Goal: Task Accomplishment & Management: Manage account settings

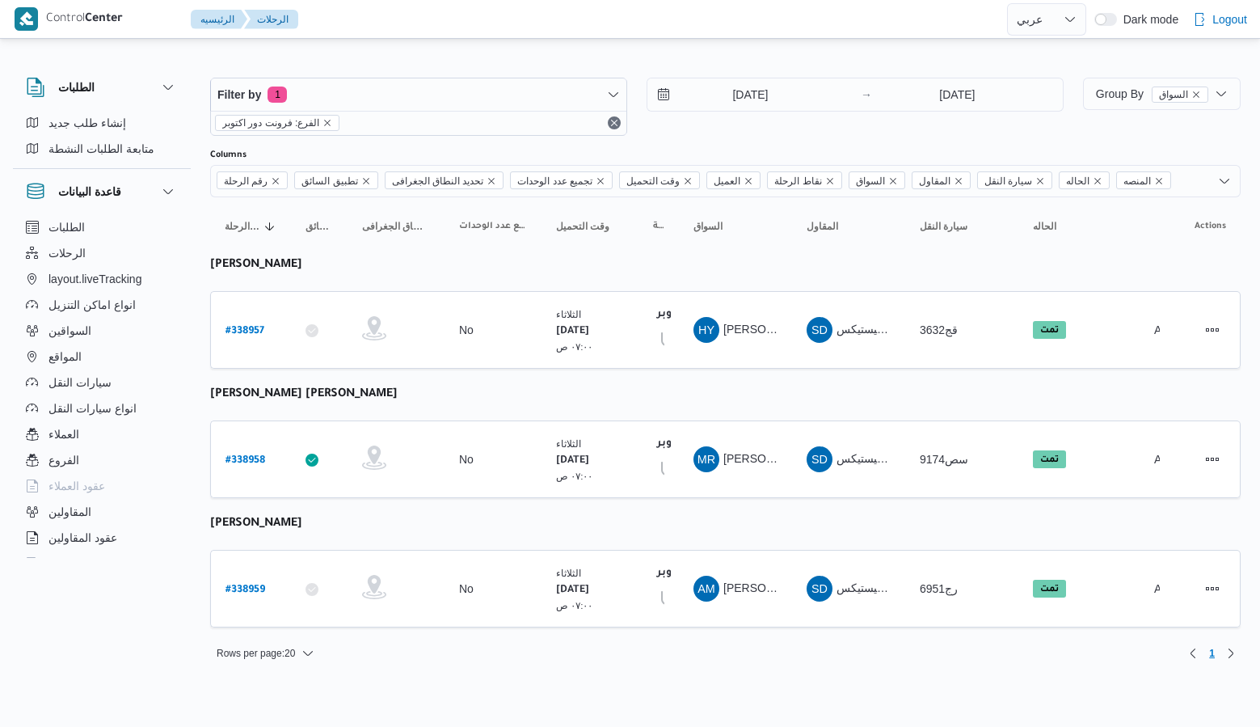
select select "ar"
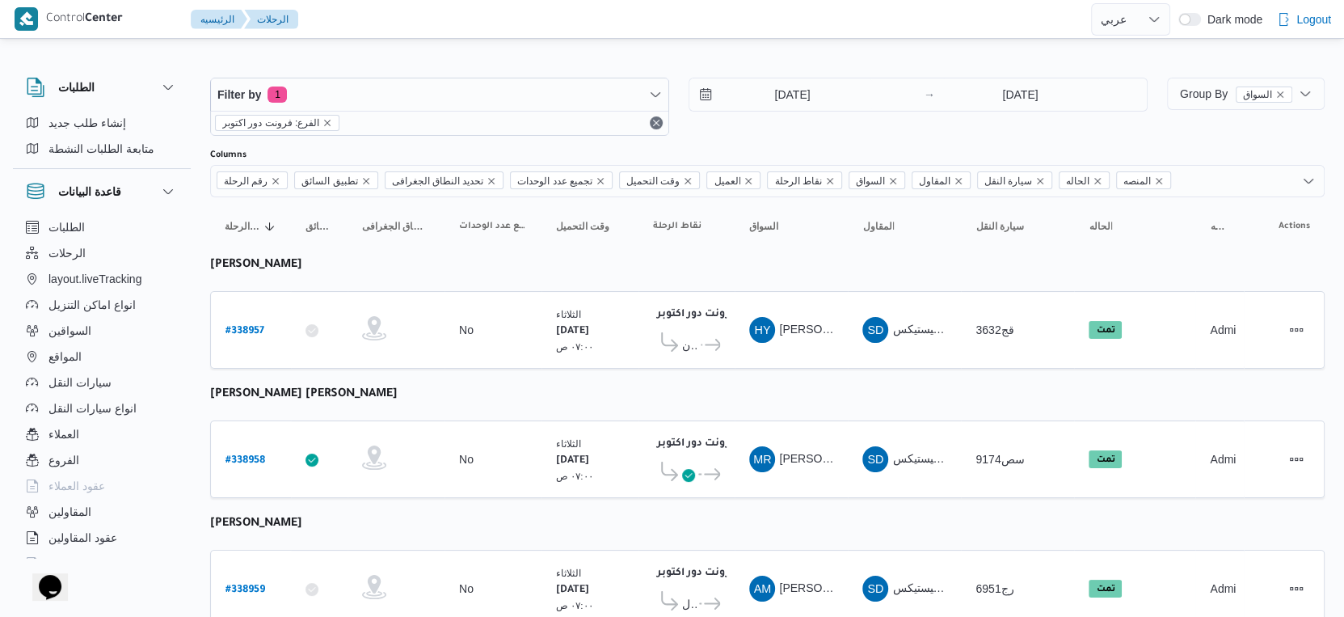
click at [861, 92] on div "[DATE]" at bounding box center [804, 94] width 230 height 32
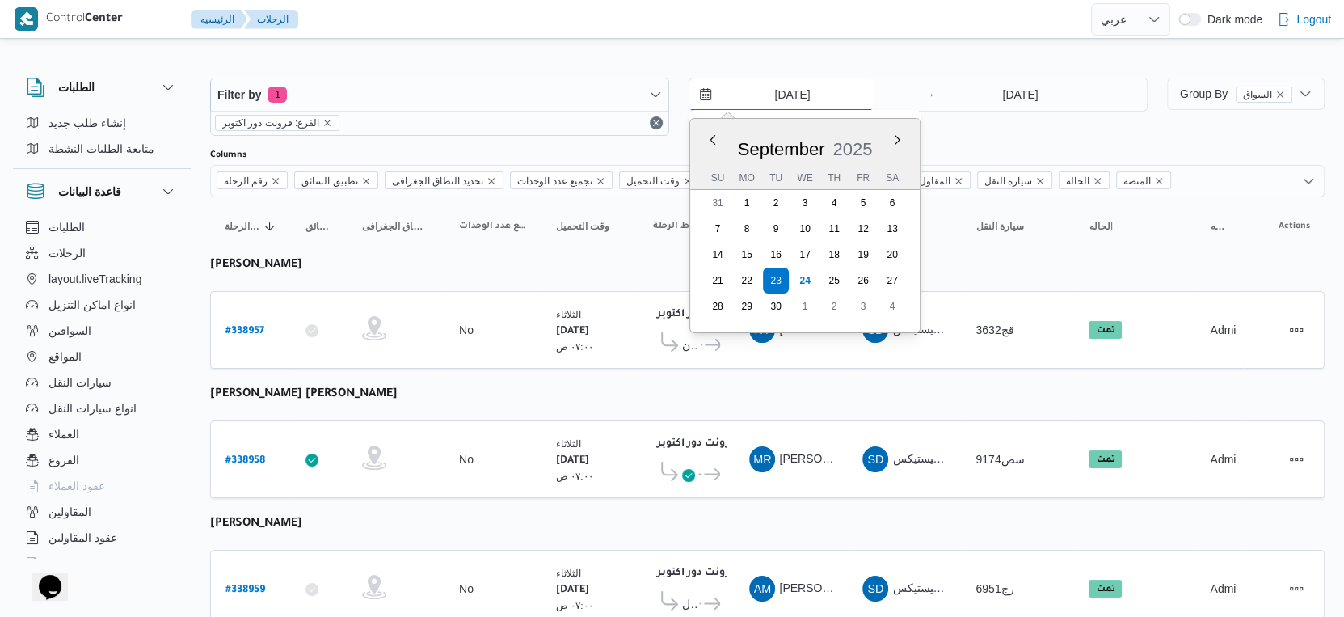
click at [808, 93] on input "[DATE]" at bounding box center [780, 94] width 183 height 32
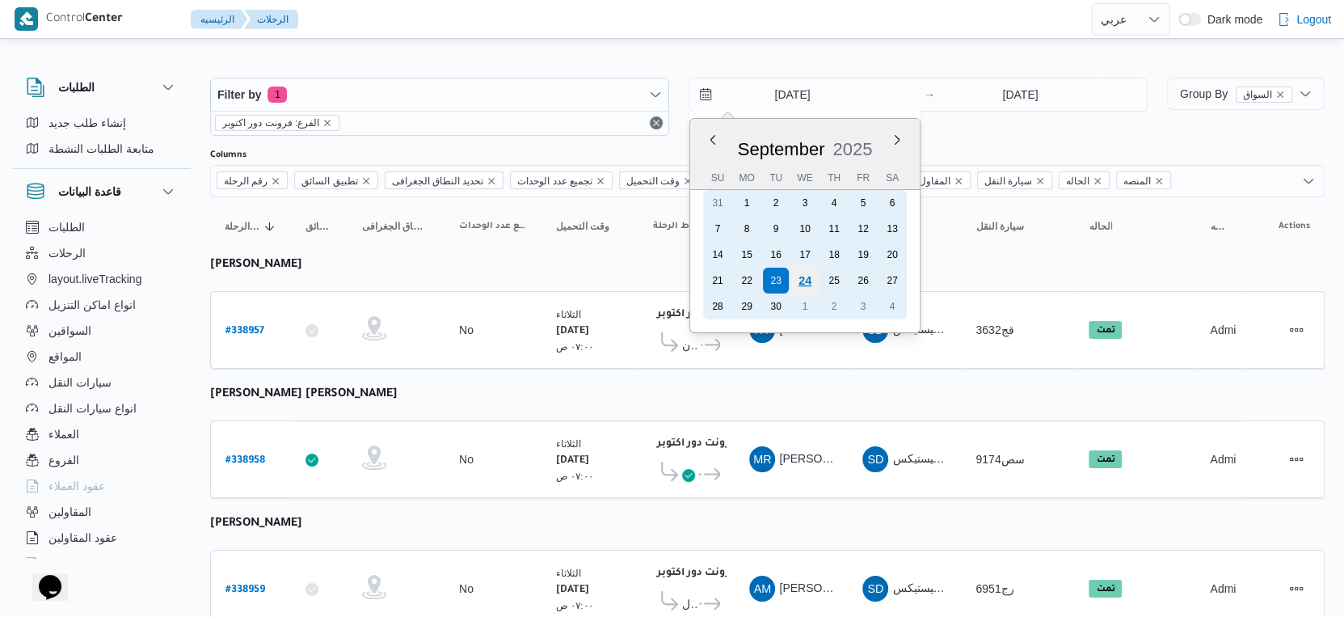
click at [805, 273] on div "24" at bounding box center [805, 280] width 31 height 31
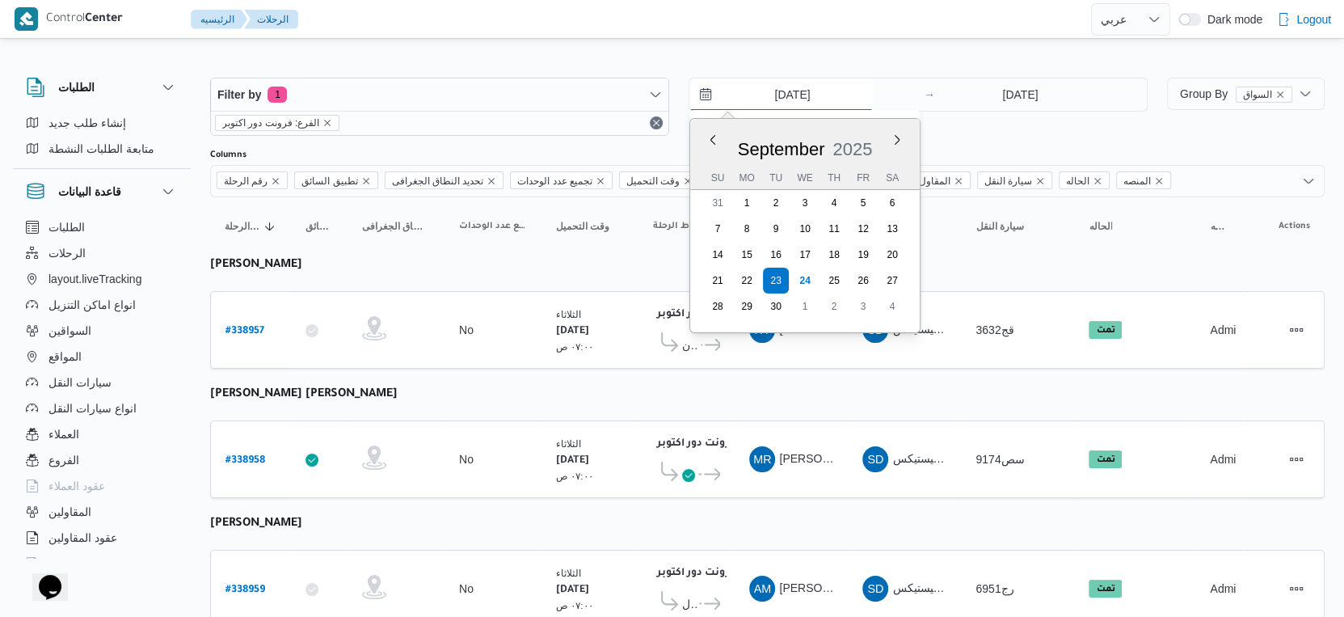
type input "[DATE]"
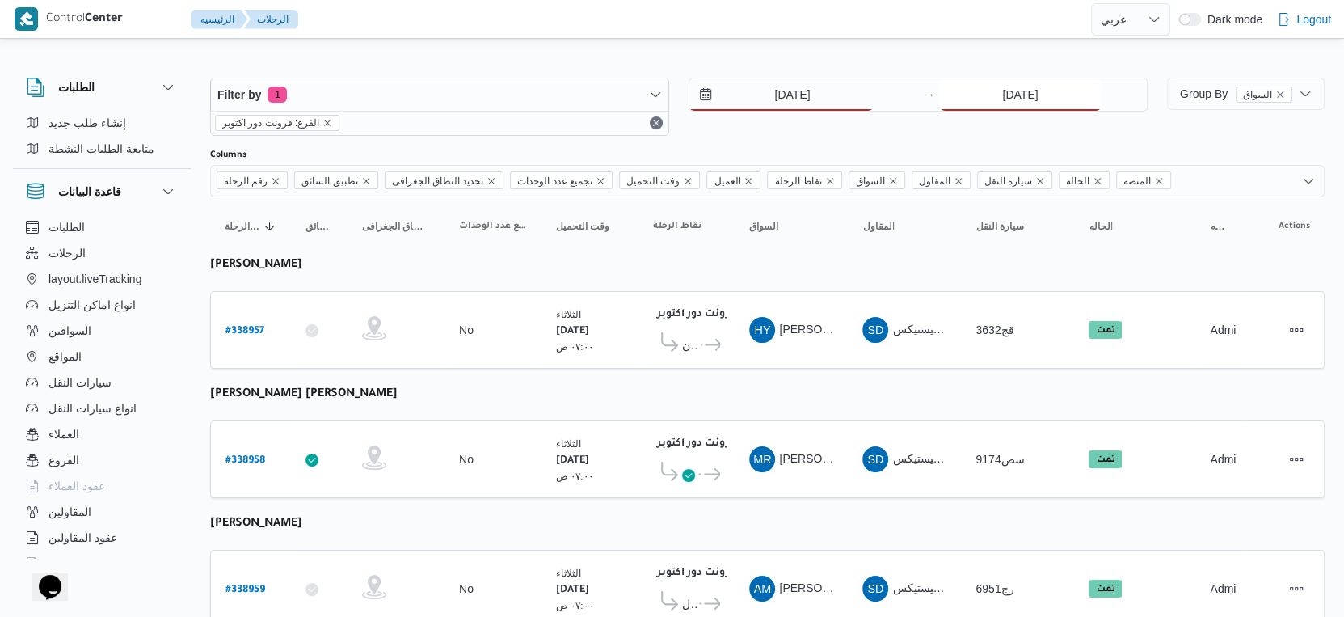
drag, startPoint x: 1060, startPoint y: 86, endPoint x: 1048, endPoint y: 97, distance: 16.0
click at [1060, 86] on input "23/9/2025" at bounding box center [1020, 94] width 161 height 32
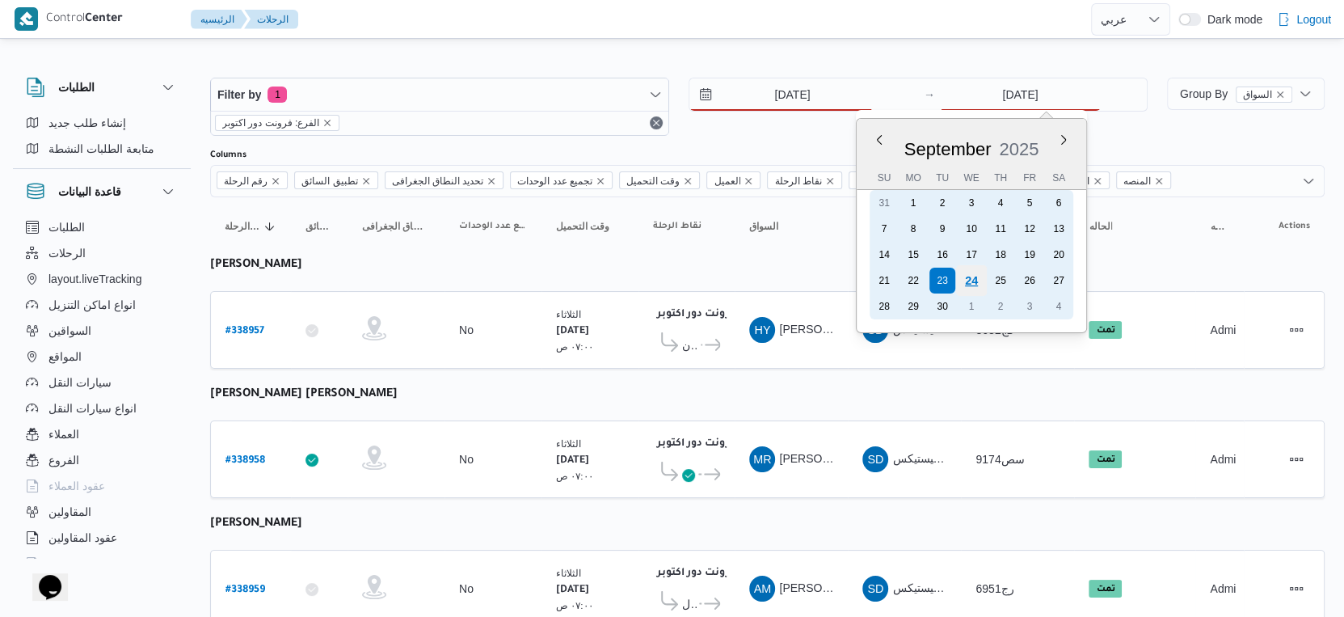
click at [967, 280] on div "24" at bounding box center [971, 280] width 31 height 31
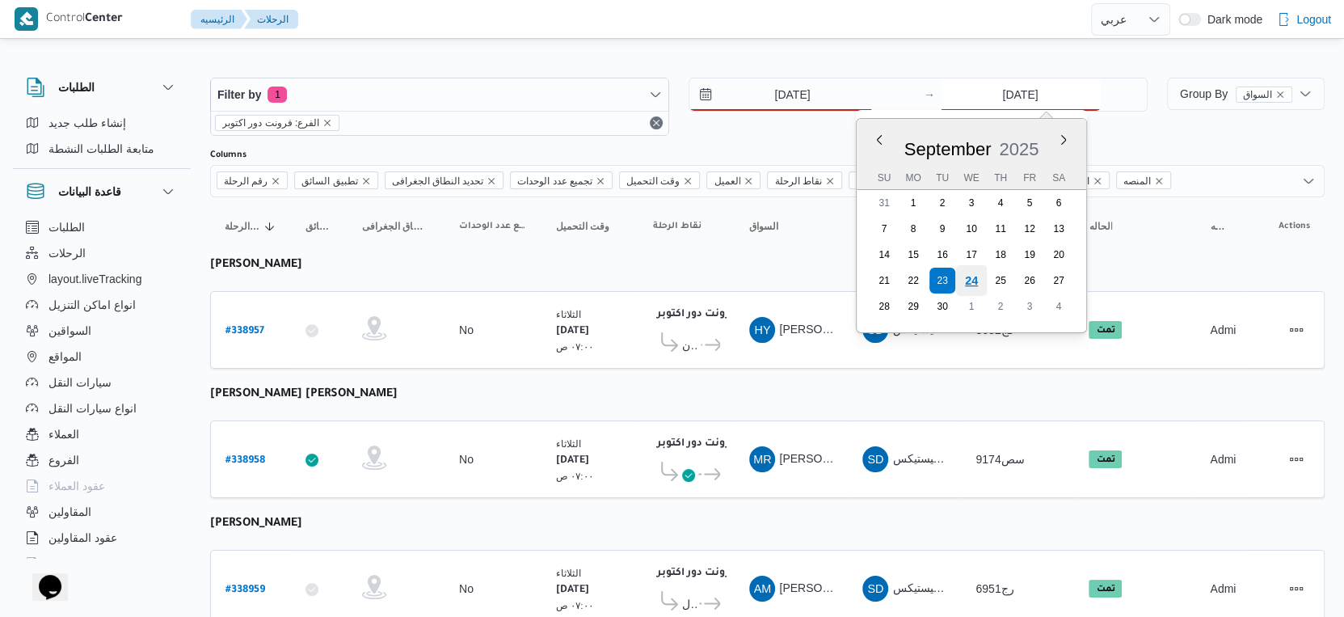
type input "[DATE]"
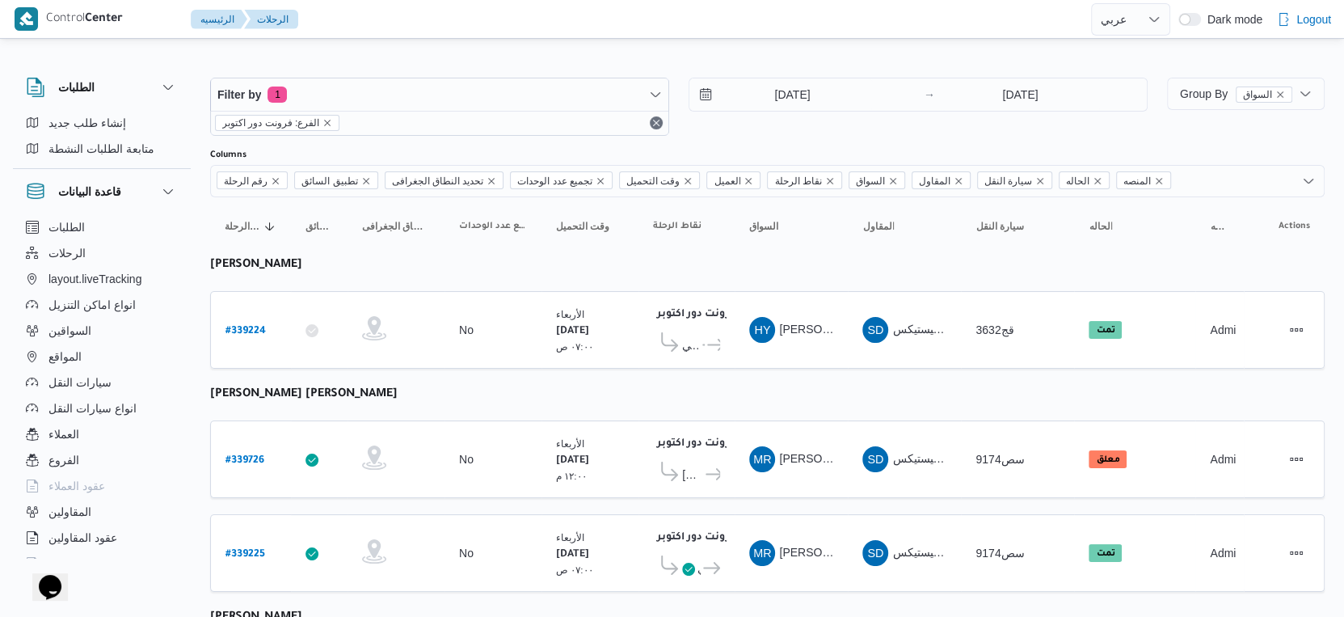
click at [740, 379] on table "رقم الرحلة Click to sort in ascending order تطبيق السائق Click to sort in ascen…" at bounding box center [767, 467] width 1115 height 540
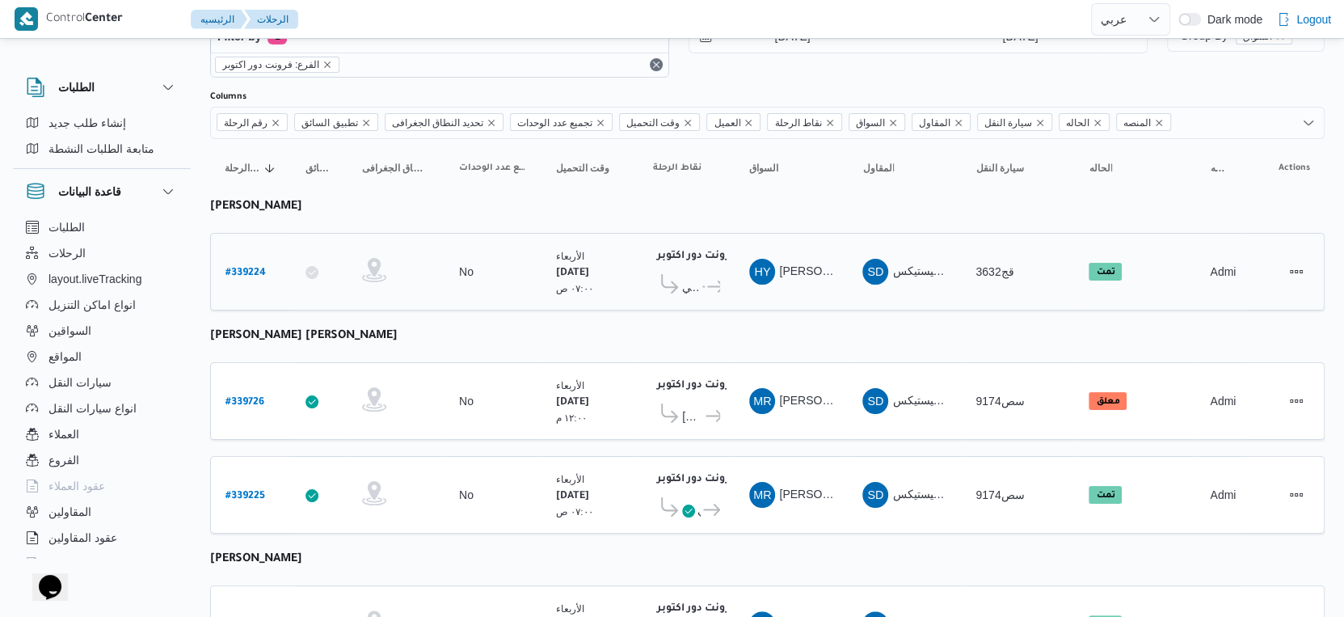
scroll to position [147, 0]
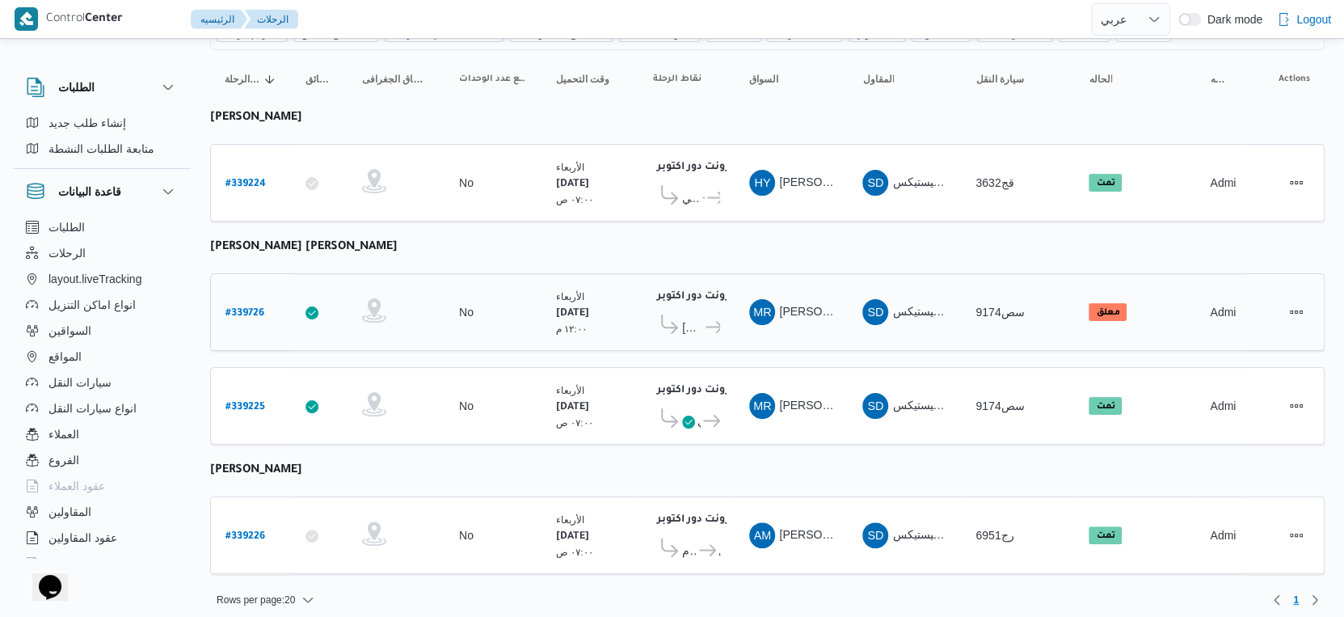
click at [699, 324] on span "كارفور بيراميدز مول" at bounding box center [692, 327] width 21 height 19
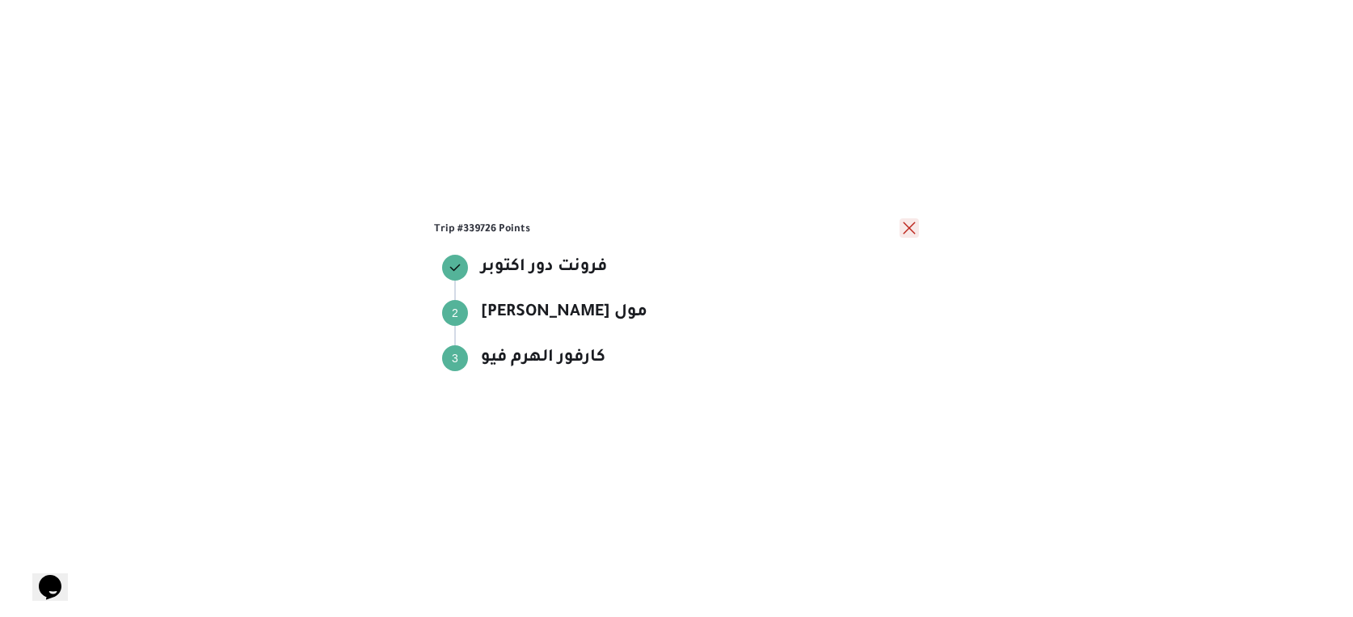
click at [905, 233] on button "close" at bounding box center [909, 227] width 19 height 19
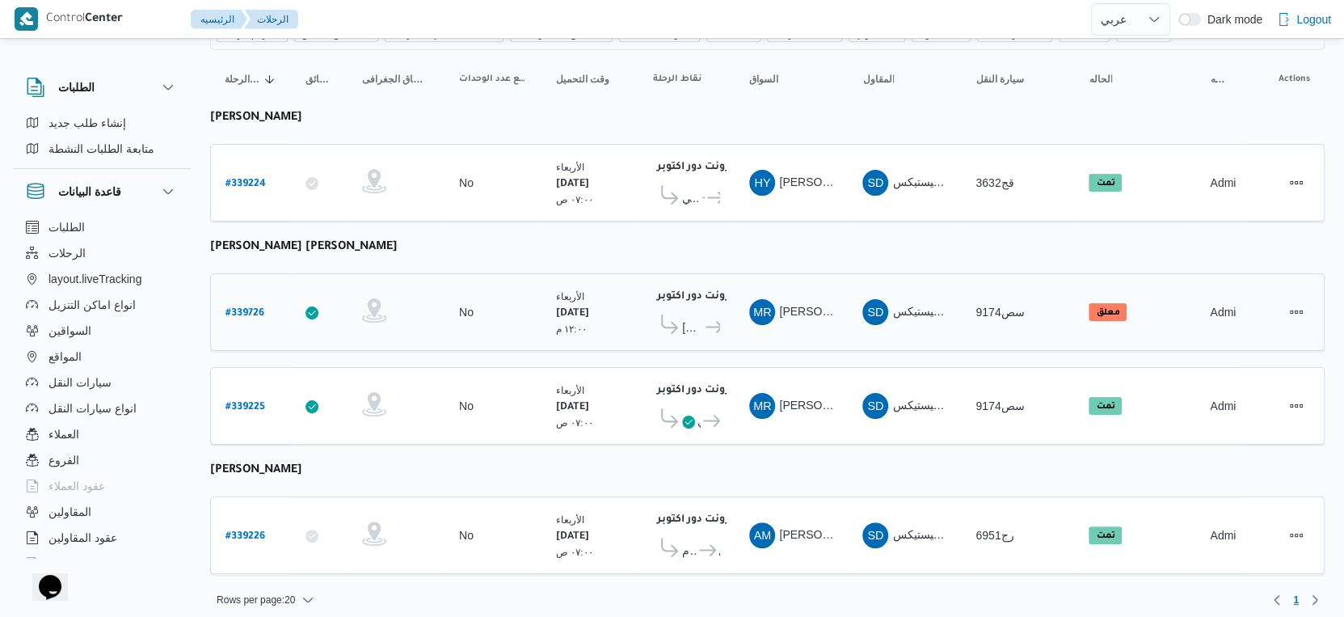
click at [249, 308] on b "# 339726" at bounding box center [245, 313] width 39 height 11
select select "ar"
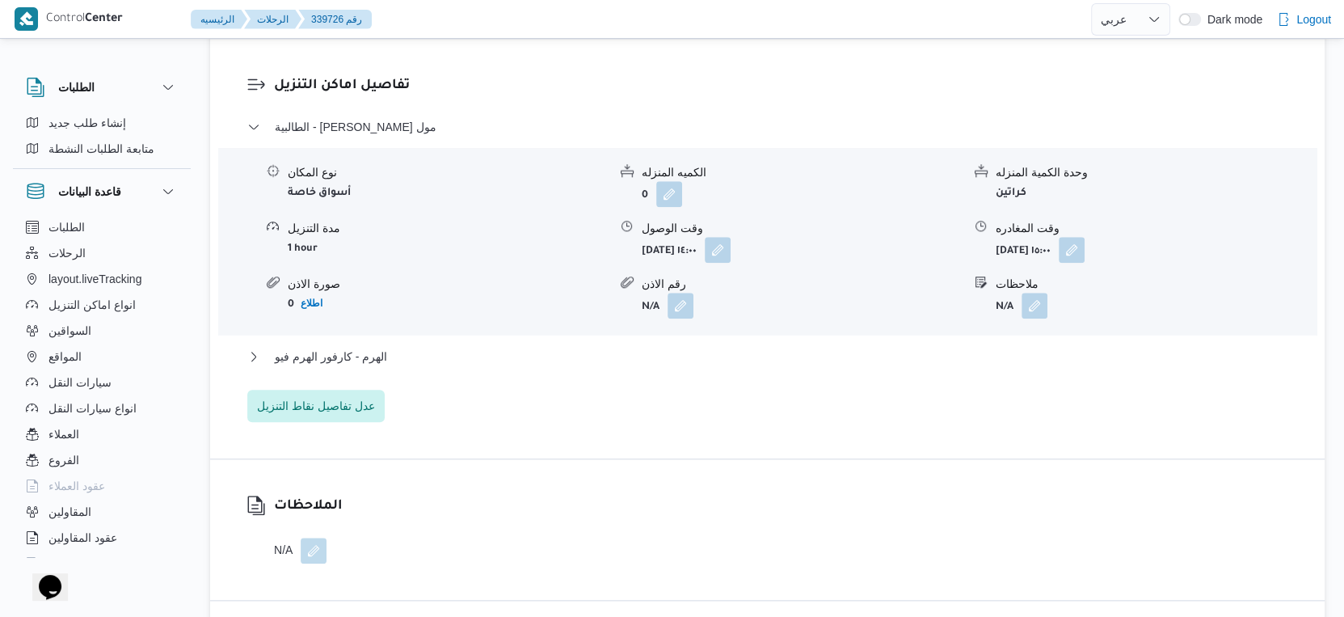
scroll to position [988, 0]
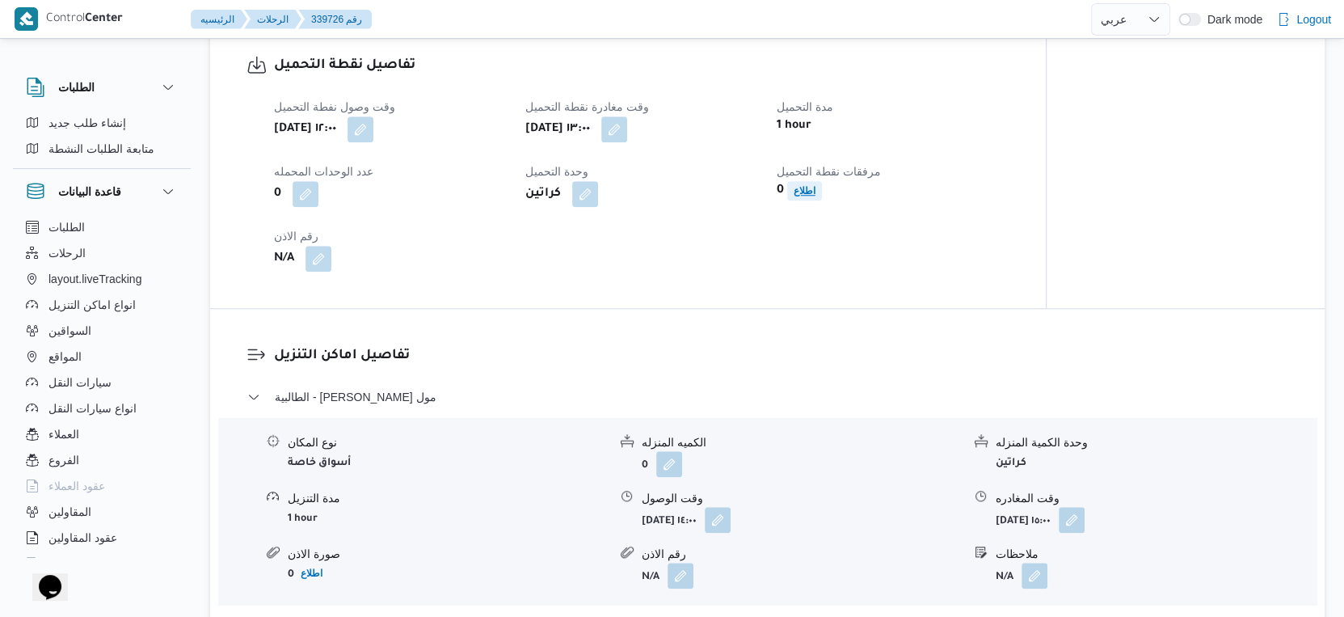
click at [799, 200] on span "اطلاع" at bounding box center [805, 190] width 22 height 19
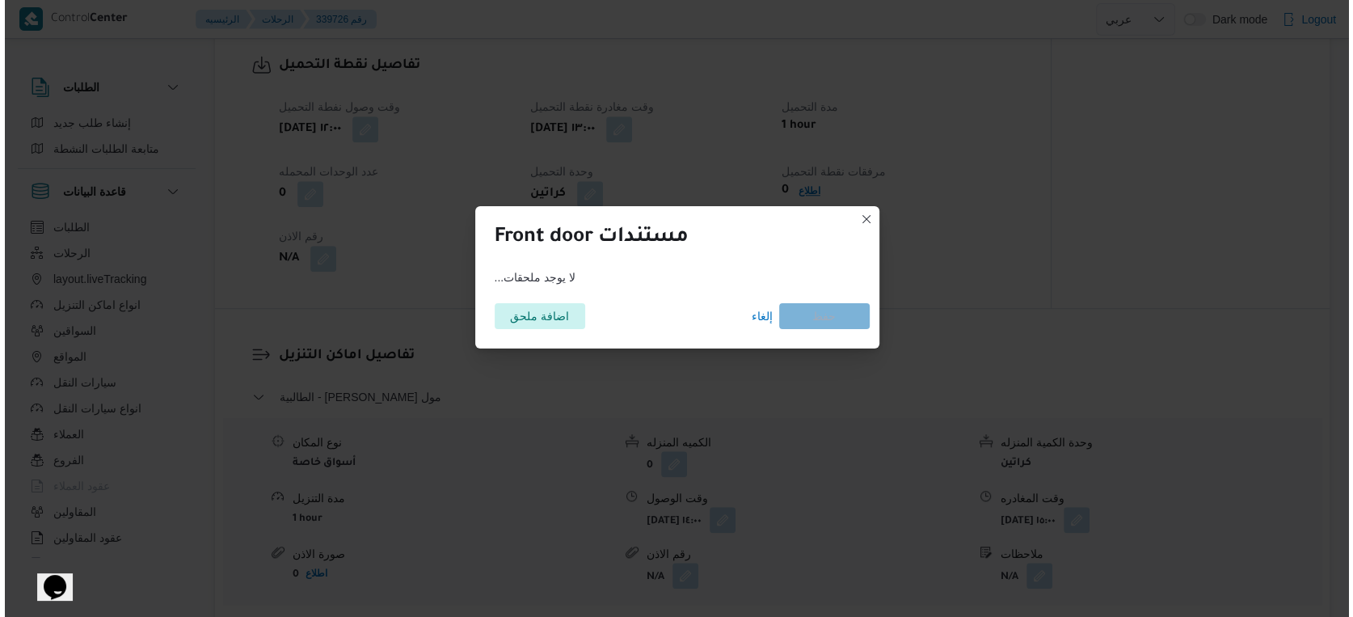
scroll to position [1064, 0]
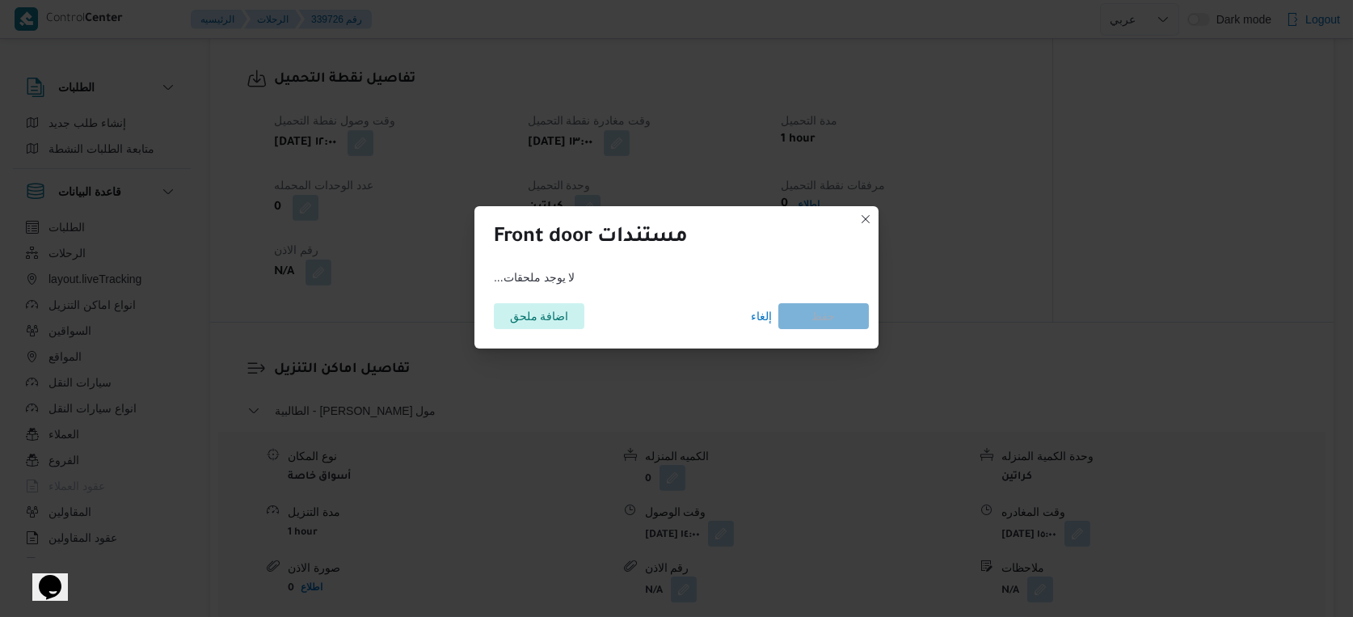
click at [542, 302] on div "اضافة ملحق إلغاء حفظ" at bounding box center [676, 315] width 385 height 45
click at [543, 312] on span "اضافة ملحق" at bounding box center [539, 315] width 59 height 26
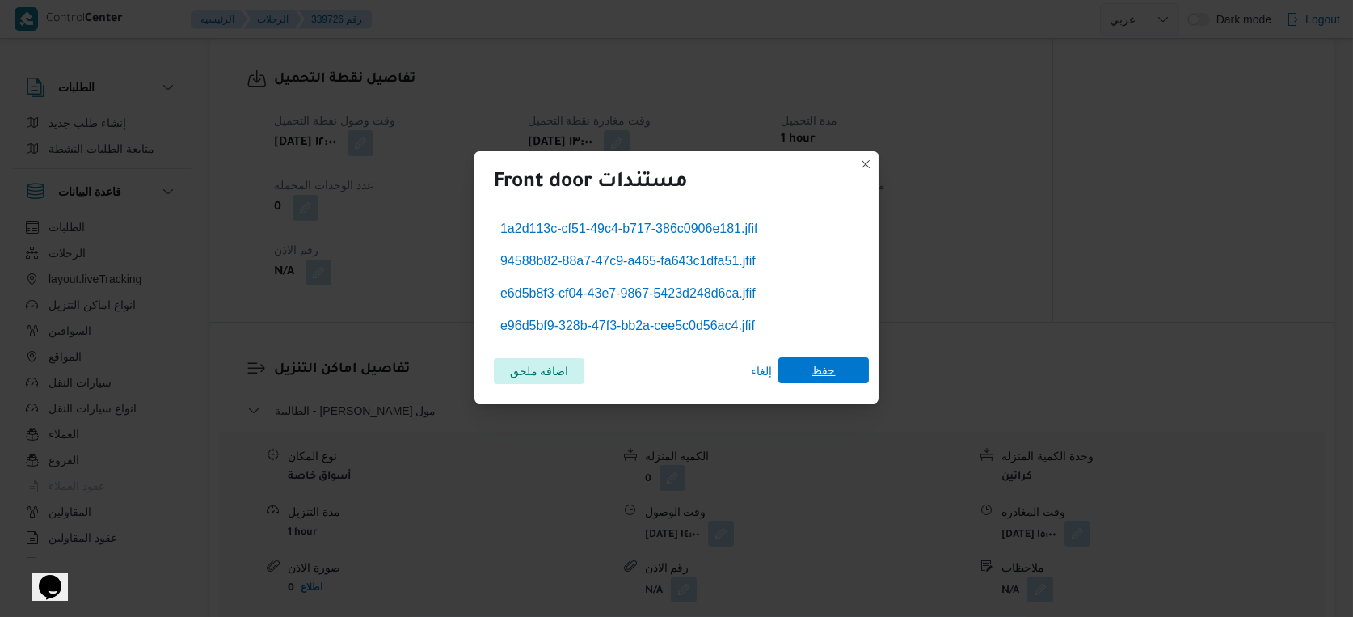
click at [838, 371] on span "حفظ" at bounding box center [823, 370] width 91 height 26
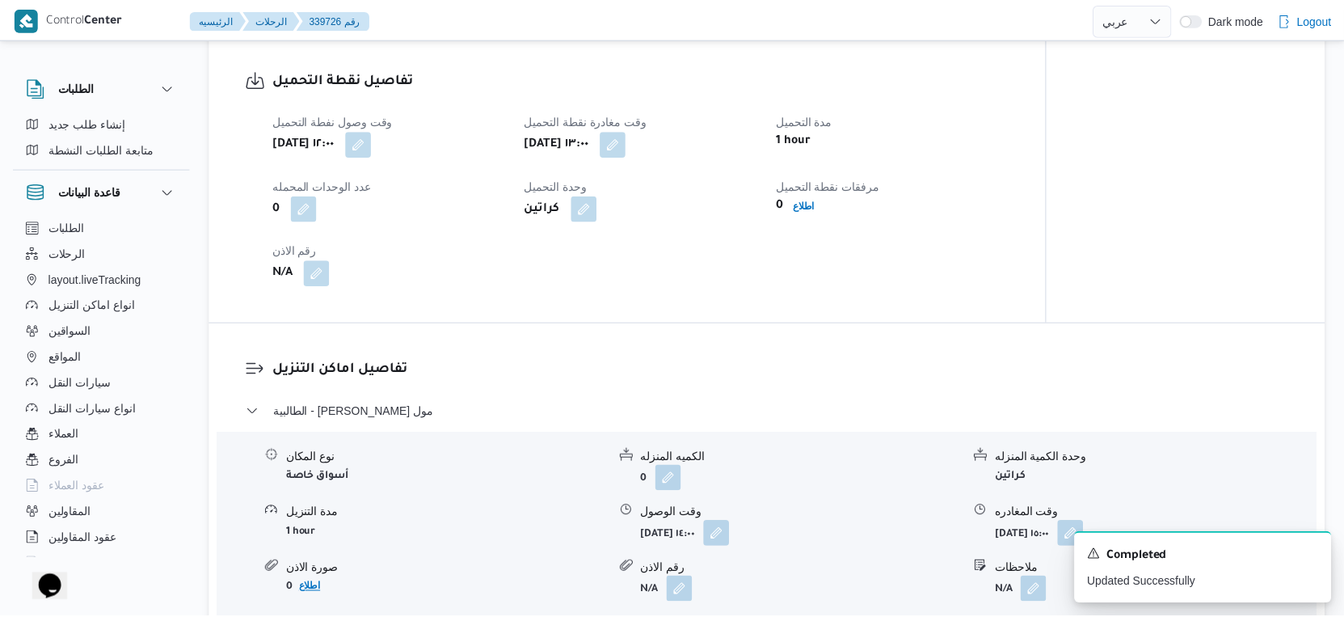
scroll to position [1077, 0]
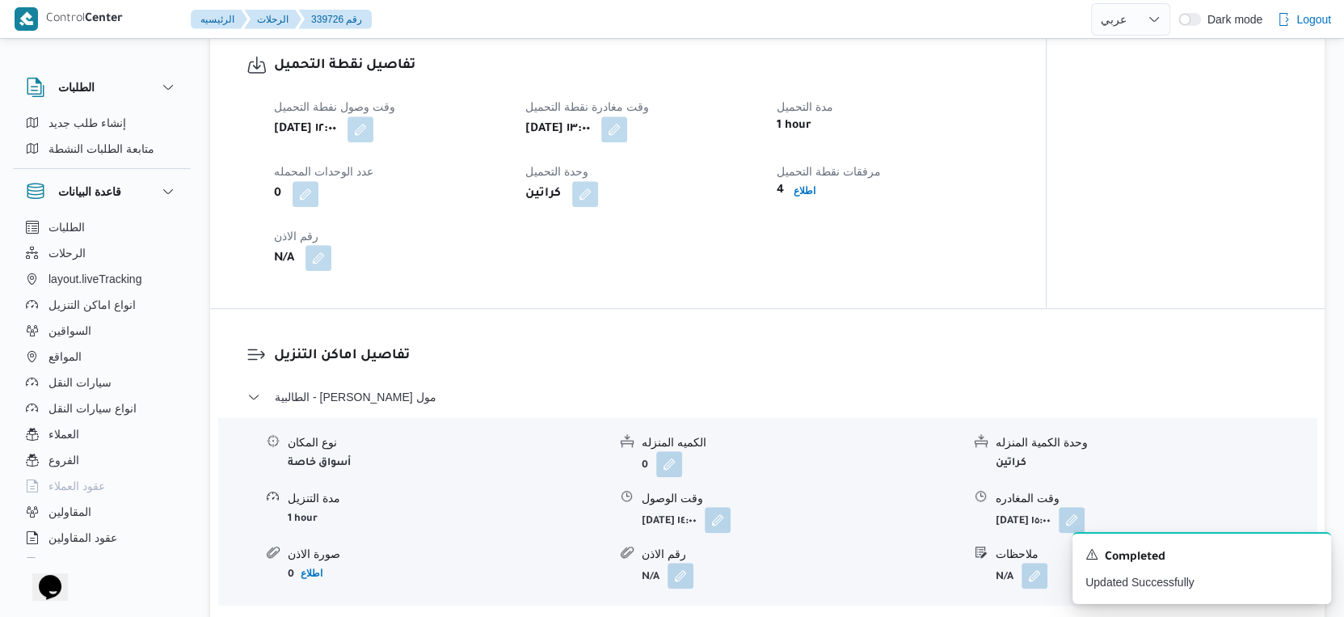
click at [320, 269] on button "button" at bounding box center [319, 258] width 26 height 26
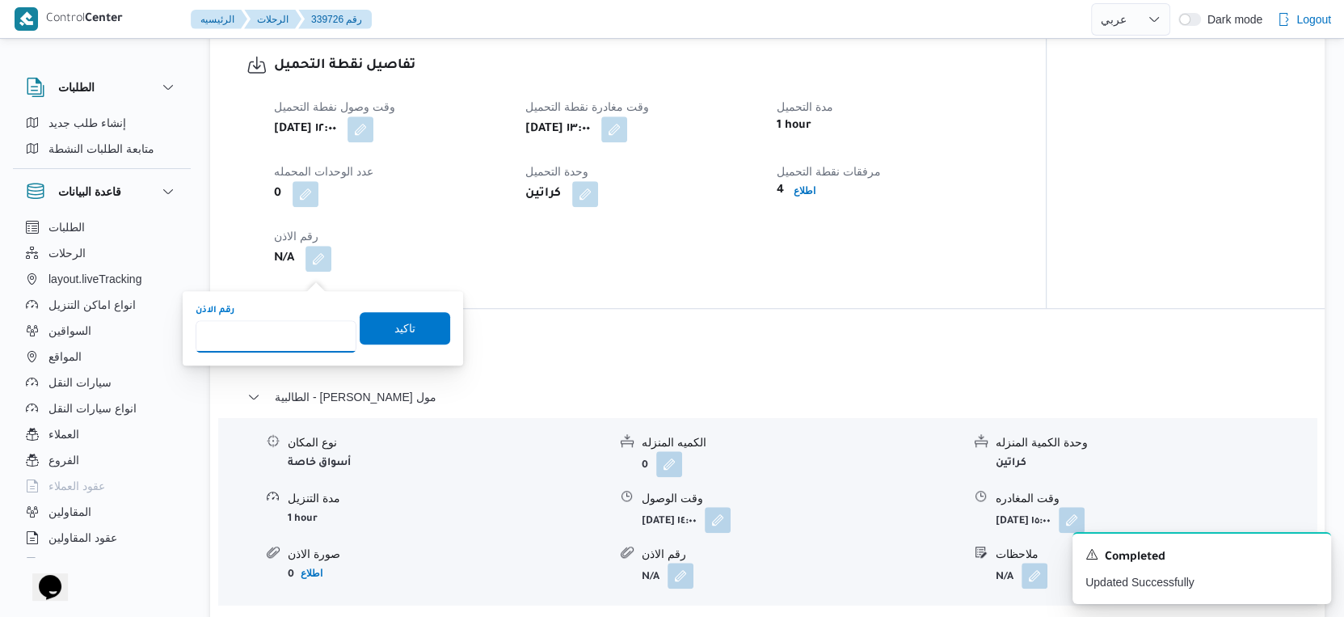
click at [306, 328] on input "رقم الاذن" at bounding box center [276, 336] width 161 height 32
type input "8891"
click at [403, 327] on span "تاكيد" at bounding box center [405, 327] width 91 height 32
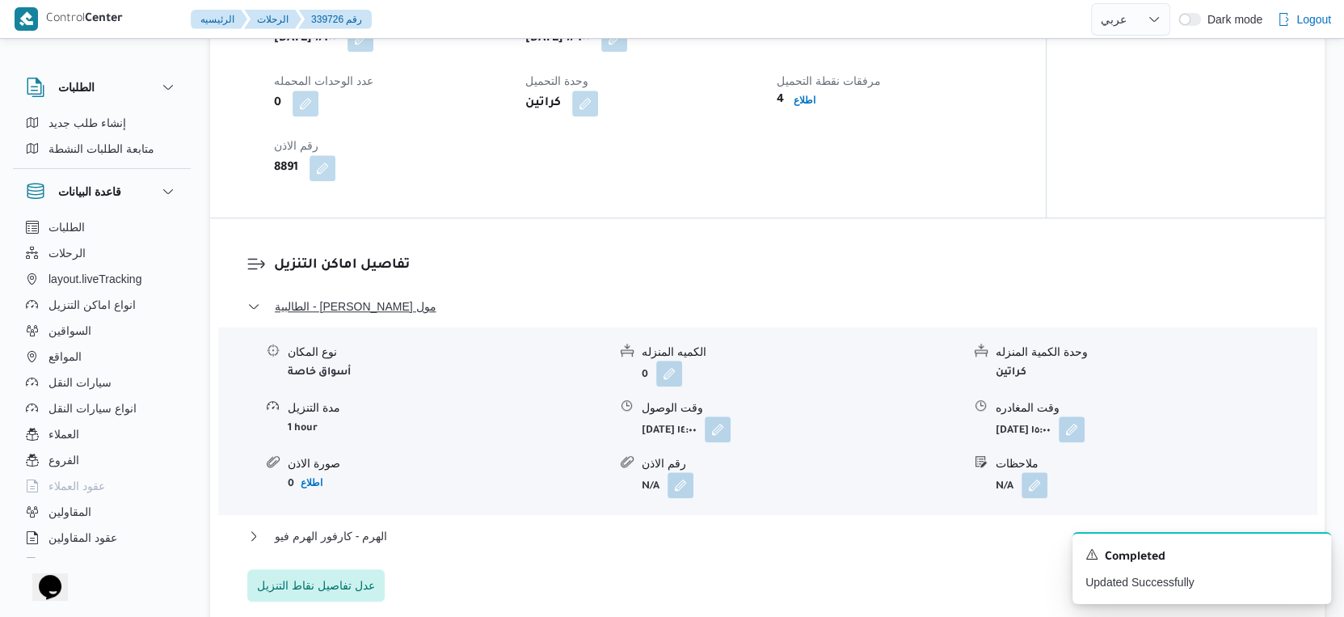
scroll to position [1347, 0]
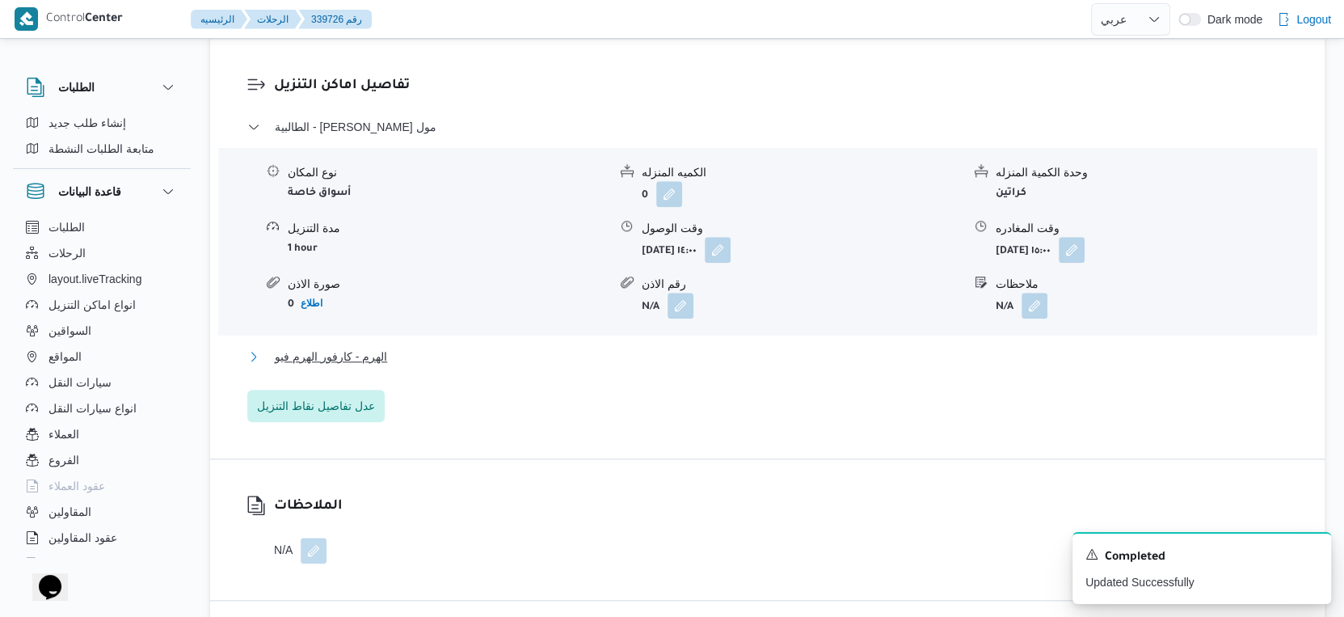
click at [440, 363] on button "الهرم - كارفور الهرم فيو" at bounding box center [767, 356] width 1041 height 19
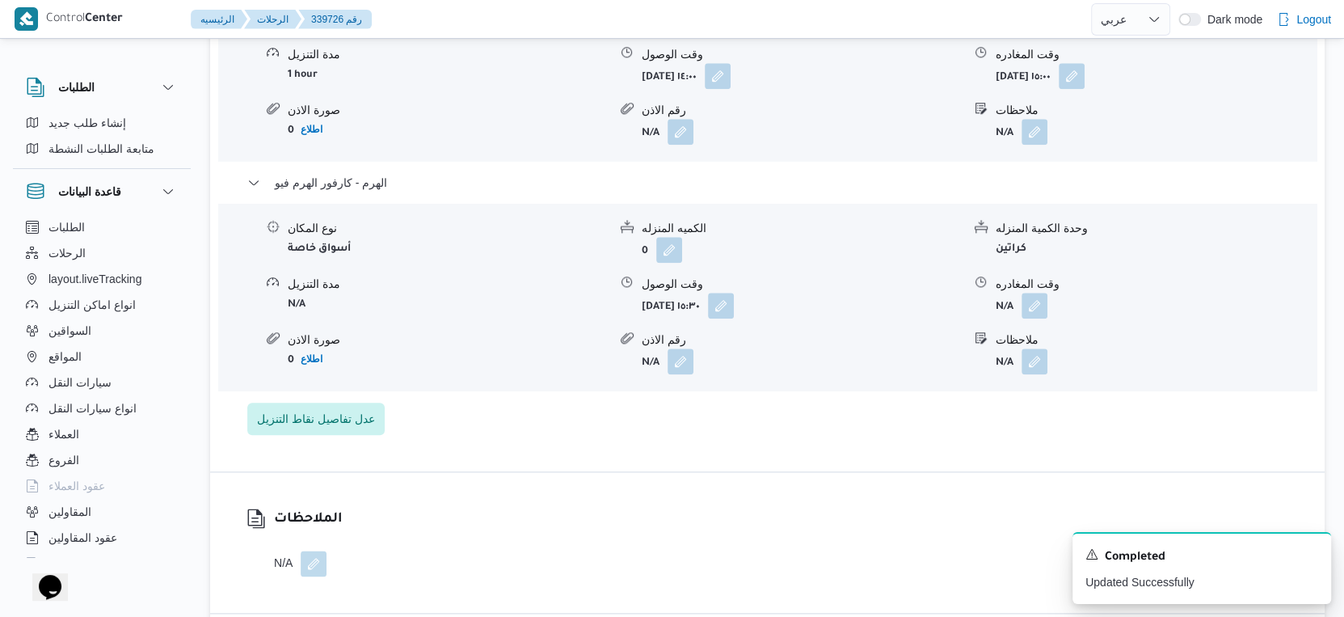
scroll to position [1527, 0]
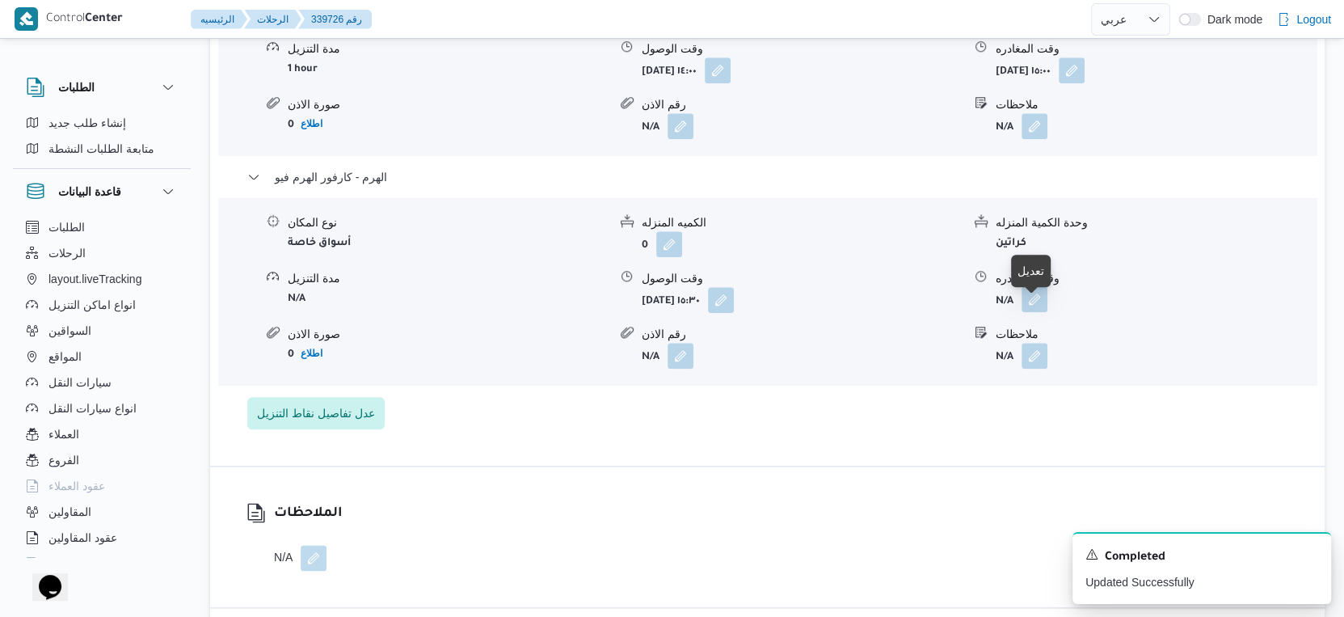
click at [1037, 305] on button "button" at bounding box center [1035, 299] width 26 height 26
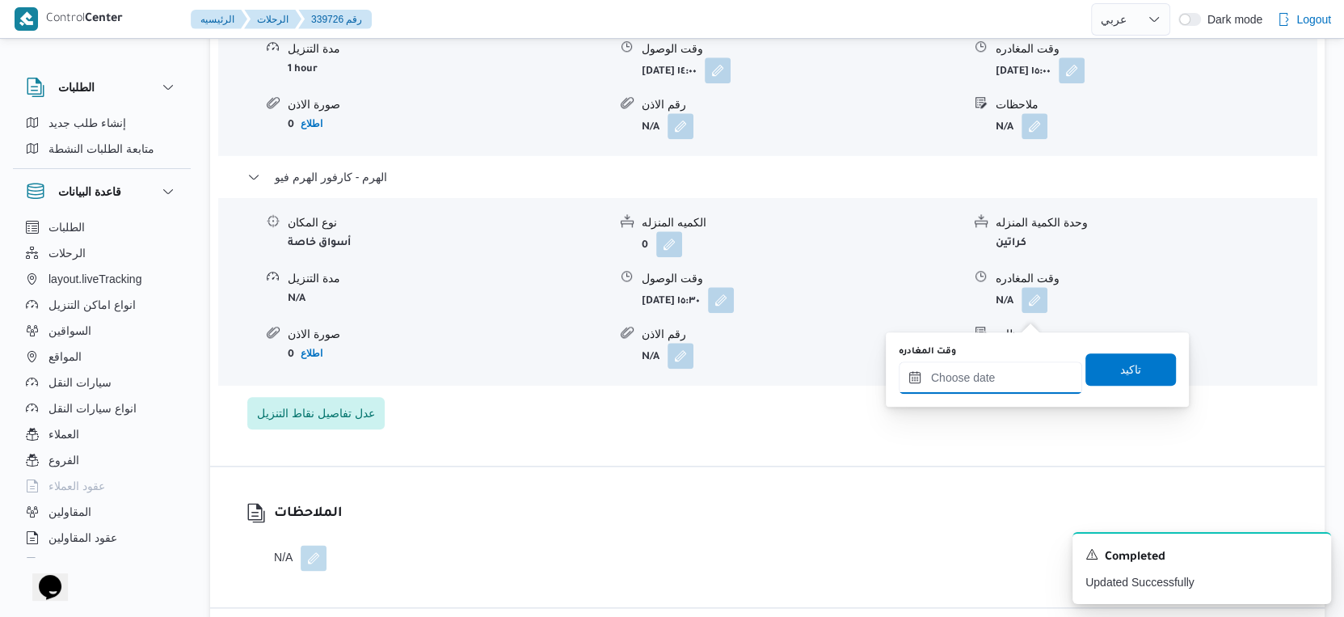
click at [1010, 365] on input "وقت المغادره" at bounding box center [990, 377] width 183 height 32
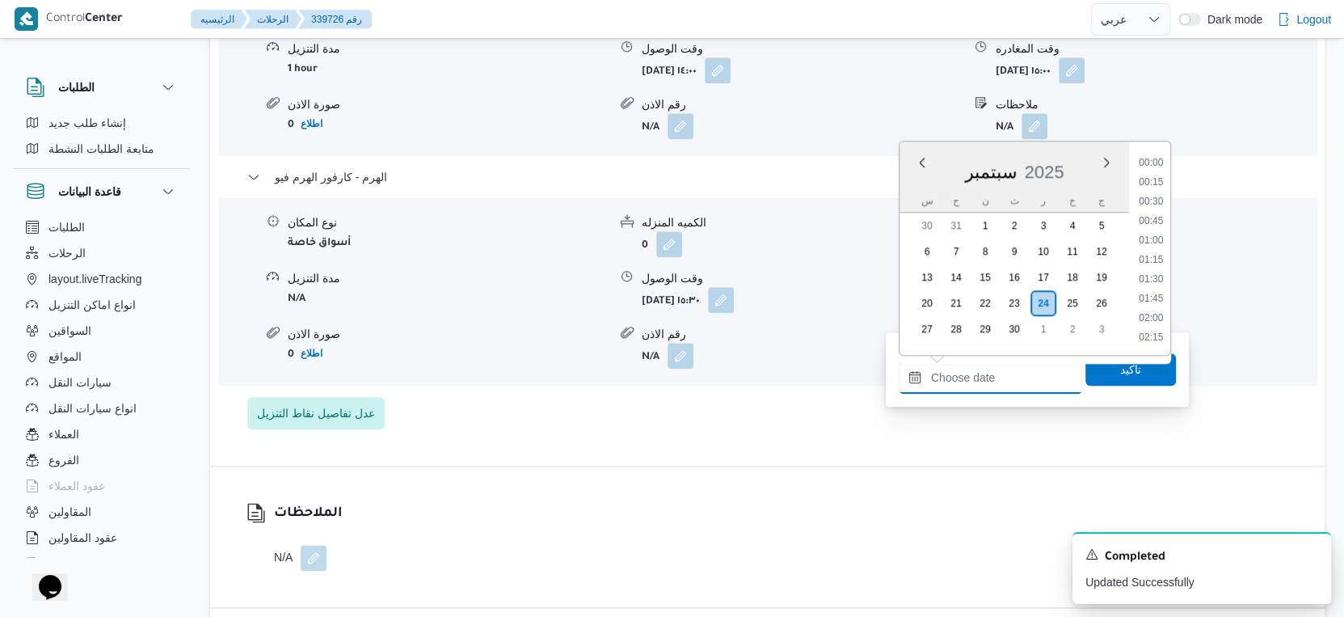
scroll to position [1297, 0]
click at [716, 456] on div "تفاصيل اماكن التنزيل الطالبية - كارفور بيراميدز مول نوع المكان أسواق خاصة الكمي…" at bounding box center [767, 162] width 1115 height 606
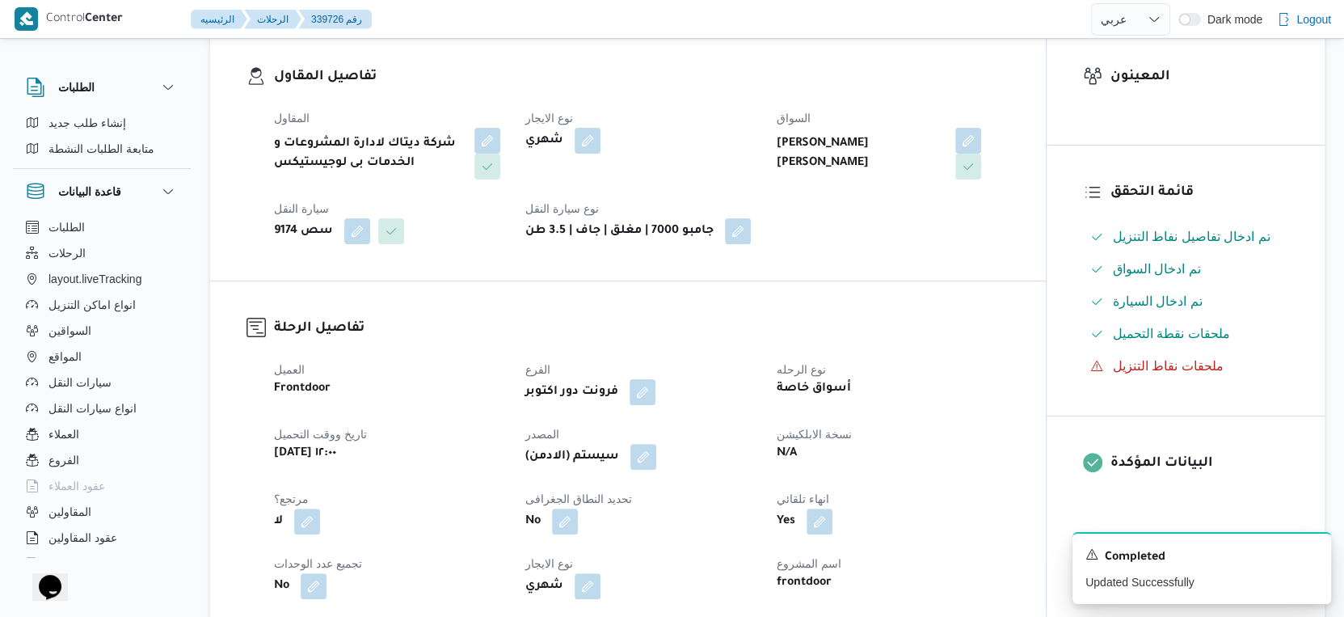
scroll to position [538, 0]
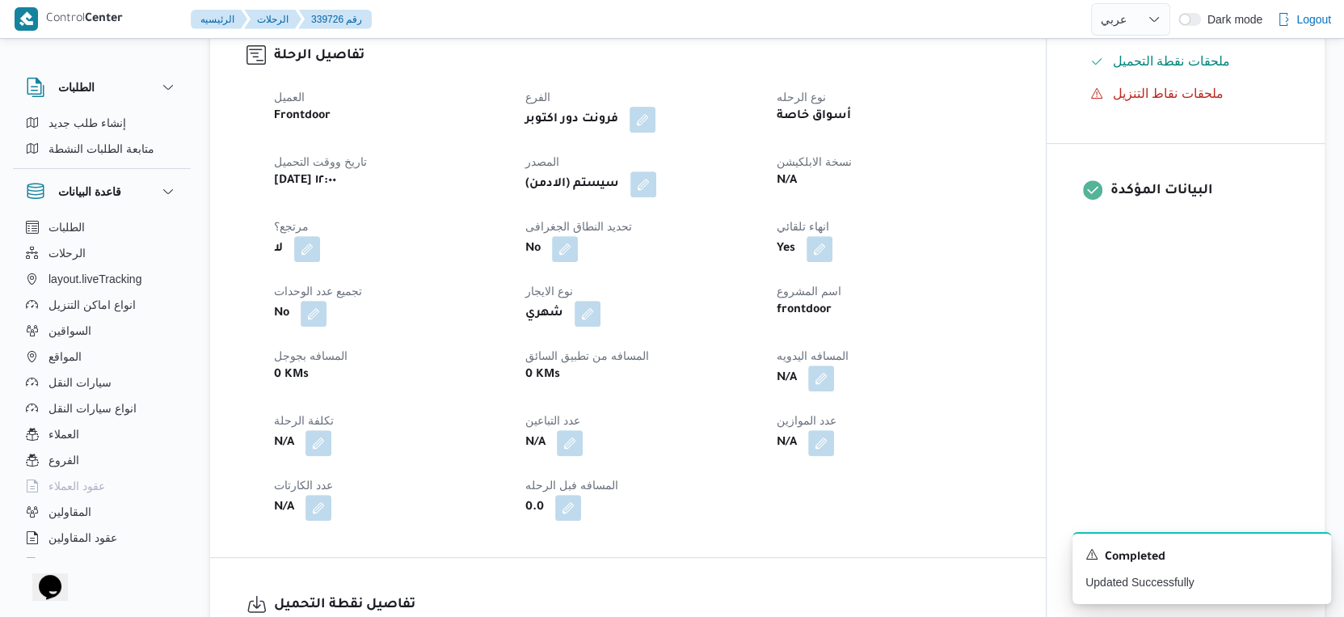
select select "ar"
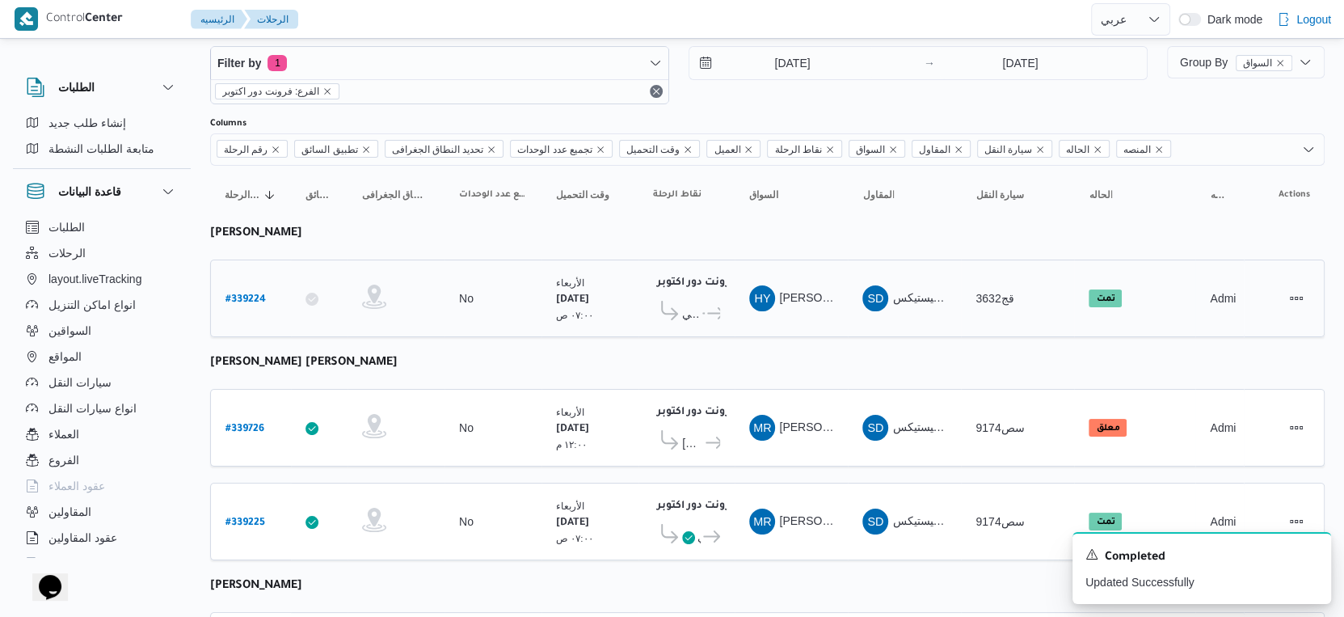
scroll to position [147, 0]
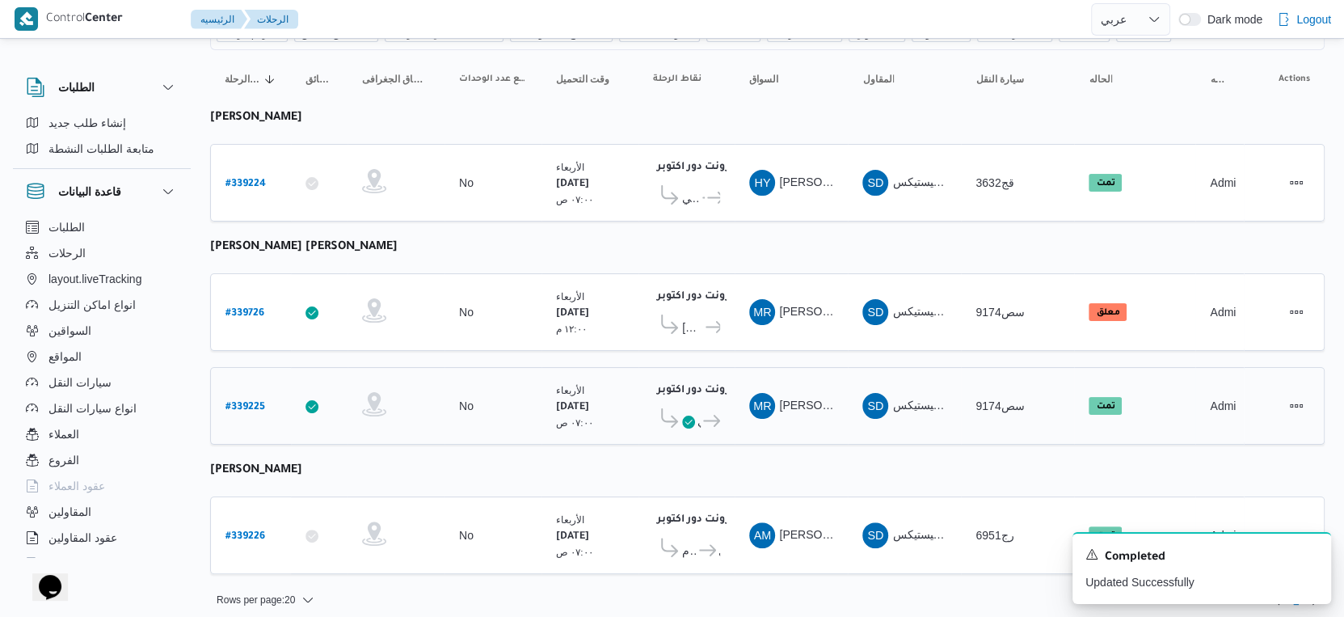
click at [240, 402] on b "# 339225" at bounding box center [246, 407] width 40 height 11
select select "ar"
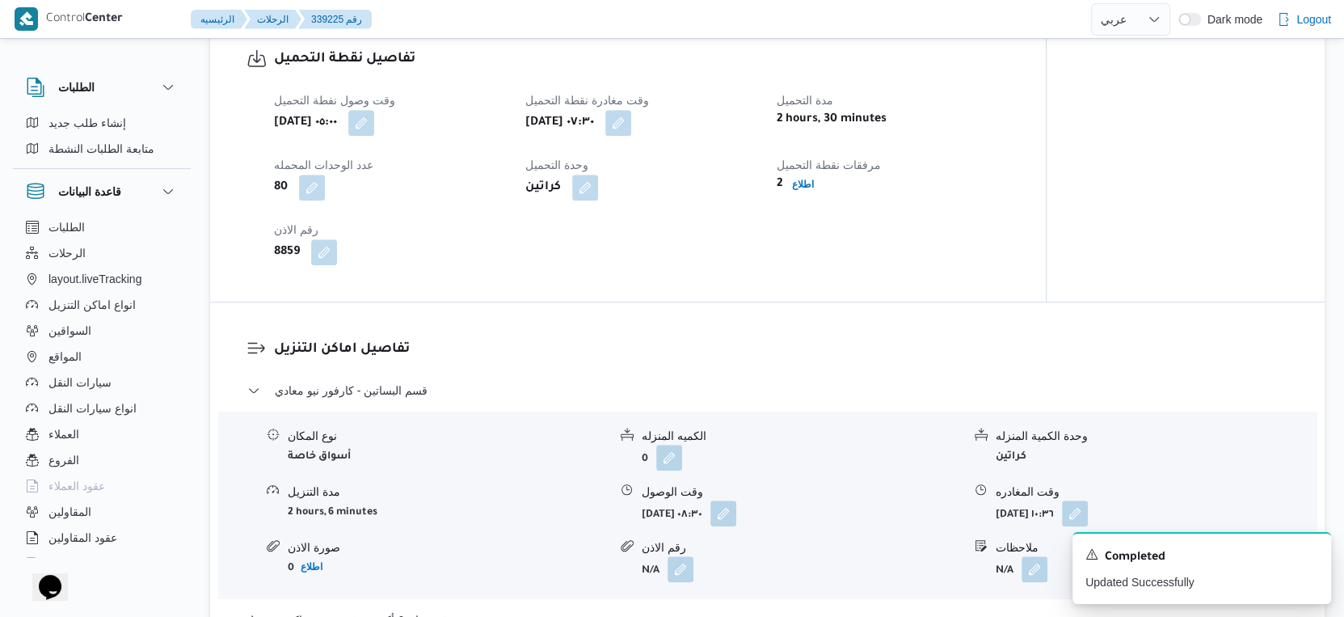
scroll to position [1527, 0]
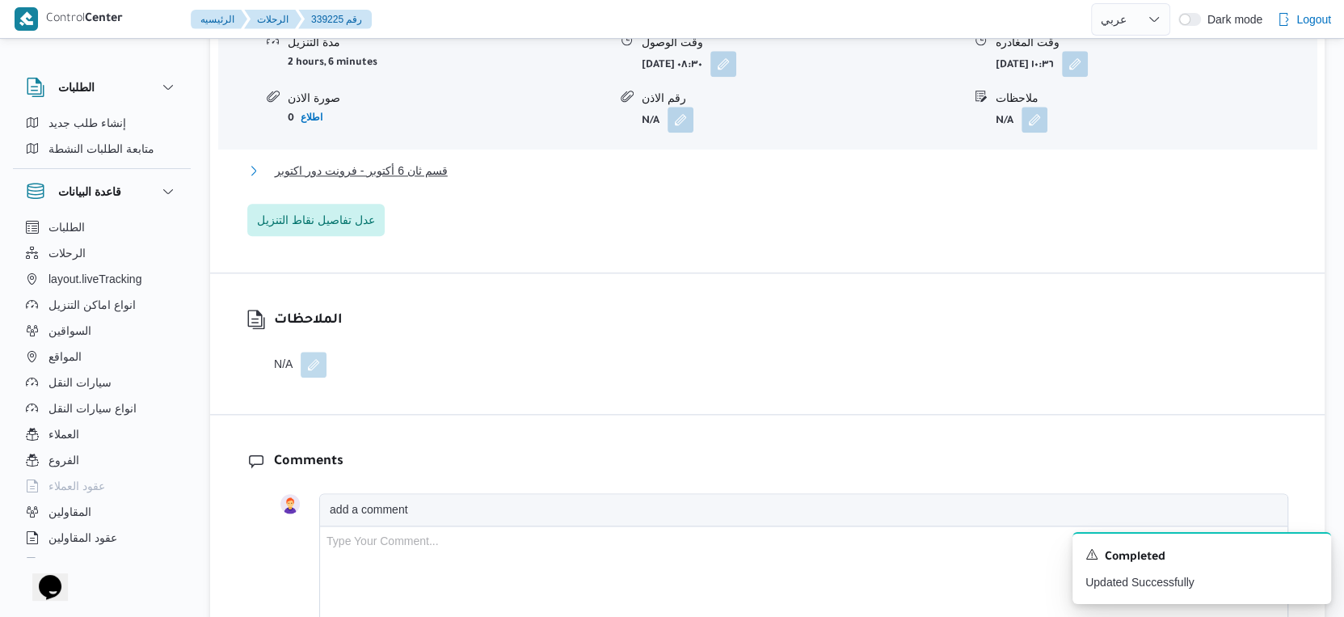
click at [383, 180] on span "قسم ثان 6 أكتوبر - فرونت دور اكتوبر" at bounding box center [361, 170] width 173 height 19
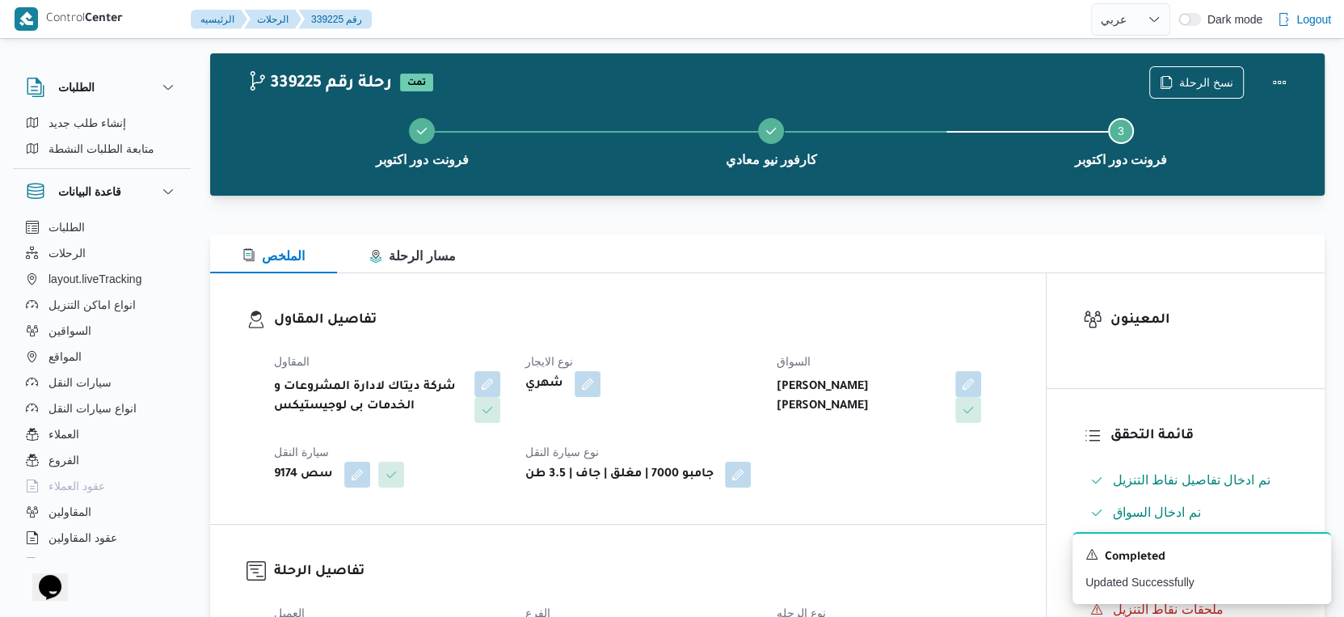
scroll to position [0, 0]
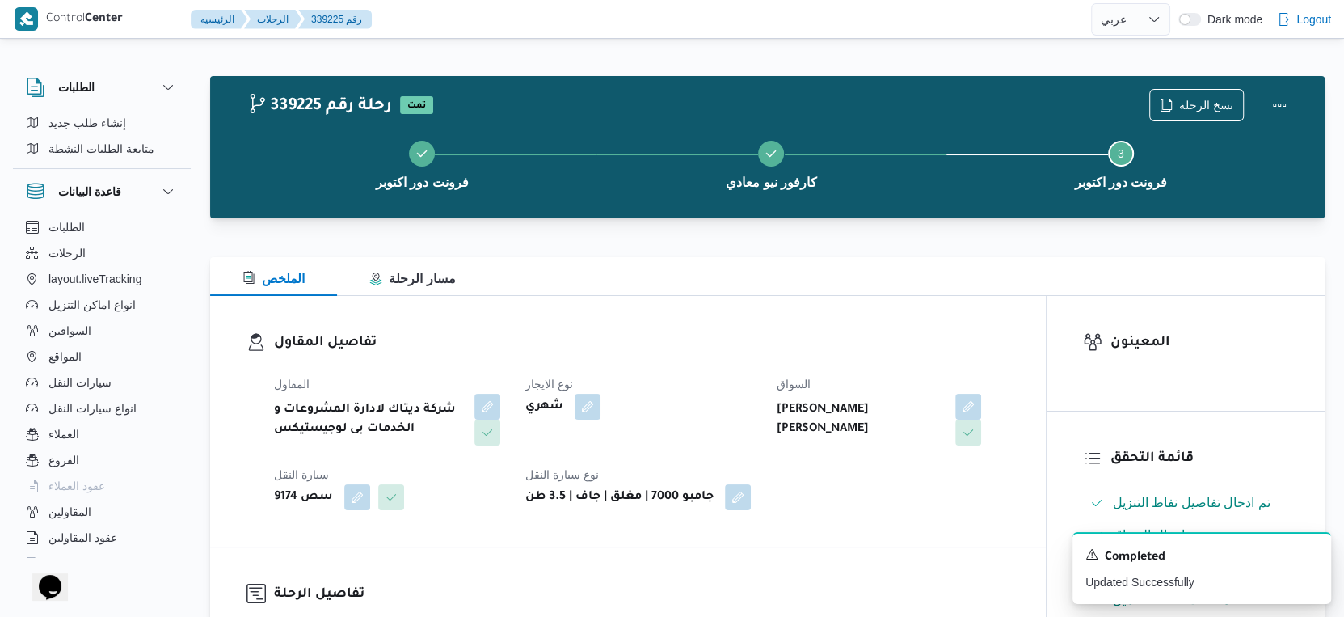
select select "ar"
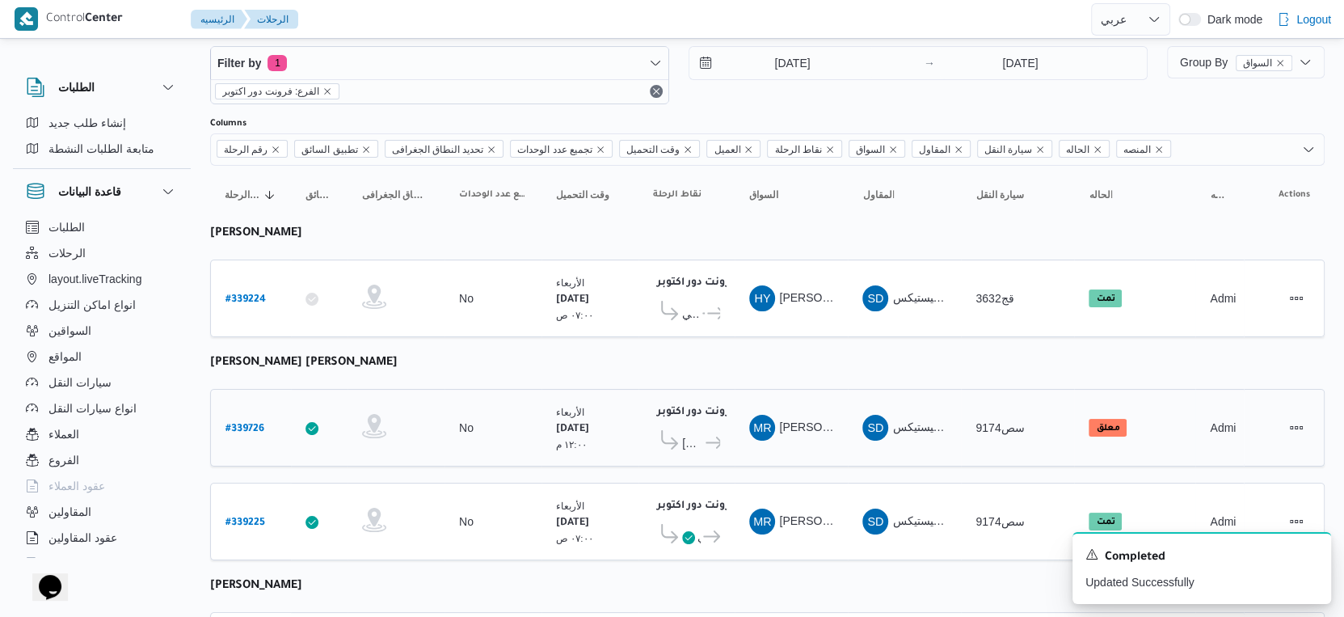
scroll to position [147, 0]
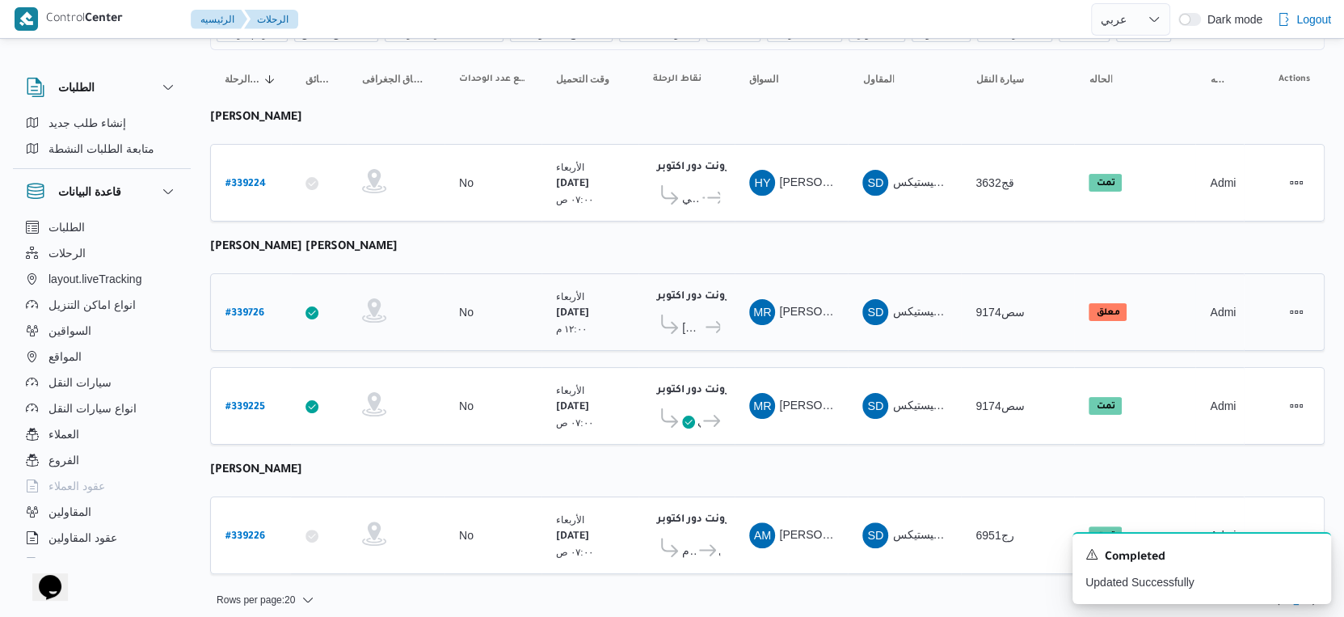
click at [707, 321] on icon at bounding box center [714, 327] width 17 height 12
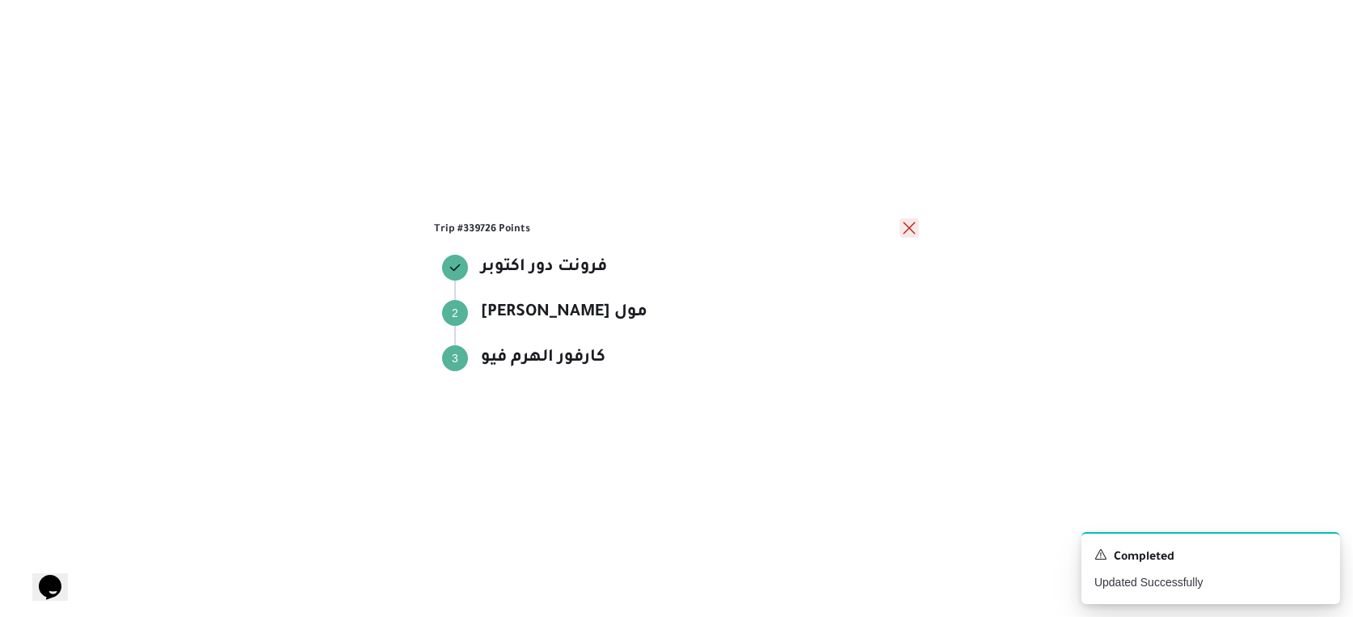
click at [904, 230] on button "close" at bounding box center [909, 227] width 19 height 19
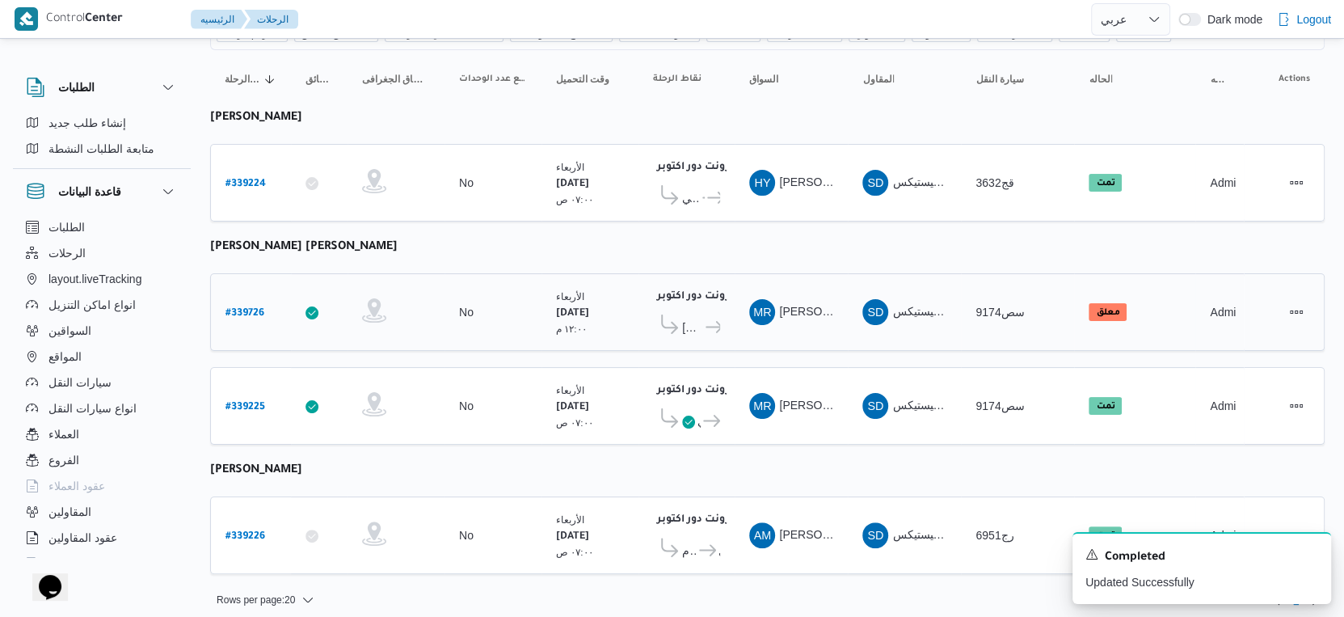
click at [238, 308] on b "# 339726" at bounding box center [245, 313] width 39 height 11
select select "ar"
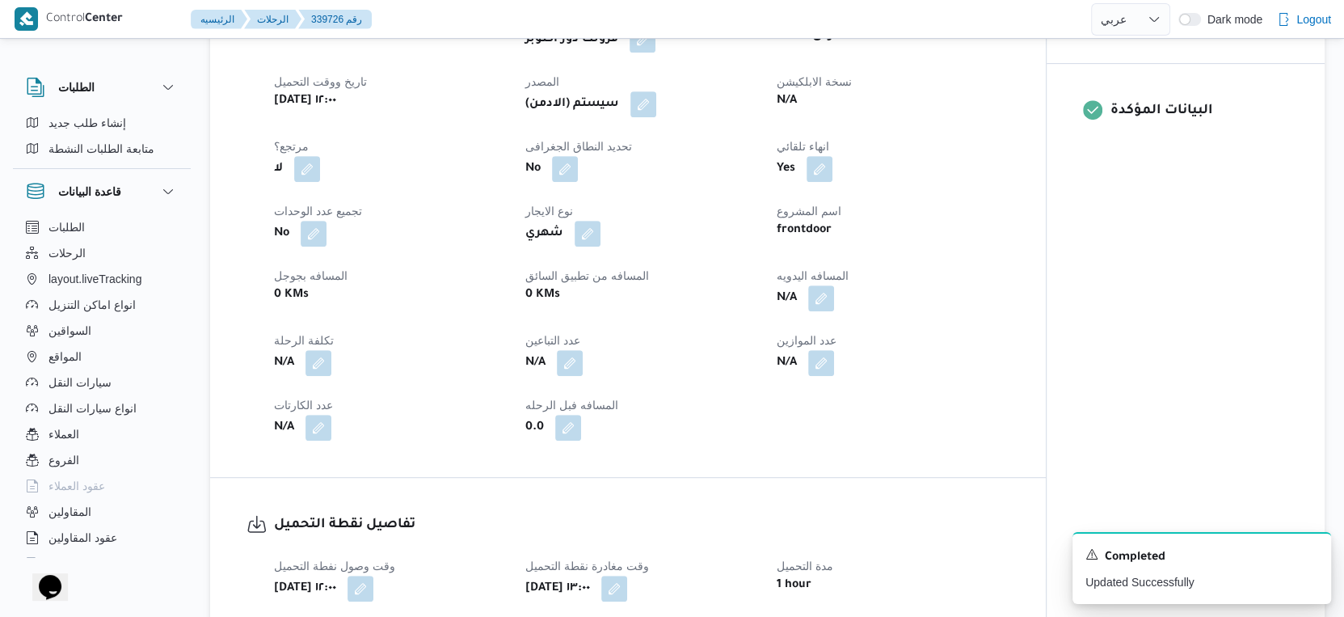
scroll to position [629, 0]
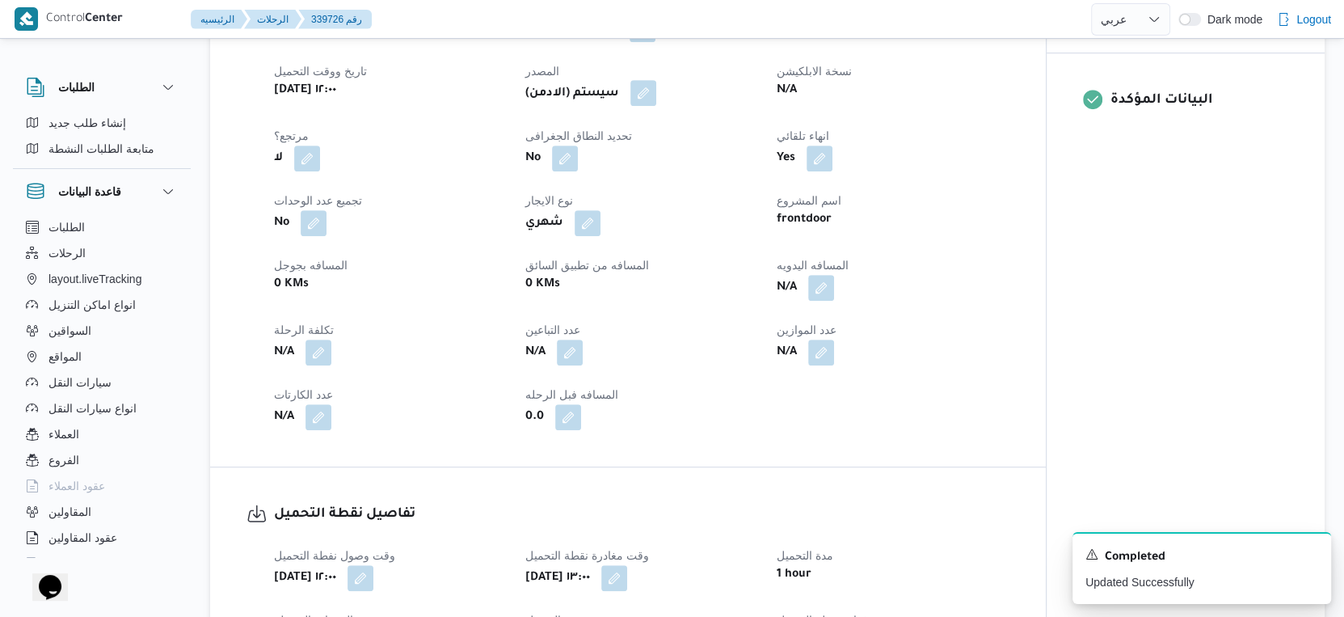
click at [655, 104] on button "button" at bounding box center [643, 93] width 26 height 26
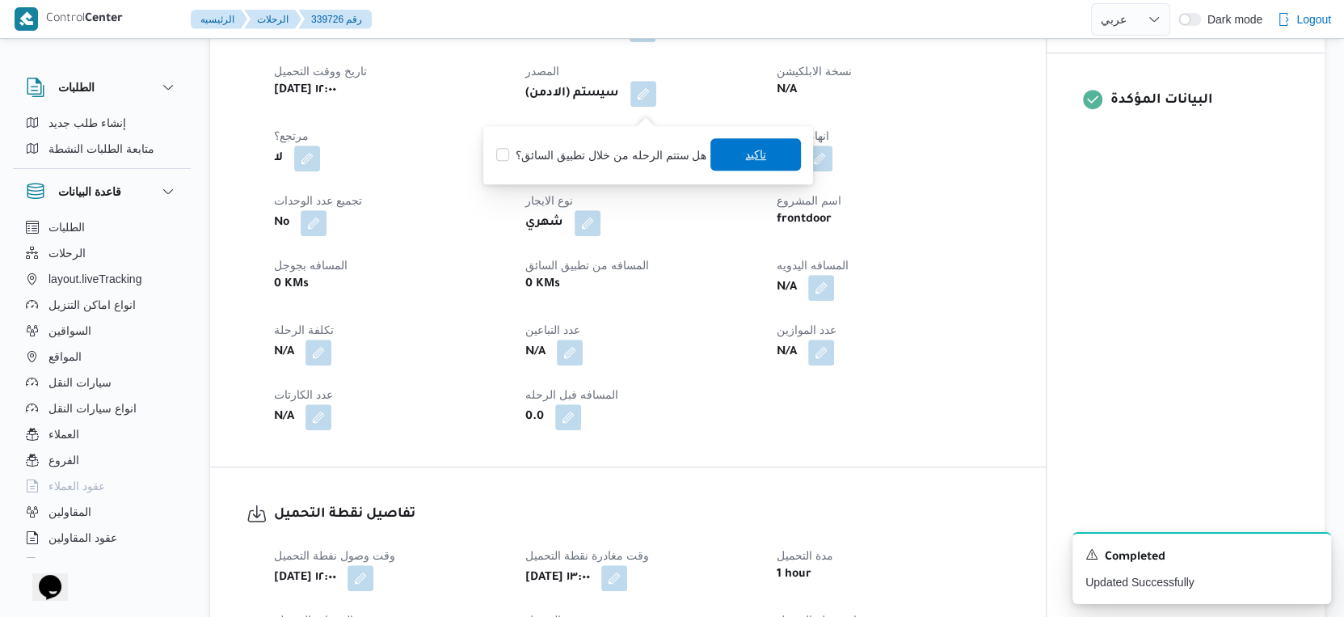
click at [748, 155] on span "تاكيد" at bounding box center [755, 154] width 21 height 19
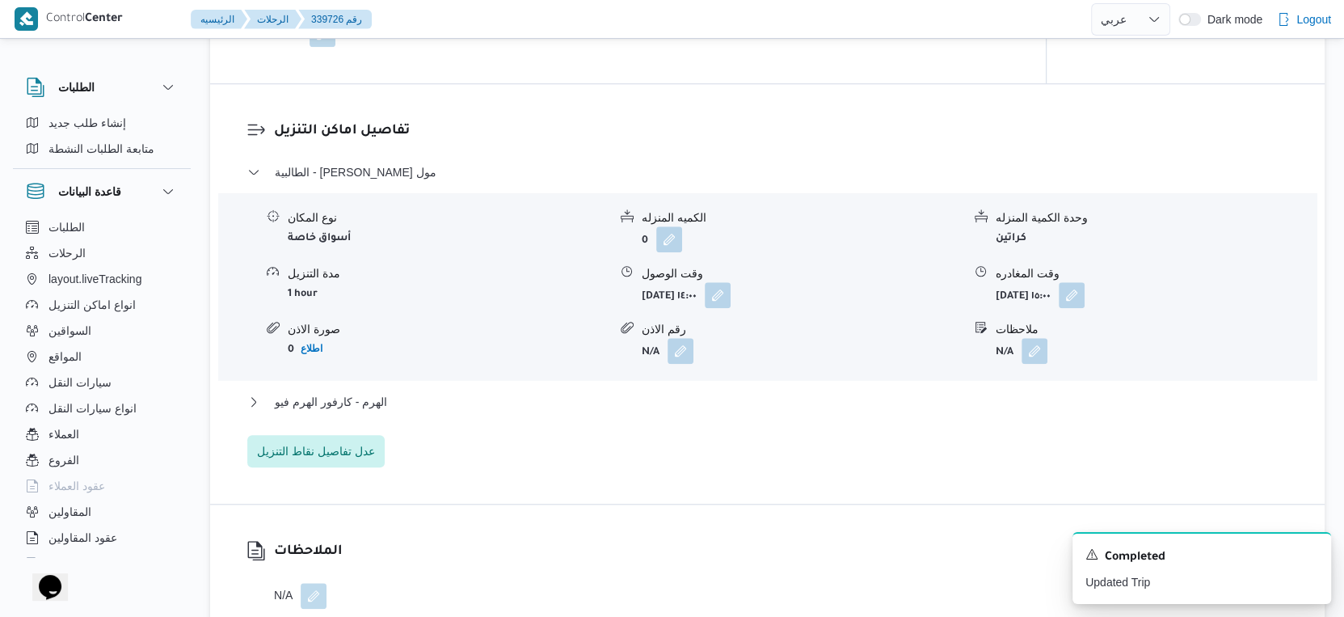
scroll to position [1436, 0]
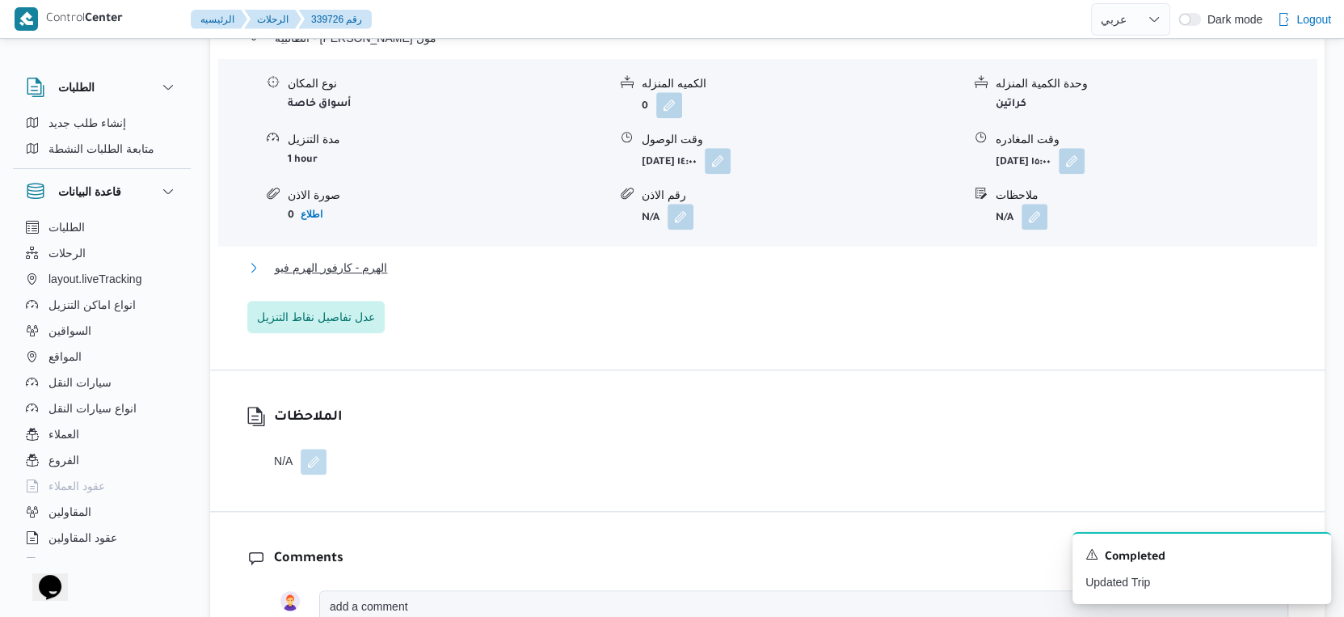
click at [401, 272] on button "الهرم - كارفور الهرم فيو" at bounding box center [767, 267] width 1041 height 19
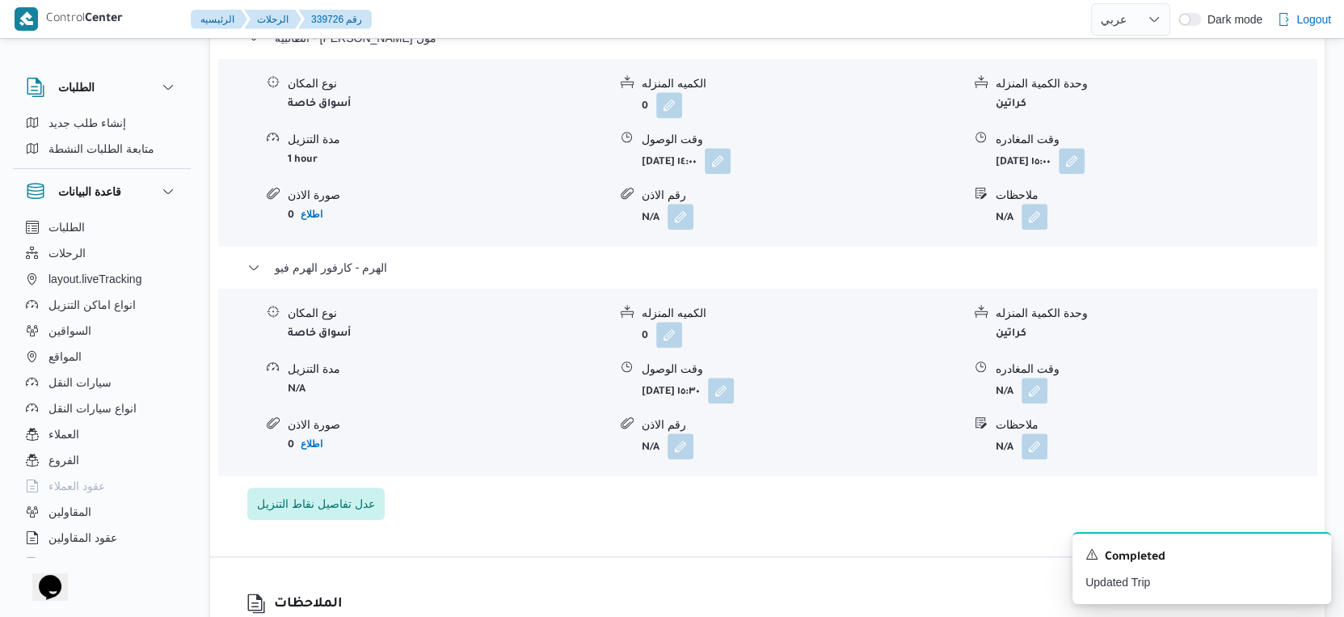
select select "ar"
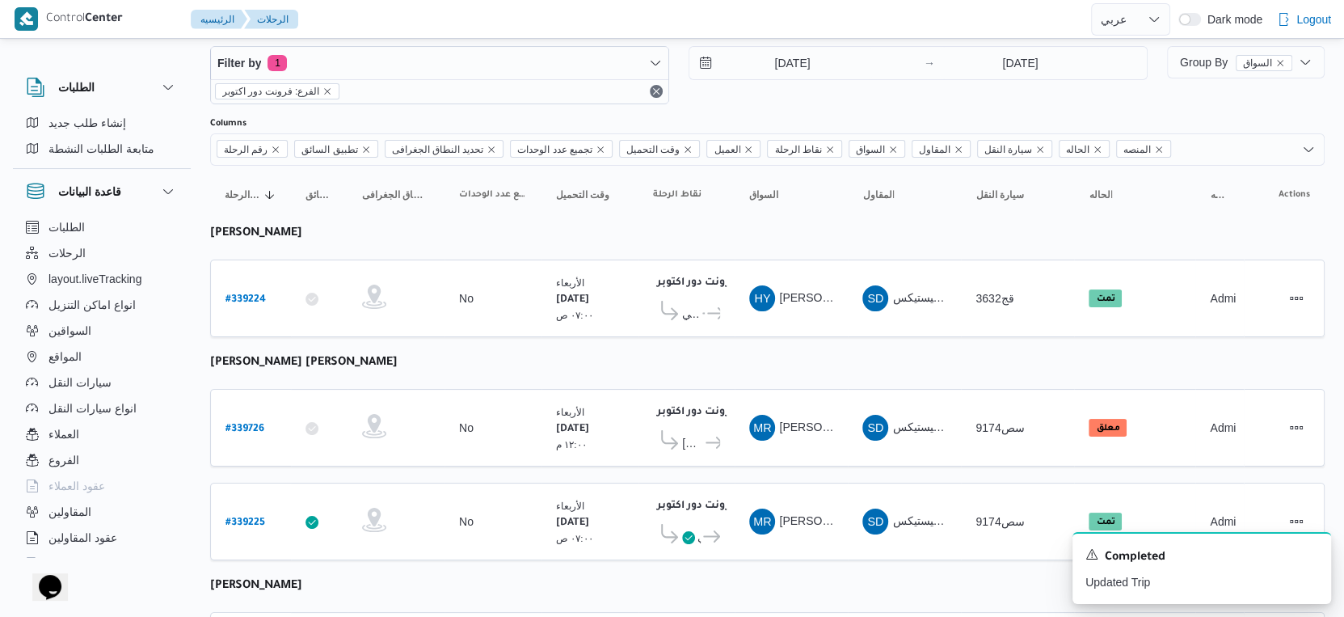
scroll to position [147, 0]
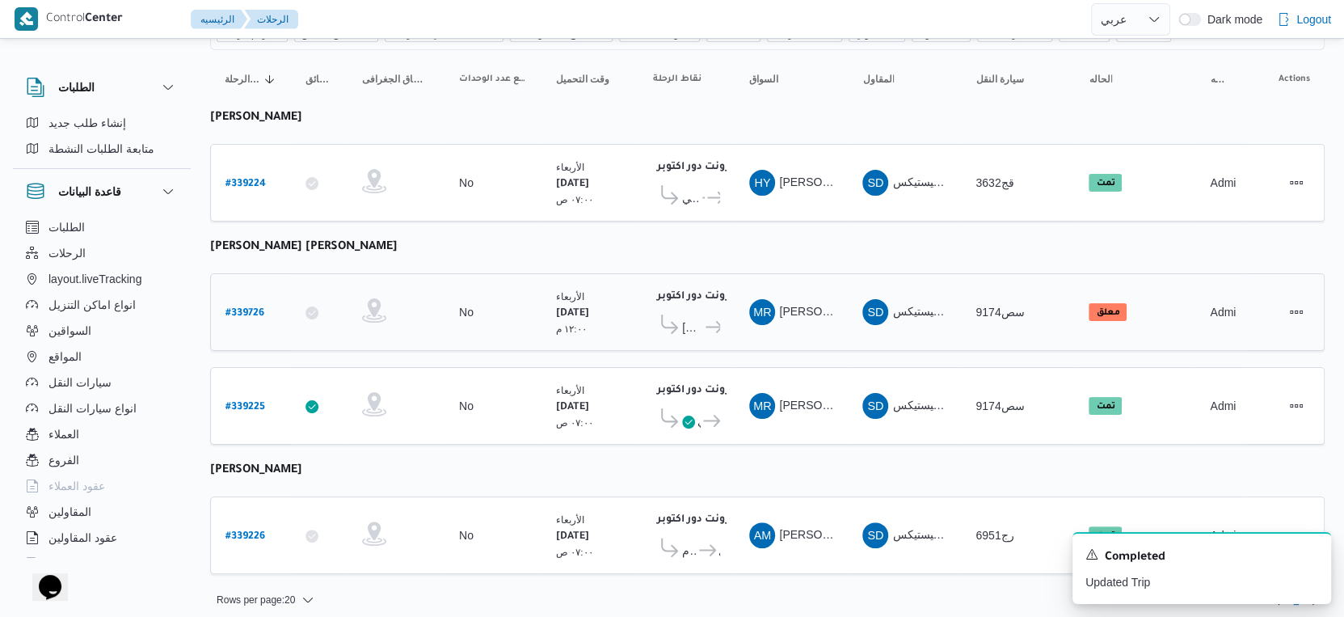
click at [696, 319] on span "كارفور بيراميدز مول" at bounding box center [692, 327] width 21 height 19
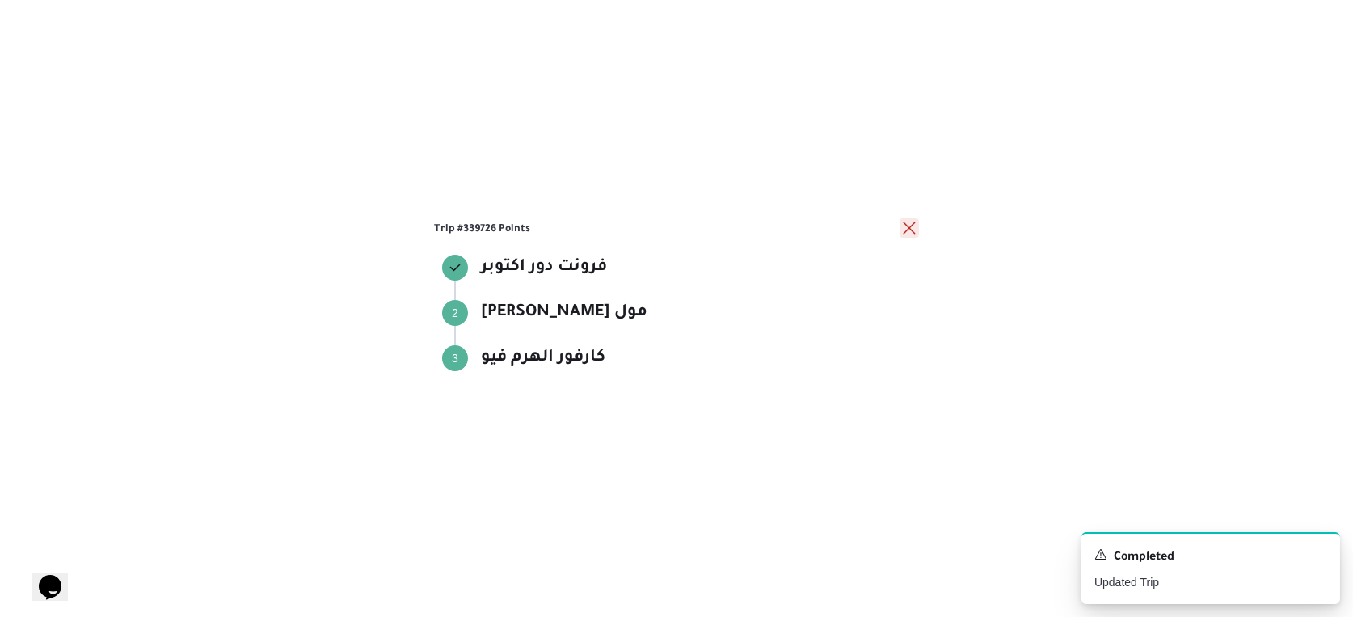
click at [911, 226] on button "close" at bounding box center [909, 227] width 19 height 19
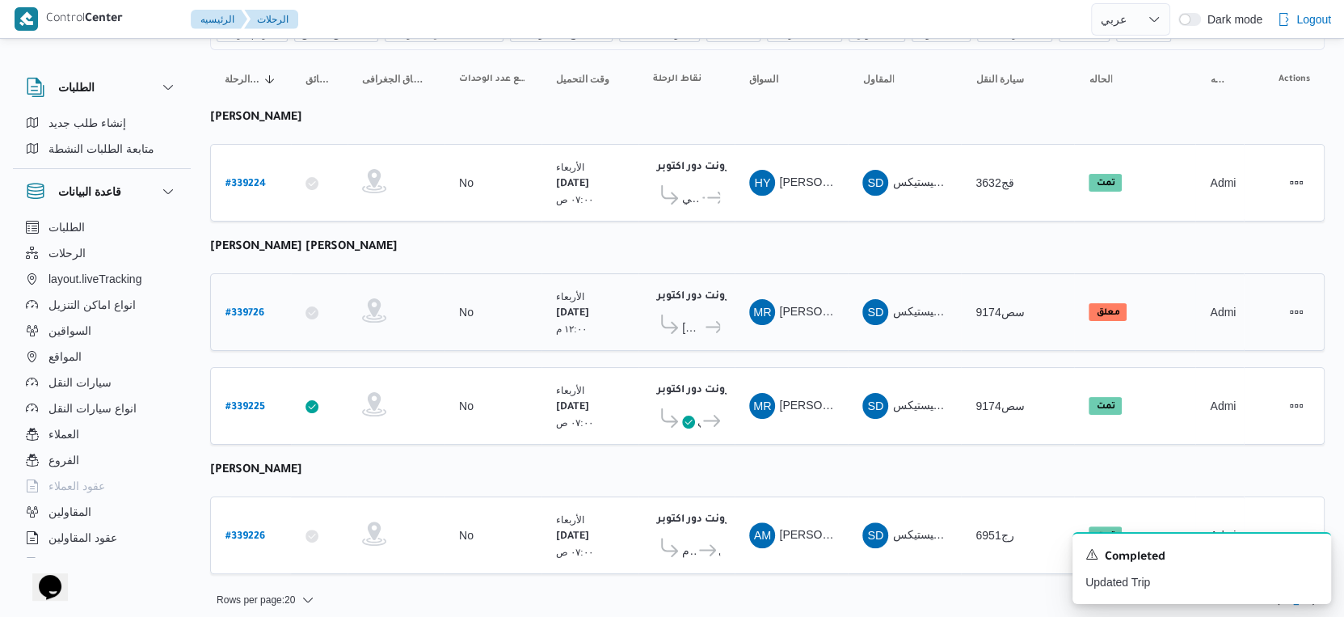
click at [251, 308] on b "# 339726" at bounding box center [245, 313] width 39 height 11
select select "ar"
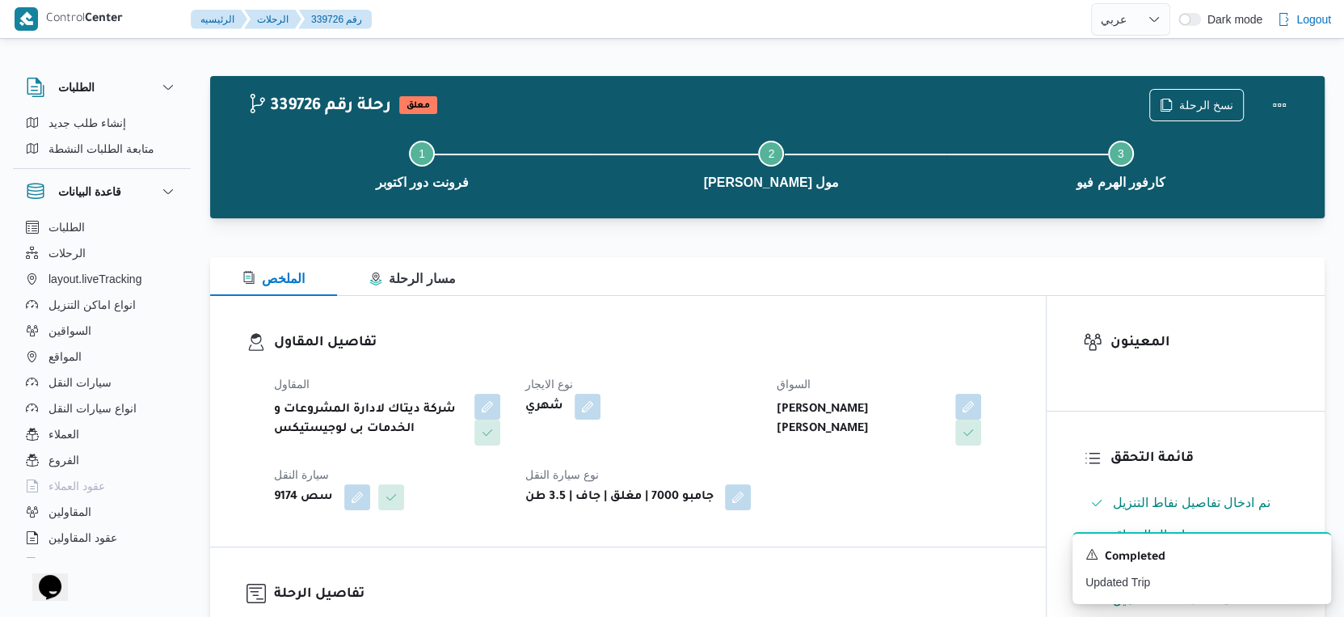
scroll to position [538, 0]
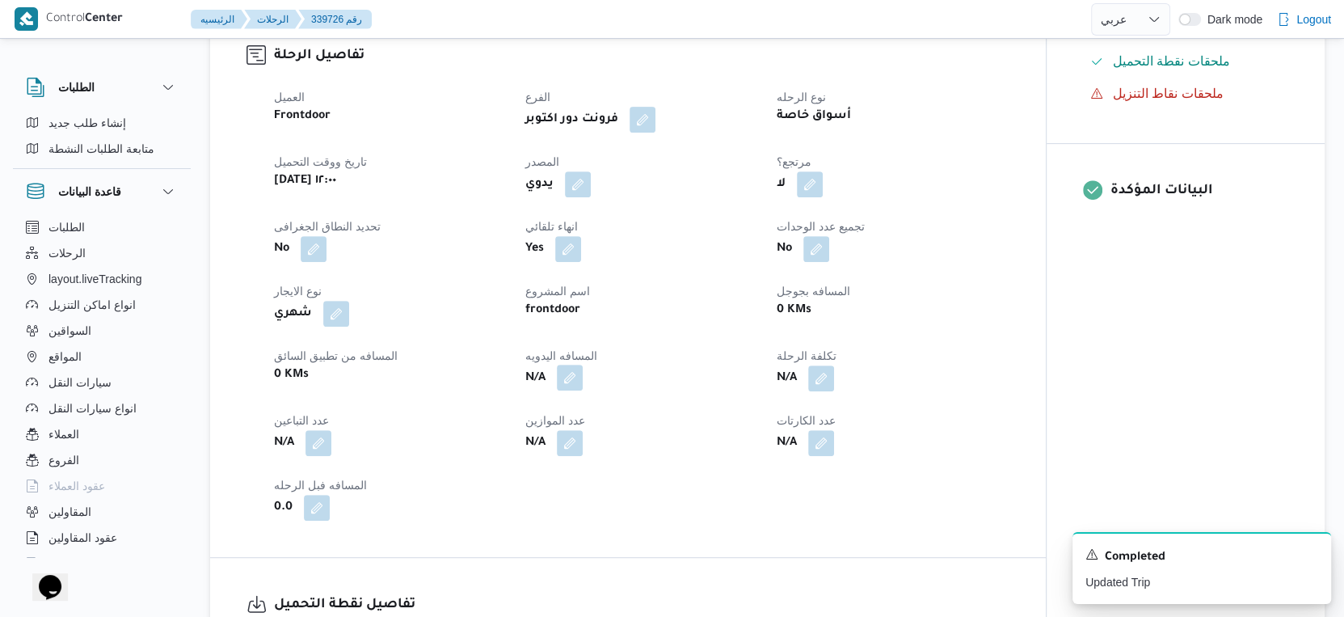
click at [576, 390] on button "button" at bounding box center [570, 378] width 26 height 26
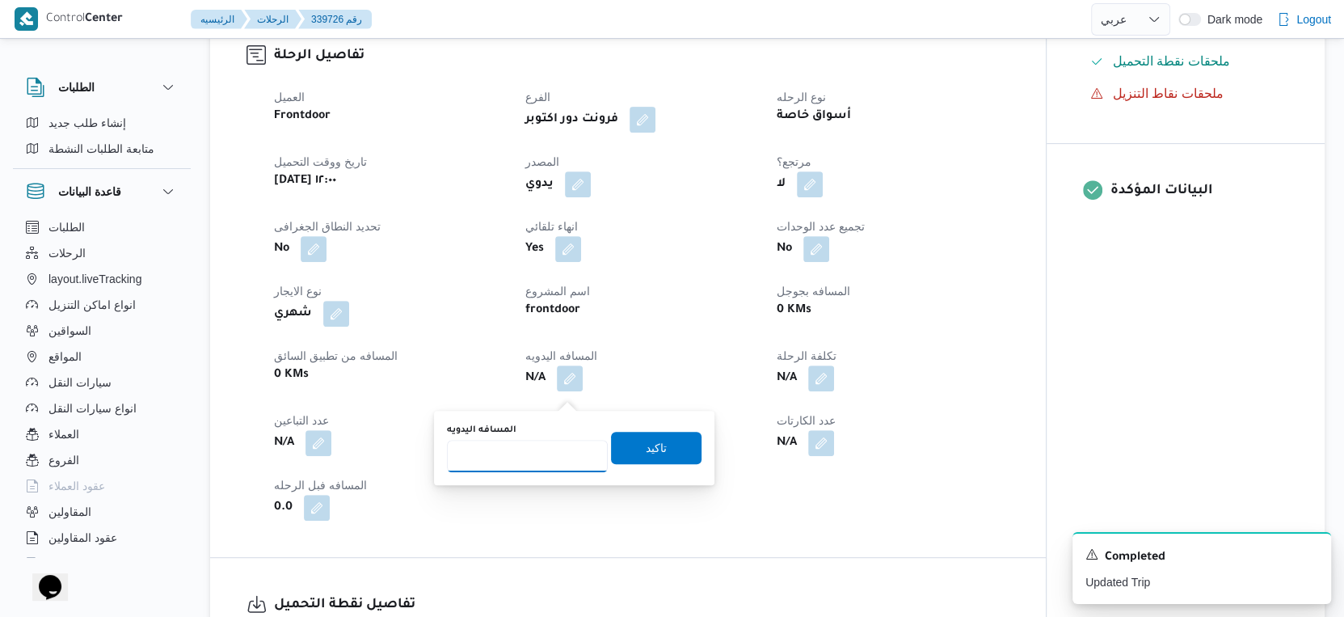
click at [521, 456] on input "المسافه اليدويه" at bounding box center [527, 456] width 161 height 32
type input "98"
click at [660, 442] on span "تاكيد" at bounding box center [656, 447] width 91 height 32
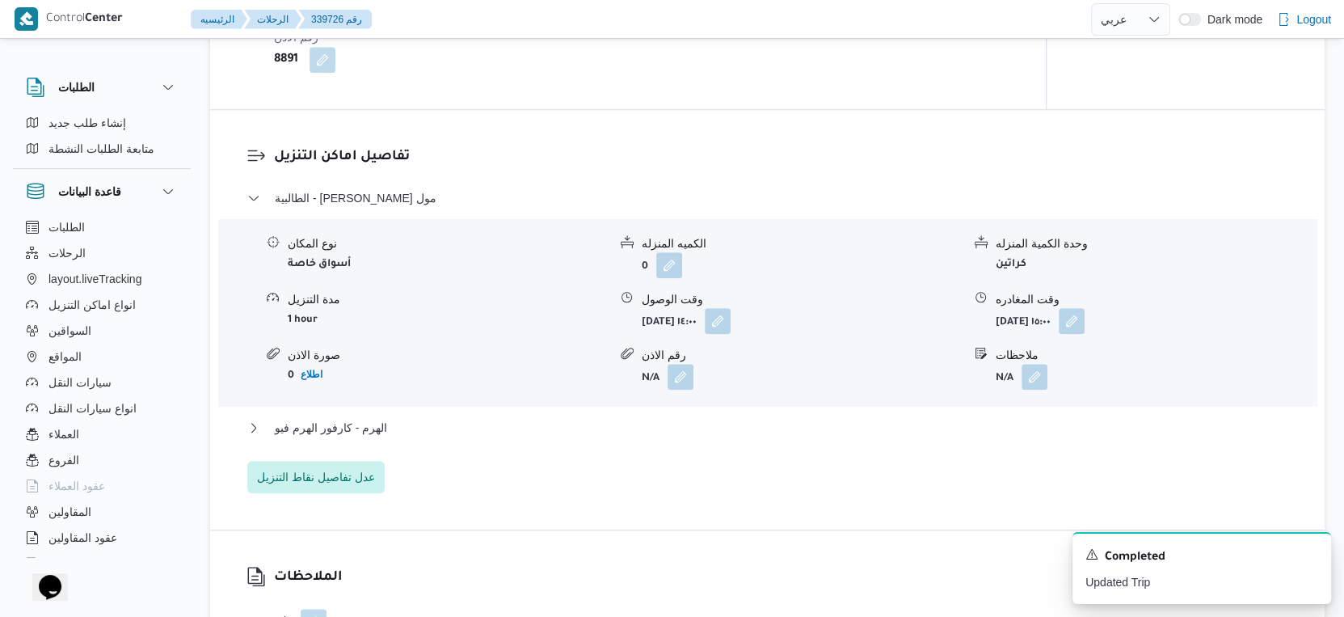
scroll to position [1527, 0]
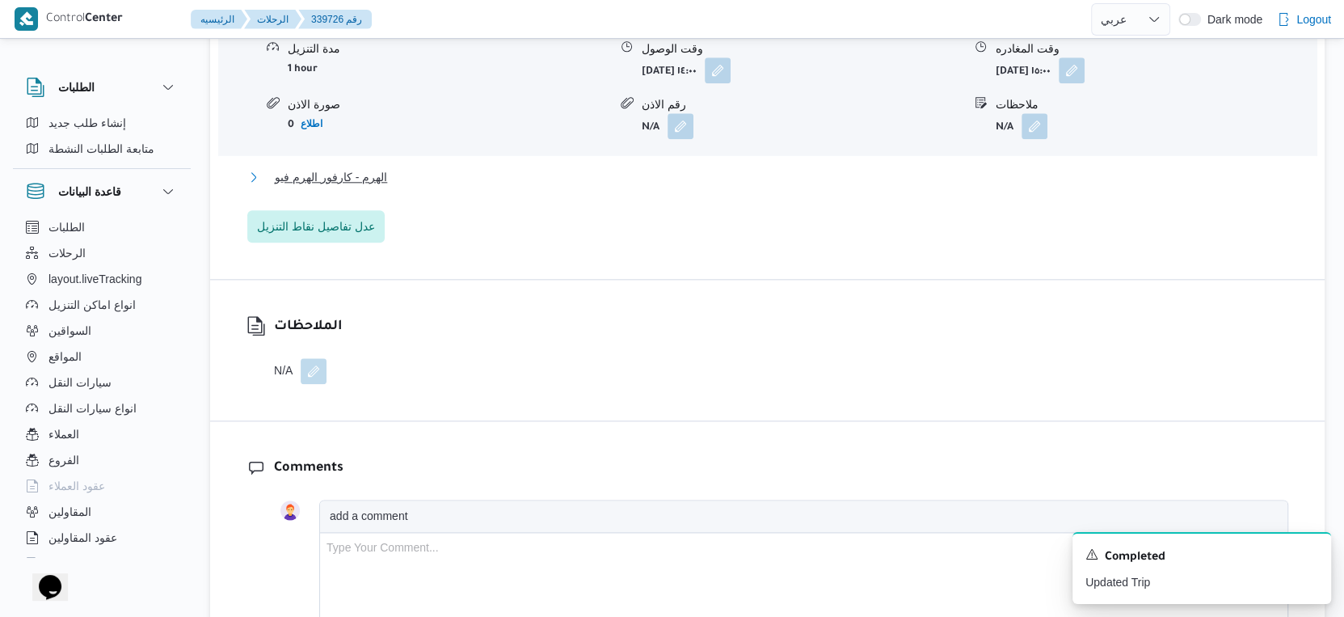
click at [379, 187] on span "الهرم - كارفور الهرم فيو" at bounding box center [331, 176] width 112 height 19
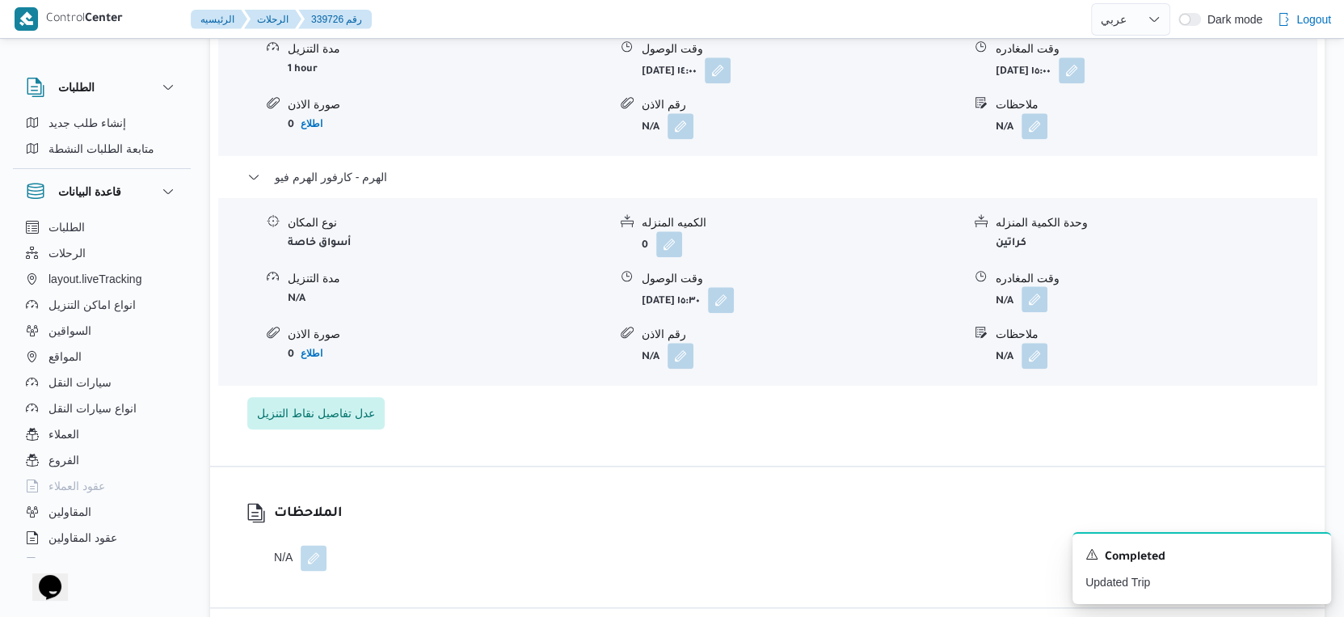
click at [1030, 312] on button "button" at bounding box center [1035, 299] width 26 height 26
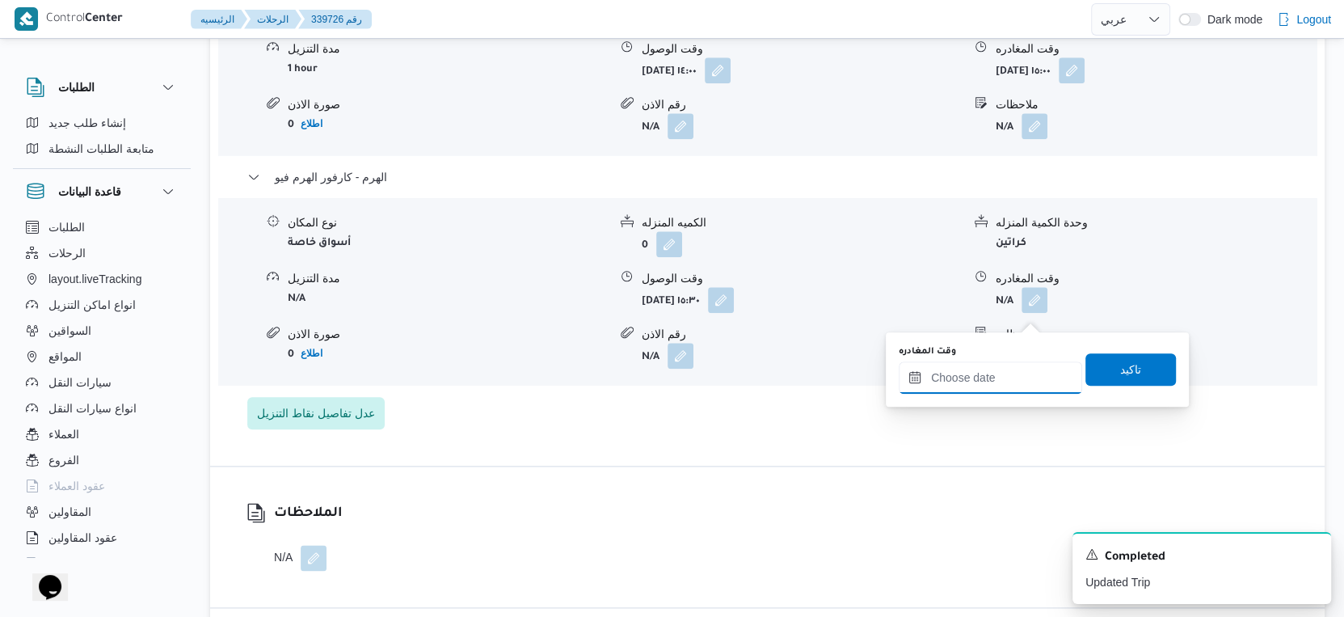
click at [1014, 388] on input "وقت المغادره" at bounding box center [990, 377] width 183 height 32
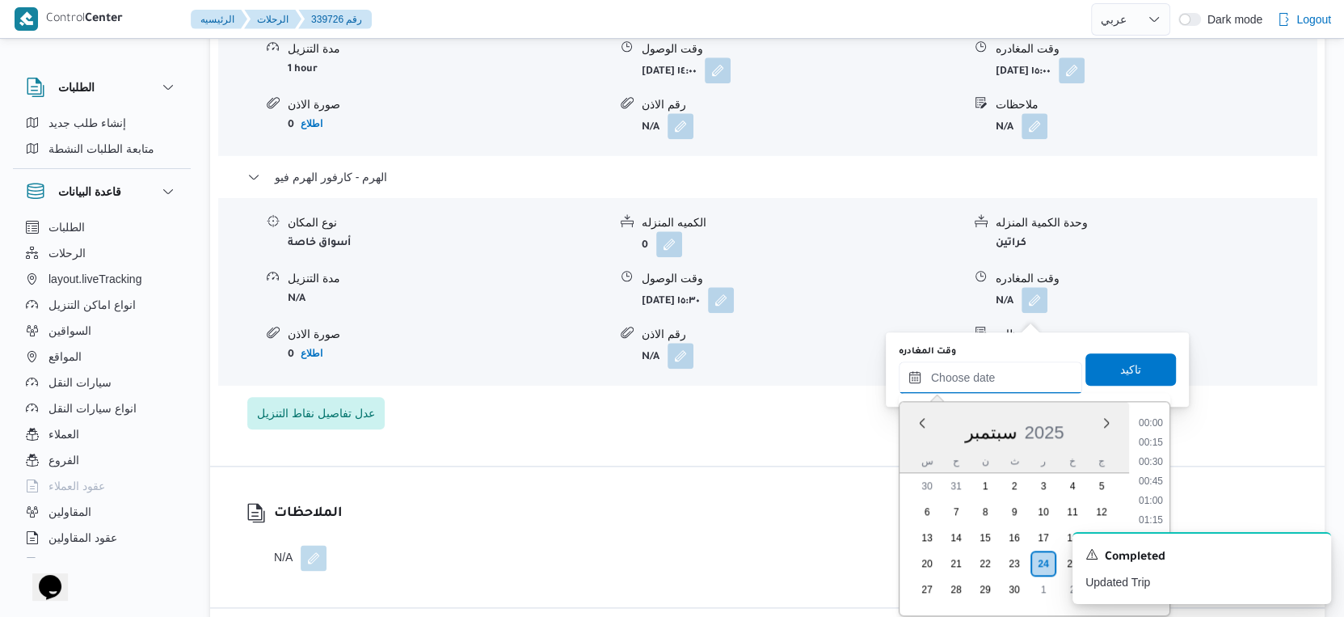
scroll to position [1297, 0]
click at [1154, 442] on li "17:00" at bounding box center [1150, 445] width 37 height 16
type input "٢٤/٠٩/٢٠٢٥ ١٧:٠٠"
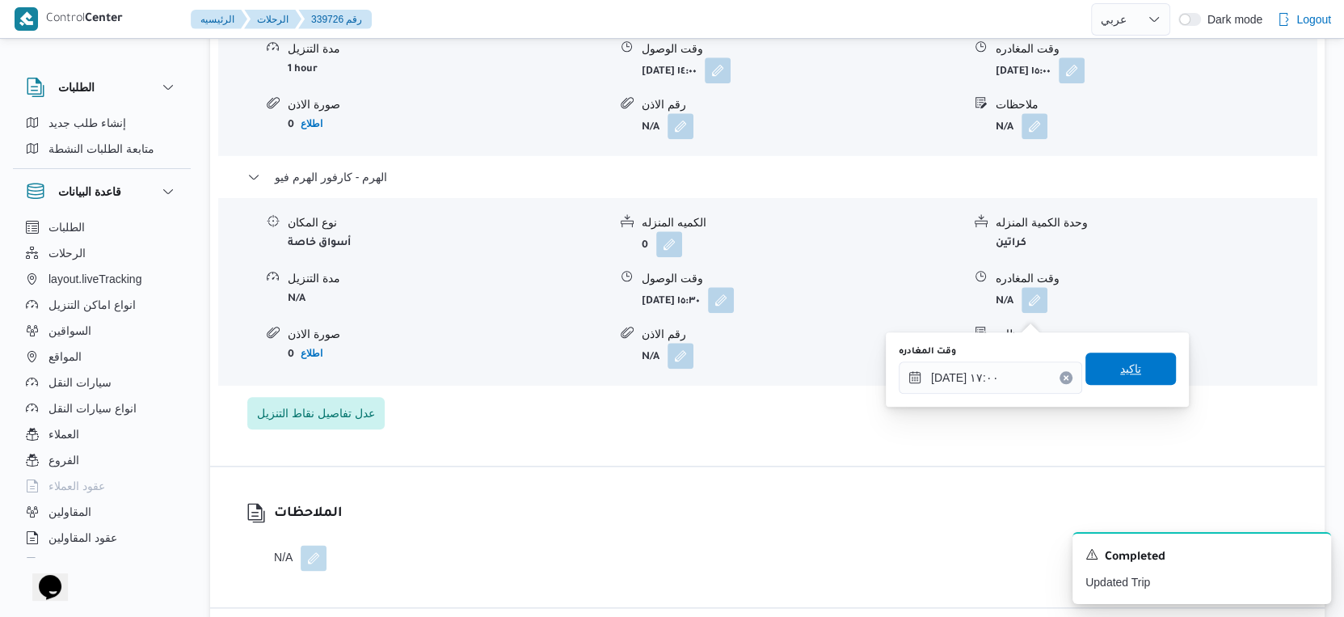
click at [1140, 365] on span "تاكيد" at bounding box center [1131, 368] width 91 height 32
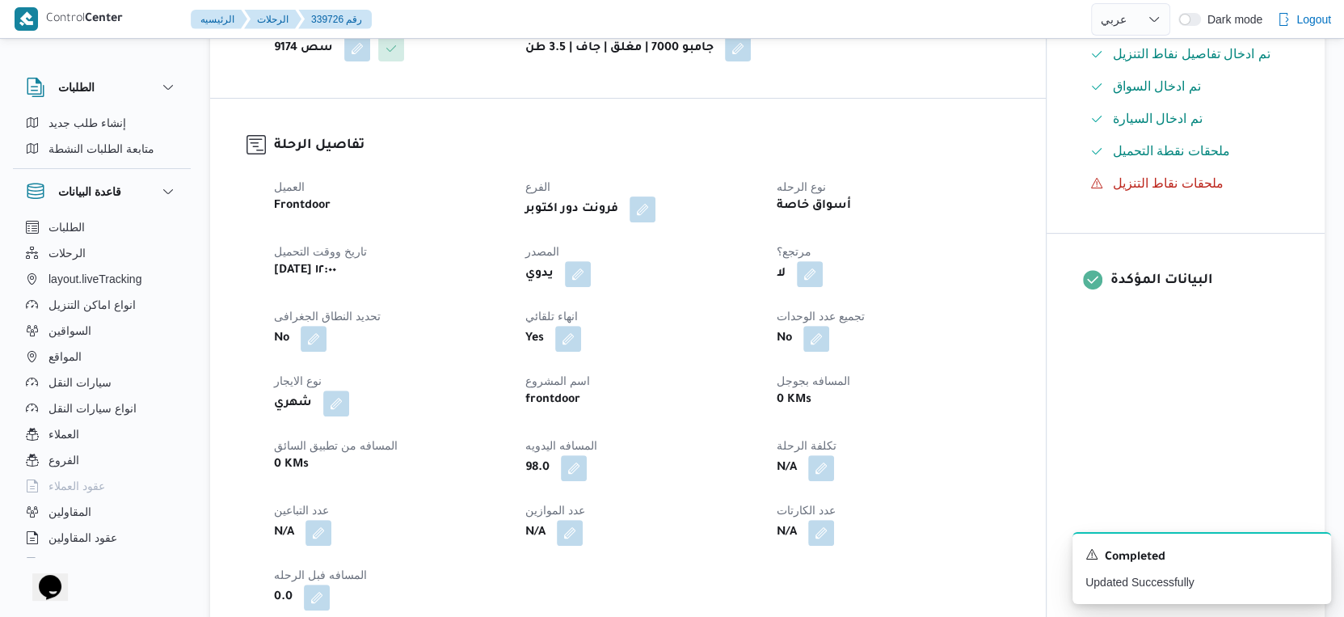
scroll to position [0, 0]
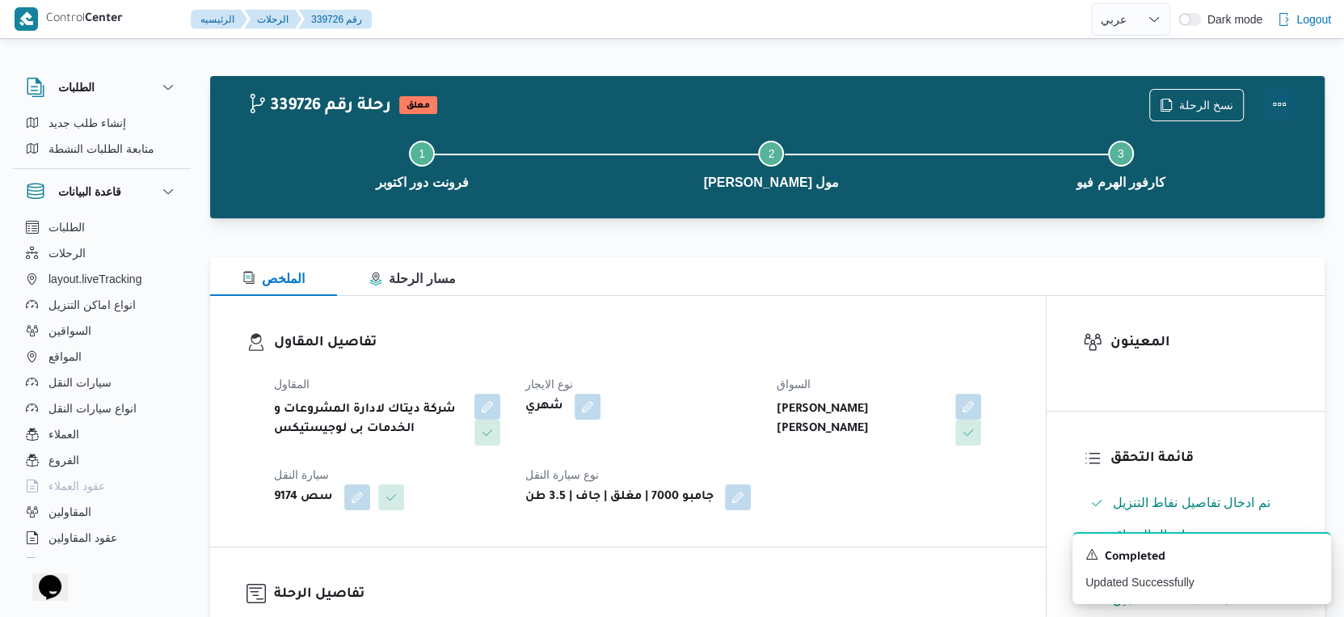
click at [1259, 101] on button "Actions" at bounding box center [1279, 104] width 32 height 32
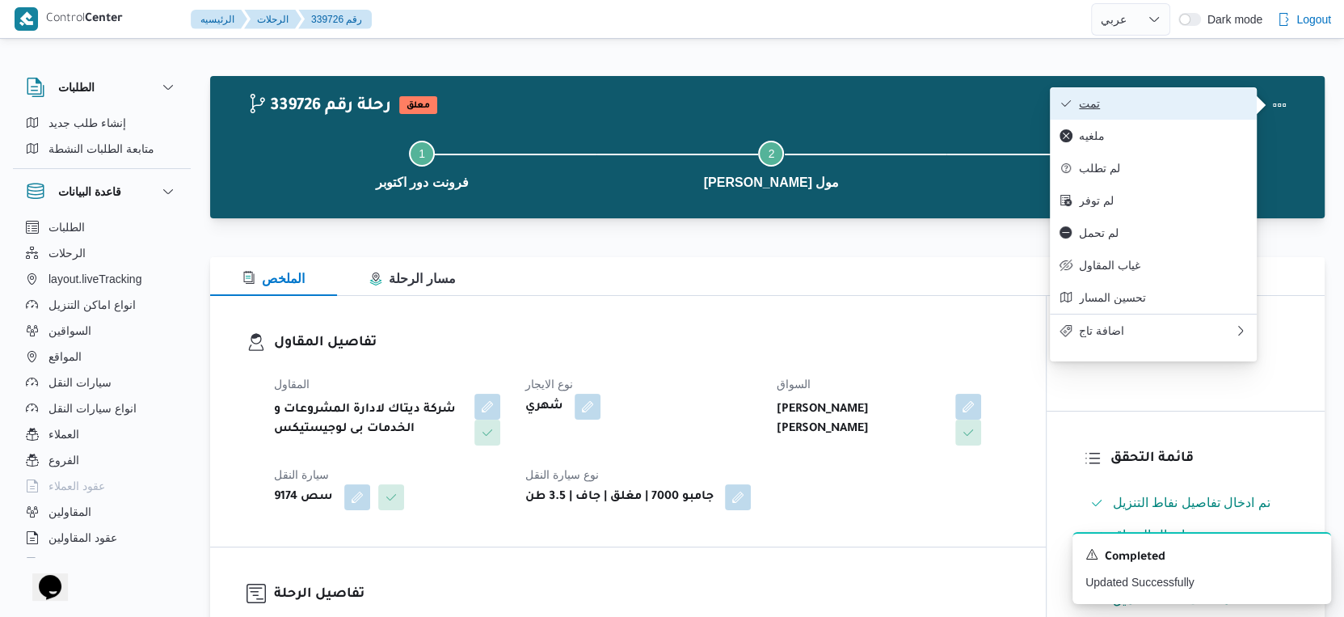
click at [1136, 91] on button "تمت" at bounding box center [1153, 103] width 207 height 32
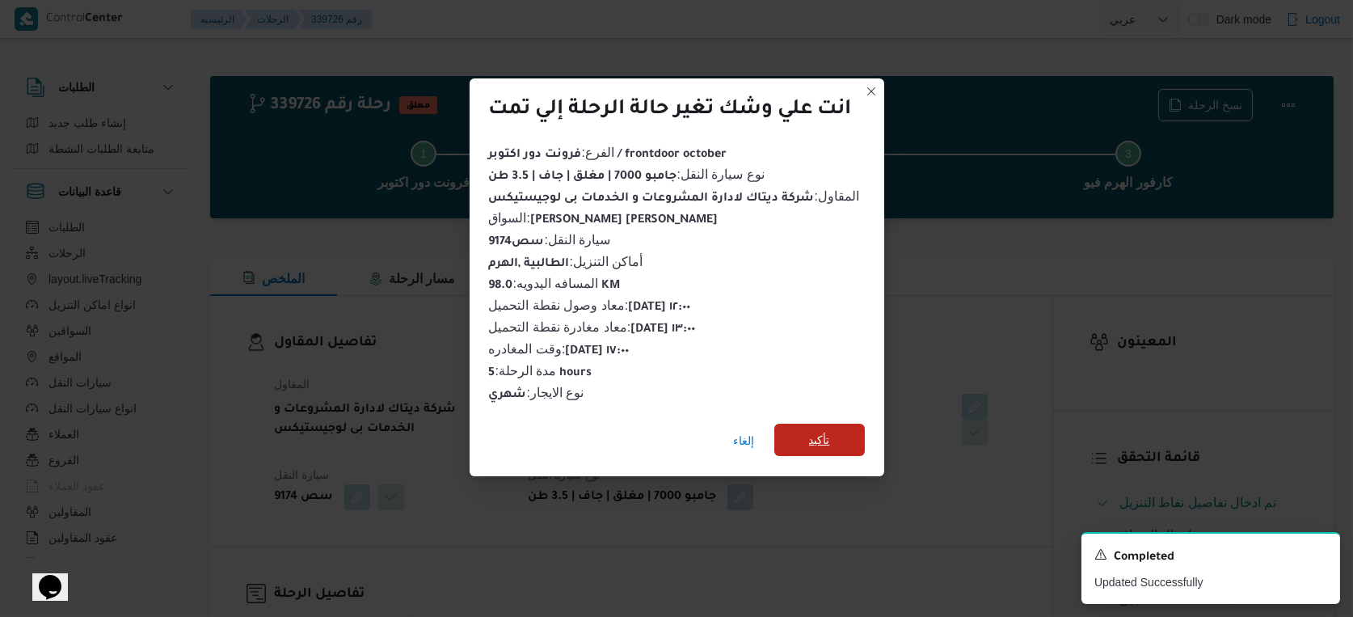
click at [830, 443] on span "تأكيد" at bounding box center [819, 439] width 21 height 19
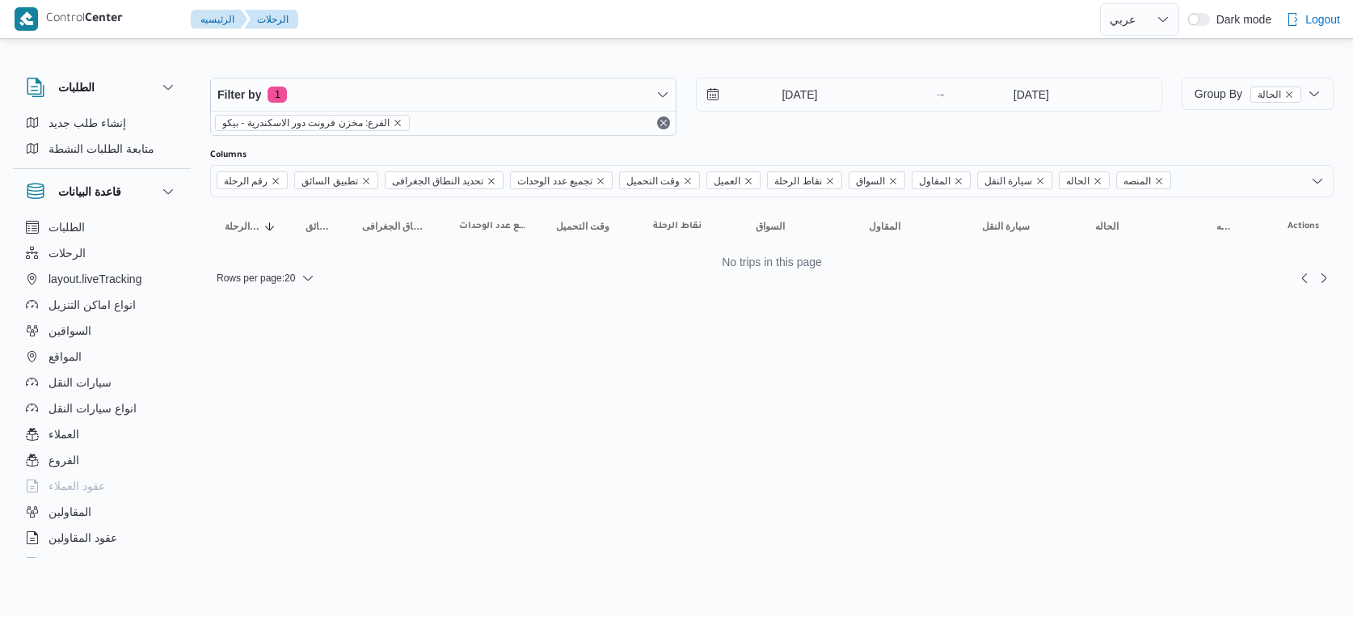
select select "ar"
click at [815, 80] on input "[DATE]" at bounding box center [788, 94] width 183 height 32
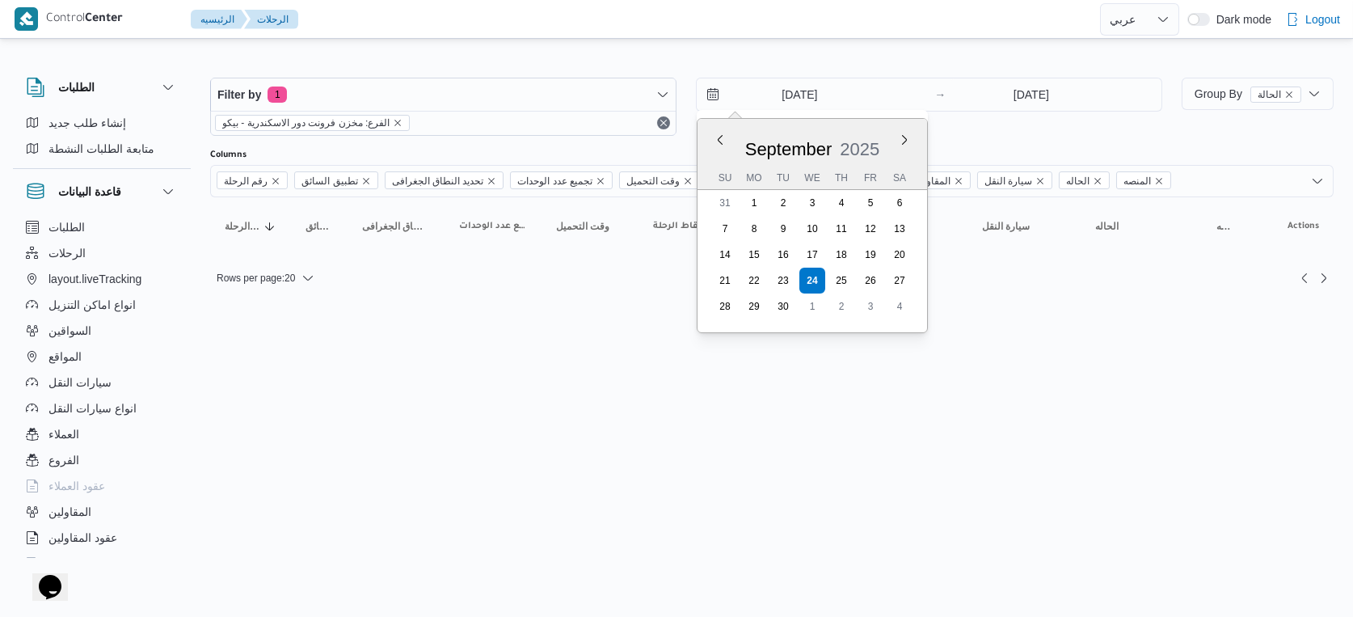
click at [702, 495] on html "Control Center الرئيسيه الرحلات English عربي Dark mode Logout الطلبات إنشاء طلب…" at bounding box center [676, 308] width 1353 height 617
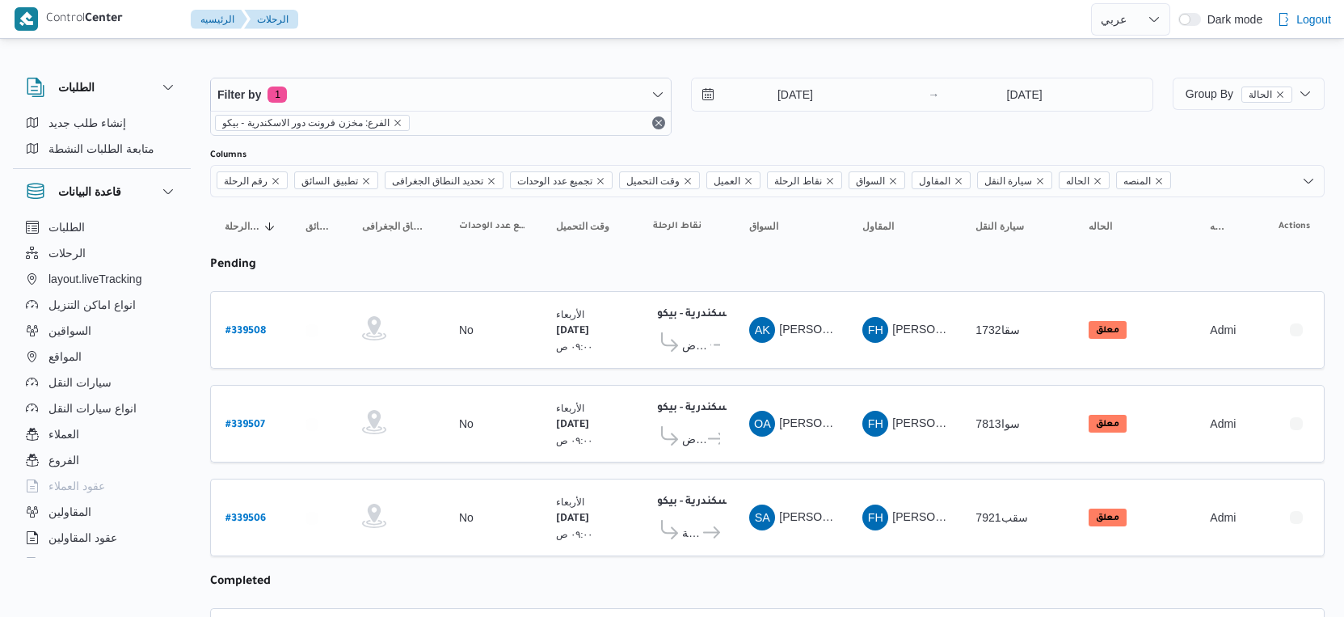
select select "ar"
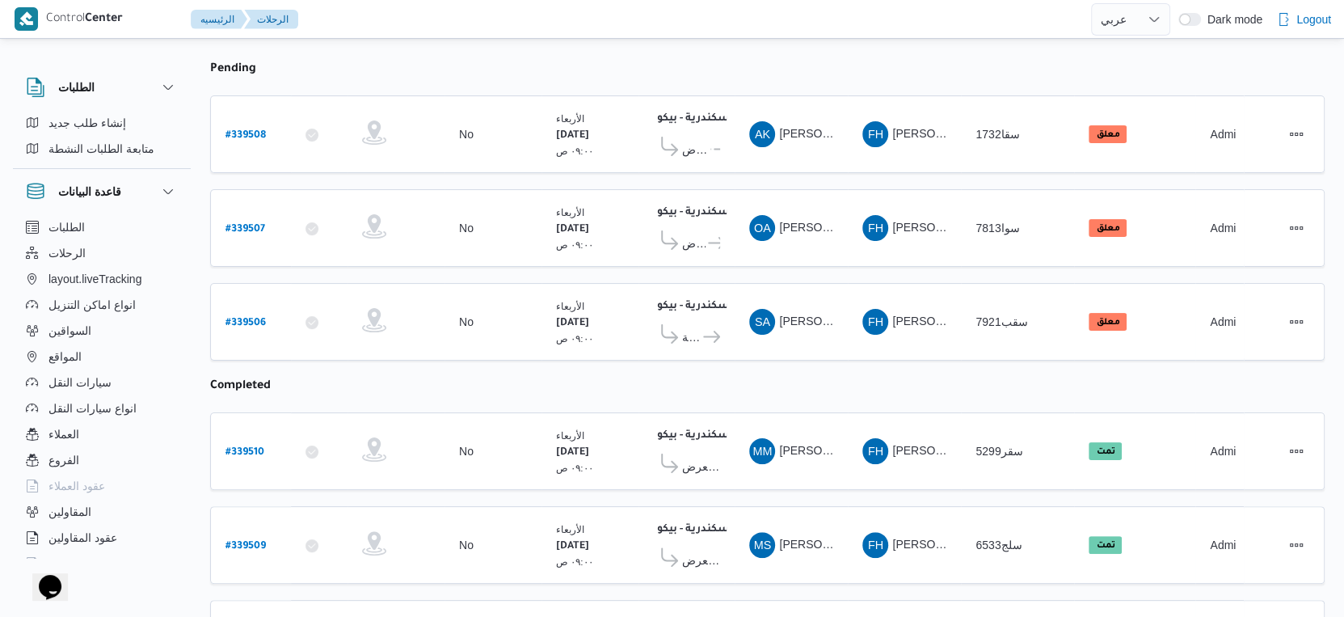
scroll to position [386, 0]
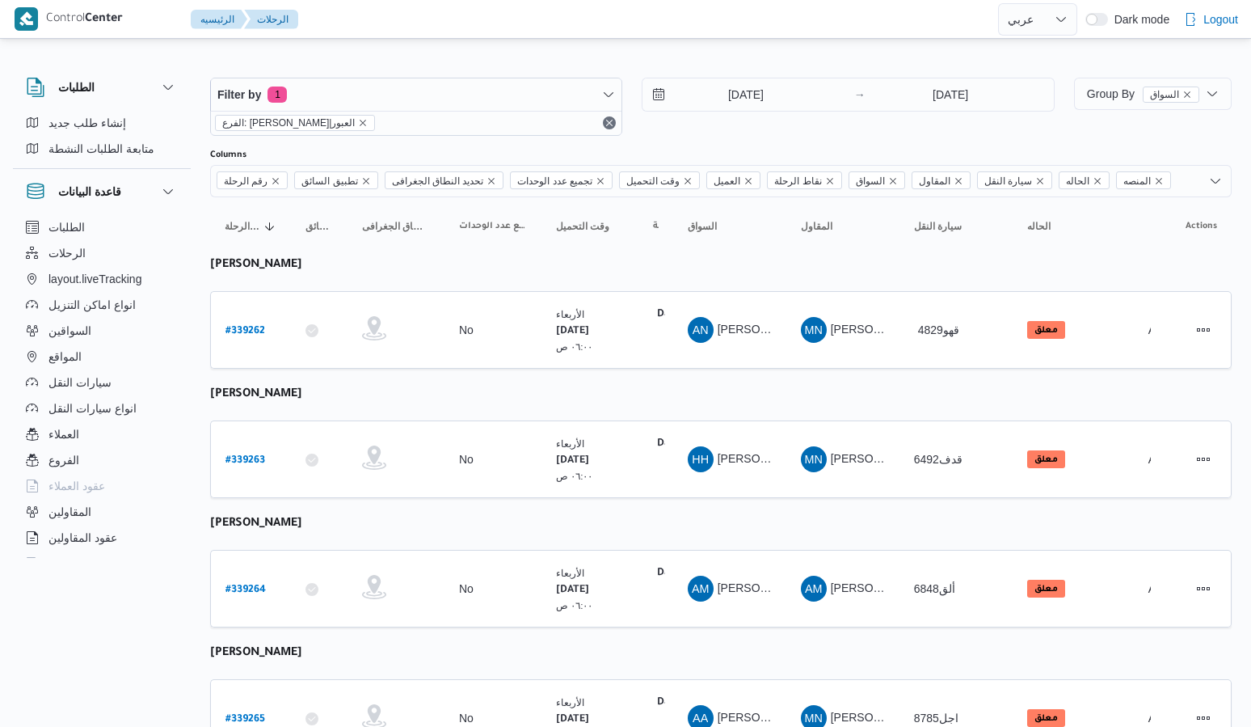
select select "ar"
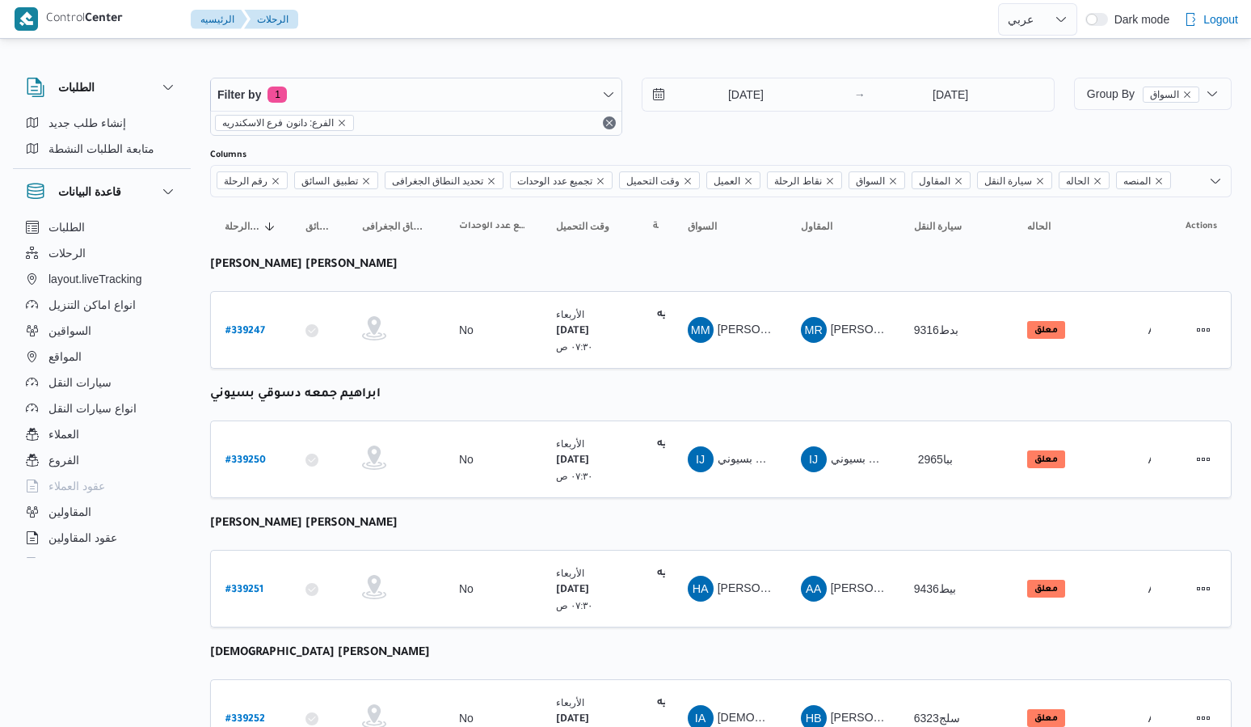
select select "ar"
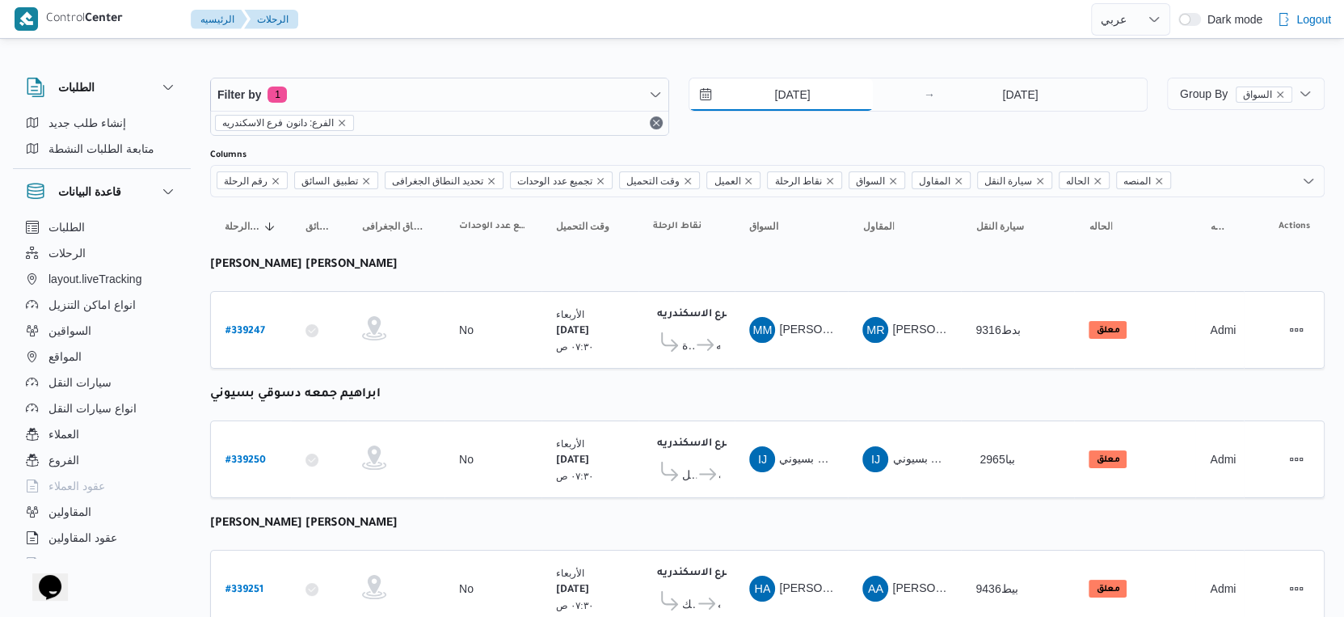
click at [808, 89] on input "[DATE]" at bounding box center [780, 94] width 183 height 32
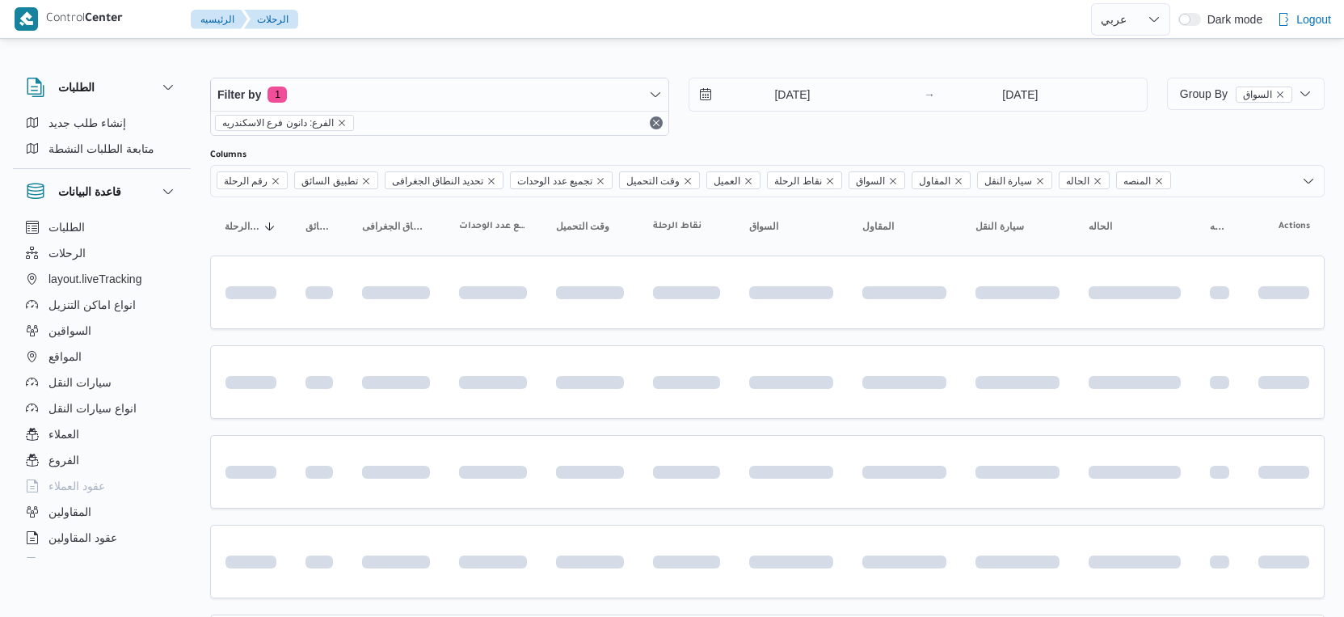
select select "ar"
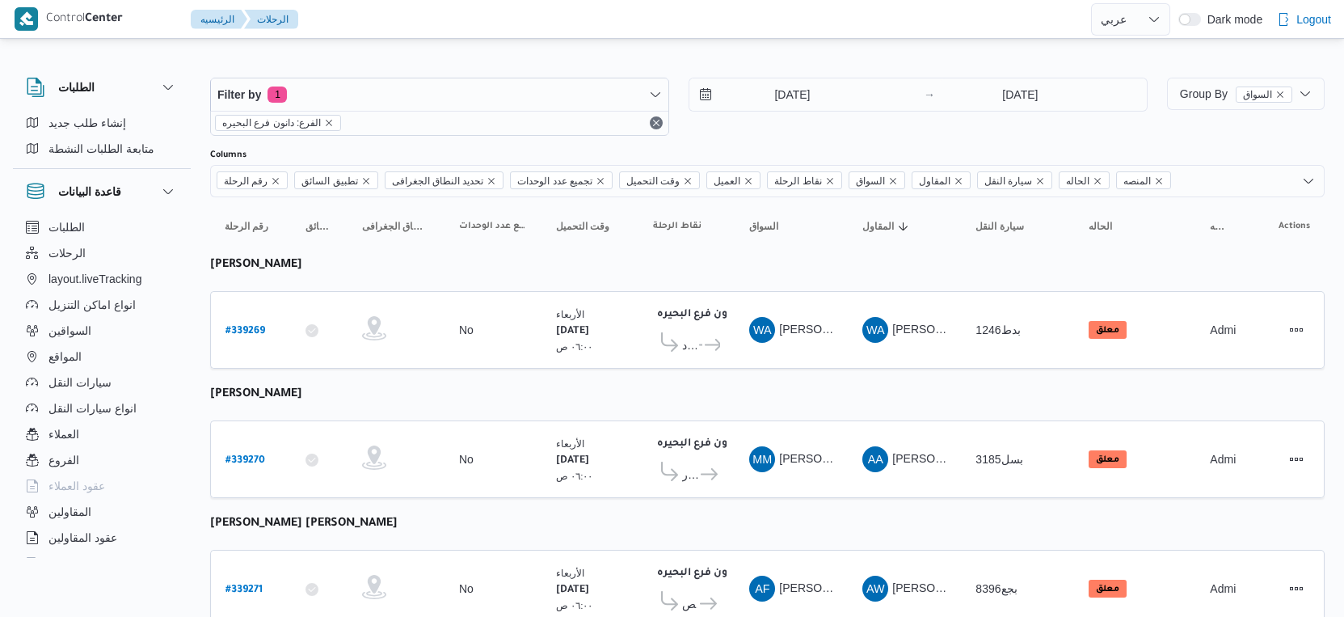
select select "ar"
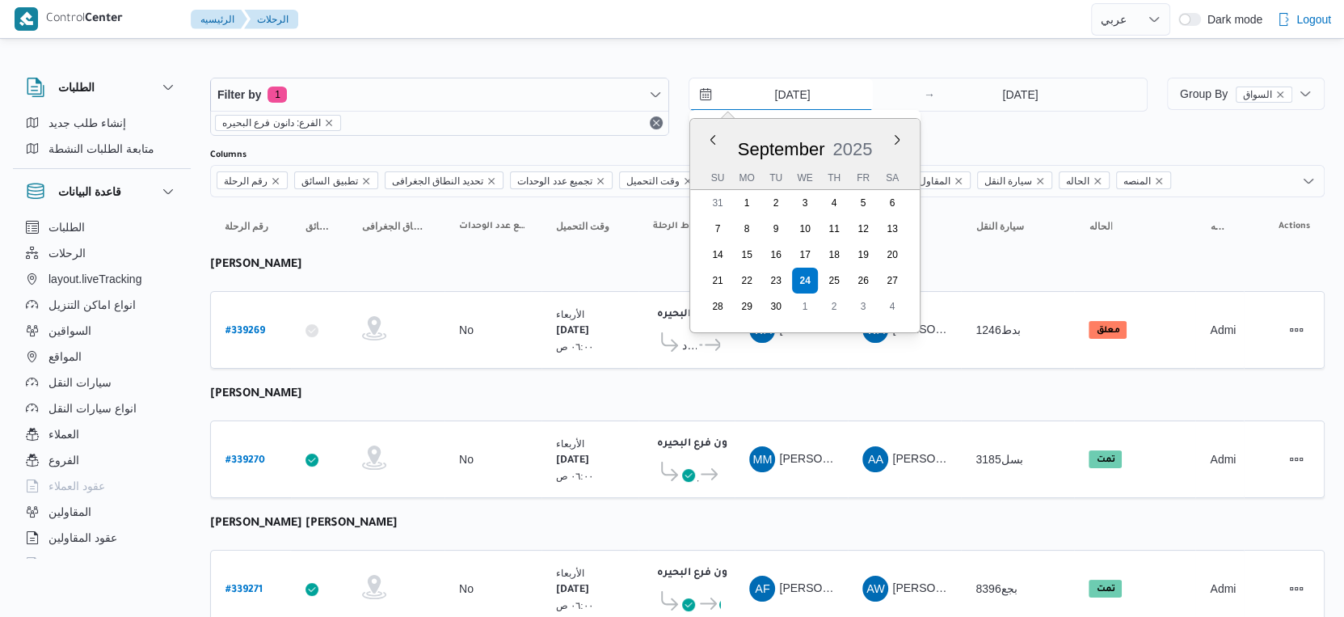
click at [814, 102] on input "[DATE]" at bounding box center [780, 94] width 183 height 32
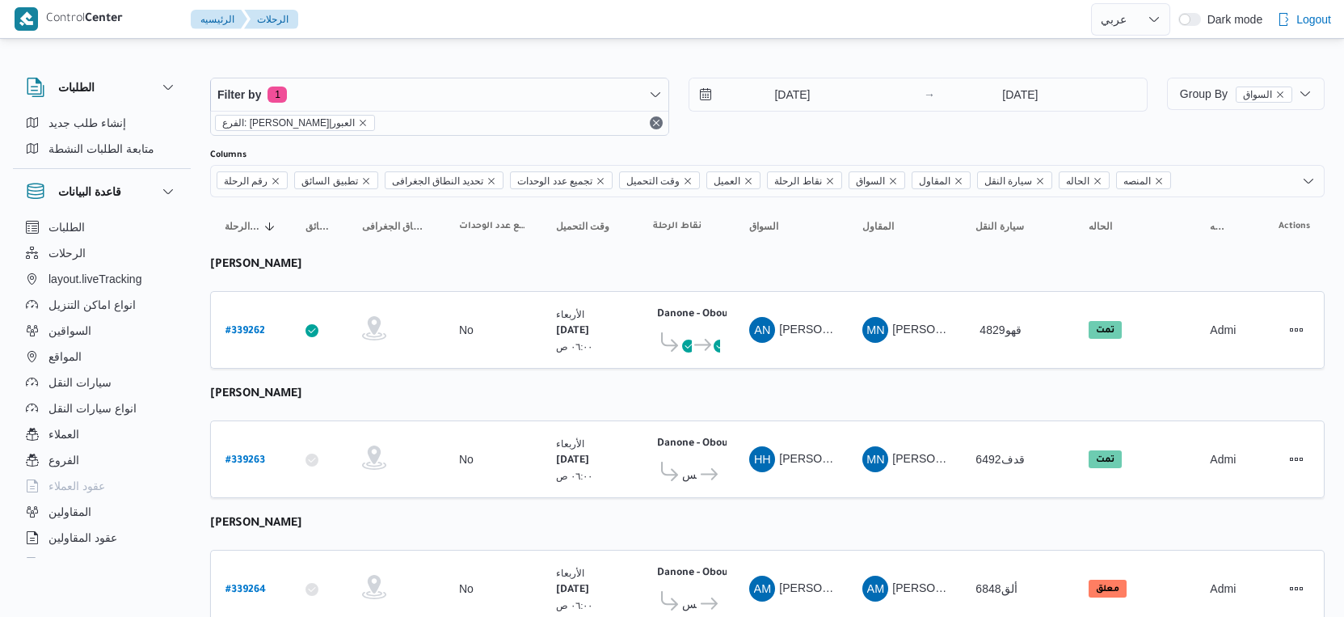
select select "ar"
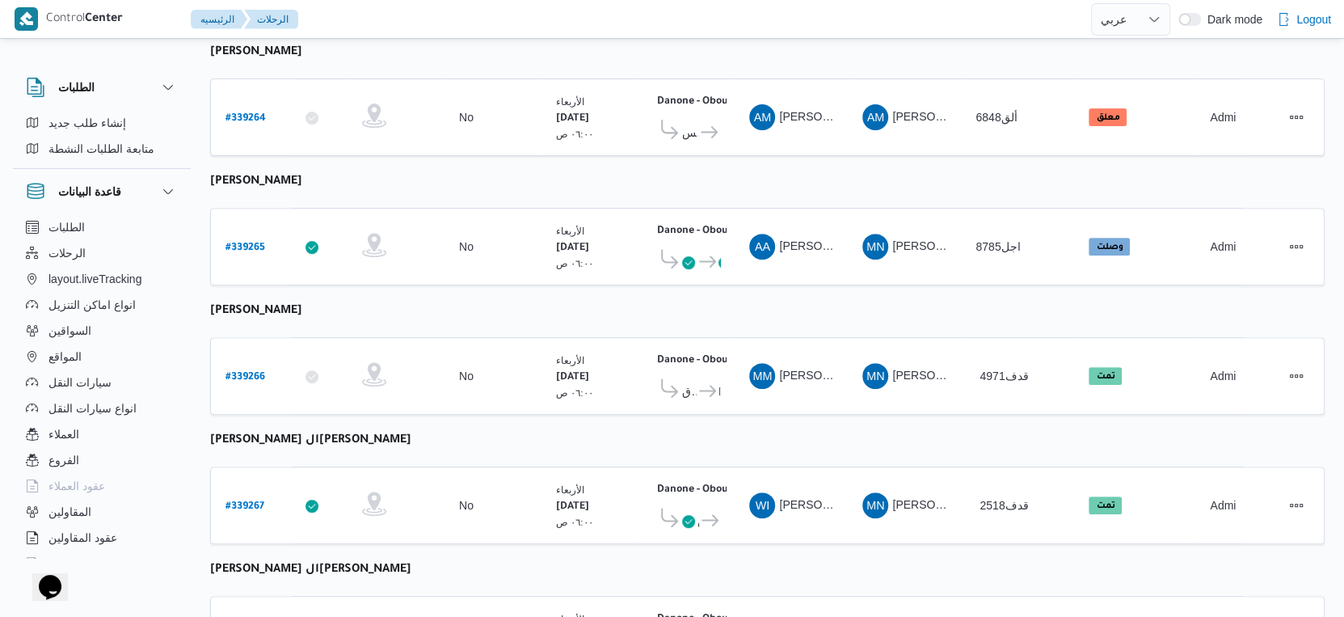
scroll to position [381, 0]
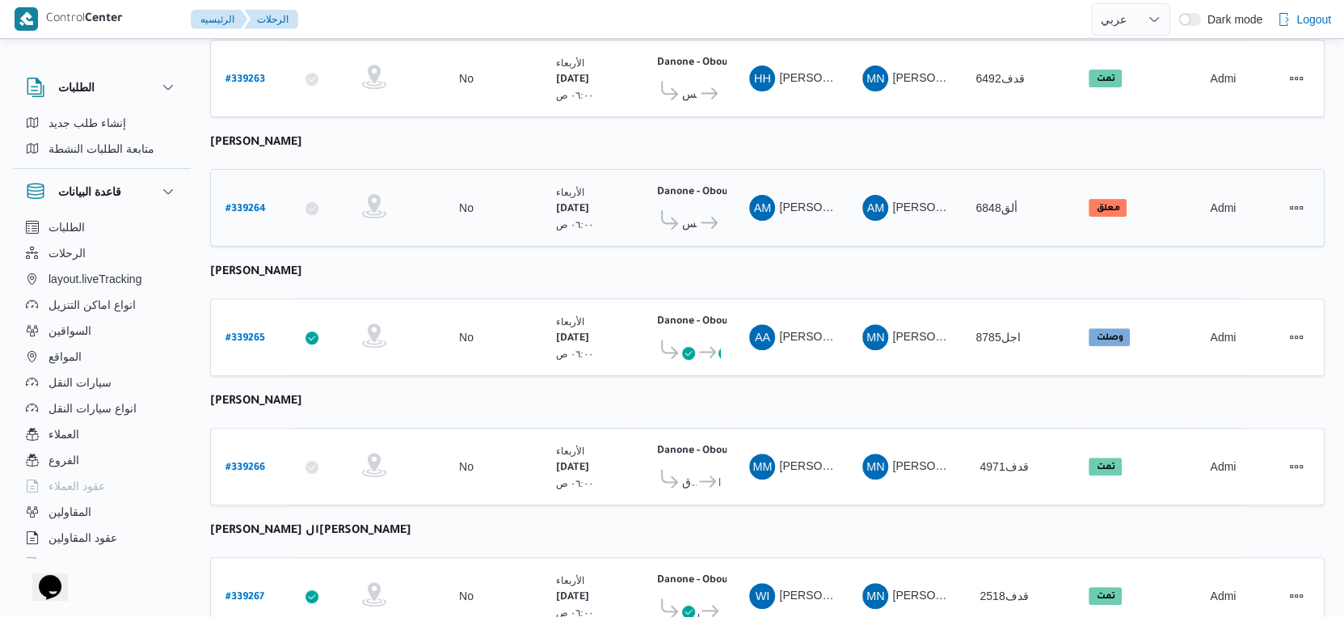
click at [244, 204] on b "# 339264" at bounding box center [246, 209] width 40 height 11
select select "ar"
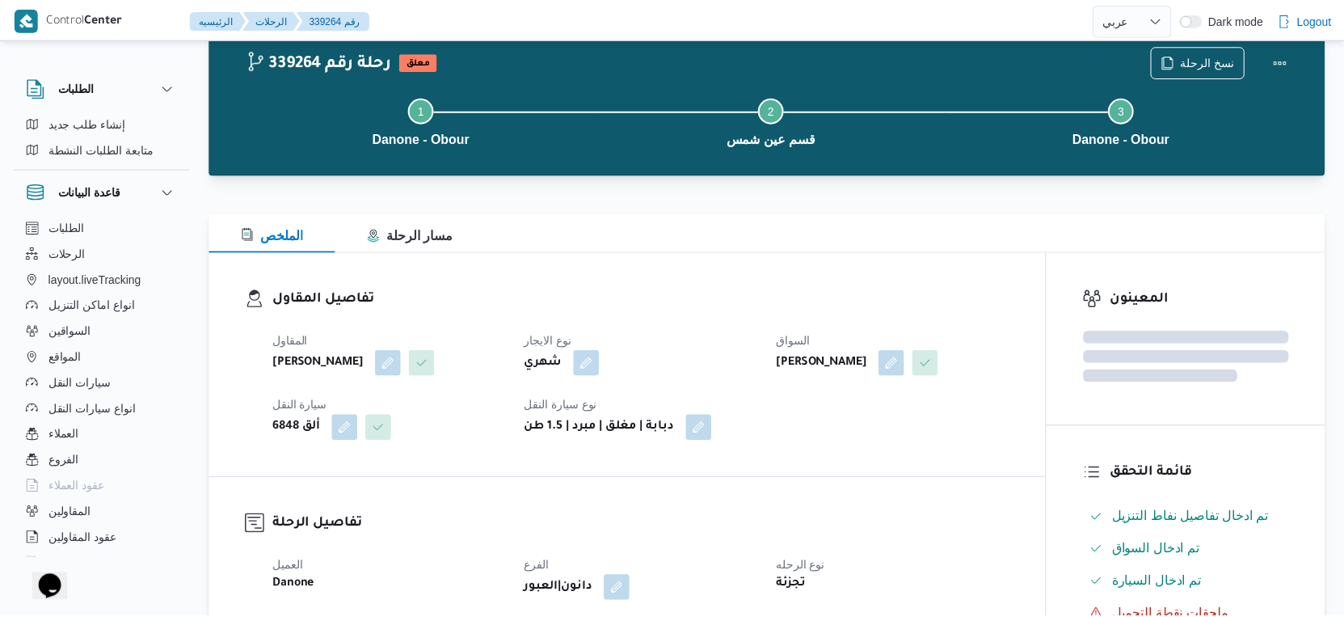
scroll to position [381, 0]
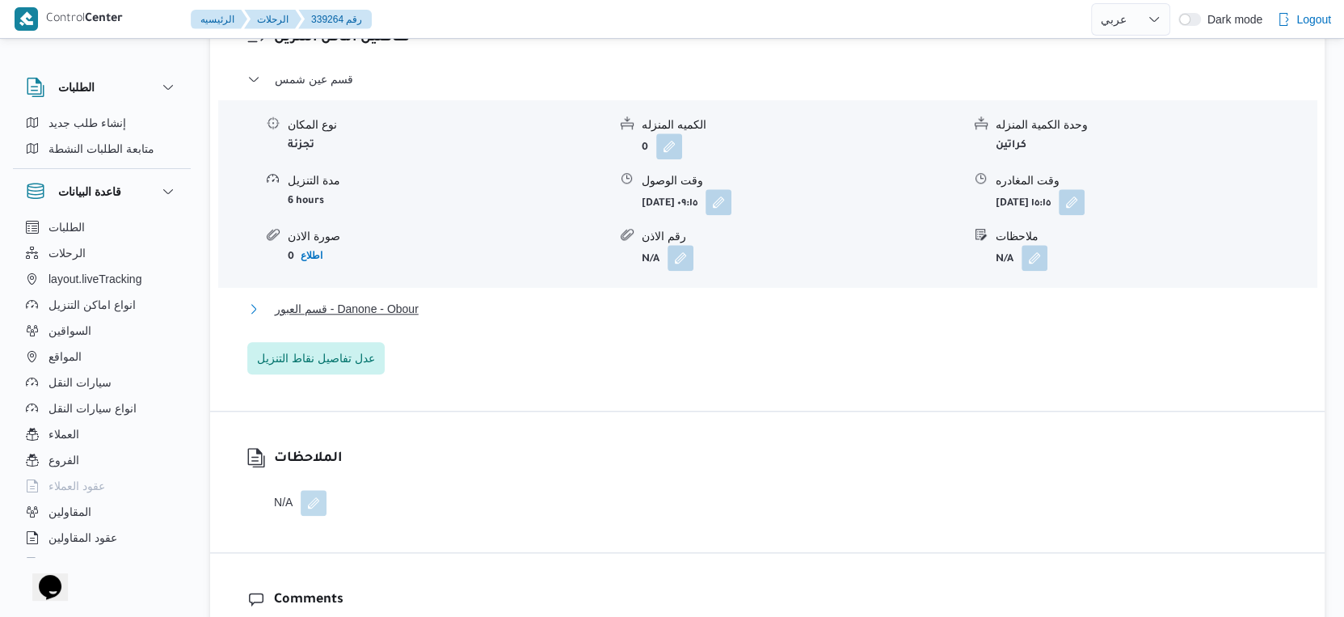
click at [441, 310] on button "قسم العبور - Danone - Obour" at bounding box center [767, 308] width 1041 height 19
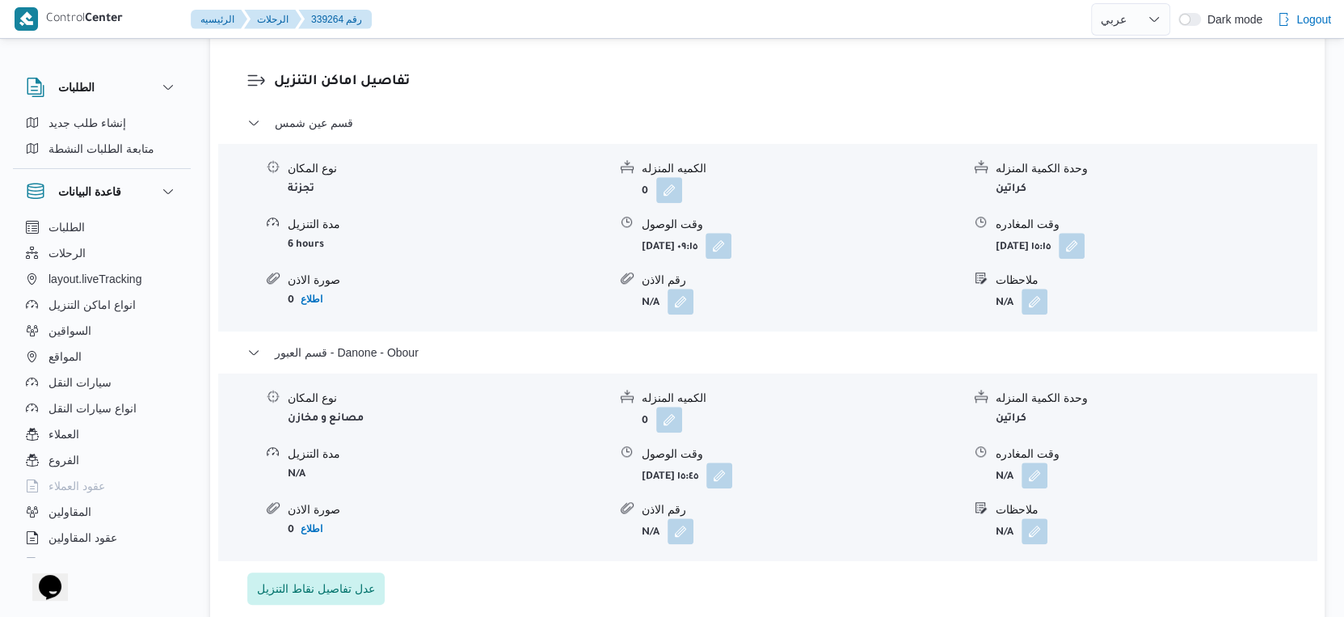
scroll to position [1369, 0]
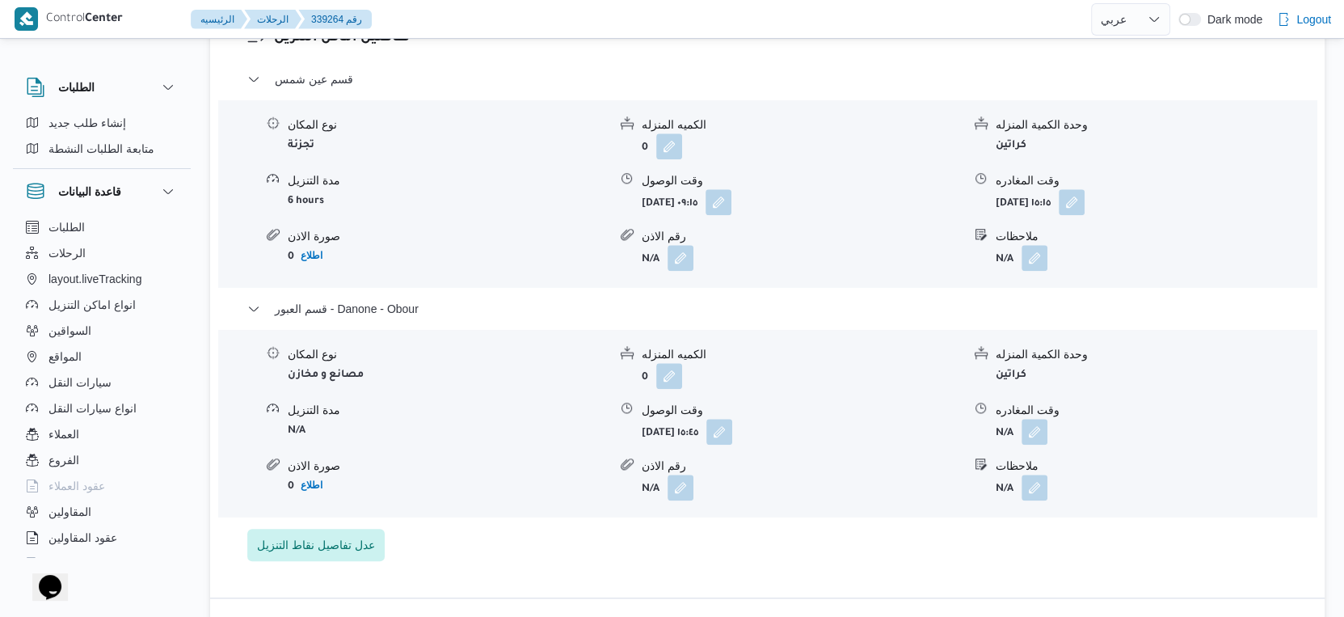
select select "ar"
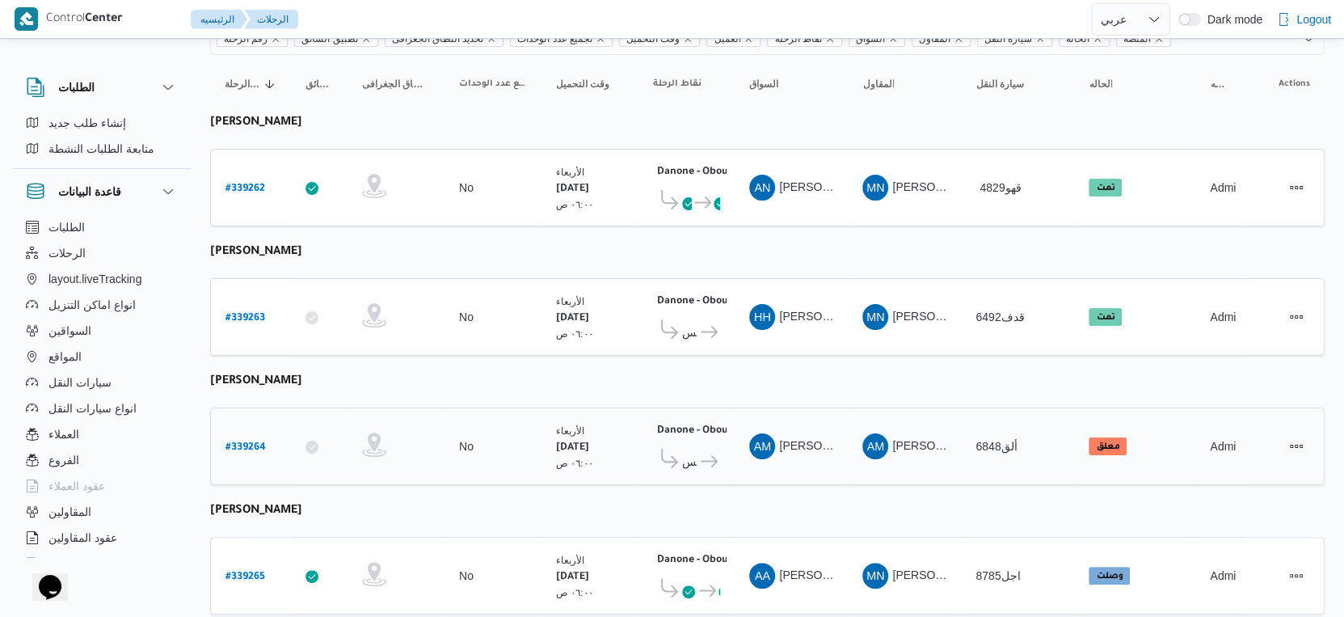
scroll to position [269, 0]
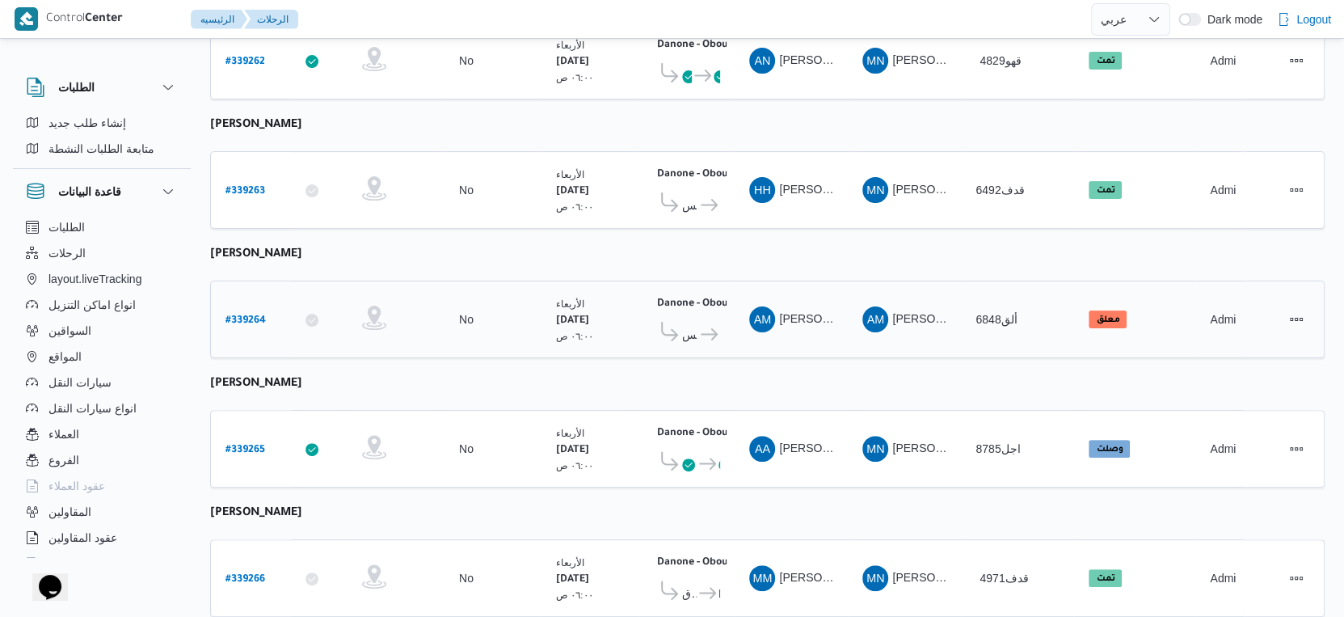
click at [259, 315] on b "# 339264" at bounding box center [246, 320] width 40 height 11
select select "ar"
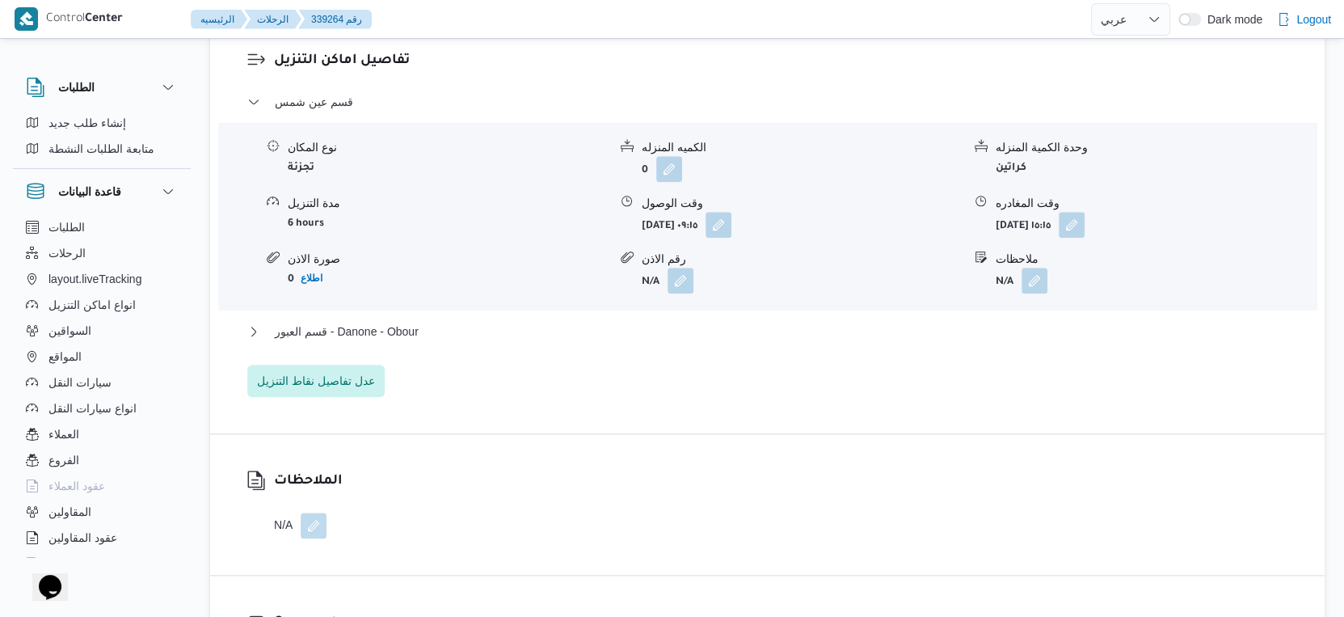
scroll to position [1347, 0]
click at [417, 329] on span "قسم العبور - Danone - Obour" at bounding box center [347, 330] width 144 height 19
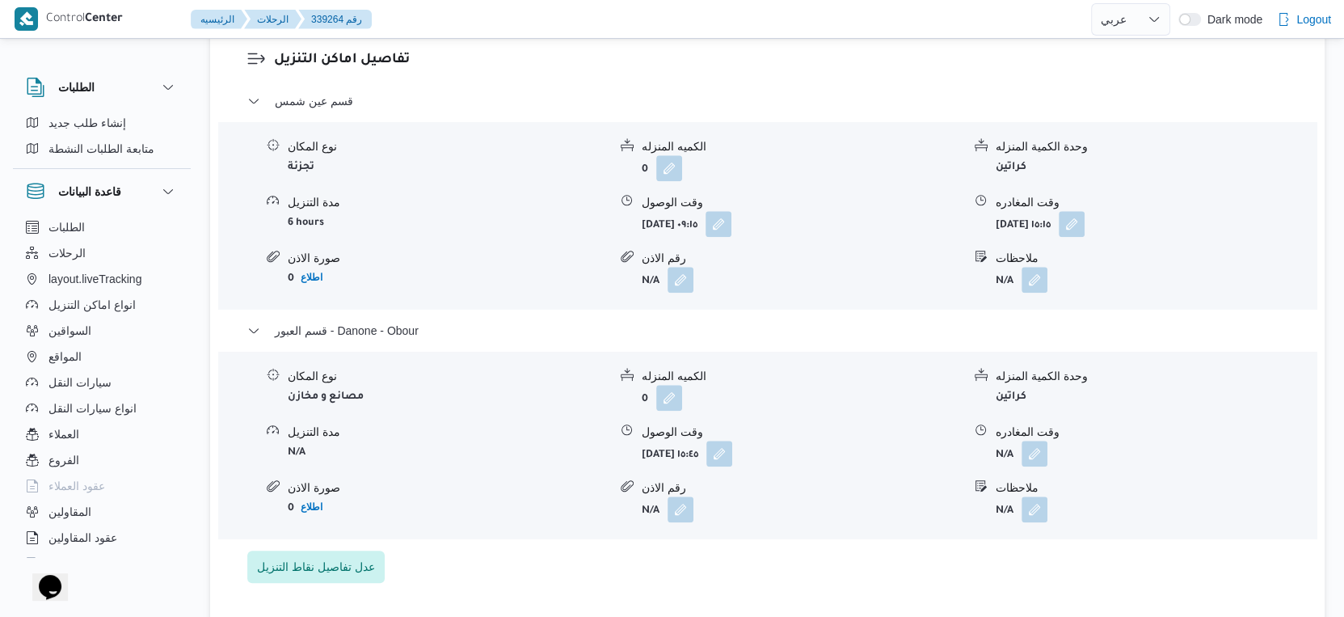
select select "ar"
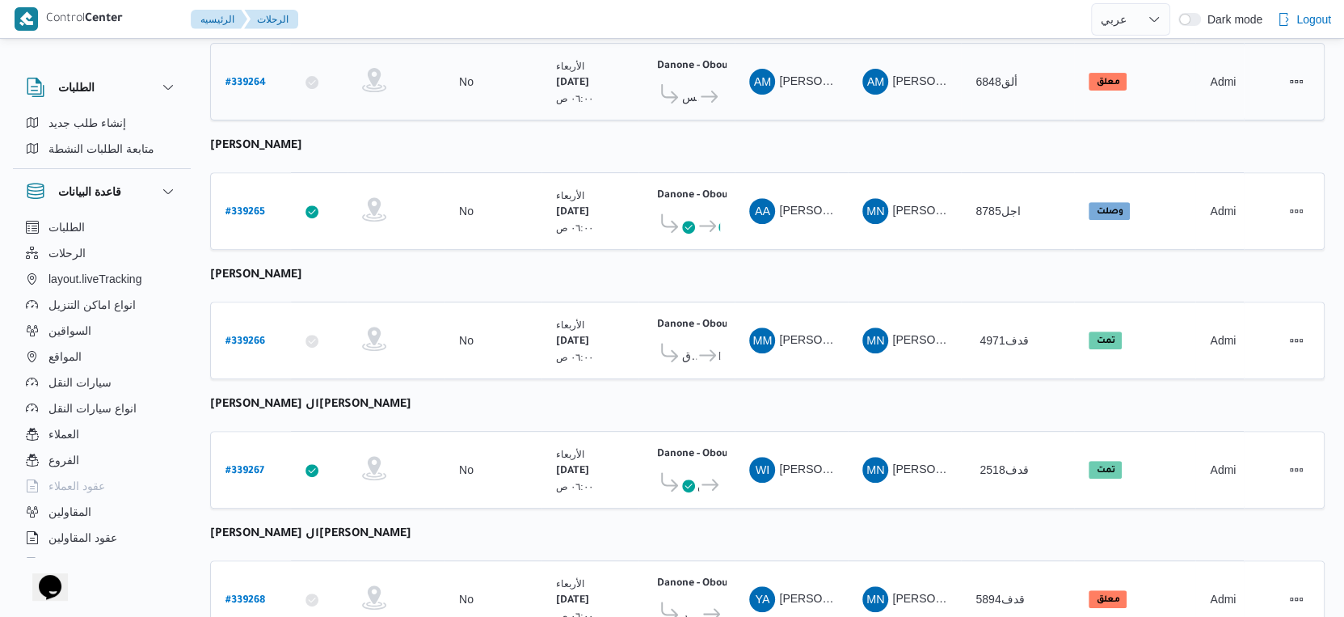
scroll to position [560, 0]
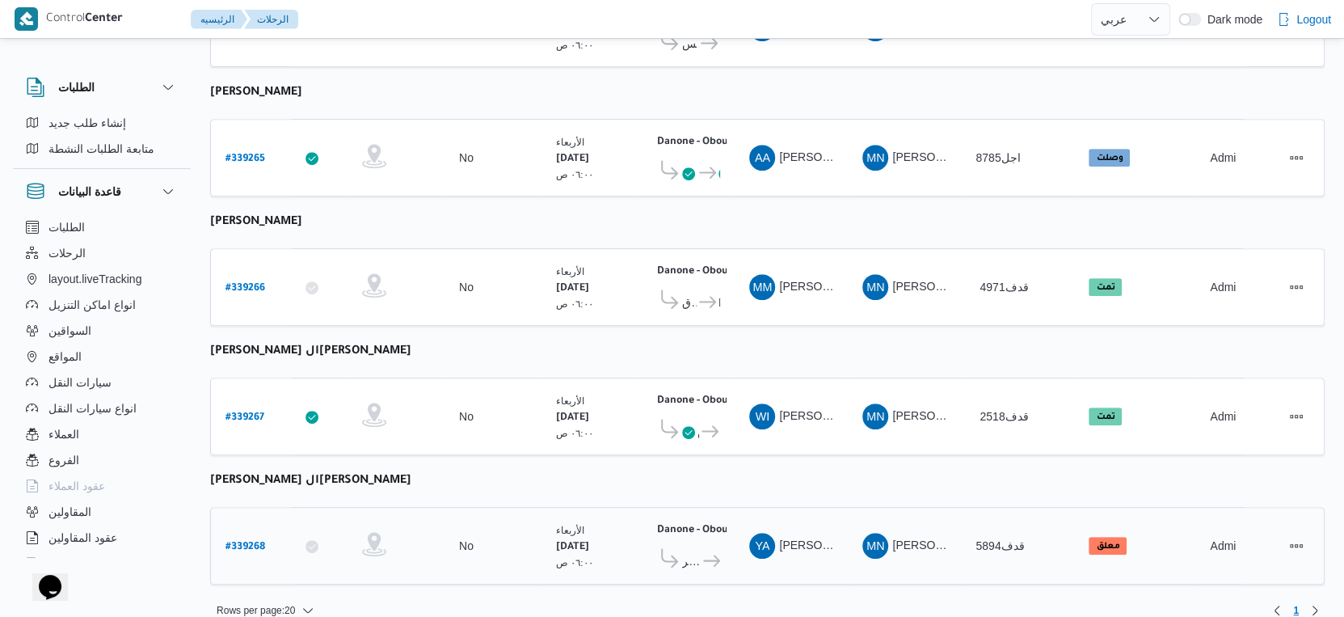
click at [261, 542] on b "# 339268" at bounding box center [246, 547] width 40 height 11
select select "ar"
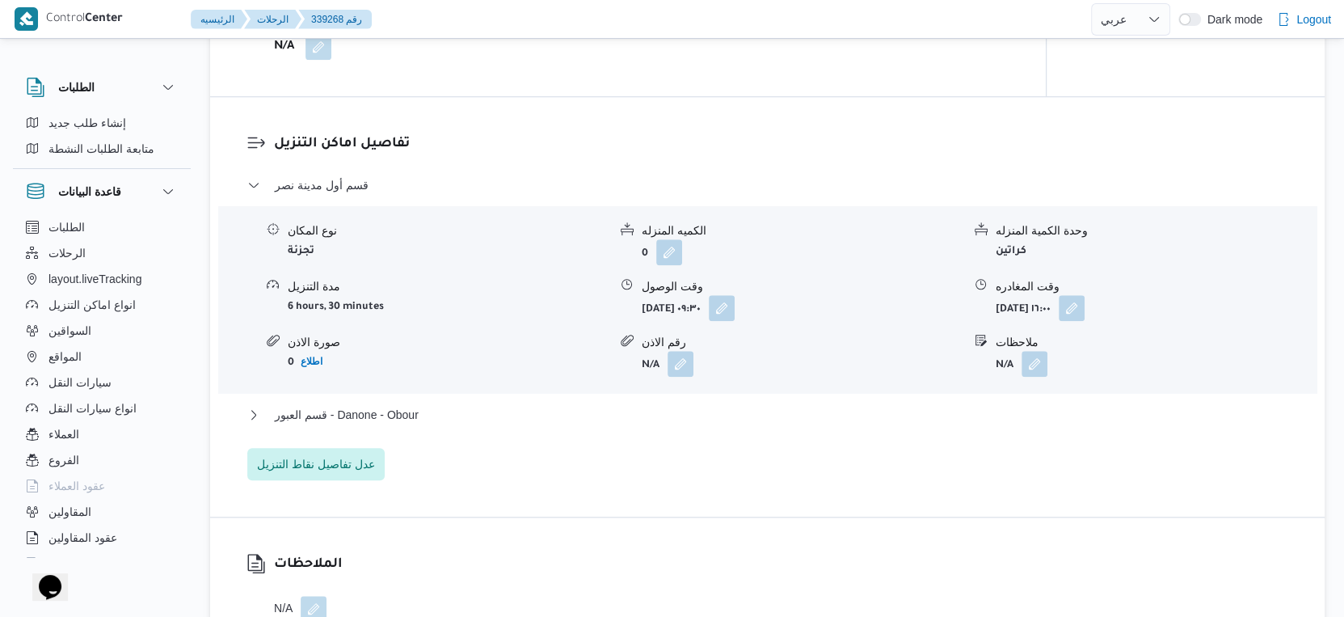
scroll to position [1436, 0]
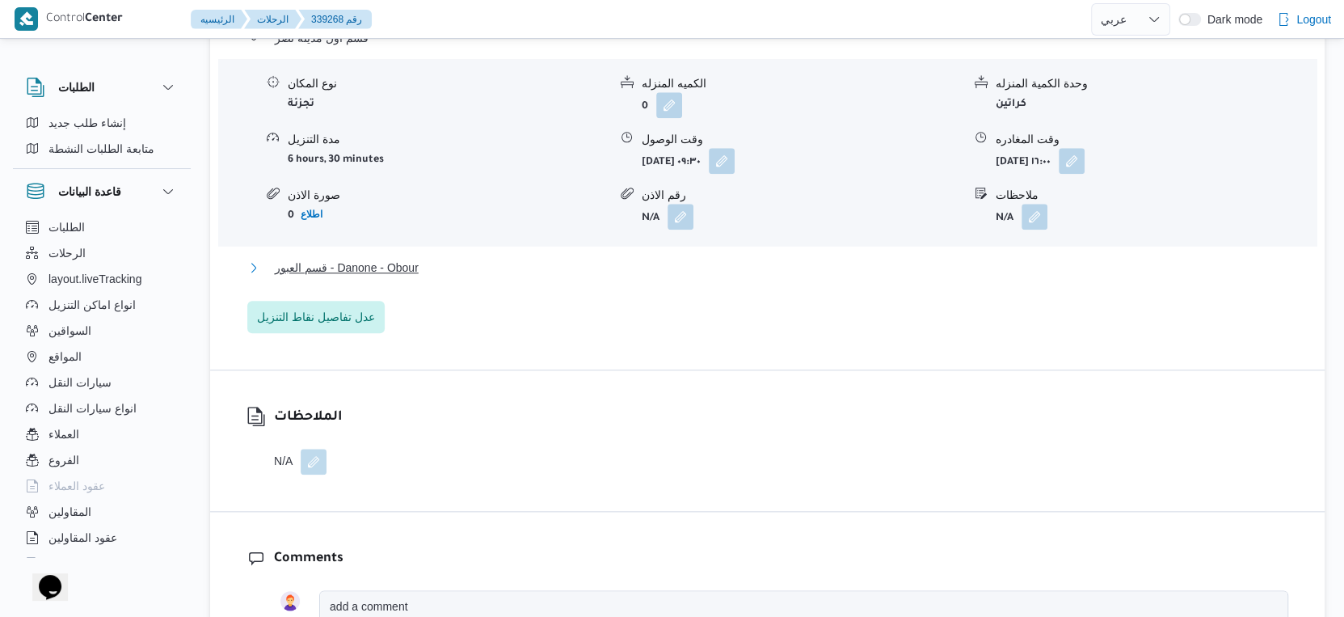
click at [398, 263] on span "قسم العبور - Danone - Obour" at bounding box center [347, 267] width 144 height 19
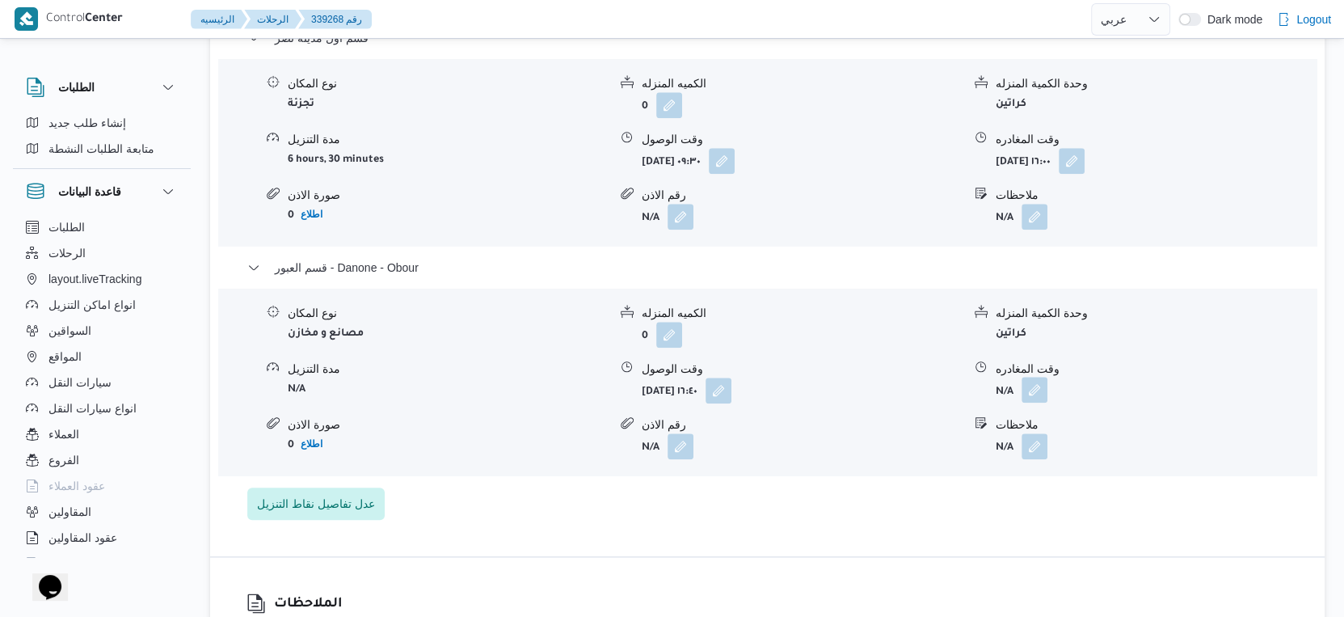
click at [1035, 387] on button "button" at bounding box center [1035, 390] width 26 height 26
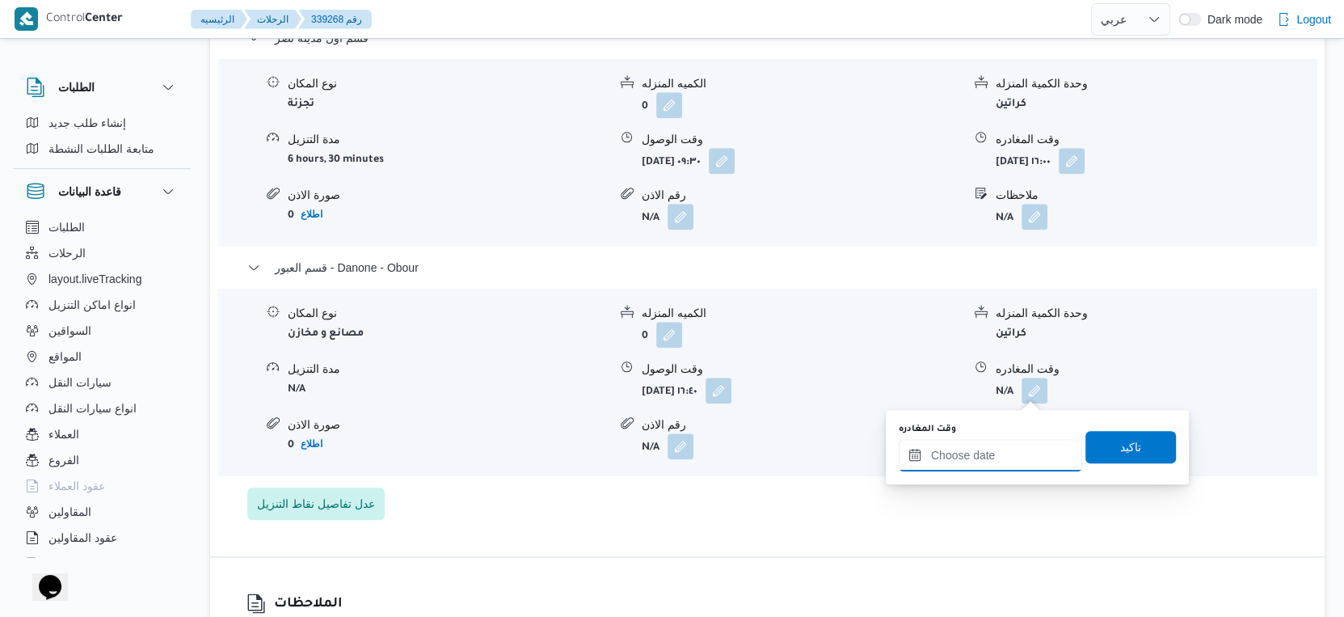
click at [1021, 453] on input "وقت المغادره" at bounding box center [990, 455] width 183 height 32
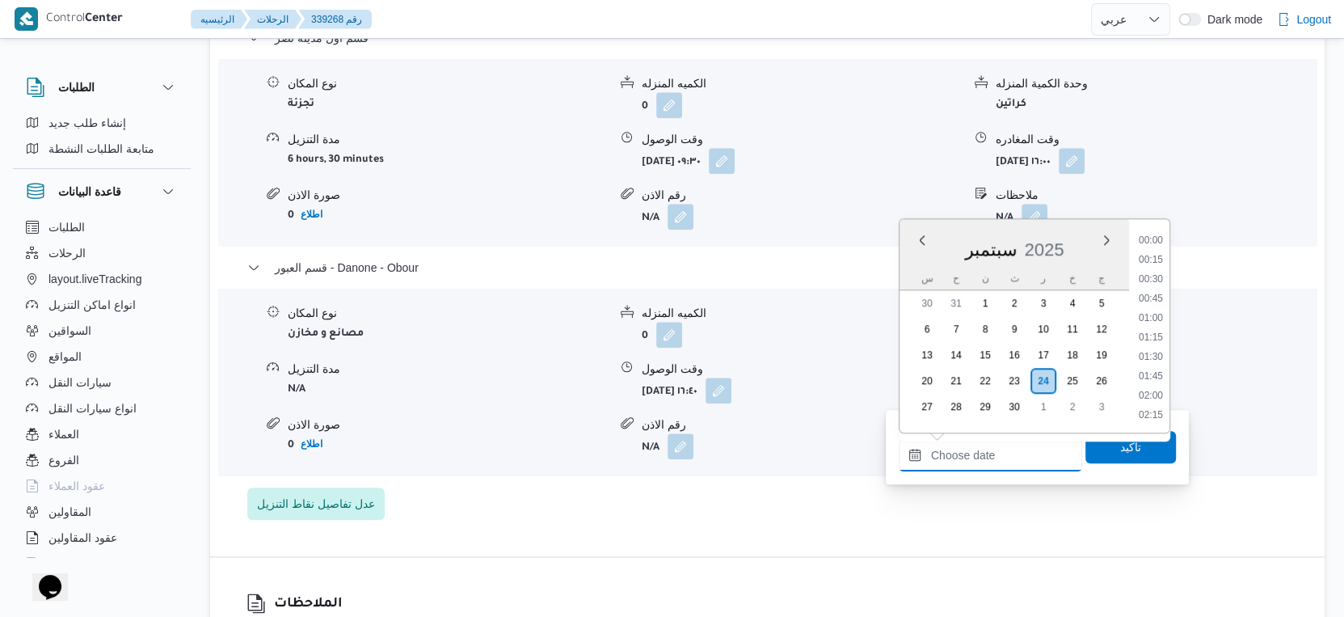
scroll to position [1259, 0]
click at [1156, 335] on li "17:30" at bounding box center [1150, 339] width 37 height 16
type input "٢٤/٠٩/٢٠٢٥ ١٧:٣٠"
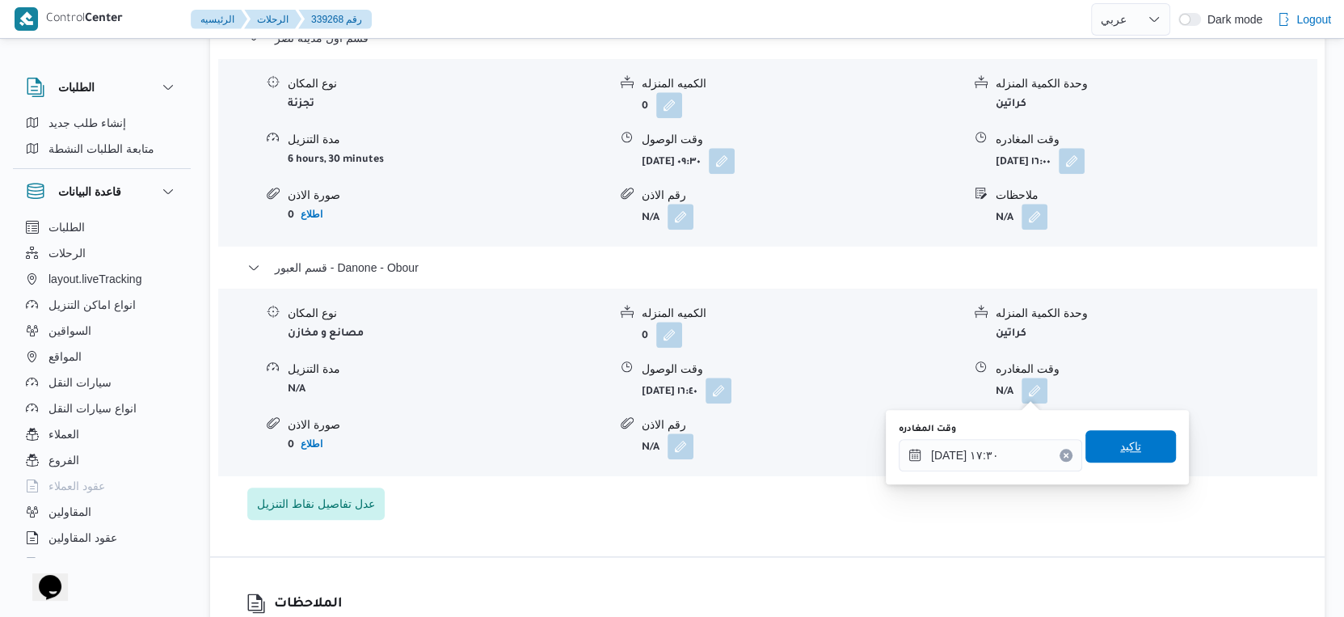
click at [1142, 458] on span "تاكيد" at bounding box center [1131, 446] width 91 height 32
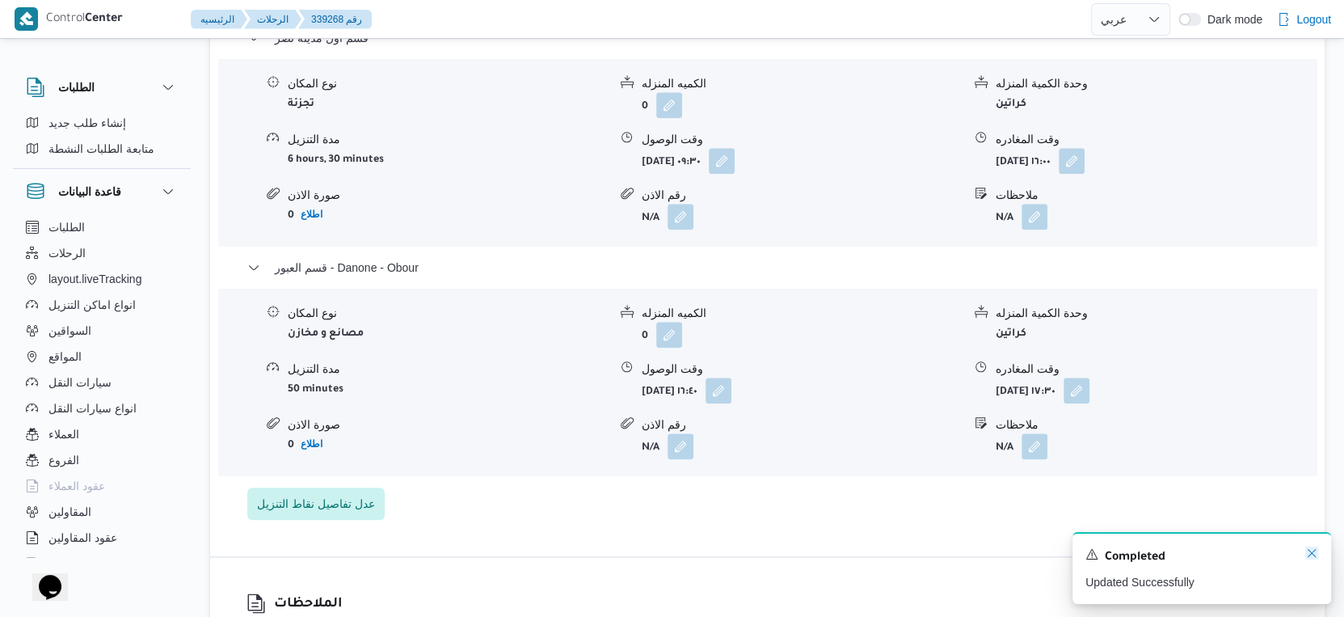
click at [1310, 552] on icon "Dismiss toast" at bounding box center [1311, 552] width 13 height 13
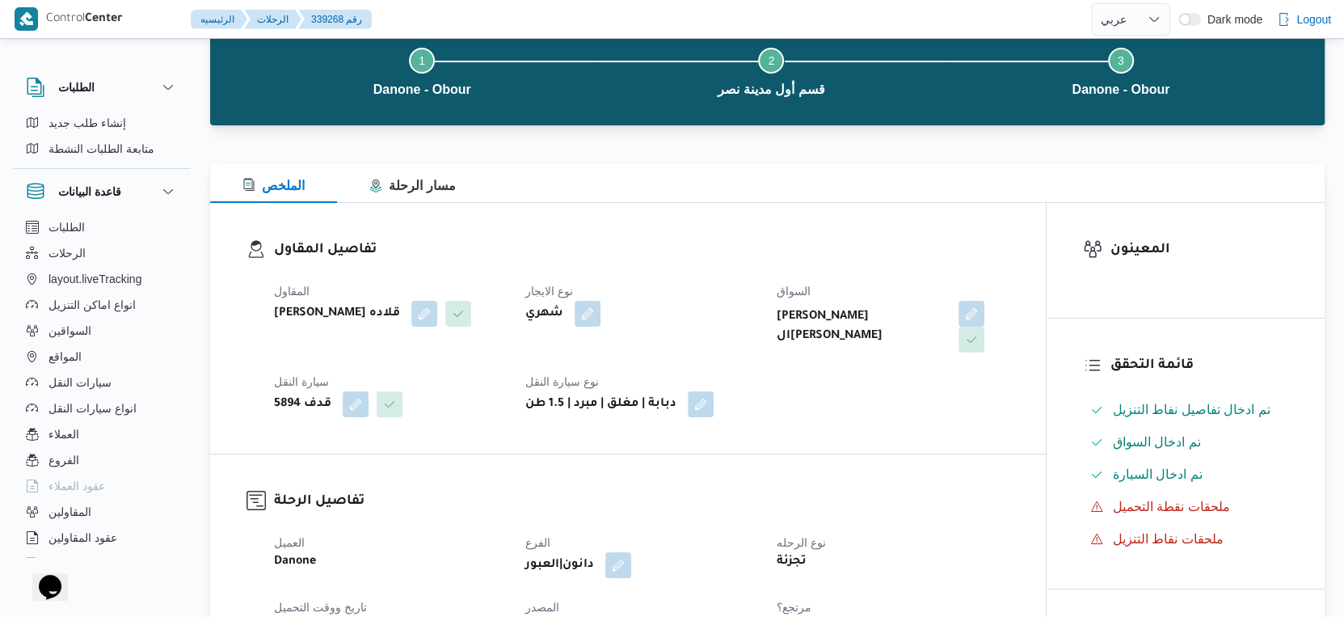
scroll to position [0, 0]
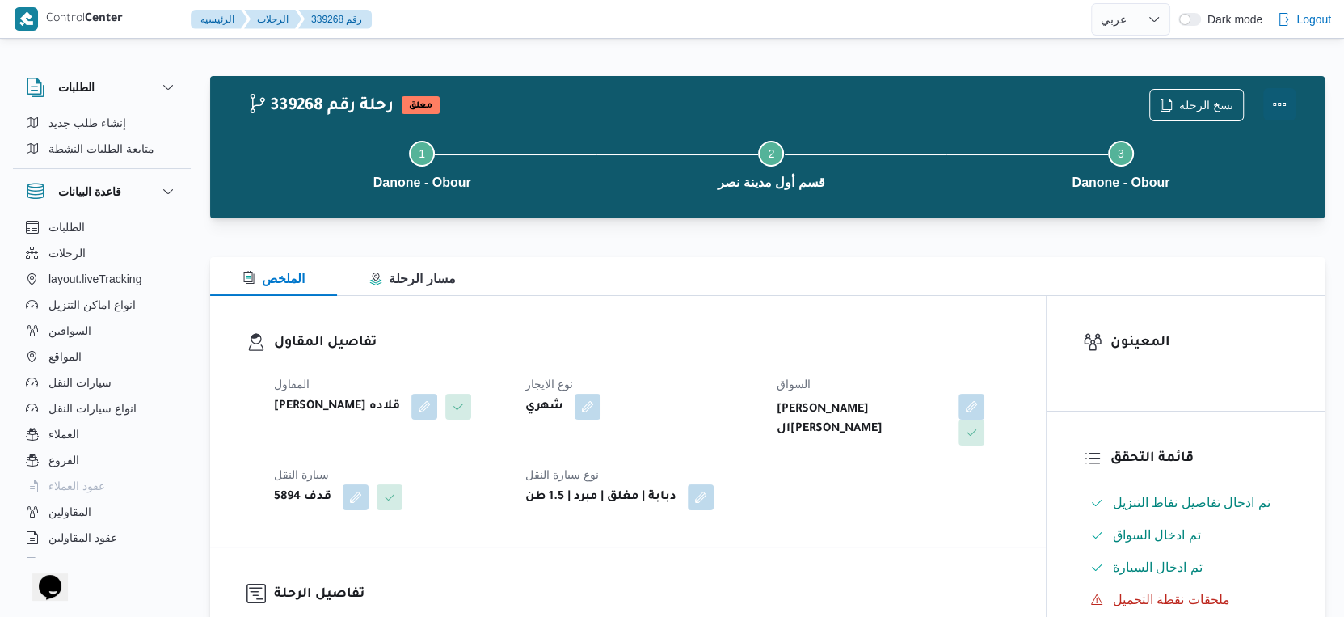
click at [1280, 99] on button "Actions" at bounding box center [1279, 104] width 32 height 32
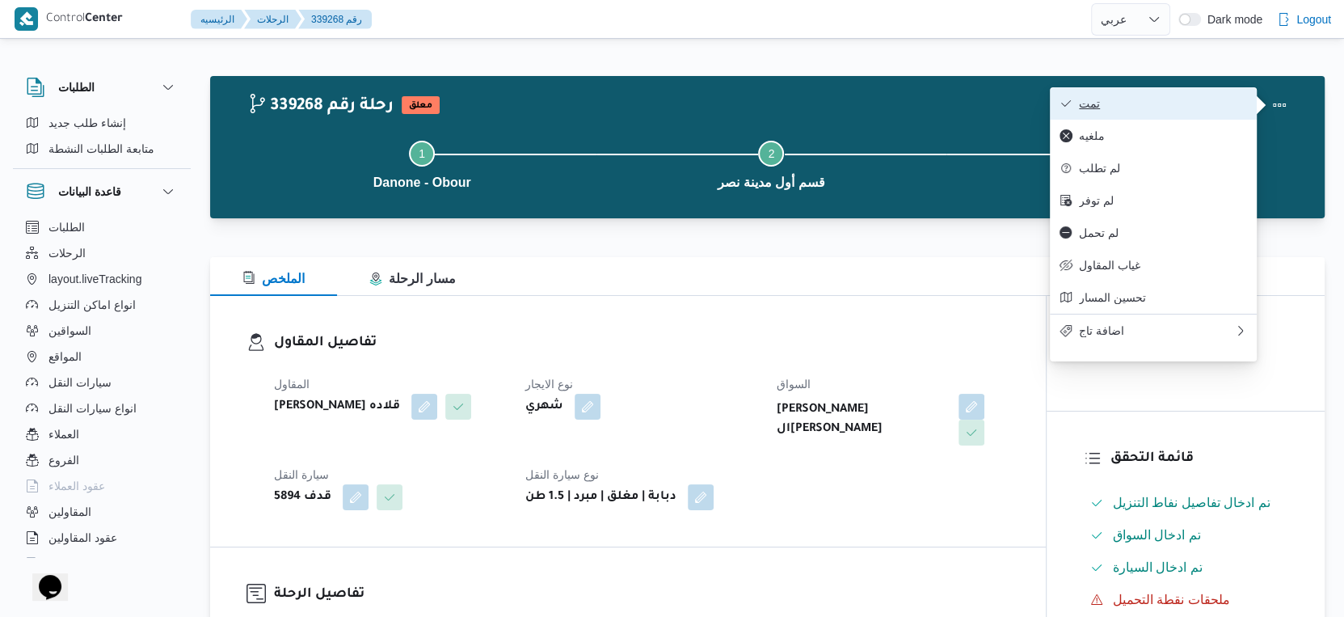
click at [1219, 103] on span "تمت" at bounding box center [1163, 103] width 168 height 13
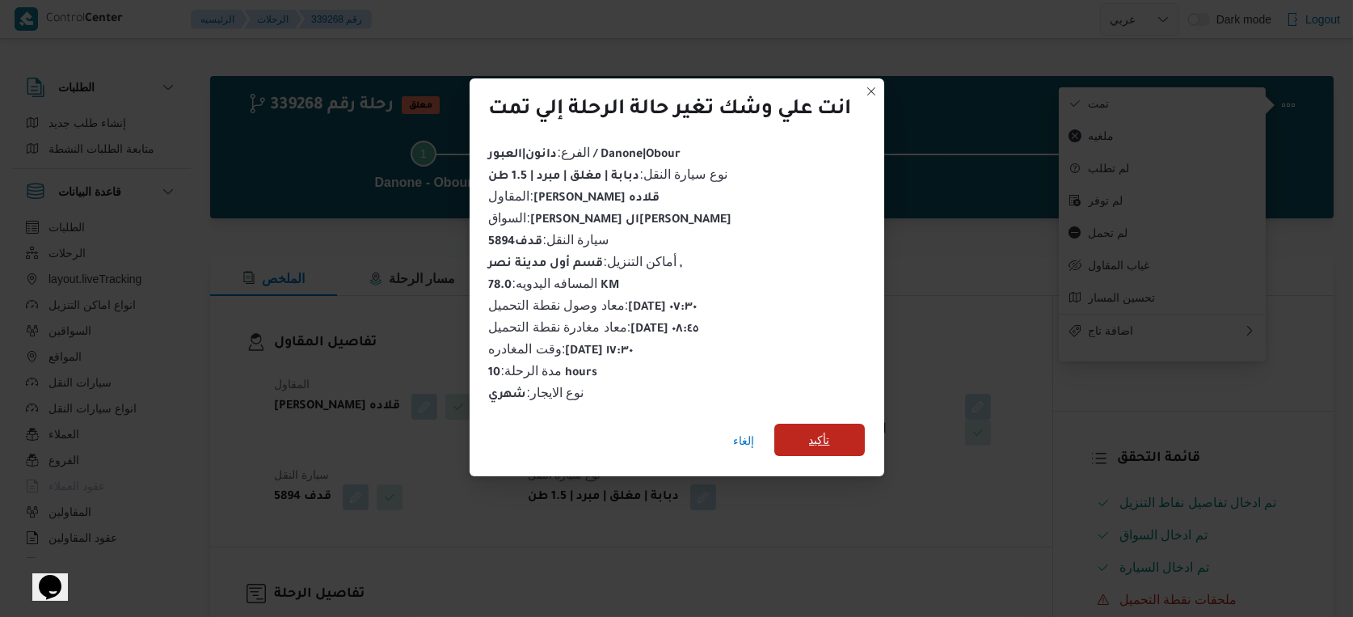
click at [850, 436] on span "تأكيد" at bounding box center [819, 440] width 91 height 32
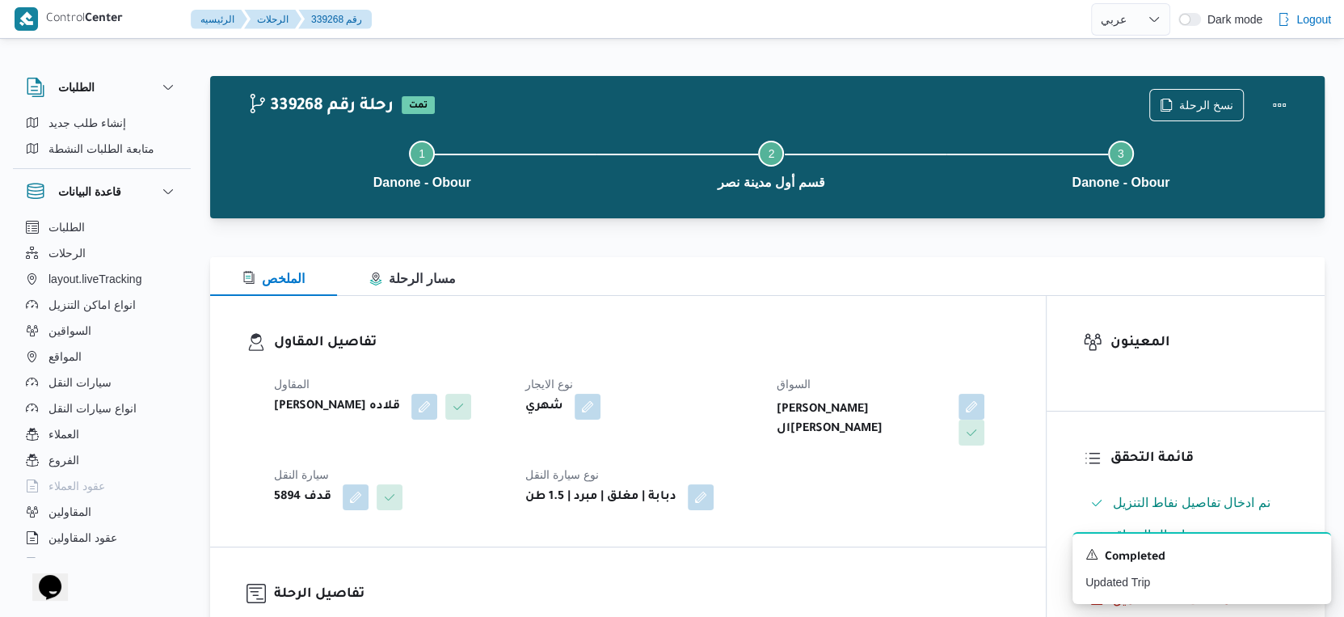
click at [805, 464] on div "المقاول مينا نجيب شفيق قلاده نوع الايجار شهري السواق يوسف السيد شحات السيد شعير…" at bounding box center [641, 442] width 755 height 155
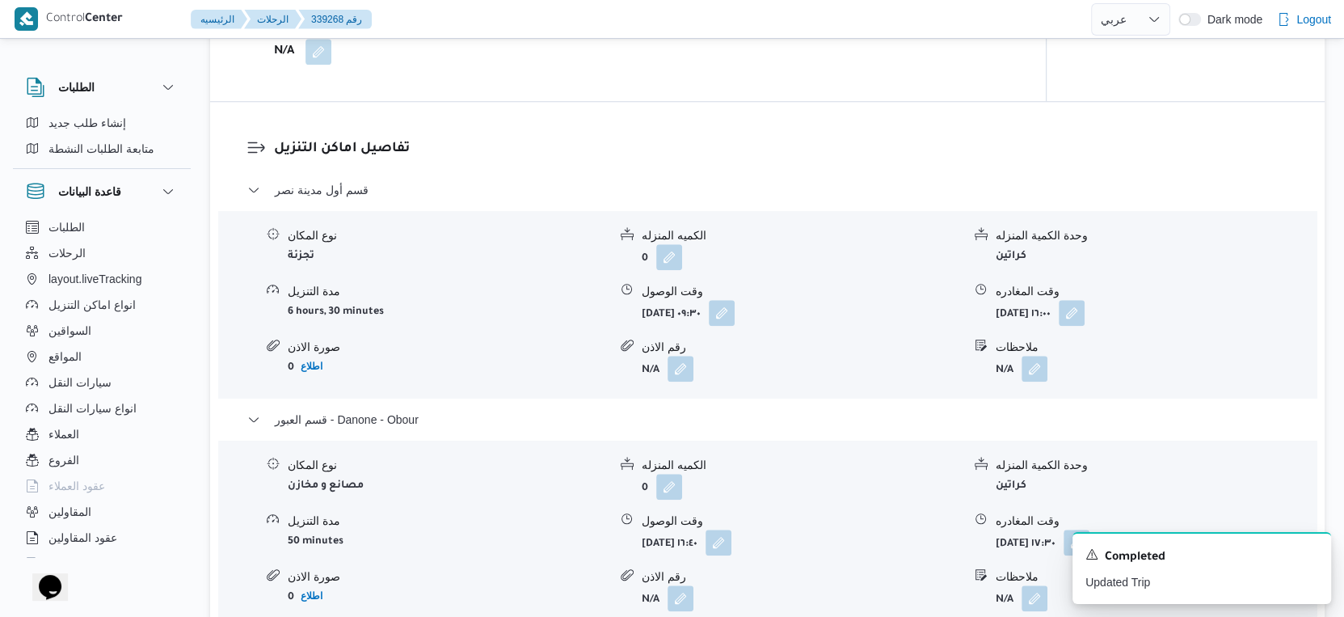
scroll to position [1436, 0]
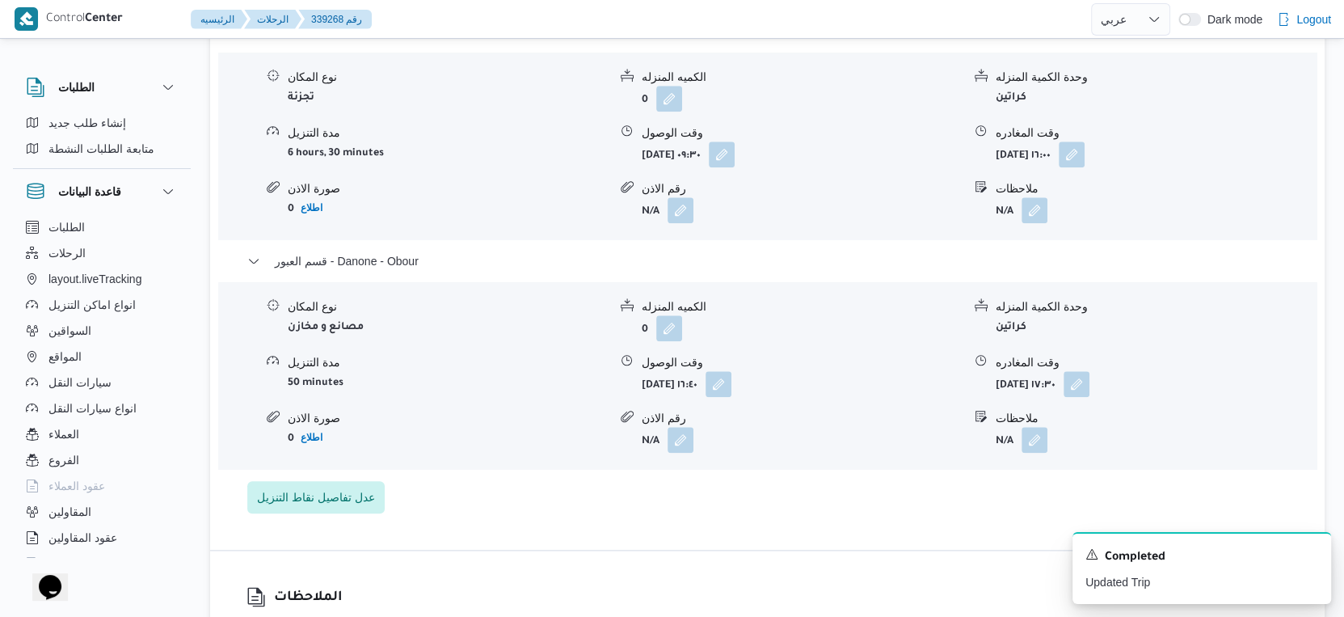
select select "ar"
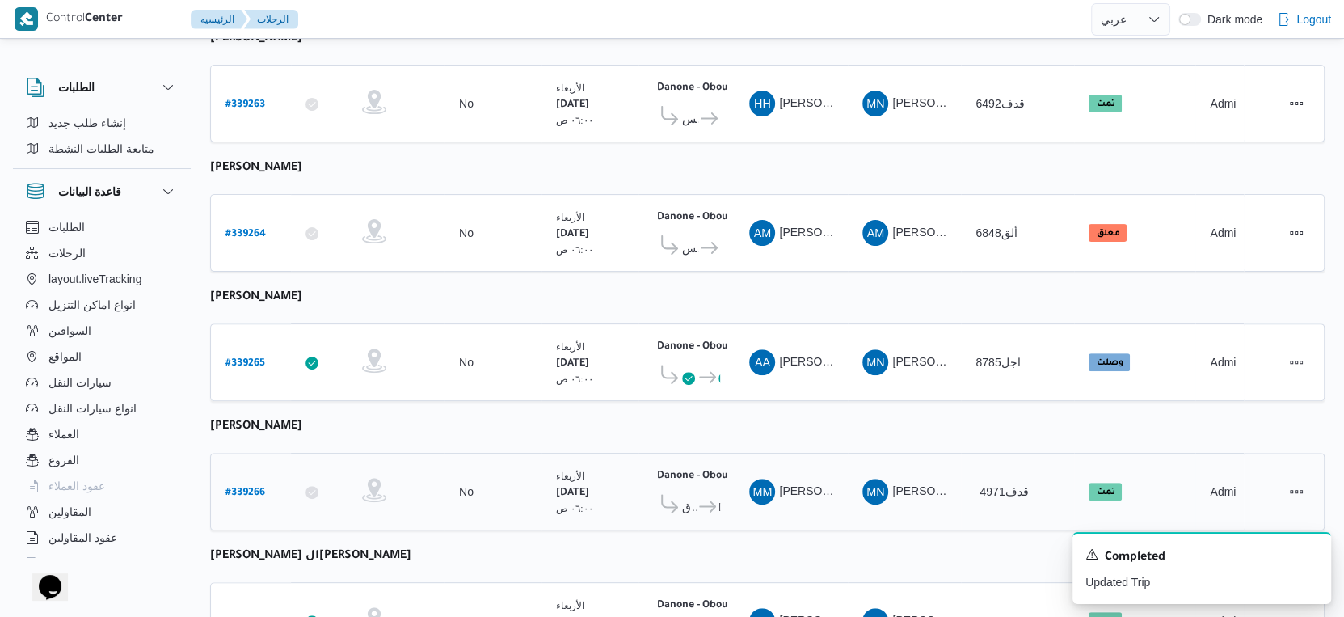
scroll to position [201, 0]
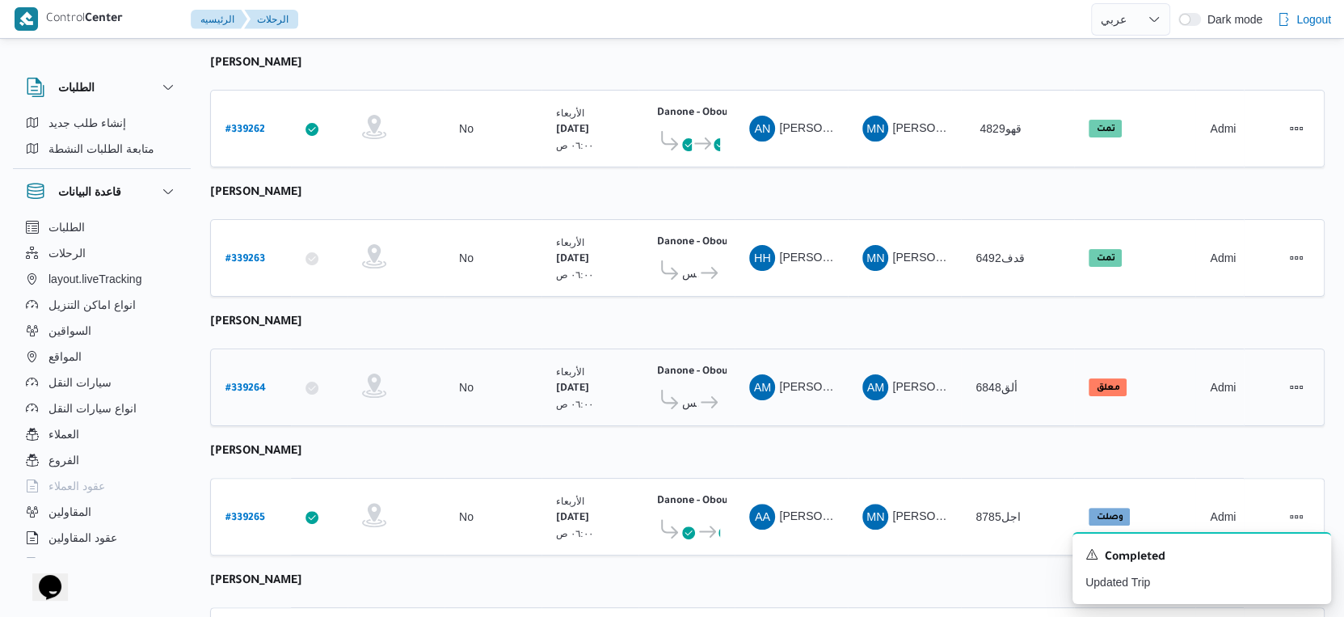
click at [251, 383] on b "# 339264" at bounding box center [246, 388] width 40 height 11
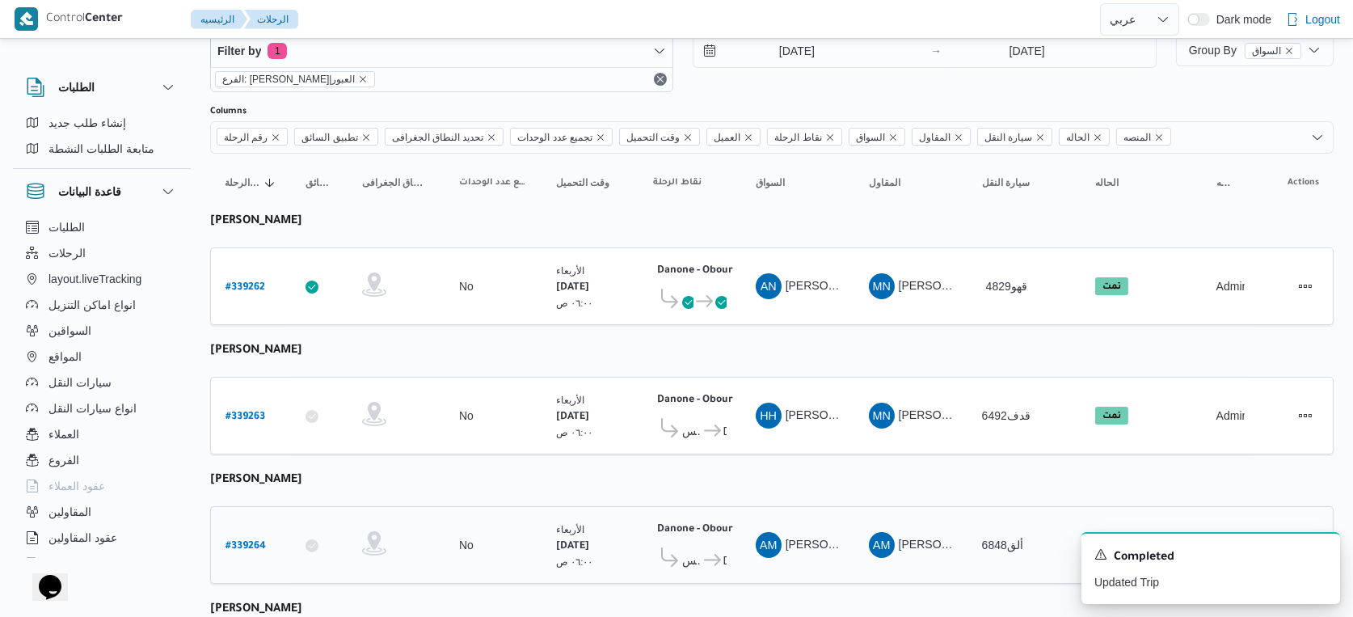
select select "ar"
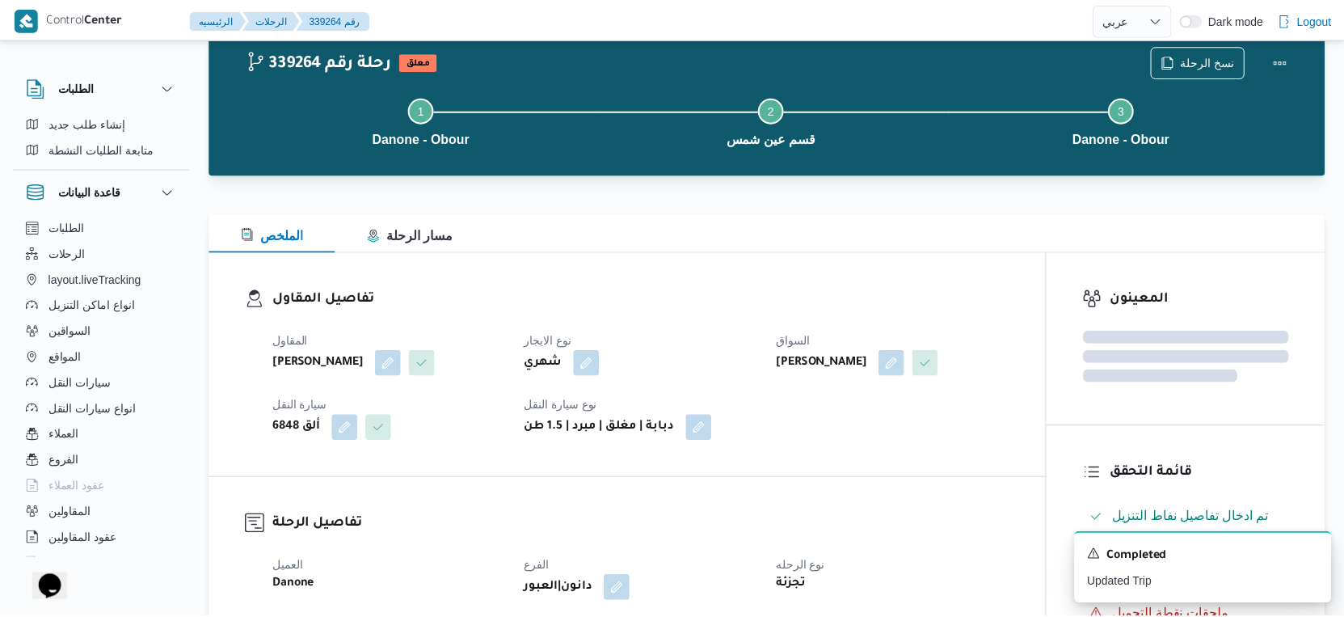
scroll to position [201, 0]
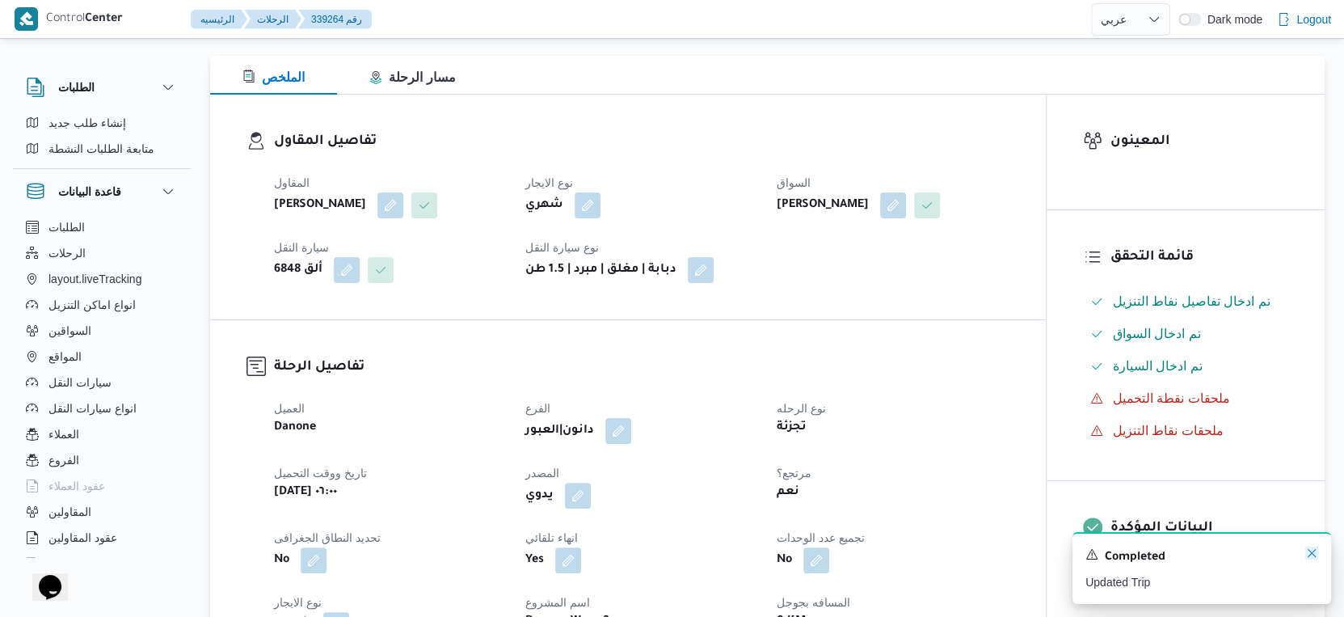
click at [1312, 552] on icon "Dismiss toast" at bounding box center [1311, 552] width 13 height 13
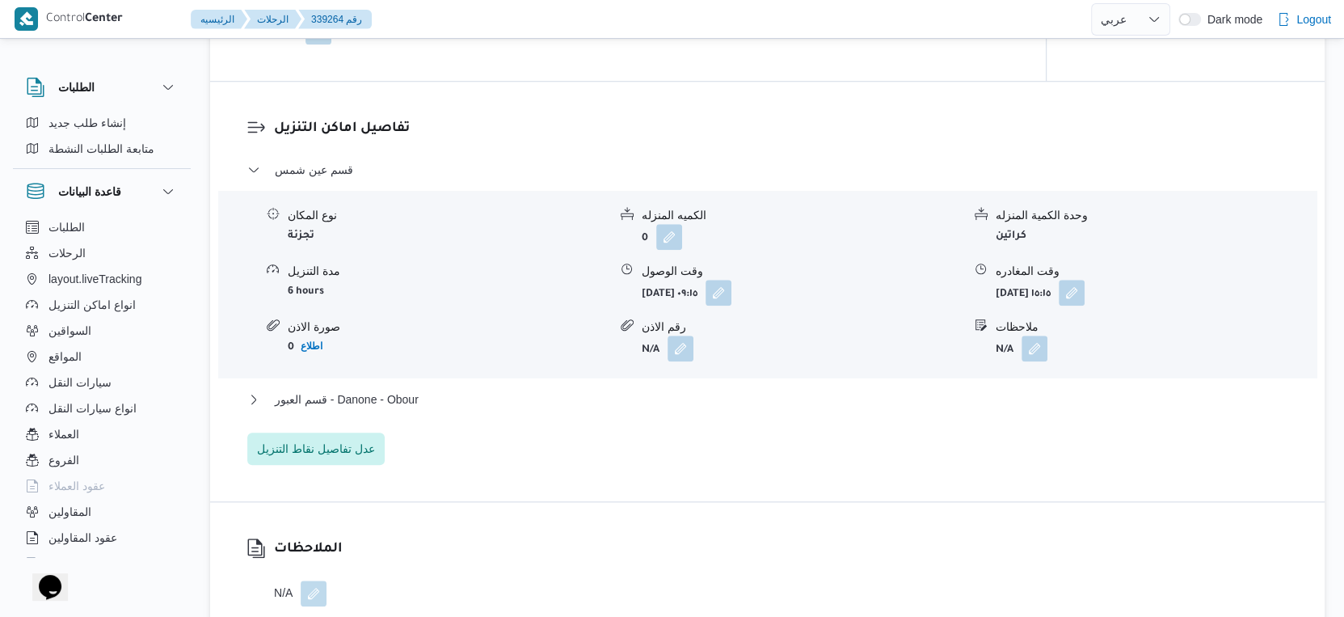
scroll to position [1458, 0]
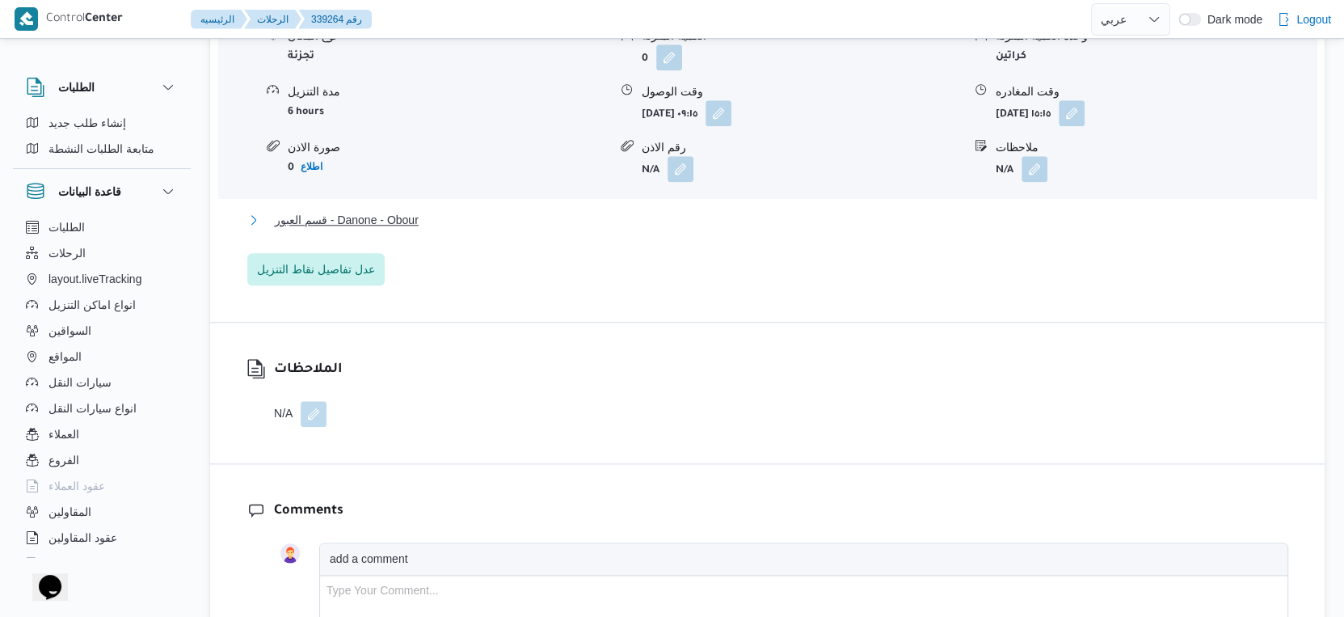
click at [358, 217] on span "قسم العبور - Danone - Obour" at bounding box center [347, 219] width 144 height 19
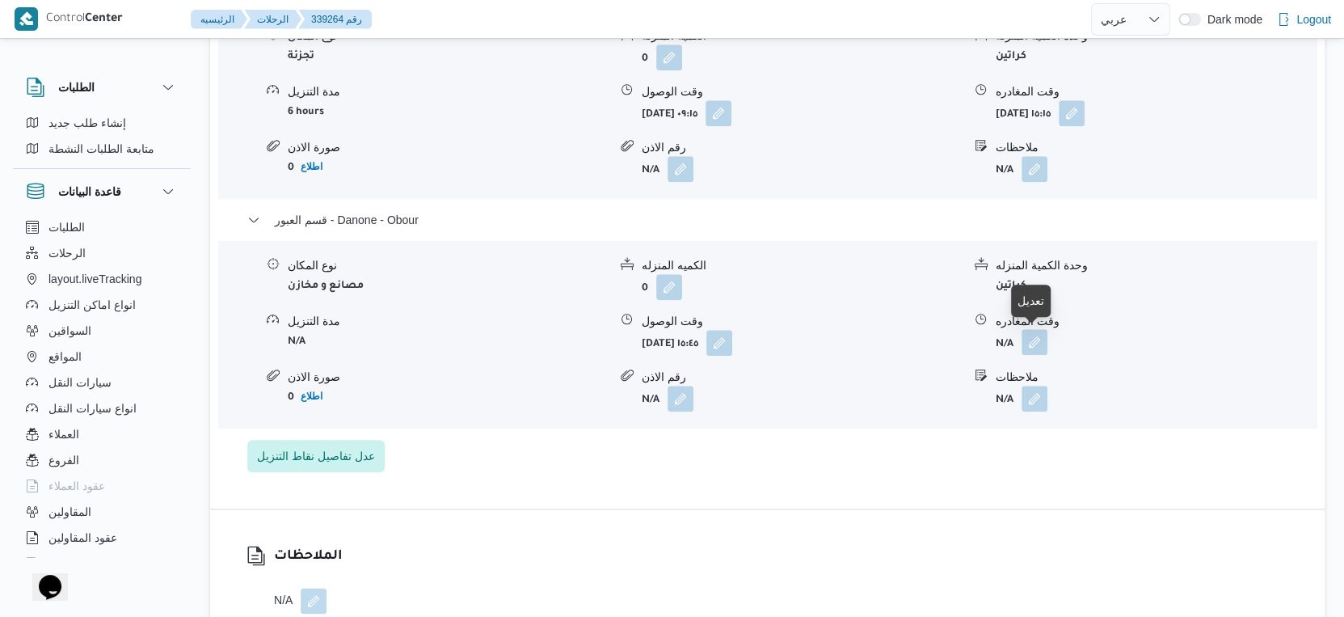
click at [1035, 342] on button "button" at bounding box center [1035, 342] width 26 height 26
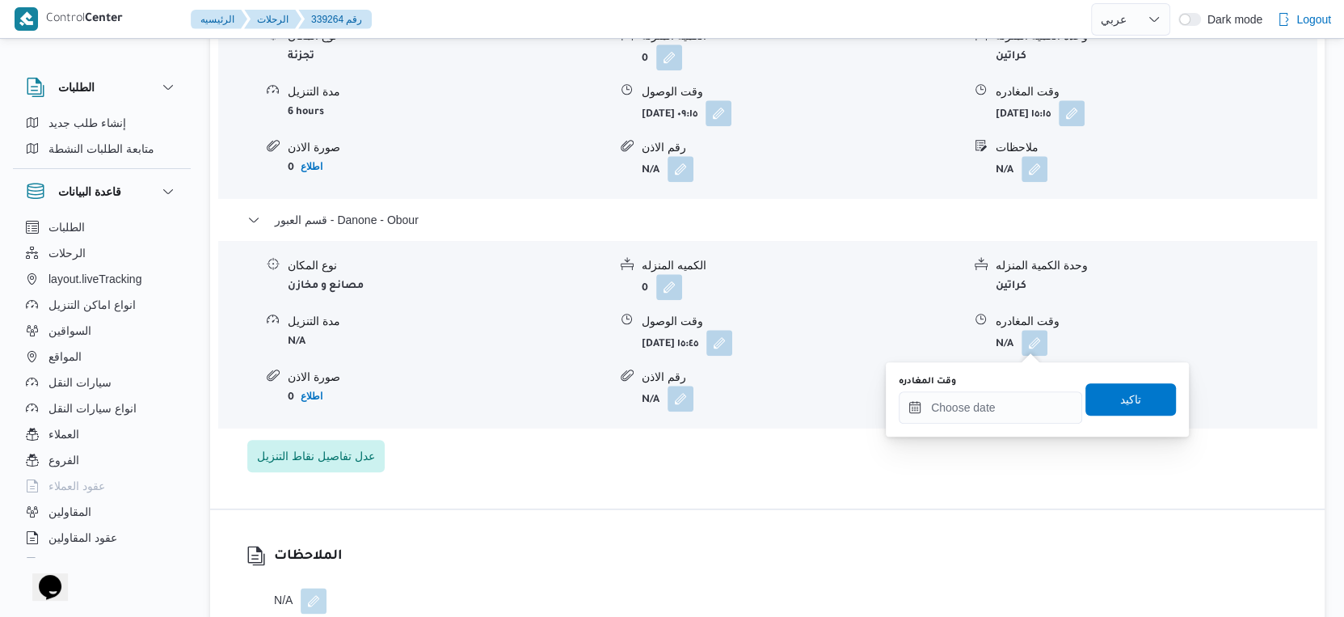
click at [997, 426] on div "You are in a dialog. To close this dialog, hit escape. وقت المغادره تاكيد" at bounding box center [1037, 399] width 303 height 74
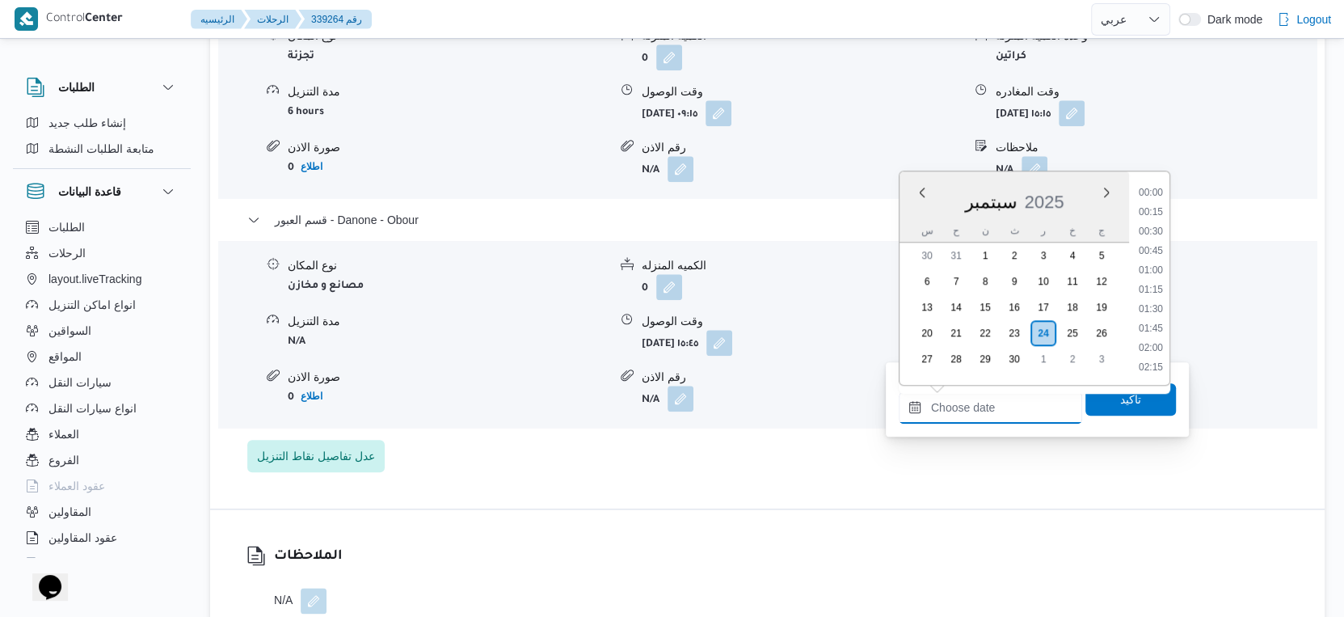
drag, startPoint x: 1016, startPoint y: 405, endPoint x: 1049, endPoint y: 401, distance: 33.4
click at [1016, 405] on input "وقت المغادره" at bounding box center [990, 407] width 183 height 32
click at [1152, 259] on li "16:00" at bounding box center [1150, 265] width 37 height 16
type input "٢٤/٠٩/٢٠٢٥ ١٦:٠٠"
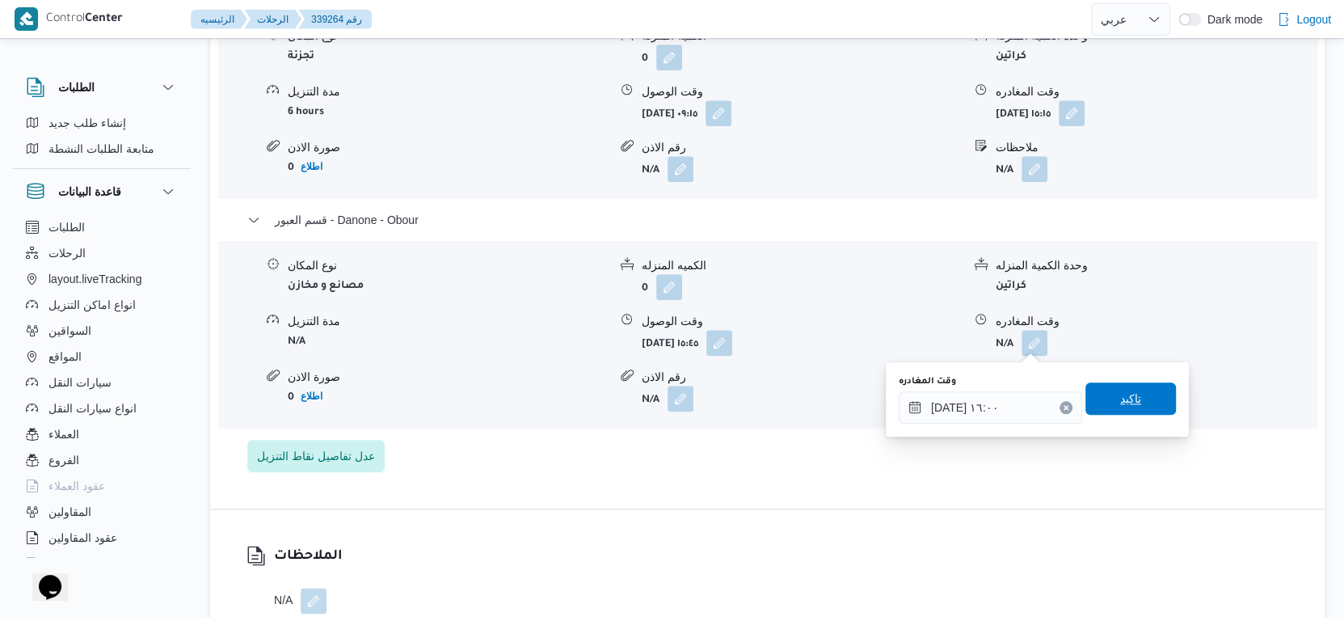
click at [1134, 398] on span "تاكيد" at bounding box center [1131, 398] width 91 height 32
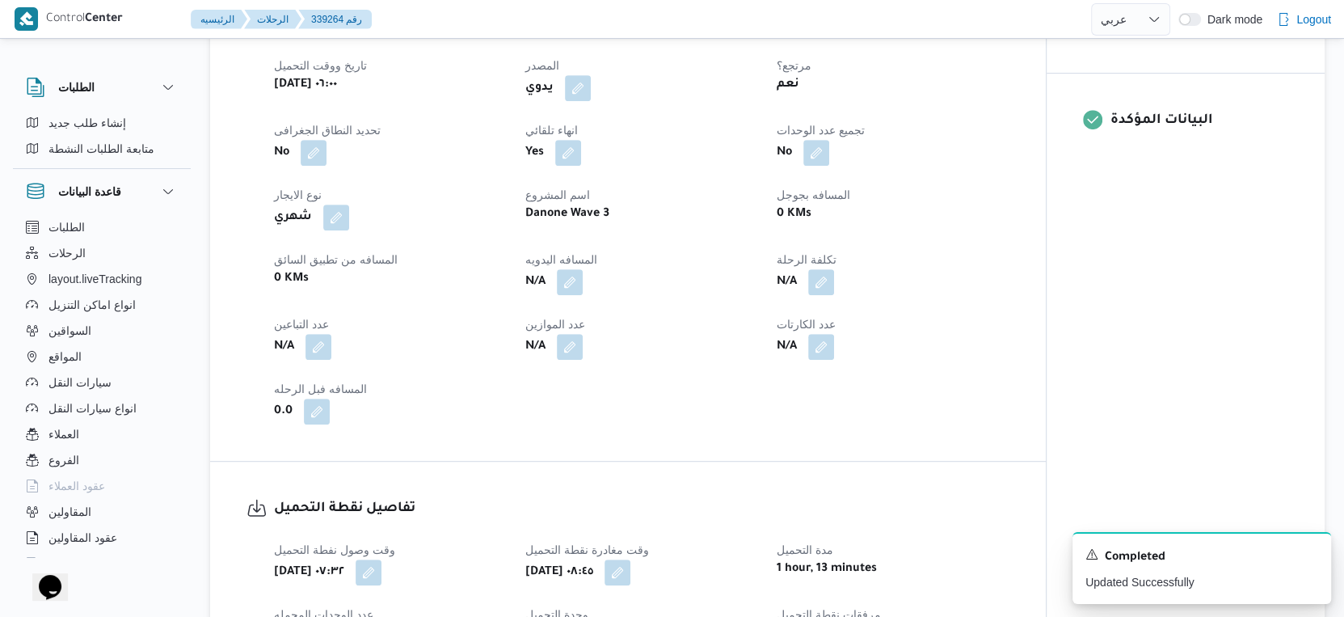
scroll to position [471, 0]
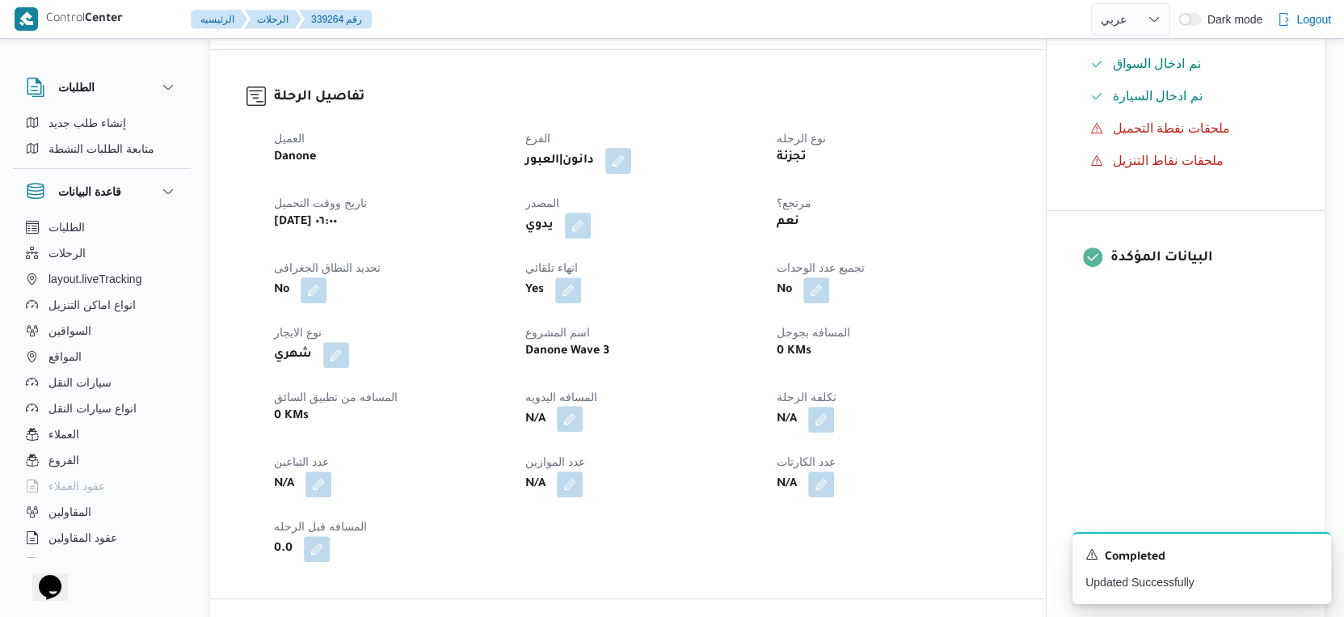
click at [571, 415] on button "button" at bounding box center [570, 419] width 26 height 26
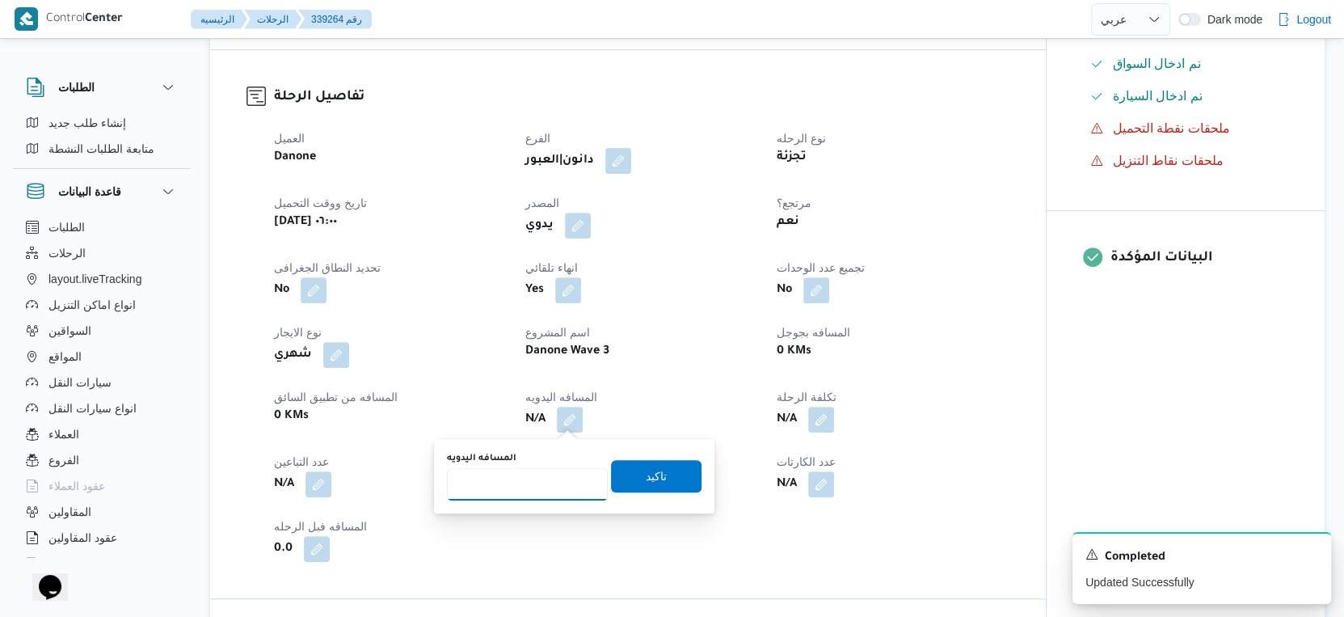
click at [542, 473] on input "المسافه اليدويه" at bounding box center [527, 484] width 161 height 32
type input "56"
click at [655, 470] on span "تاكيد" at bounding box center [656, 475] width 91 height 32
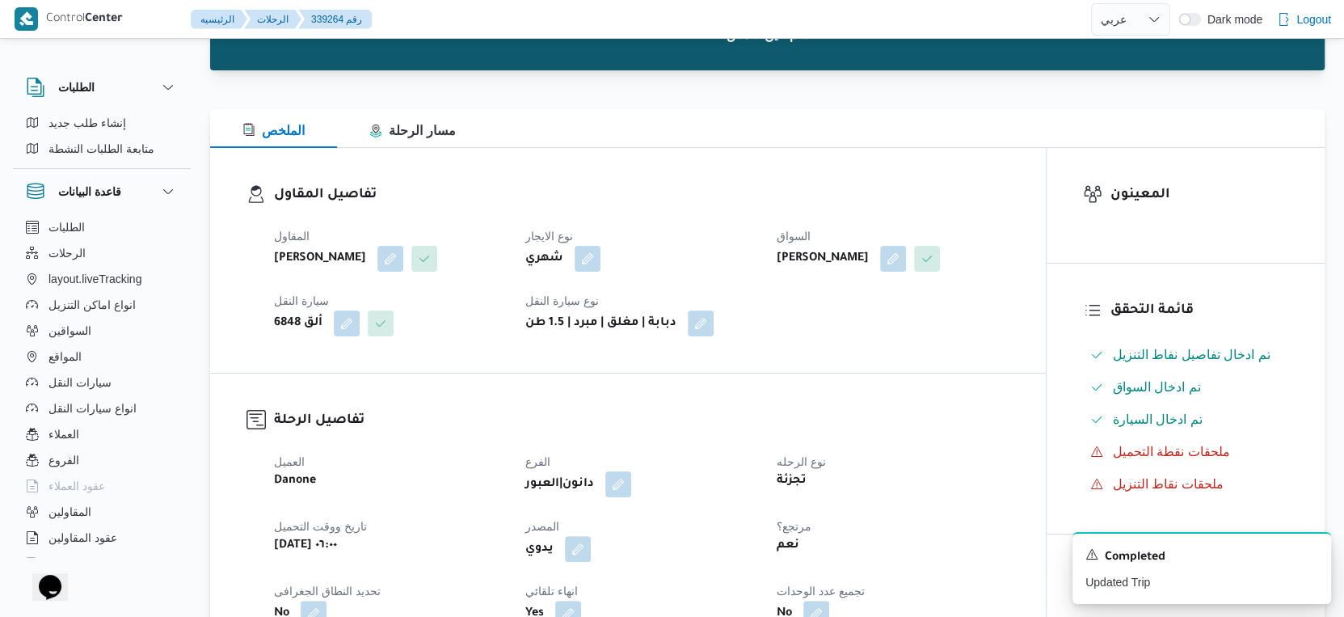
scroll to position [0, 0]
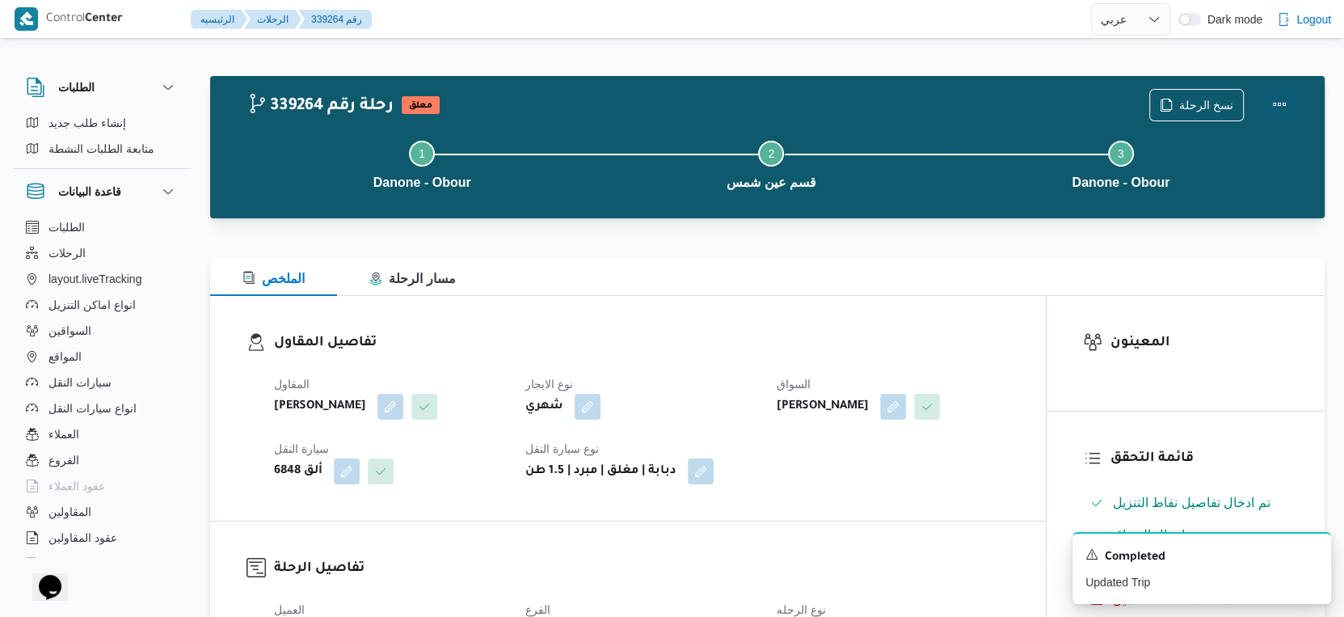
click at [1288, 99] on button "Actions" at bounding box center [1279, 104] width 32 height 32
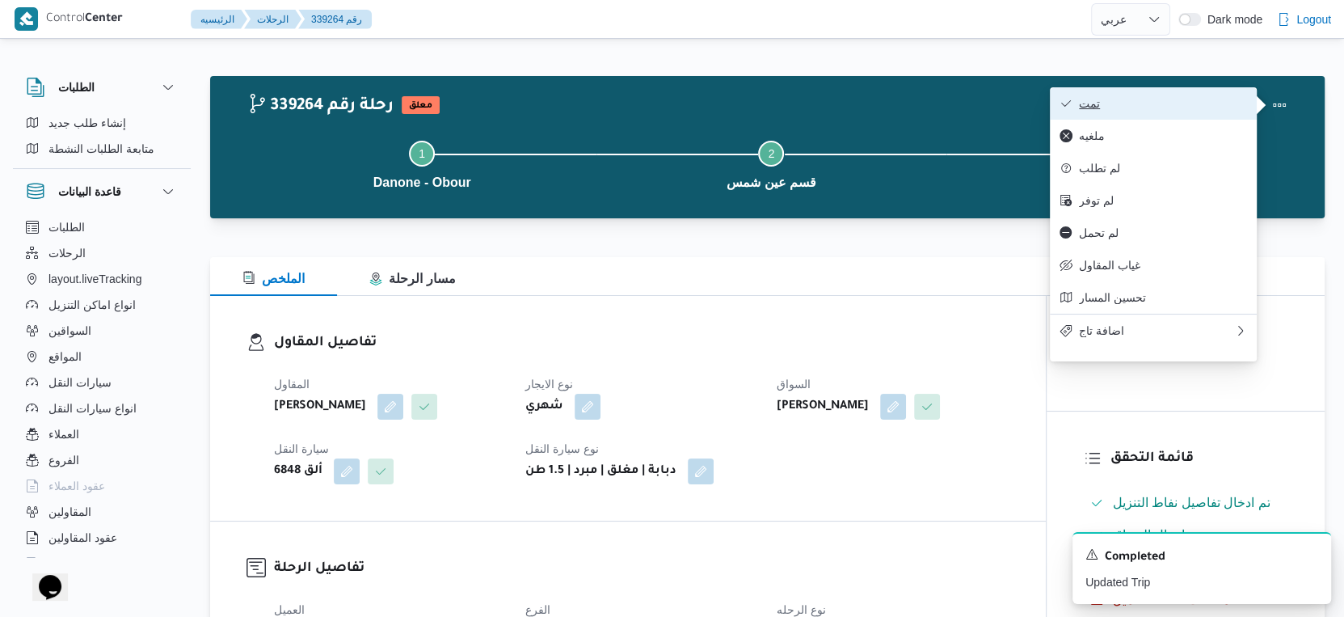
click at [1169, 92] on button "تمت" at bounding box center [1153, 103] width 207 height 32
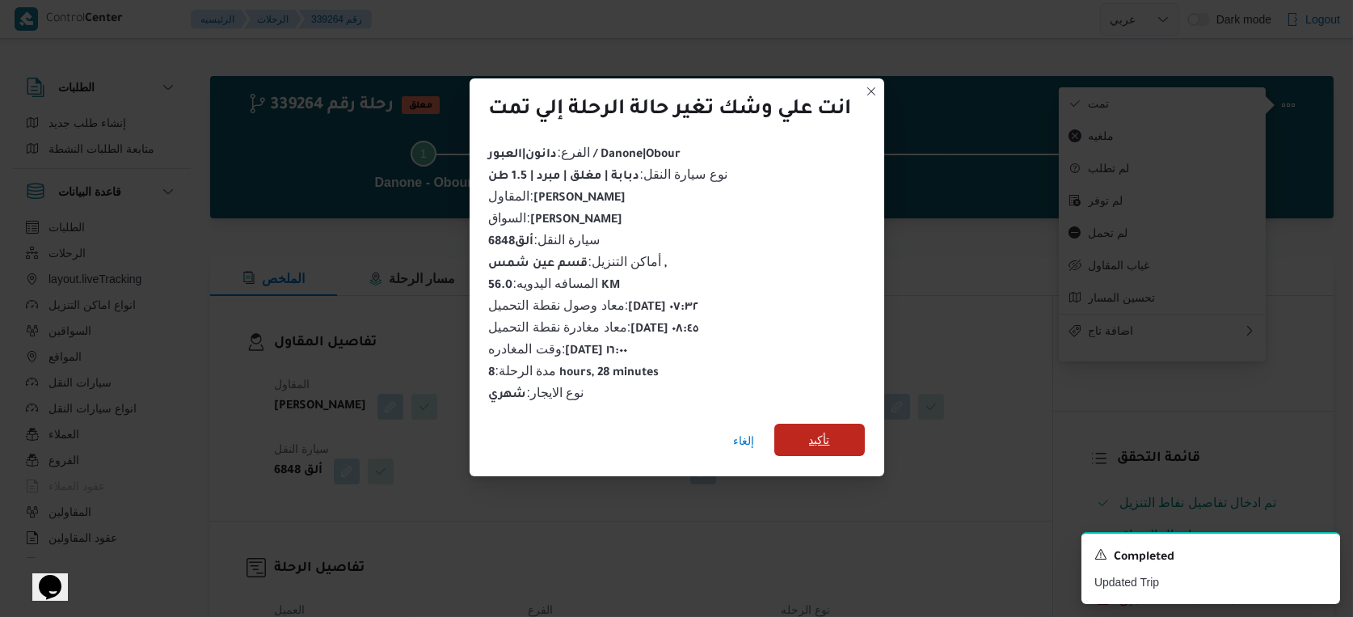
click at [825, 424] on span "تأكيد" at bounding box center [819, 440] width 91 height 32
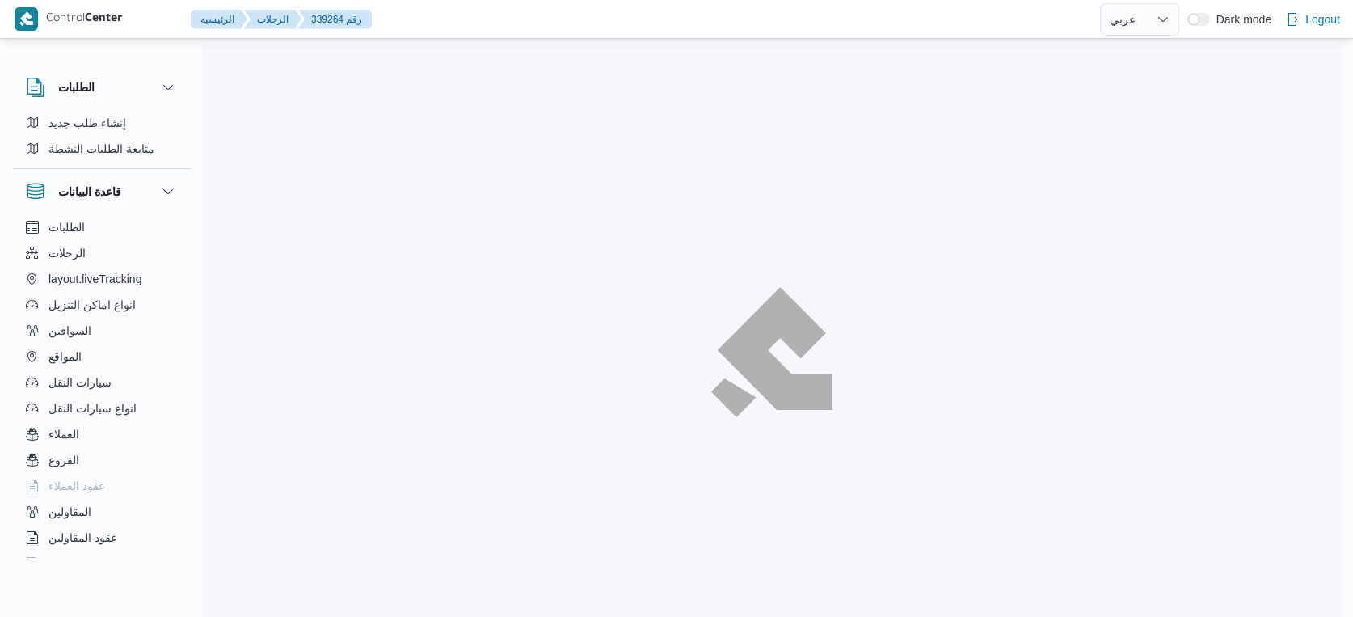
select select "ar"
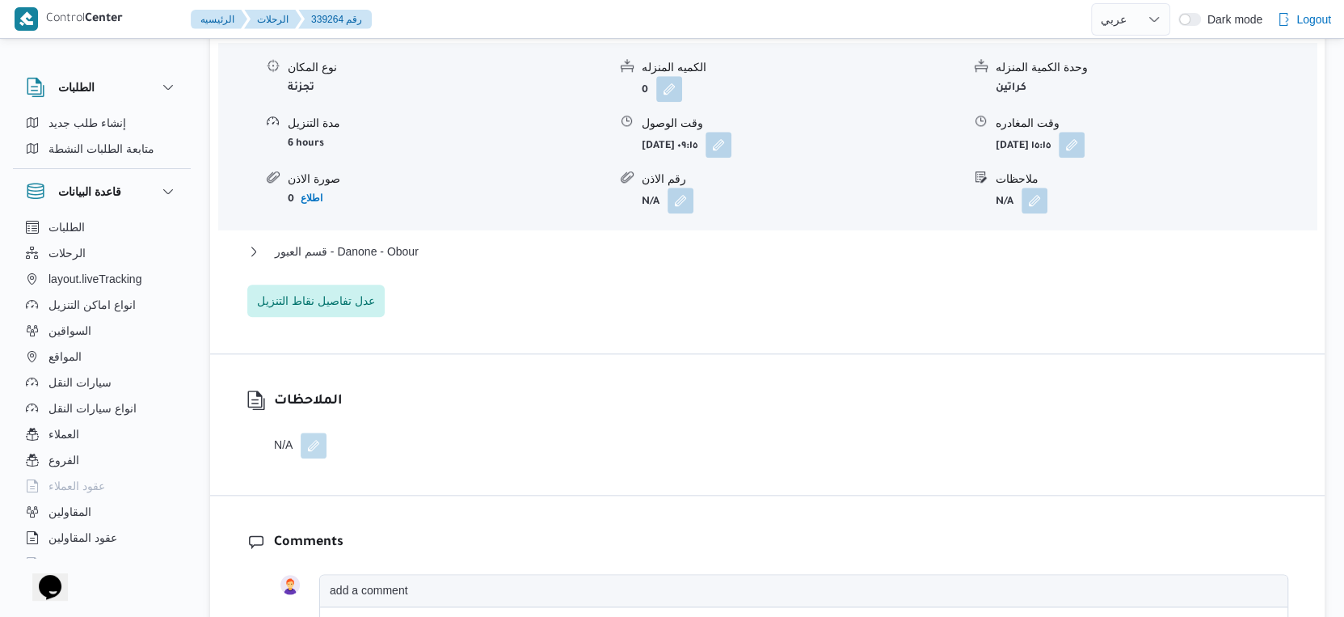
scroll to position [1436, 0]
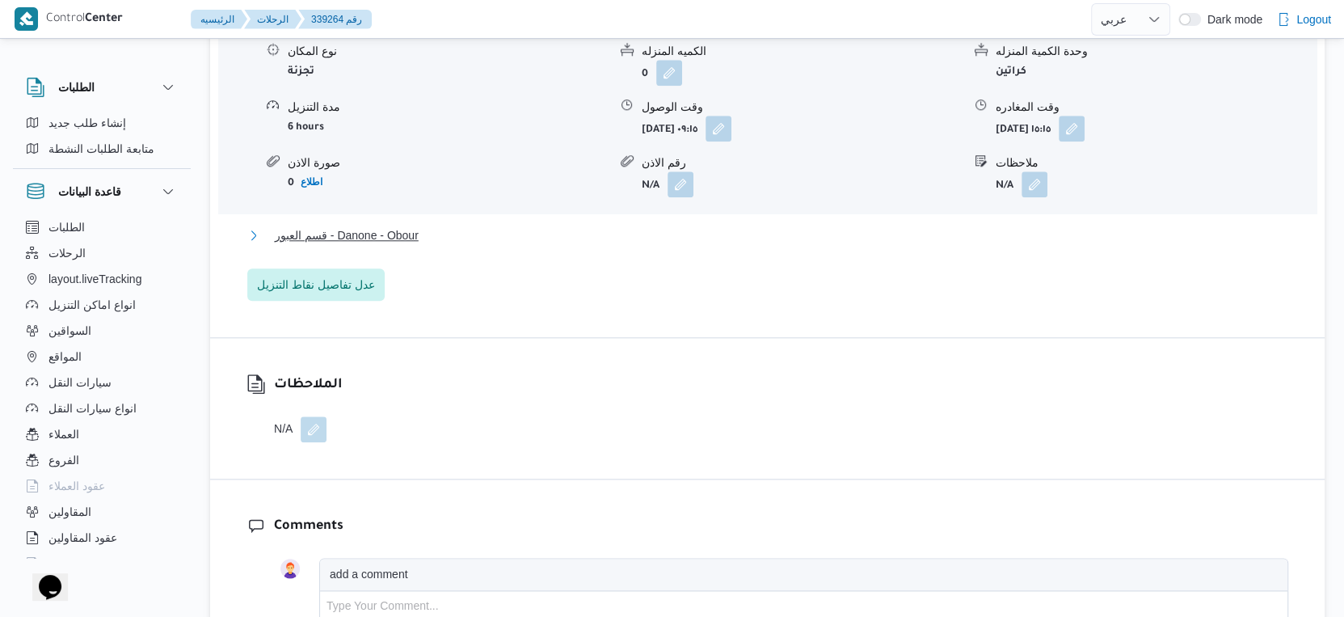
click at [411, 242] on span "قسم العبور - Danone - Obour" at bounding box center [347, 235] width 144 height 19
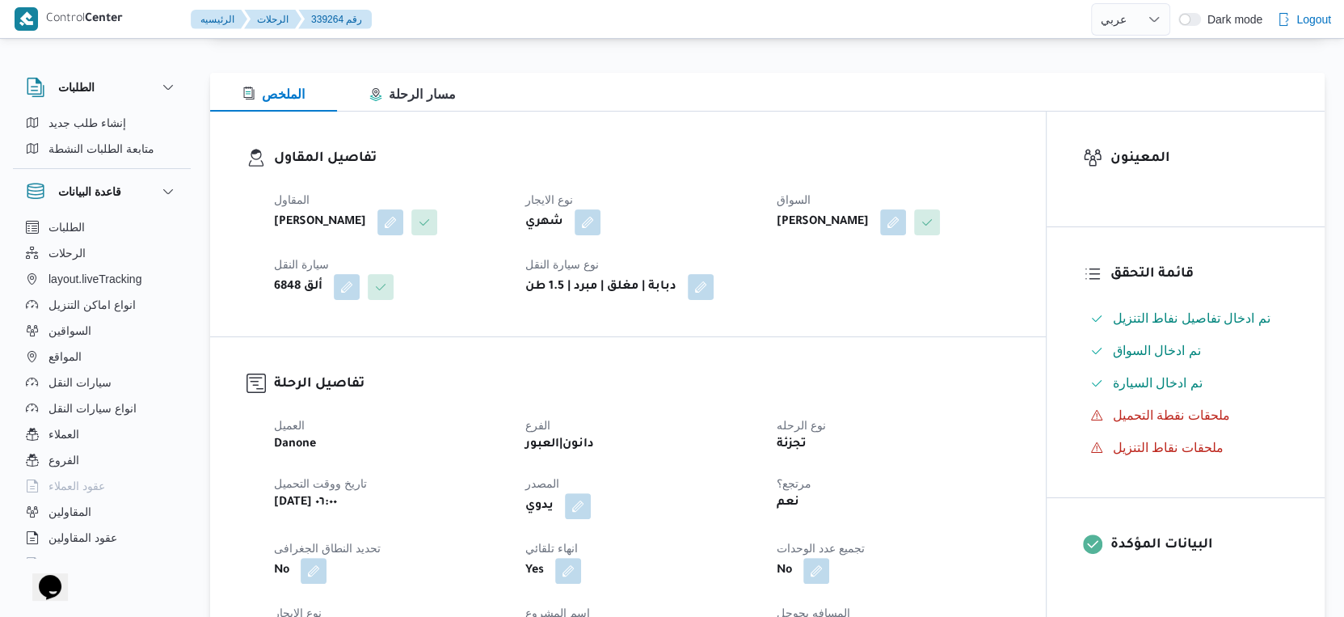
scroll to position [449, 0]
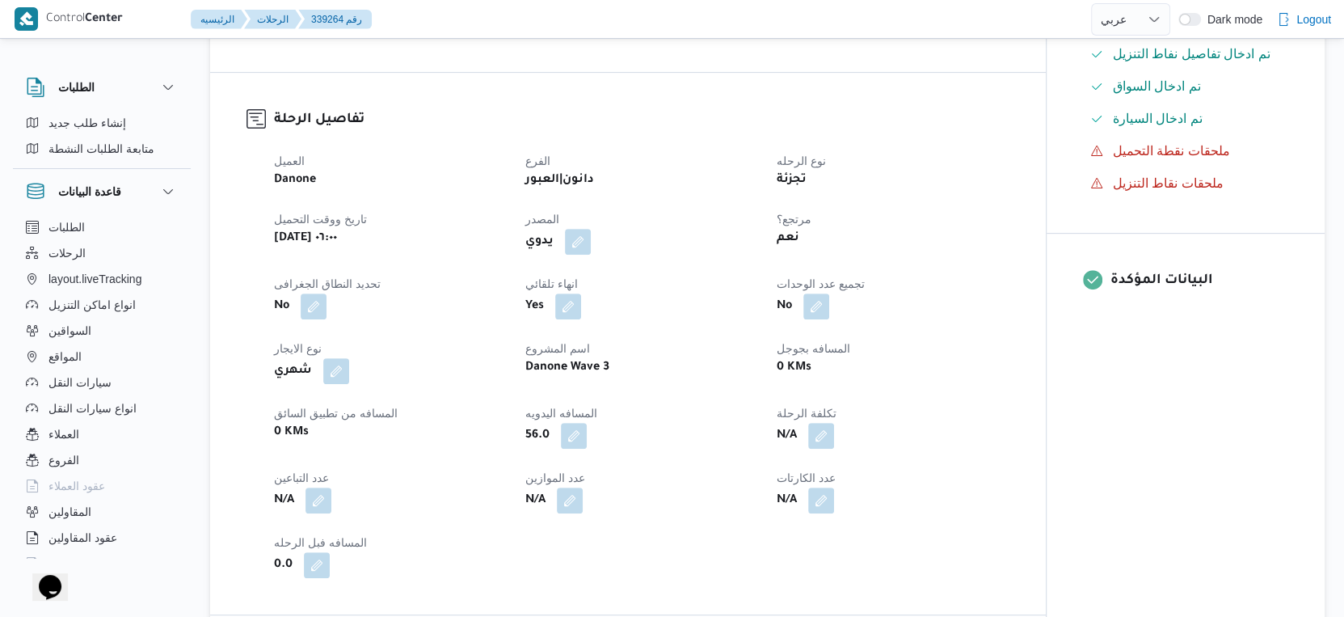
select select "ar"
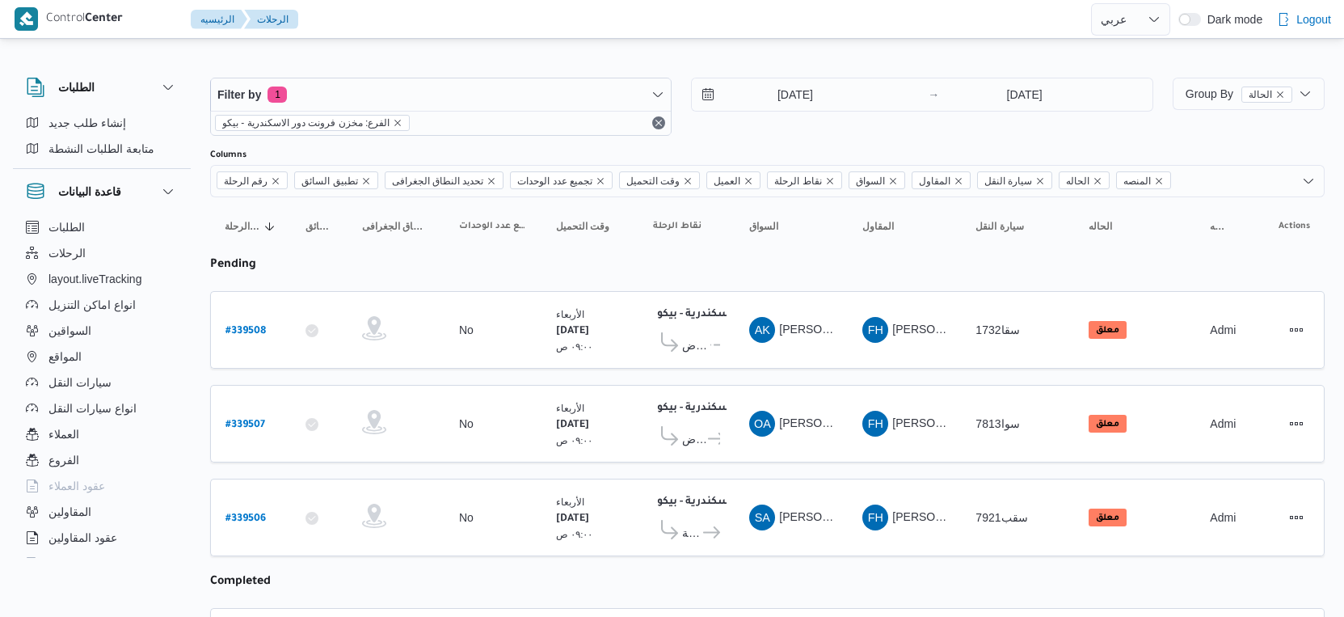
select select "ar"
click at [710, 526] on icon at bounding box center [711, 532] width 17 height 12
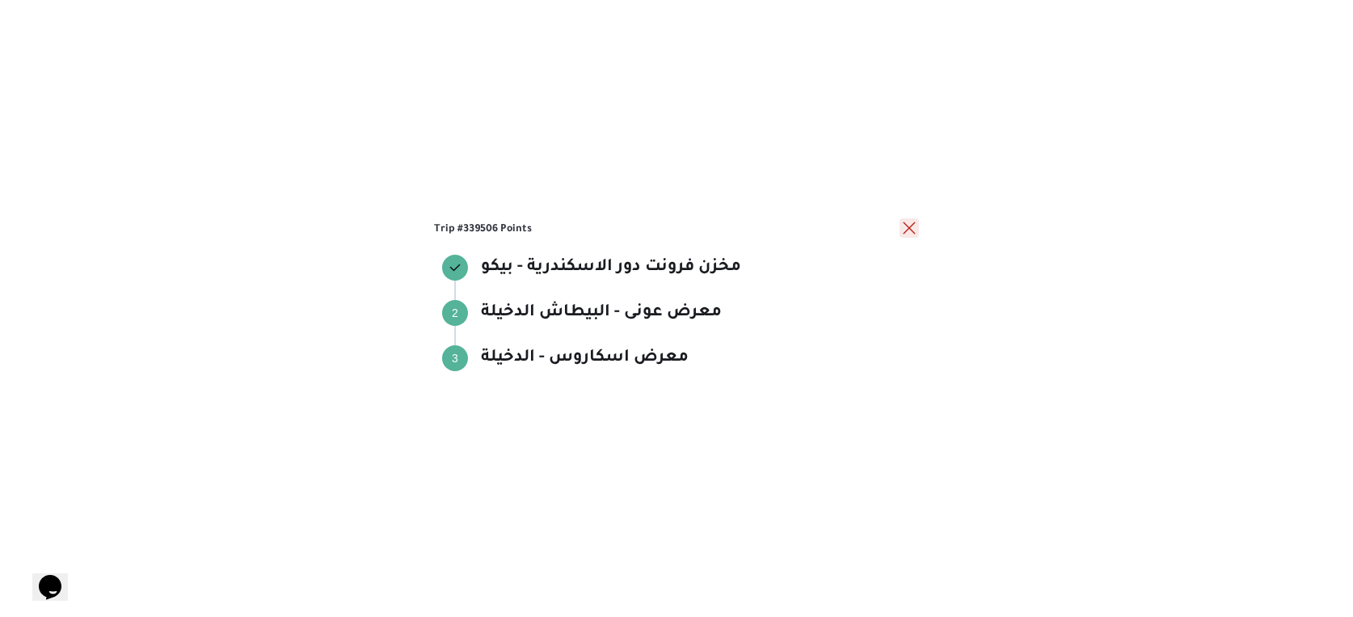
click at [915, 228] on button "close" at bounding box center [909, 227] width 19 height 19
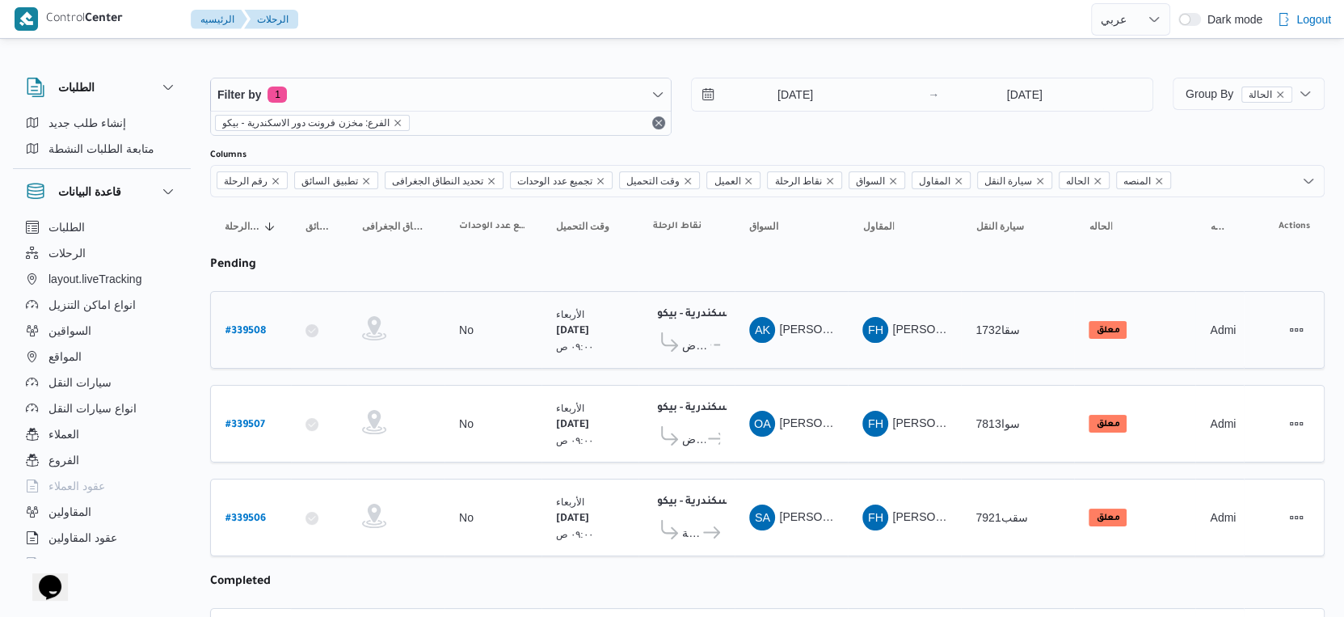
click at [702, 352] on span "معرض ايهاب سنتر - سموحة اسكندرية ... قسم المنتزة قسم المنتزة قسم المنتزة" at bounding box center [686, 344] width 67 height 25
click at [708, 344] on span "..." at bounding box center [709, 344] width 3 height 19
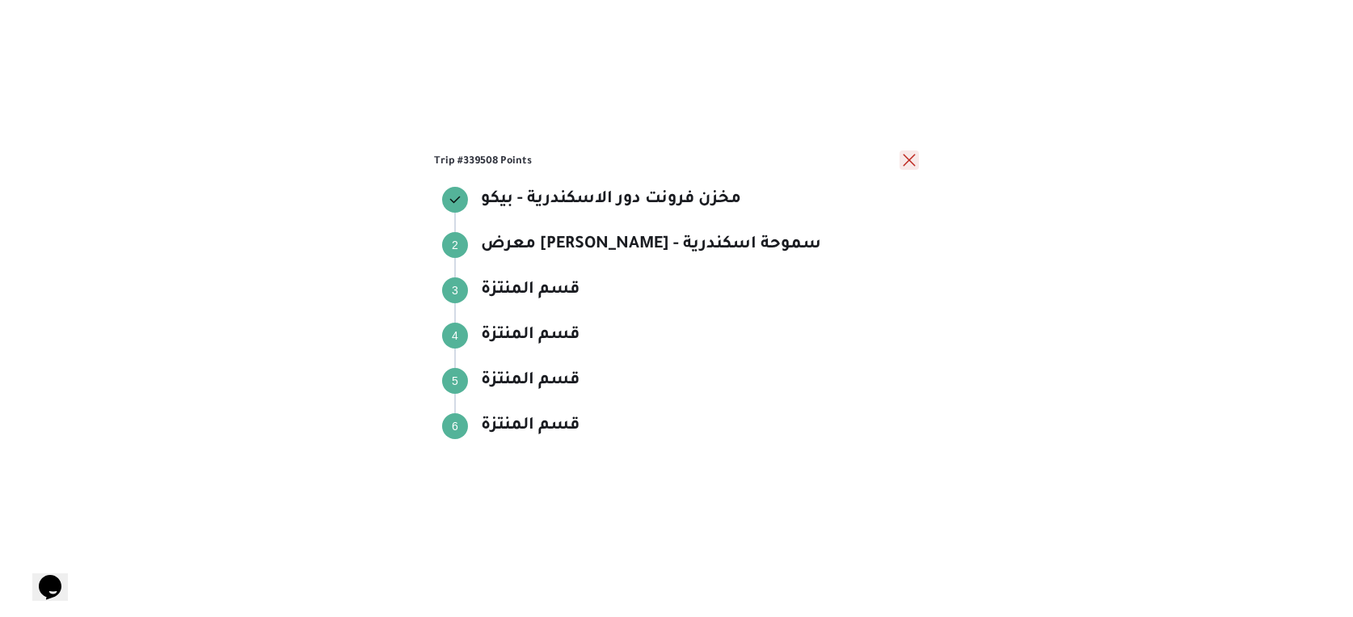
click at [913, 151] on button "close" at bounding box center [909, 159] width 19 height 19
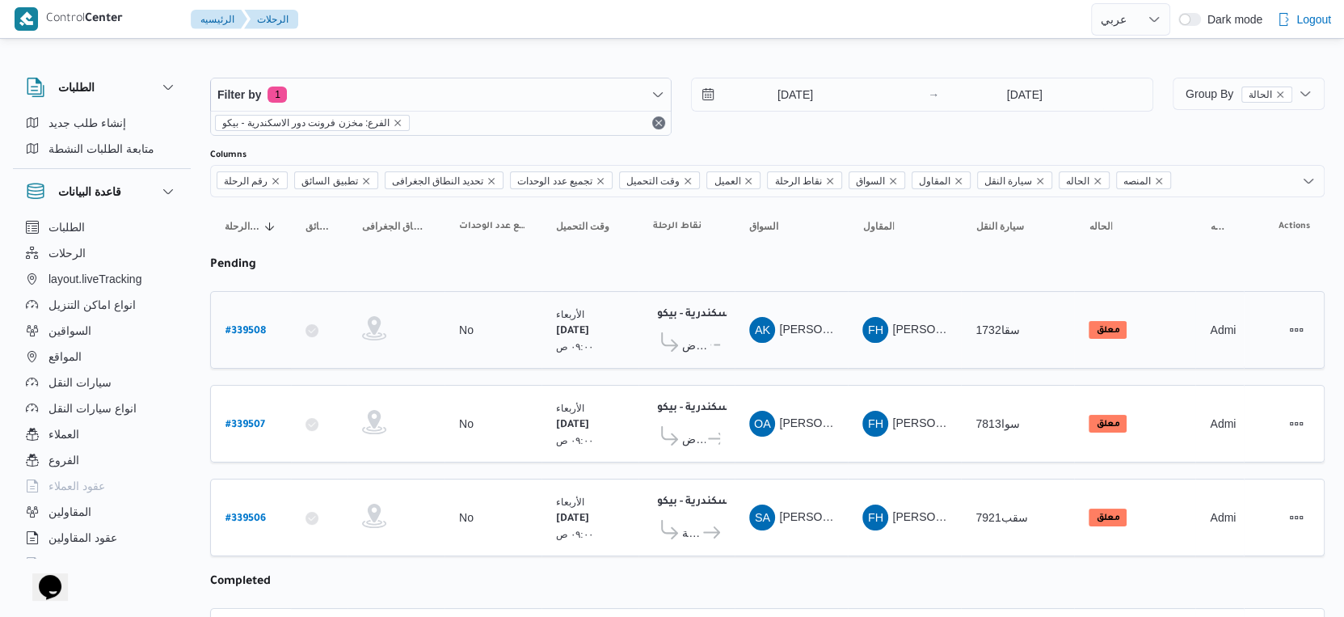
click at [620, 335] on div "الأربعاء ٢٤/٩/٢٠٢٥ ٠٩:٠٠ ص" at bounding box center [590, 330] width 81 height 61
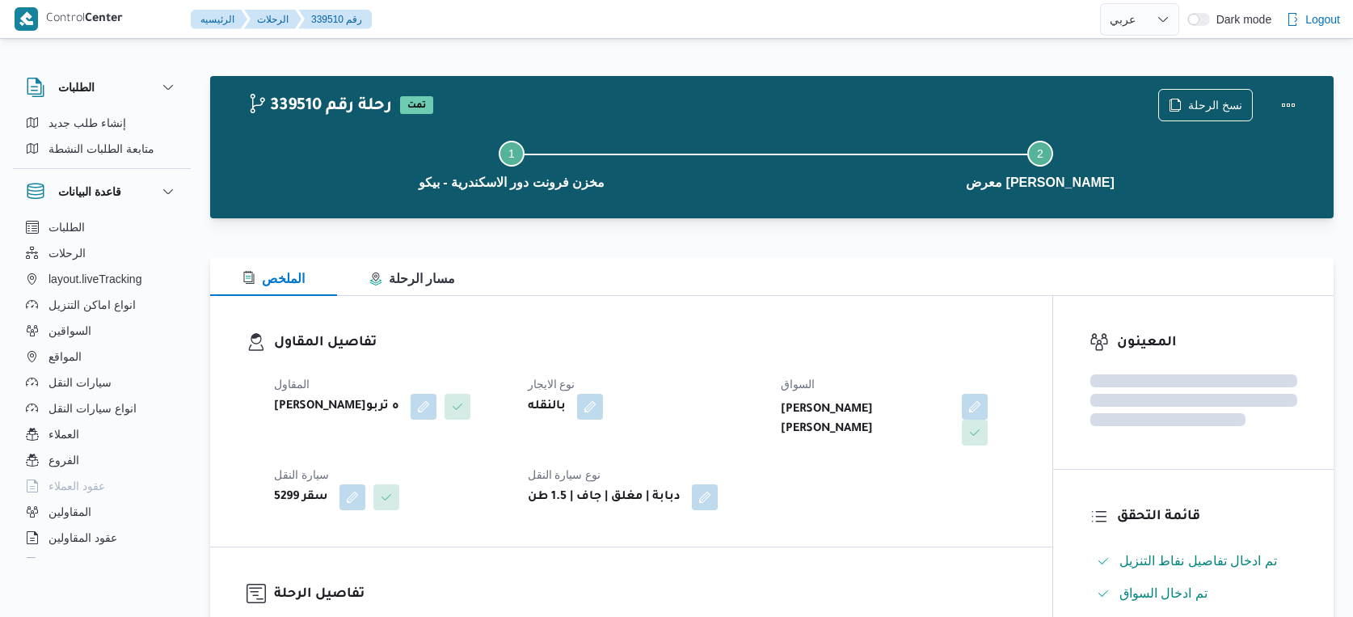
select select "ar"
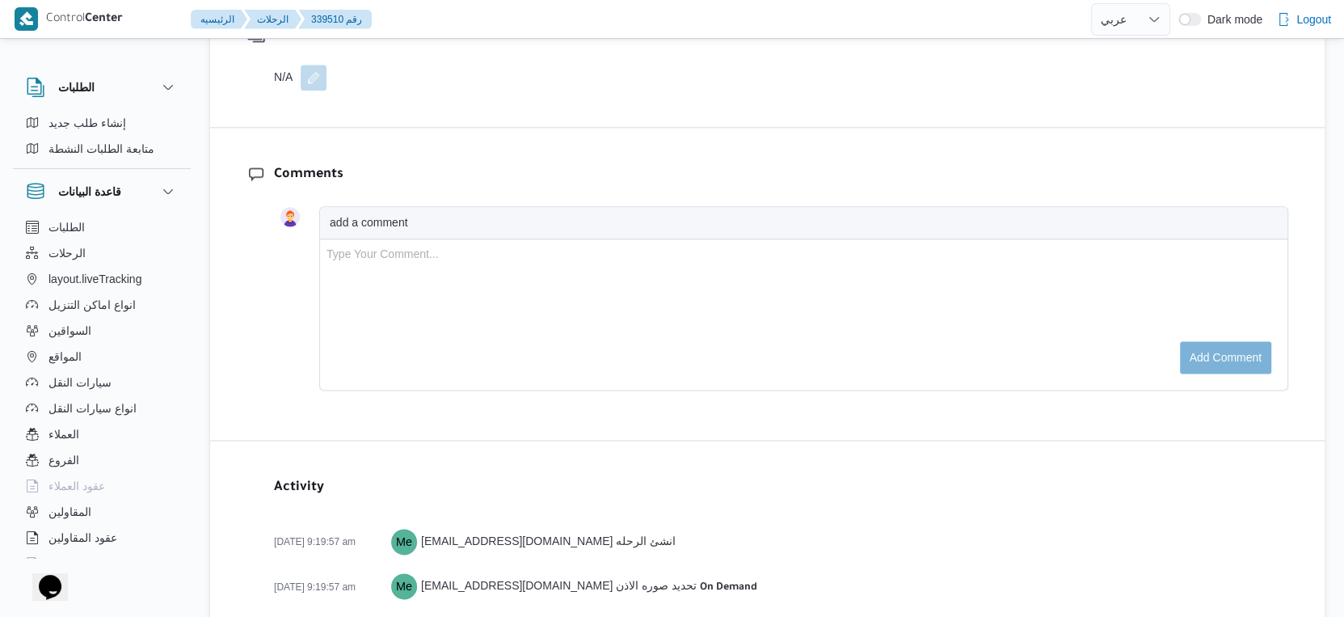
scroll to position [1796, 0]
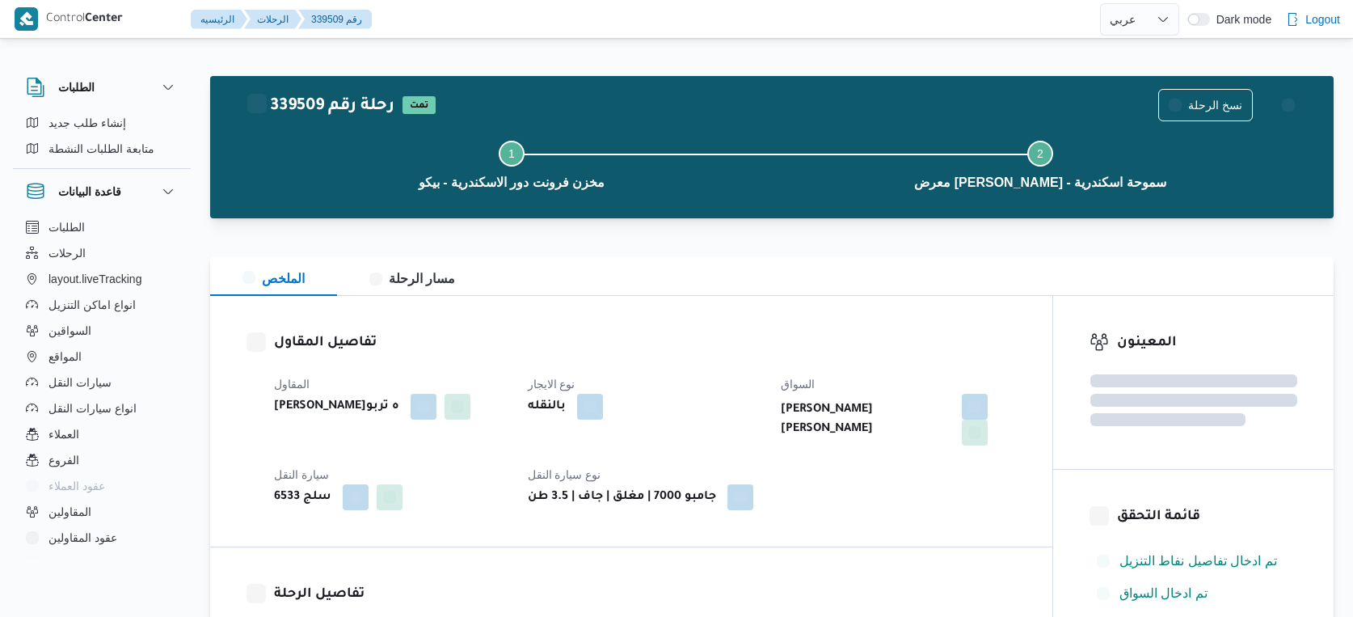
select select "ar"
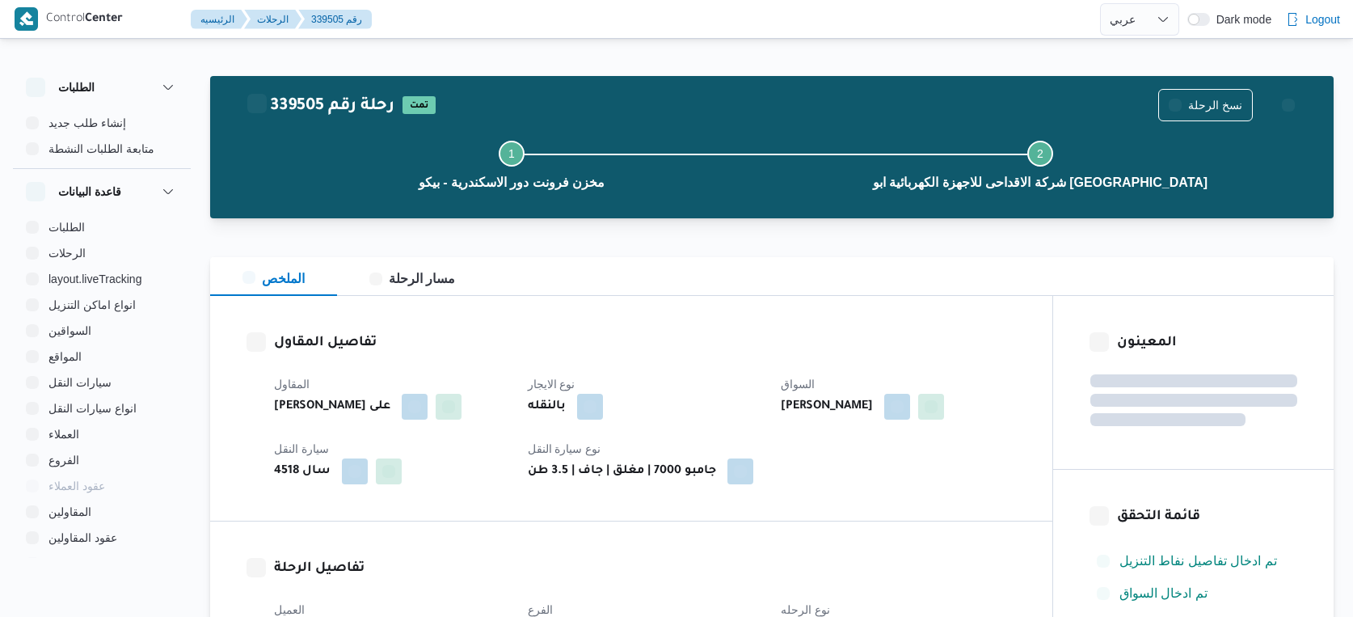
select select "ar"
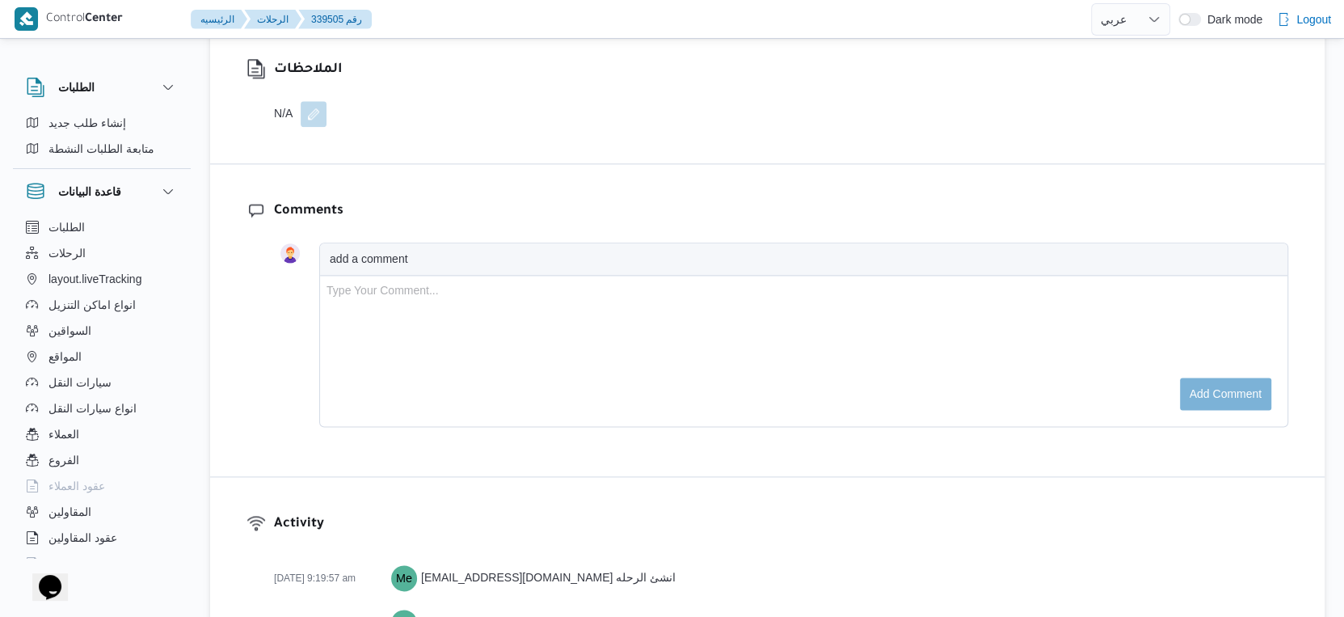
scroll to position [1796, 0]
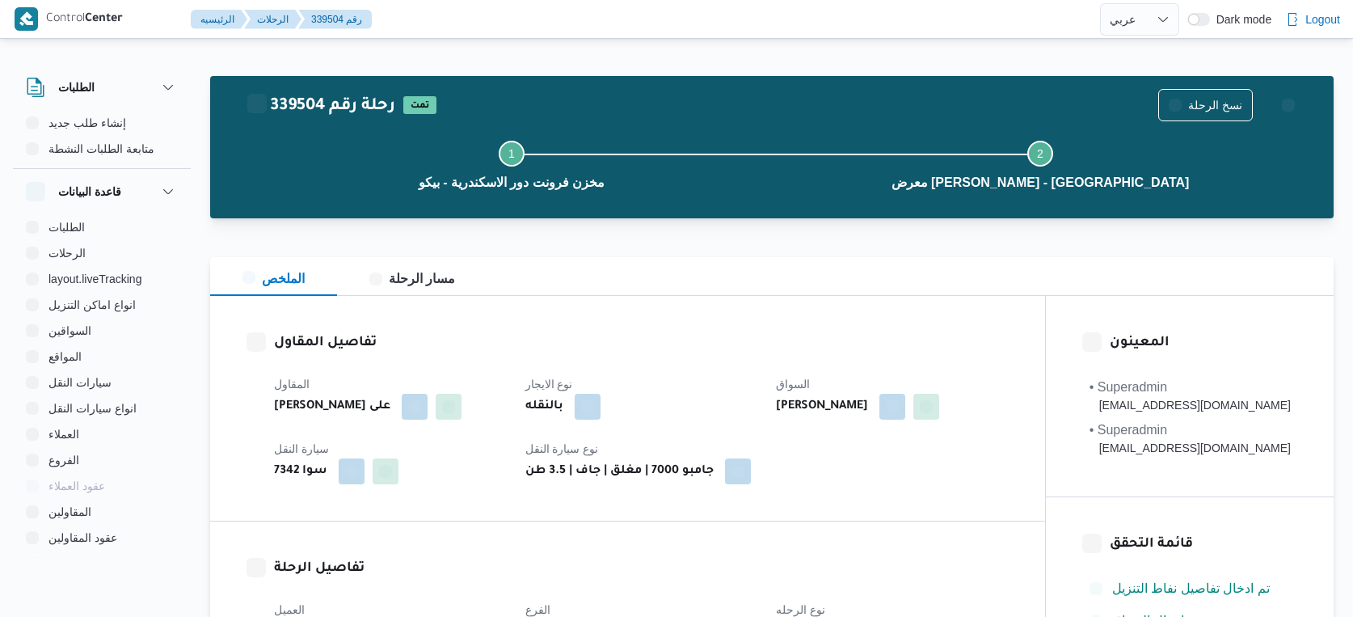
select select "ar"
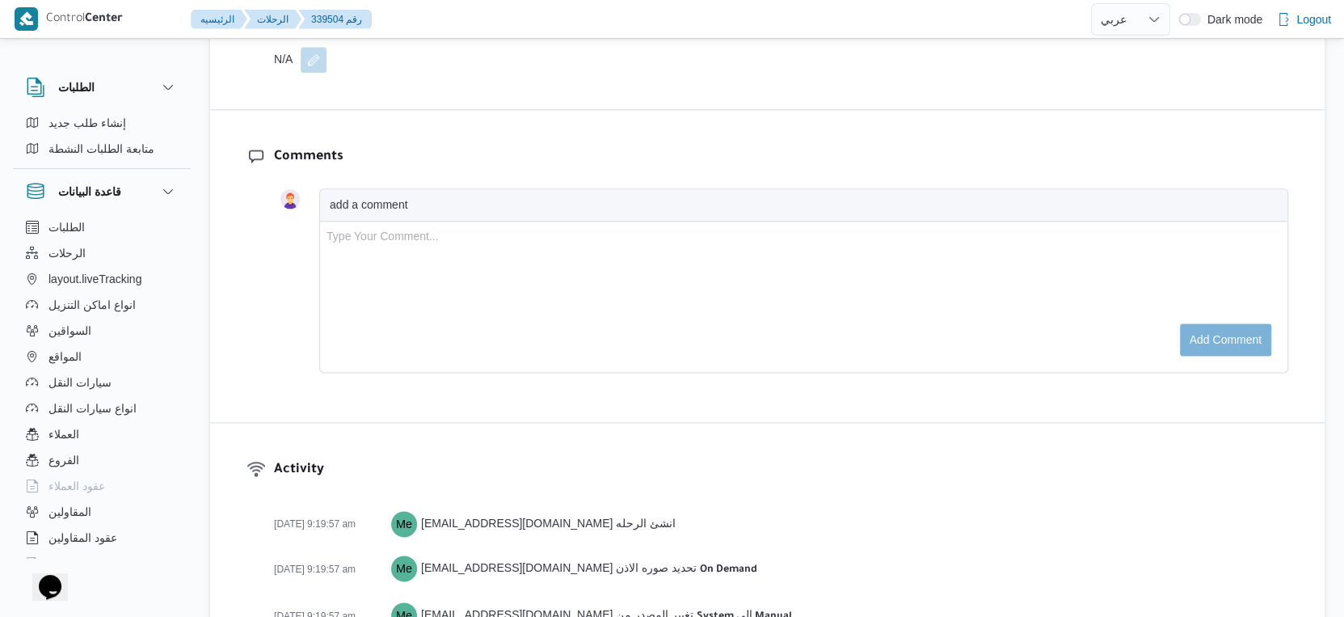
scroll to position [1975, 0]
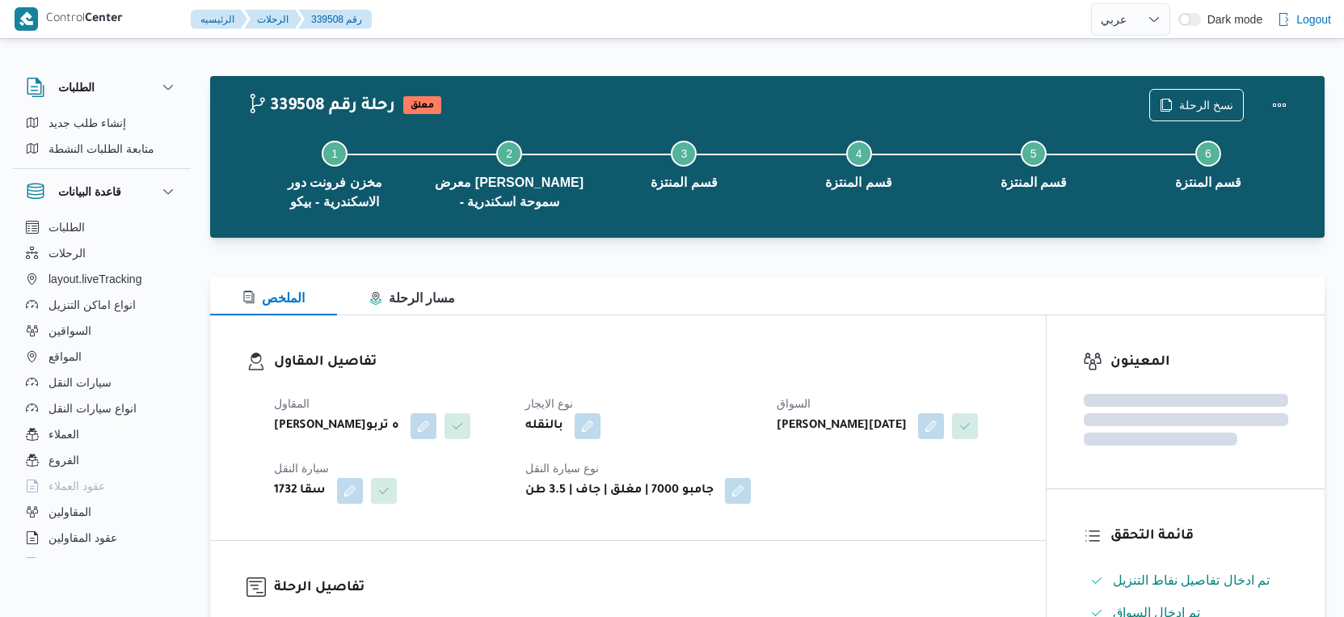
select select "ar"
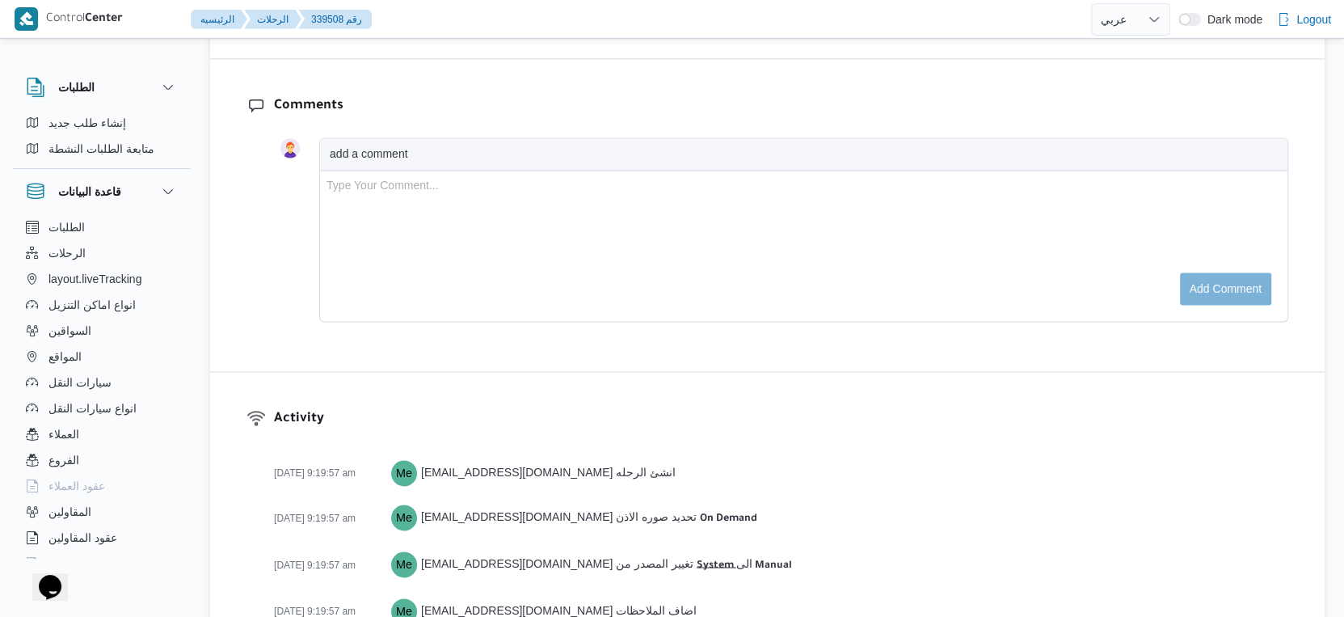
scroll to position [1975, 0]
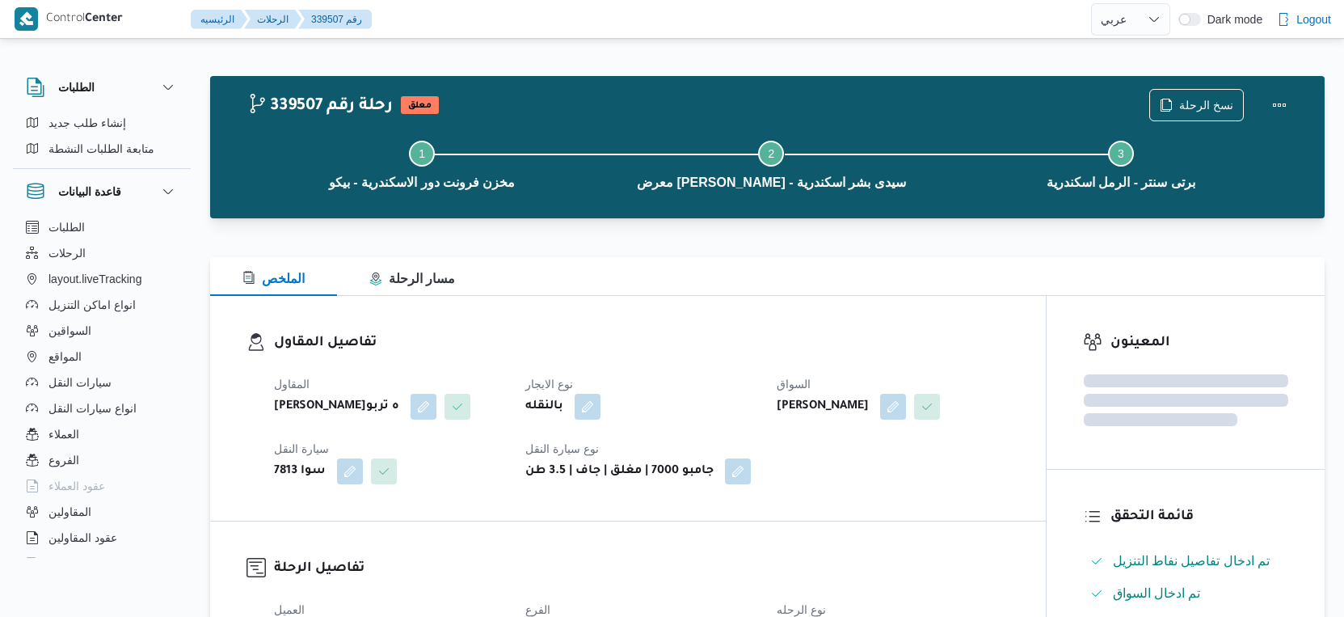
select select "ar"
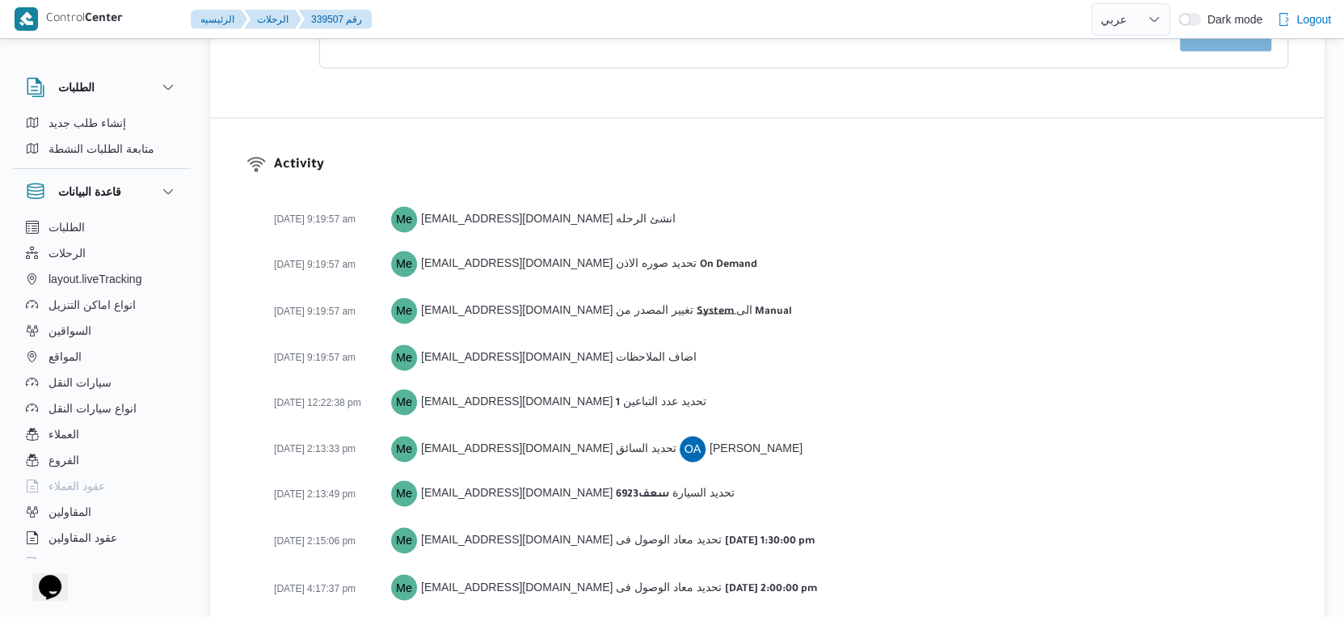
scroll to position [2065, 0]
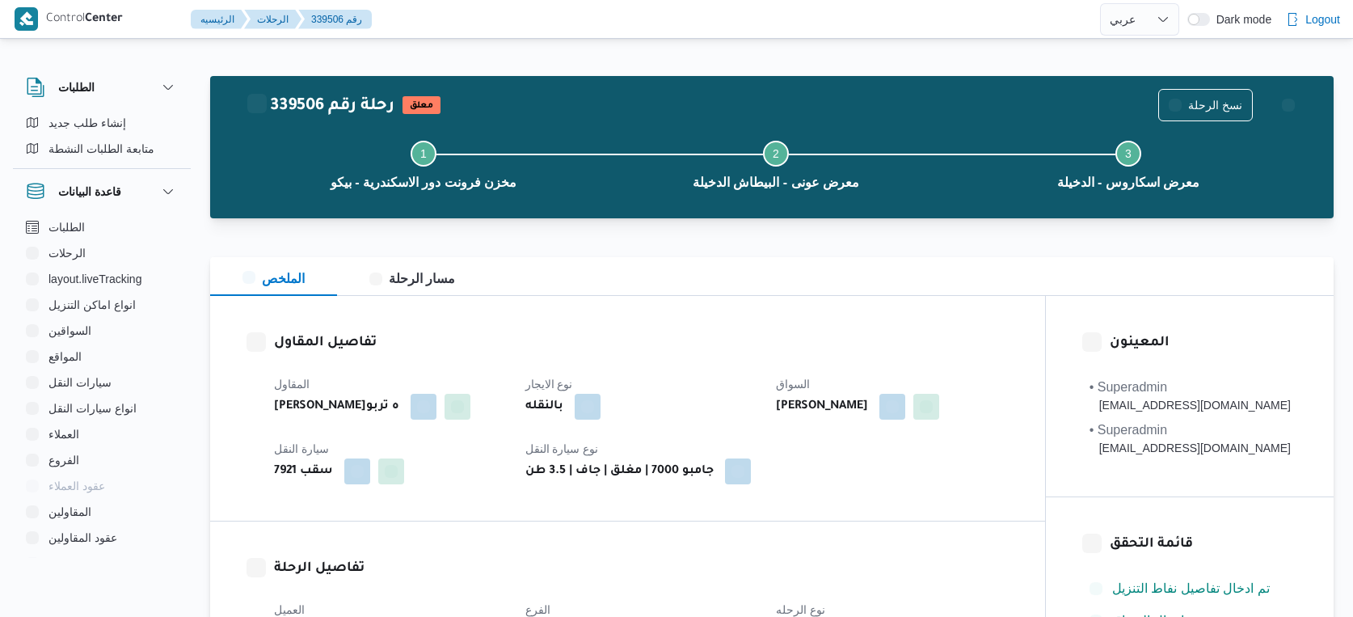
select select "ar"
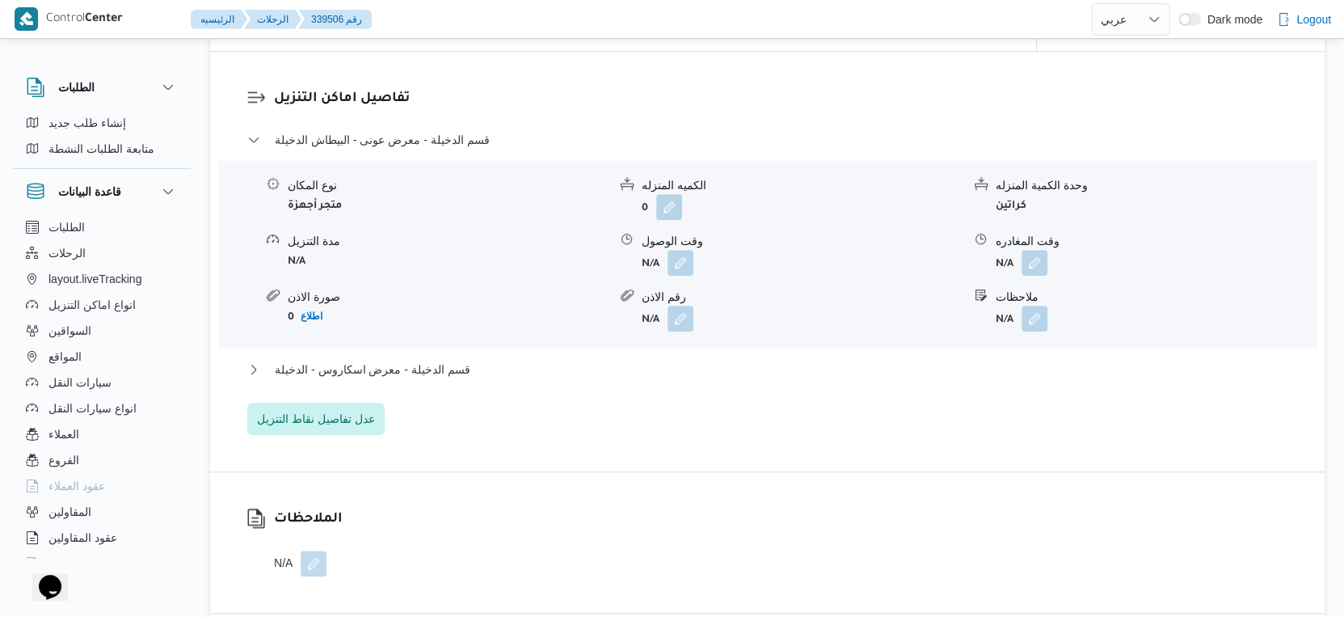
scroll to position [1796, 0]
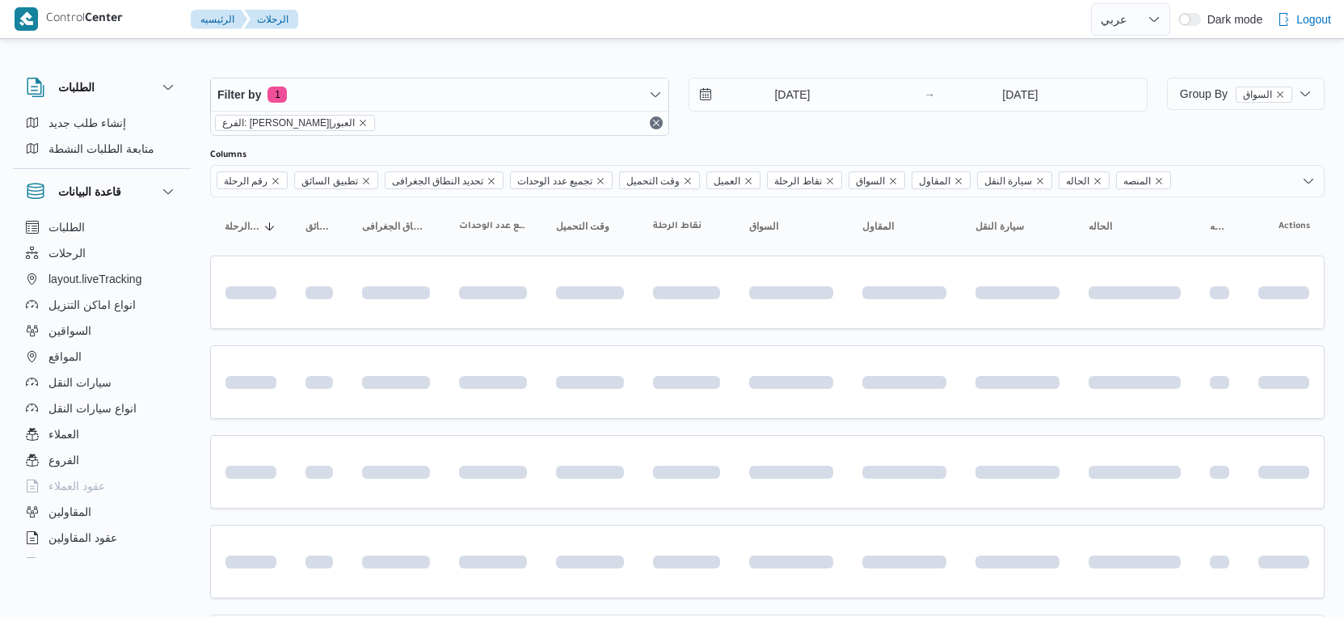
select select "ar"
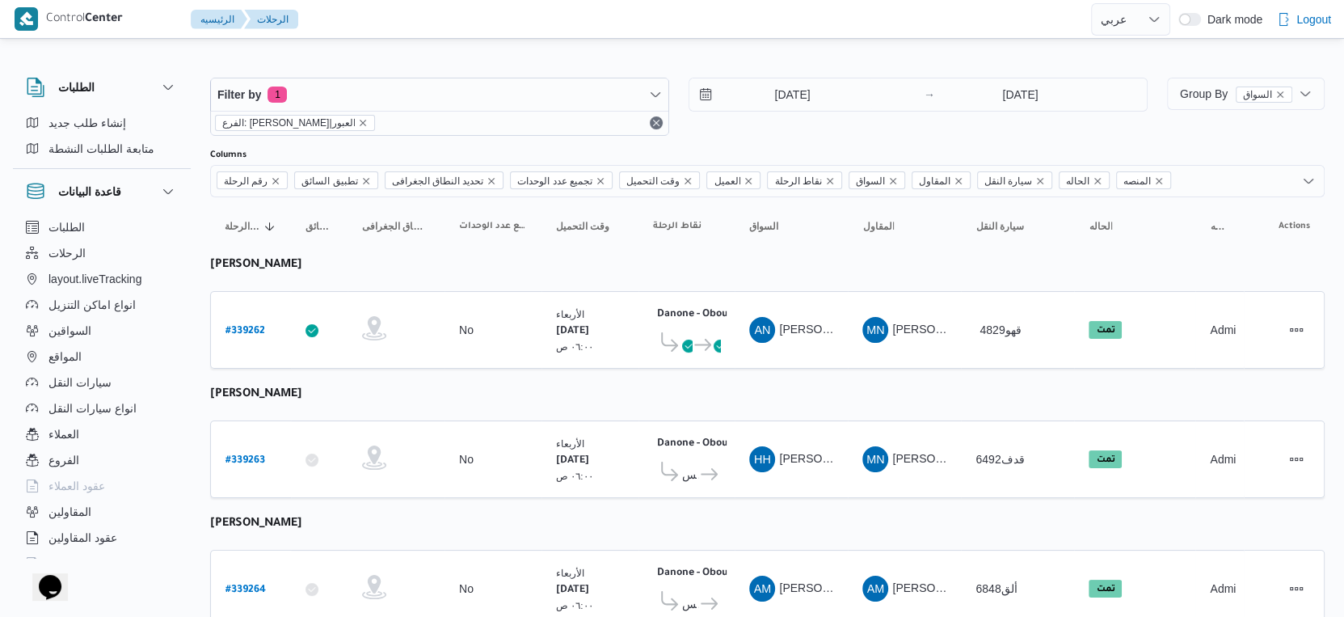
scroll to position [560, 0]
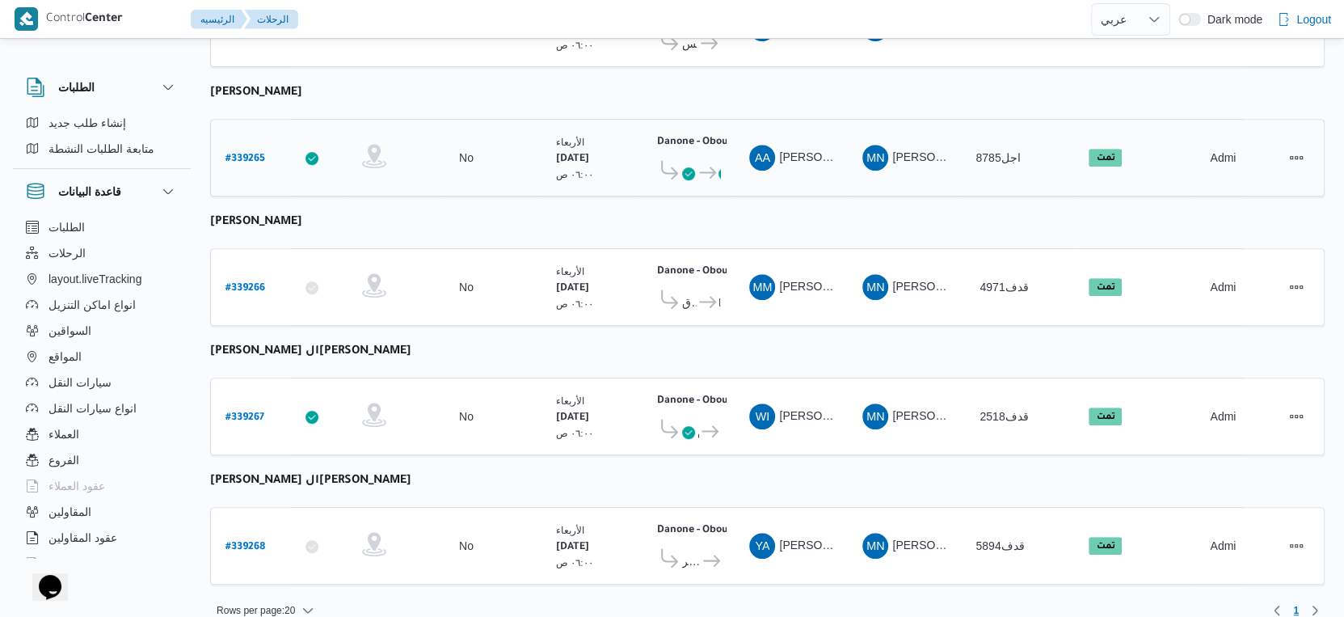
click at [243, 154] on b "# 339265" at bounding box center [246, 159] width 40 height 11
select select "ar"
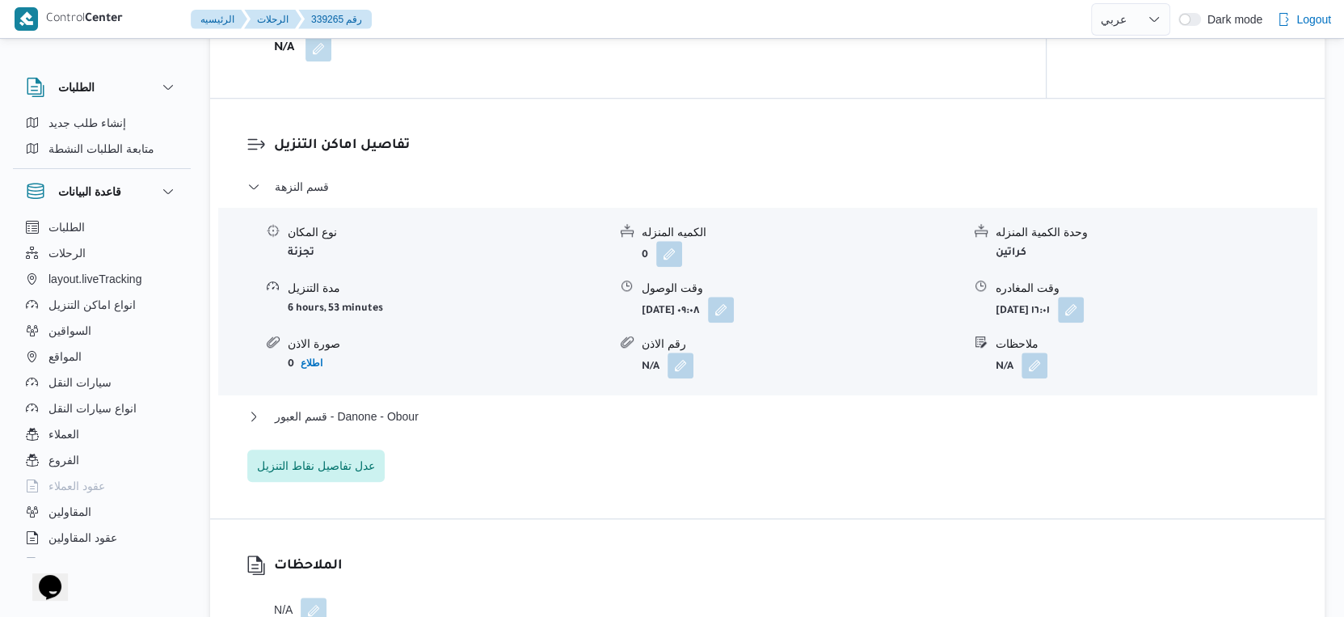
scroll to position [1257, 0]
click at [443, 412] on button "قسم العبور - Danone - Obour" at bounding box center [767, 414] width 1041 height 19
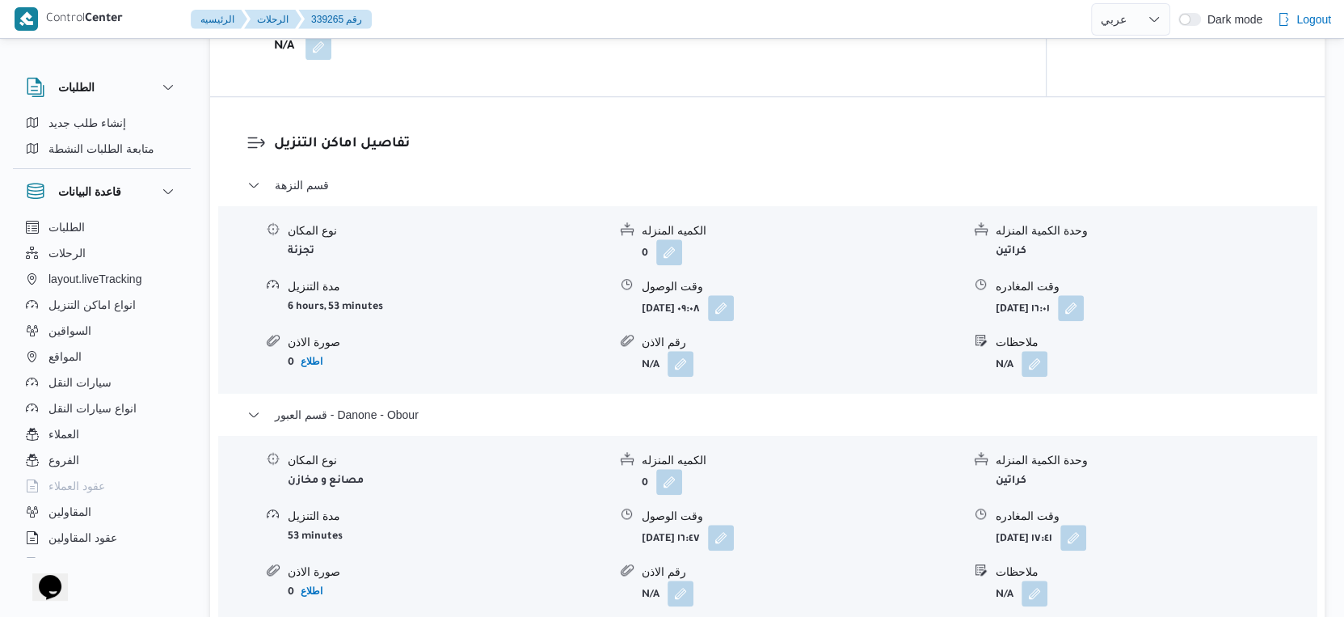
select select "ar"
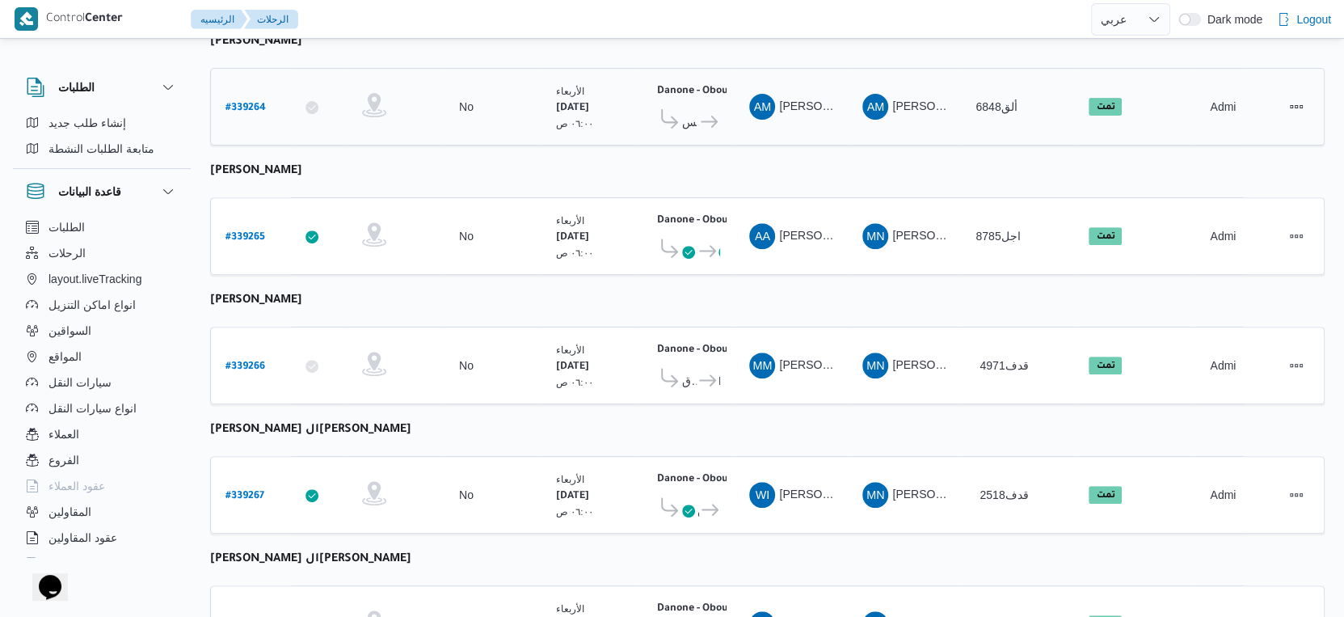
scroll to position [538, 0]
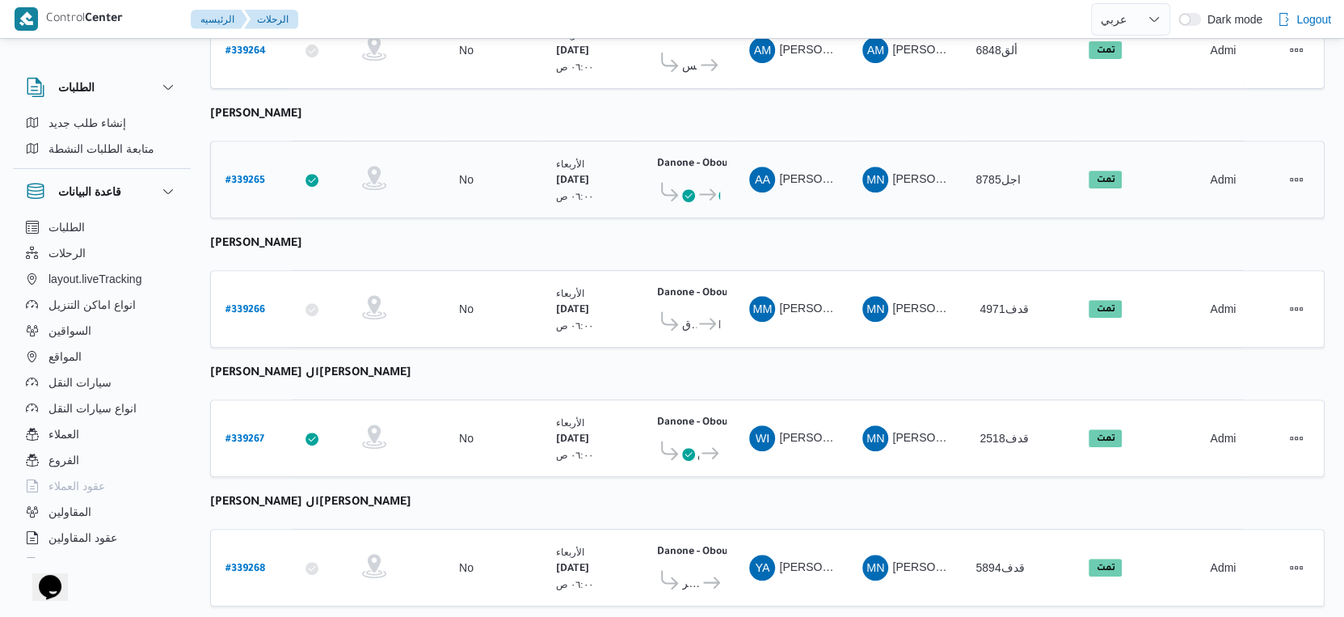
click at [260, 169] on link "# 339265" at bounding box center [246, 180] width 40 height 22
select select "ar"
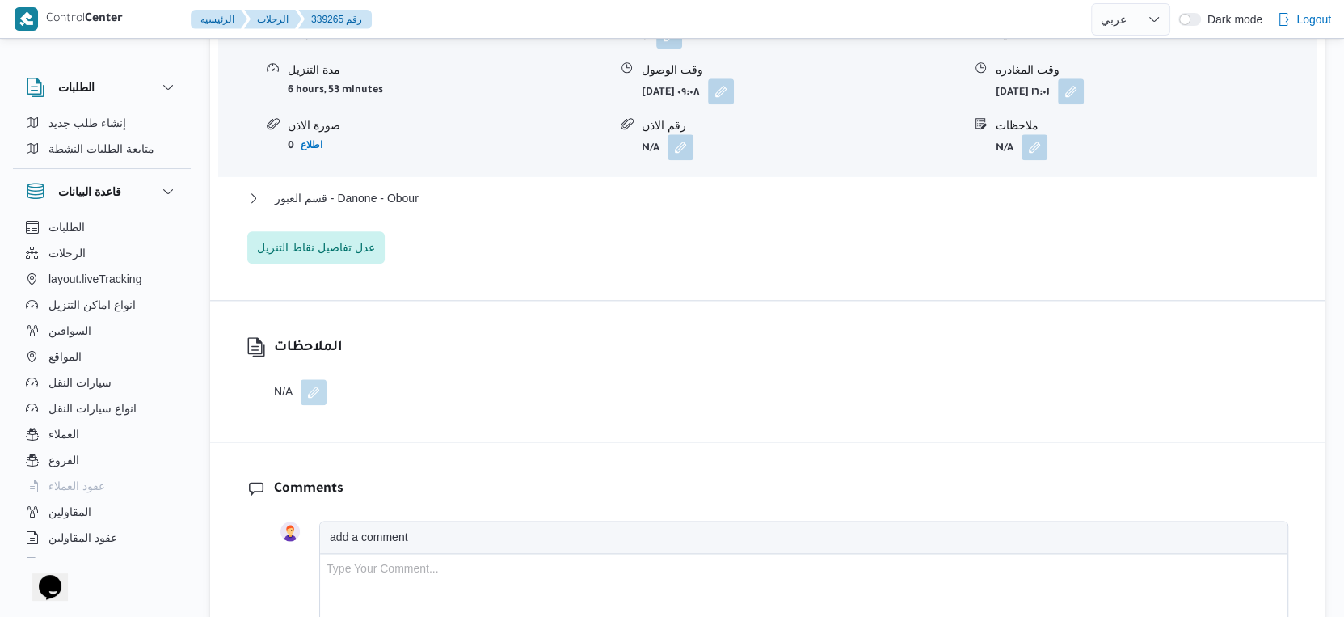
scroll to position [1617, 0]
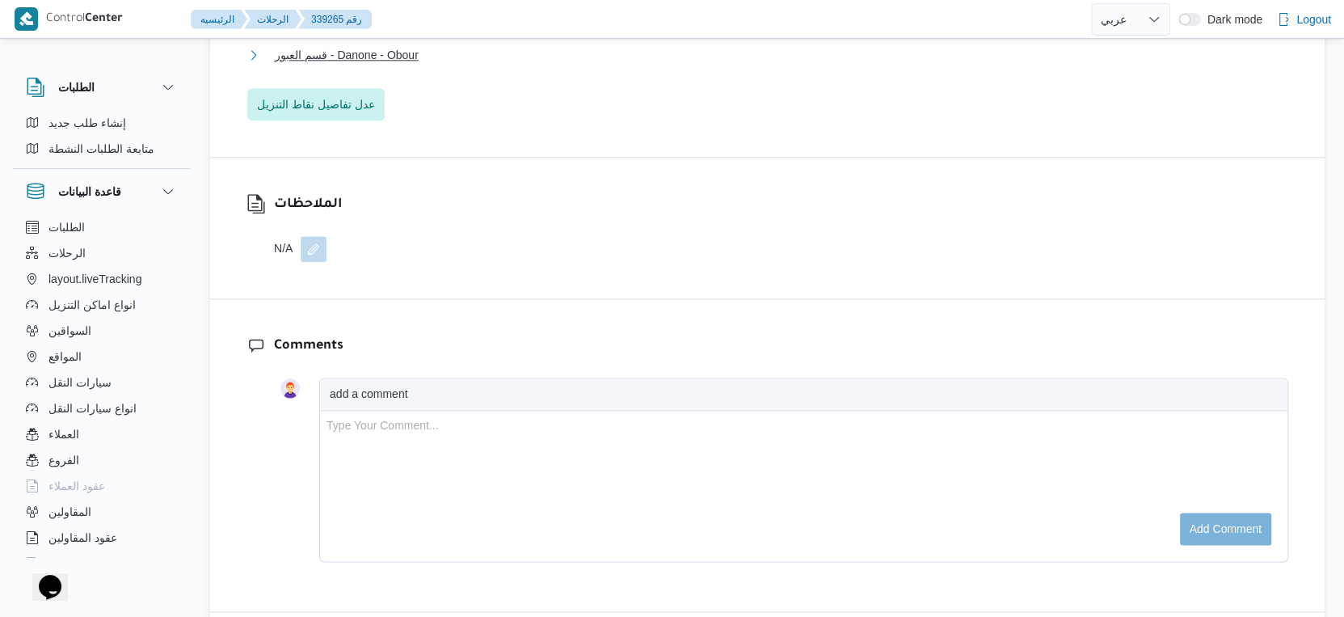
click at [419, 48] on span "قسم العبور - Danone - Obour" at bounding box center [347, 54] width 144 height 19
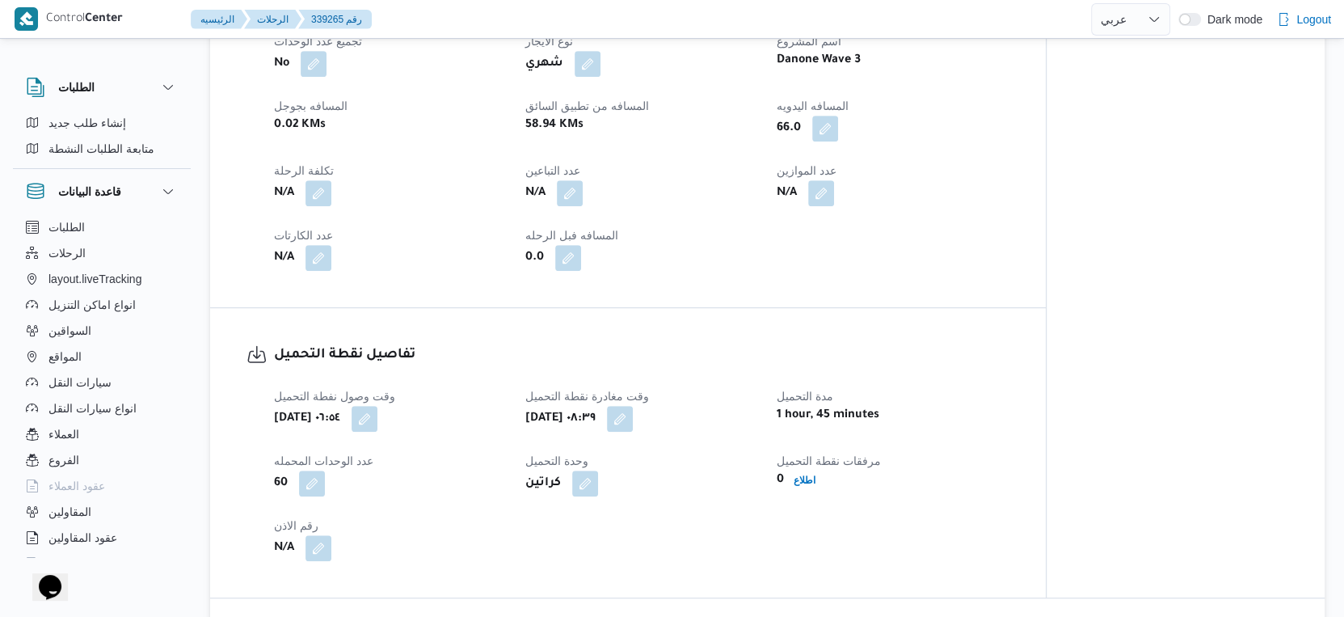
scroll to position [629, 0]
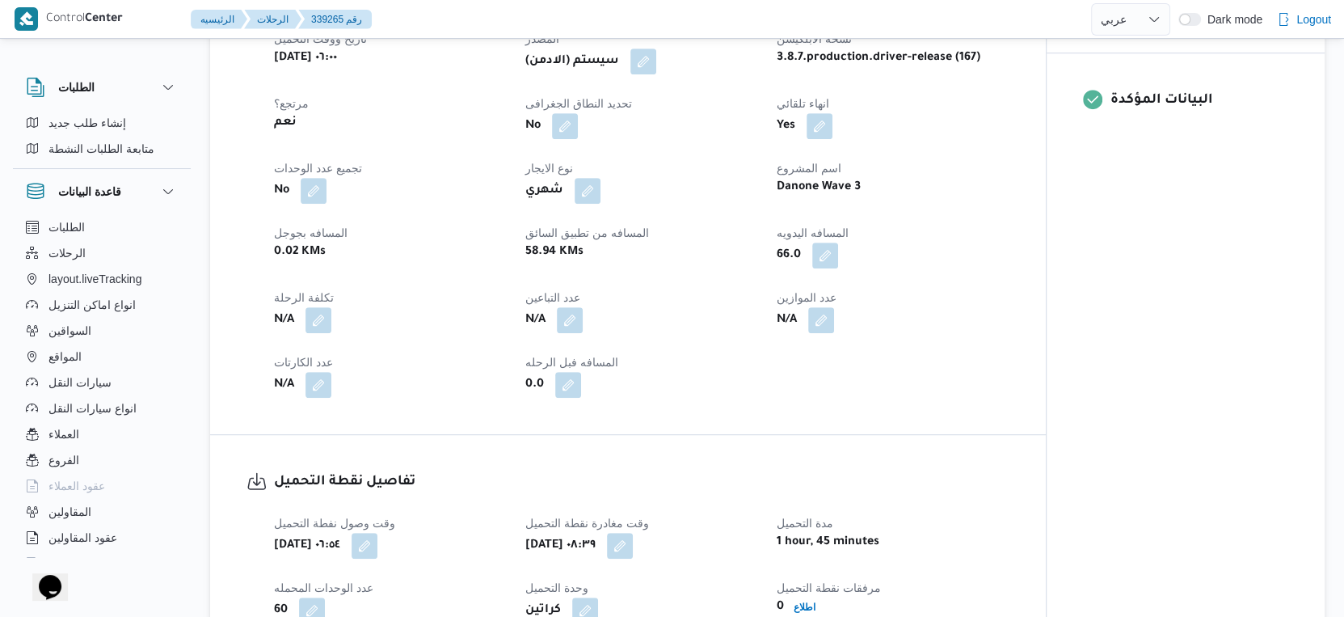
select select "ar"
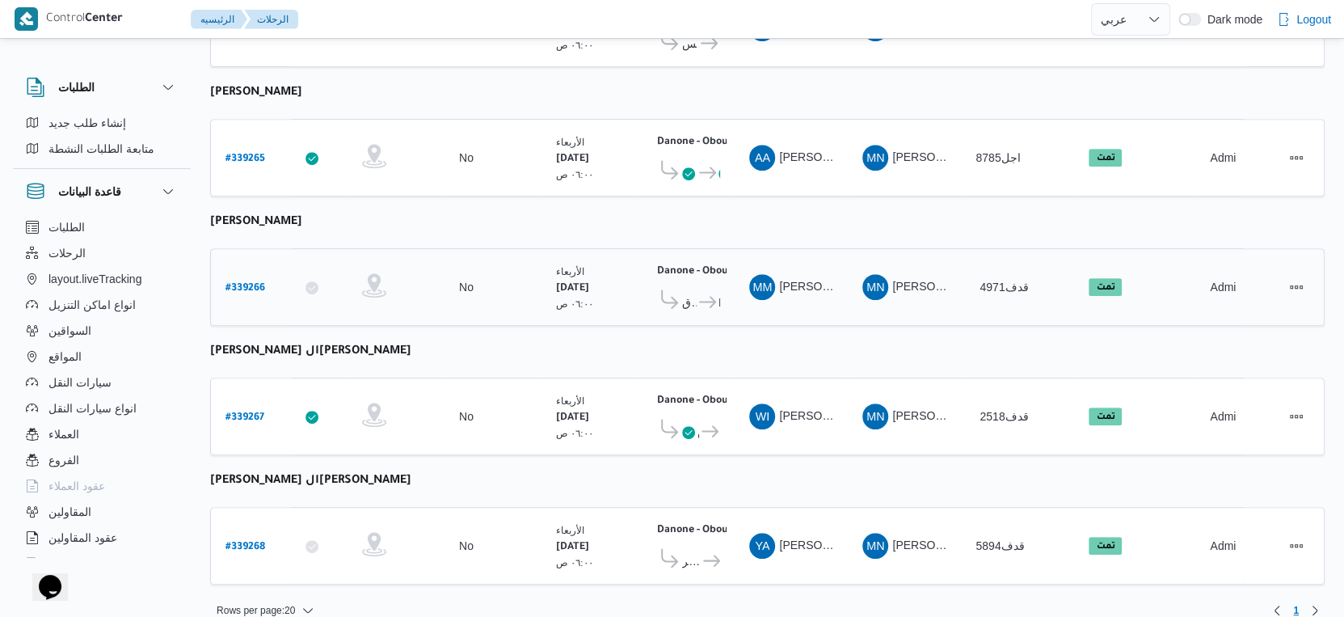
scroll to position [112, 0]
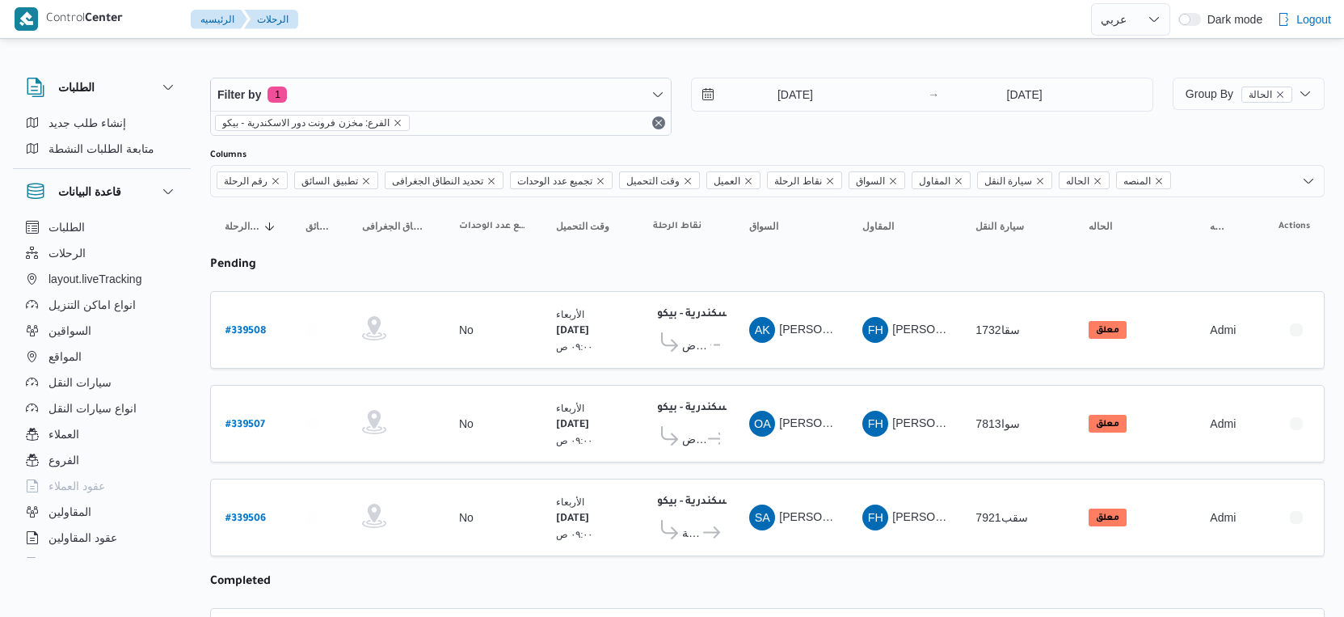
select select "ar"
click at [1207, 99] on span "Group By الحالة" at bounding box center [1239, 93] width 107 height 13
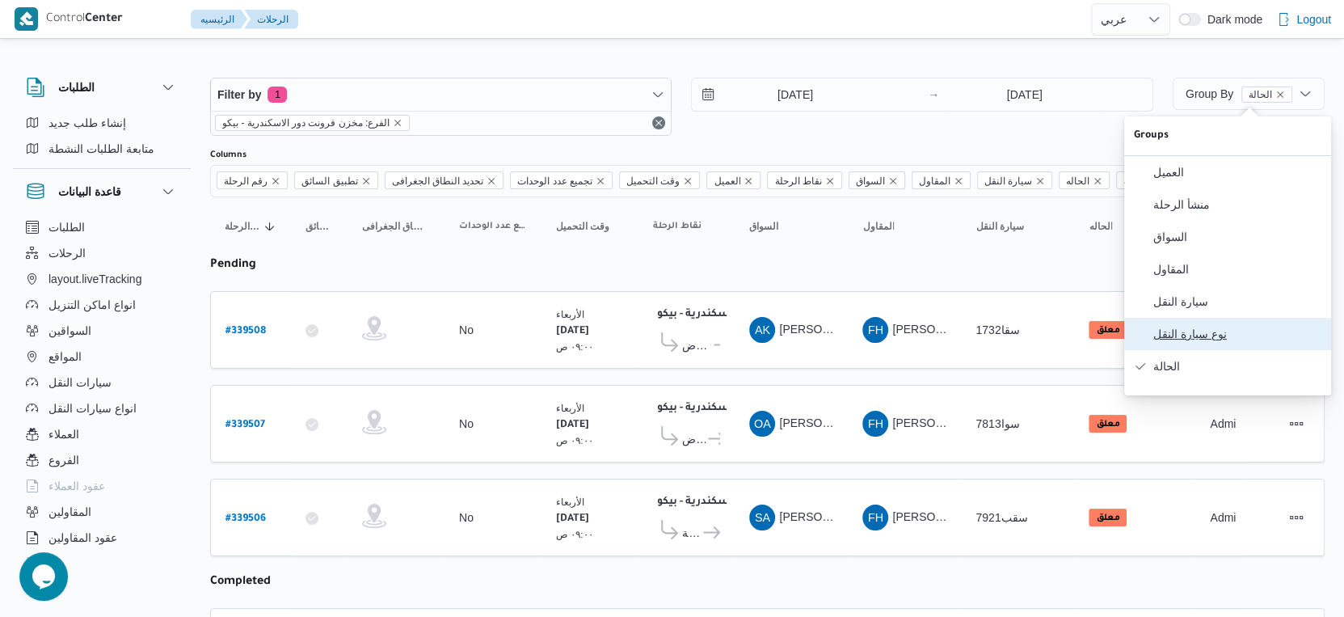
click at [1202, 340] on span "نوع سيارة النقل" at bounding box center [1237, 333] width 168 height 13
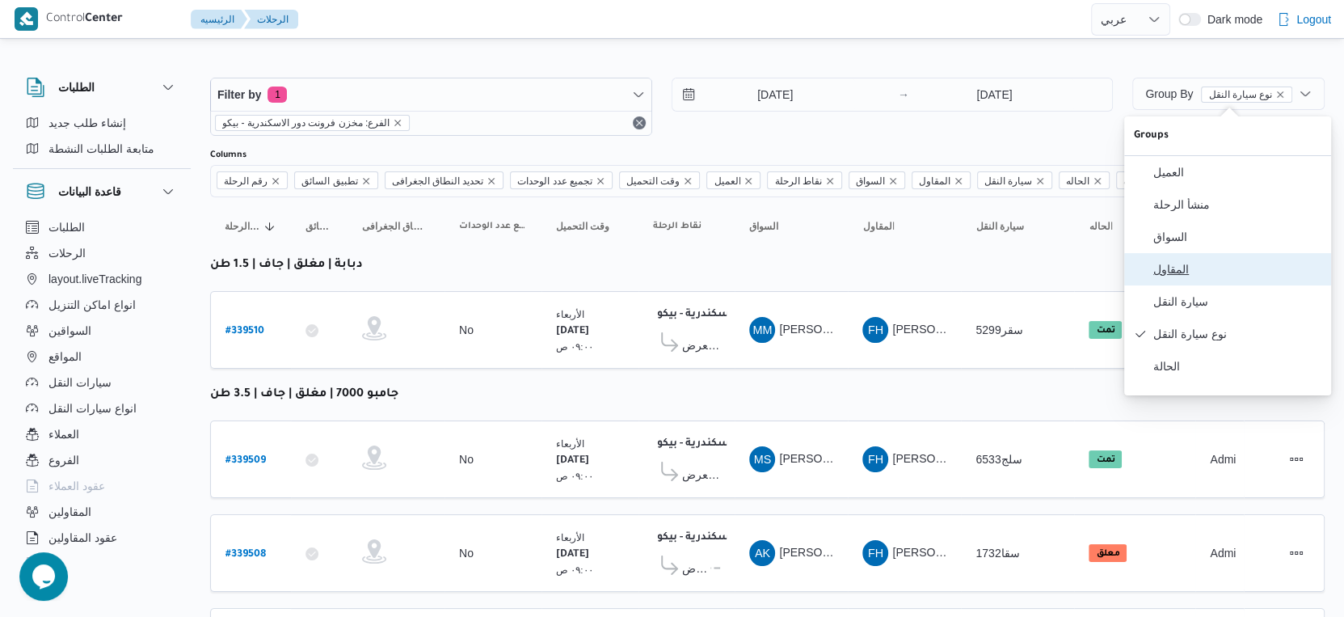
click at [1186, 275] on span "المقاول" at bounding box center [1237, 269] width 168 height 13
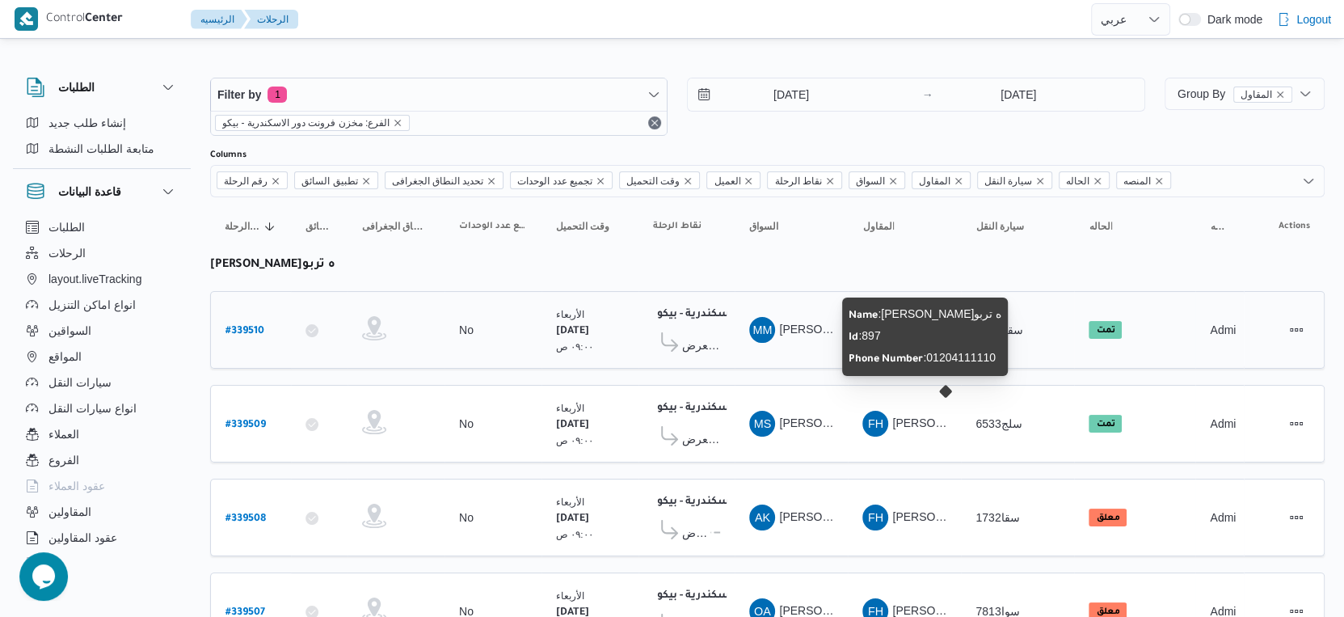
click at [880, 414] on span "FH" at bounding box center [875, 424] width 15 height 26
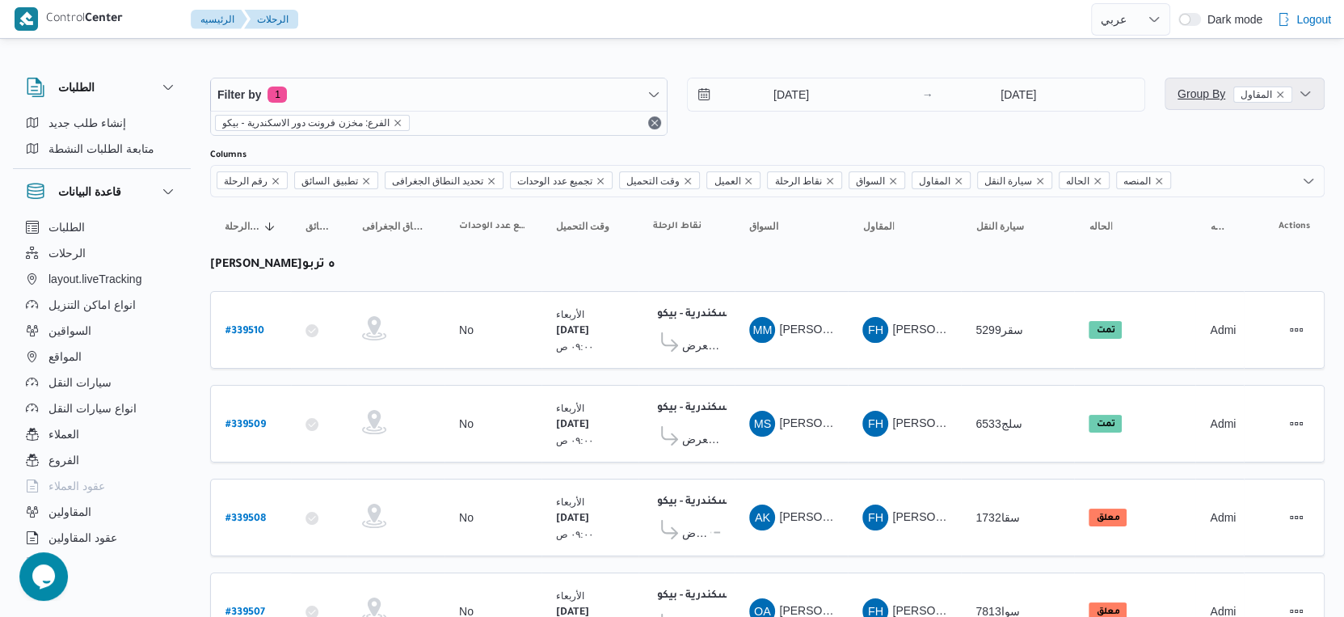
click at [1194, 91] on span "Group By المقاول" at bounding box center [1235, 93] width 115 height 13
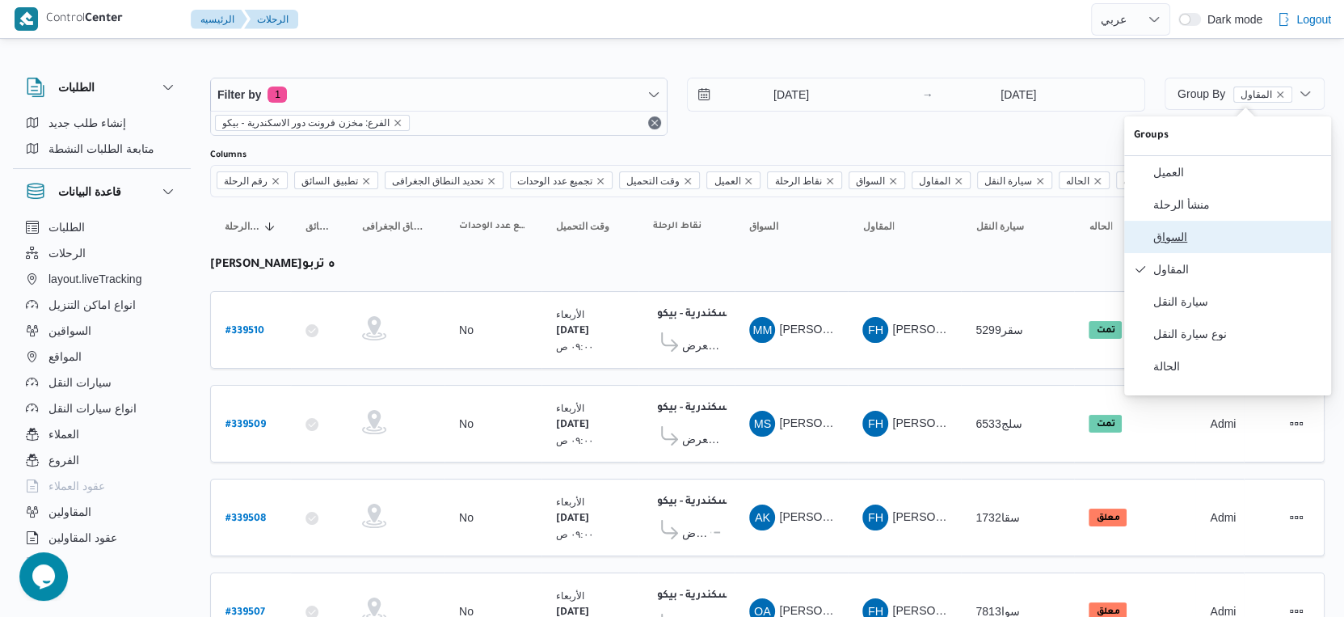
click at [1188, 243] on span "السواق" at bounding box center [1237, 236] width 168 height 13
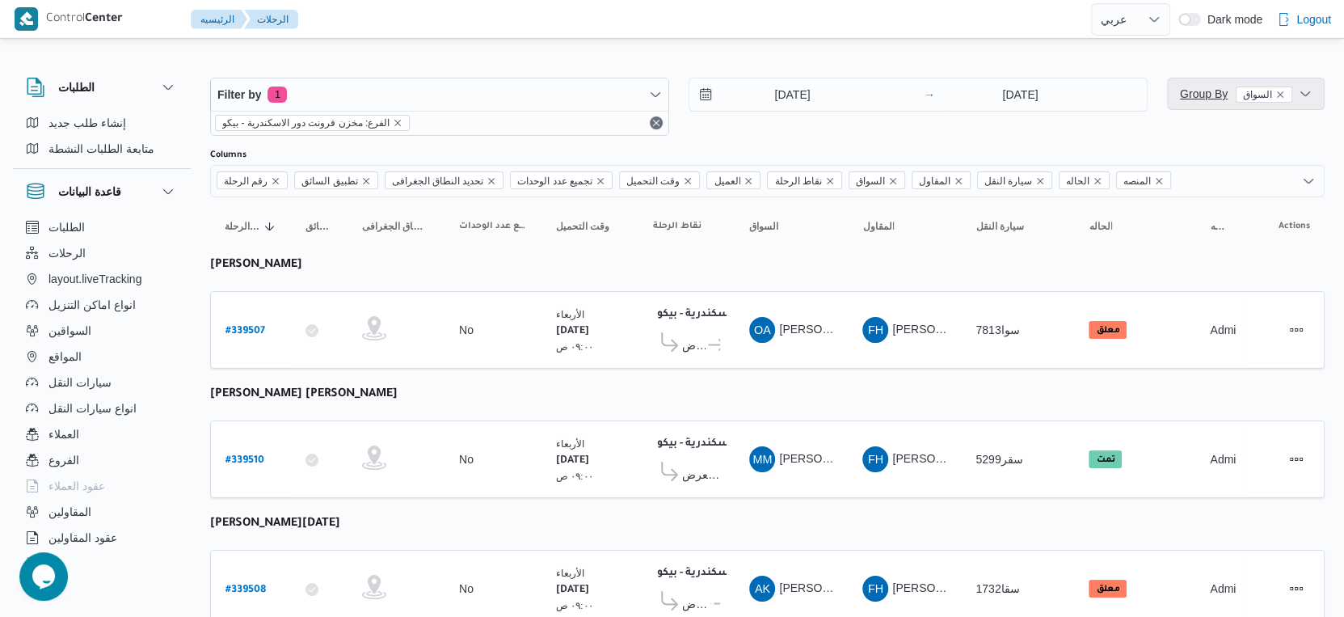
click at [1204, 96] on span "Group By السواق" at bounding box center [1236, 93] width 112 height 13
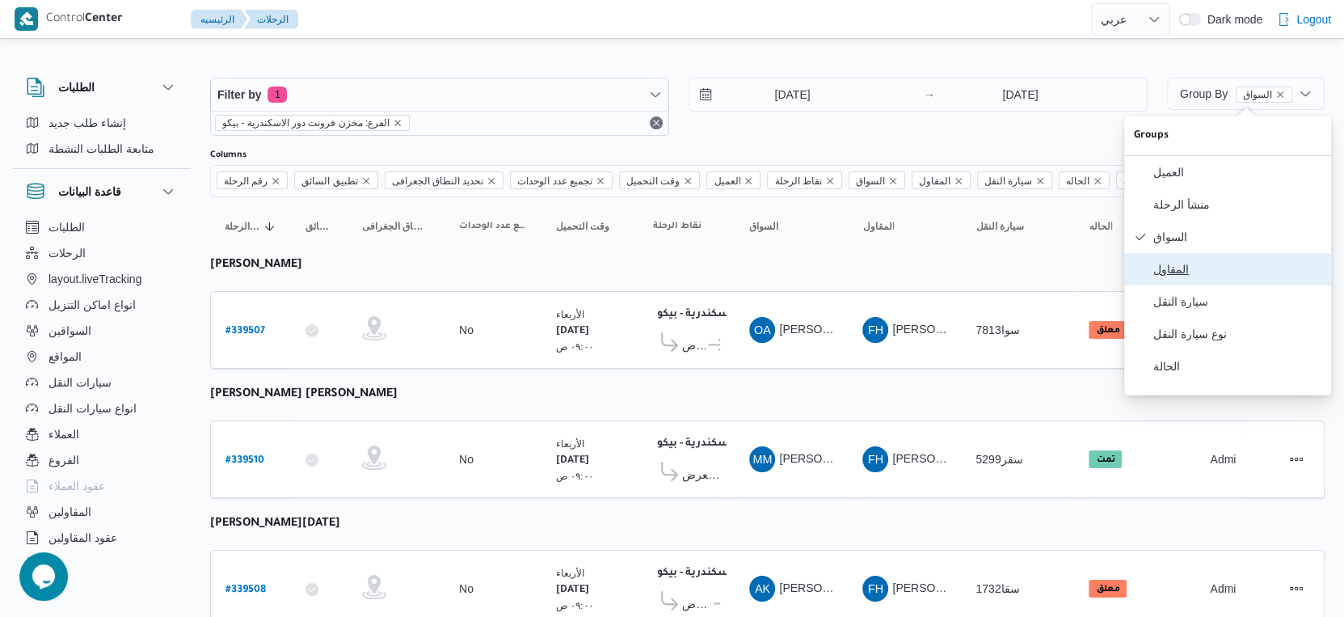
click at [1187, 276] on span "المقاول" at bounding box center [1237, 269] width 168 height 13
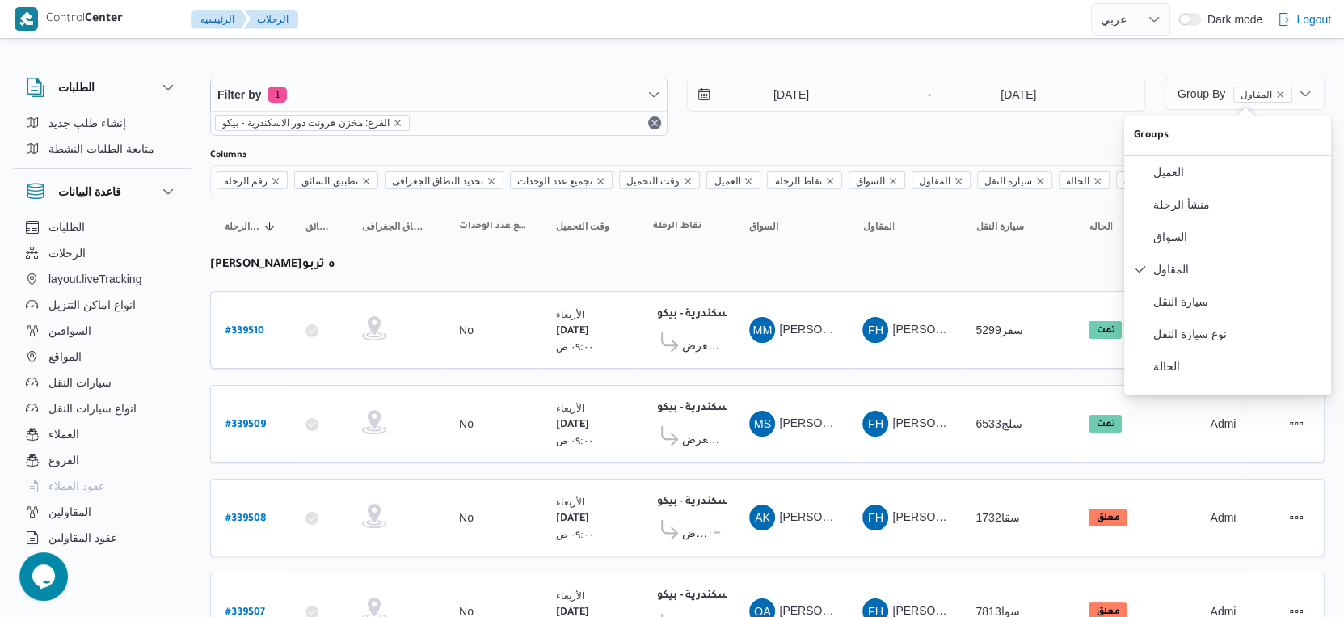
click at [904, 404] on div "FH فتحى حسن جلال ابو الحسن شركه تربو" at bounding box center [904, 423] width 97 height 39
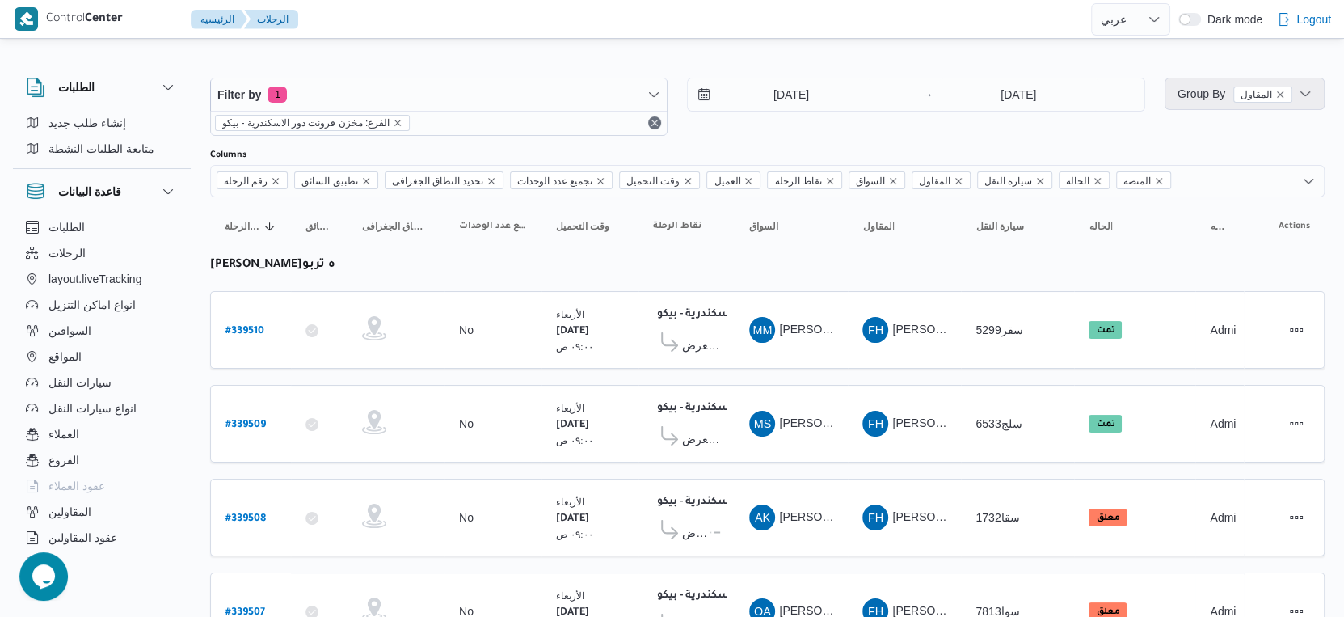
click at [1208, 85] on span "Group By المقاول" at bounding box center [1235, 93] width 115 height 19
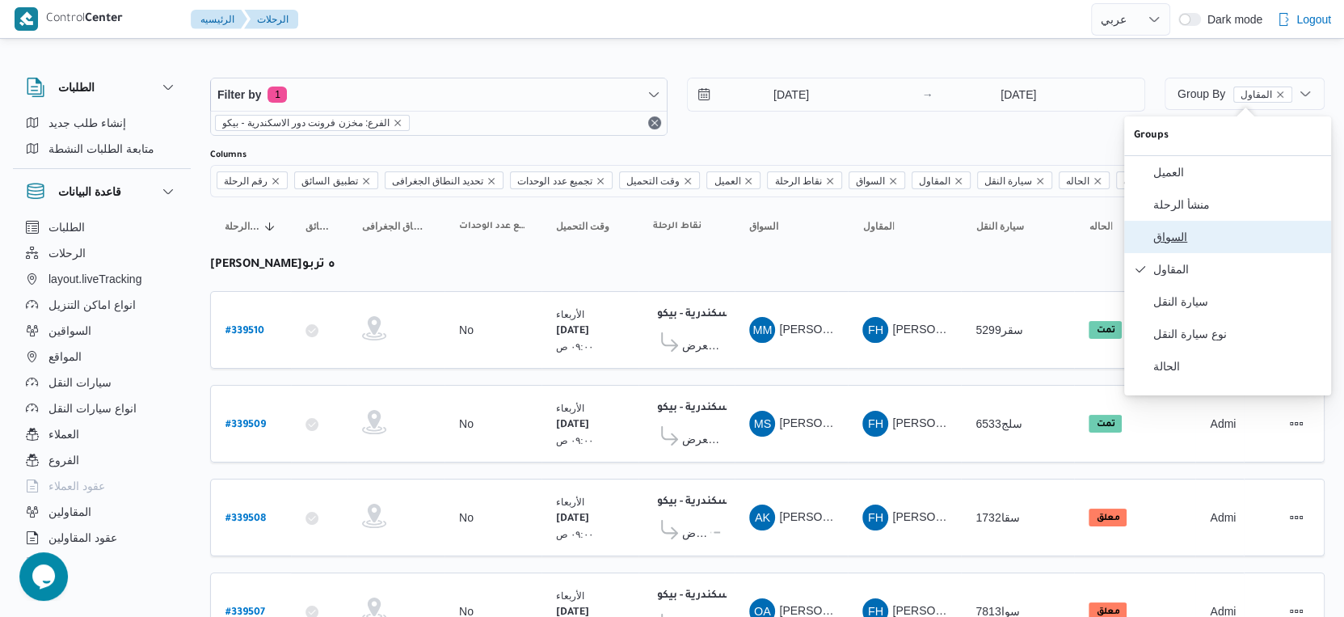
click at [1198, 243] on span "السواق" at bounding box center [1237, 236] width 168 height 13
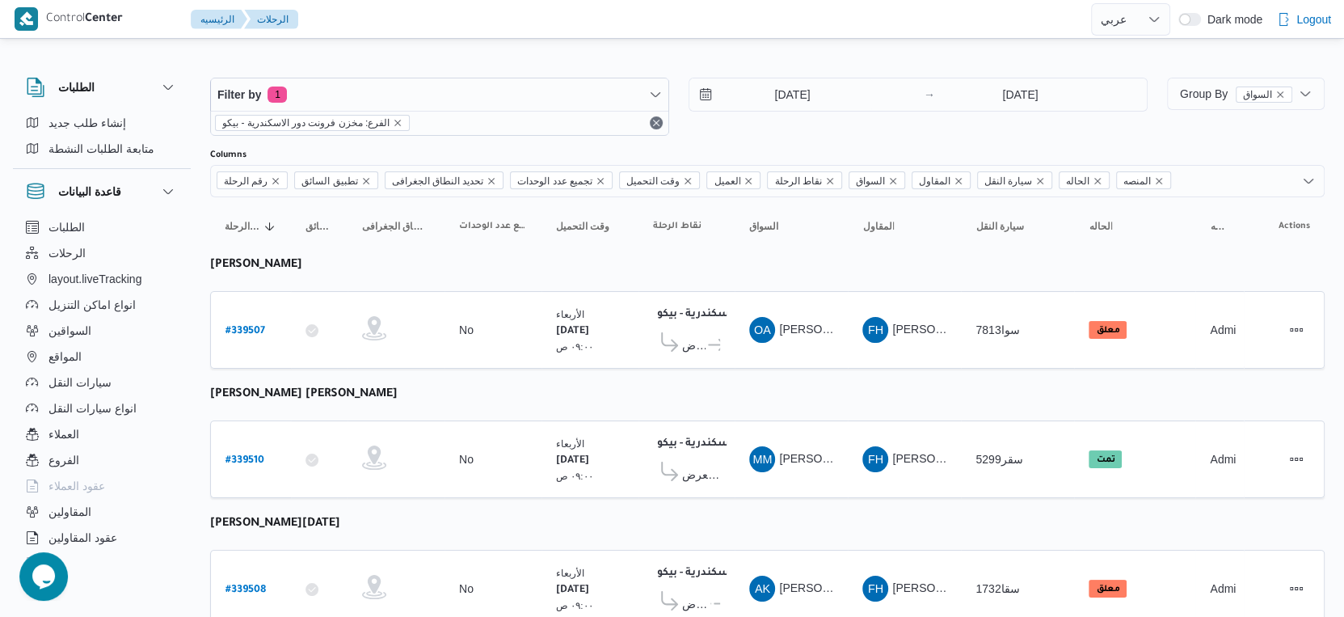
click at [1208, 88] on span "Group By السواق" at bounding box center [1236, 93] width 112 height 13
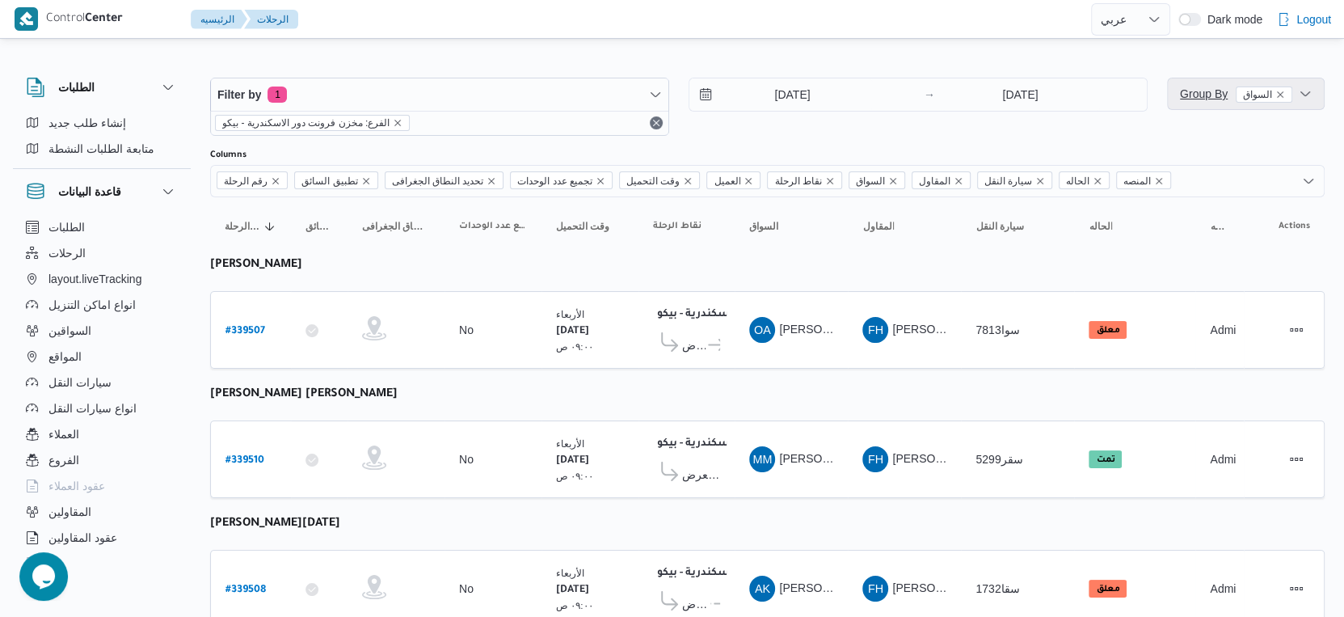
click at [1214, 91] on span "Group By السواق" at bounding box center [1236, 93] width 112 height 13
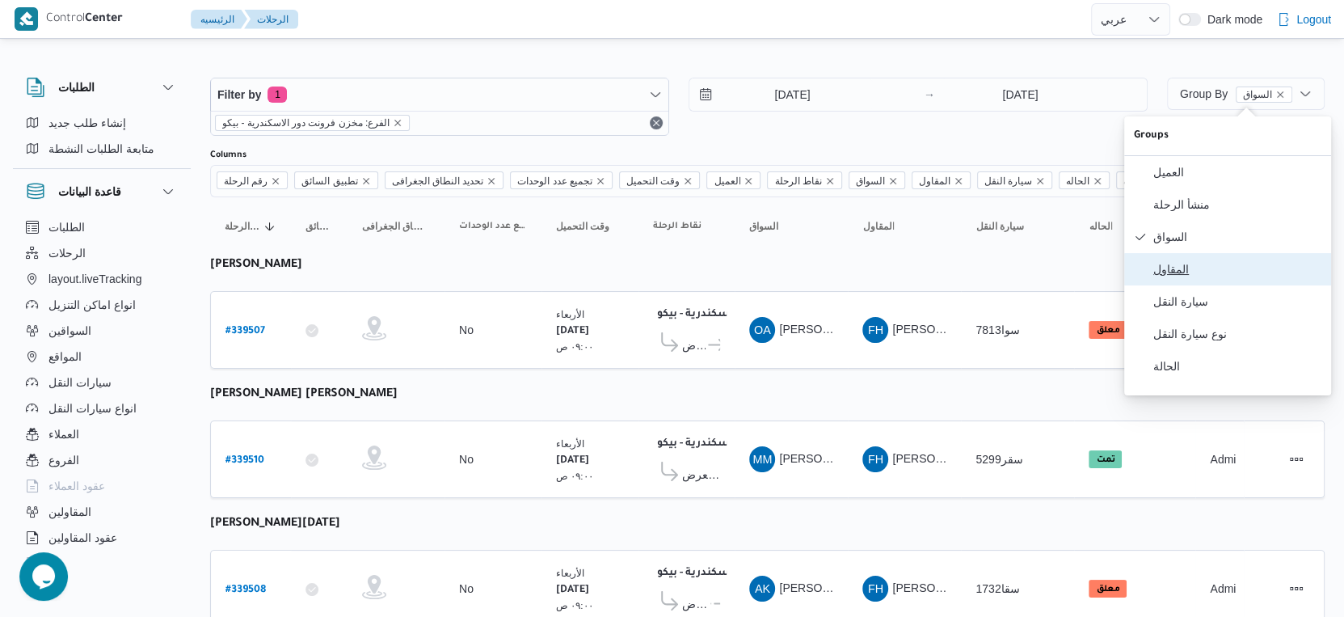
click at [1183, 275] on span "المقاول" at bounding box center [1237, 269] width 168 height 13
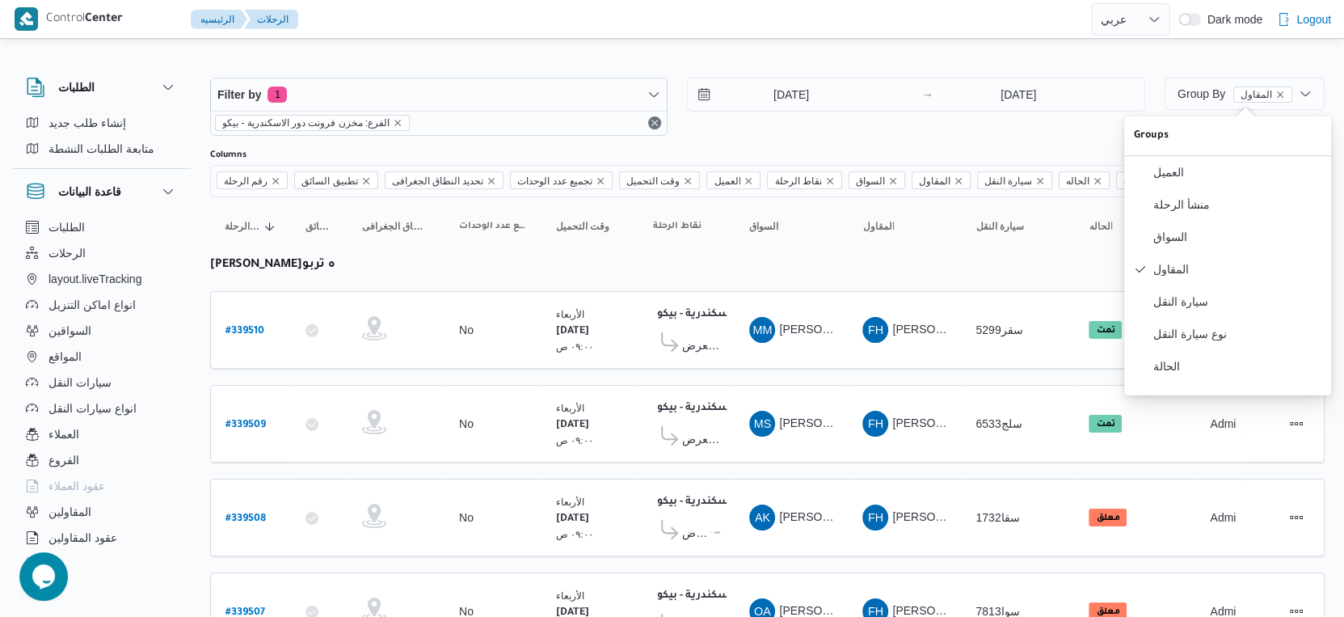
click at [745, 374] on table "رقم الرحلة Click to sort in ascending order تطبيق السائق Click to sort in ascen…" at bounding box center [767, 590] width 1115 height 786
click at [698, 432] on span "معرض ايهاب سنتر - سموحة اسكندرية" at bounding box center [701, 438] width 38 height 19
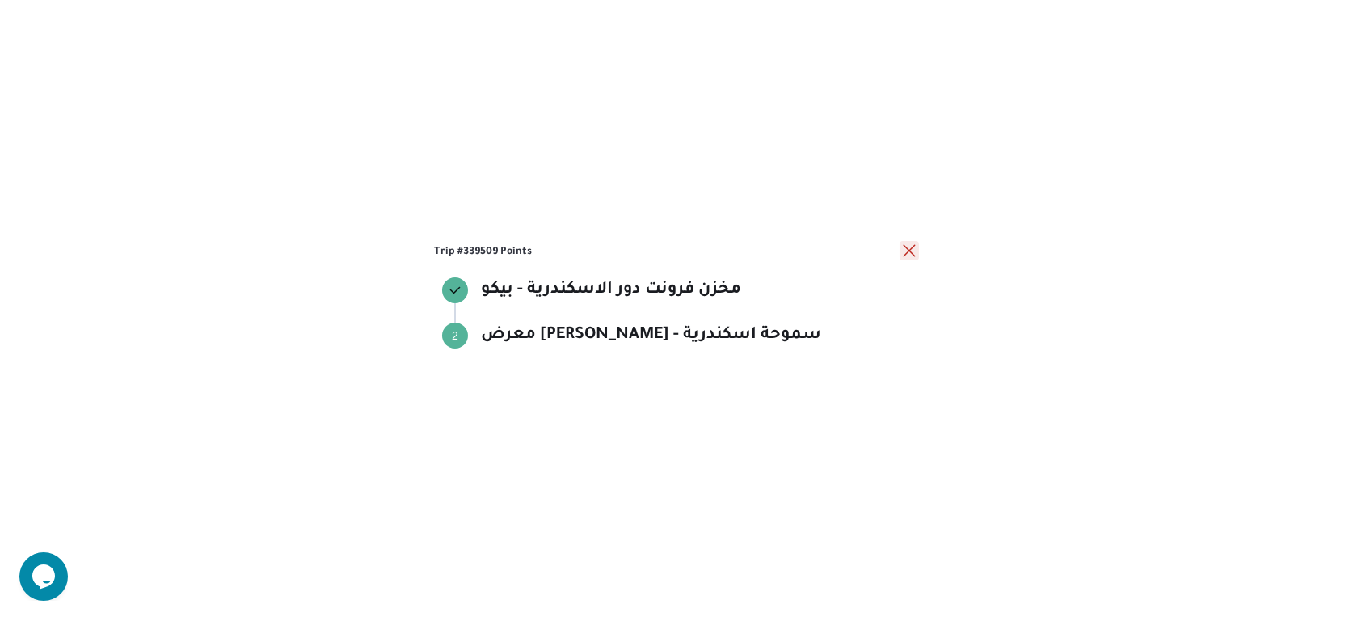
click at [913, 247] on button "close" at bounding box center [909, 250] width 19 height 19
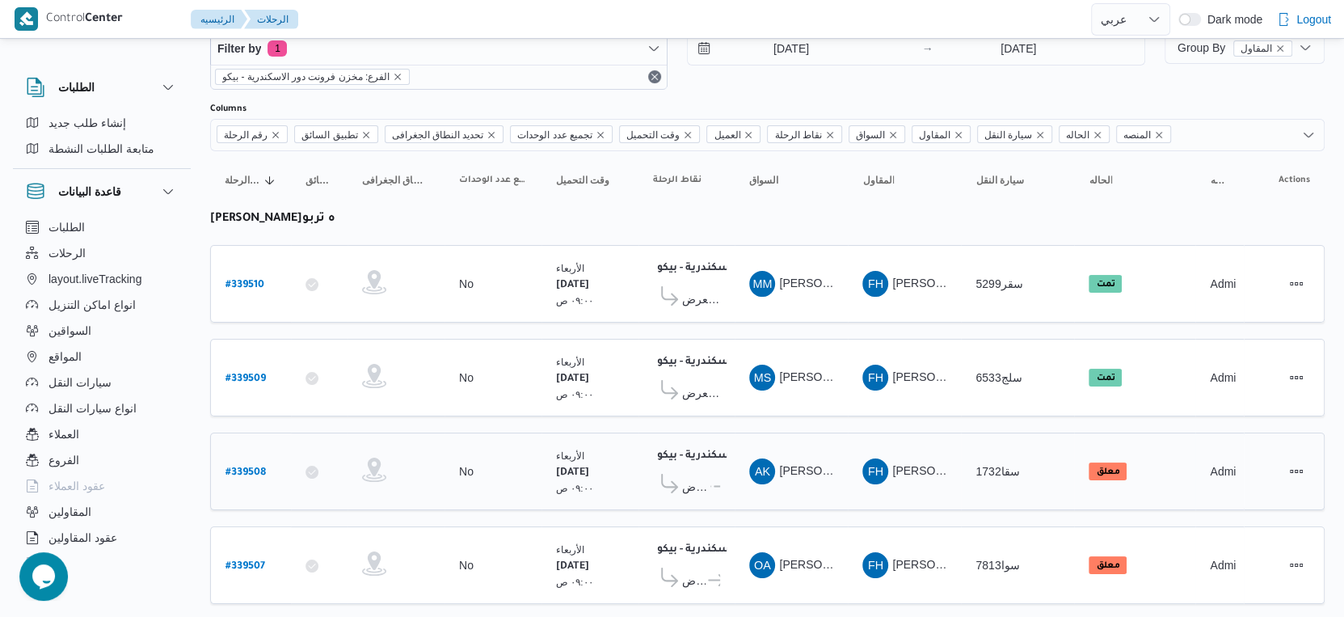
scroll to position [90, 0]
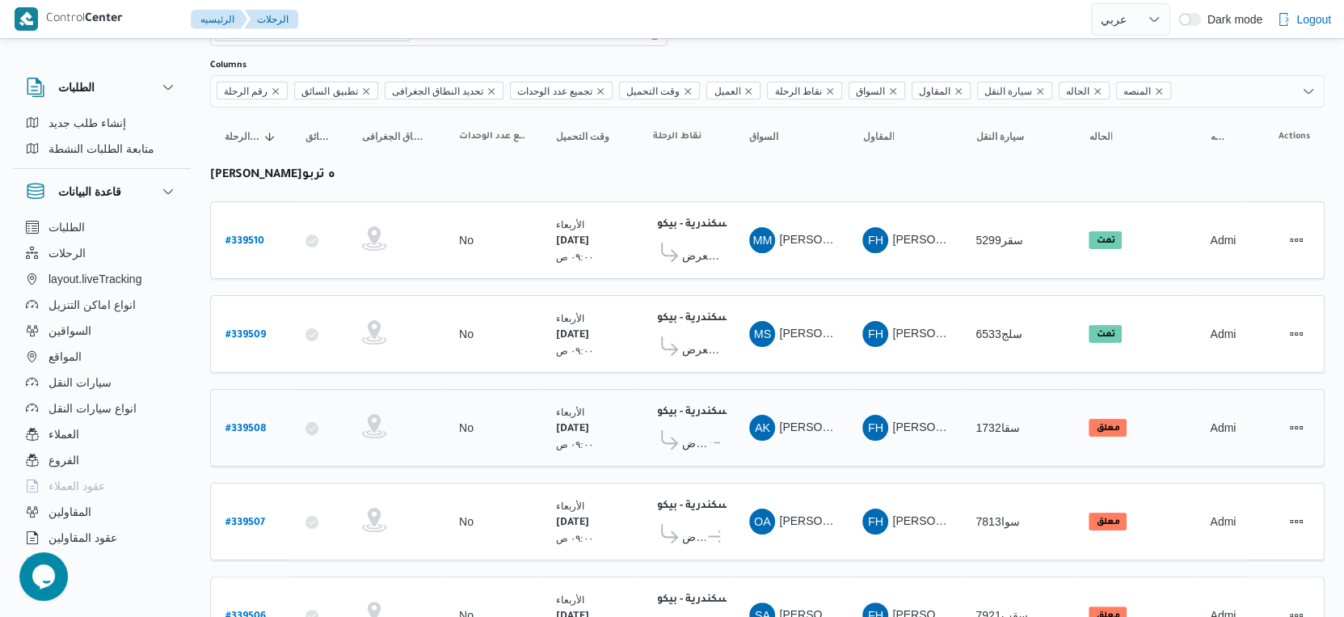
click at [699, 438] on span "معرض ايهاب سنتر - سموحة اسكندرية" at bounding box center [695, 442] width 26 height 19
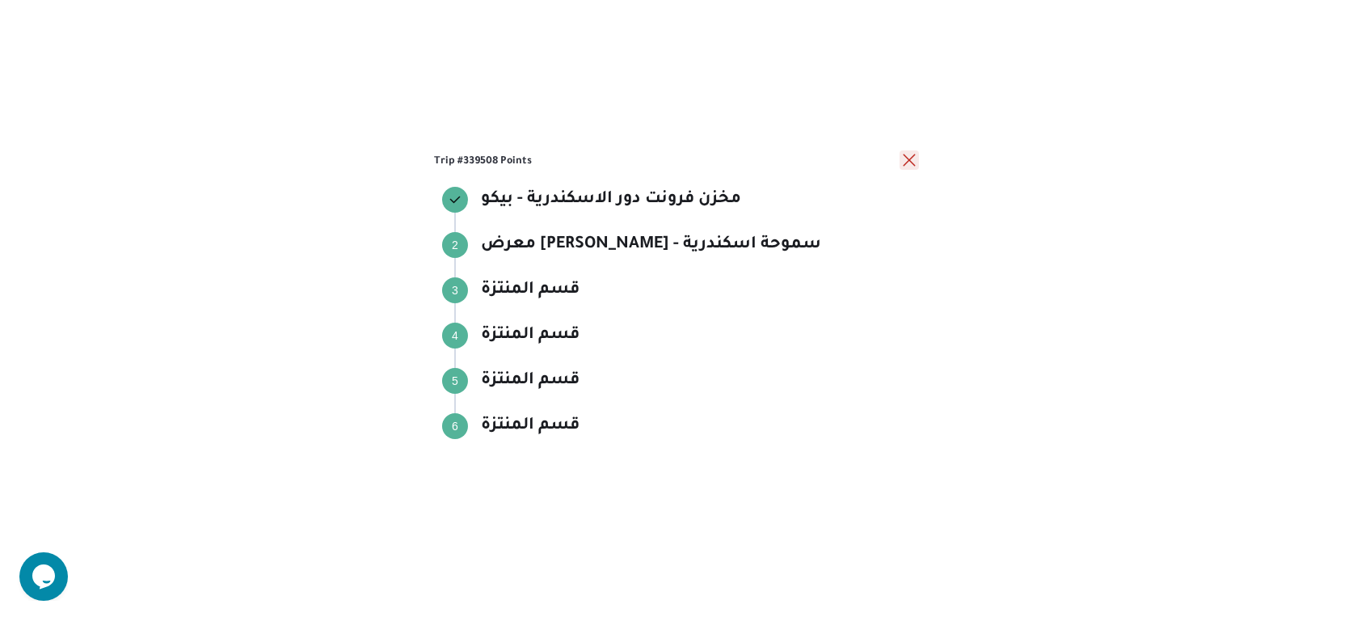
click at [906, 154] on button "close" at bounding box center [909, 159] width 19 height 19
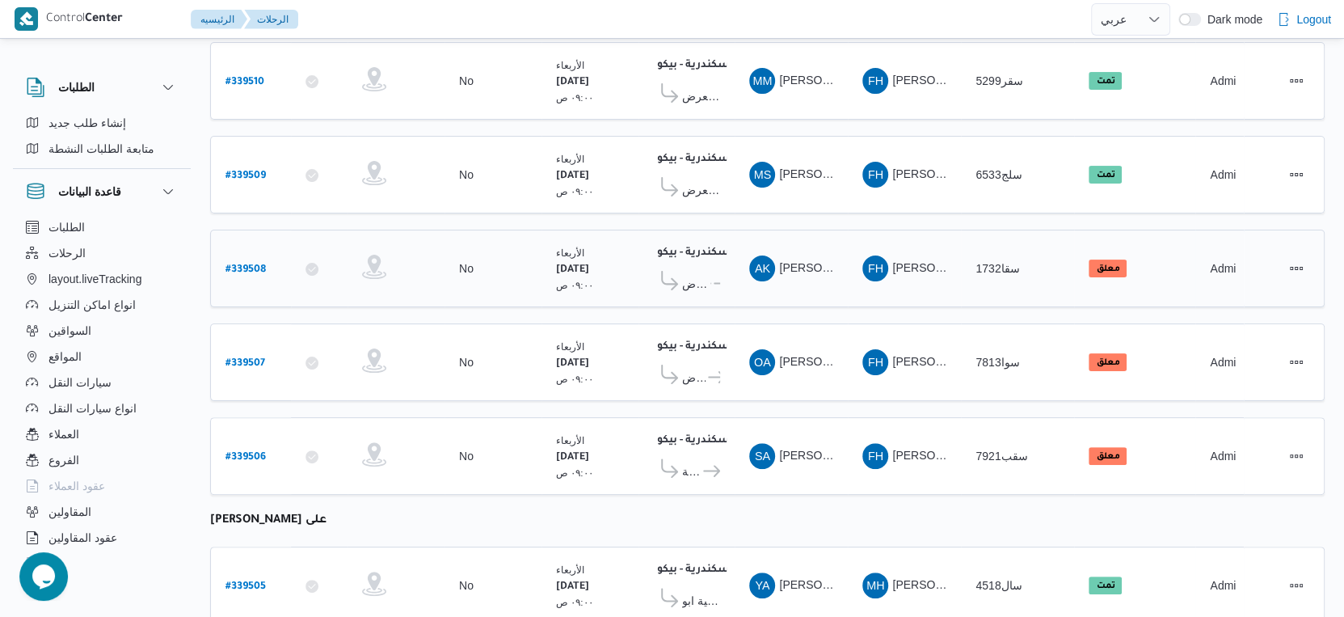
scroll to position [359, 0]
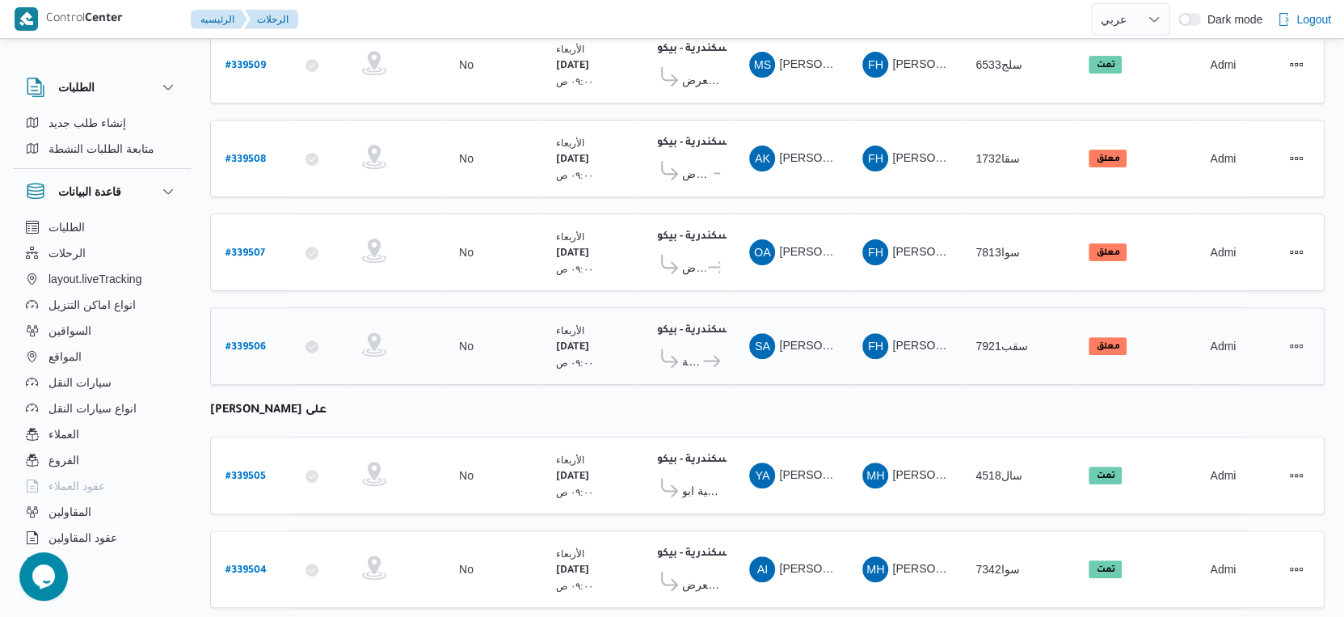
click at [715, 355] on icon at bounding box center [711, 361] width 17 height 12
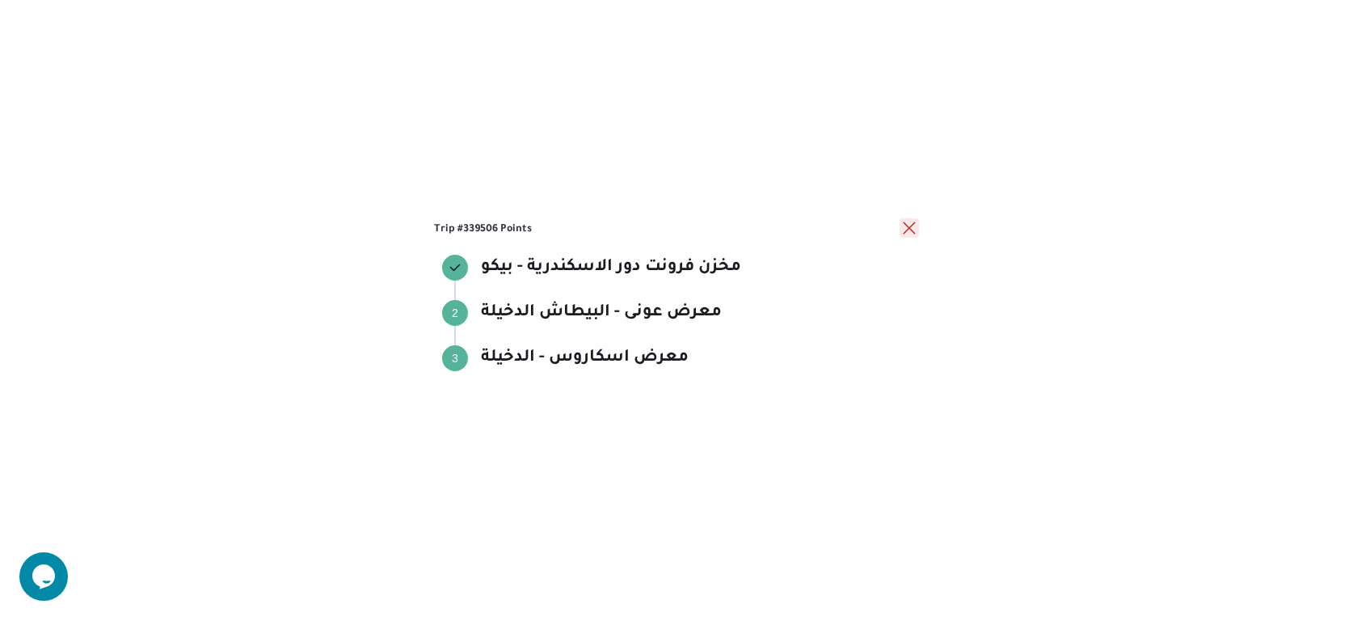
click at [908, 230] on button "close" at bounding box center [909, 227] width 19 height 19
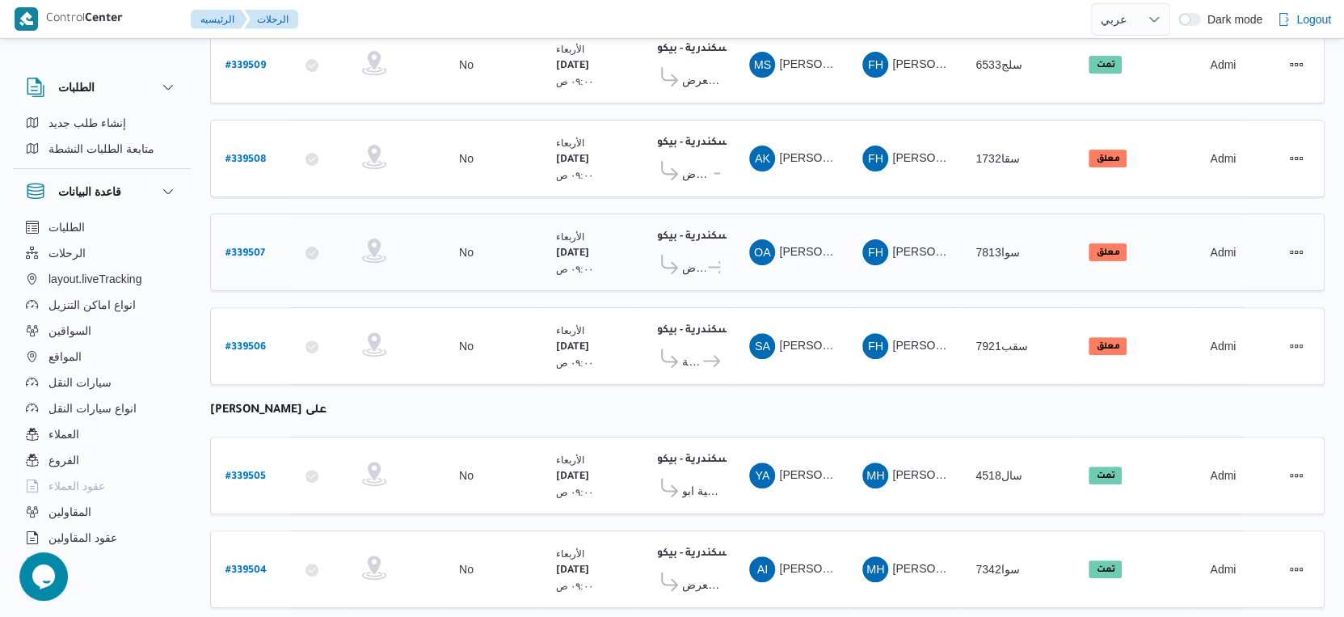
click at [676, 258] on icon at bounding box center [669, 264] width 17 height 19
click at [690, 258] on span "معرض [PERSON_NAME] - سيدى بشر اسكندرية" at bounding box center [693, 267] width 23 height 19
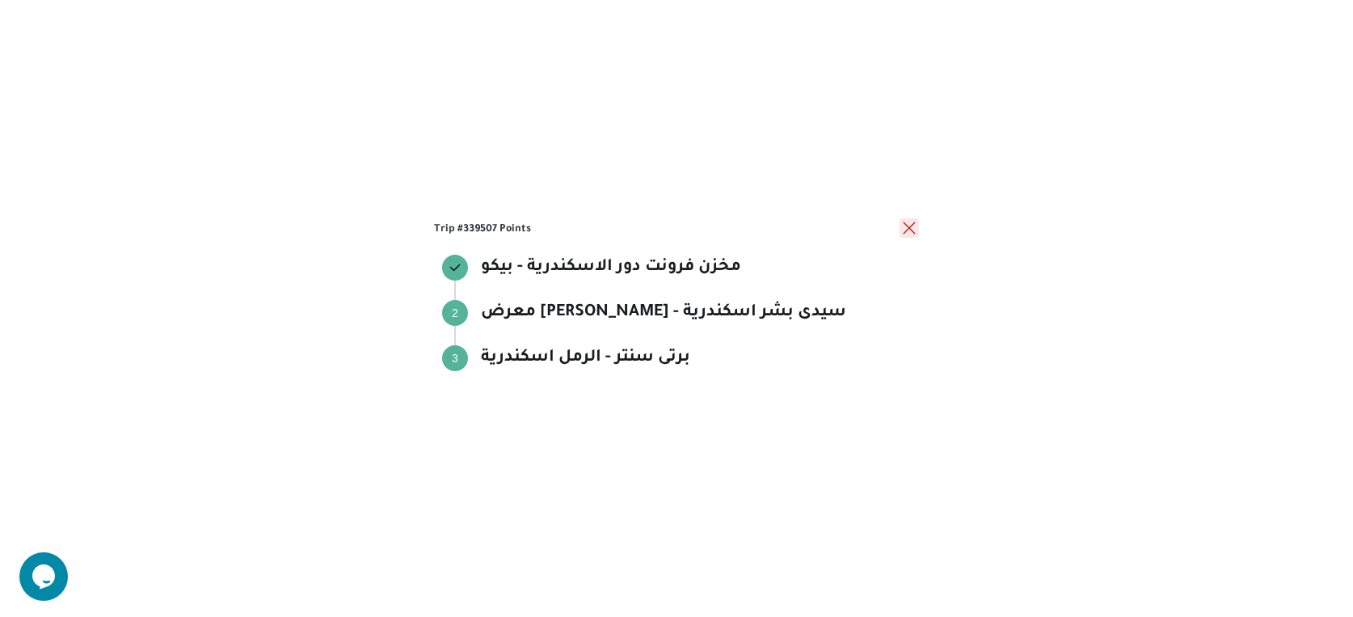
click at [909, 222] on button "close" at bounding box center [909, 227] width 19 height 19
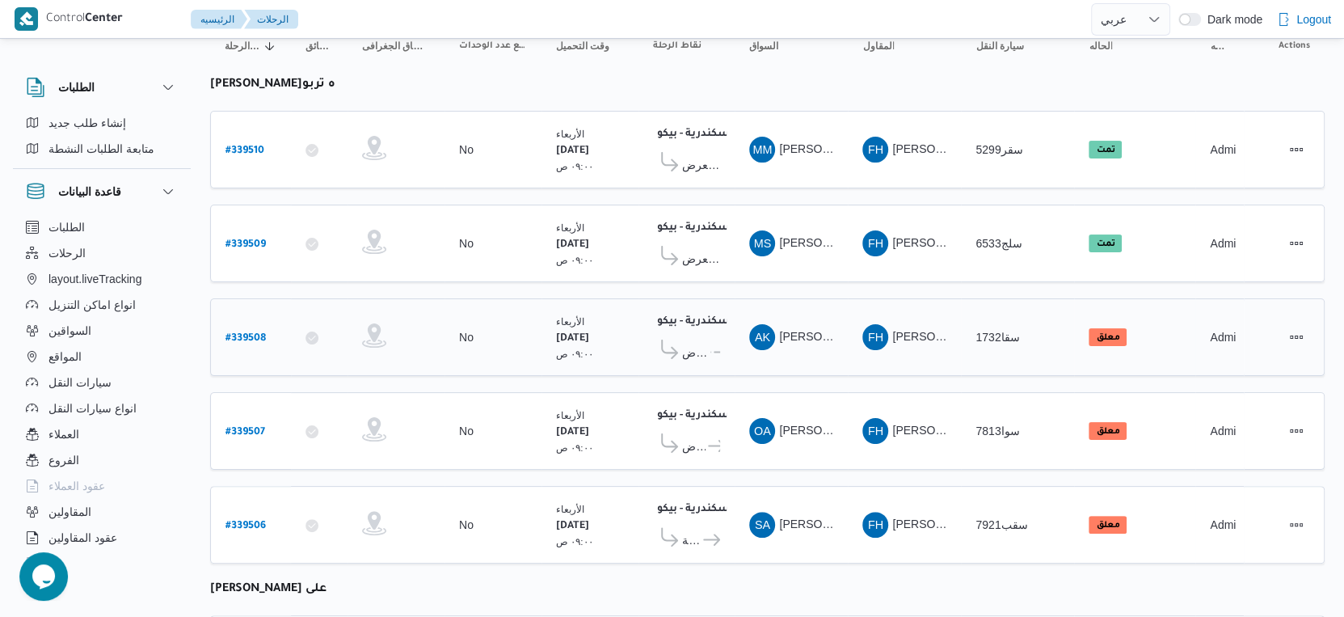
scroll to position [179, 0]
click at [704, 349] on span "معرض [PERSON_NAME] - سموحة اسكندرية" at bounding box center [695, 353] width 26 height 19
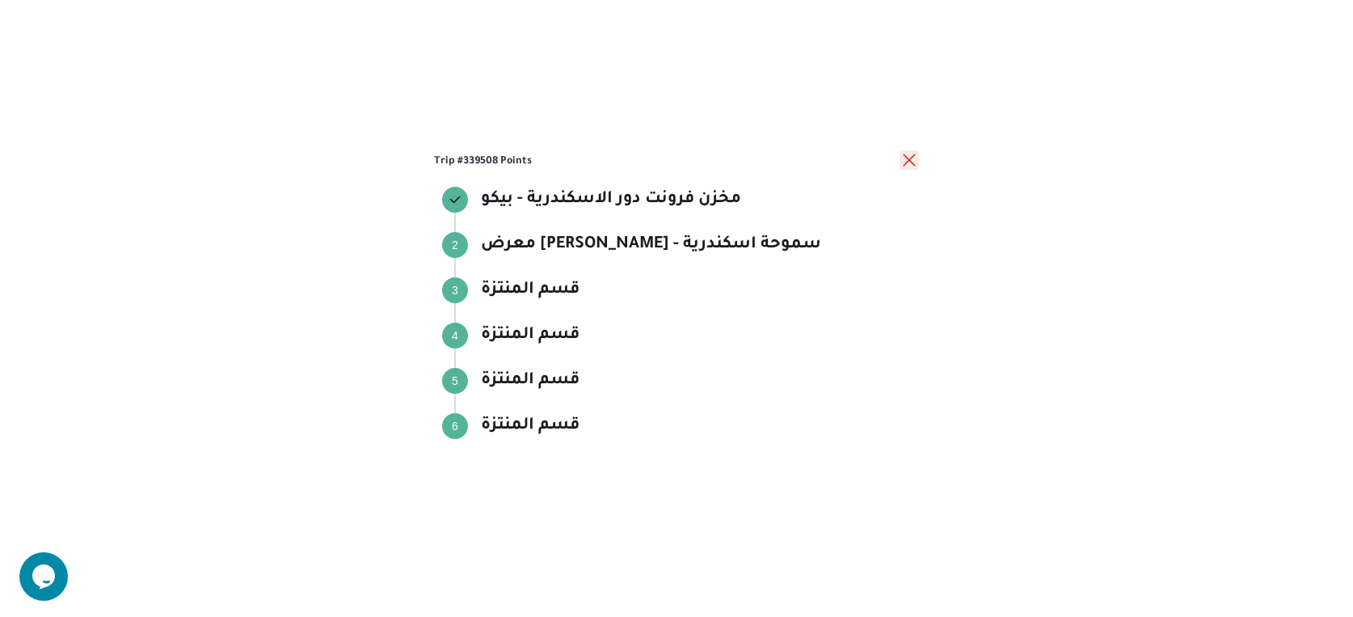
click at [905, 154] on button "close" at bounding box center [909, 159] width 19 height 19
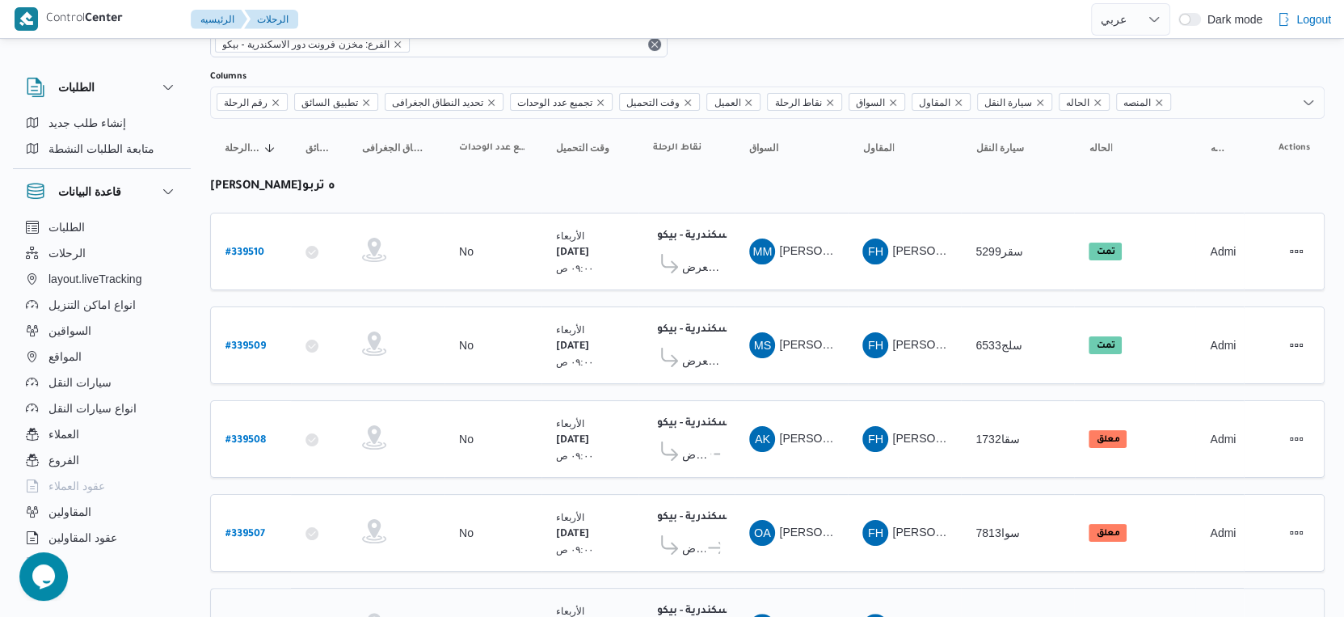
scroll to position [0, 0]
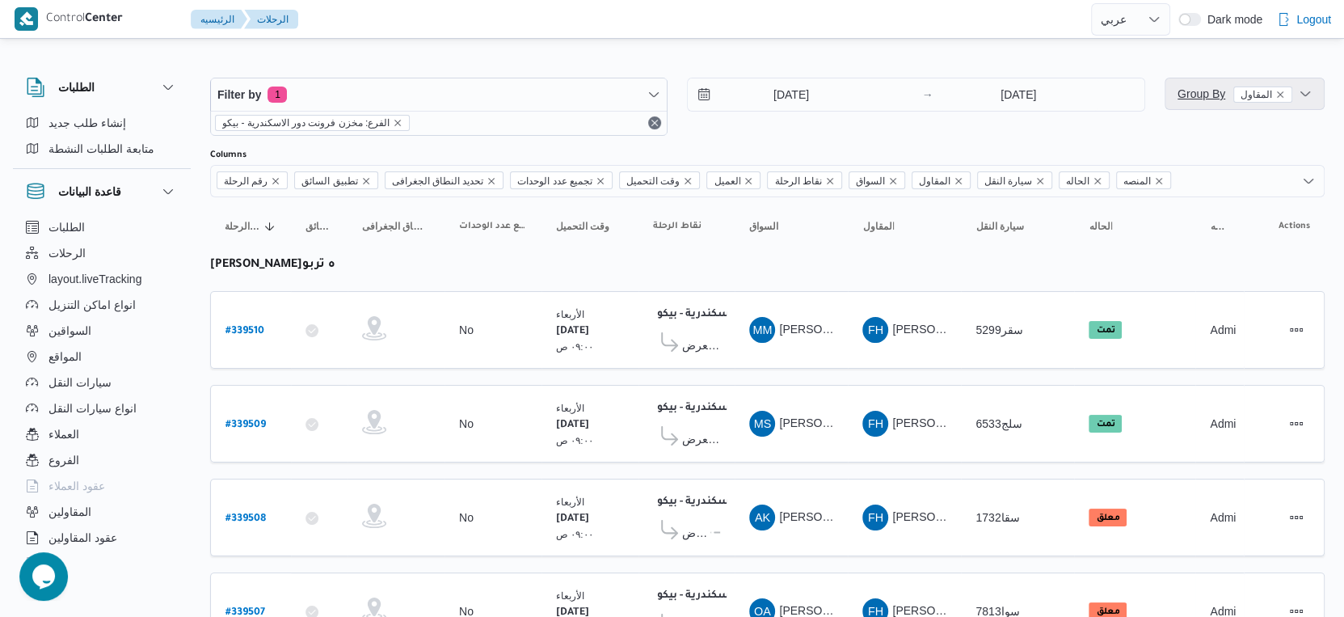
click at [1208, 102] on span "Group By المقاول" at bounding box center [1235, 93] width 115 height 19
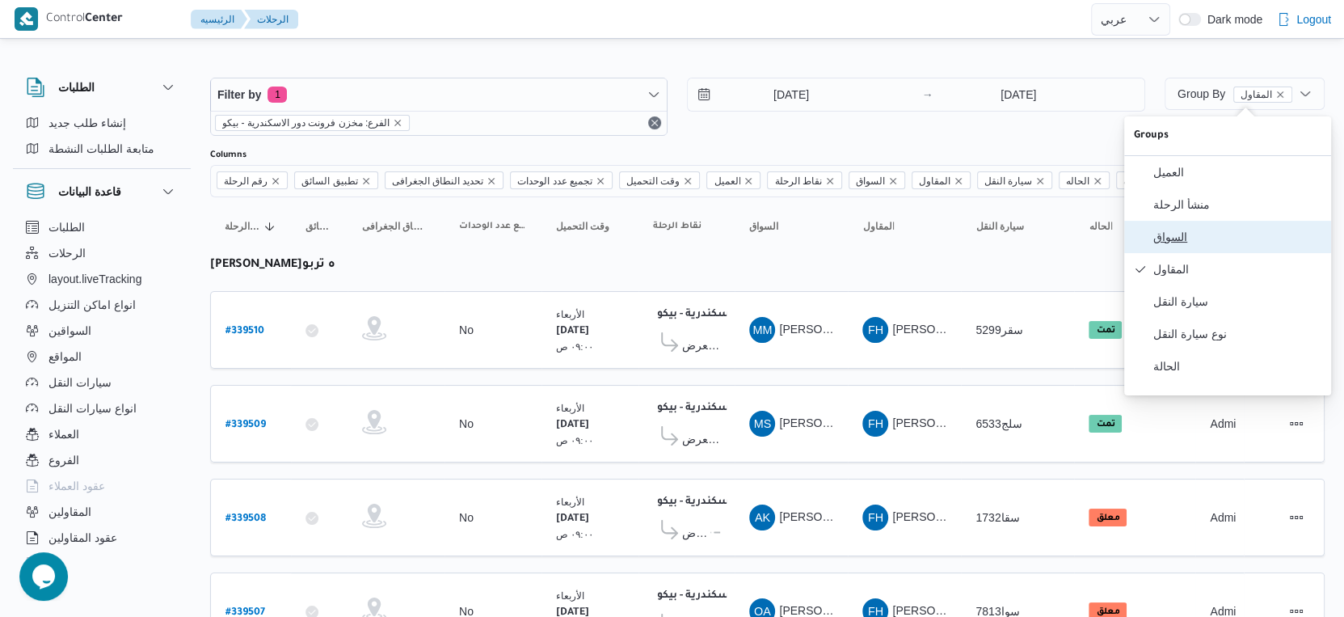
click at [1181, 242] on span "السواق" at bounding box center [1237, 236] width 168 height 13
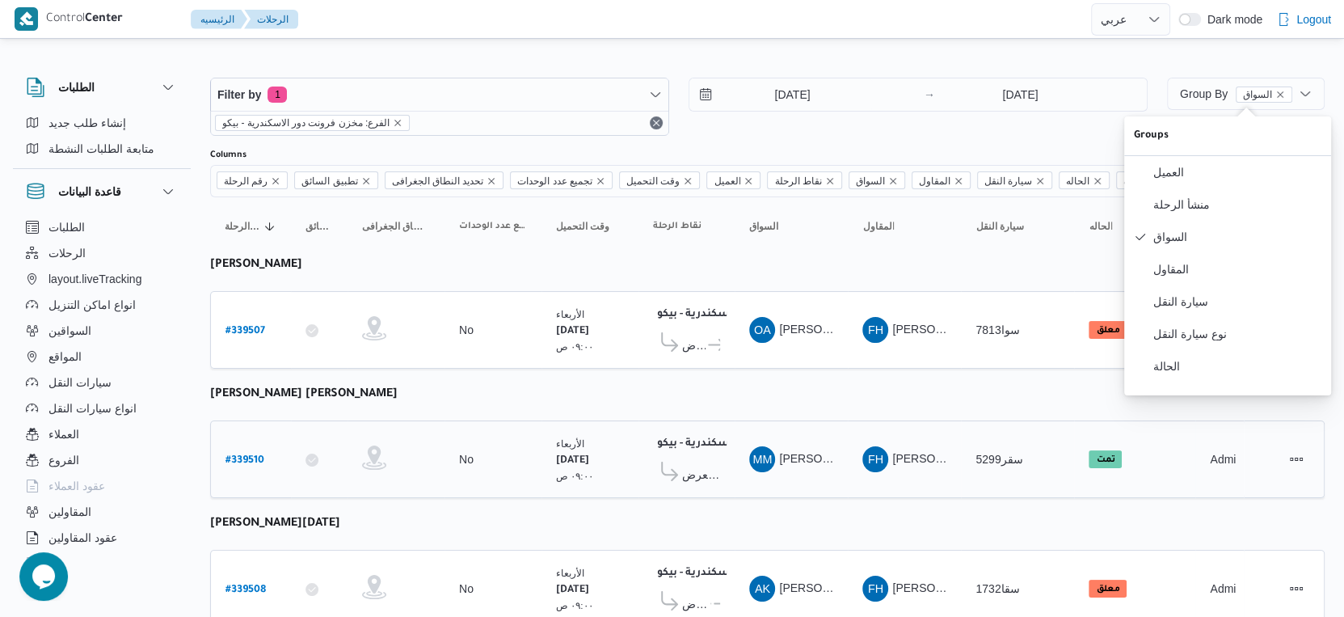
click at [689, 420] on td "نقاط الرحلة مخزن فرونت دور الاسكندرية - بيكو ١١:٥٨ م معرض ياسر السعيد - طنطا" at bounding box center [687, 459] width 96 height 78
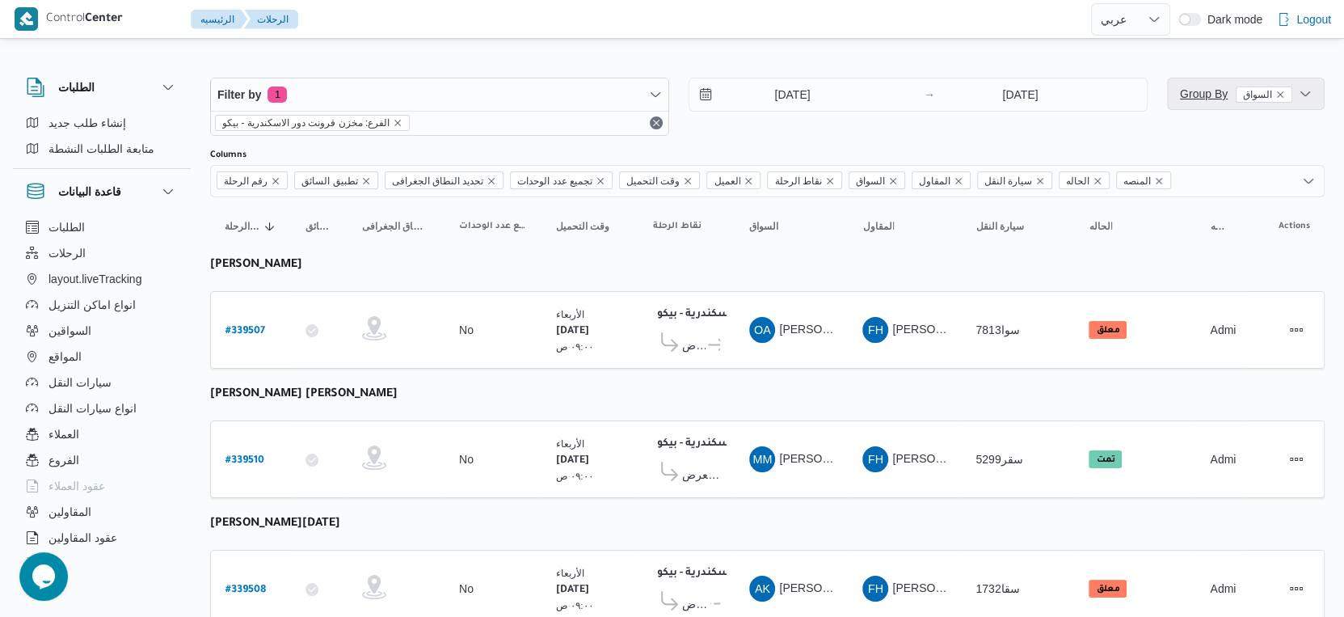
click at [1195, 96] on span "Group By السواق" at bounding box center [1236, 93] width 112 height 13
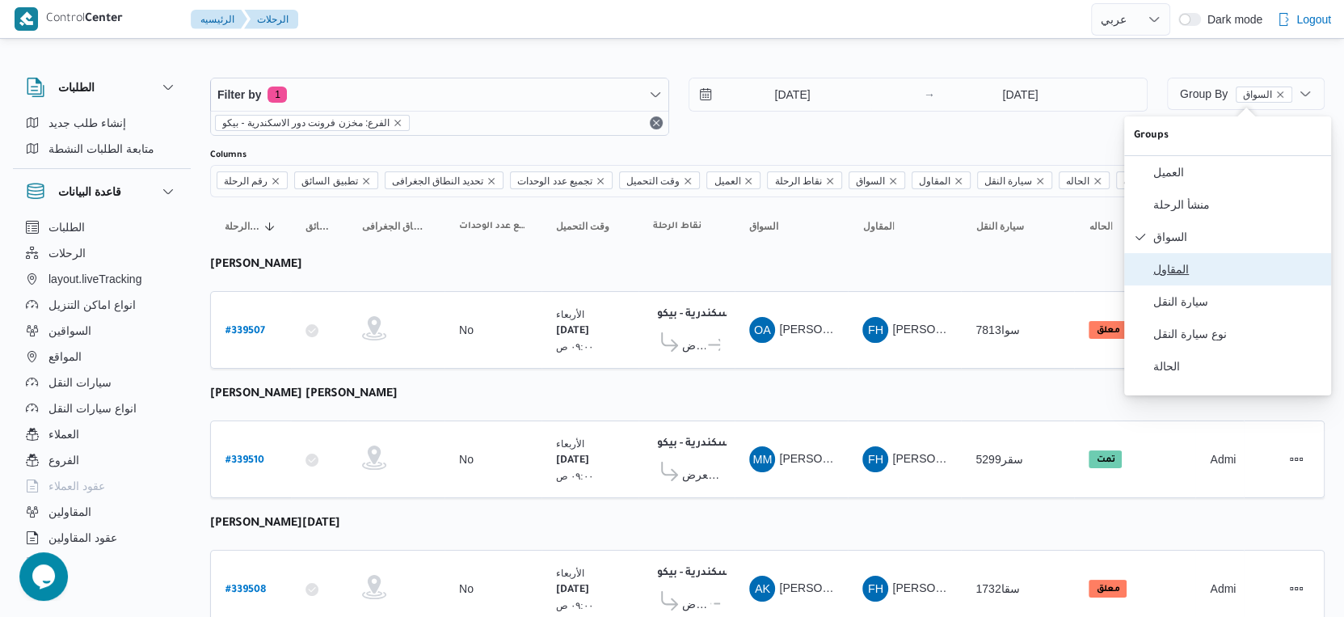
click at [1200, 275] on span "المقاول" at bounding box center [1237, 269] width 168 height 13
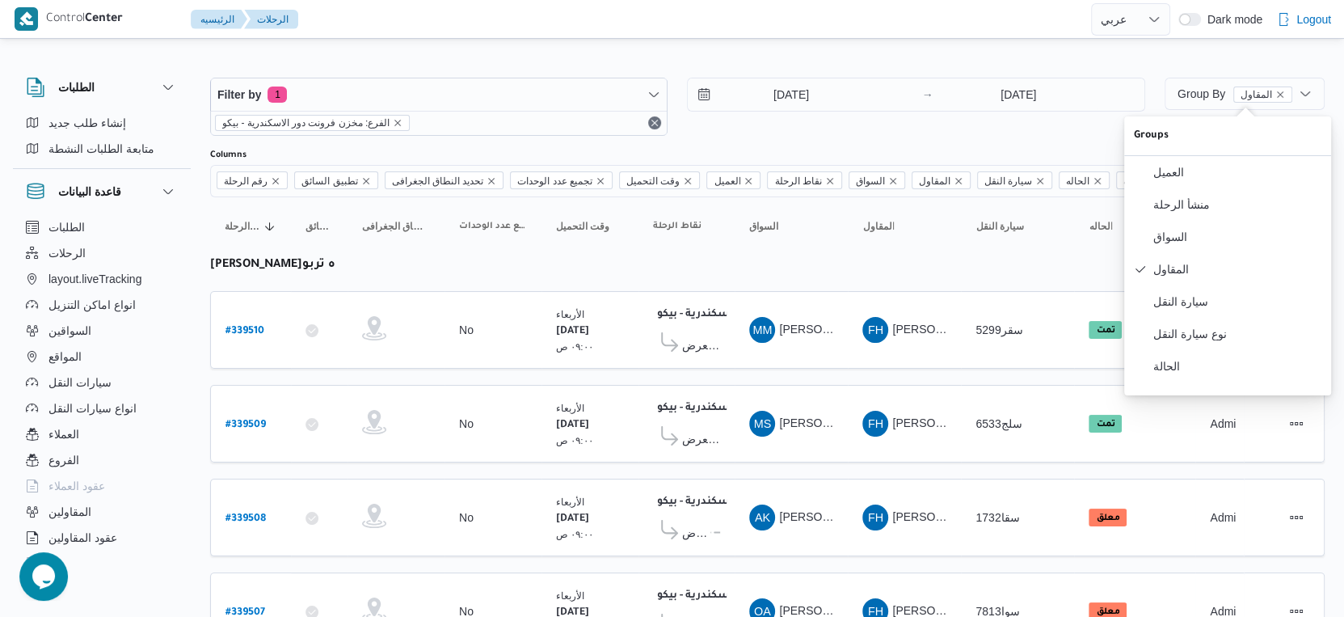
click at [844, 394] on td "السواق MS محمد صديق عبدالهادى الشافعى" at bounding box center [791, 424] width 113 height 78
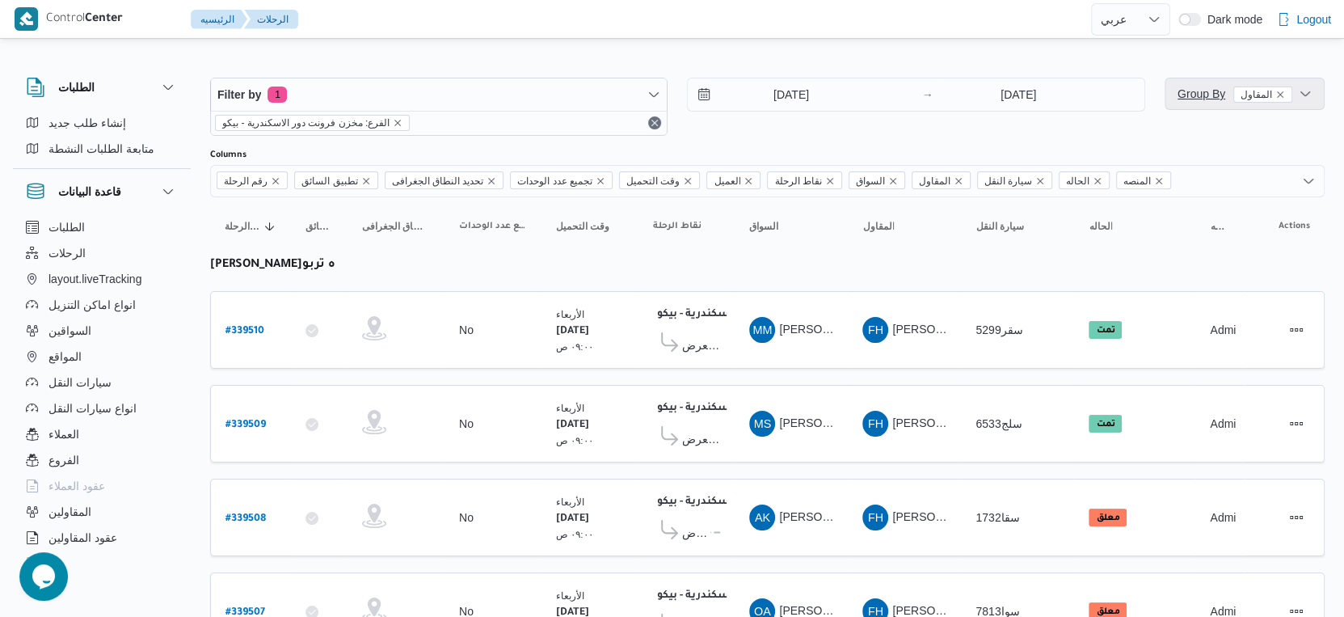
click at [1211, 90] on span "Group By المقاول" at bounding box center [1235, 93] width 115 height 13
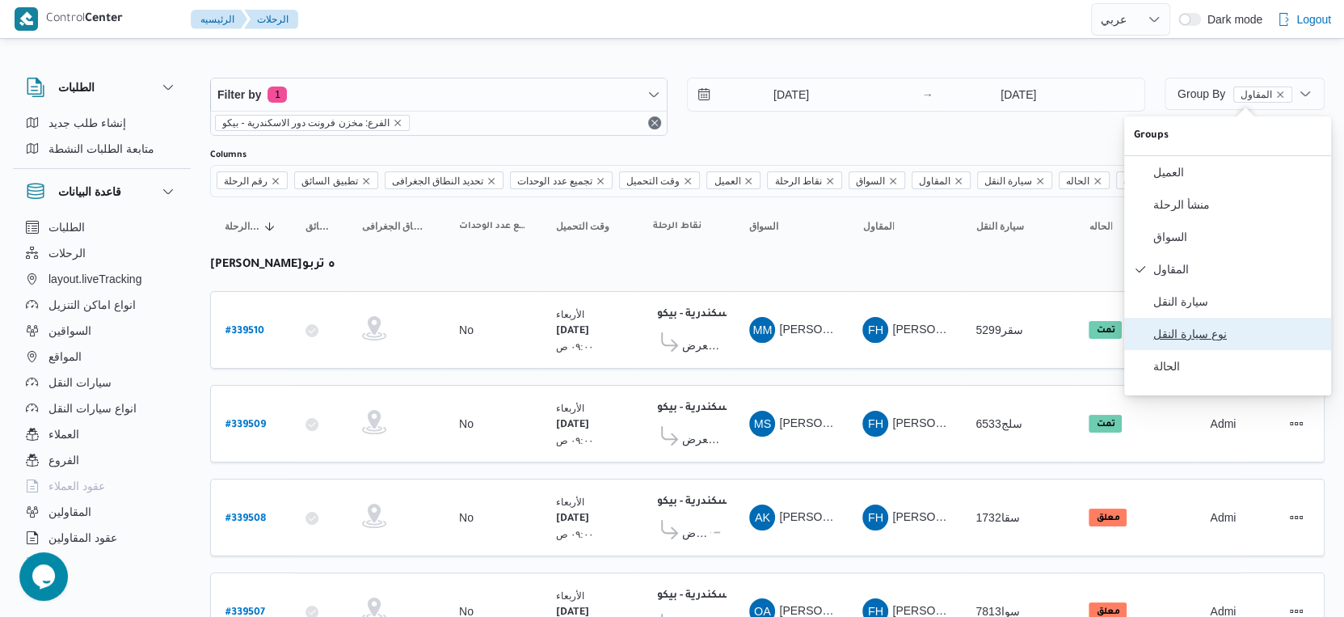
click at [1185, 340] on span "نوع سيارة النقل" at bounding box center [1237, 333] width 168 height 13
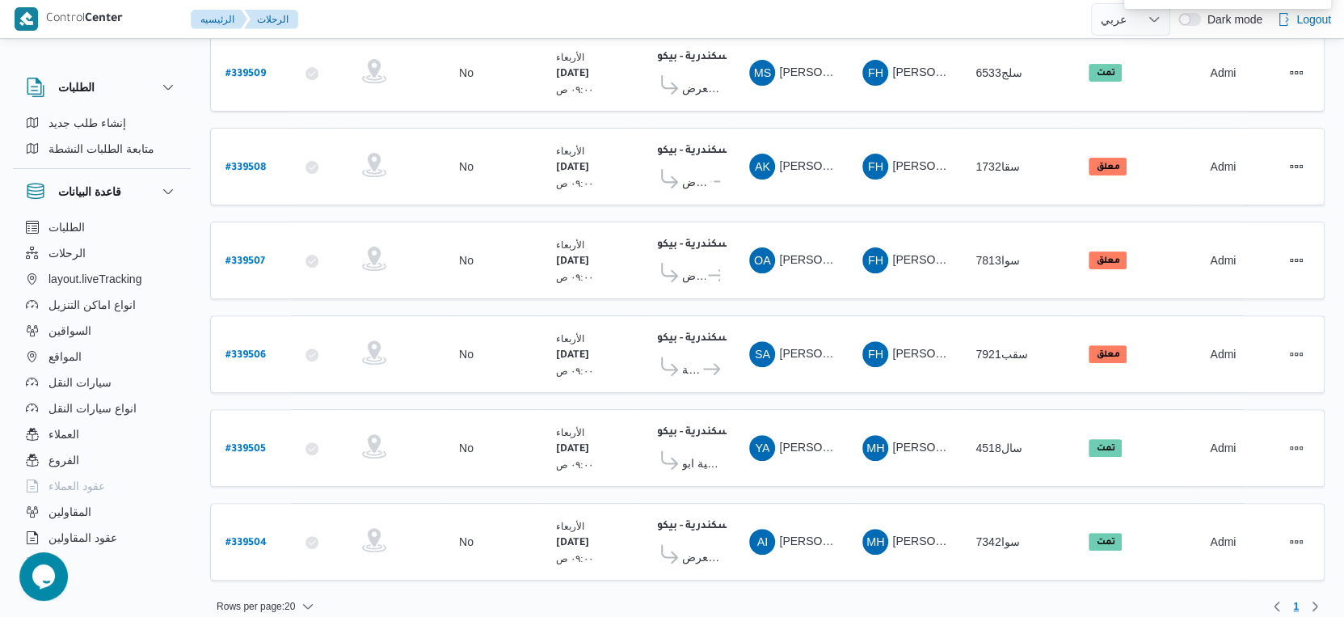
scroll to position [207, 0]
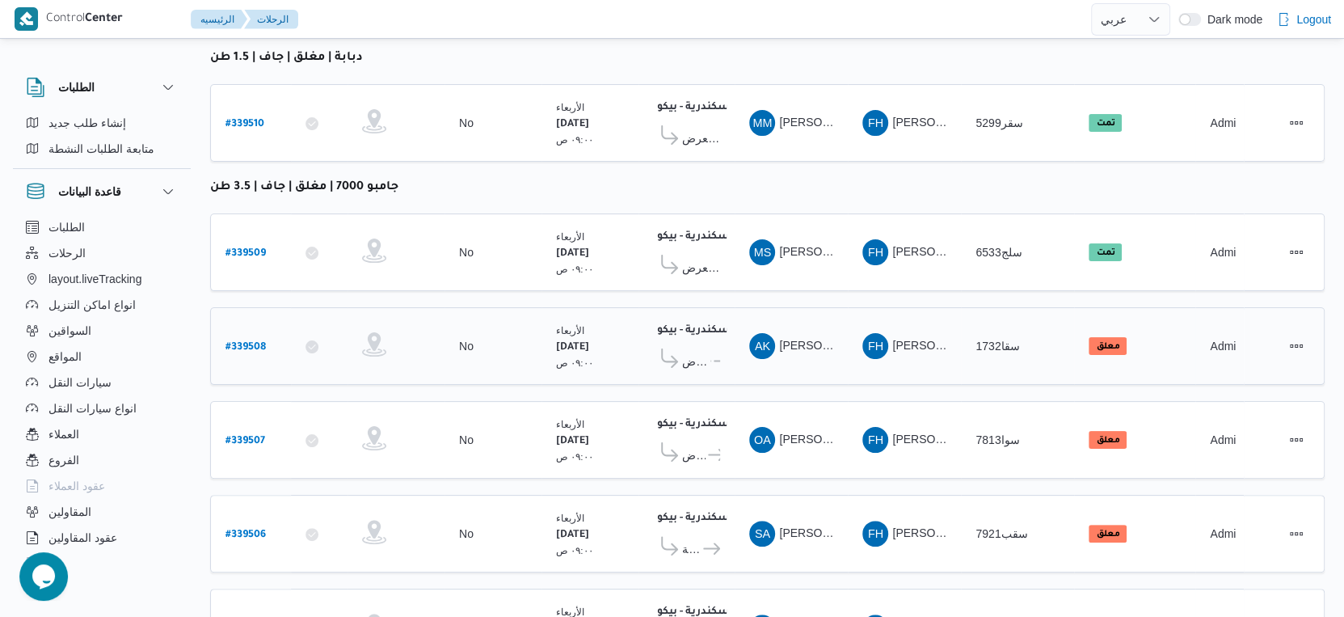
click at [916, 307] on td "المقاول FH فتحى حسن جلال ابو الحسن شركه تربو" at bounding box center [904, 346] width 113 height 78
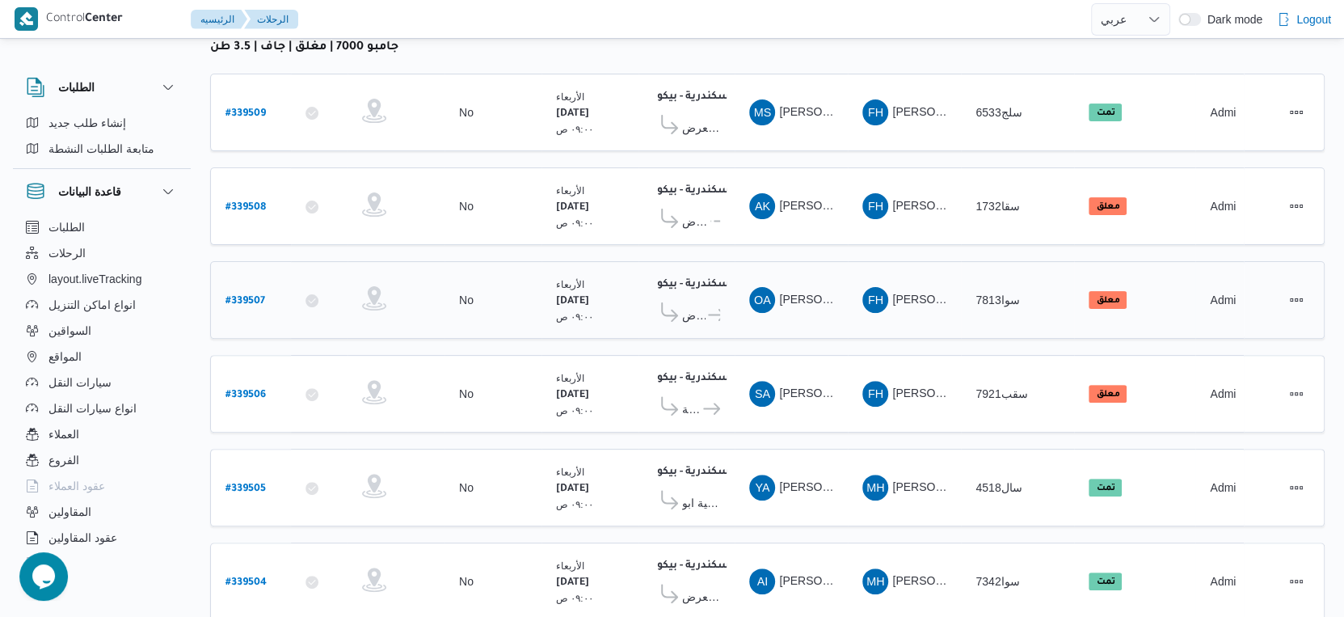
scroll to position [386, 0]
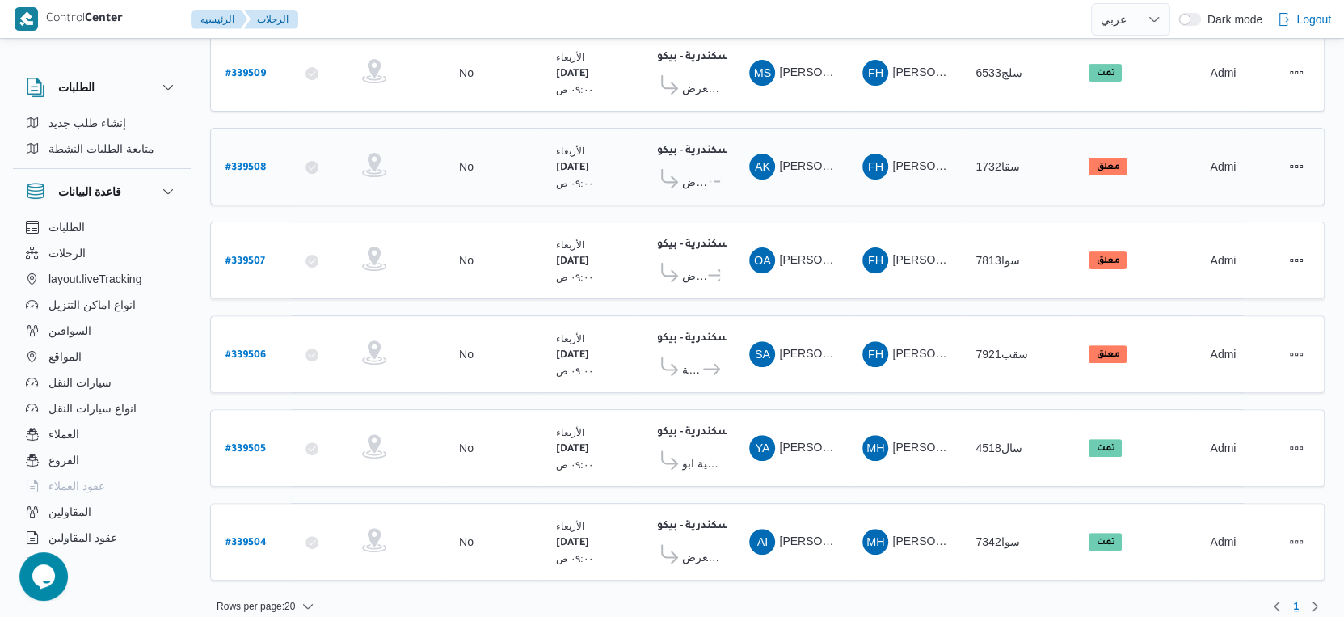
click at [711, 174] on span "قسم المنتزة" at bounding box center [715, 181] width 9 height 19
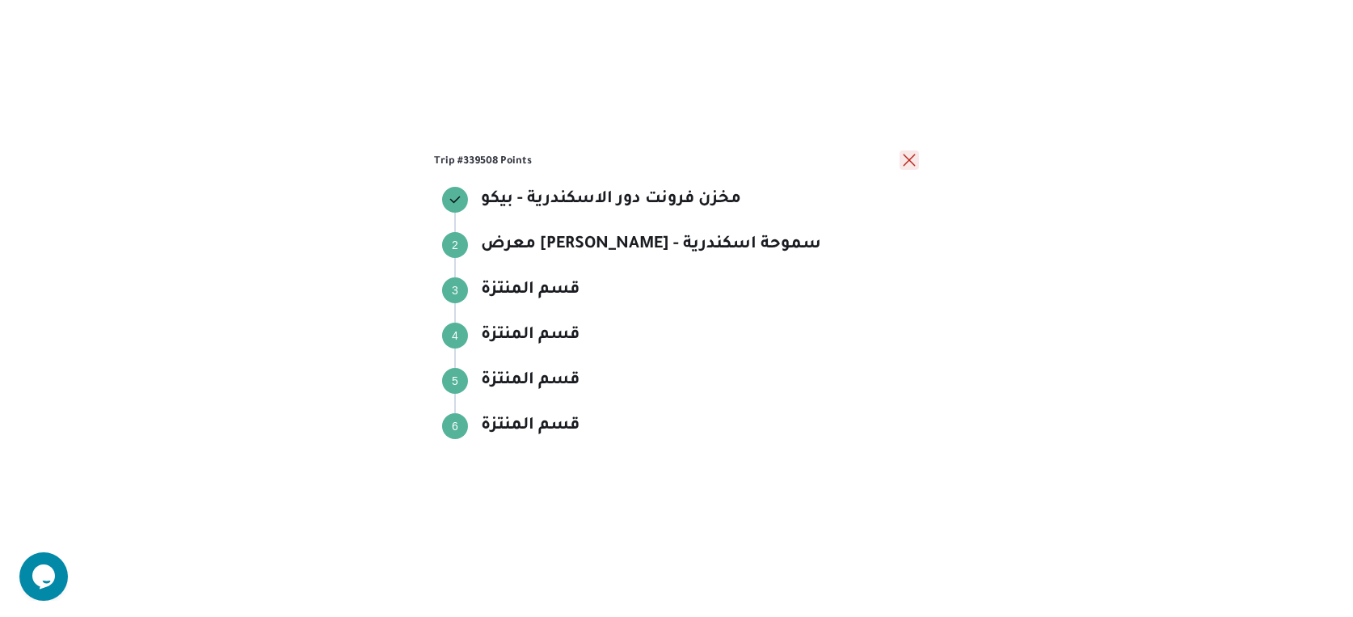
click at [909, 161] on button "close" at bounding box center [909, 159] width 19 height 19
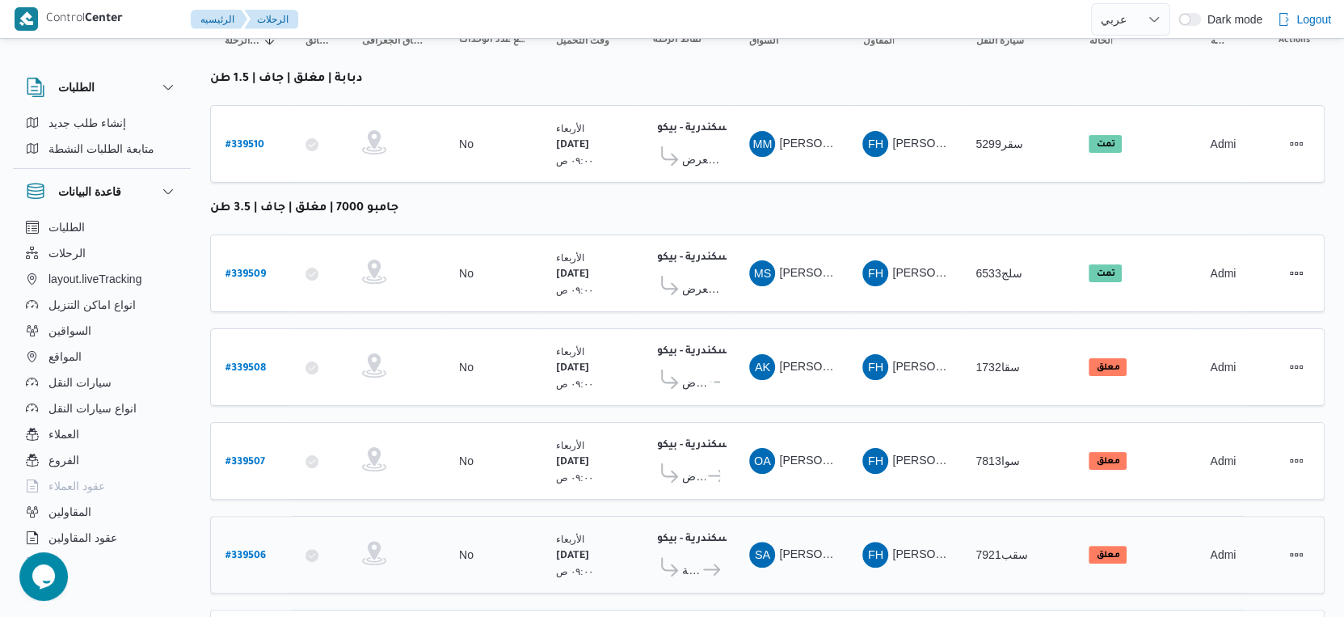
scroll to position [0, 0]
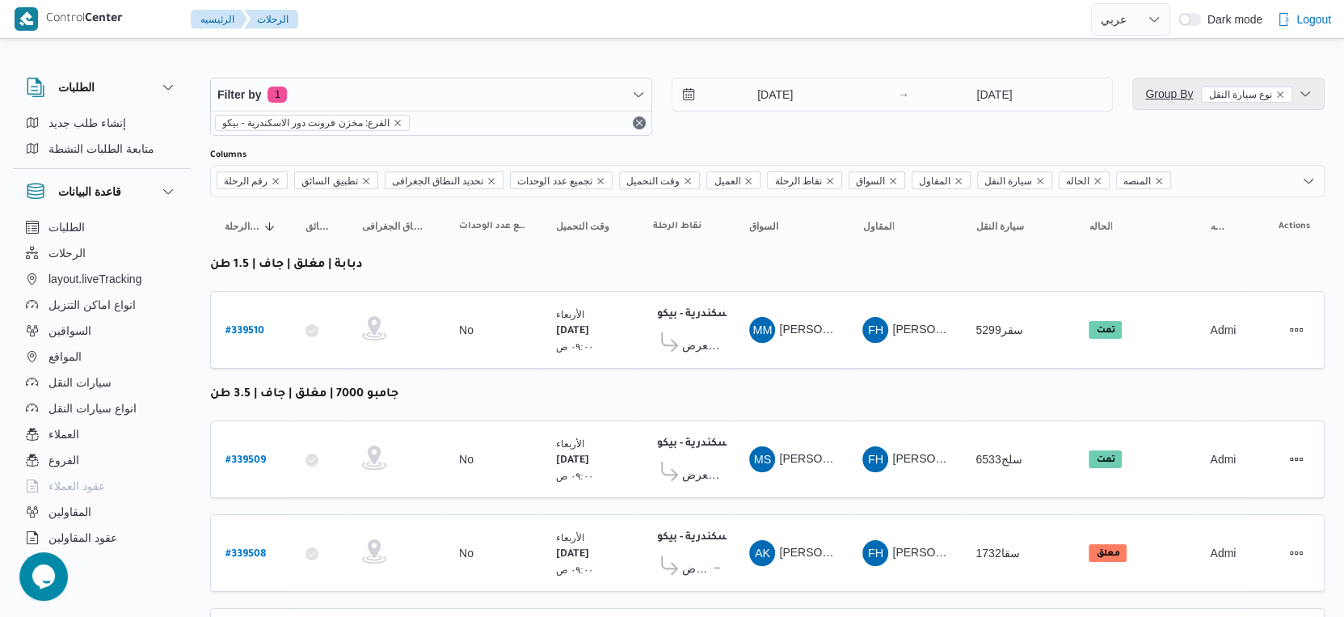
click at [1183, 87] on span "Group By نوع سيارة النقل" at bounding box center [1218, 93] width 147 height 13
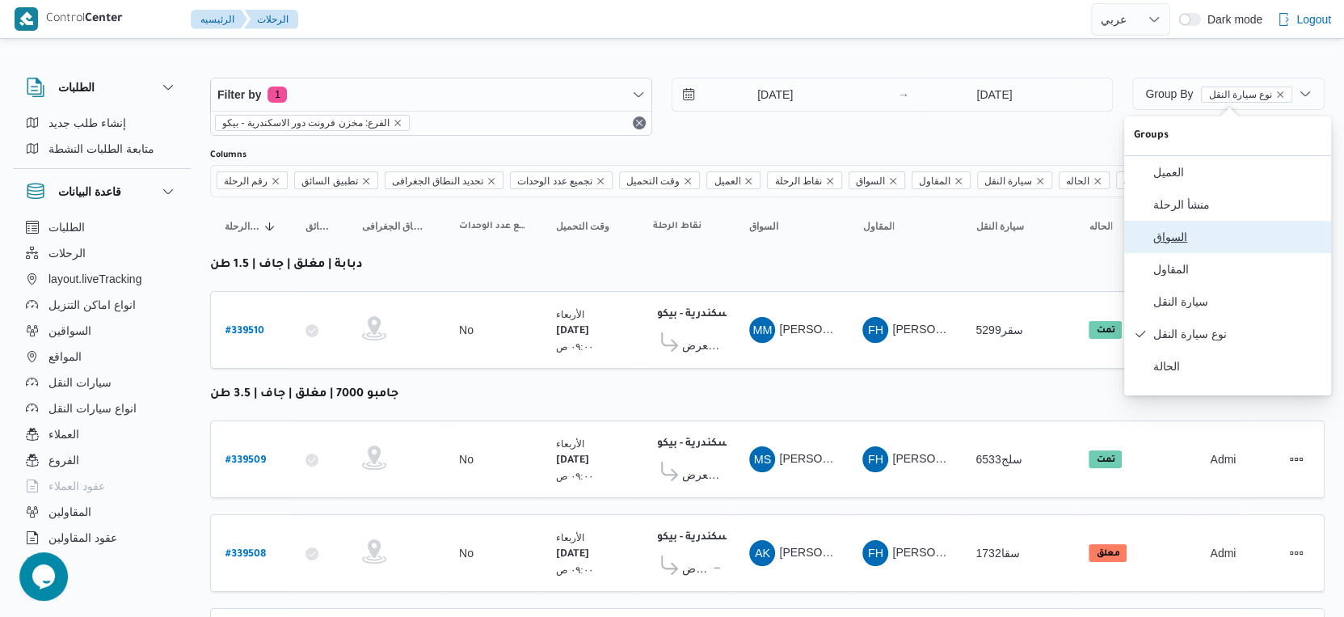
click at [1189, 237] on span "السواق" at bounding box center [1237, 236] width 168 height 13
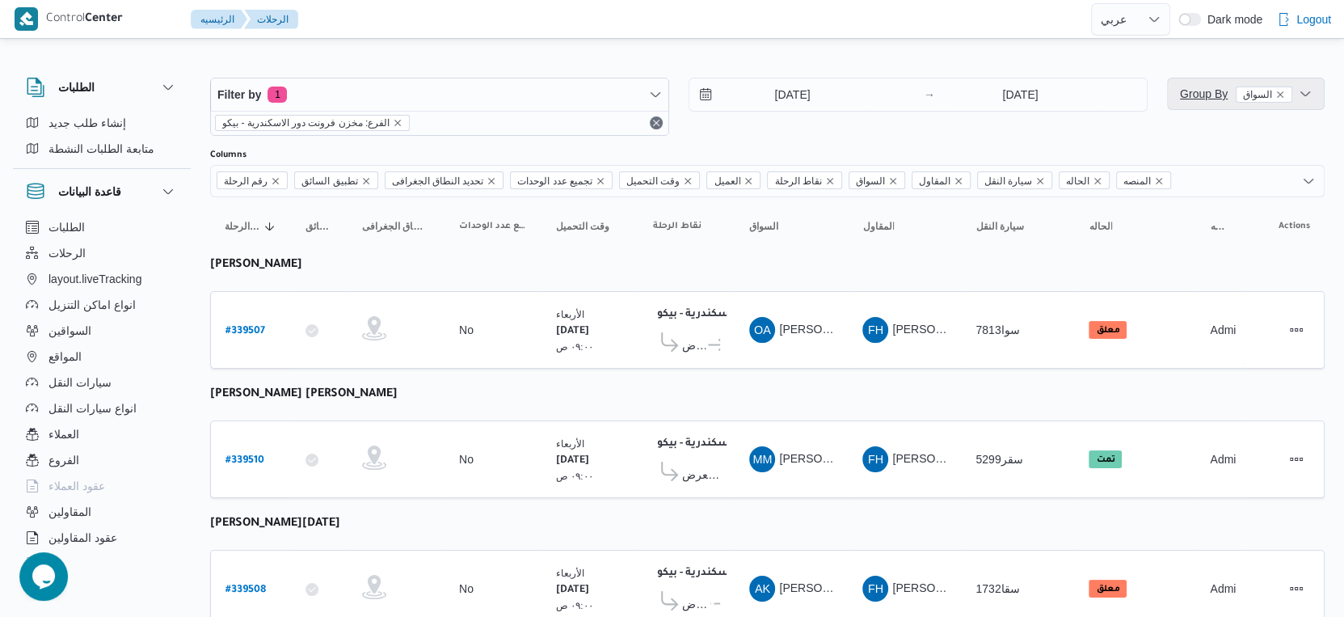
click at [1184, 91] on span "Group By السواق" at bounding box center [1236, 93] width 112 height 13
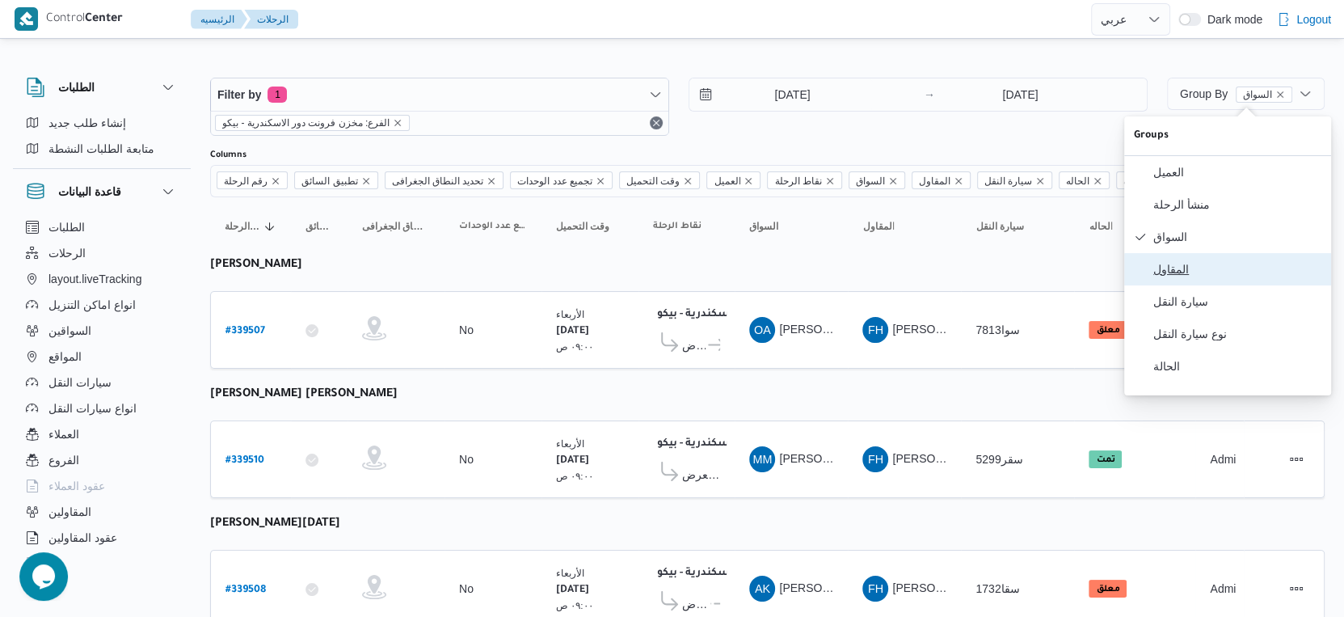
click at [1182, 272] on span "المقاول" at bounding box center [1237, 269] width 168 height 13
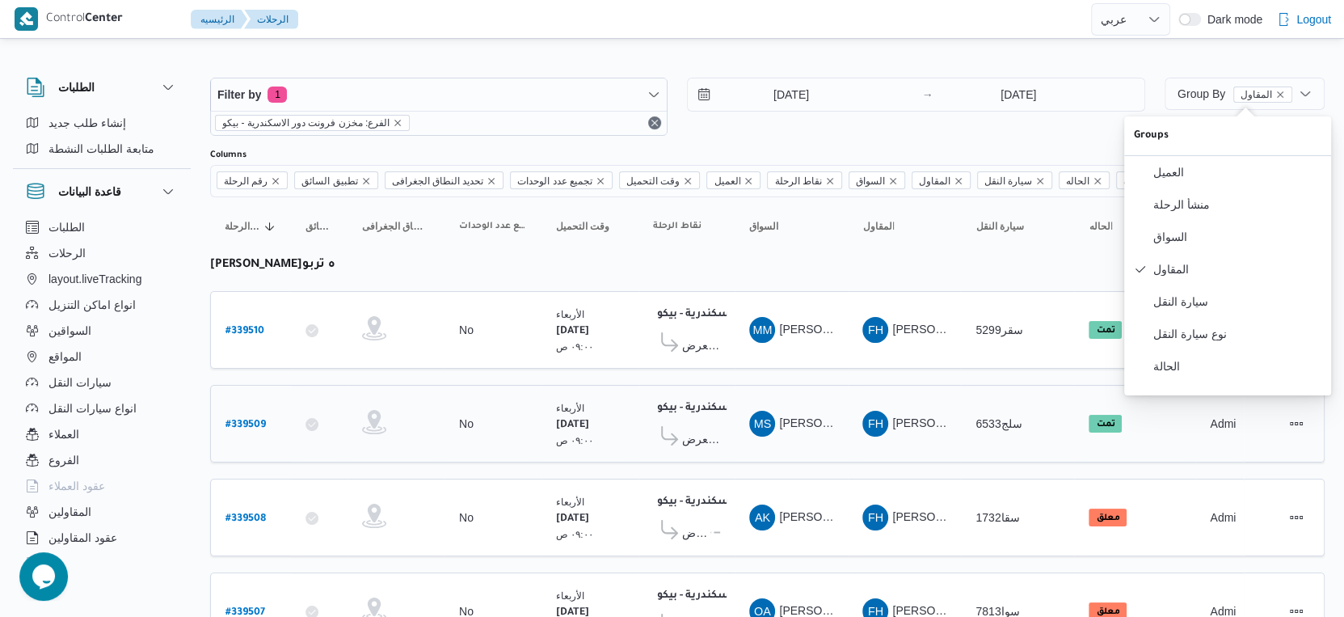
click at [979, 392] on td "سيارة النقل سلج6533" at bounding box center [1017, 424] width 113 height 78
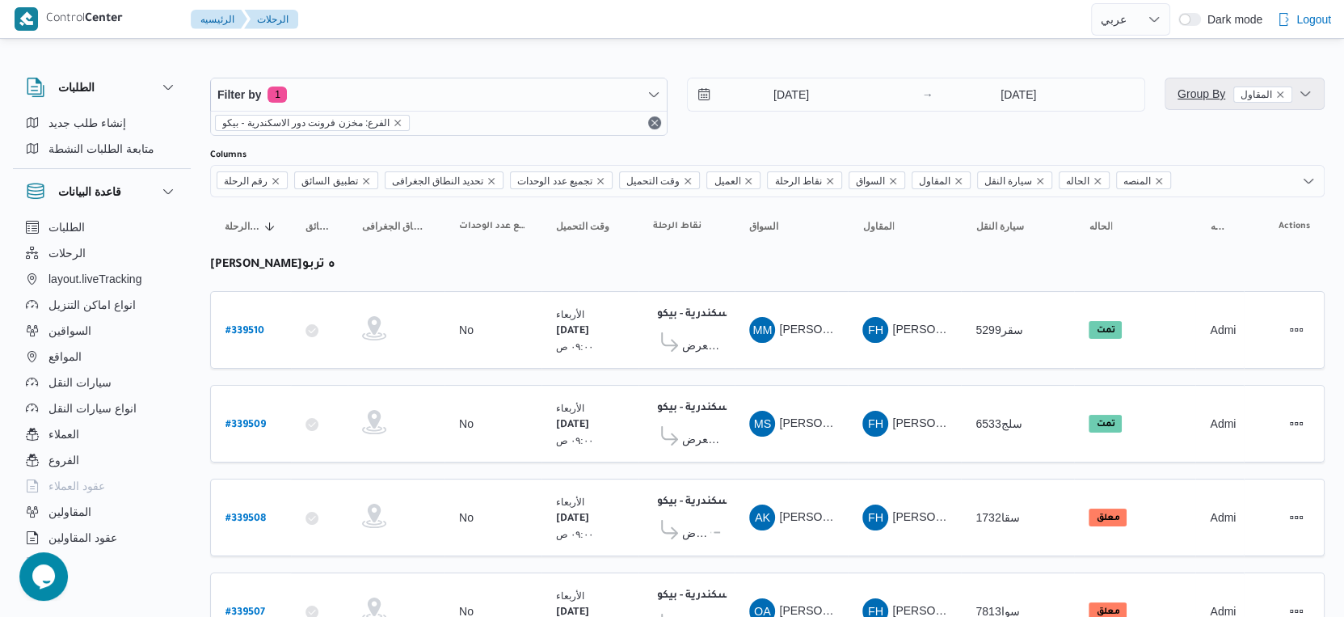
click at [1204, 99] on span "Group By المقاول" at bounding box center [1235, 93] width 115 height 13
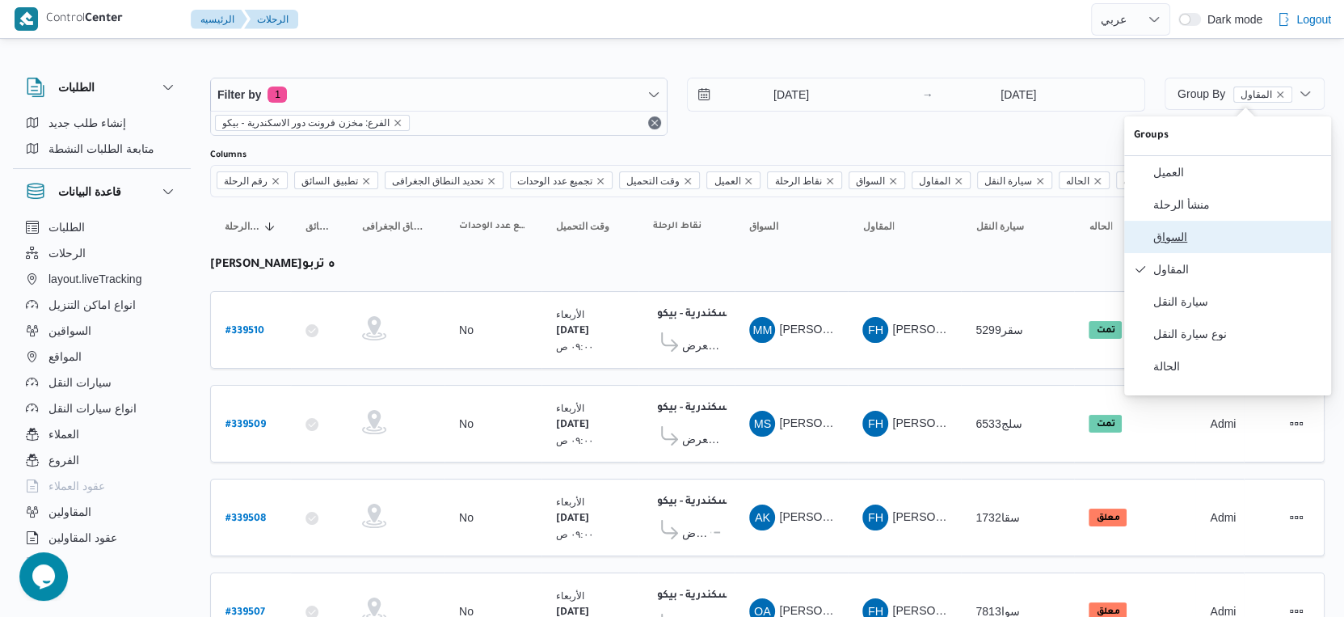
click at [1177, 239] on span "السواق" at bounding box center [1237, 236] width 168 height 13
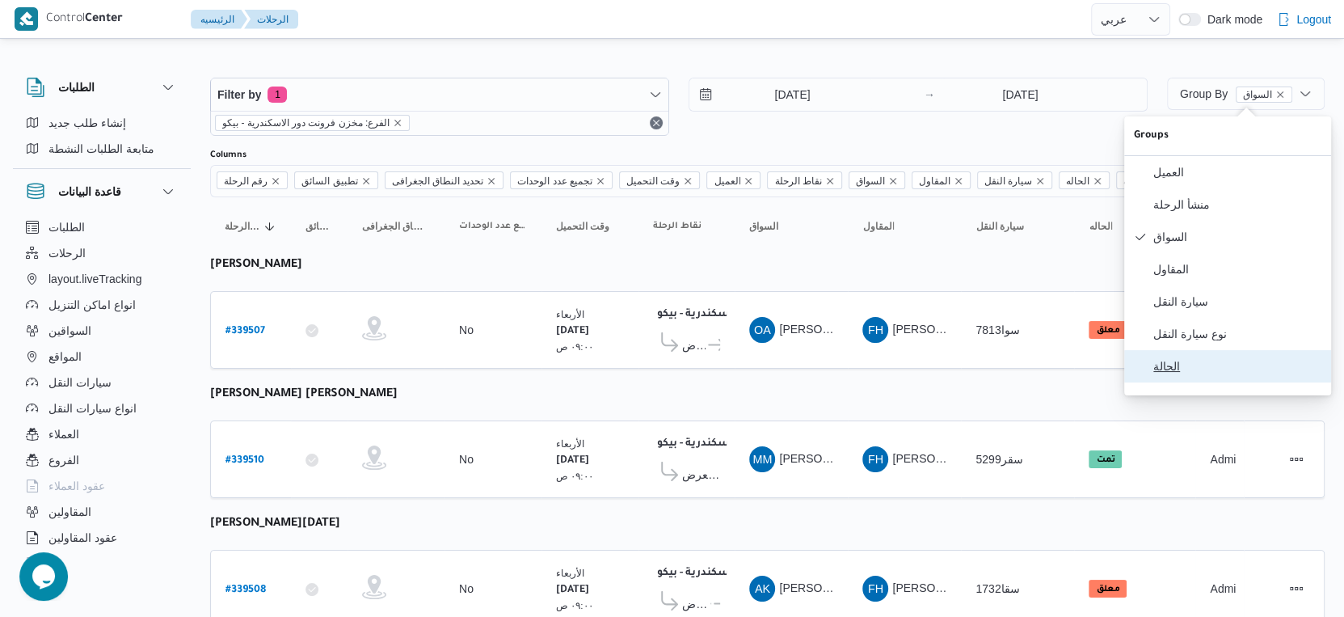
click at [1179, 373] on span "الحالة" at bounding box center [1237, 366] width 168 height 13
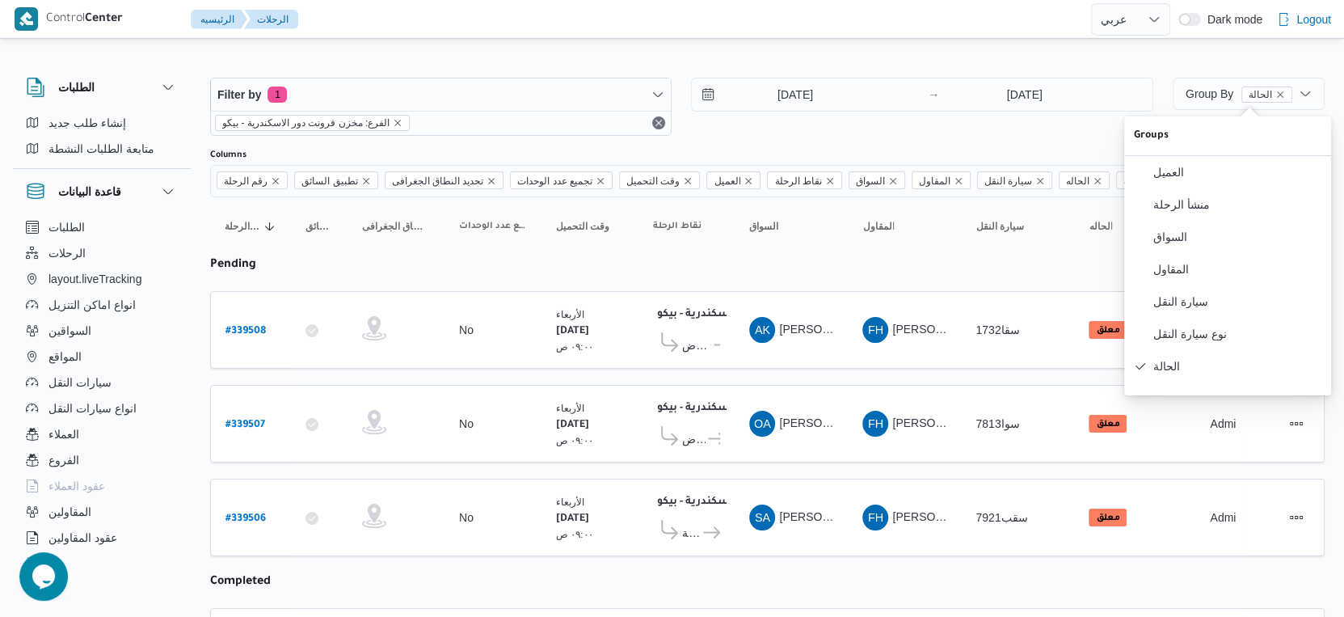
click at [904, 365] on table "رقم الرحلة Click to sort in ascending order تطبيق السائق Click to sort in ascen…" at bounding box center [767, 590] width 1115 height 786
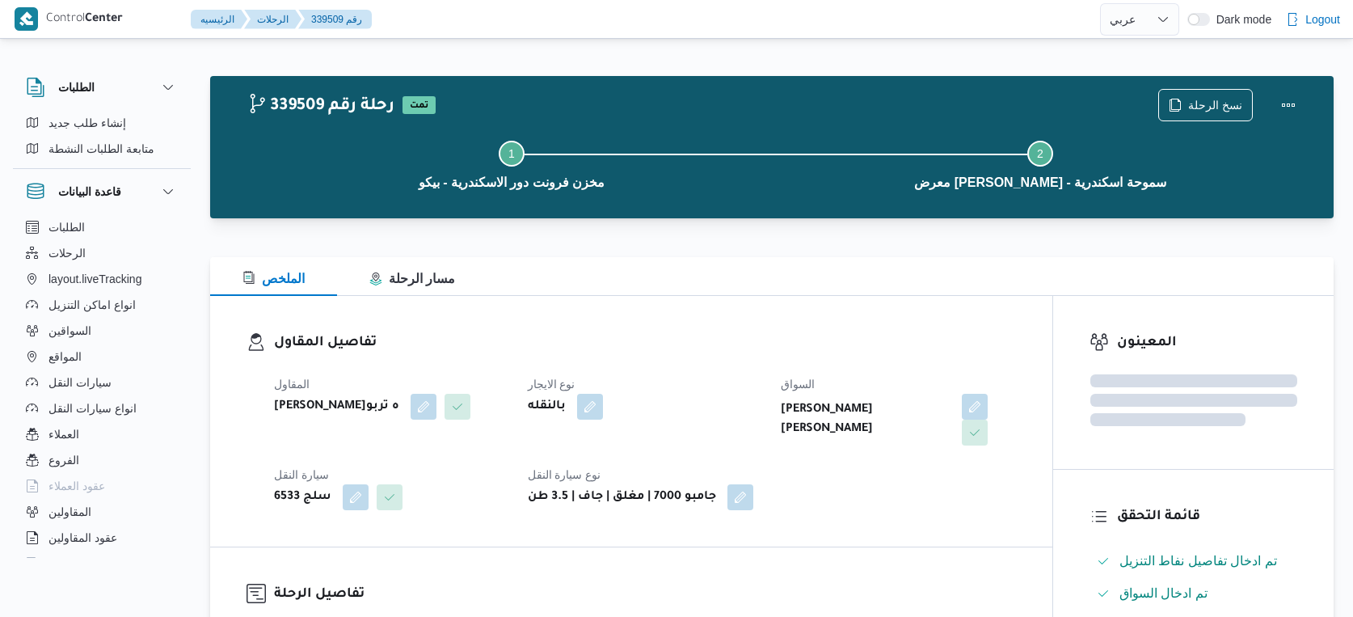
select select "ar"
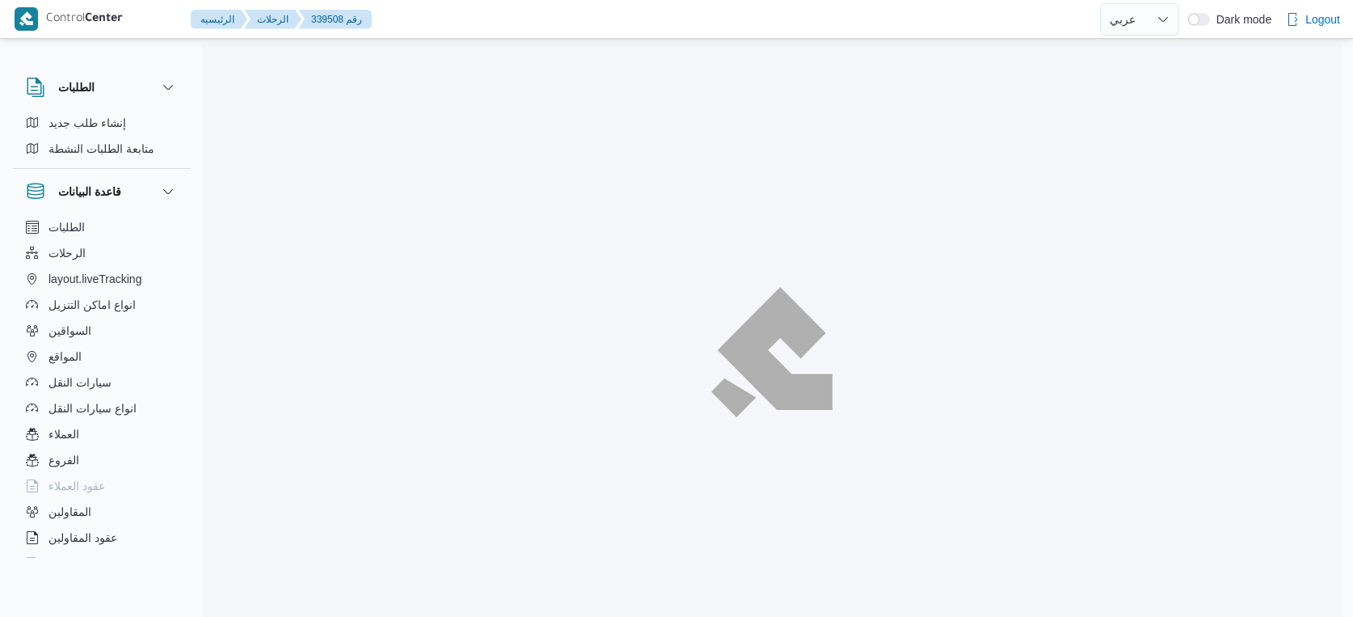
select select "ar"
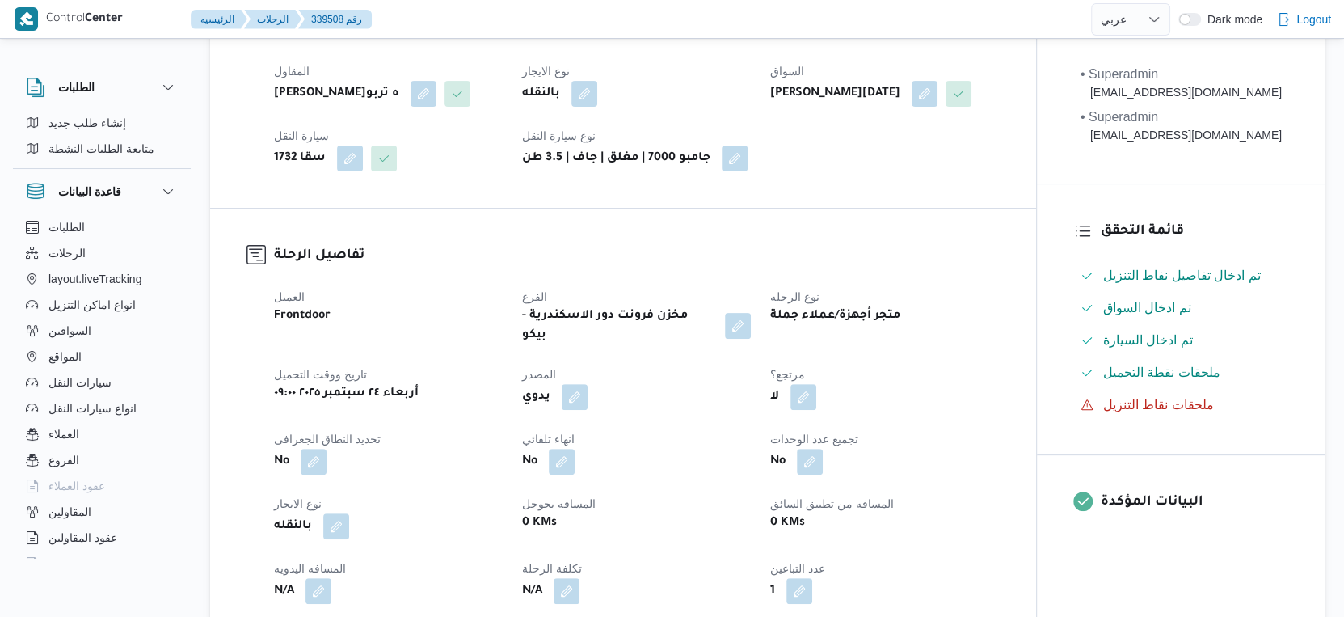
scroll to position [538, 0]
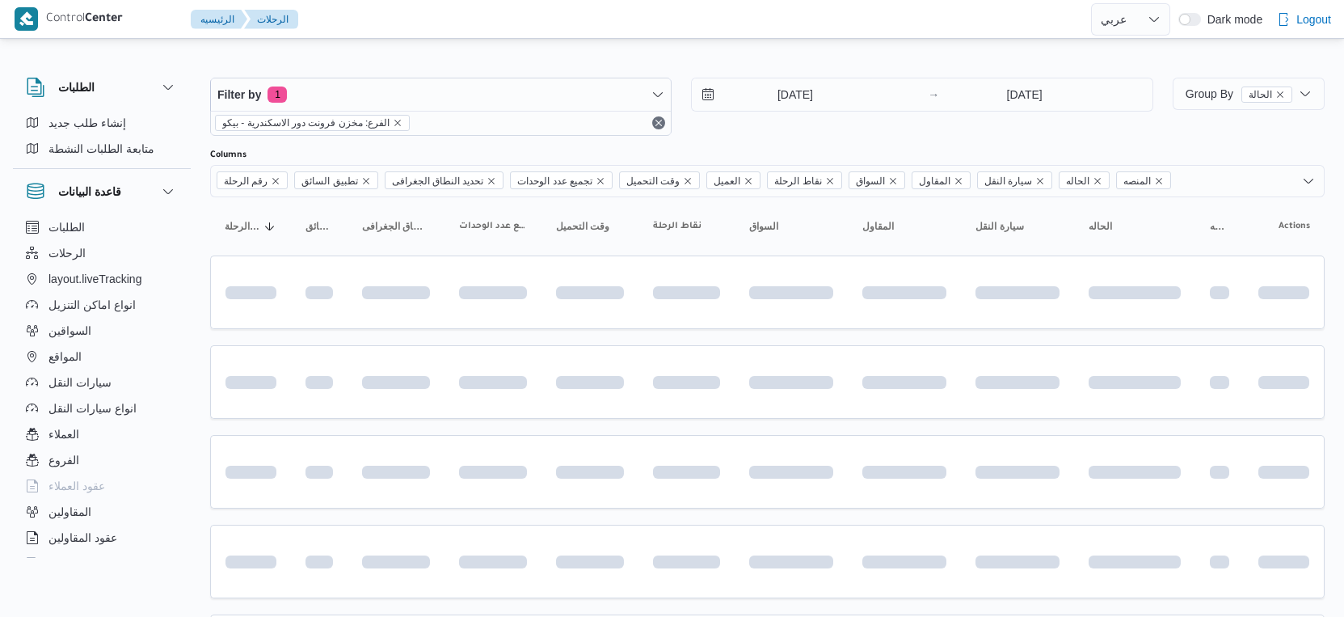
select select "ar"
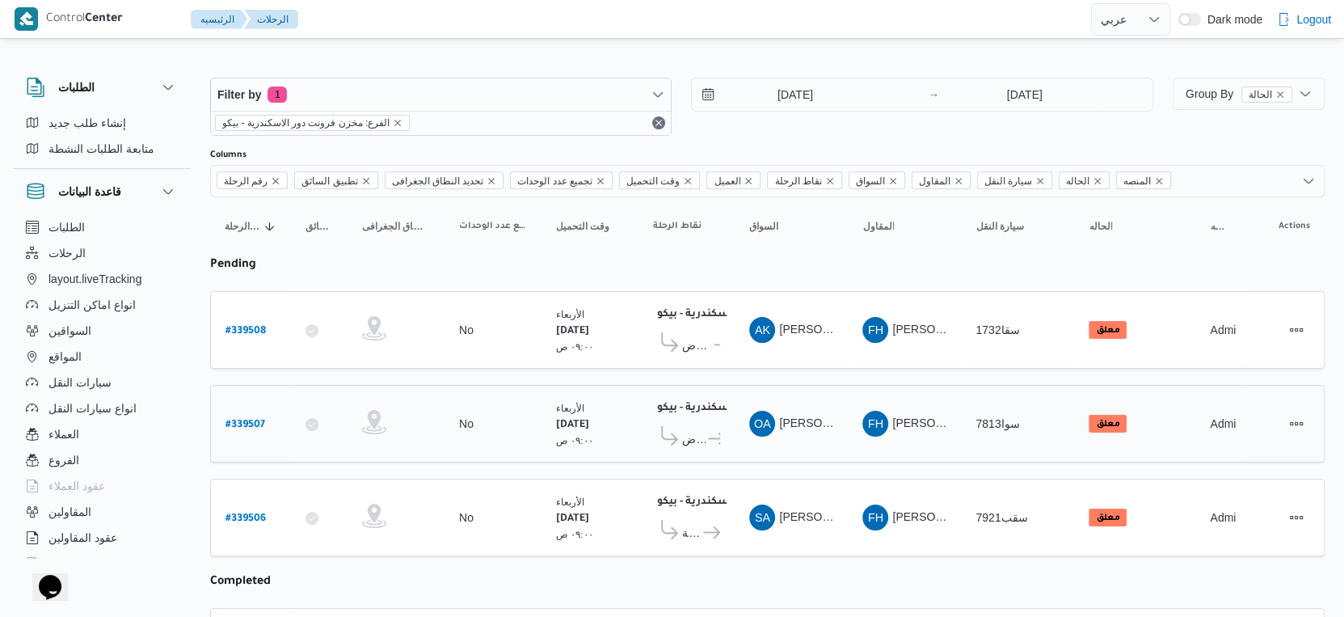
click at [715, 435] on icon at bounding box center [716, 438] width 17 height 12
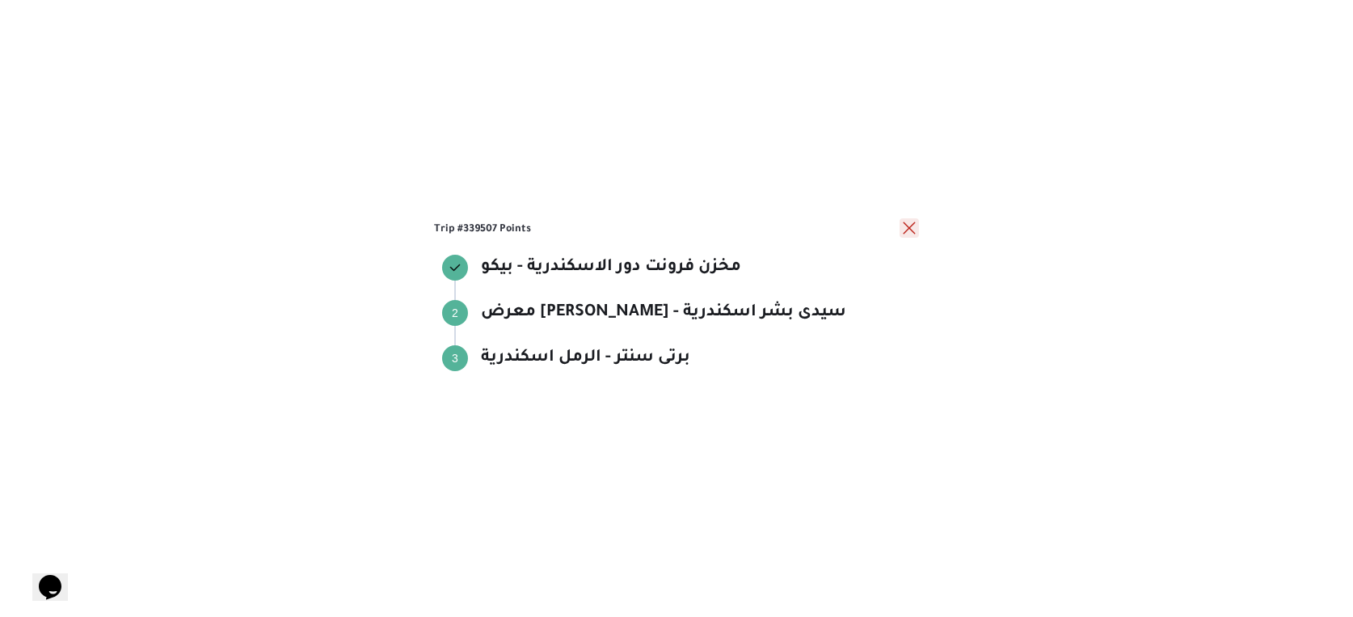
click at [909, 225] on button "close" at bounding box center [909, 227] width 19 height 19
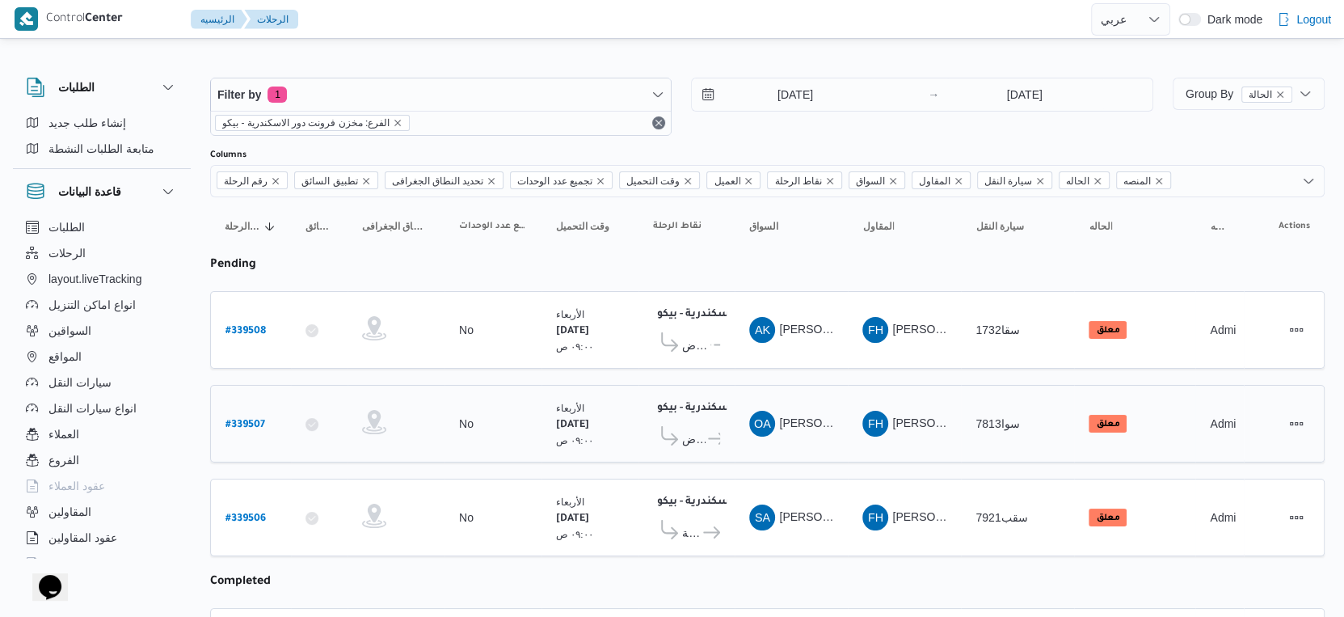
click at [257, 420] on b "# 339507" at bounding box center [246, 425] width 40 height 11
select select "ar"
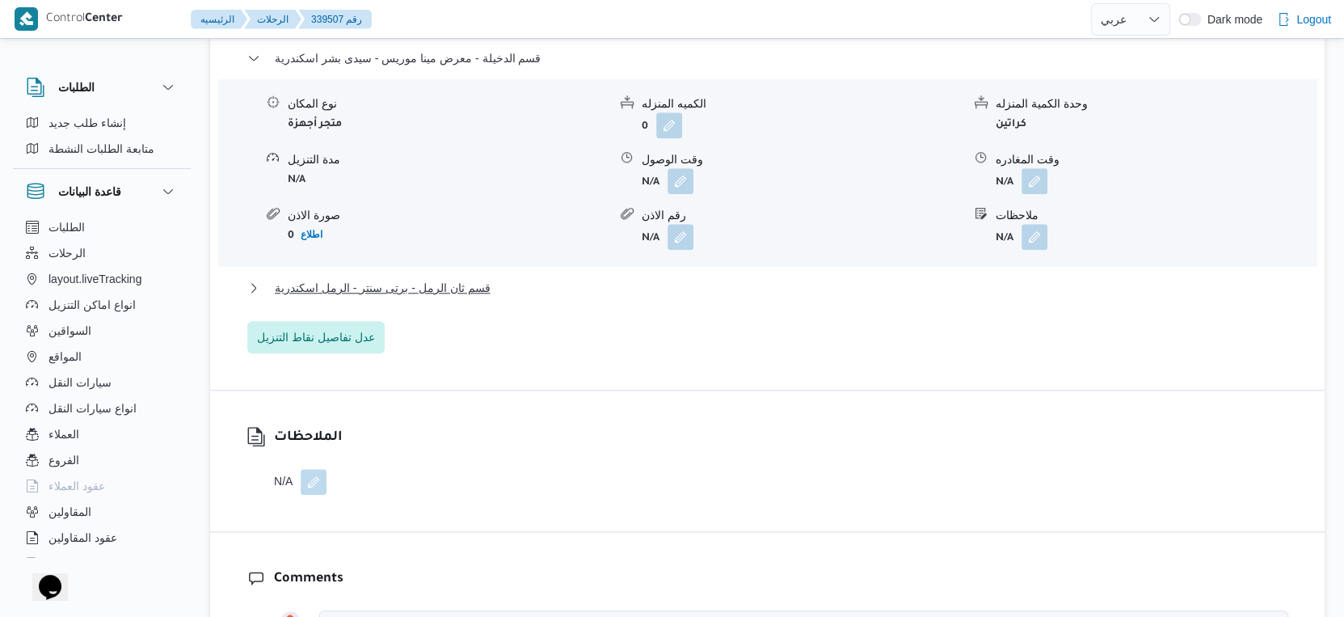
scroll to position [1347, 0]
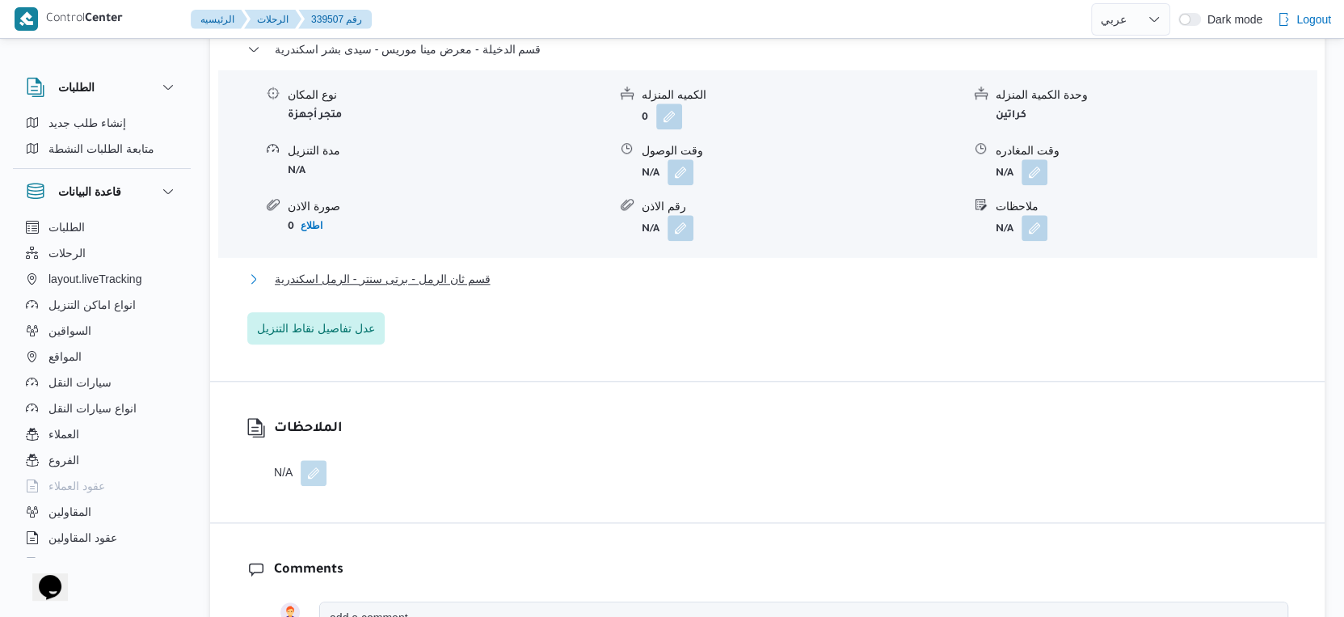
click at [449, 289] on span "قسم ثان الرمل - برتى سنتر - الرمل اسكندرية" at bounding box center [382, 278] width 215 height 19
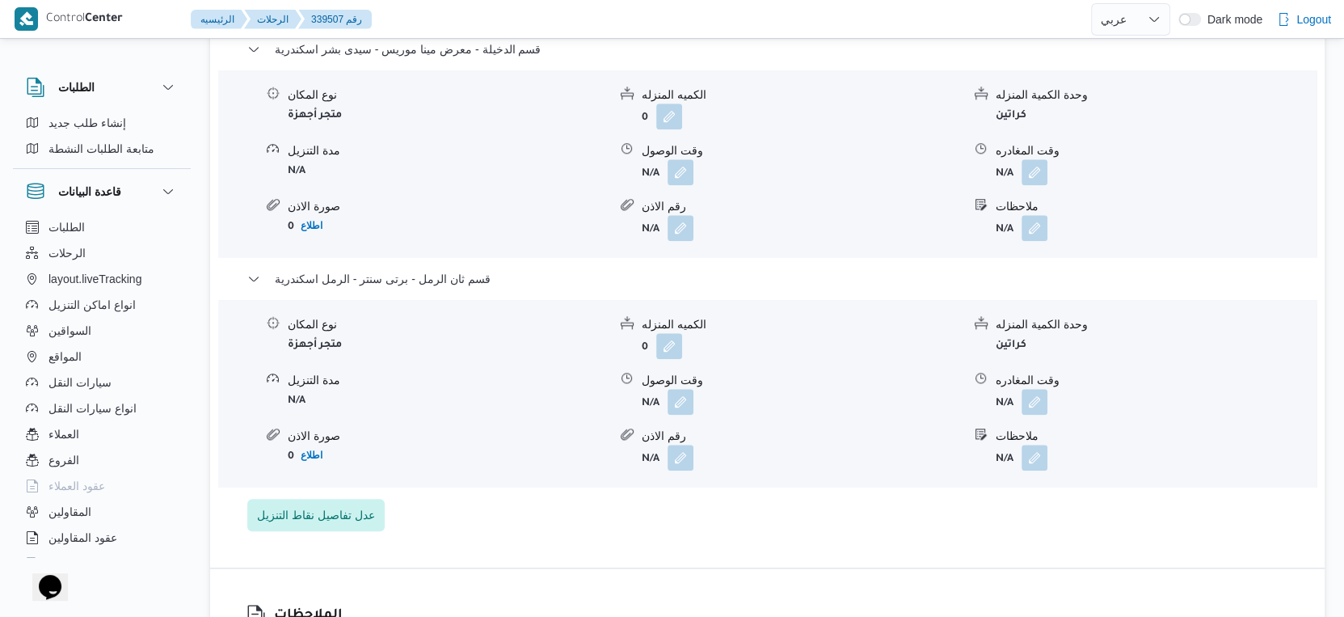
click at [502, 407] on div "نوع المكان متجر أجهزة الكميه المنزله 0 وحدة الكمية المنزله كراتين مدة التنزيل N…" at bounding box center [767, 392] width 1111 height 183
select select "ar"
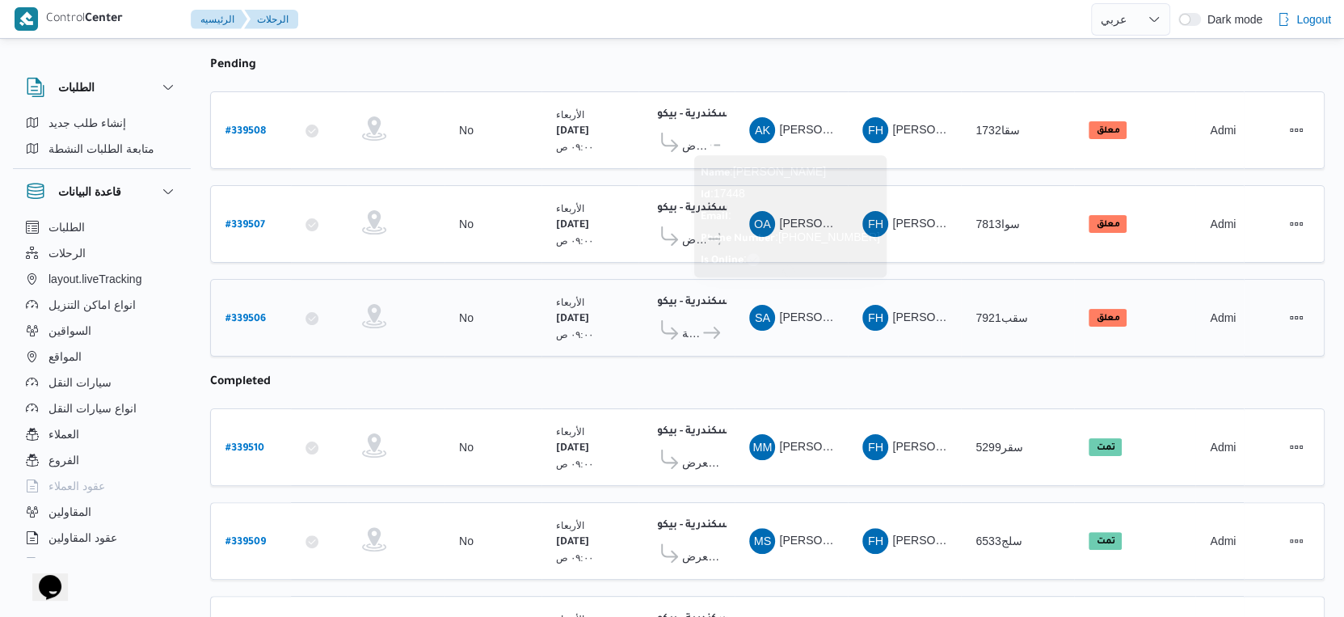
scroll to position [90, 0]
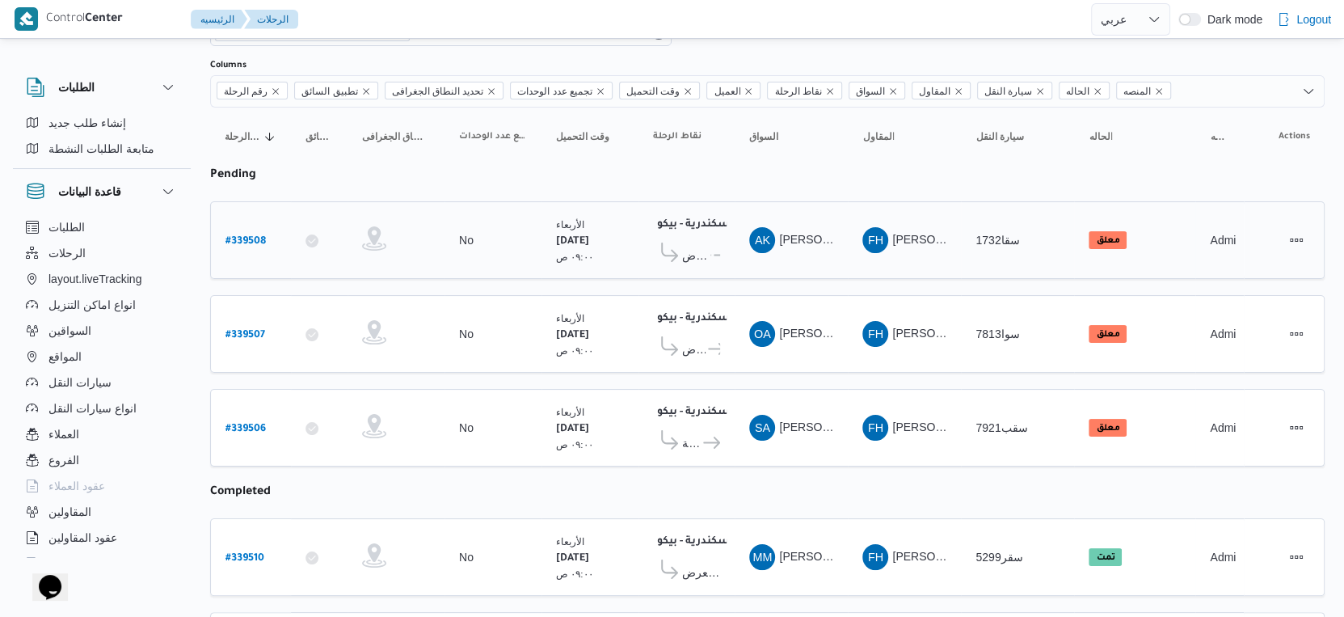
click at [237, 236] on b "# 339508" at bounding box center [246, 241] width 40 height 11
select select "ar"
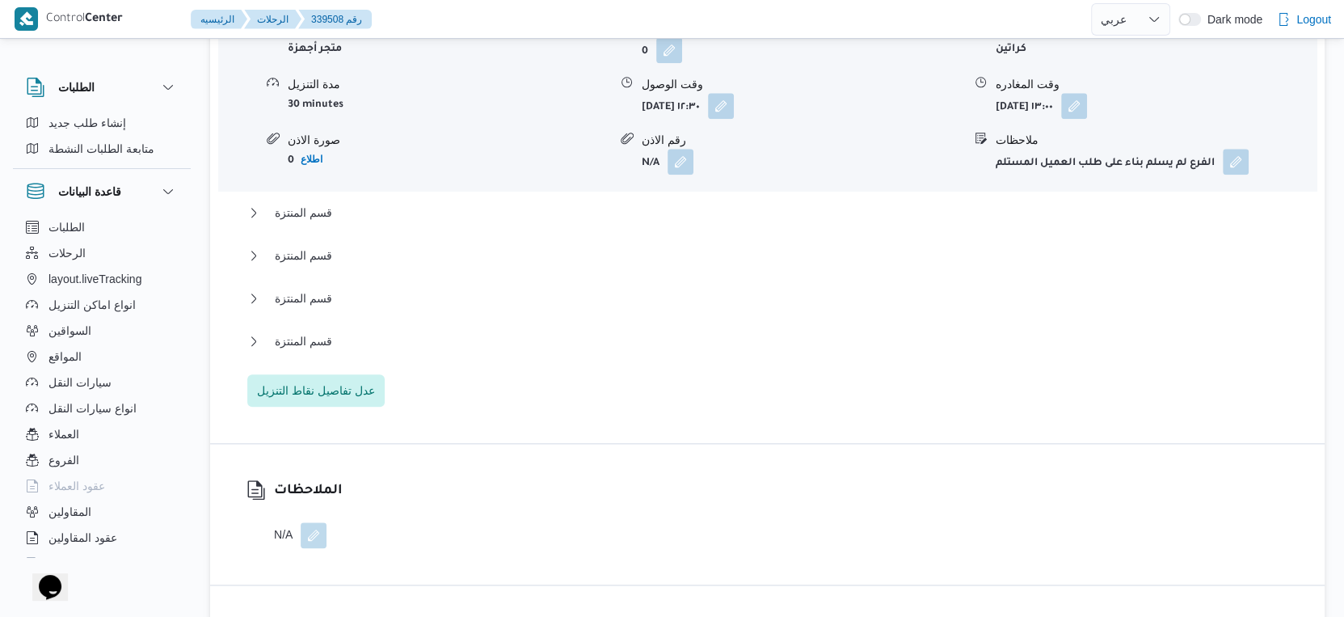
scroll to position [1436, 0]
click at [366, 219] on button "قسم المنتزة" at bounding box center [767, 209] width 1041 height 19
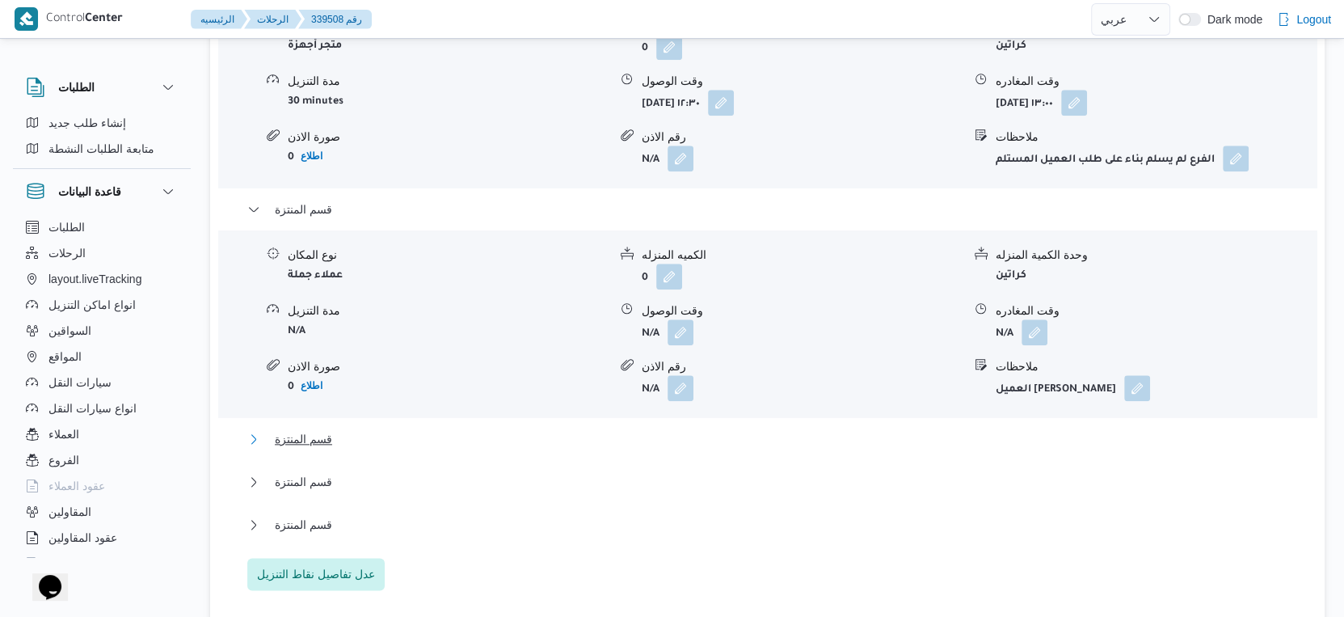
click at [327, 449] on span "قسم المنتزة" at bounding box center [303, 438] width 57 height 19
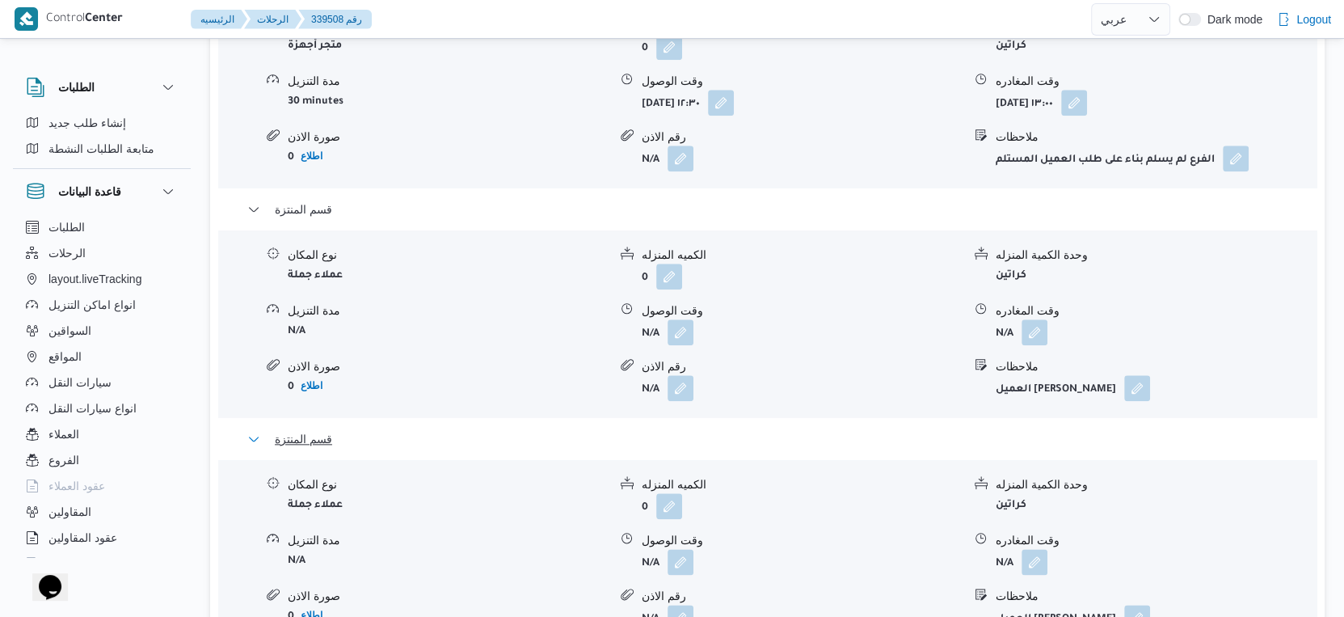
click at [327, 449] on span "قسم المنتزة" at bounding box center [303, 438] width 57 height 19
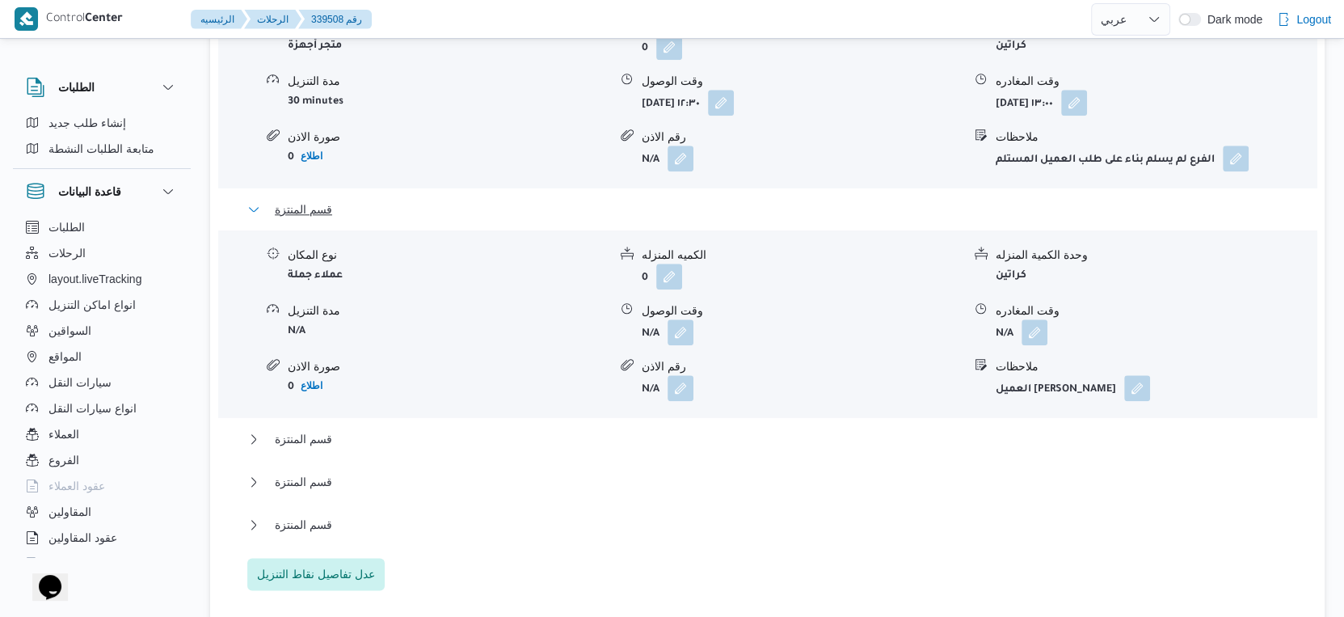
click at [319, 219] on span "قسم المنتزة" at bounding box center [303, 209] width 57 height 19
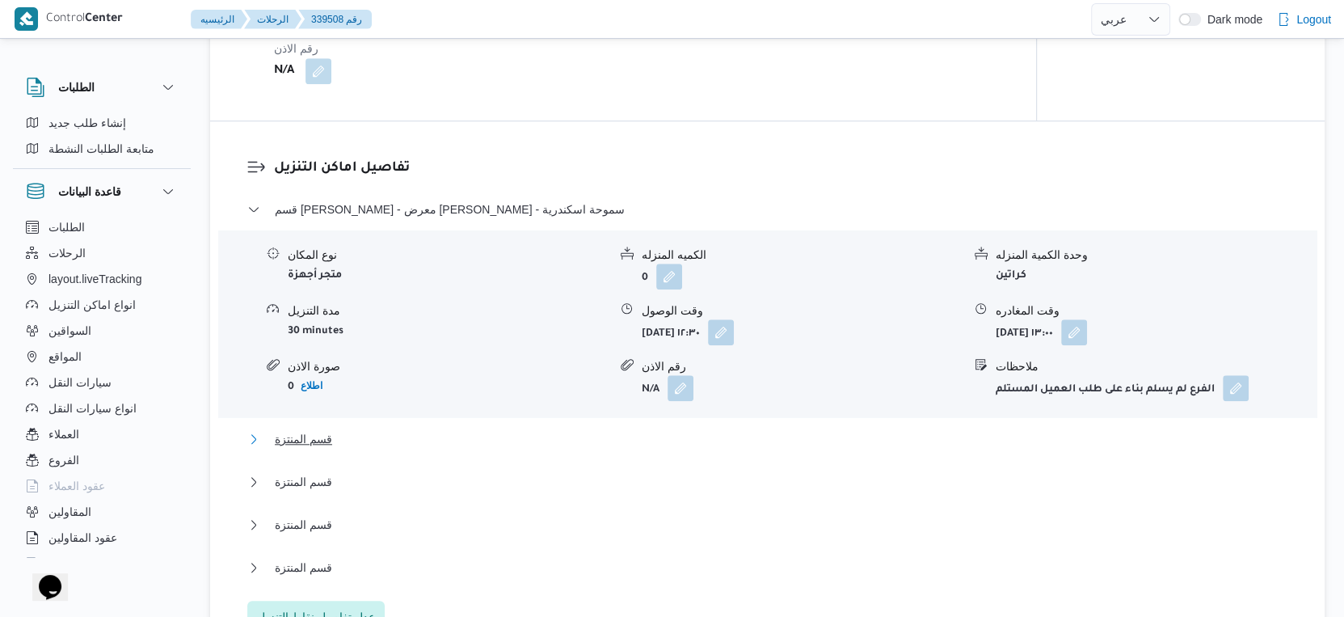
scroll to position [1167, 0]
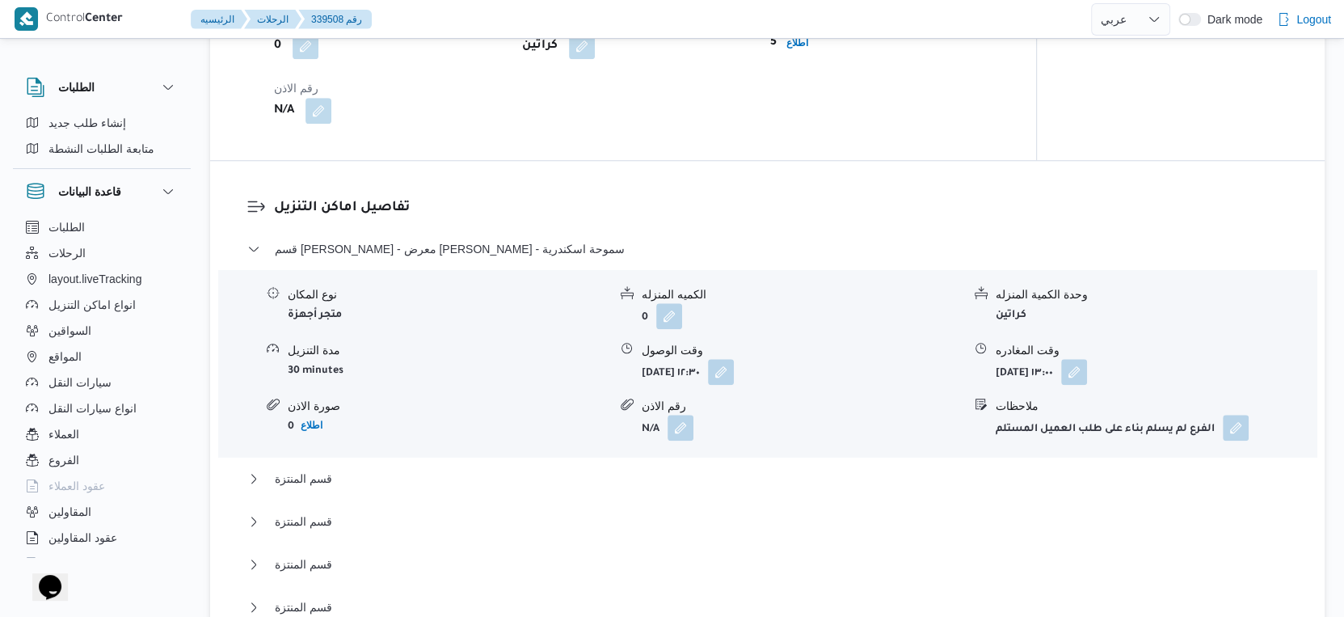
click at [492, 233] on div "تفاصيل اماكن التنزيل قسم سيدى جابر - معرض ايهاب سنتر - سموحة اسكندرية نوع المكا…" at bounding box center [767, 435] width 1115 height 548
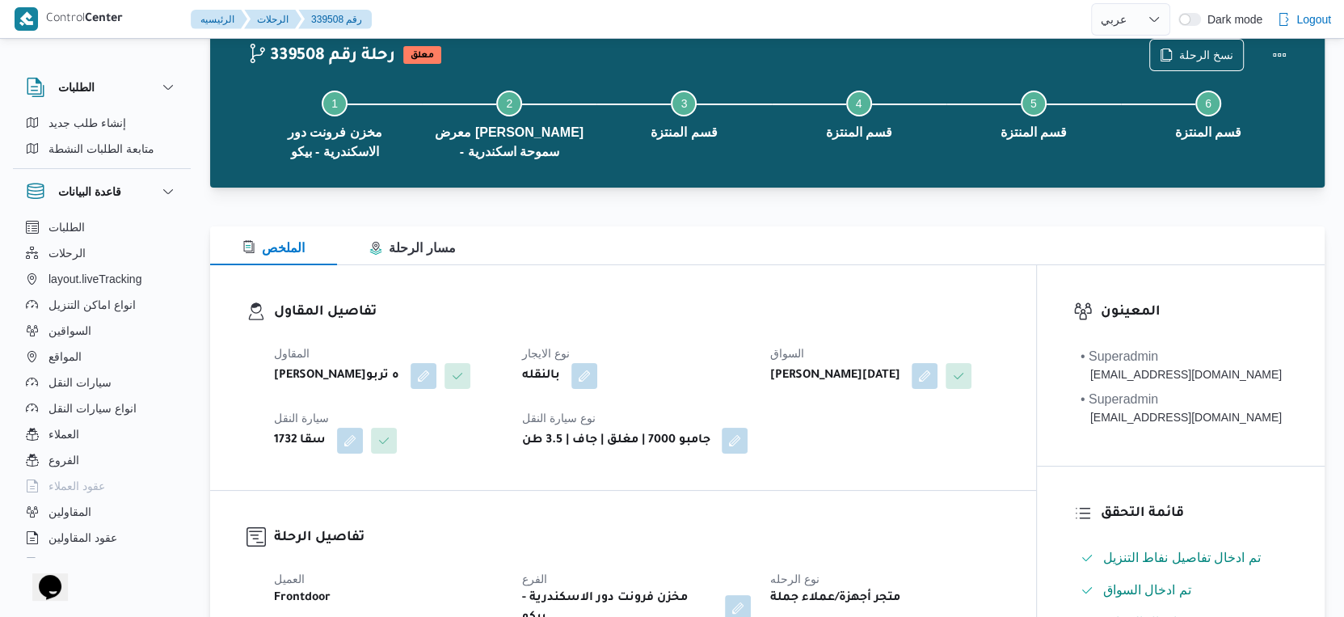
scroll to position [0, 0]
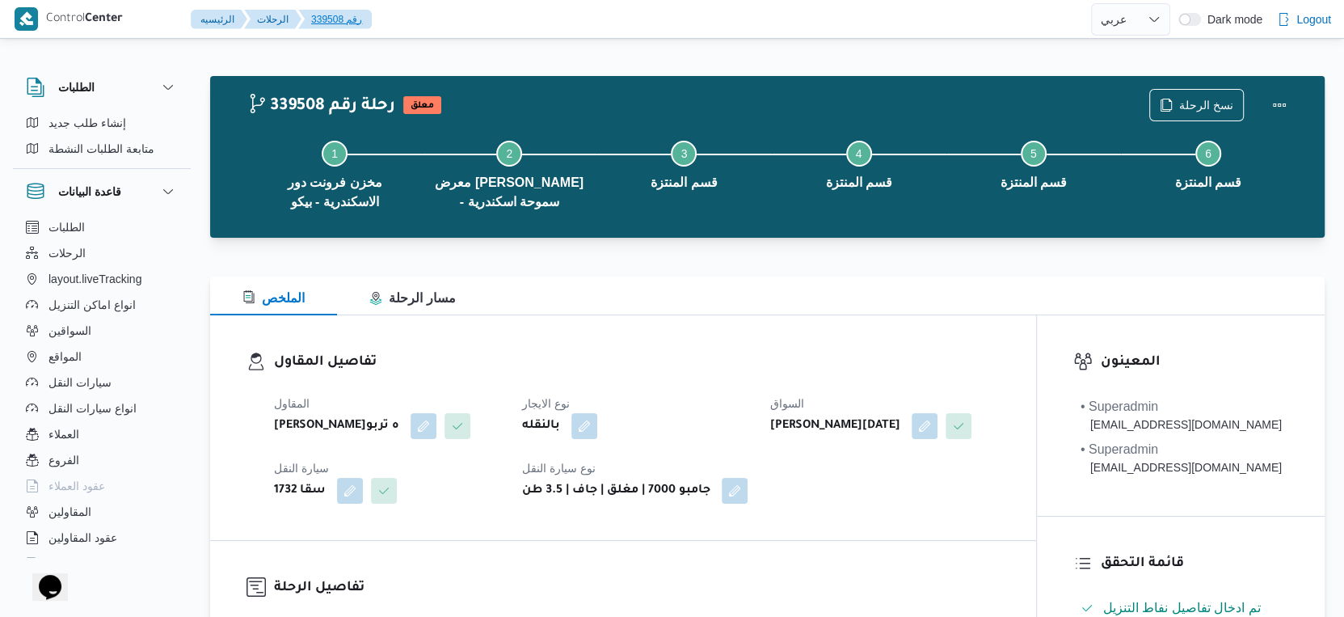
select select "ar"
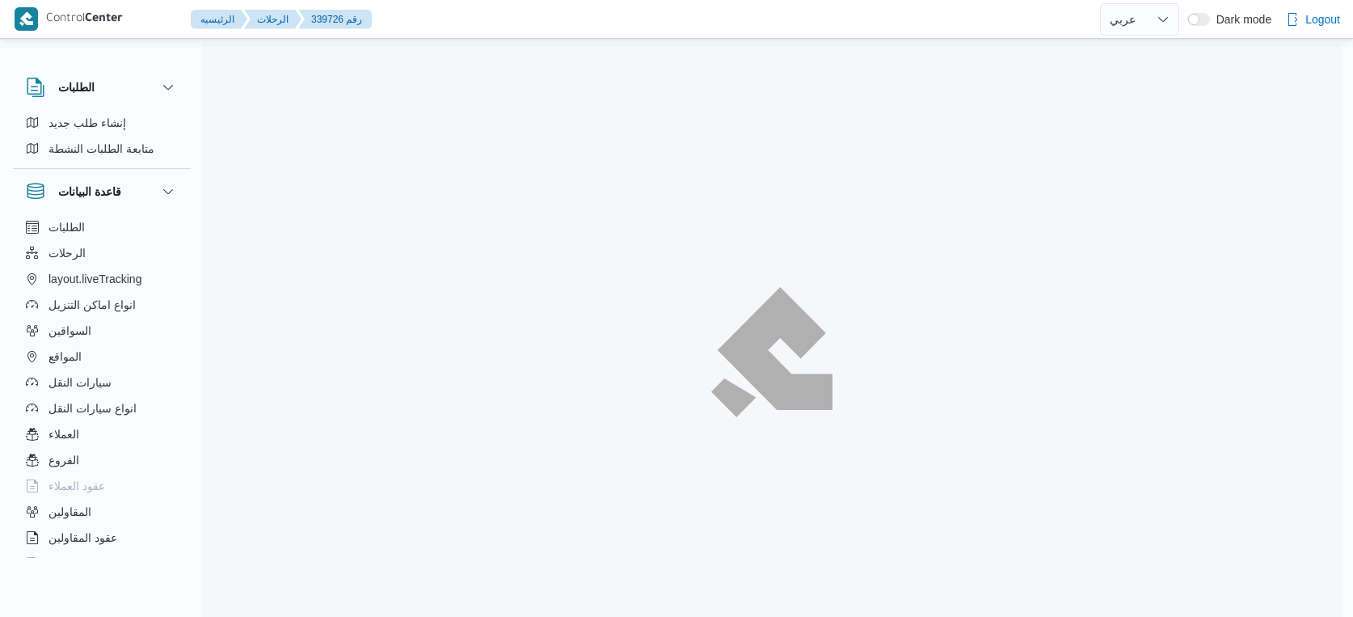
select select "ar"
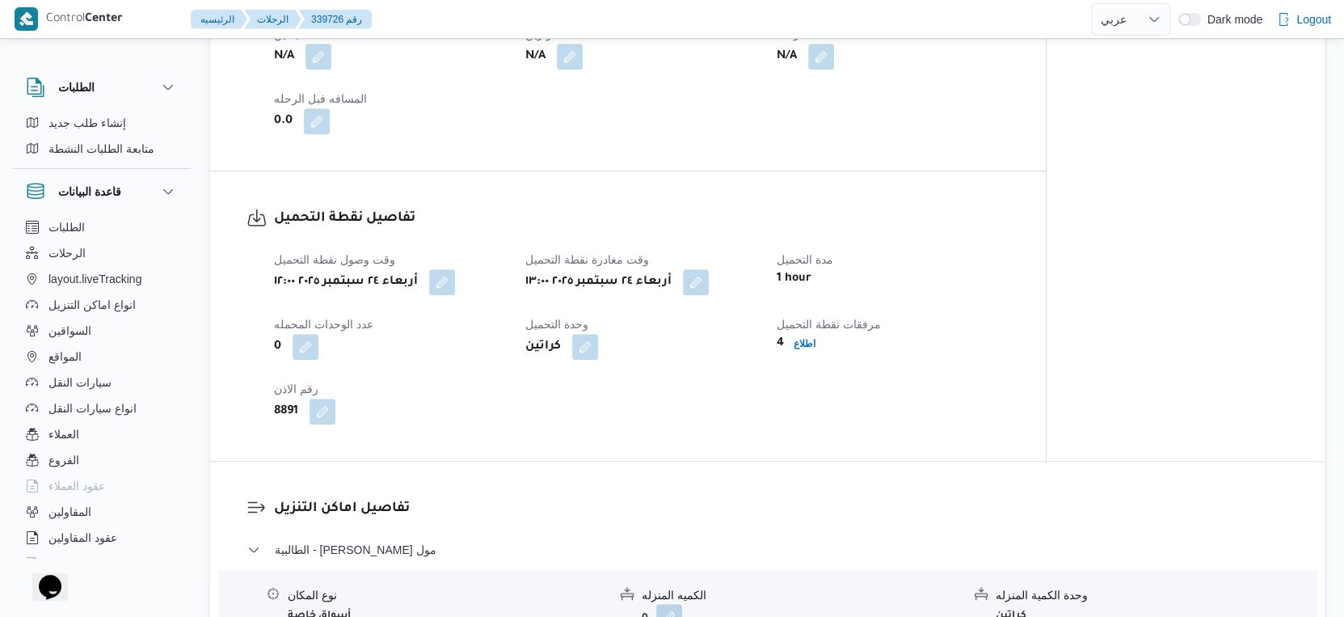
scroll to position [1077, 0]
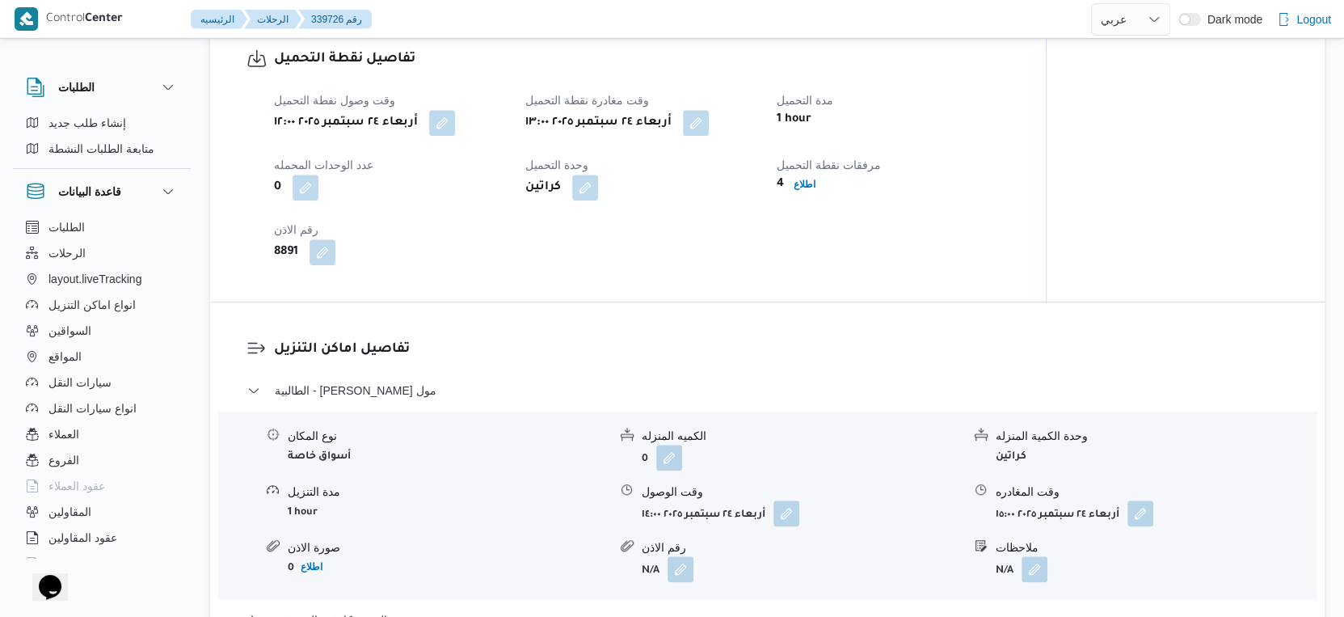
select select "ar"
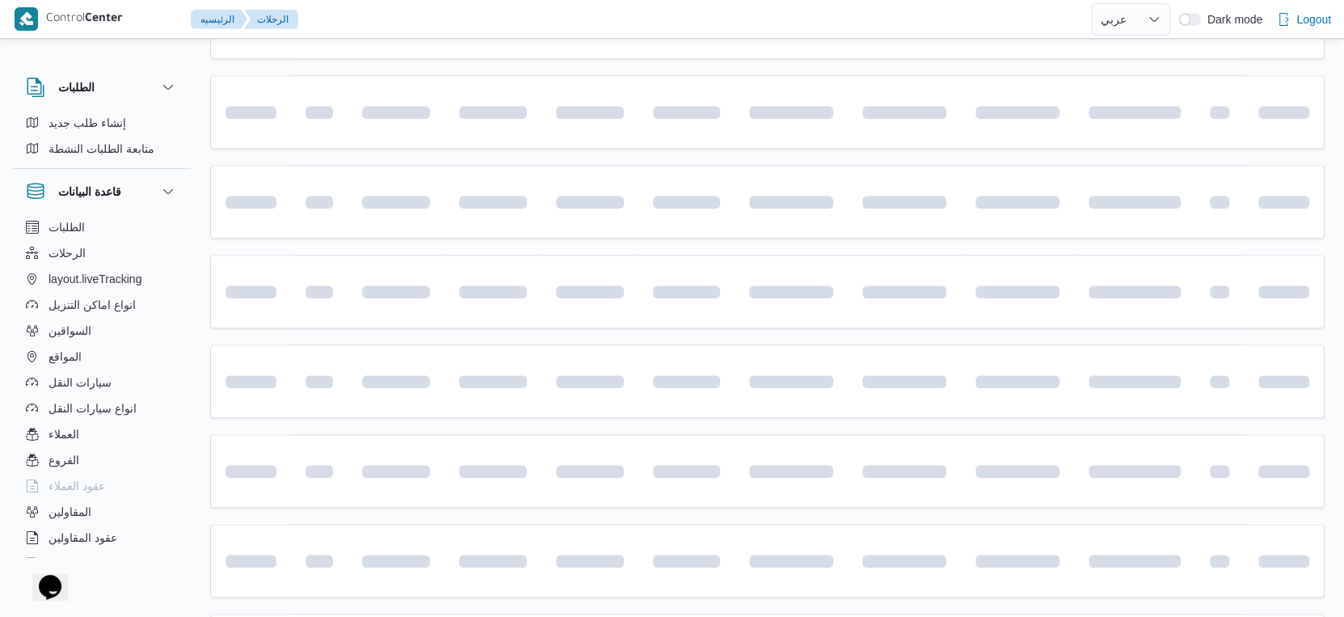
scroll to position [147, 0]
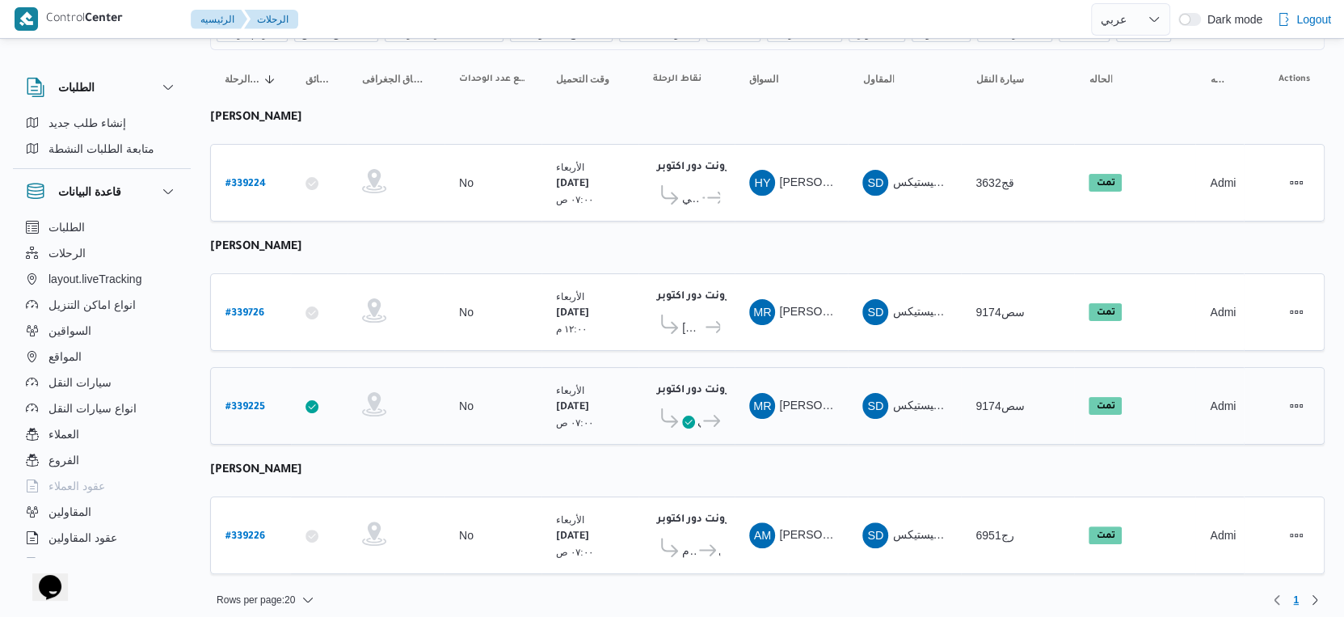
click at [242, 402] on b "# 339225" at bounding box center [246, 407] width 40 height 11
select select "ar"
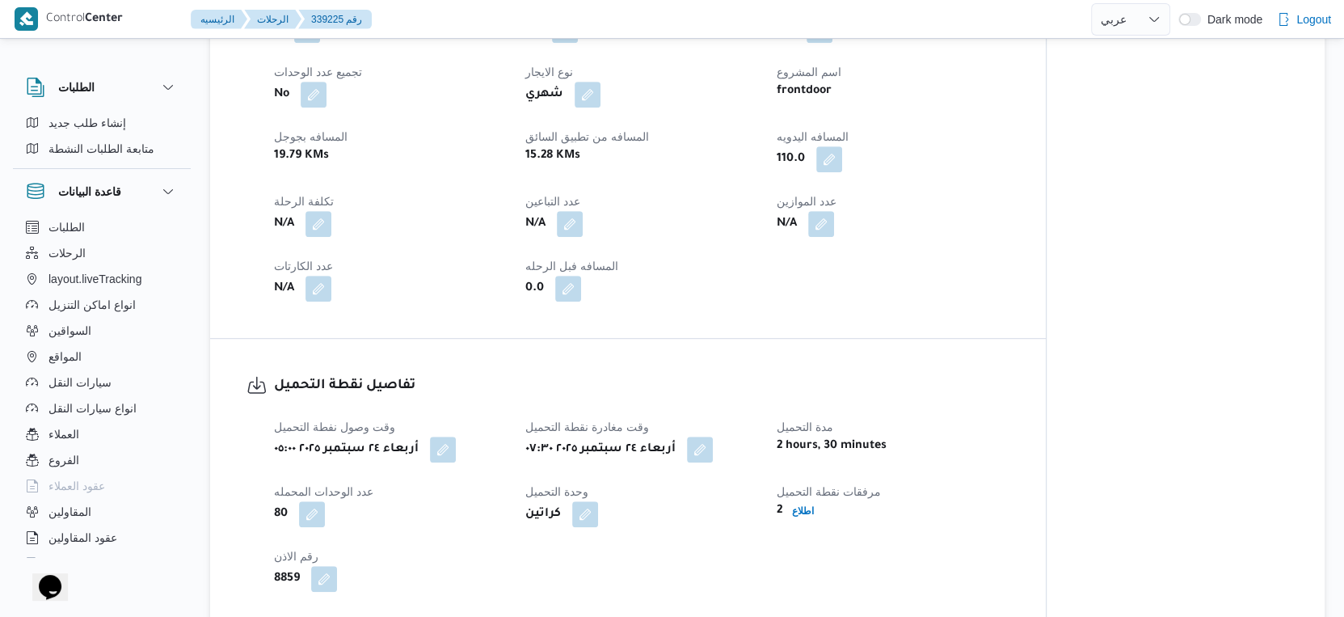
scroll to position [988, 0]
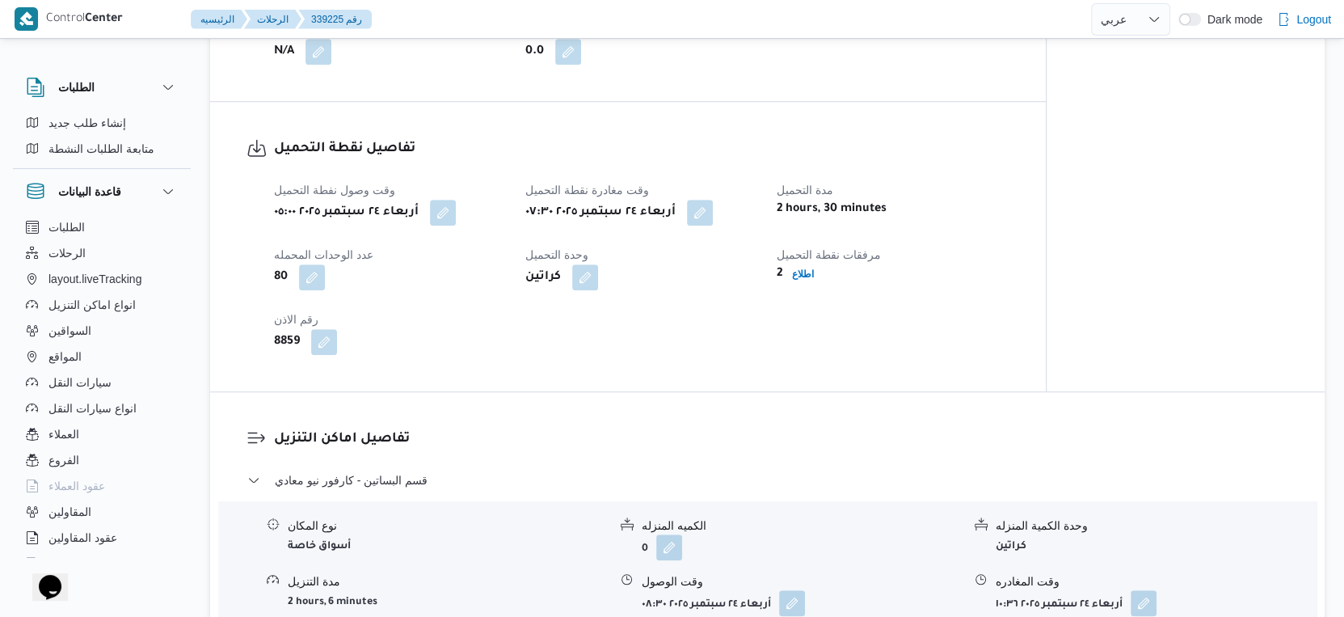
select select "ar"
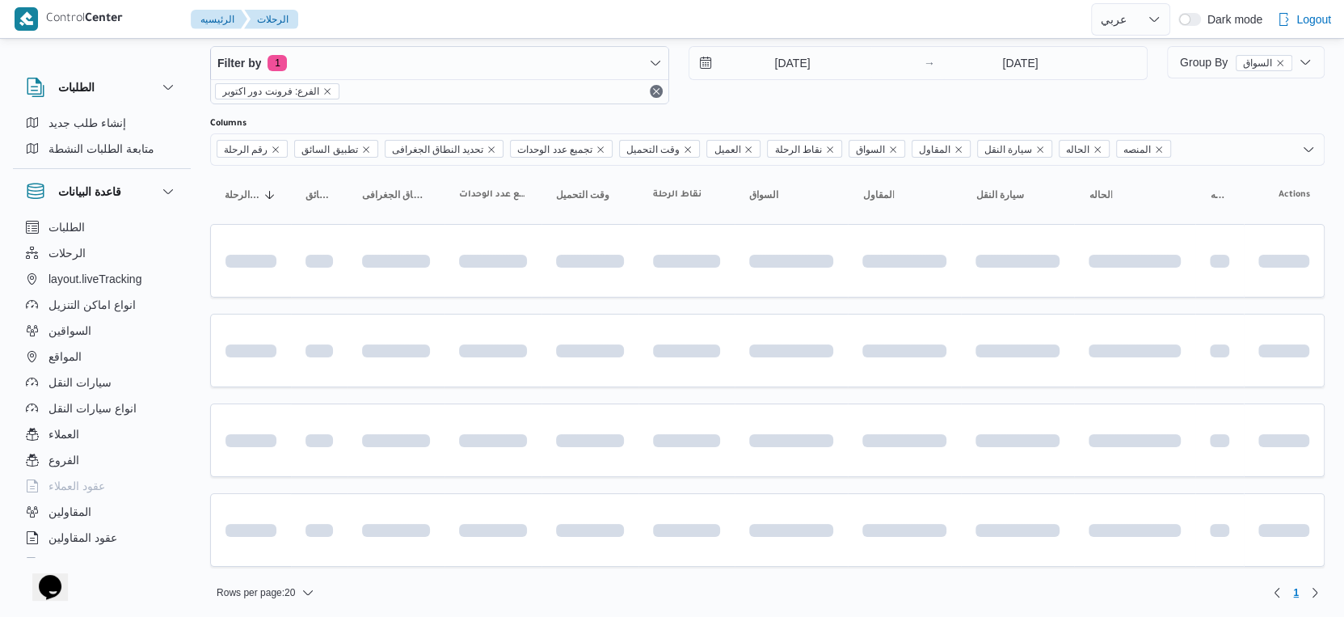
scroll to position [147, 0]
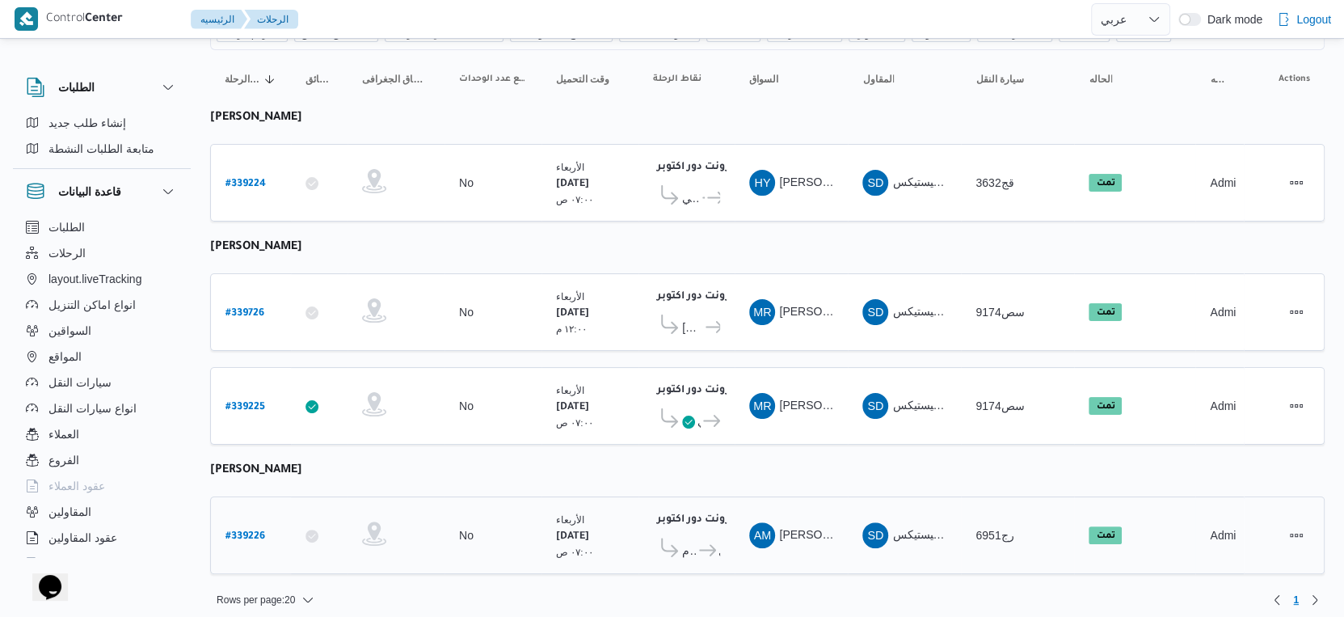
click at [239, 531] on b "# 339226" at bounding box center [246, 536] width 40 height 11
select select "ar"
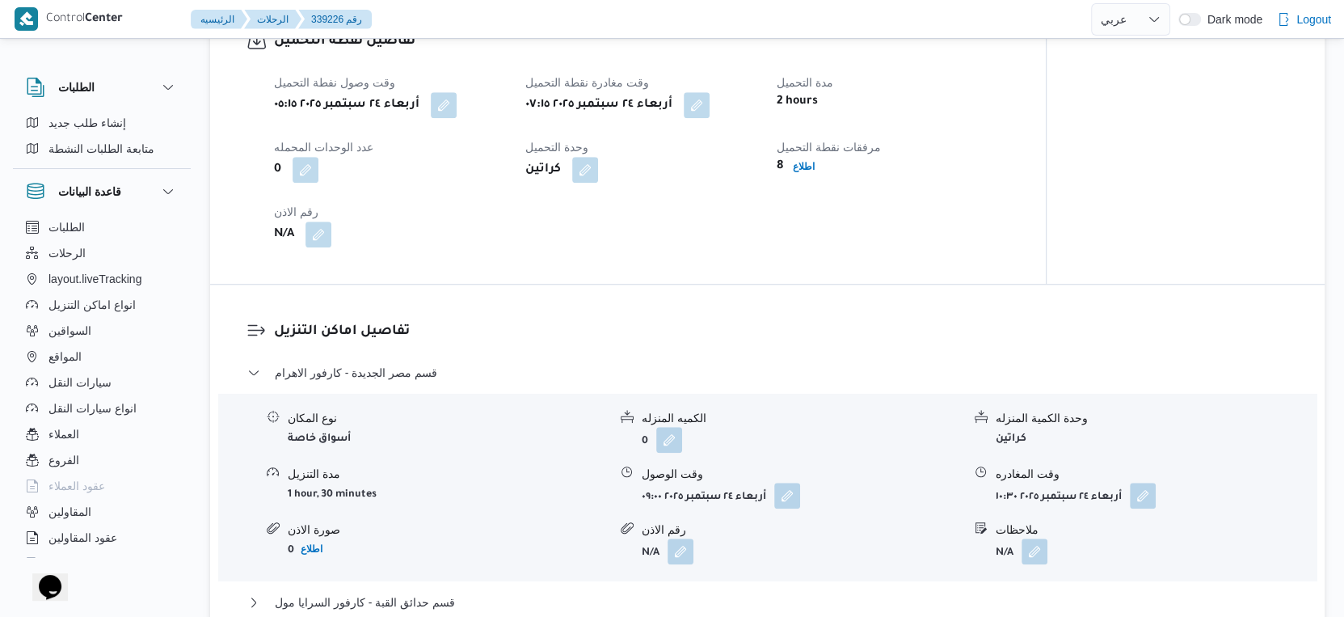
scroll to position [1077, 0]
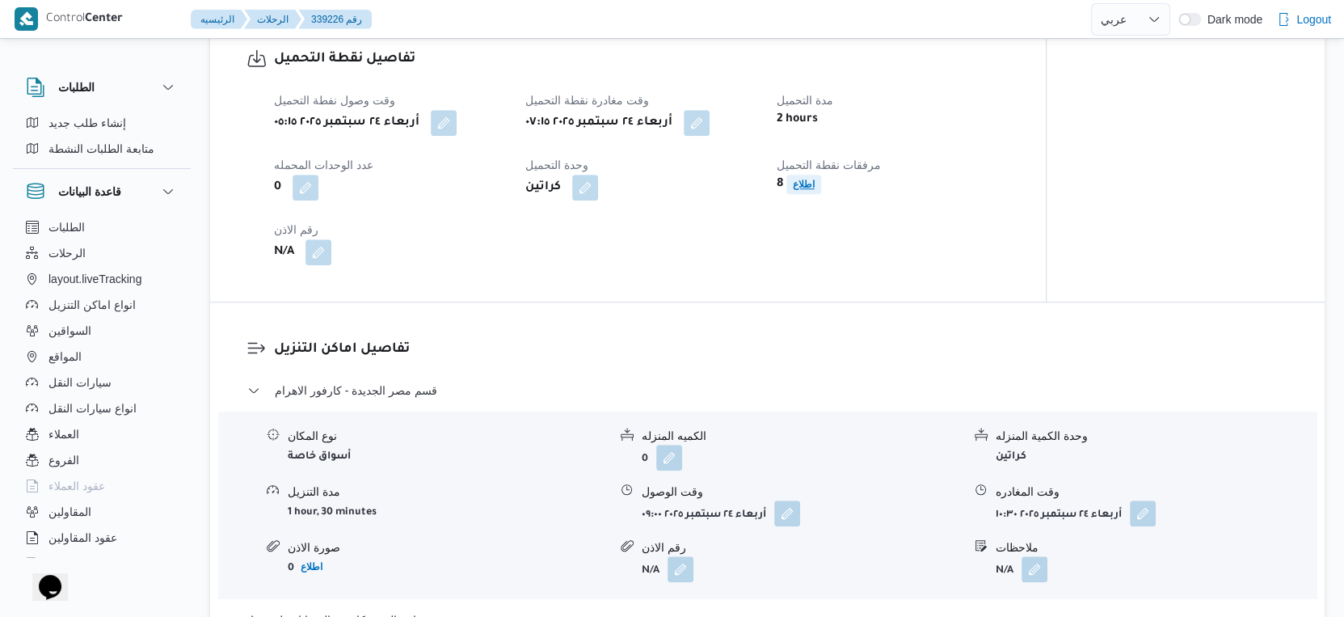
click at [805, 190] on b "اطلاع" at bounding box center [804, 184] width 22 height 11
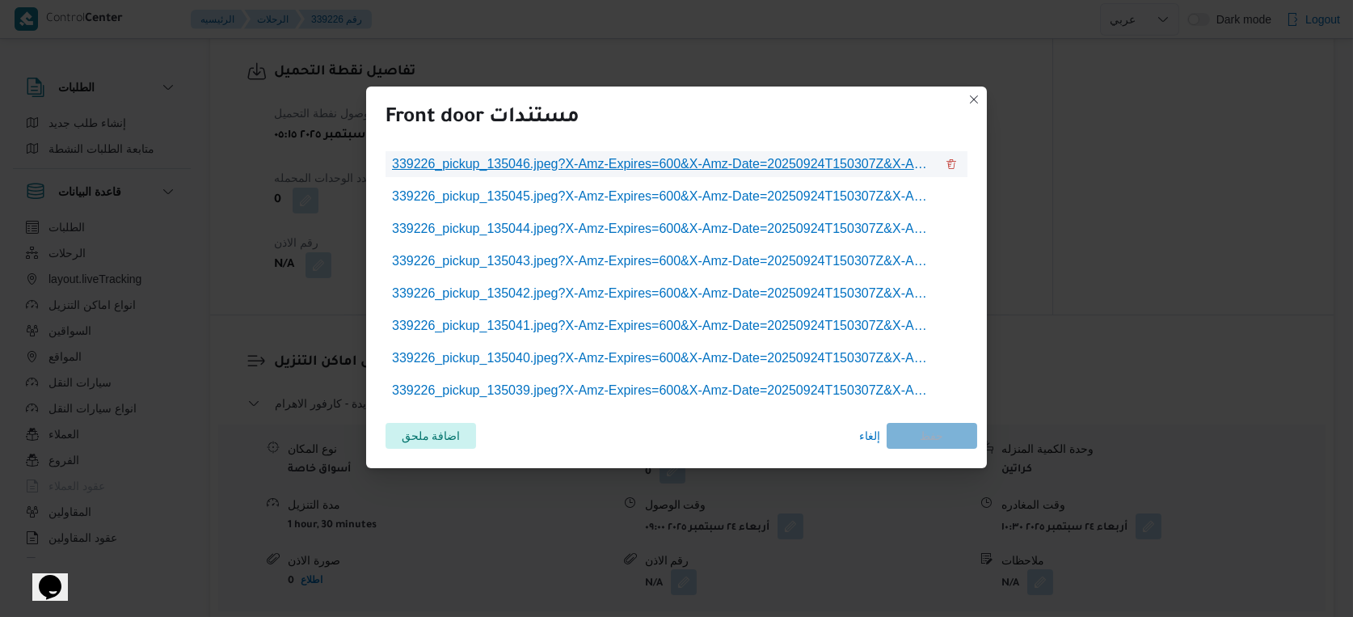
click at [659, 174] on span "339226_pickup_135046.jpeg?X-Amz-Expires=600&X-Amz-Date=20250924T150307Z&X-Amz-A…" at bounding box center [663, 163] width 543 height 19
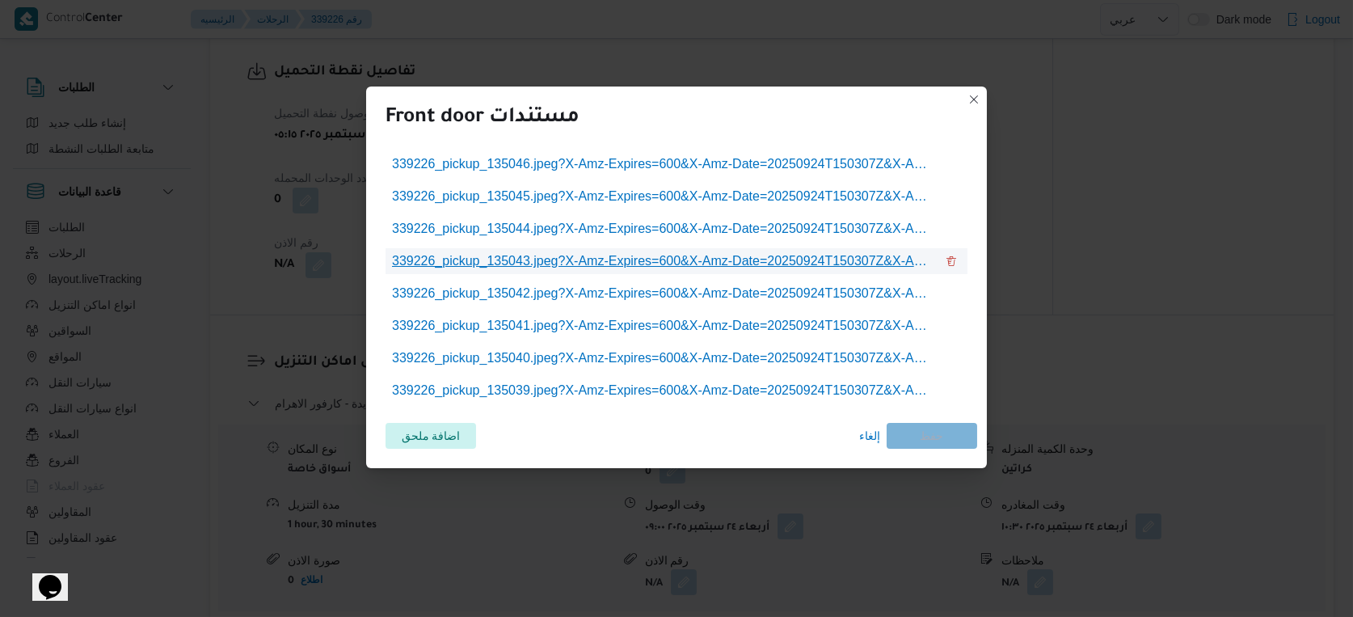
click at [643, 272] on link "339226_pickup_135043.jpeg?X-Amz-Expires=600&X-Amz-Date=20250924T150307Z&X-Amz-A…" at bounding box center [664, 261] width 556 height 26
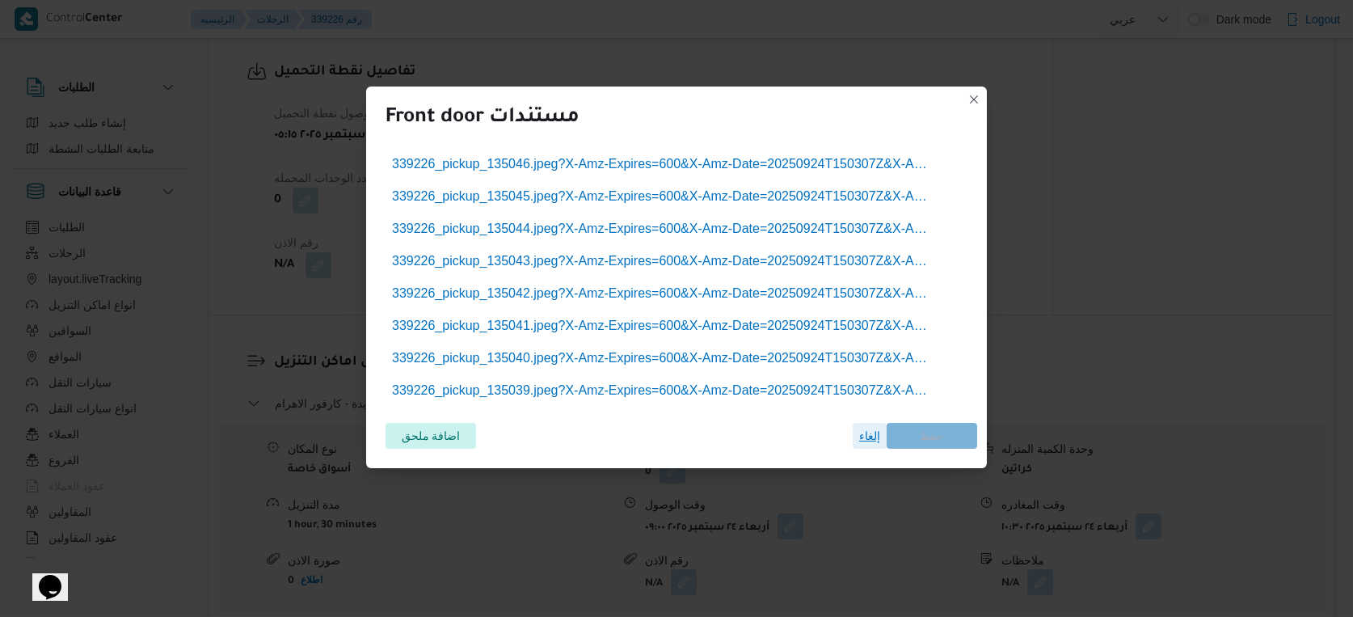
click at [875, 446] on span "إلغاء" at bounding box center [870, 436] width 34 height 26
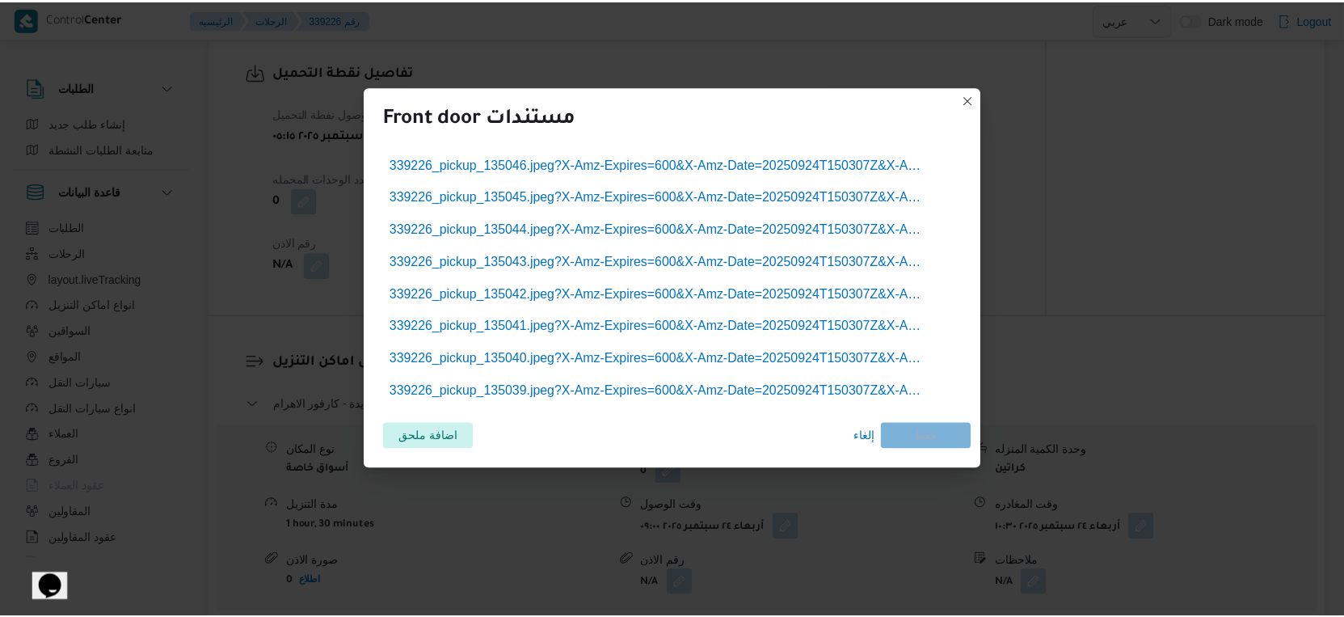
scroll to position [1077, 0]
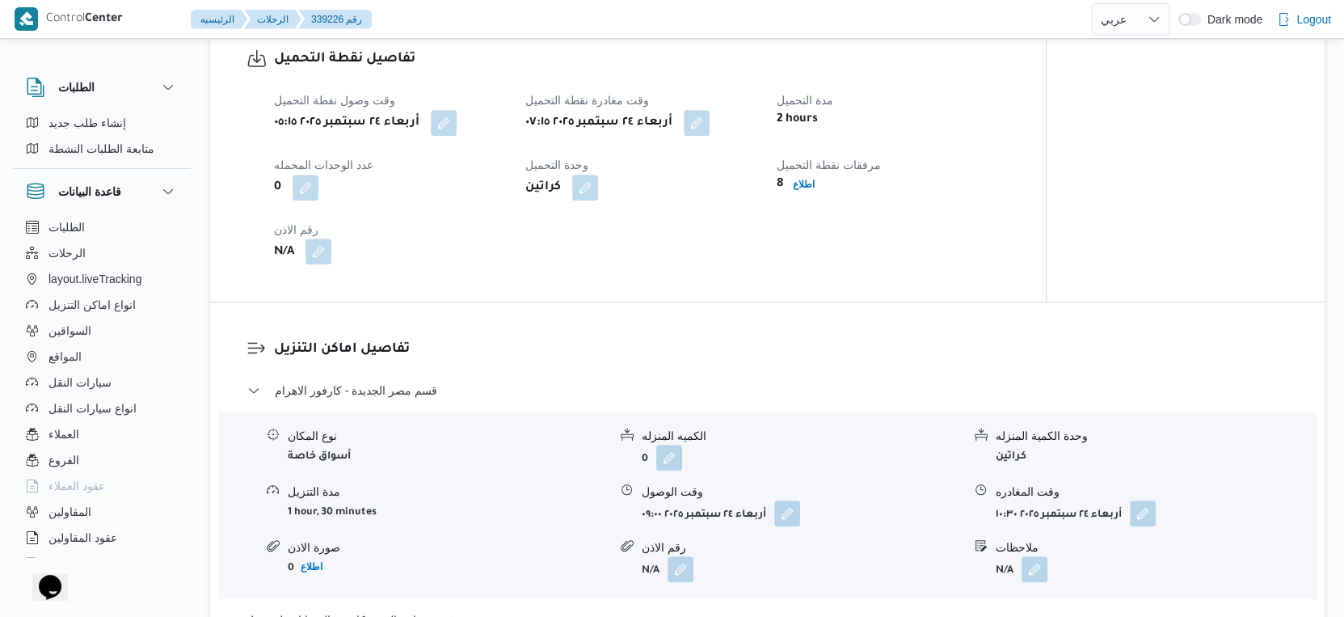
click at [324, 259] on button "button" at bounding box center [319, 251] width 26 height 26
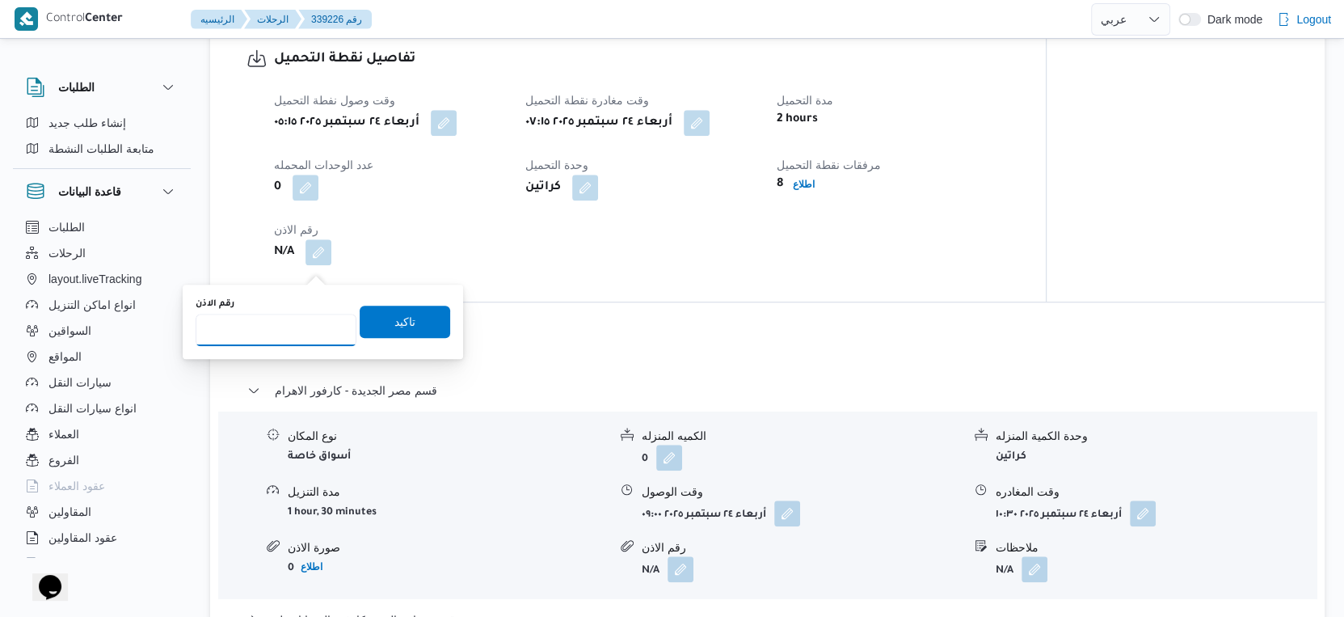
click at [278, 335] on input "رقم الاذن" at bounding box center [276, 330] width 161 height 32
type input "8872"
click at [394, 316] on span "تاكيد" at bounding box center [404, 320] width 21 height 19
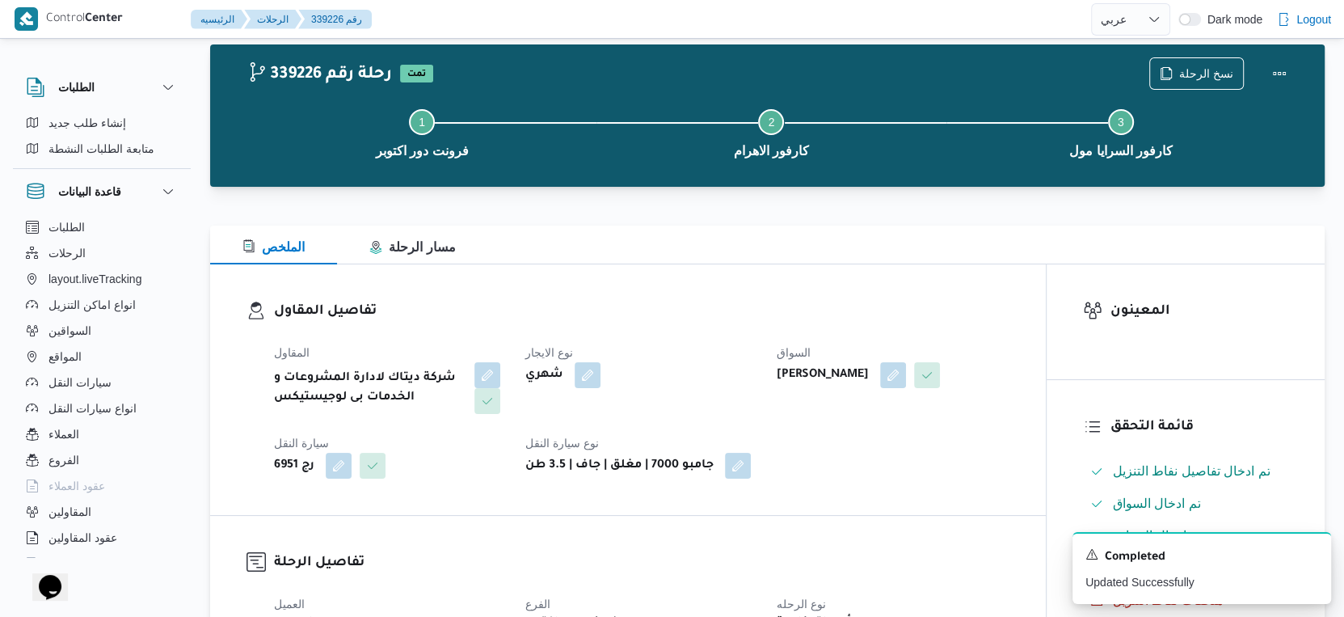
select select "ar"
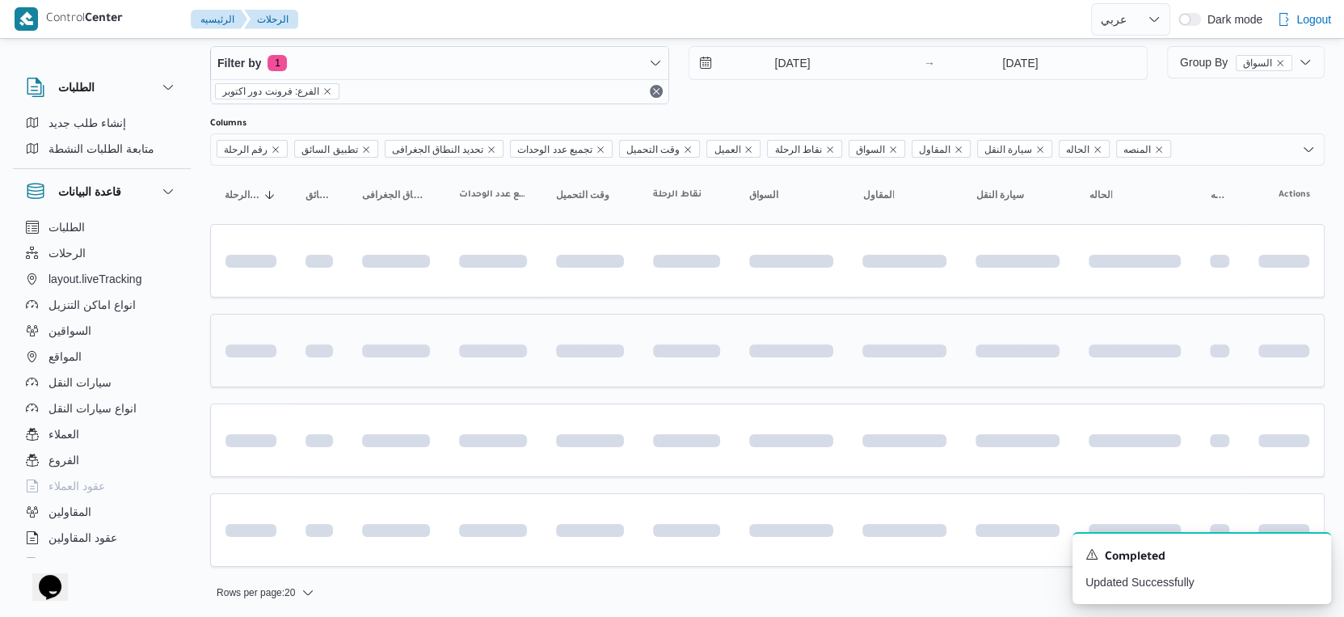
scroll to position [147, 0]
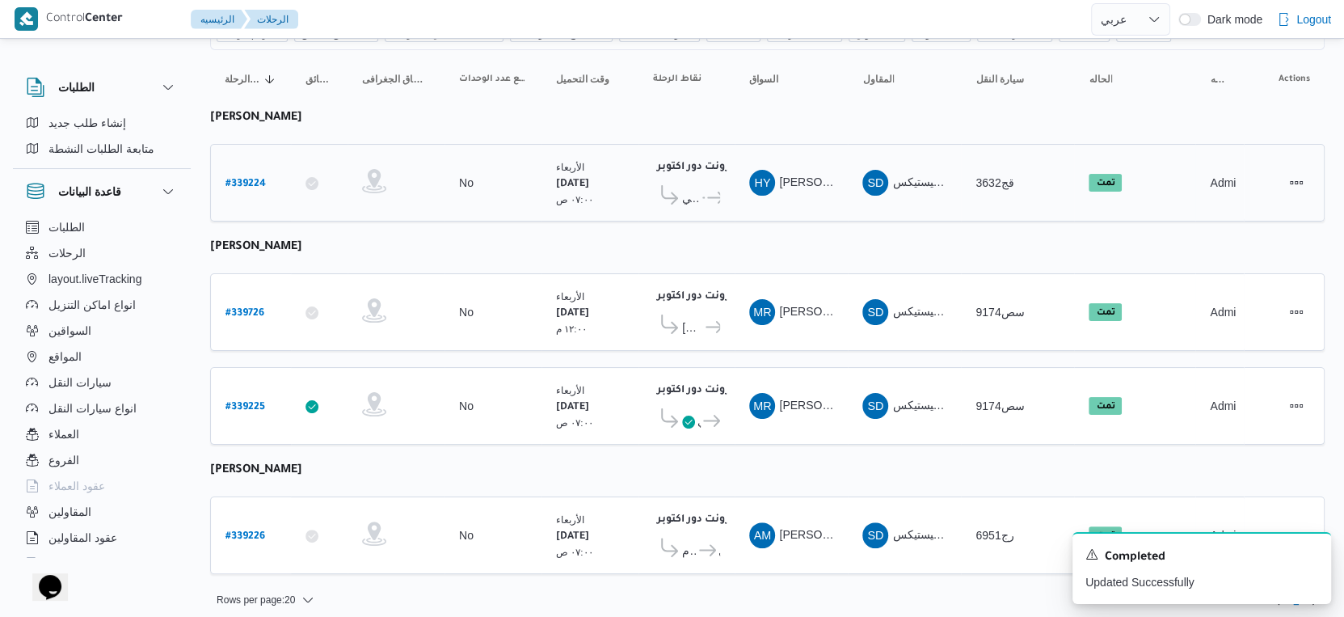
click at [251, 179] on b "# 339224" at bounding box center [246, 184] width 40 height 11
select select "ar"
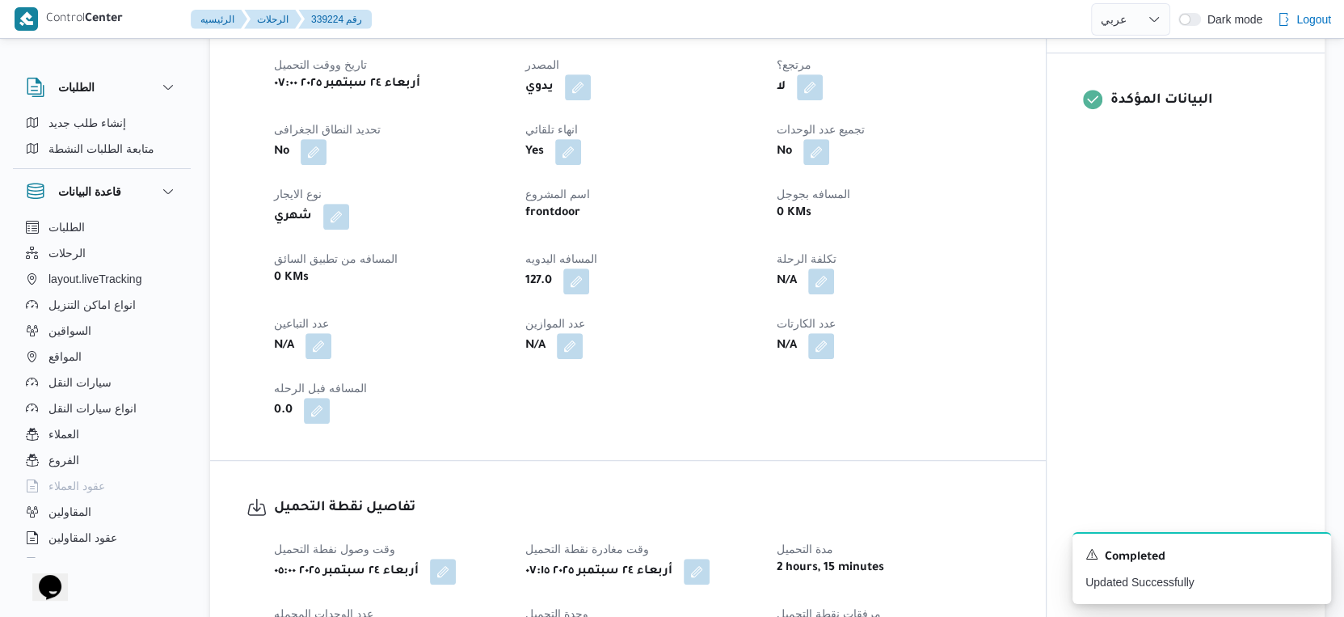
scroll to position [1077, 0]
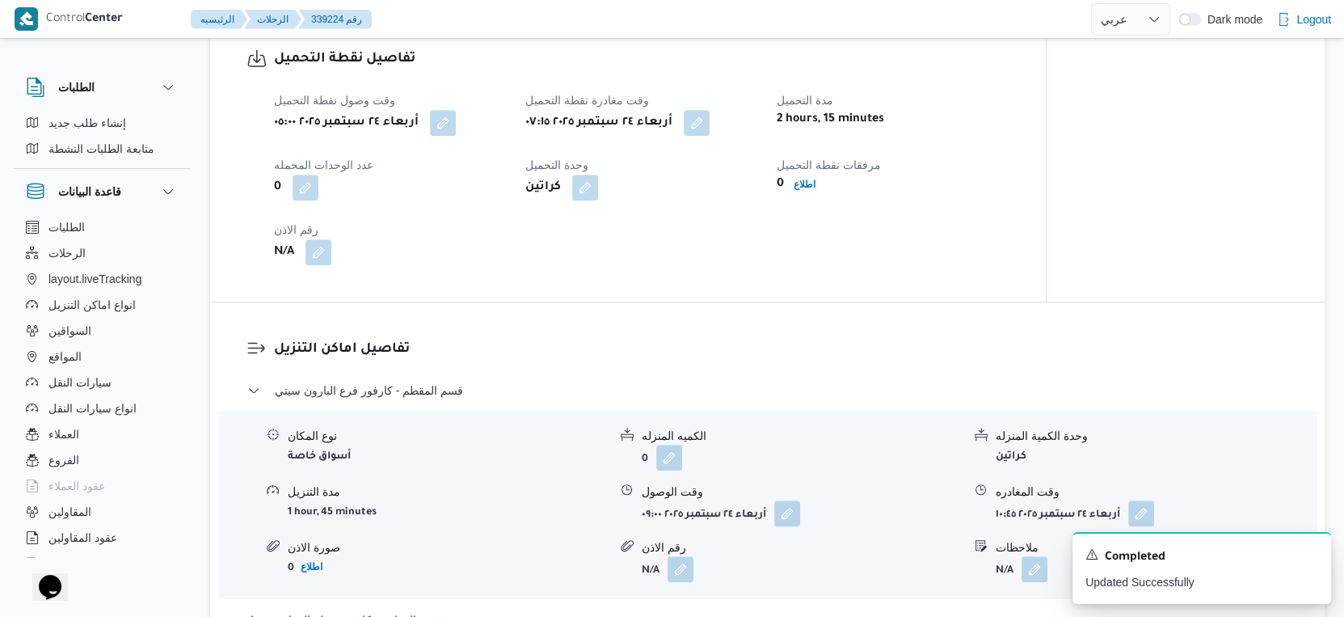
select select "ar"
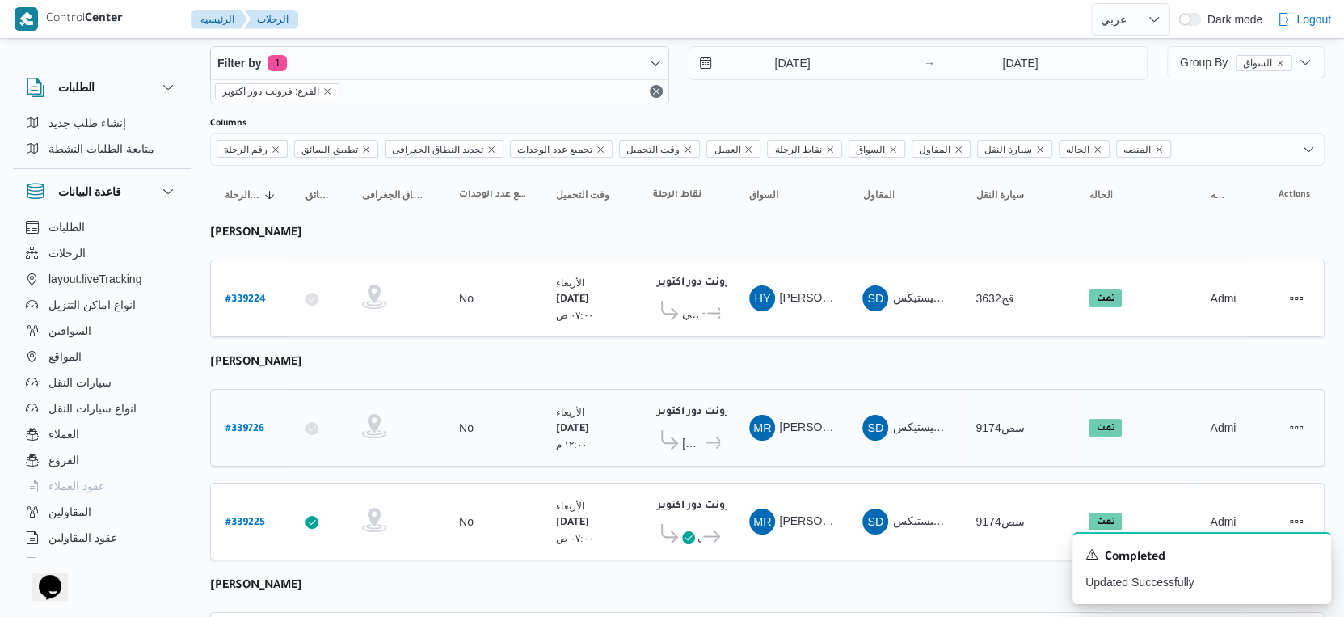
scroll to position [147, 0]
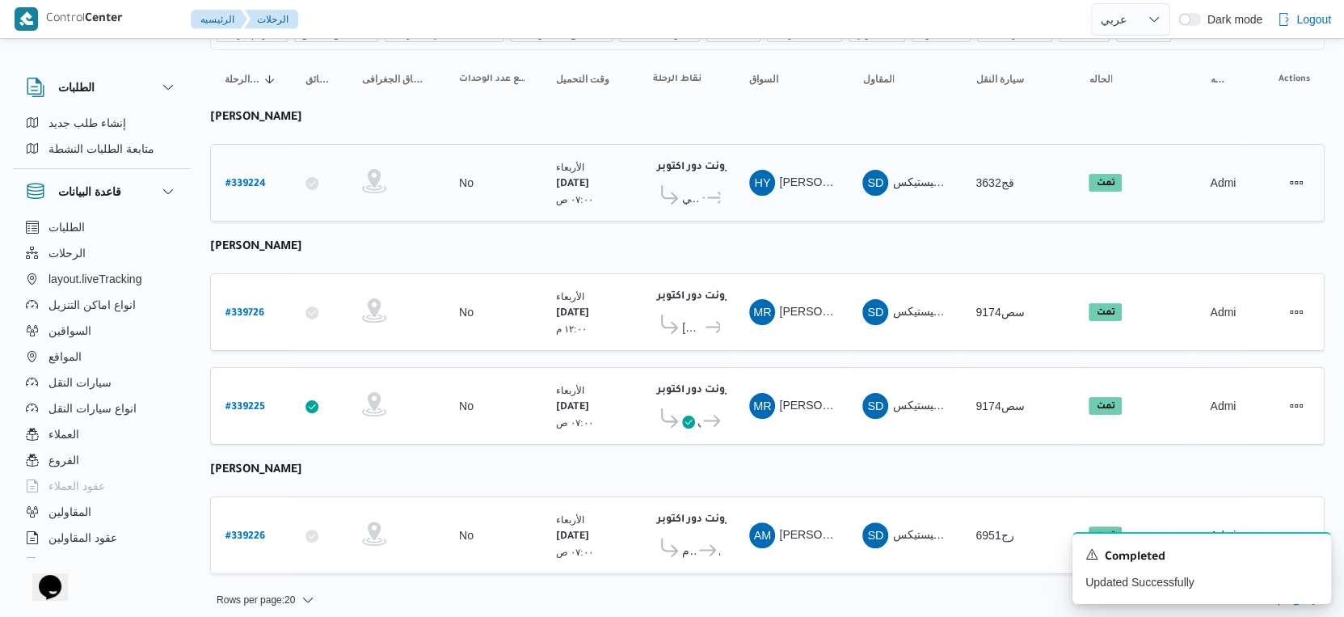
click at [242, 179] on b "# 339224" at bounding box center [246, 184] width 40 height 11
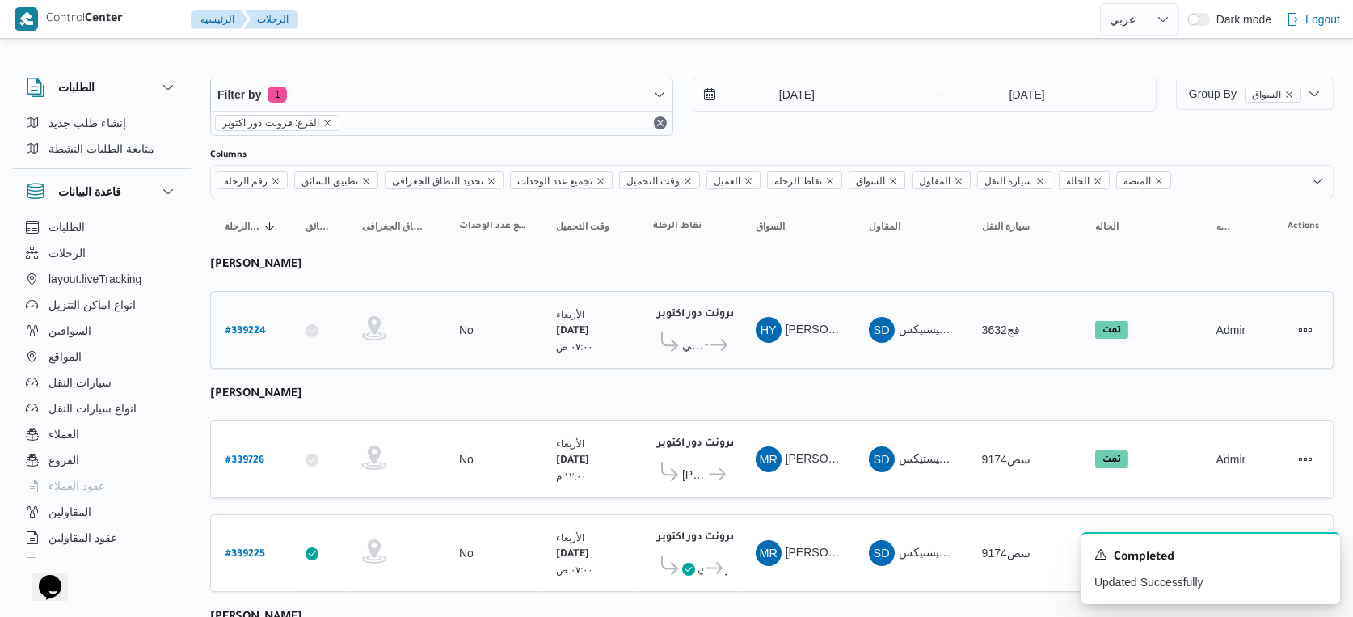
select select "ar"
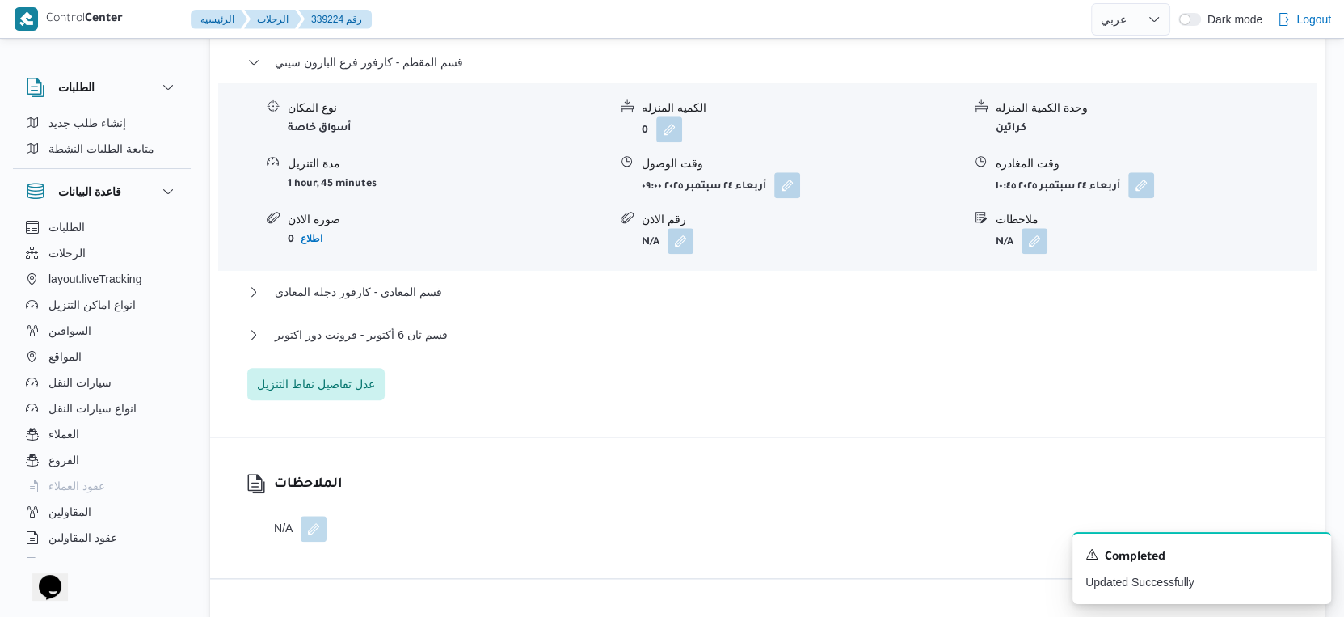
scroll to position [1436, 0]
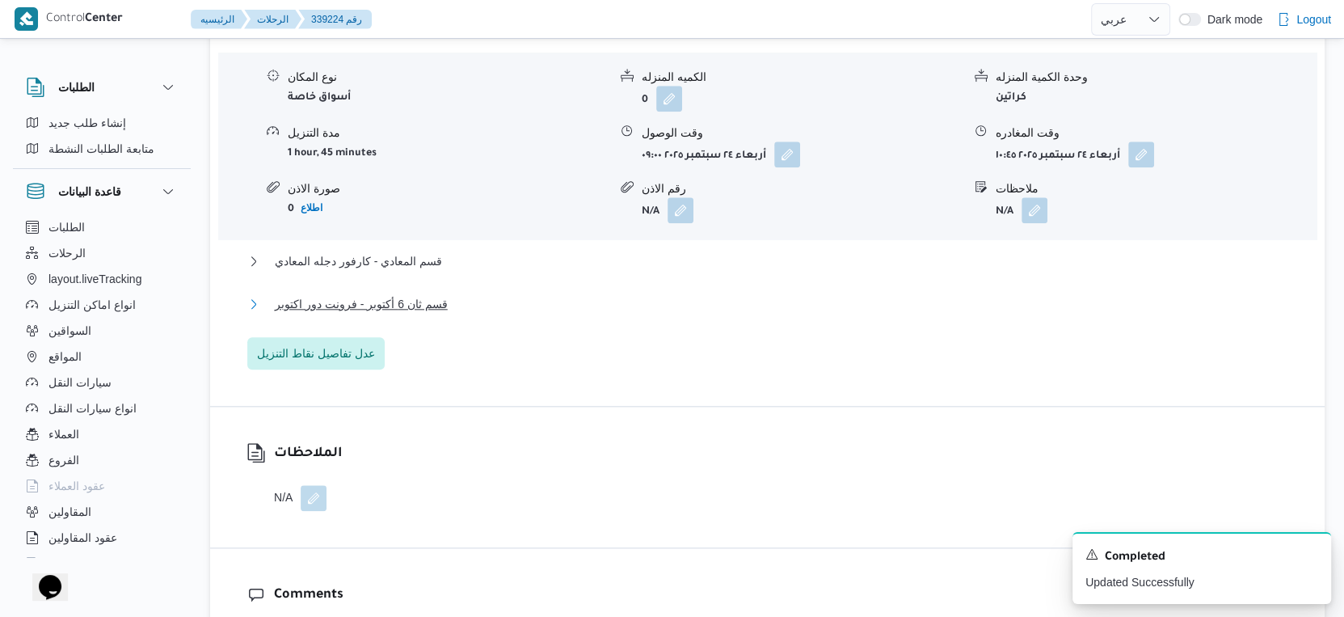
click at [434, 314] on span "قسم ثان 6 أكتوبر - فرونت دور اكتوبر" at bounding box center [361, 303] width 173 height 19
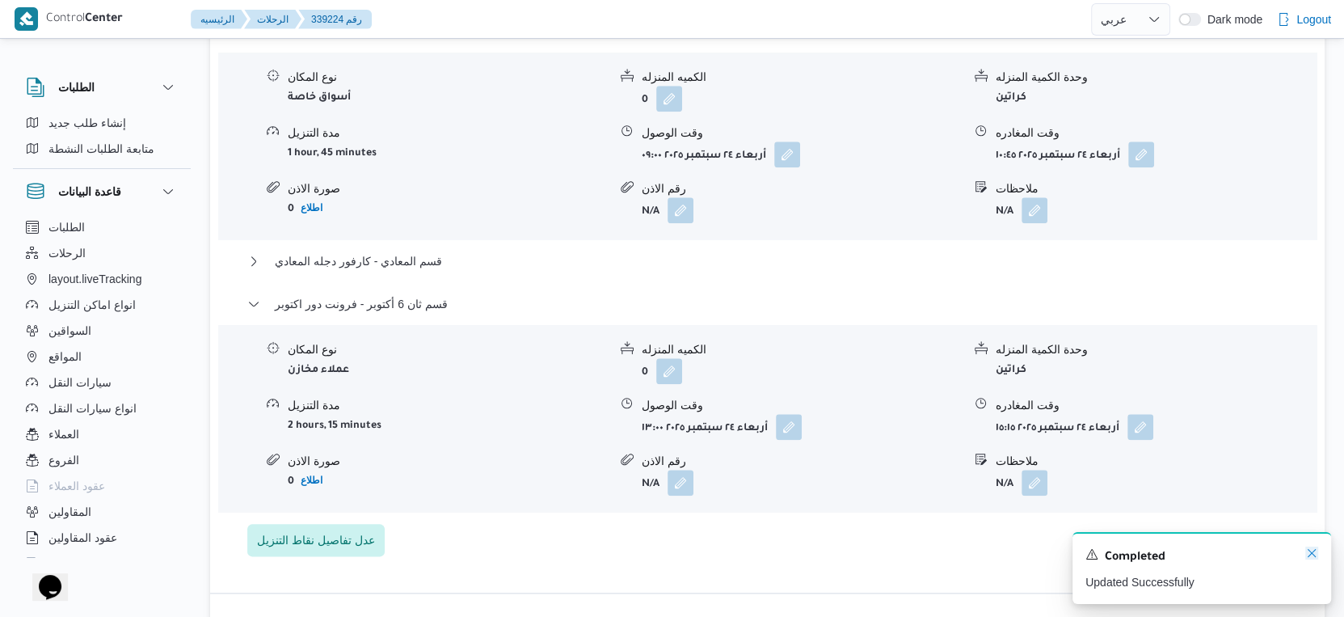
click at [1315, 551] on icon "Dismiss toast" at bounding box center [1311, 552] width 13 height 13
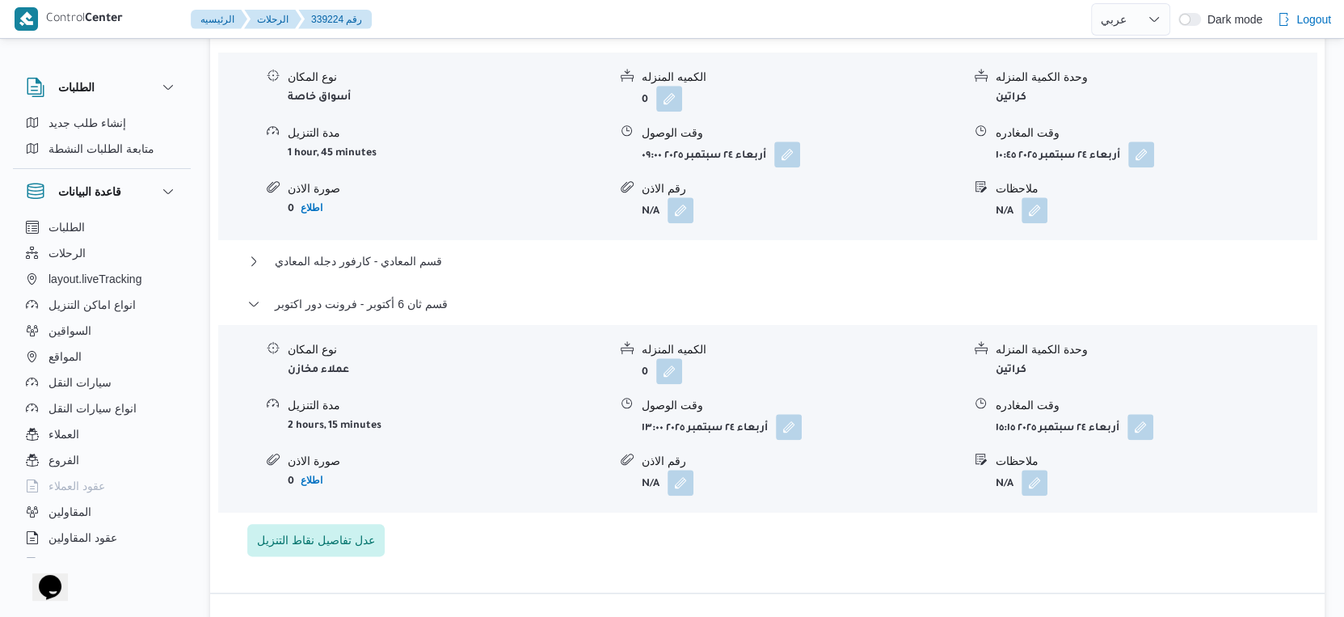
click at [768, 510] on div "نوع المكان عملاء مخازن الكميه المنزله 0 وحدة الكمية المنزله كراتين مدة التنزيل …" at bounding box center [767, 418] width 1111 height 183
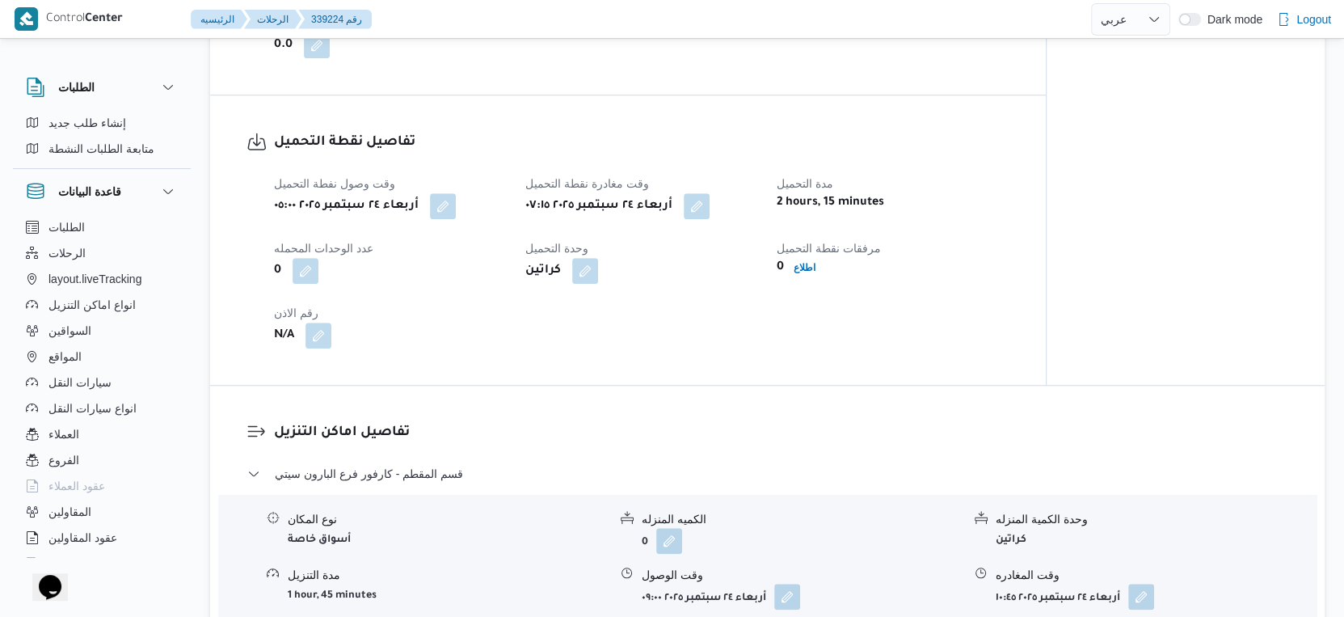
scroll to position [898, 0]
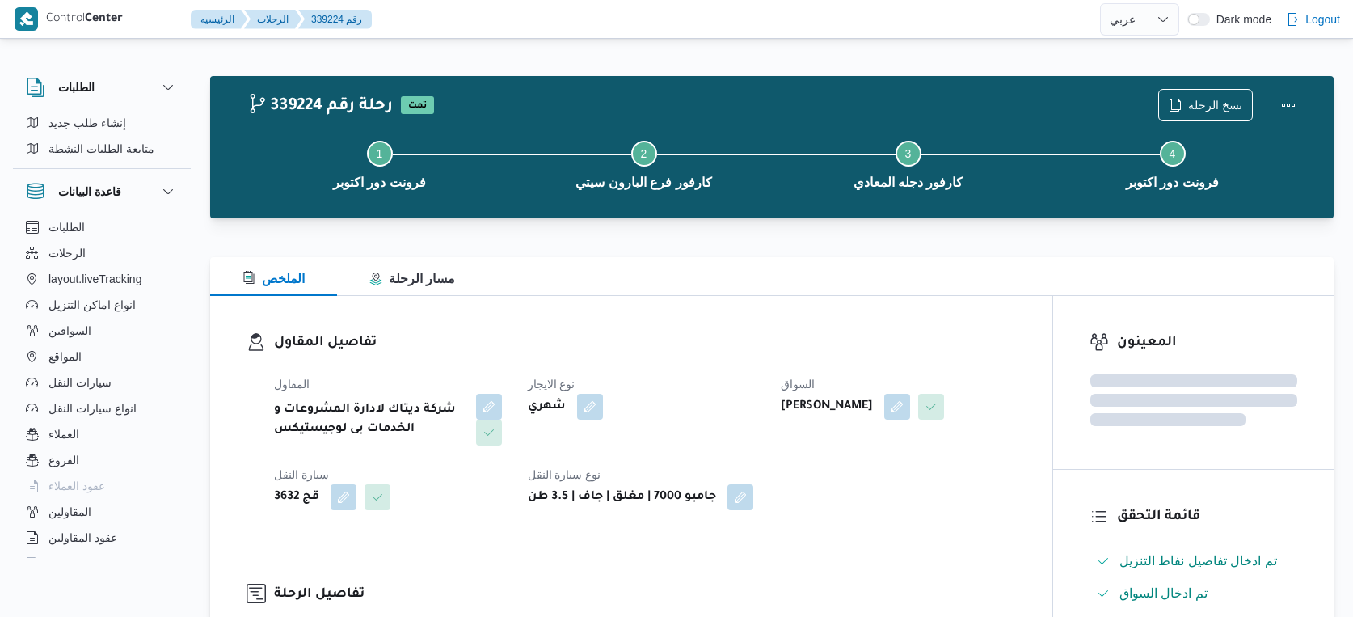
select select "ar"
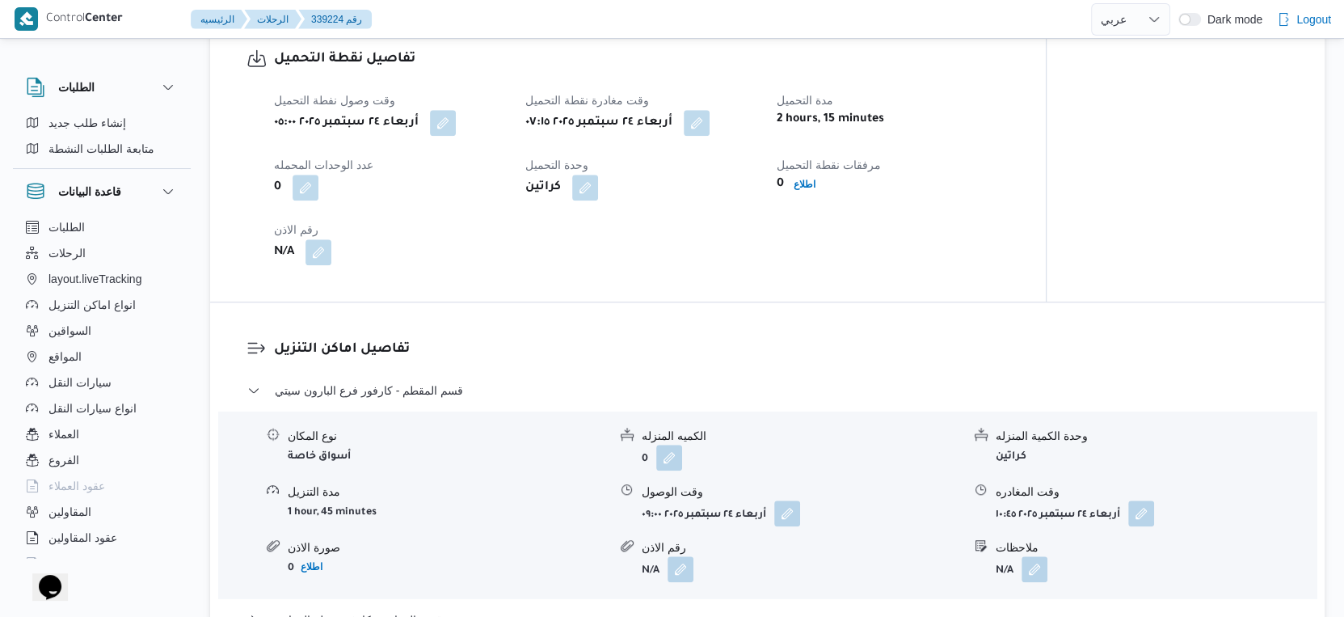
scroll to position [1527, 0]
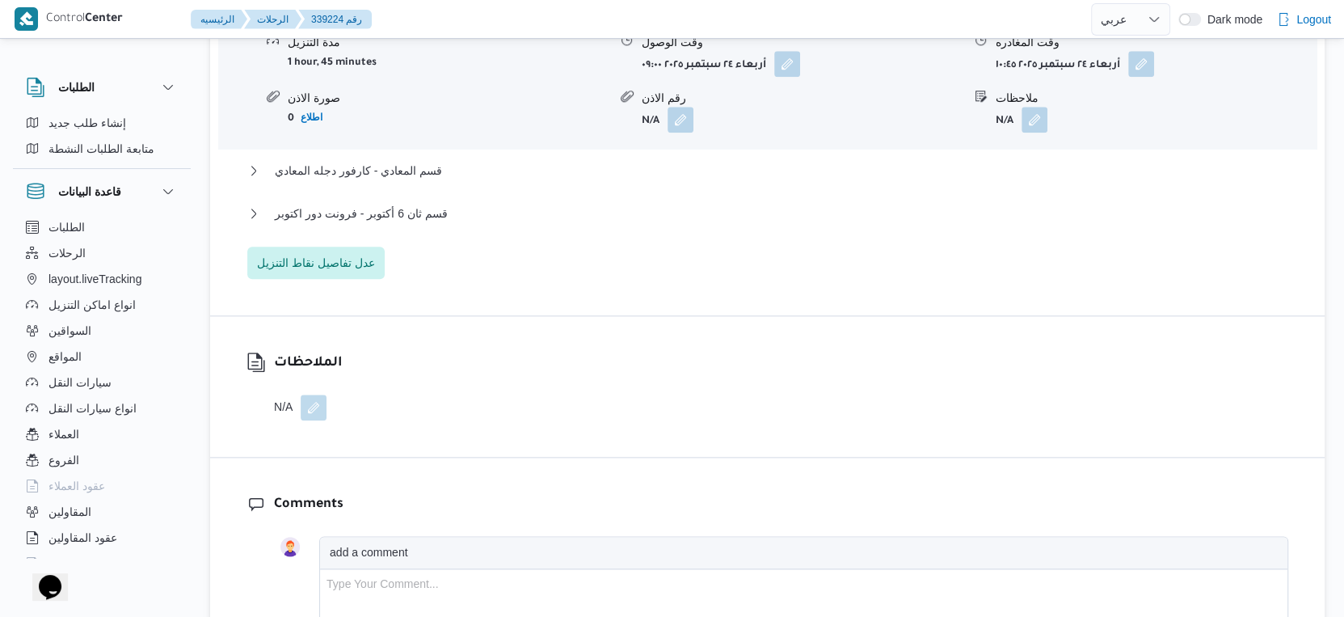
click at [373, 213] on div "قسم المقطم - كارفور فرع البارون سيتي نوع المكان أسواق خاصة الكميه المنزله 0 وحد…" at bounding box center [767, 105] width 1041 height 348
click at [372, 223] on span "قسم ثان 6 أكتوبر - فرونت دور اكتوبر" at bounding box center [361, 213] width 173 height 19
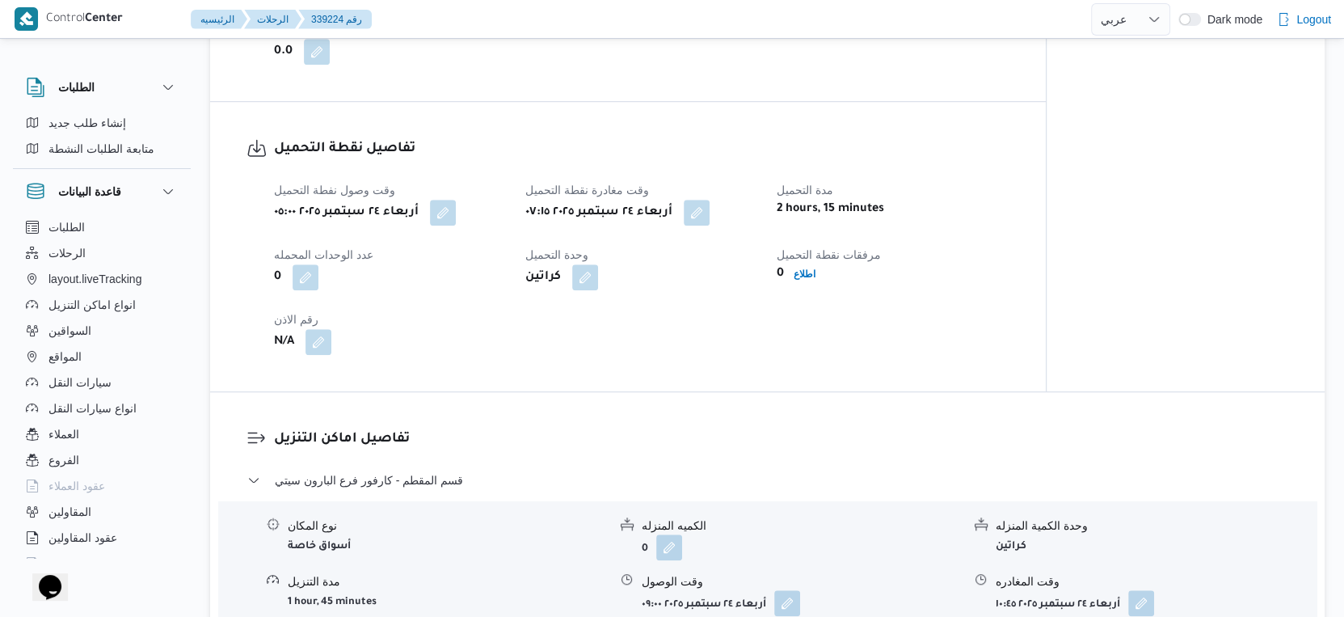
scroll to position [538, 0]
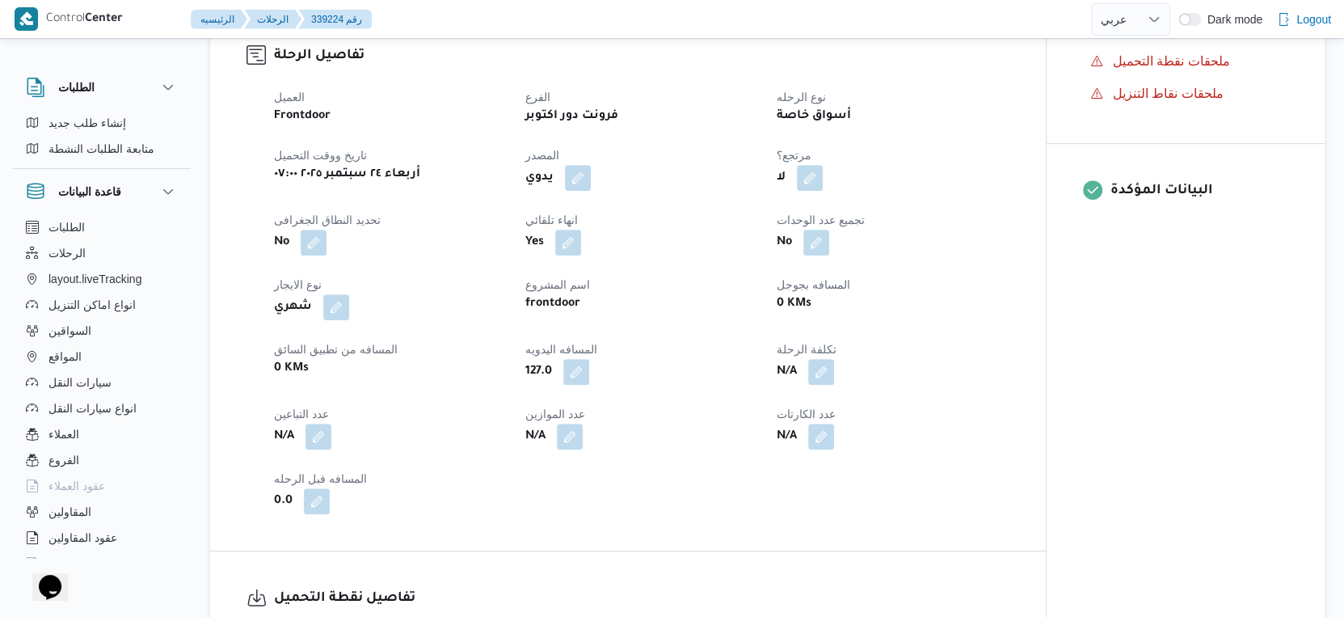
select select "ar"
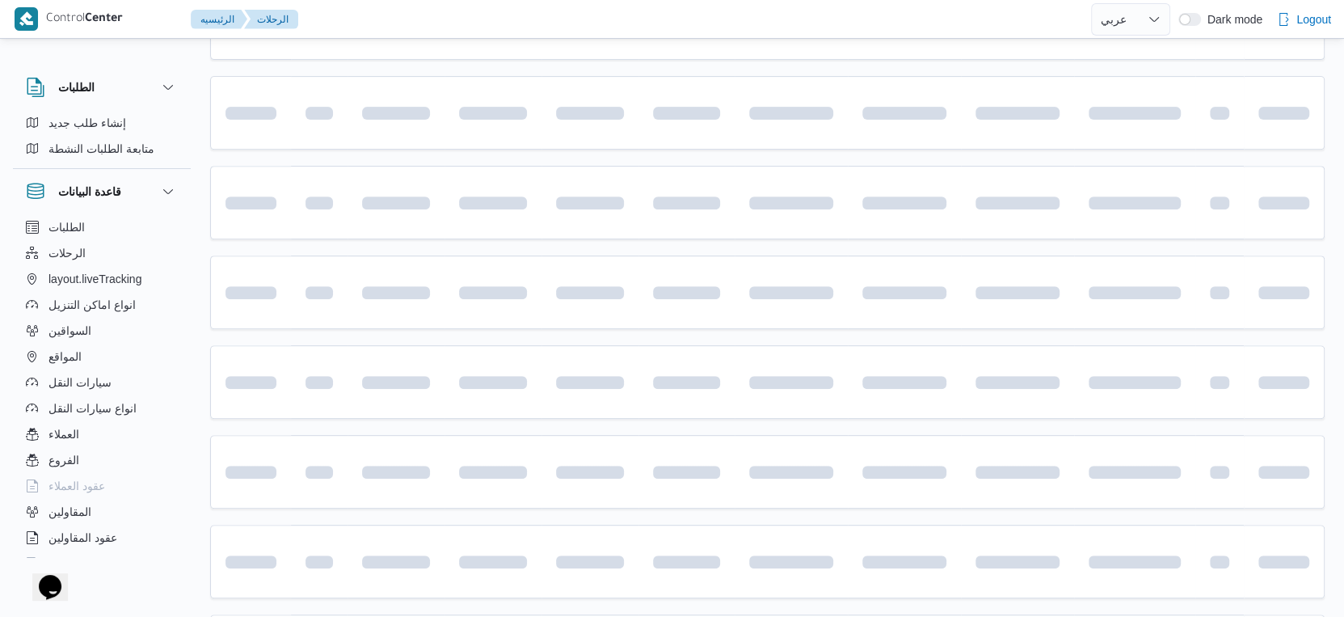
scroll to position [147, 0]
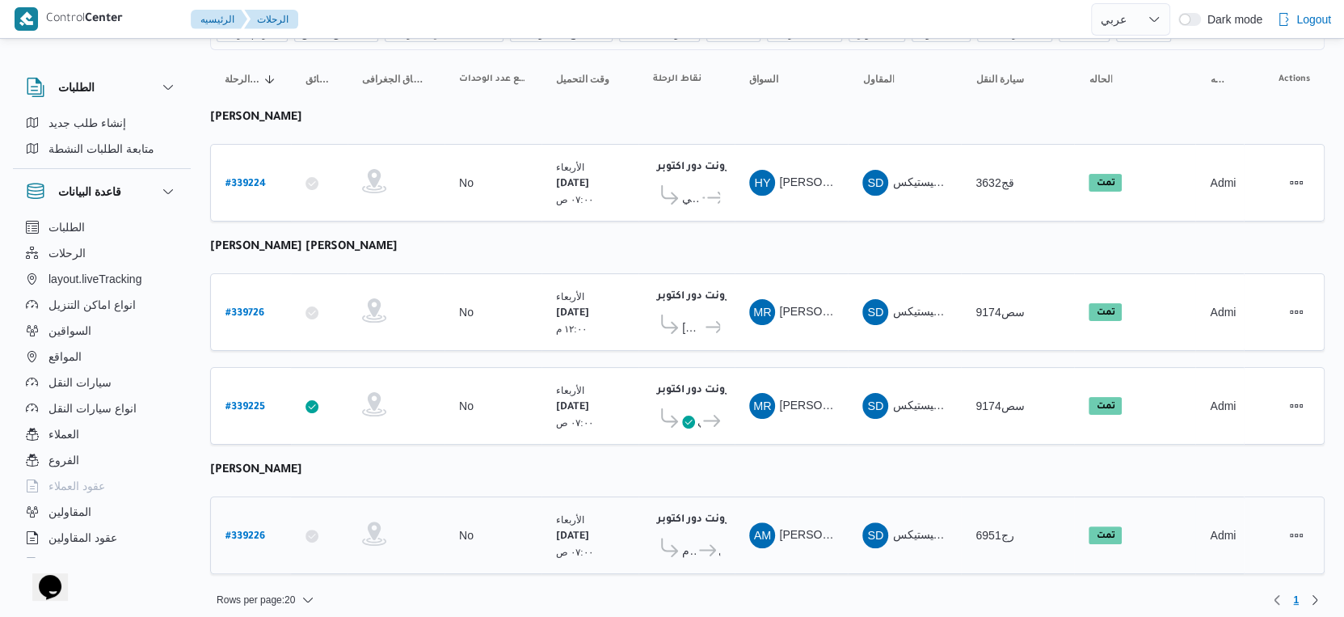
click at [247, 531] on b "# 339226" at bounding box center [246, 536] width 40 height 11
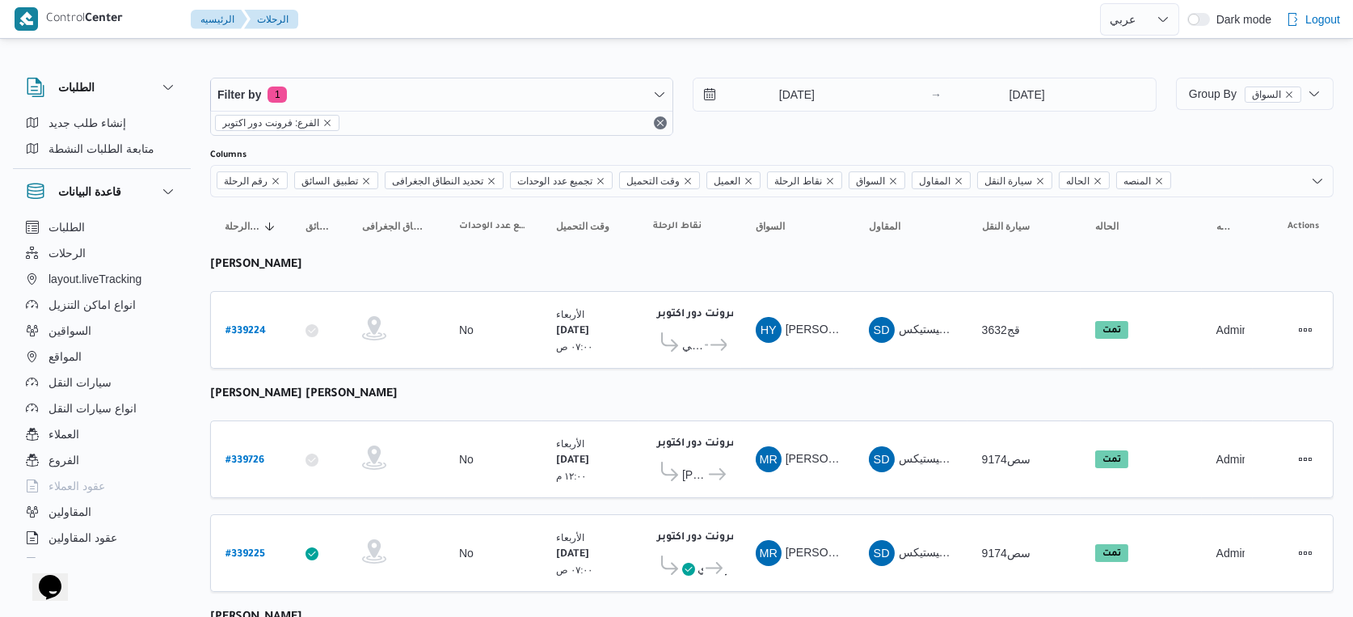
select select "ar"
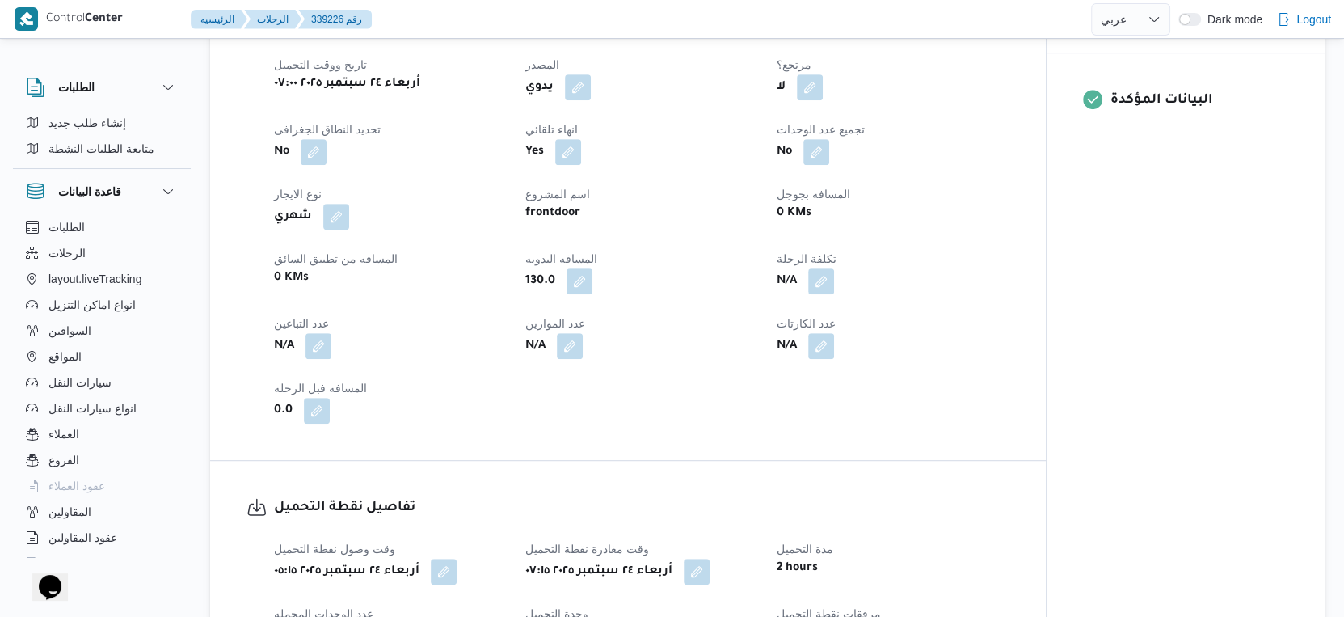
scroll to position [269, 0]
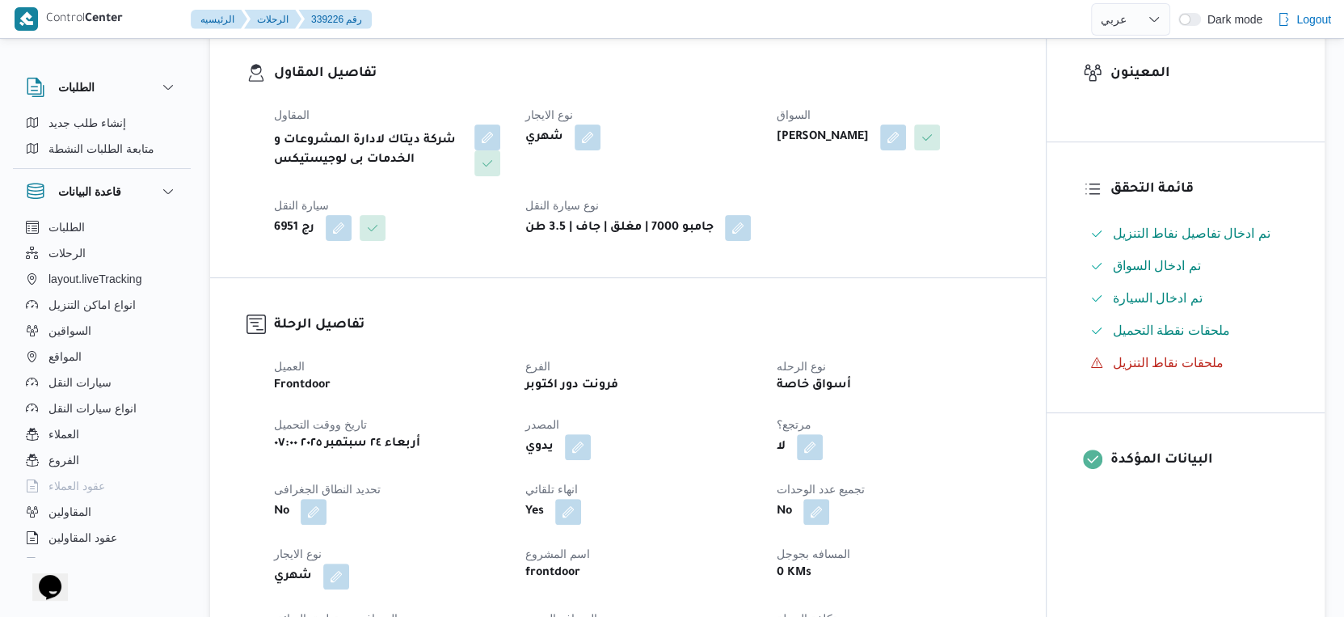
click at [869, 134] on b "[PERSON_NAME]" at bounding box center [823, 137] width 92 height 19
copy div "[PERSON_NAME]"
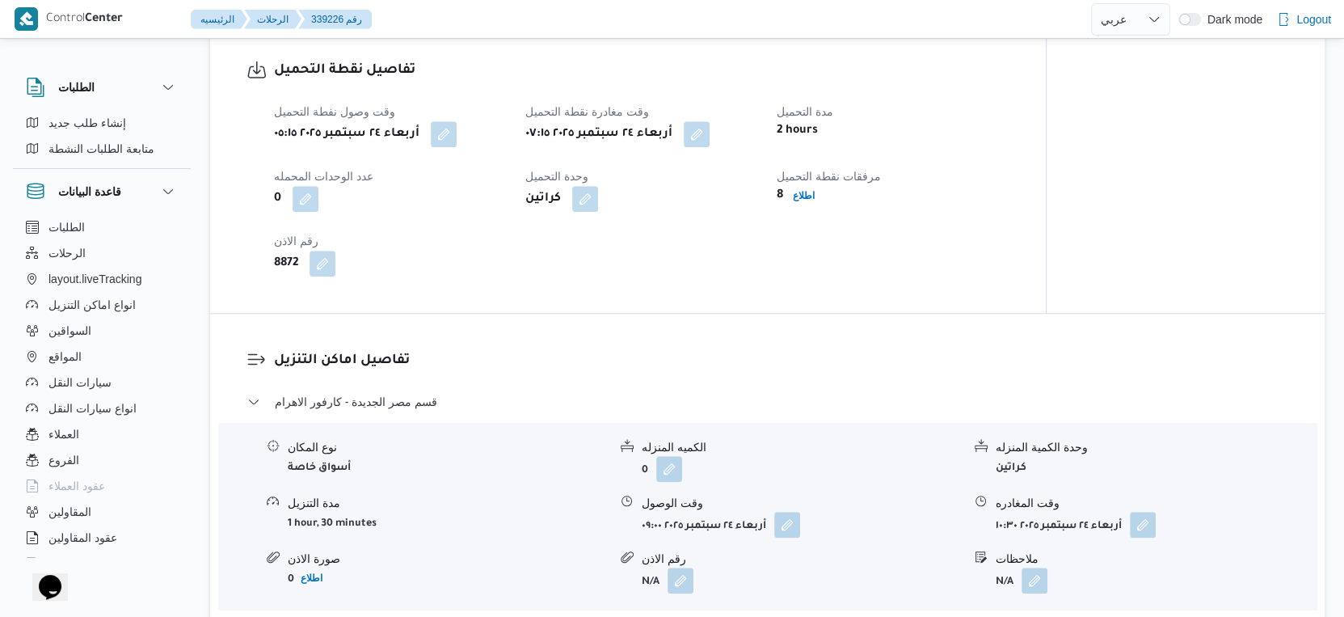
scroll to position [1257, 0]
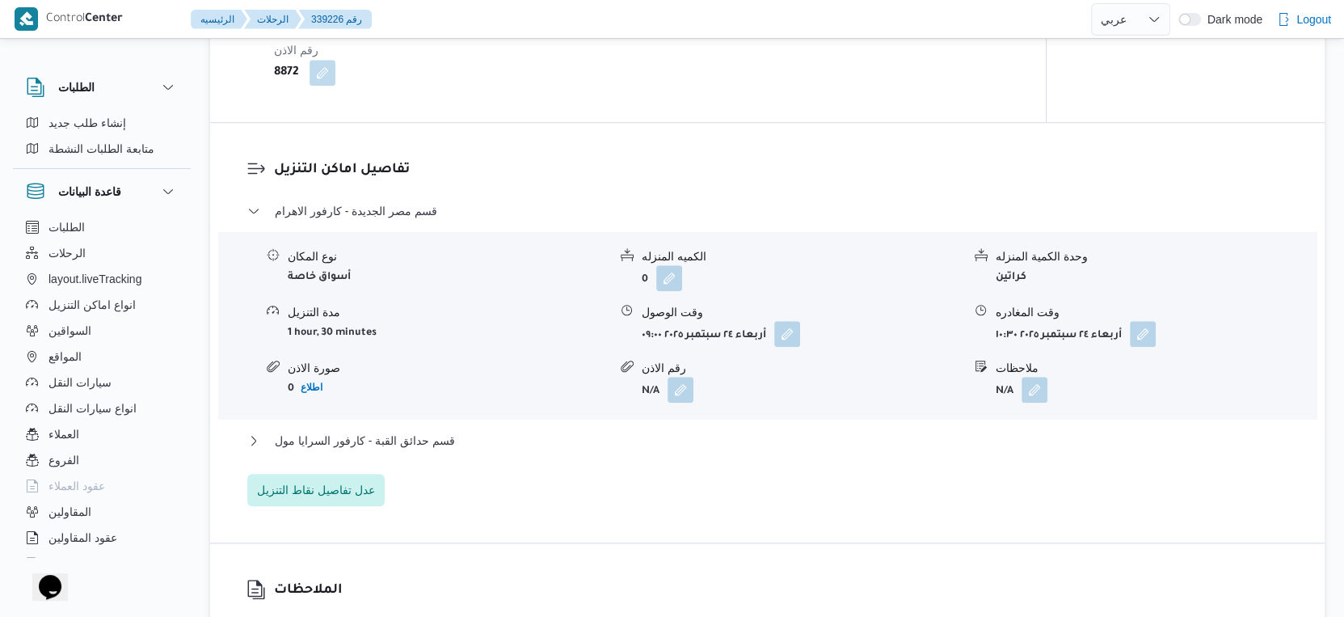
click at [585, 496] on div "قسم مصر الجديدة - كارفور الاهرام نوع المكان أسواق خاصة الكميه المنزله 0 وحدة ال…" at bounding box center [767, 353] width 1041 height 305
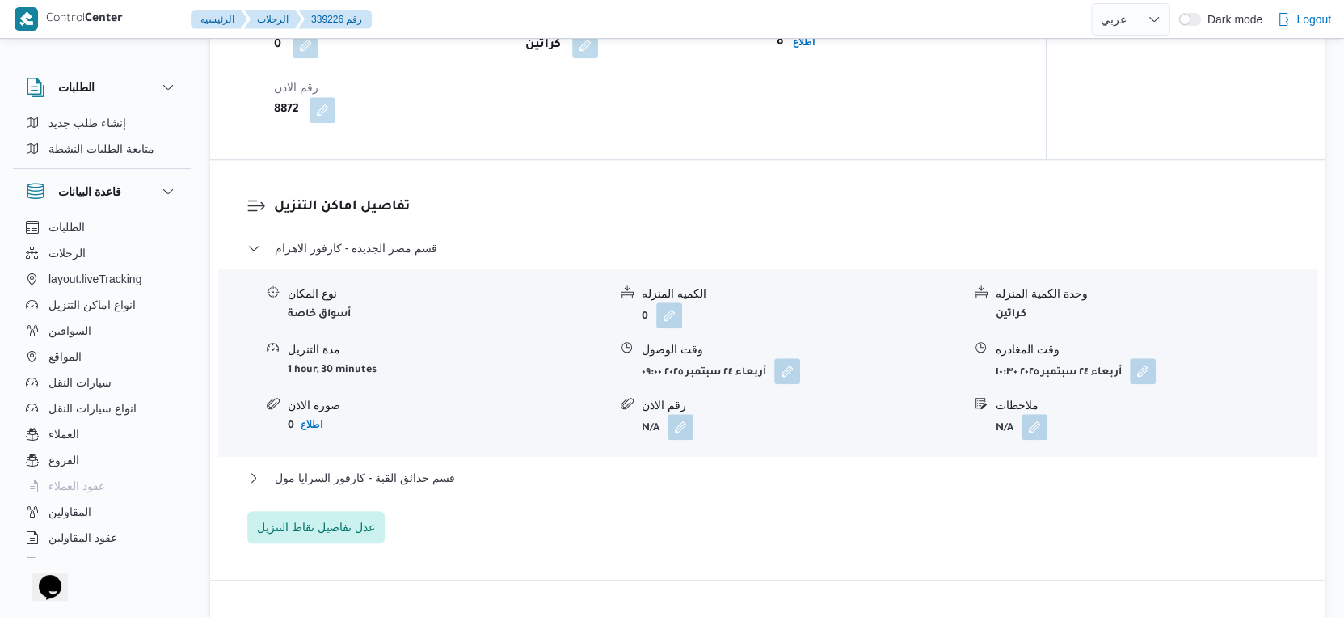
scroll to position [1347, 0]
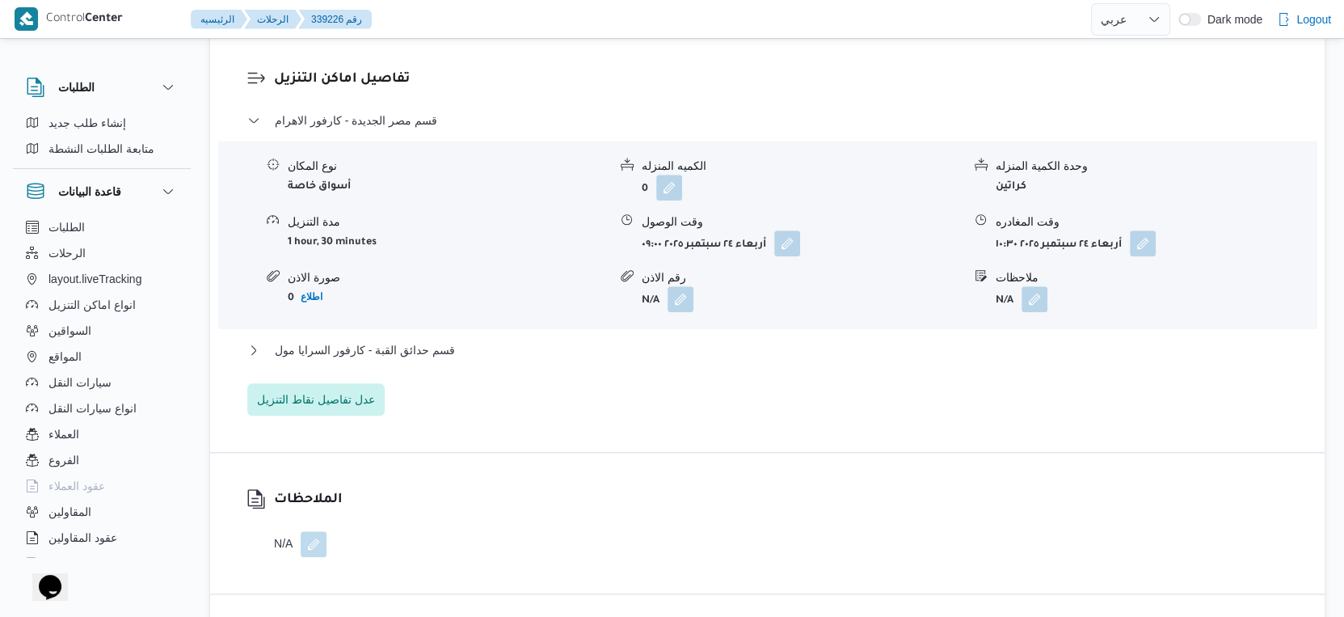
select select "ar"
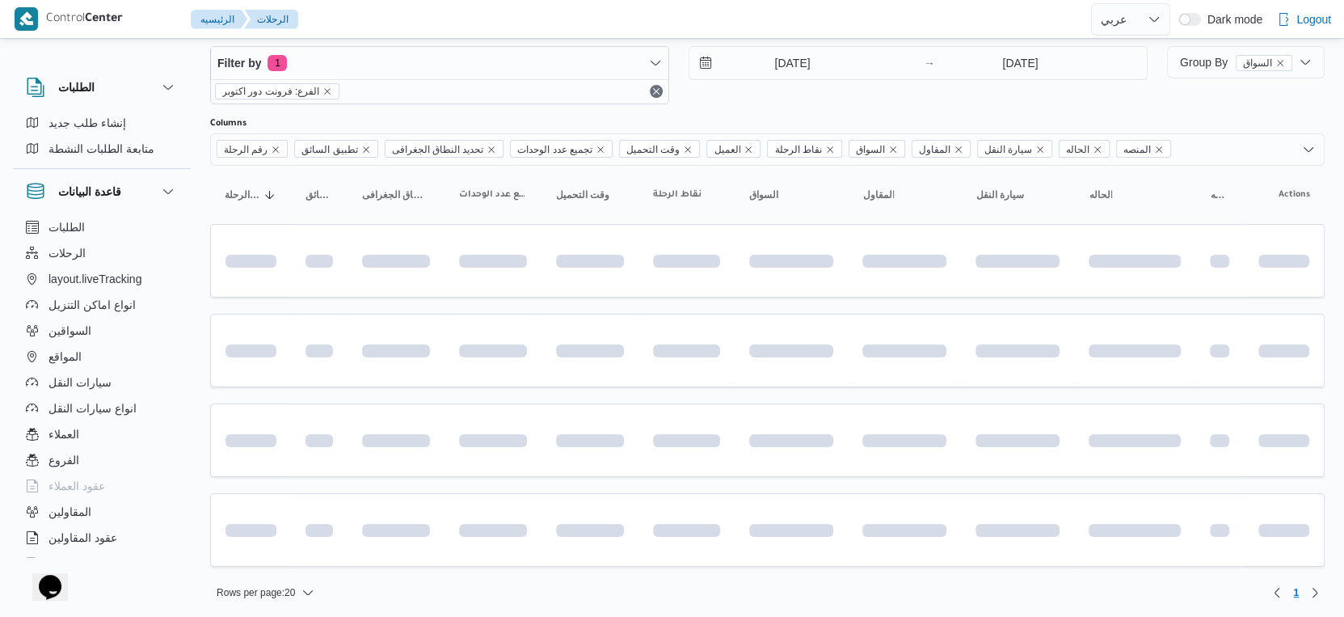
scroll to position [147, 0]
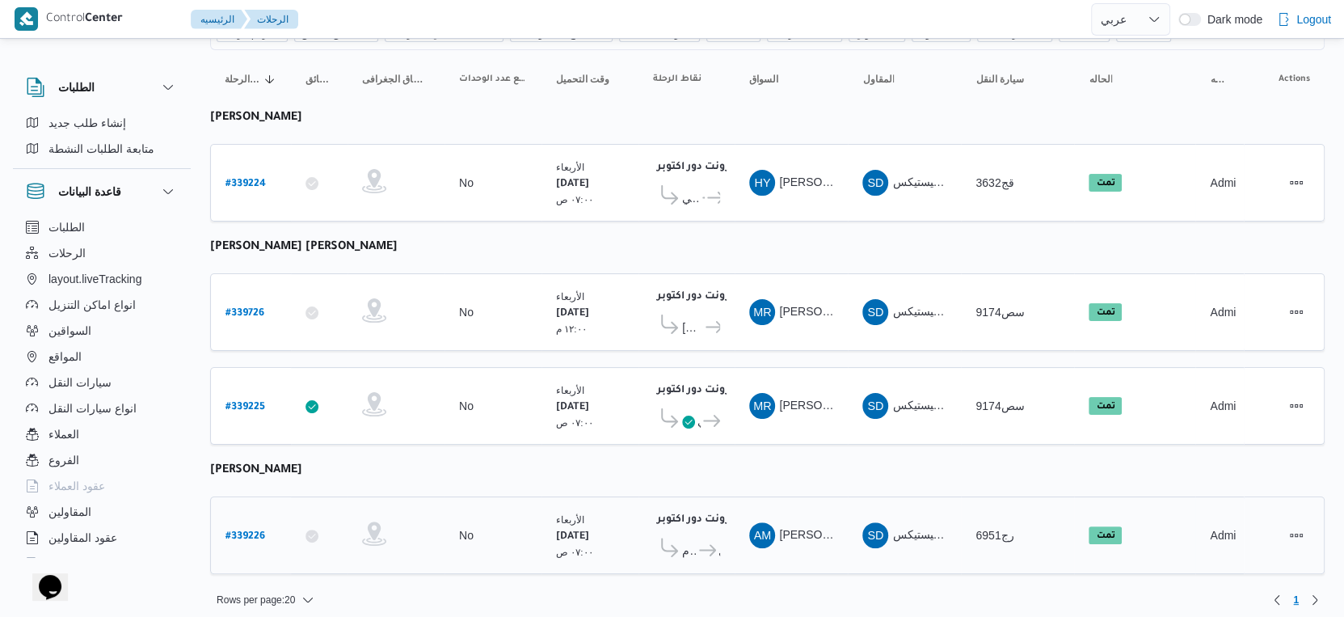
click at [245, 531] on b "# 339226" at bounding box center [246, 536] width 40 height 11
select select "ar"
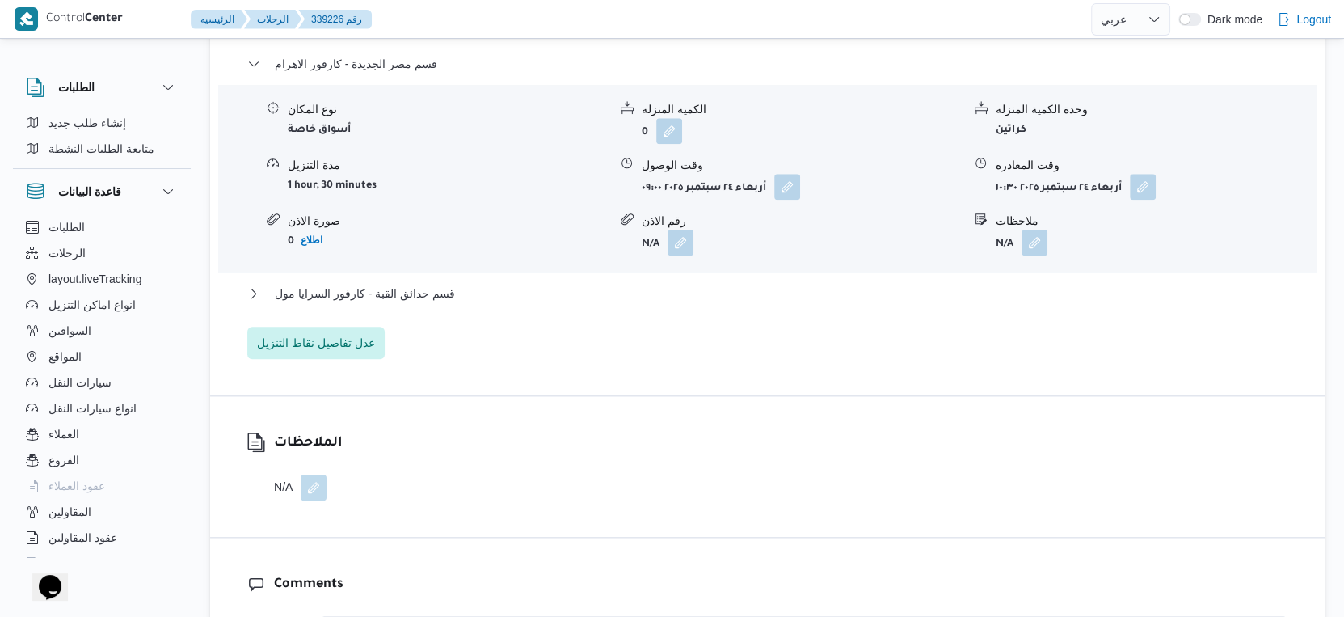
scroll to position [1527, 0]
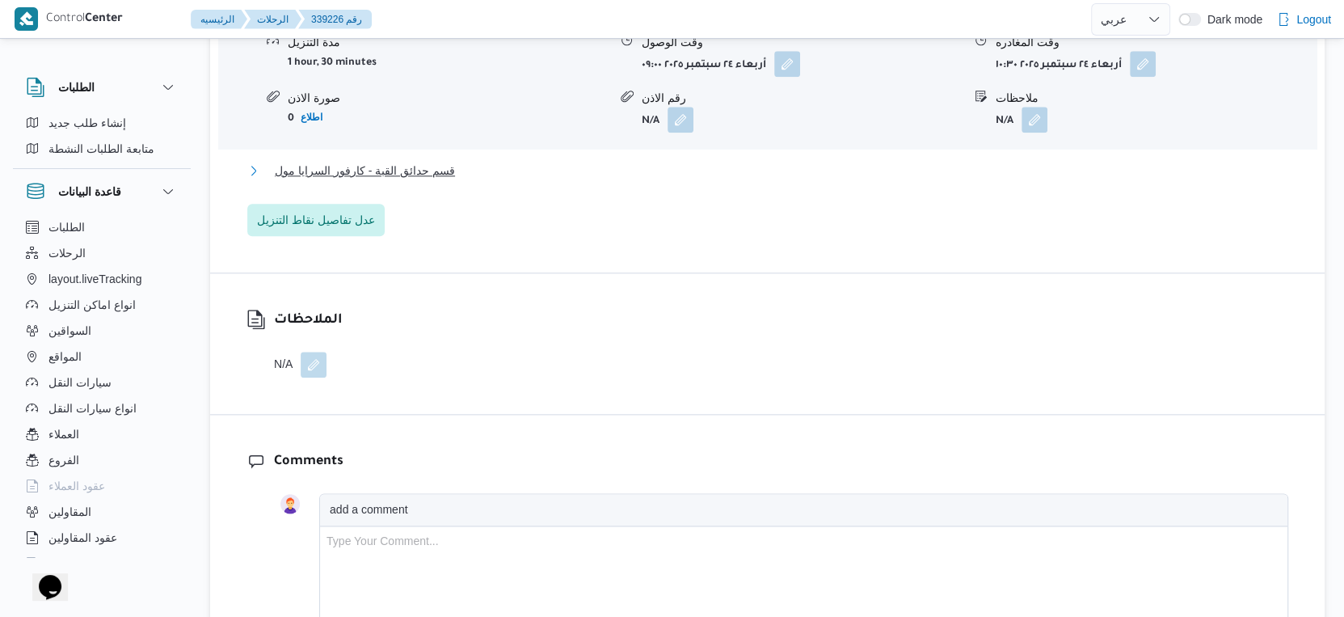
click at [406, 180] on span "قسم حدائق القبة - كارفور السرايا مول" at bounding box center [365, 170] width 180 height 19
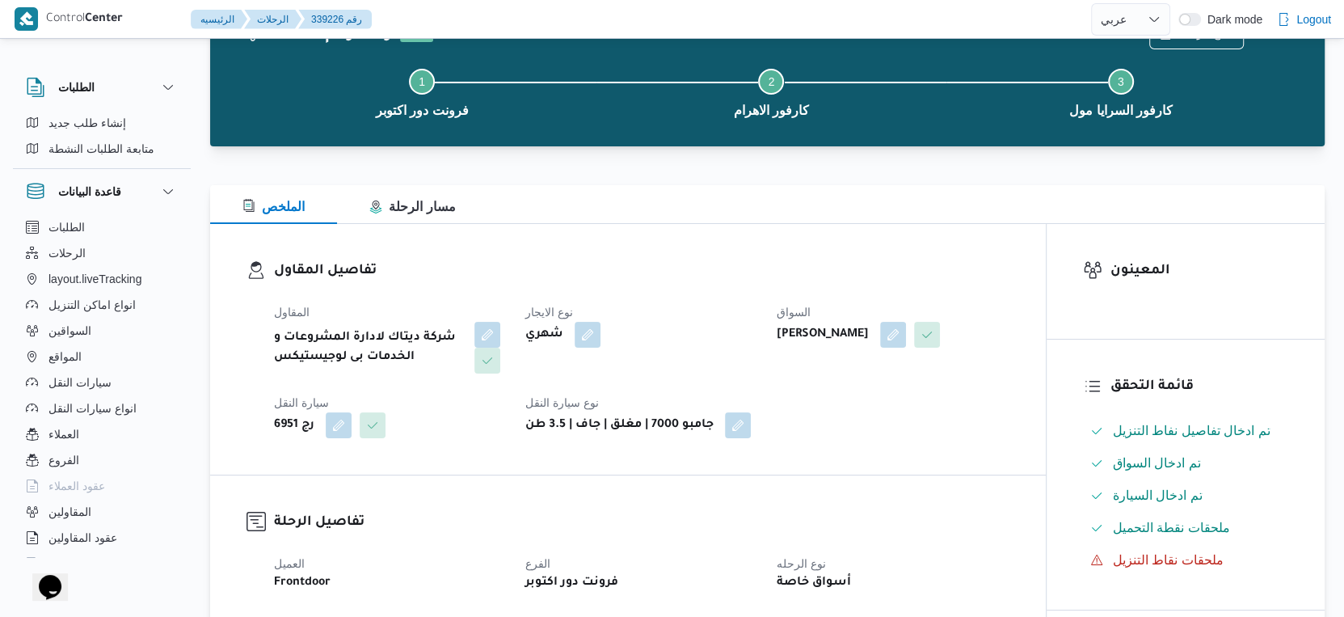
scroll to position [0, 0]
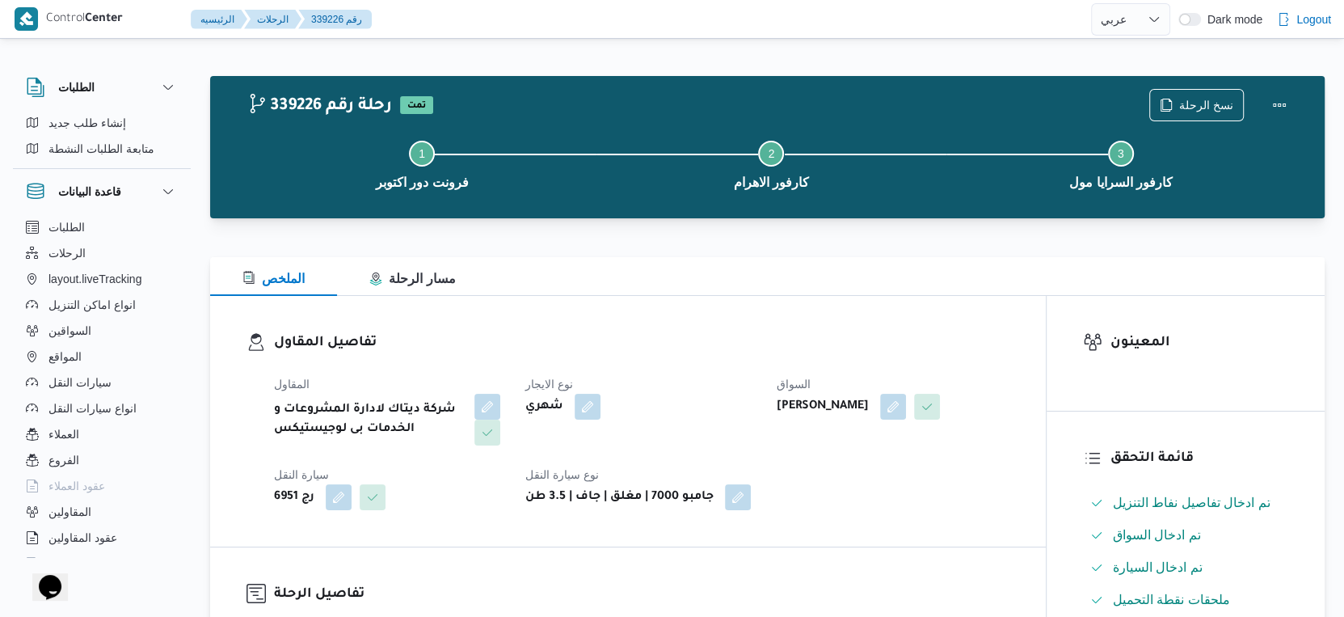
select select "ar"
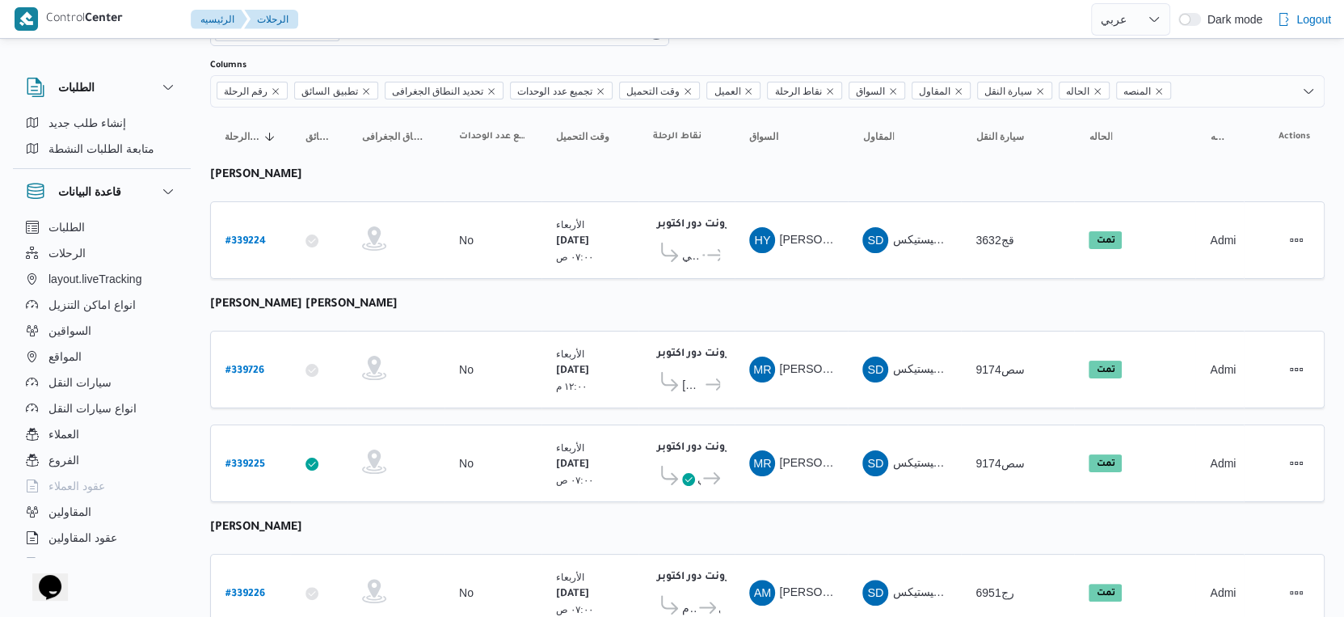
scroll to position [147, 0]
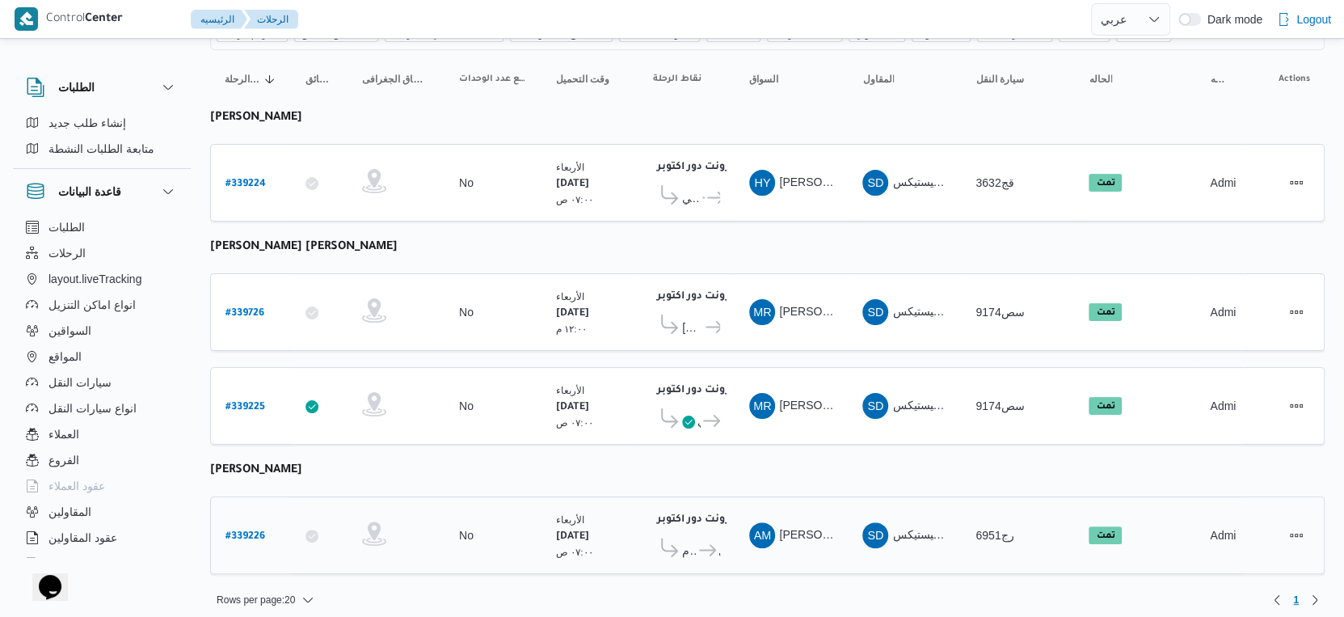
click at [250, 531] on b "# 339226" at bounding box center [246, 536] width 40 height 11
select select "ar"
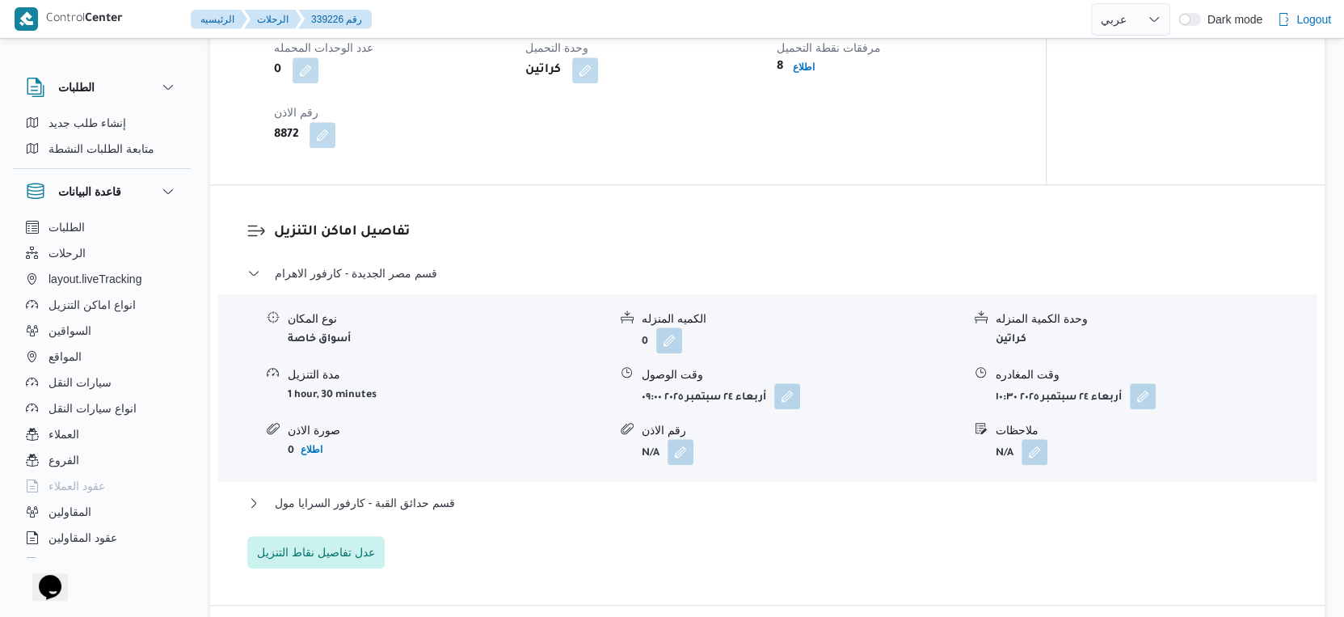
scroll to position [988, 0]
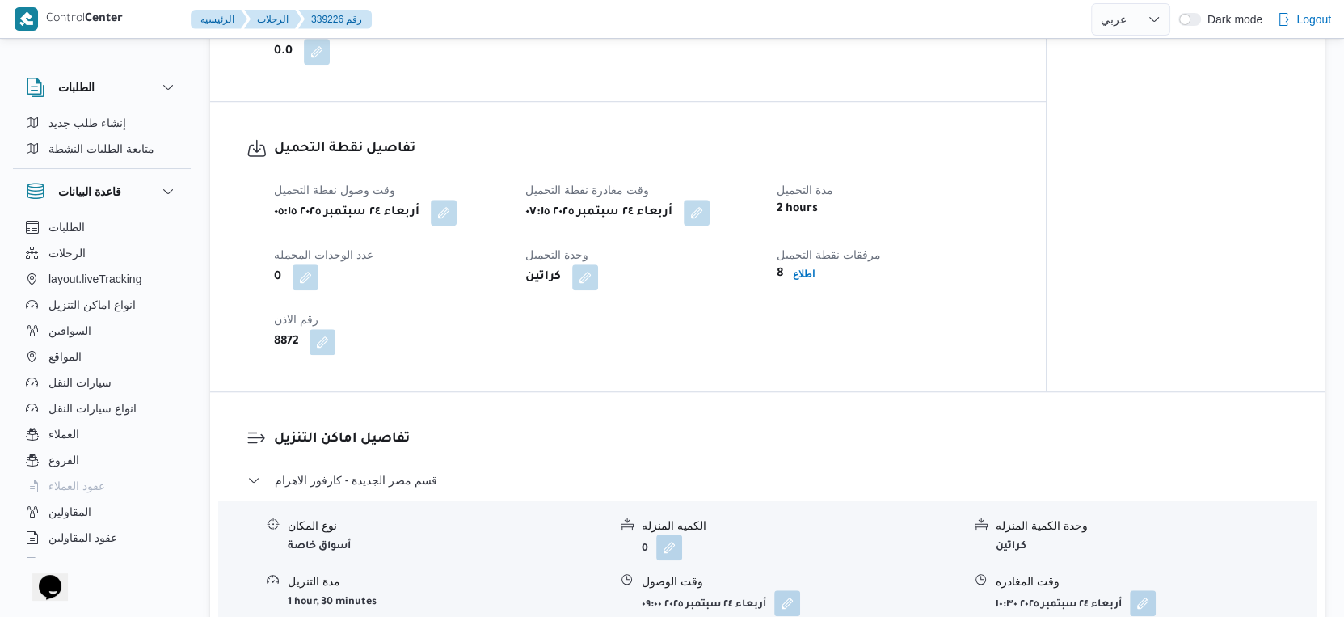
select select "ar"
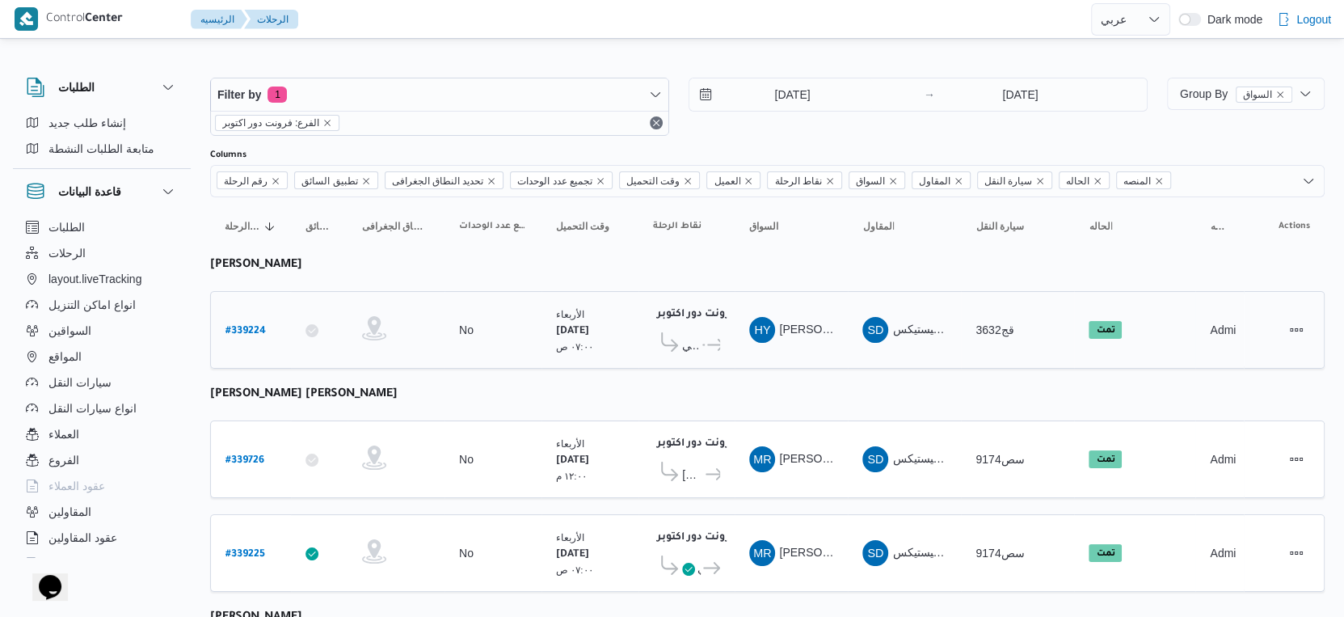
click at [238, 326] on b "# 339224" at bounding box center [246, 331] width 40 height 11
select select "ar"
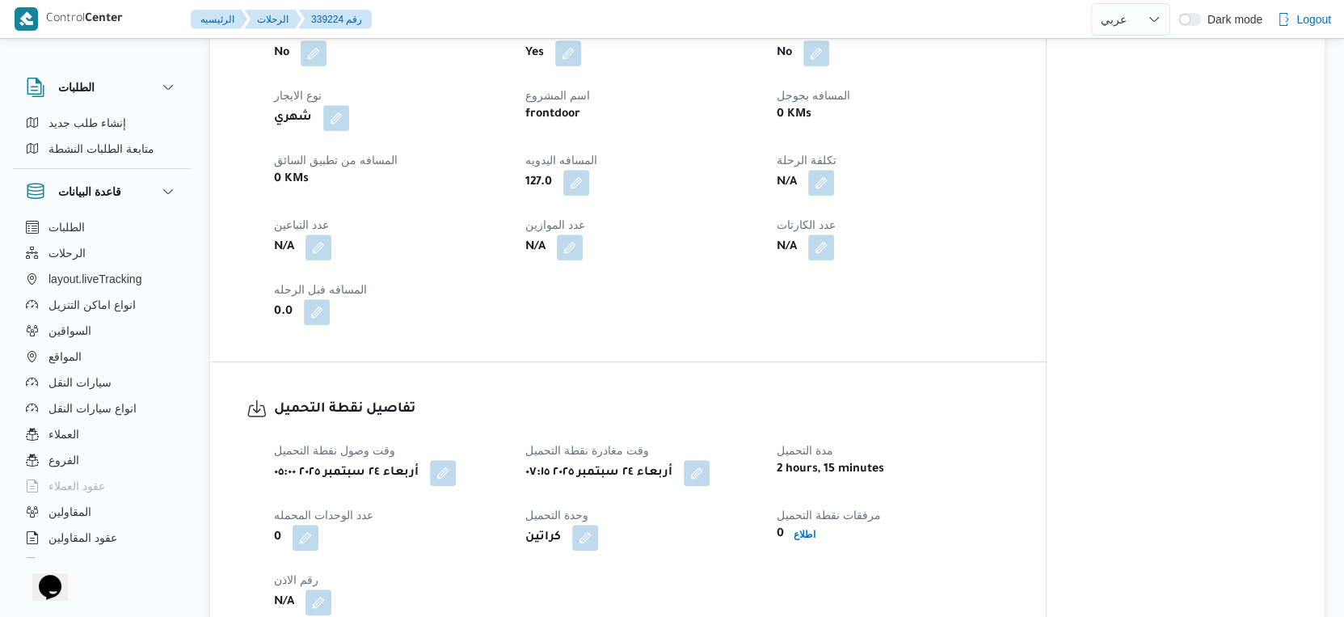
scroll to position [449, 0]
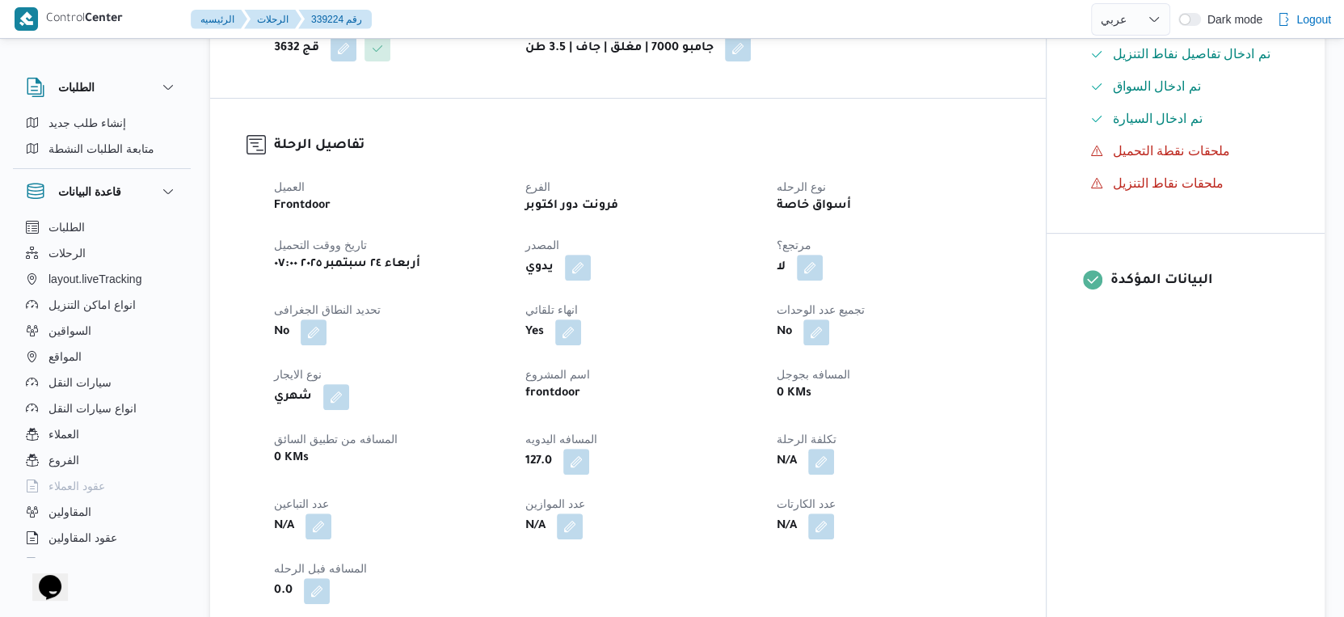
select select "ar"
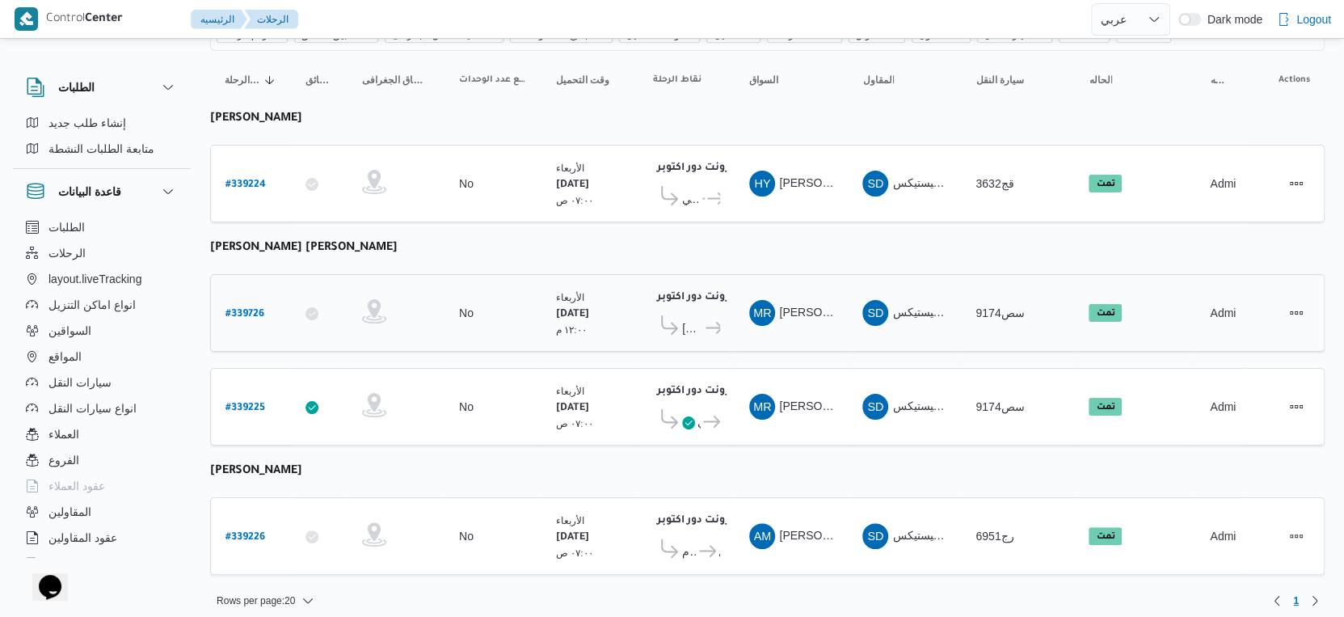
scroll to position [147, 0]
click at [689, 541] on span "كارفور الاهرام" at bounding box center [689, 550] width 15 height 19
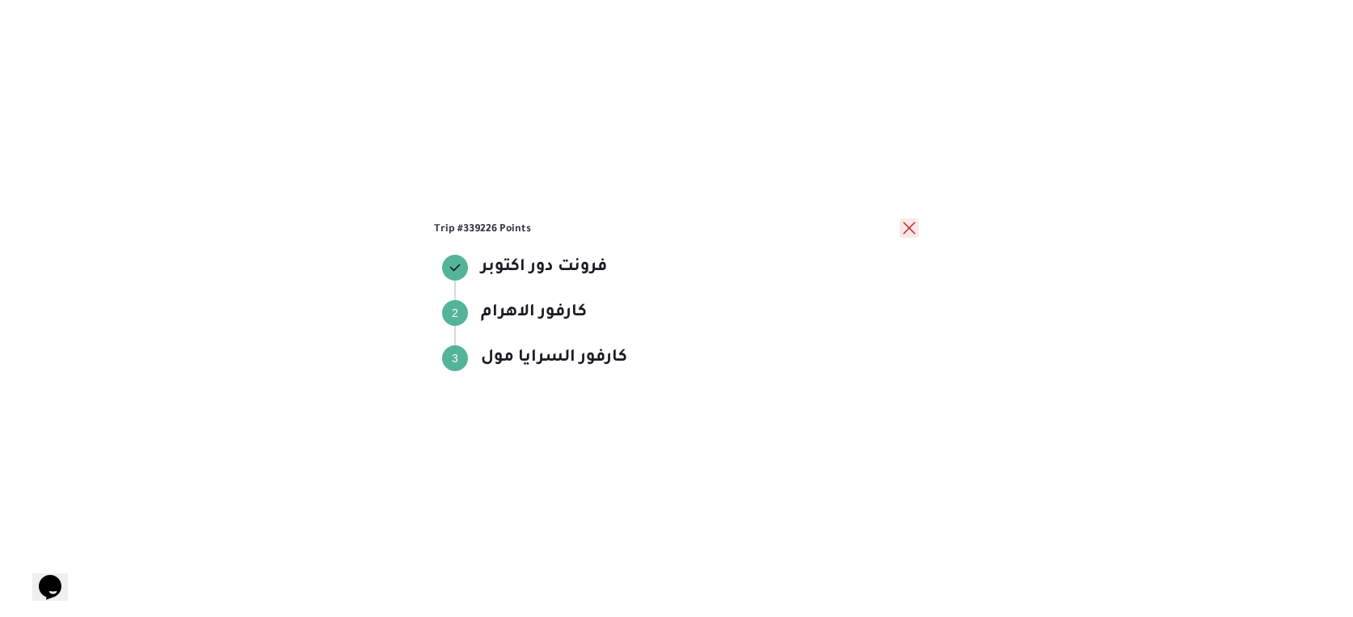
click at [913, 228] on button "close" at bounding box center [909, 227] width 19 height 19
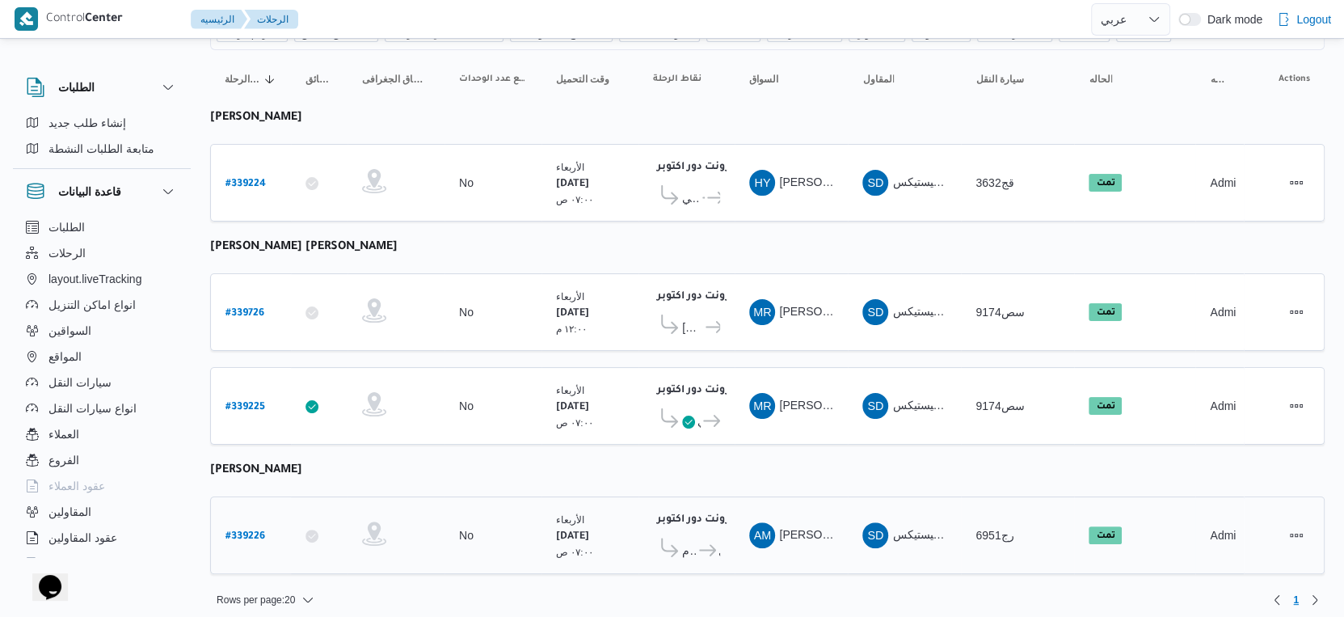
click at [253, 531] on b "# 339226" at bounding box center [246, 536] width 40 height 11
select select "ar"
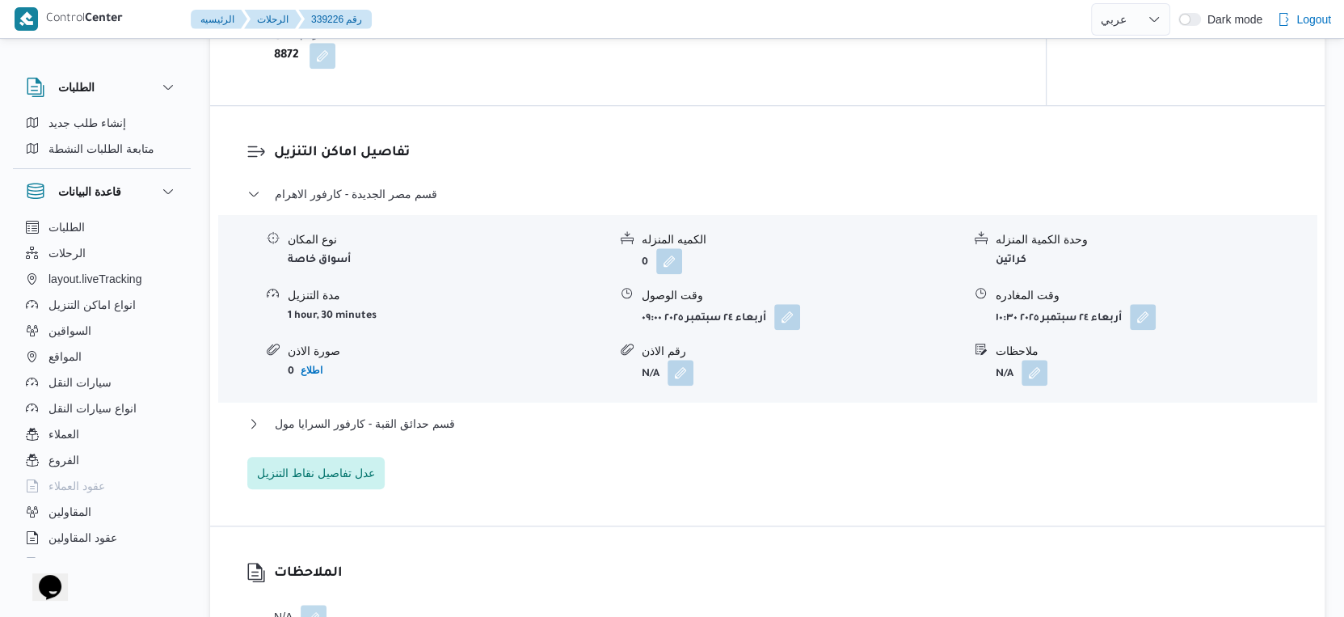
scroll to position [1347, 0]
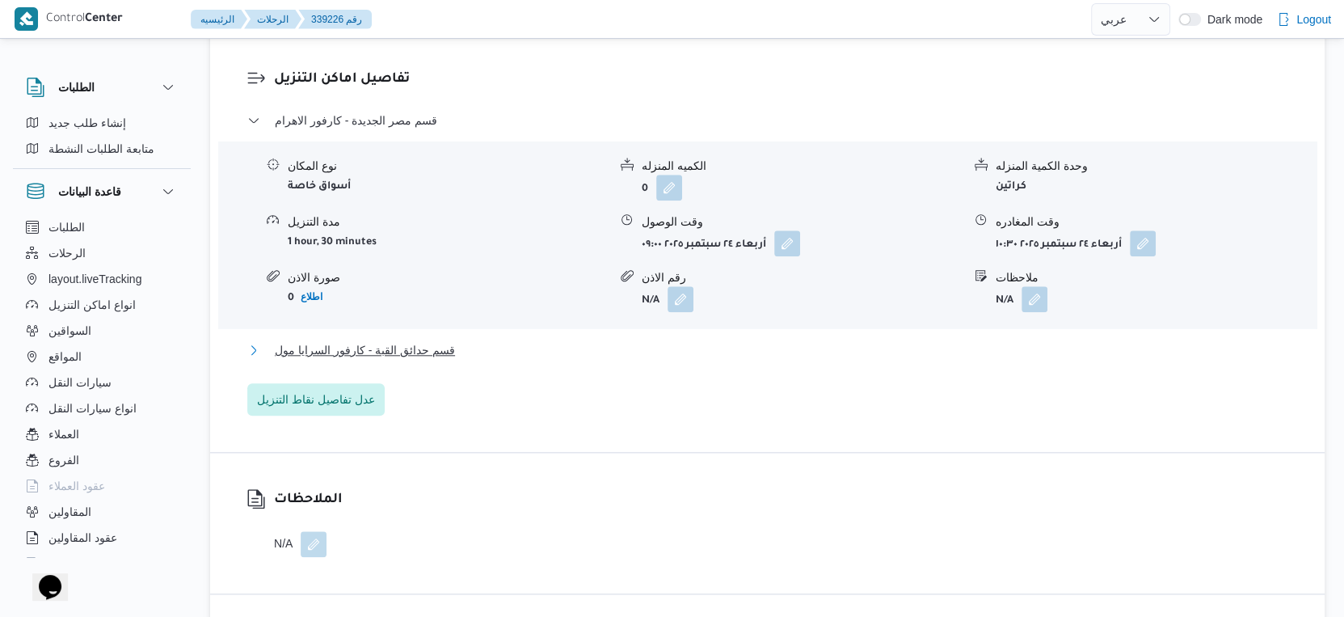
click at [471, 360] on button "قسم حدائق القبة - كارفور السرايا مول" at bounding box center [767, 349] width 1041 height 19
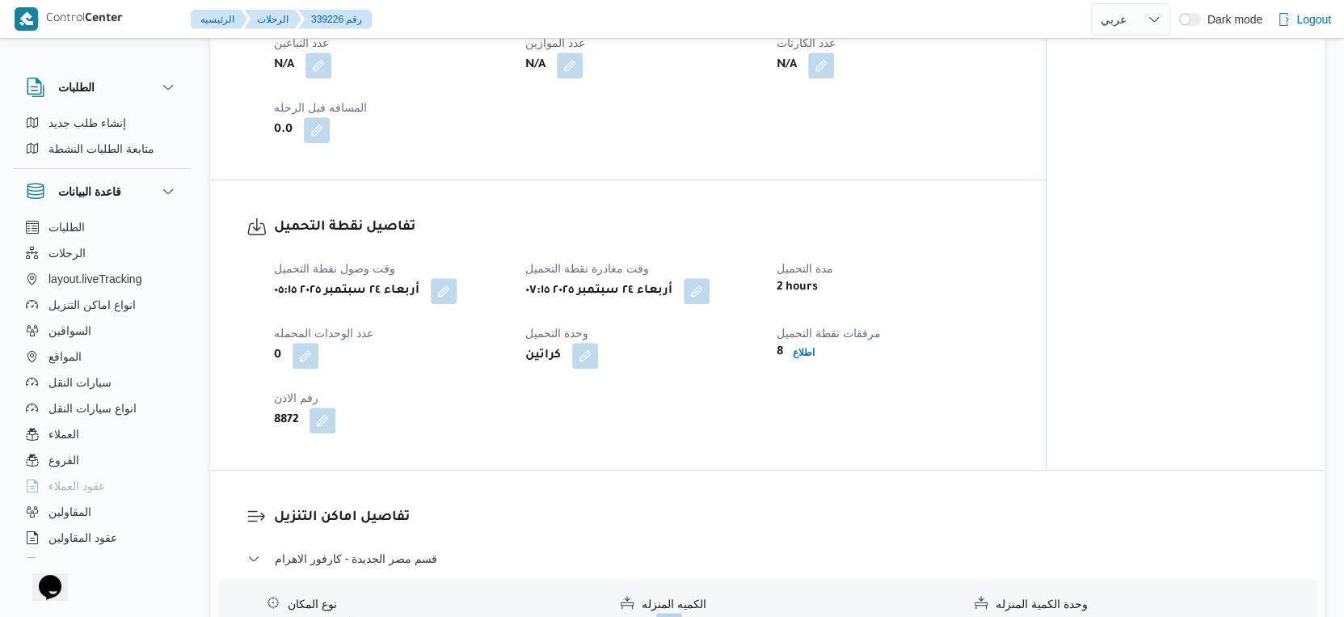
scroll to position [898, 0]
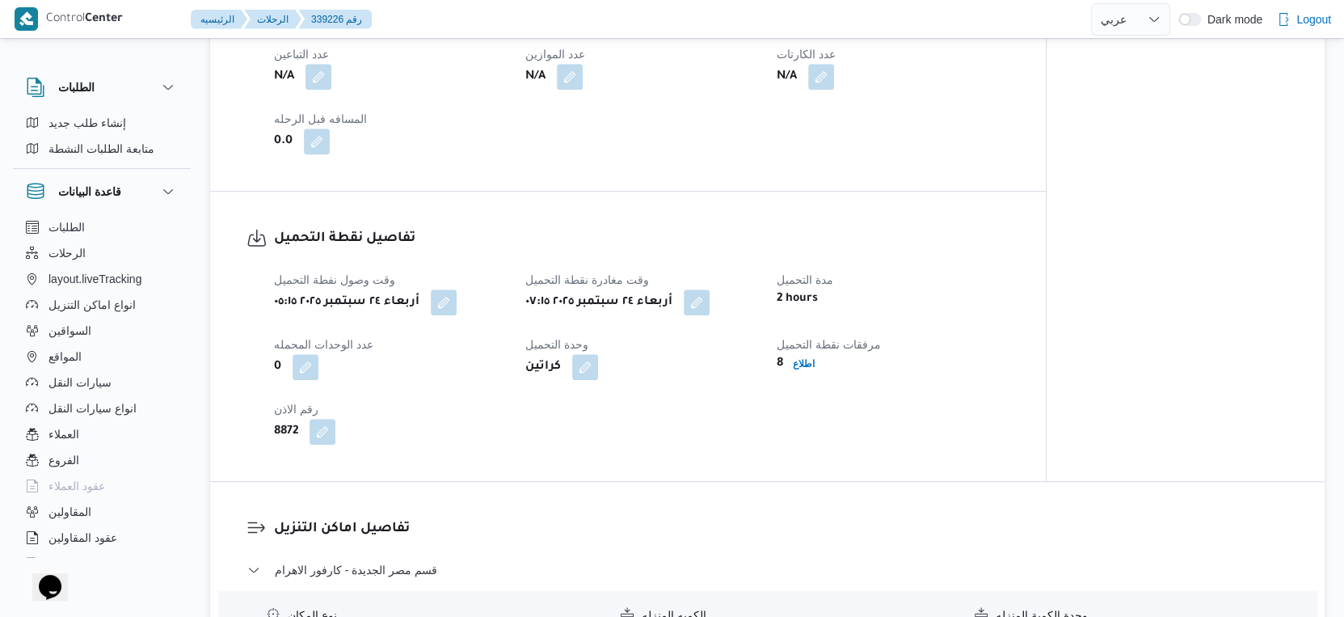
select select "ar"
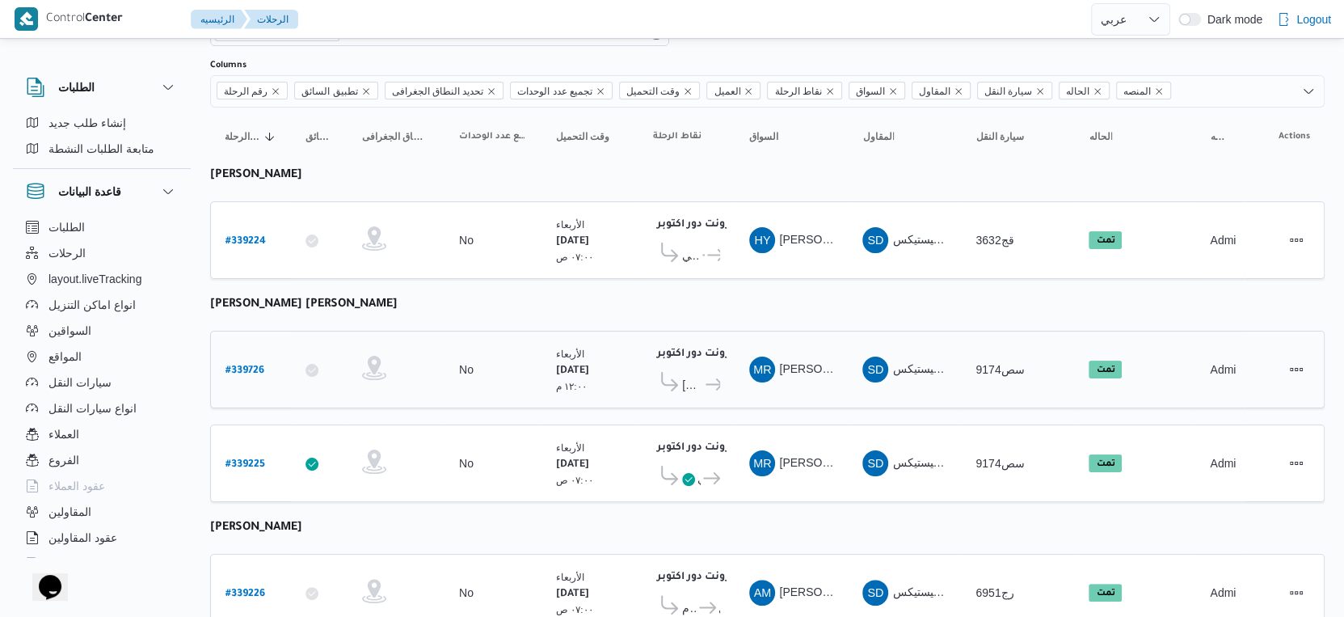
scroll to position [147, 0]
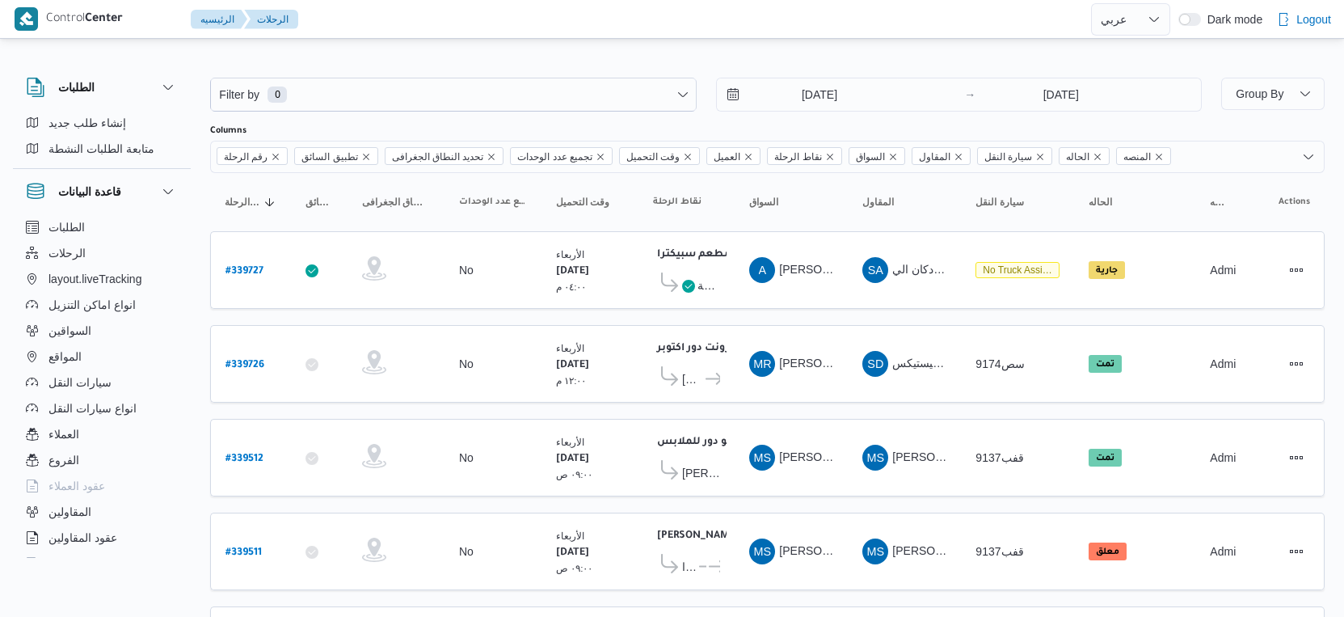
select select "ar"
click at [74, 327] on span "السواقين" at bounding box center [69, 330] width 43 height 19
select select "ar"
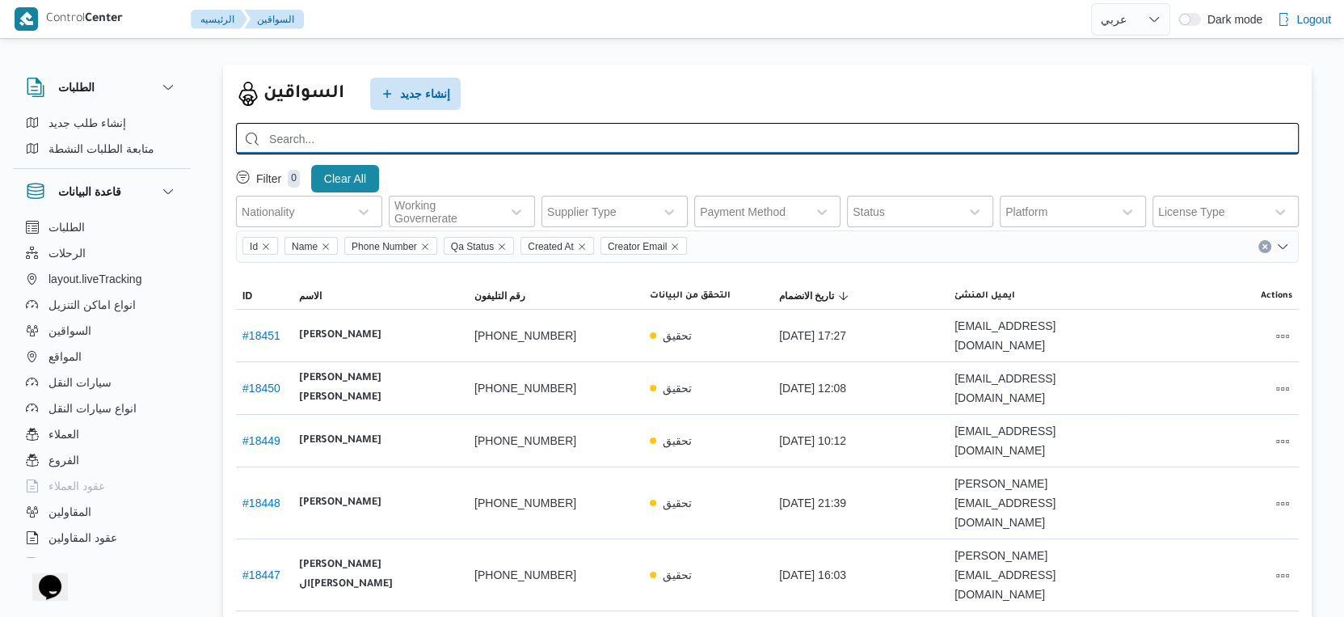
click at [415, 144] on input "search" at bounding box center [767, 139] width 1063 height 32
paste input "عصام محمود السيد حسين"
type input "عصام محمود السيد حسين"
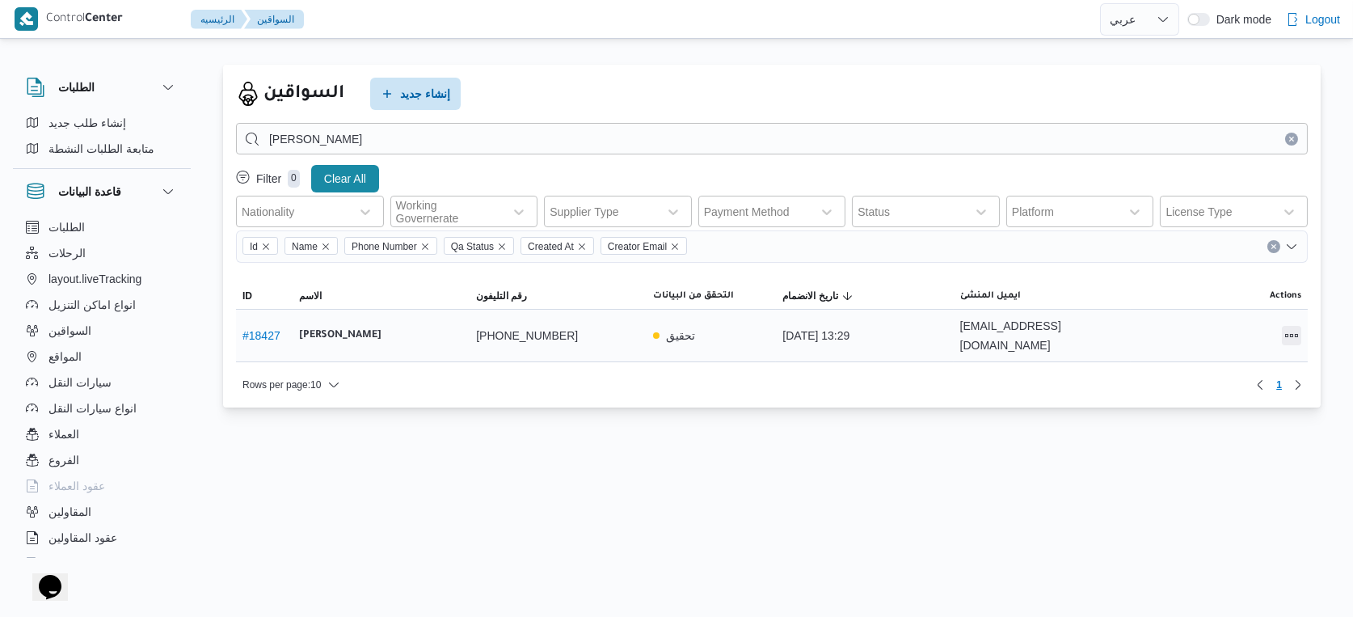
click at [1295, 330] on button "All actions" at bounding box center [1291, 335] width 19 height 19
click at [1227, 318] on button "Edit" at bounding box center [1230, 326] width 91 height 32
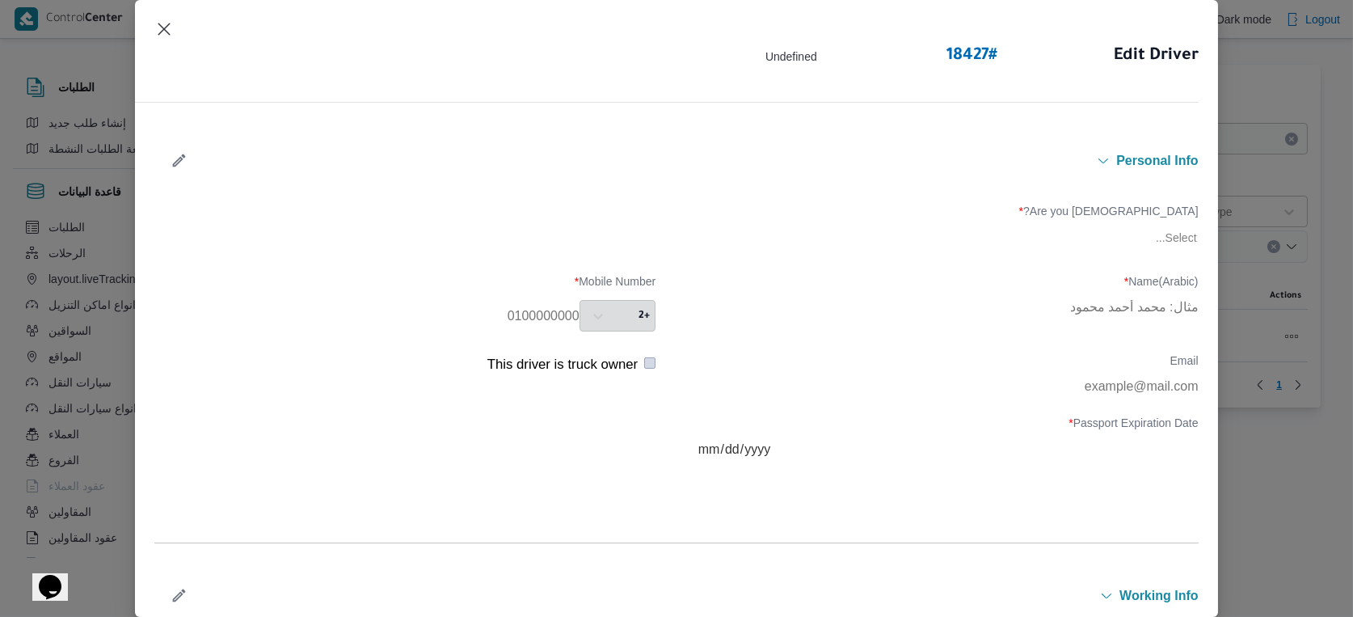
type input "عصام محمود السيد حسين"
type input "01026458223"
type input "2025-10-28"
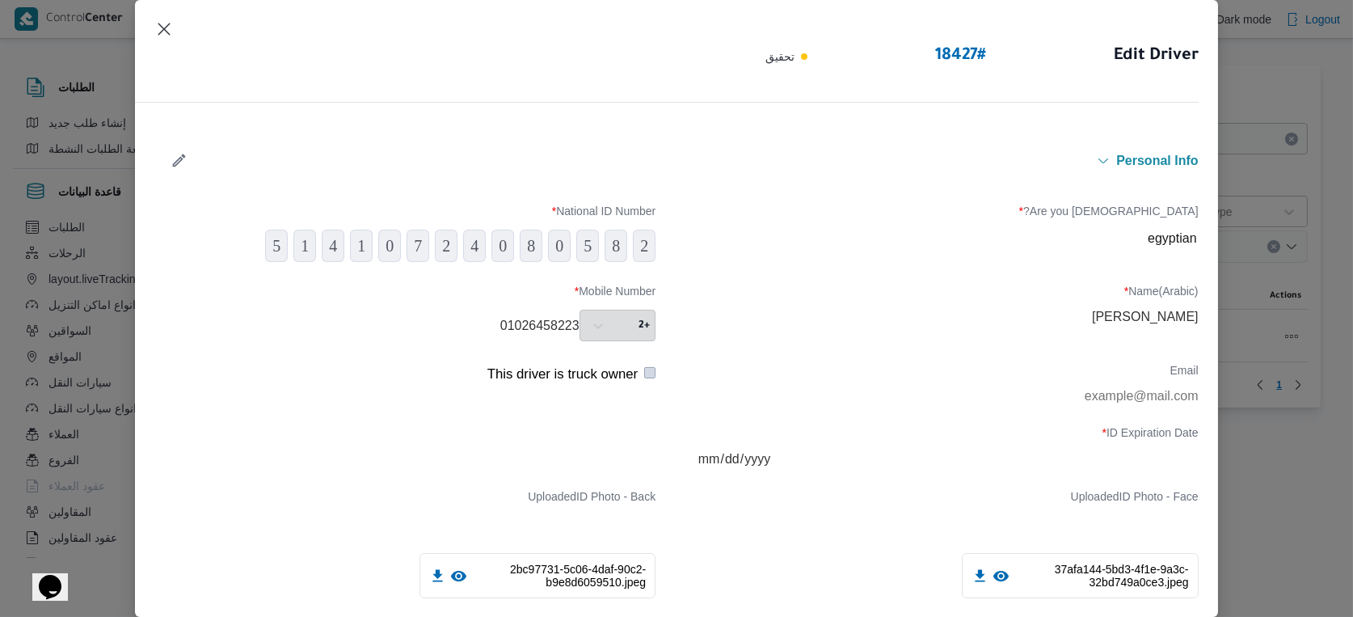
click at [180, 154] on icon "button" at bounding box center [179, 160] width 17 height 17
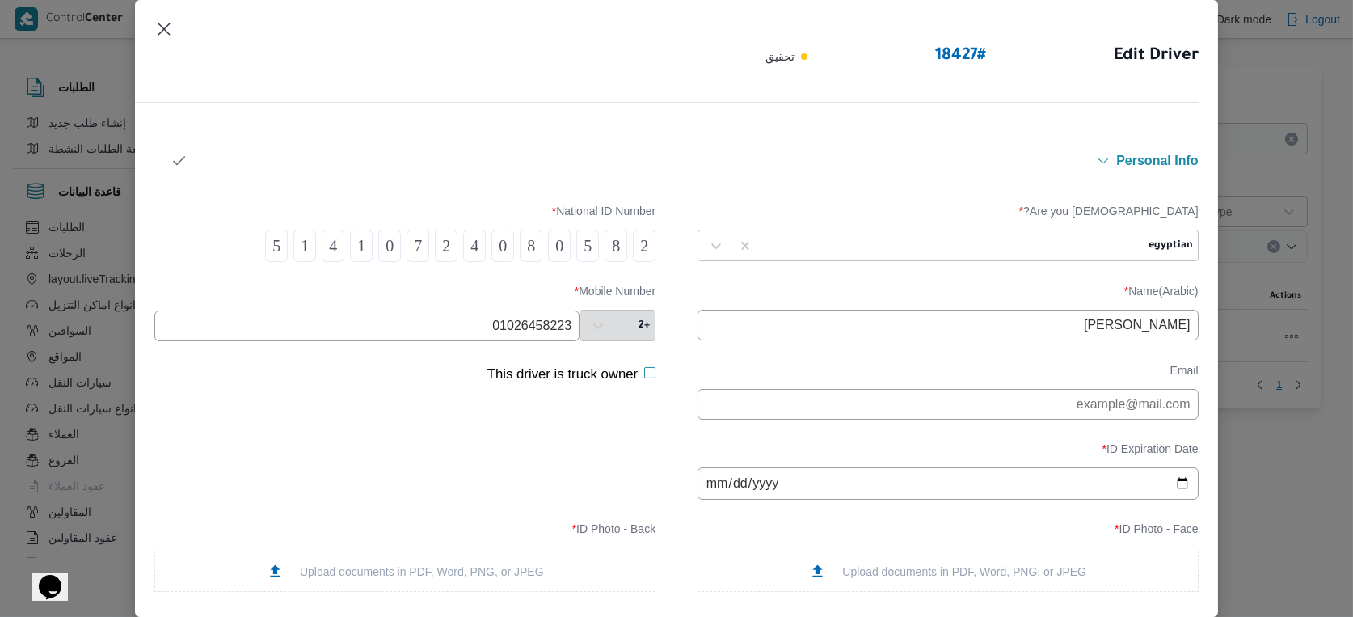
click at [554, 326] on input "01026458223" at bounding box center [366, 325] width 425 height 31
type input "01211789890"
click at [191, 157] on button "button" at bounding box center [179, 161] width 43 height 32
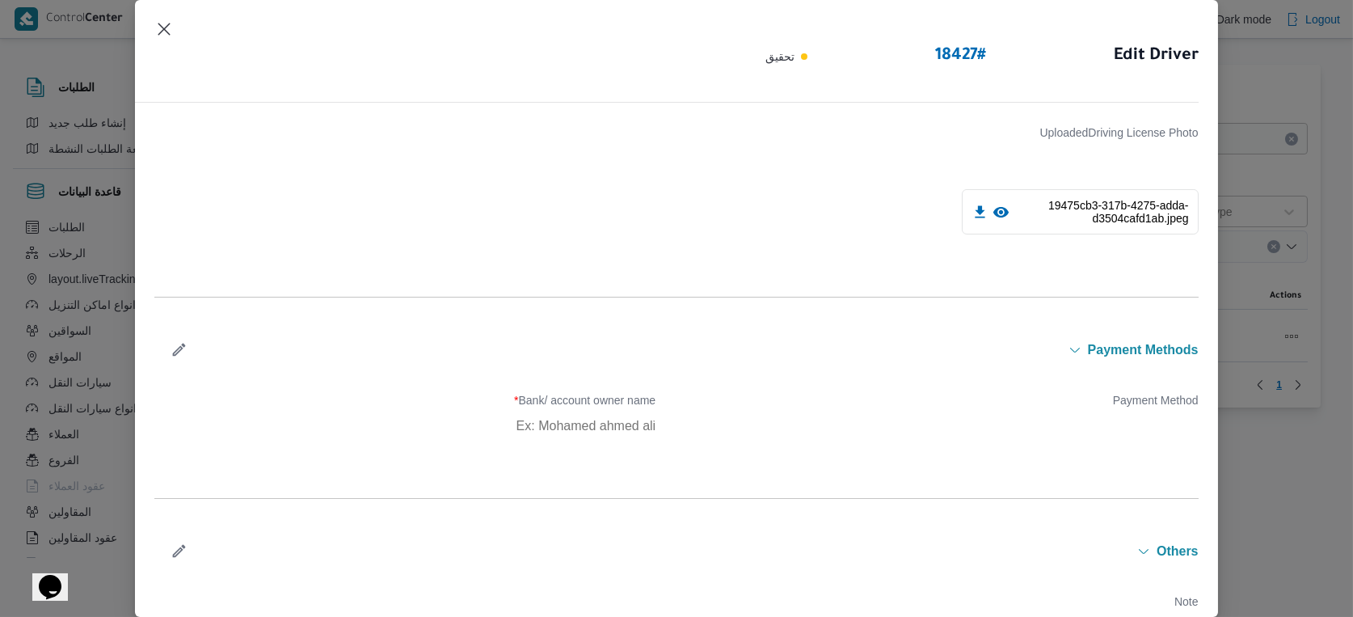
scroll to position [951, 0]
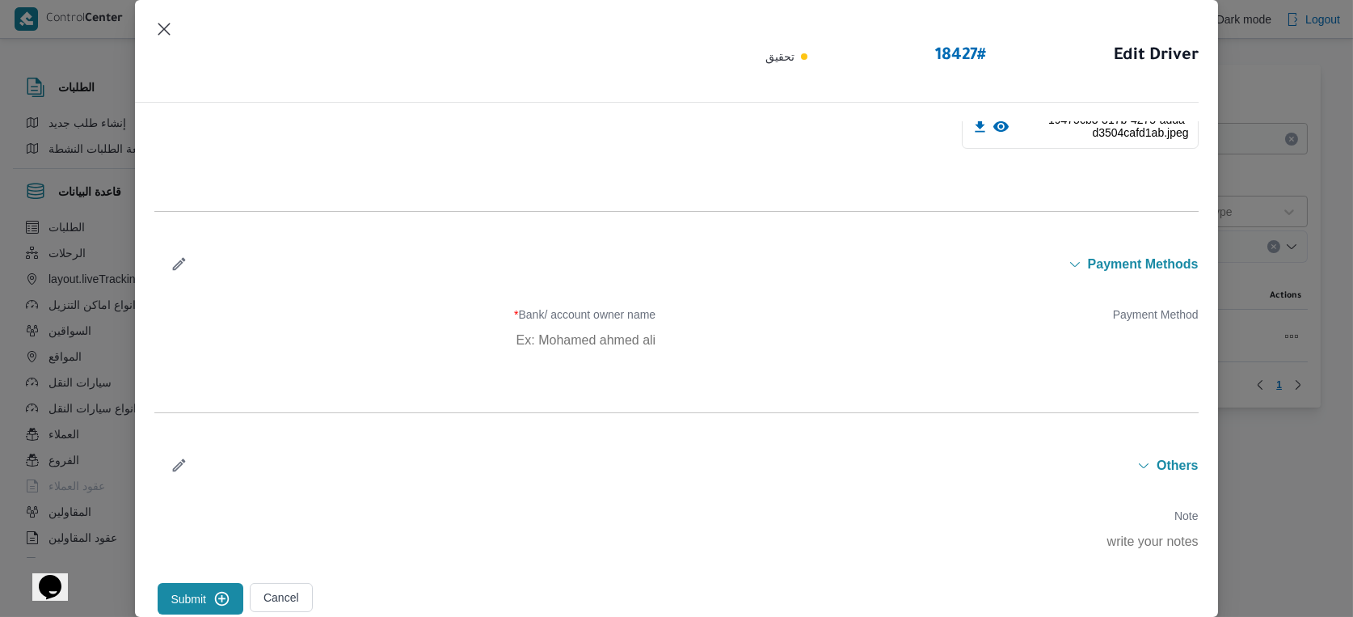
click at [217, 583] on button "Submit" at bounding box center [201, 599] width 86 height 32
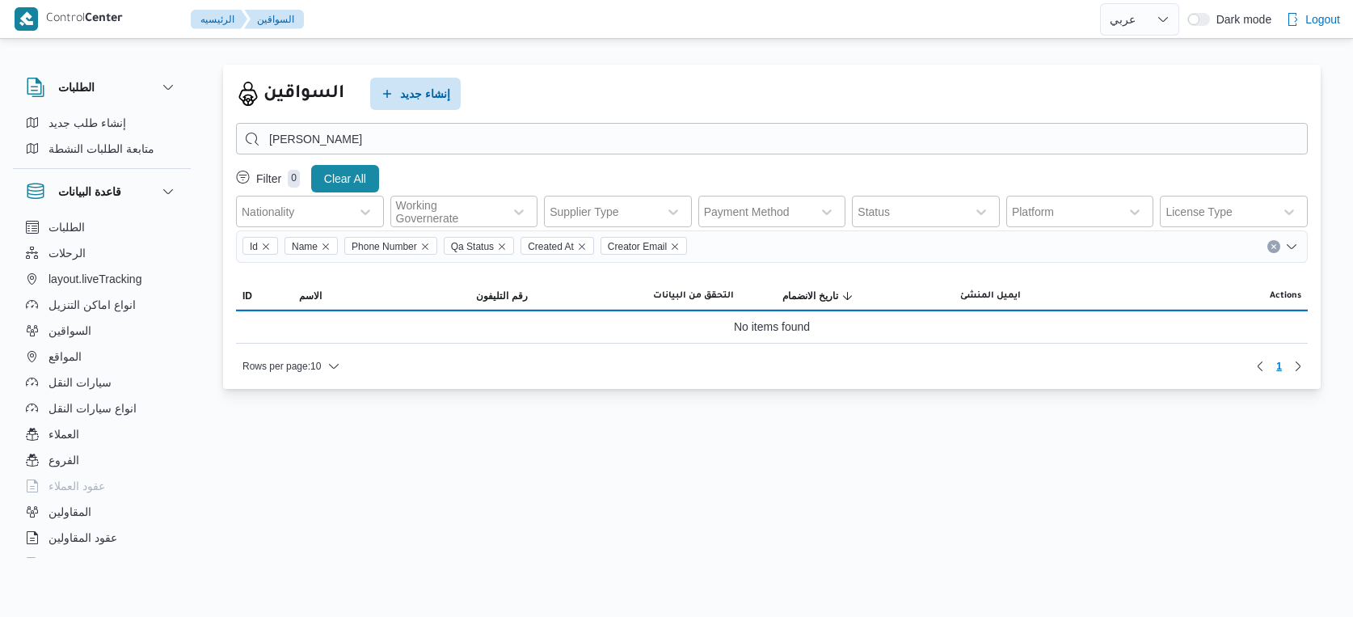
select select "ar"
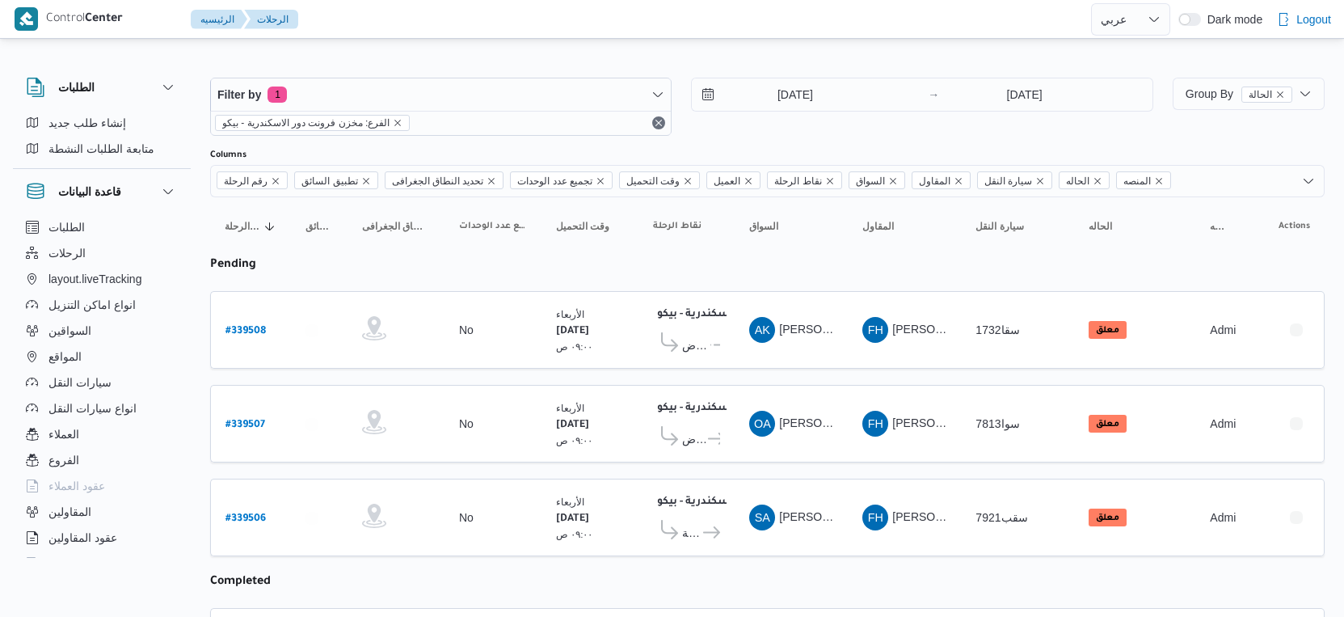
select select "ar"
click at [1225, 93] on span "Group By الحالة" at bounding box center [1239, 93] width 107 height 13
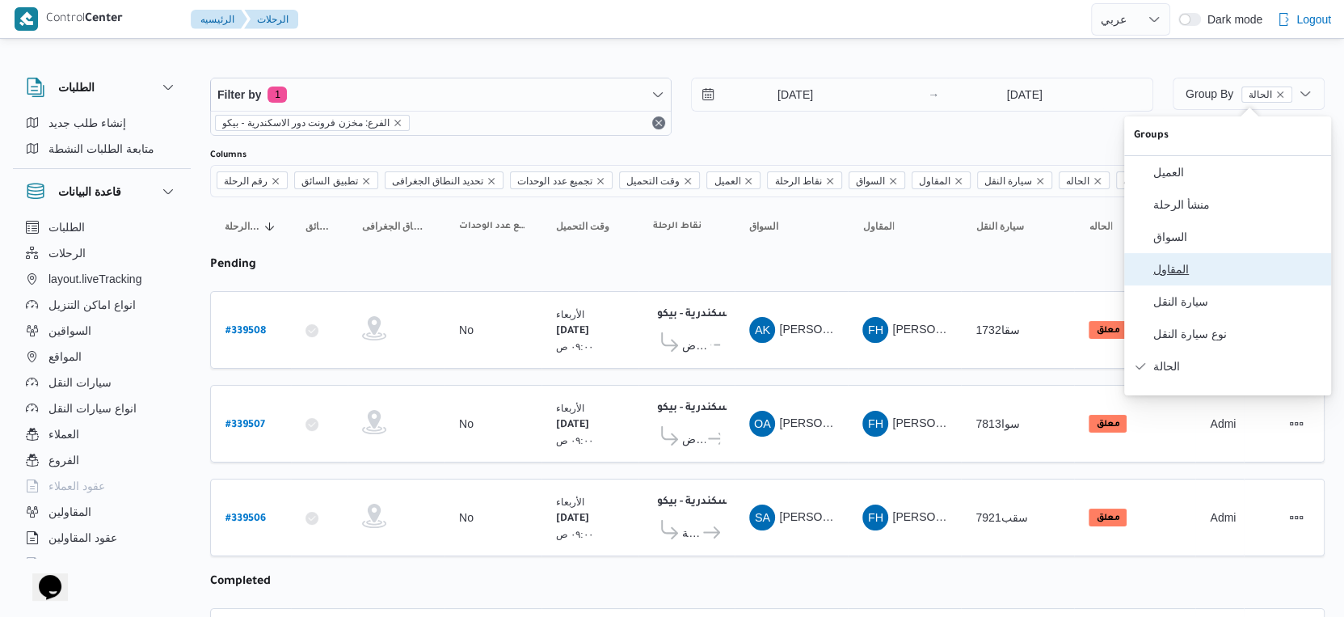
click at [1175, 276] on span "المقاول" at bounding box center [1237, 269] width 168 height 13
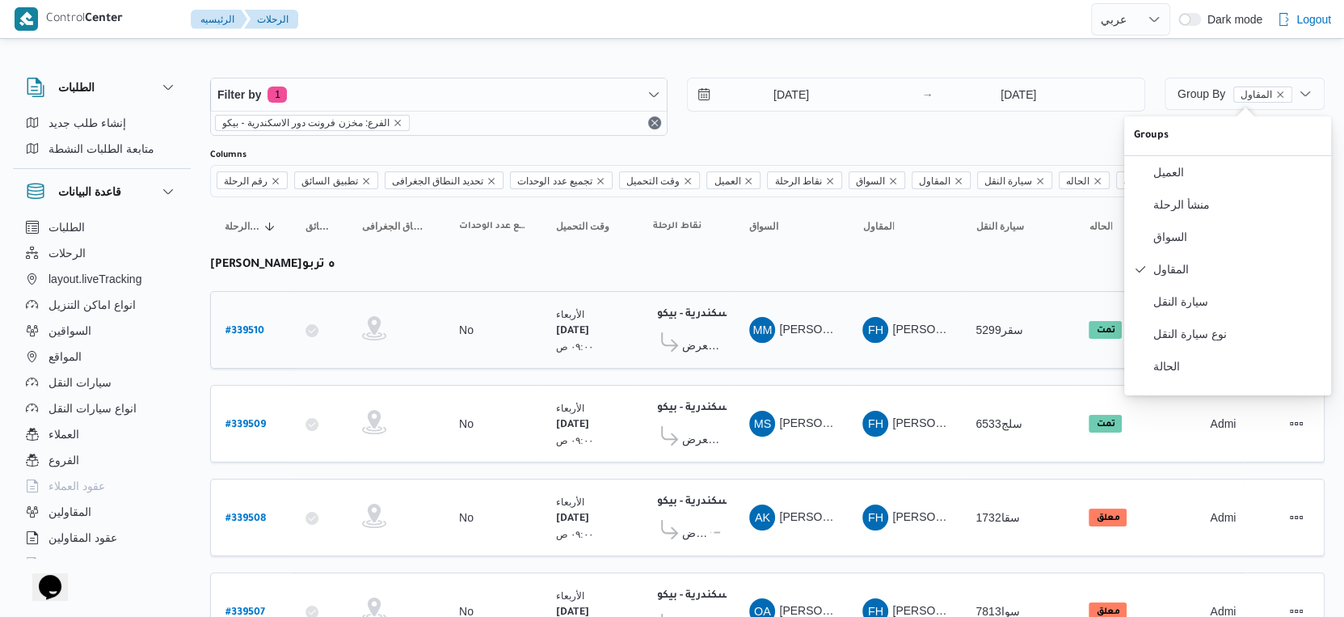
click at [867, 349] on td "المقاول FH فتحى حسن جلال ابو الحسن شركه تربو" at bounding box center [904, 330] width 113 height 78
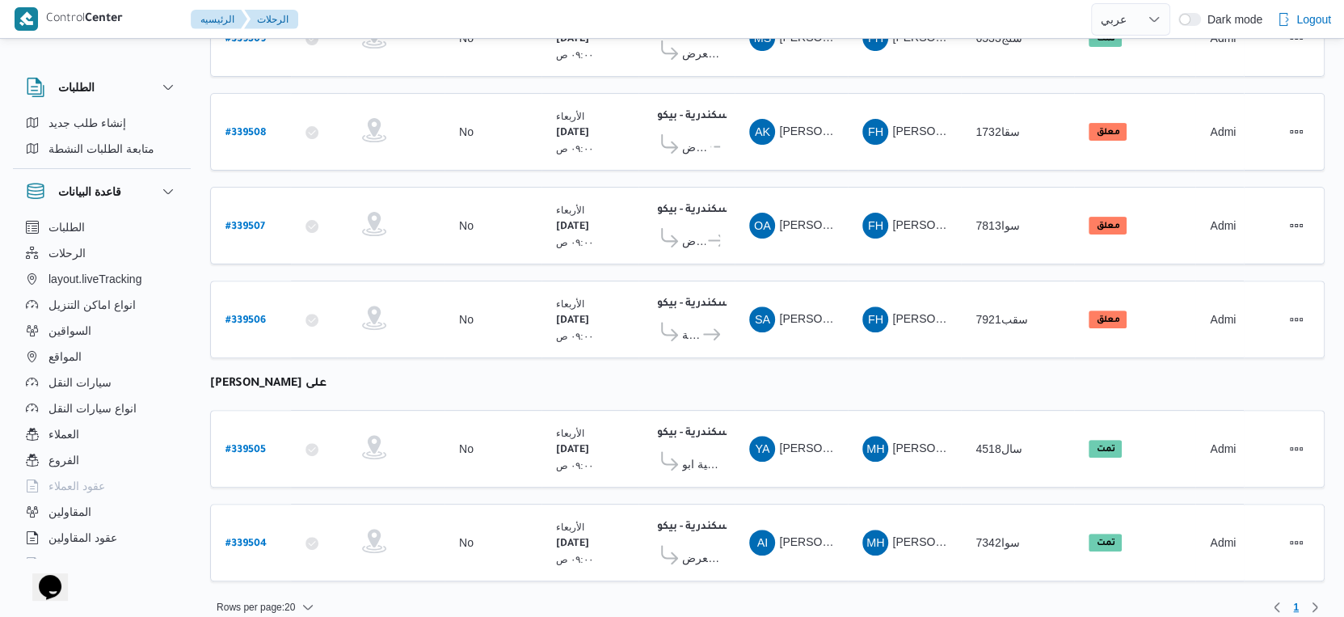
scroll to position [386, 0]
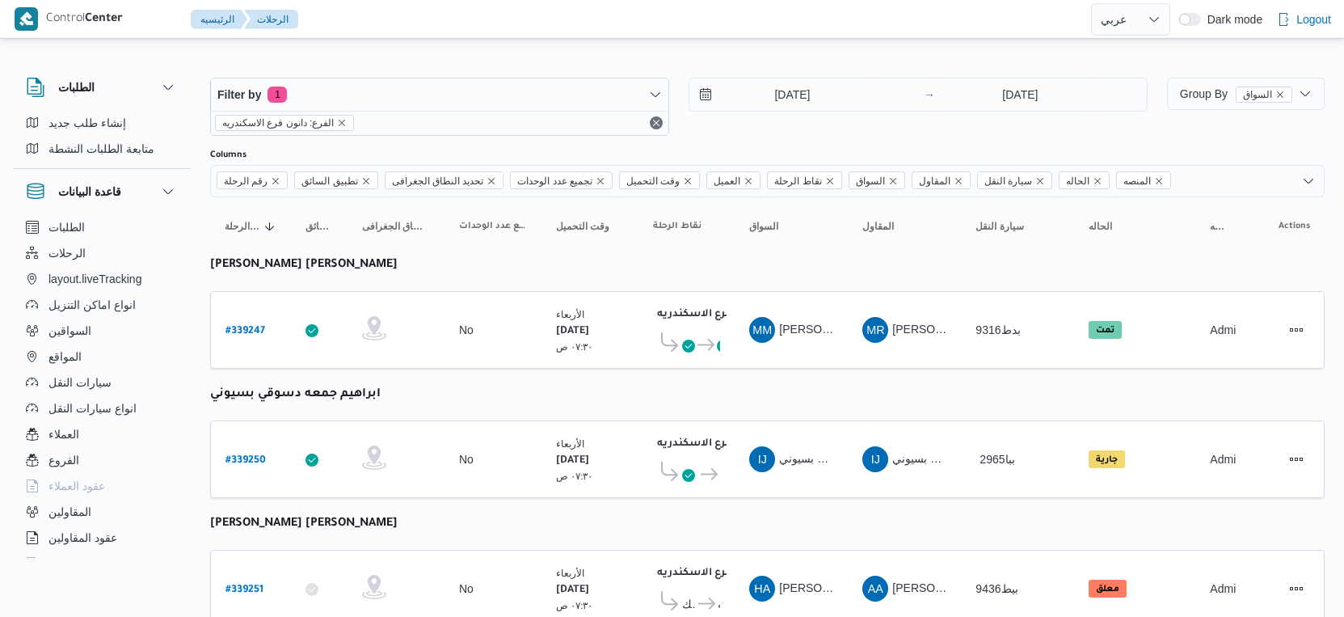
select select "ar"
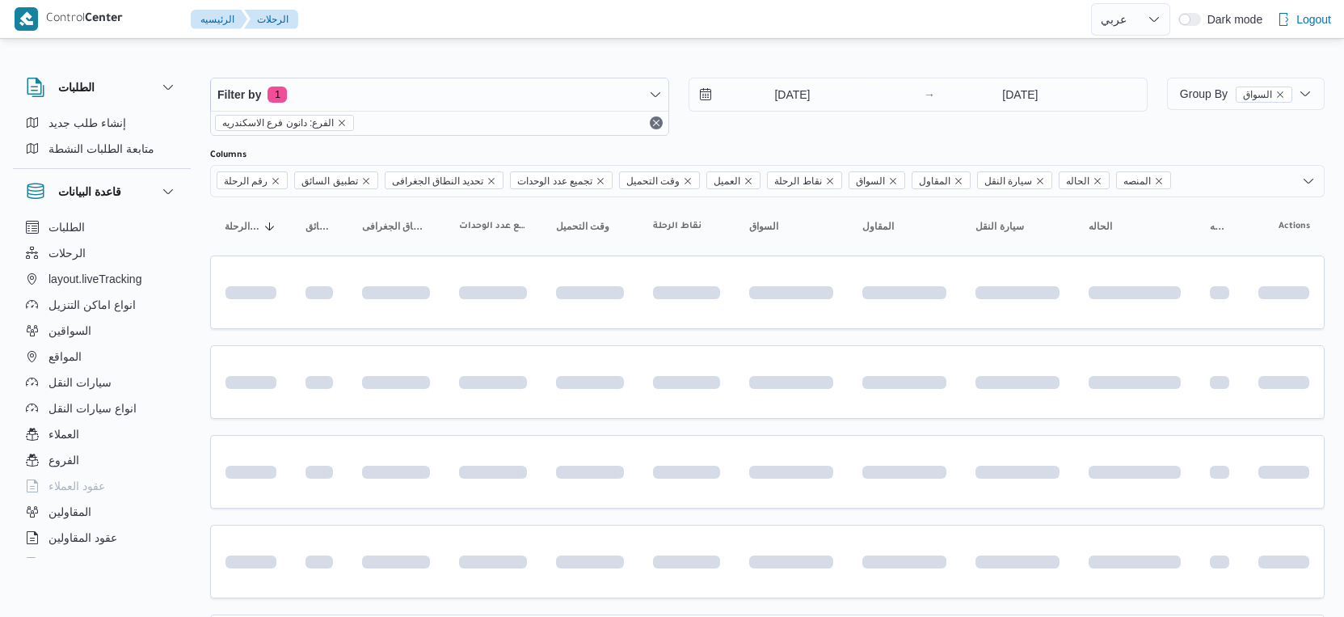
select select "ar"
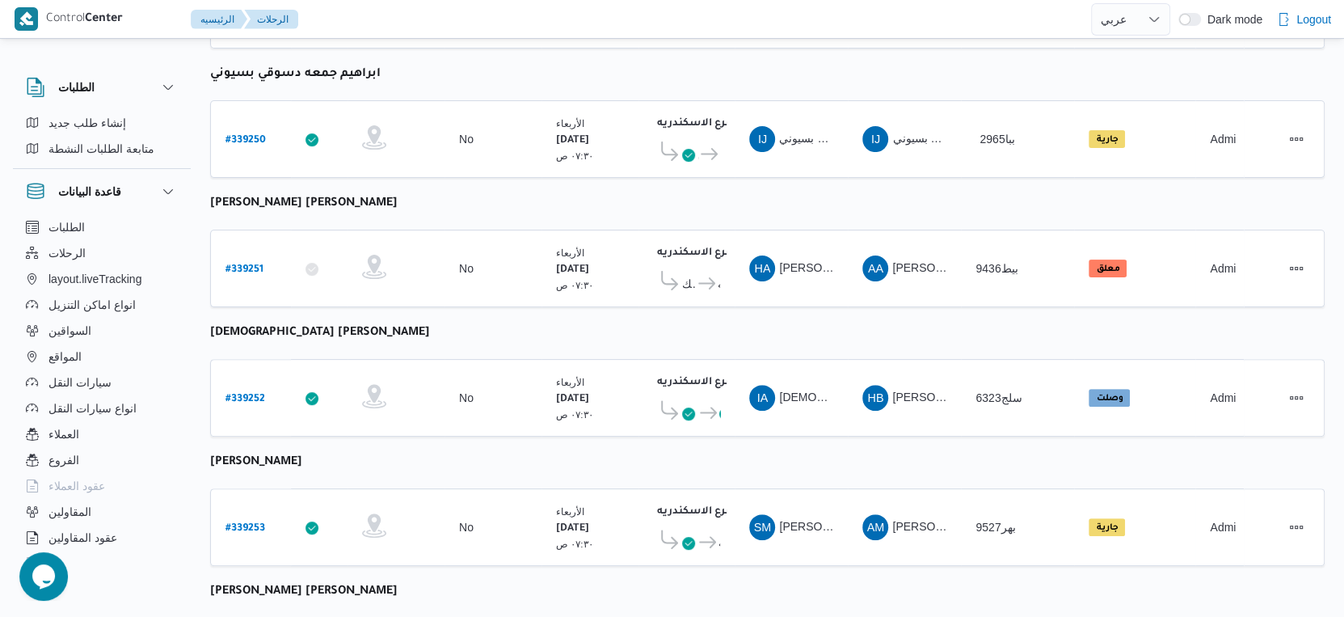
scroll to position [359, 0]
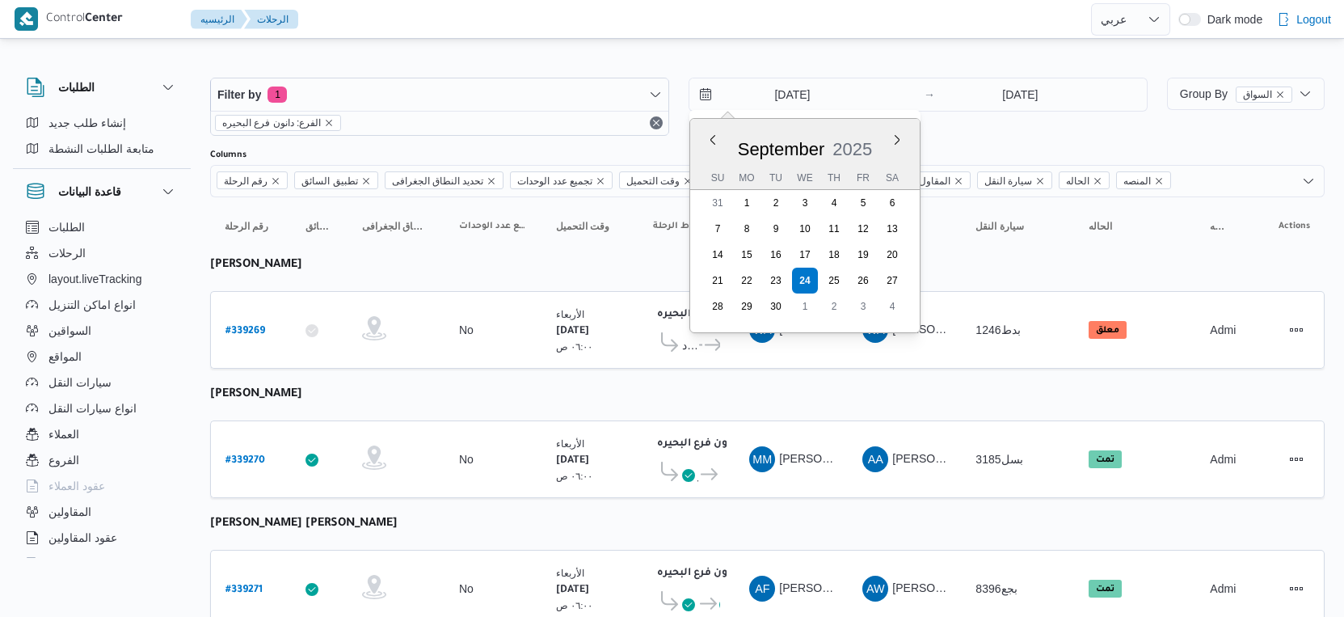
select select "ar"
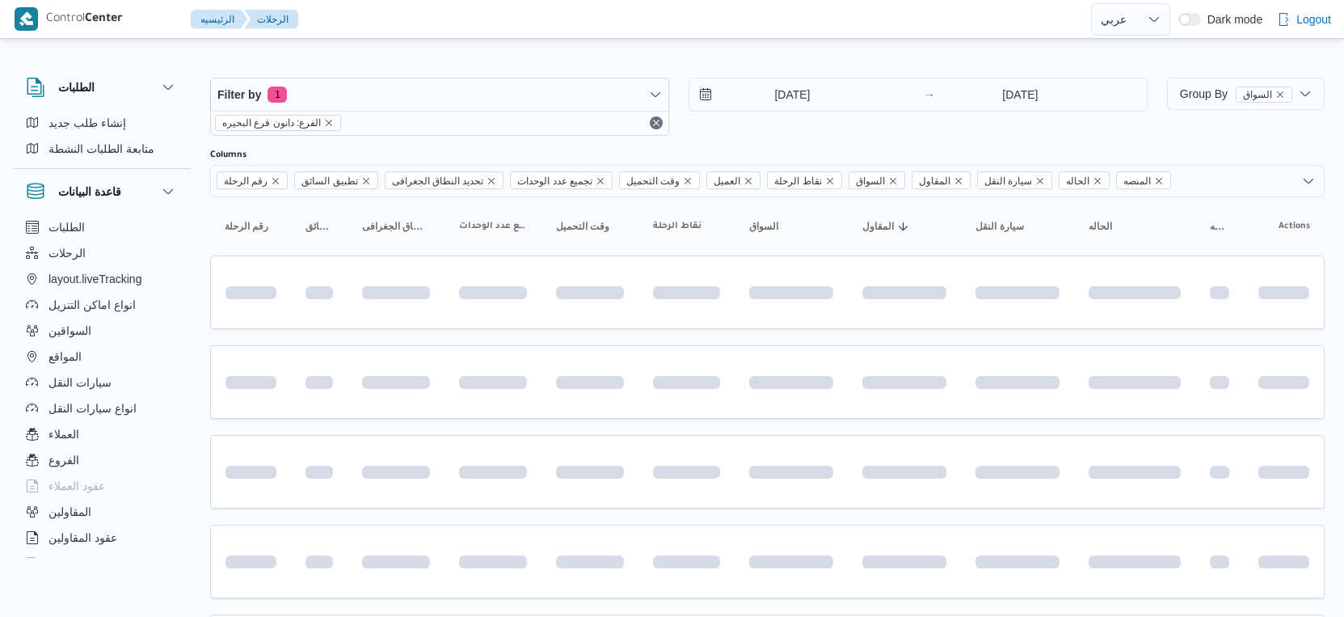
select select "ar"
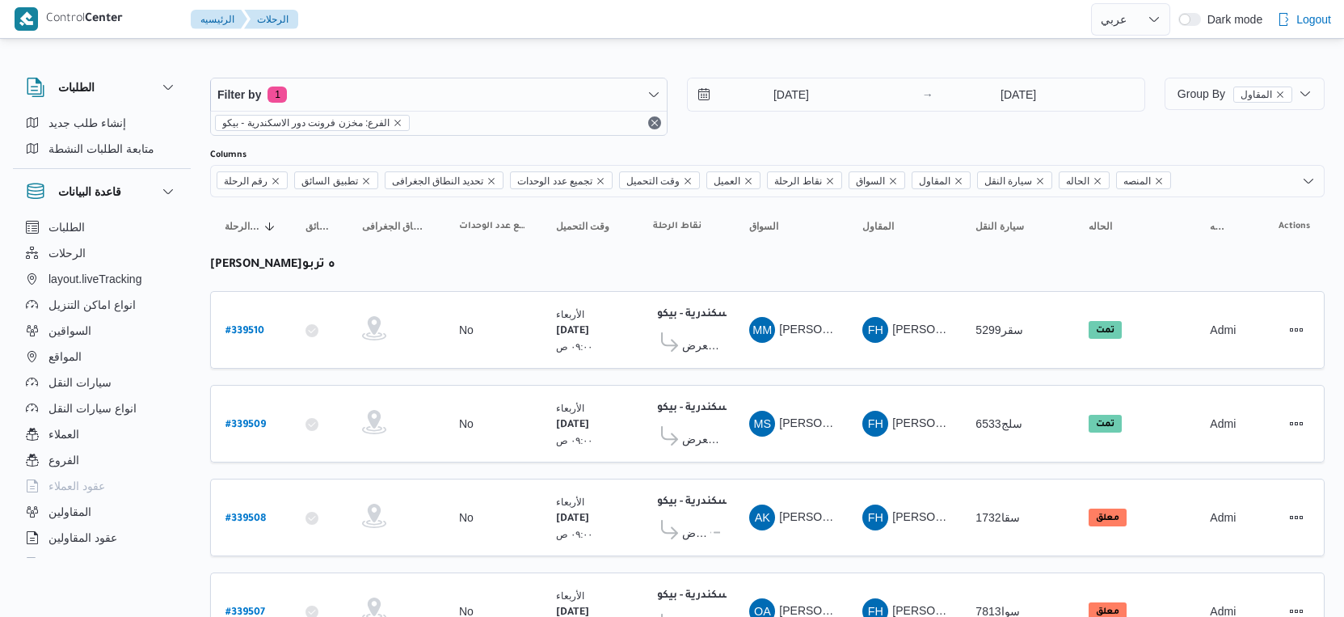
select select "ar"
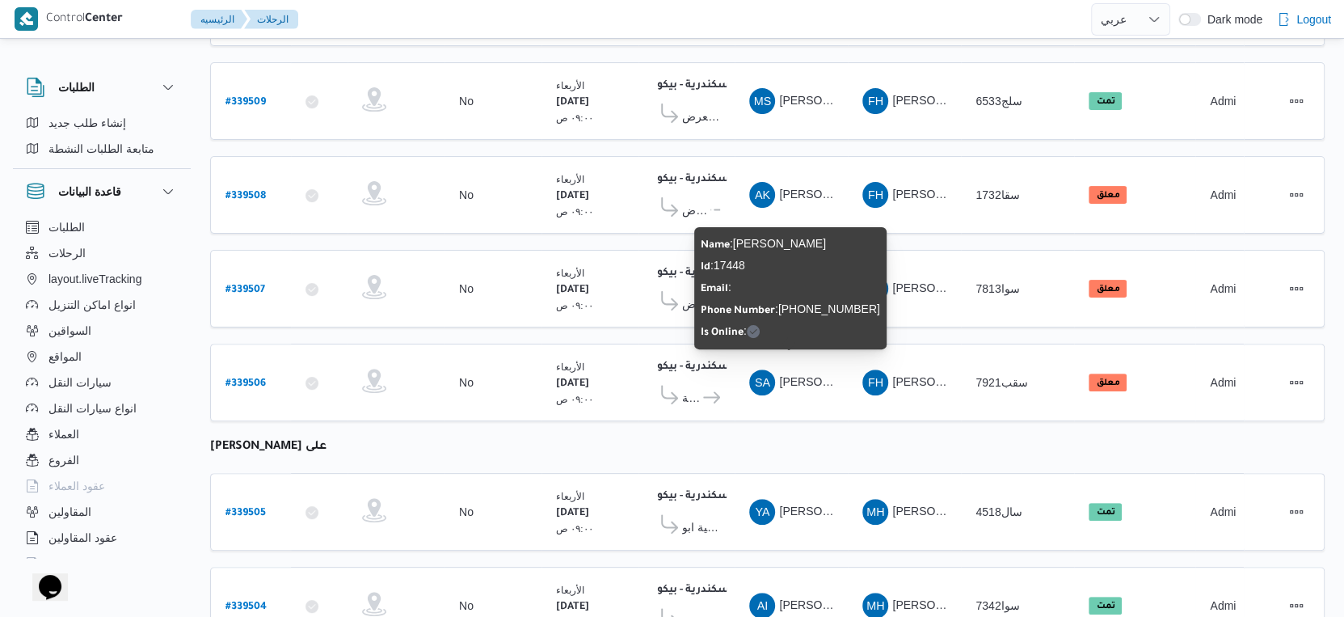
scroll to position [297, 0]
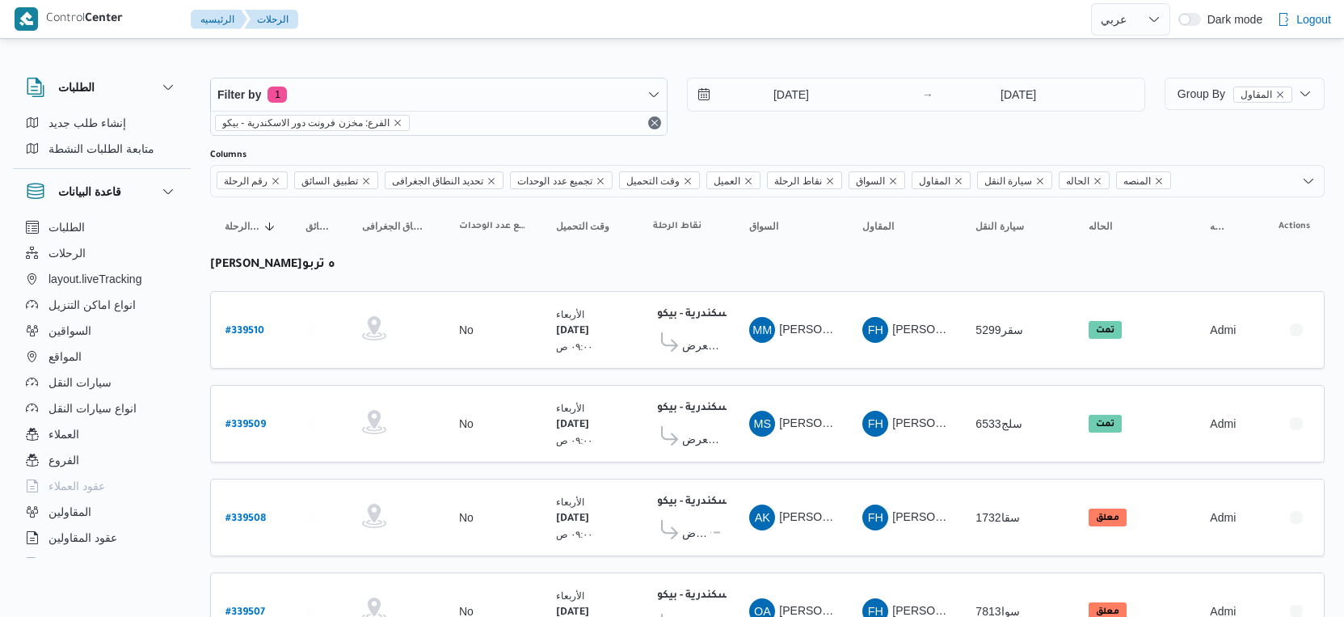
select select "ar"
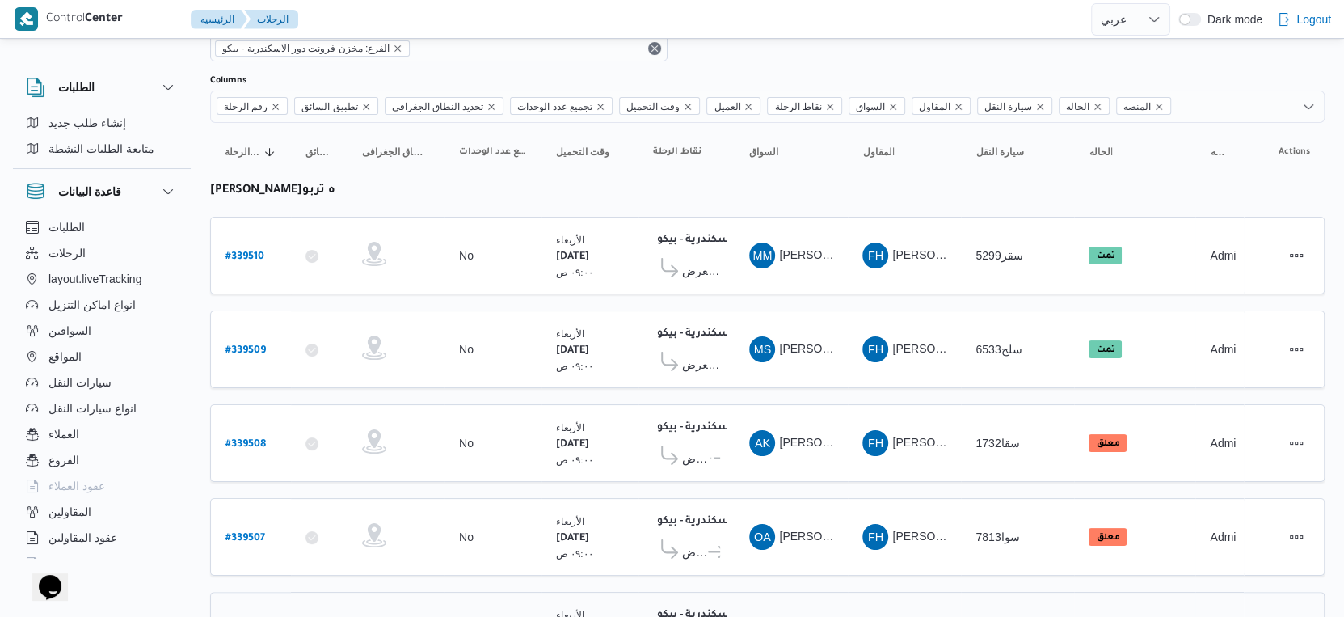
scroll to position [27, 0]
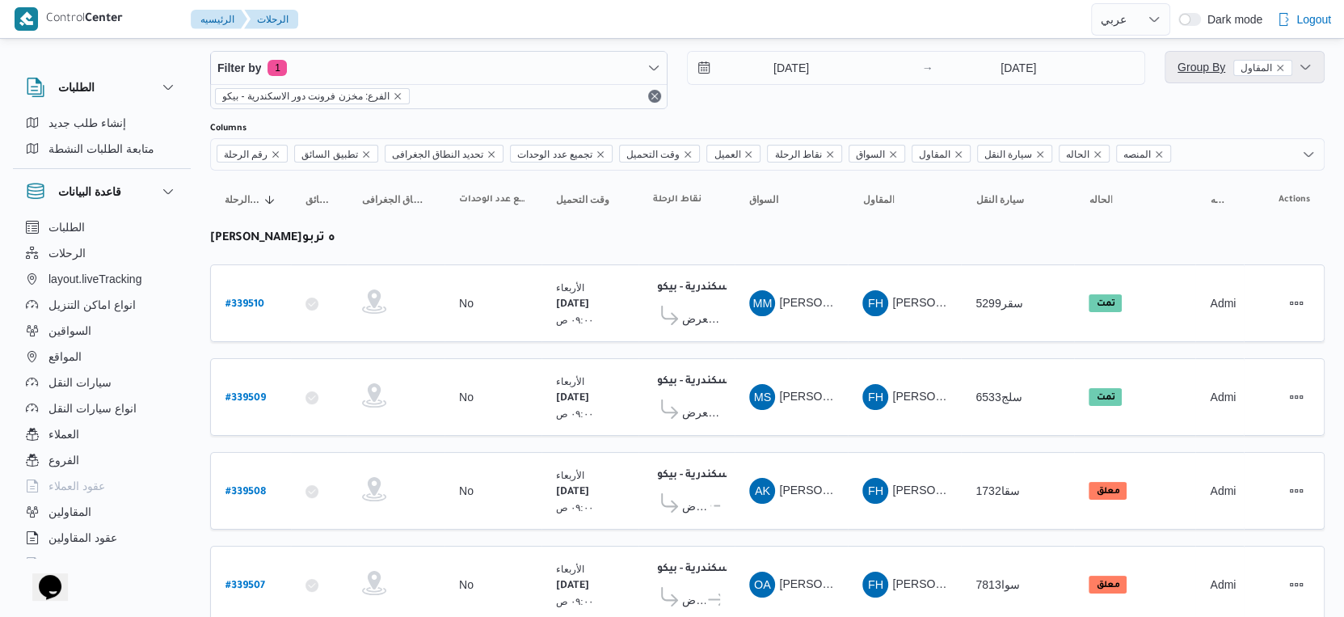
click at [1190, 66] on span "Group By المقاول" at bounding box center [1235, 67] width 115 height 13
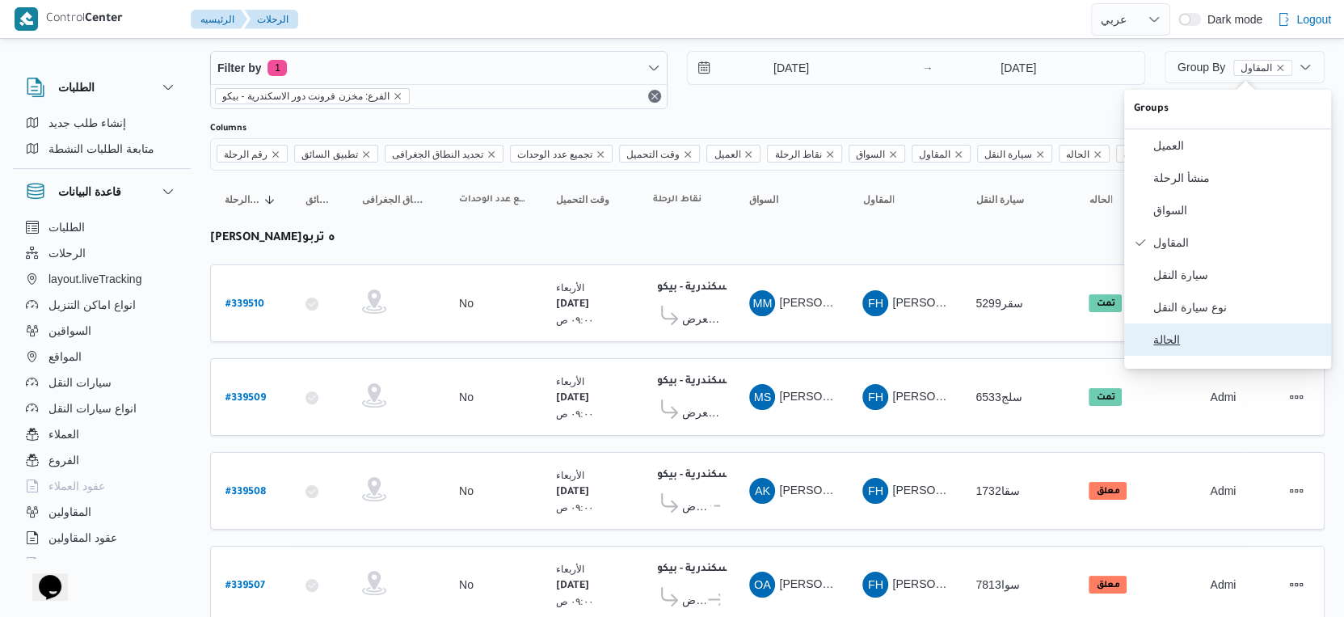
click at [1187, 346] on span "الحالة" at bounding box center [1237, 339] width 168 height 13
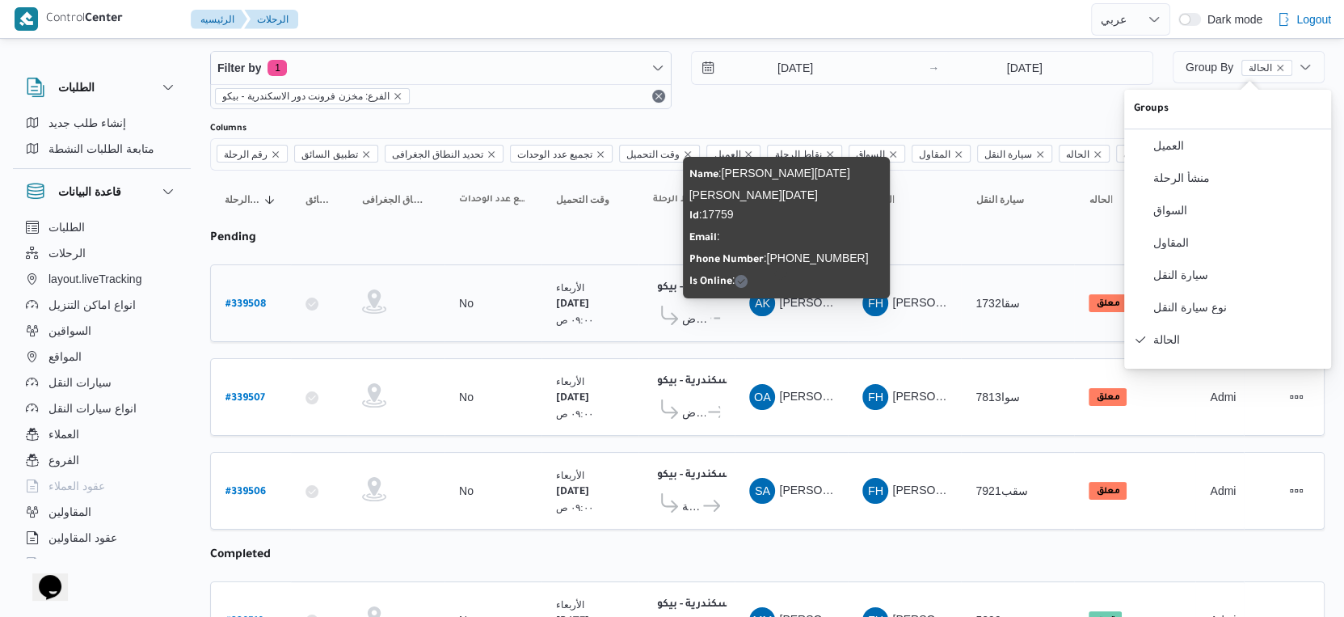
click at [807, 296] on span "احمد خميس عثمان خميس مبارك" at bounding box center [909, 302] width 260 height 13
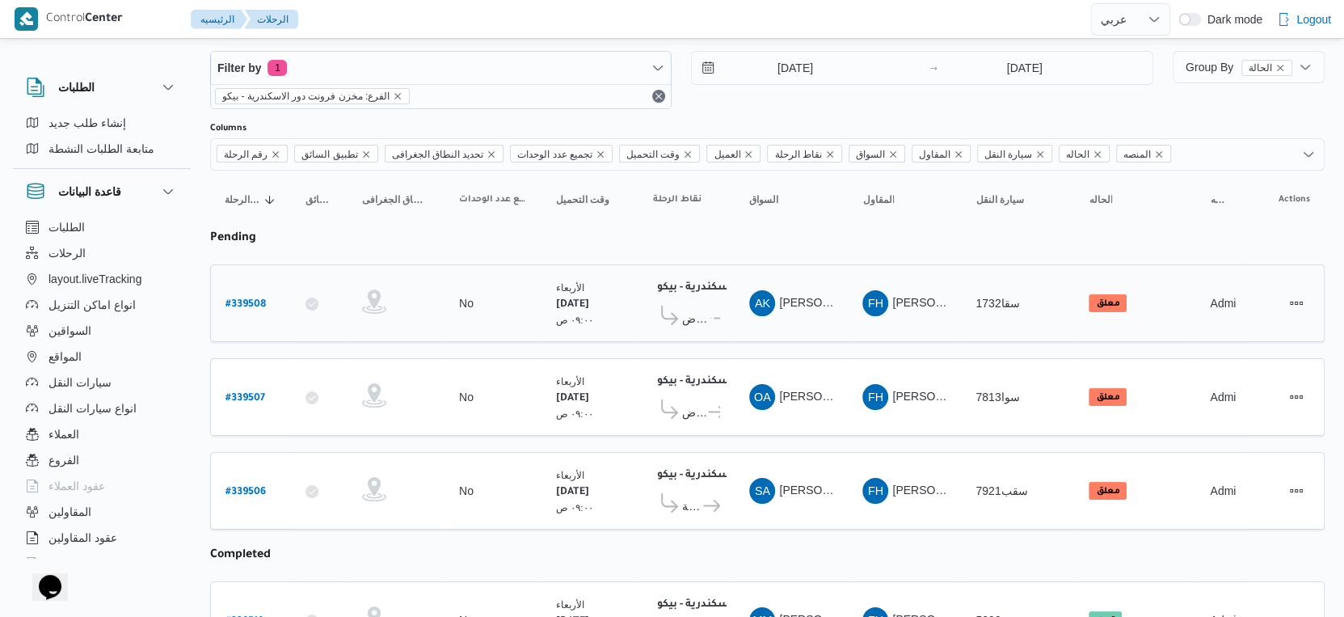
click at [248, 299] on b "# 339508" at bounding box center [246, 304] width 40 height 11
select select "ar"
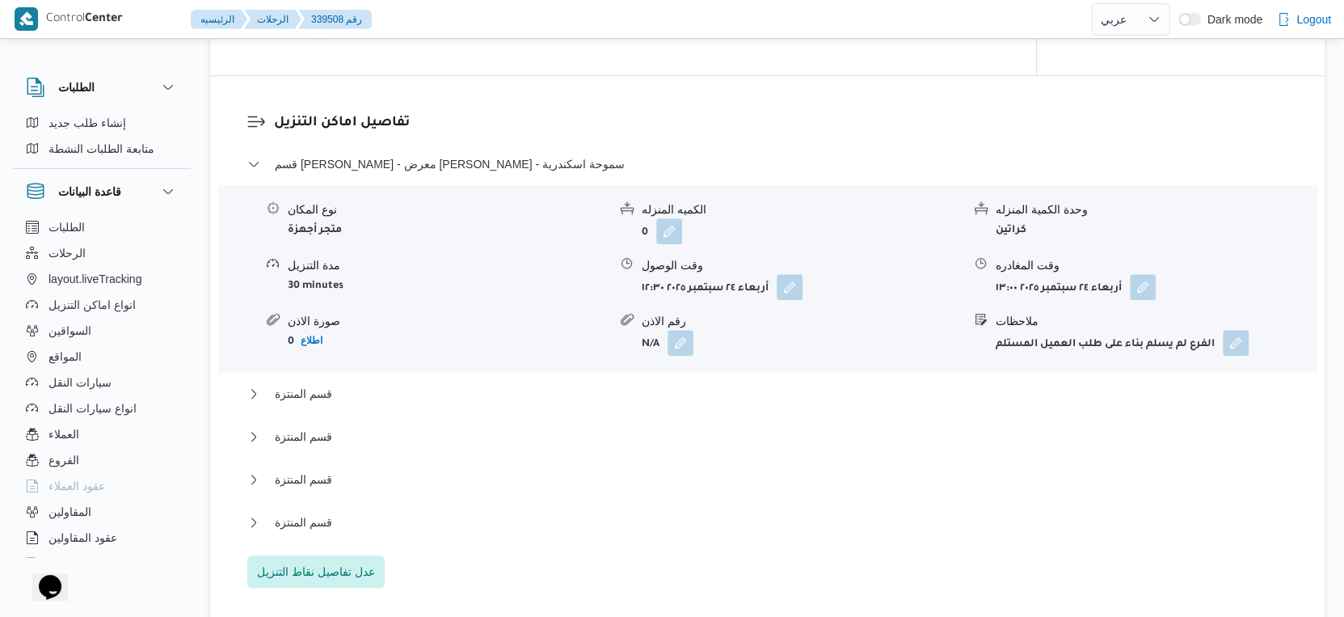
scroll to position [1375, 0]
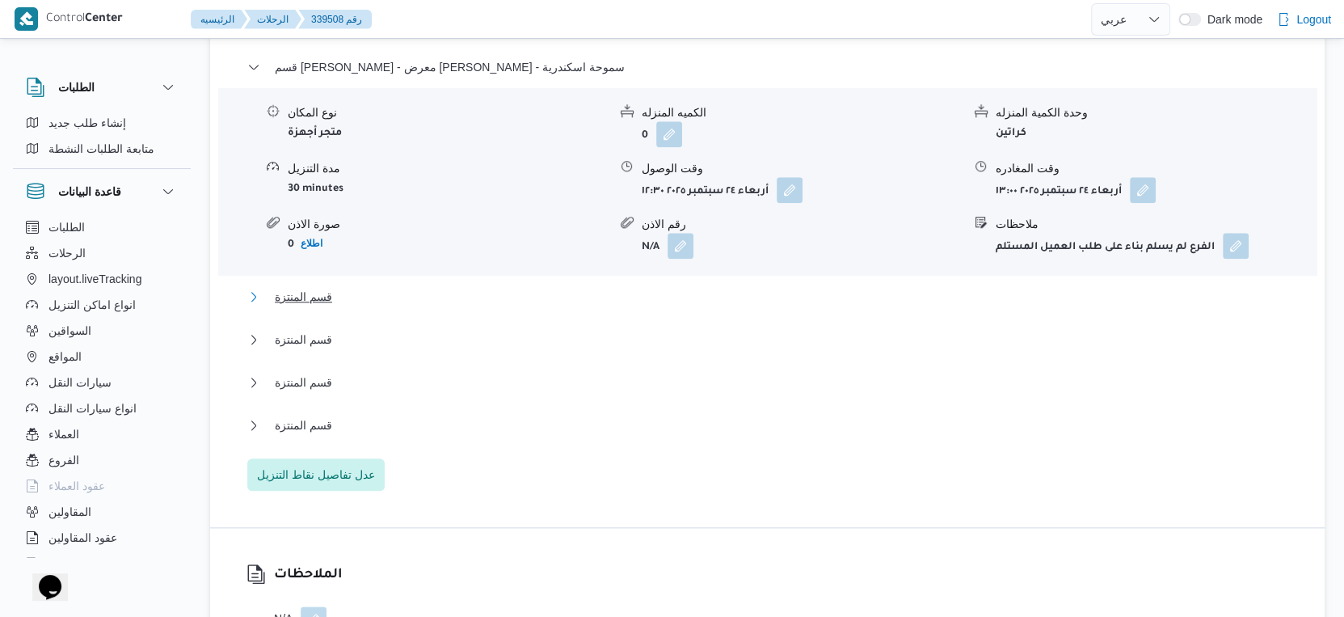
click at [361, 306] on button "قسم المنتزة" at bounding box center [767, 296] width 1041 height 19
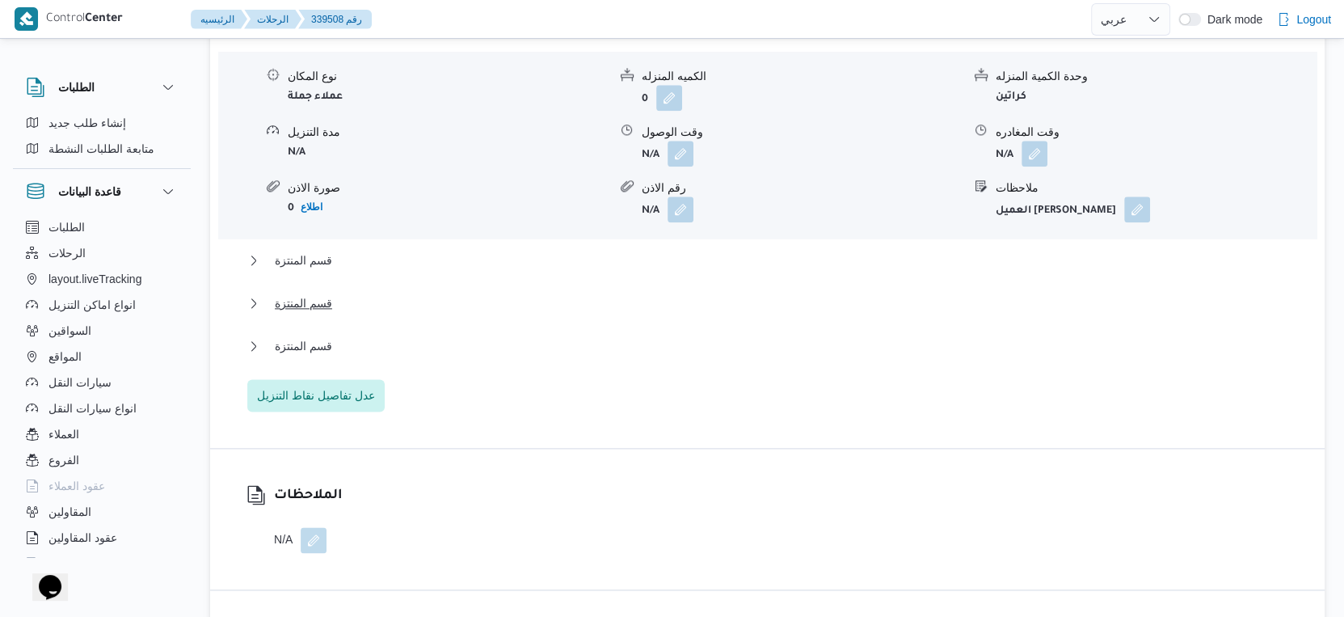
scroll to position [1643, 0]
click at [340, 268] on button "قسم المنتزة" at bounding box center [767, 257] width 1041 height 19
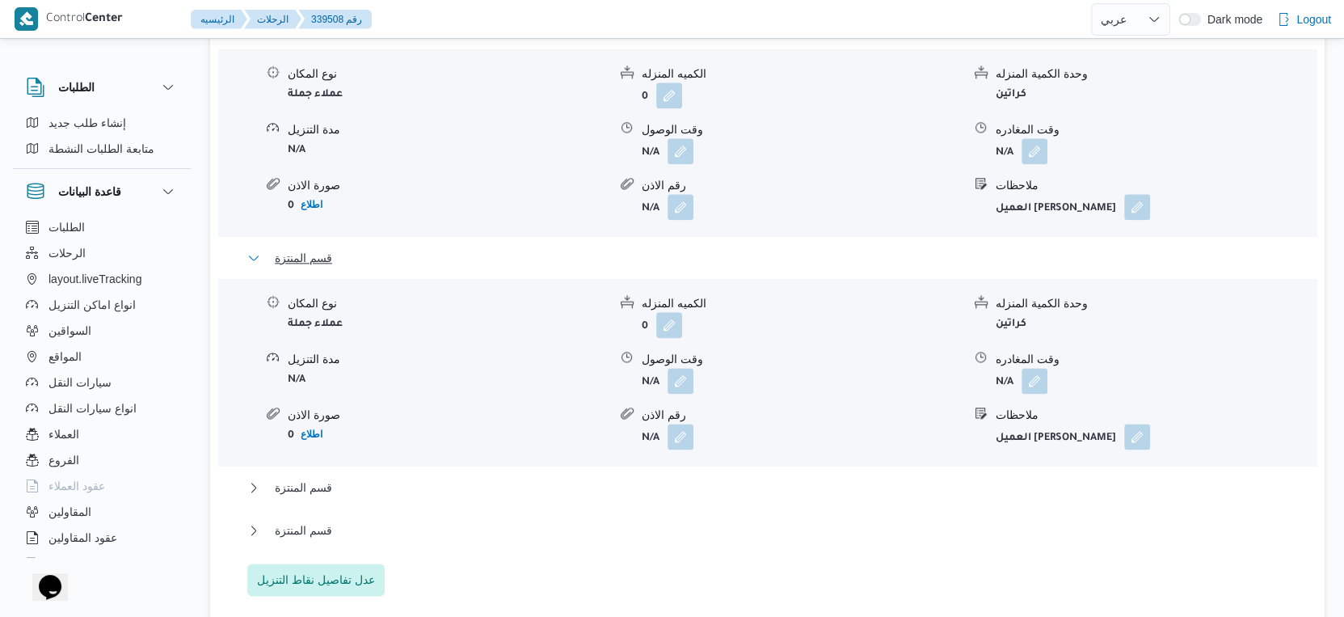
click at [340, 268] on button "قسم المنتزة" at bounding box center [767, 257] width 1041 height 19
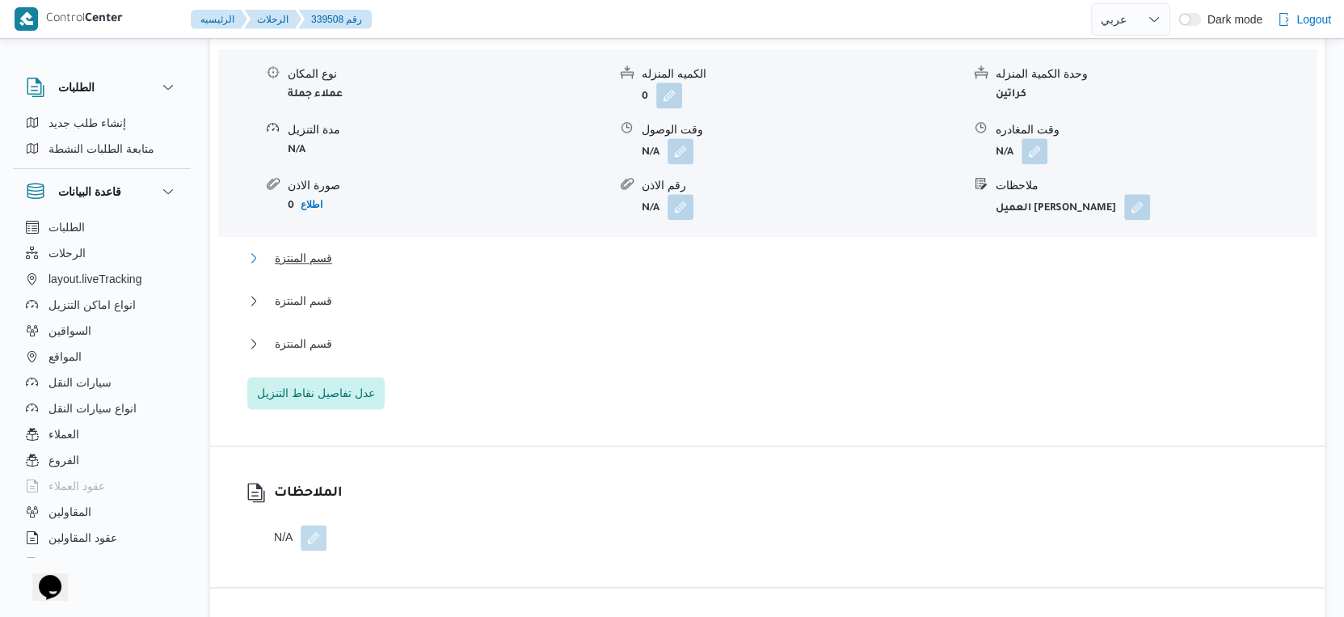
scroll to position [1554, 0]
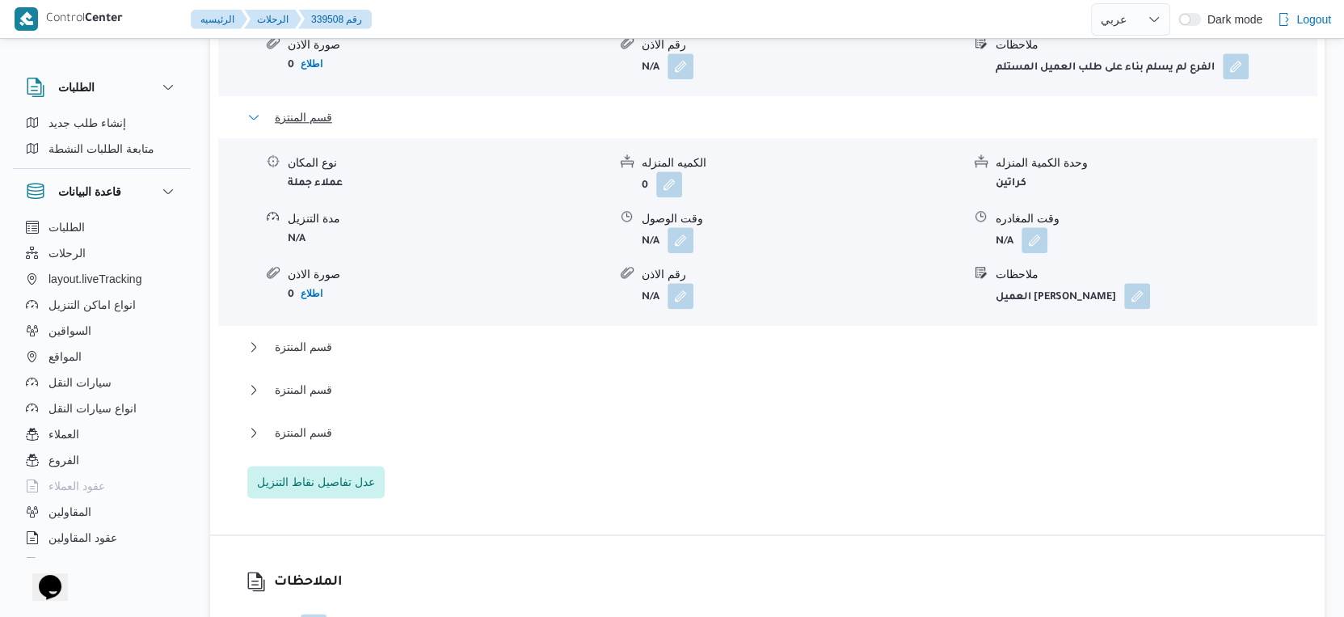
click at [354, 127] on button "قسم المنتزة" at bounding box center [767, 117] width 1041 height 19
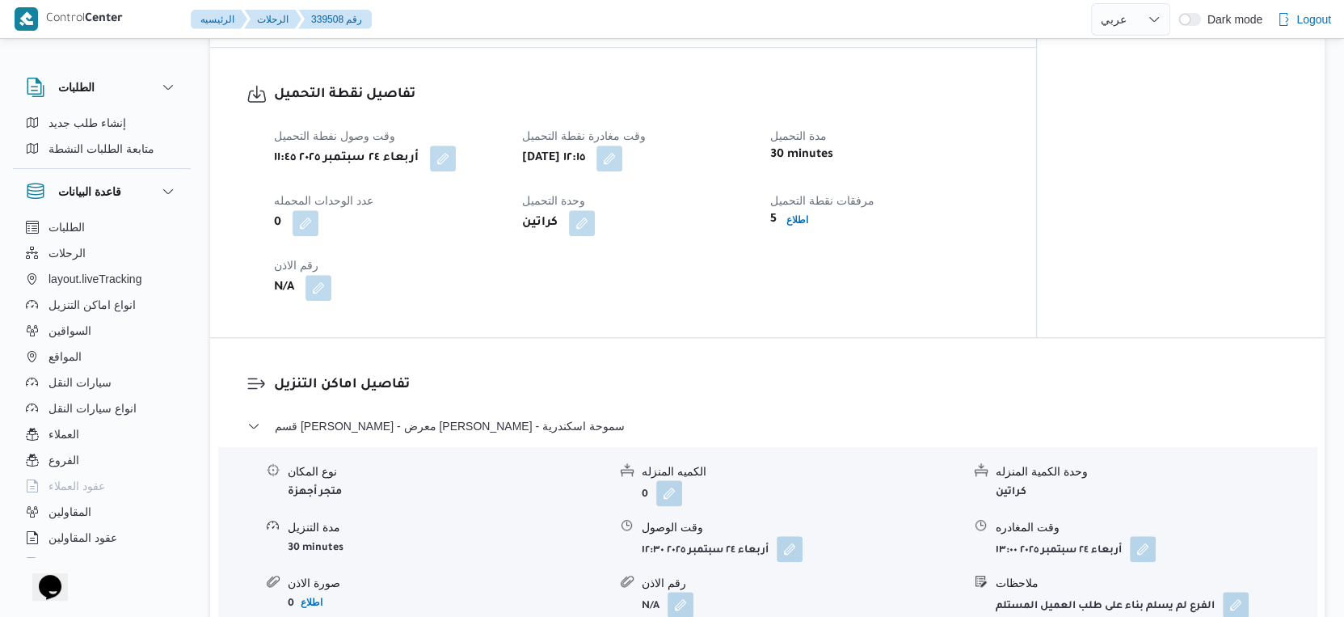
scroll to position [1015, 0]
click at [611, 311] on div "وقت وصول نفطة التحميل أربعاء ٢٤ سبتمبر ٢٠٢٥ ١١:٤٥ وقت مغادرة نقطة التحميل أربعا…" at bounding box center [636, 214] width 745 height 194
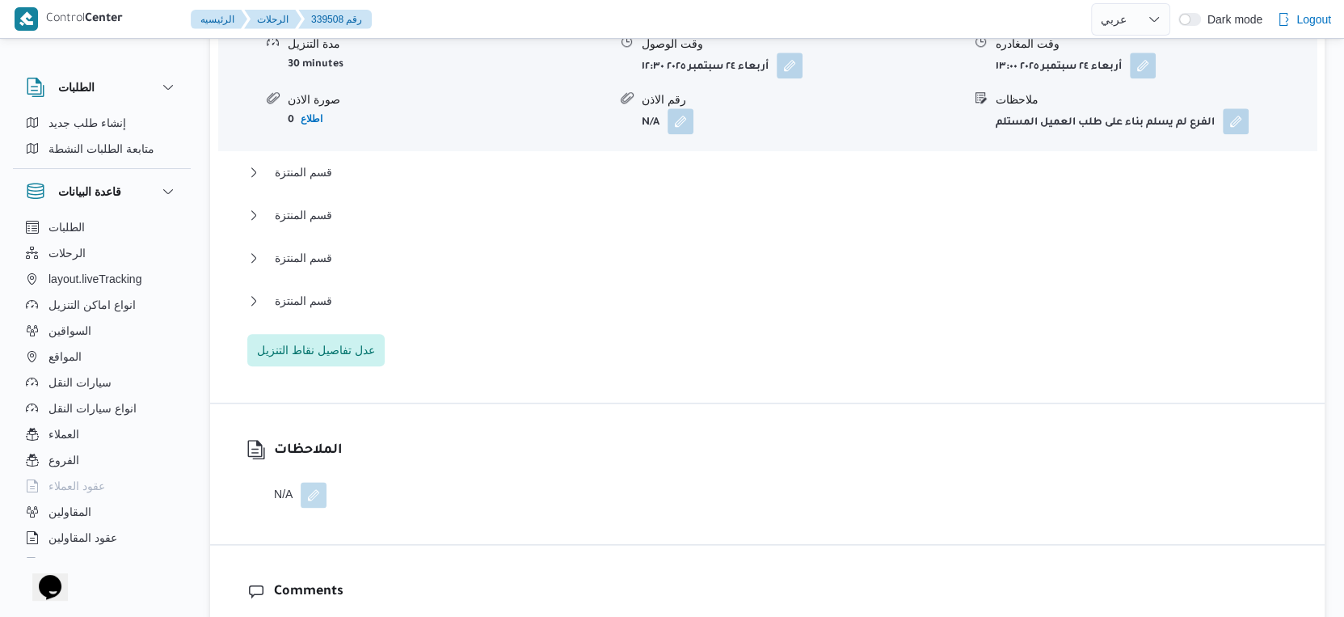
scroll to position [1617, 0]
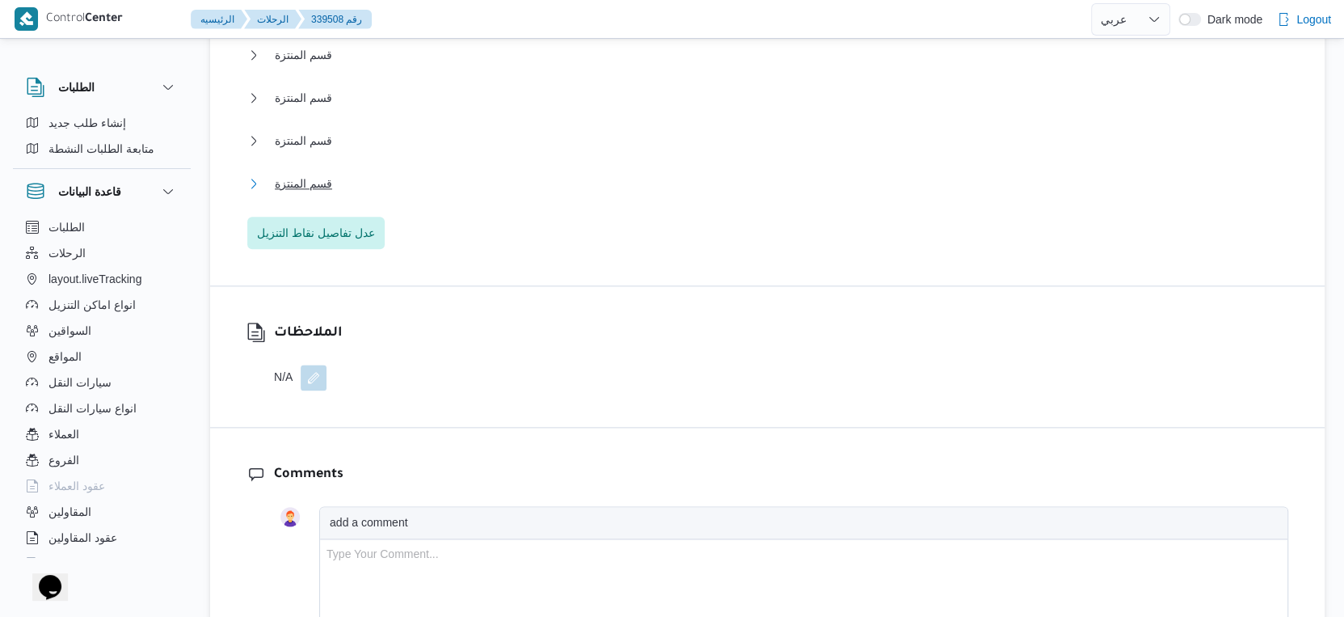
click at [320, 193] on span "قسم المنتزة" at bounding box center [303, 183] width 57 height 19
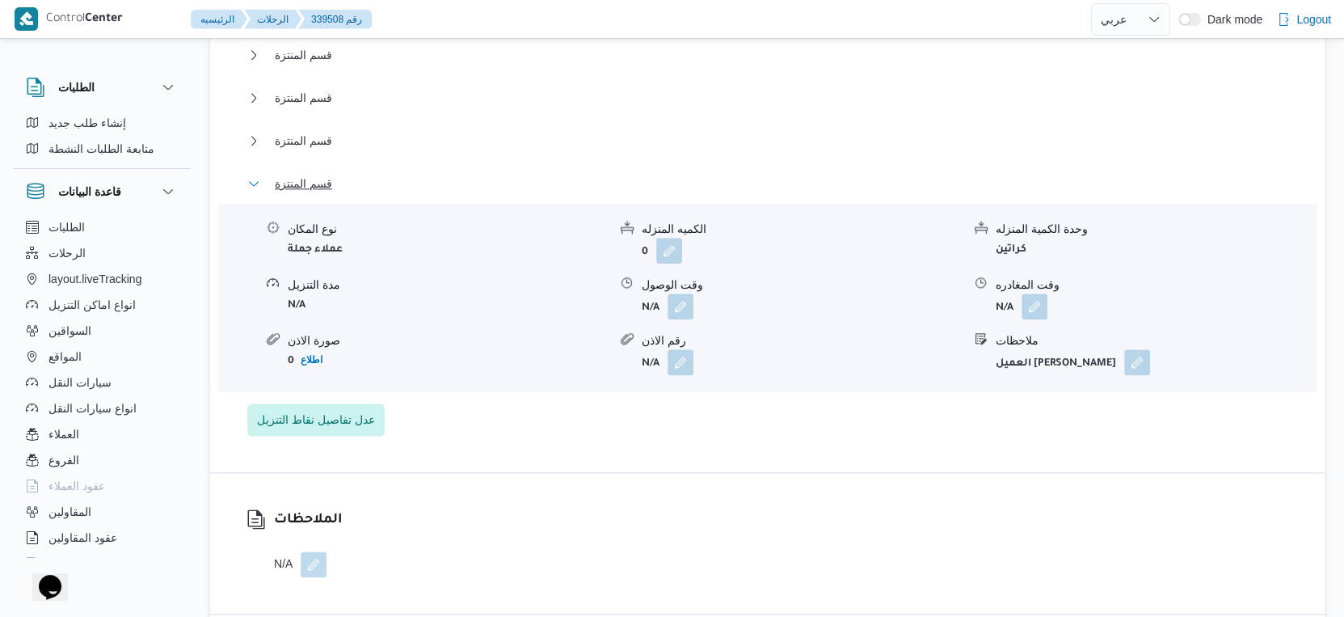
click at [320, 193] on span "قسم المنتزة" at bounding box center [303, 183] width 57 height 19
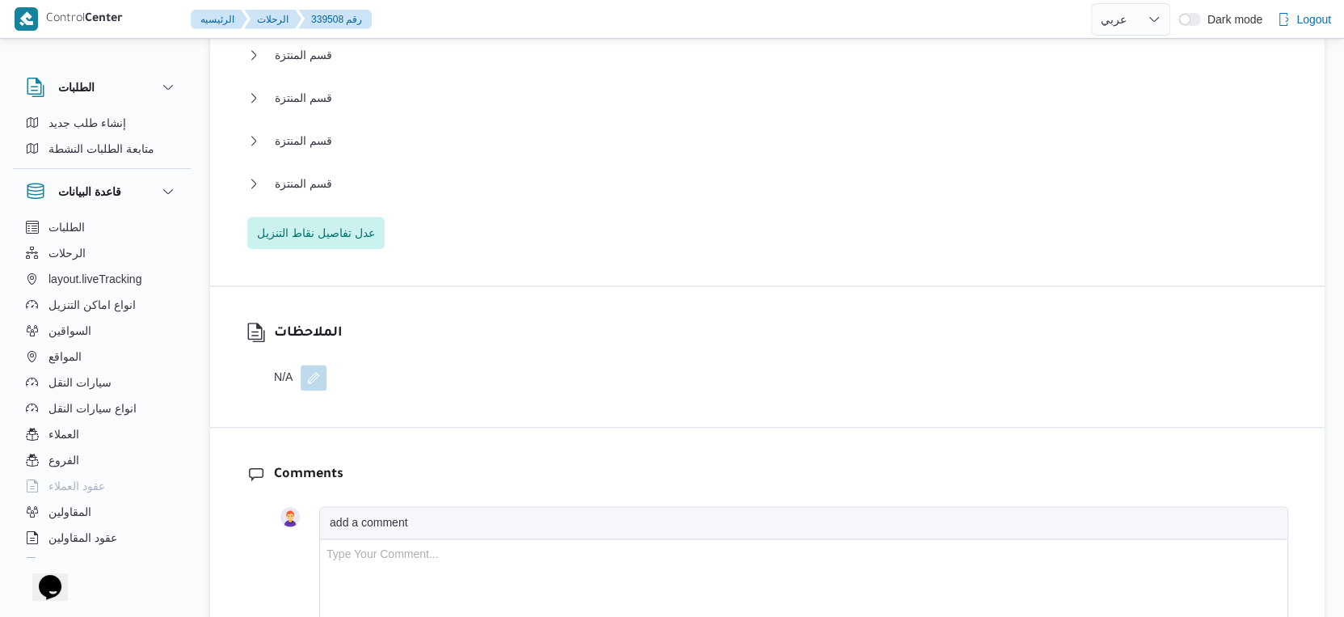
click at [500, 249] on div "قسم سيدى جابر - معرض ايهاب سنتر - سموحة اسكندرية نوع المكان متجر أجهزة الكميه ا…" at bounding box center [767, 32] width 1041 height 433
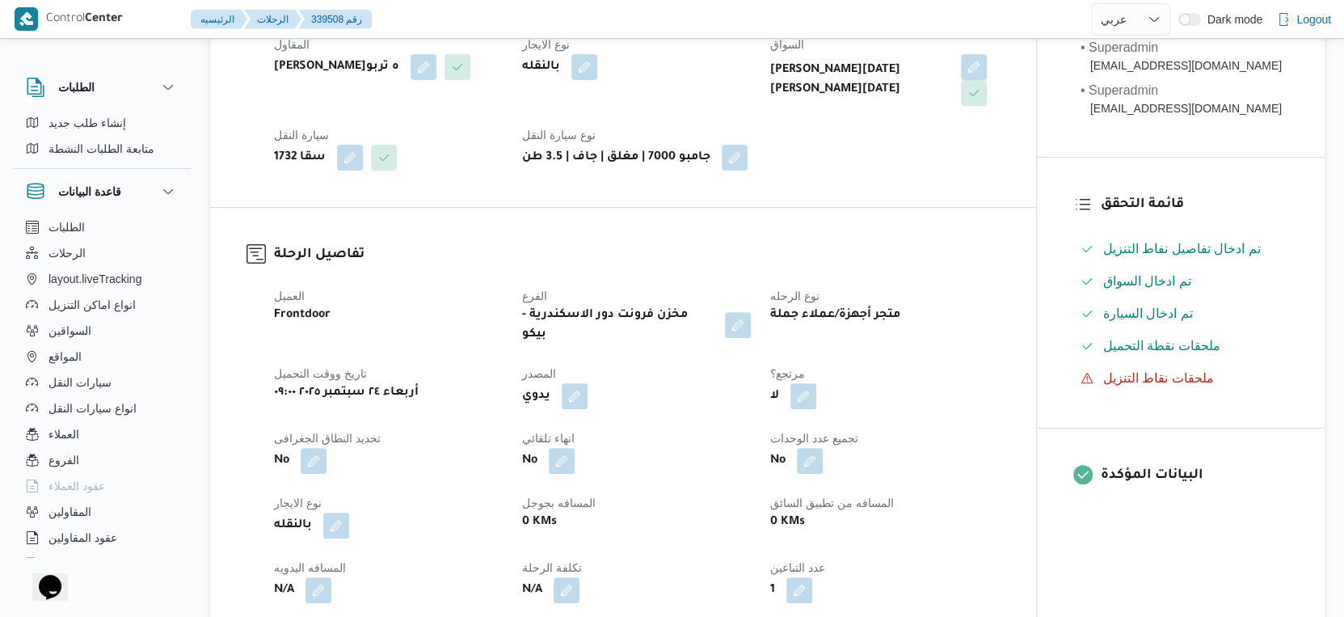
scroll to position [0, 0]
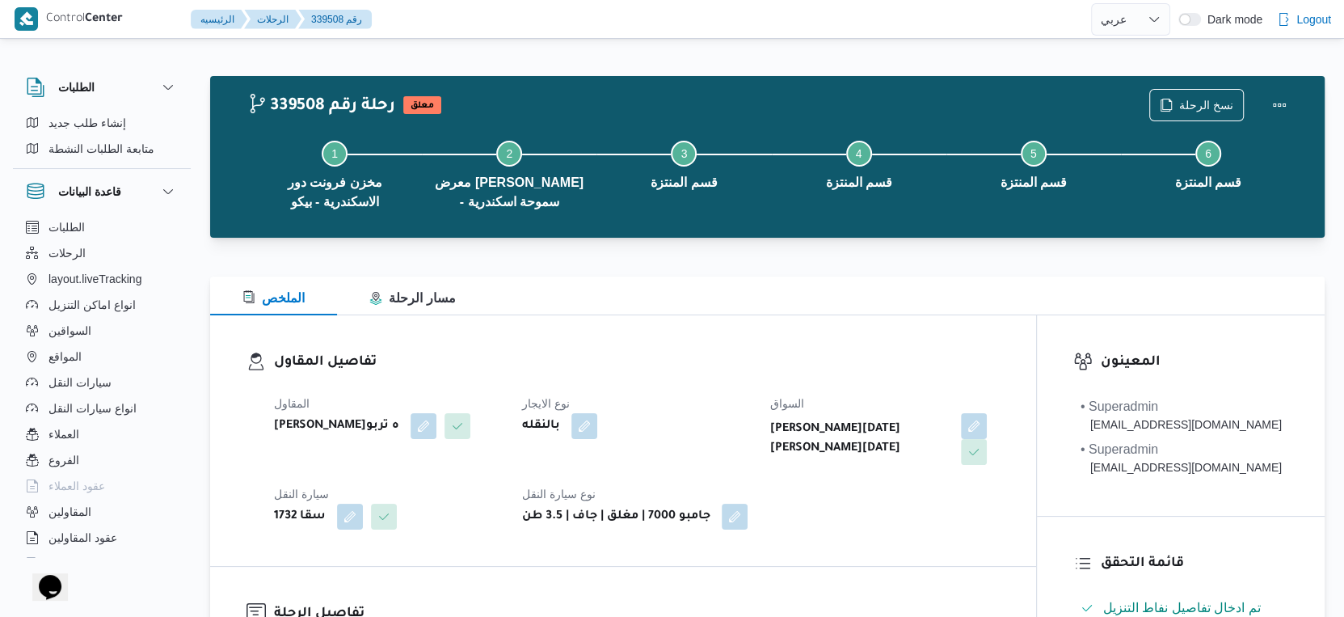
select select "ar"
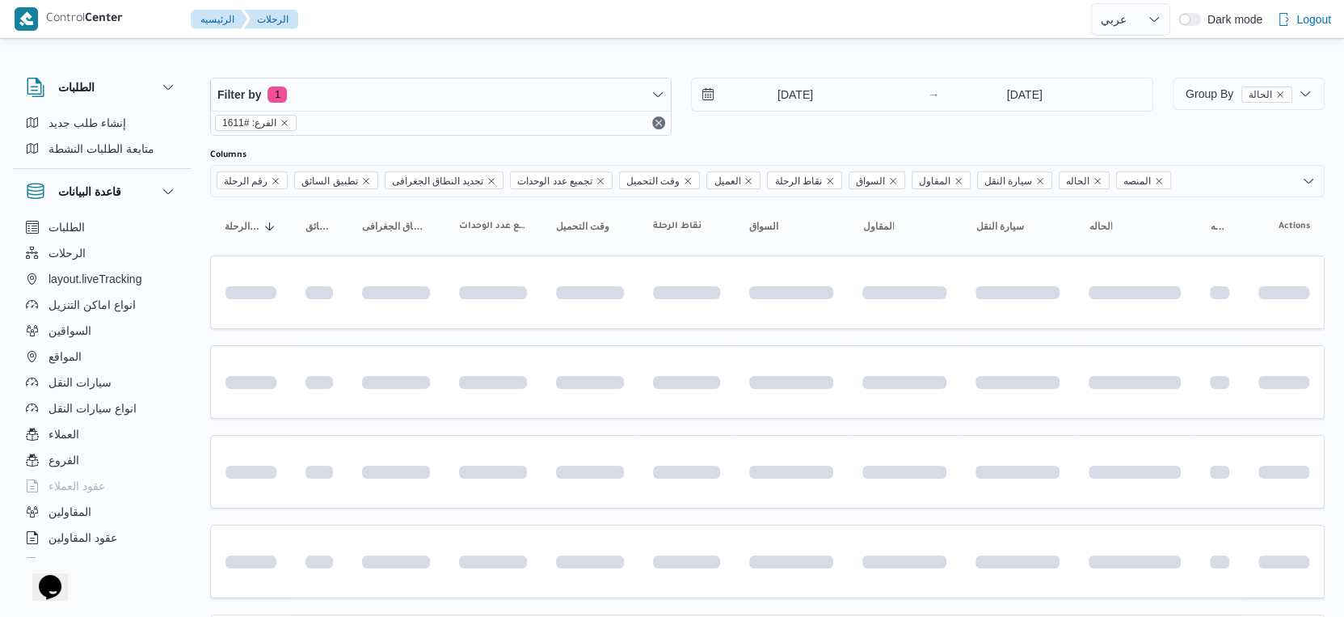
scroll to position [27, 0]
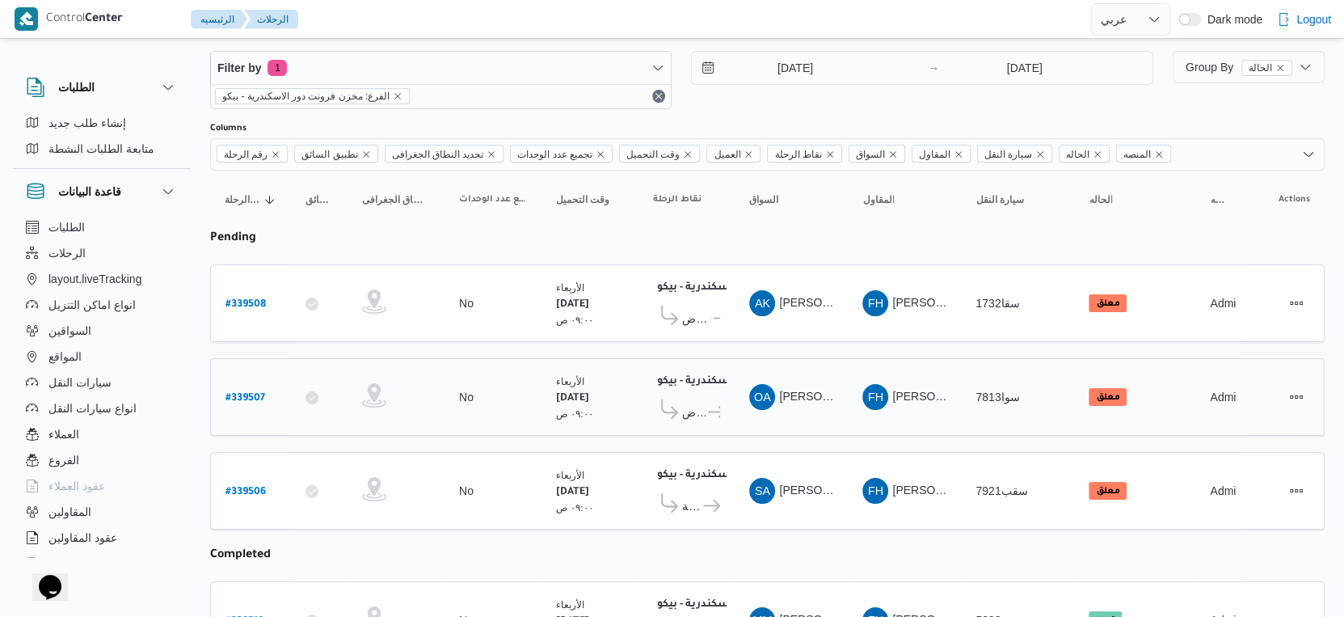
click at [708, 409] on icon at bounding box center [716, 412] width 17 height 12
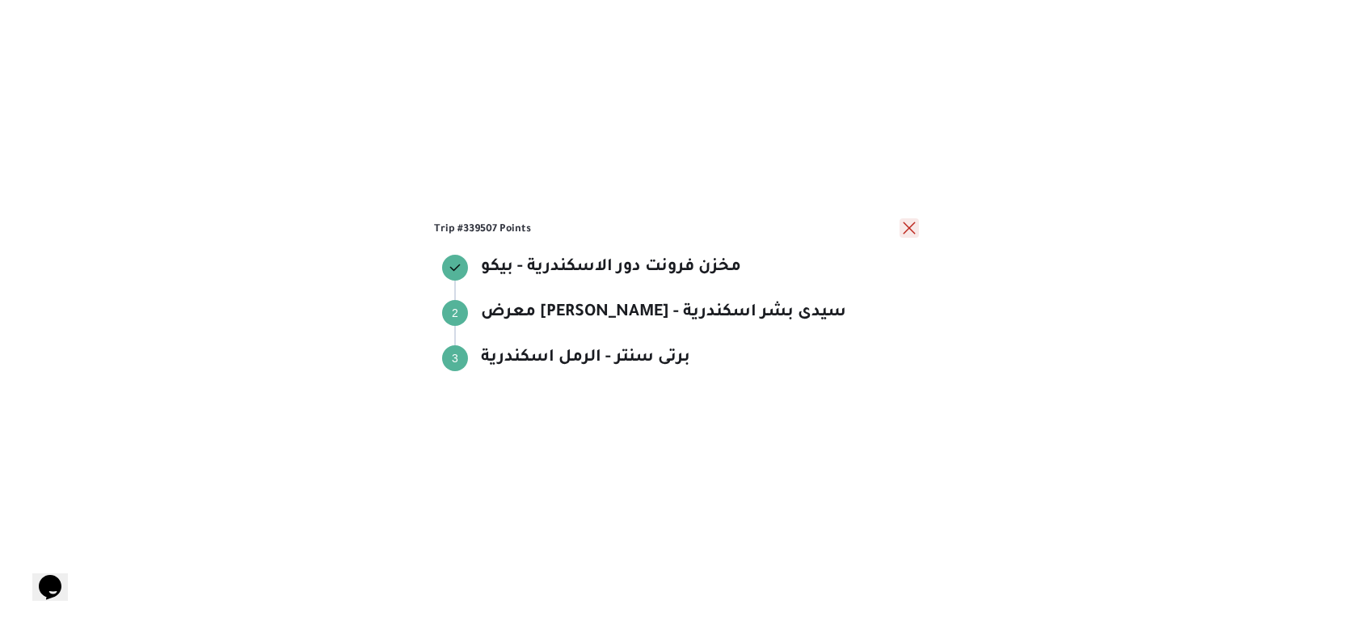
click at [910, 228] on button "close" at bounding box center [909, 227] width 19 height 19
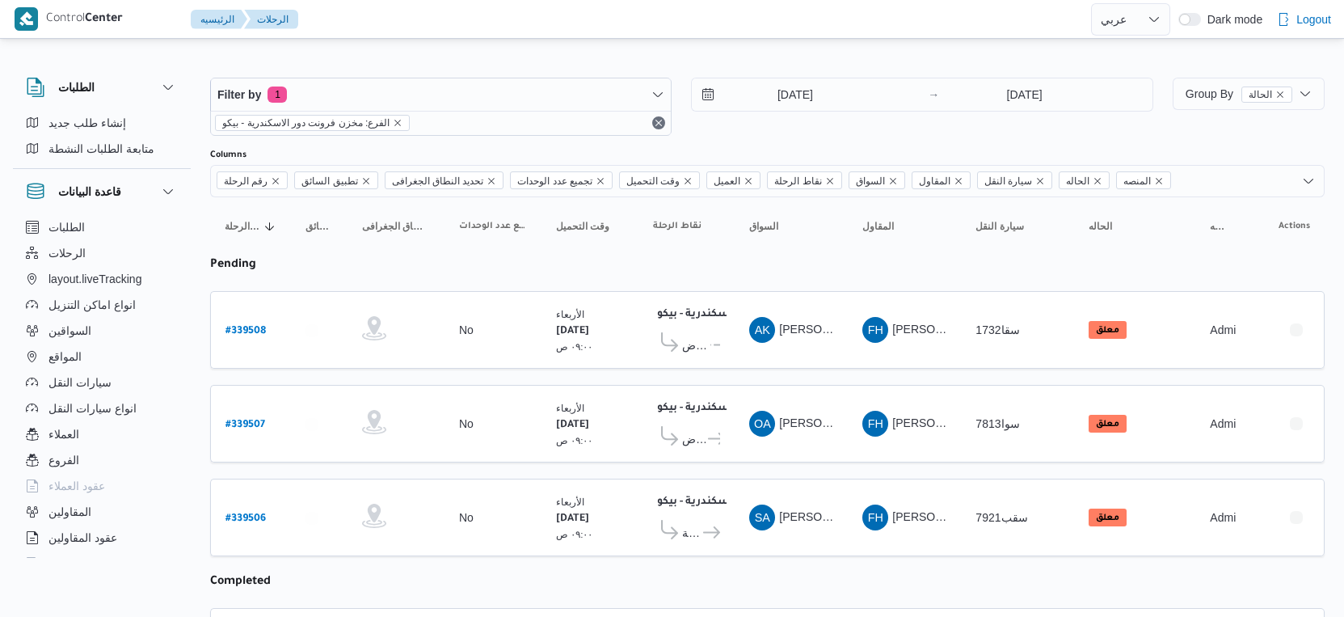
select select "ar"
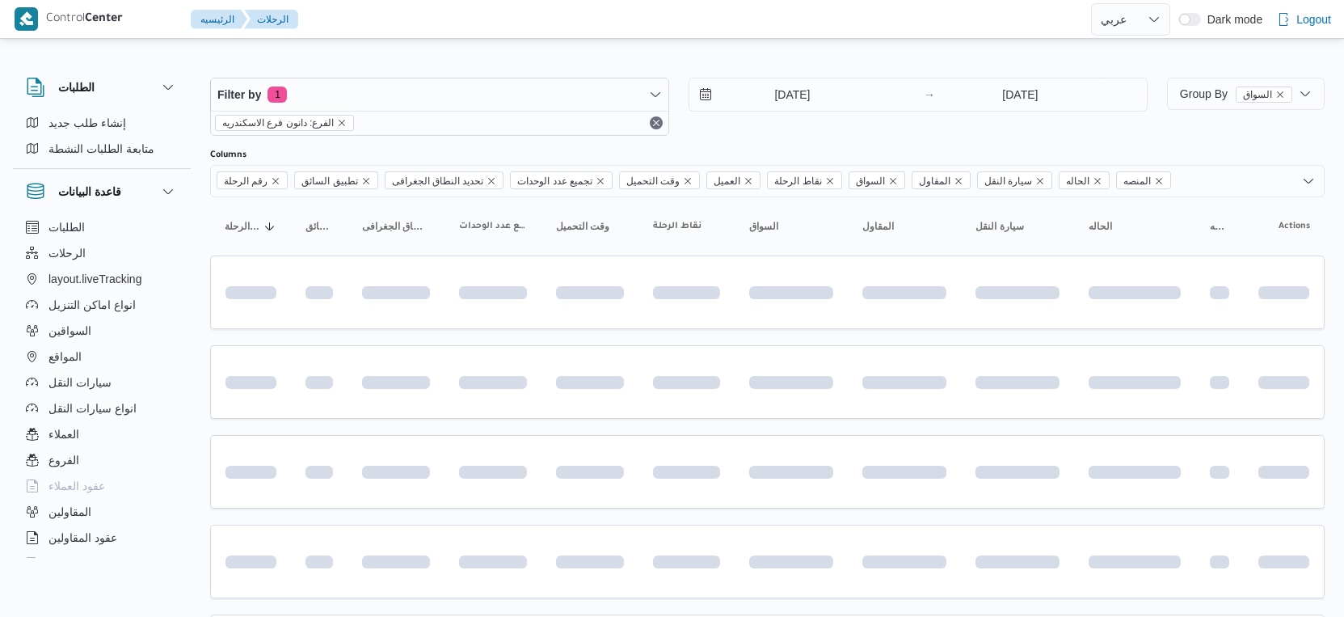
select select "ar"
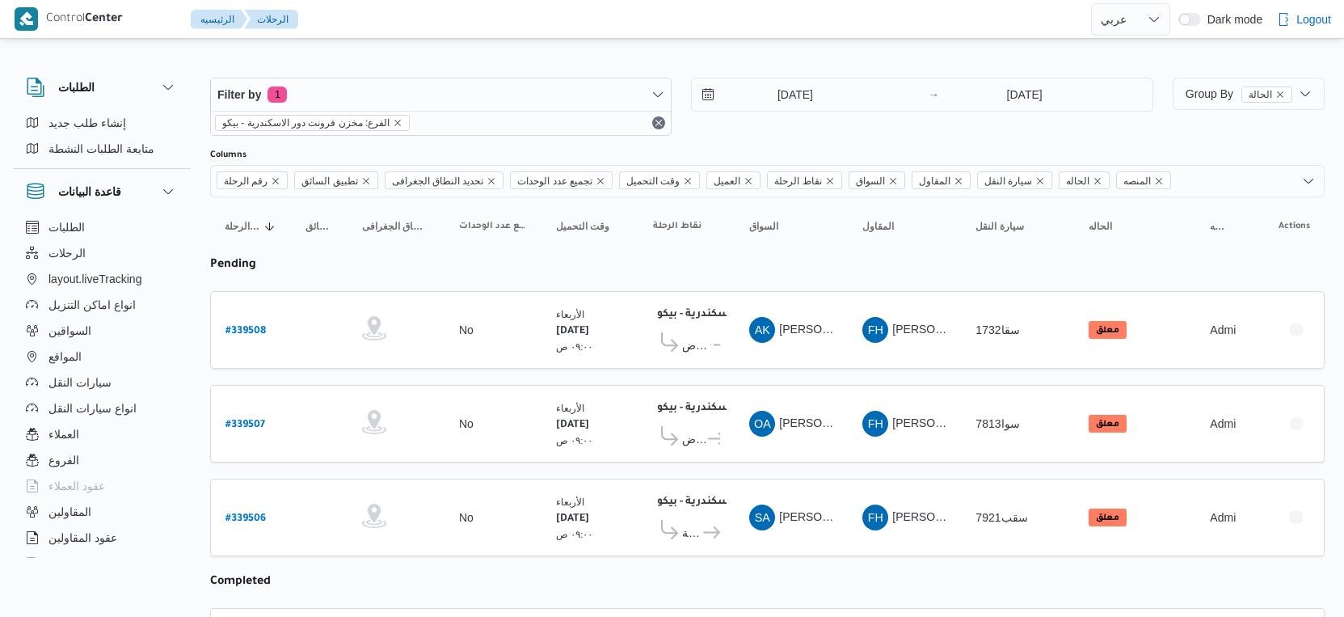
select select "ar"
click at [682, 342] on span "معرض [PERSON_NAME] - سموحة اسكندرية" at bounding box center [695, 344] width 26 height 19
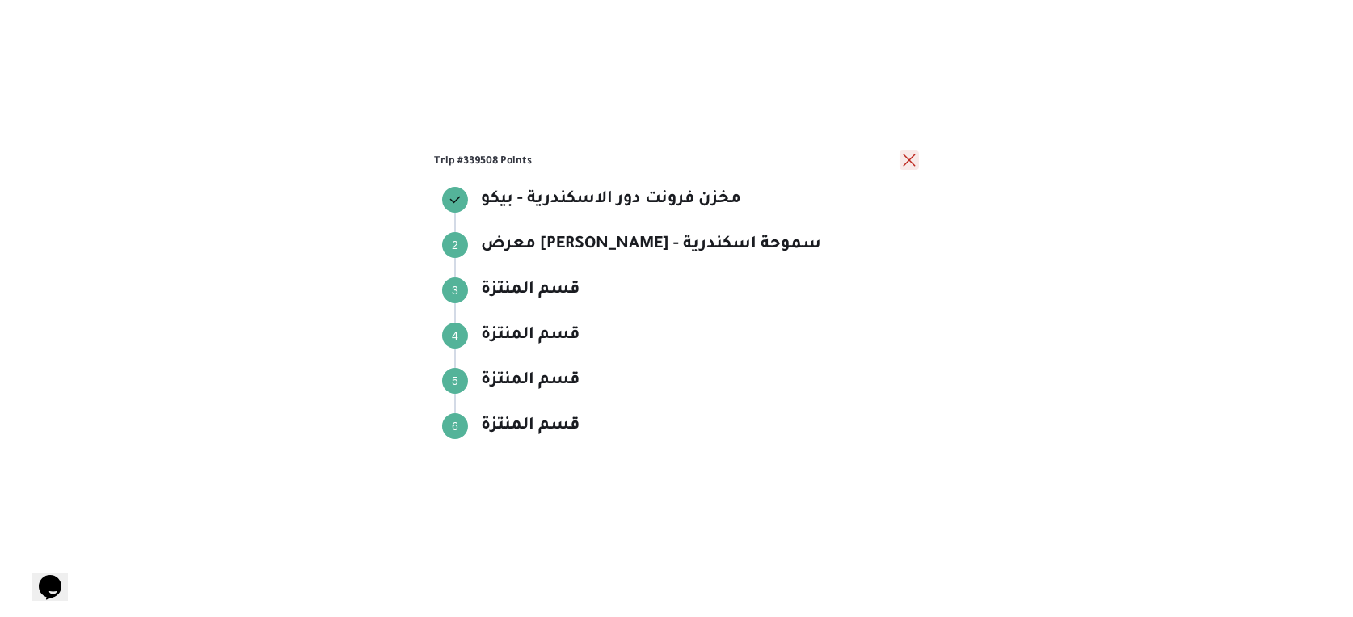
click at [909, 160] on button "close" at bounding box center [909, 159] width 19 height 19
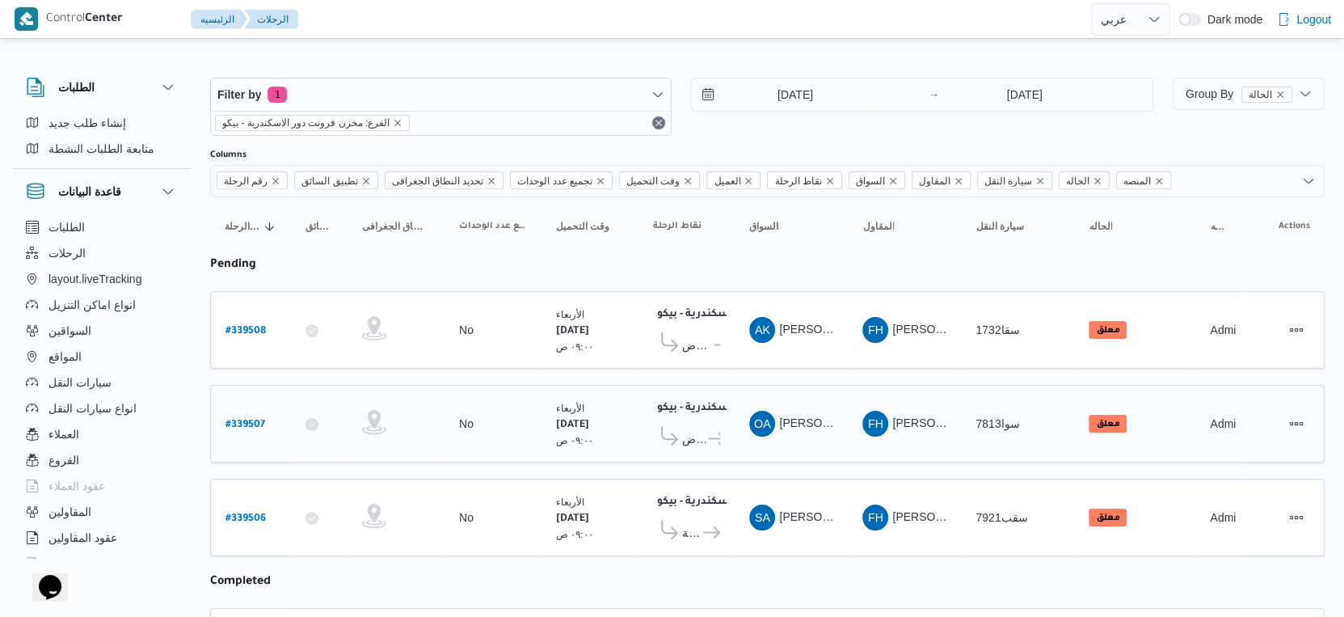
click at [706, 429] on span "برتى سنتر - الرمل اسكندرية" at bounding box center [713, 438] width 15 height 19
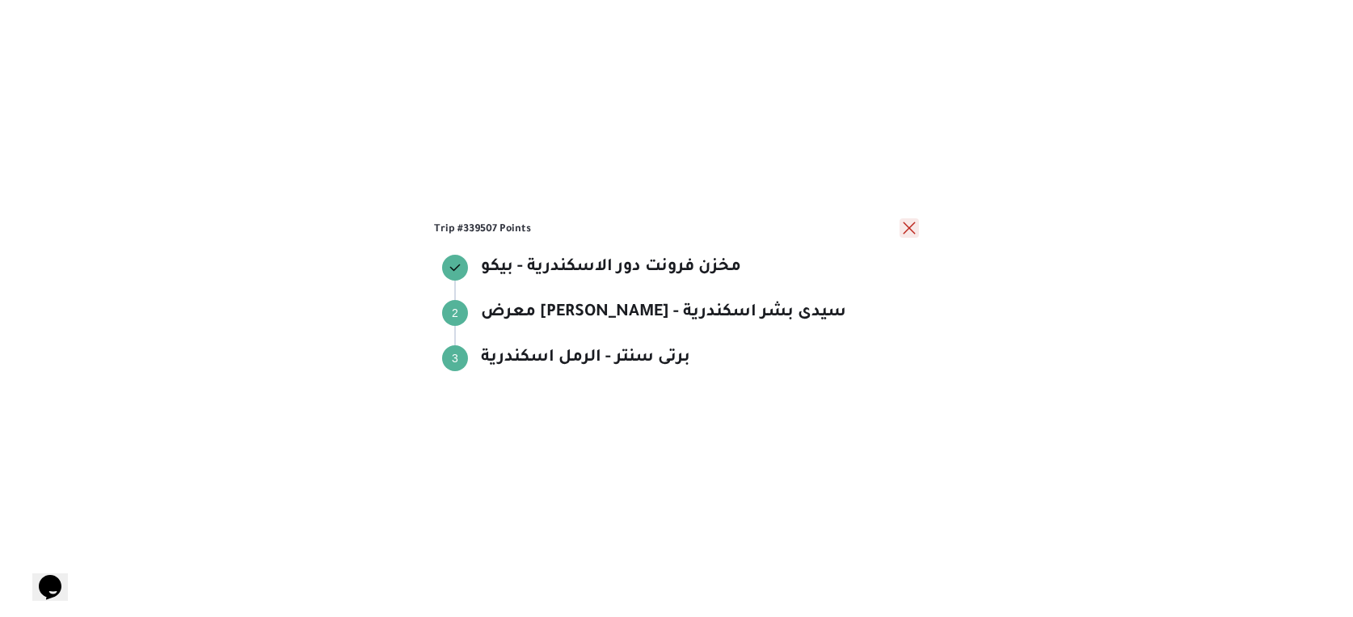
click at [909, 229] on button "close" at bounding box center [909, 227] width 19 height 19
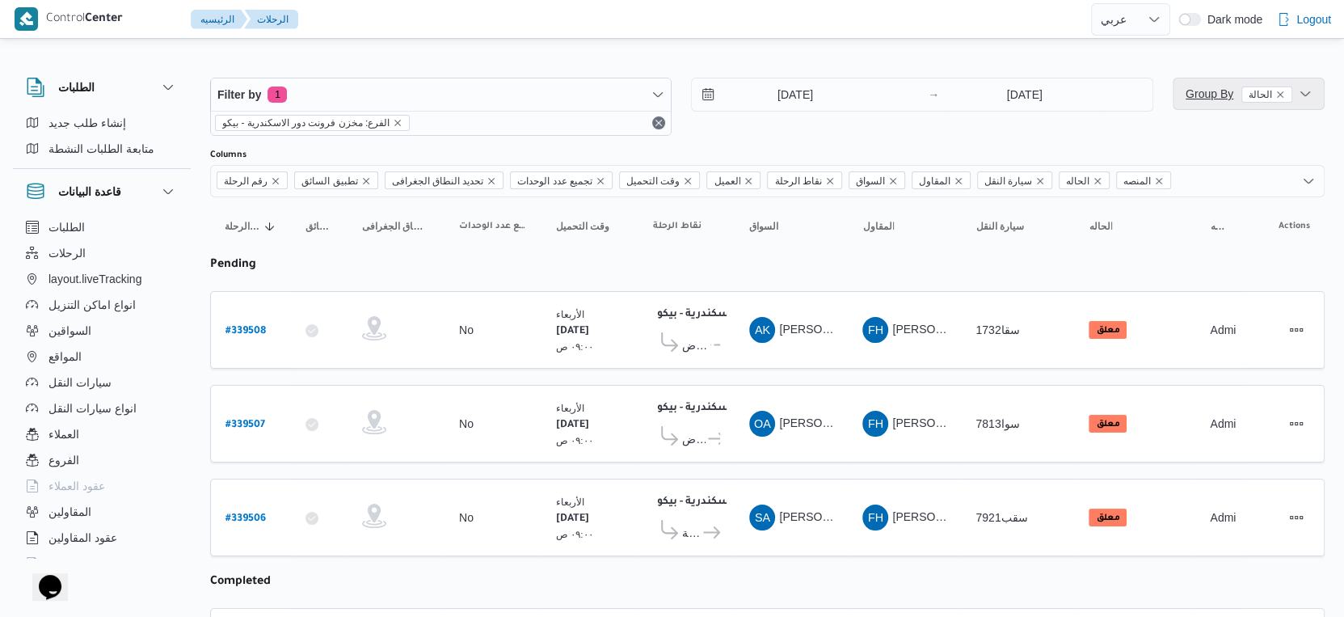
click at [1204, 91] on span "Group By الحالة" at bounding box center [1239, 93] width 107 height 13
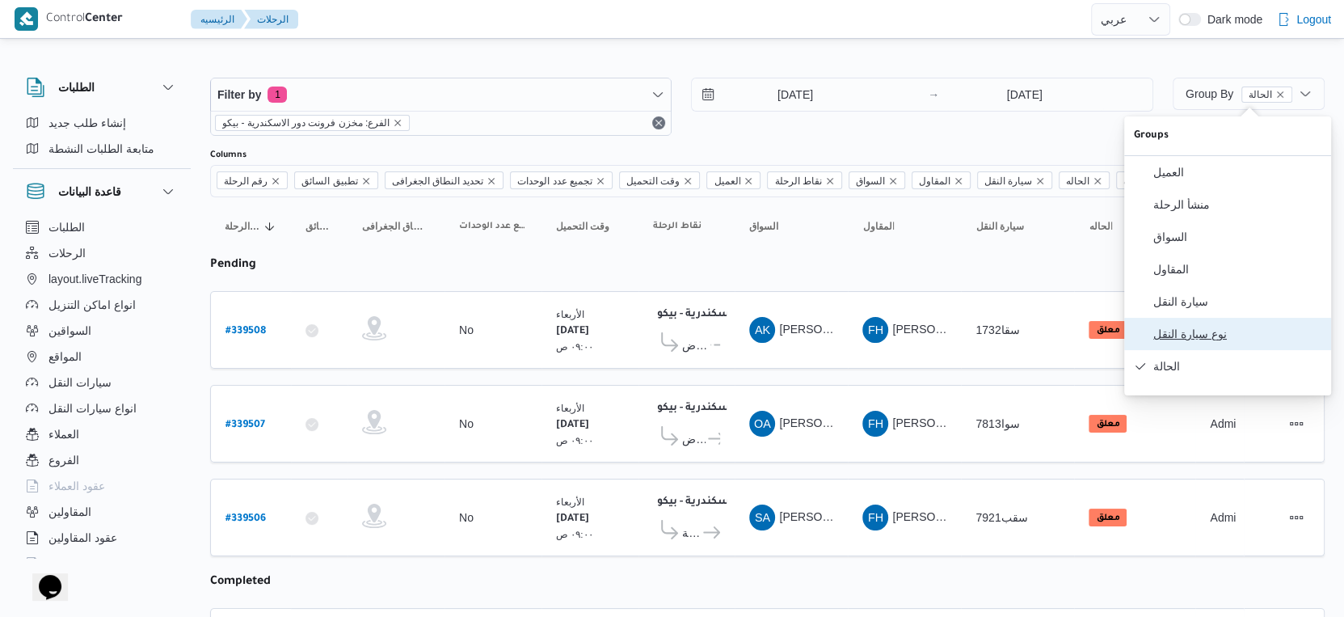
click at [1206, 340] on span "نوع سيارة النقل" at bounding box center [1237, 333] width 168 height 13
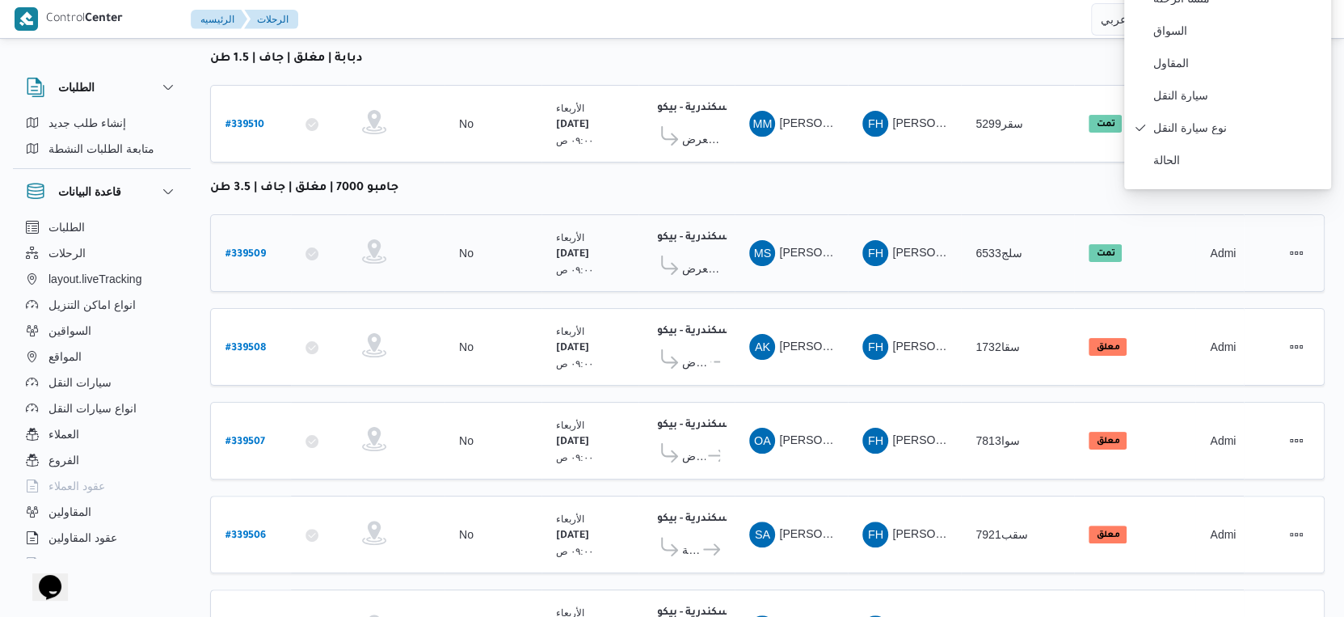
scroll to position [269, 0]
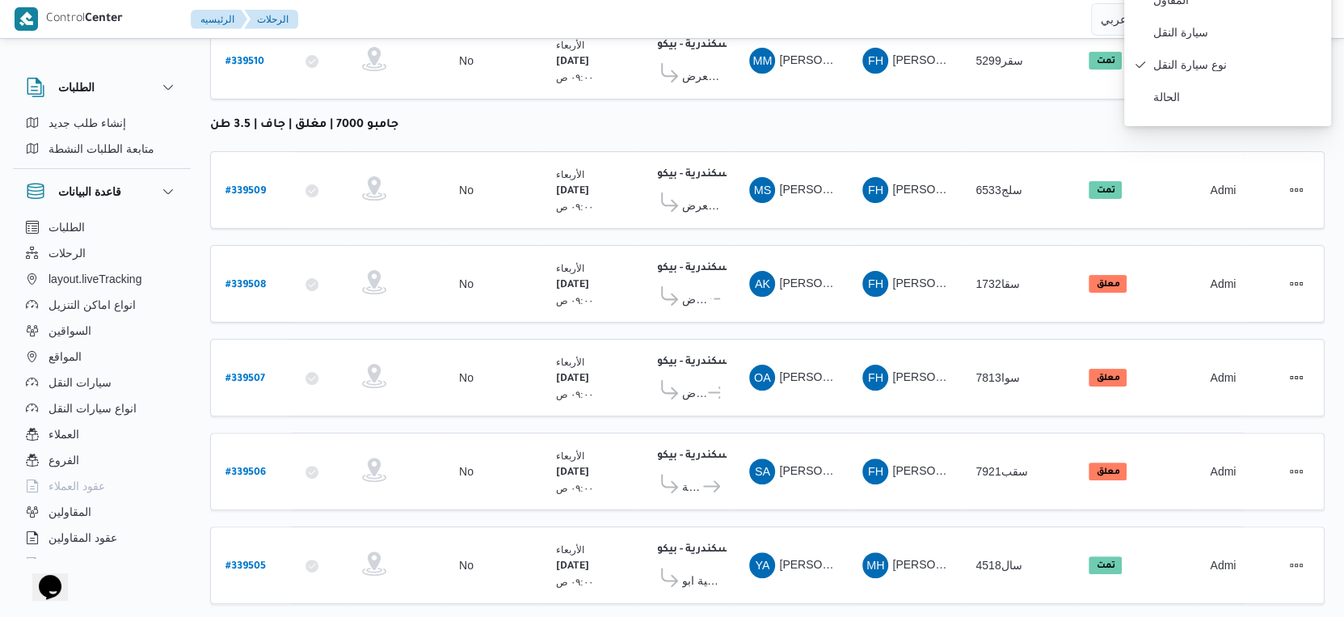
click at [921, 327] on table "رقم الرحلة Click to sort in ascending order تطبيق السائق Click to sort in ascen…" at bounding box center [767, 321] width 1115 height 786
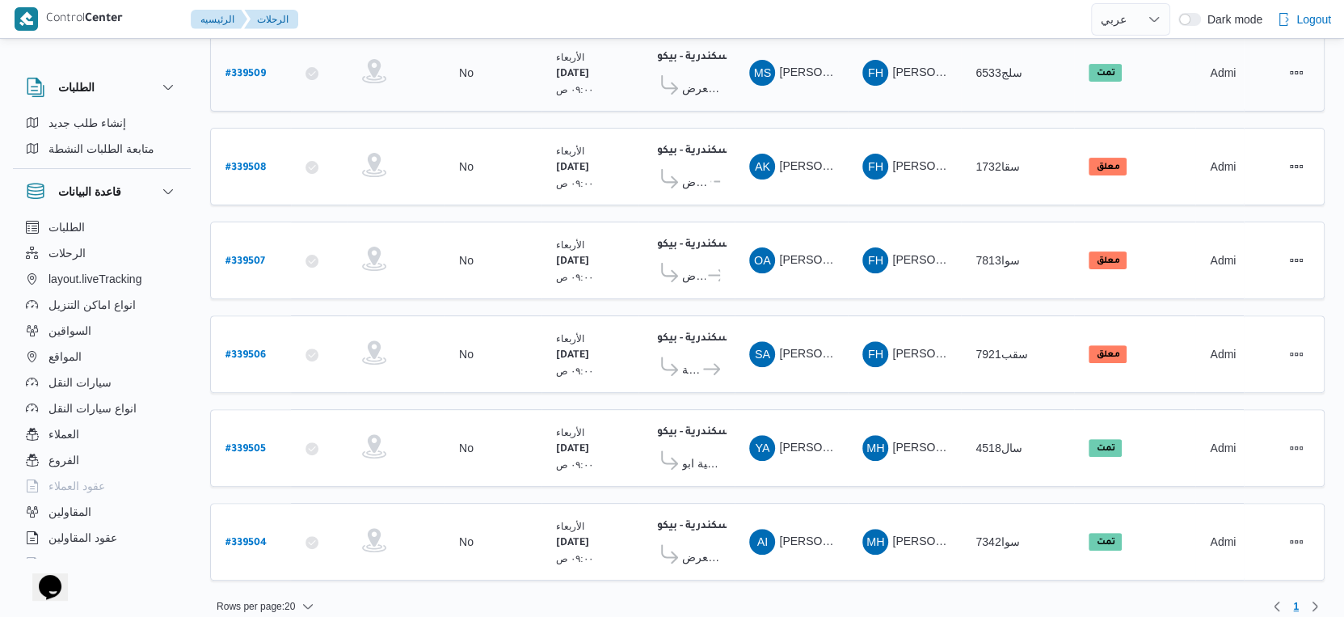
scroll to position [0, 0]
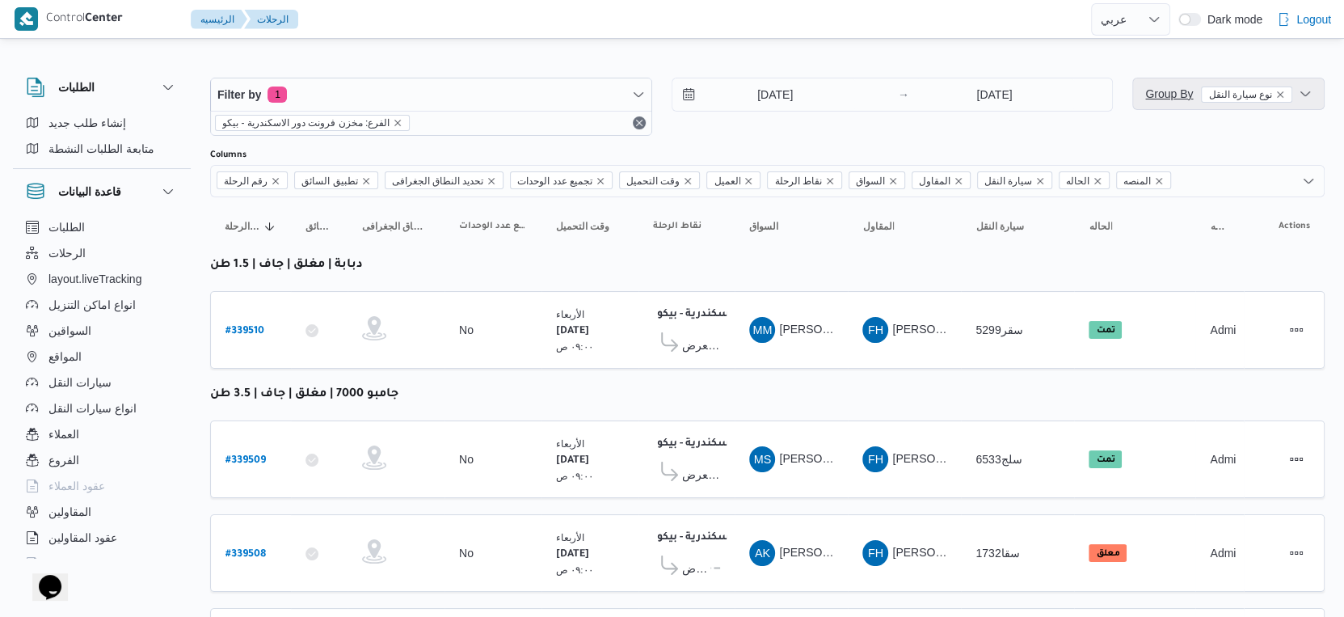
click at [1156, 91] on span "Group By نوع سيارة النقل" at bounding box center [1218, 93] width 147 height 13
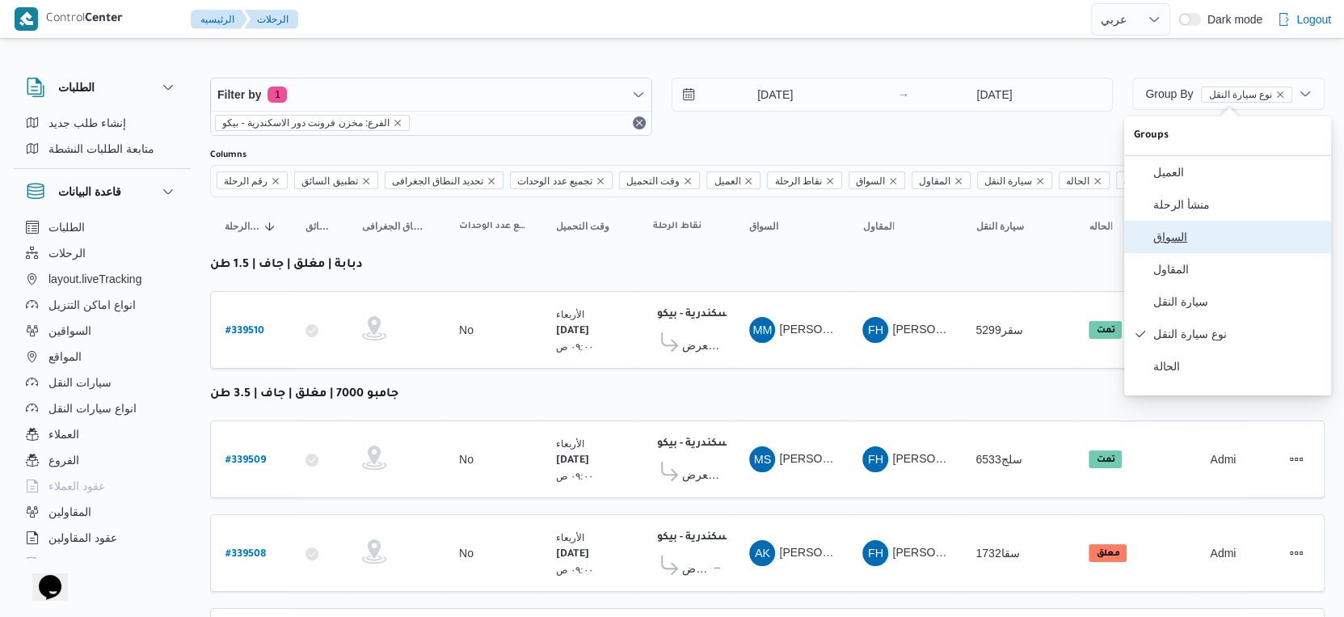
click at [1183, 243] on span "السواق" at bounding box center [1237, 236] width 168 height 13
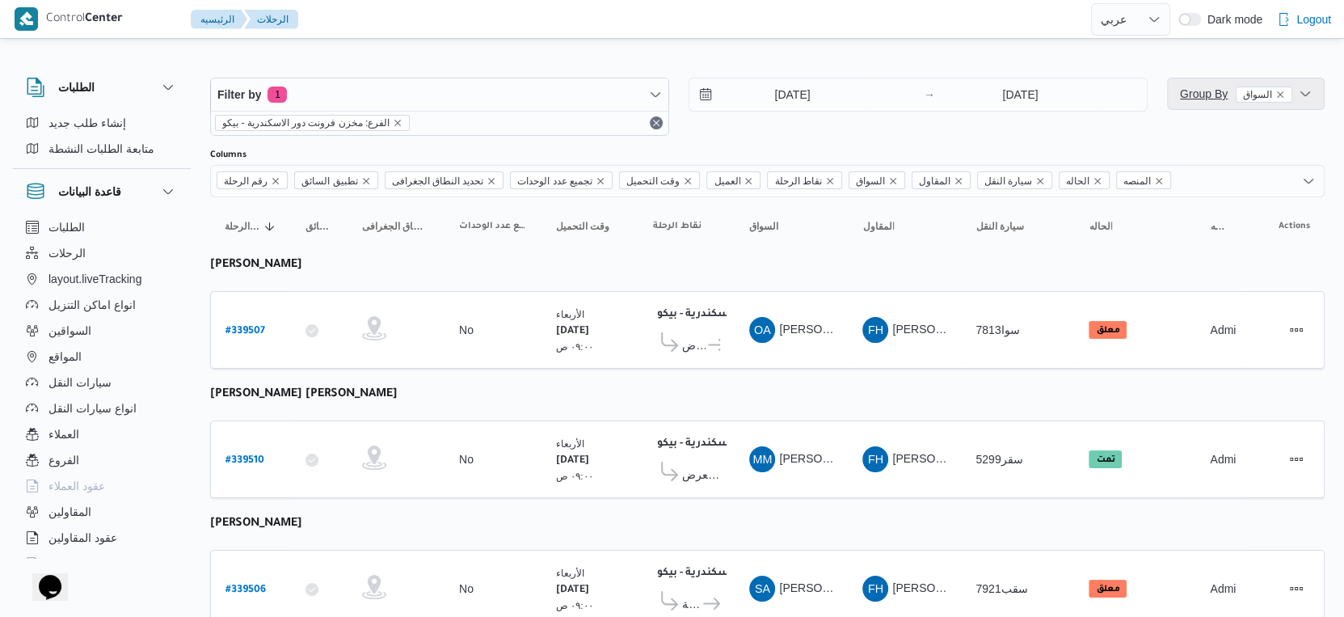
click at [1194, 92] on span "Group By السواق" at bounding box center [1236, 93] width 112 height 13
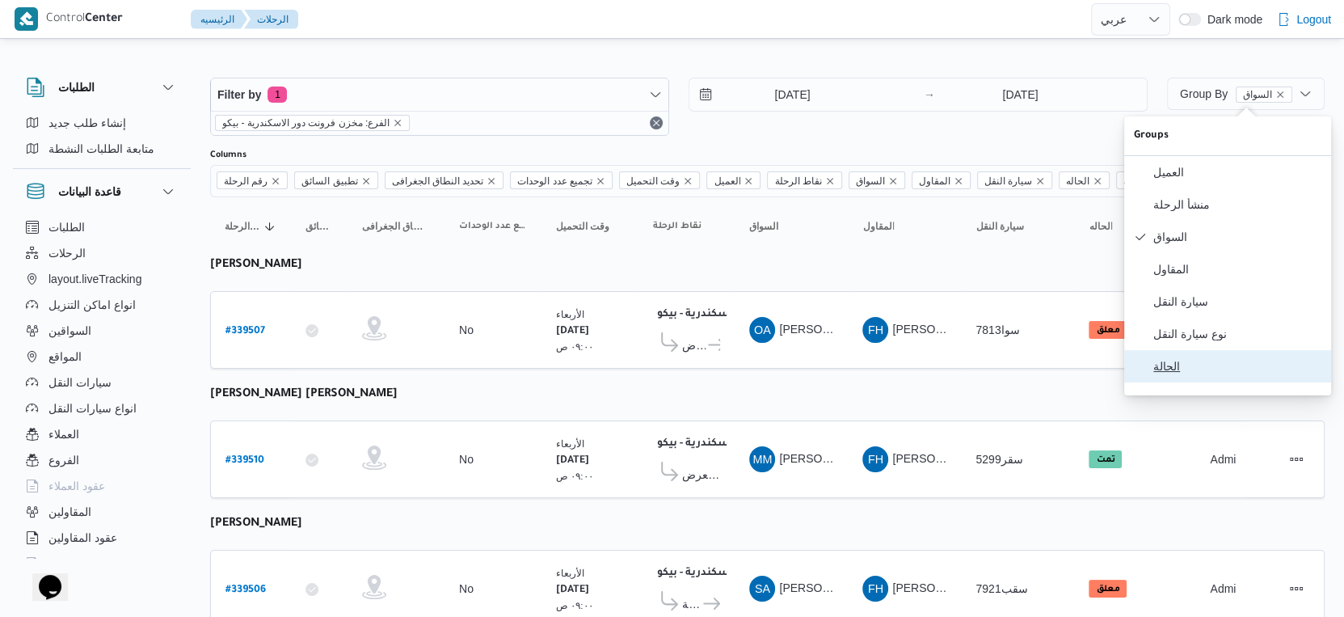
click at [1172, 373] on span "الحالة" at bounding box center [1237, 366] width 168 height 13
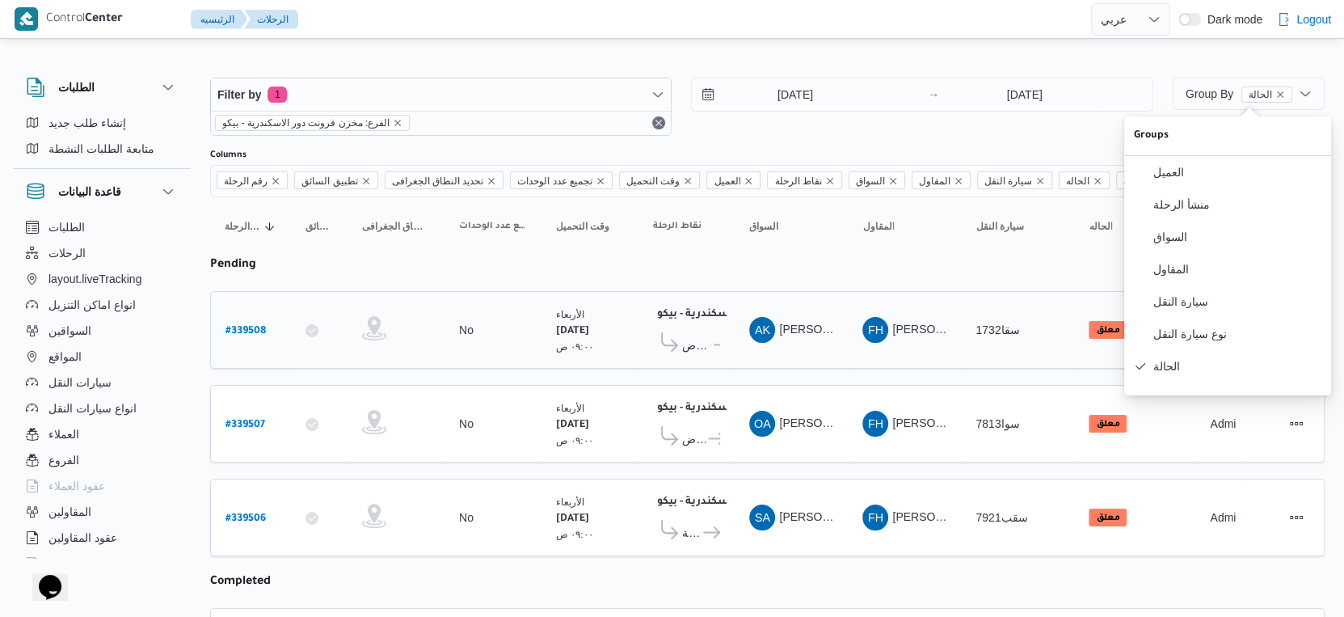
click at [822, 343] on div "AK [PERSON_NAME][DATE] [PERSON_NAME][DATE]" at bounding box center [791, 329] width 97 height 39
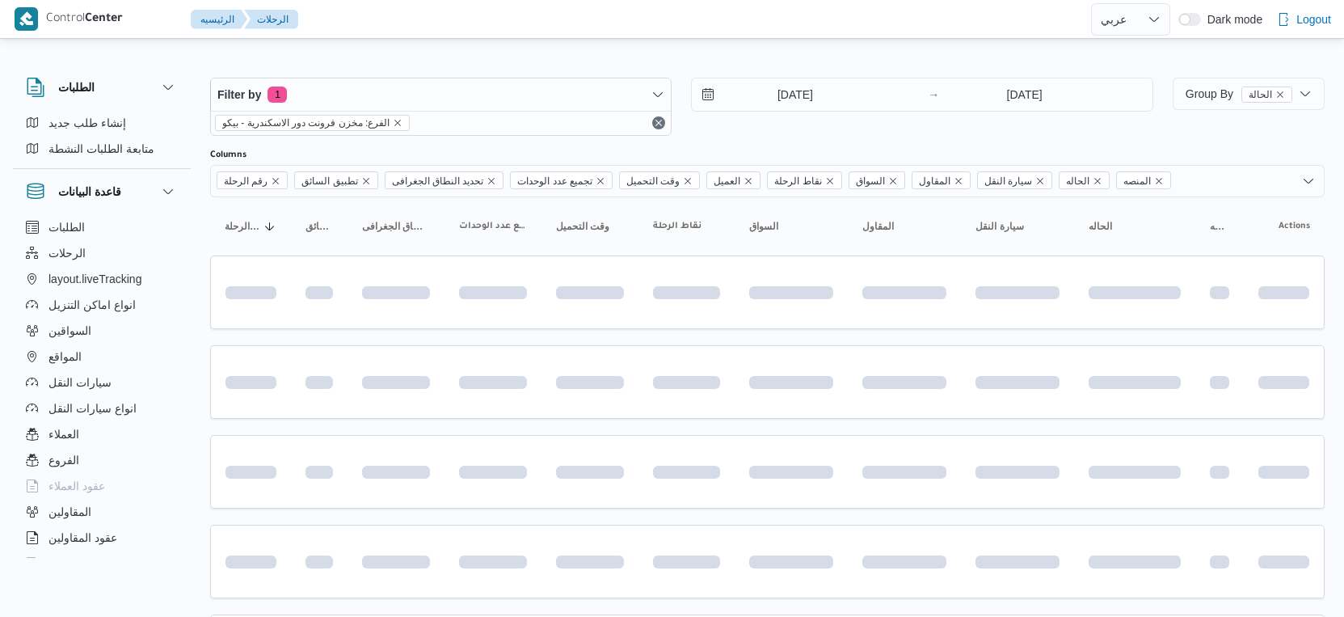
select select "ar"
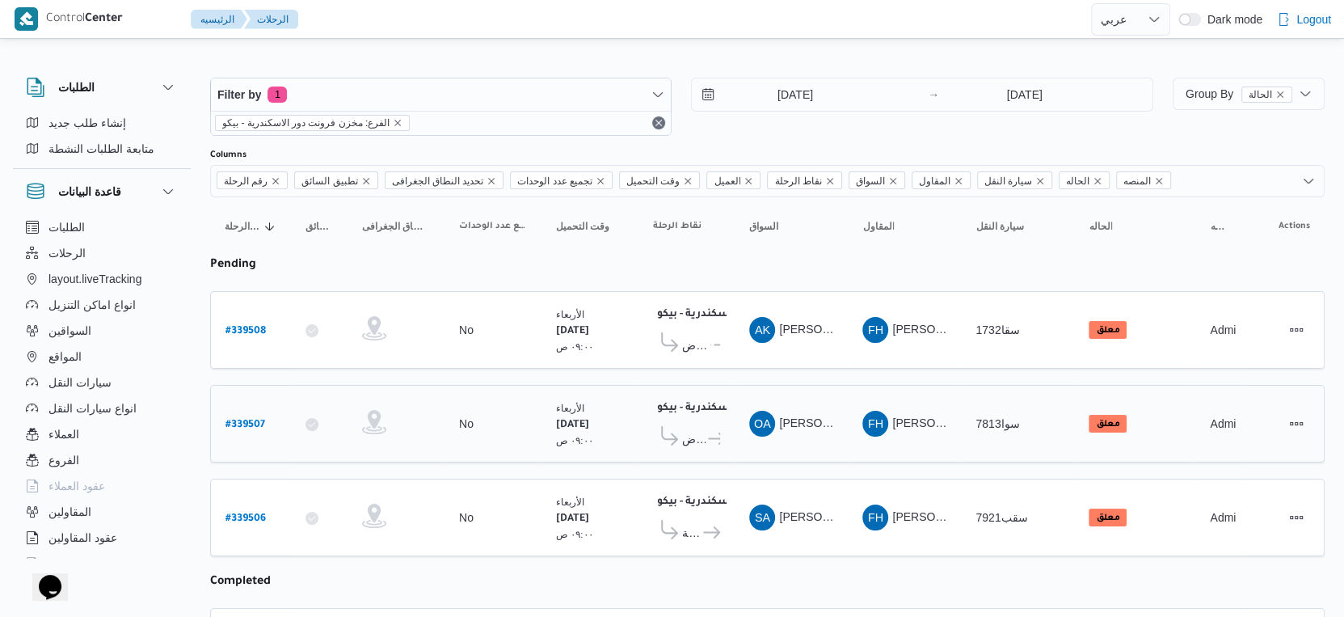
click at [708, 432] on icon at bounding box center [716, 438] width 17 height 12
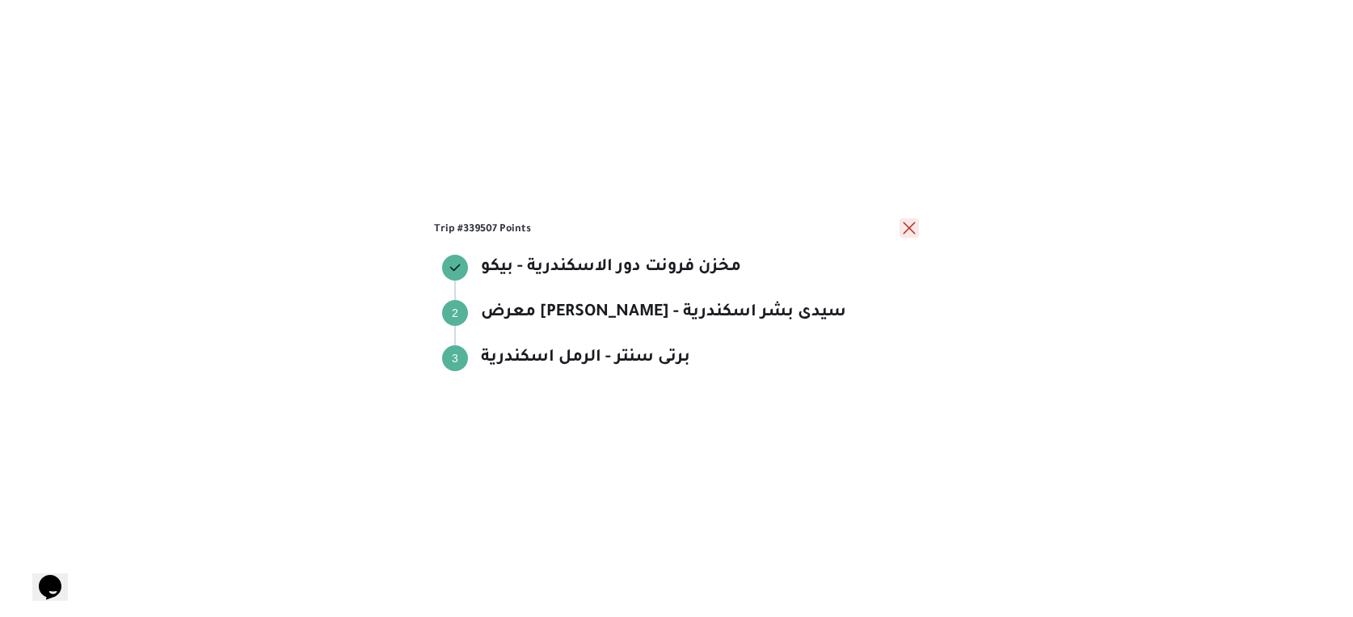
click at [914, 226] on button "close" at bounding box center [909, 227] width 19 height 19
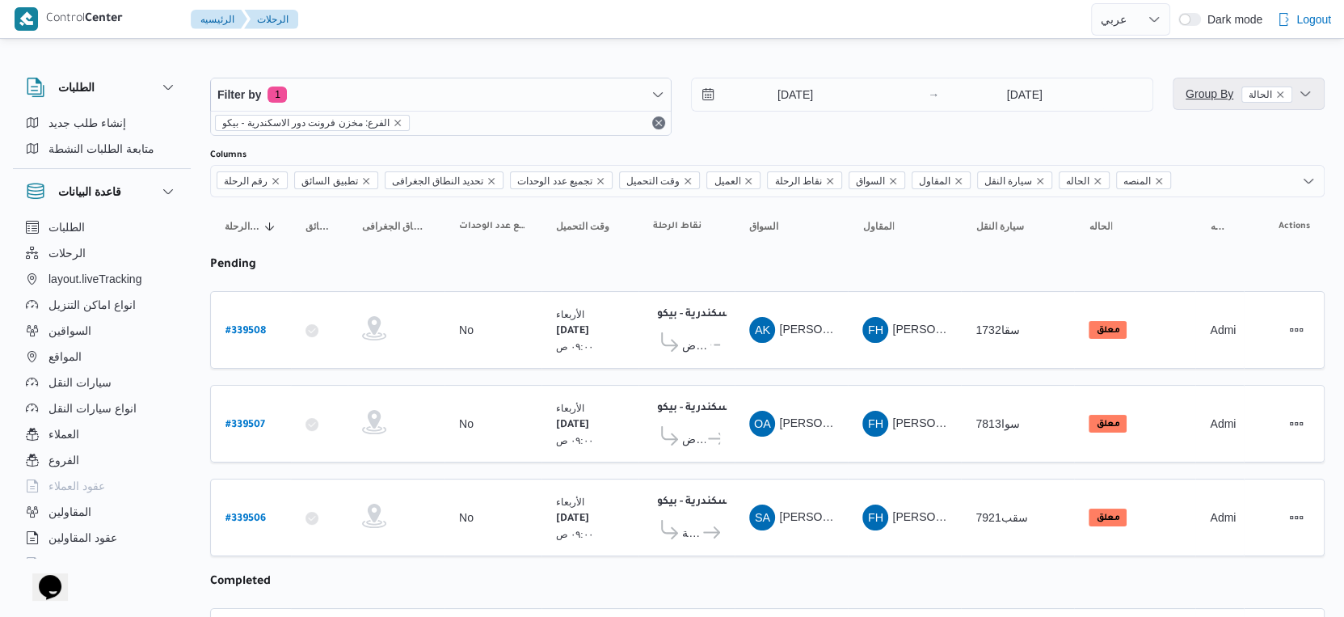
click at [1220, 101] on span "Group By الحالة" at bounding box center [1239, 93] width 107 height 19
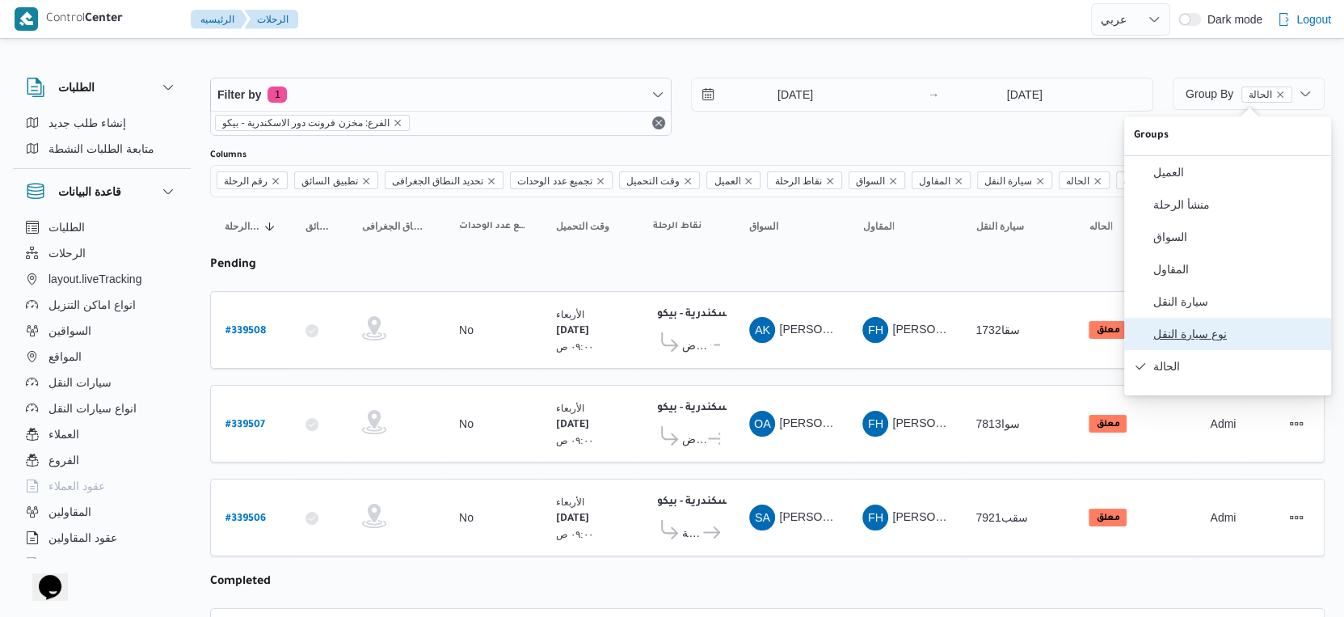
click at [1195, 340] on span "نوع سيارة النقل" at bounding box center [1237, 333] width 168 height 13
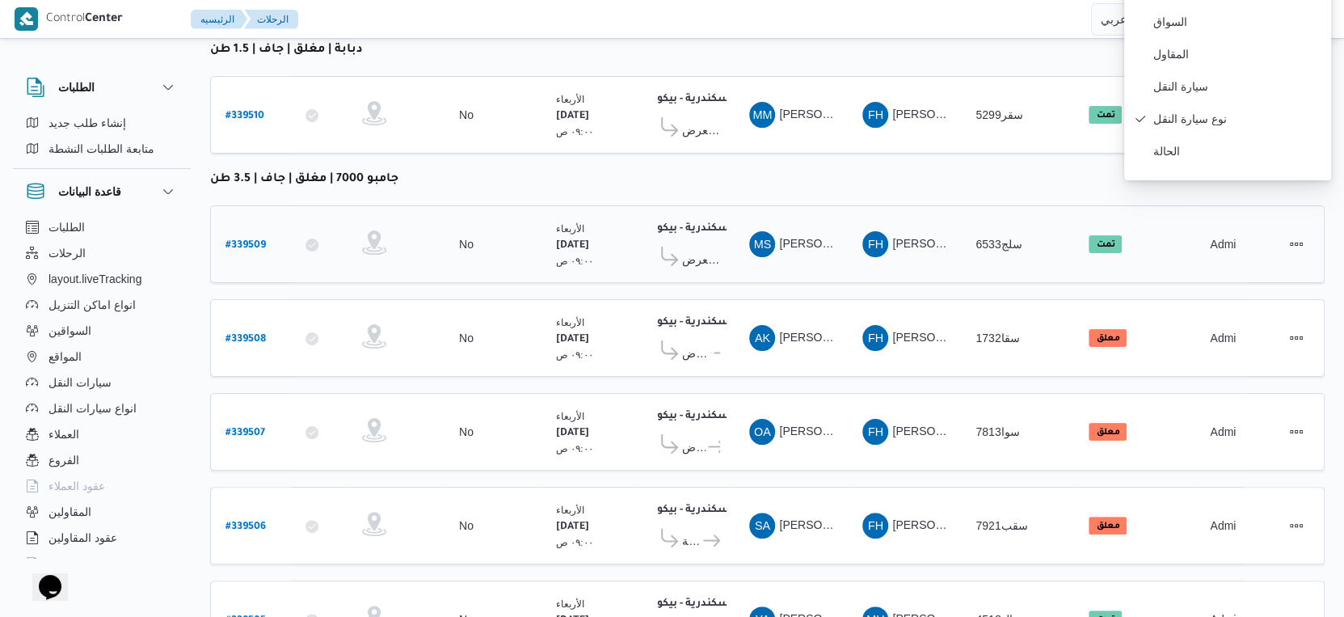
scroll to position [269, 0]
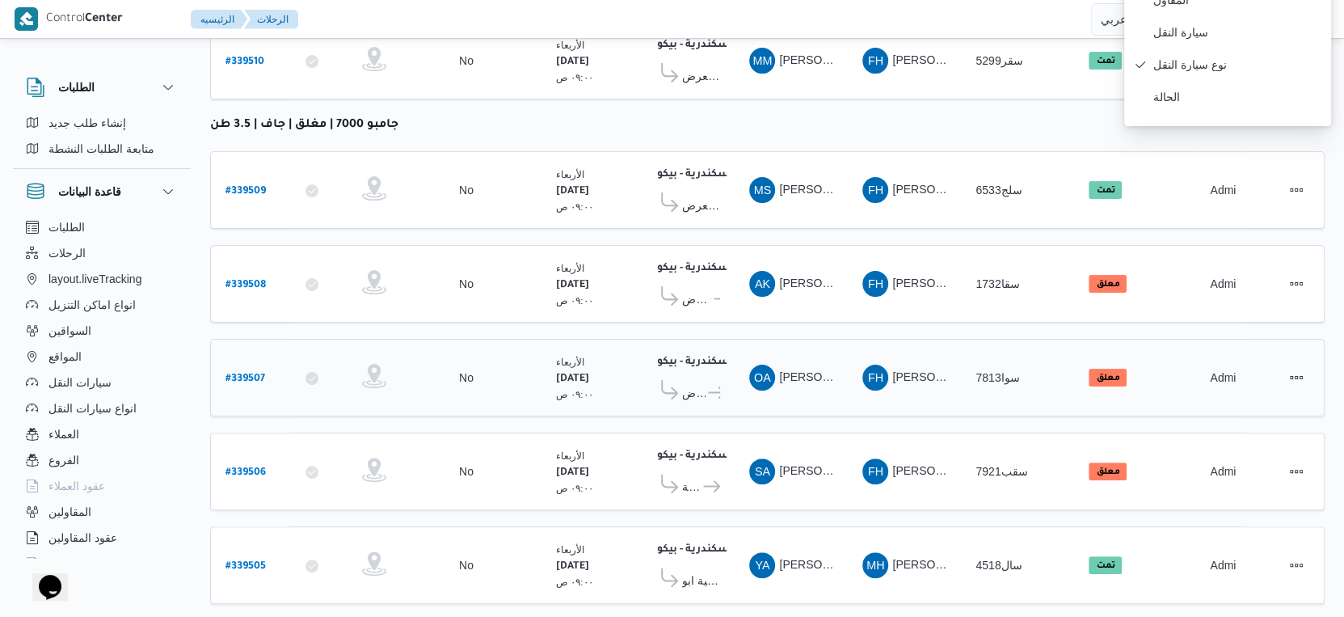
click at [803, 339] on td "السواق OA عمر السيد احمد محمد السيد" at bounding box center [791, 378] width 113 height 78
click at [706, 196] on span "معرض [PERSON_NAME] - سموحة اسكندرية" at bounding box center [701, 205] width 38 height 19
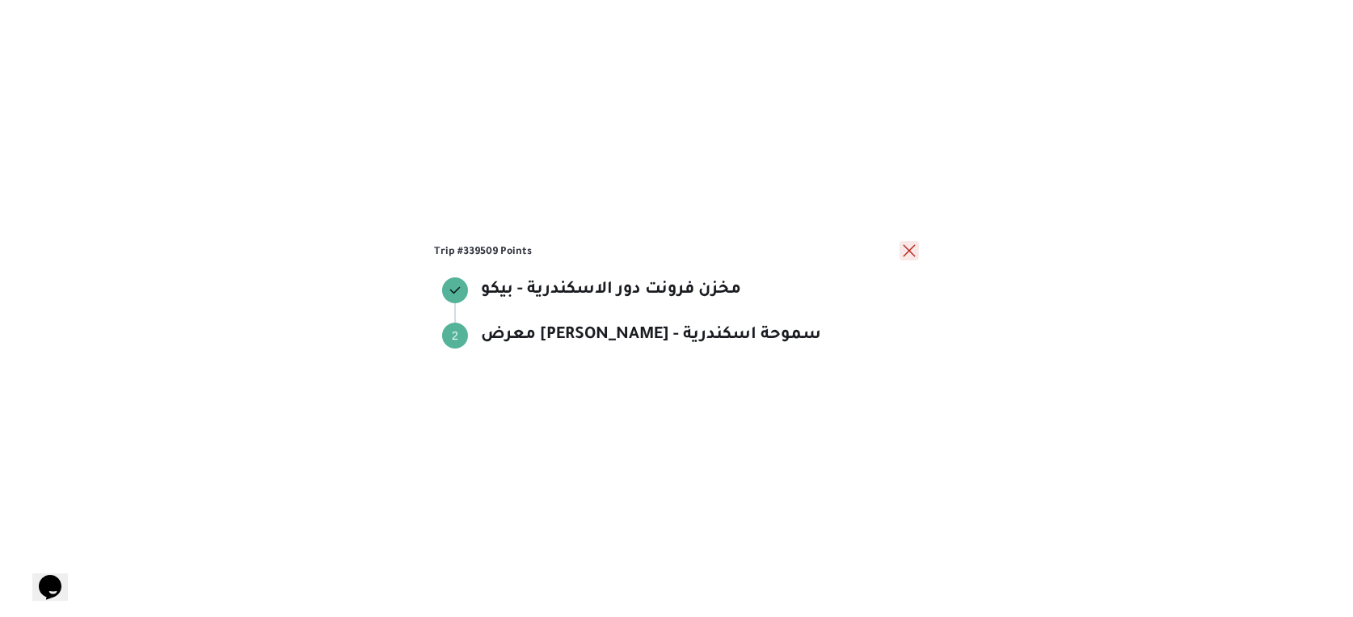
click at [907, 247] on button "close" at bounding box center [909, 250] width 19 height 19
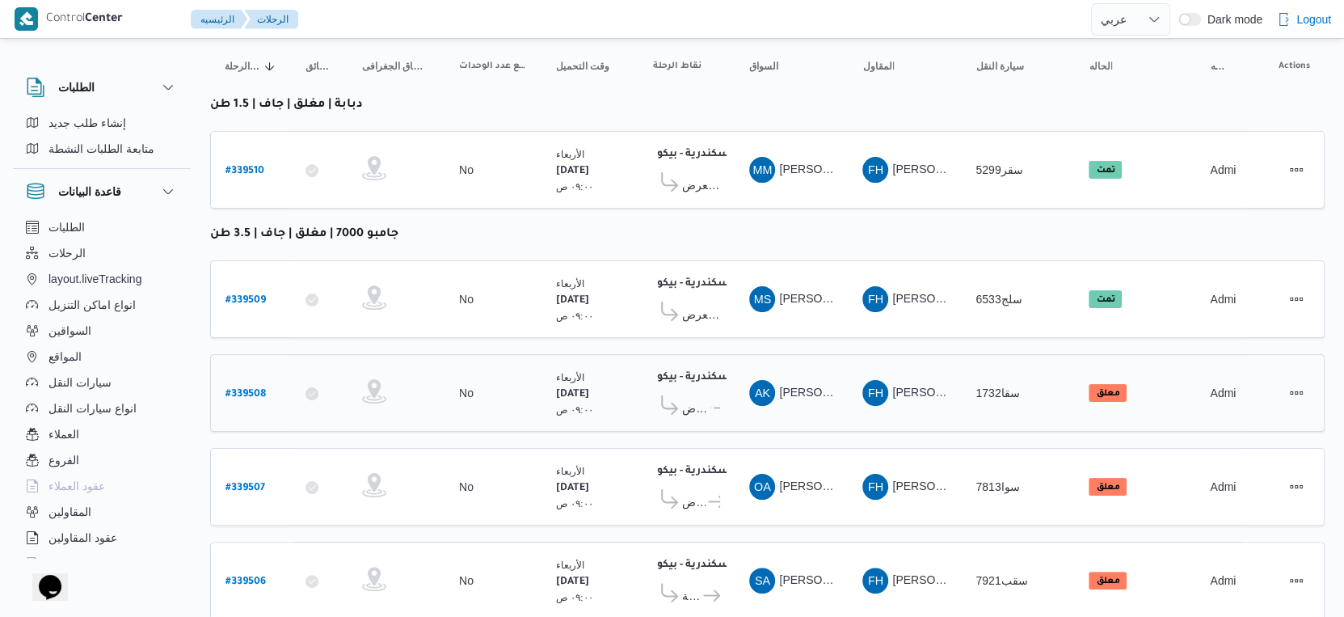
scroll to position [0, 0]
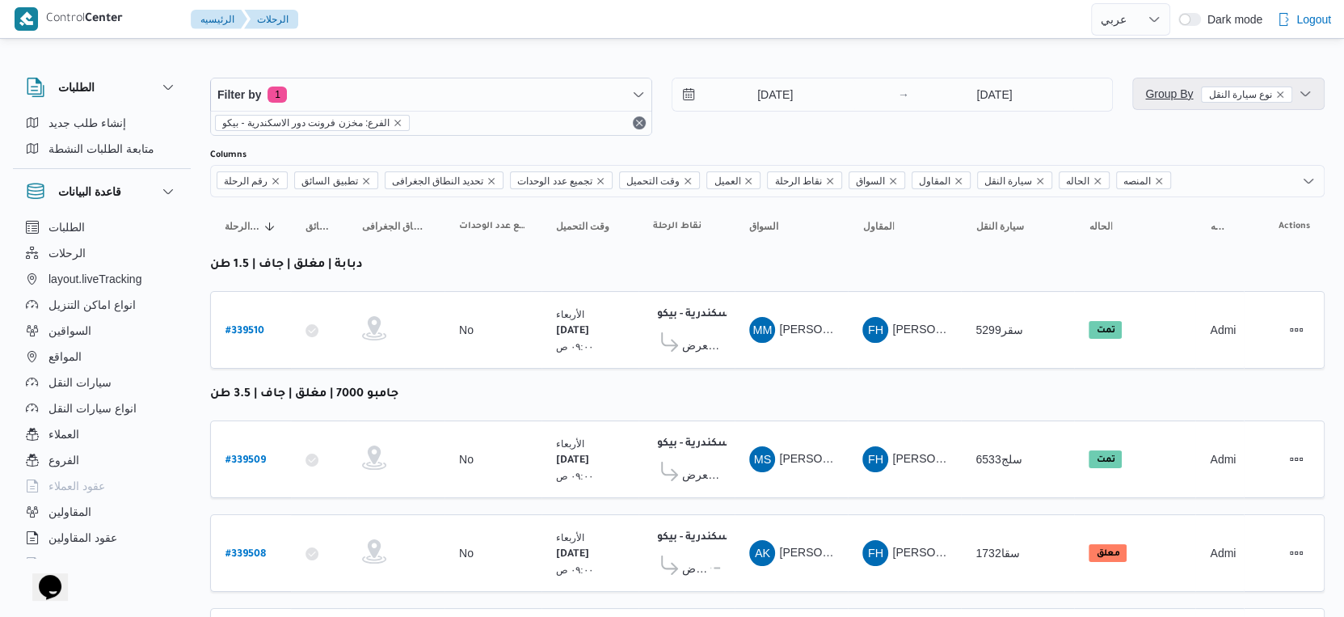
click at [1173, 85] on span "Group By نوع سيارة النقل" at bounding box center [1218, 93] width 147 height 19
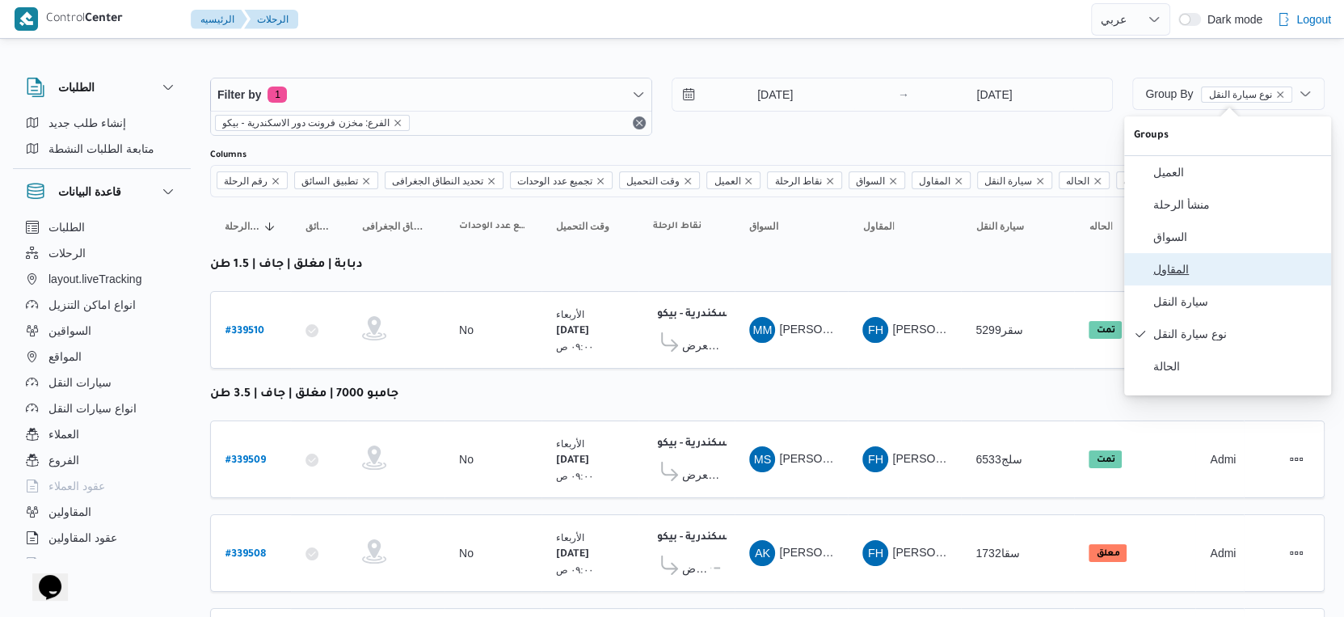
click at [1185, 275] on span "المقاول" at bounding box center [1237, 269] width 168 height 13
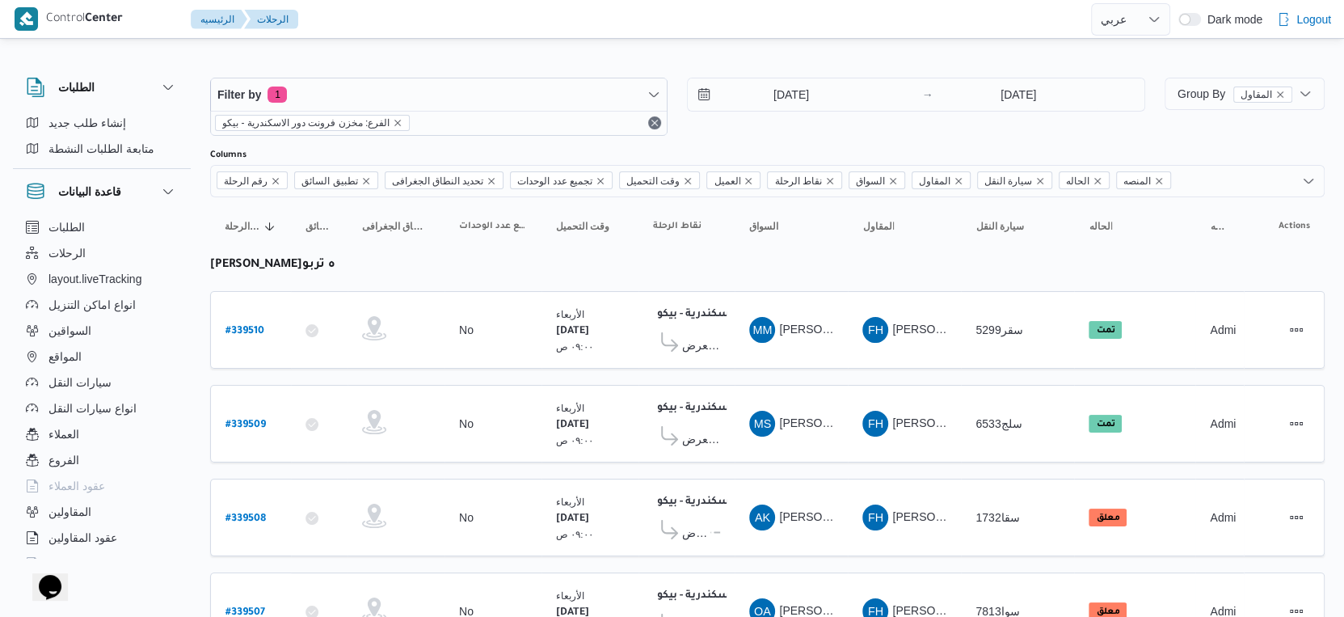
click at [841, 369] on table "رقم الرحلة Click to sort in ascending order تطبيق السائق Click to sort in ascen…" at bounding box center [767, 590] width 1115 height 786
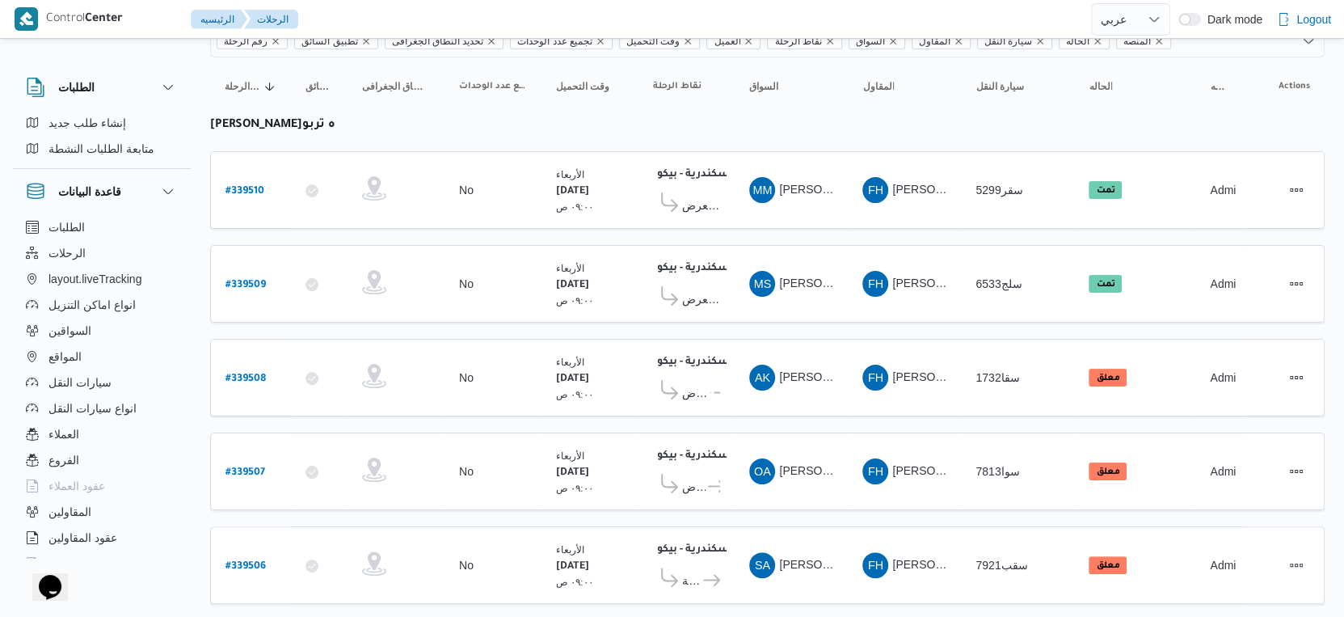
scroll to position [179, 0]
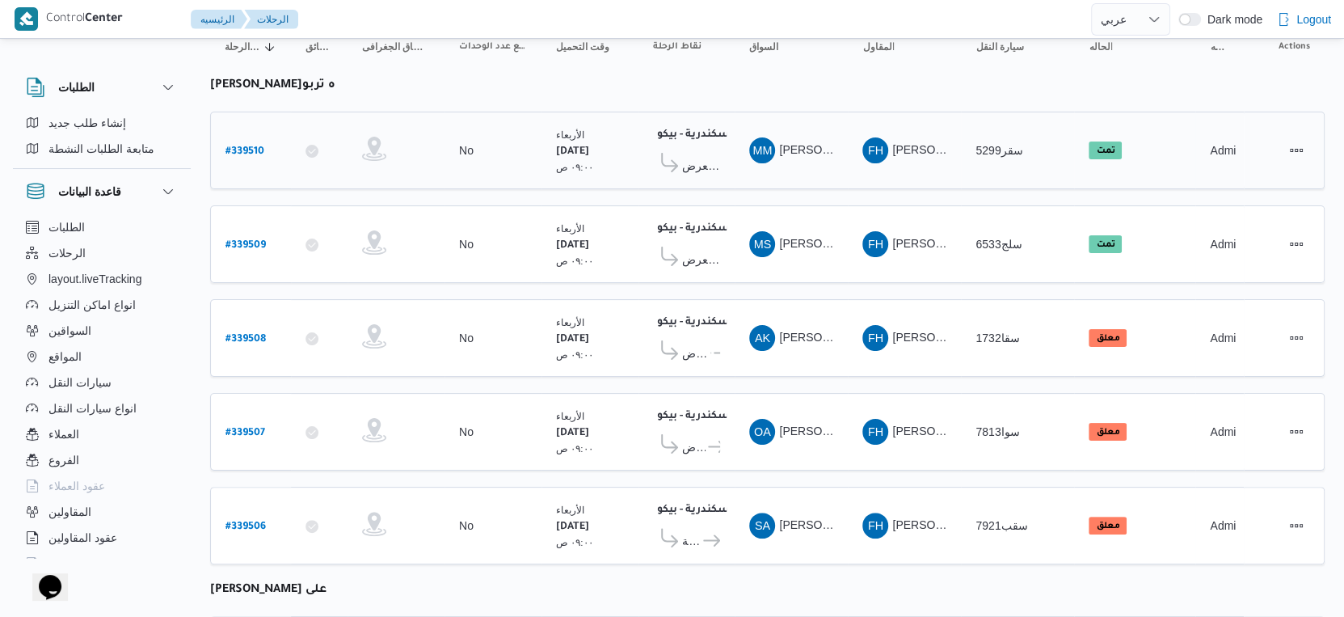
click at [246, 146] on b "# 339510" at bounding box center [245, 151] width 39 height 11
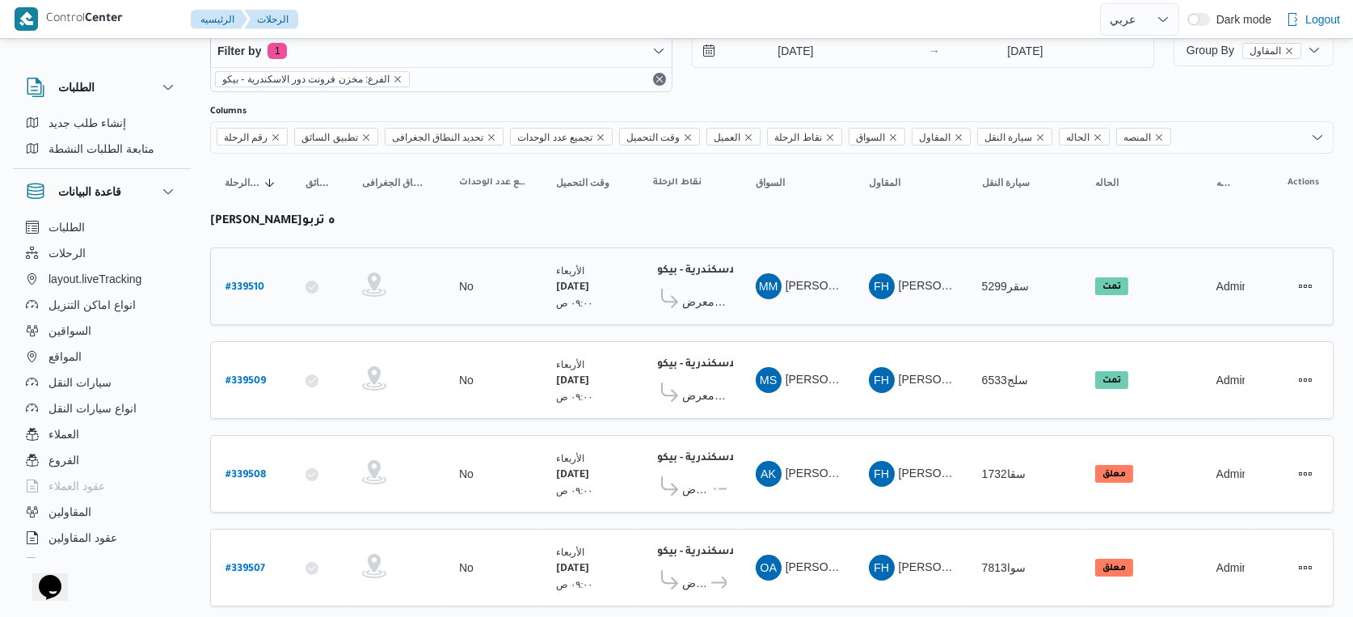
select select "ar"
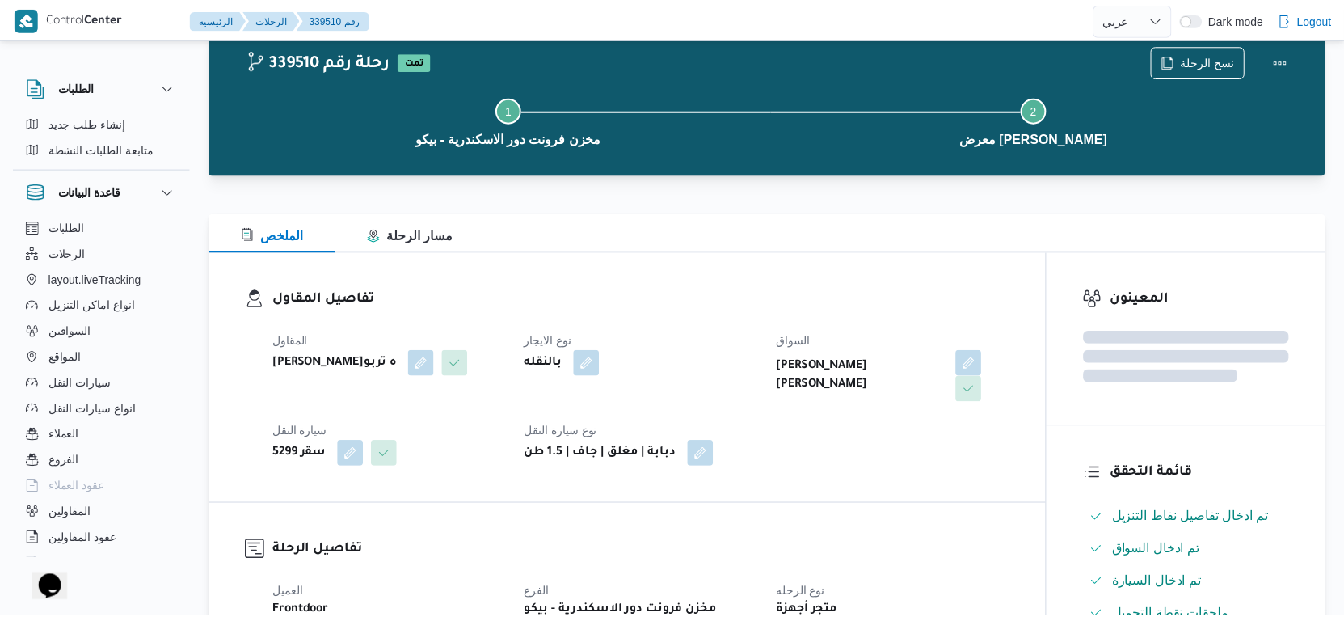
scroll to position [179, 0]
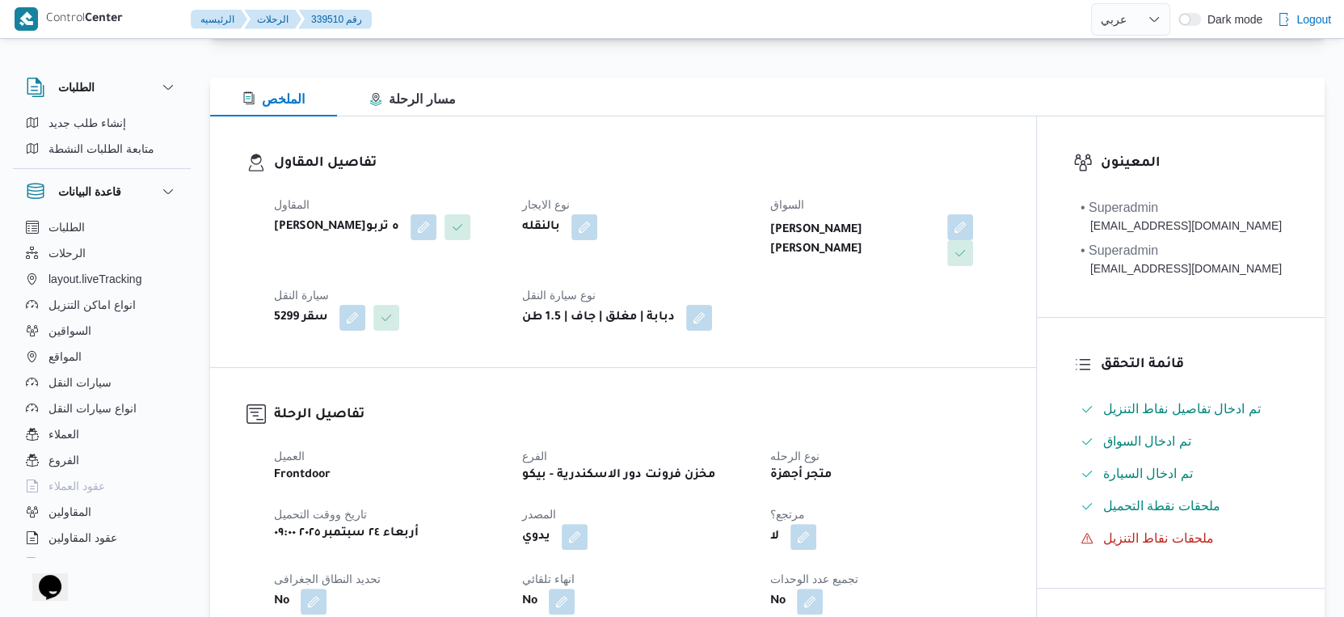
select select "ar"
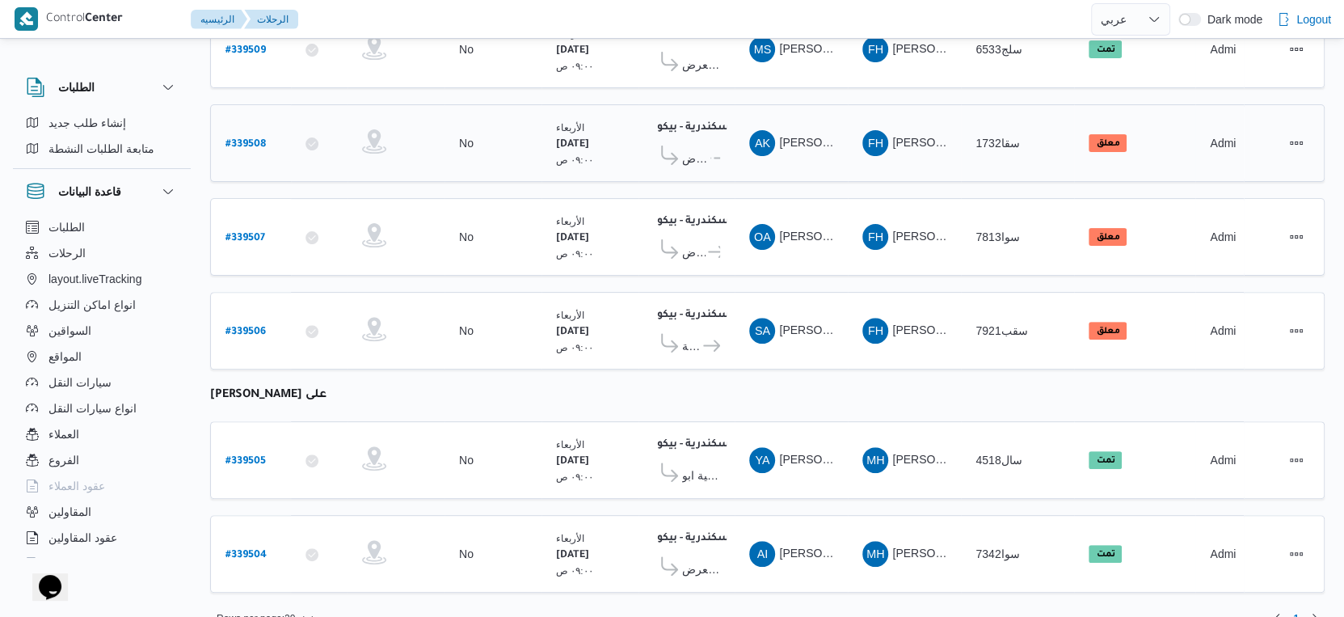
scroll to position [386, 0]
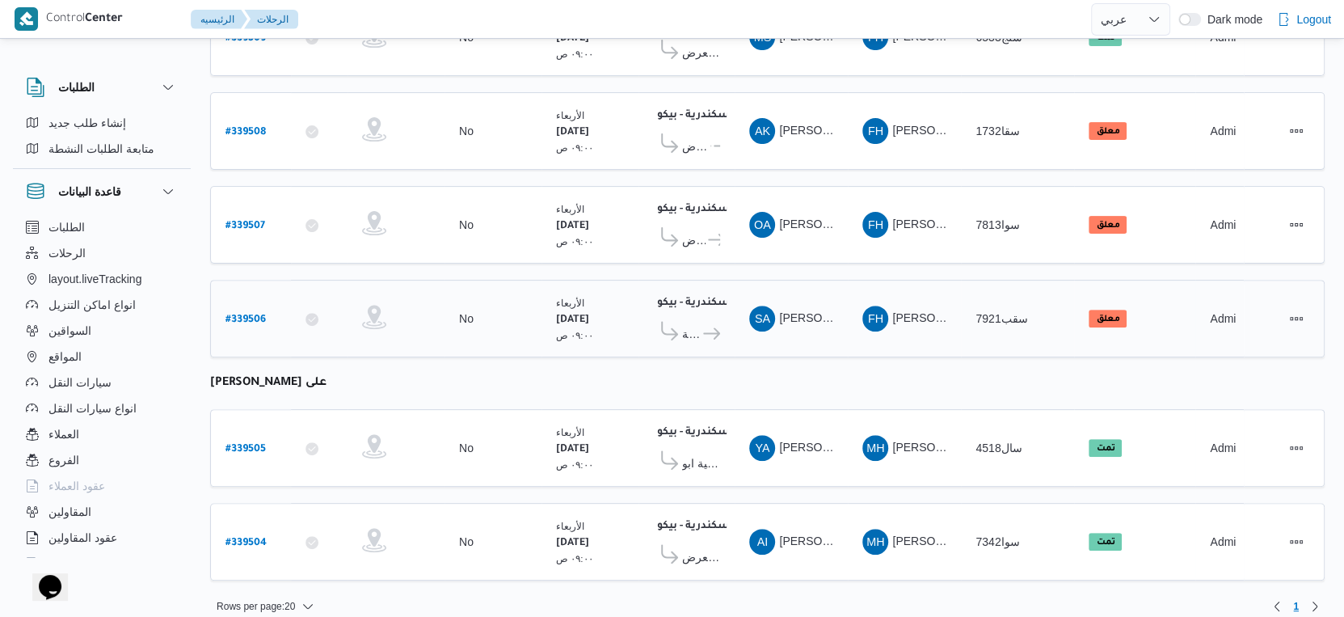
click at [717, 327] on icon at bounding box center [711, 333] width 17 height 12
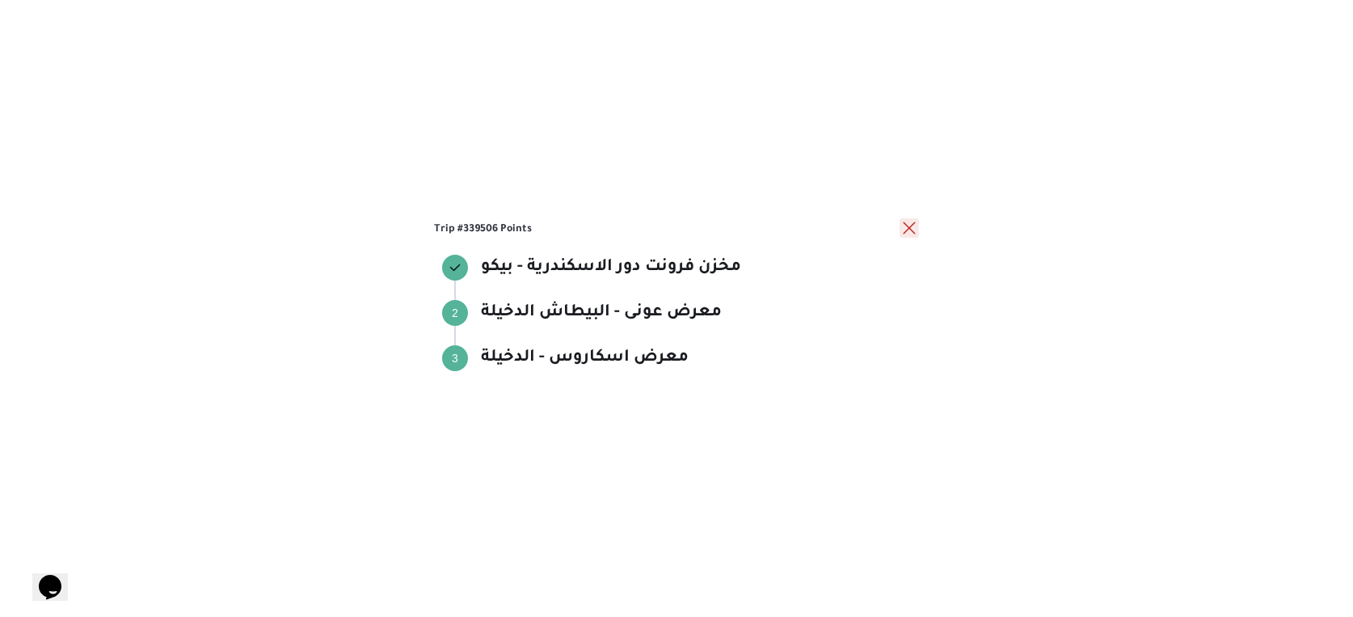
click at [911, 233] on button "close" at bounding box center [909, 227] width 19 height 19
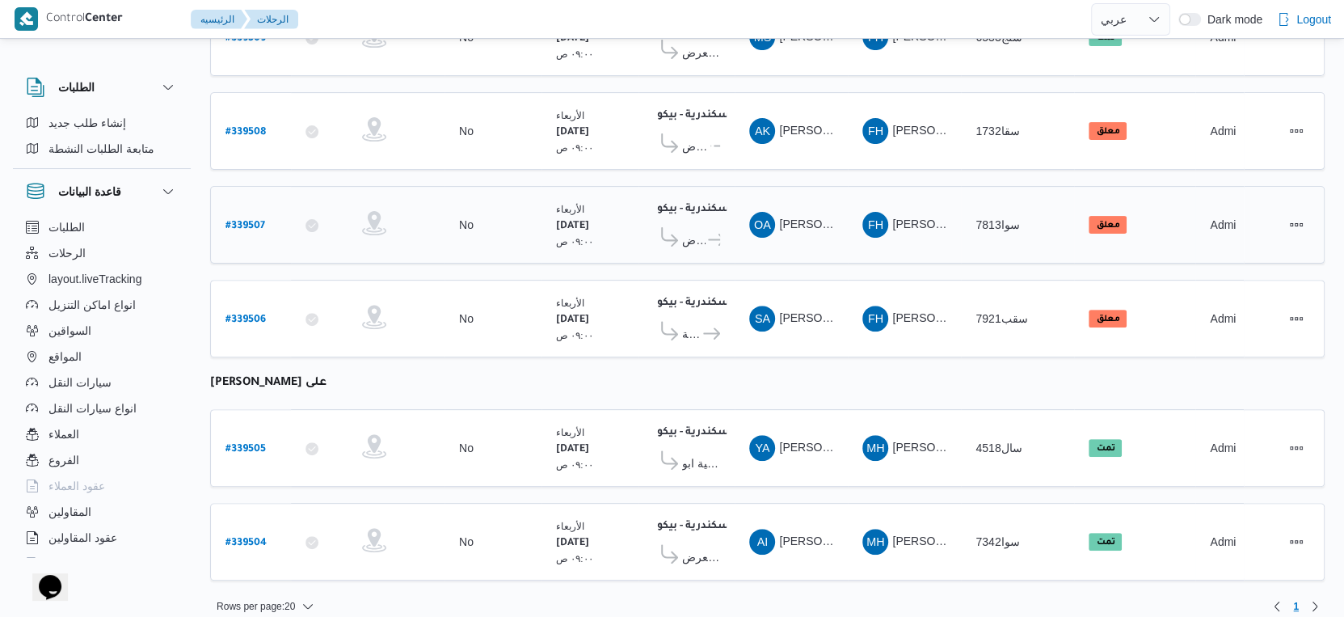
click at [710, 234] on icon at bounding box center [716, 240] width 17 height 12
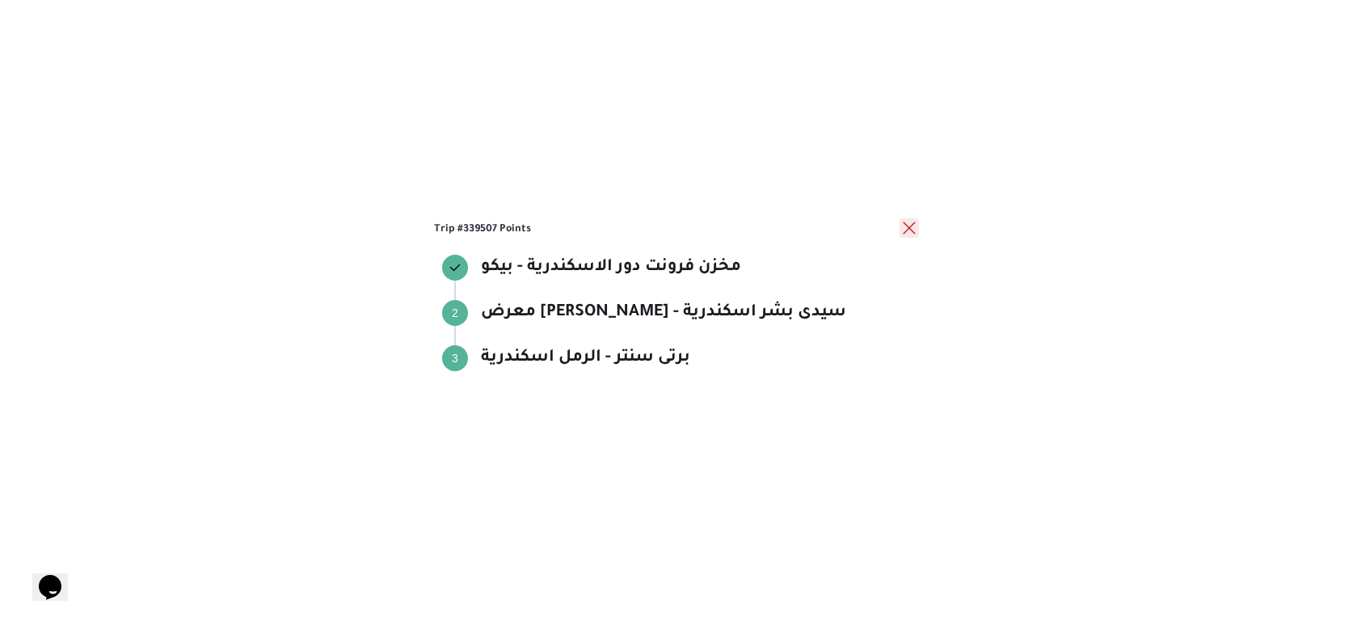
click at [902, 228] on button "close" at bounding box center [909, 227] width 19 height 19
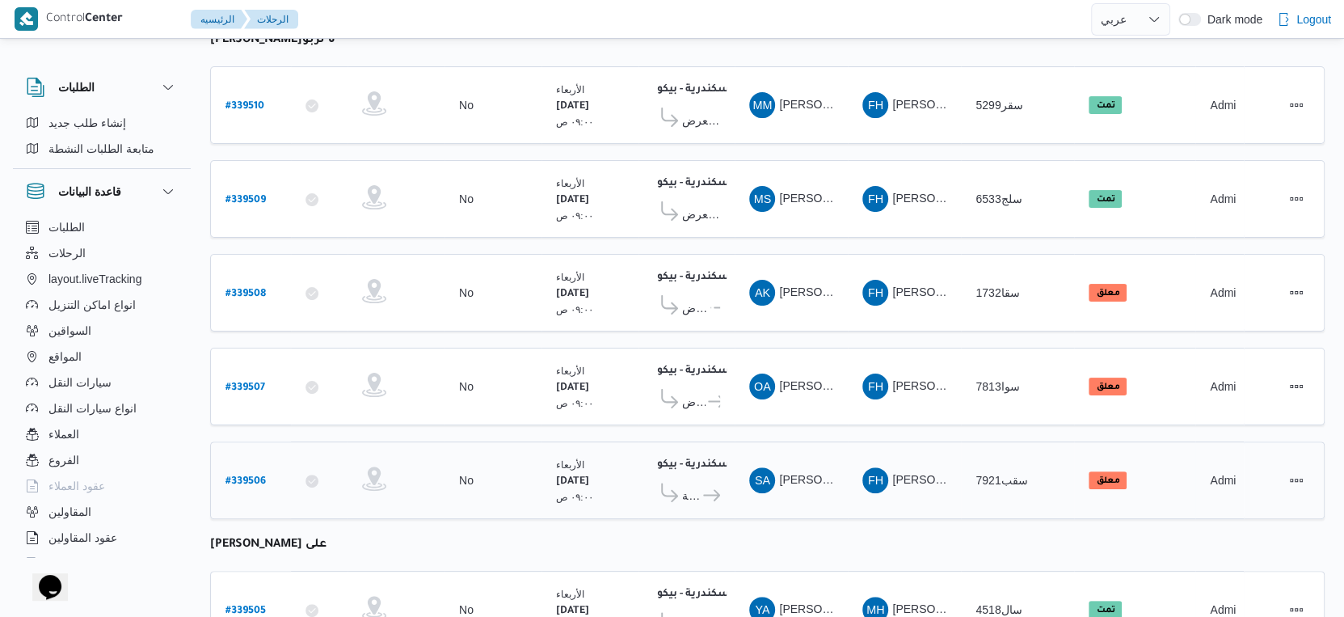
scroll to position [207, 0]
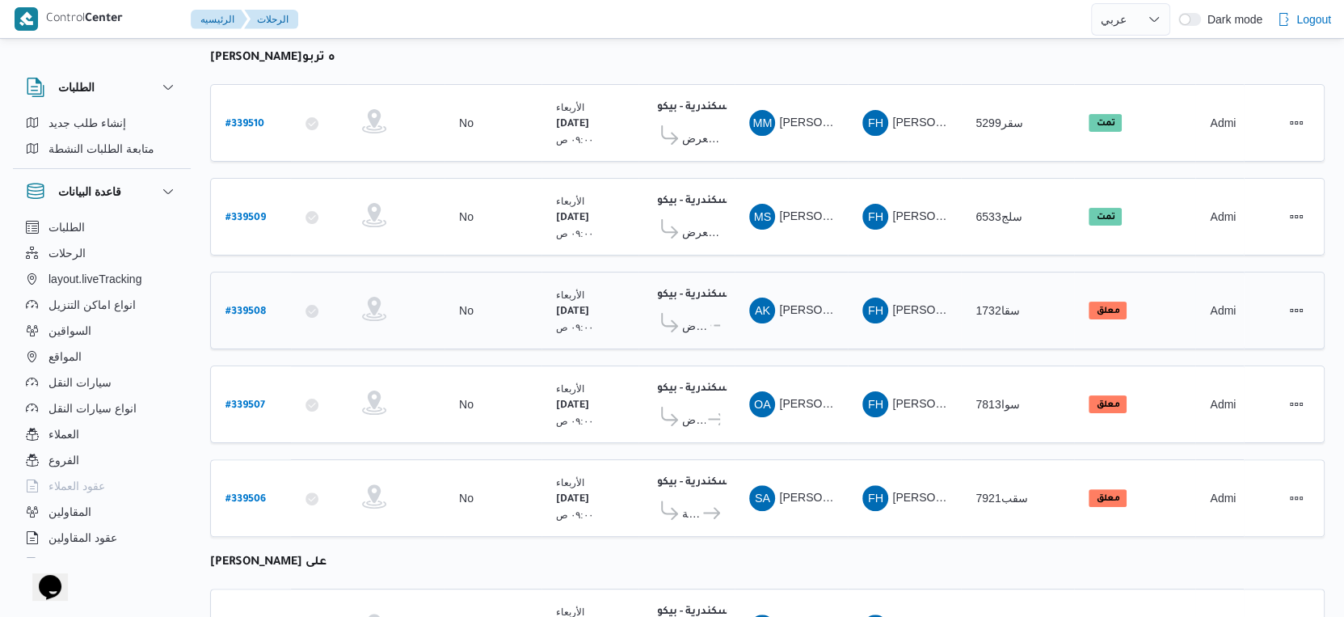
click at [698, 318] on span "معرض [PERSON_NAME] - سموحة اسكندرية" at bounding box center [695, 325] width 26 height 19
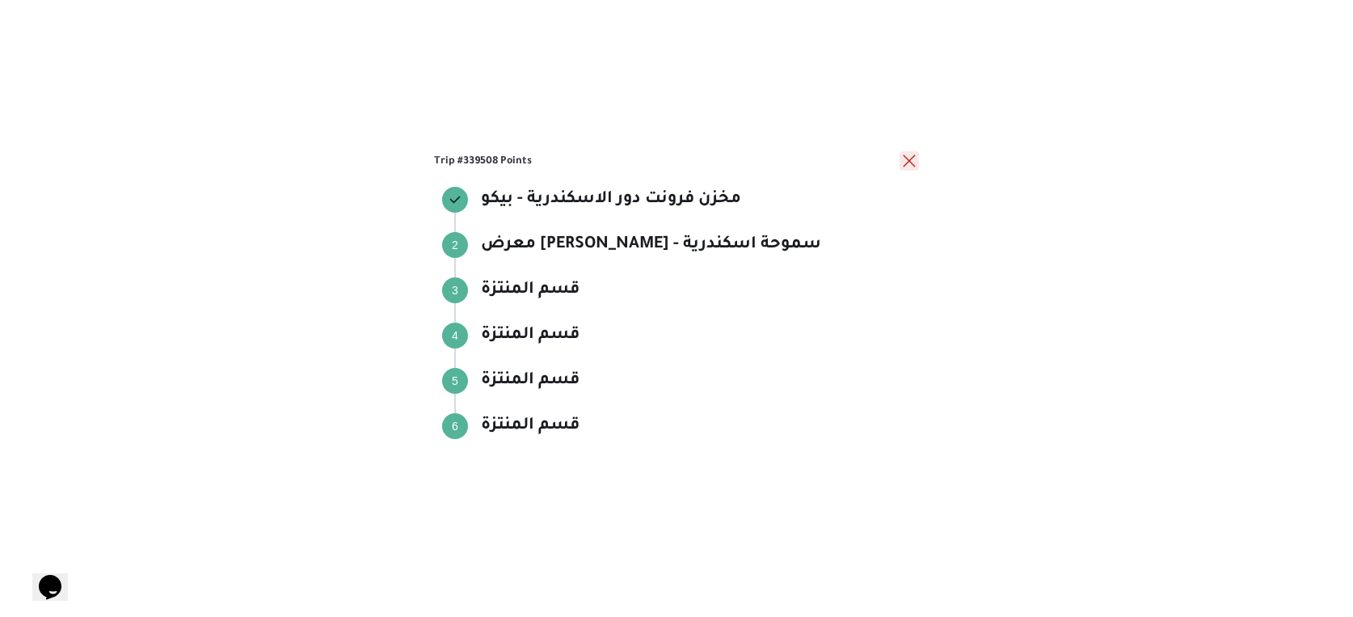
click at [907, 157] on button "close" at bounding box center [909, 160] width 19 height 19
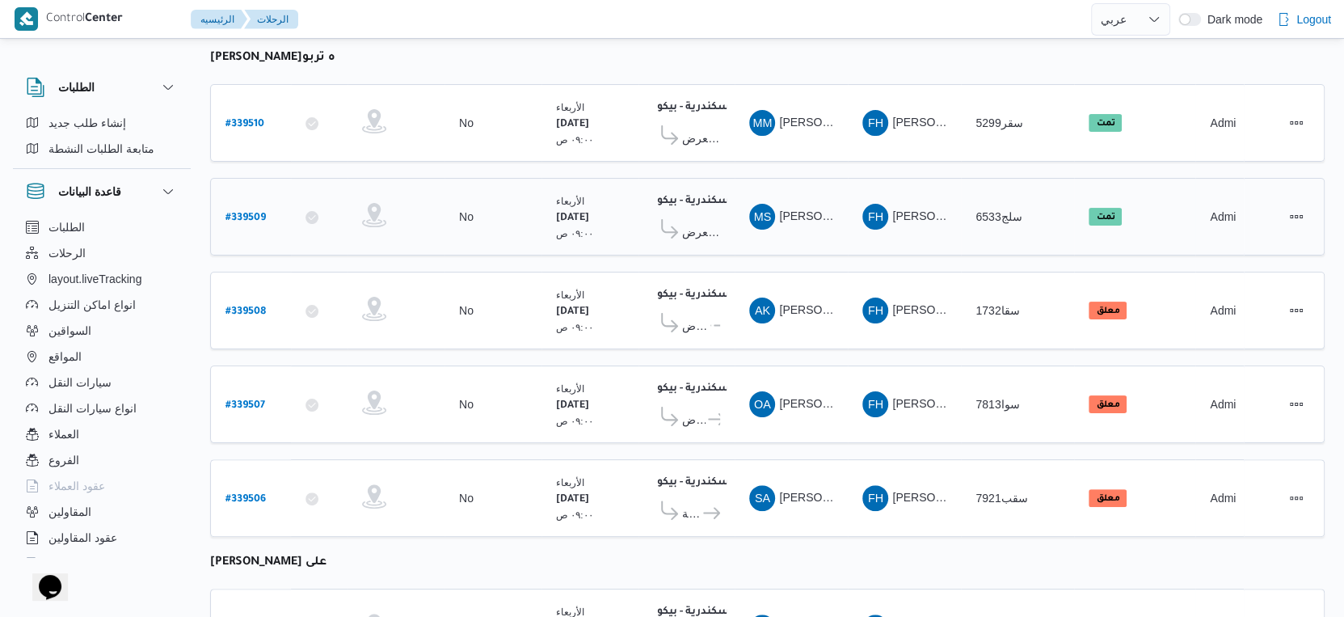
click at [705, 222] on span "معرض [PERSON_NAME] - سموحة اسكندرية" at bounding box center [701, 231] width 38 height 19
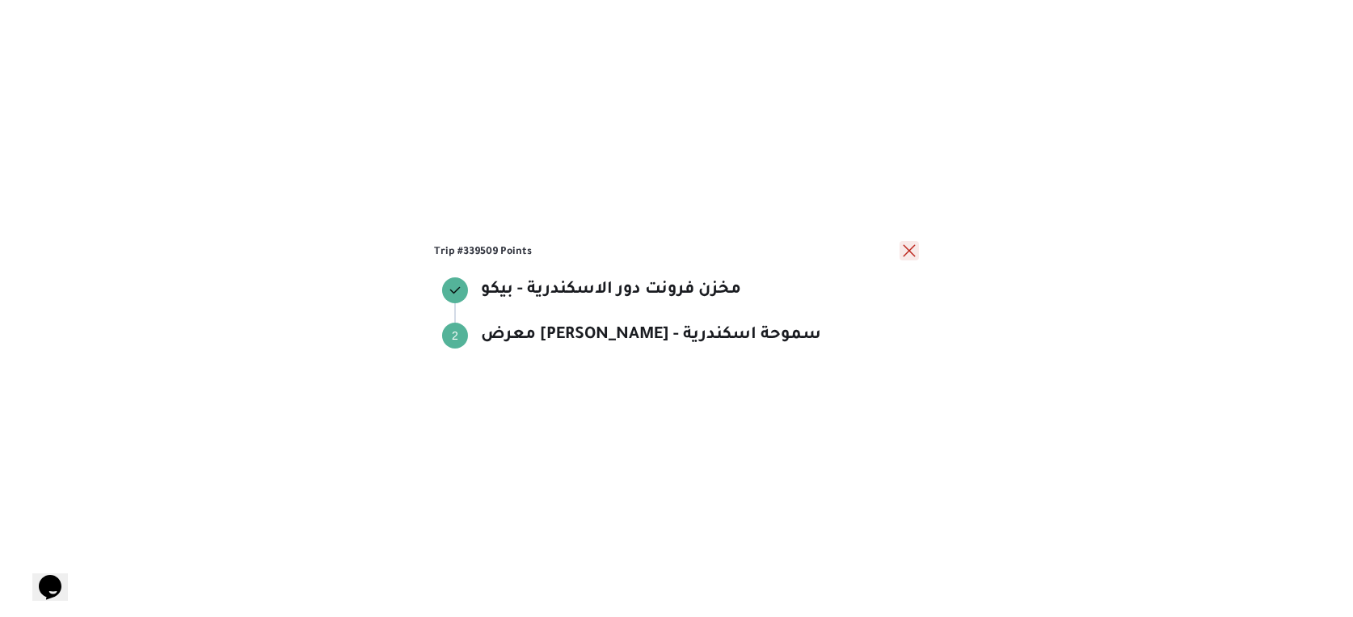
click at [916, 252] on button "close" at bounding box center [909, 250] width 19 height 19
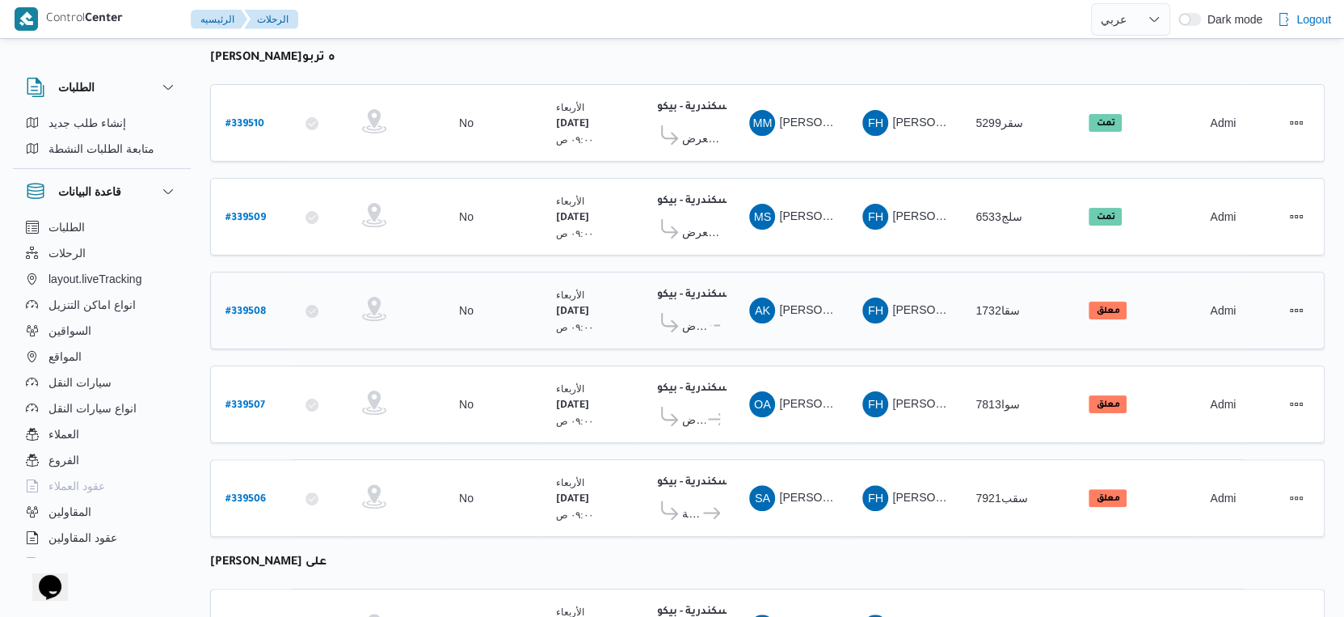
click at [710, 319] on icon at bounding box center [718, 325] width 17 height 12
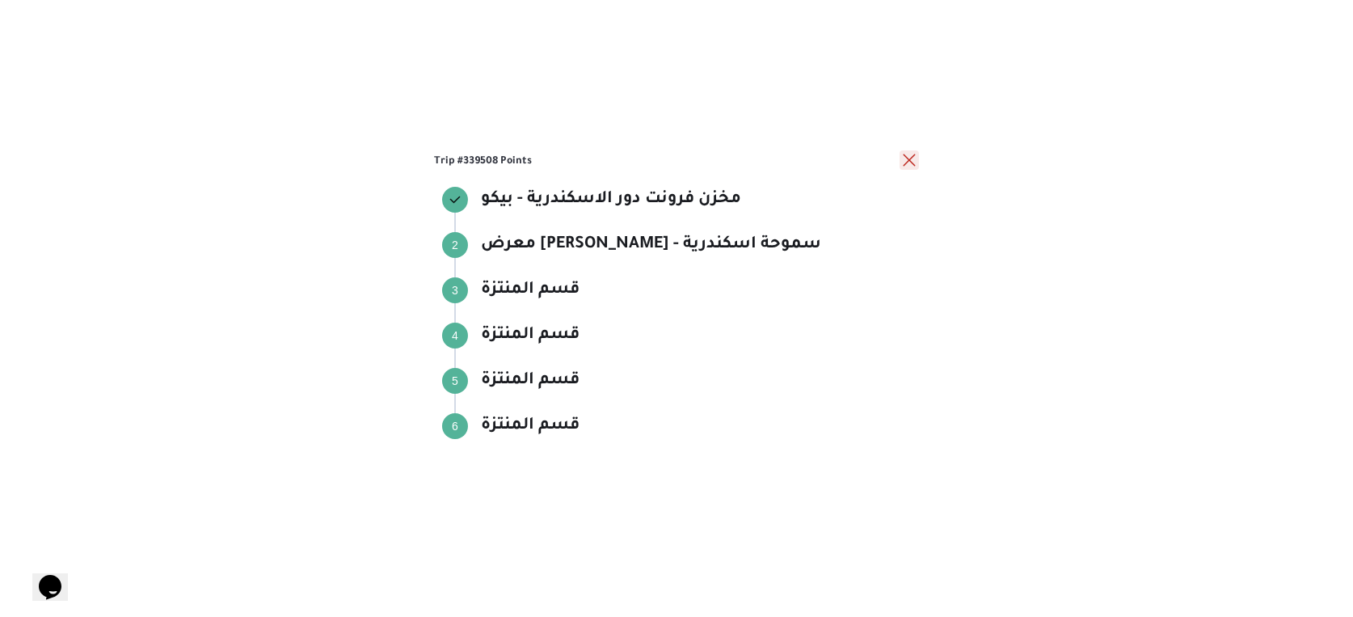
click at [904, 158] on button "close" at bounding box center [909, 159] width 19 height 19
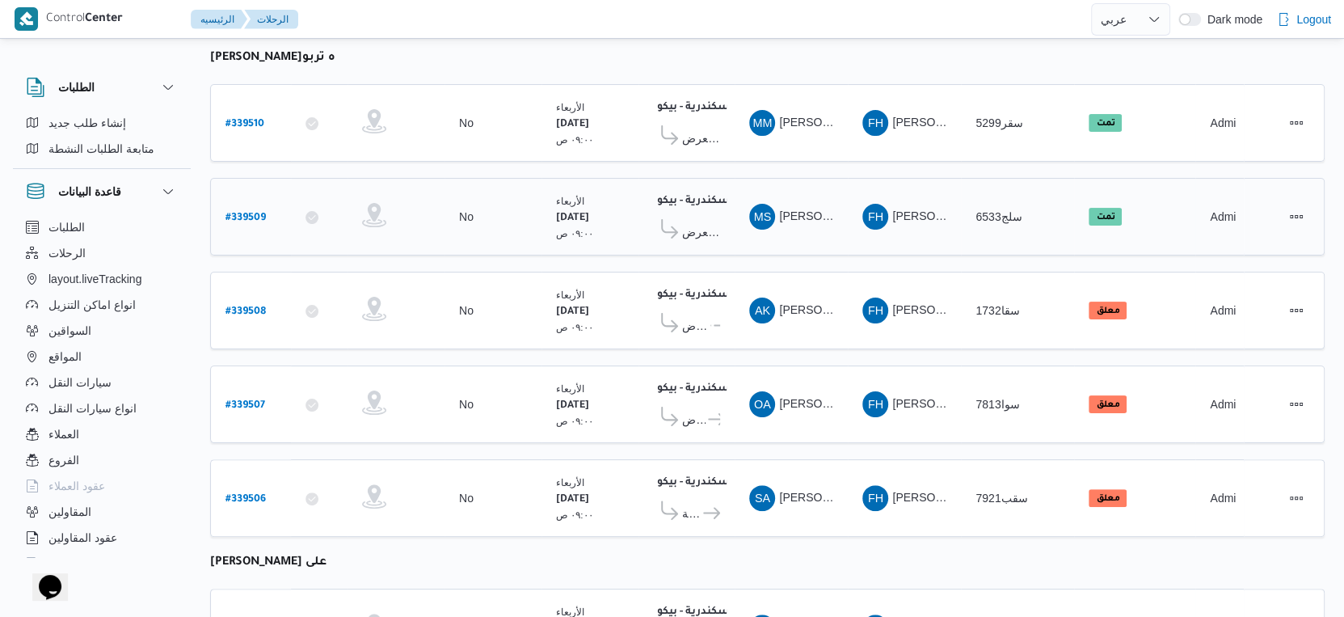
click at [723, 230] on div "مخزن فرونت دور الاسكندرية - بيكو ١١:٥٨ م معرض ايهاب سنتر - سموحة اسكندرية" at bounding box center [687, 217] width 80 height 68
click at [723, 225] on div "مخزن فرونت دور الاسكندرية - بيكو ١١:٥٨ م معرض ايهاب سنتر - سموحة اسكندرية" at bounding box center [687, 217] width 80 height 68
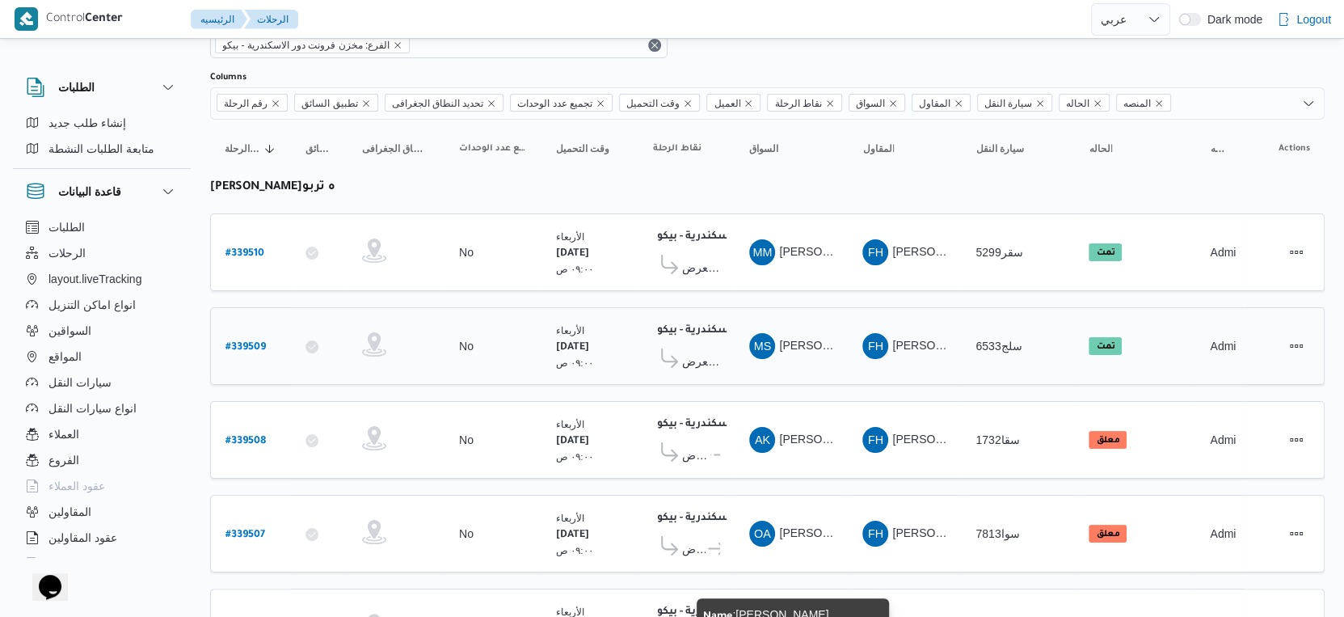
scroll to position [0, 0]
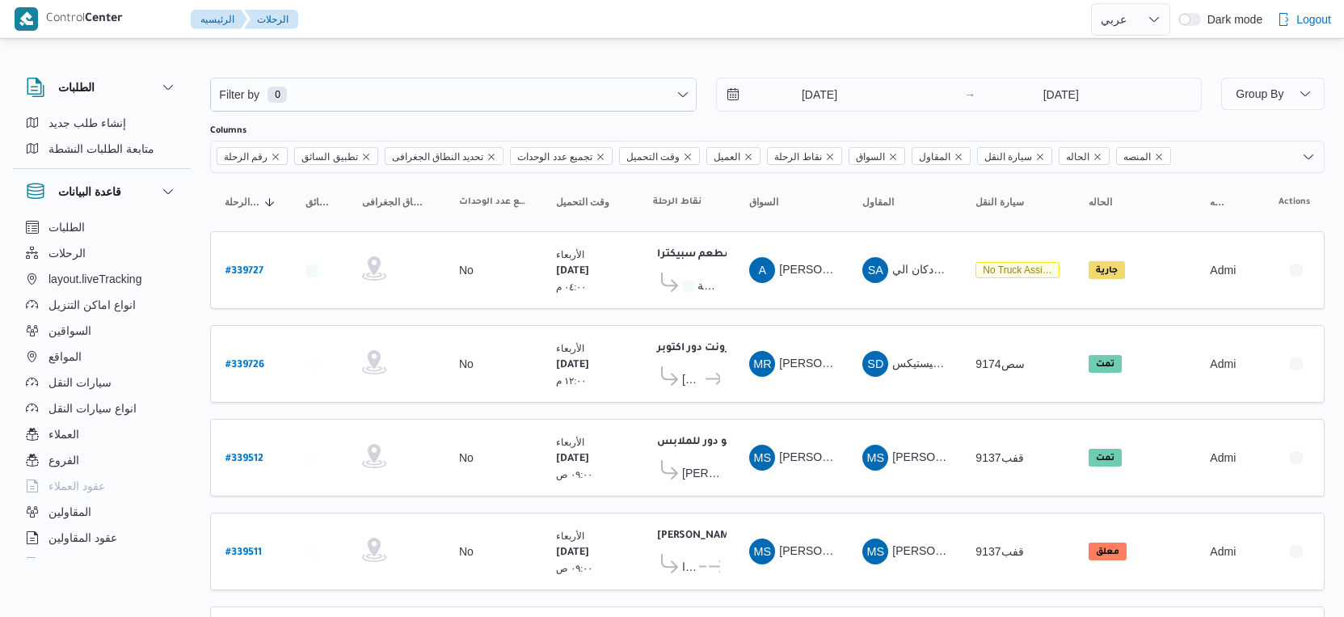
select select "ar"
click at [116, 328] on button "السواقين" at bounding box center [101, 331] width 165 height 26
select select "ar"
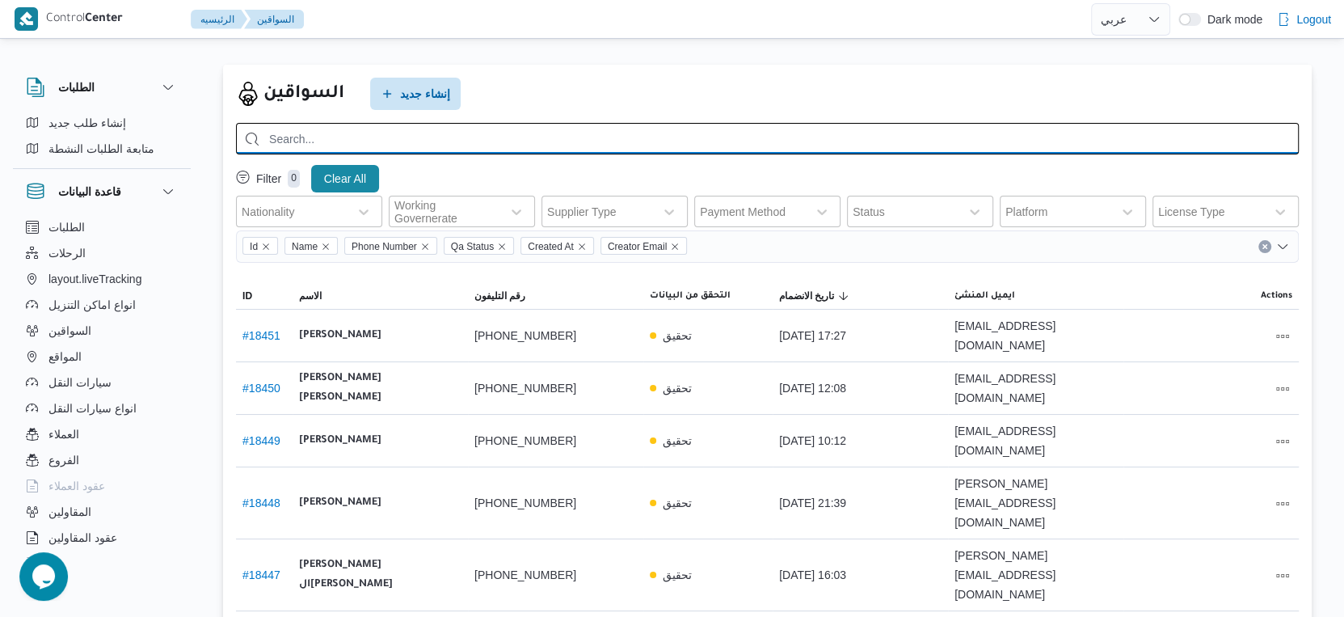
click at [393, 141] on input "search" at bounding box center [767, 139] width 1063 height 32
type input "[PERSON_NAME]"
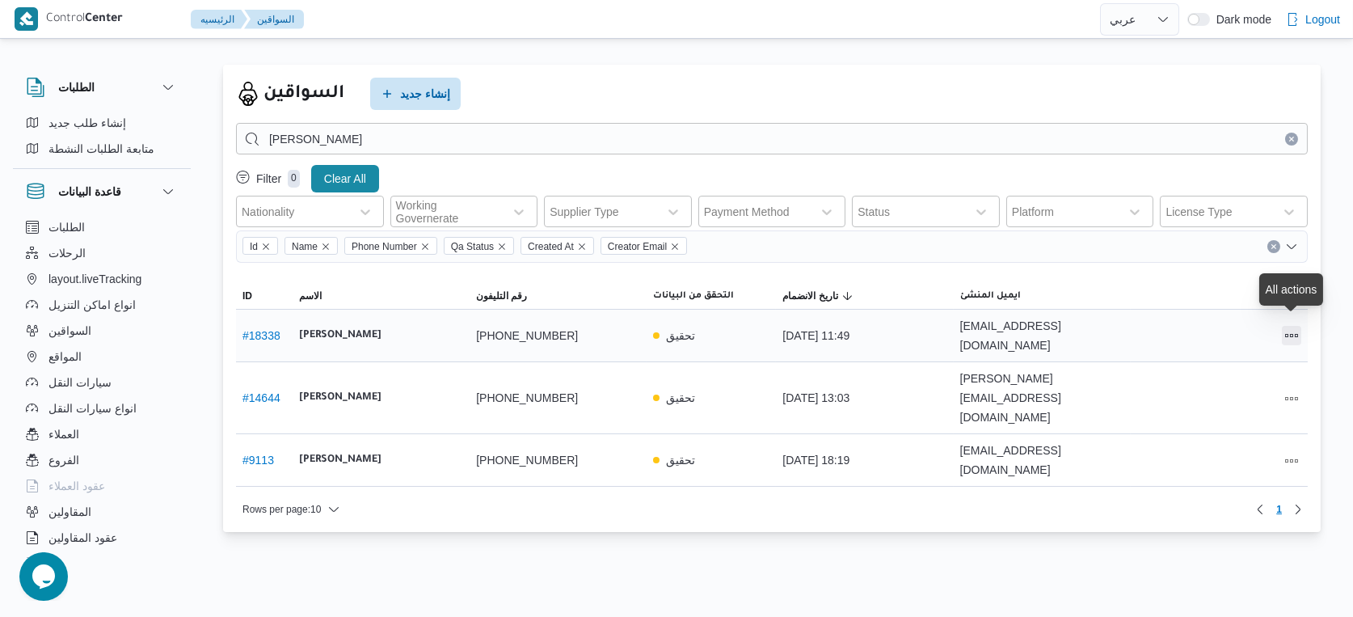
click at [1290, 329] on button "All actions" at bounding box center [1291, 335] width 19 height 19
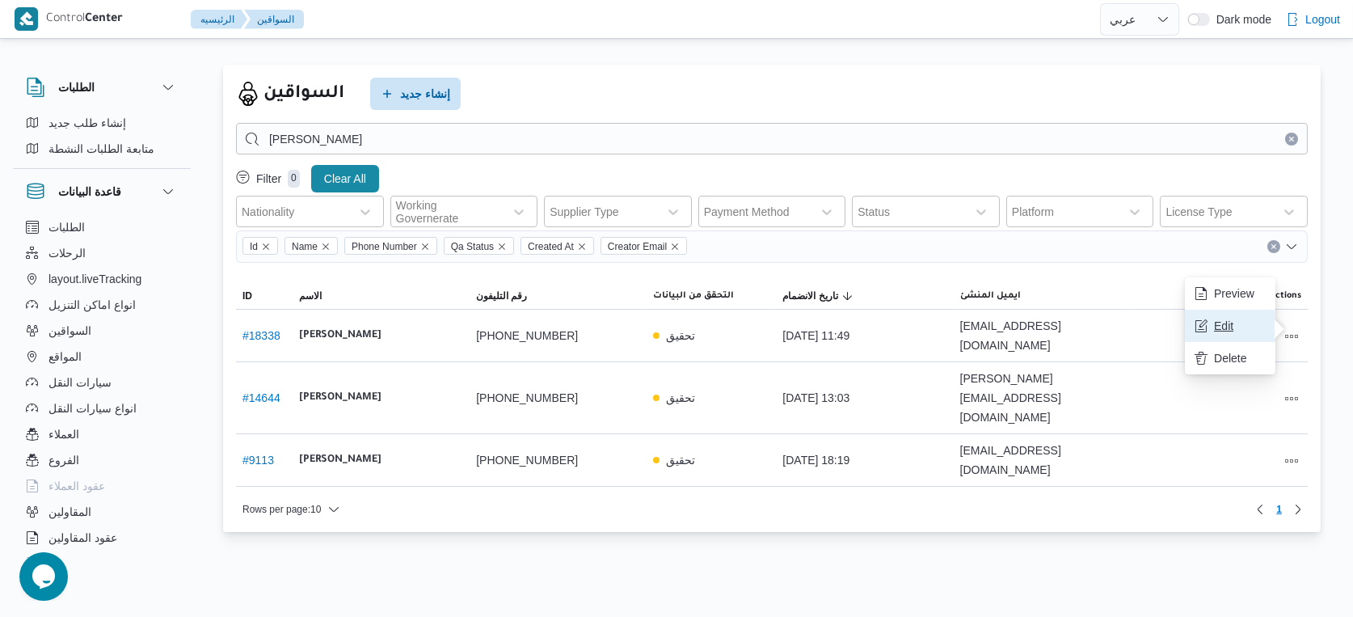
click at [1243, 332] on span "Edit" at bounding box center [1240, 325] width 52 height 13
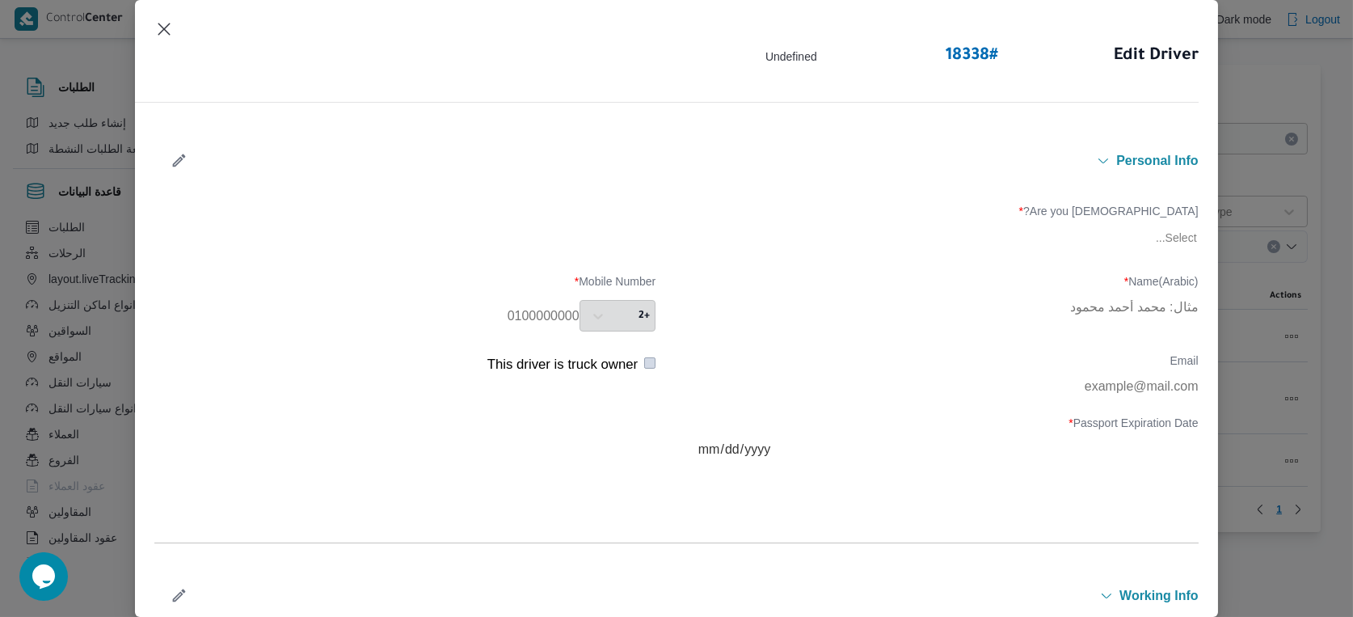
type input "عمرو عاطف صلاح عبدالقادر"
type input "01228070208"
type input "2025-10-25"
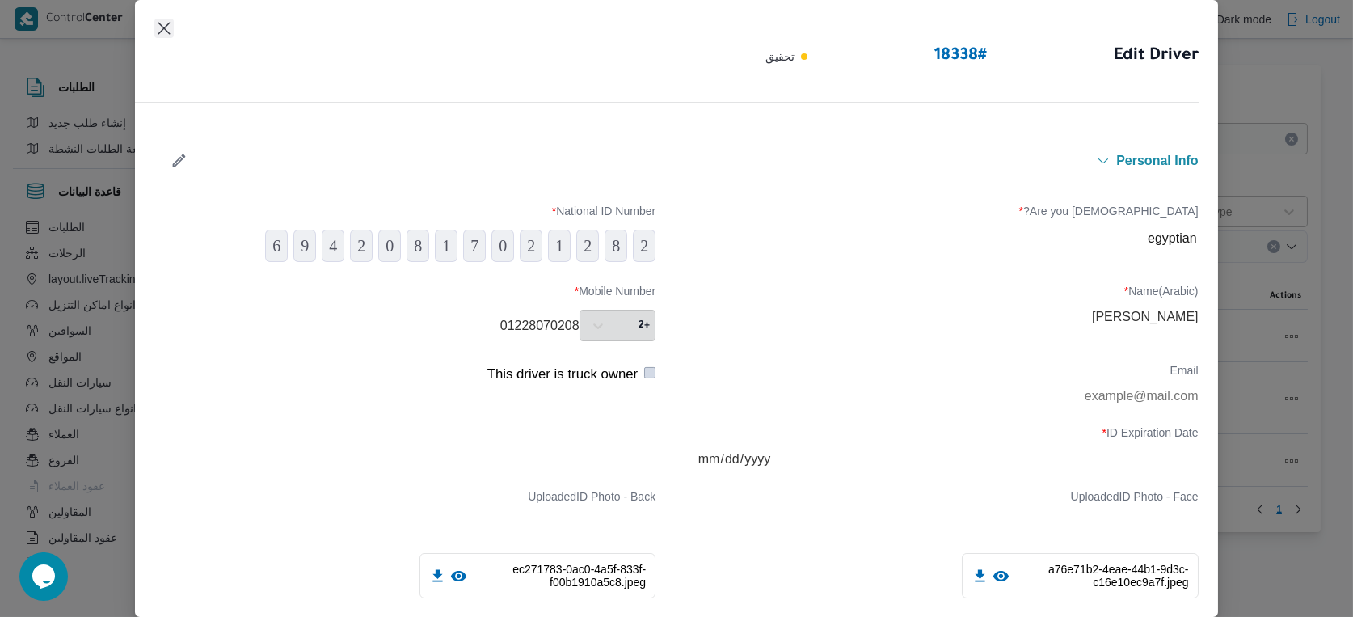
click at [166, 27] on button "Closes this modal window" at bounding box center [163, 28] width 19 height 19
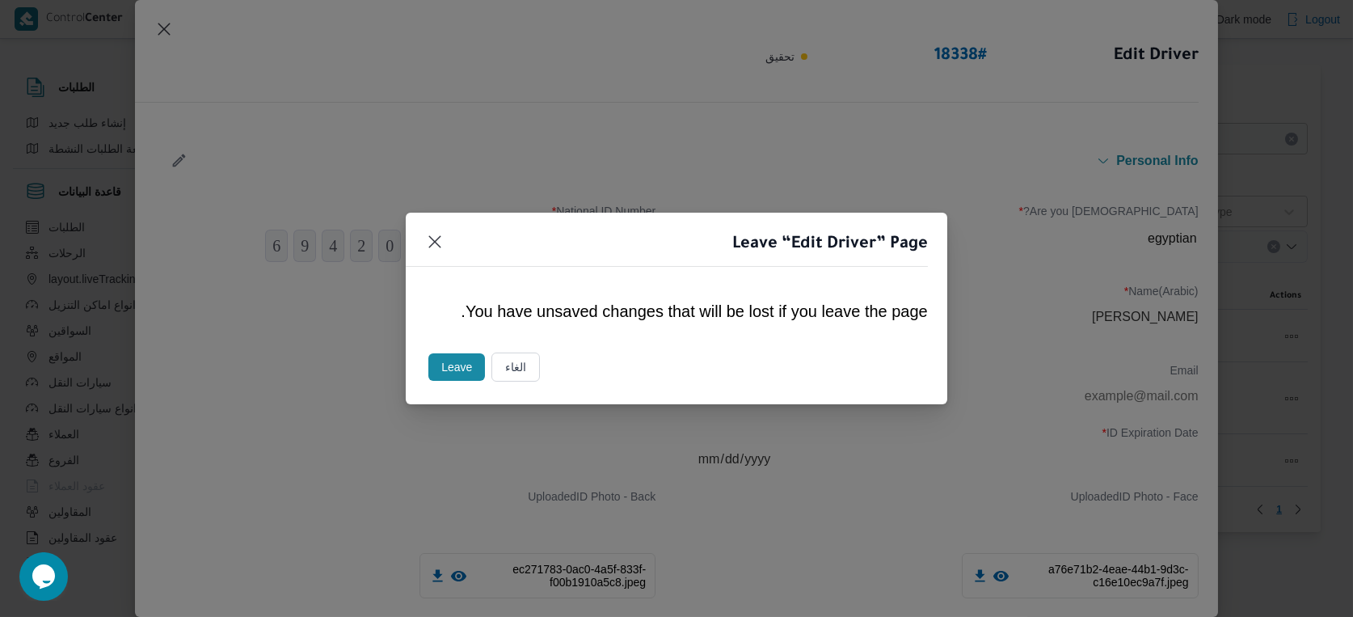
click at [435, 361] on button "Leave" at bounding box center [456, 366] width 57 height 27
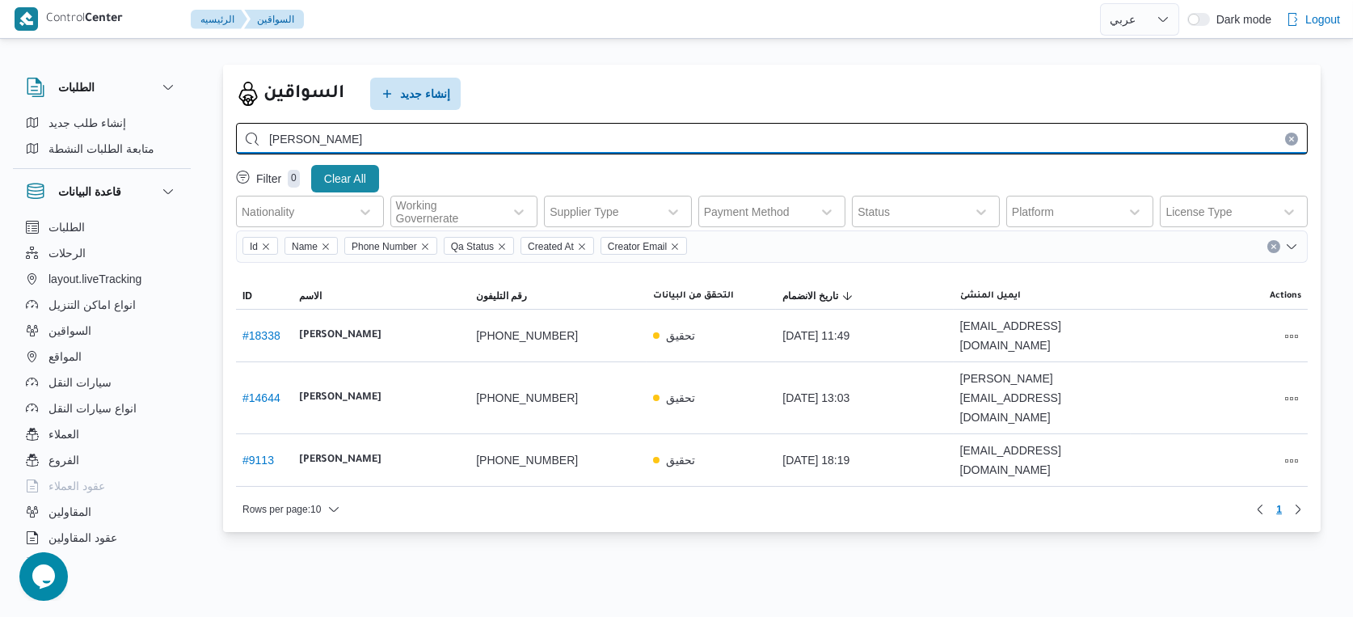
click at [538, 139] on input "عمرو عاطف" at bounding box center [772, 139] width 1072 height 32
type input "محمد محمود عوض"
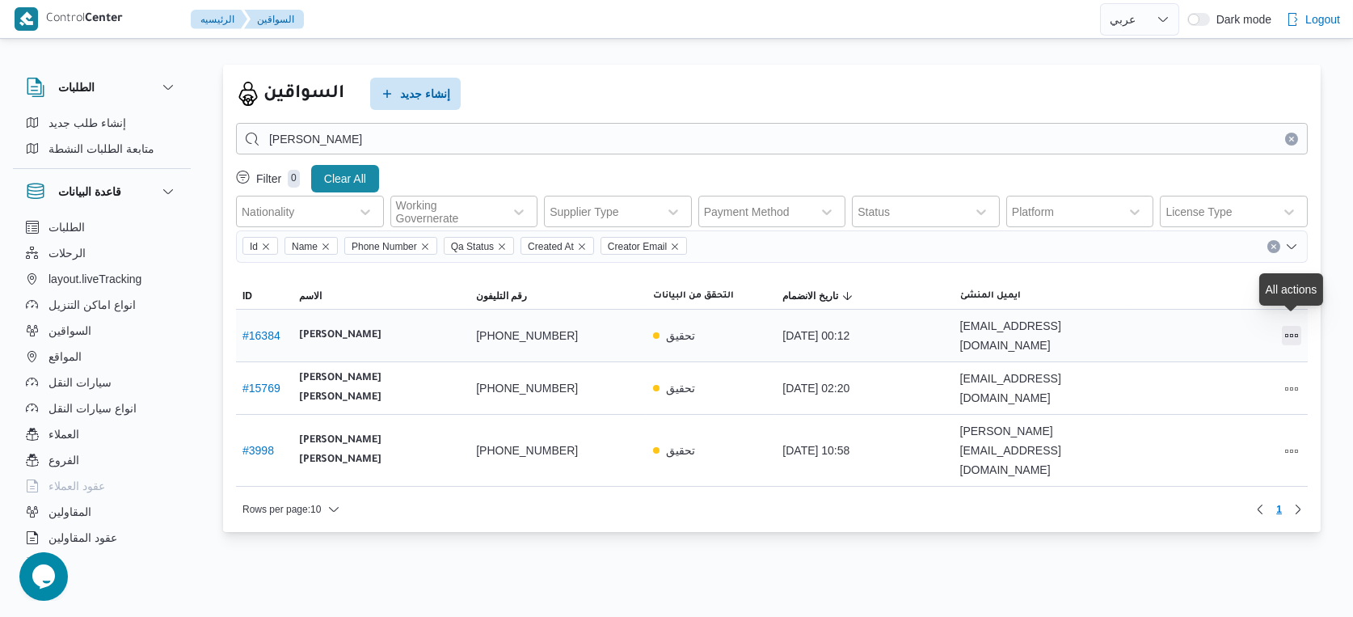
click at [1293, 331] on button "All actions" at bounding box center [1291, 335] width 19 height 19
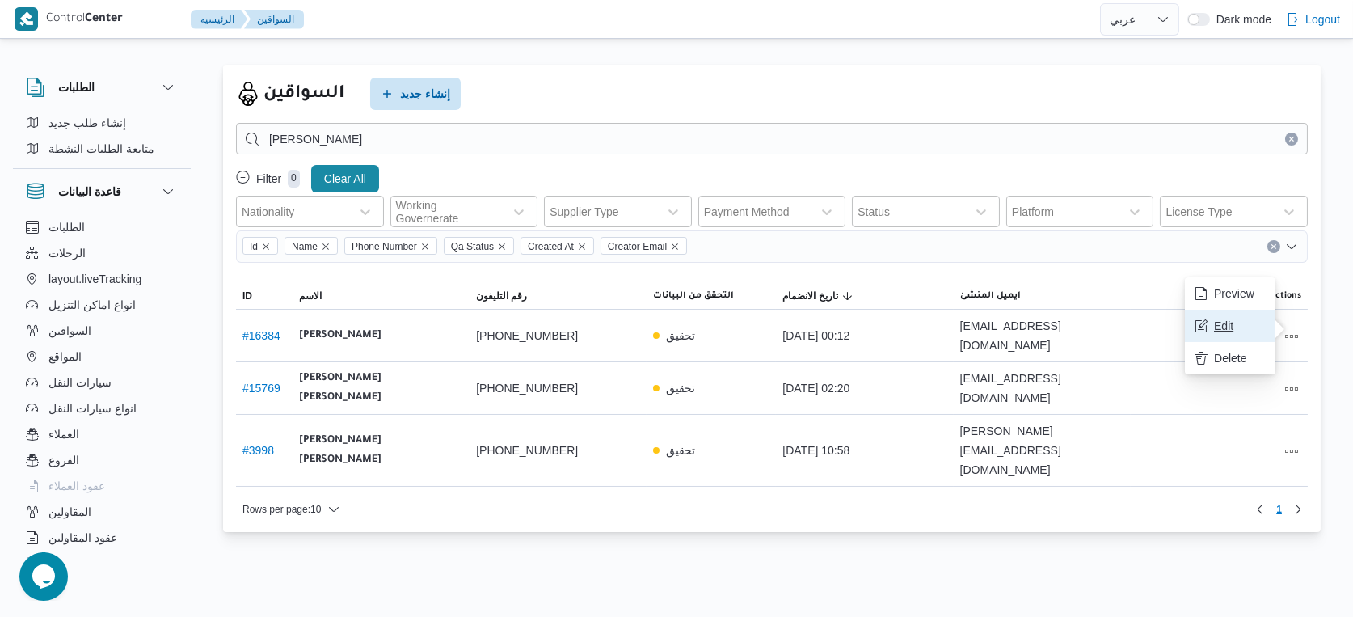
click at [1238, 332] on span "Edit" at bounding box center [1240, 325] width 52 height 13
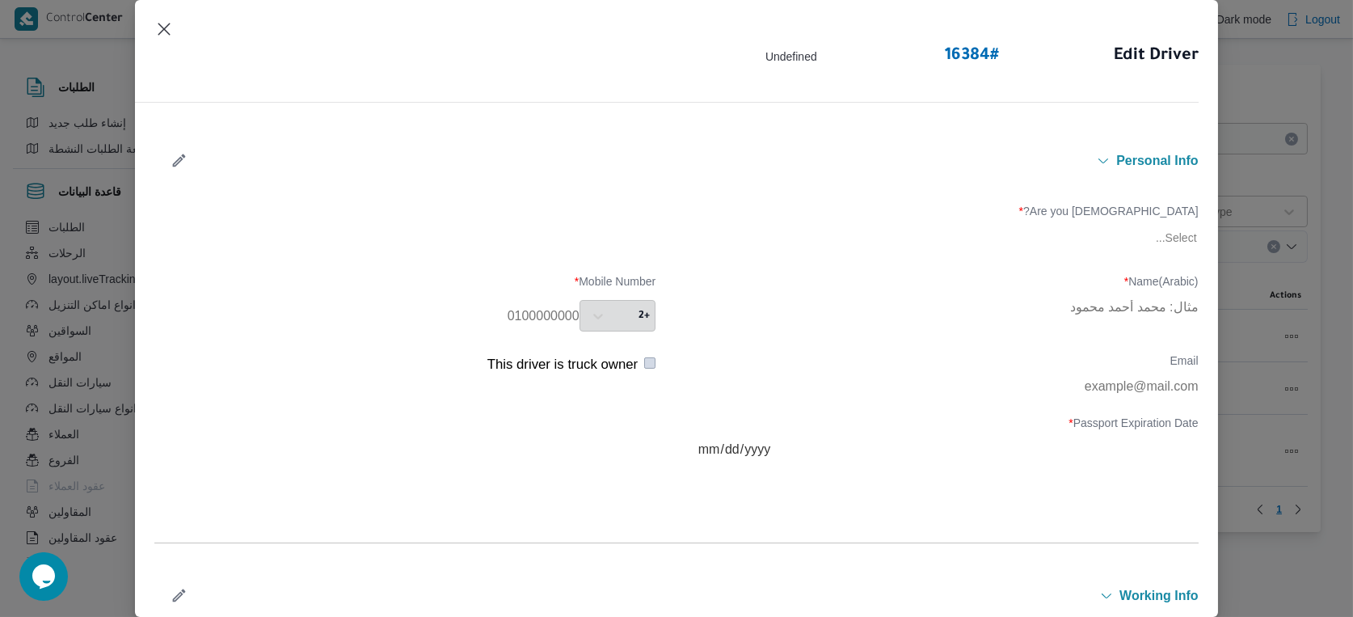
type input "محمد محمود عوض حسن"
type input "01224083922"
type input "2025-05-05"
type input "2025-05-20"
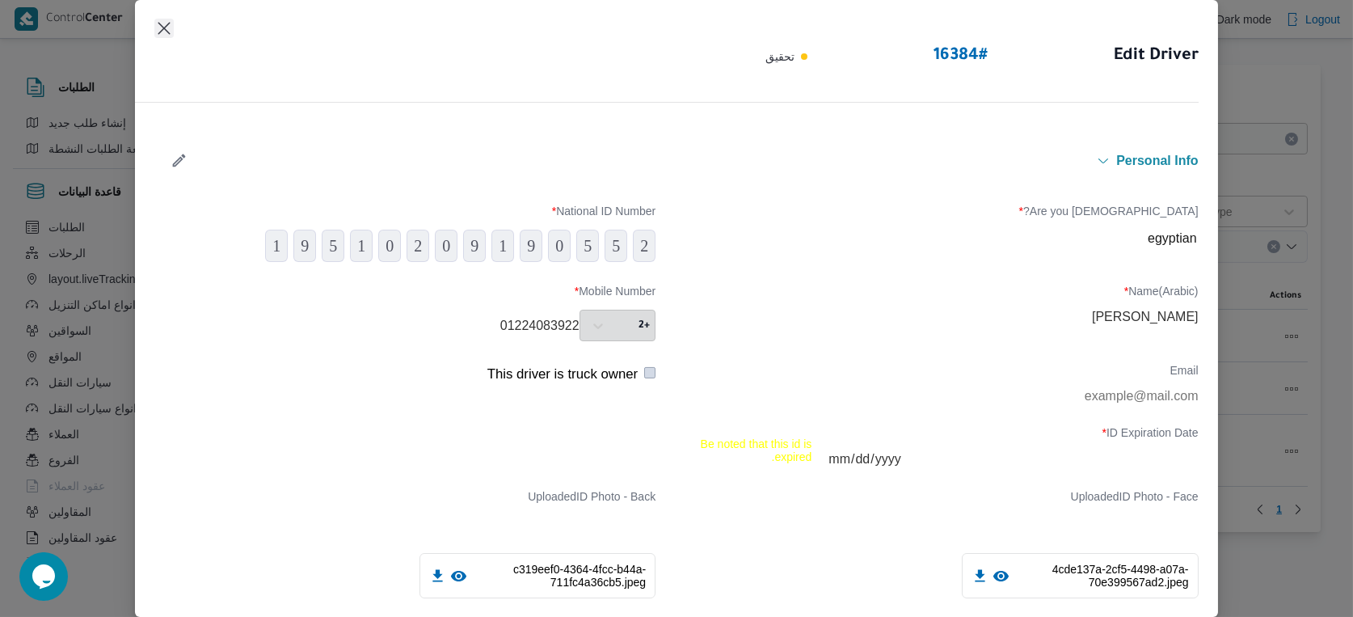
click at [159, 23] on button "Closes this modal window" at bounding box center [163, 28] width 19 height 19
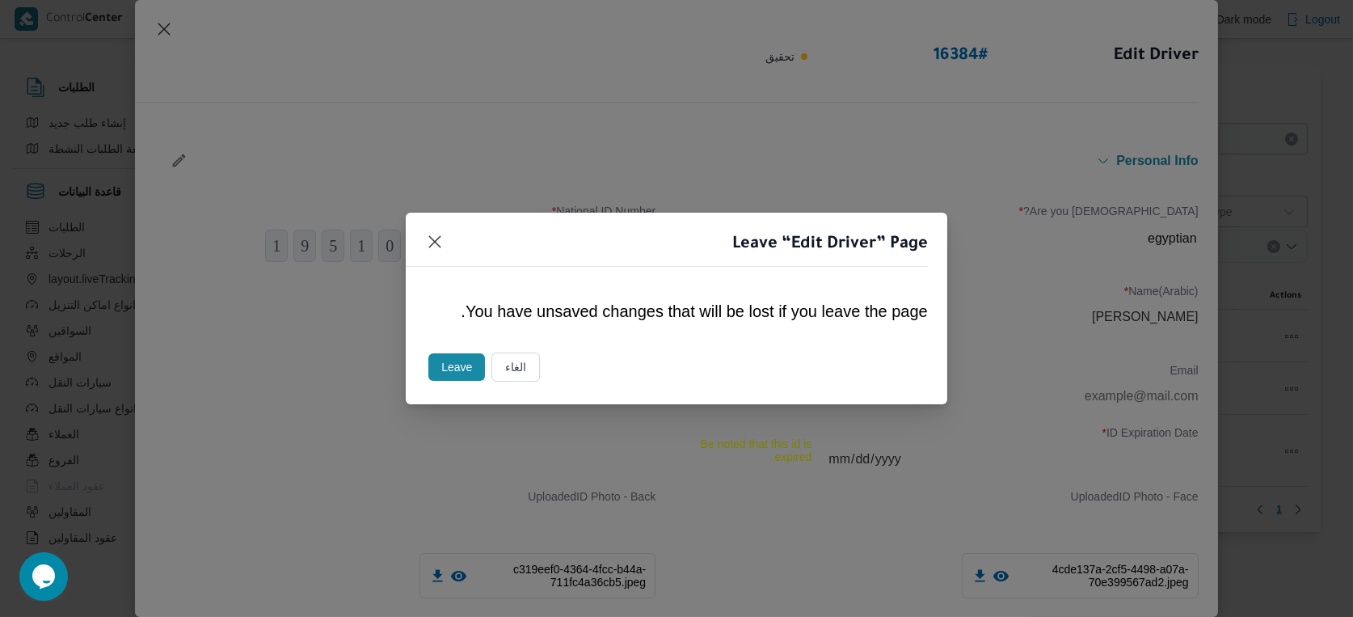
click at [449, 361] on button "Leave" at bounding box center [456, 366] width 57 height 27
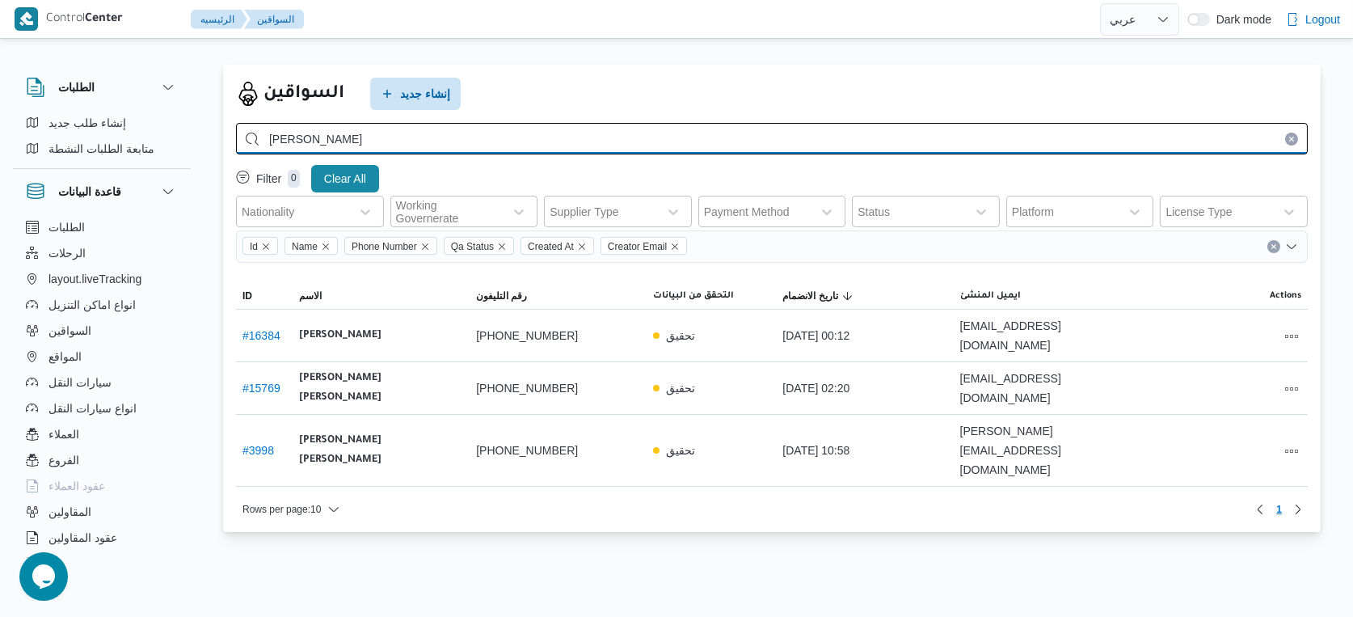
click at [470, 137] on input "محمد محمود عوض" at bounding box center [772, 139] width 1072 height 32
type input "عمرو عاطف"
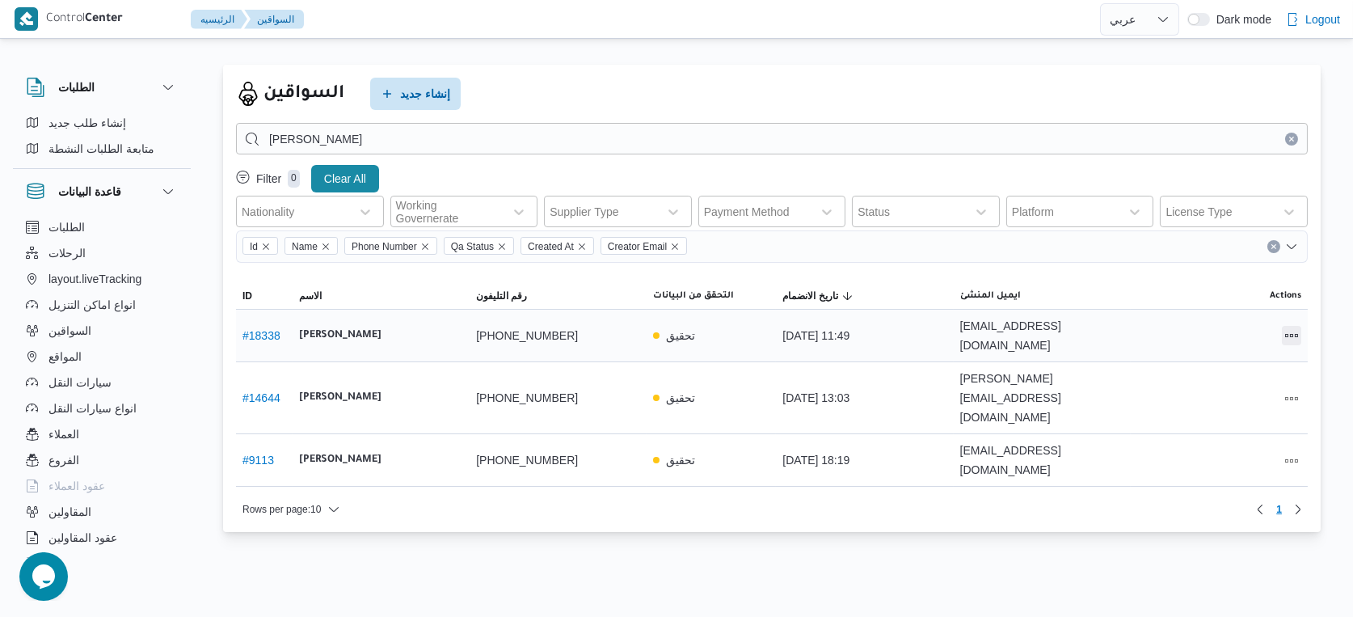
click at [1292, 326] on button "All actions" at bounding box center [1291, 335] width 19 height 19
click at [1241, 337] on button "Edit" at bounding box center [1230, 326] width 91 height 32
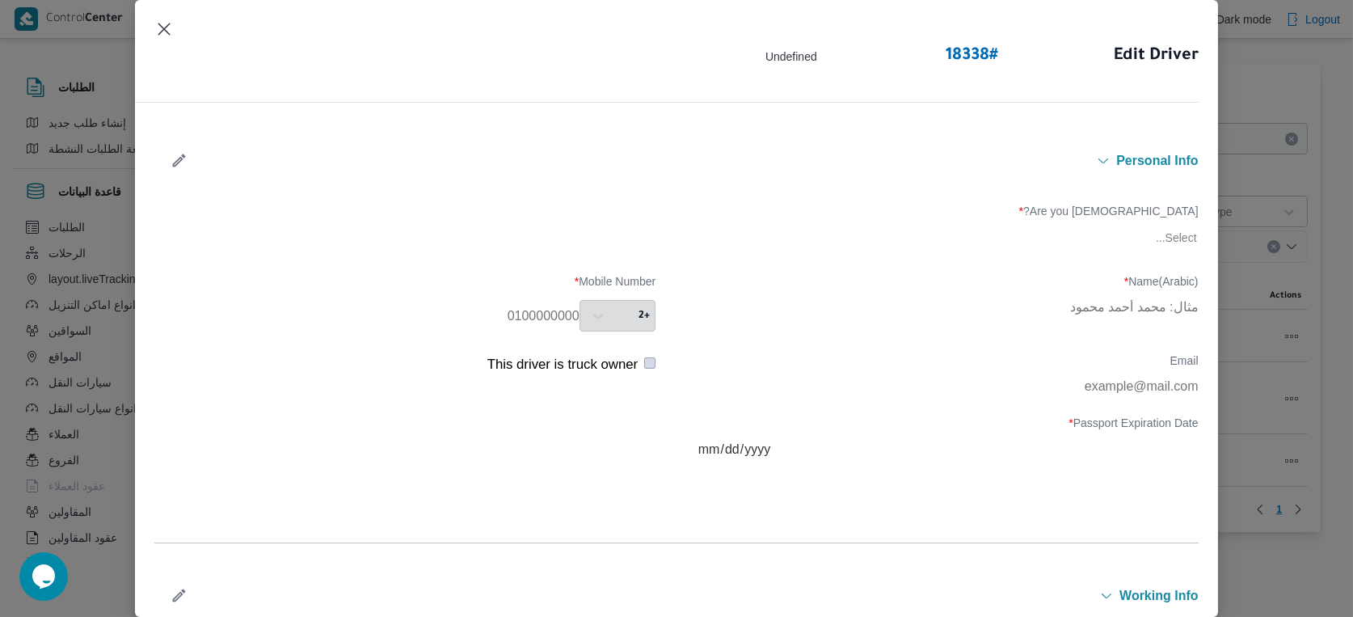
type input "عمرو عاطف صلاح عبدالقادر"
type input "01228070208"
type input "2025-10-25"
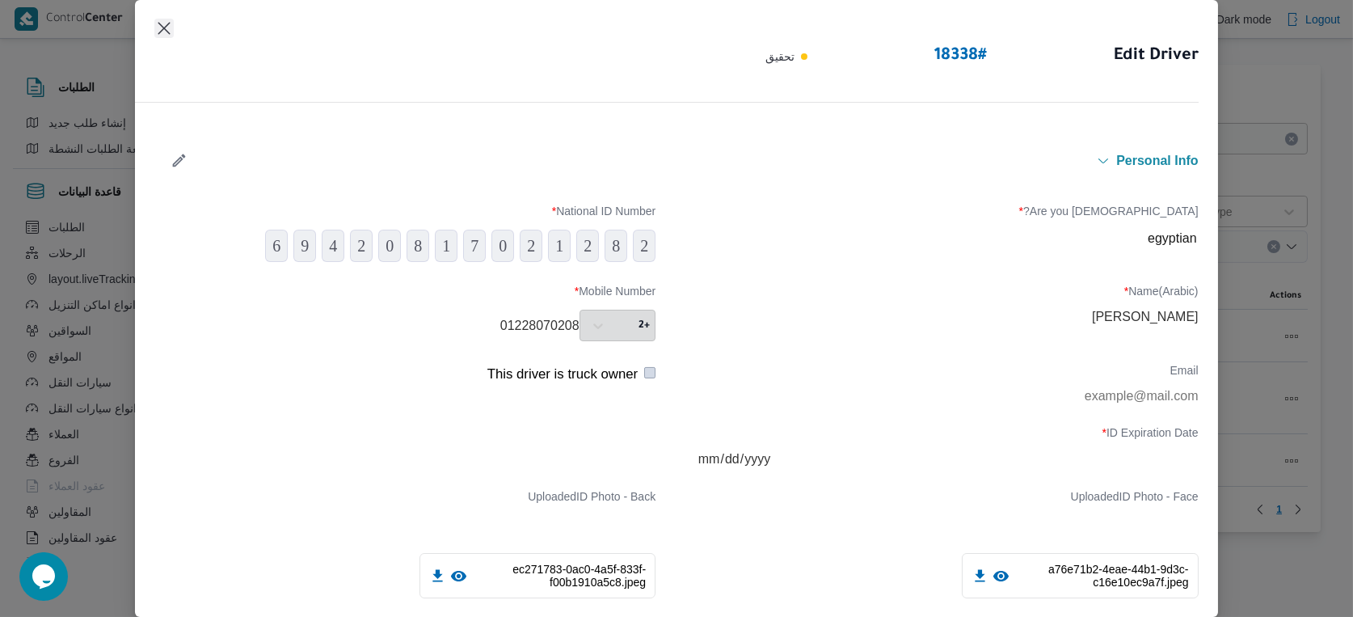
click at [163, 23] on button "Closes this modal window" at bounding box center [163, 28] width 19 height 19
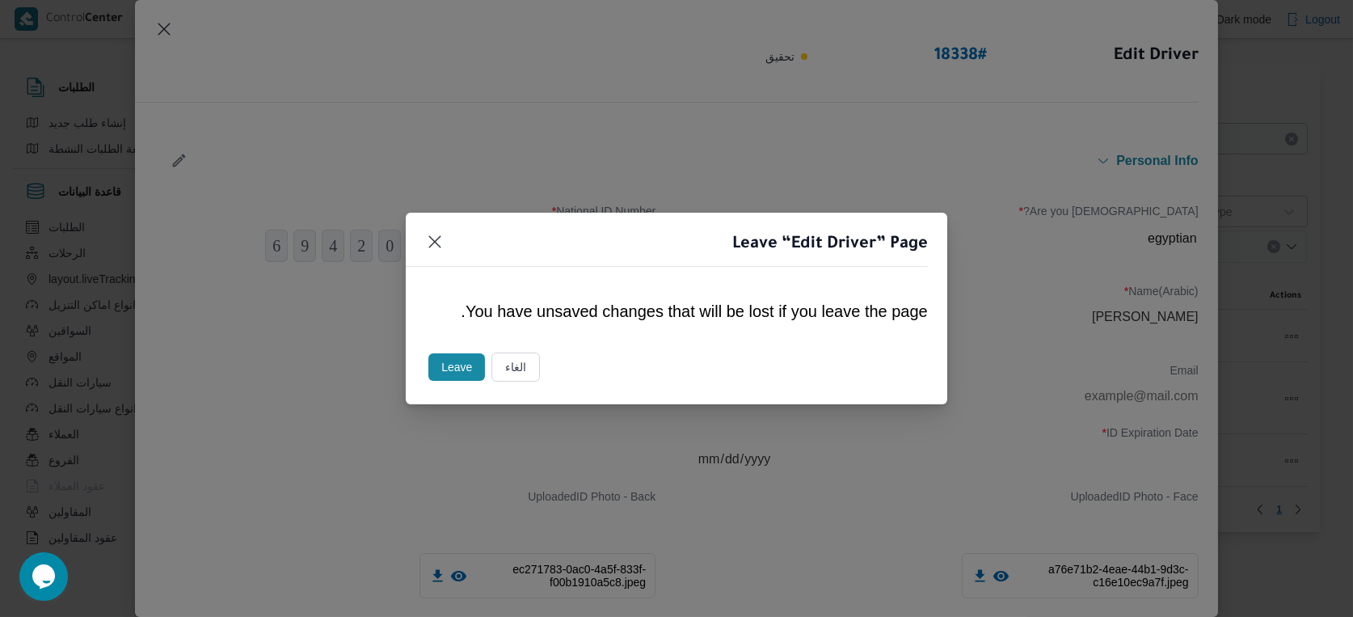
click at [474, 360] on button "Leave" at bounding box center [456, 366] width 57 height 27
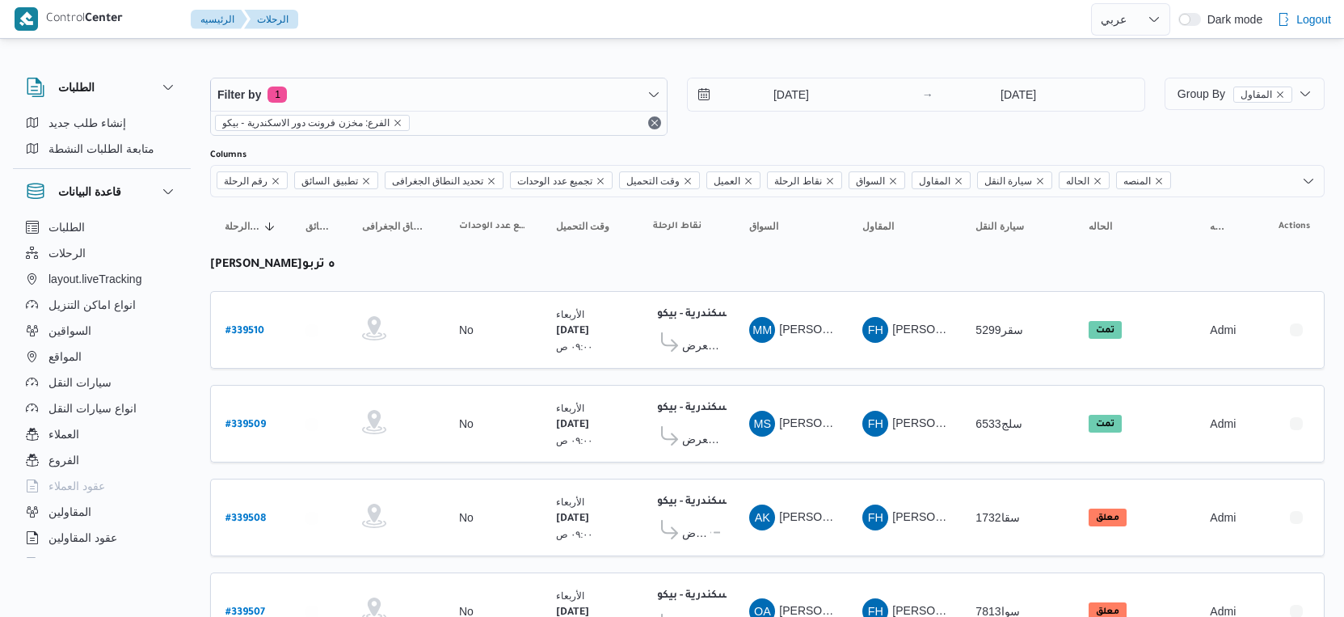
select select "ar"
click at [838, 444] on td "السواق MS [PERSON_NAME] [PERSON_NAME]" at bounding box center [791, 424] width 113 height 78
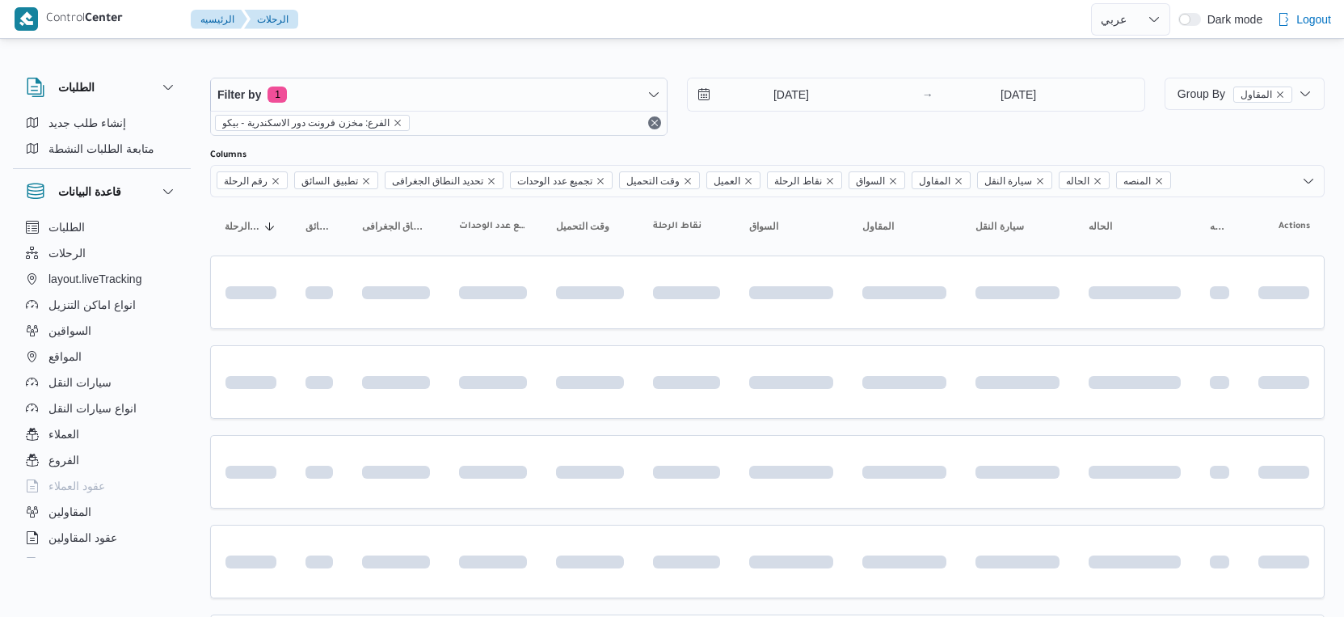
select select "ar"
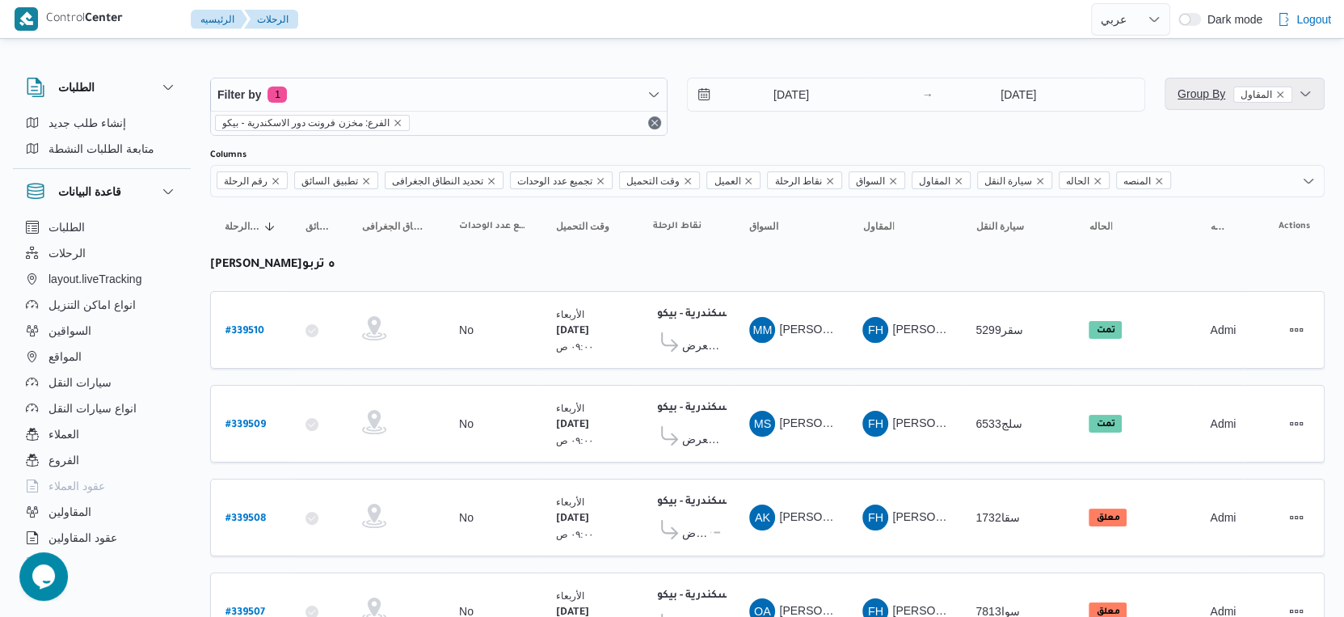
click at [1197, 93] on span "Group By المقاول" at bounding box center [1235, 93] width 115 height 13
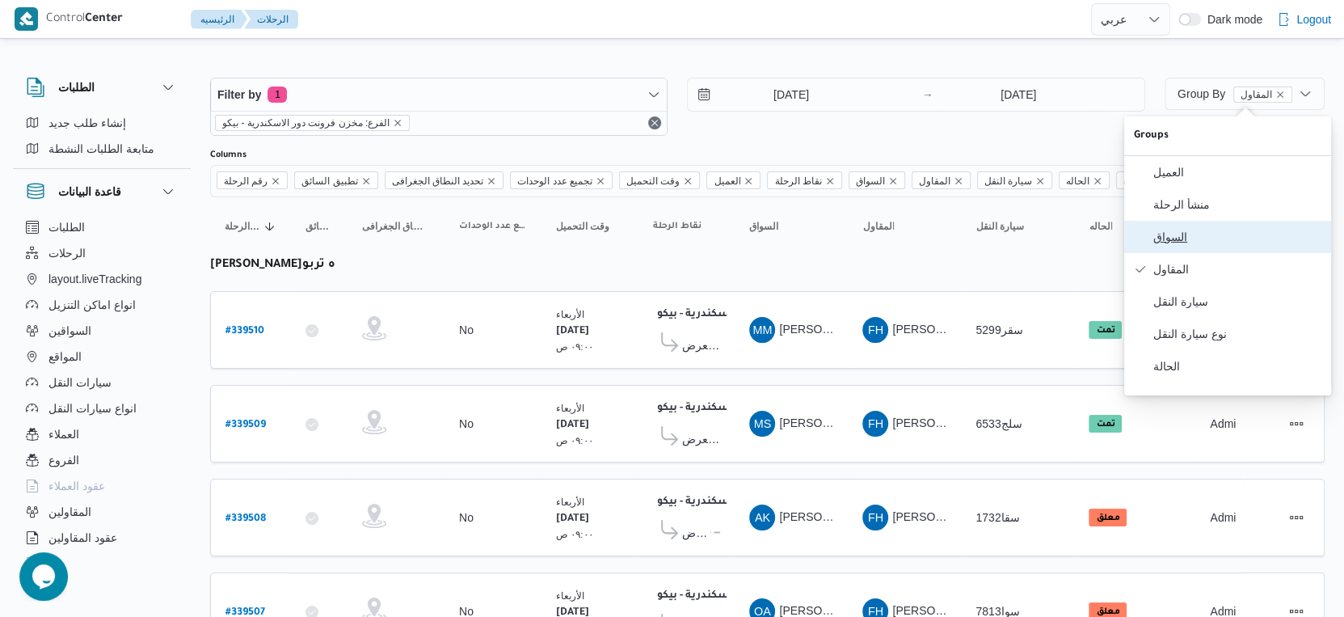
click at [1212, 253] on button "السواق" at bounding box center [1227, 237] width 207 height 32
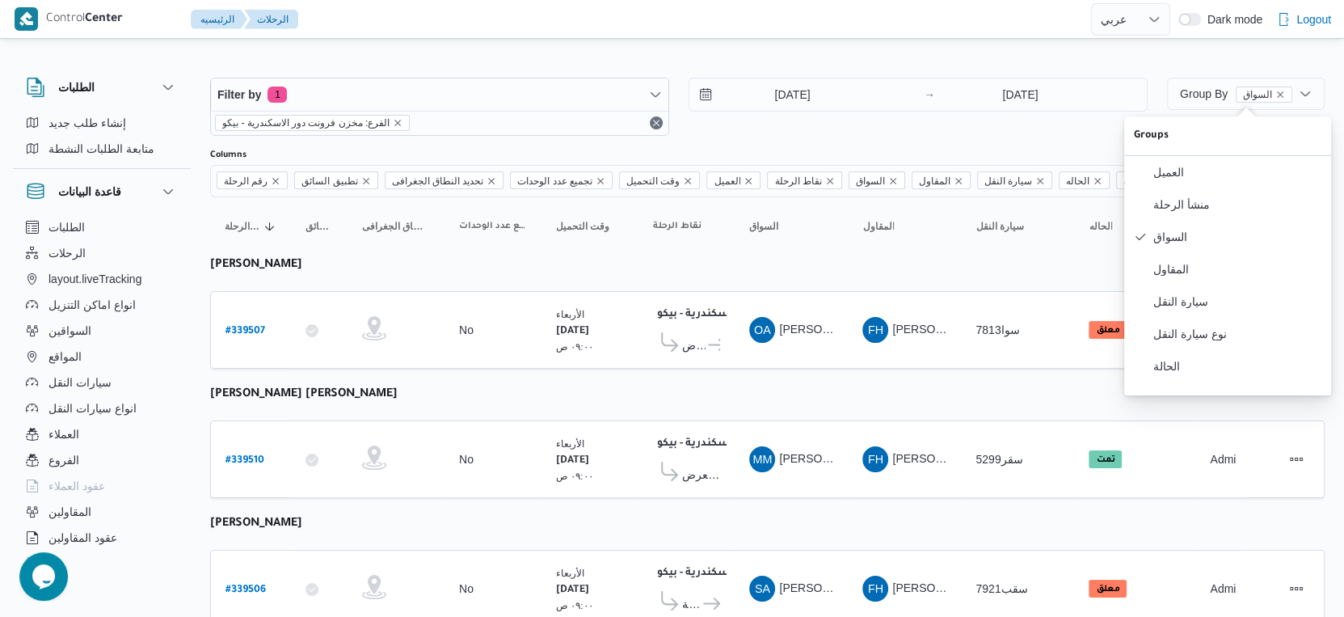
click at [700, 335] on span "معرض [PERSON_NAME] - سيدى بشر اسكندرية" at bounding box center [693, 344] width 23 height 19
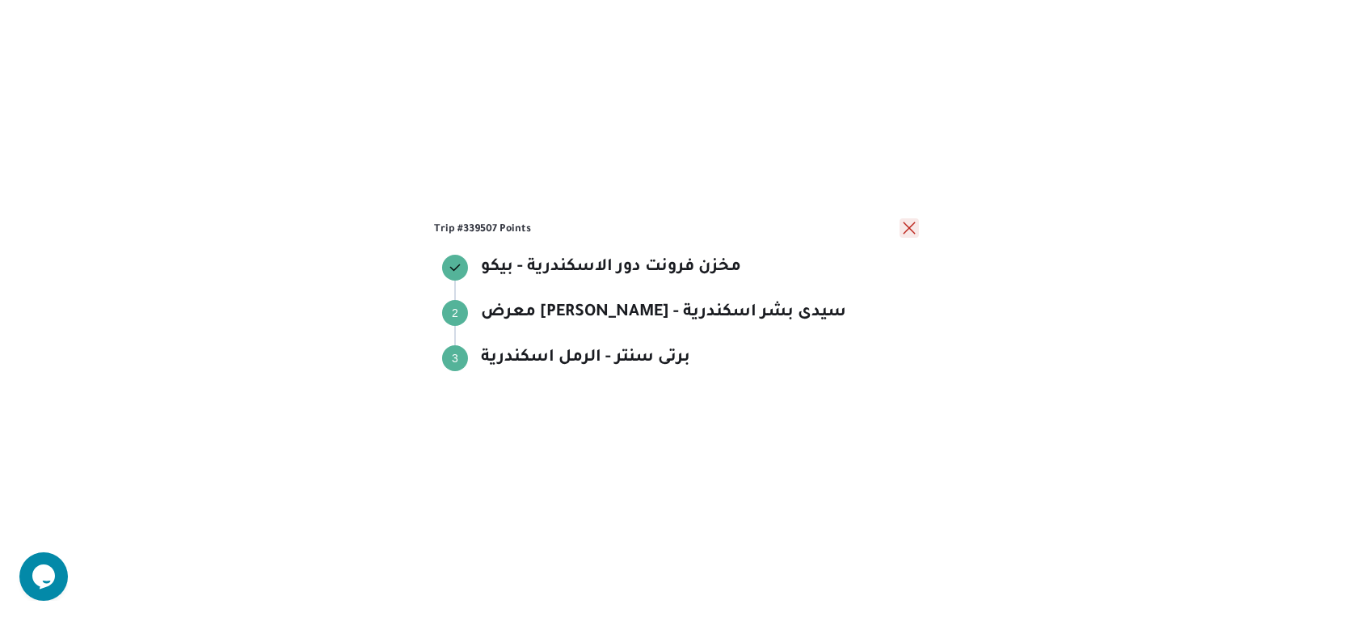
click at [909, 226] on button "close" at bounding box center [909, 227] width 19 height 19
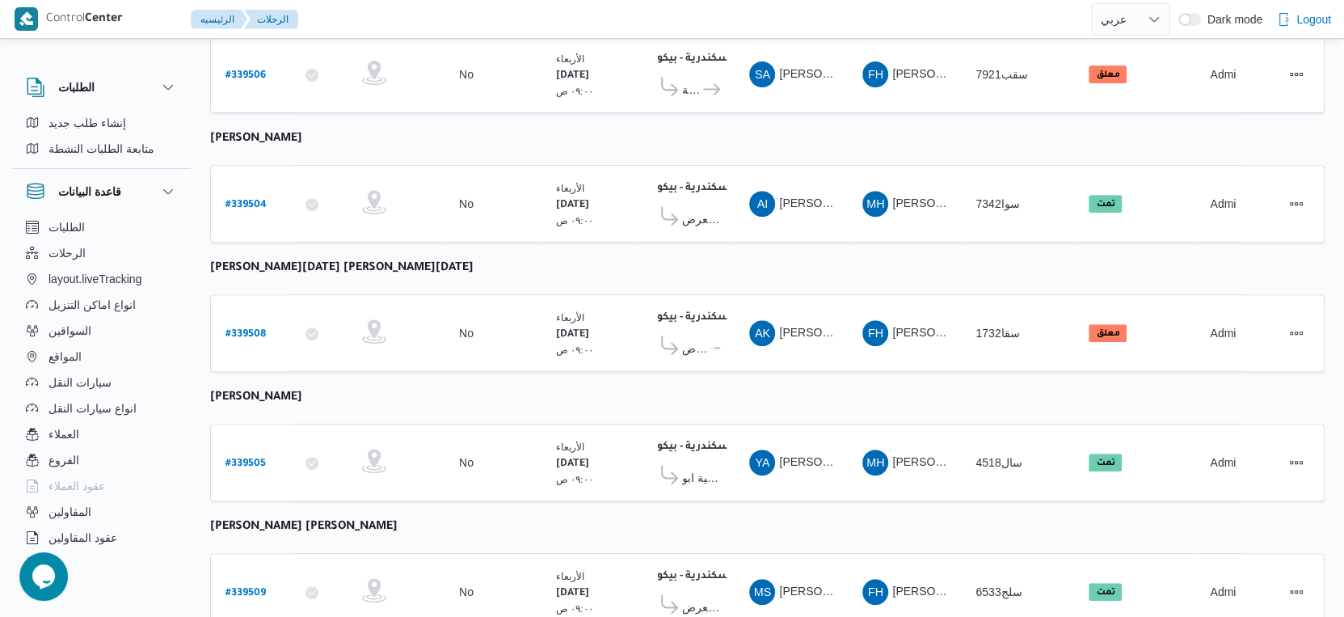
scroll to position [560, 0]
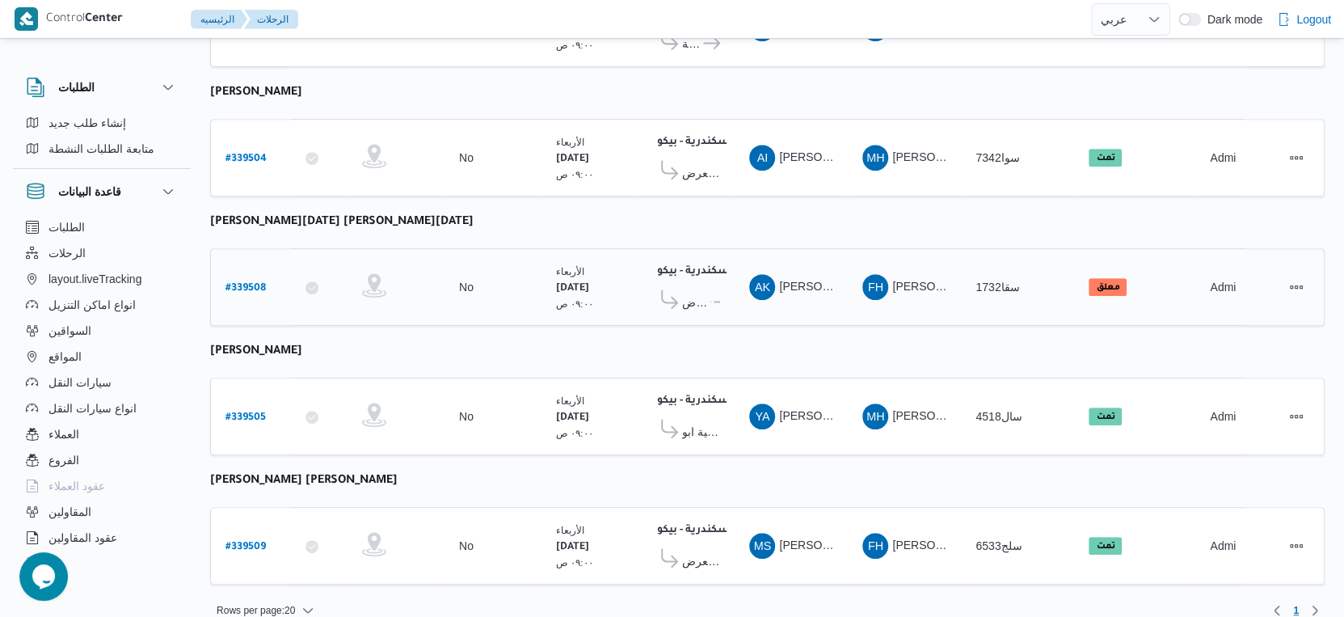
click at [695, 293] on span "معرض [PERSON_NAME] - سموحة اسكندرية" at bounding box center [695, 302] width 26 height 19
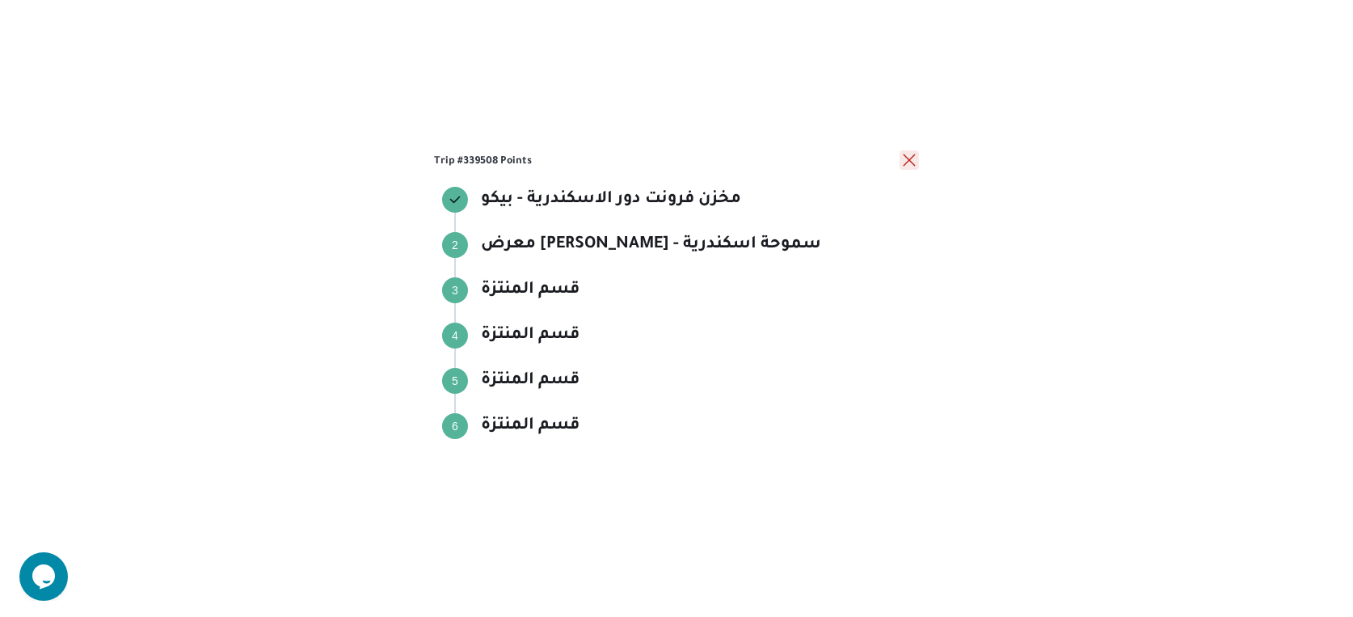
click at [918, 154] on button "close" at bounding box center [909, 159] width 19 height 19
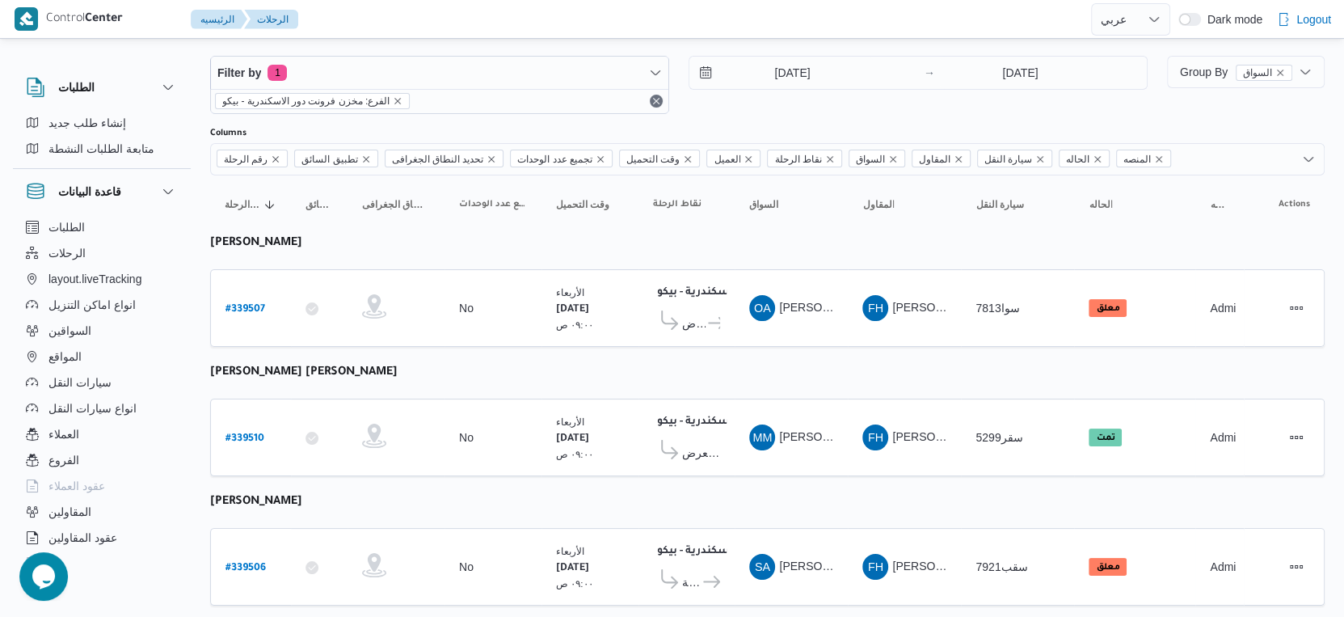
scroll to position [0, 0]
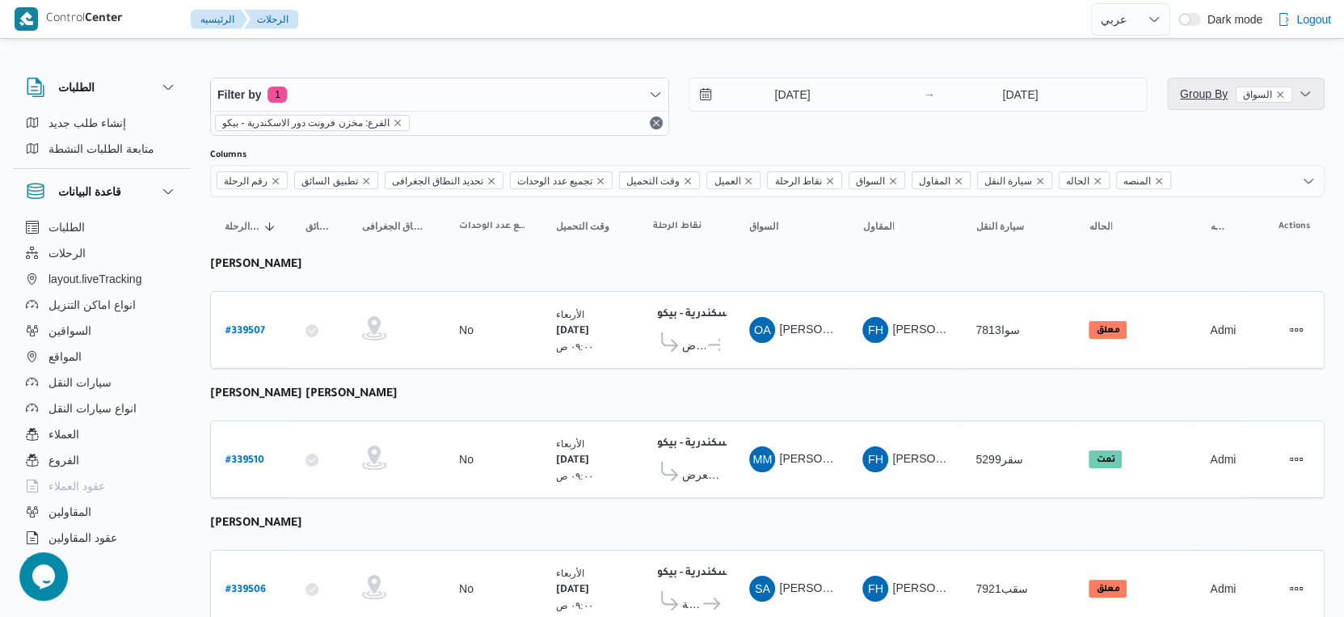
click at [1201, 97] on span "Group By السواق" at bounding box center [1236, 93] width 112 height 13
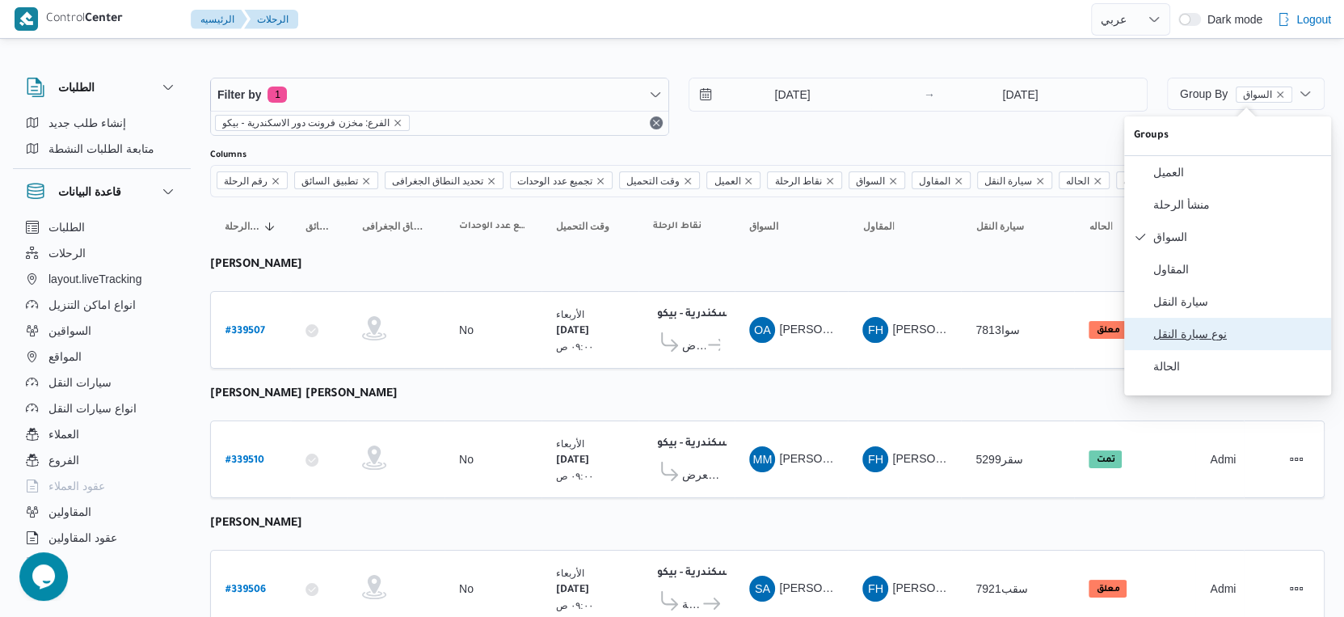
click at [1207, 339] on span "نوع سيارة النقل" at bounding box center [1237, 333] width 168 height 13
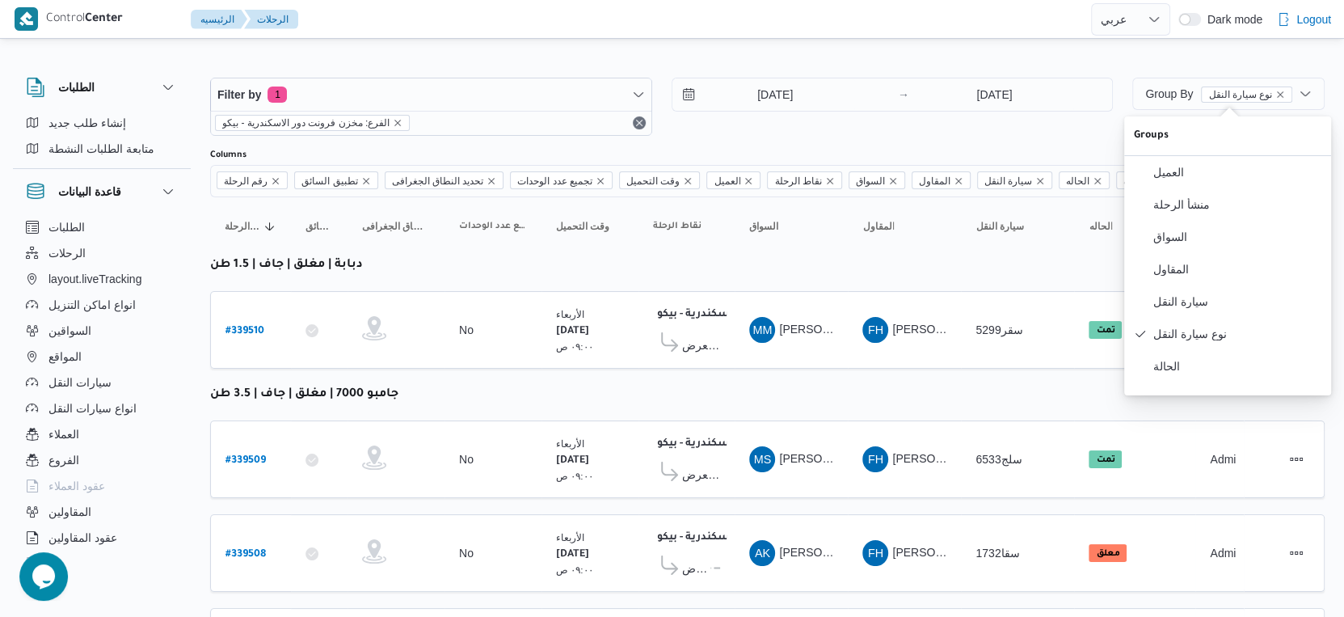
click at [884, 387] on table "رقم الرحلة Click to sort in ascending order تطبيق السائق Click to sort in ascen…" at bounding box center [767, 590] width 1115 height 786
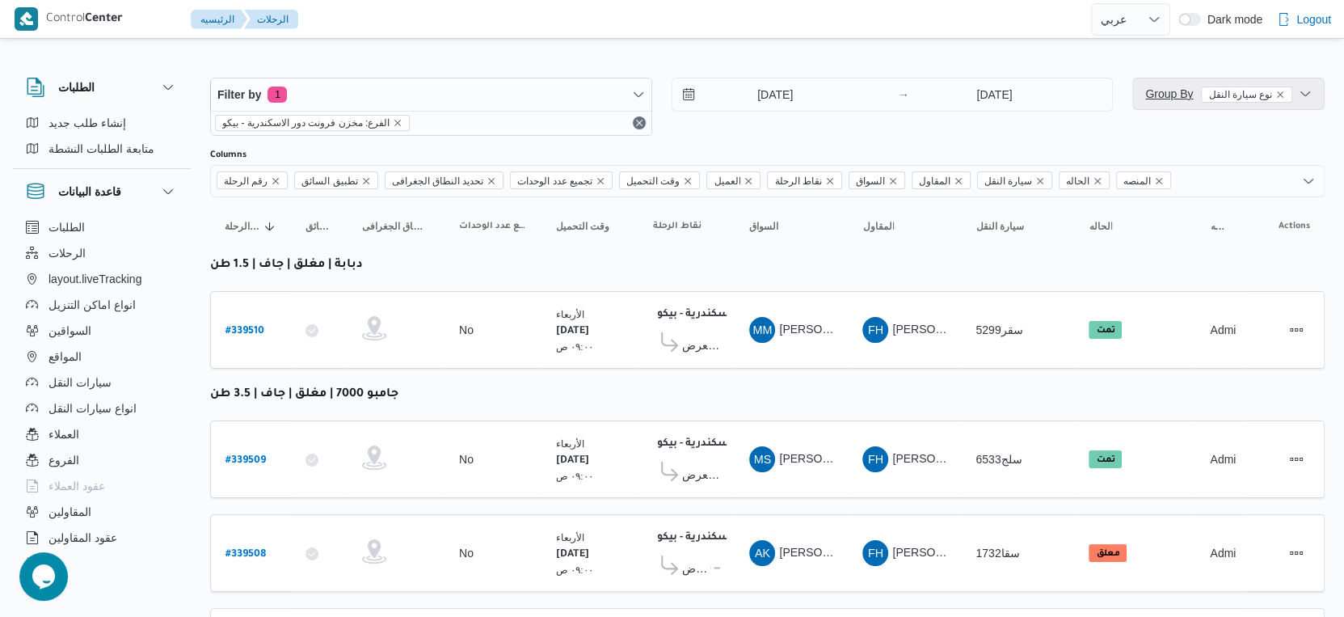
click at [1179, 95] on span "Group By نوع سيارة النقل" at bounding box center [1218, 93] width 147 height 13
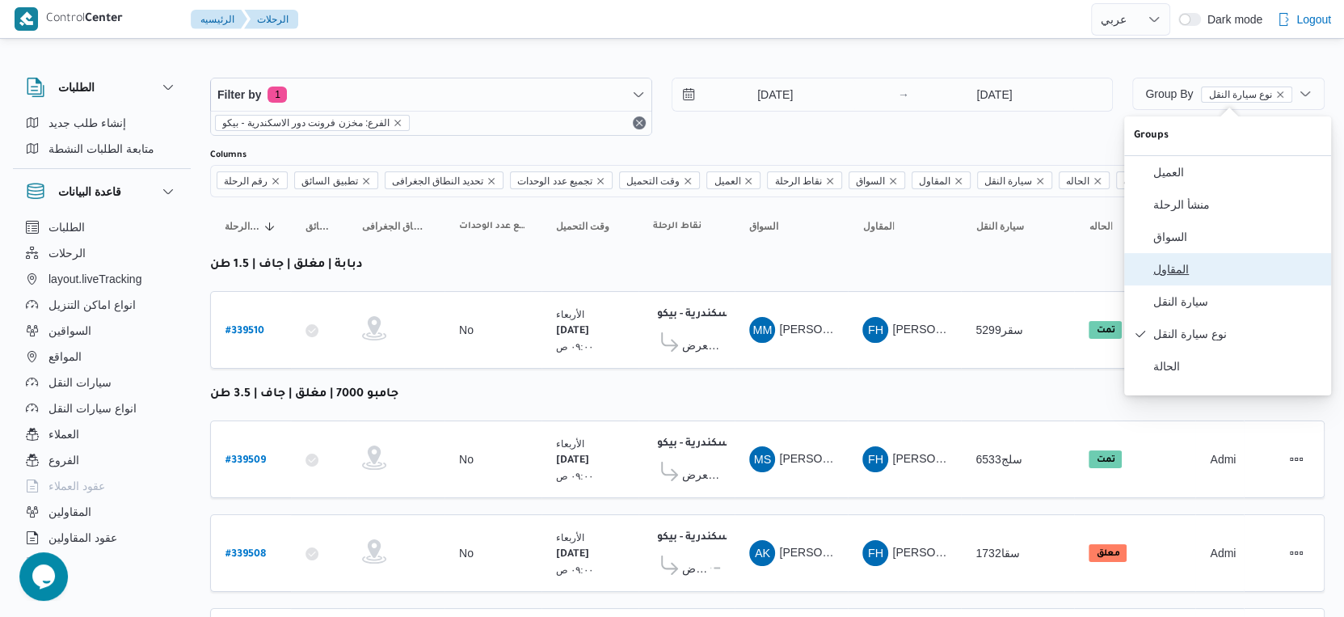
click at [1201, 284] on button "المقاول" at bounding box center [1227, 269] width 207 height 32
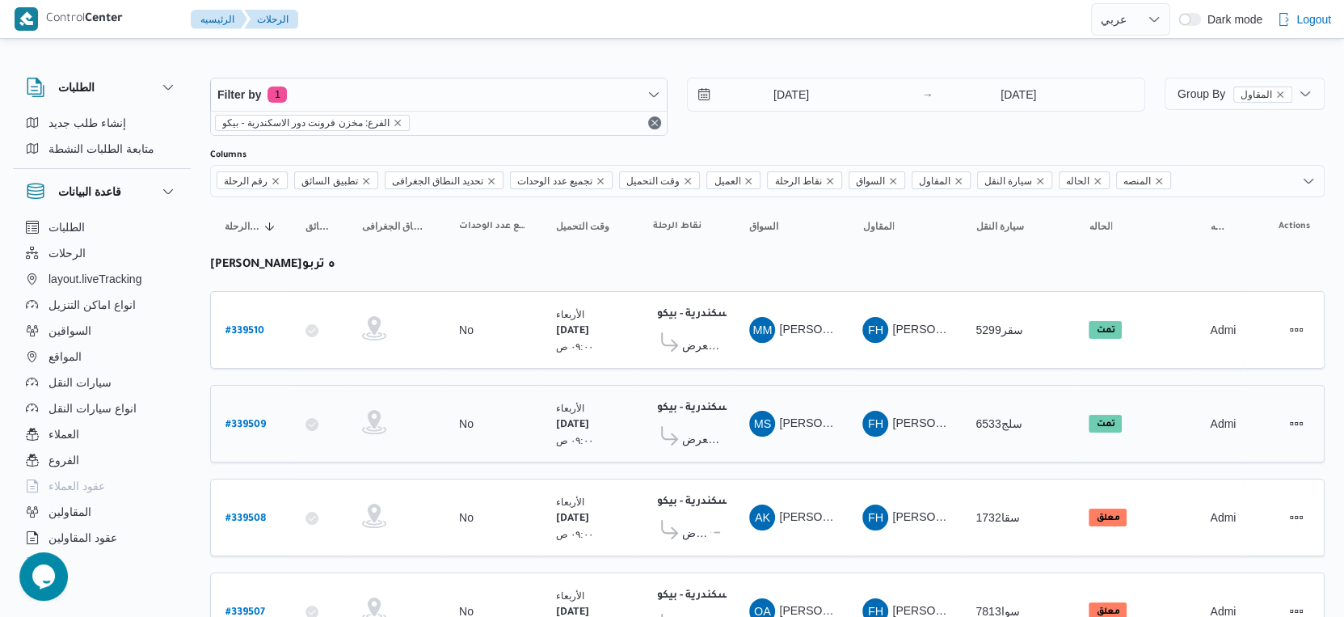
click at [811, 390] on td "السواق MS [PERSON_NAME] [PERSON_NAME]" at bounding box center [791, 424] width 113 height 78
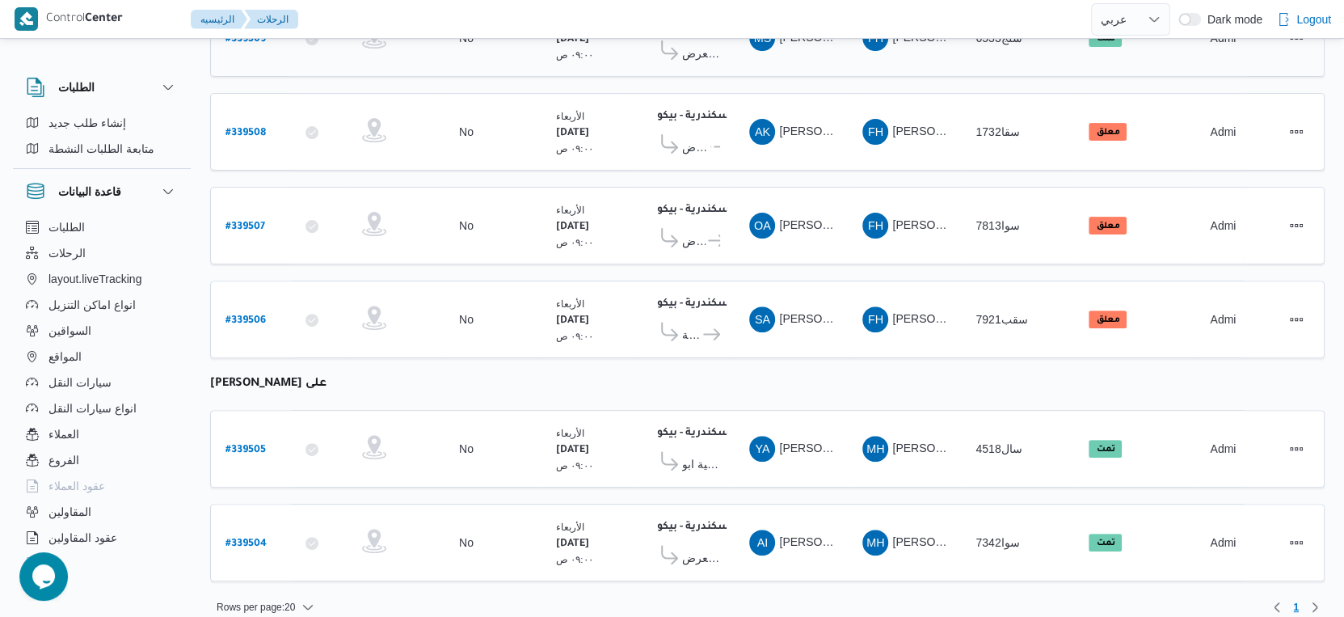
scroll to position [386, 0]
click at [753, 248] on td "السواق OA عمر [PERSON_NAME]" at bounding box center [791, 225] width 113 height 78
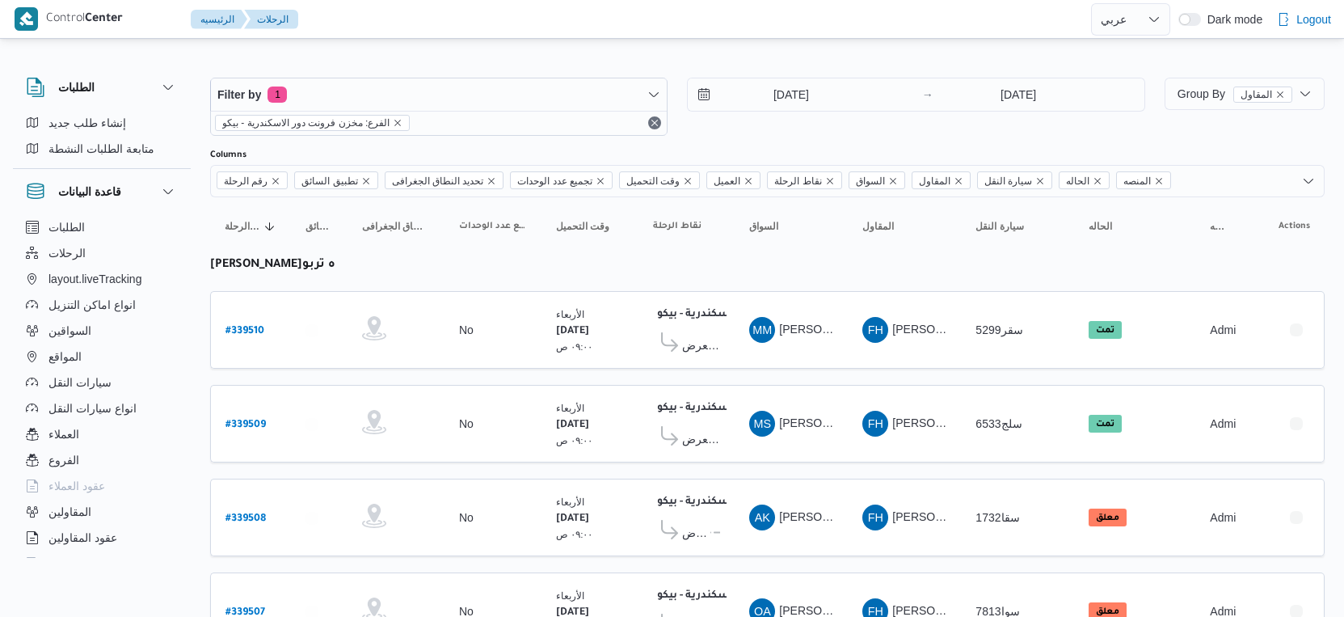
select select "ar"
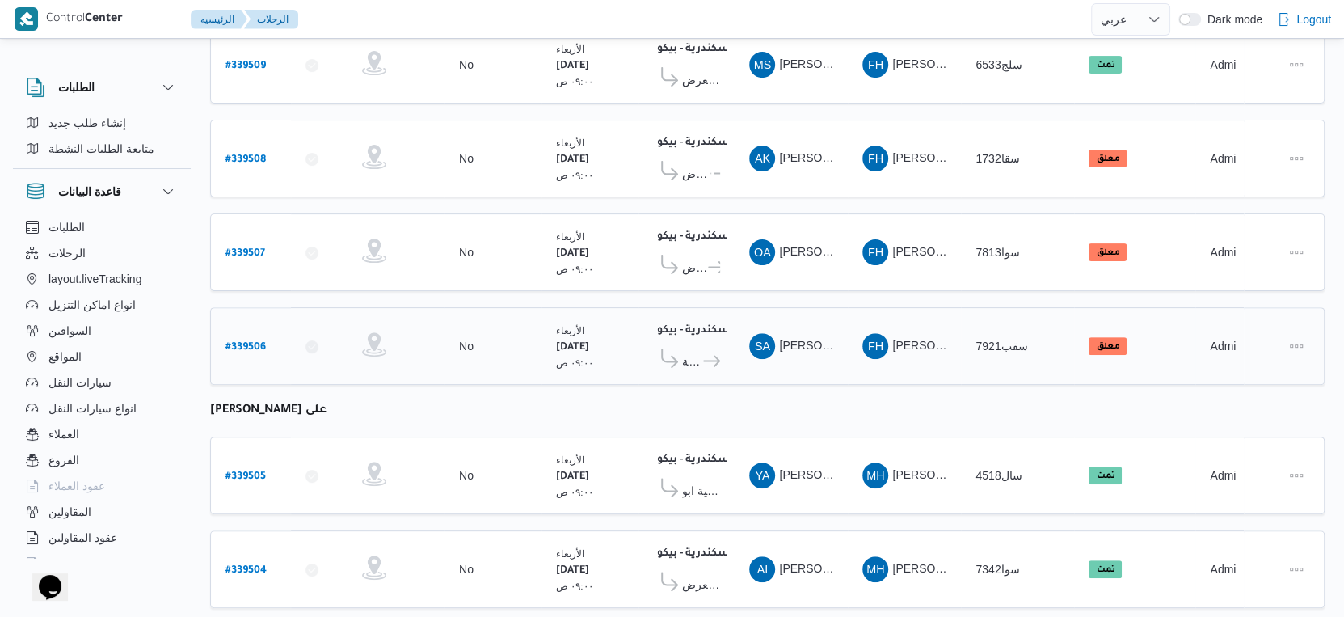
scroll to position [179, 0]
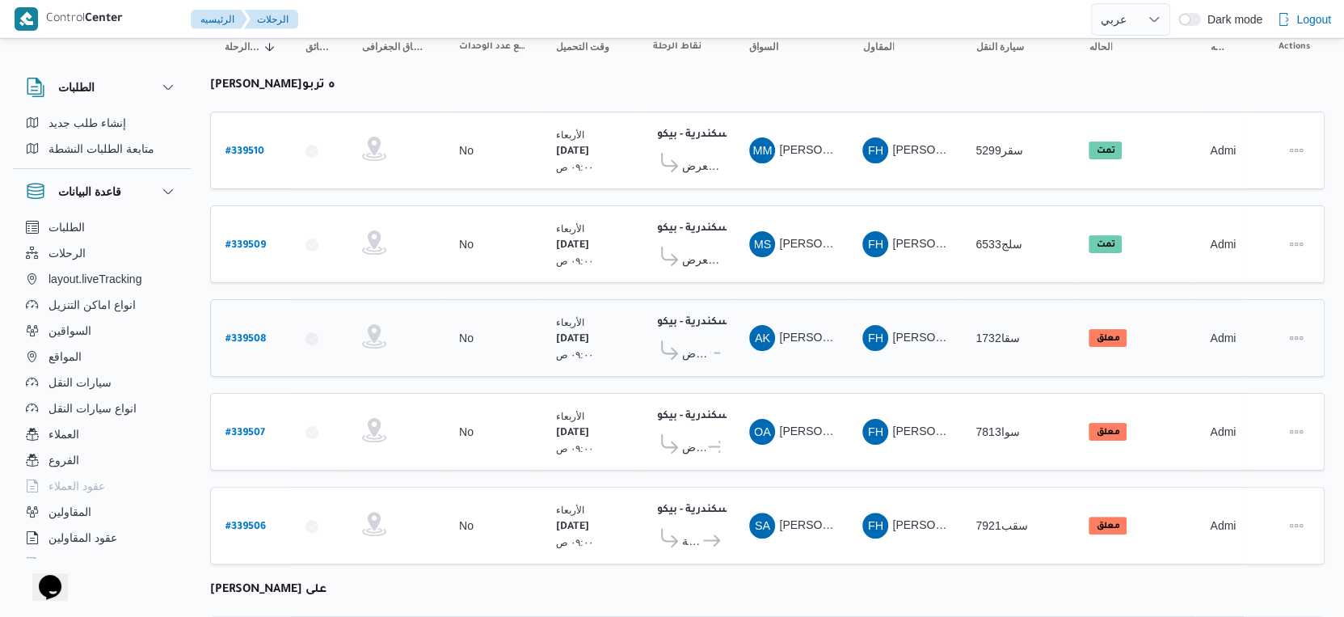
click at [714, 347] on icon at bounding box center [722, 353] width 17 height 12
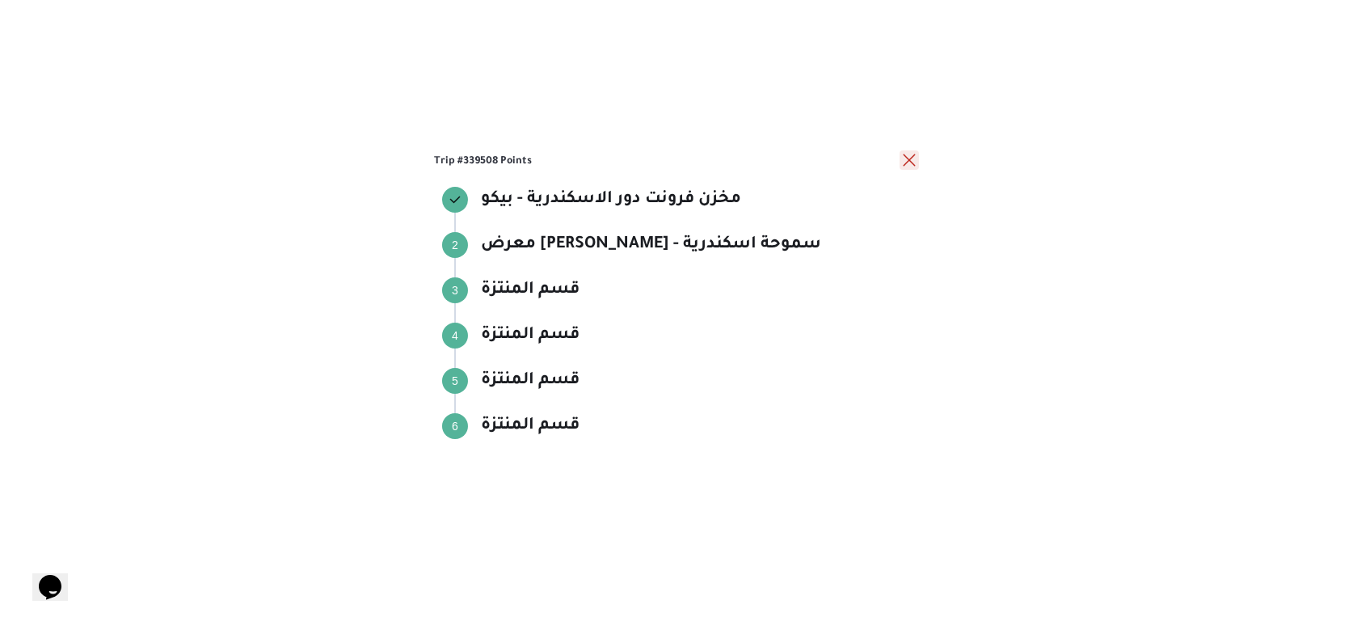
click at [912, 155] on button "close" at bounding box center [909, 159] width 19 height 19
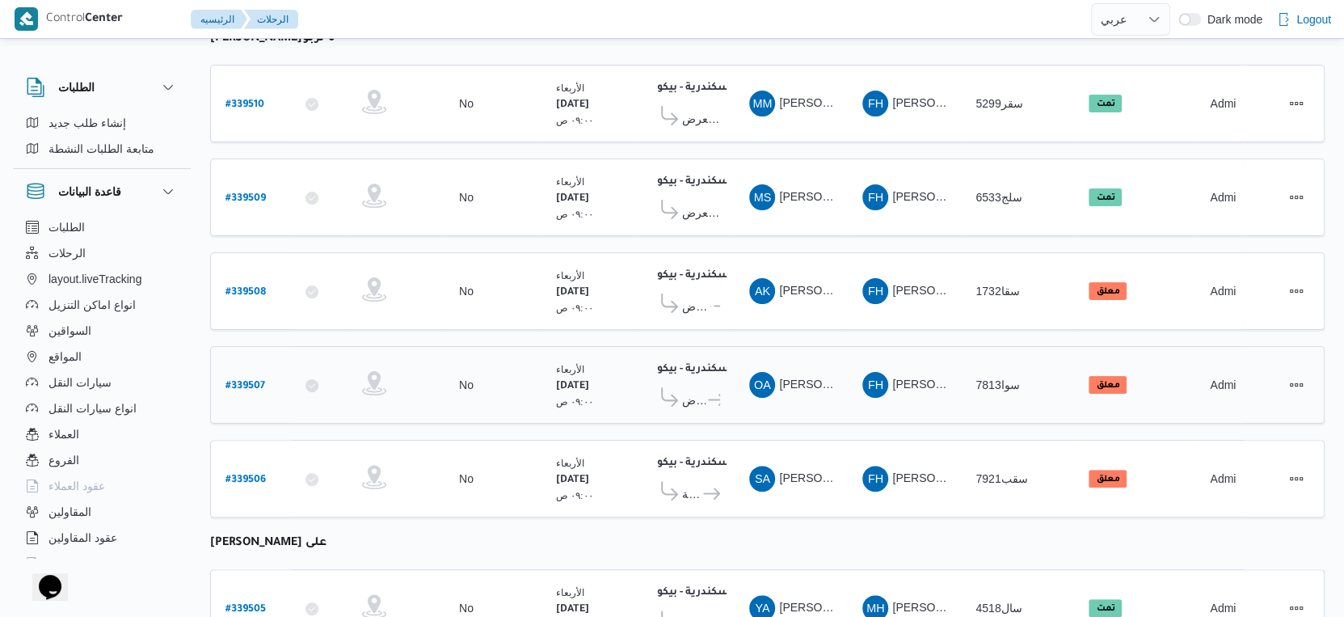
scroll to position [269, 0]
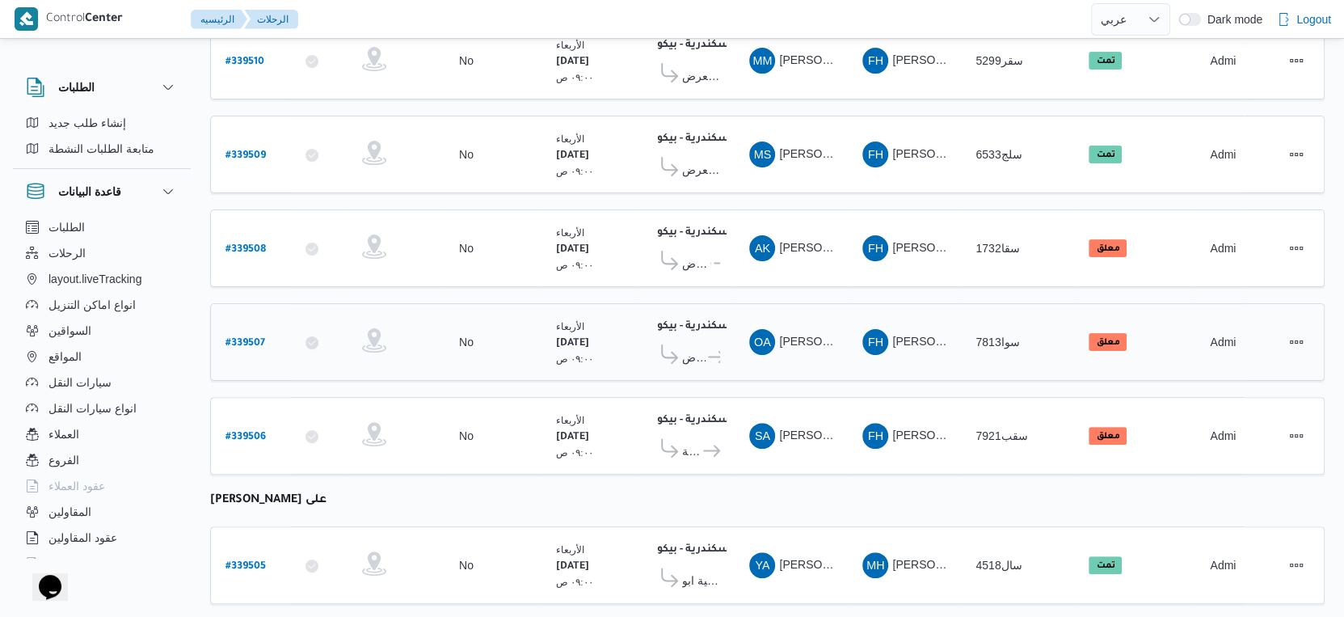
click at [706, 348] on span "برتى سنتر - الرمل اسكندرية" at bounding box center [713, 357] width 15 height 19
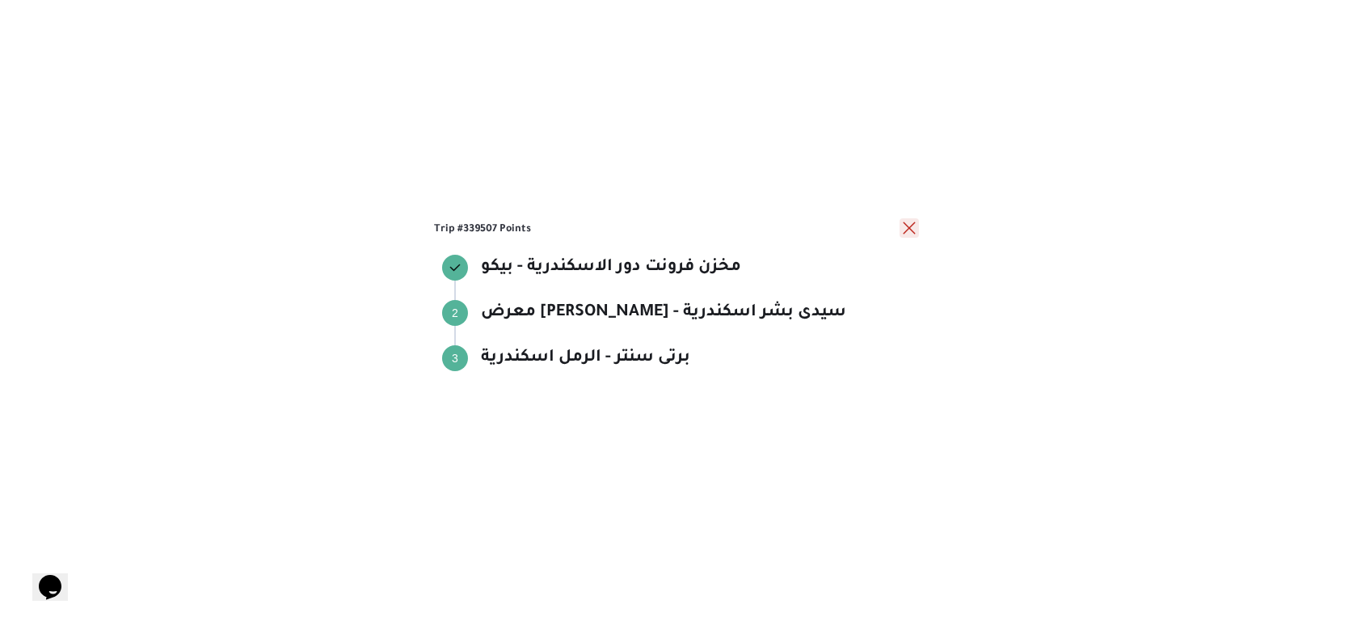
click at [900, 228] on button "close" at bounding box center [909, 227] width 19 height 19
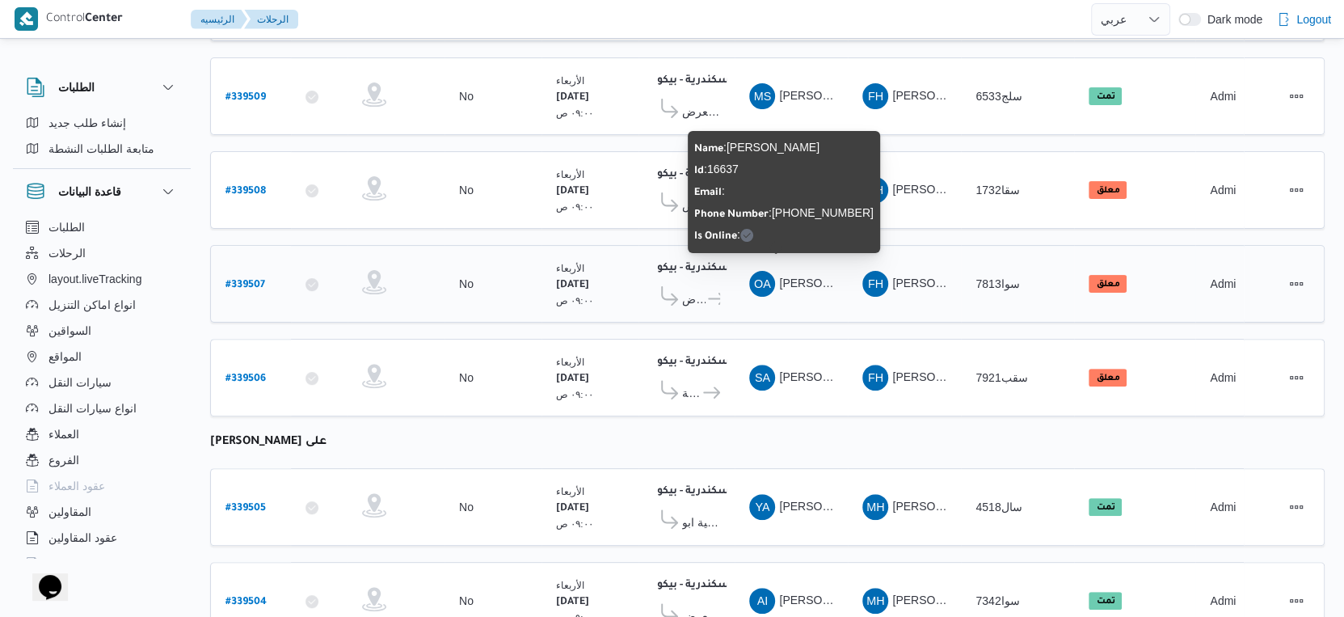
scroll to position [386, 0]
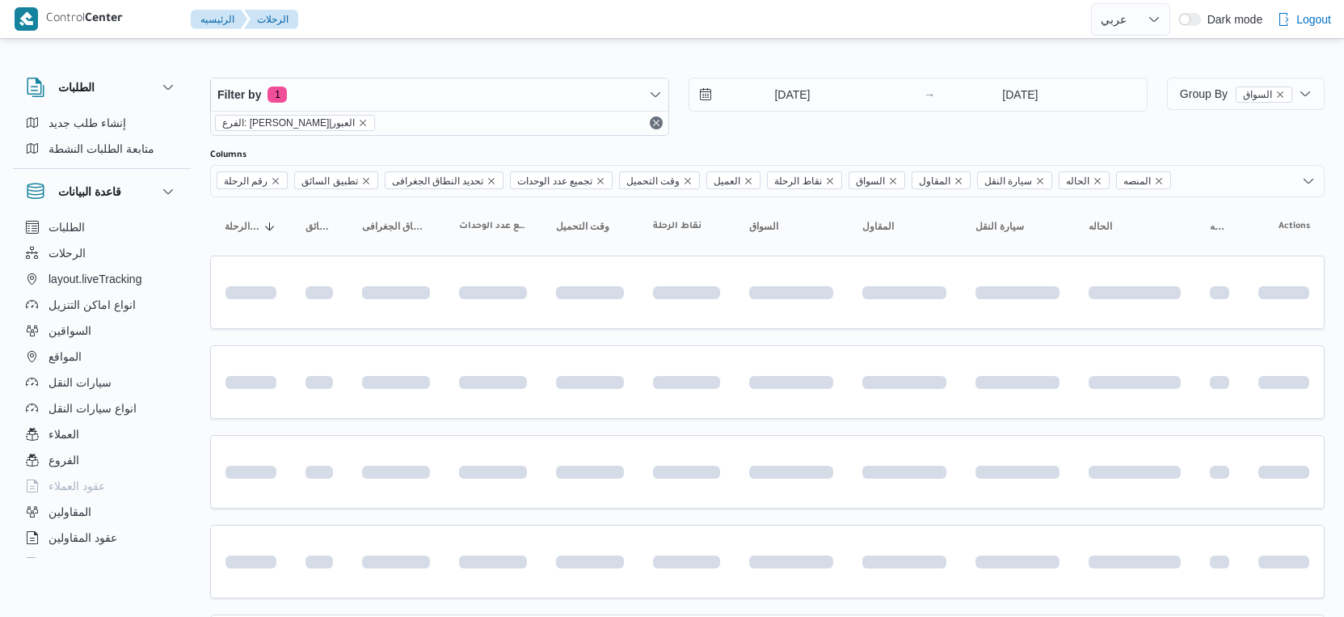
select select "ar"
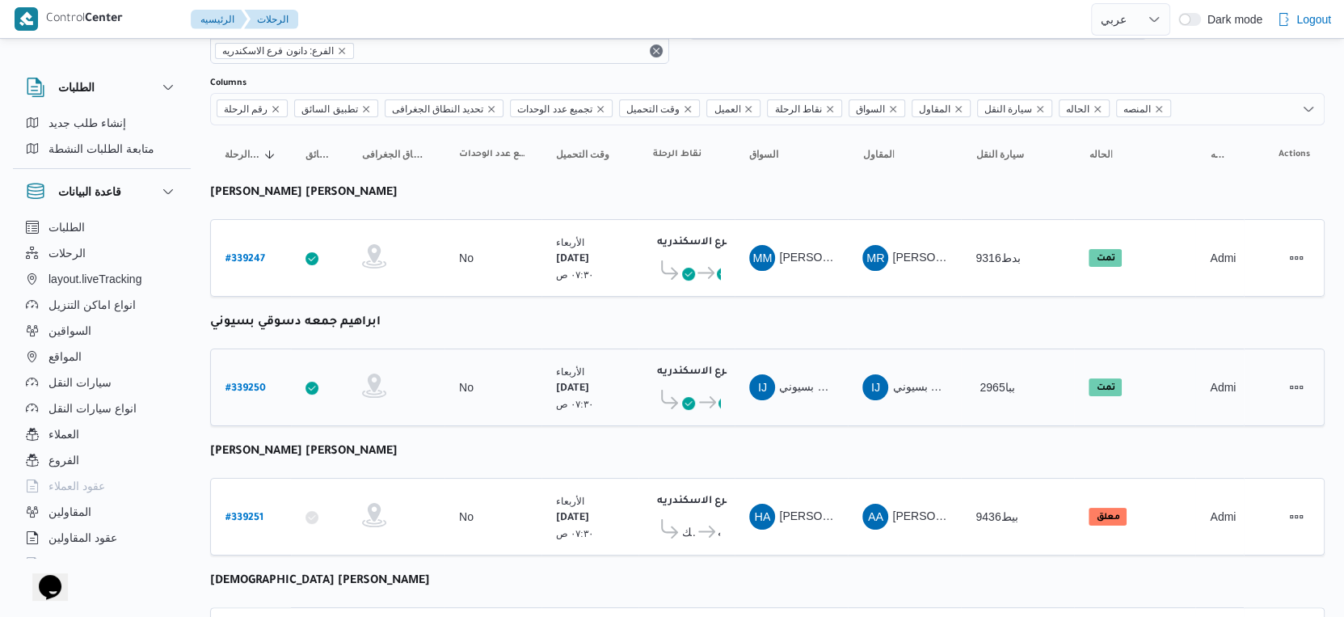
scroll to position [359, 0]
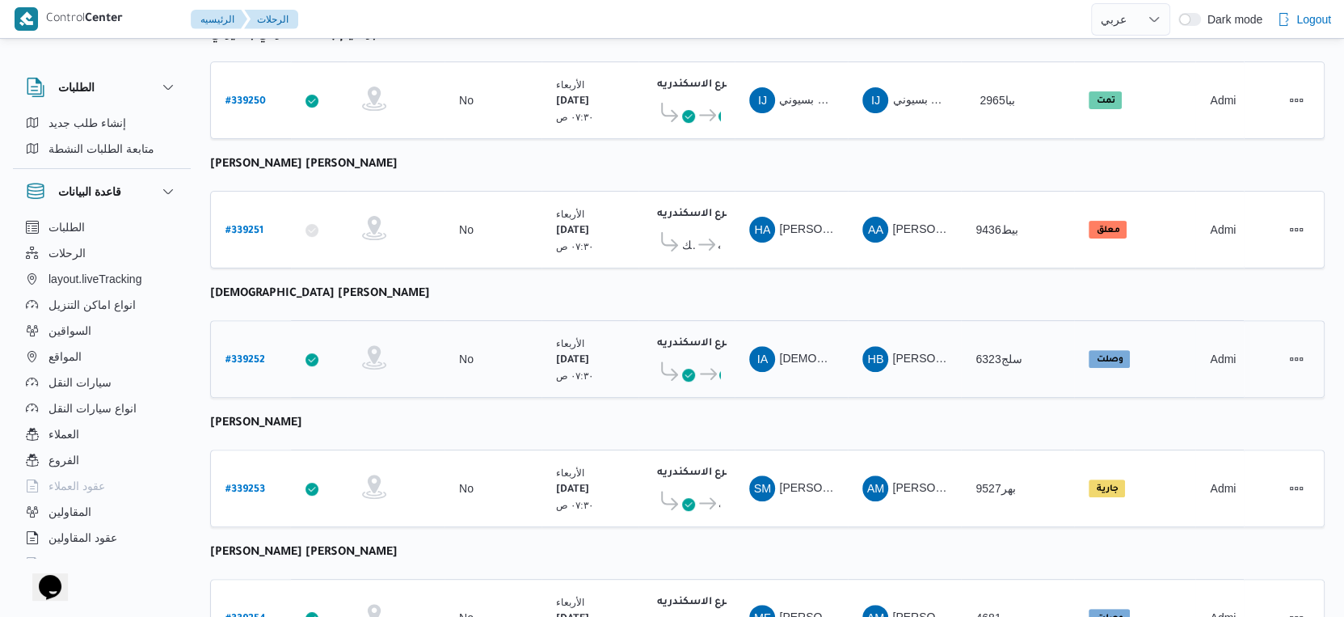
click at [246, 355] on b "# 339252" at bounding box center [246, 360] width 40 height 11
select select "ar"
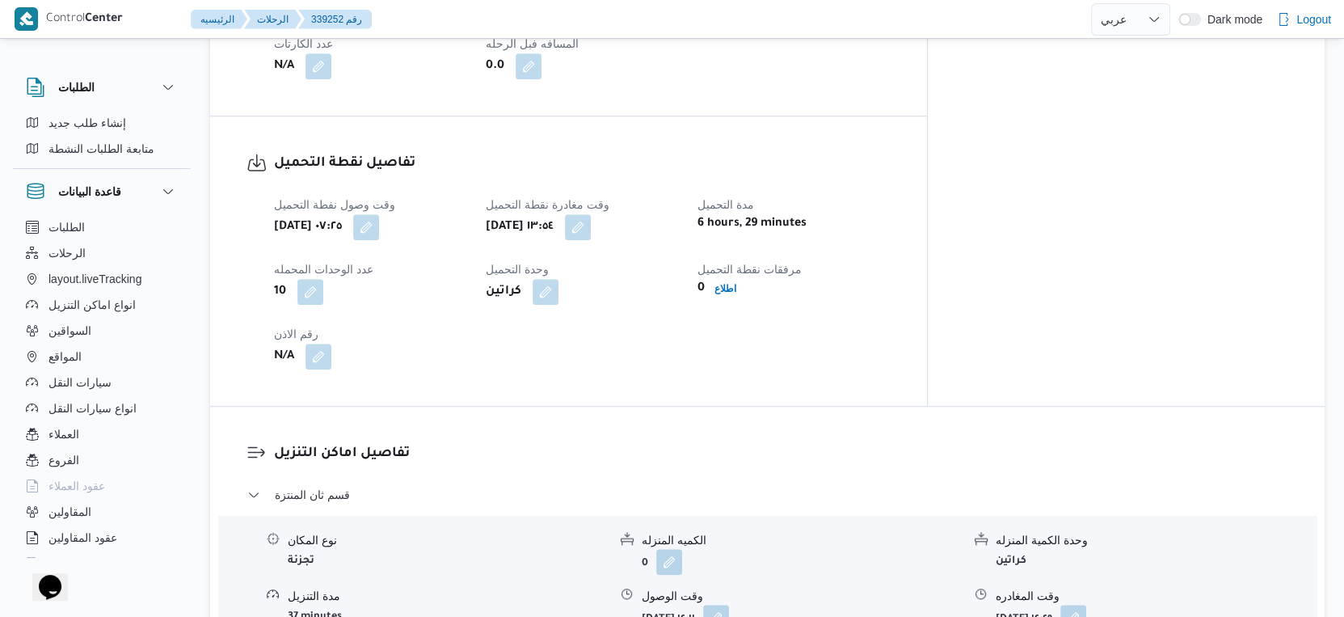
scroll to position [988, 0]
click at [591, 212] on button "button" at bounding box center [578, 225] width 26 height 26
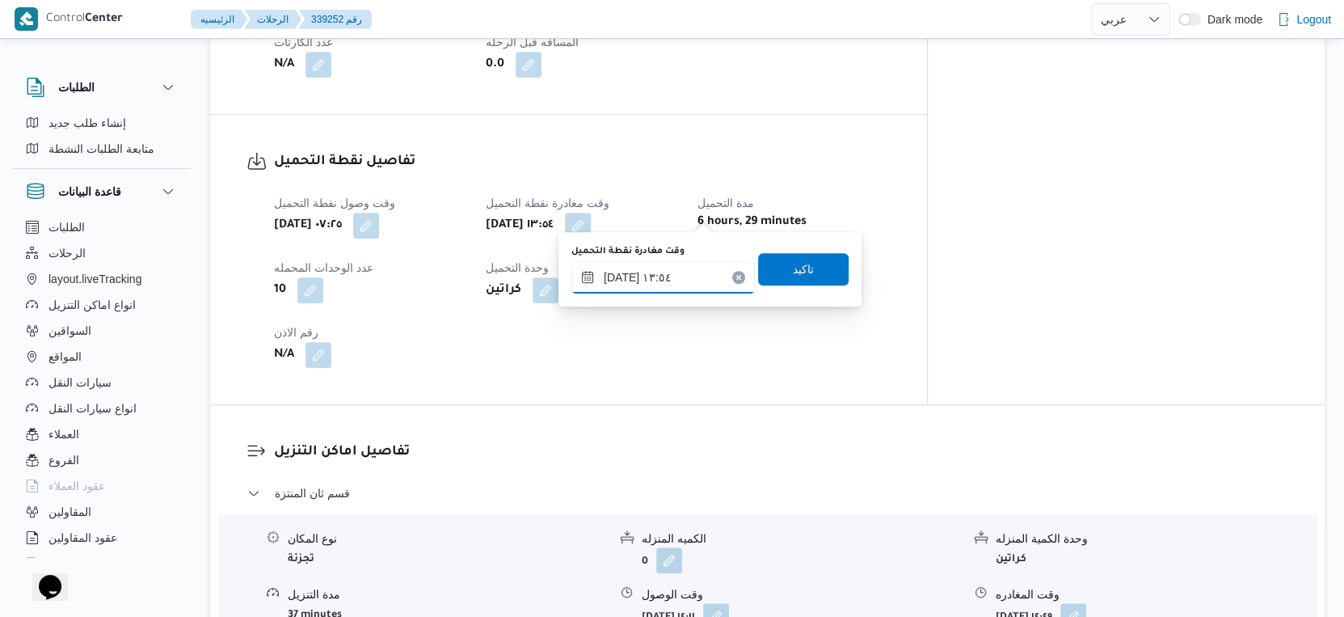
click at [677, 274] on input "٢٤/٠٩/٢٠٢٥ ١٣:٥٤" at bounding box center [662, 277] width 183 height 32
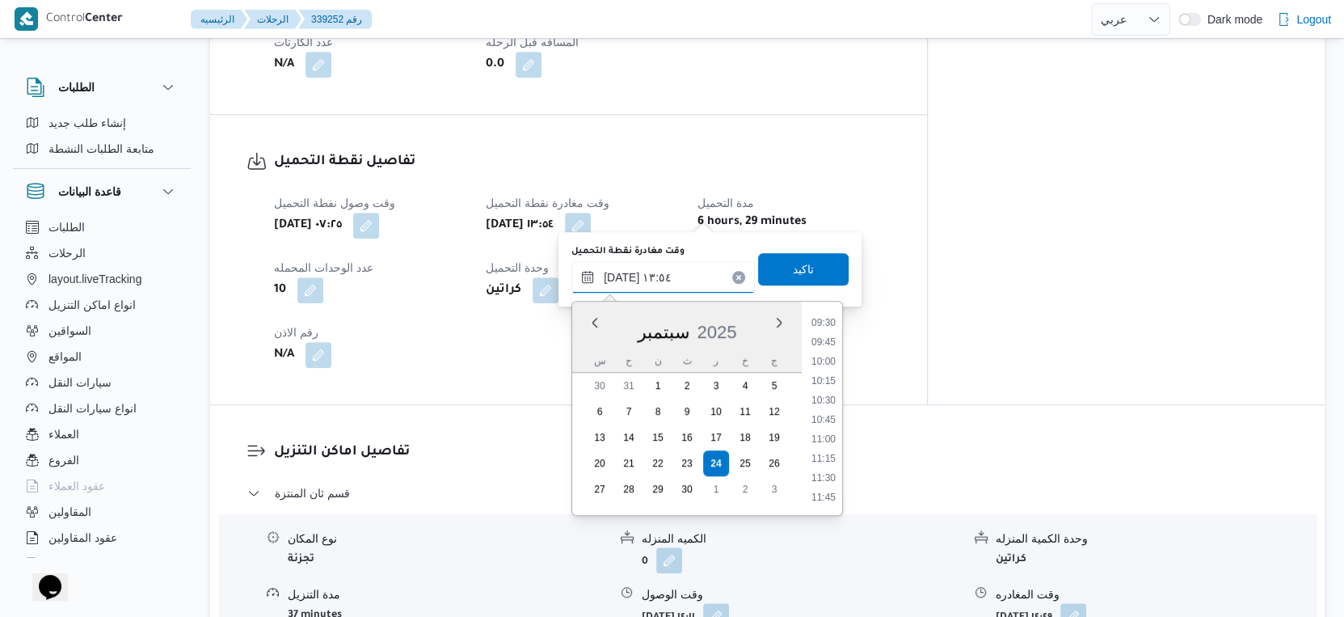
scroll to position [698, 0]
click at [820, 318] on li "09:00" at bounding box center [823, 322] width 37 height 16
type input "٢٤/٠٩/٢٠٢٥ ٠٩:٠٠"
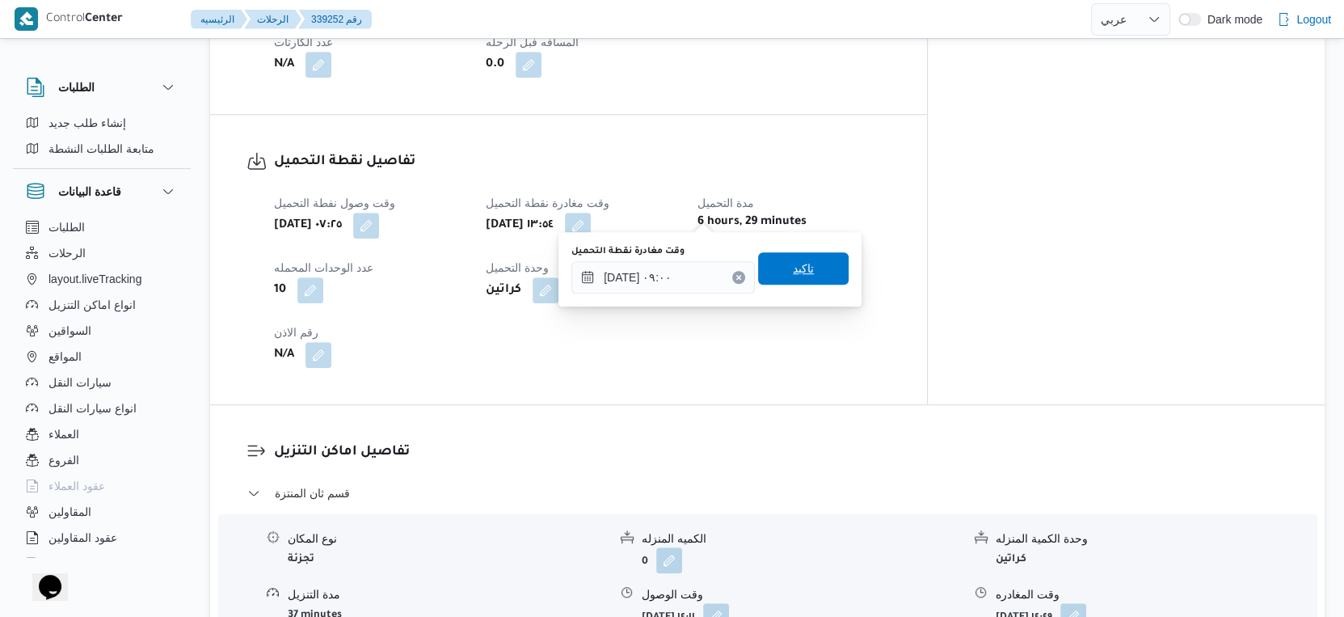
click at [807, 276] on span "تاكيد" at bounding box center [803, 268] width 91 height 32
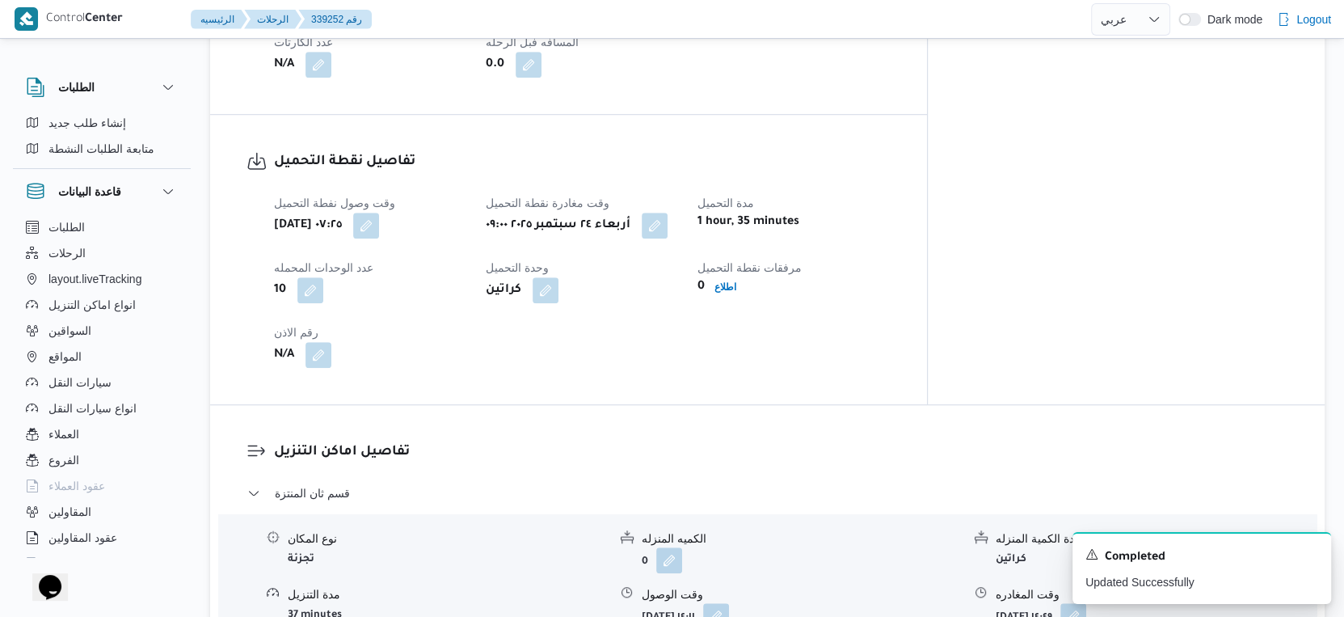
scroll to position [538, 0]
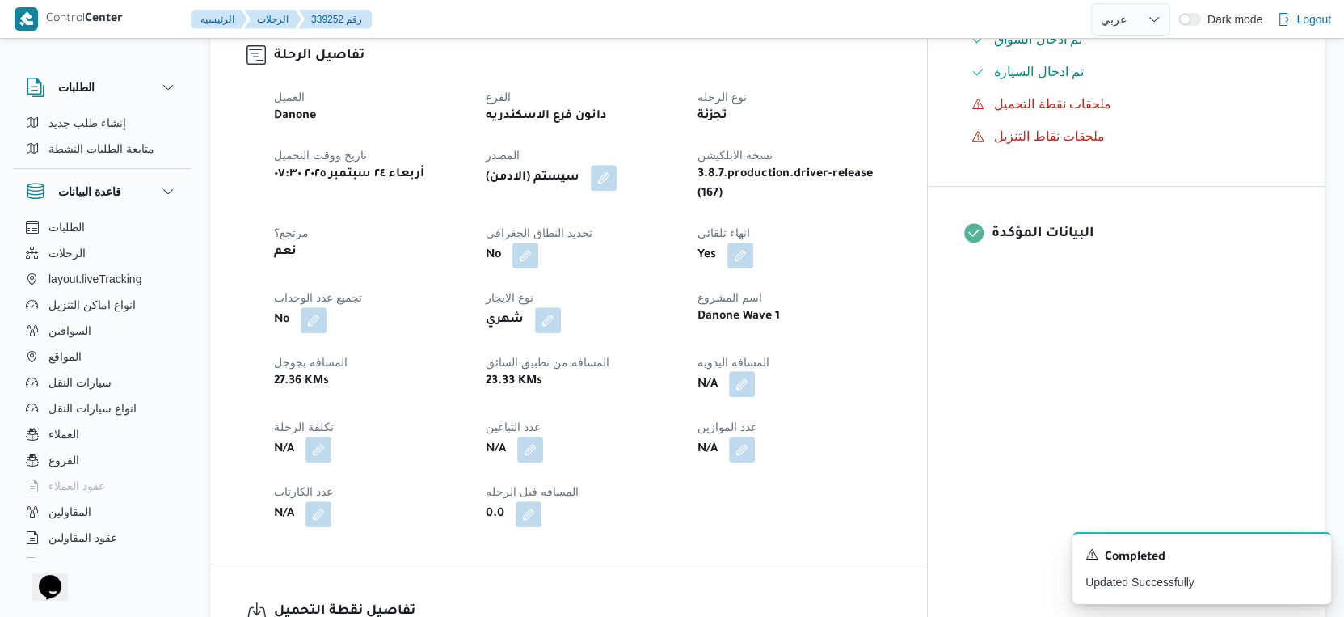
click at [755, 371] on button "button" at bounding box center [742, 384] width 26 height 26
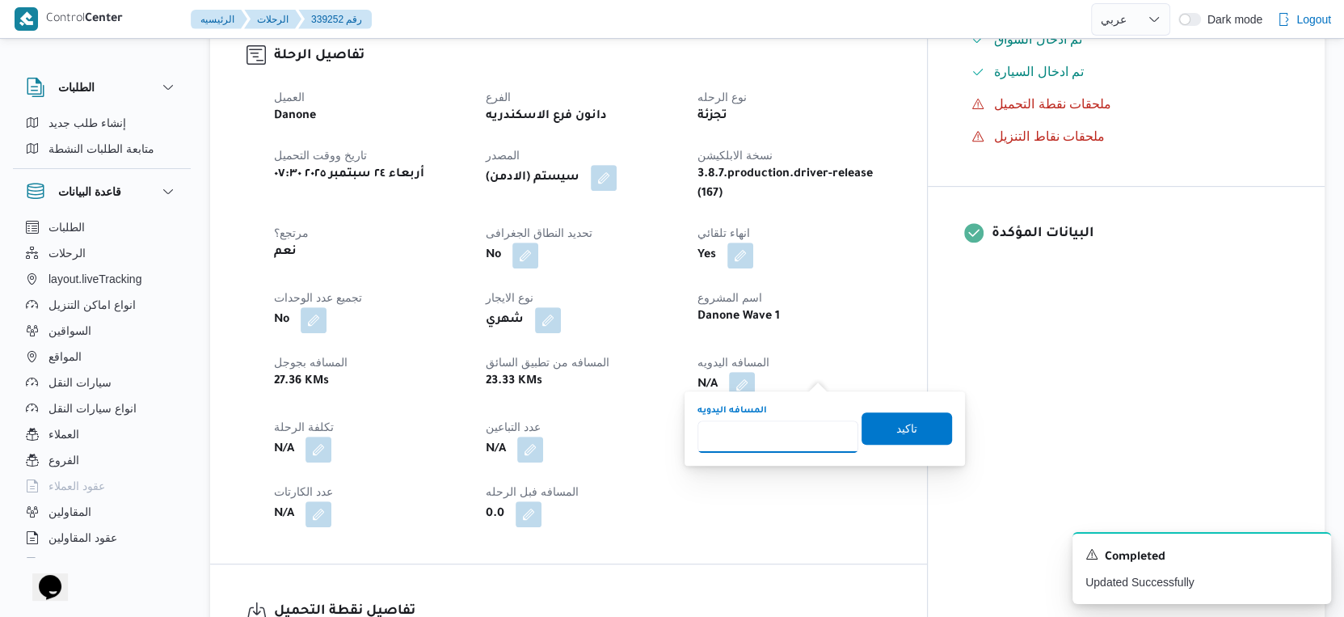
click at [776, 448] on input "المسافه اليدويه" at bounding box center [778, 436] width 161 height 32
type input "72"
click at [908, 441] on span "تاكيد" at bounding box center [907, 427] width 91 height 32
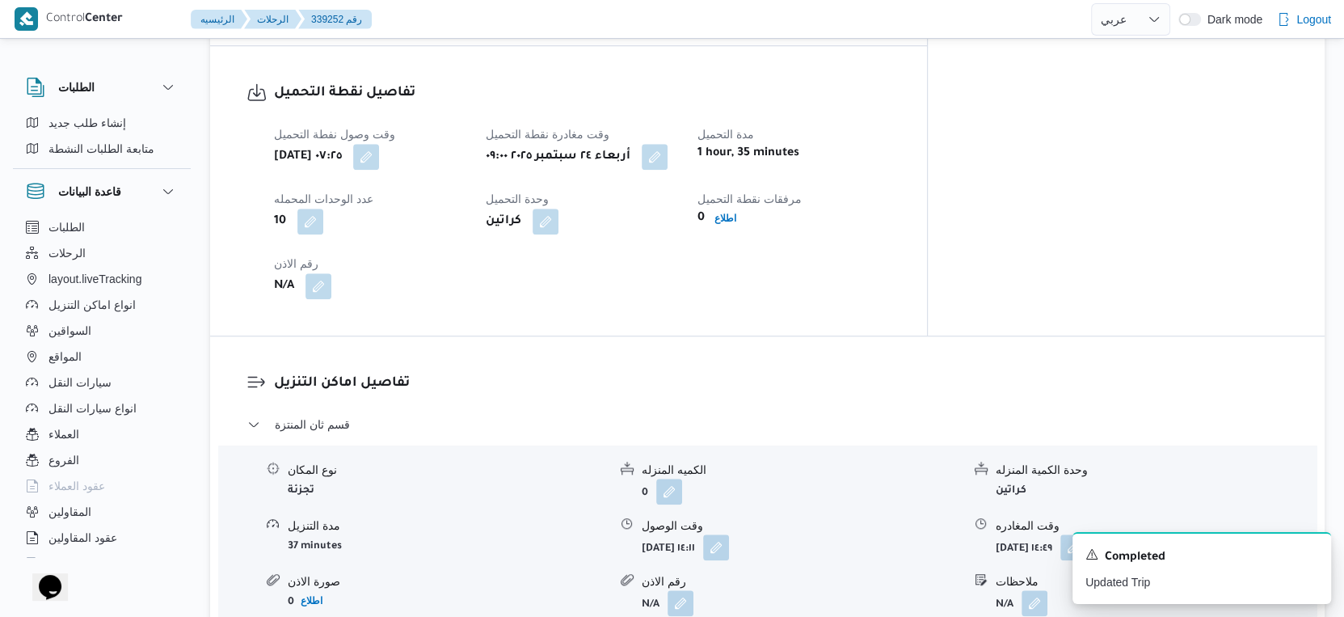
scroll to position [1257, 0]
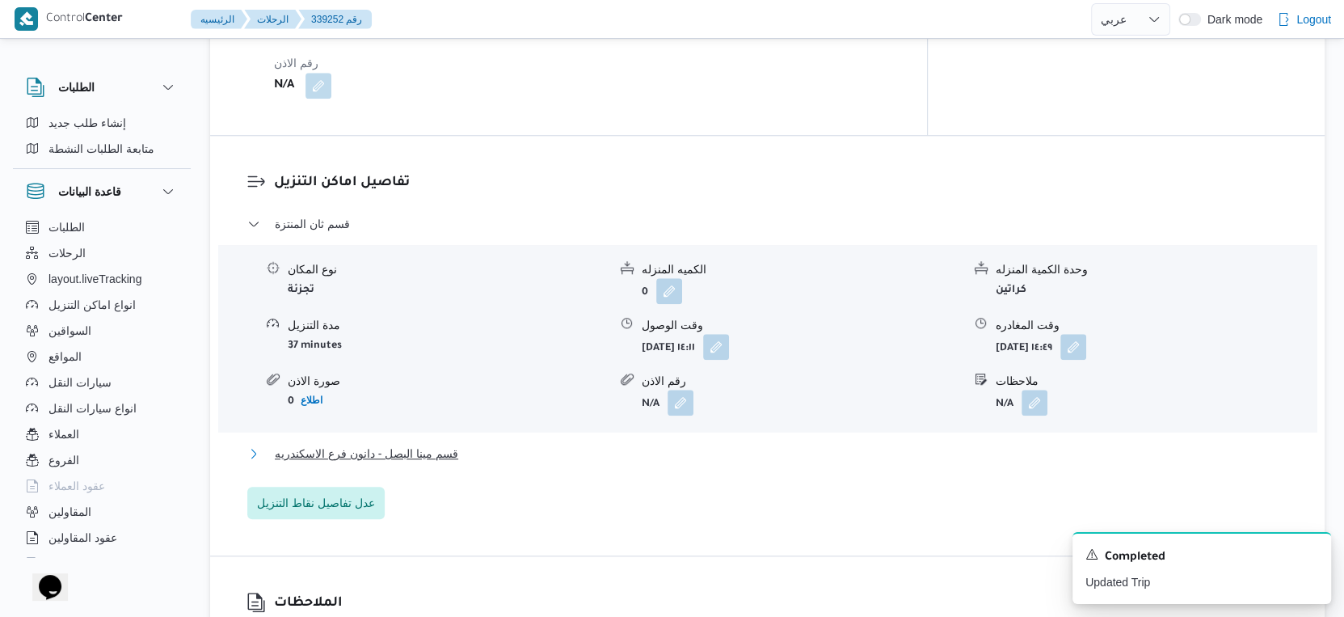
click at [464, 444] on button "قسم مينا البصل - دانون فرع الاسكندريه" at bounding box center [767, 453] width 1041 height 19
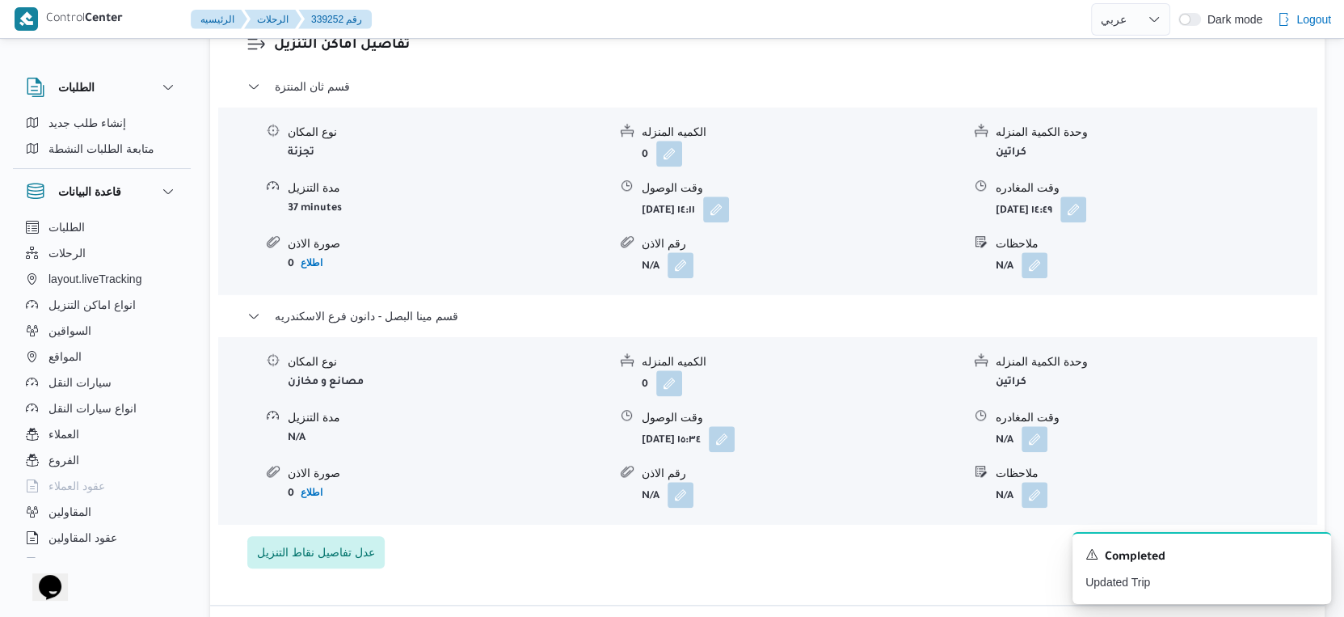
scroll to position [1436, 0]
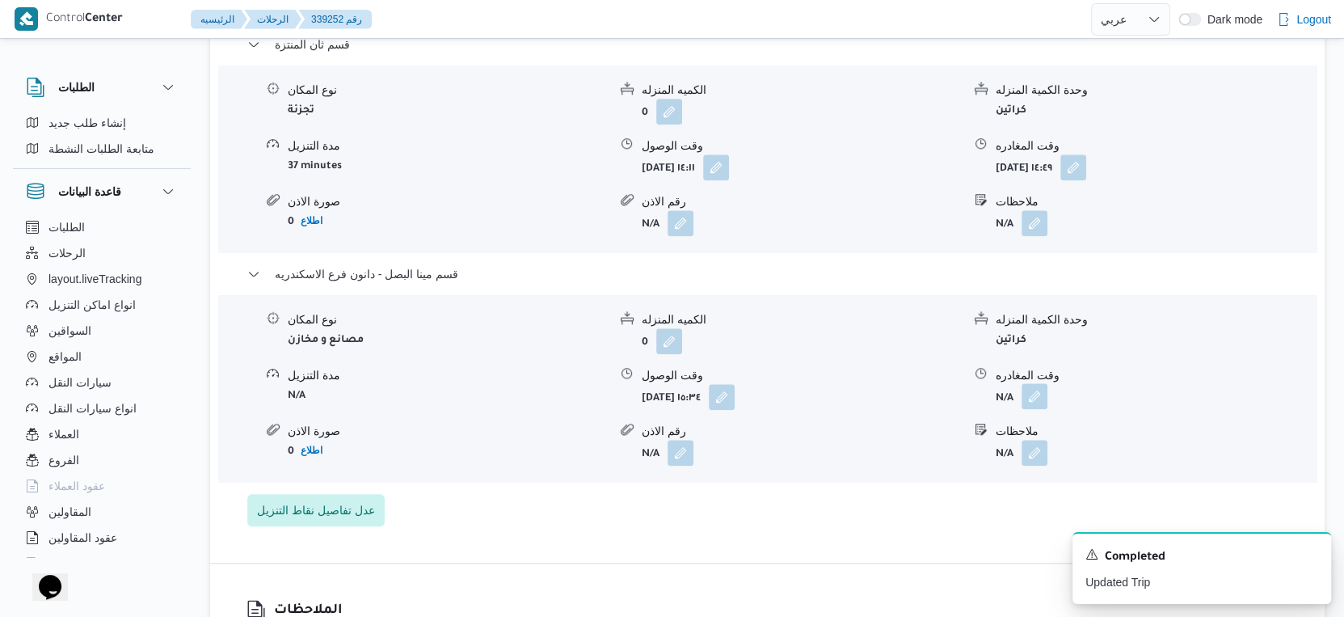
click at [1031, 385] on button "button" at bounding box center [1035, 396] width 26 height 26
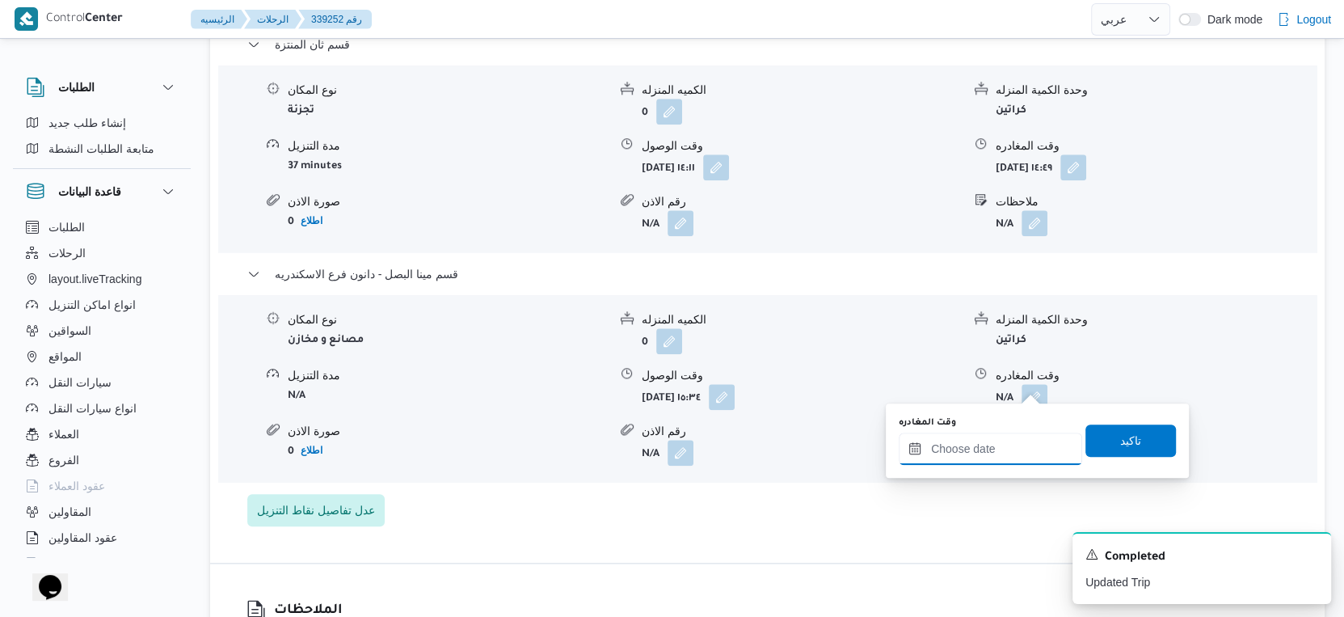
click at [1007, 453] on input "وقت المغادره" at bounding box center [990, 448] width 183 height 32
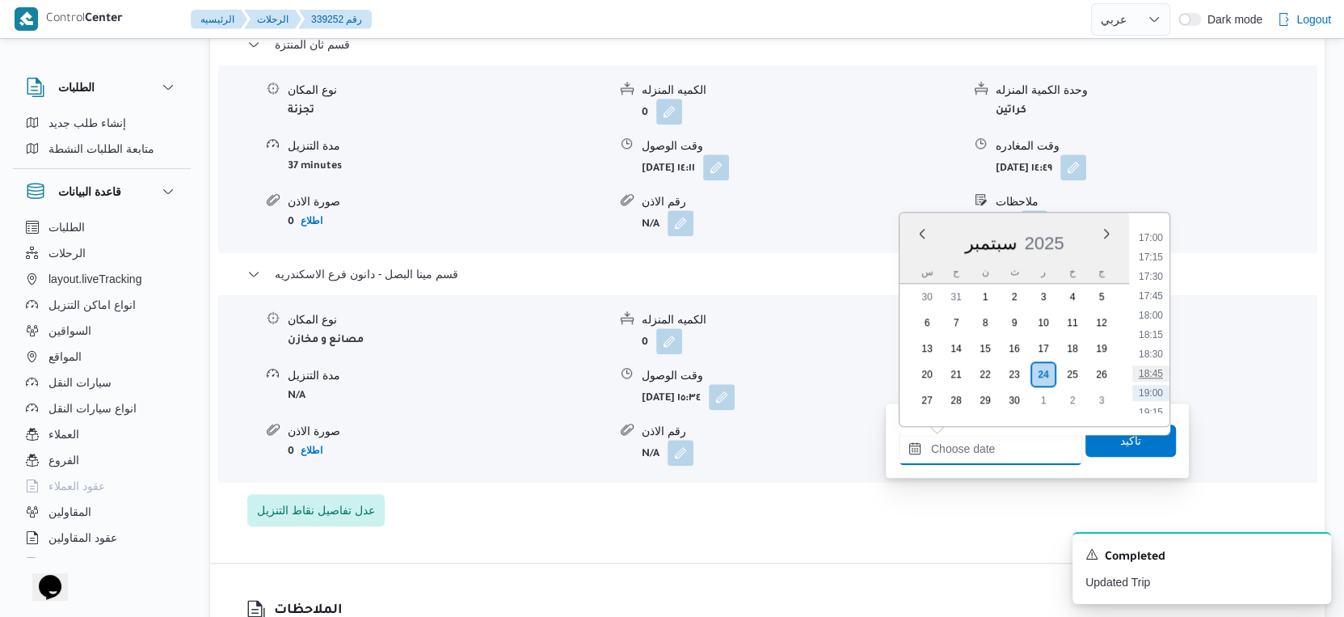
scroll to position [1284, 0]
click at [1154, 261] on li "17:00" at bounding box center [1150, 268] width 37 height 16
type input "٢٤/٠٩/٢٠٢٥ ١٧:٠٠"
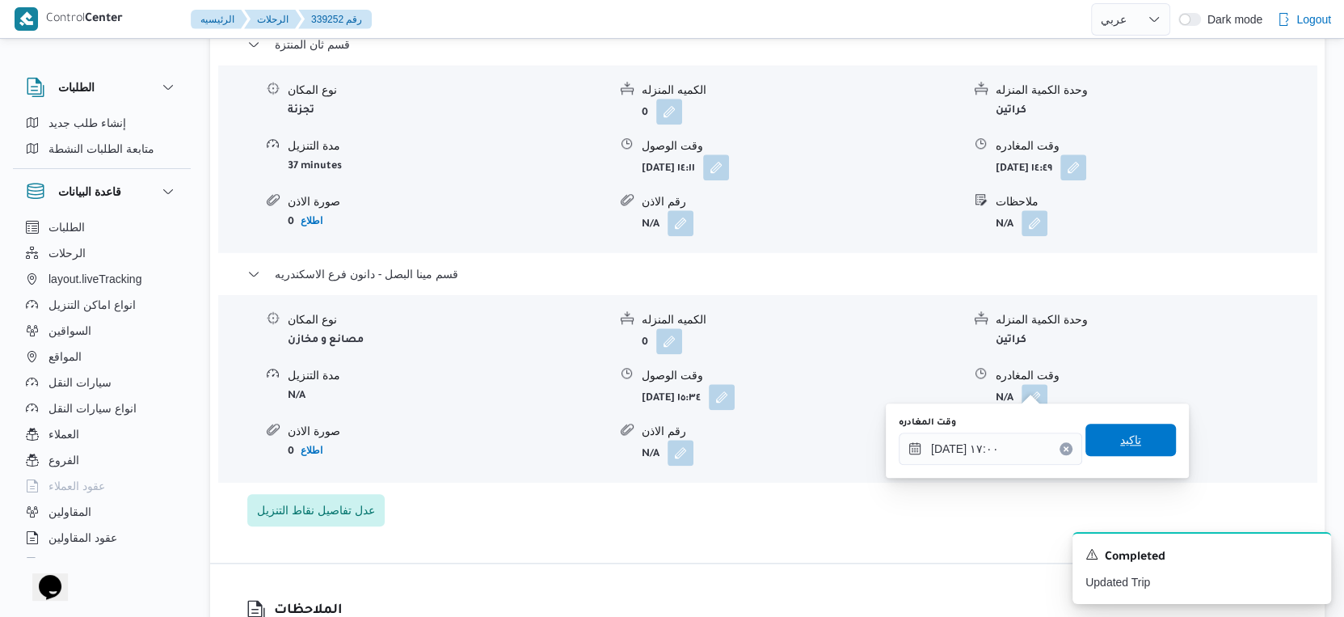
click at [1139, 430] on span "تاكيد" at bounding box center [1131, 440] width 91 height 32
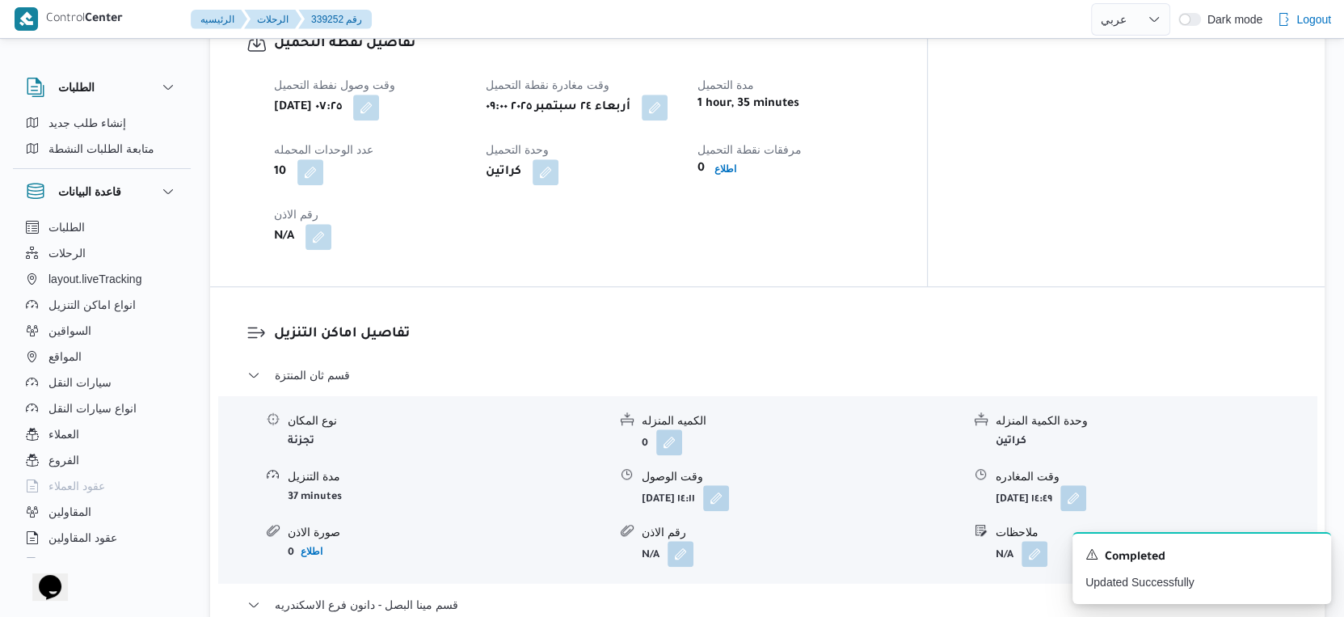
scroll to position [1077, 0]
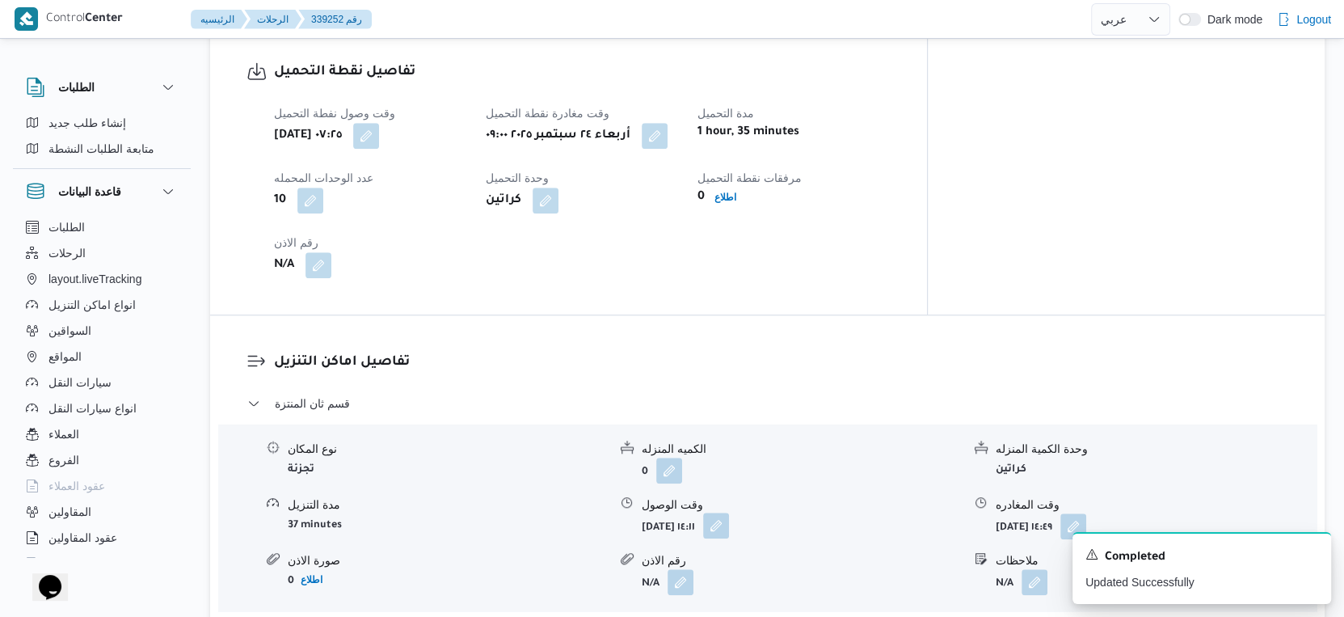
click at [729, 517] on button "button" at bounding box center [716, 525] width 26 height 26
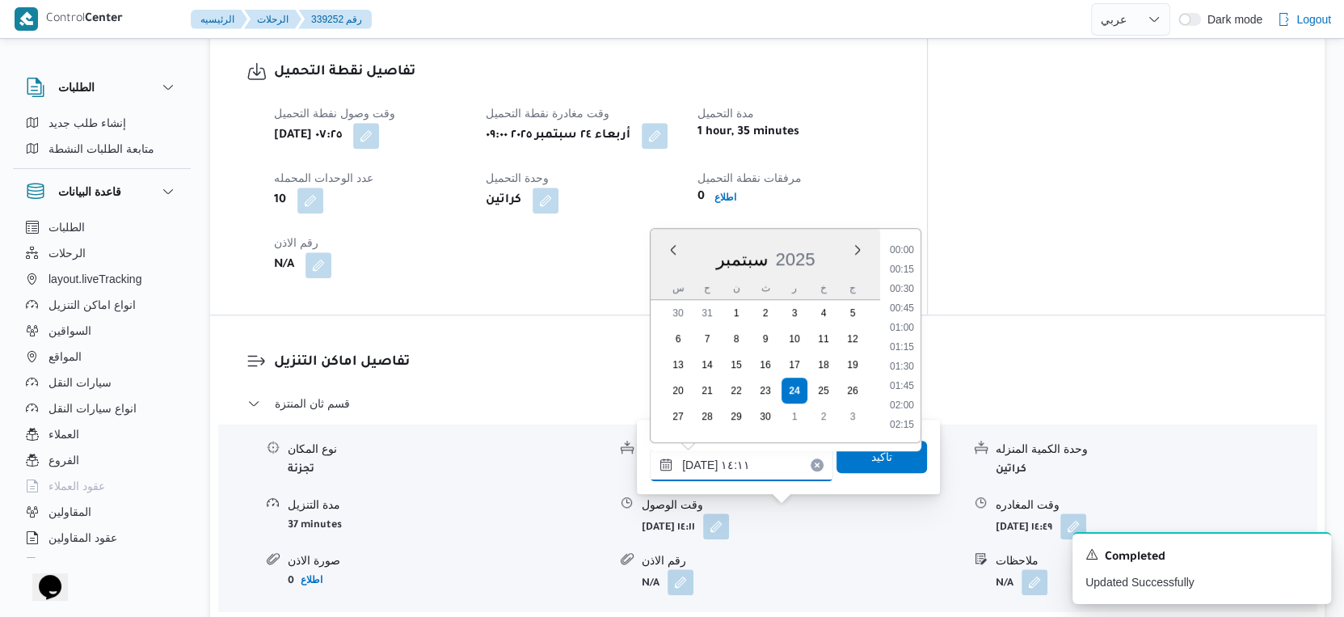
click at [740, 469] on input "٢٤/٠٩/٢٠٢٥ ١٤:١١" at bounding box center [741, 465] width 183 height 32
click at [909, 272] on li "09:30" at bounding box center [901, 269] width 37 height 16
type input "٢٤/٠٩/٢٠٢٥ ٠٩:٣٠"
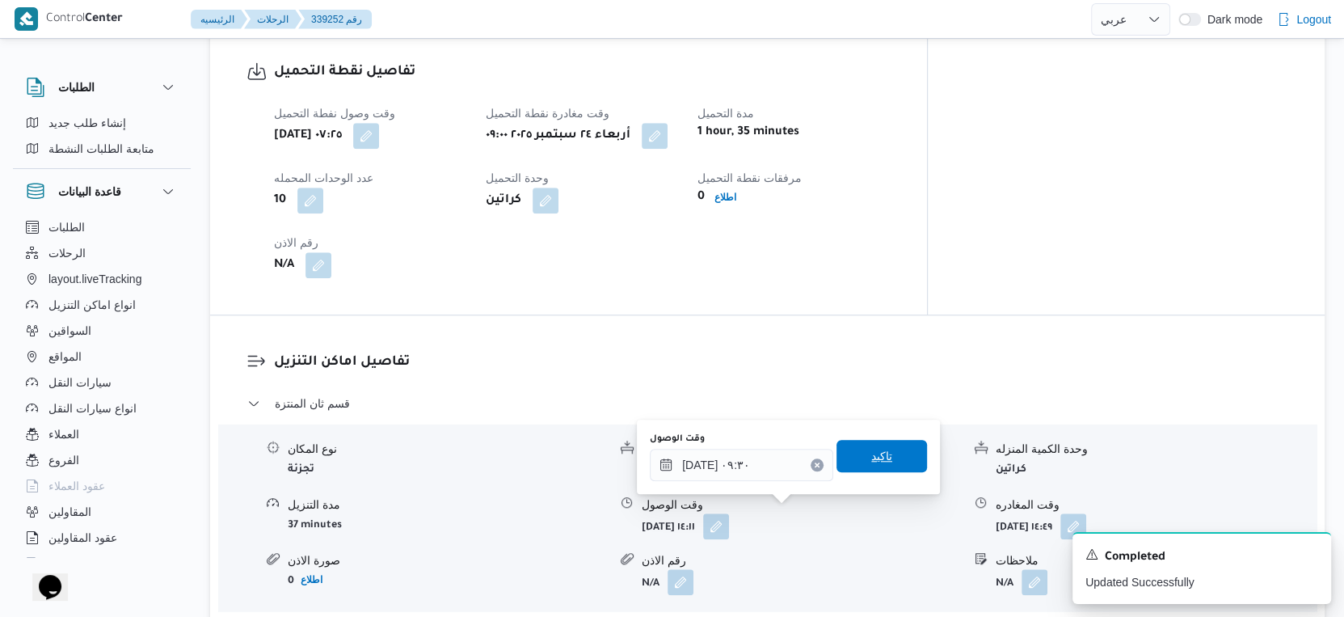
click at [883, 461] on span "تاكيد" at bounding box center [882, 456] width 91 height 32
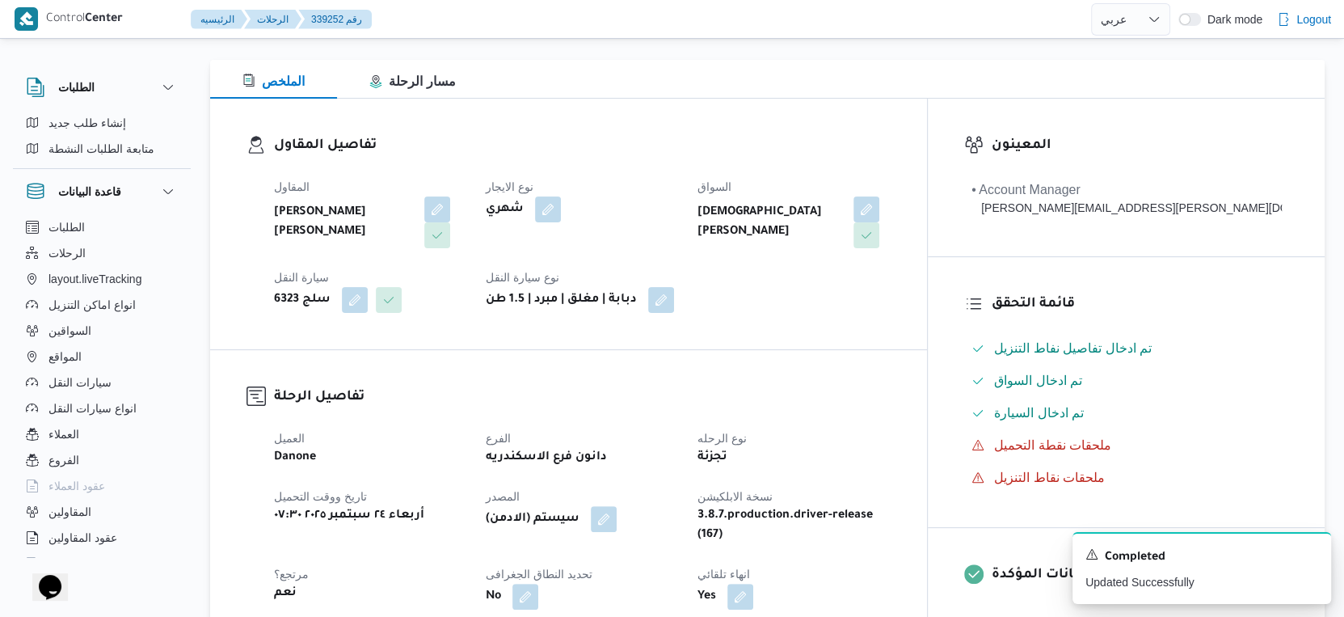
scroll to position [0, 0]
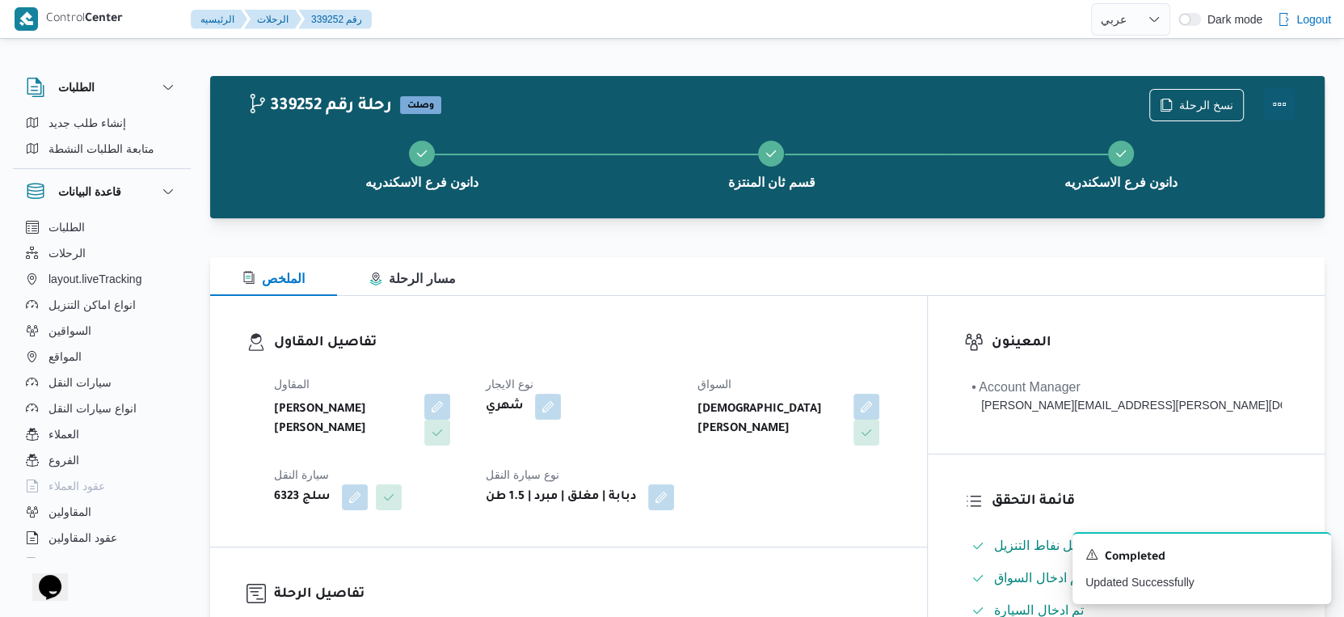
click at [1280, 105] on button "Actions" at bounding box center [1279, 104] width 32 height 32
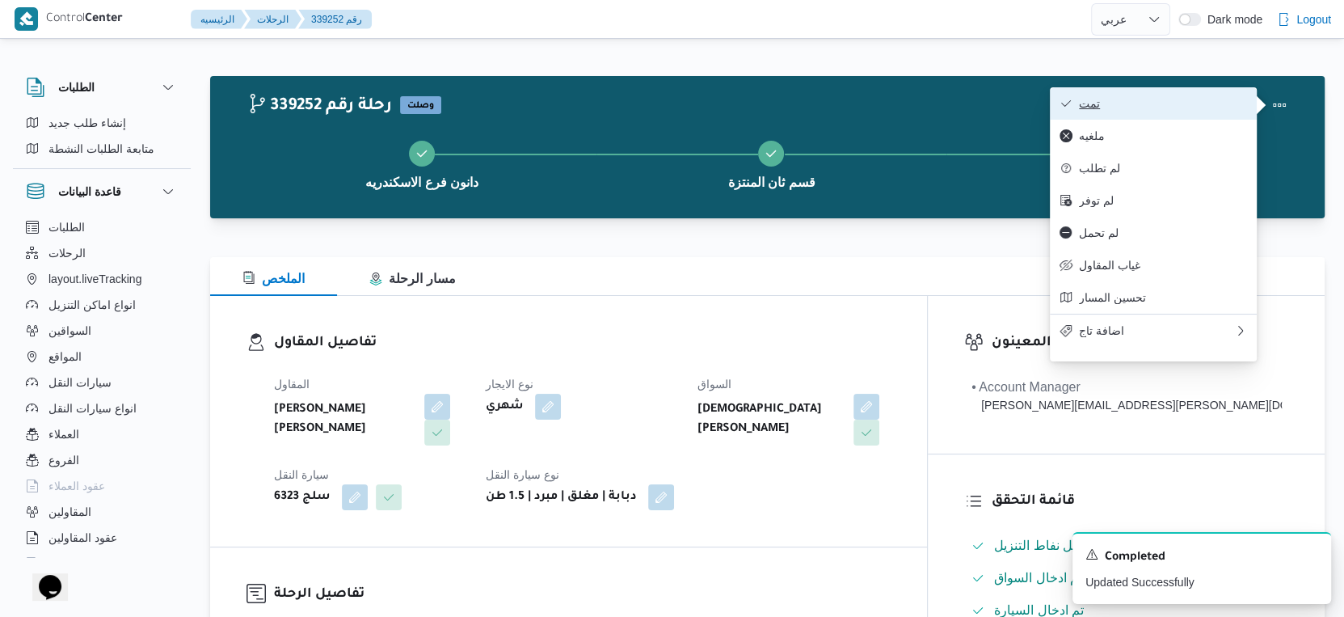
click at [1187, 102] on span "تمت" at bounding box center [1163, 103] width 168 height 13
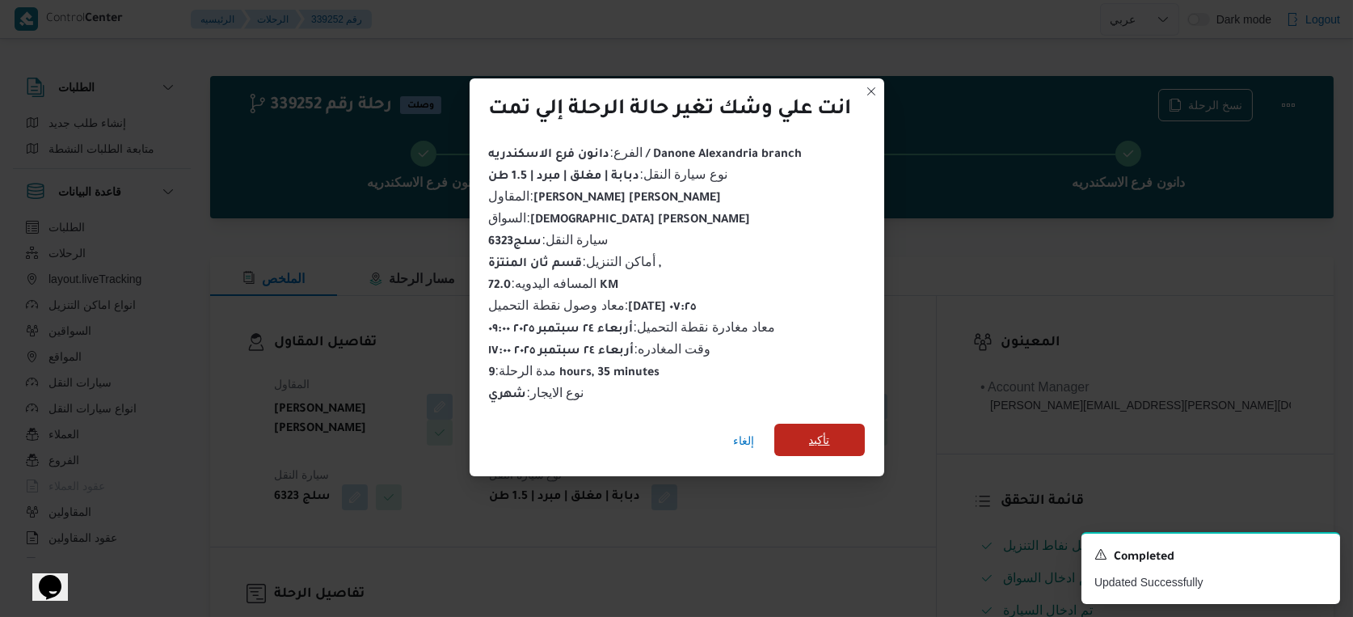
click at [812, 425] on span "تأكيد" at bounding box center [819, 440] width 91 height 32
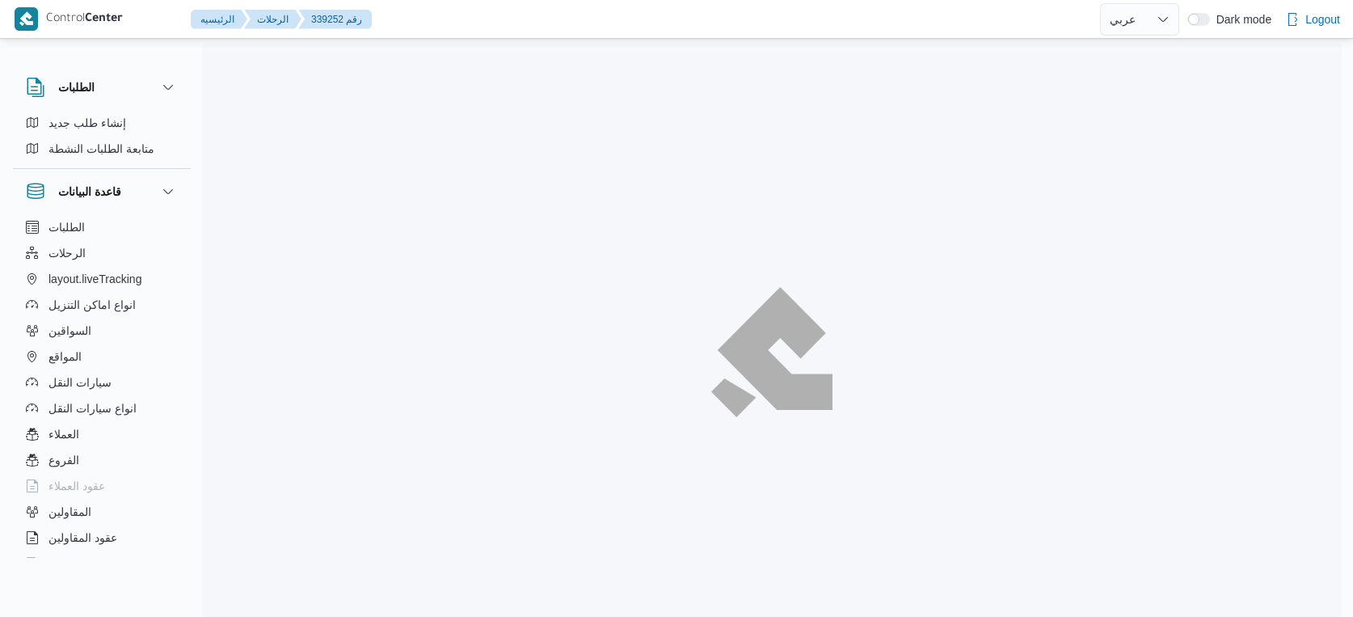
select select "ar"
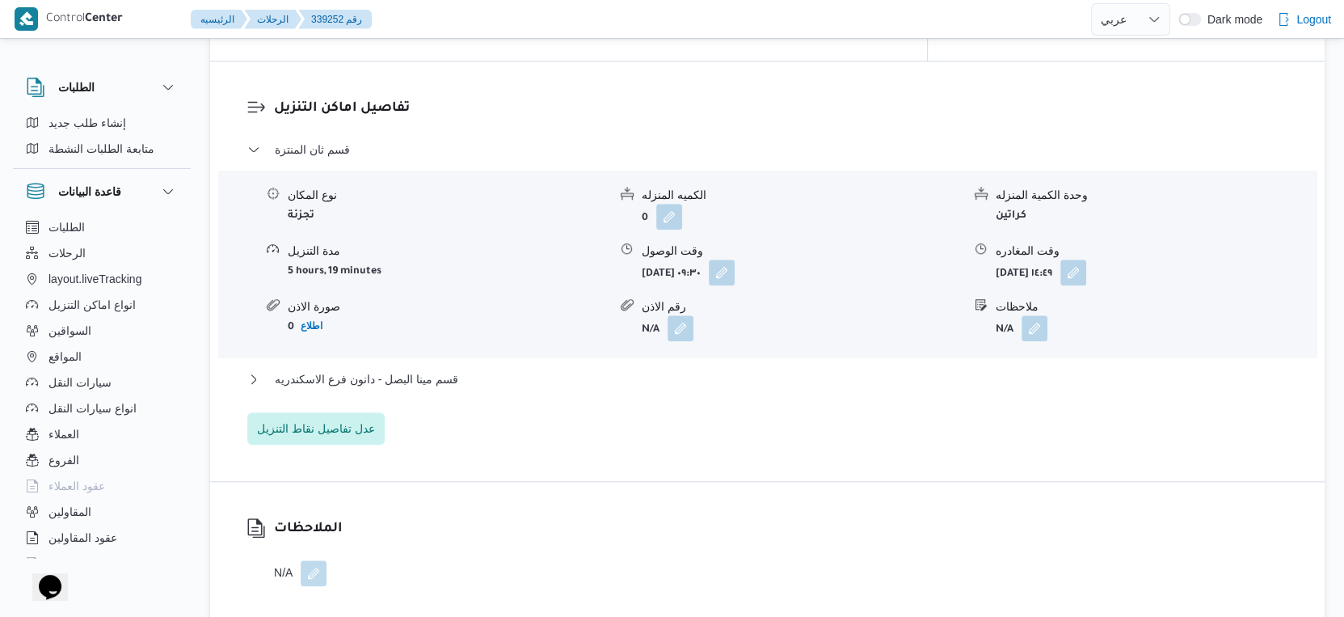
scroll to position [1436, 0]
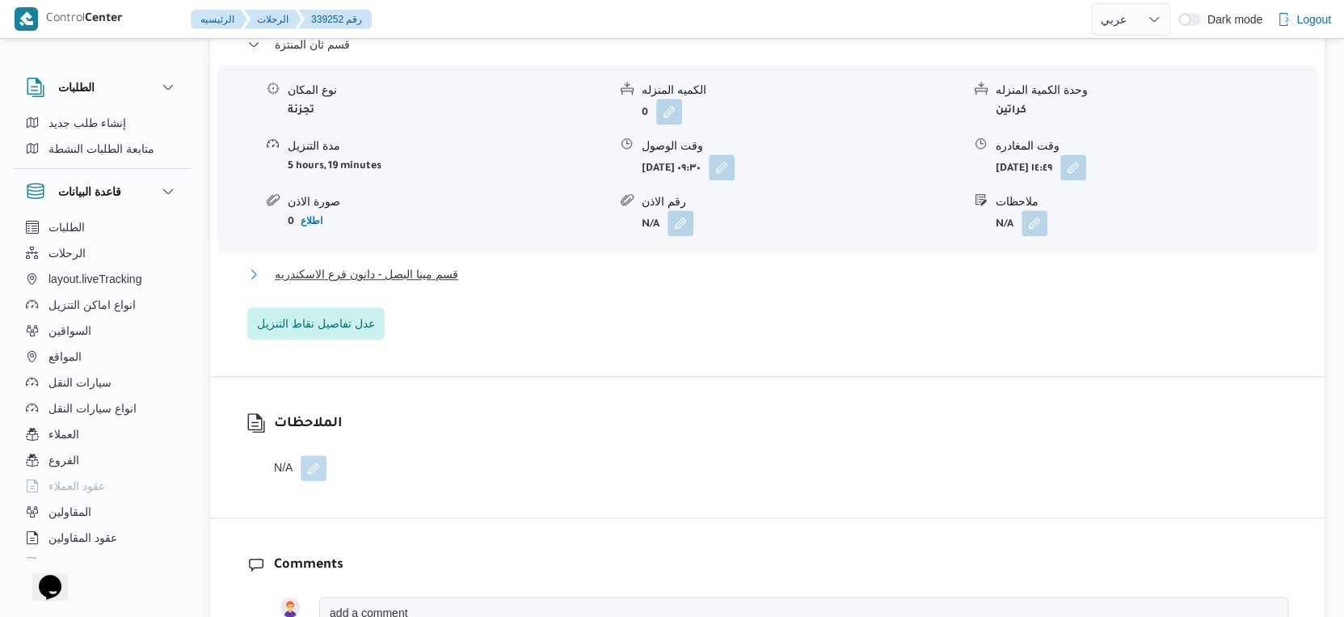
click at [426, 264] on span "قسم مينا البصل - دانون فرع الاسكندريه" at bounding box center [366, 273] width 183 height 19
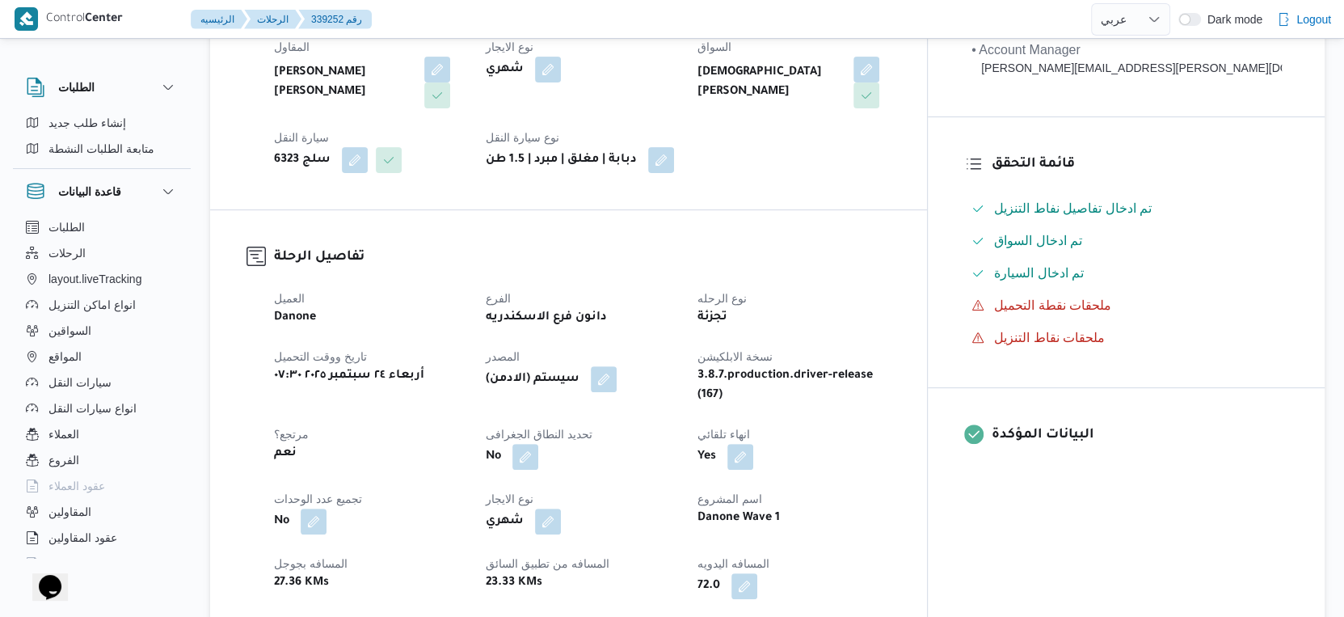
scroll to position [538, 0]
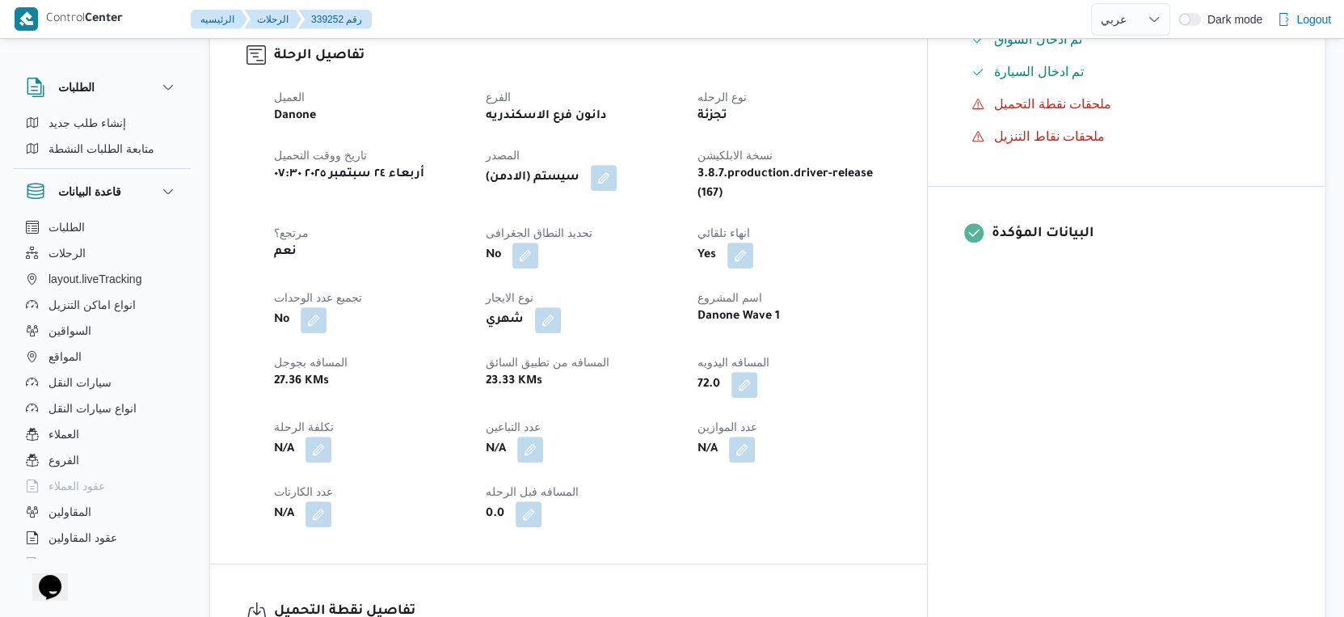
select select "ar"
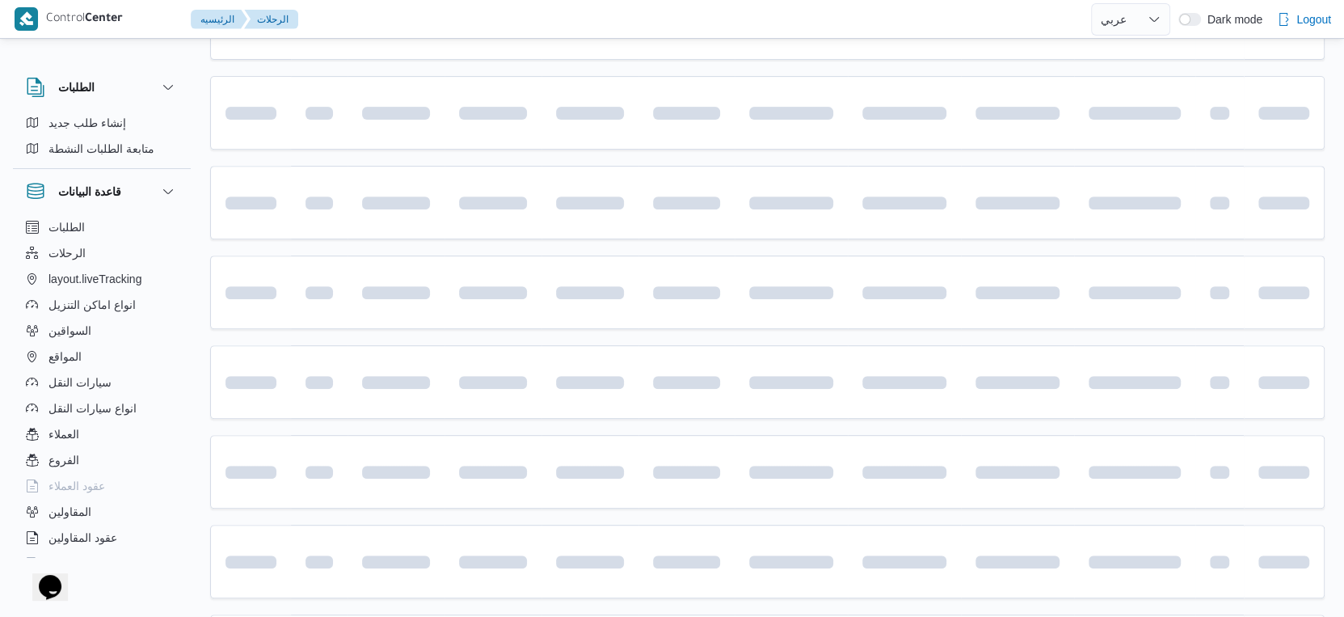
scroll to position [359, 0]
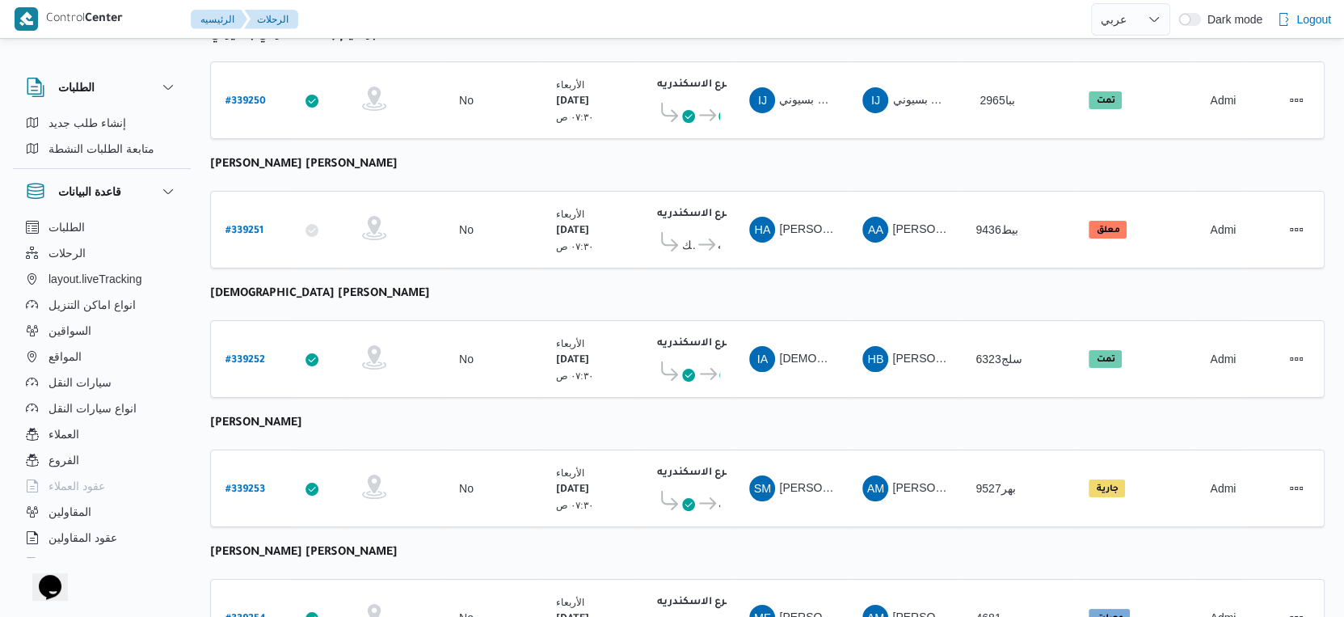
select select "ar"
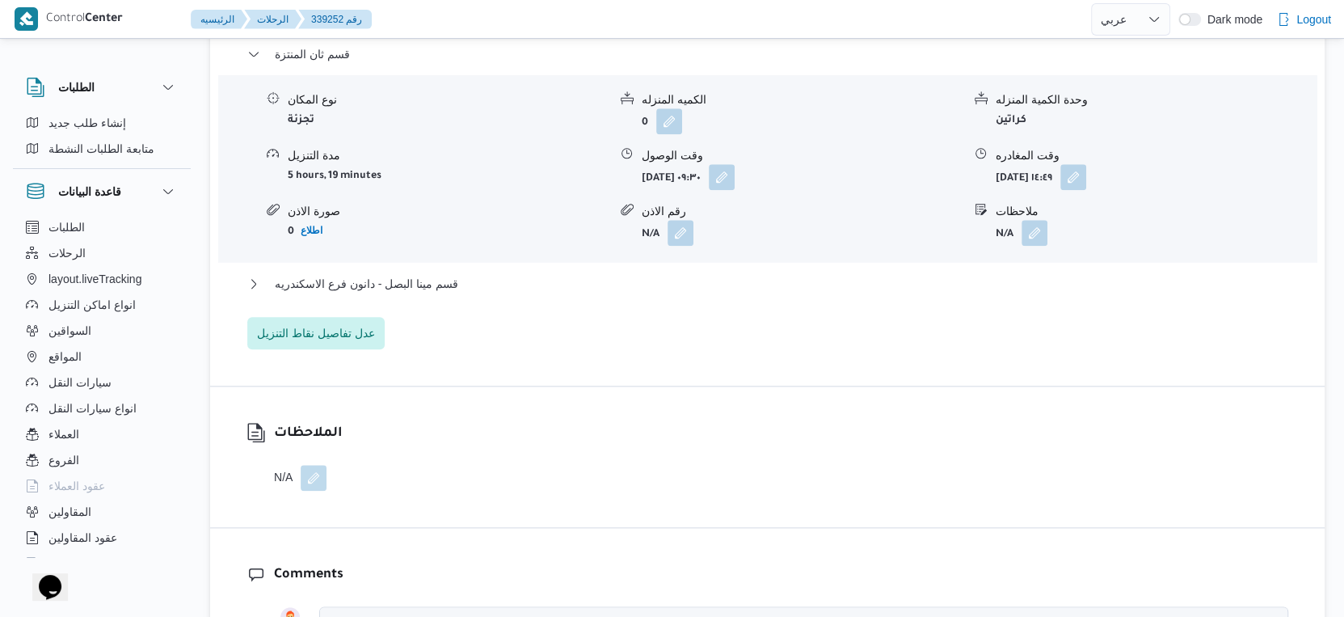
scroll to position [1436, 0]
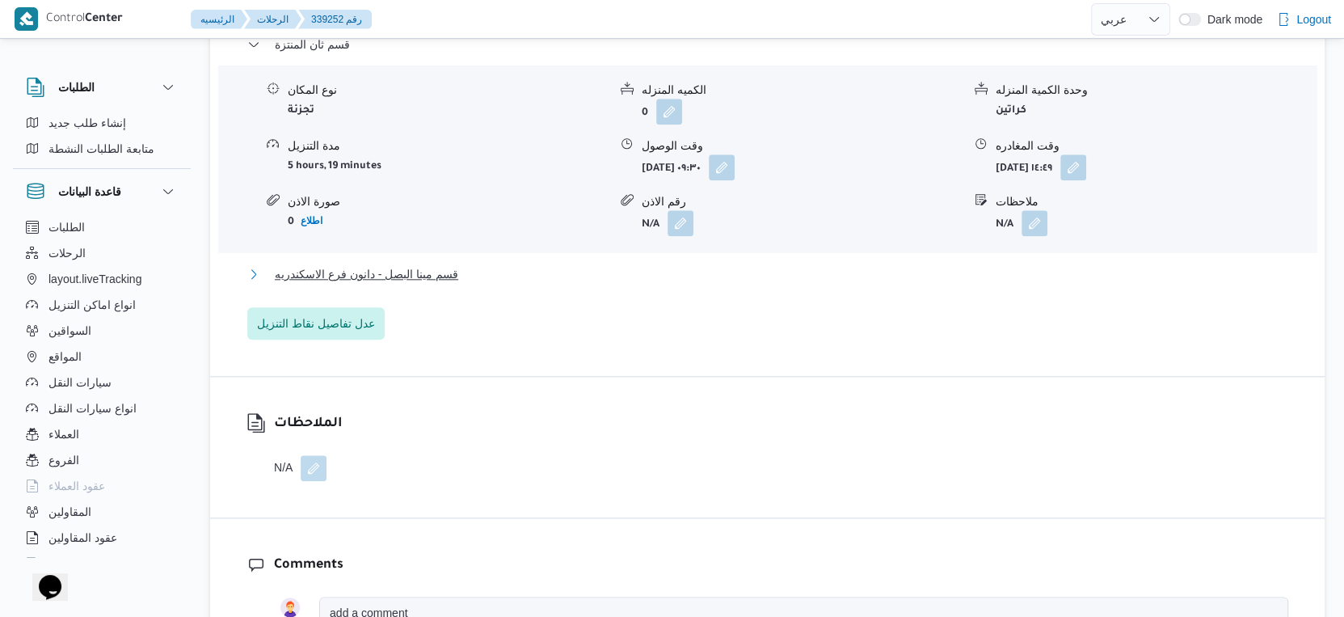
click at [435, 264] on span "قسم مينا البصل - دانون فرع الاسكندريه" at bounding box center [366, 273] width 183 height 19
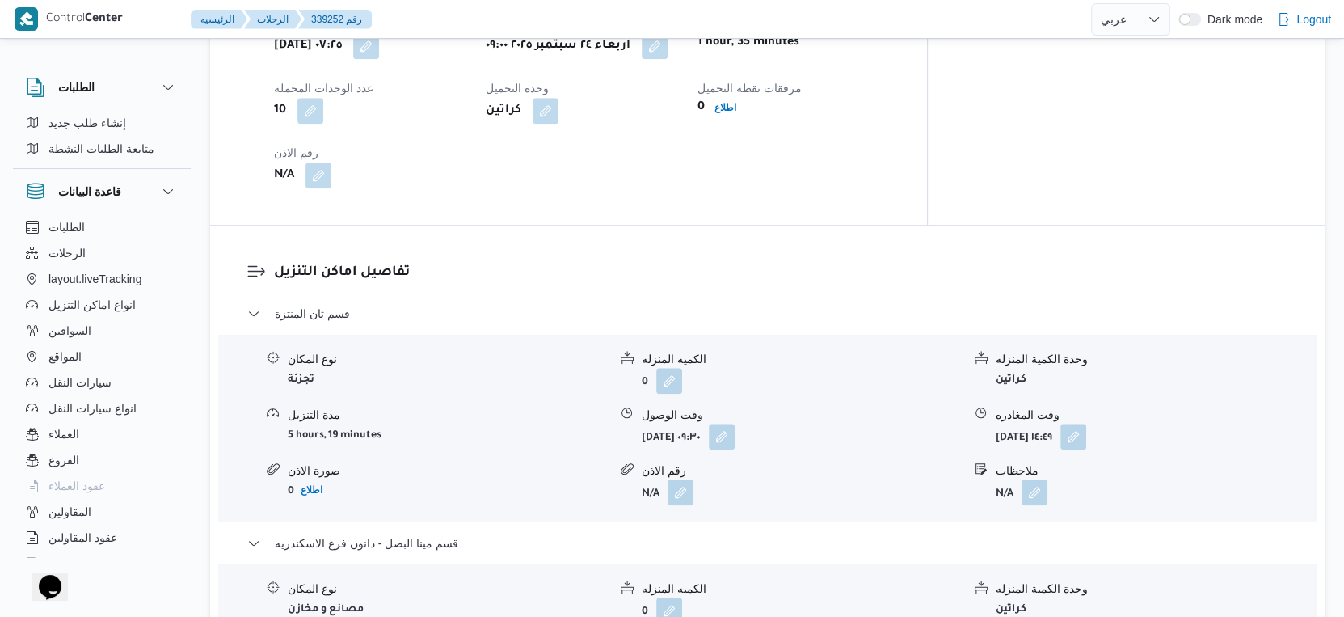
scroll to position [988, 0]
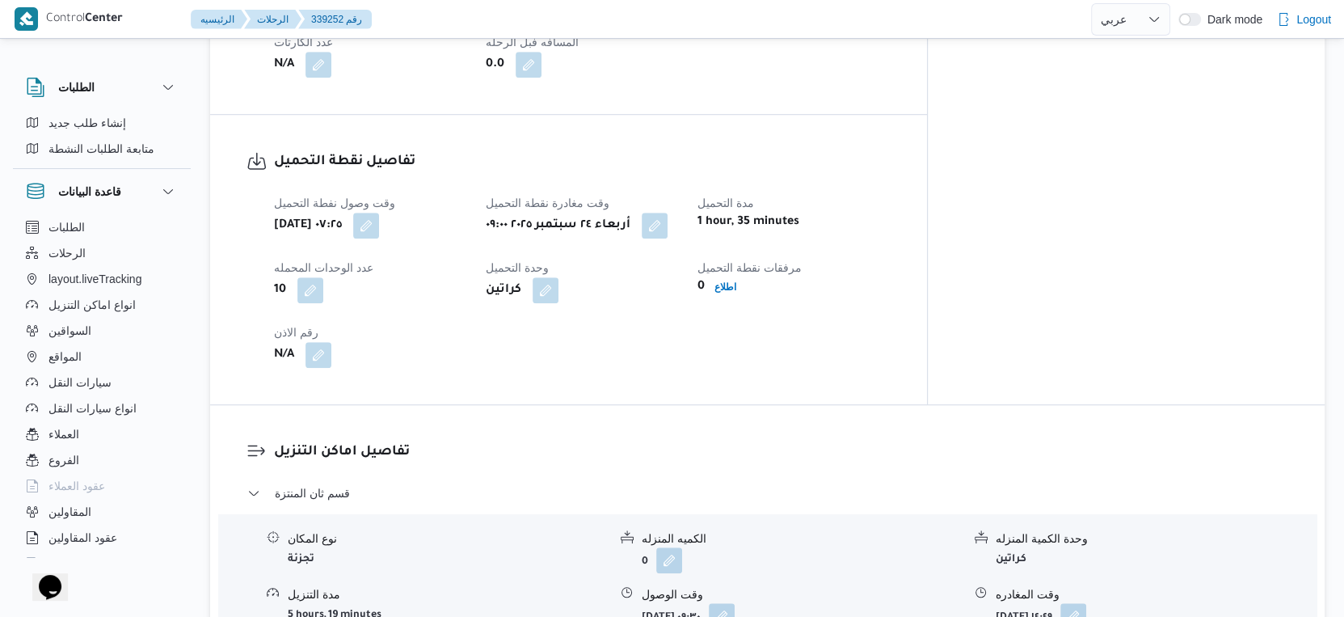
select select "ar"
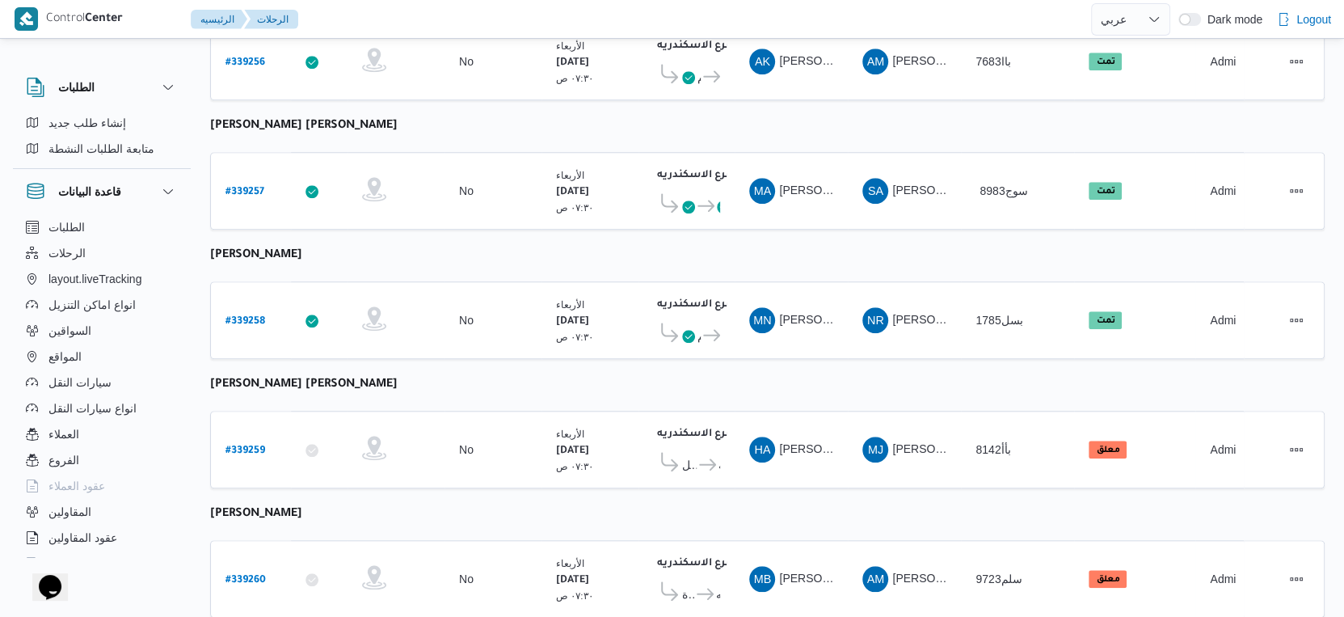
scroll to position [1319, 0]
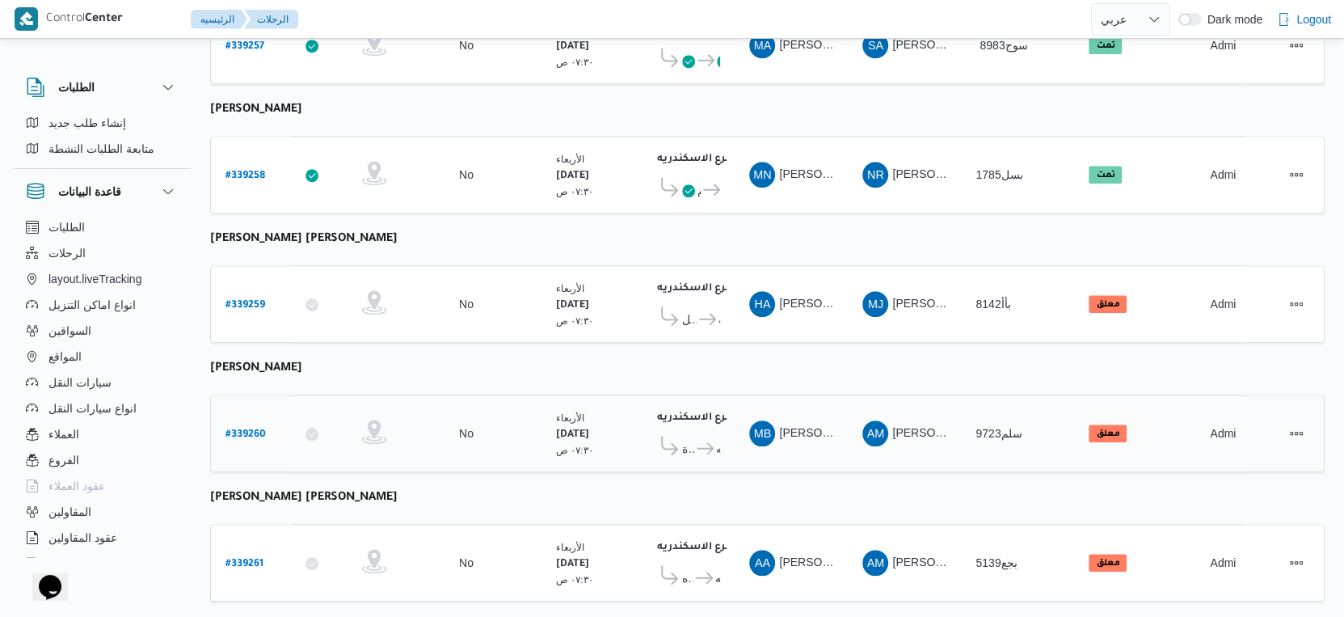
click at [246, 429] on b "# 339260" at bounding box center [246, 434] width 40 height 11
select select "ar"
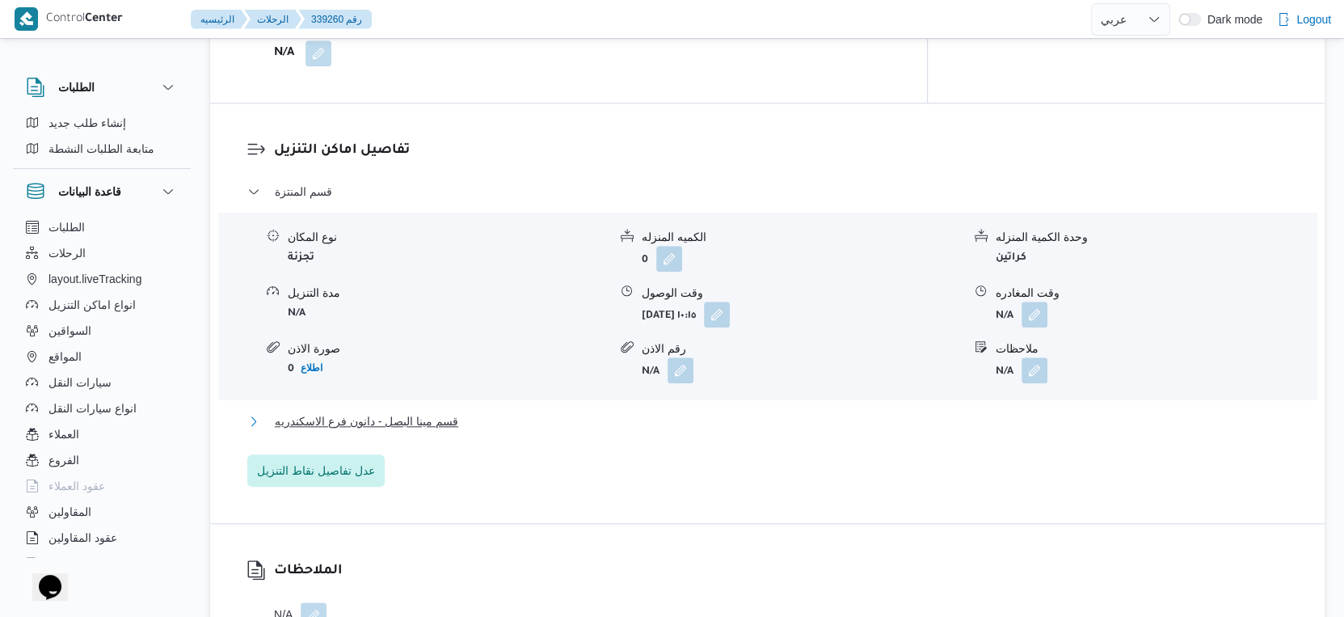
click at [398, 431] on span "قسم مينا البصل - دانون فرع الاسكندريه" at bounding box center [366, 420] width 183 height 19
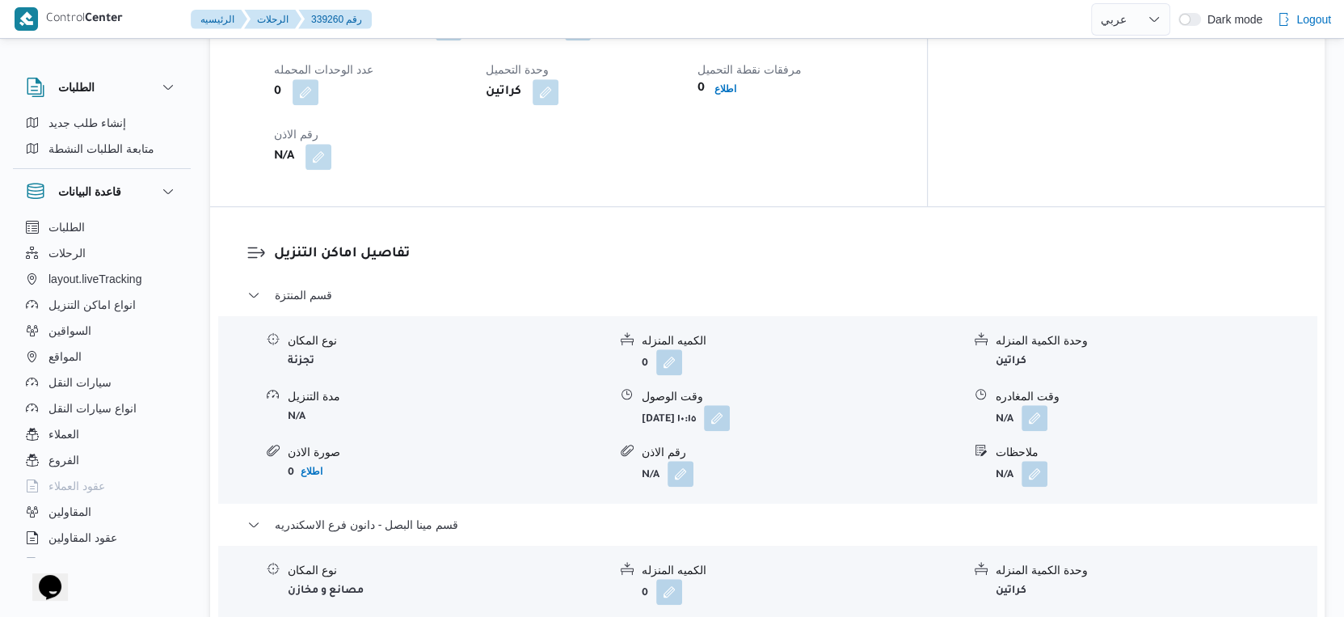
scroll to position [1077, 0]
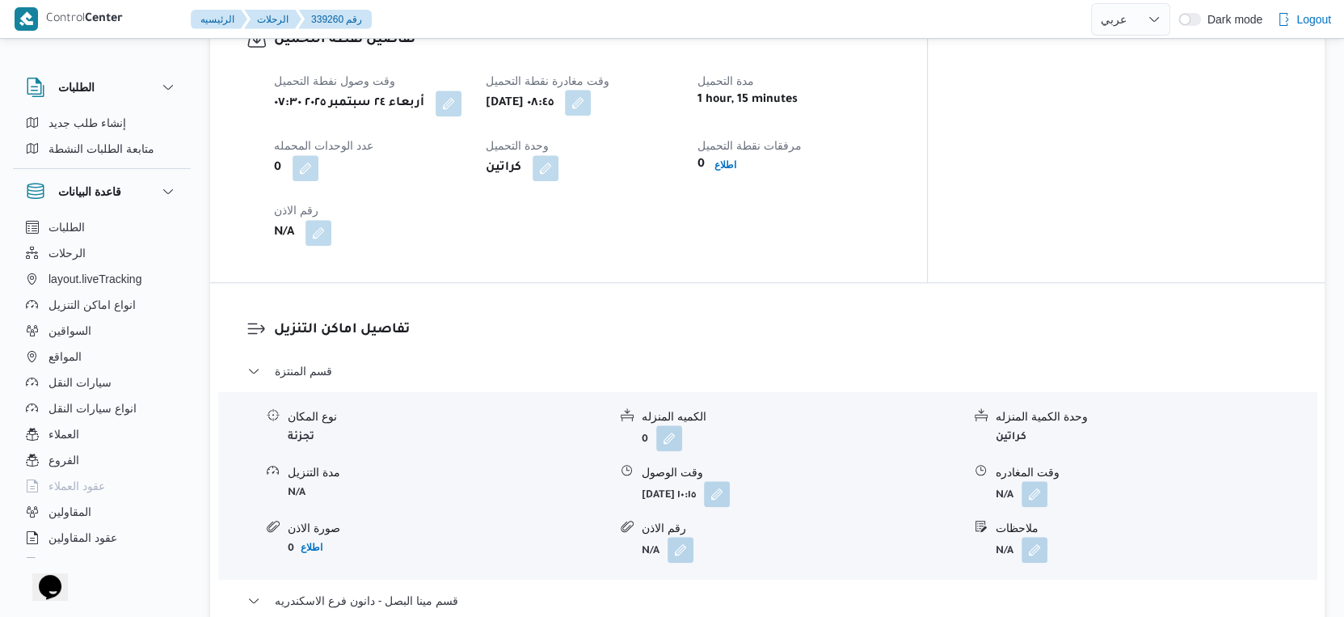
click at [591, 116] on button "button" at bounding box center [578, 103] width 26 height 26
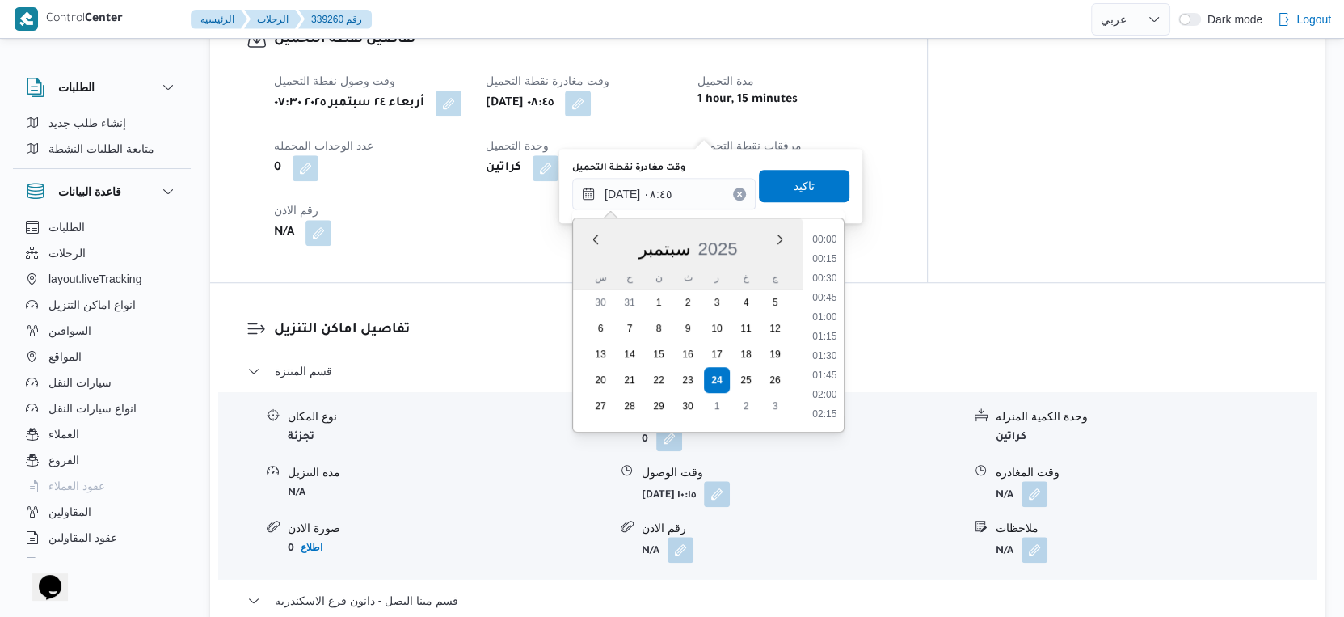
click at [685, 179] on input "[DATE] ٠٨:٤٥" at bounding box center [663, 194] width 183 height 32
click at [835, 355] on li "09:00" at bounding box center [824, 357] width 37 height 16
type input "[DATE] ٠٩:٠٠"
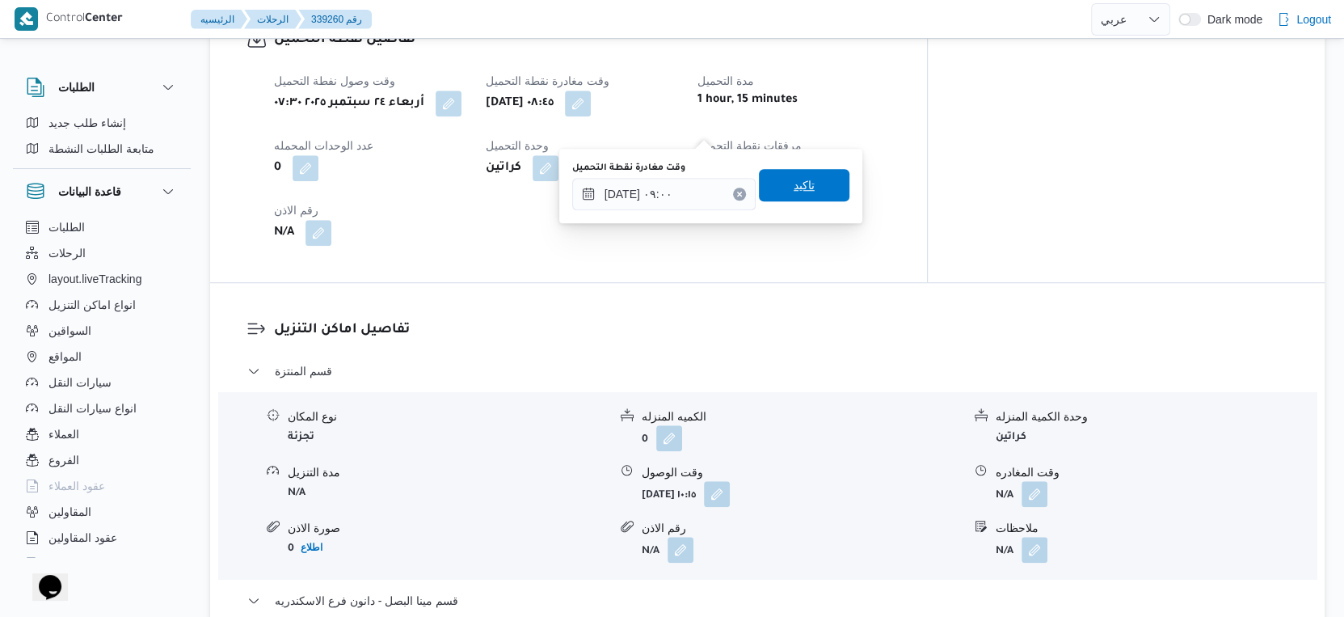
click at [807, 184] on span "تاكيد" at bounding box center [804, 185] width 91 height 32
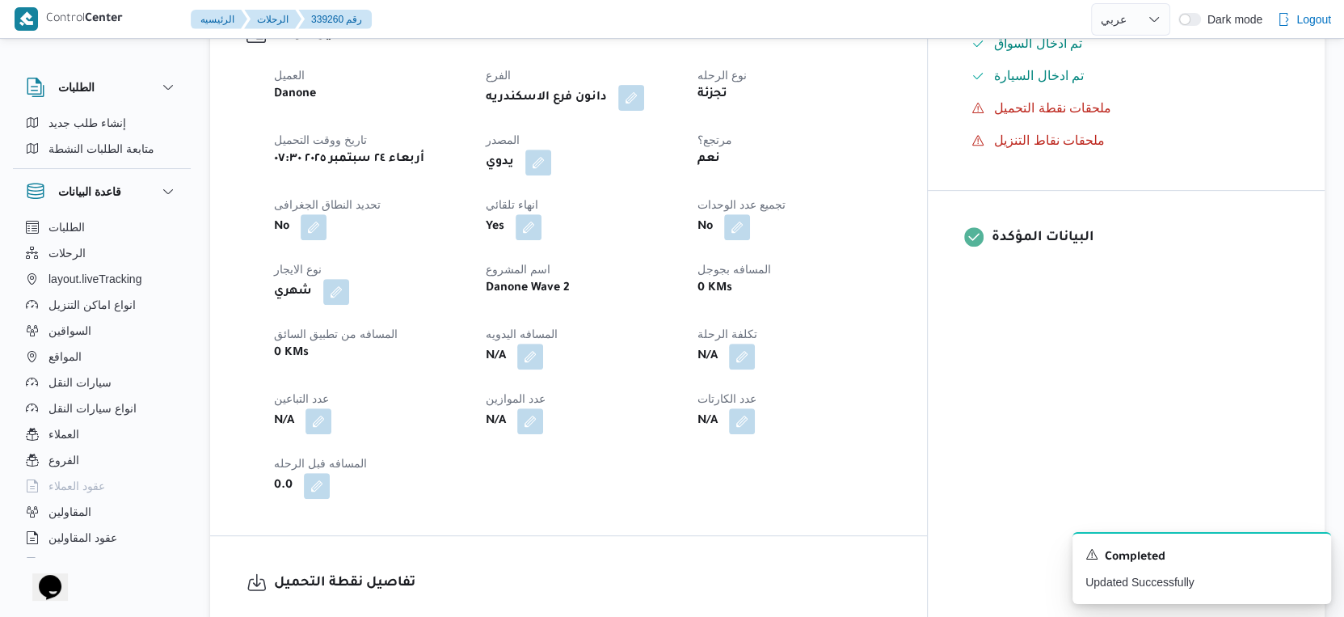
scroll to position [538, 0]
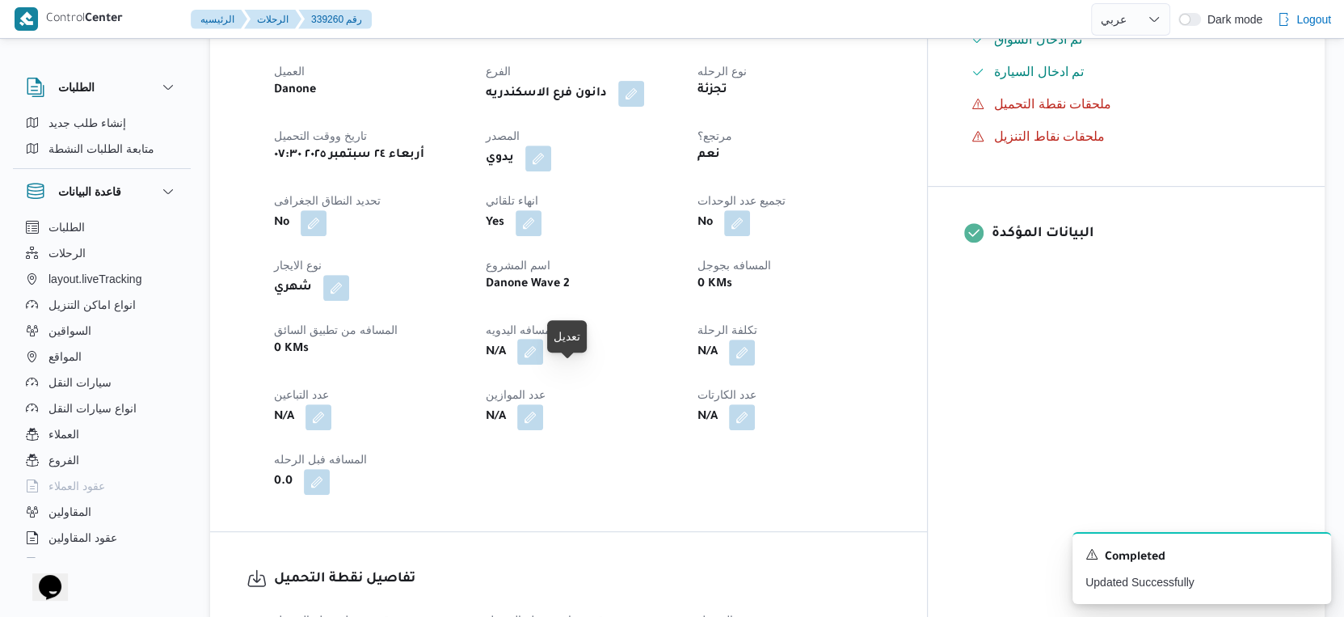
click at [543, 365] on button "button" at bounding box center [530, 352] width 26 height 26
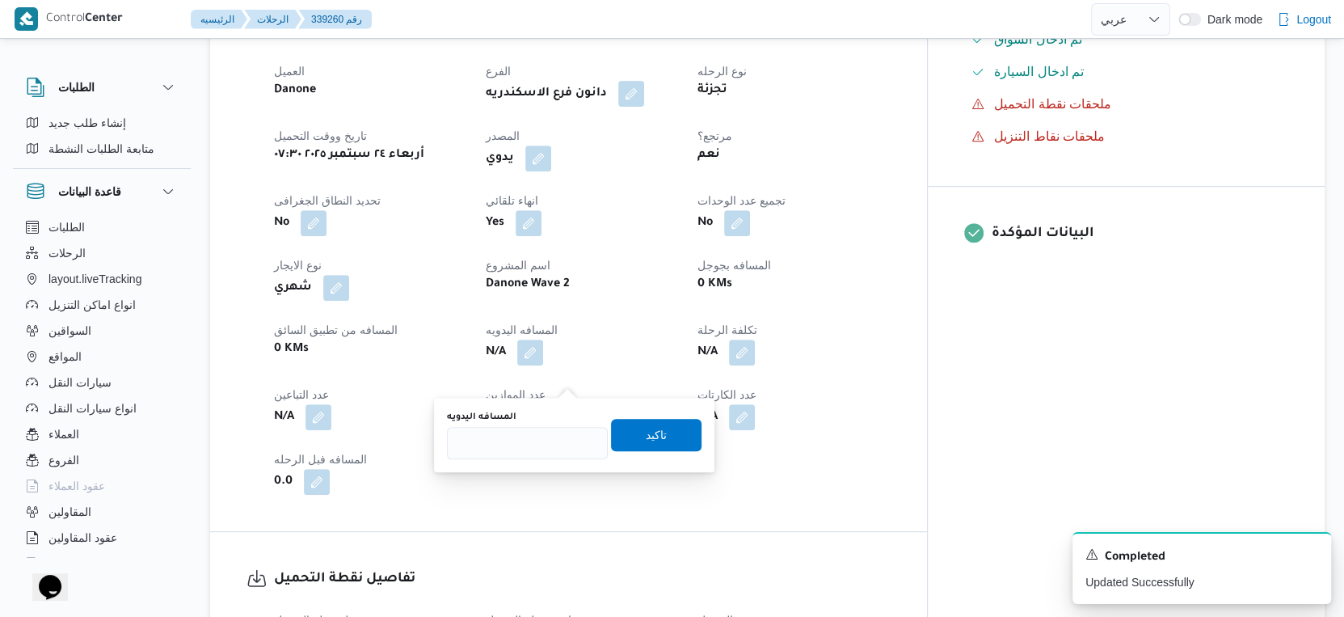
click at [515, 424] on div "المسافه اليدويه" at bounding box center [527, 435] width 161 height 48
click at [514, 443] on input "المسافه اليدويه" at bounding box center [527, 443] width 161 height 32
type input "49"
click at [651, 440] on span "تاكيد" at bounding box center [656, 433] width 21 height 19
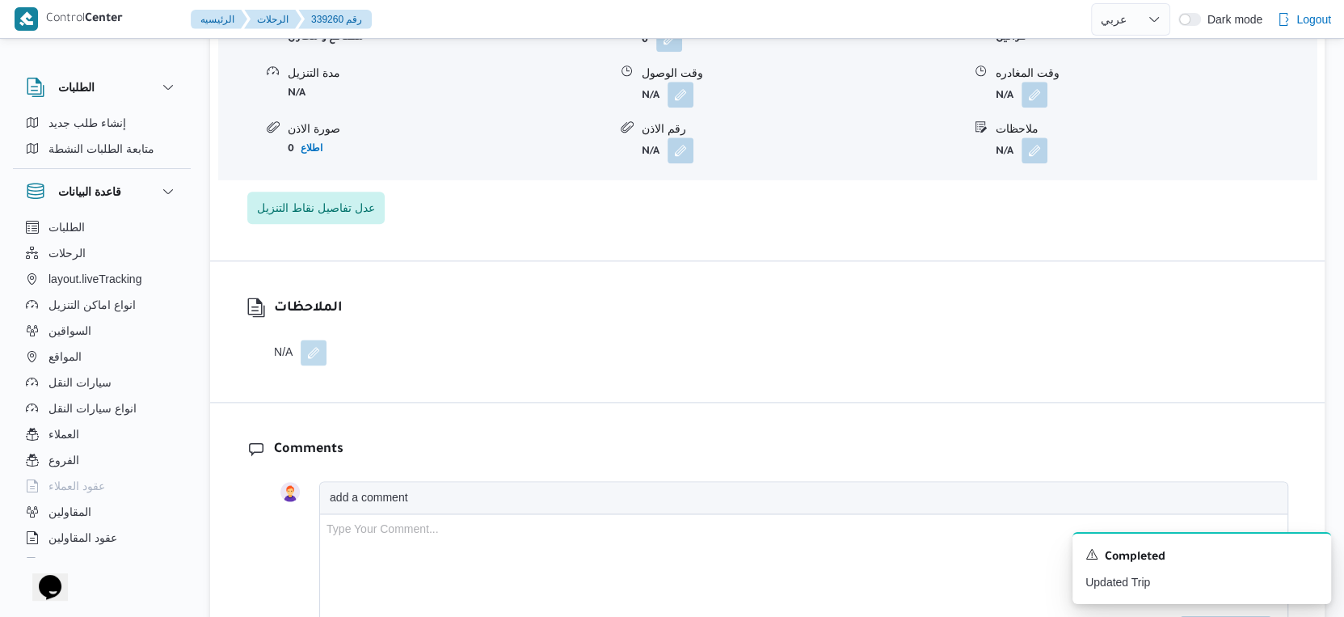
scroll to position [1436, 0]
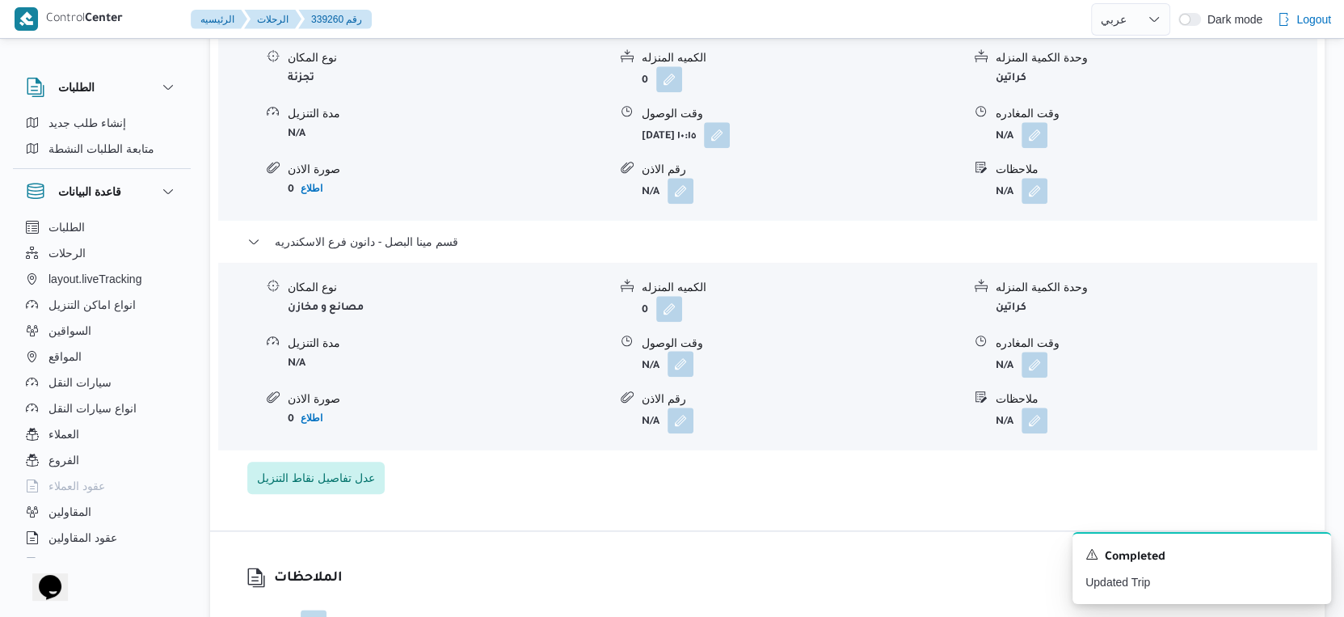
click at [680, 377] on button "button" at bounding box center [681, 364] width 26 height 26
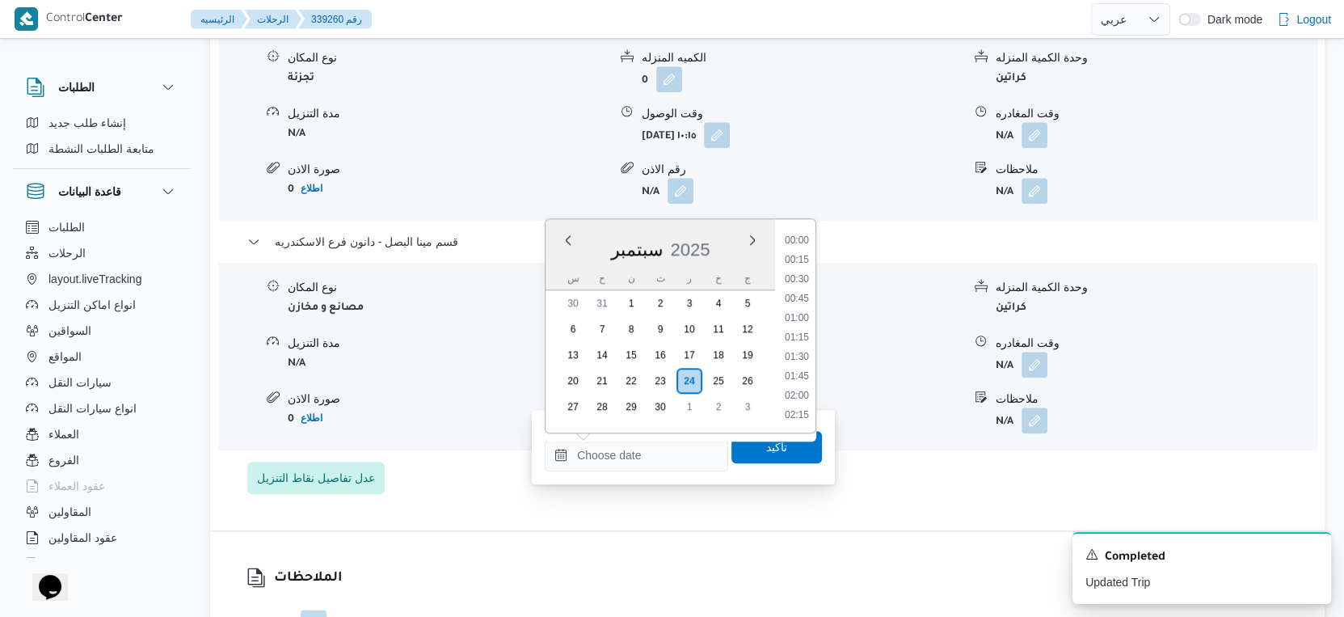
scroll to position [1374, 0]
click at [803, 297] on li "18:30" at bounding box center [796, 301] width 37 height 16
type input "[DATE] ١٨:٣٠"
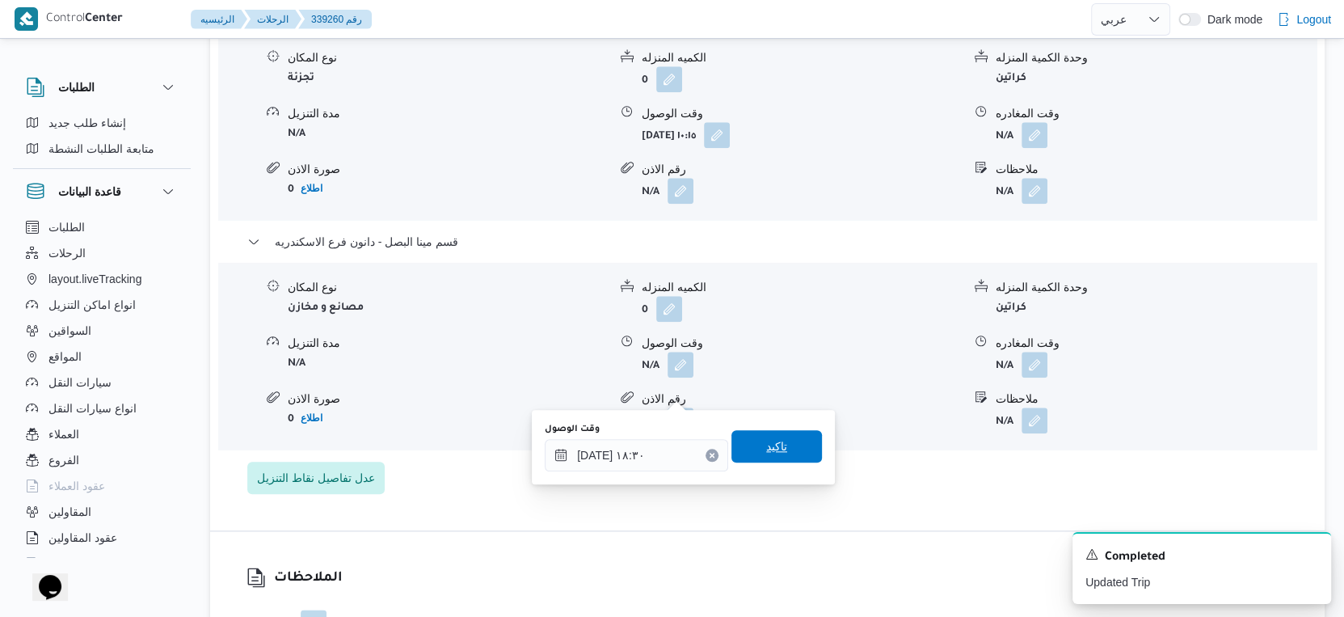
click at [775, 439] on span "تاكيد" at bounding box center [777, 446] width 91 height 32
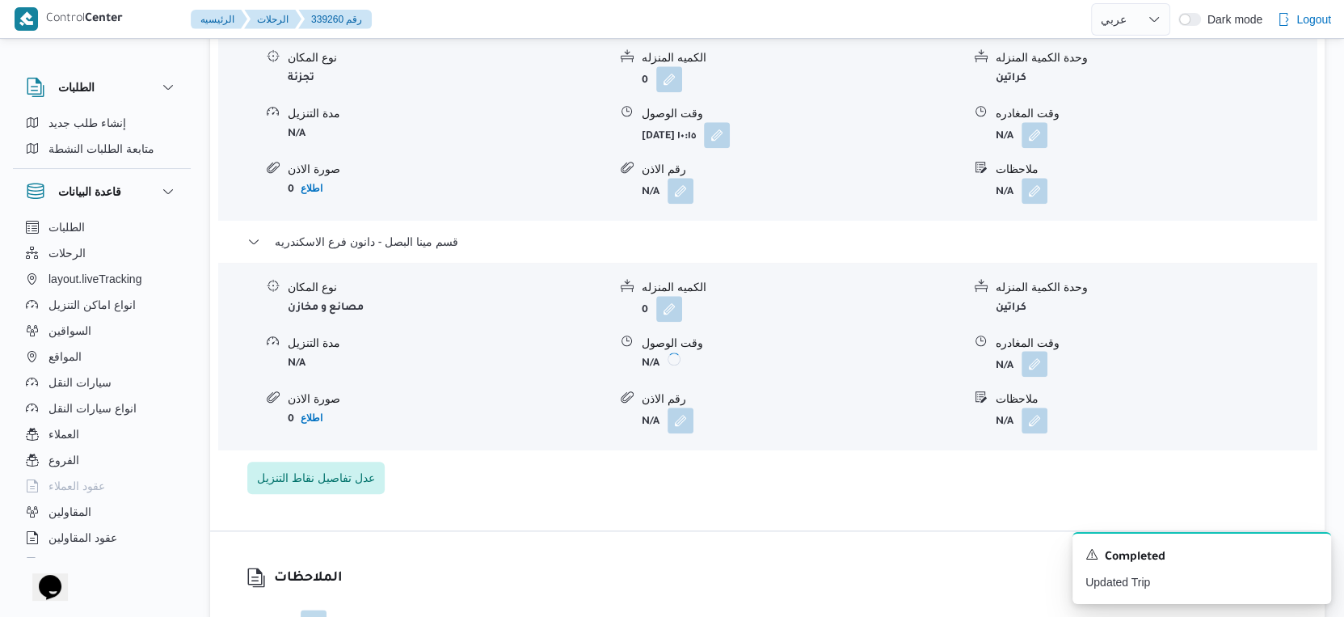
click at [1041, 377] on button "button" at bounding box center [1035, 364] width 26 height 26
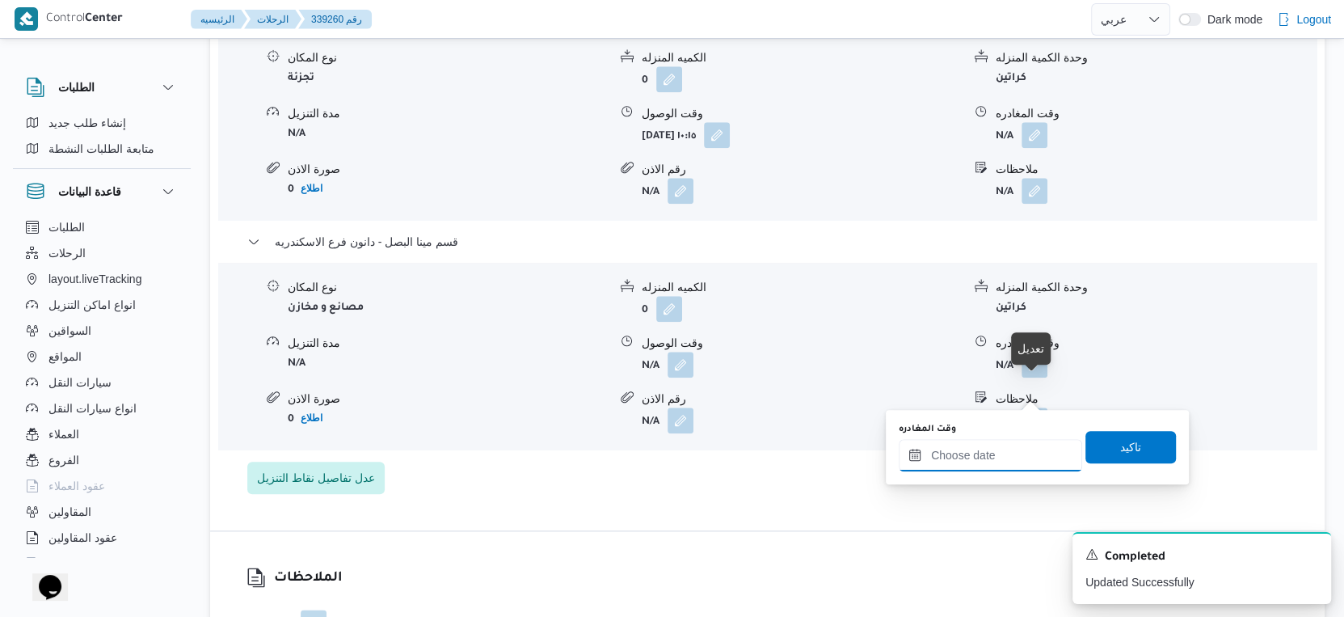
click at [1021, 448] on input "وقت المغادره" at bounding box center [990, 455] width 183 height 32
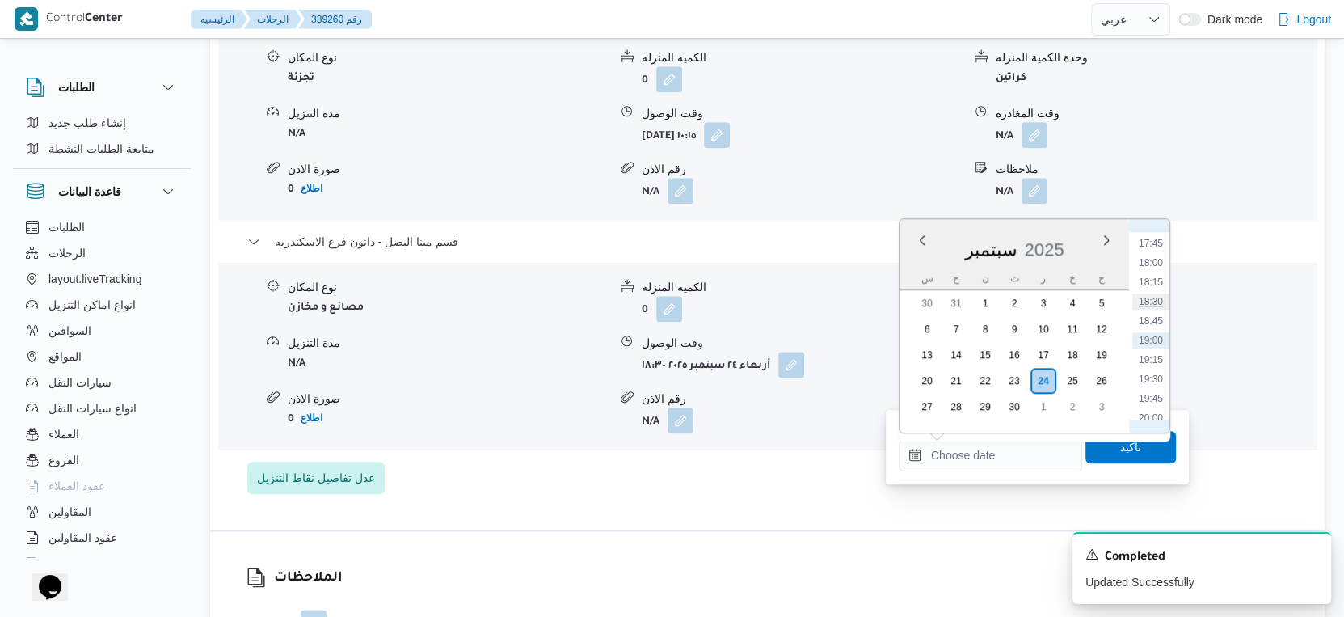
click at [1150, 300] on li "18:30" at bounding box center [1150, 301] width 37 height 16
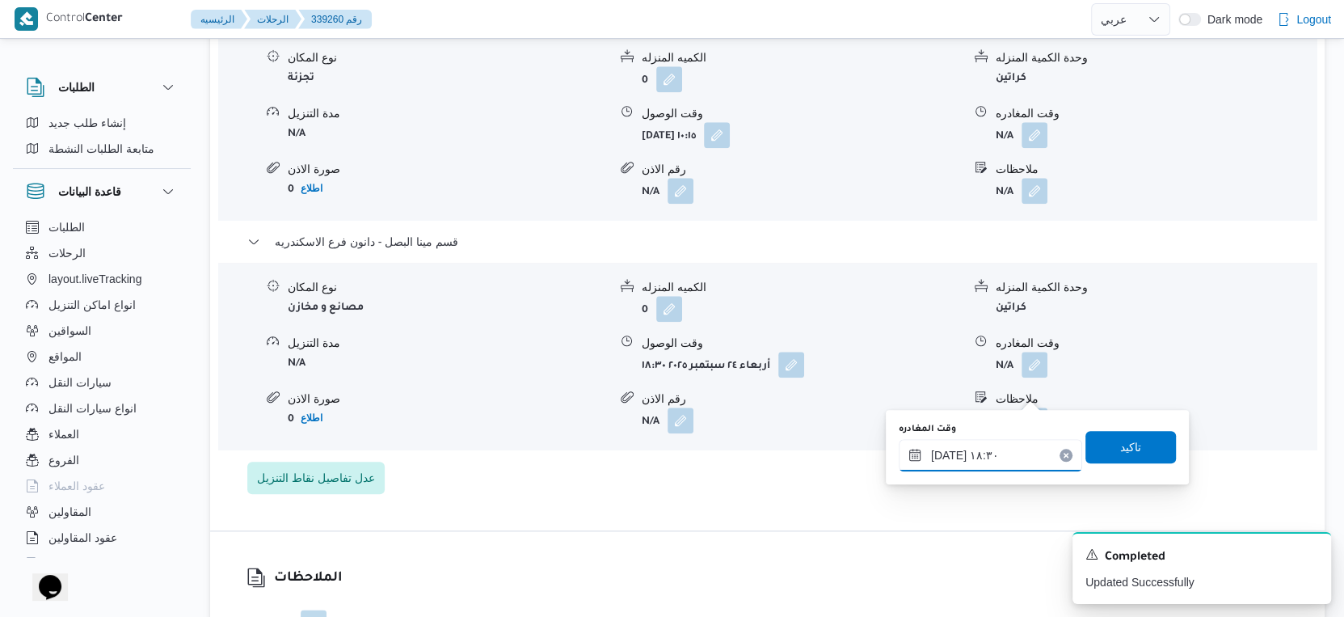
click at [946, 452] on input "[DATE] ١٨:٣٠" at bounding box center [990, 455] width 183 height 32
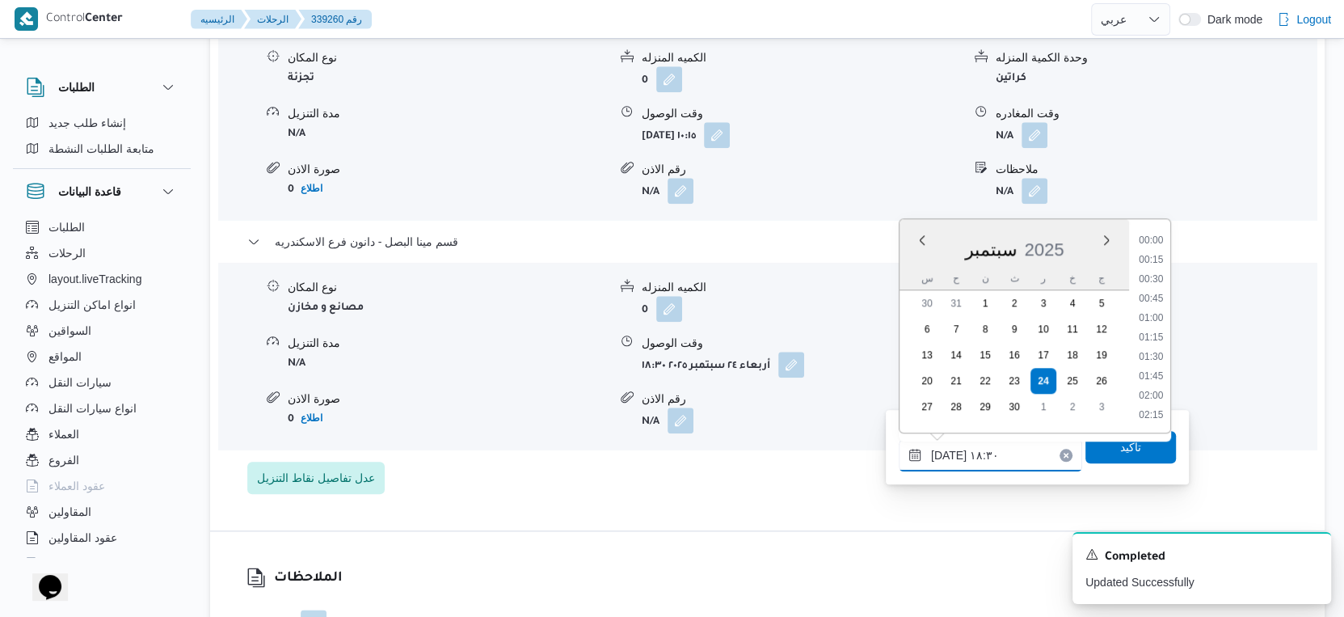
click at [946, 452] on input "[DATE] ١٨:٣٠" at bounding box center [990, 455] width 183 height 32
type input "[DATE] ١٨:٥٠"
click at [1120, 445] on span "تاكيد" at bounding box center [1130, 445] width 21 height 19
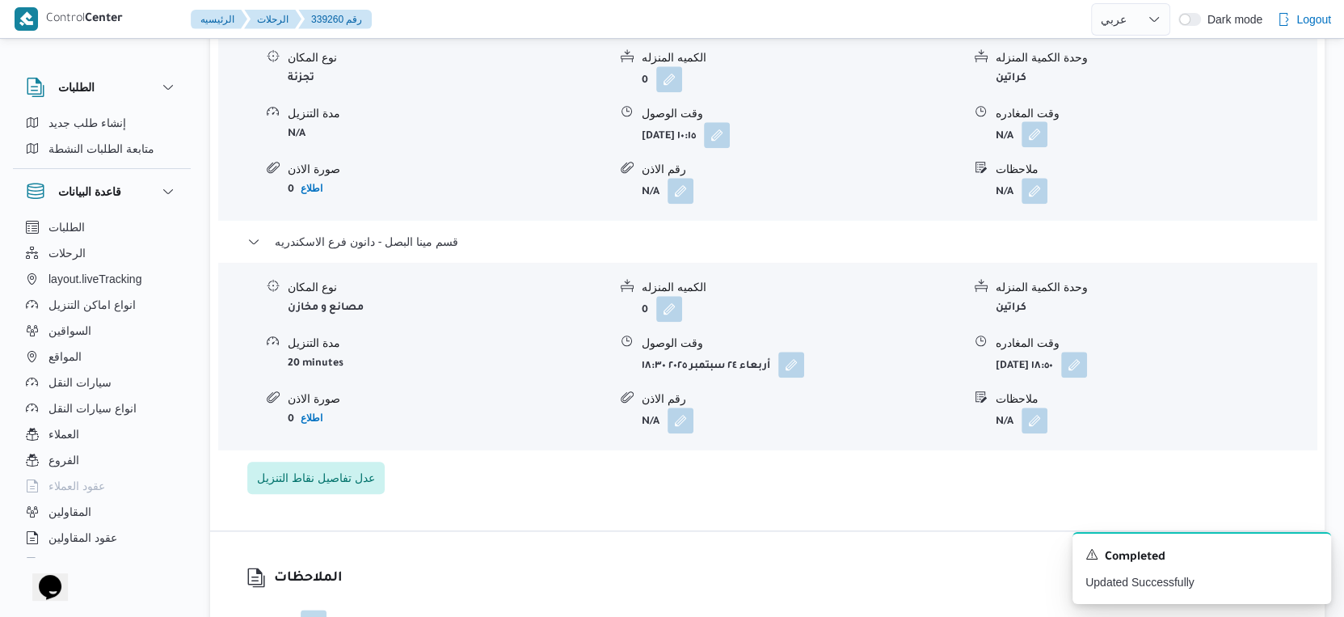
click at [1036, 147] on button "button" at bounding box center [1035, 134] width 26 height 26
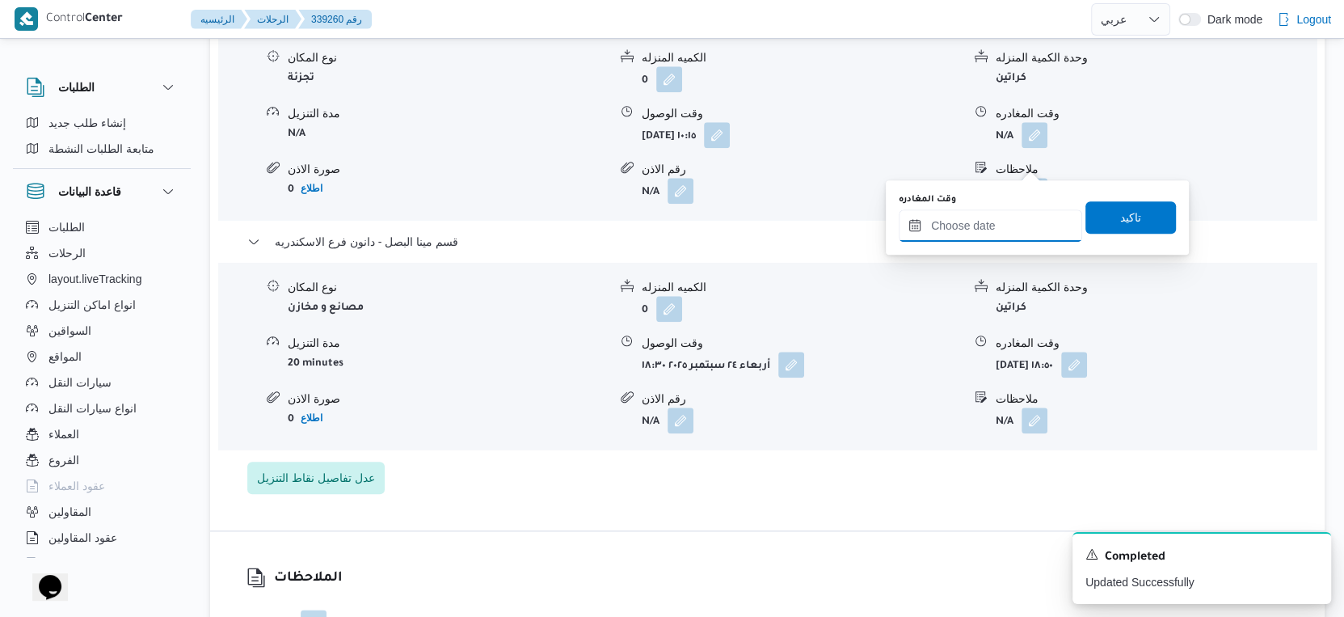
click at [1009, 223] on input "وقت المغادره" at bounding box center [990, 225] width 183 height 32
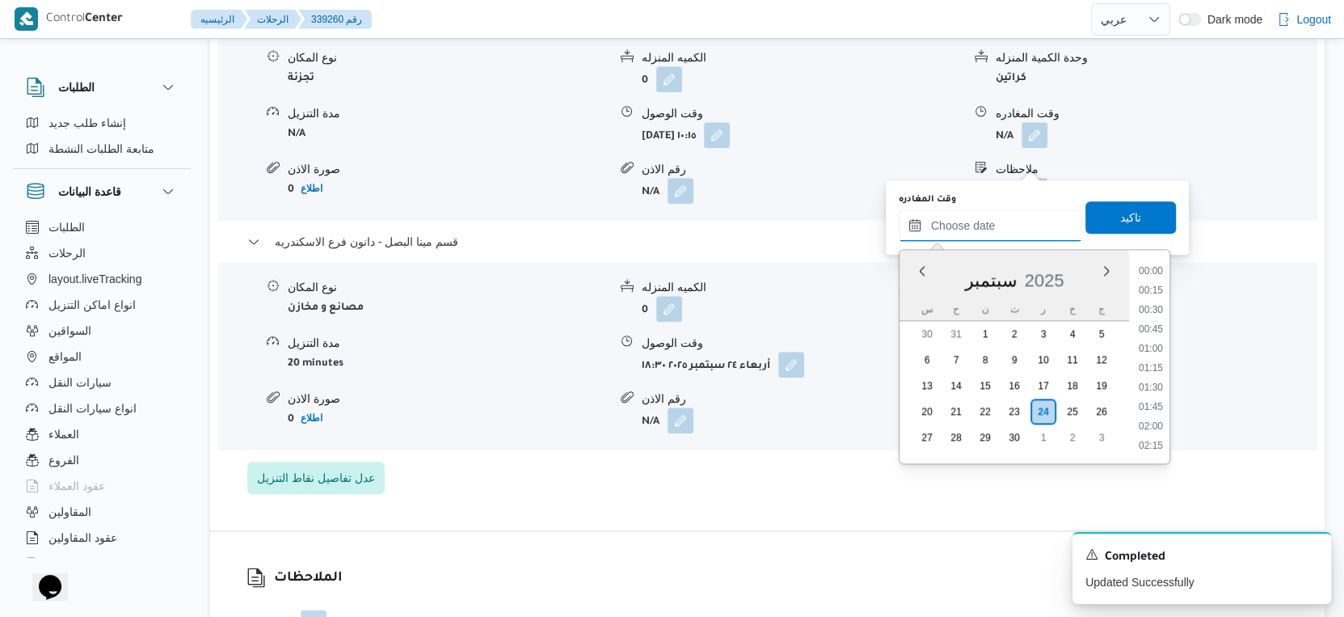
scroll to position [1374, 0]
drag, startPoint x: 1160, startPoint y: 290, endPoint x: 1154, endPoint y: 250, distance: 40.8
click at [1160, 290] on li "18:00" at bounding box center [1150, 293] width 37 height 16
type input "[DATE] ١٨:٠٠"
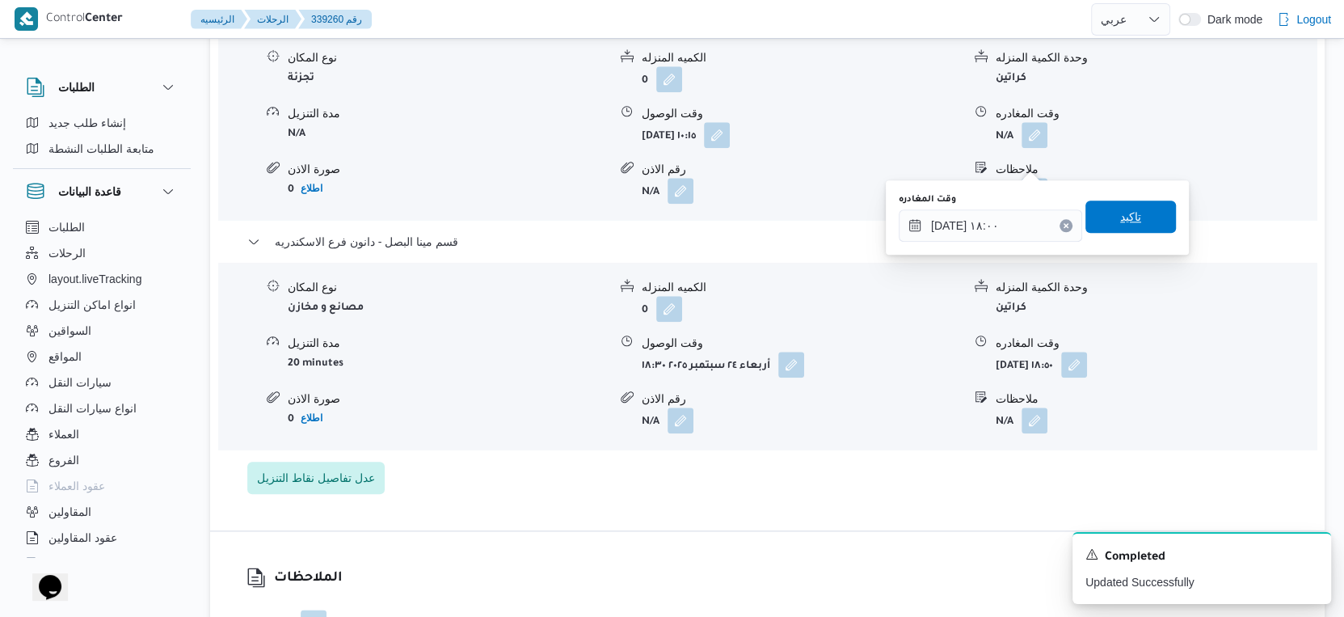
click at [1143, 213] on span "تاكيد" at bounding box center [1131, 216] width 91 height 32
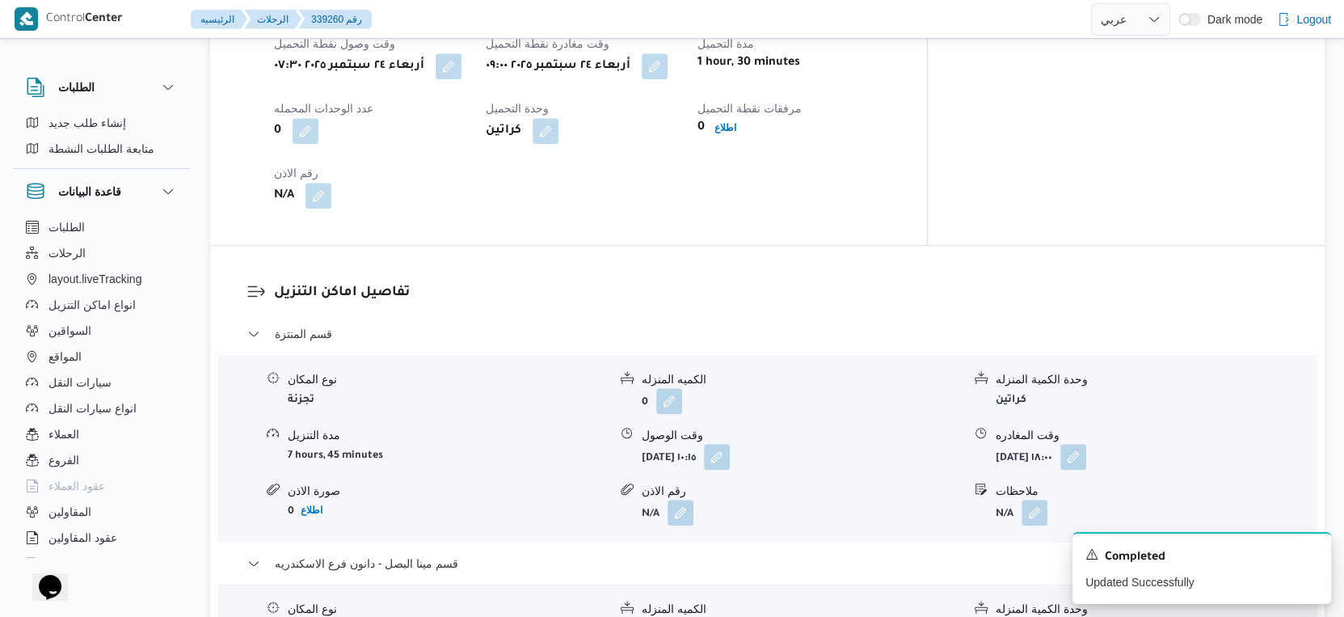
scroll to position [1077, 0]
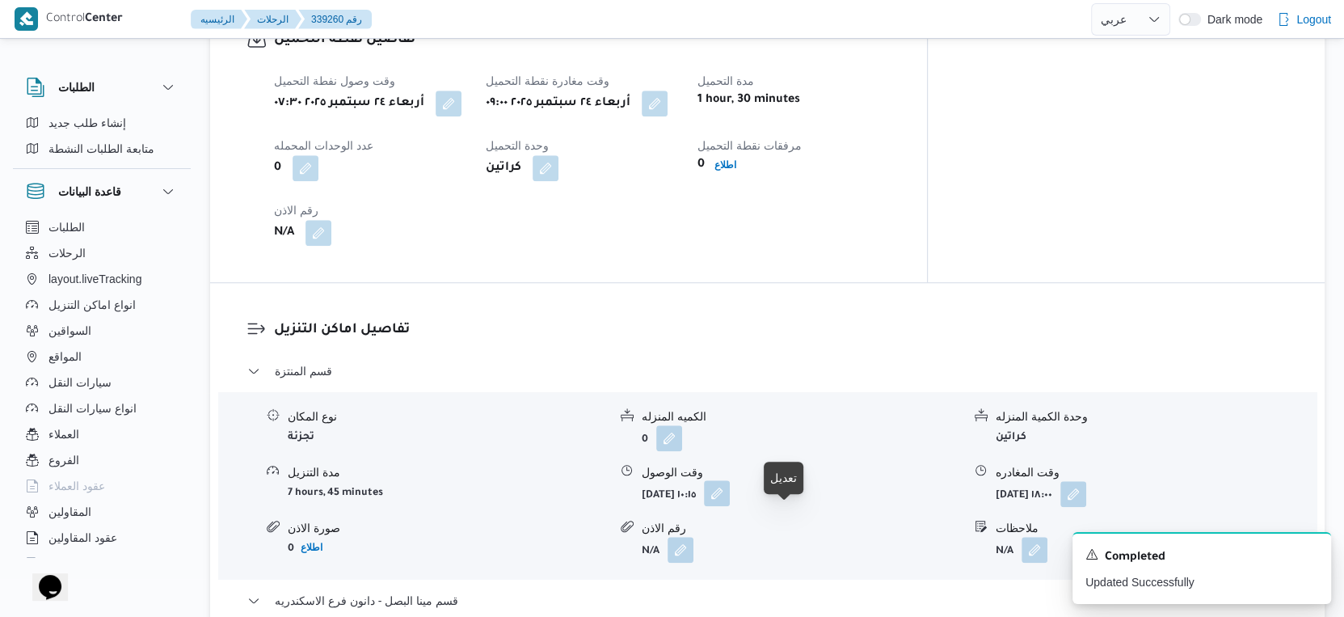
click at [730, 506] on button "button" at bounding box center [717, 493] width 26 height 26
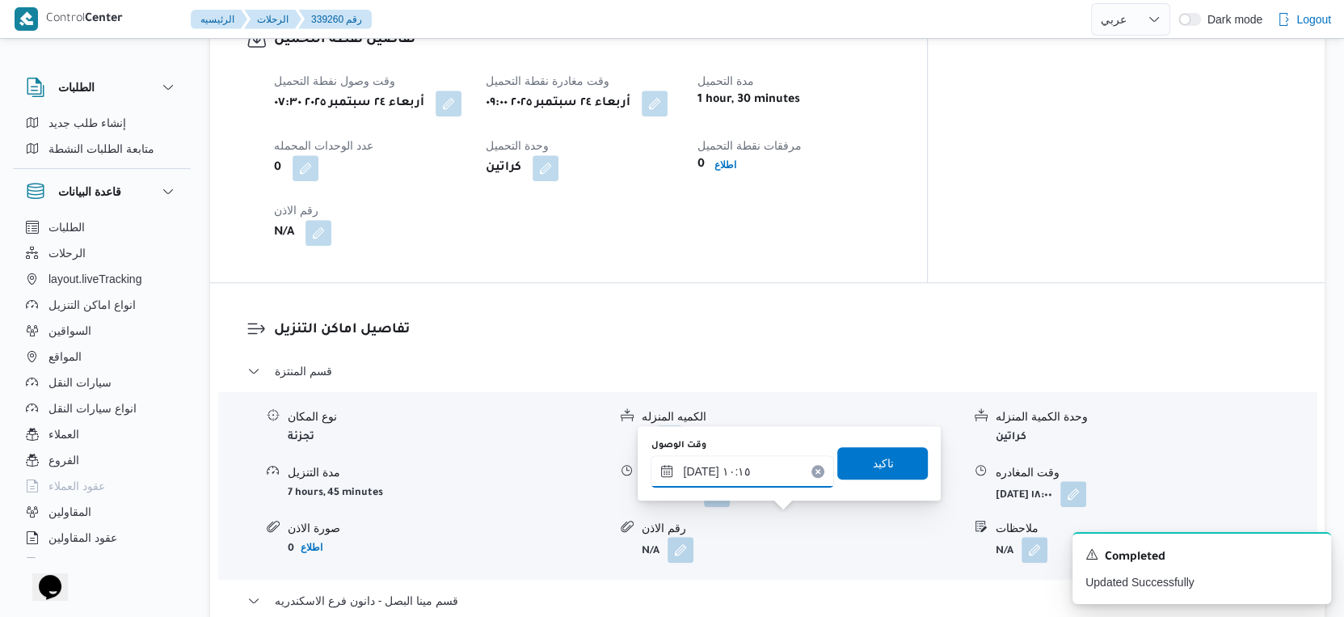
click at [740, 462] on div "[DATE] ١٠:١٥" at bounding box center [742, 471] width 183 height 32
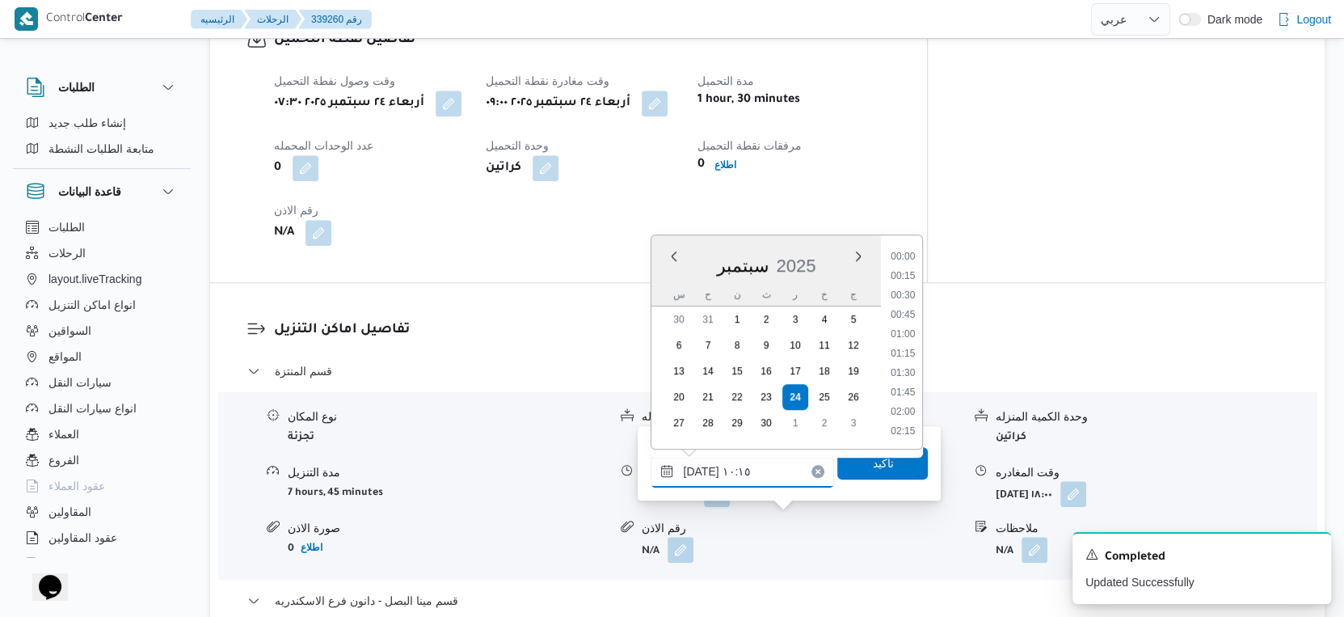
scroll to position [696, 0]
click at [915, 297] on li "09:30" at bounding box center [903, 297] width 37 height 16
type input "[DATE] ٠٩:٣٠"
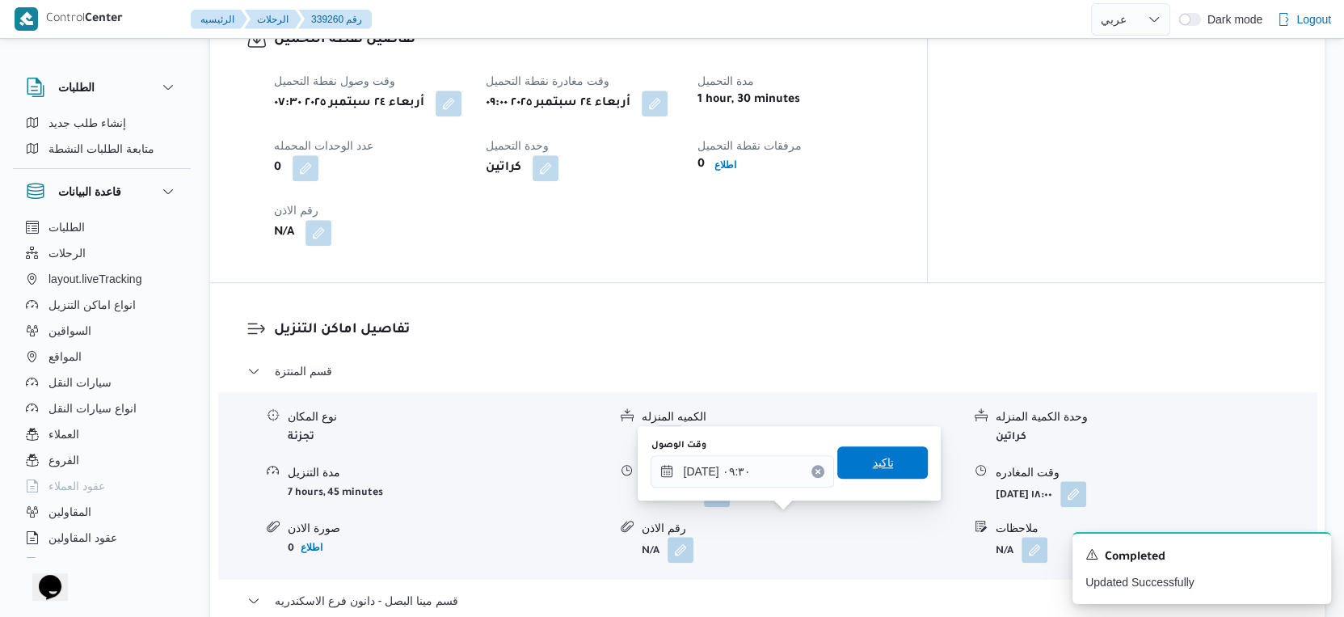
click at [882, 449] on span "تاكيد" at bounding box center [882, 462] width 91 height 32
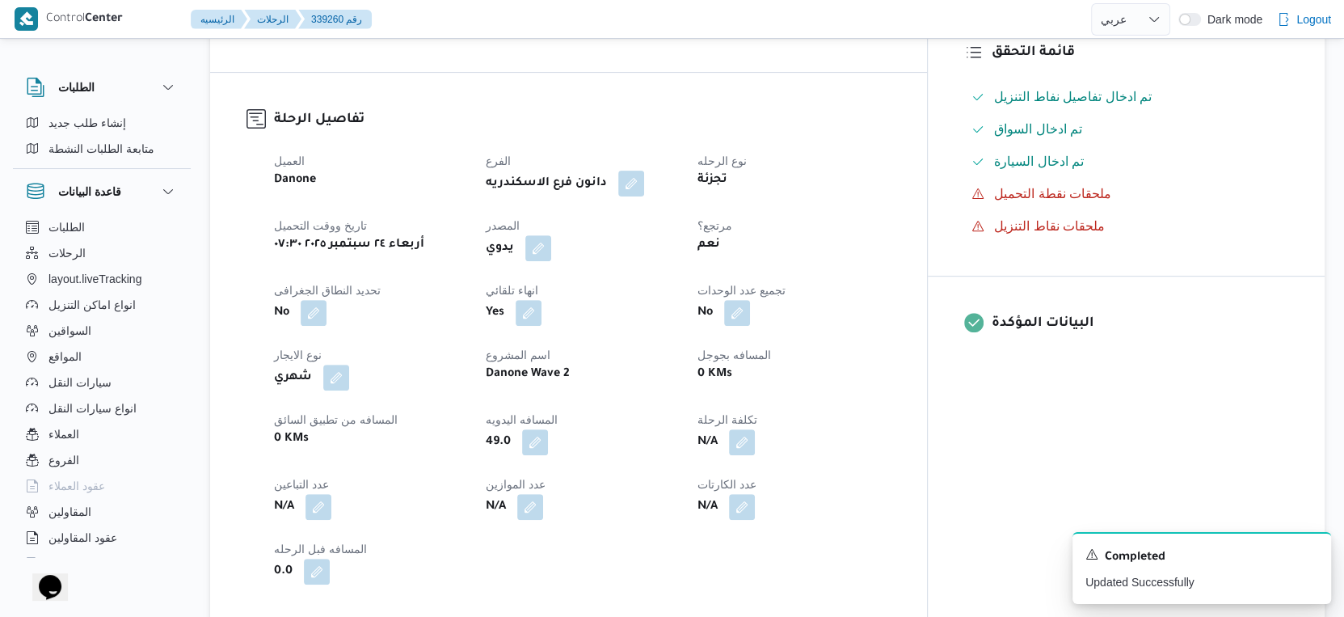
scroll to position [0, 0]
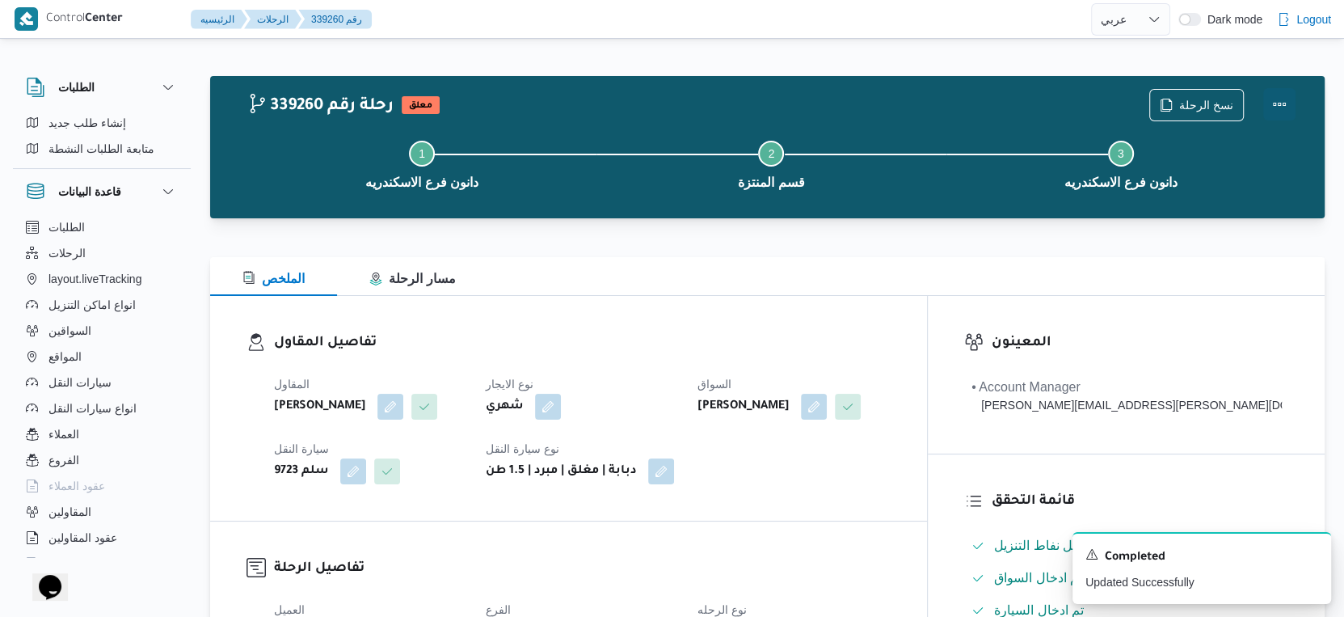
click at [1287, 99] on button "Actions" at bounding box center [1279, 104] width 32 height 32
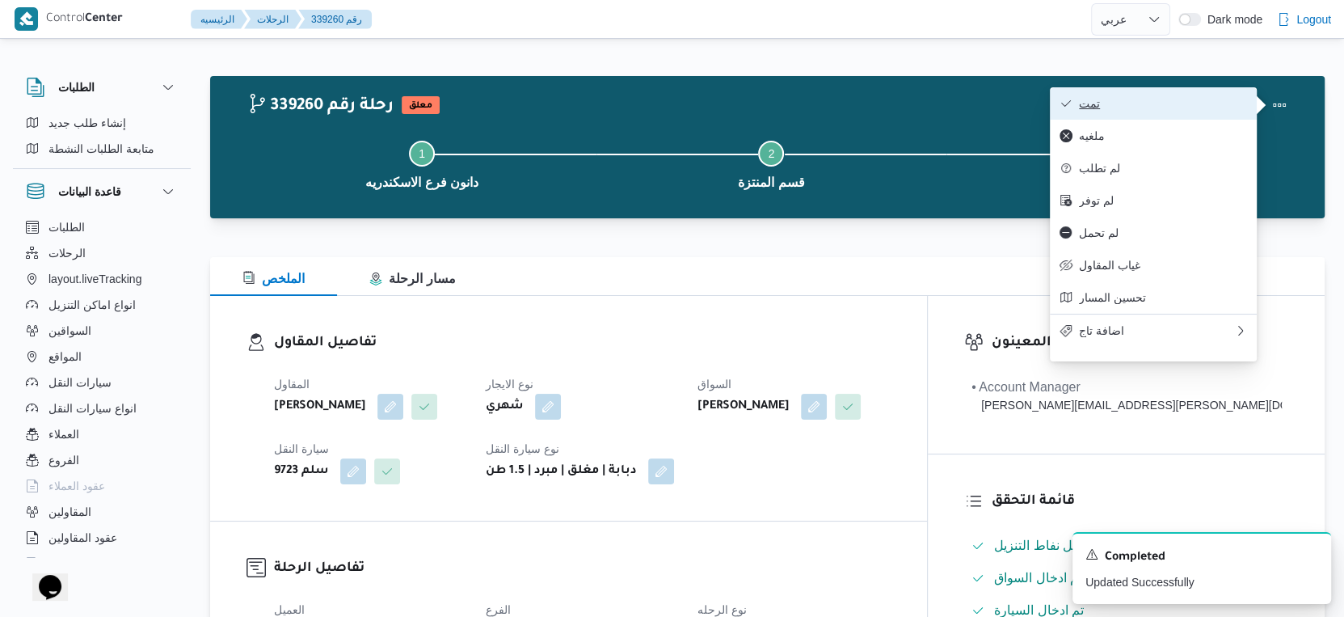
click at [1190, 87] on button "تمت" at bounding box center [1153, 103] width 207 height 32
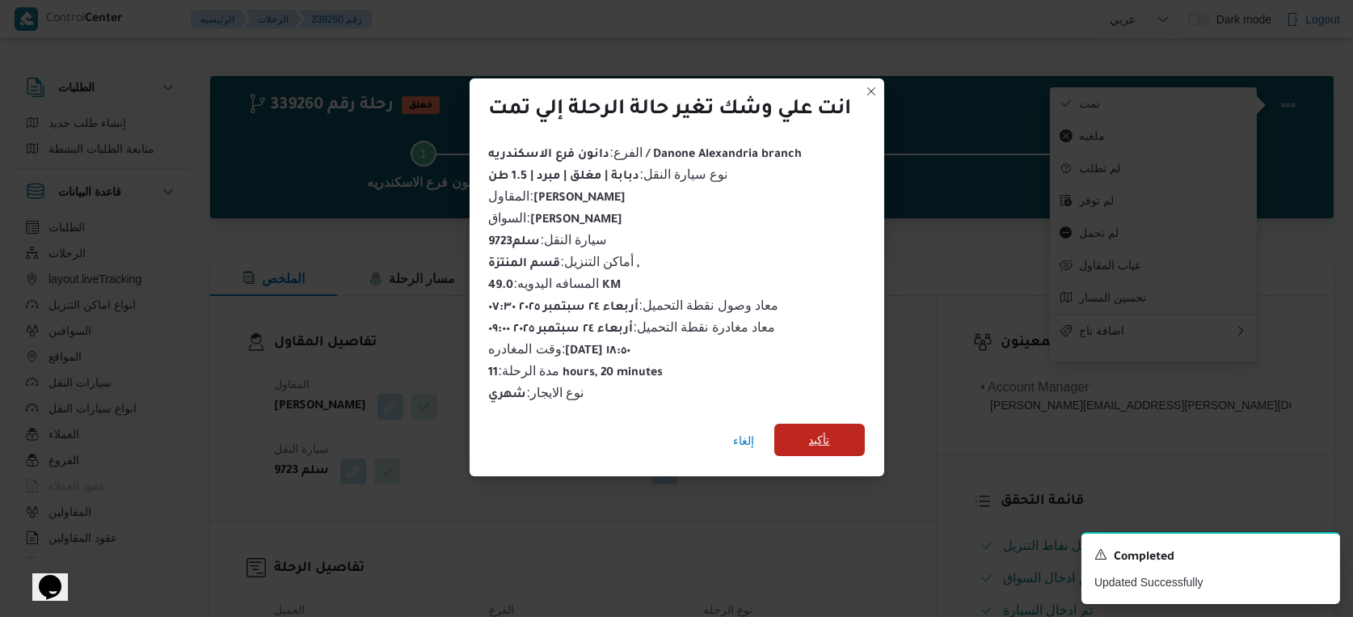
click at [808, 440] on span "تأكيد" at bounding box center [819, 440] width 91 height 32
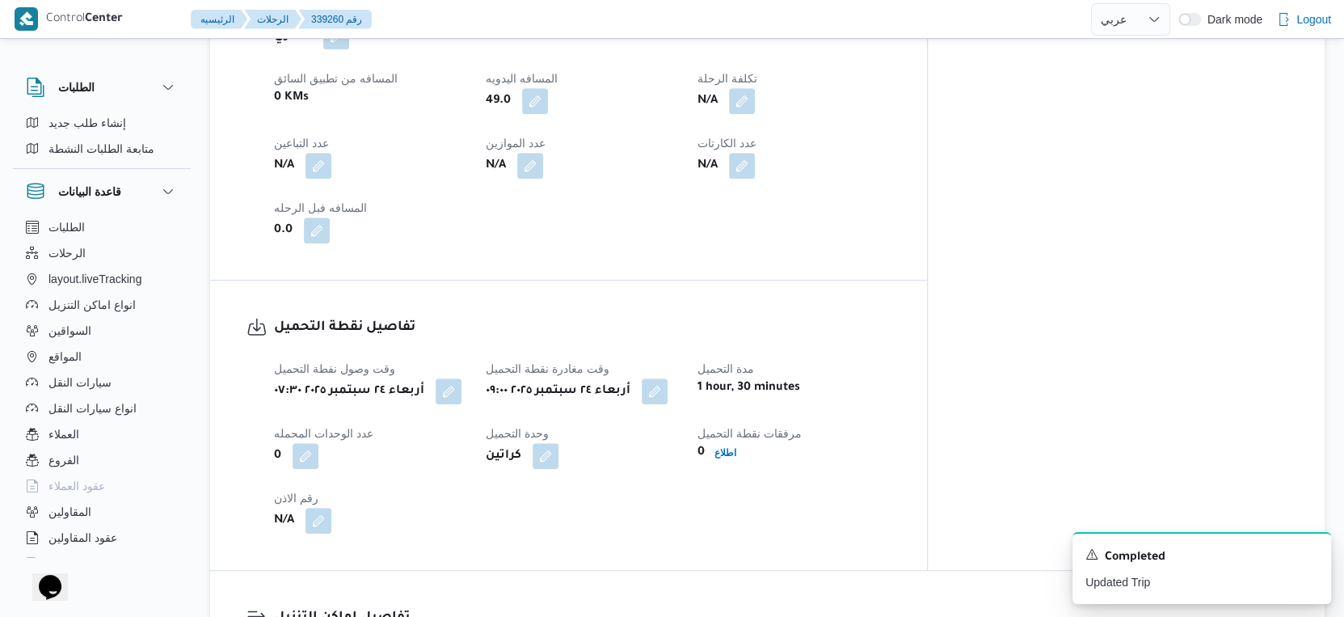
scroll to position [538, 0]
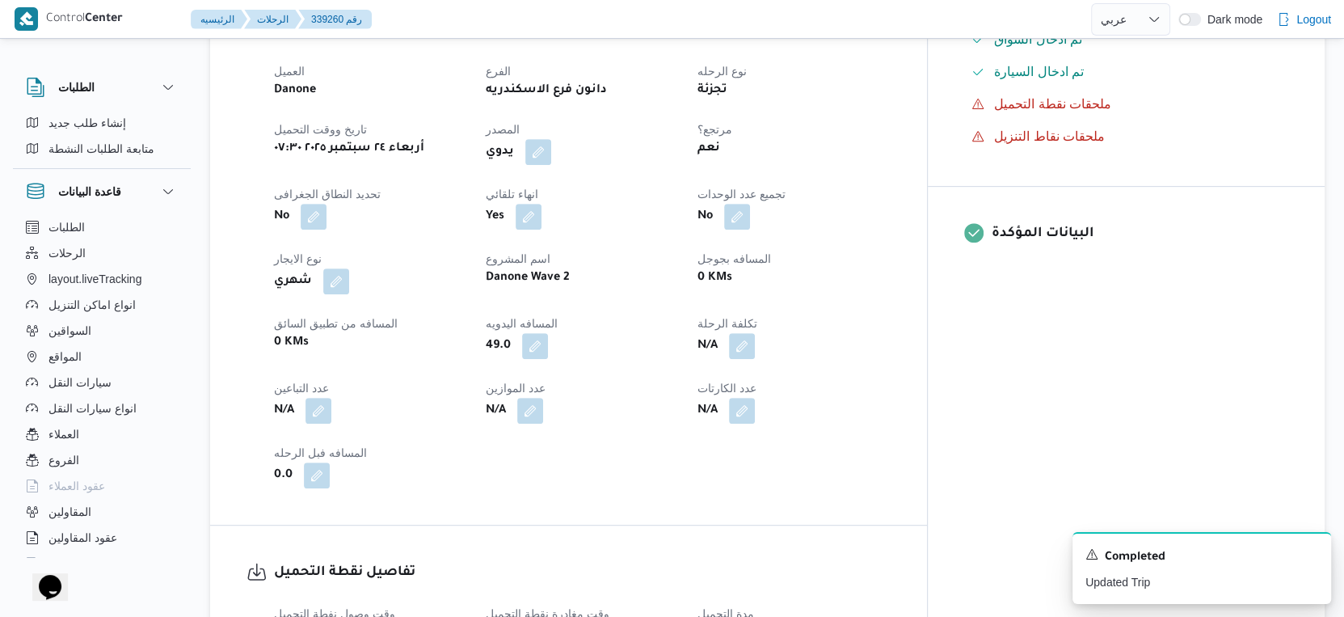
select select "ar"
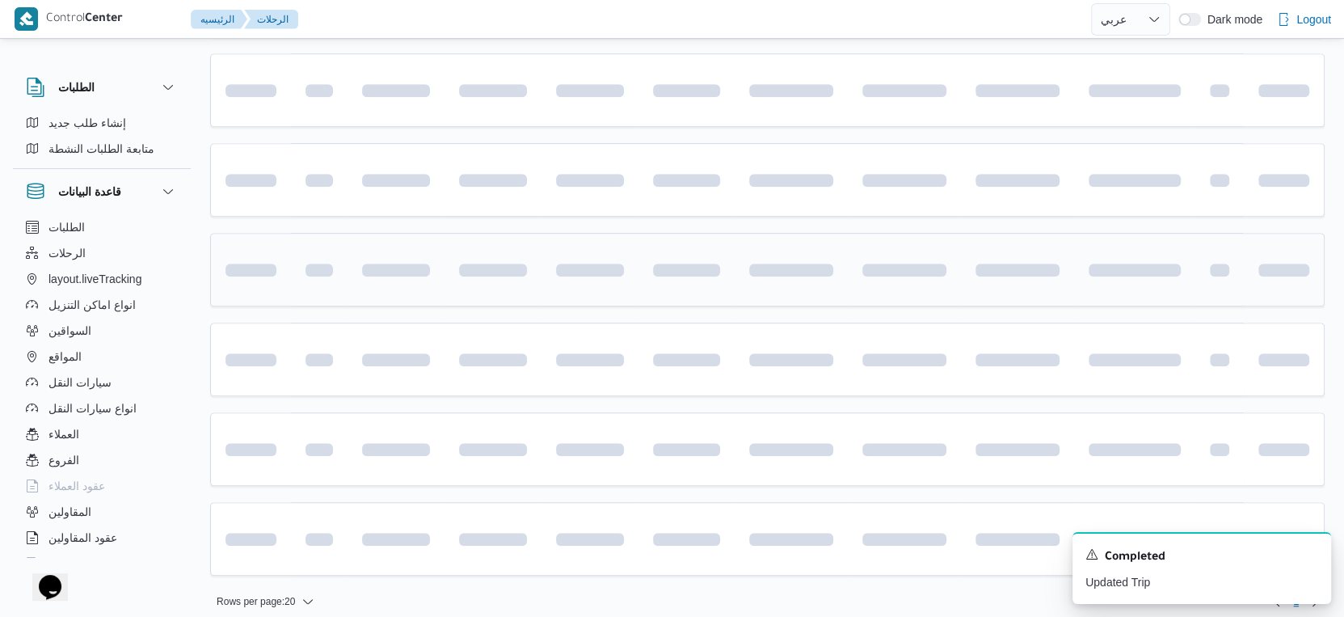
scroll to position [1088, 0]
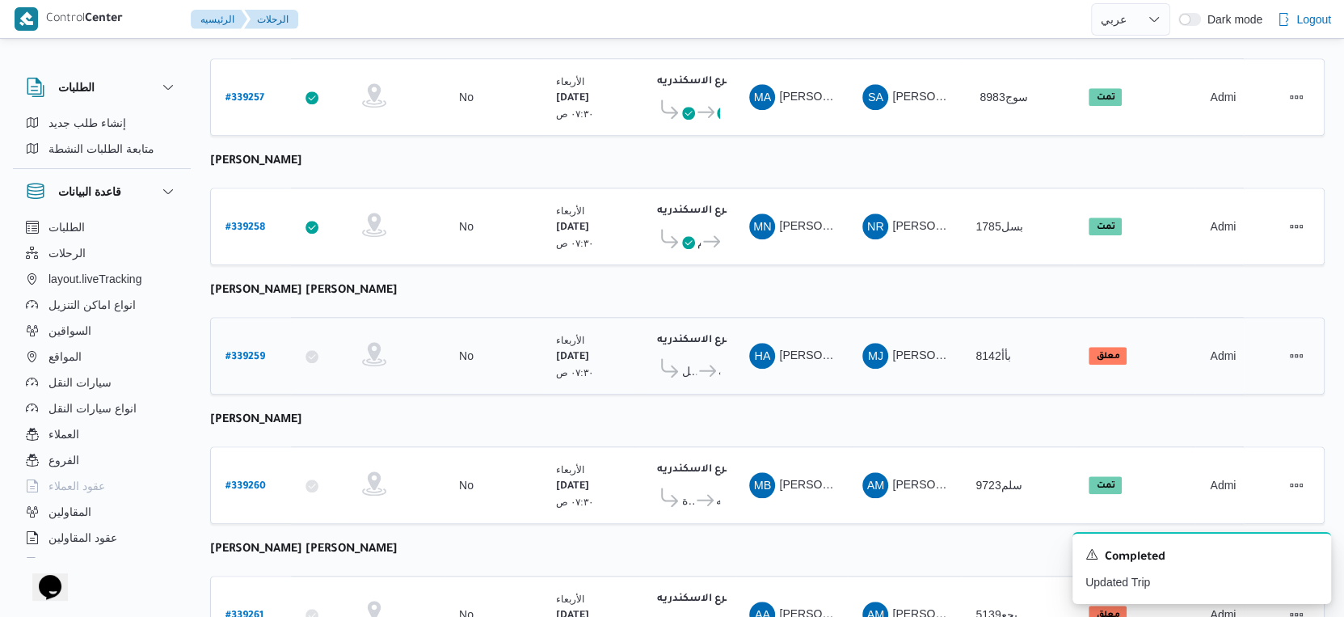
click at [230, 352] on b "# 339259" at bounding box center [246, 357] width 40 height 11
select select "ar"
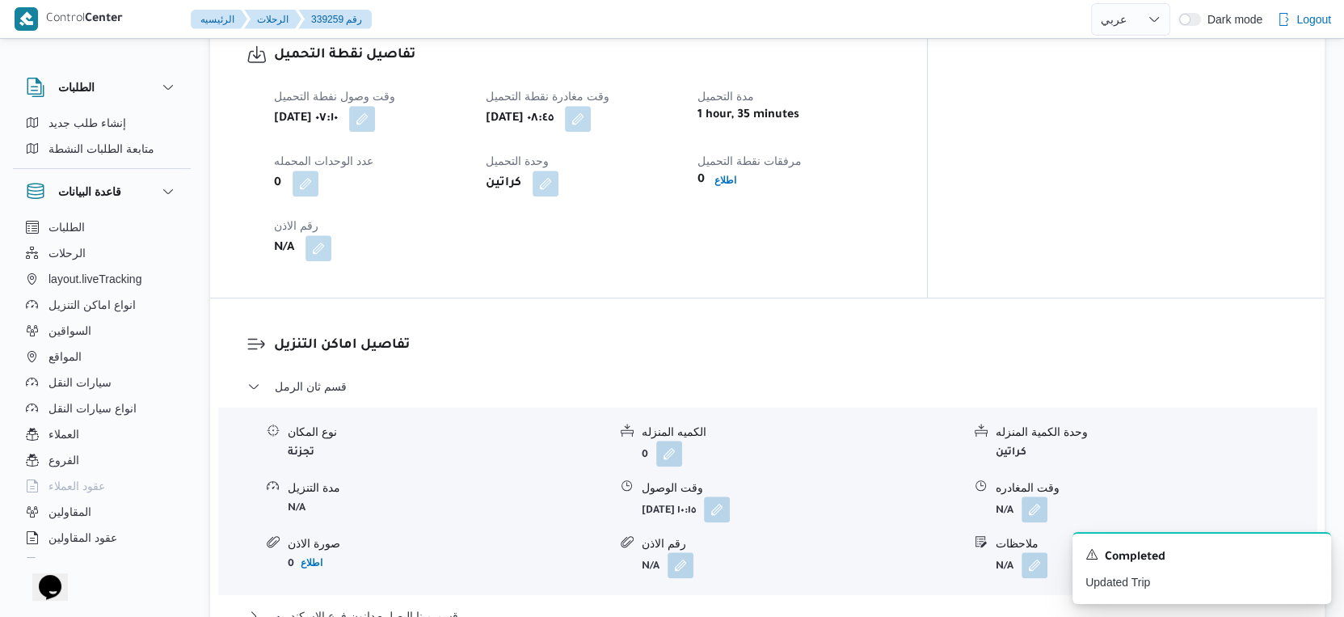
scroll to position [1267, 0]
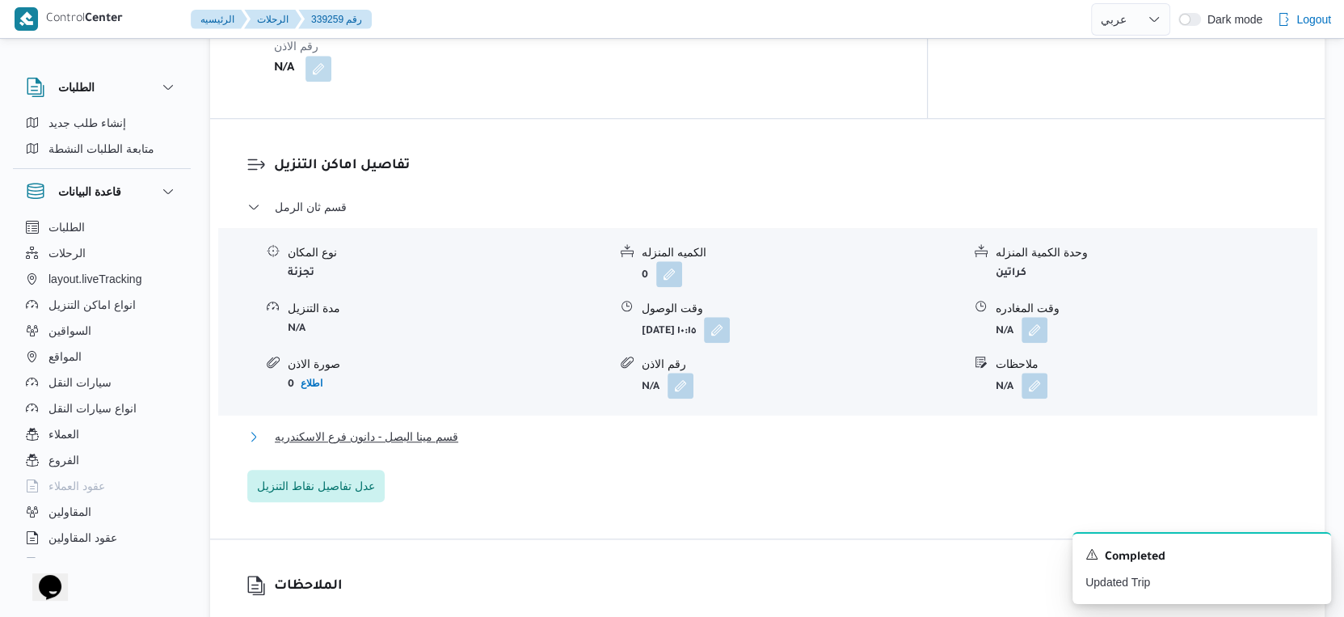
click at [483, 434] on button "قسم مينا البصل - دانون فرع الاسكندريه" at bounding box center [767, 436] width 1041 height 19
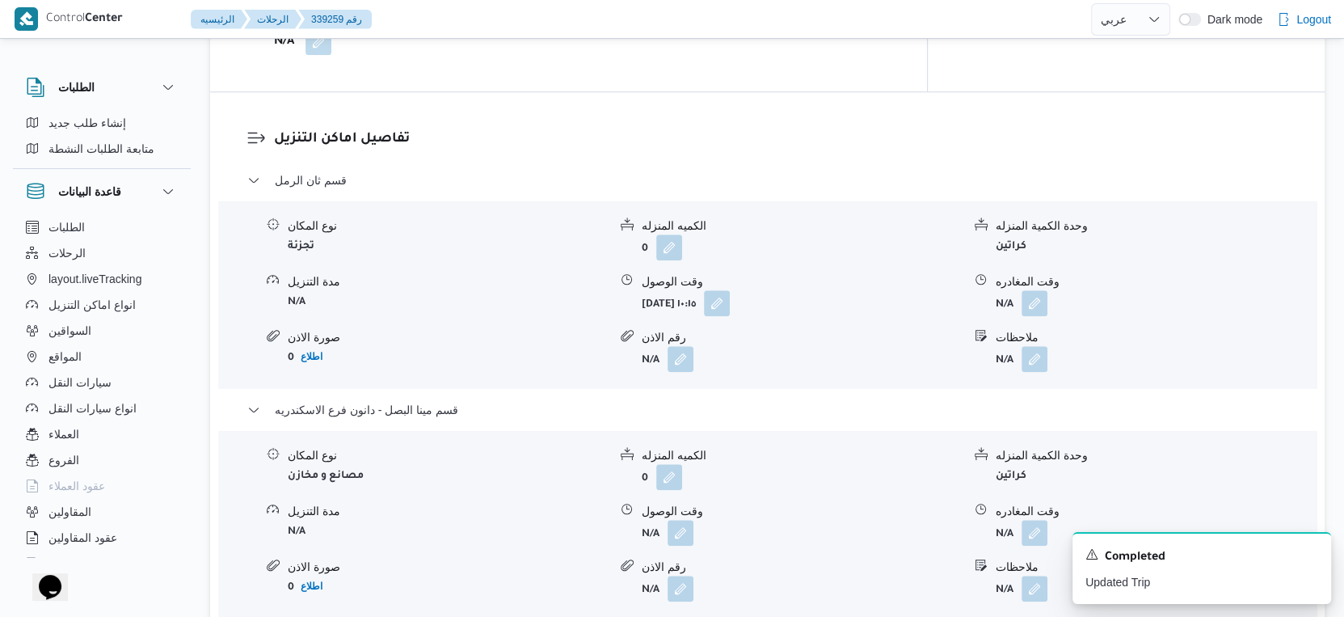
scroll to position [1347, 0]
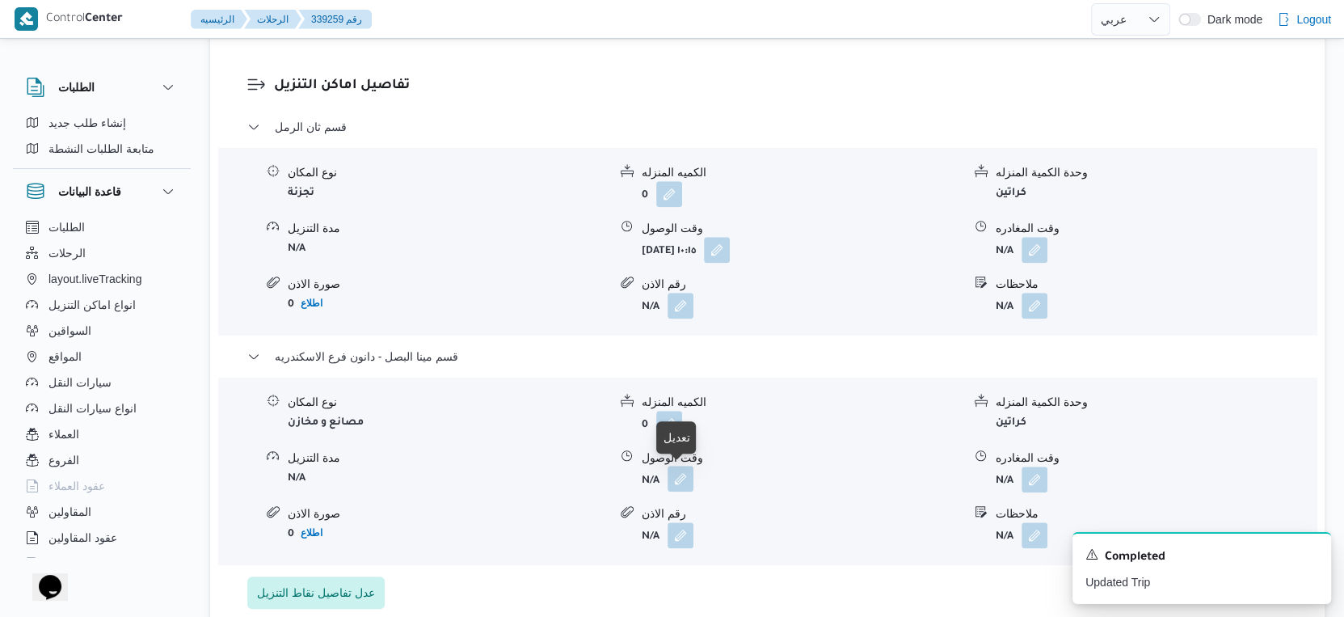
click at [674, 480] on button "button" at bounding box center [681, 479] width 26 height 26
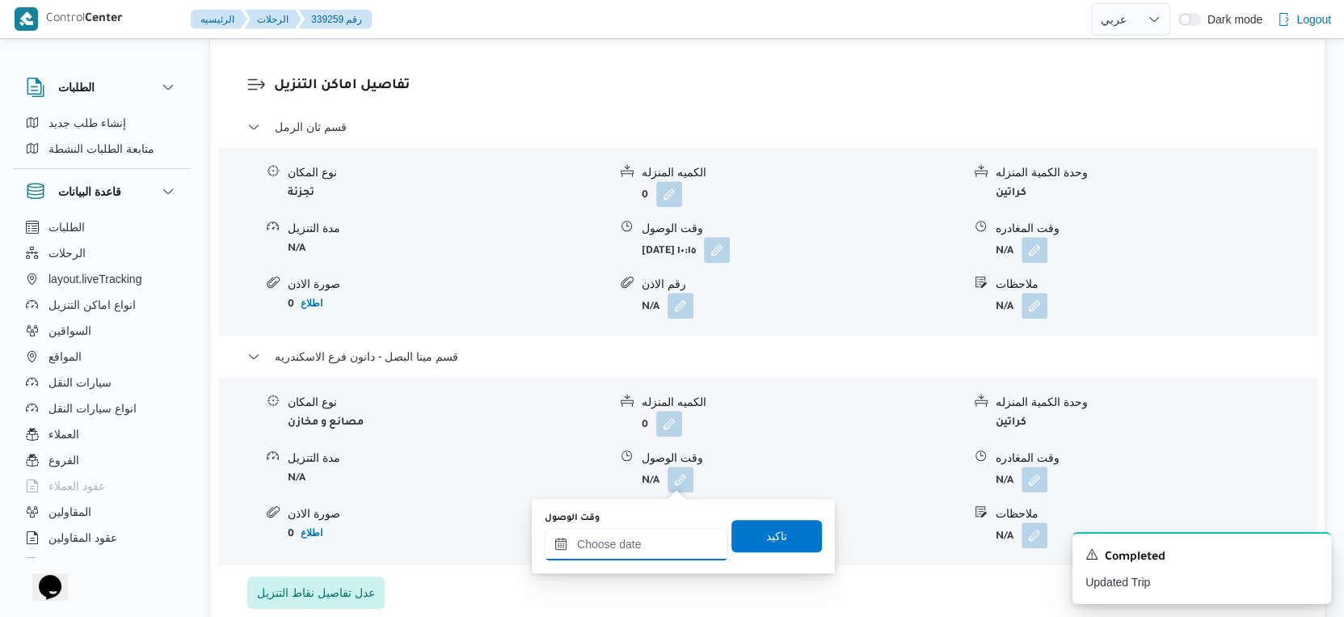
click at [655, 529] on input "وقت الوصول" at bounding box center [636, 544] width 183 height 32
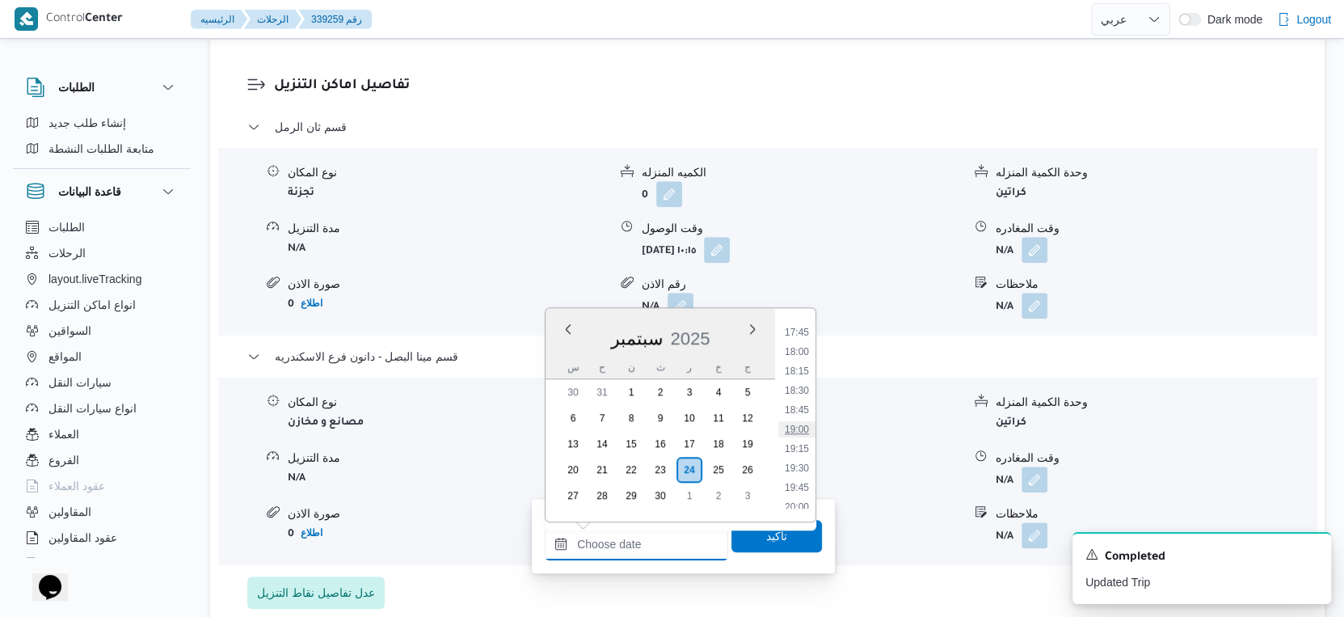
scroll to position [1194, 0]
click at [803, 413] on li "16:30" at bounding box center [796, 415] width 37 height 16
type input "[DATE] ١٦:٣٠"
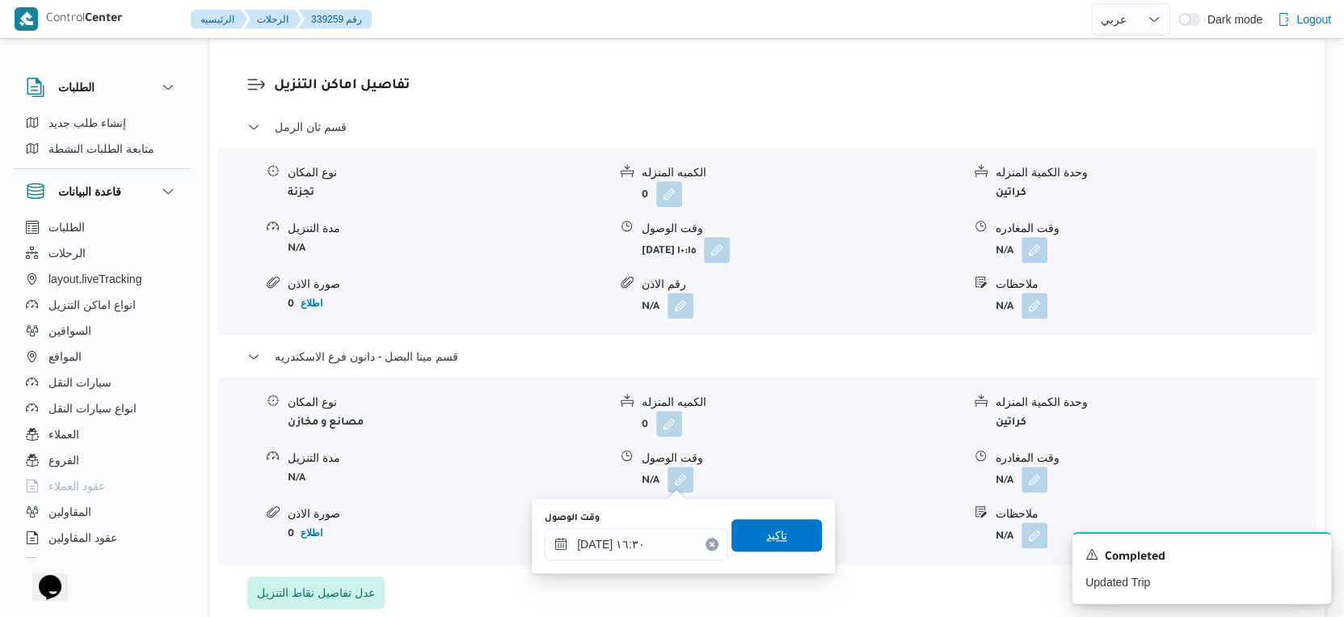
drag, startPoint x: 782, startPoint y: 529, endPoint x: 1048, endPoint y: 491, distance: 267.9
click at [788, 529] on span "تاكيد" at bounding box center [777, 536] width 91 height 32
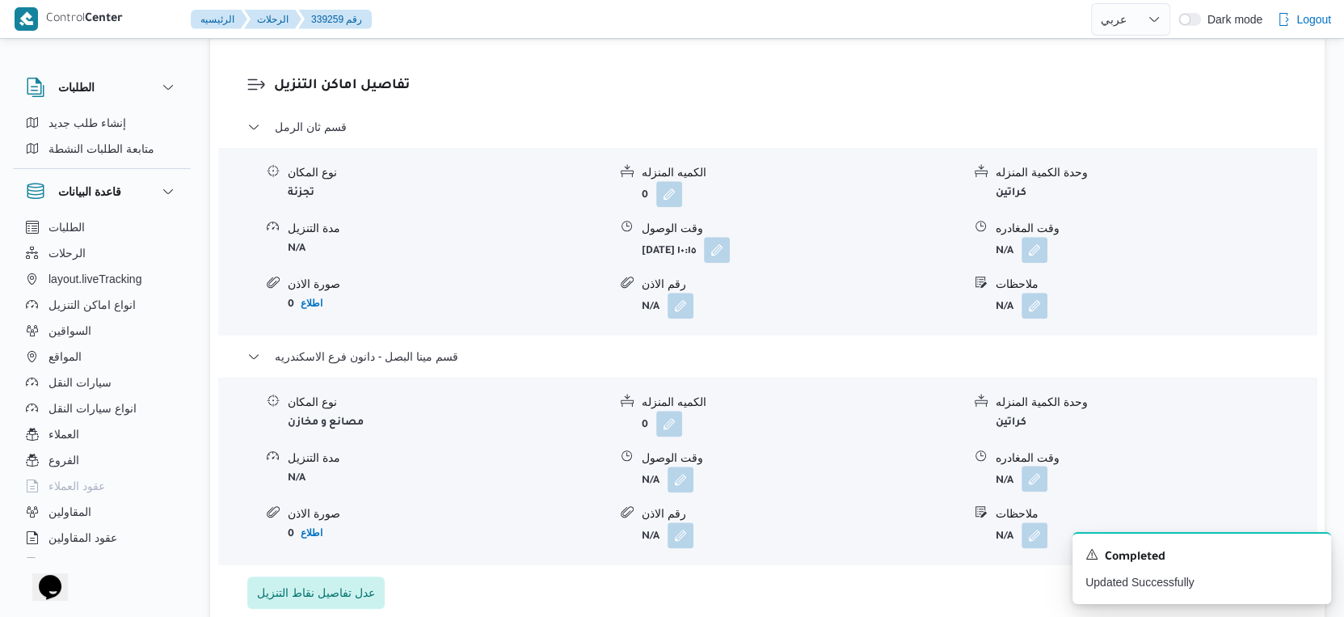
click at [1040, 481] on button "button" at bounding box center [1035, 479] width 26 height 26
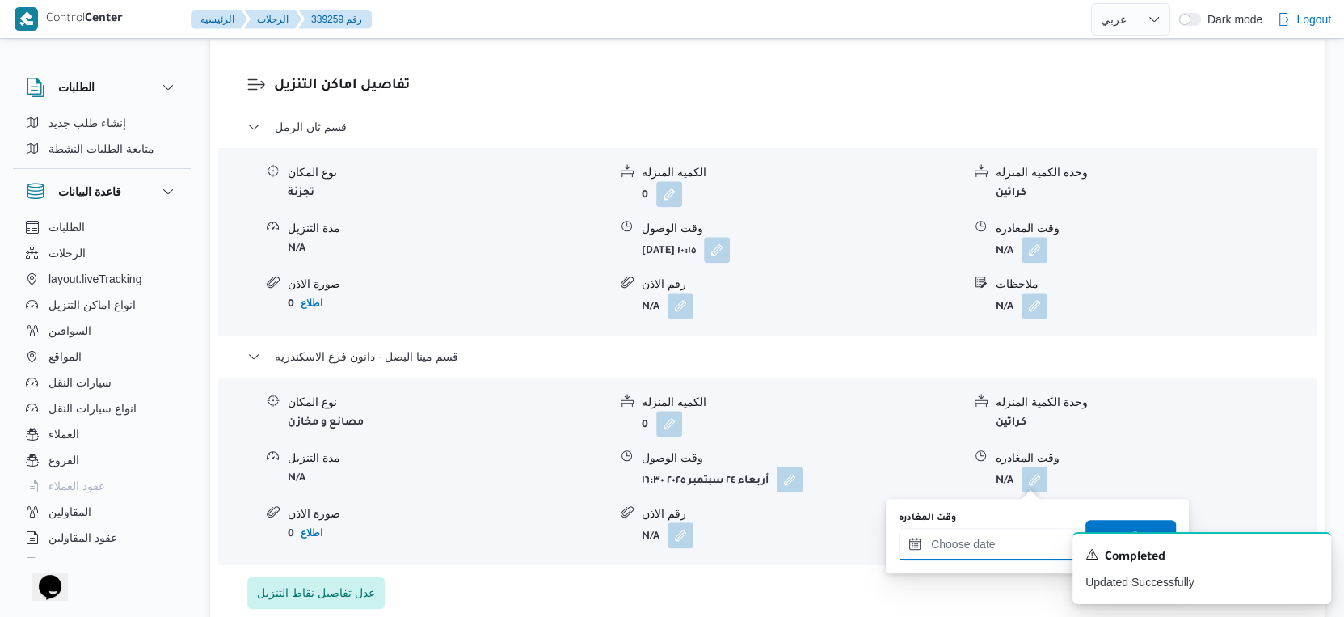
drag, startPoint x: 1011, startPoint y: 541, endPoint x: 1046, endPoint y: 529, distance: 36.8
click at [1011, 541] on input "وقت المغادره" at bounding box center [990, 544] width 183 height 32
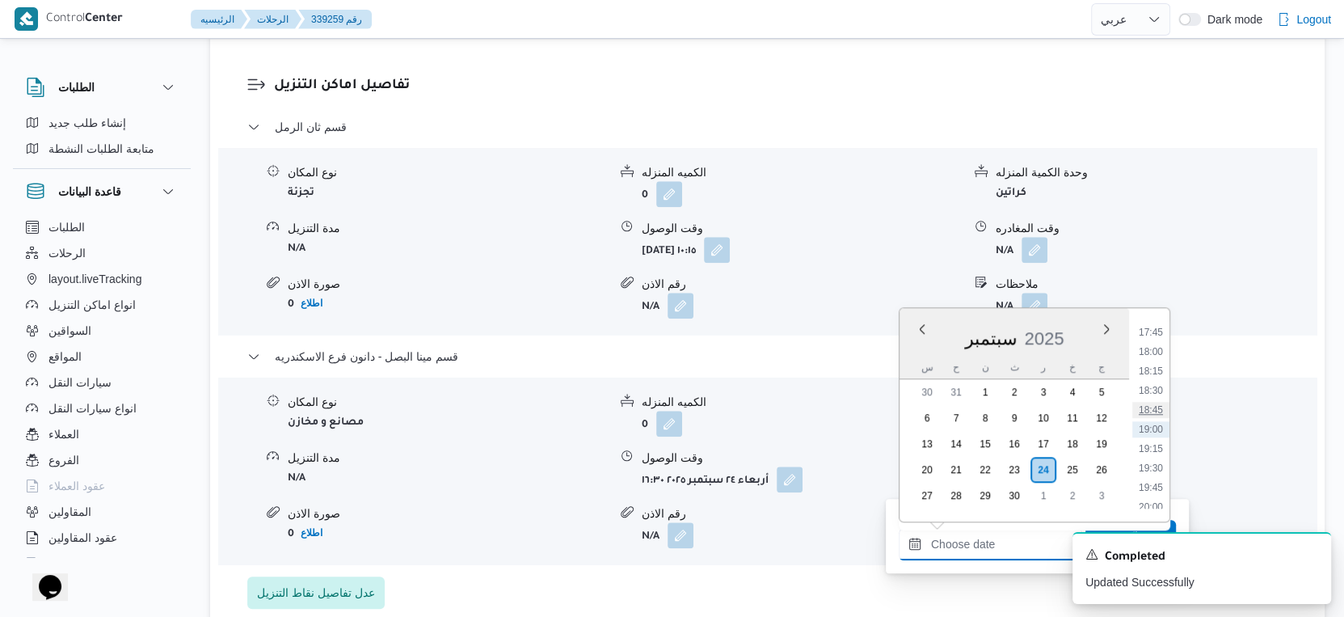
scroll to position [1284, 0]
click at [1153, 361] on li "17:00" at bounding box center [1150, 364] width 37 height 16
type input "[DATE] ١٧:٠٠"
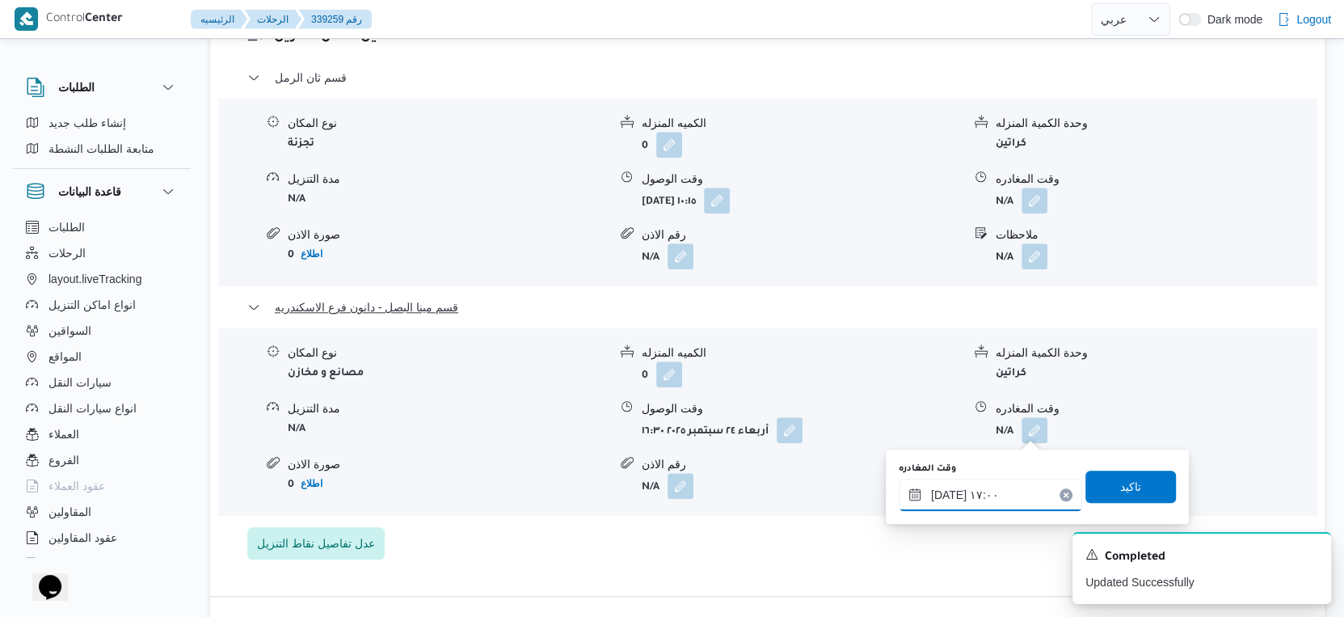
scroll to position [1436, 0]
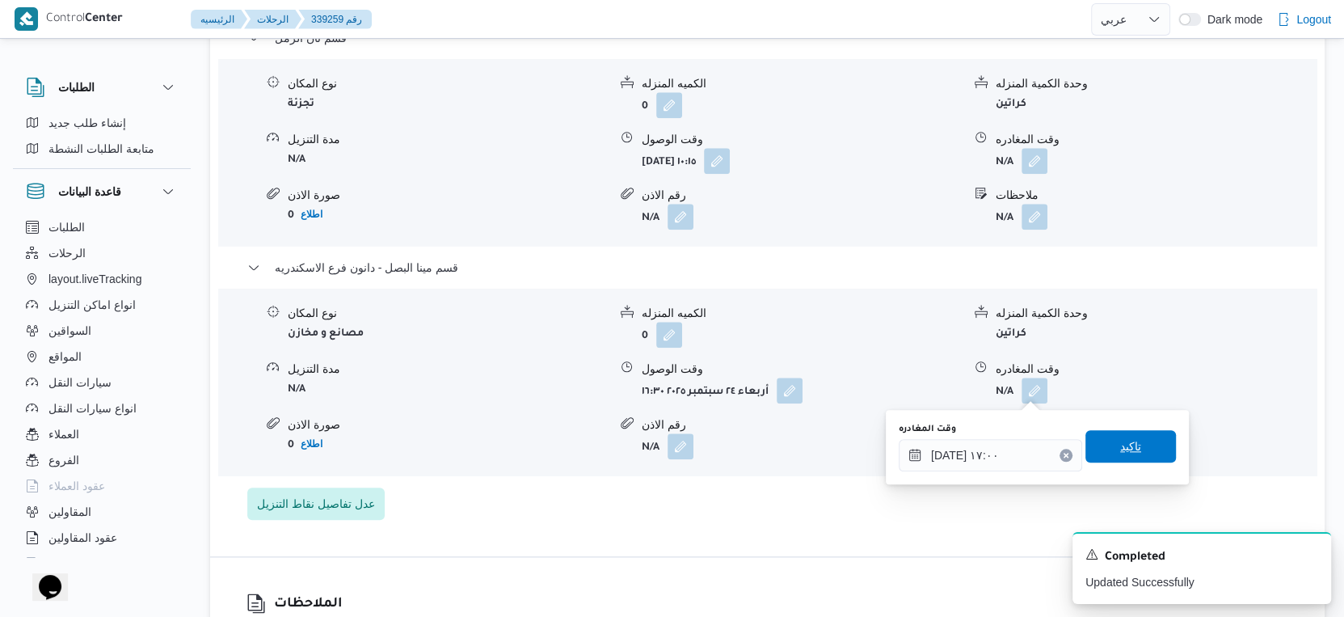
click at [1136, 431] on span "تاكيد" at bounding box center [1131, 446] width 91 height 32
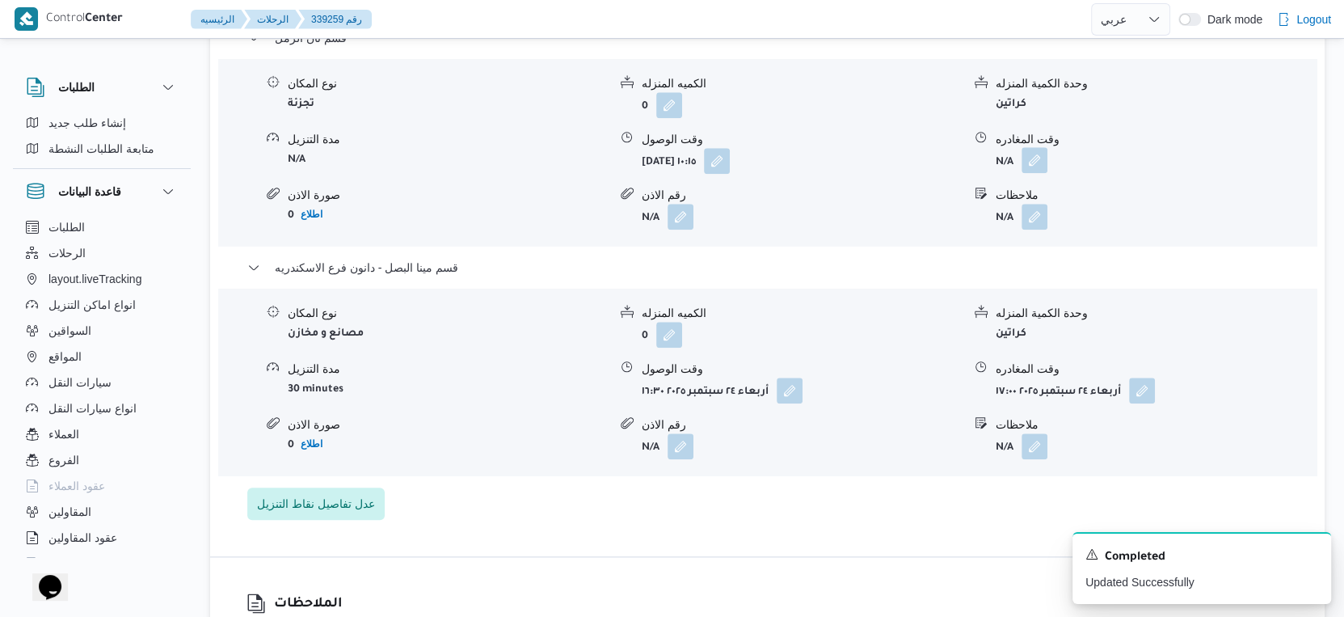
click at [1030, 158] on button "button" at bounding box center [1035, 160] width 26 height 26
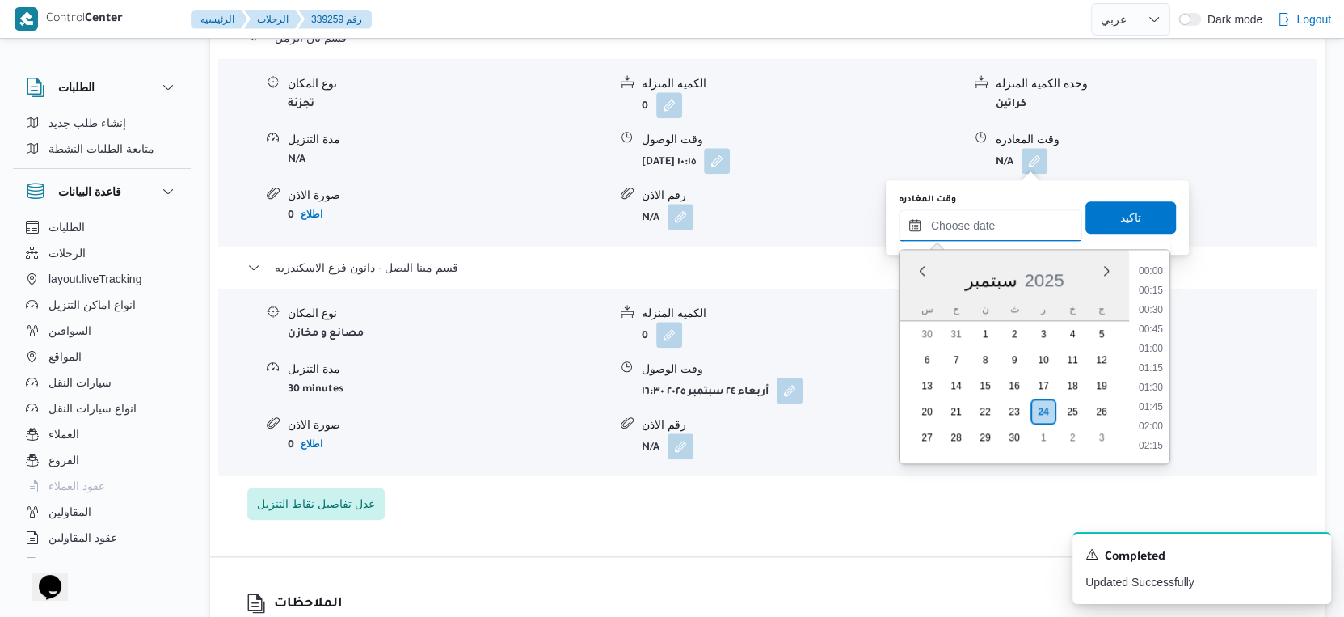
click at [1005, 221] on input "وقت المغادره" at bounding box center [990, 225] width 183 height 32
drag, startPoint x: 1149, startPoint y: 316, endPoint x: 1145, endPoint y: 296, distance: 20.8
click at [1149, 316] on li "16:00" at bounding box center [1150, 318] width 37 height 16
type input "[DATE] ١٦:٠٠"
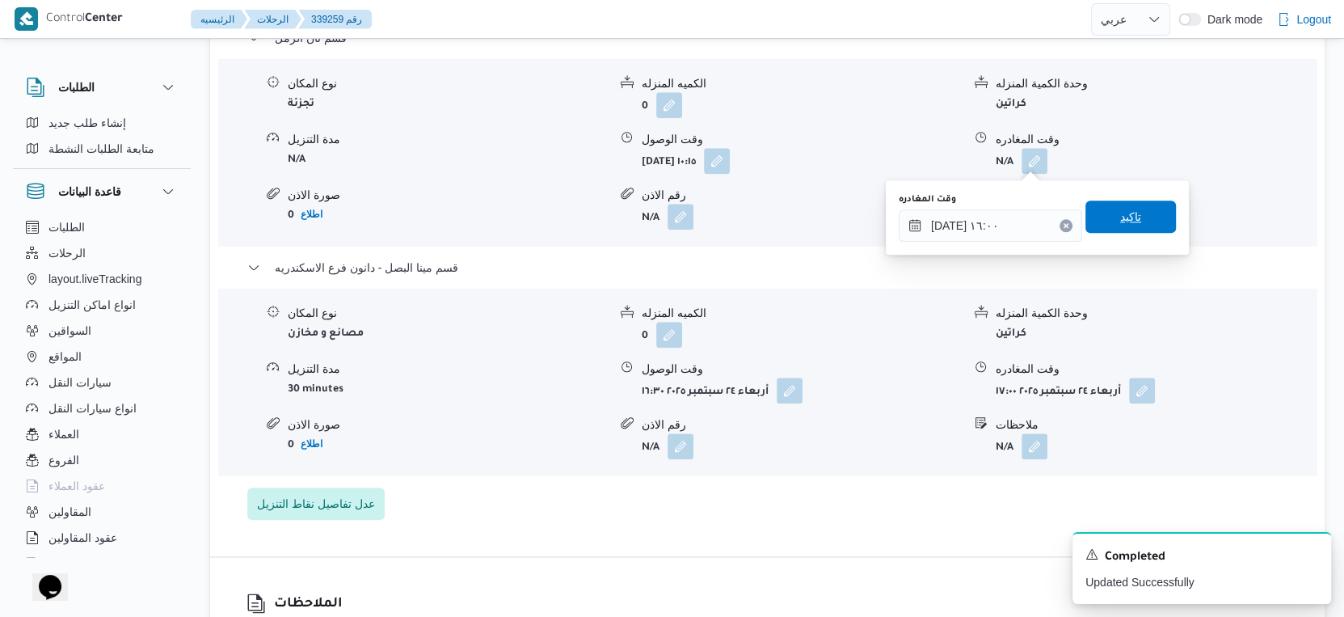
click at [1135, 213] on span "تاكيد" at bounding box center [1131, 216] width 91 height 32
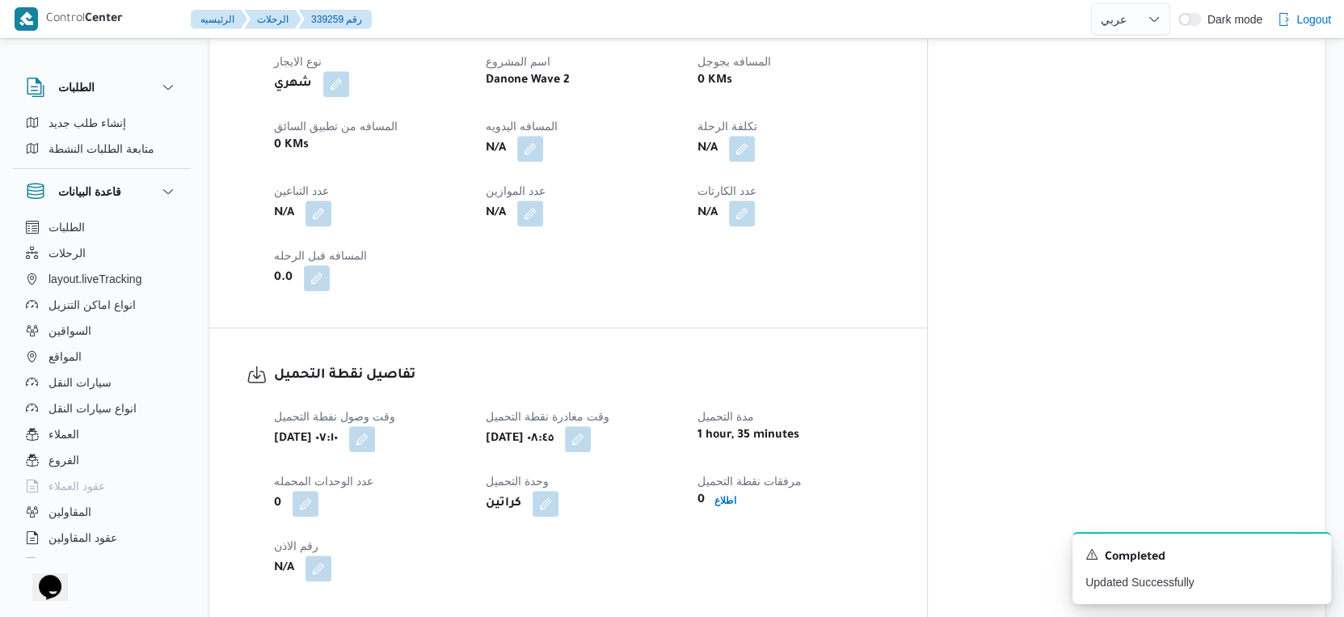
scroll to position [629, 0]
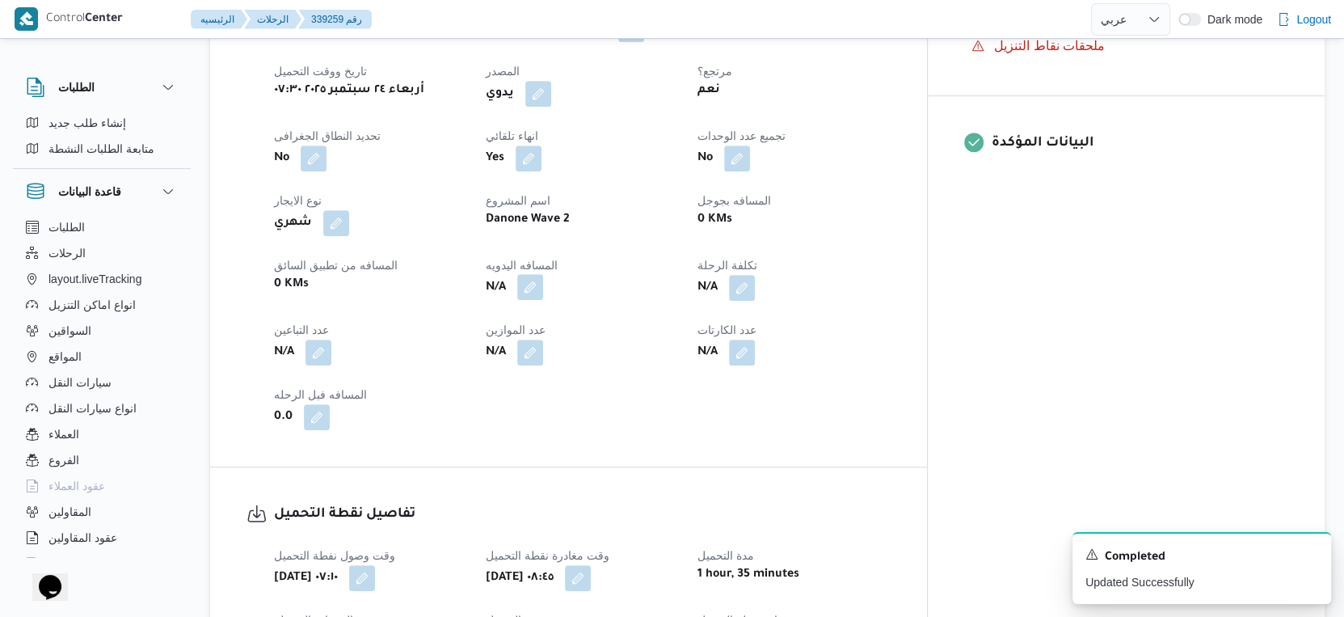
click at [543, 283] on button "button" at bounding box center [530, 287] width 26 height 26
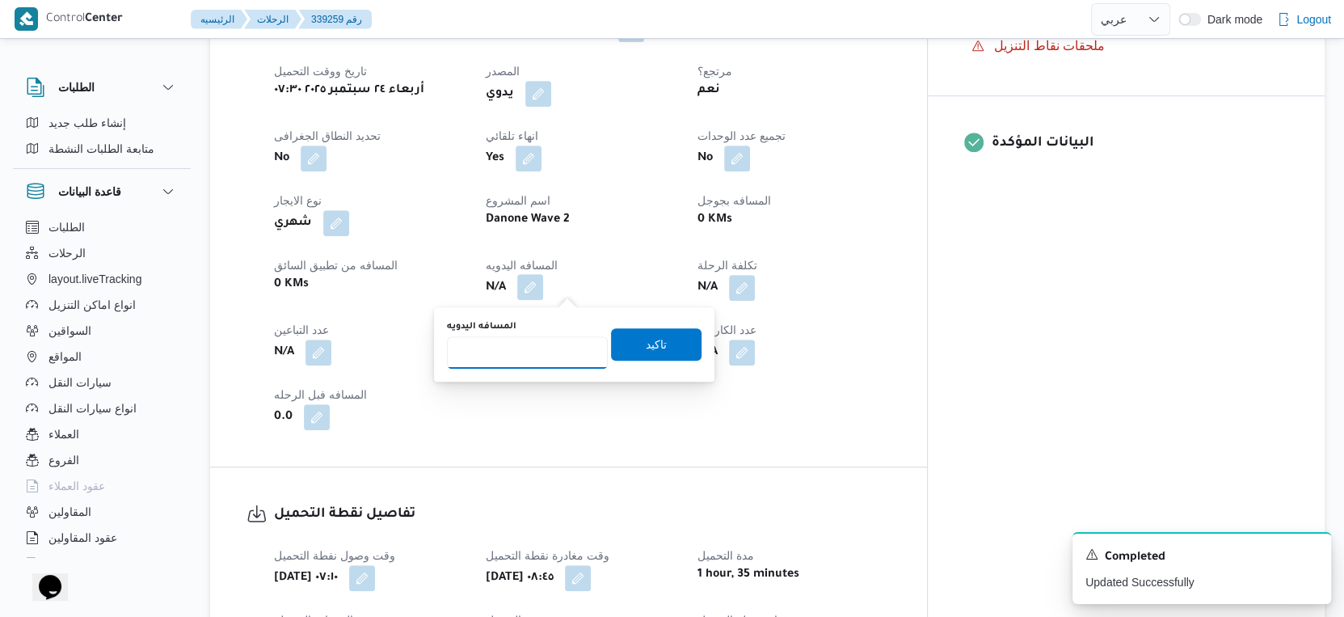
click at [512, 353] on input "المسافه اليدويه" at bounding box center [527, 352] width 161 height 32
type input "49"
click at [667, 343] on span "تاكيد" at bounding box center [656, 344] width 91 height 32
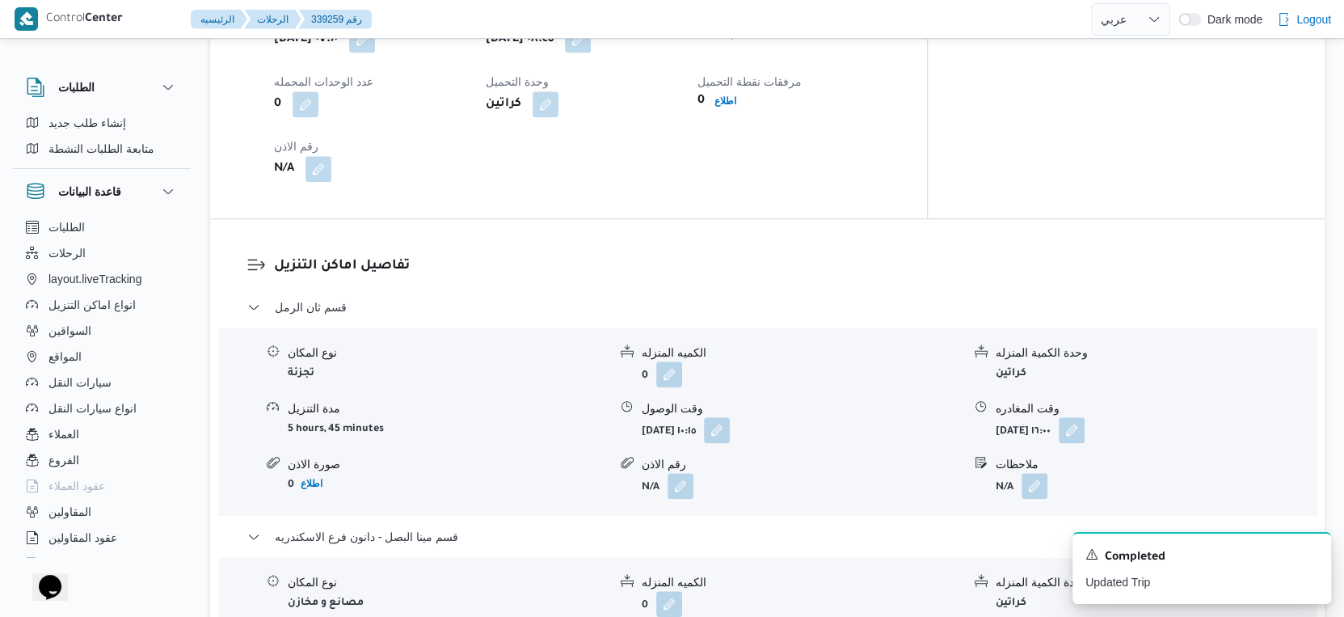
scroll to position [1167, 0]
click at [730, 420] on button "button" at bounding box center [717, 429] width 26 height 26
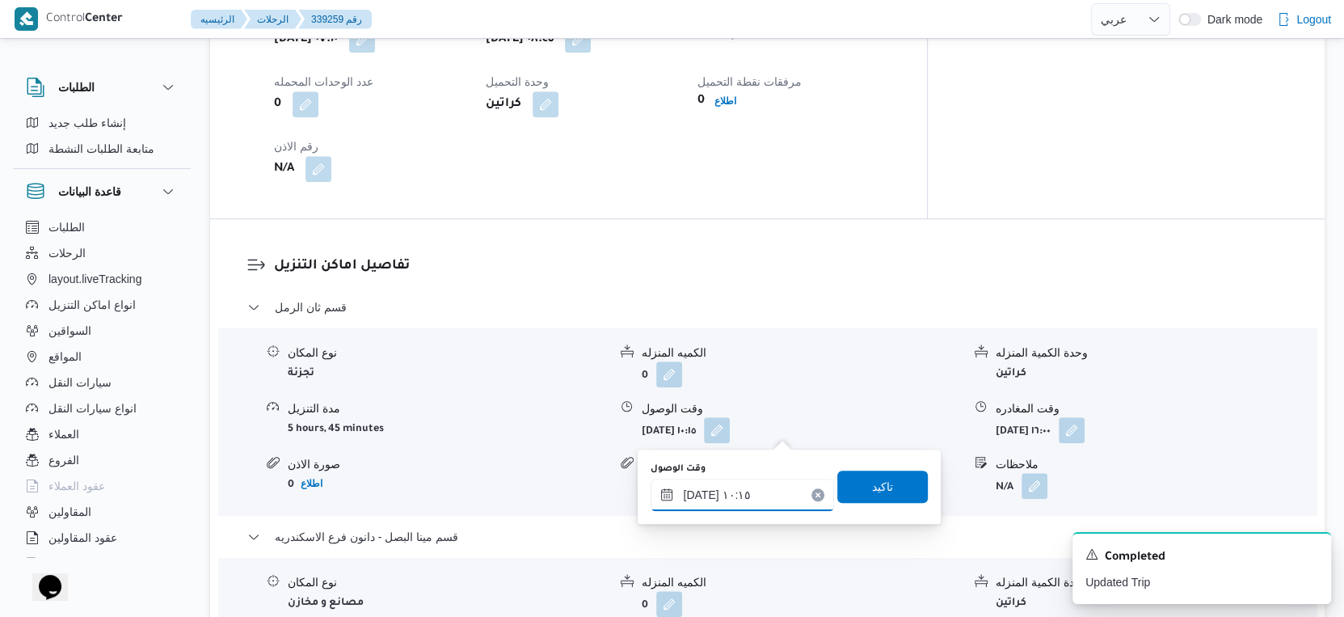
click at [761, 505] on input "[DATE] ١٠:١٥" at bounding box center [742, 495] width 183 height 32
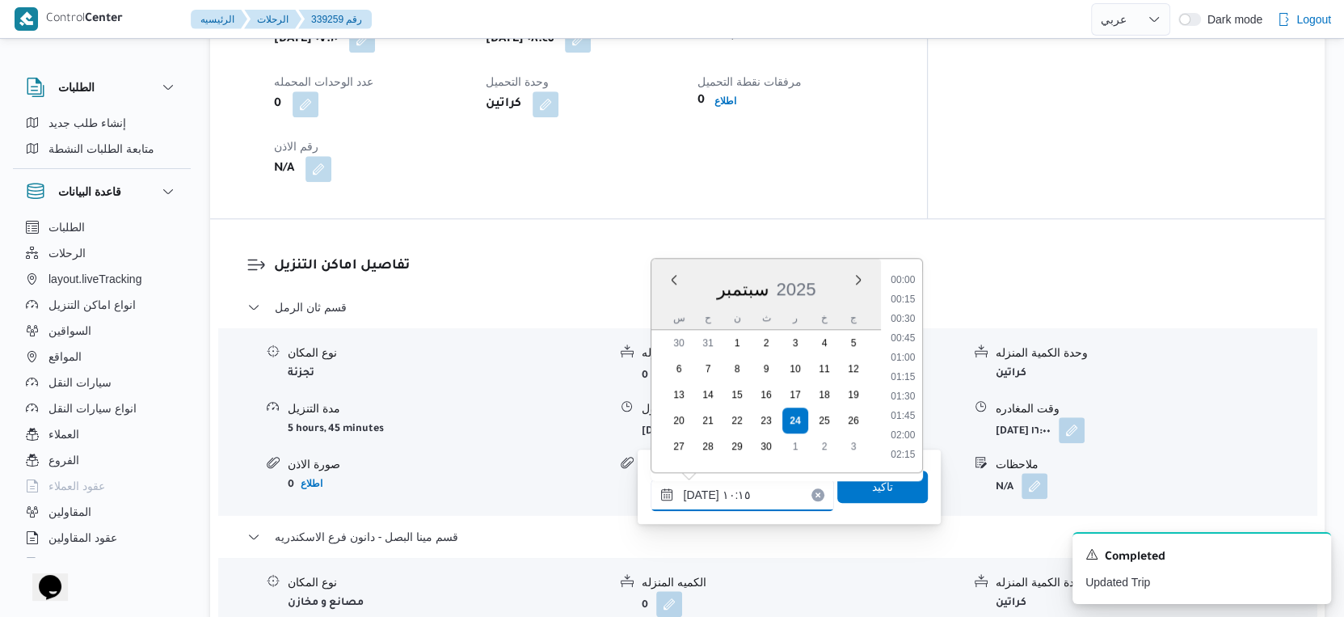
scroll to position [696, 0]
click at [910, 316] on li "09:30" at bounding box center [903, 321] width 37 height 16
type input "[DATE] ٠٩:٣٠"
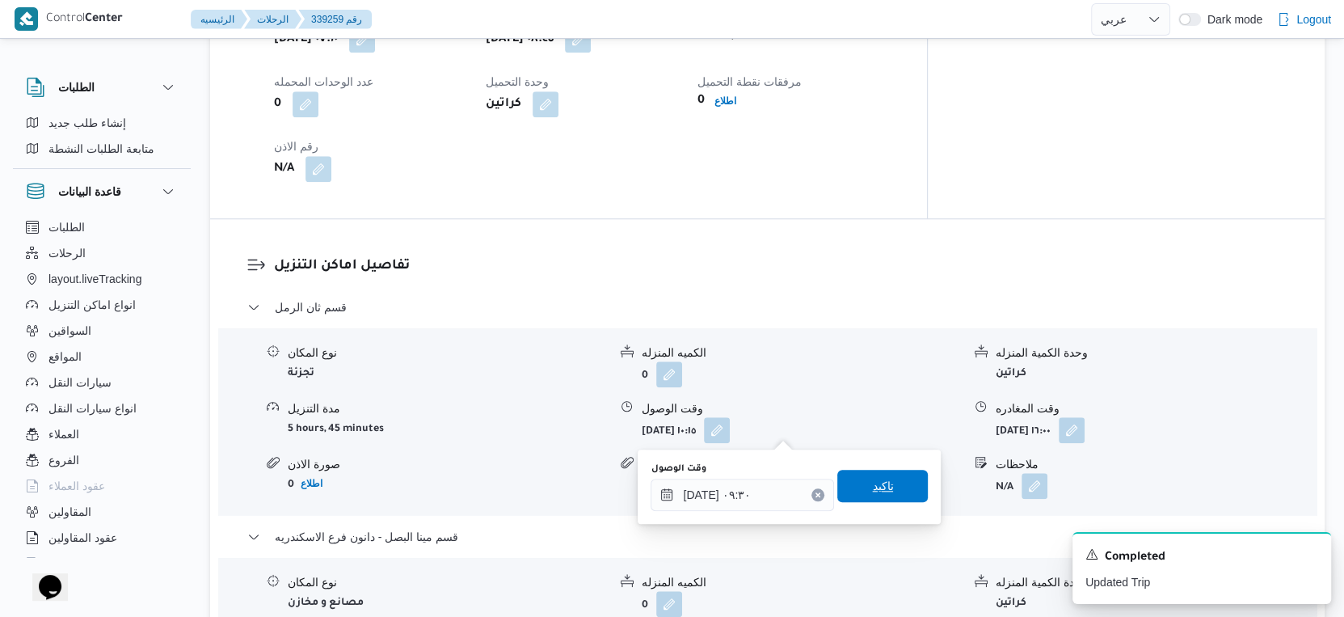
click at [898, 497] on span "تاكيد" at bounding box center [882, 486] width 91 height 32
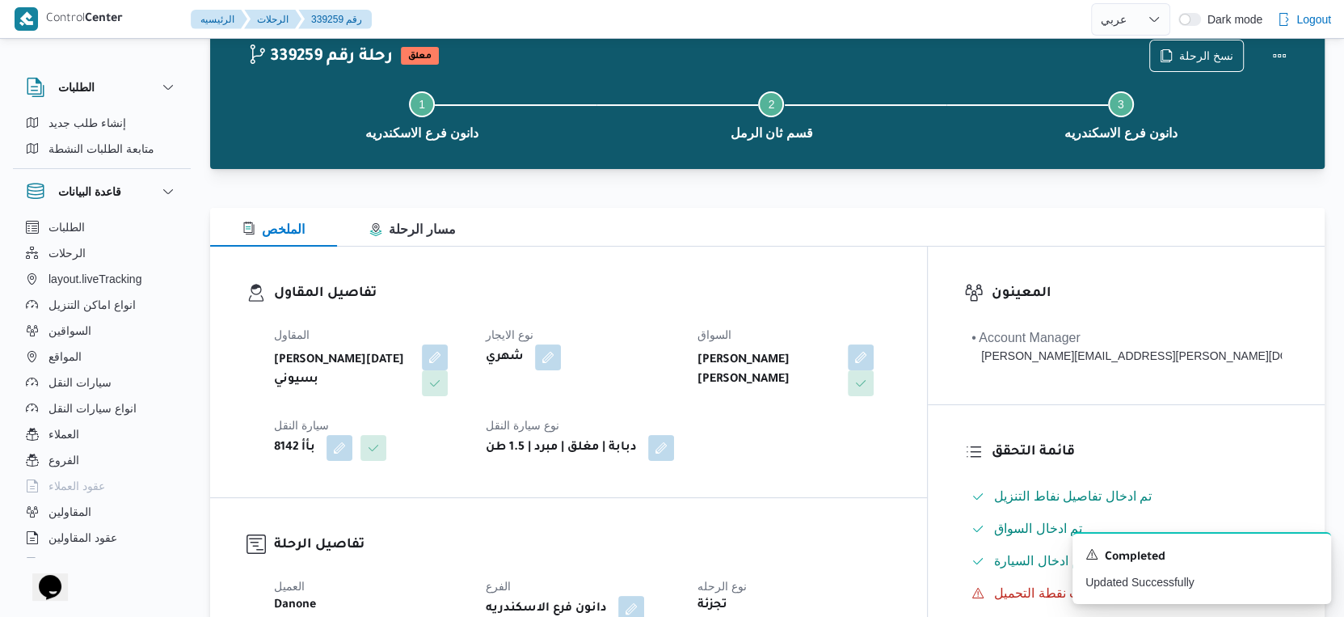
scroll to position [0, 0]
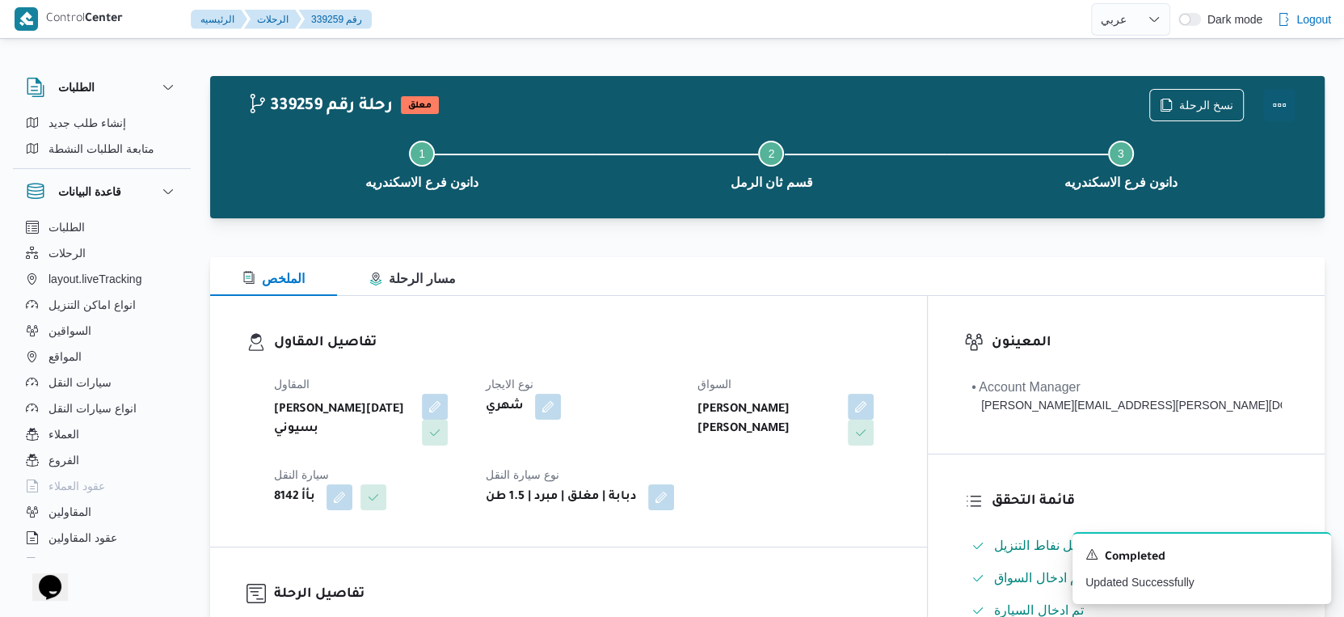
click at [1275, 105] on button "Actions" at bounding box center [1279, 105] width 32 height 32
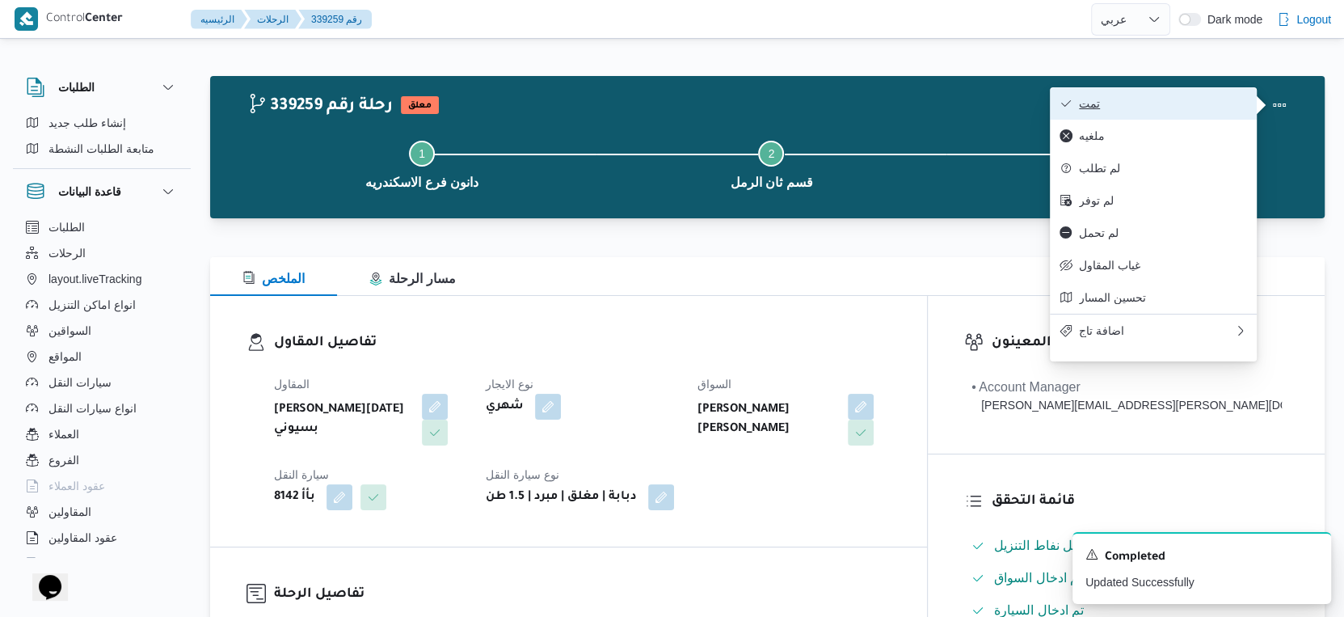
click at [1170, 99] on span "تمت" at bounding box center [1163, 103] width 168 height 13
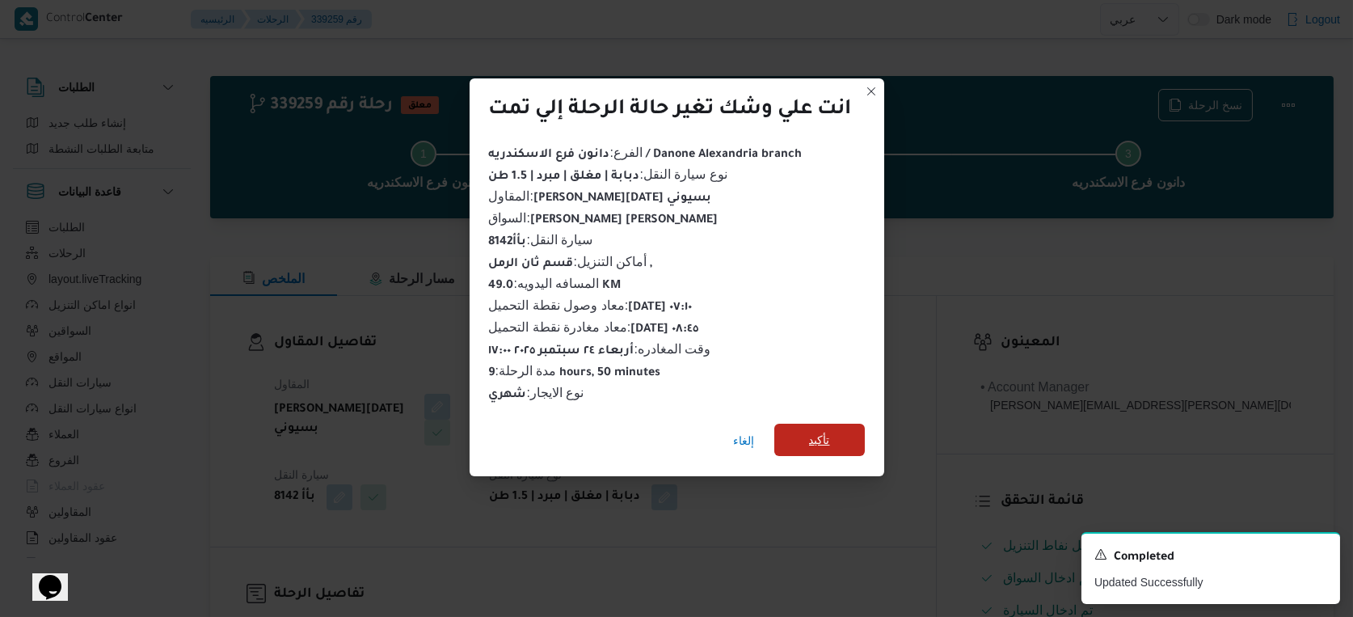
click at [795, 433] on span "تأكيد" at bounding box center [819, 440] width 91 height 32
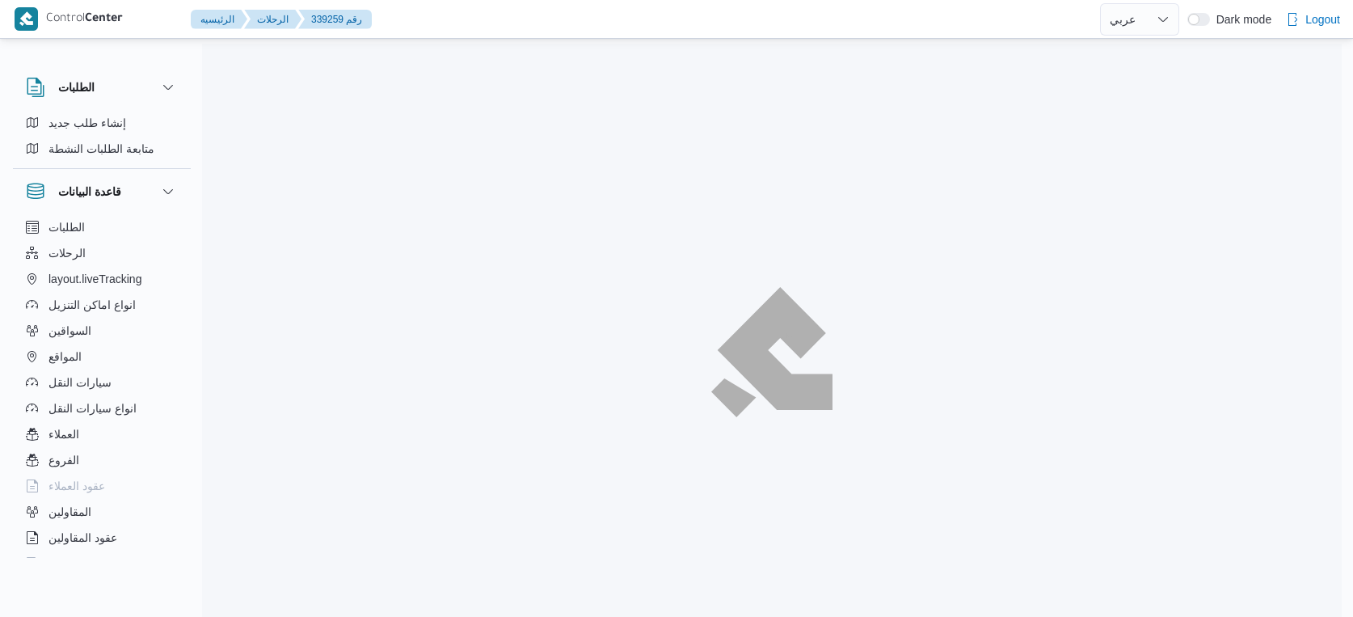
select select "ar"
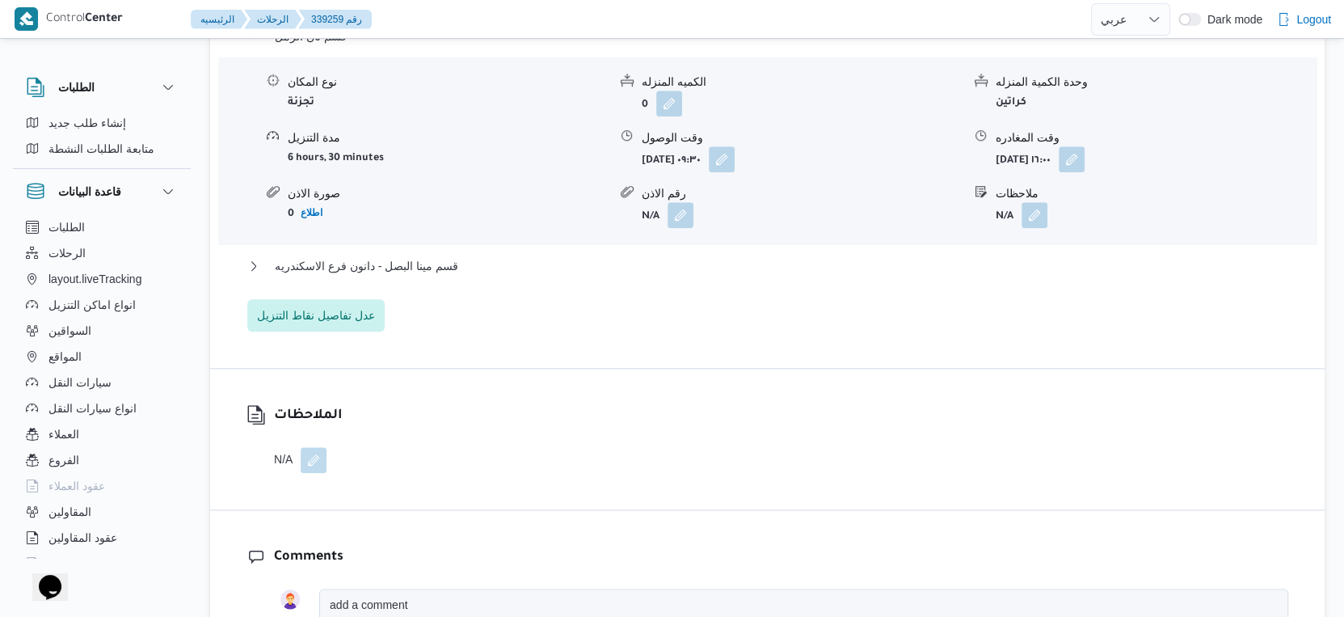
scroll to position [1436, 0]
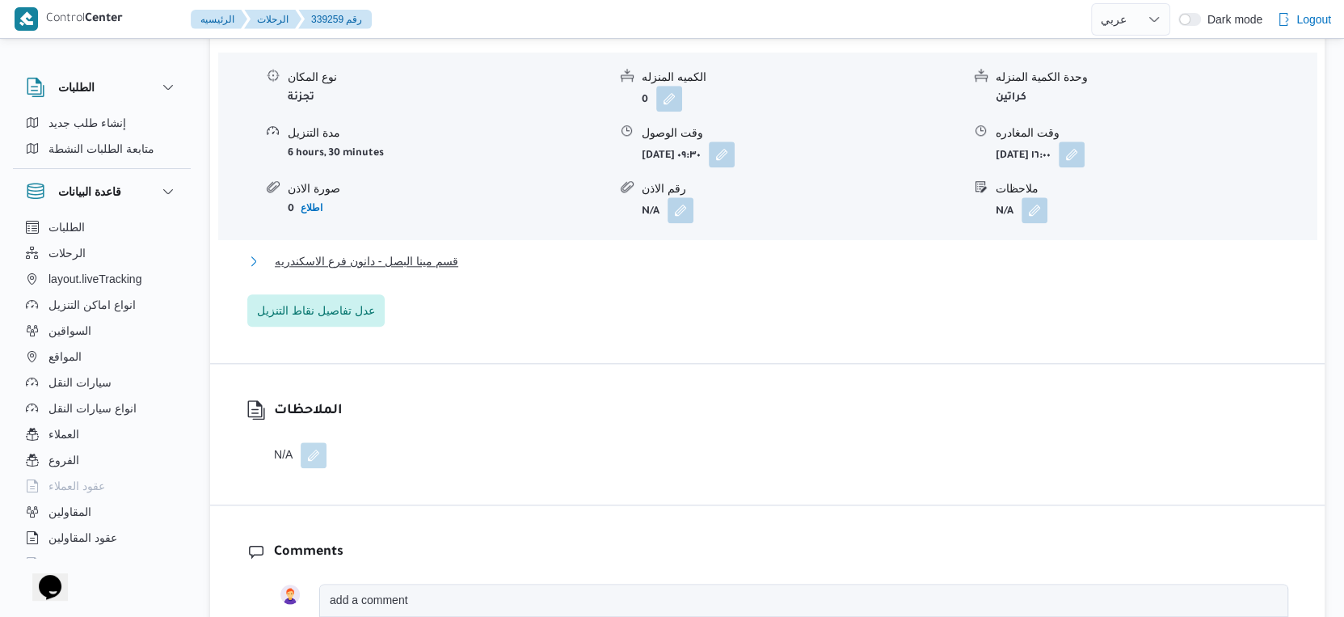
click at [473, 255] on button "قسم مينا البصل - دانون فرع الاسكندريه" at bounding box center [767, 260] width 1041 height 19
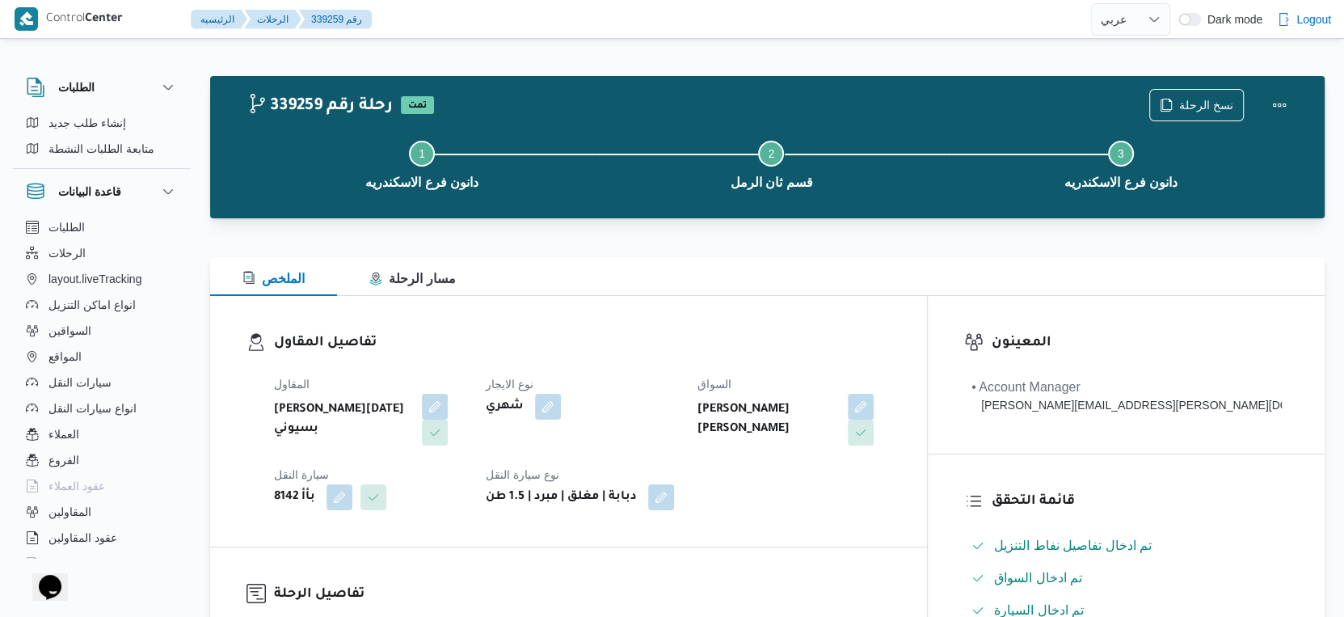
scroll to position [449, 0]
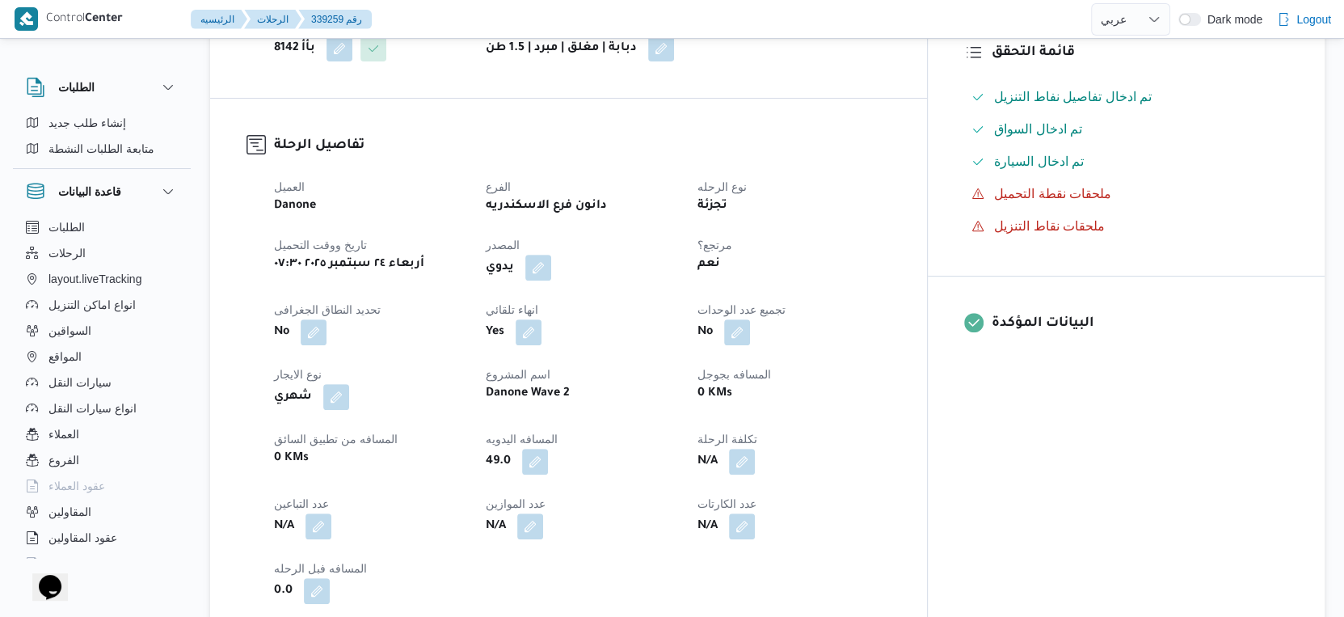
select select "ar"
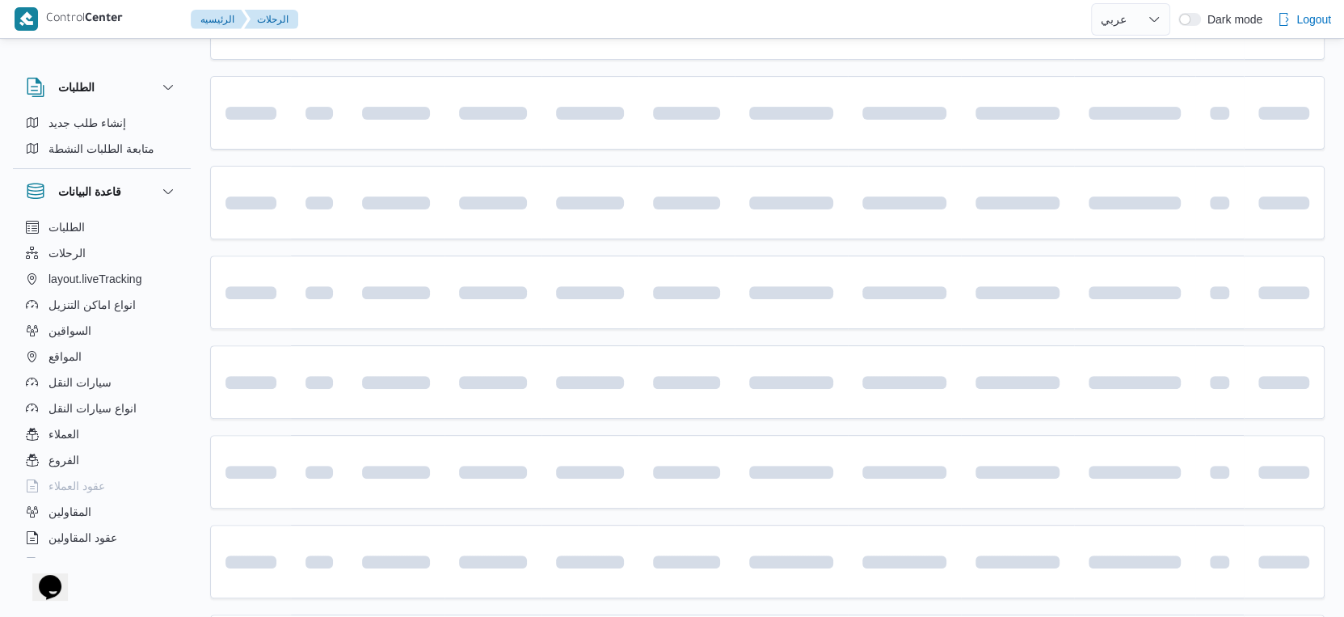
scroll to position [1267, 0]
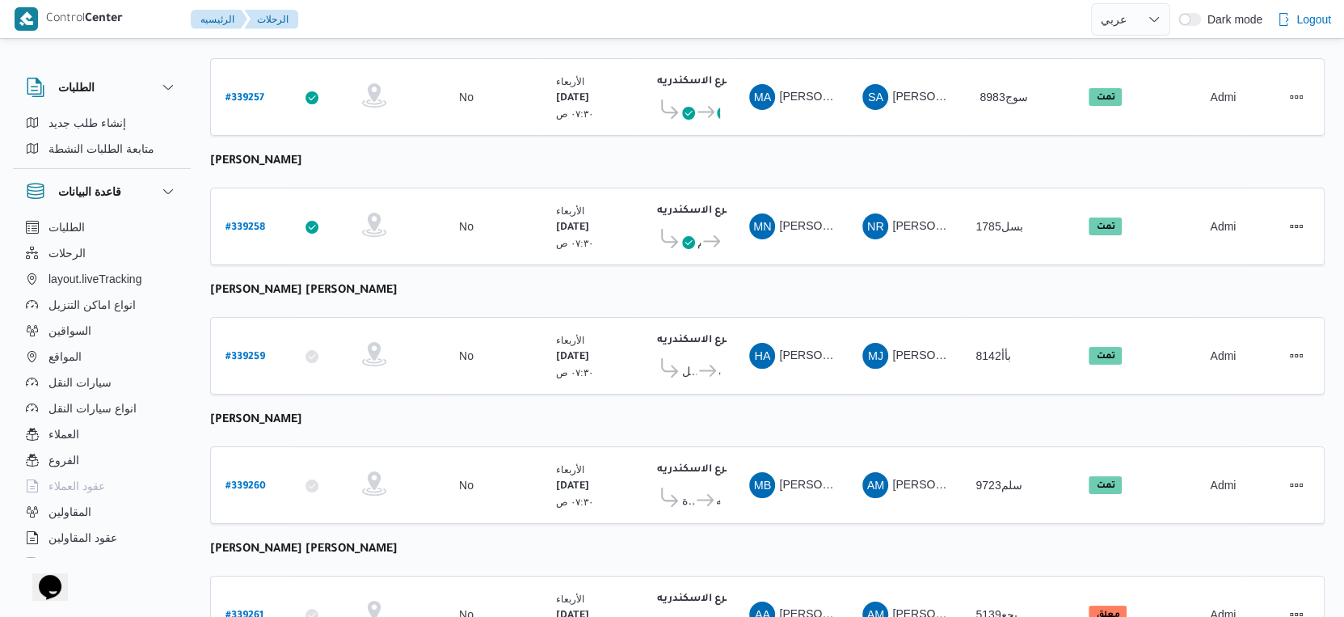
select select "ar"
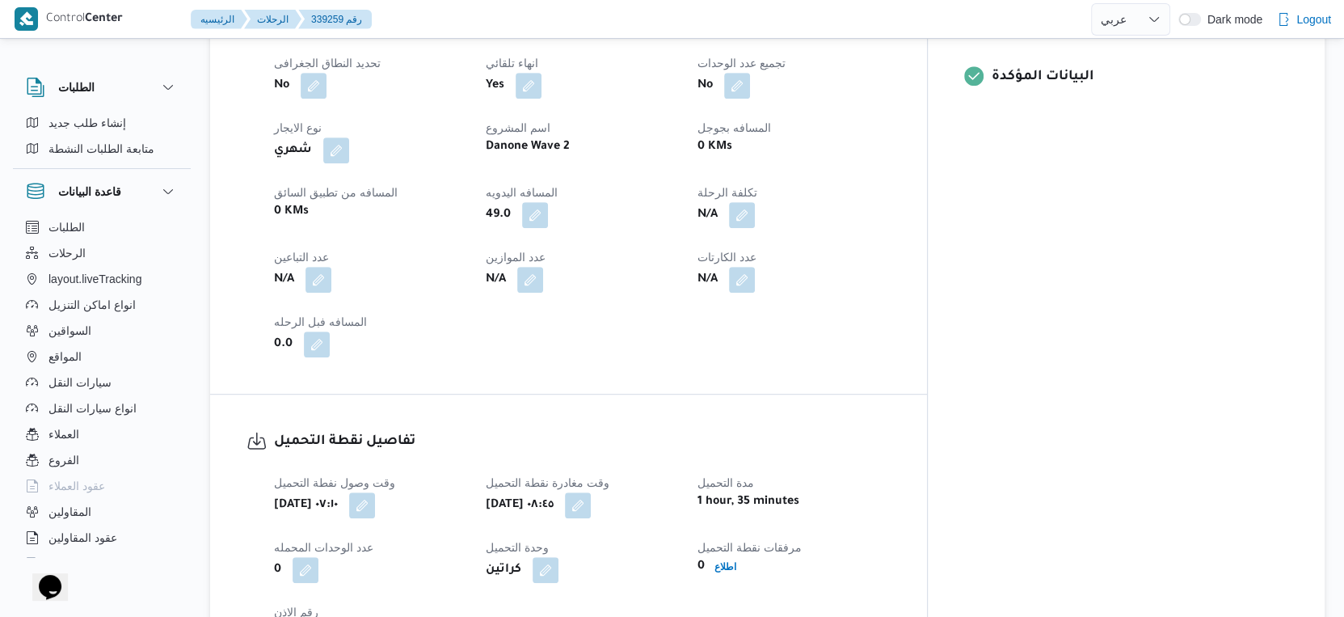
scroll to position [549, 0]
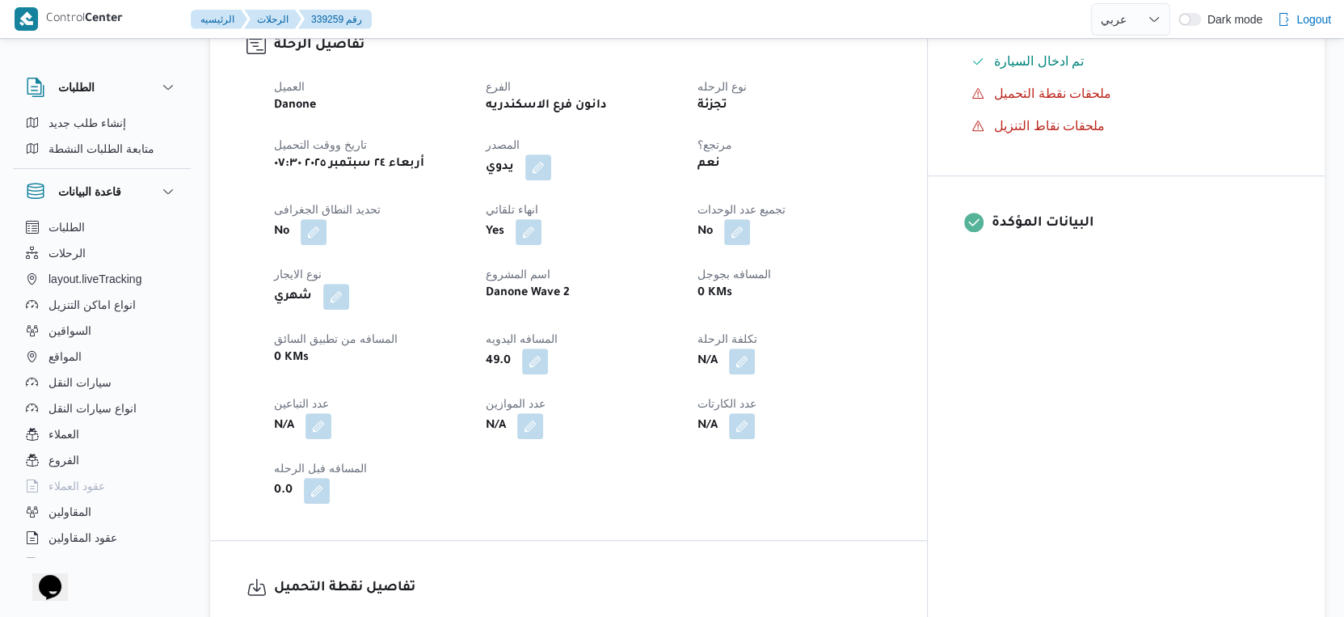
select select "ar"
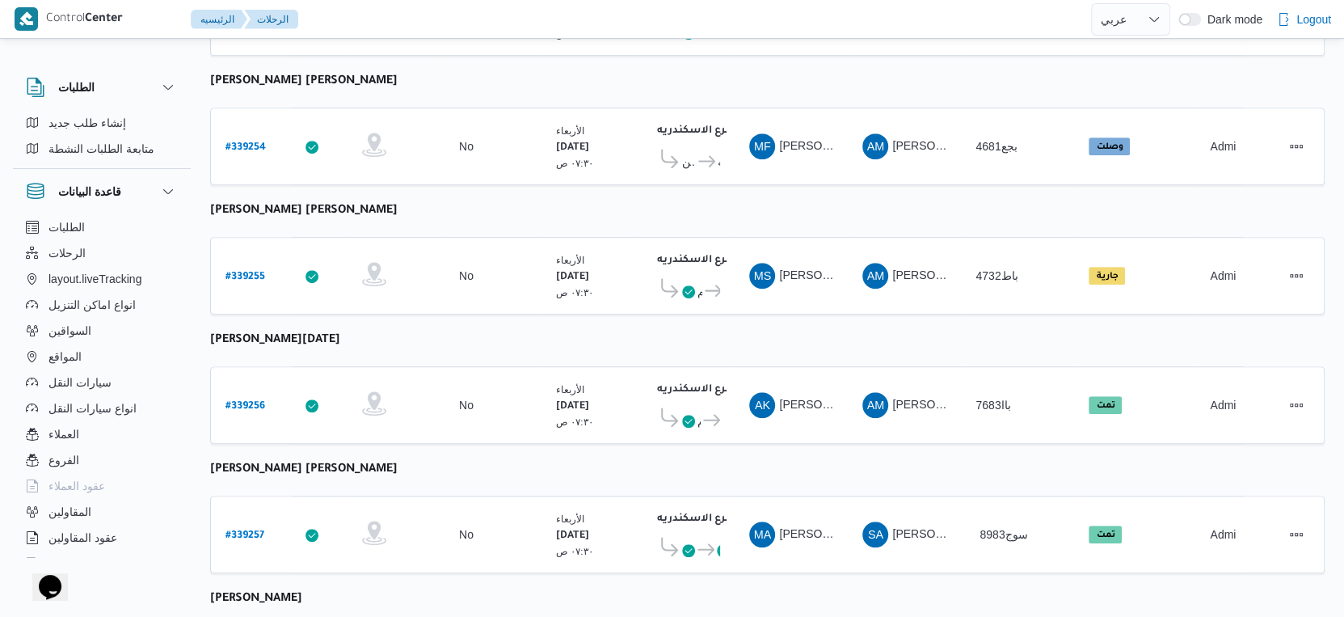
scroll to position [1088, 0]
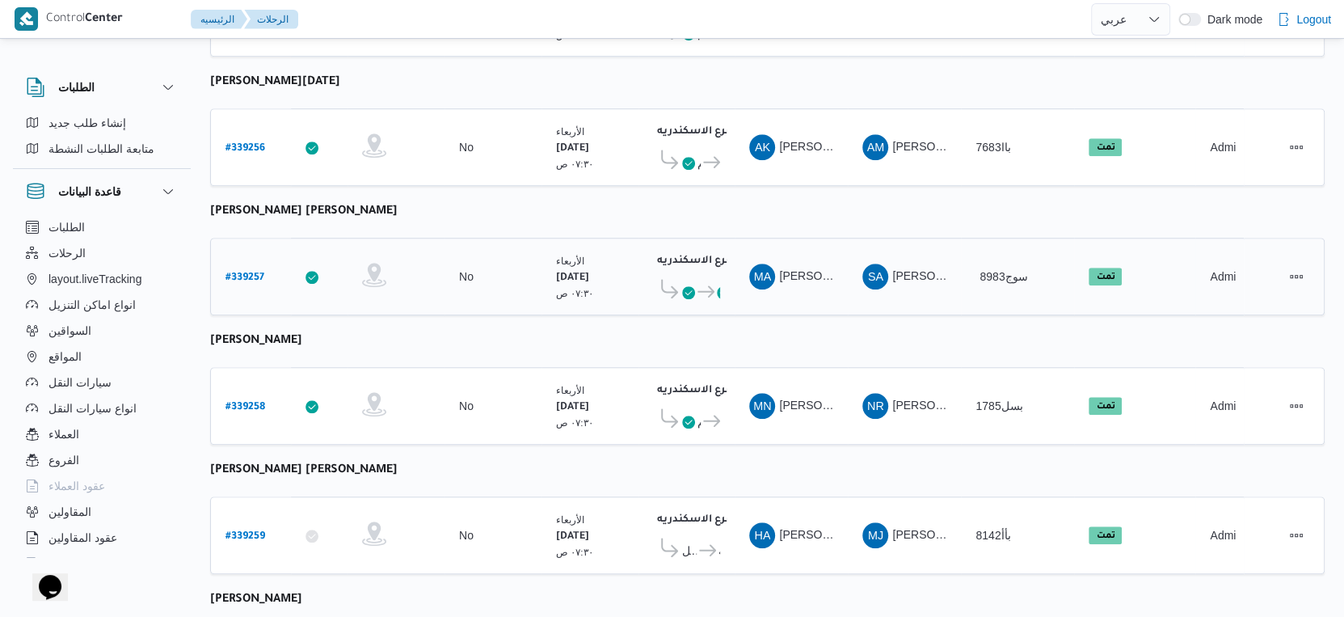
click at [243, 272] on b "# 339257" at bounding box center [245, 277] width 39 height 11
select select "ar"
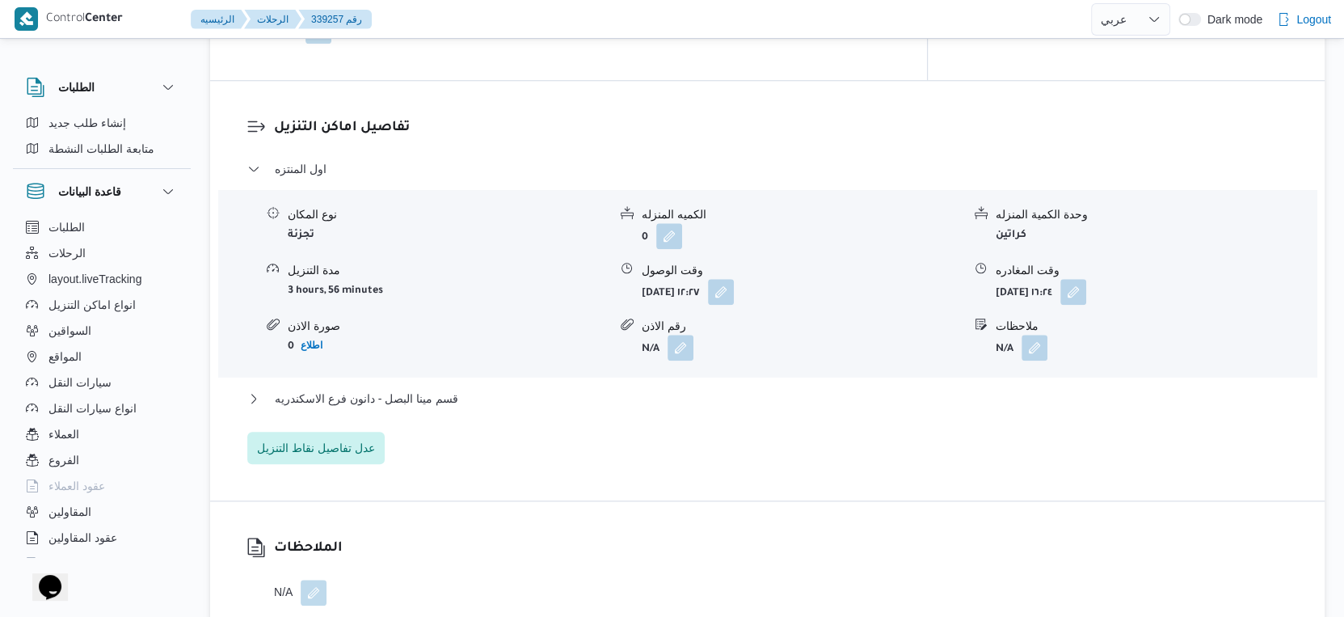
scroll to position [1537, 0]
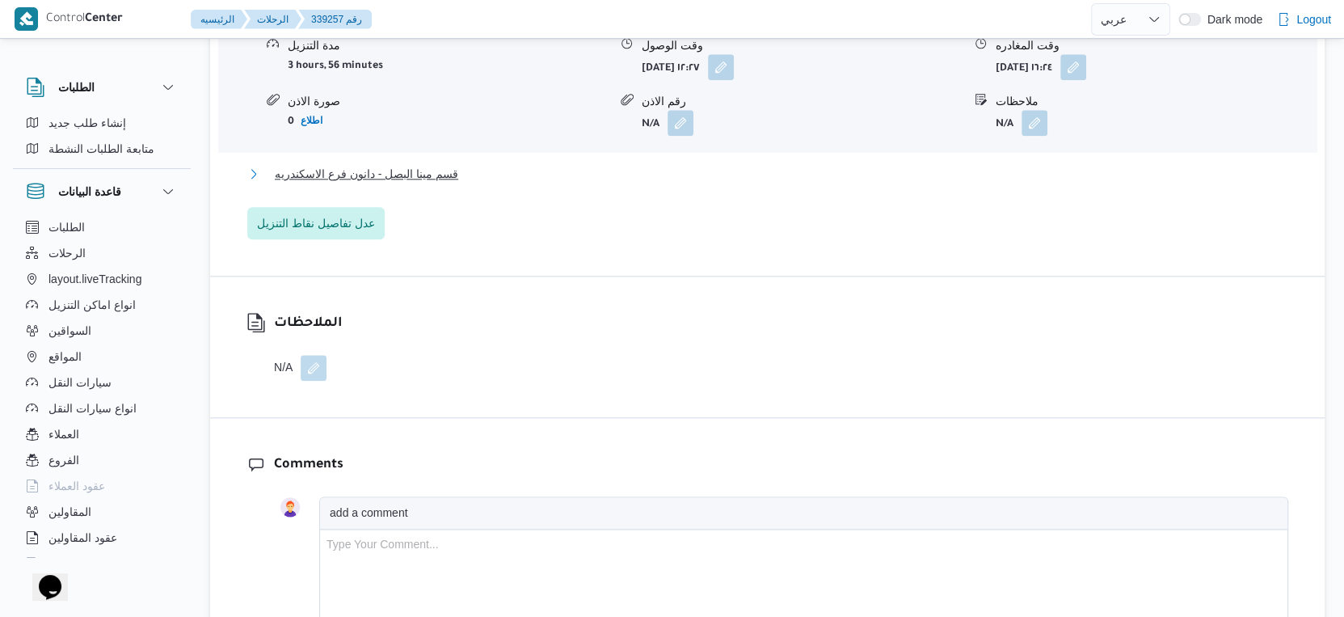
click at [418, 164] on span "قسم مينا البصل - دانون فرع الاسكندريه" at bounding box center [366, 173] width 183 height 19
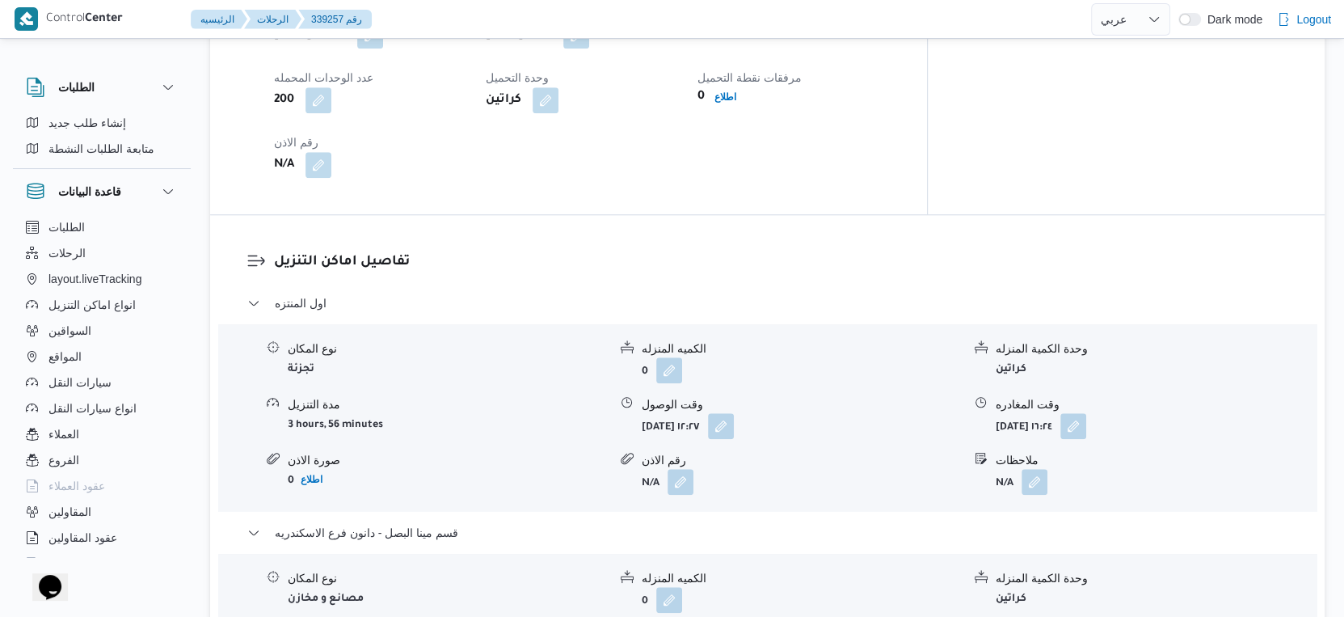
scroll to position [1088, 0]
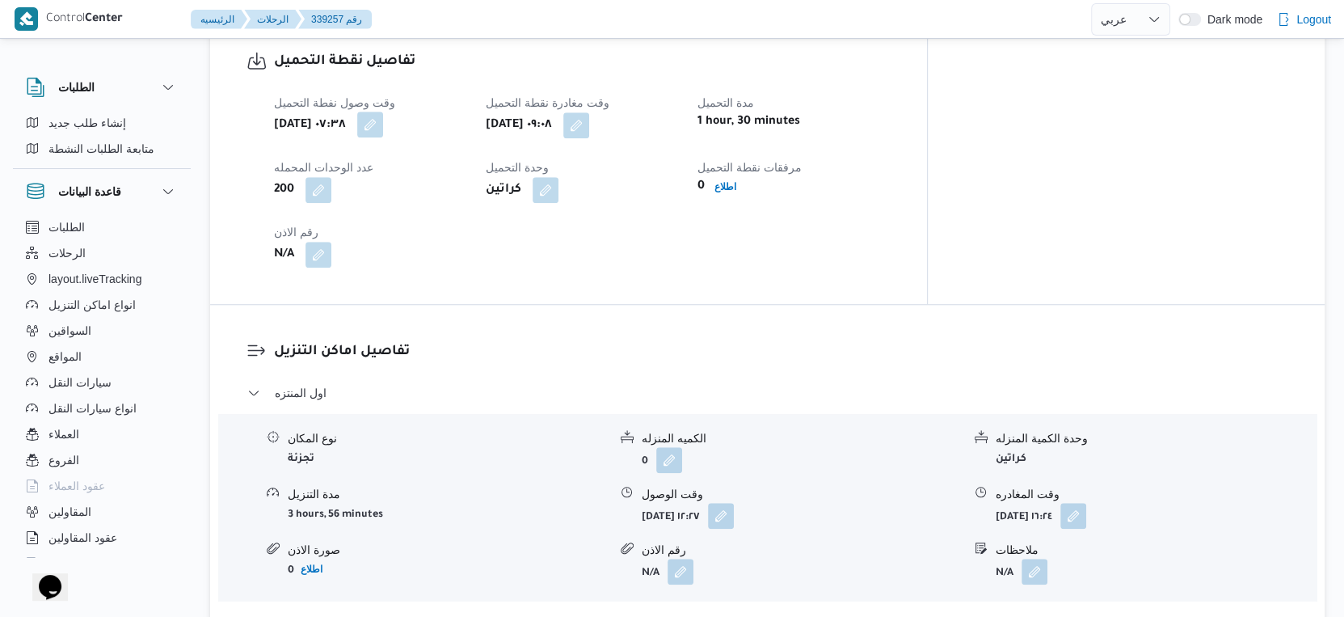
click at [383, 112] on button "button" at bounding box center [370, 125] width 26 height 26
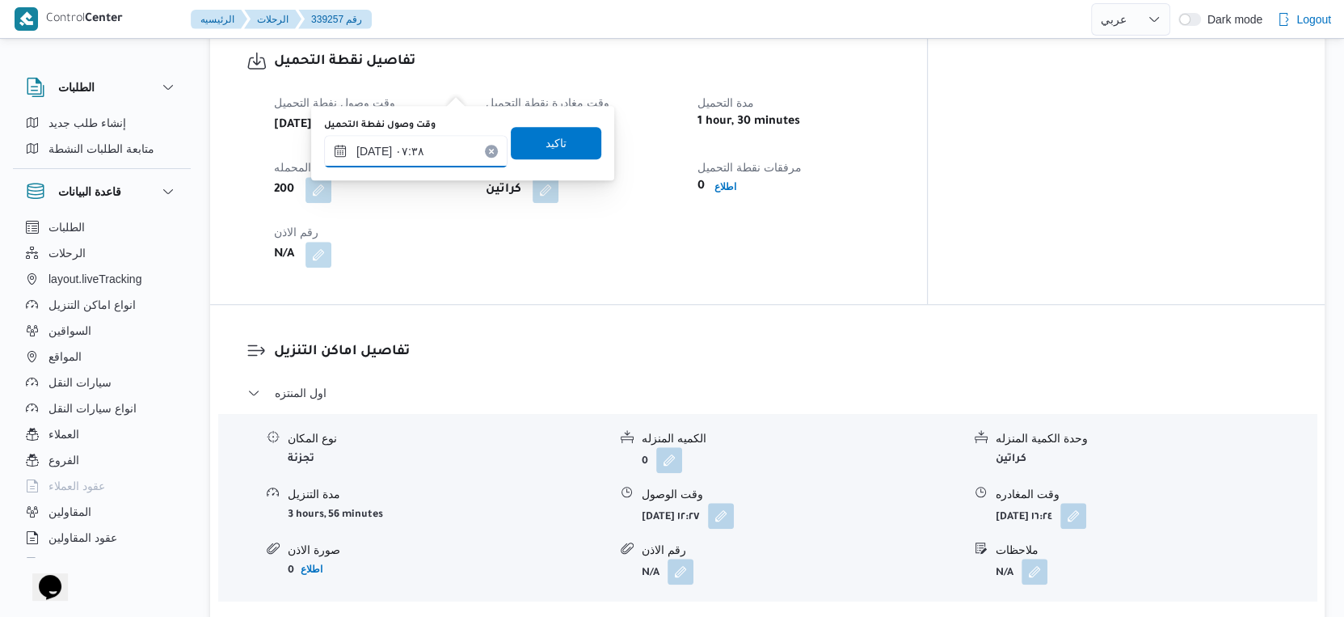
click at [435, 145] on input "٢٤/٠٩/٢٠٢٥ ٠٧:٣٨" at bounding box center [415, 151] width 183 height 32
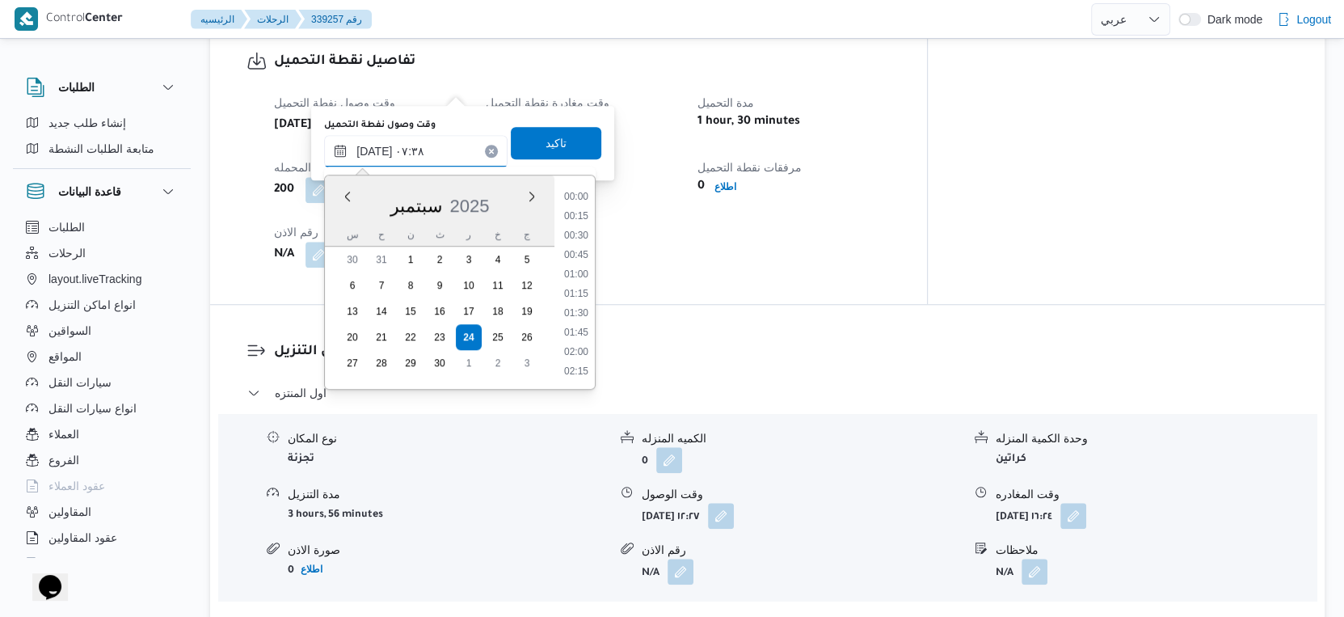
scroll to position [483, 0]
click at [580, 293] on li "07:30" at bounding box center [576, 296] width 37 height 16
type input "٢٤/٠٩/٢٠٢٥ ٠٧:٣٠"
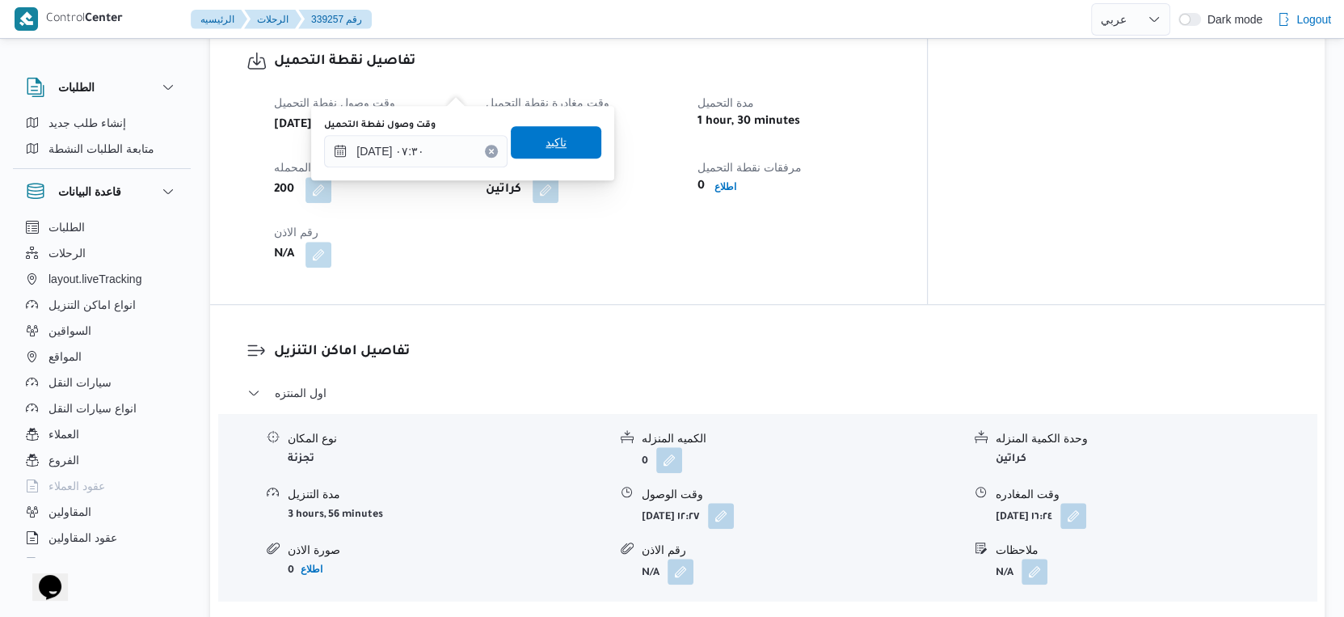
click at [565, 153] on span "تاكيد" at bounding box center [556, 142] width 91 height 32
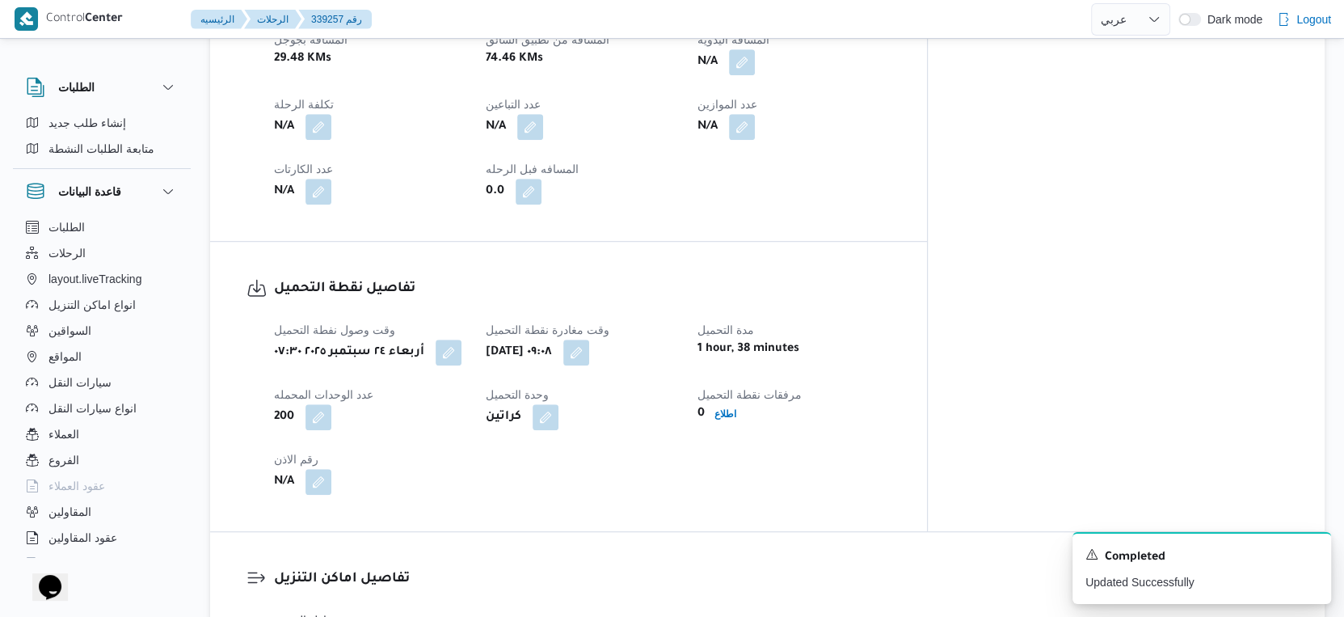
scroll to position [639, 0]
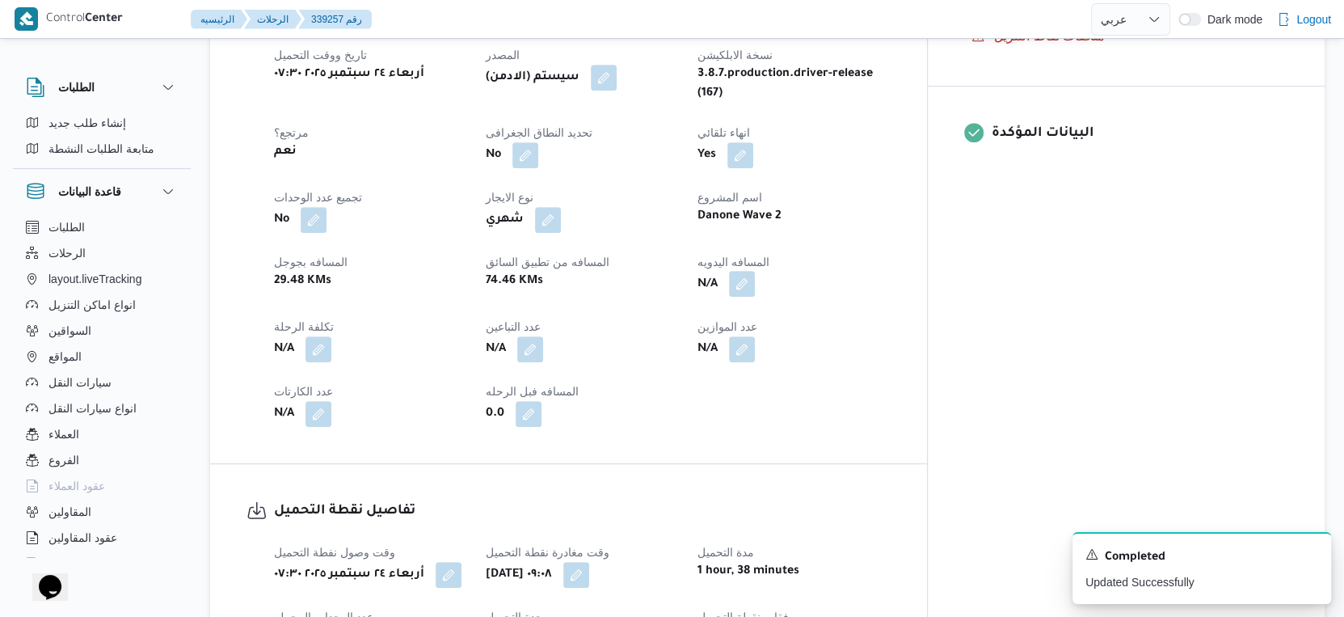
click at [755, 271] on button "button" at bounding box center [742, 284] width 26 height 26
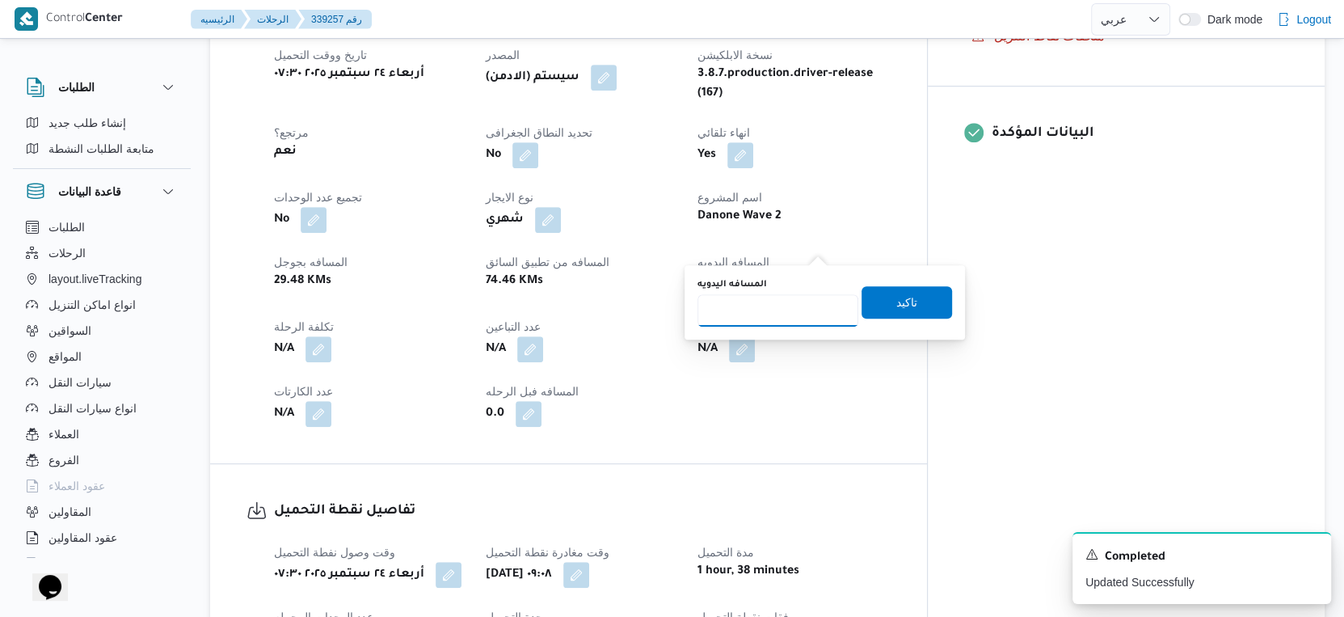
click at [762, 306] on input "المسافه اليدويه" at bounding box center [778, 310] width 161 height 32
type input "44"
click at [909, 302] on span "تاكيد" at bounding box center [907, 301] width 91 height 32
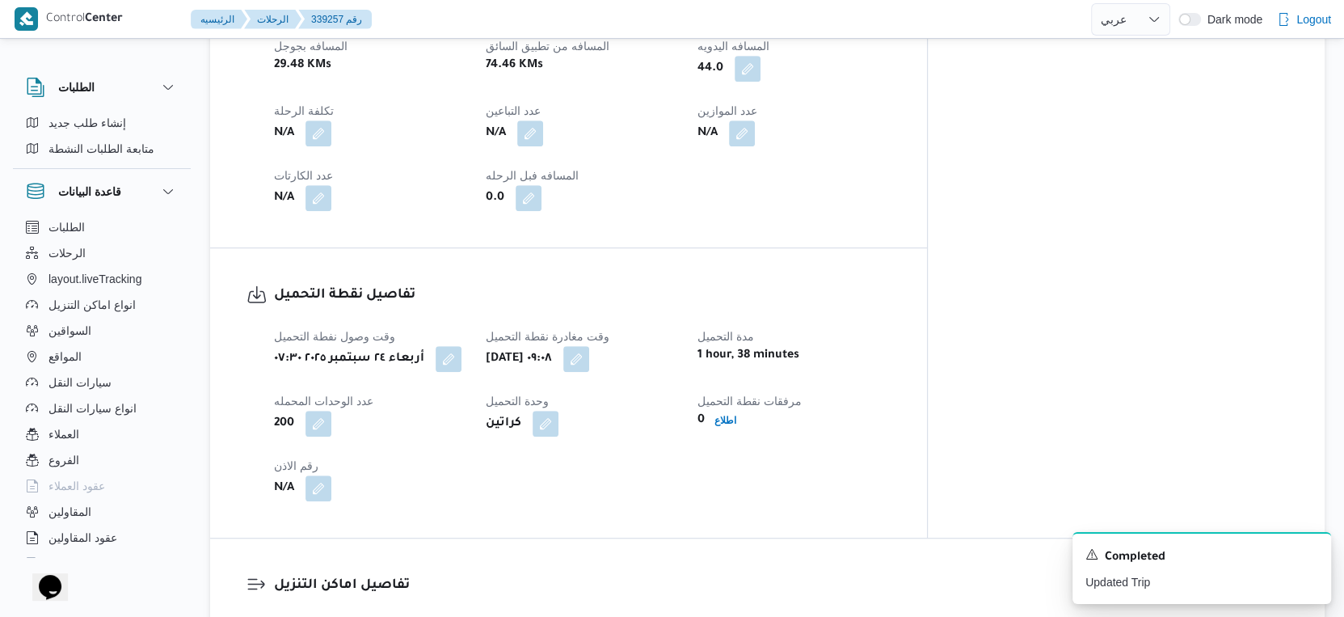
scroll to position [1088, 0]
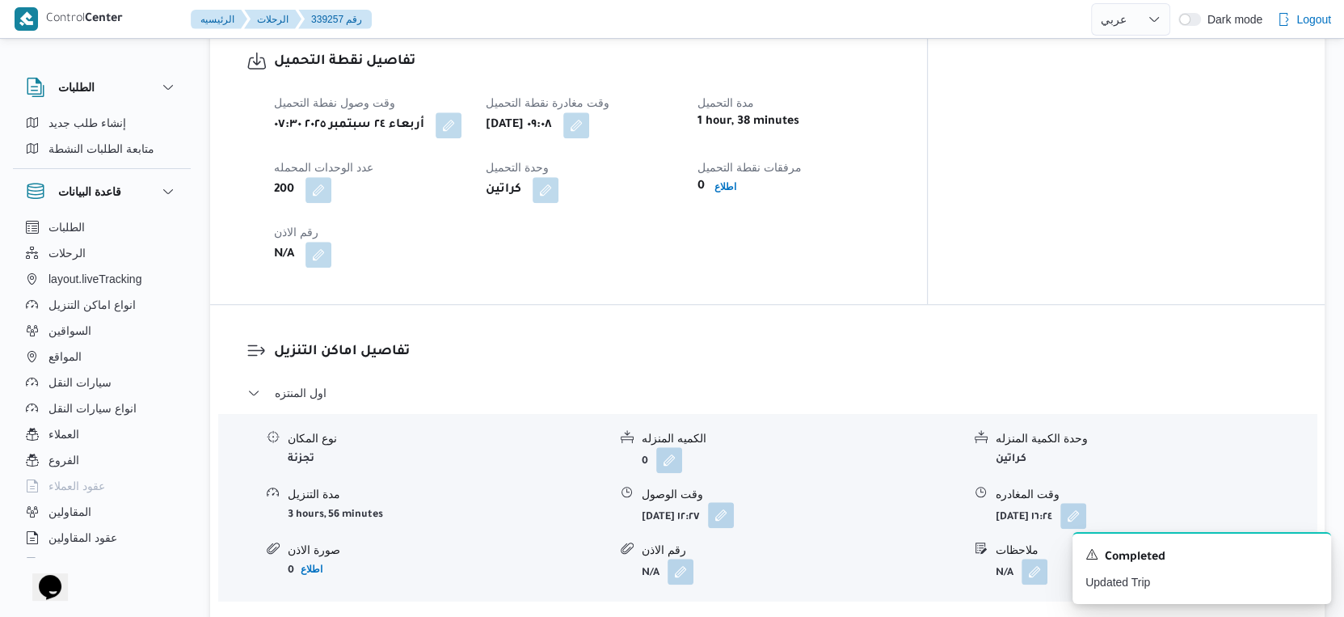
click at [734, 502] on button "button" at bounding box center [721, 515] width 26 height 26
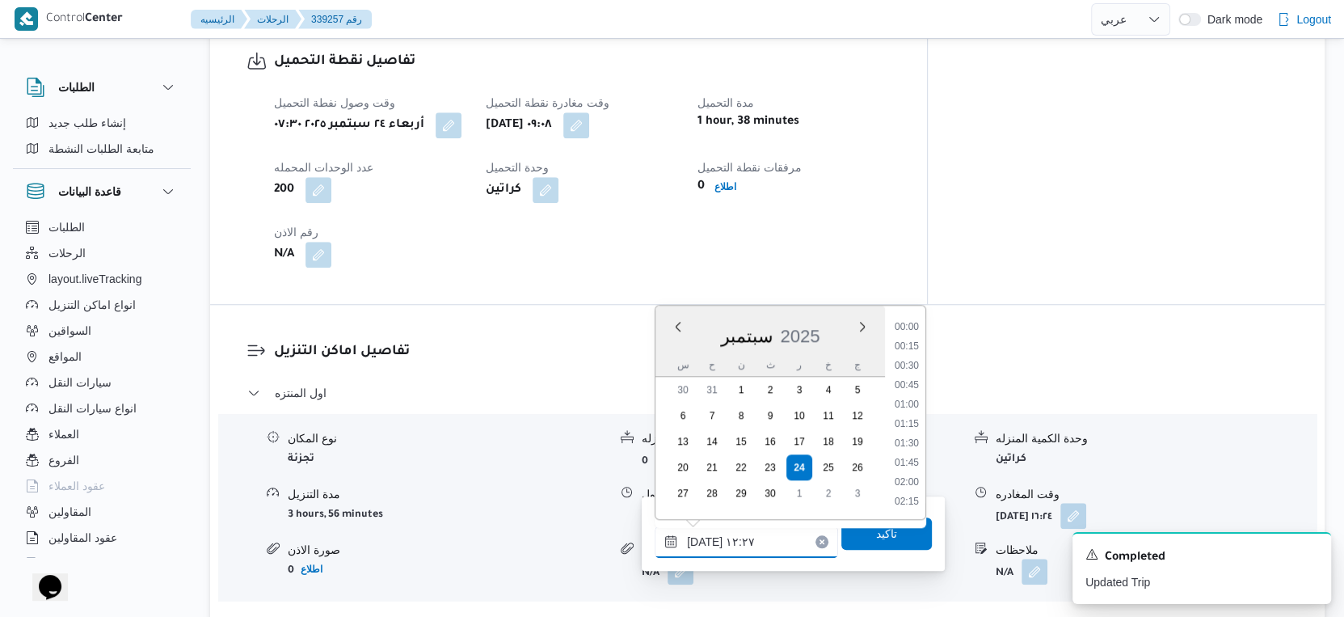
click at [753, 532] on input "٢٤/٠٩/٢٠٢٥ ١٢:٢٧" at bounding box center [746, 541] width 183 height 32
click at [917, 391] on li "09:30" at bounding box center [906, 393] width 37 height 16
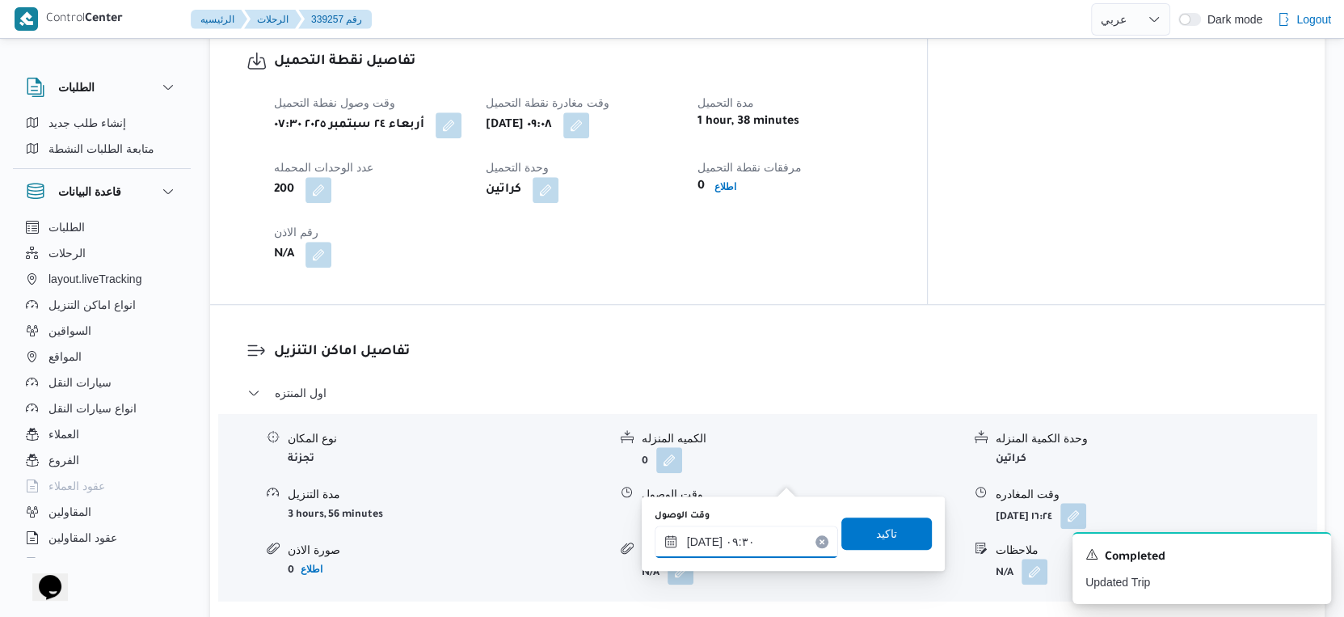
click at [764, 538] on input "٢٤/٠٩/٢٠٢٥ ٠٩:٣٠" at bounding box center [746, 541] width 183 height 32
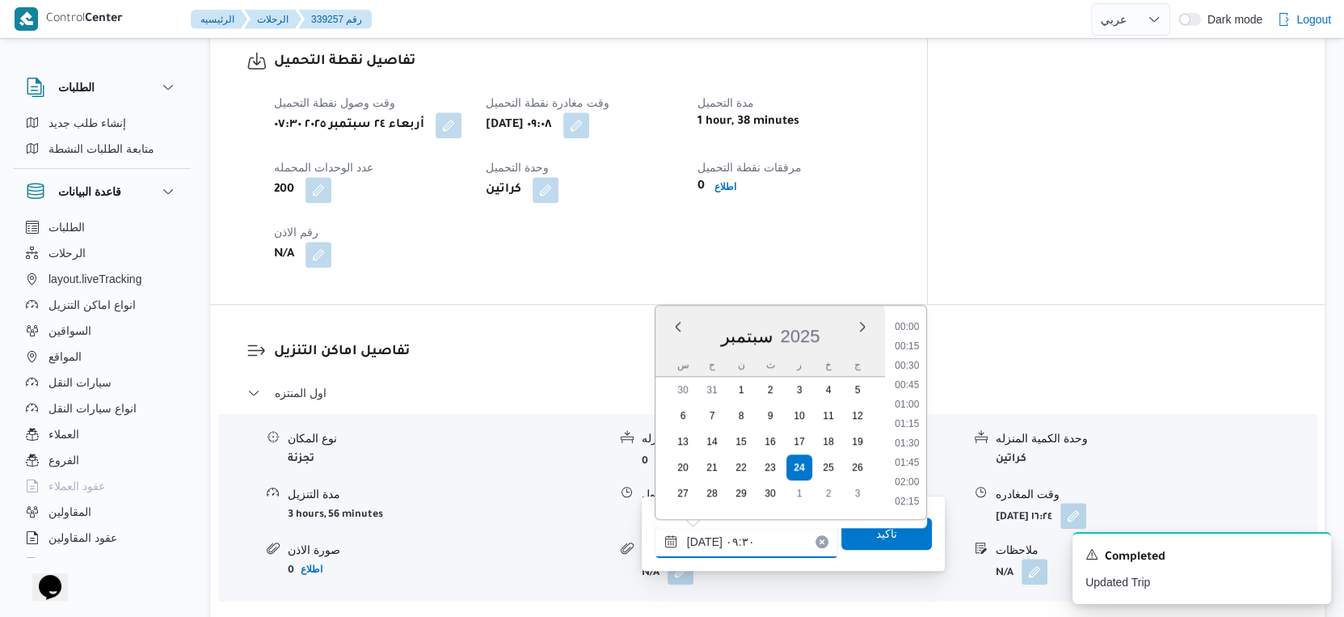
scroll to position [639, 0]
click at [915, 442] on li "09:45" at bounding box center [906, 444] width 37 height 16
type input "٢٤/٠٩/٢٠٢٥ ٠٩:٤٥"
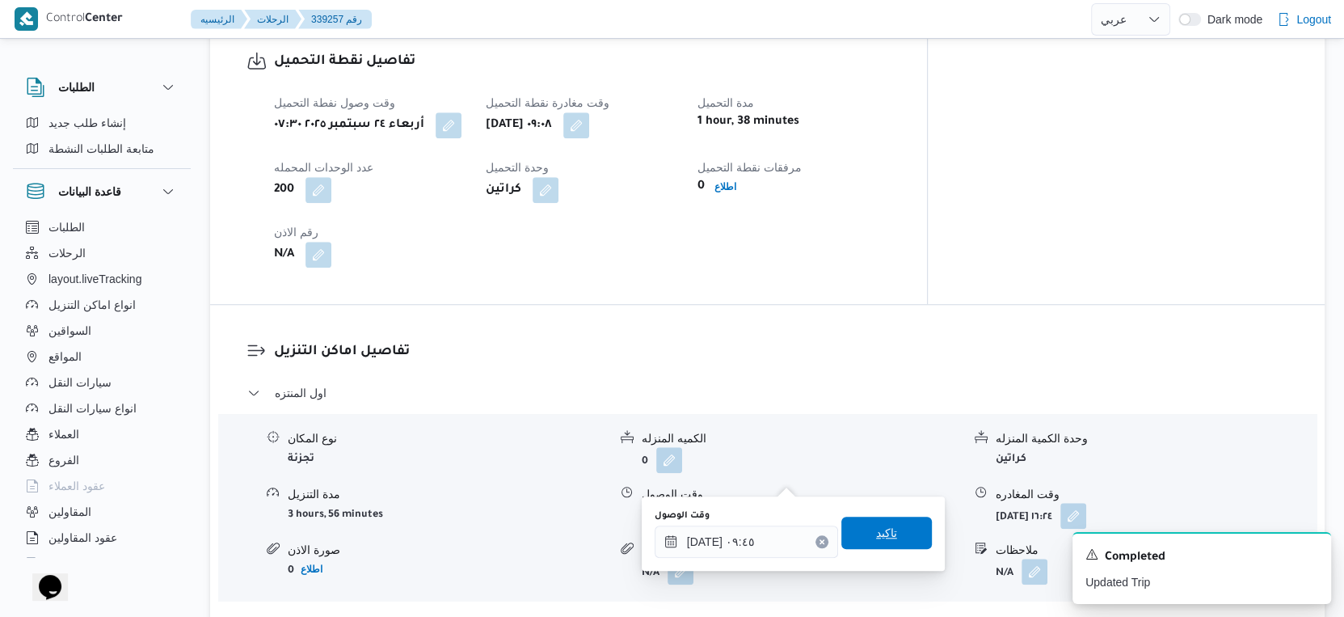
click at [898, 543] on span "تاكيد" at bounding box center [886, 533] width 91 height 32
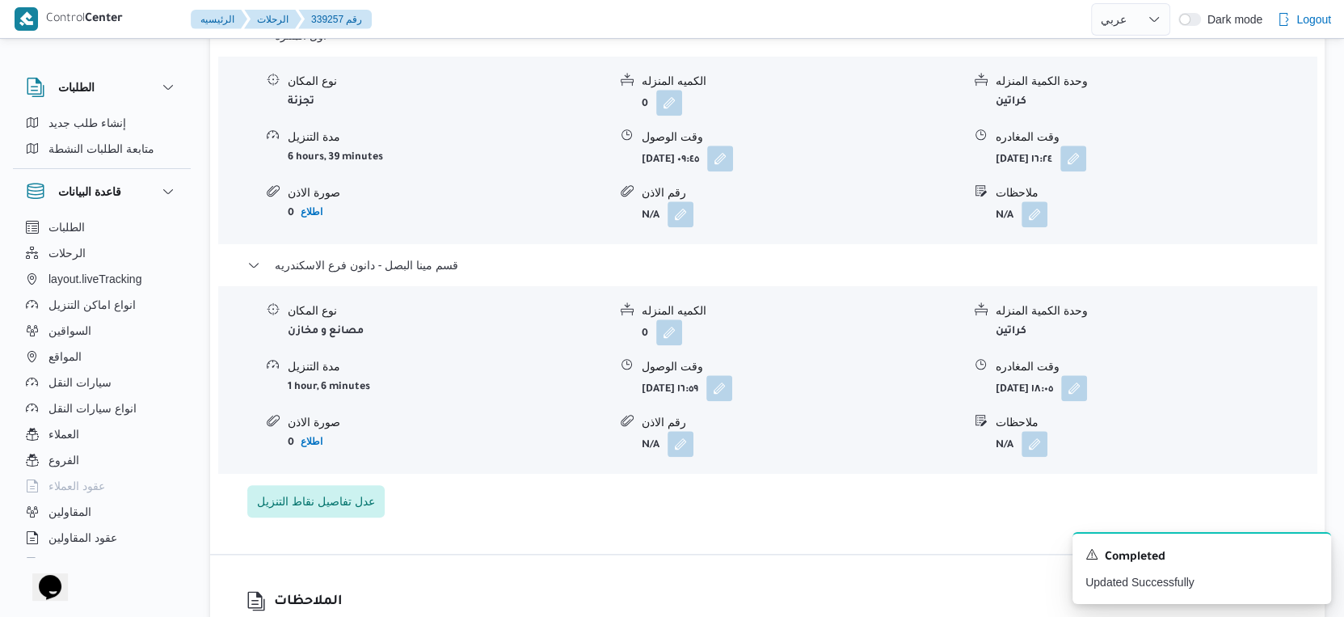
scroll to position [1447, 0]
click at [1087, 373] on button "button" at bounding box center [1074, 386] width 26 height 26
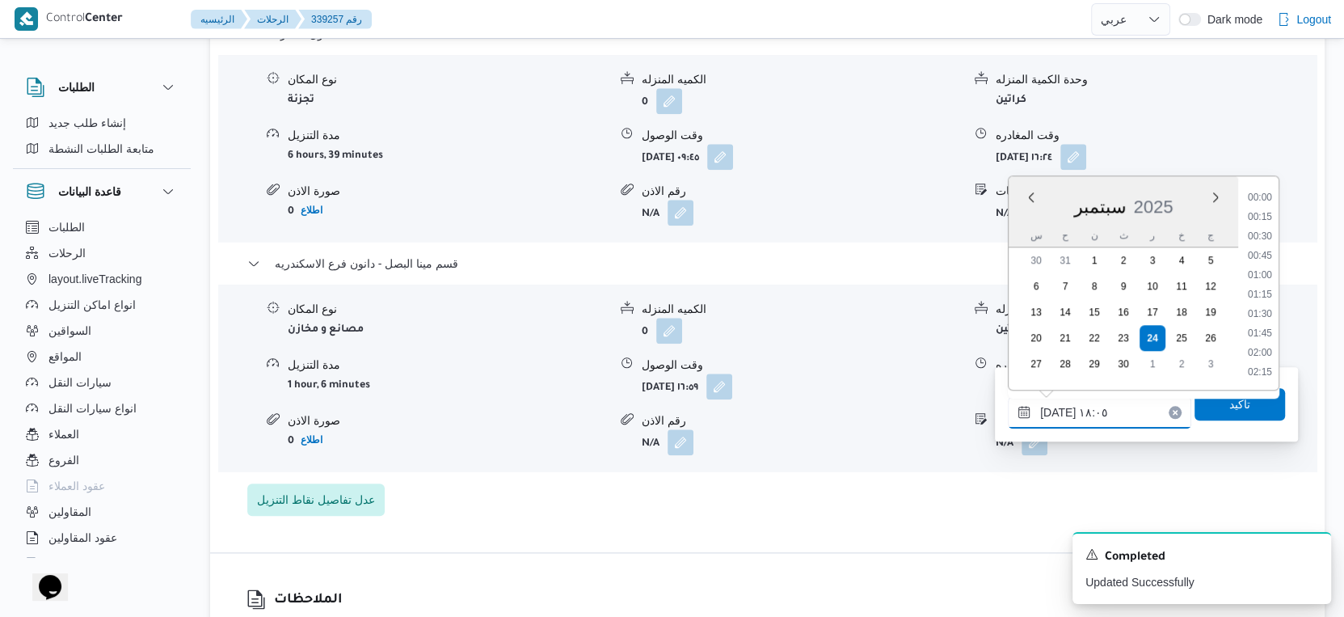
click at [1095, 417] on input "٢٤/٠٩/٢٠٢٥ ١٨:٠٥" at bounding box center [1099, 412] width 183 height 32
click at [1267, 261] on li "17:30" at bounding box center [1260, 259] width 37 height 16
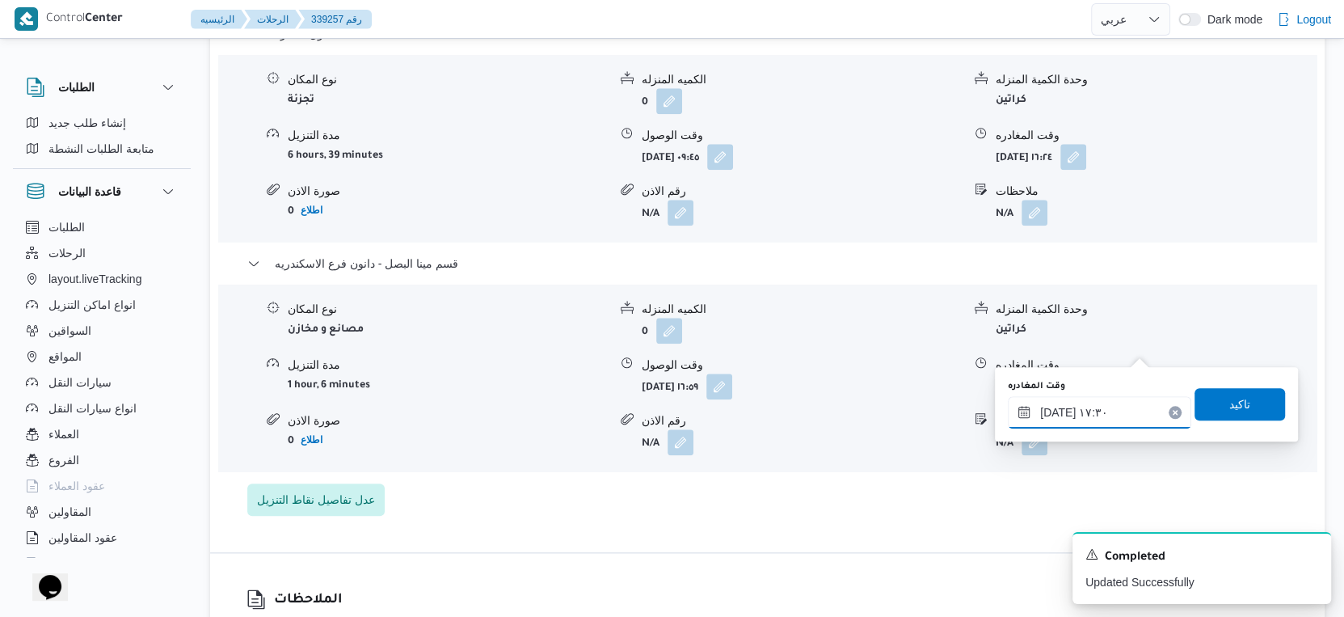
click at [1053, 411] on input "٢٤/٠٩/٢٠٢٥ ١٧:٣٠" at bounding box center [1099, 412] width 183 height 32
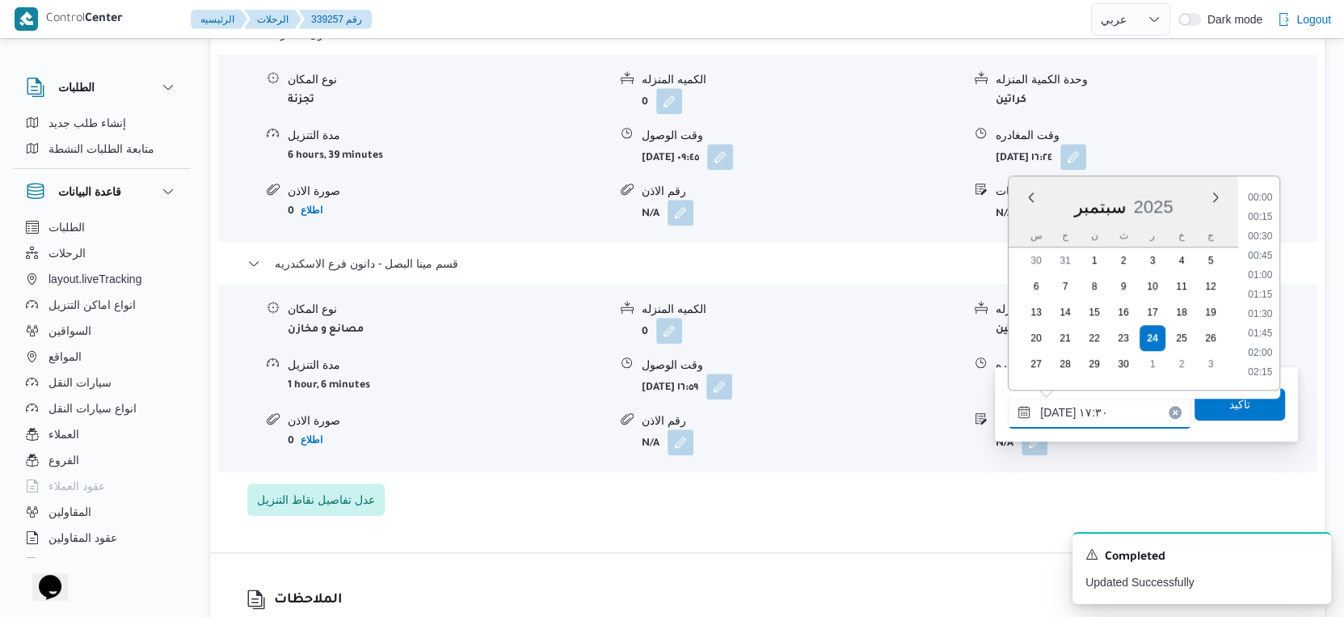
scroll to position [1259, 0]
click at [1053, 411] on input "٢٤/٠٩/٢٠٢٥ ١٧:٣٠" at bounding box center [1099, 412] width 183 height 32
type input "٢٤/٠٩/٢٠٢٥ ١٧:٢٠"
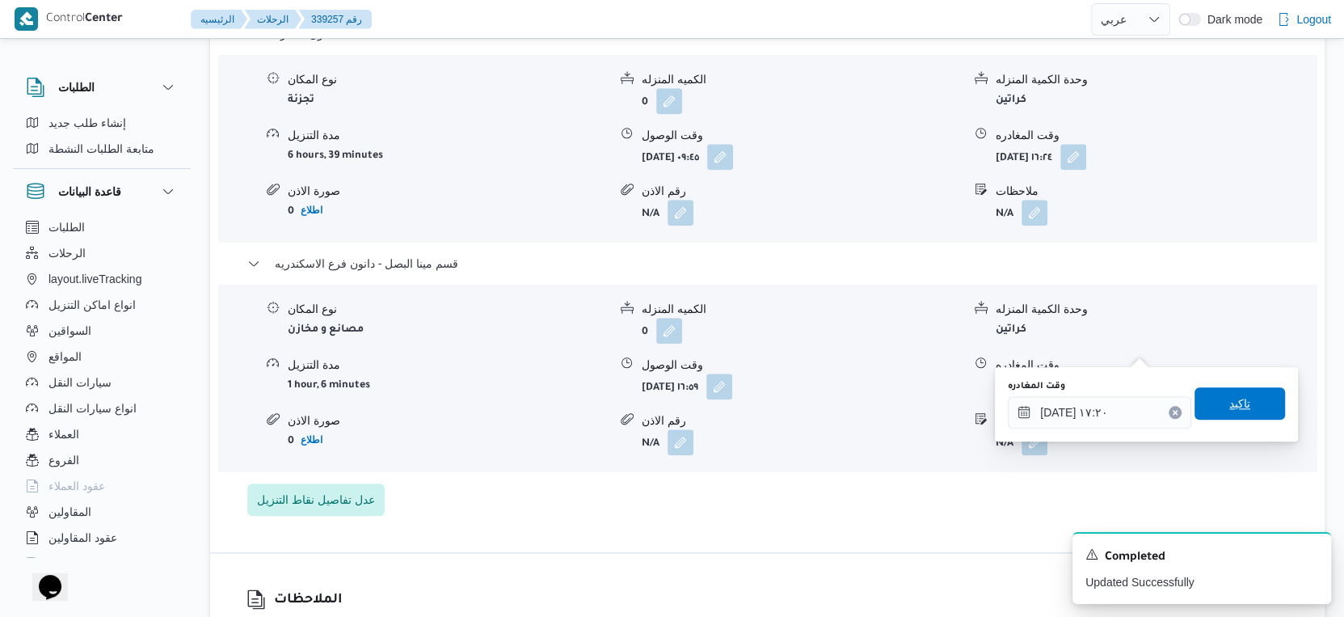
click at [1246, 406] on span "تاكيد" at bounding box center [1240, 403] width 91 height 32
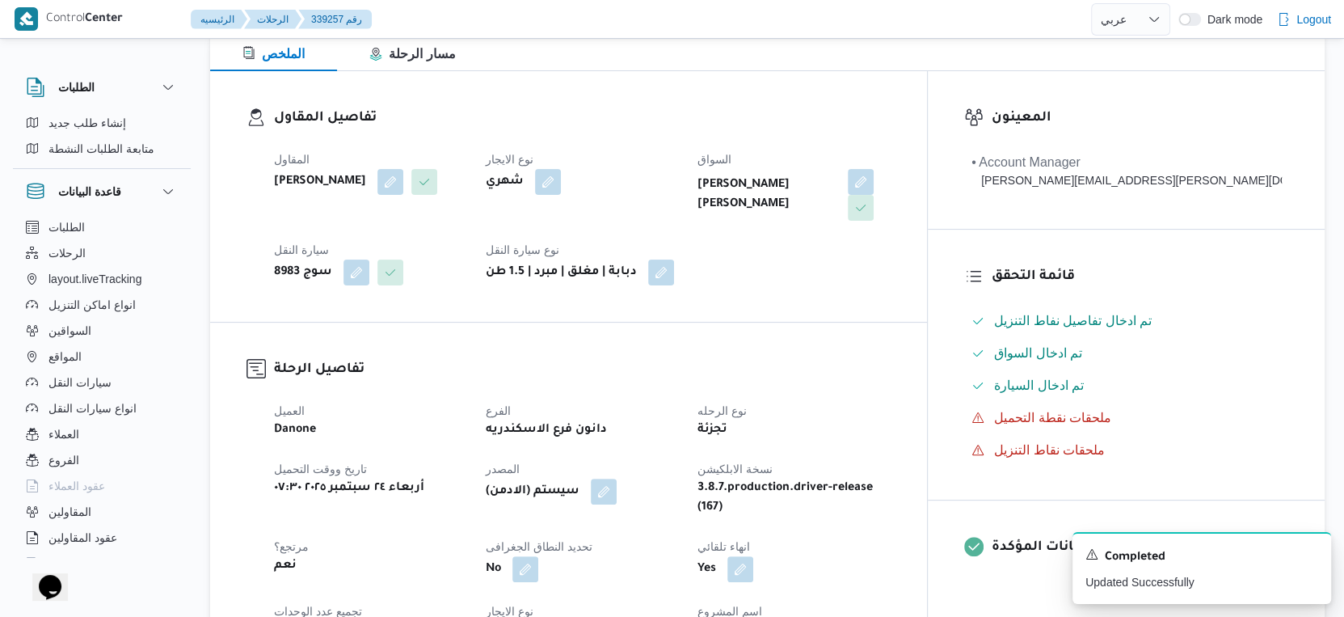
scroll to position [538, 0]
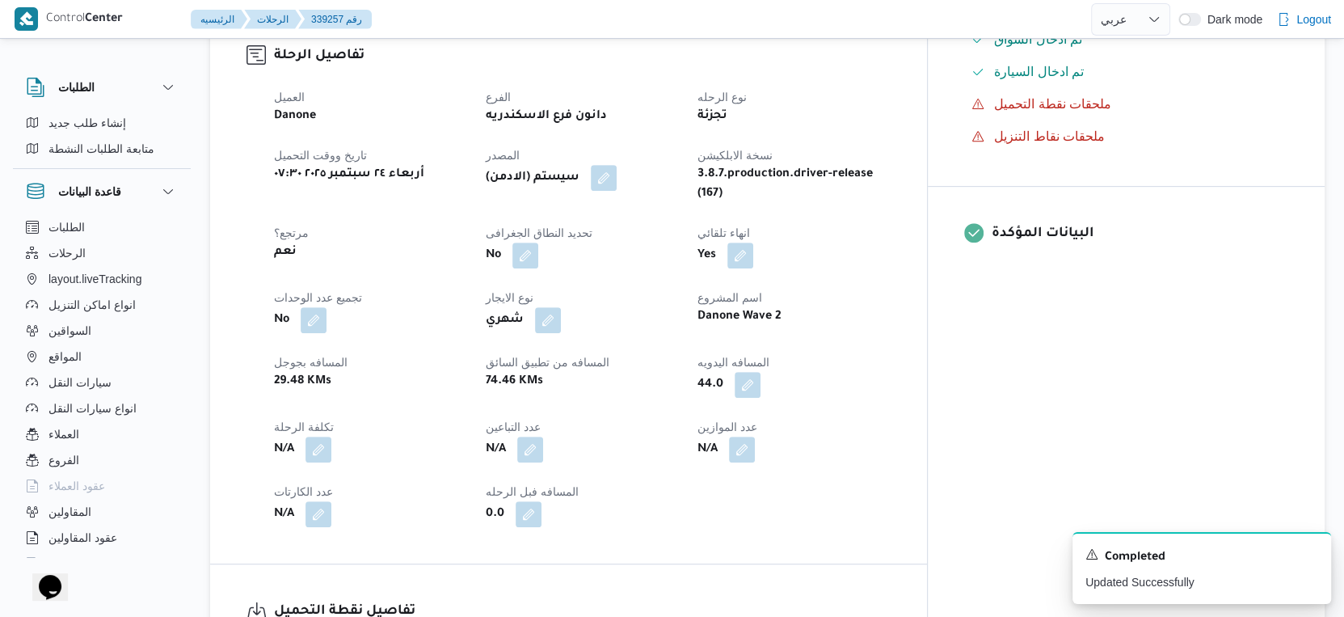
select select "ar"
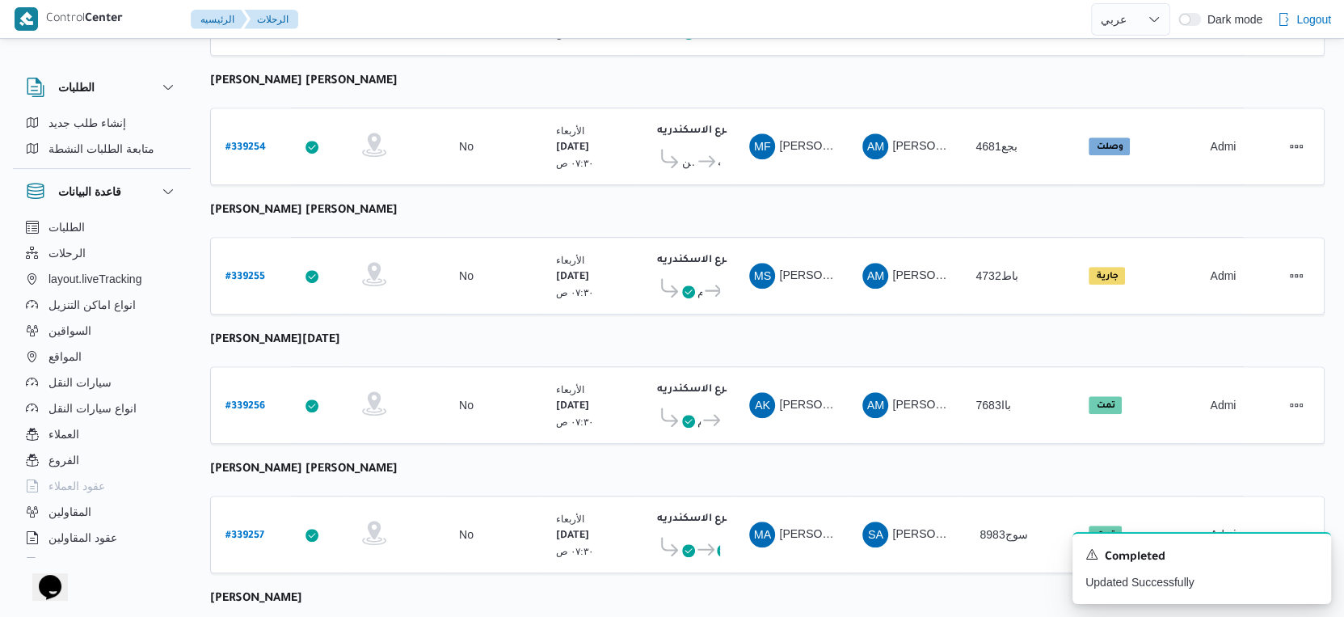
scroll to position [1088, 0]
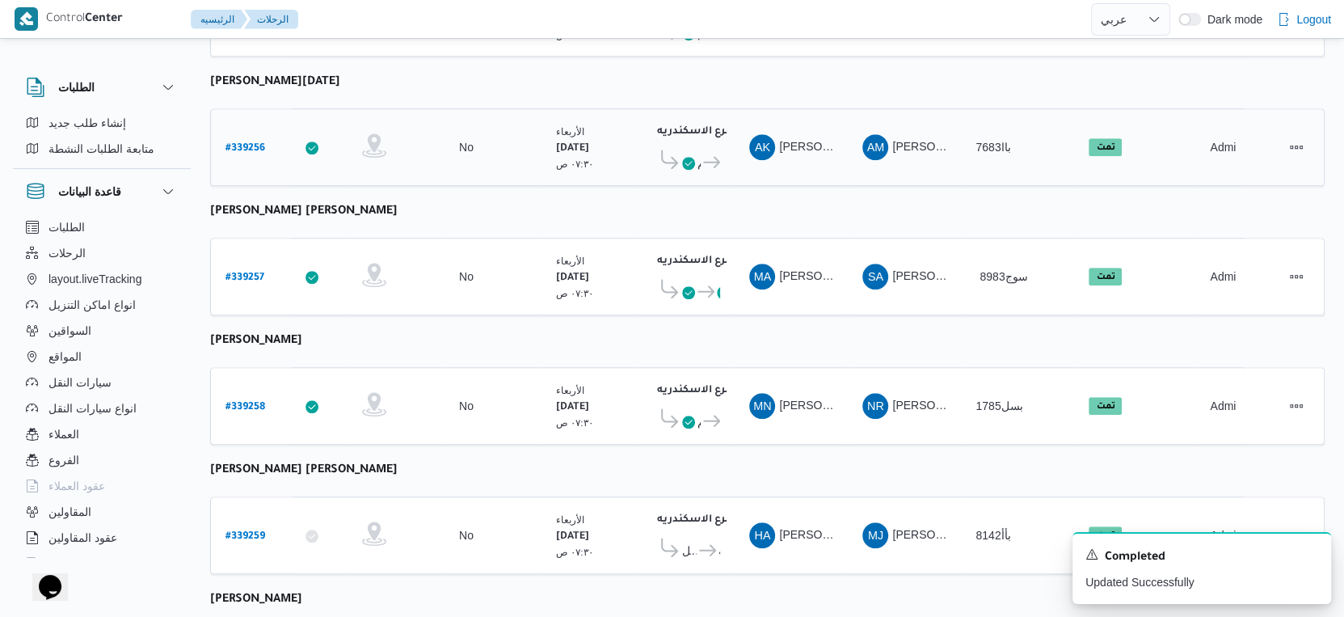
click at [247, 143] on b "# 339256" at bounding box center [246, 148] width 40 height 11
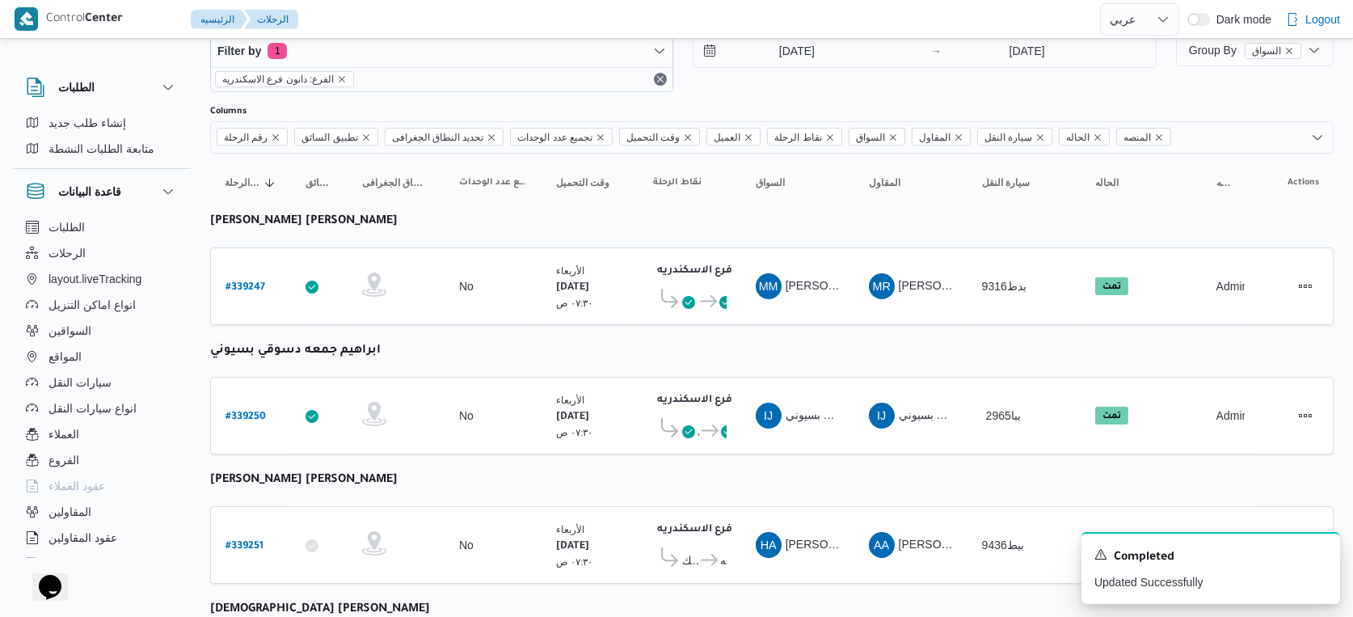
select select "ar"
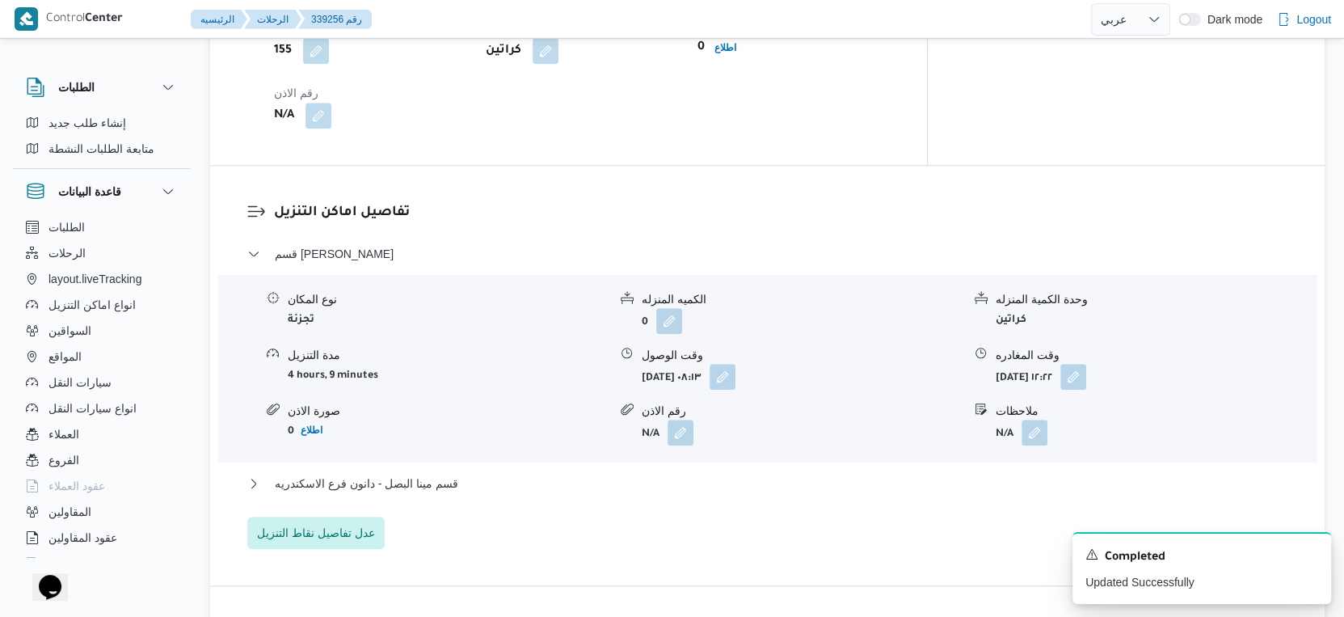
scroll to position [1267, 0]
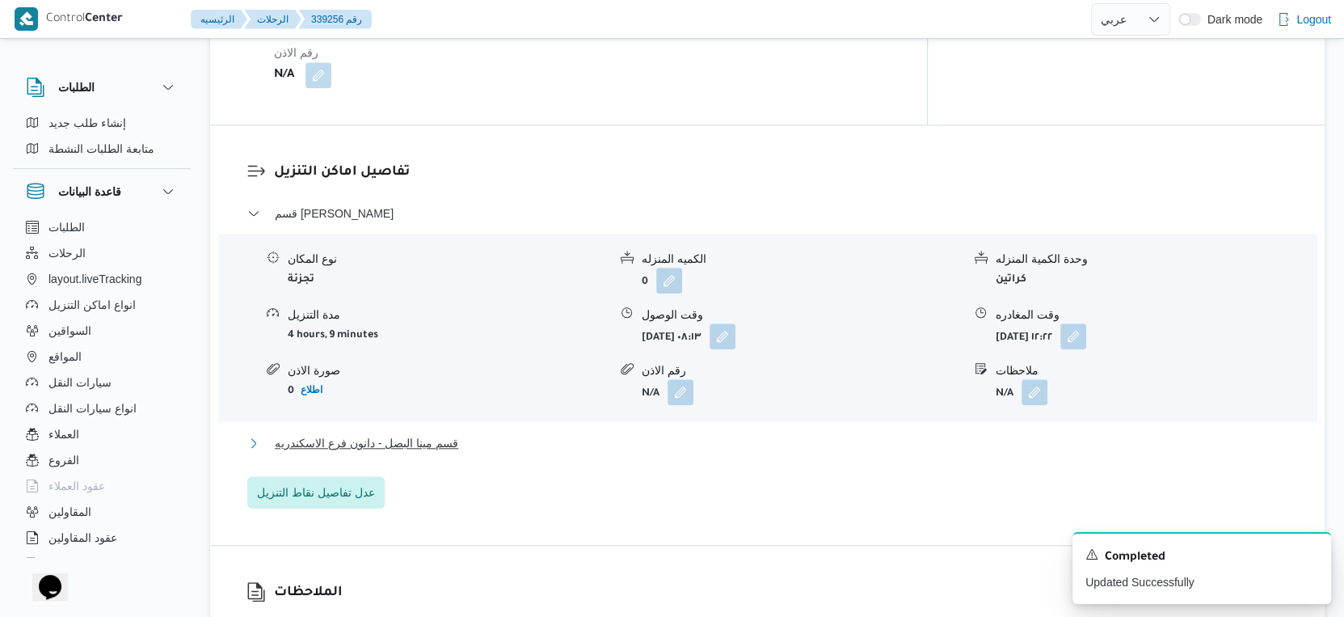
click at [449, 433] on span "قسم مينا البصل - دانون فرع الاسكندريه" at bounding box center [366, 442] width 183 height 19
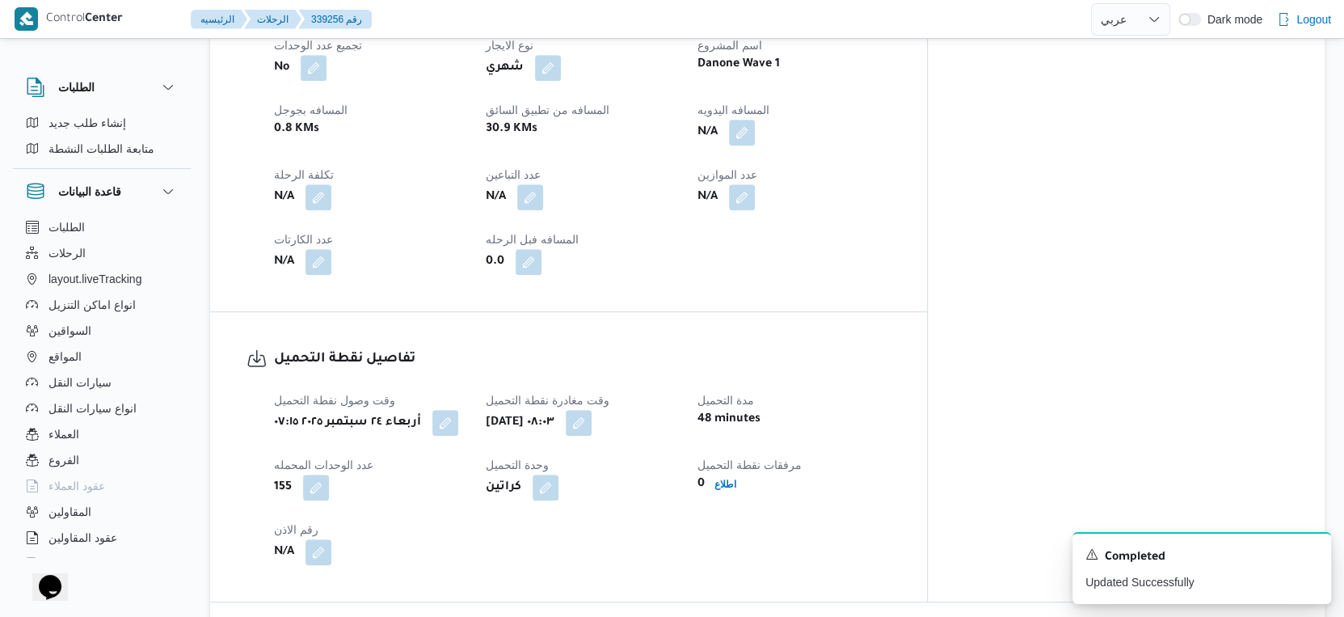
scroll to position [549, 0]
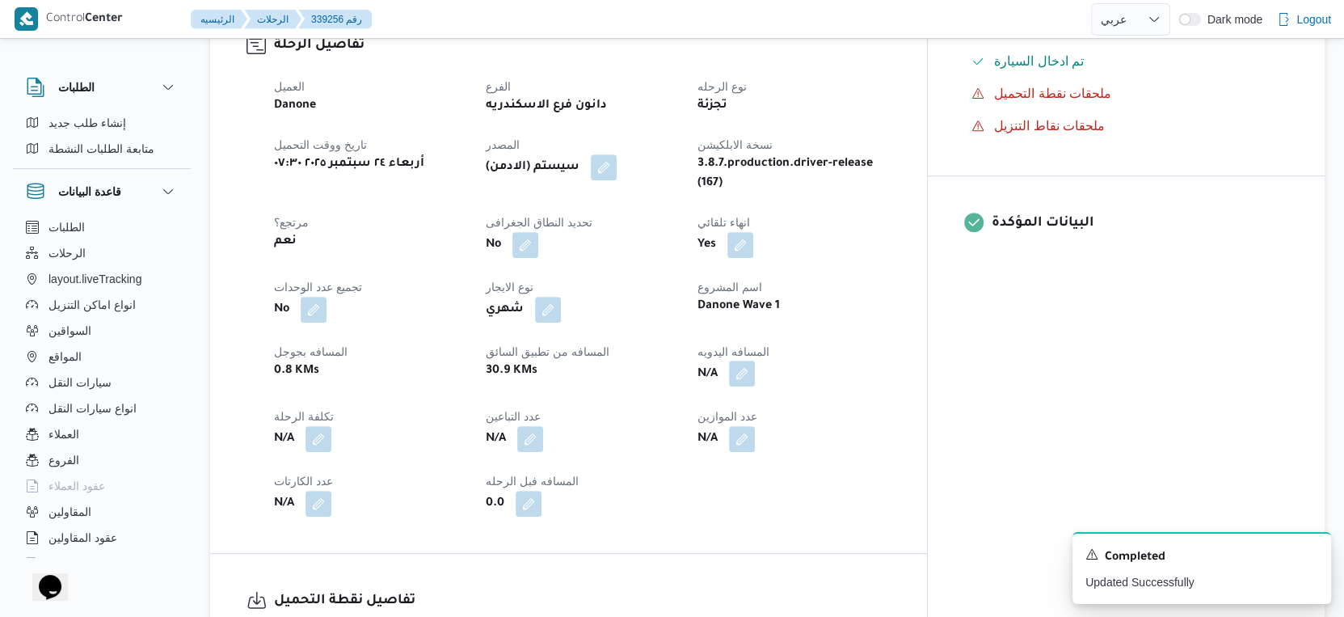
click at [755, 363] on button "button" at bounding box center [742, 374] width 26 height 26
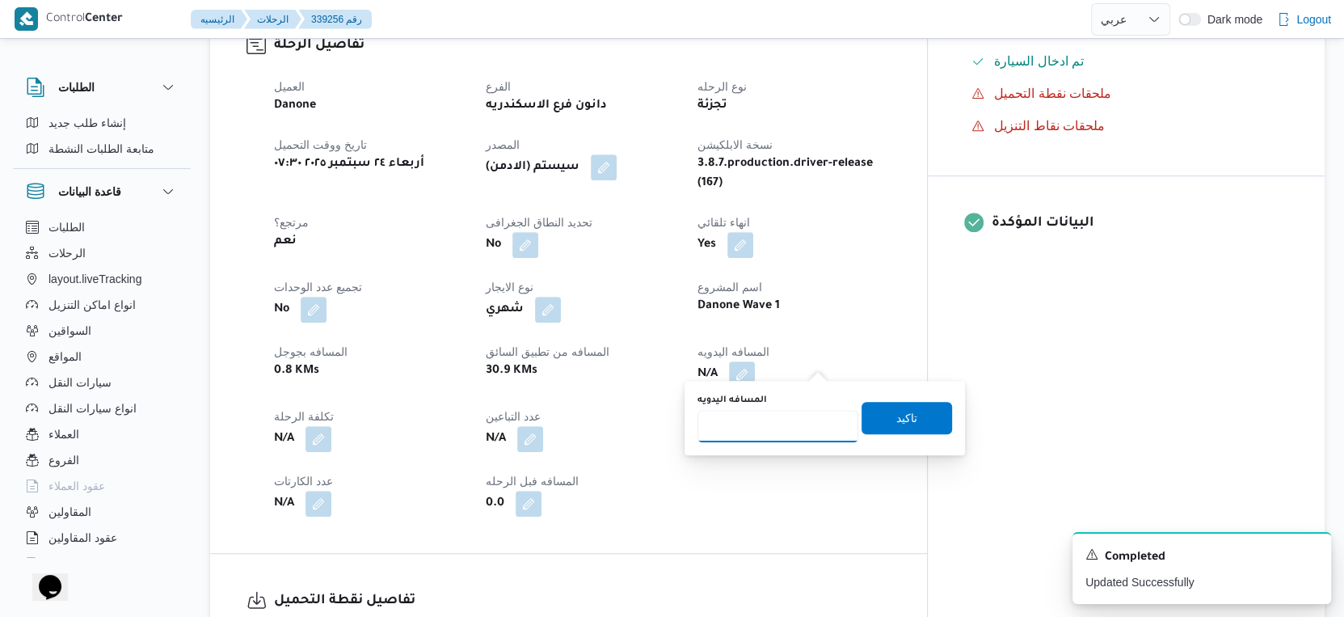
click at [772, 431] on input "المسافه اليدويه" at bounding box center [778, 426] width 161 height 32
type input "34"
click at [896, 414] on span "تاكيد" at bounding box center [906, 416] width 21 height 19
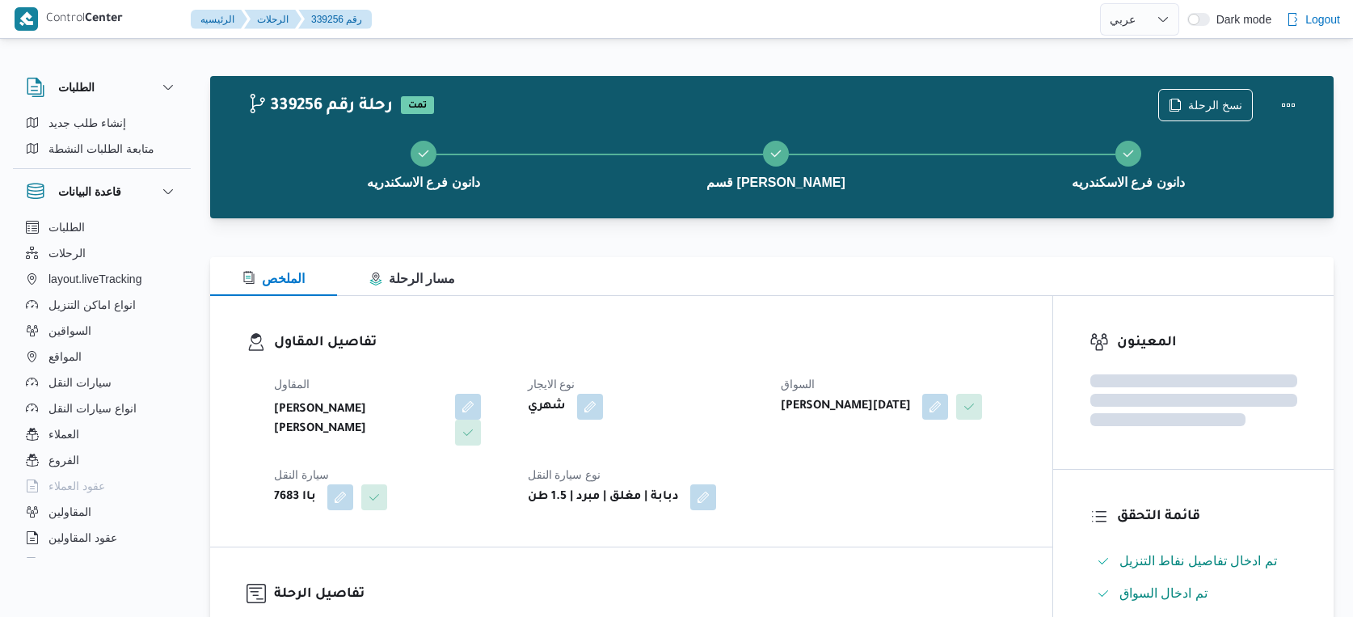
select select "ar"
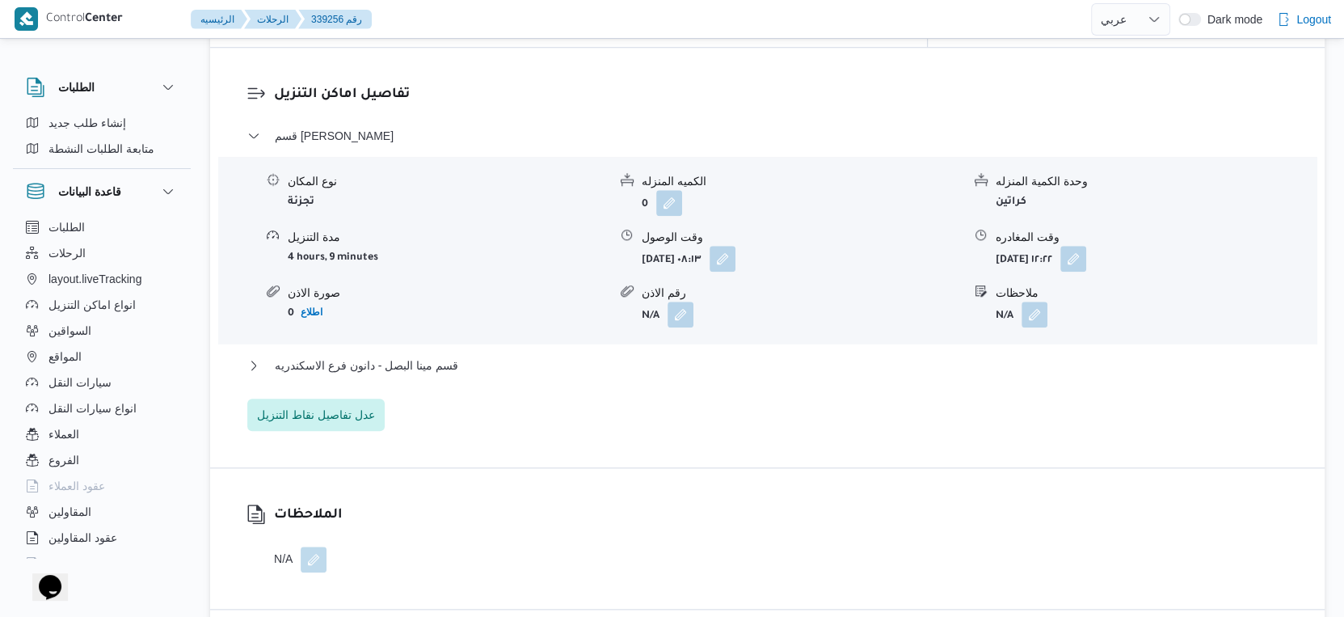
scroll to position [1347, 0]
click at [472, 353] on button "قسم مينا البصل - دانون فرع الاسكندريه" at bounding box center [767, 362] width 1041 height 19
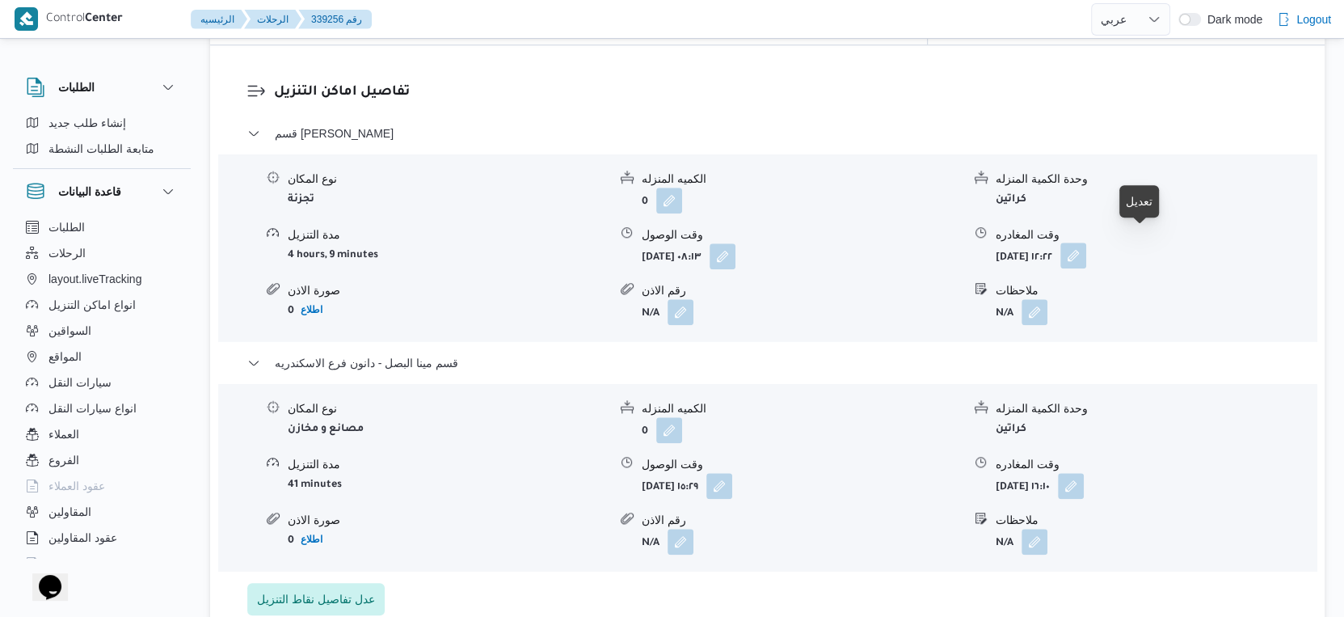
click at [1086, 243] on button "button" at bounding box center [1073, 255] width 26 height 26
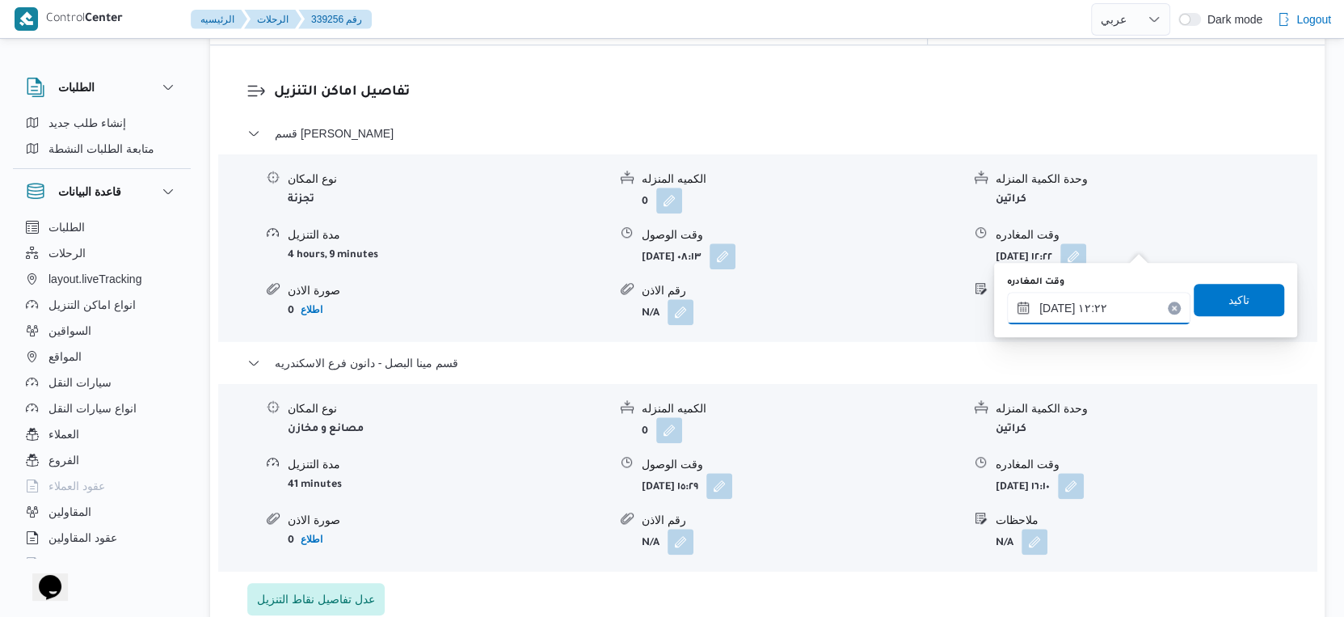
click at [1111, 293] on input "[DATE] ١٢:٢٢" at bounding box center [1098, 308] width 183 height 32
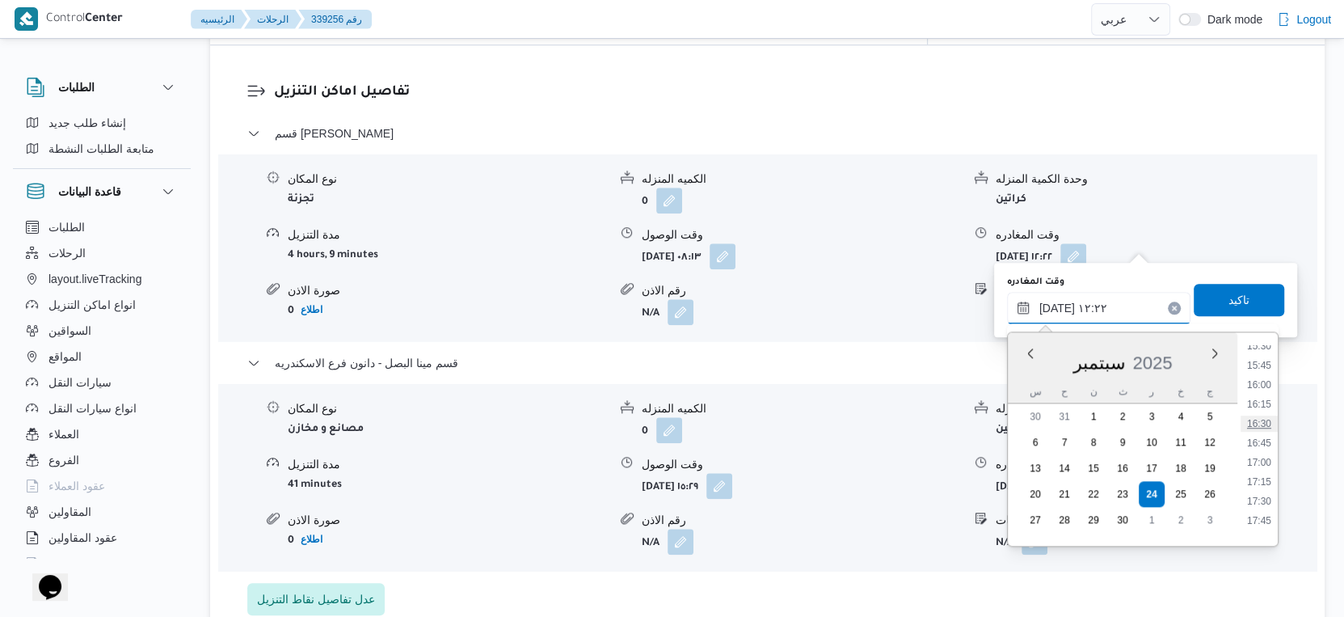
scroll to position [1120, 0]
click at [1263, 397] on li "15:00" at bounding box center [1259, 397] width 37 height 16
type input "[DATE] ١٥:٠٠"
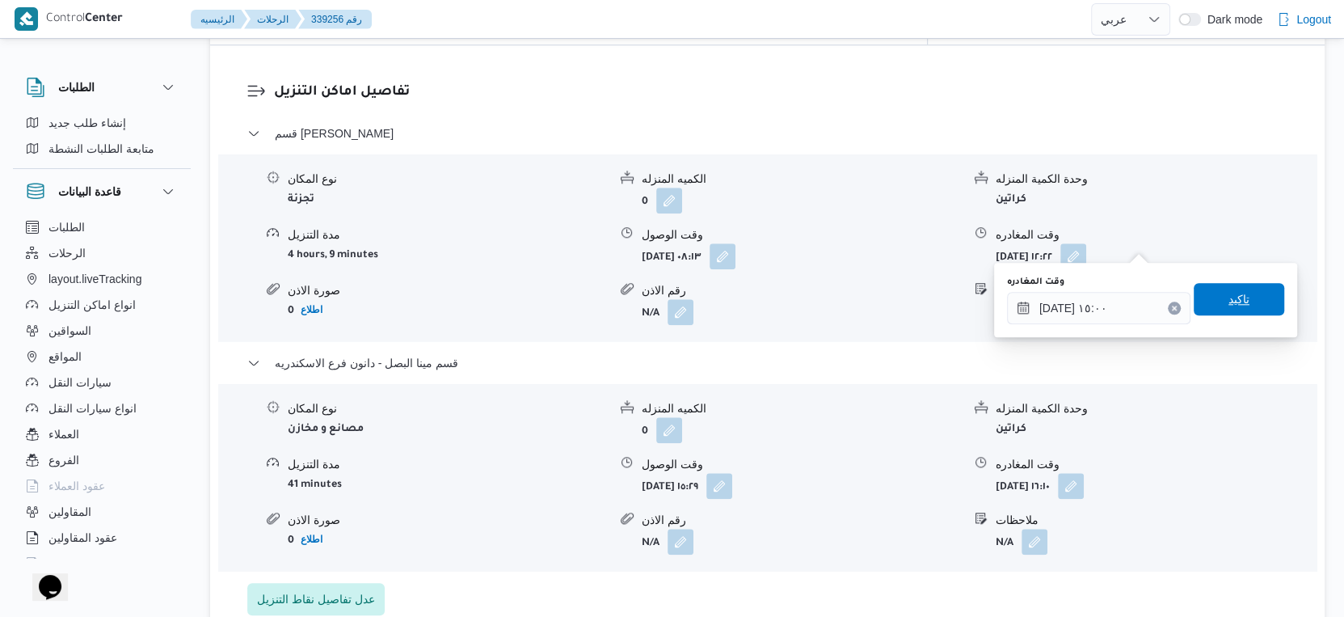
click at [1241, 302] on span "تاكيد" at bounding box center [1239, 299] width 91 height 32
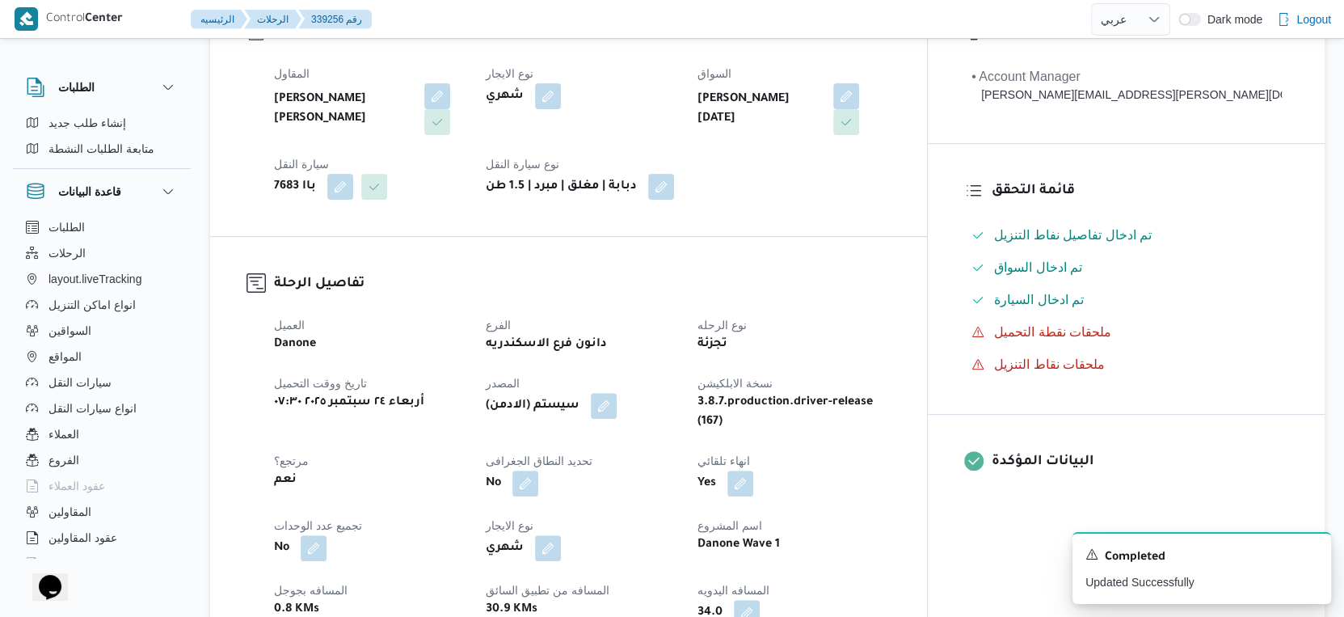
scroll to position [449, 0]
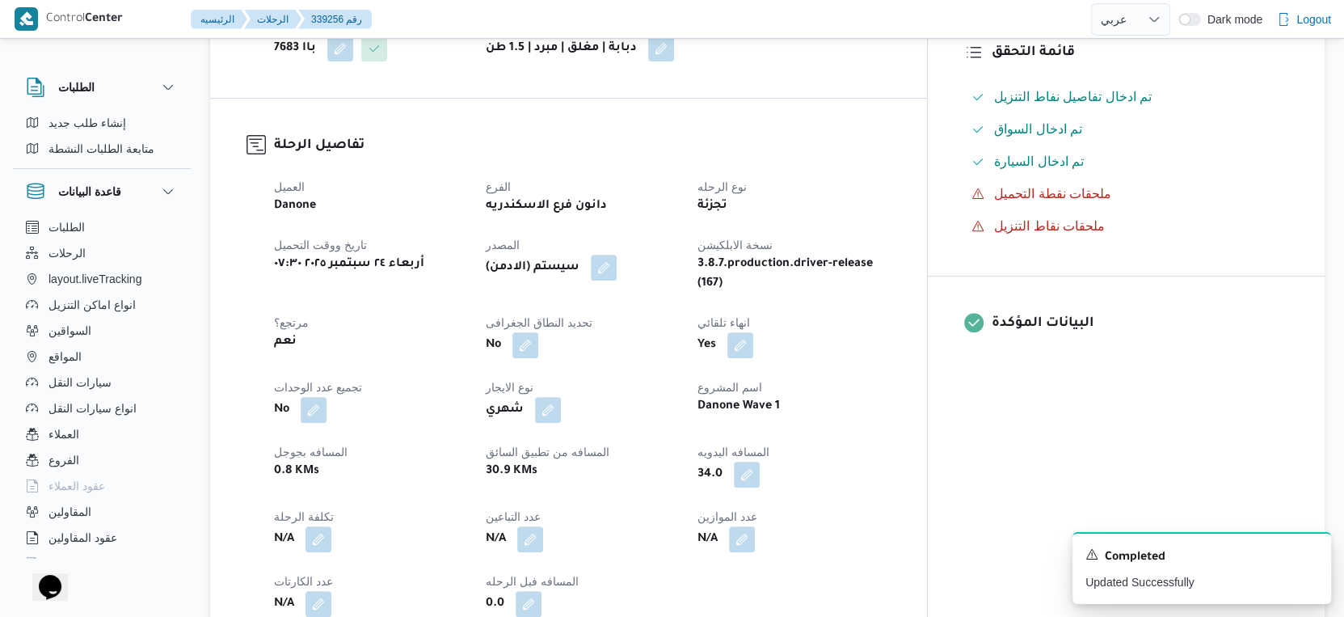
select select "ar"
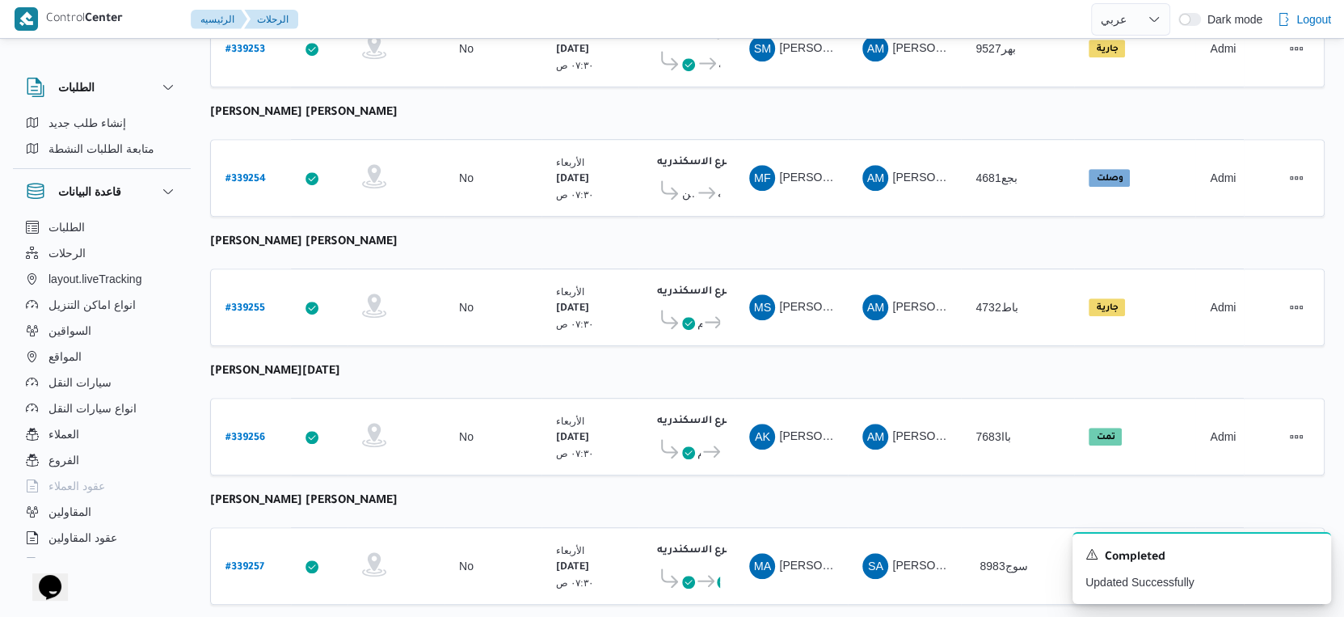
scroll to position [808, 0]
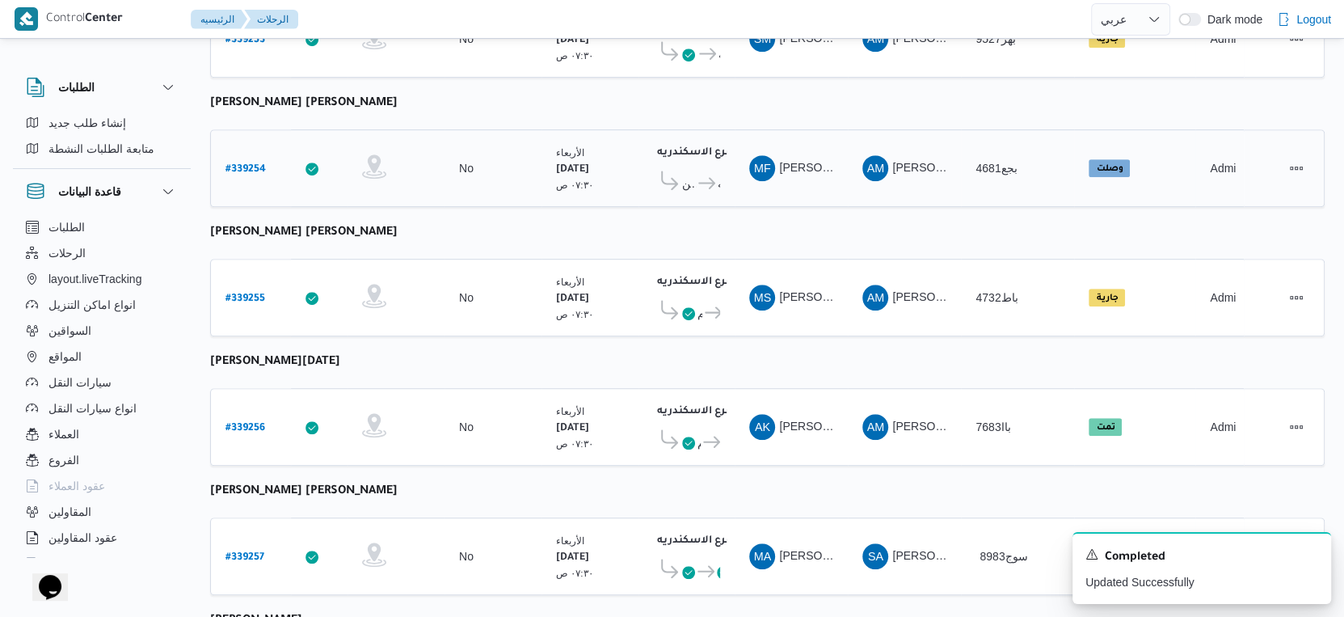
click at [254, 164] on b "# 339254" at bounding box center [246, 169] width 40 height 11
select select "ar"
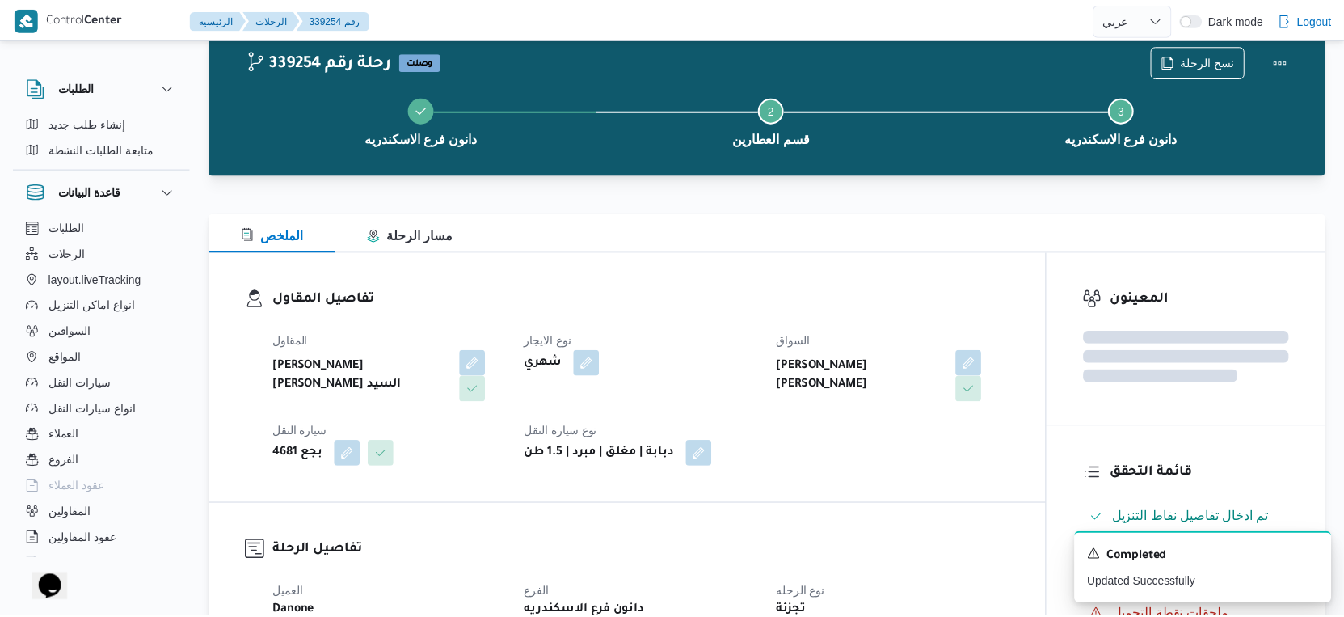
scroll to position [808, 0]
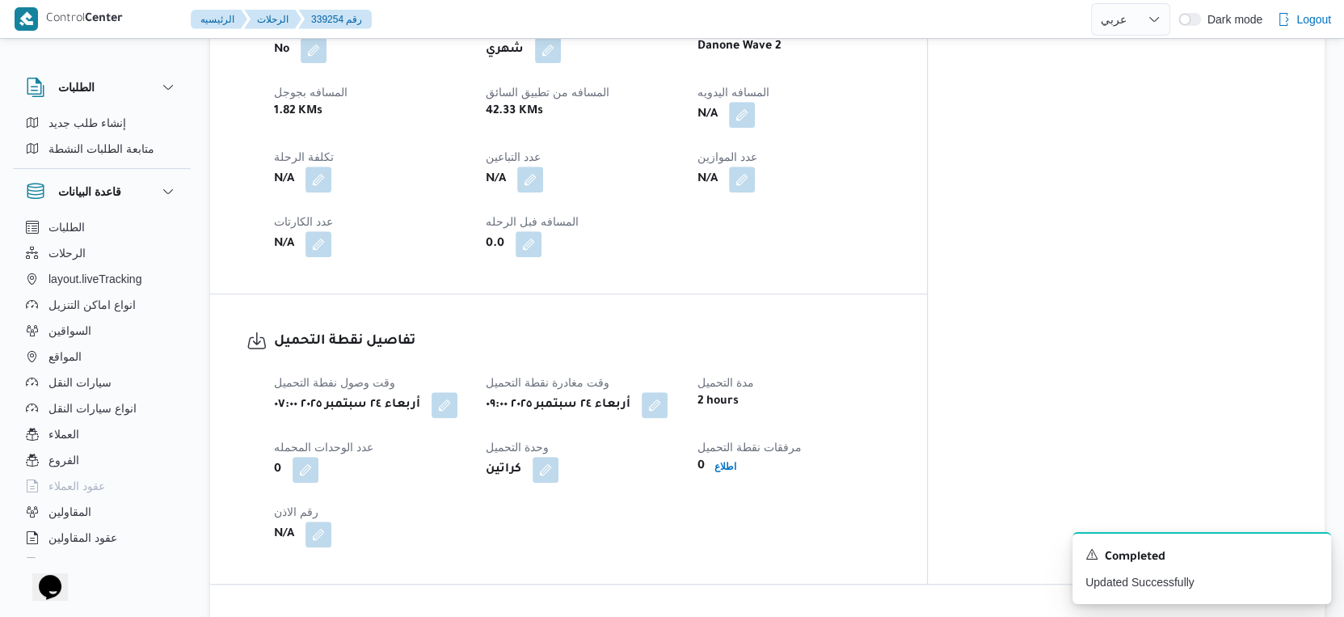
select select "ar"
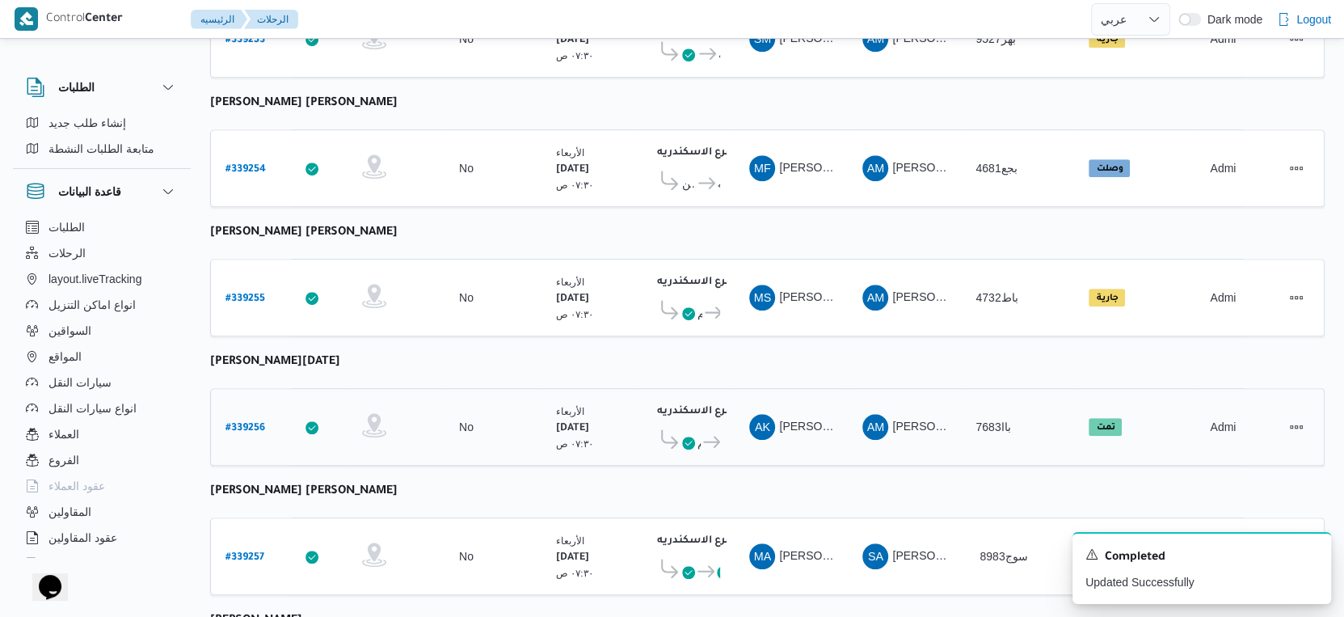
click at [247, 423] on b "# 339256" at bounding box center [246, 428] width 40 height 11
select select "ar"
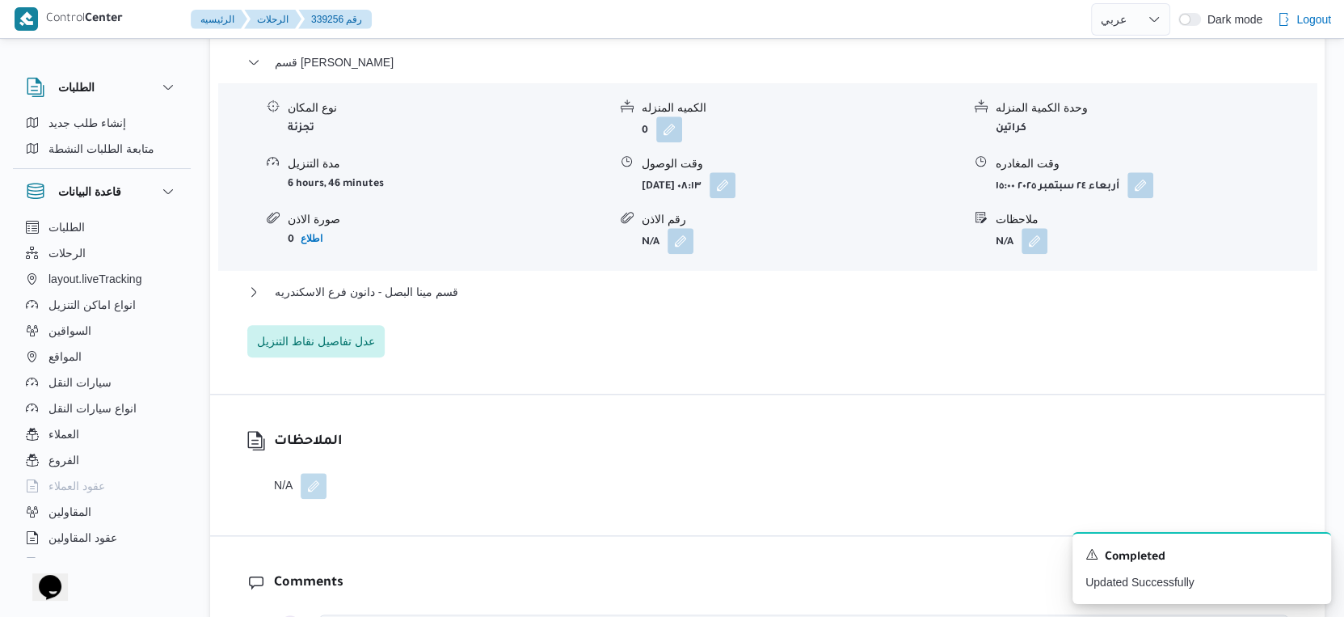
scroll to position [1436, 0]
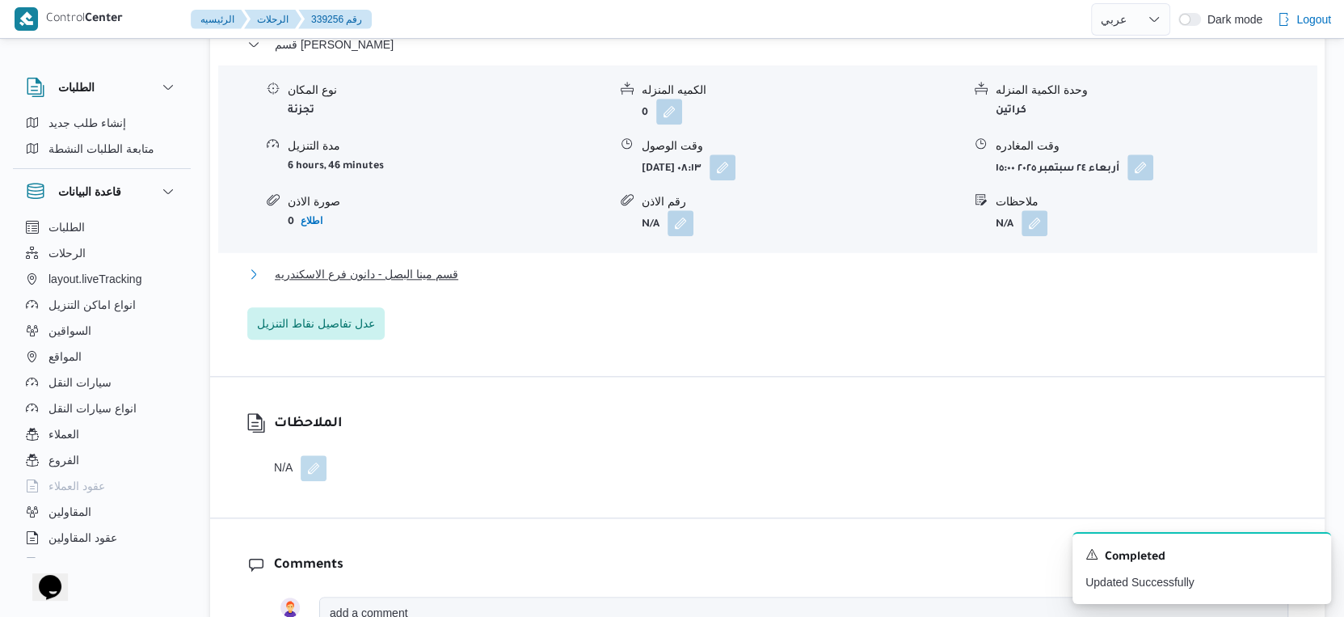
click at [438, 264] on span "قسم مينا البصل - دانون فرع الاسكندريه" at bounding box center [366, 273] width 183 height 19
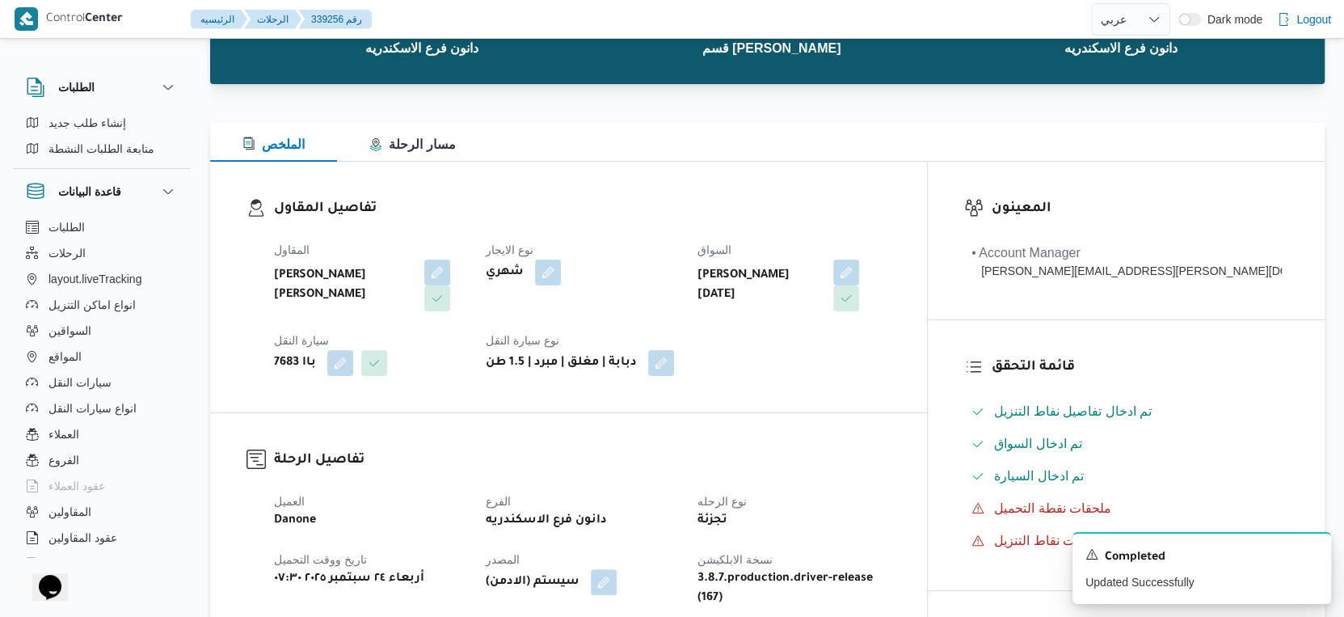
scroll to position [449, 0]
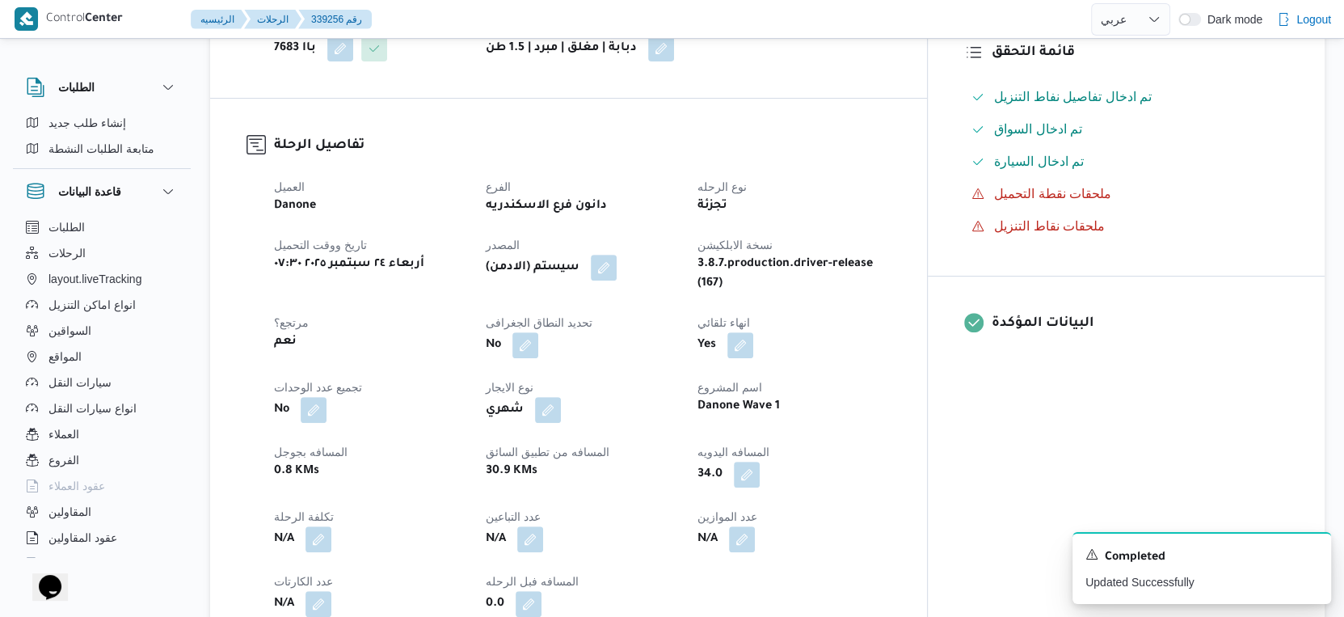
select select "ar"
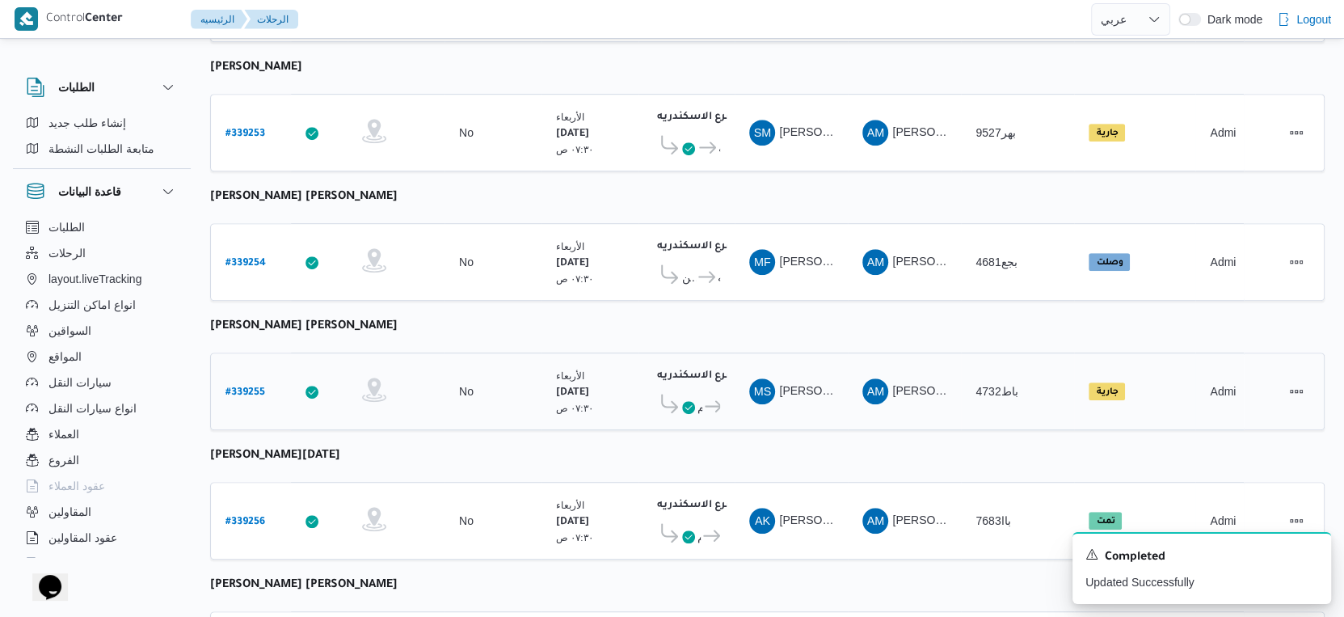
scroll to position [706, 0]
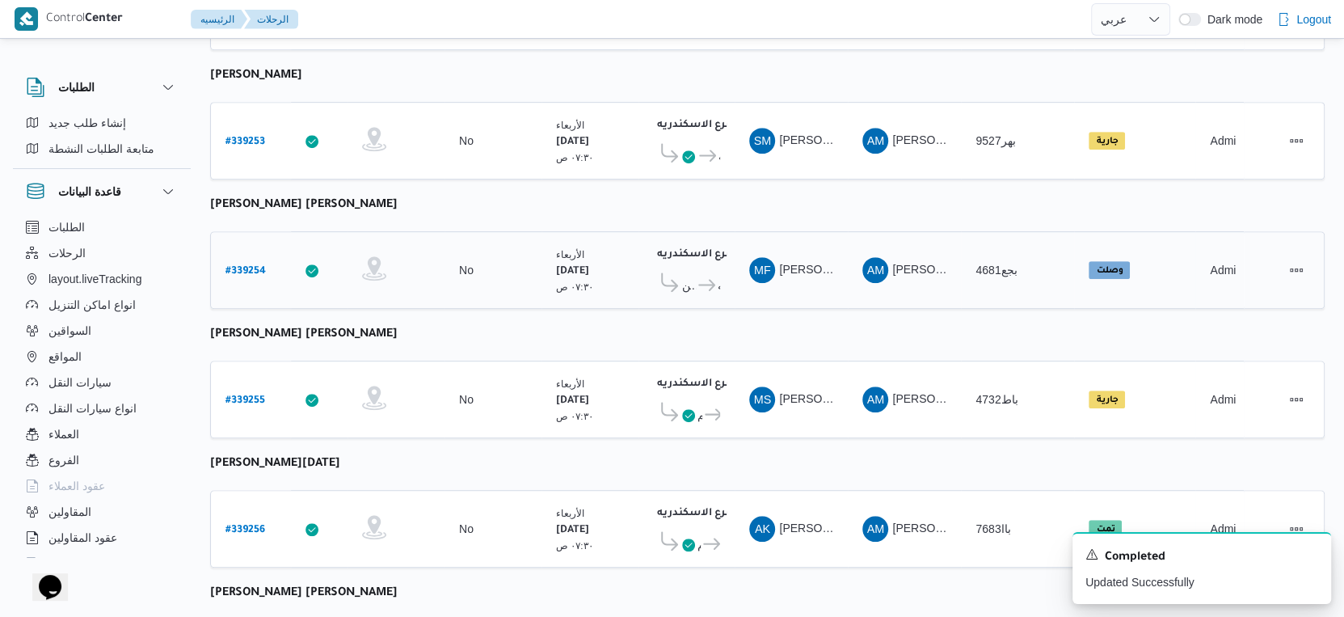
click at [255, 266] on b "# 339254" at bounding box center [246, 271] width 40 height 11
select select "ar"
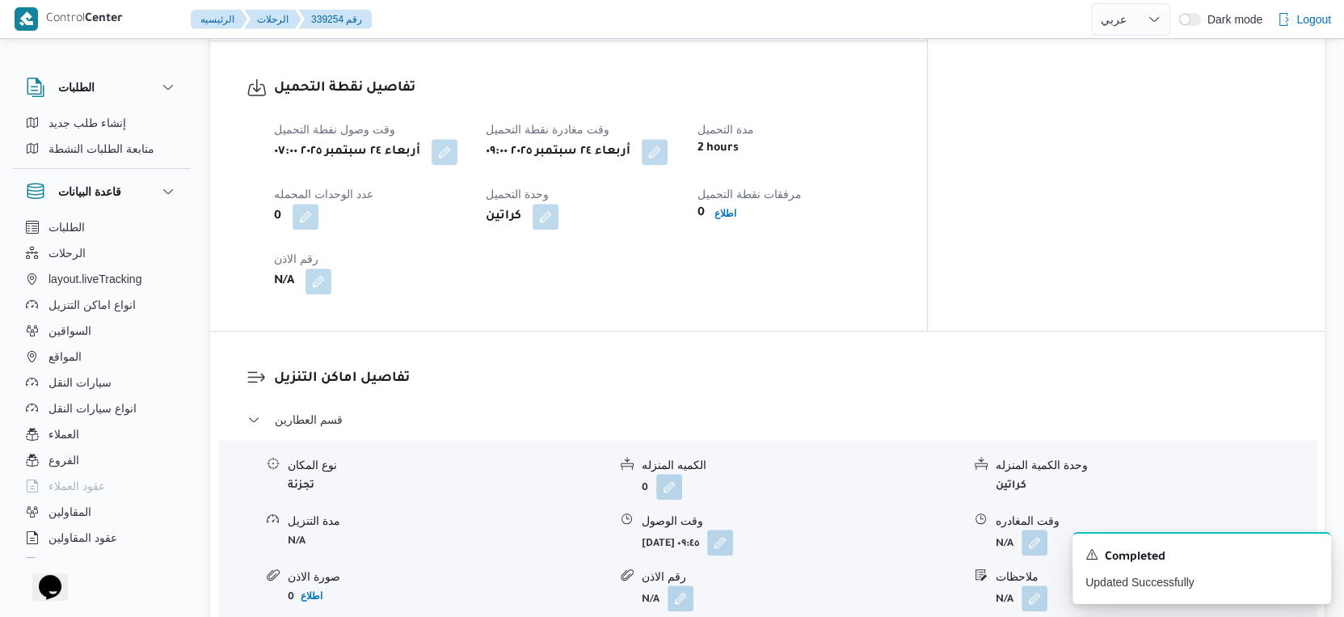
scroll to position [1066, 0]
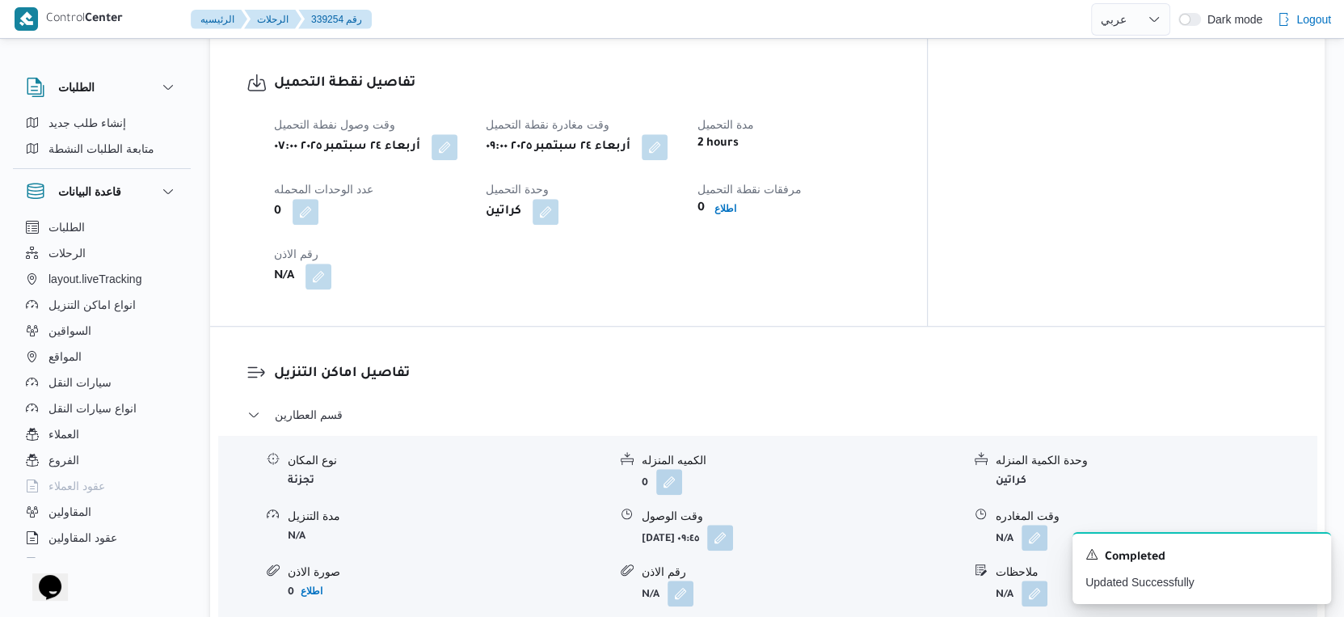
select select "ar"
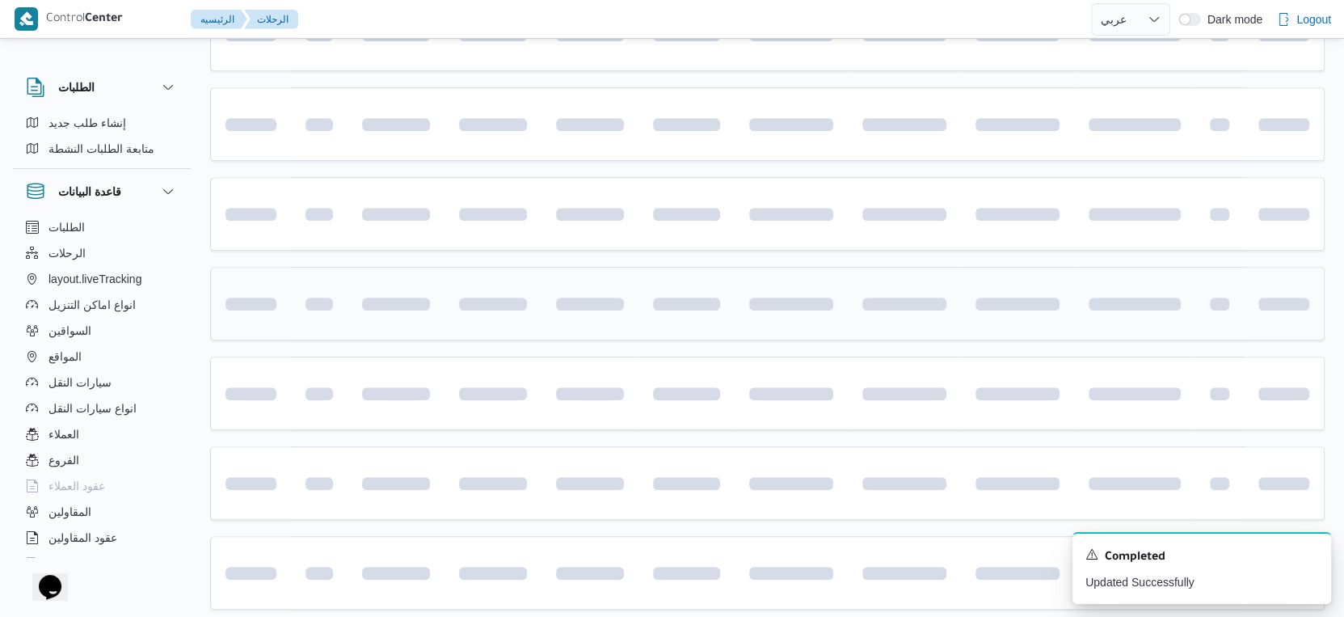
scroll to position [927, 0]
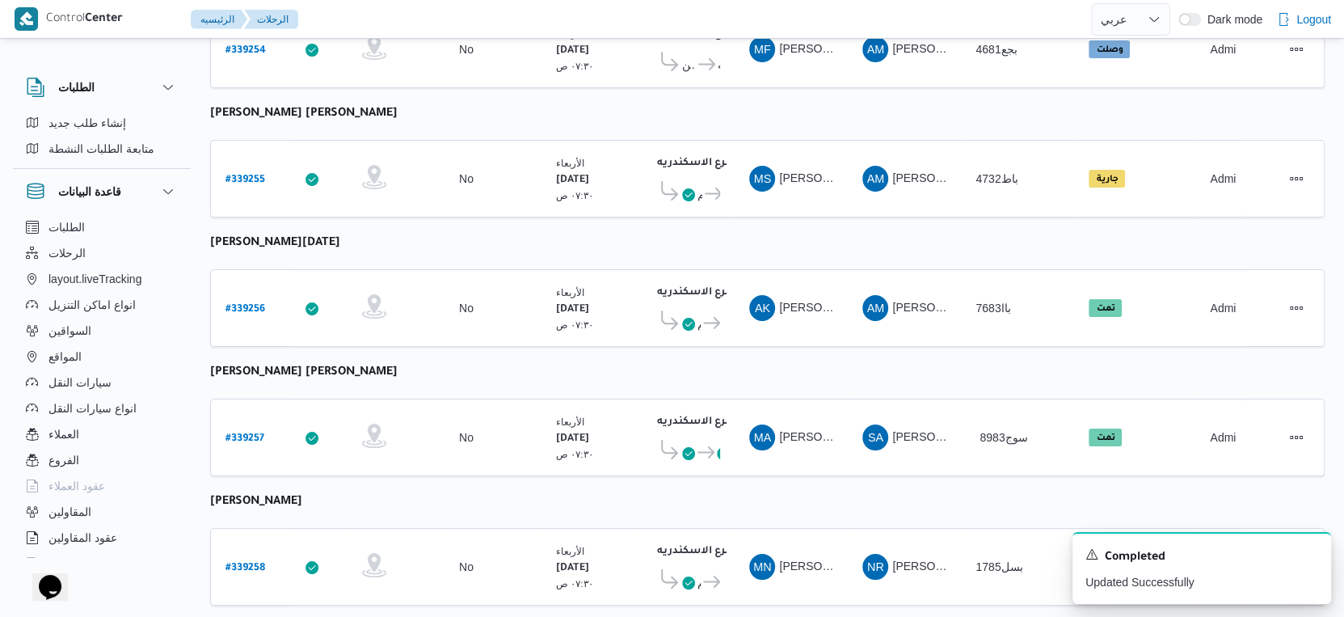
select select "ar"
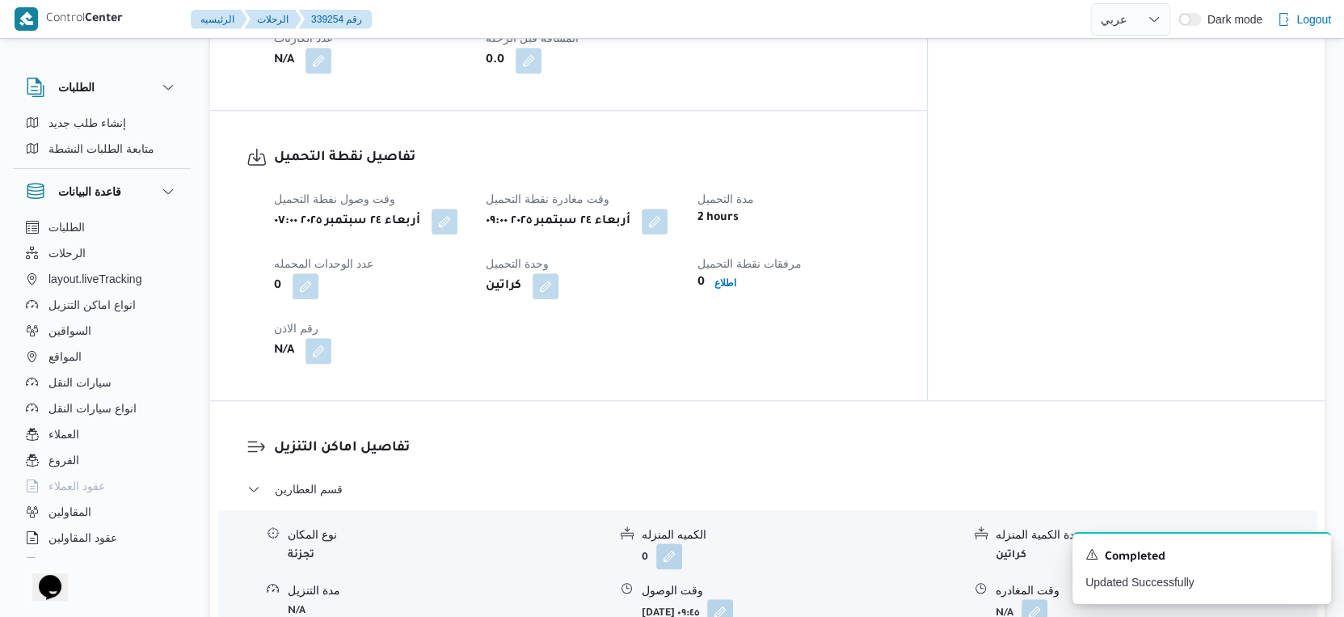
scroll to position [1196, 0]
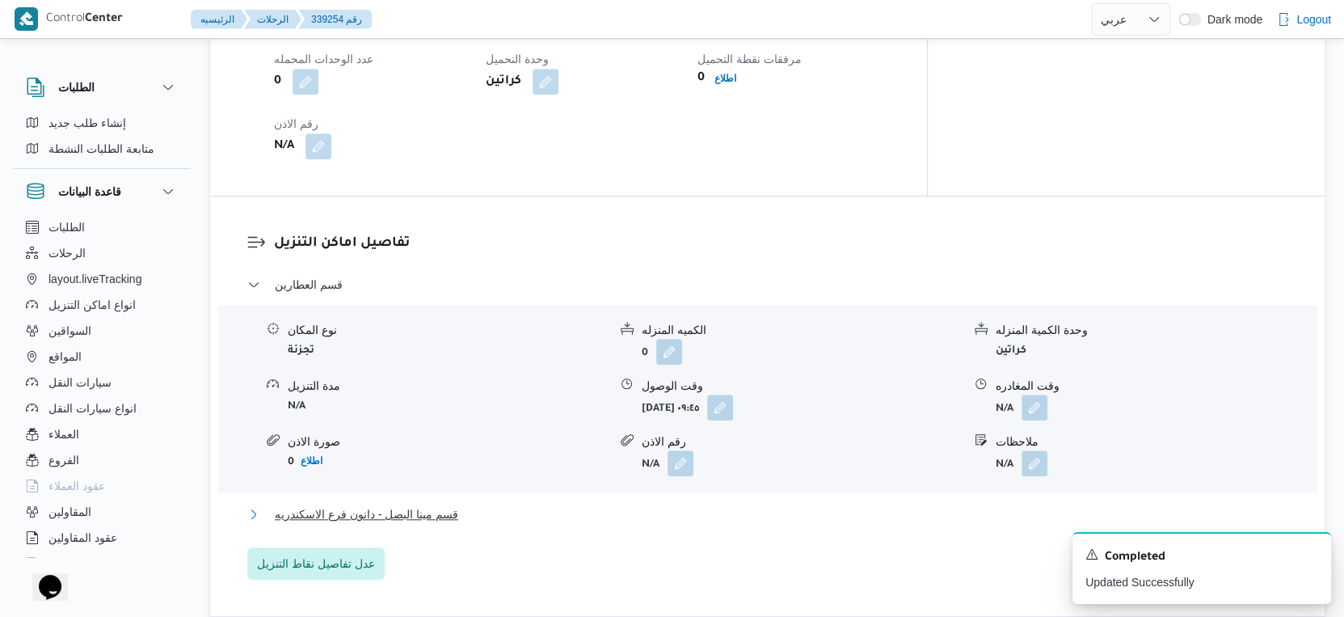
click at [436, 504] on span "قسم مينا البصل - دانون فرع الاسكندريه" at bounding box center [366, 513] width 183 height 19
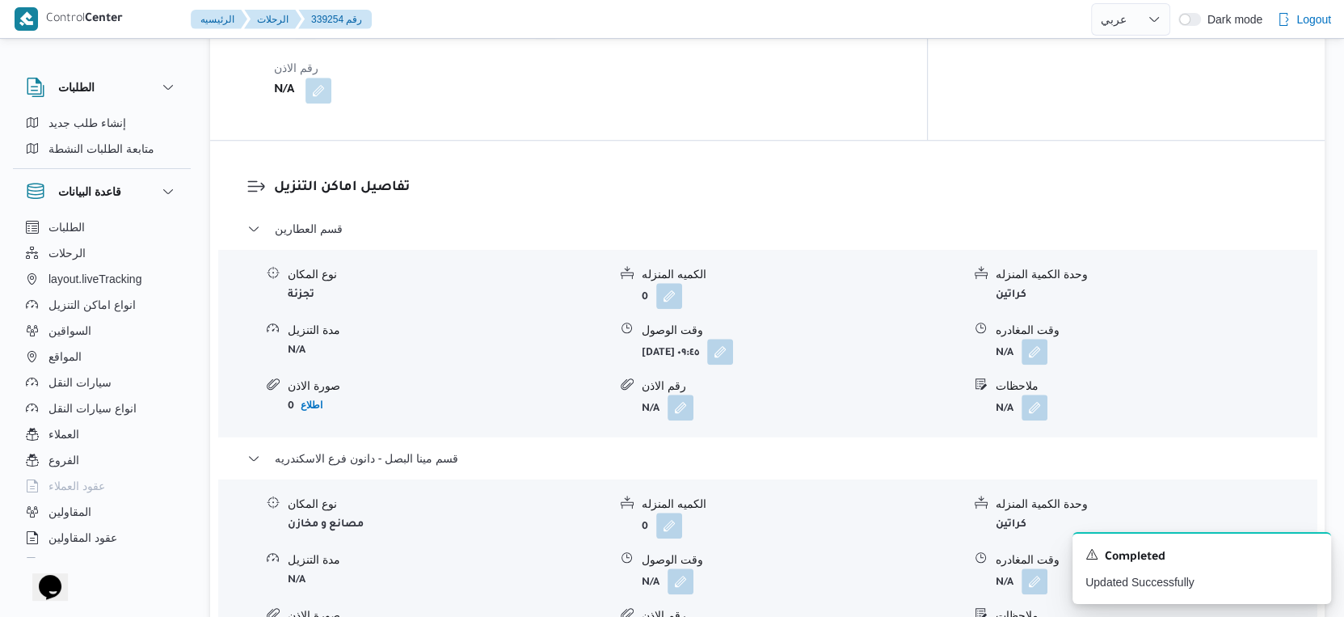
scroll to position [1376, 0]
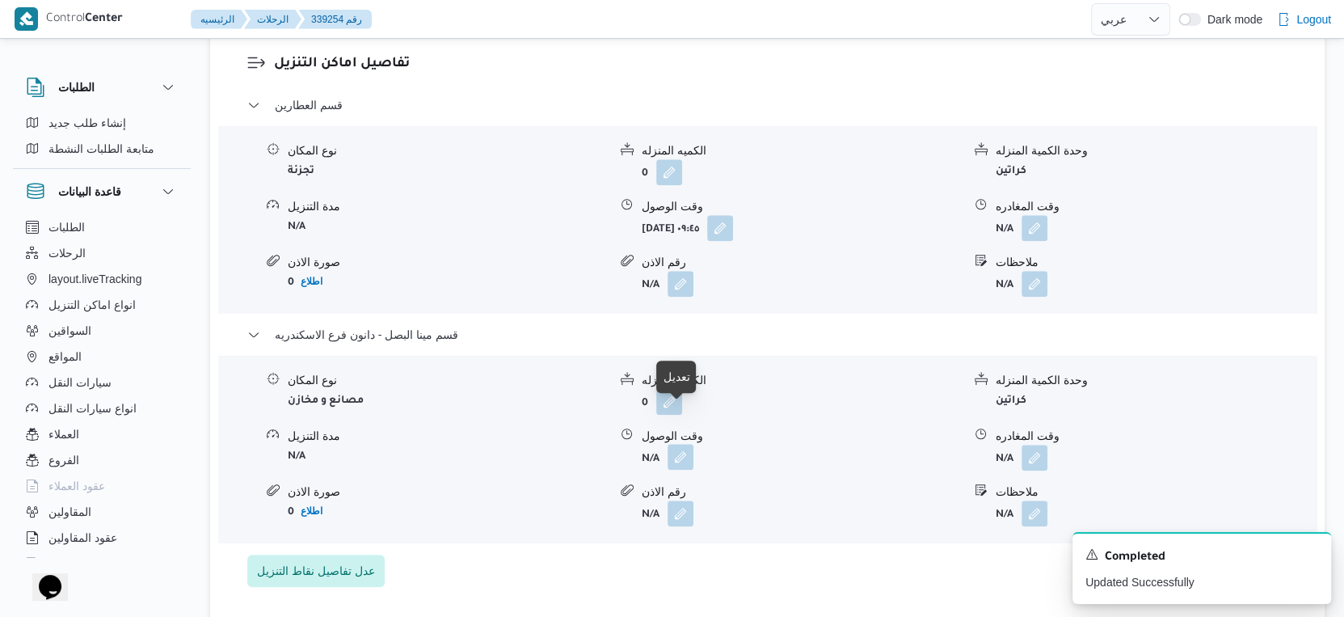
click at [673, 444] on button "button" at bounding box center [681, 457] width 26 height 26
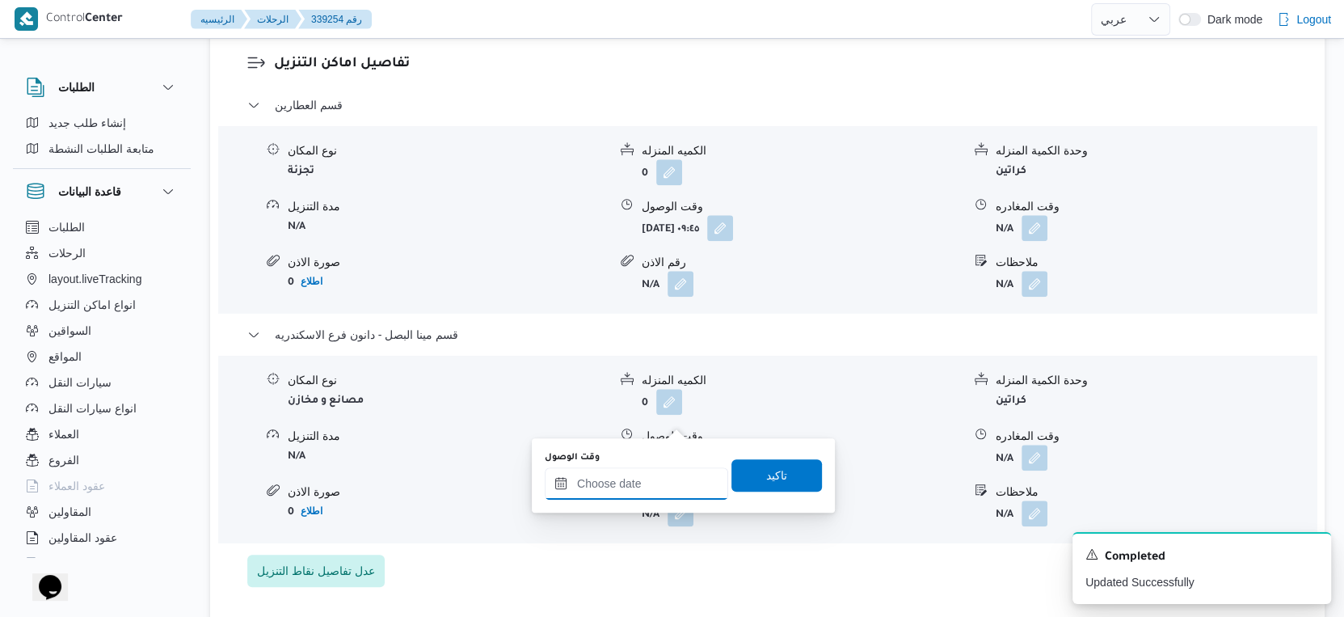
drag, startPoint x: 650, startPoint y: 482, endPoint x: 678, endPoint y: 470, distance: 30.5
click at [650, 482] on input "وقت الوصول" at bounding box center [636, 483] width 183 height 32
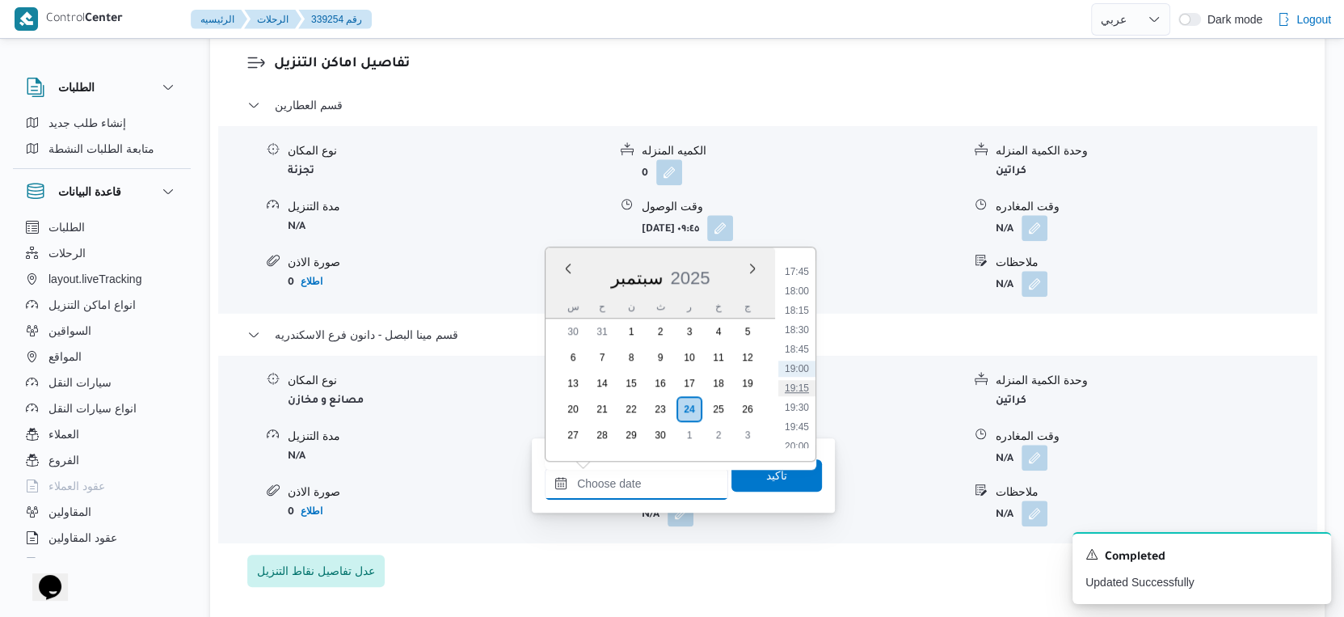
scroll to position [1284, 0]
click at [803, 283] on li "16:45" at bounding box center [796, 284] width 37 height 16
type input "[DATE] ١٦:٤٥"
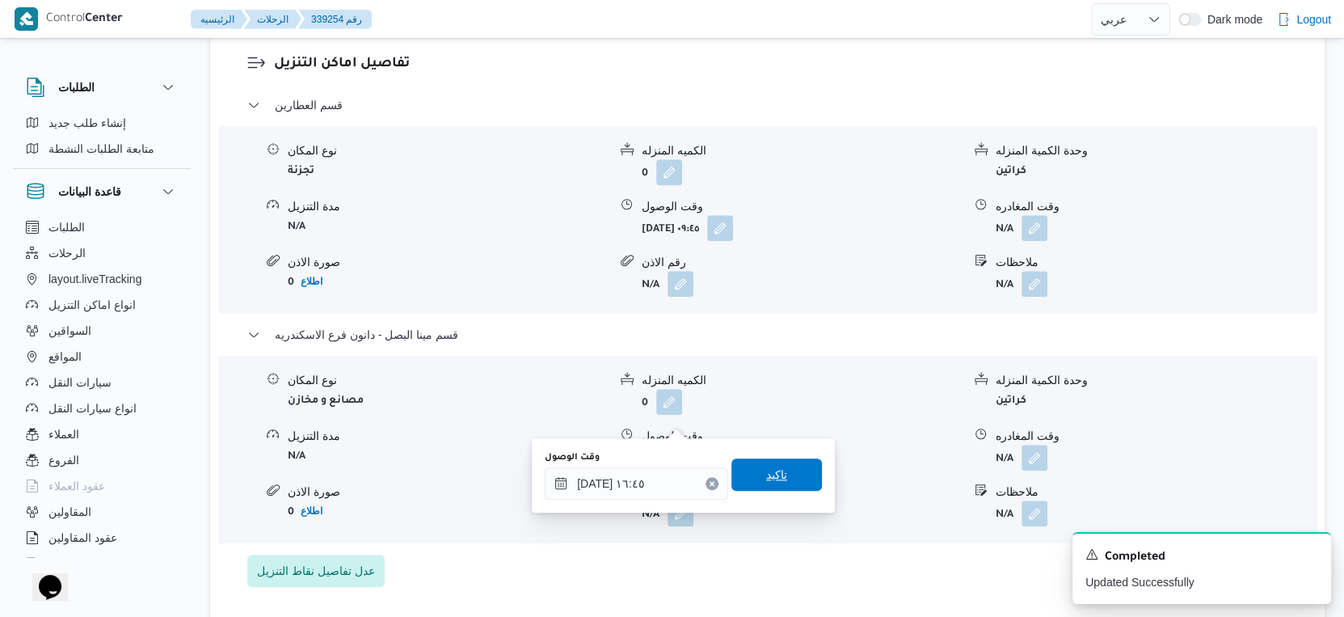
drag, startPoint x: 766, startPoint y: 469, endPoint x: 1053, endPoint y: 427, distance: 290.0
click at [772, 469] on span "تاكيد" at bounding box center [776, 475] width 21 height 19
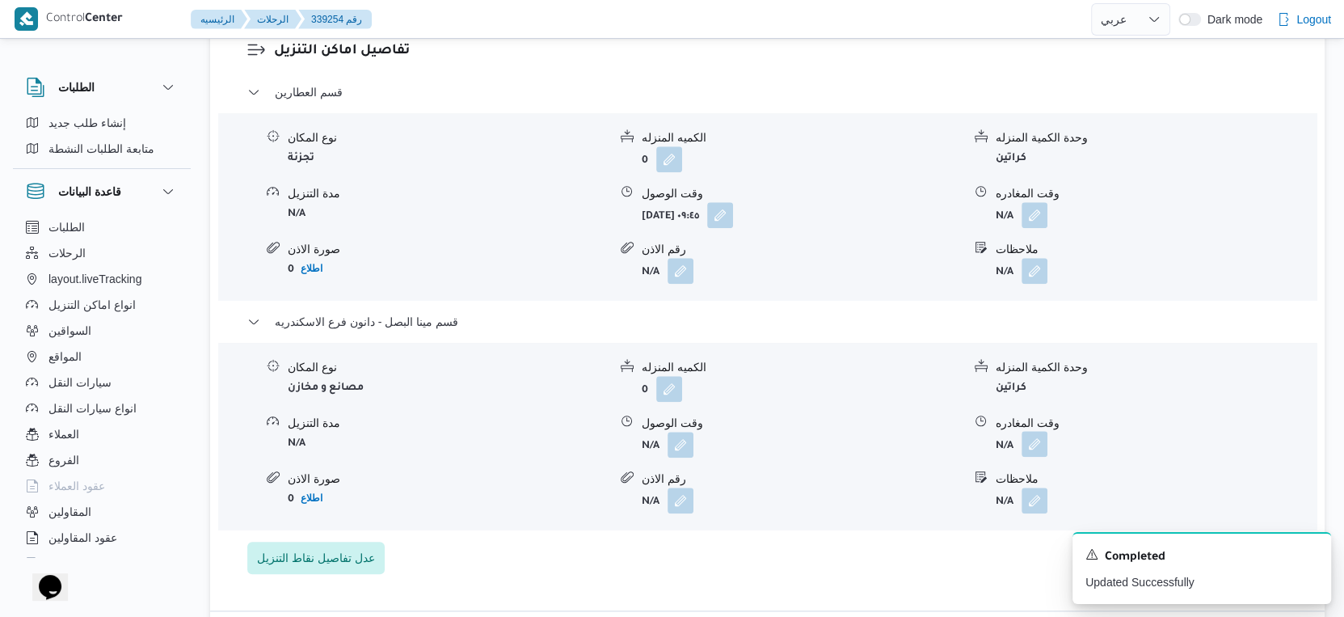
click at [1041, 431] on button "button" at bounding box center [1035, 444] width 26 height 26
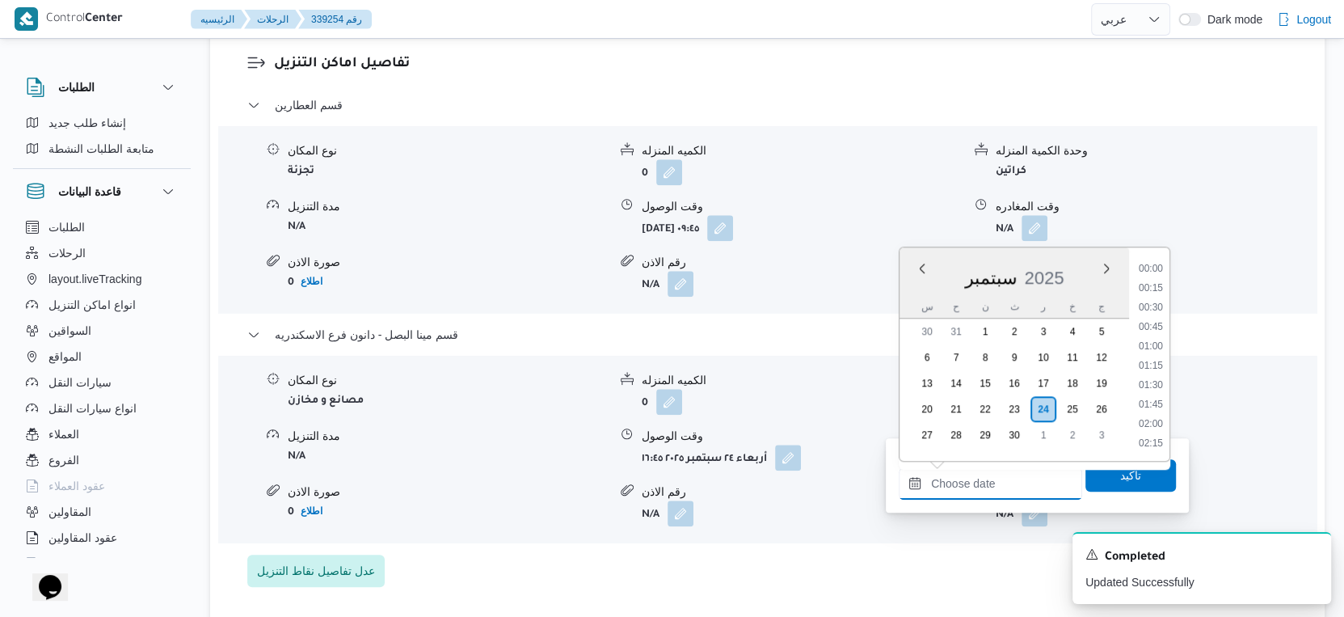
click at [1021, 475] on input "وقت المغادره" at bounding box center [990, 483] width 183 height 32
click at [1153, 318] on li "17:15" at bounding box center [1150, 322] width 37 height 16
type input "[DATE] ١٧:١٥"
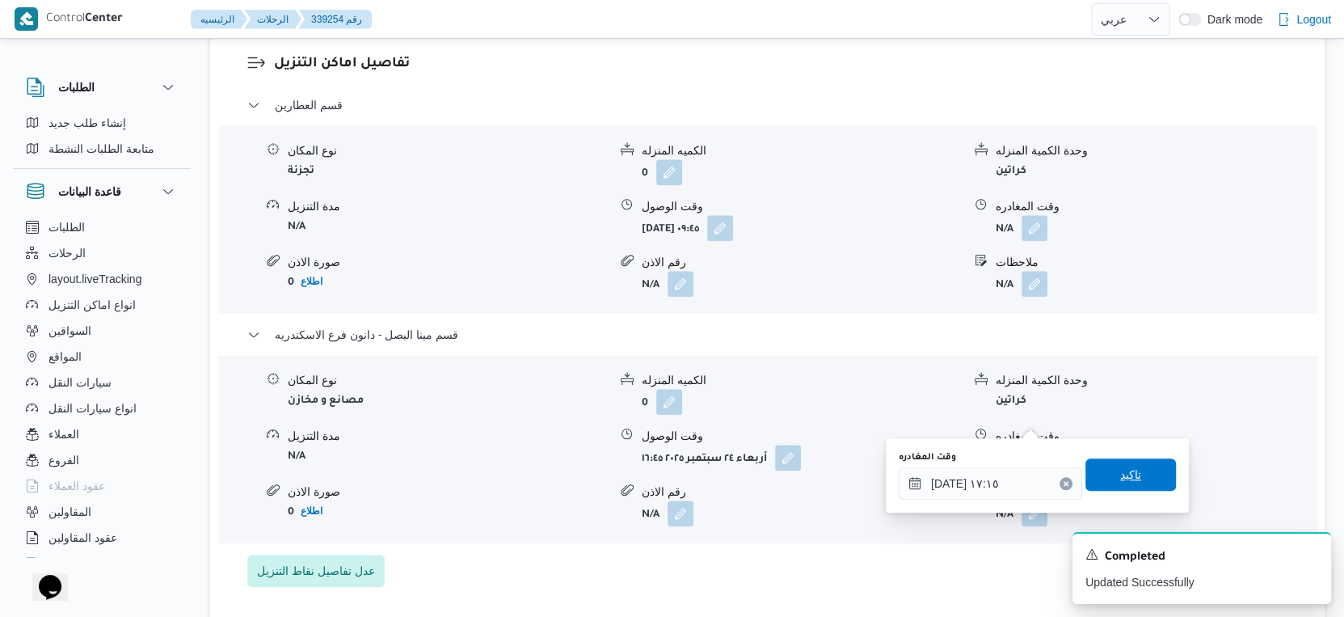
click at [1134, 479] on span "تاكيد" at bounding box center [1131, 474] width 91 height 32
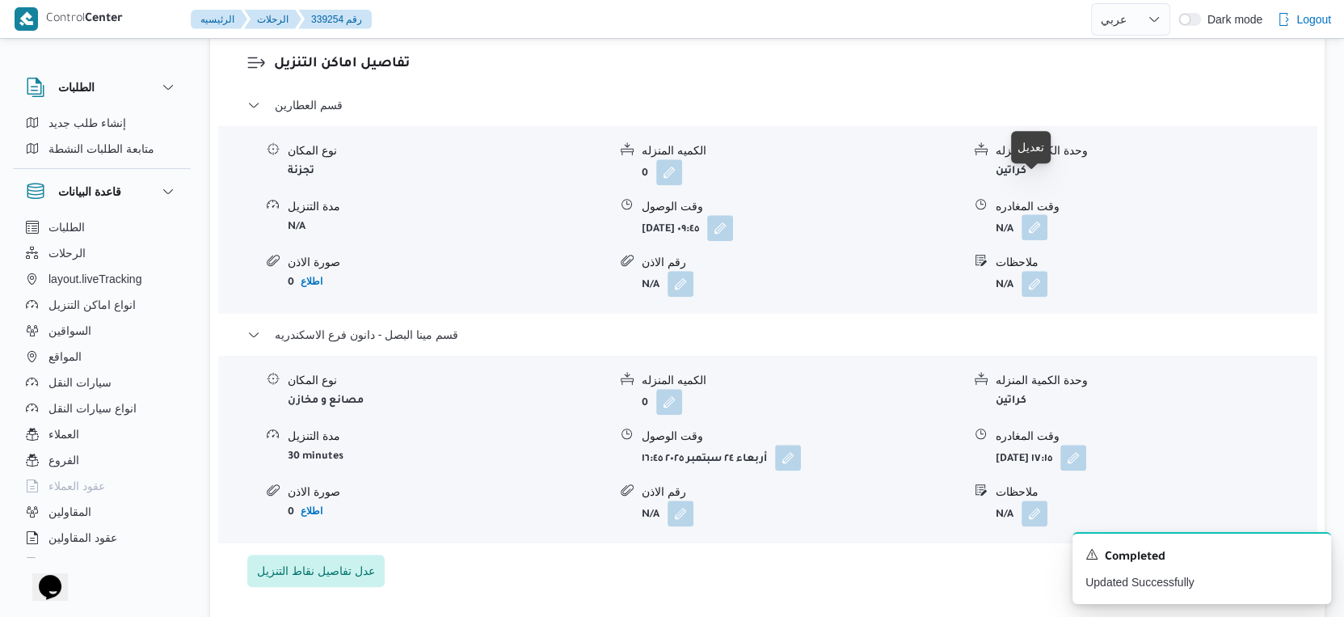
click at [1032, 214] on button "button" at bounding box center [1035, 227] width 26 height 26
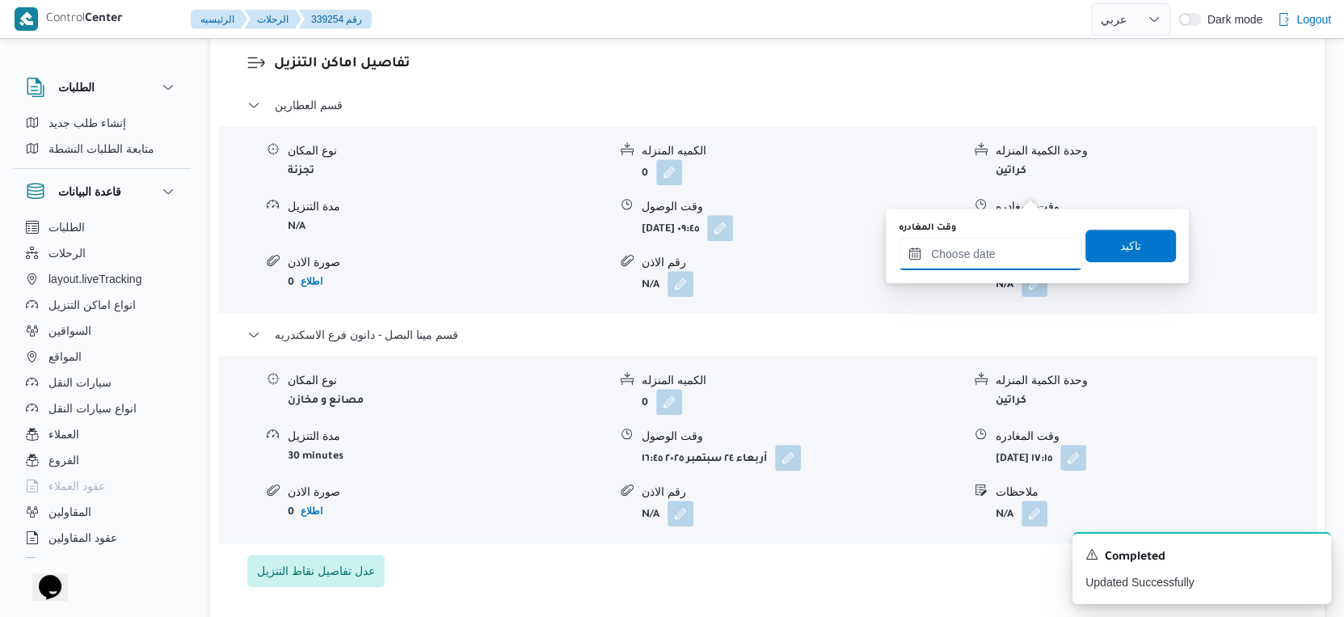
click at [1008, 242] on input "وقت المغادره" at bounding box center [990, 254] width 183 height 32
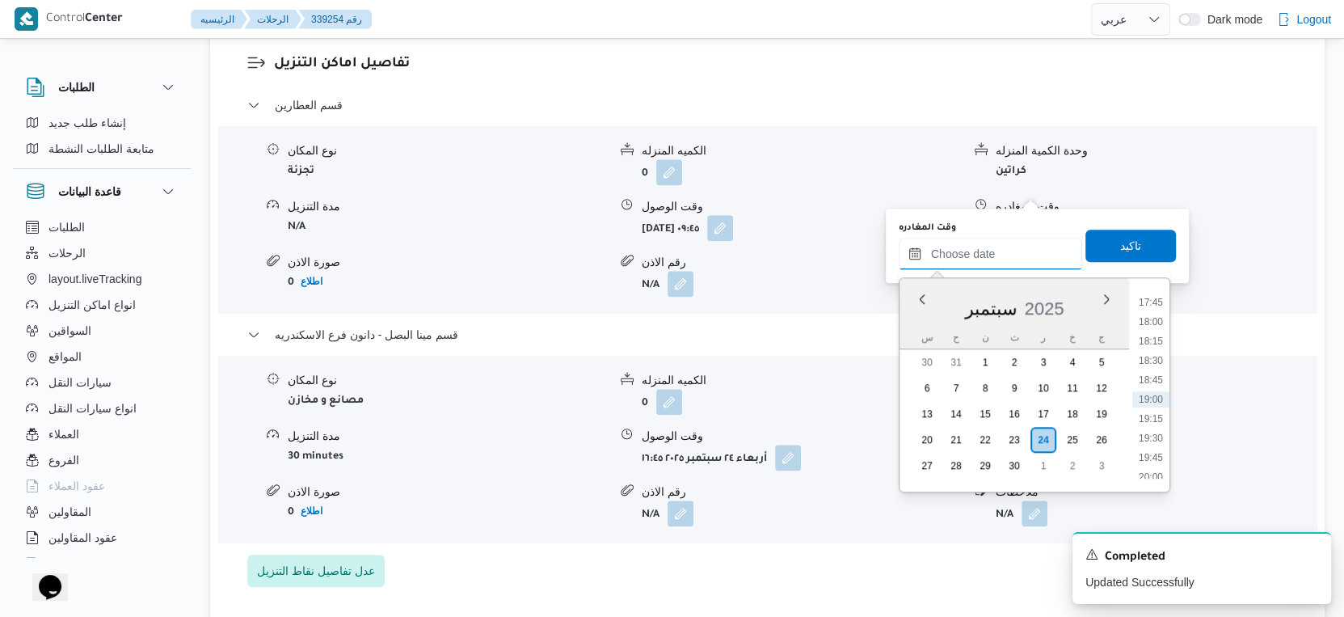
scroll to position [1194, 0]
click at [1151, 366] on li "16:15" at bounding box center [1150, 366] width 37 height 16
type input "[DATE] ١٦:١٥"
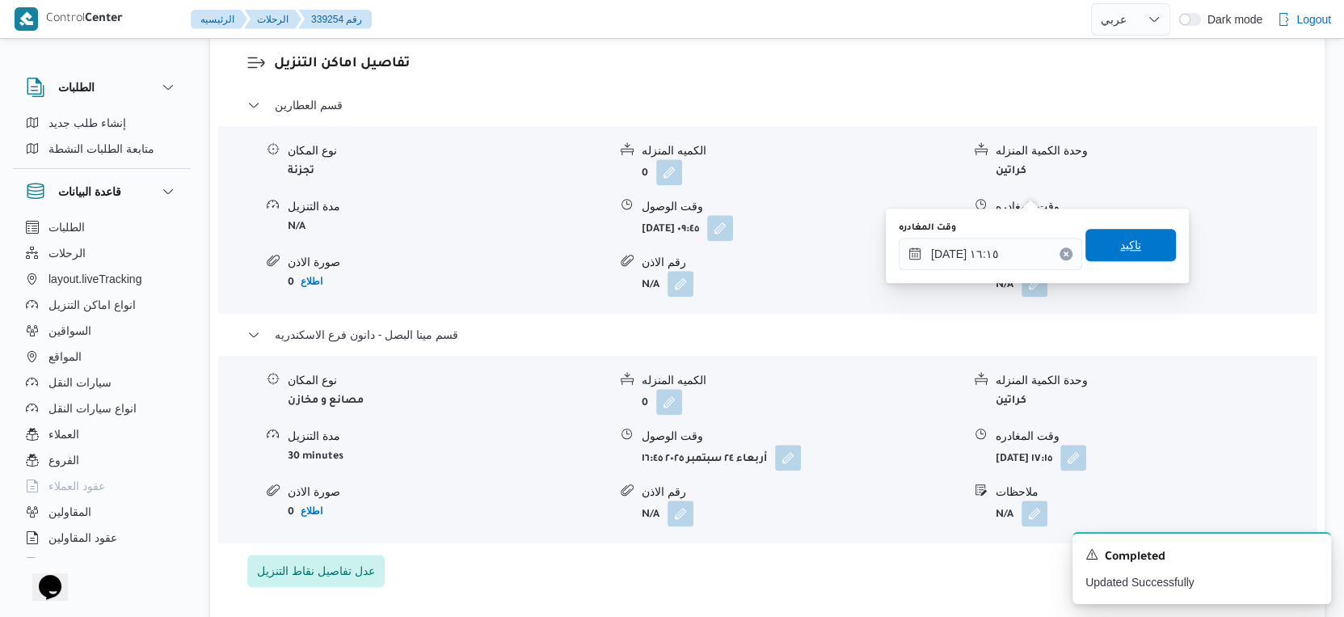
click at [1133, 245] on span "تاكيد" at bounding box center [1131, 245] width 91 height 32
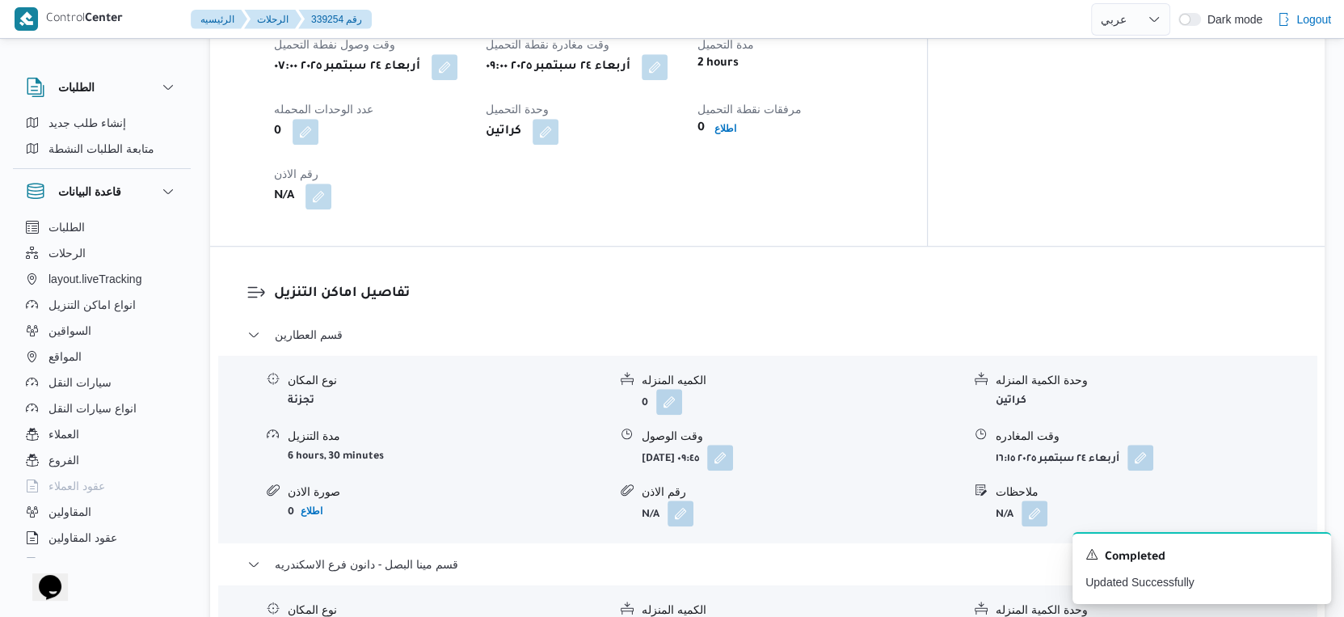
scroll to position [1107, 0]
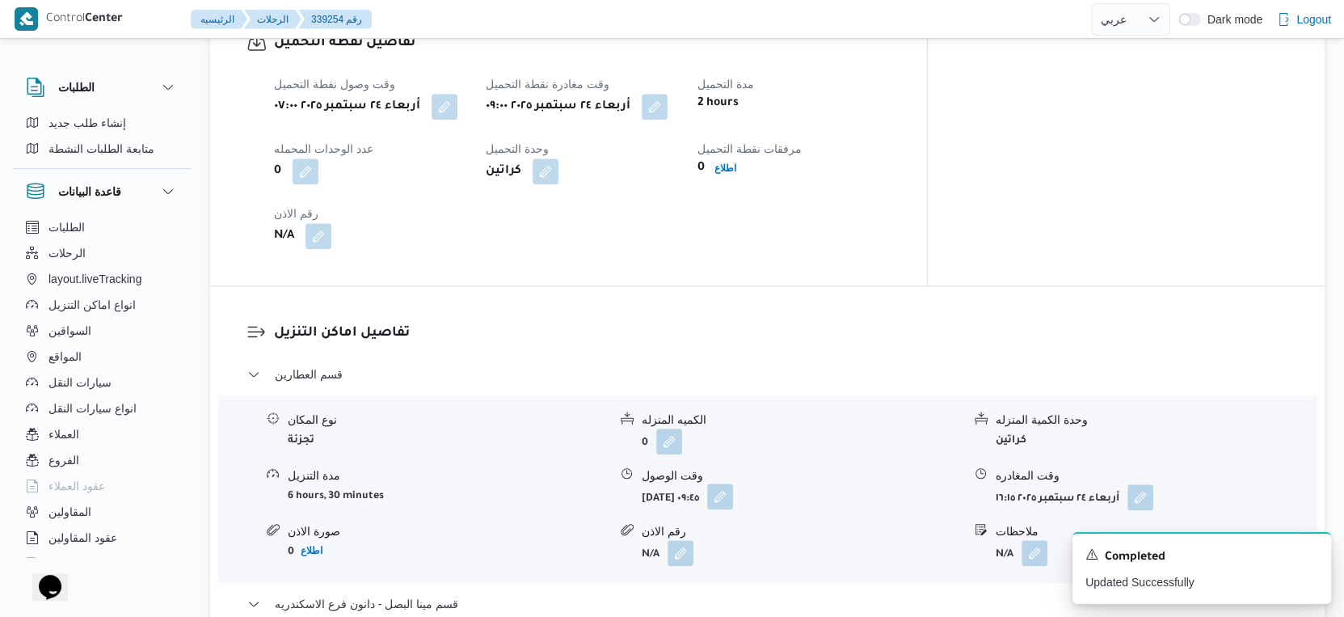
click at [733, 483] on button "button" at bounding box center [720, 496] width 26 height 26
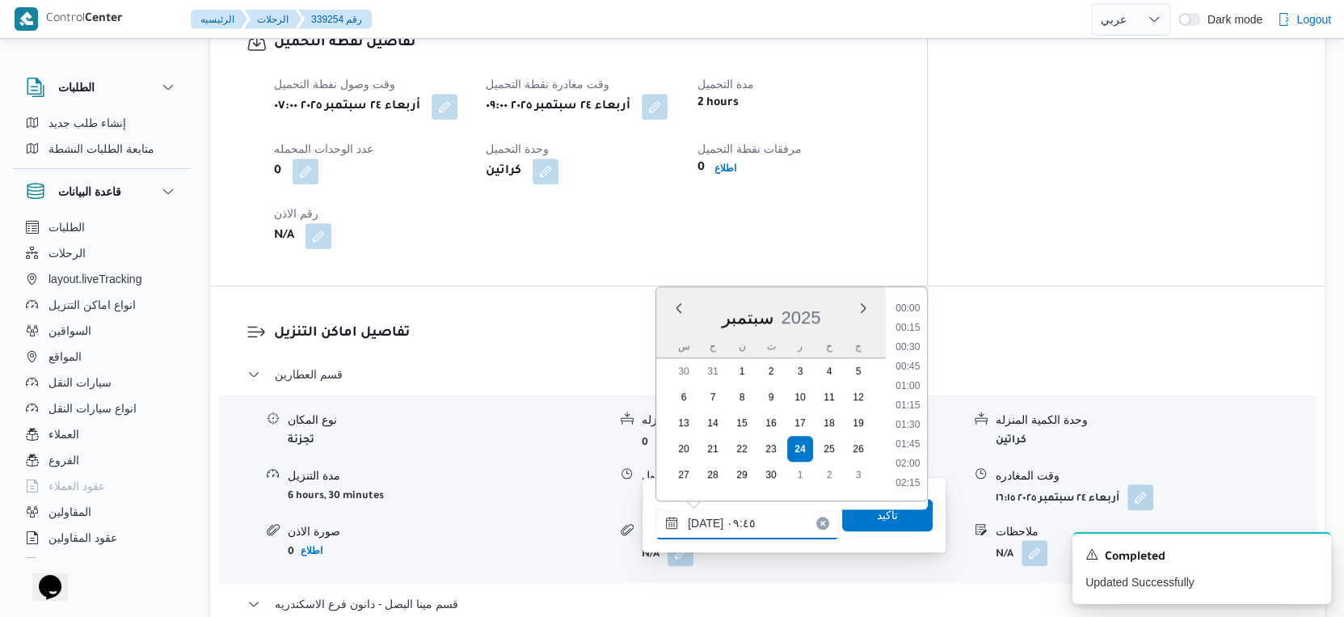
click at [763, 508] on input "[DATE] ٠٩:٤٥" at bounding box center [747, 523] width 183 height 32
click at [911, 387] on li "09:30" at bounding box center [907, 388] width 37 height 16
type input "[DATE] ٠٩:٣٠"
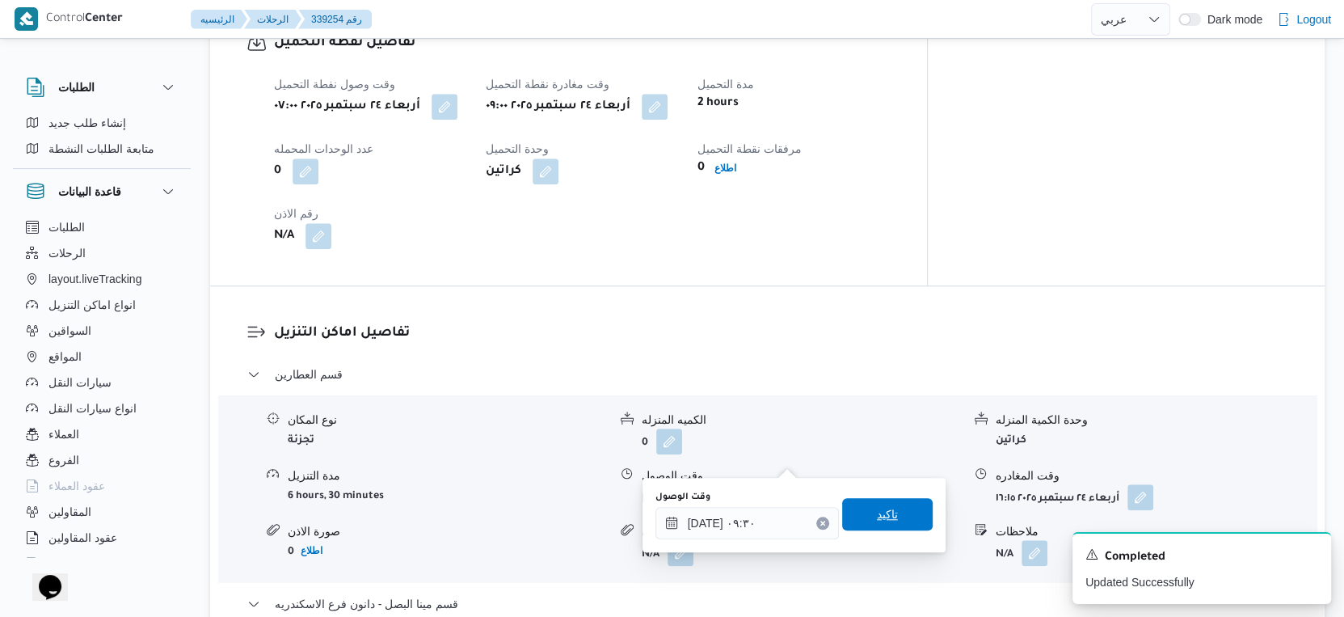
click at [895, 504] on span "تاكيد" at bounding box center [887, 514] width 91 height 32
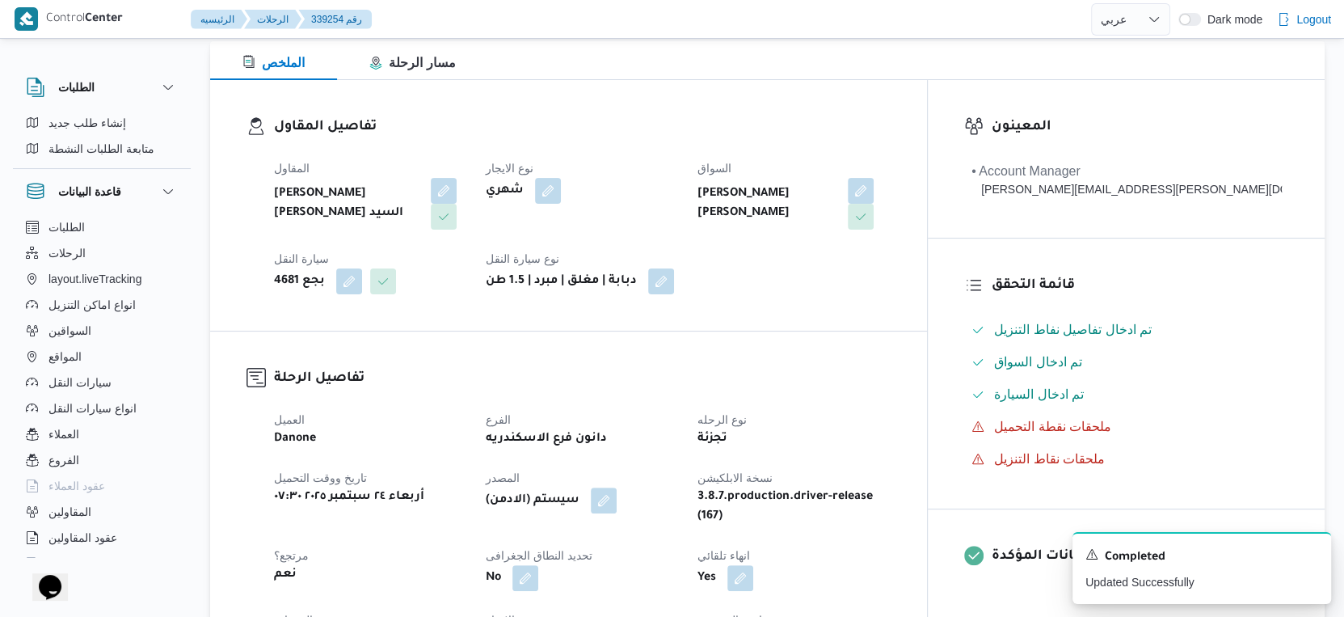
scroll to position [538, 0]
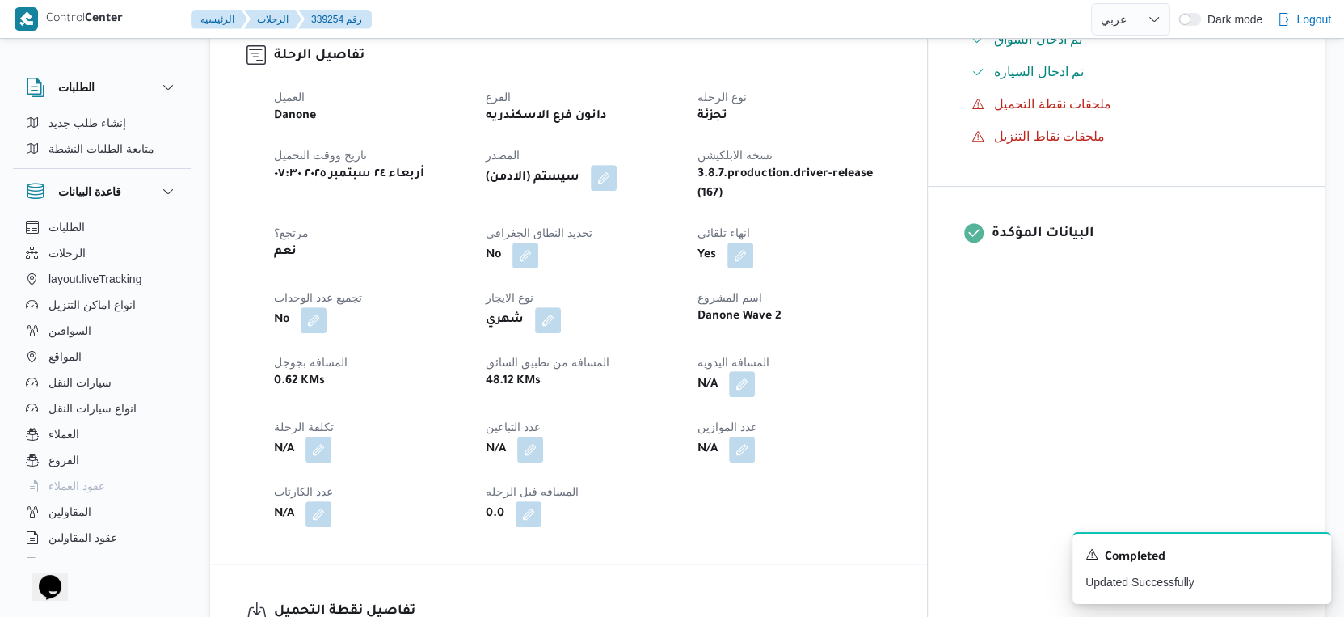
click at [755, 371] on button "button" at bounding box center [742, 384] width 26 height 26
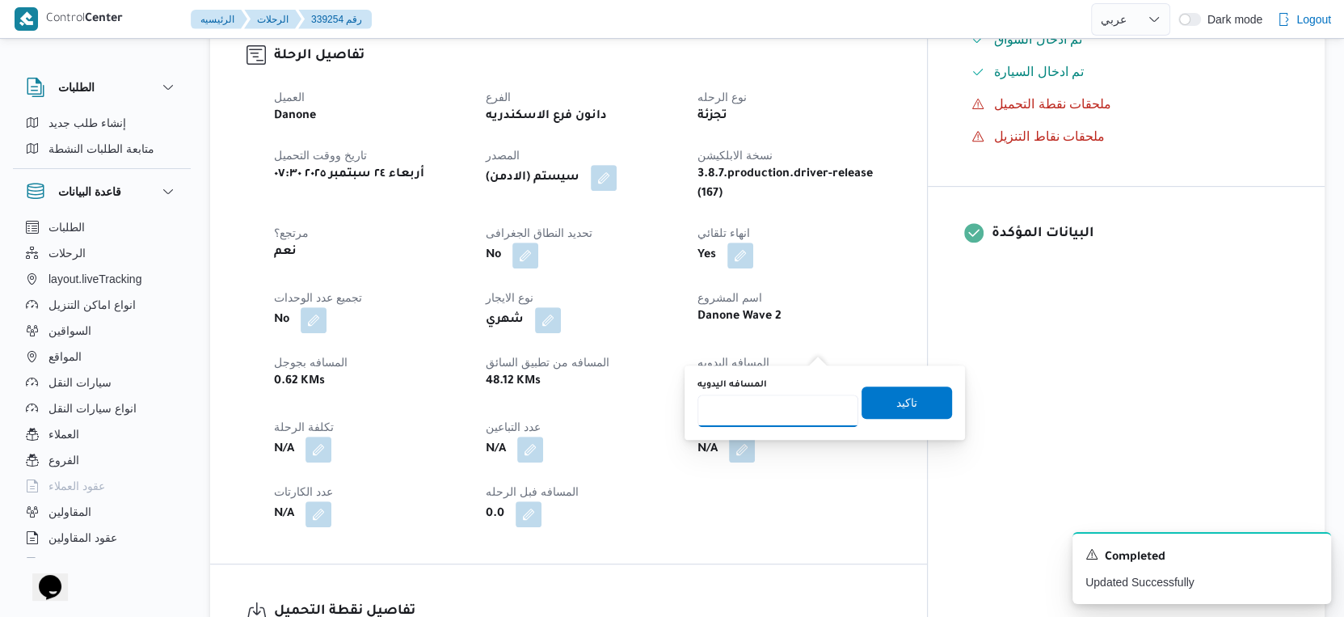
click at [775, 408] on input "المسافه اليدويه" at bounding box center [778, 410] width 161 height 32
type input "31"
click at [896, 407] on span "تاكيد" at bounding box center [906, 401] width 21 height 19
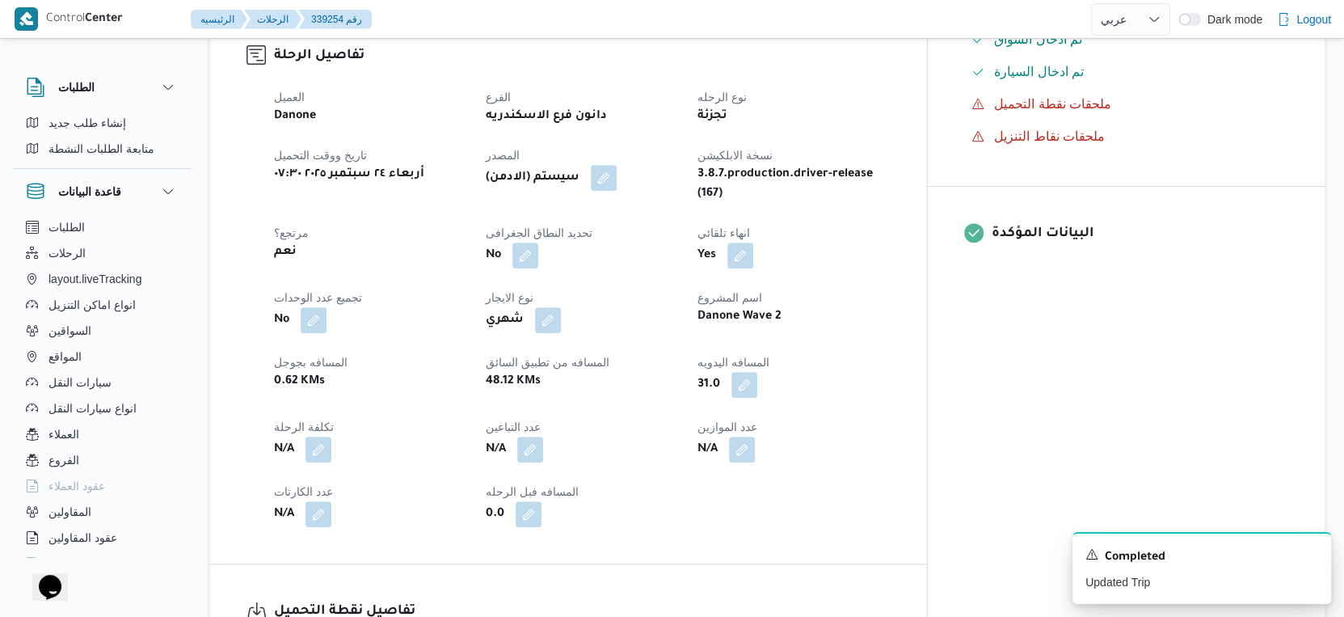
scroll to position [0, 0]
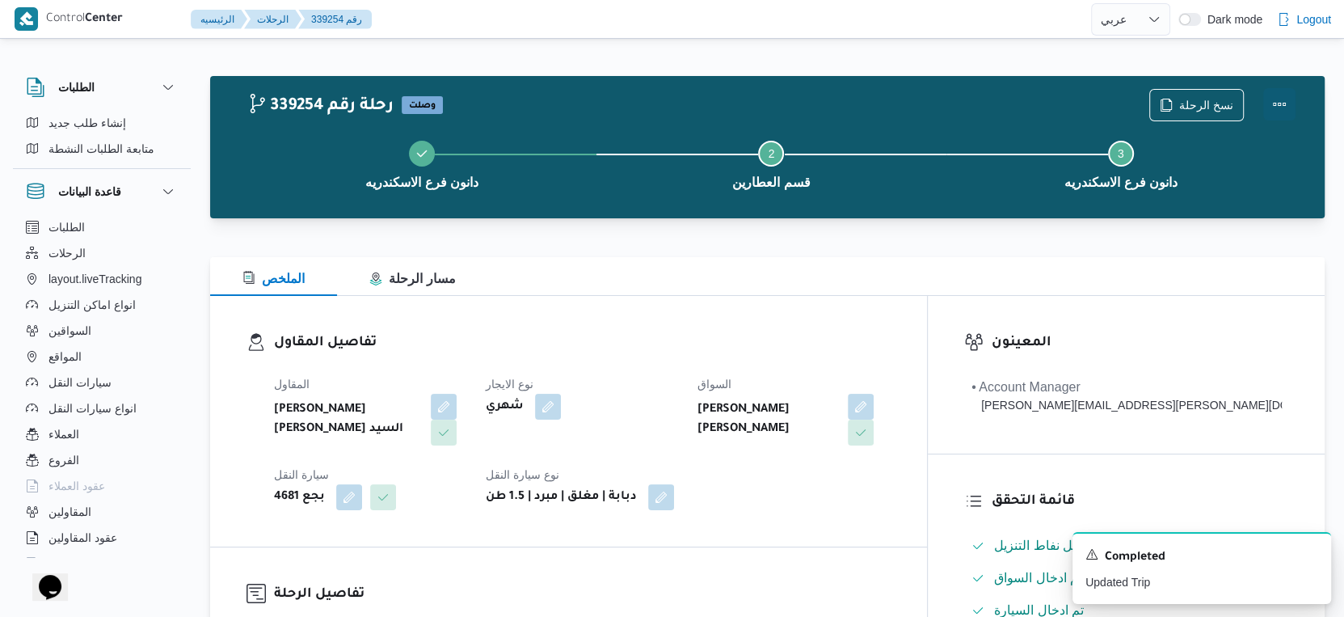
click at [1274, 97] on button "Actions" at bounding box center [1279, 104] width 32 height 32
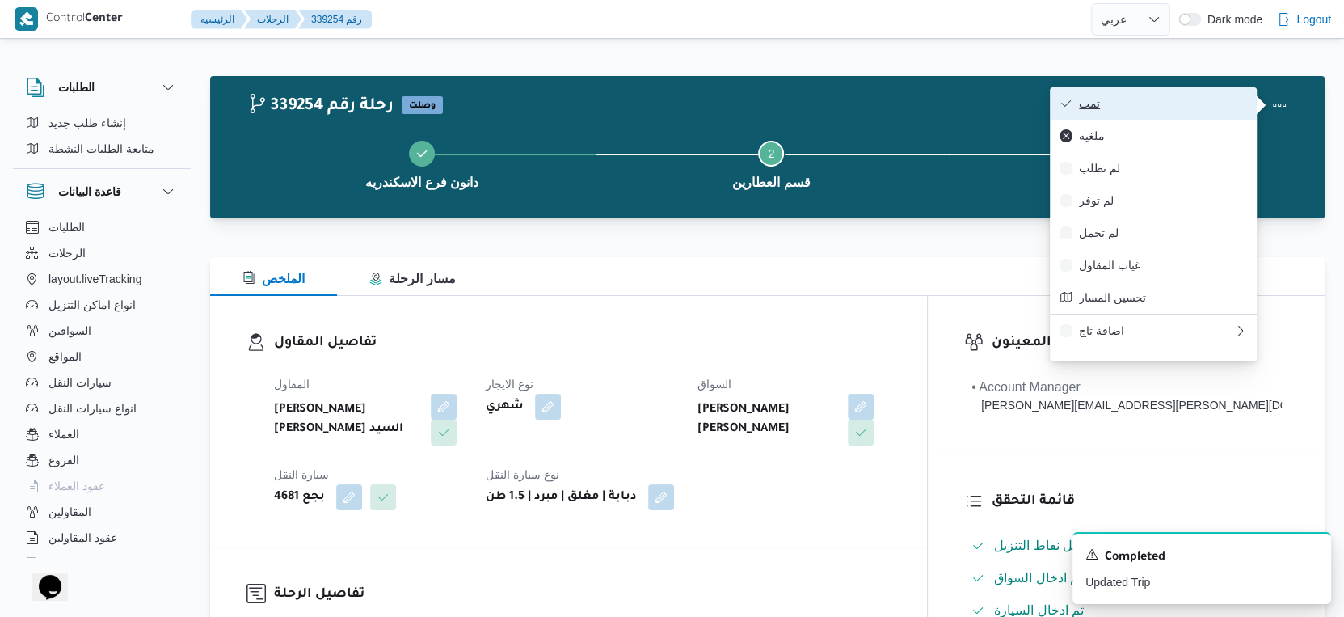
click at [1162, 92] on button "تمت" at bounding box center [1153, 103] width 207 height 32
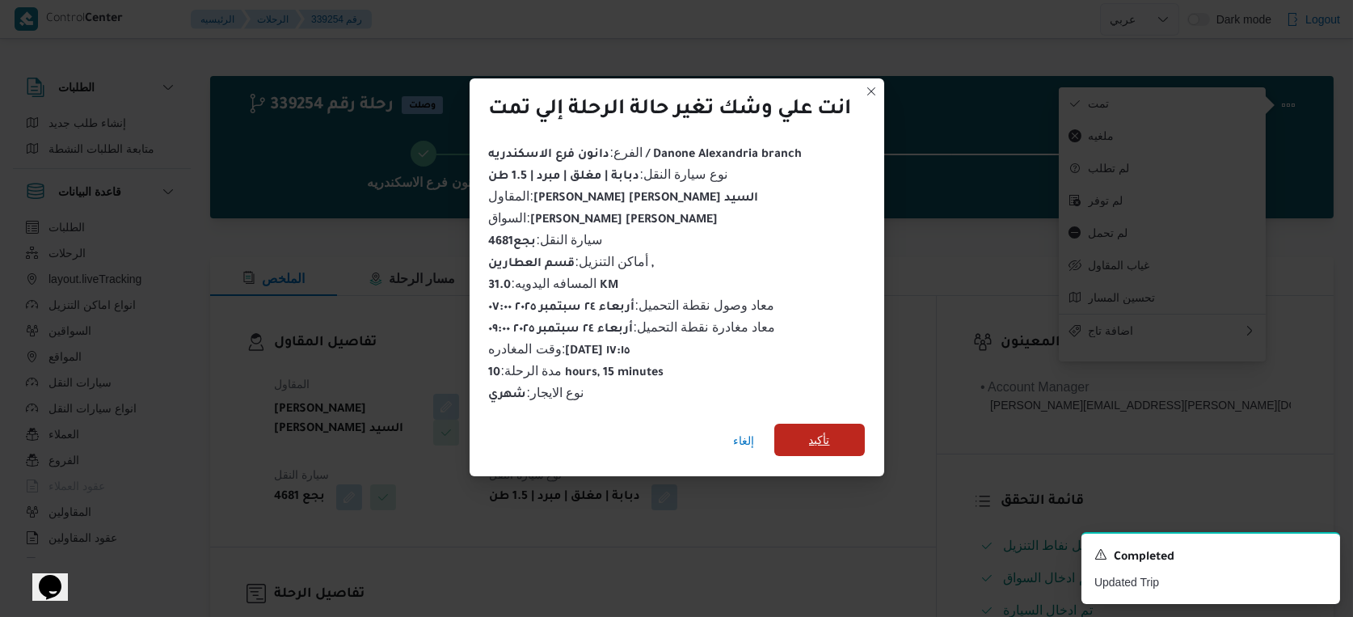
click at [853, 425] on span "تأكيد" at bounding box center [819, 440] width 91 height 32
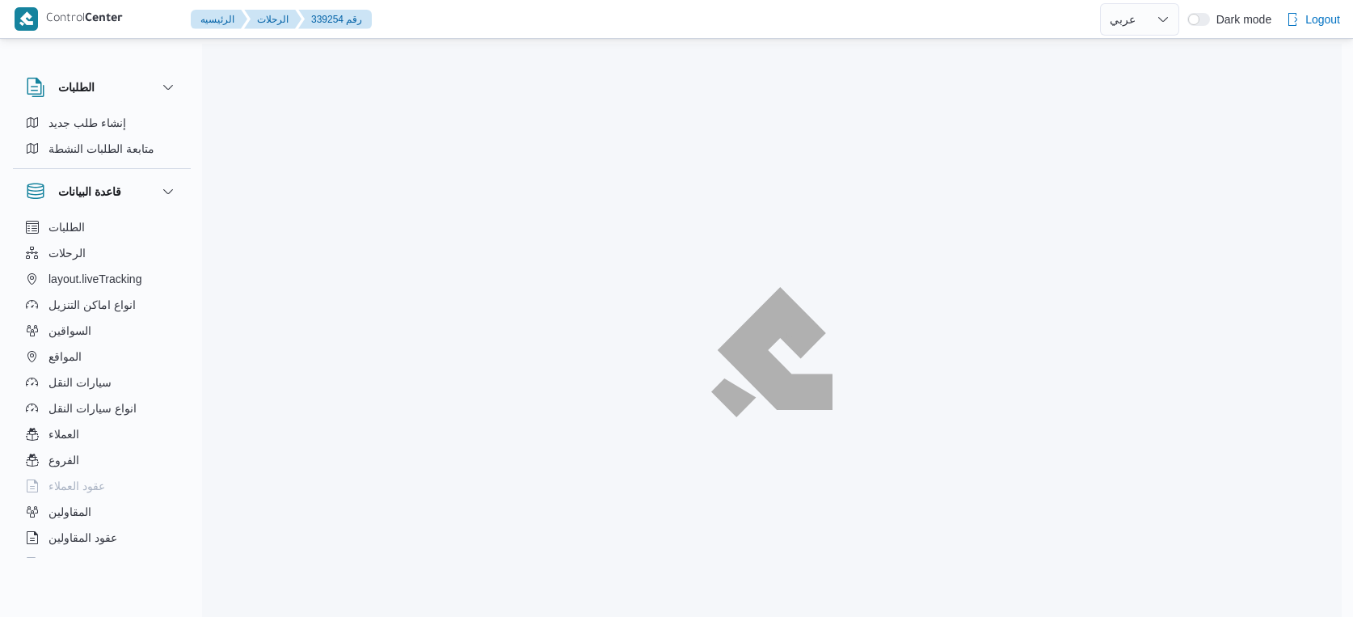
select select "ar"
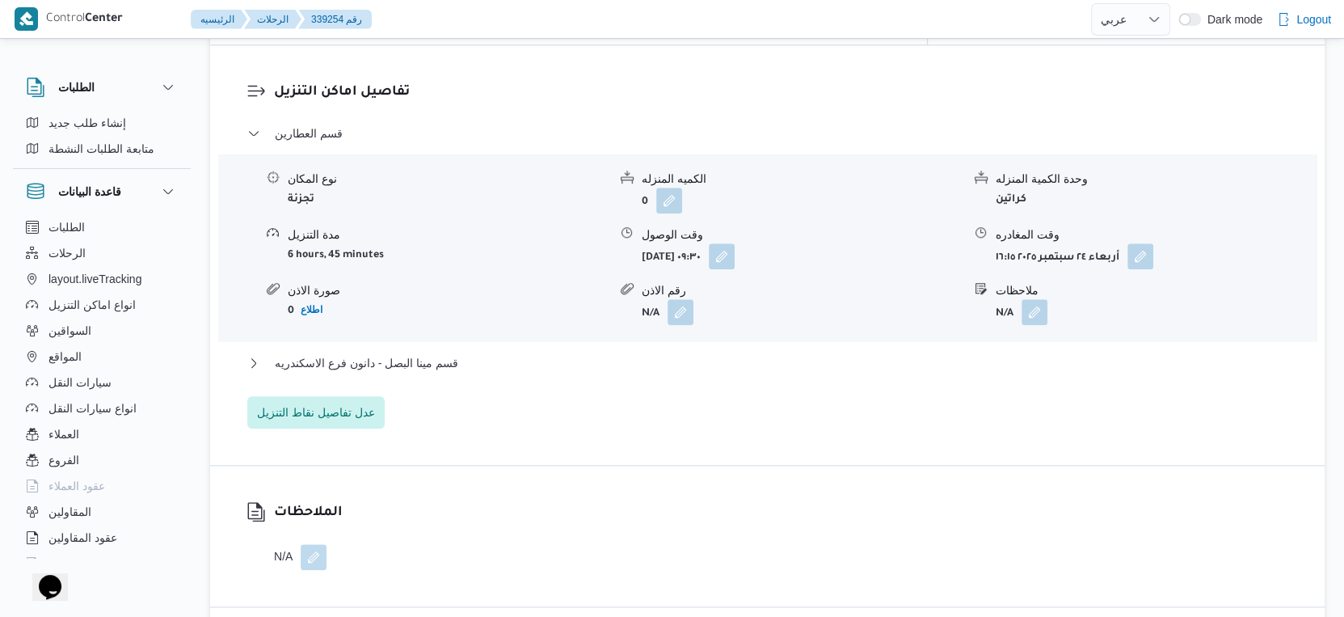
scroll to position [1436, 0]
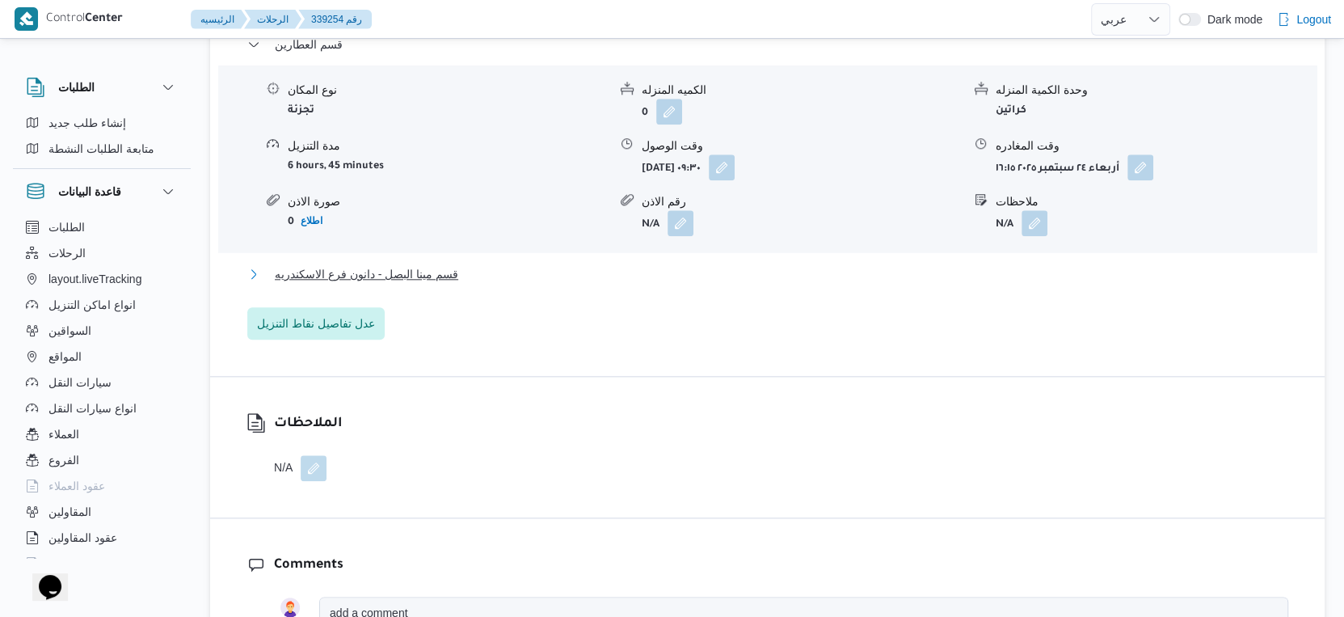
click at [441, 264] on span "قسم مينا البصل - دانون فرع الاسكندريه" at bounding box center [366, 273] width 183 height 19
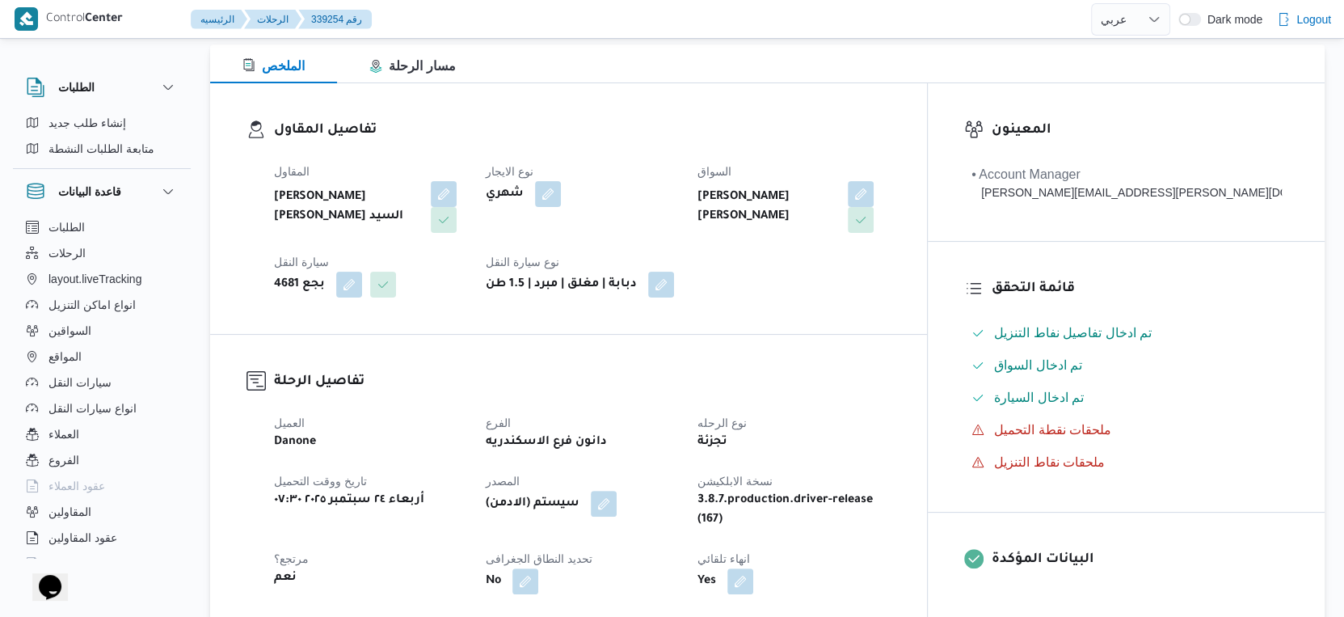
scroll to position [538, 0]
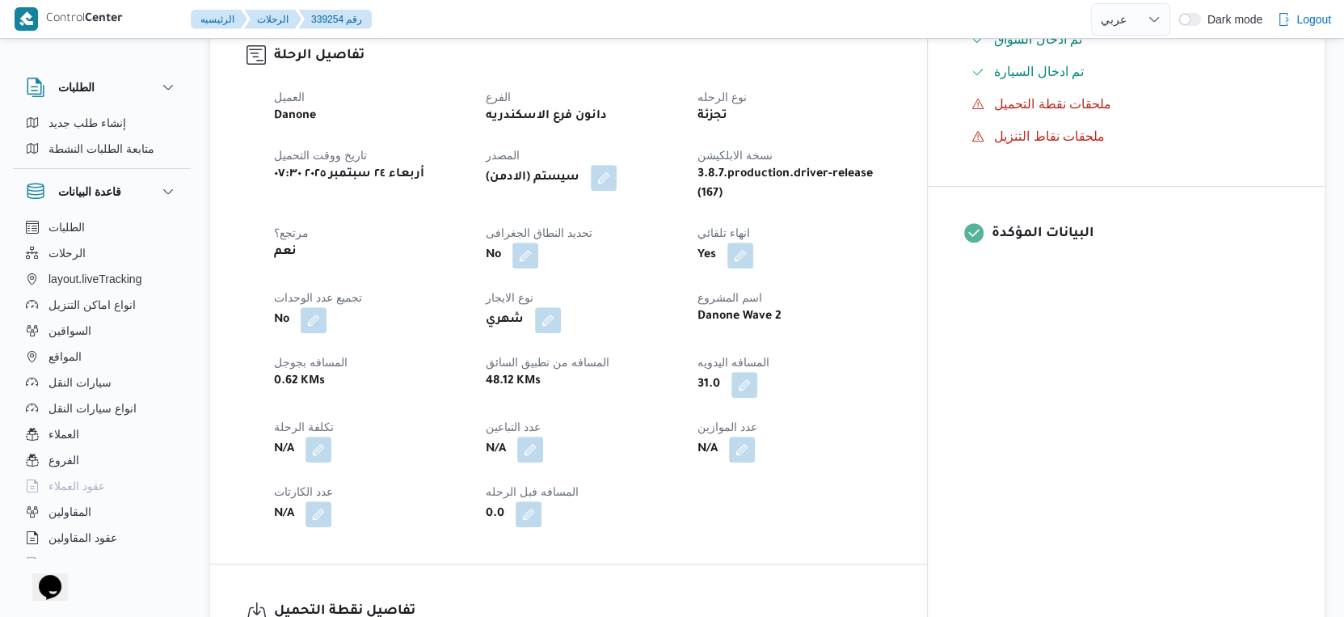
select select "ar"
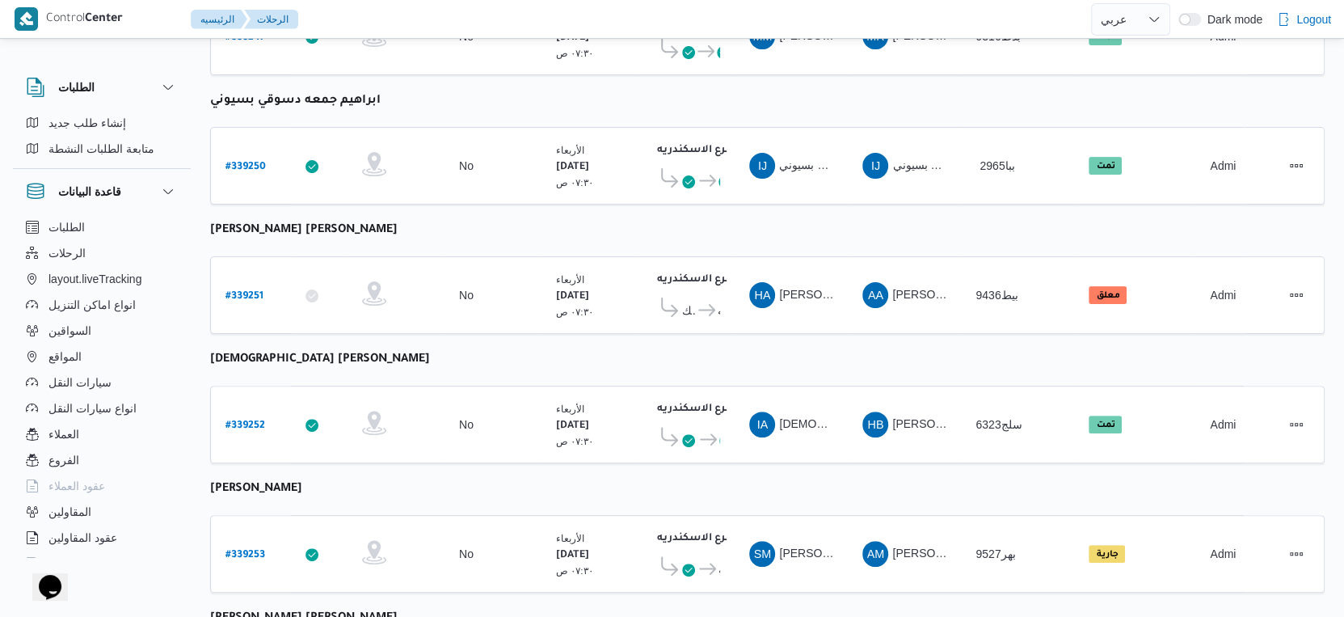
scroll to position [241, 0]
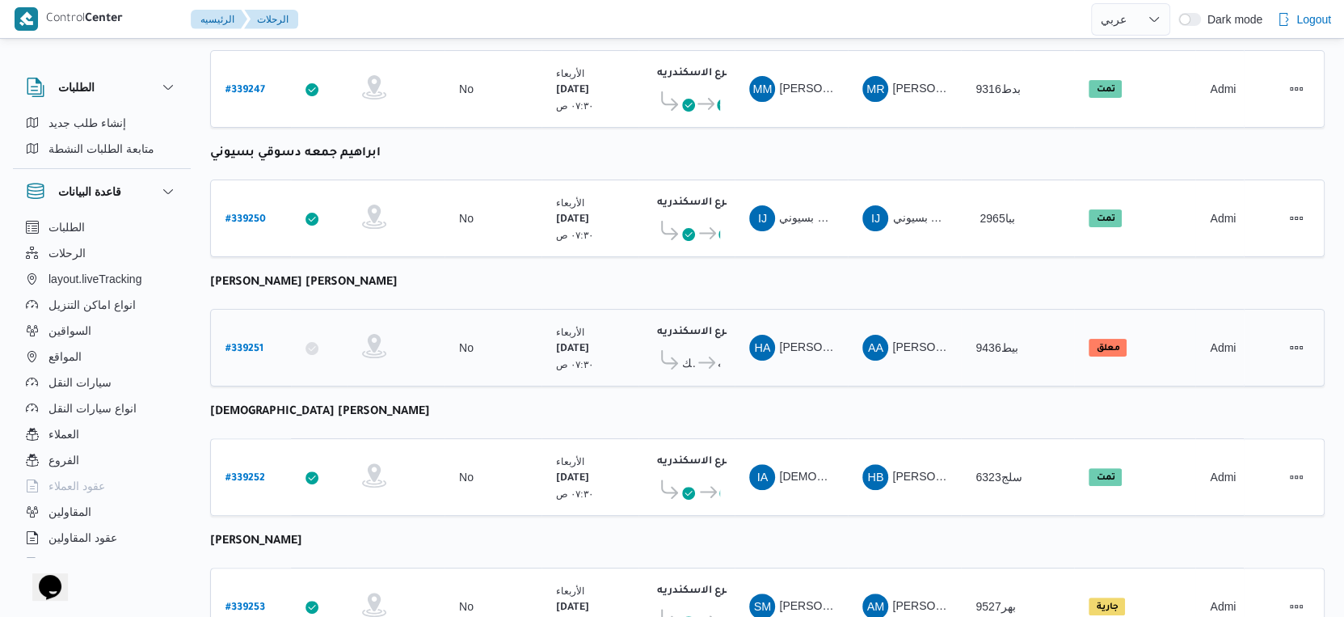
click at [241, 344] on b "# 339251" at bounding box center [245, 349] width 38 height 11
select select "ar"
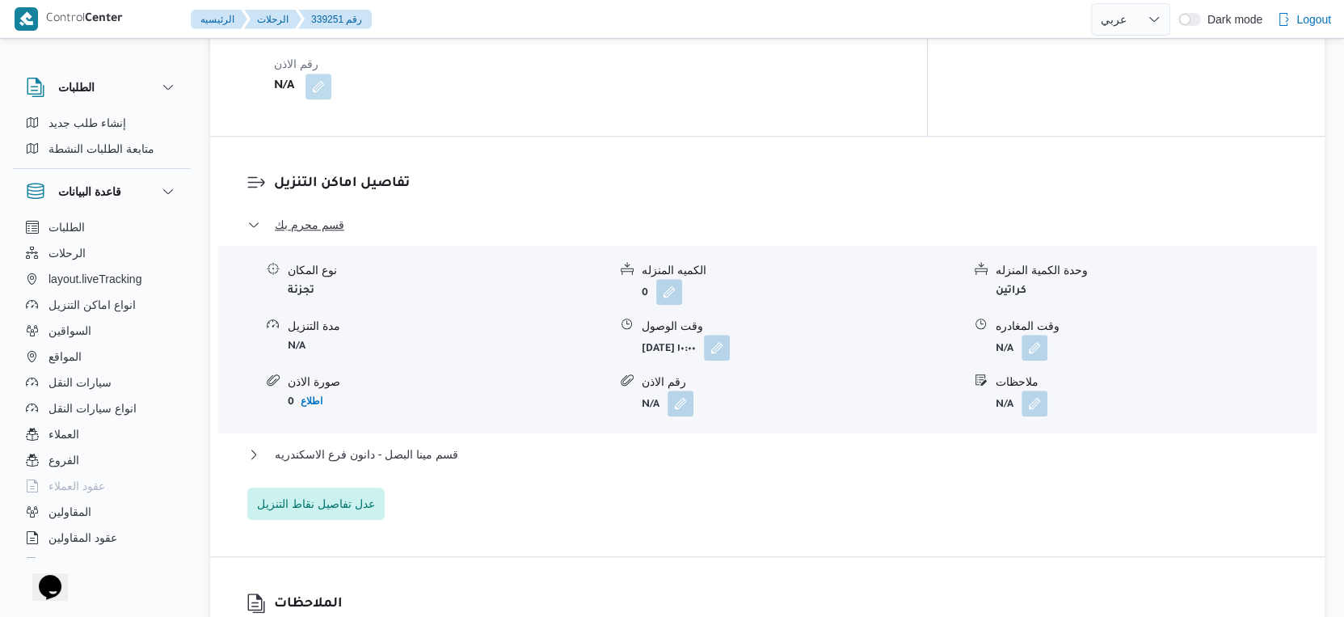
scroll to position [1257, 0]
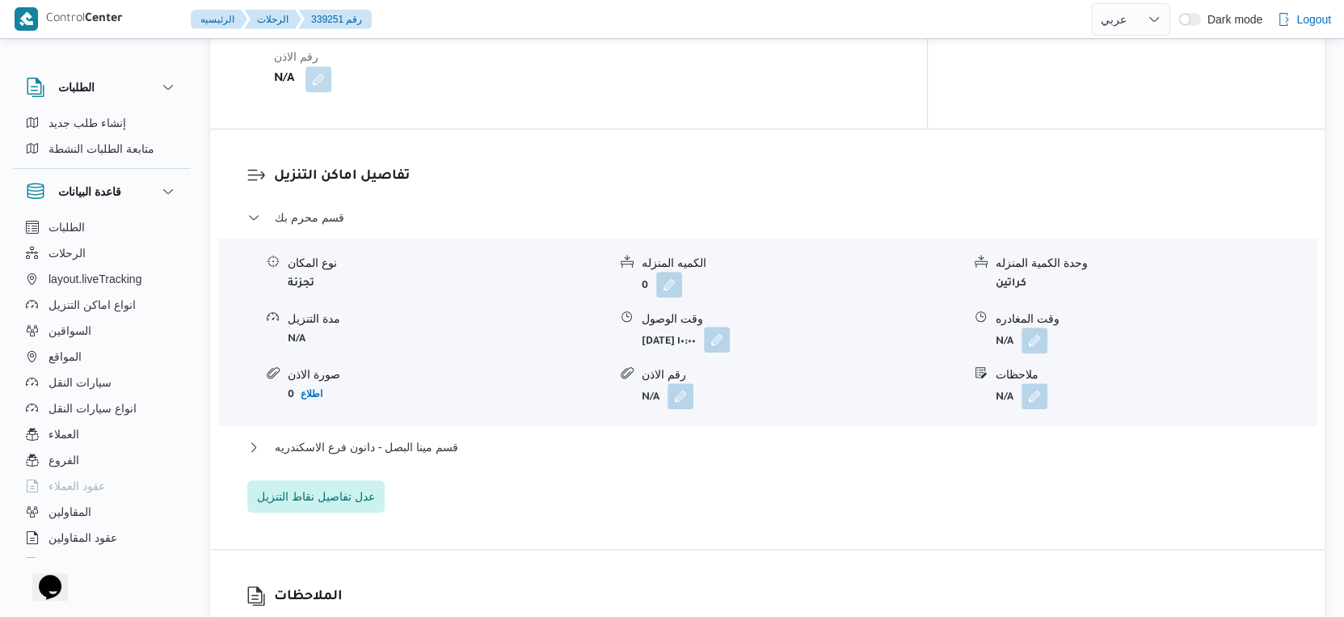
click at [730, 341] on button "button" at bounding box center [717, 340] width 26 height 26
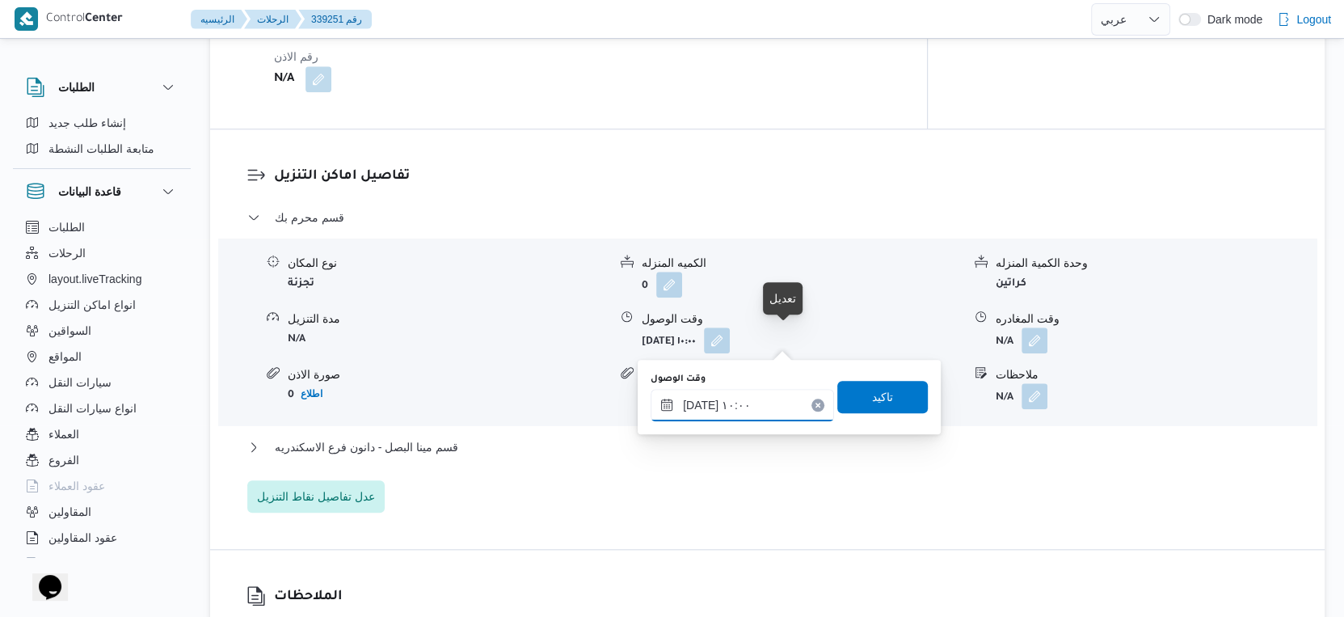
click at [769, 406] on input "[DATE] ١٠:٠٠" at bounding box center [742, 405] width 183 height 32
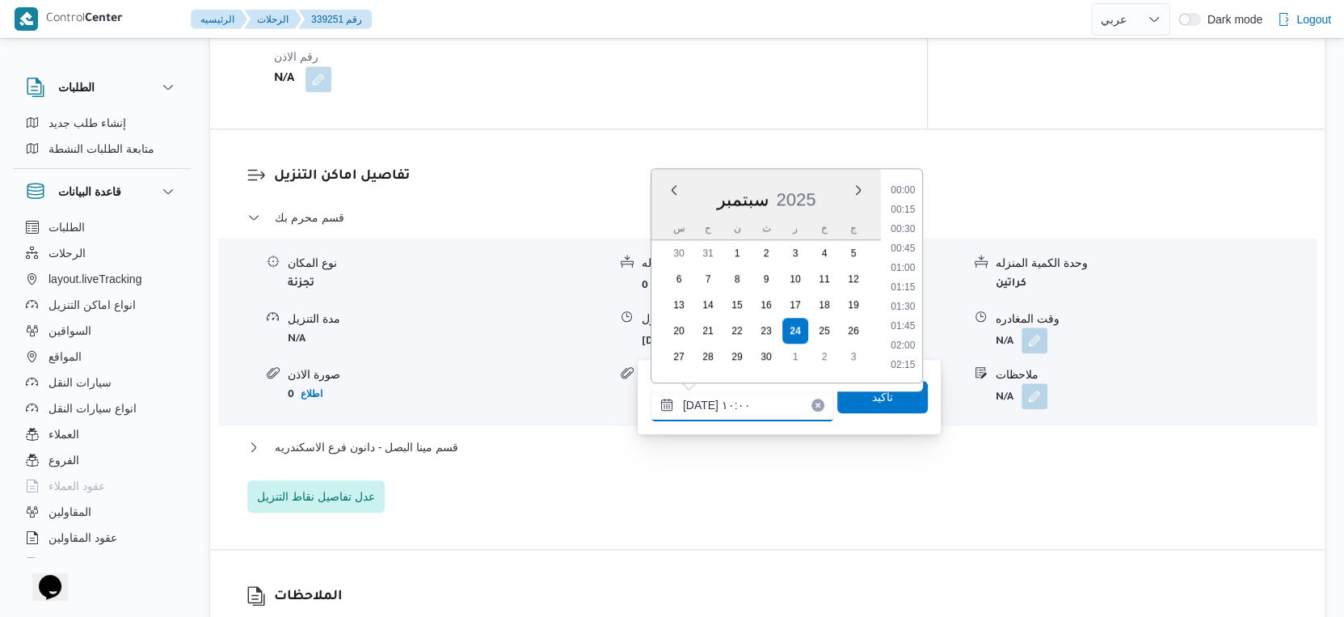
scroll to position [677, 0]
click at [904, 231] on li "09:15" at bounding box center [902, 230] width 37 height 16
type input "[DATE] ٠٩:١٥"
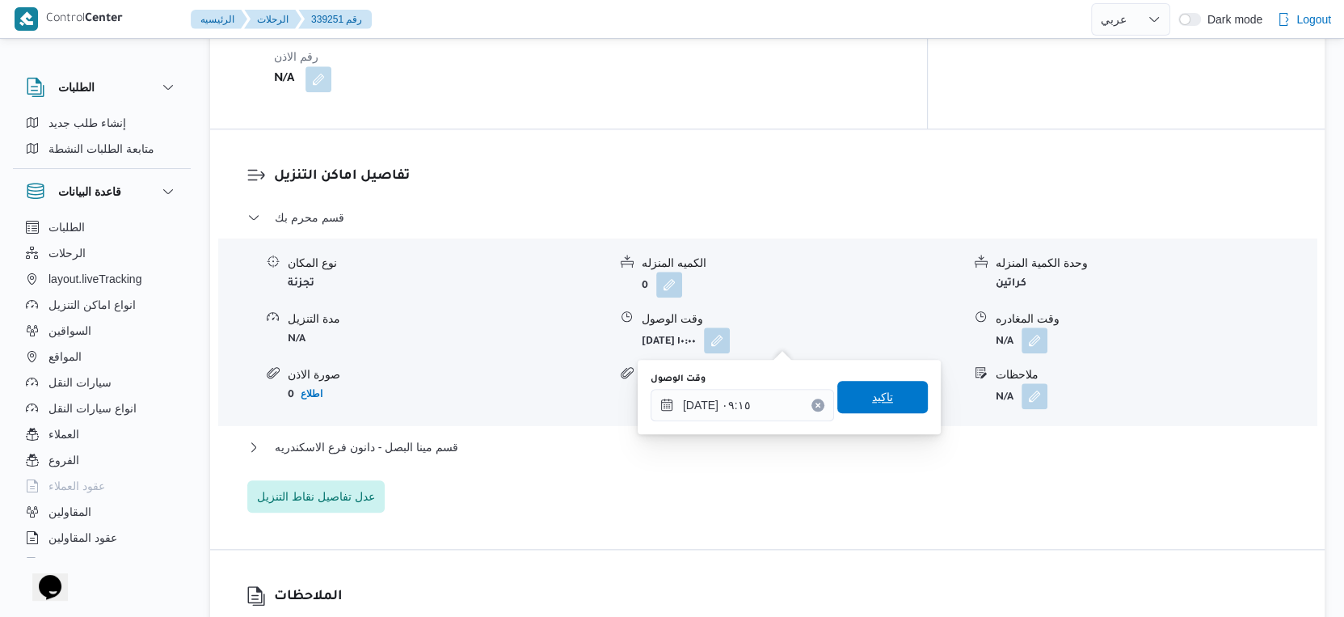
drag, startPoint x: 875, startPoint y: 397, endPoint x: 888, endPoint y: 393, distance: 12.8
click at [882, 388] on span "تاكيد" at bounding box center [882, 397] width 91 height 32
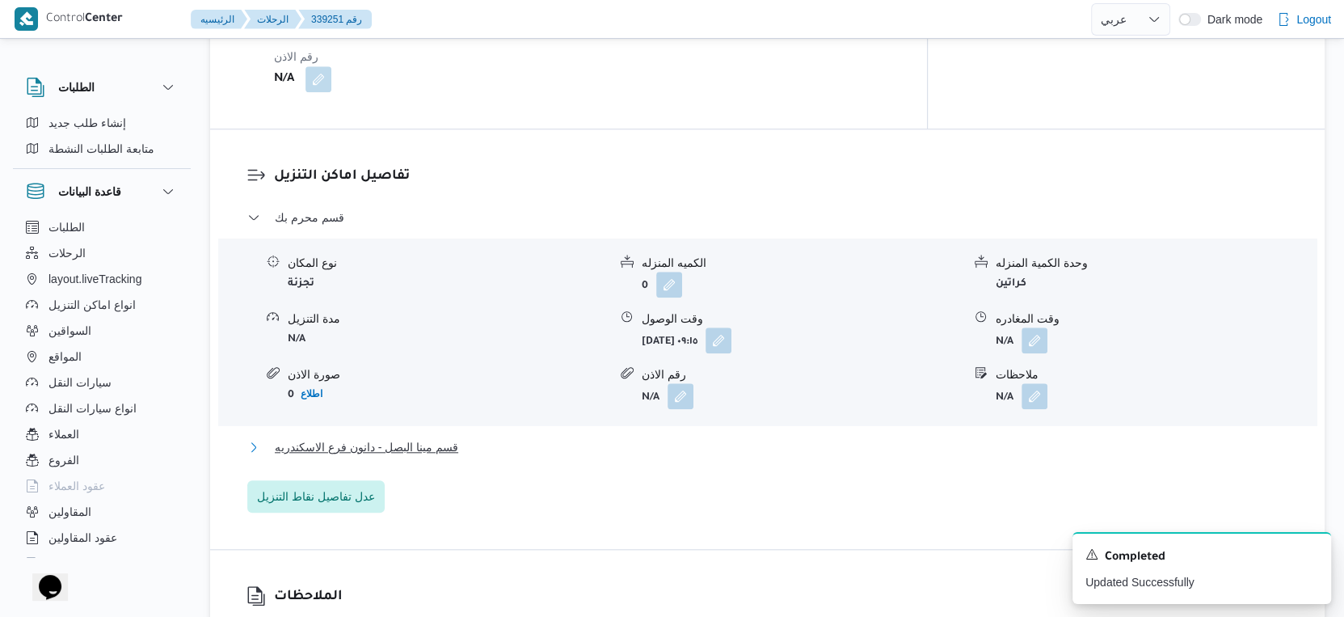
click at [500, 441] on button "قسم مينا البصل - دانون فرع الاسكندريه" at bounding box center [767, 446] width 1041 height 19
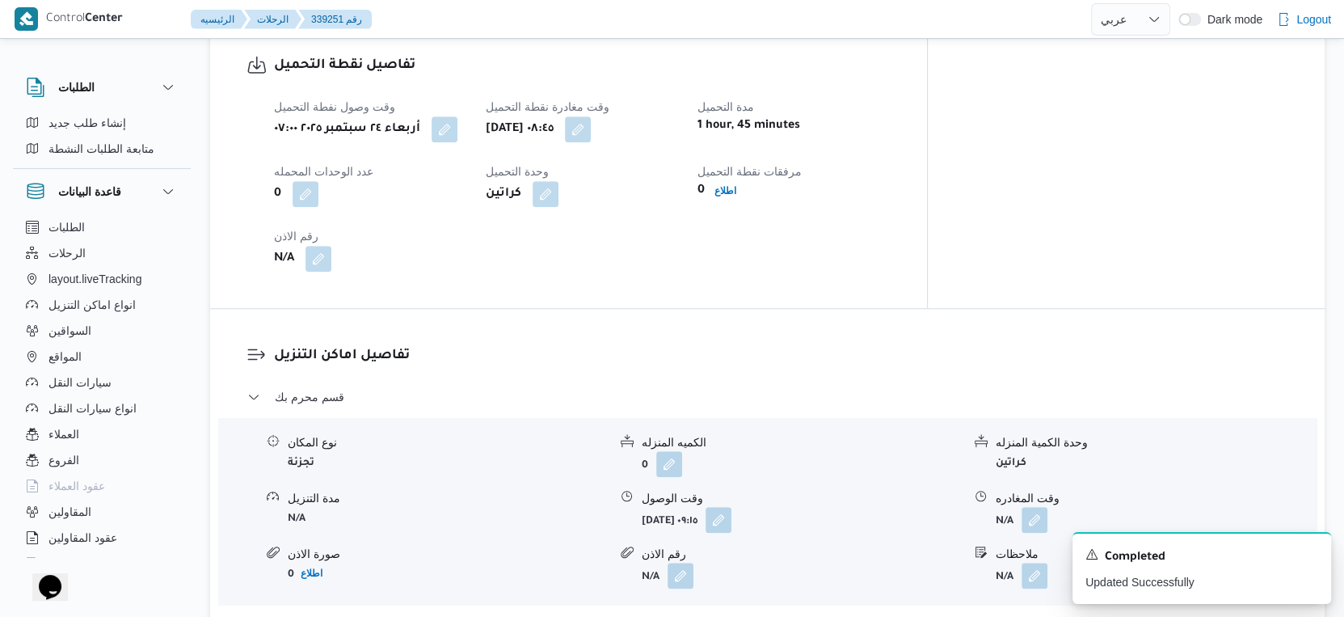
scroll to position [1436, 0]
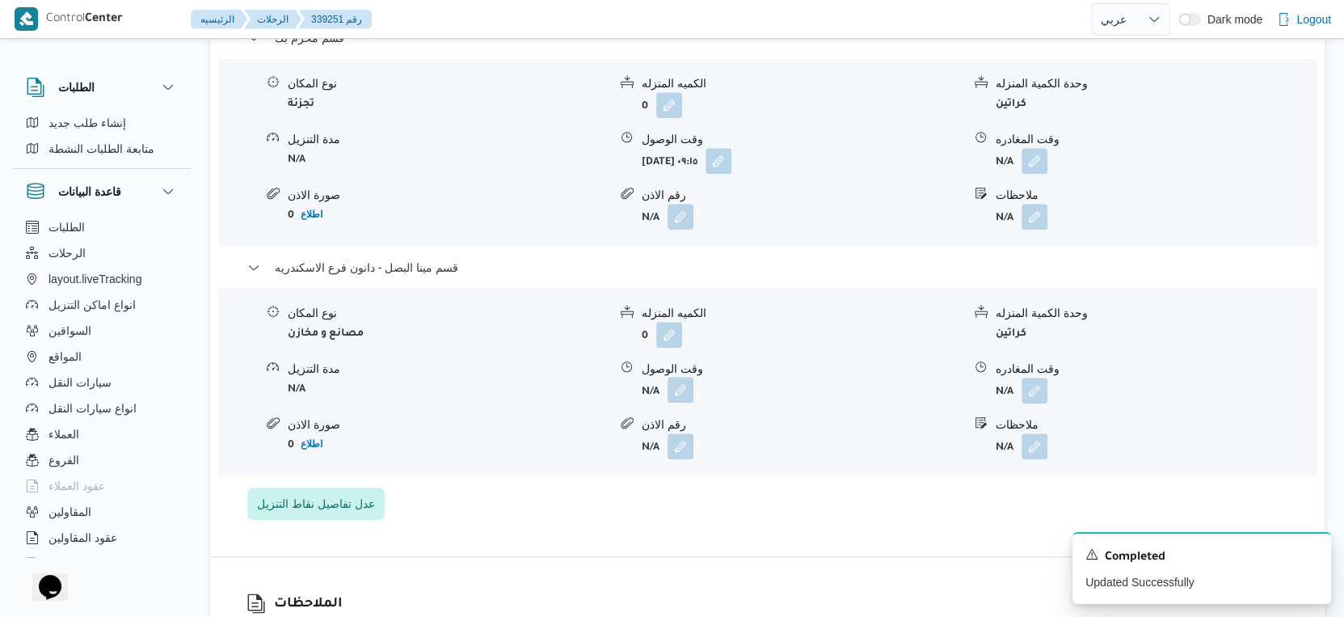
click at [680, 387] on button "button" at bounding box center [681, 390] width 26 height 26
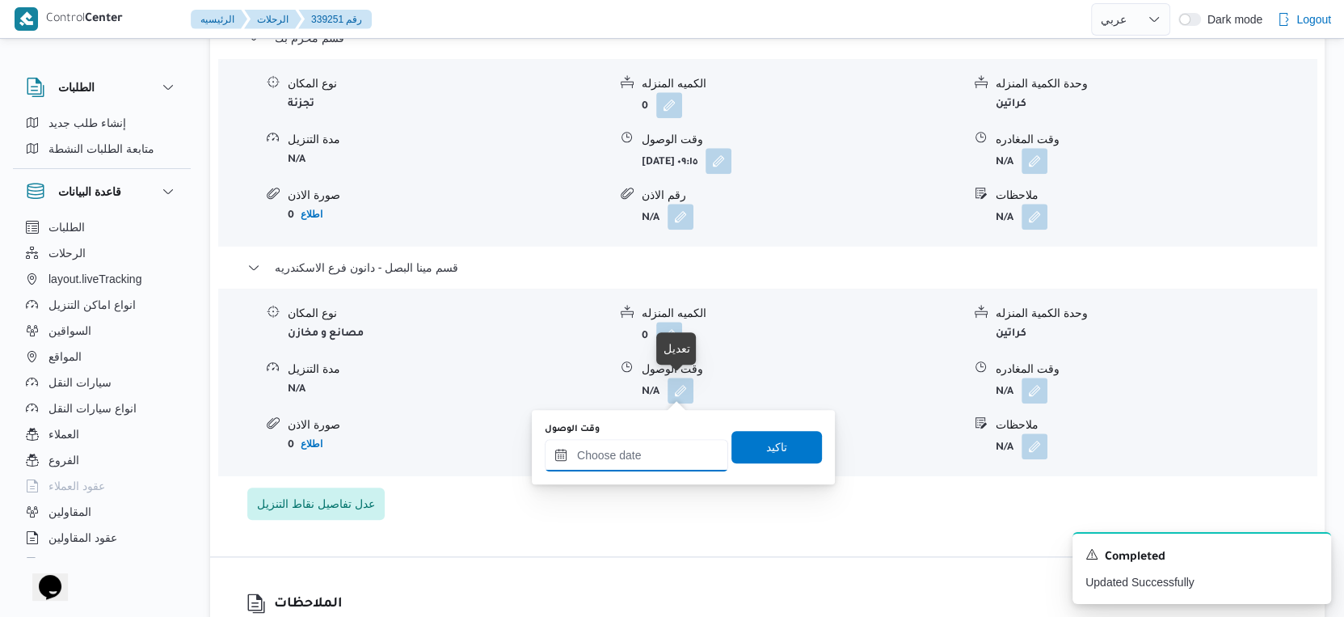
click at [669, 448] on input "وقت الوصول" at bounding box center [636, 455] width 183 height 32
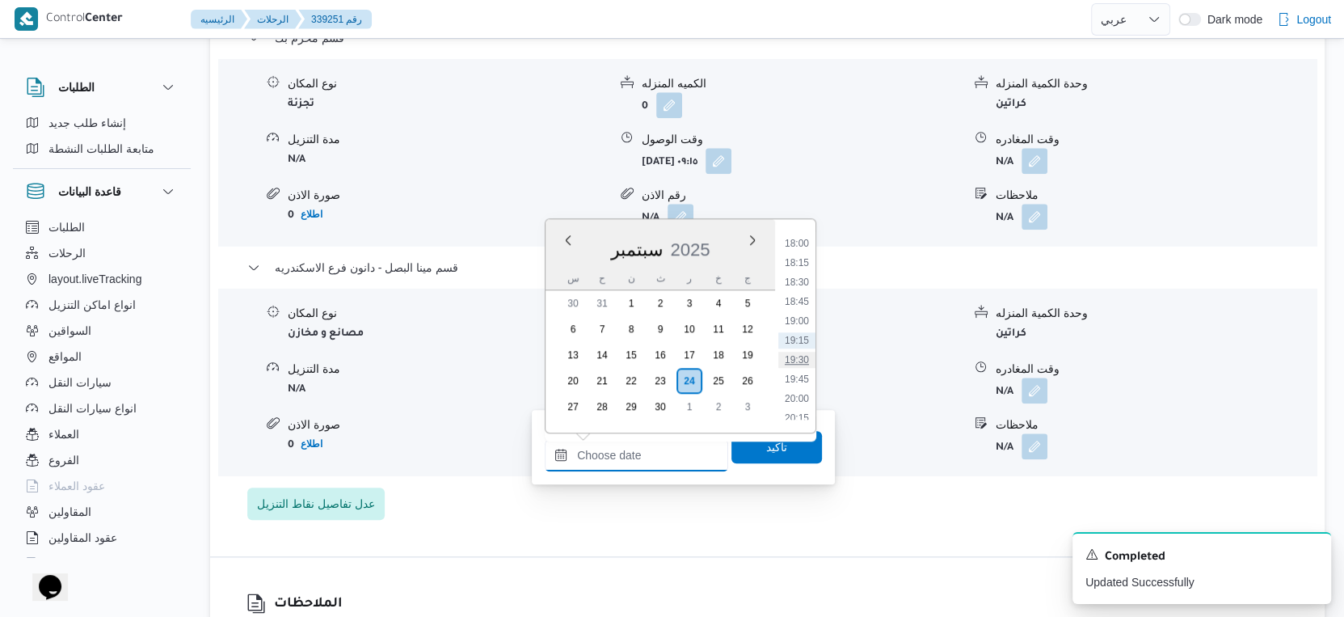
scroll to position [1214, 0]
drag, startPoint x: 798, startPoint y: 277, endPoint x: 805, endPoint y: 359, distance: 82.0
click at [798, 279] on li "16:15" at bounding box center [796, 287] width 37 height 16
type input "[DATE] ١٦:١٥"
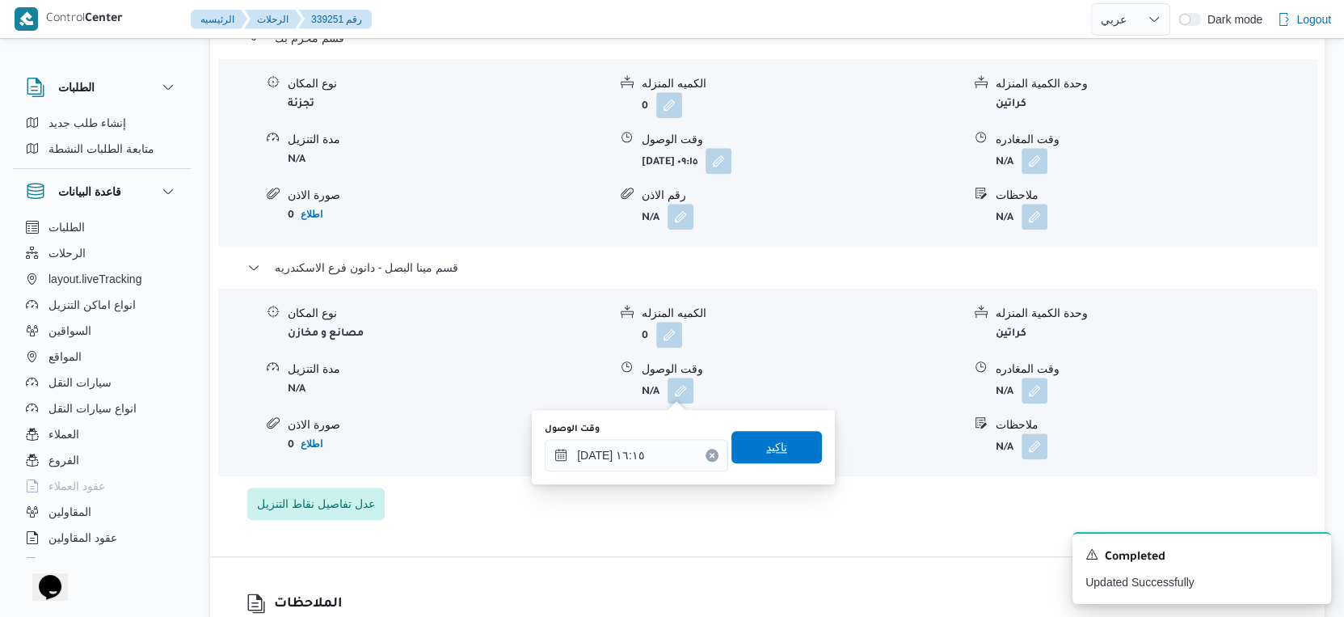
click at [787, 435] on span "تاكيد" at bounding box center [777, 447] width 91 height 32
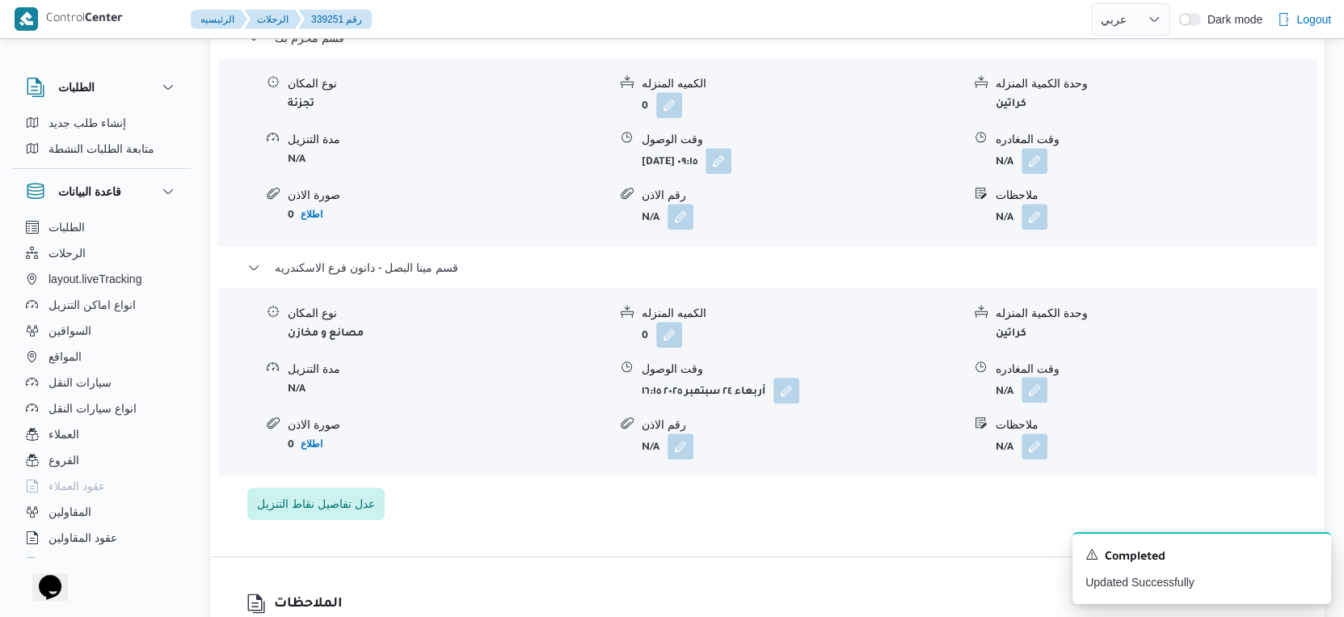
click at [1041, 379] on button "button" at bounding box center [1035, 390] width 26 height 26
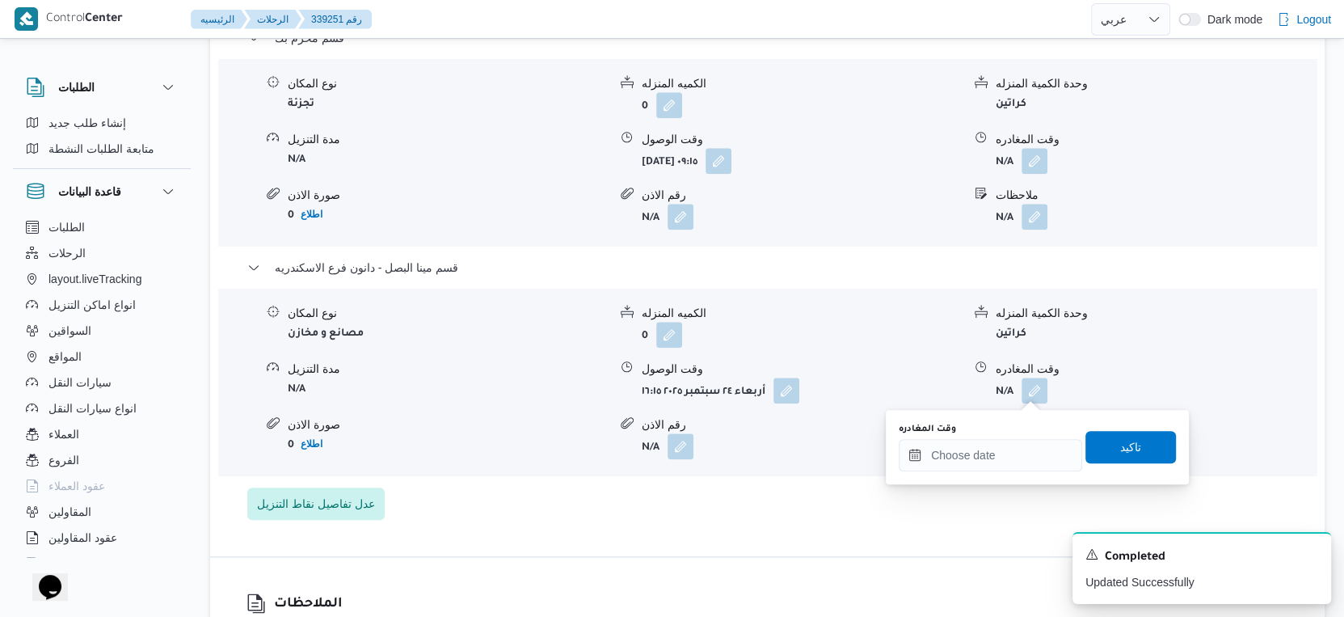
click at [1024, 470] on div "وقت المغادره تاكيد" at bounding box center [1037, 447] width 280 height 52
click at [1034, 453] on input "وقت المغادره" at bounding box center [990, 455] width 183 height 32
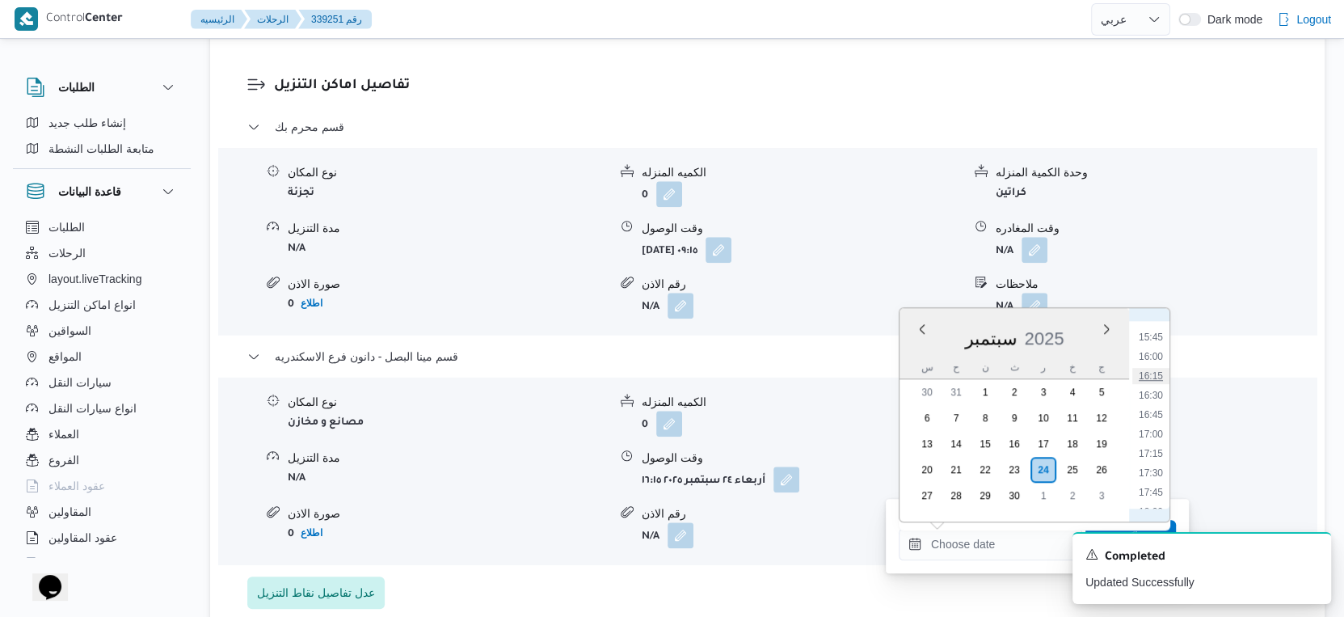
click at [1156, 369] on li "16:15" at bounding box center [1150, 376] width 37 height 16
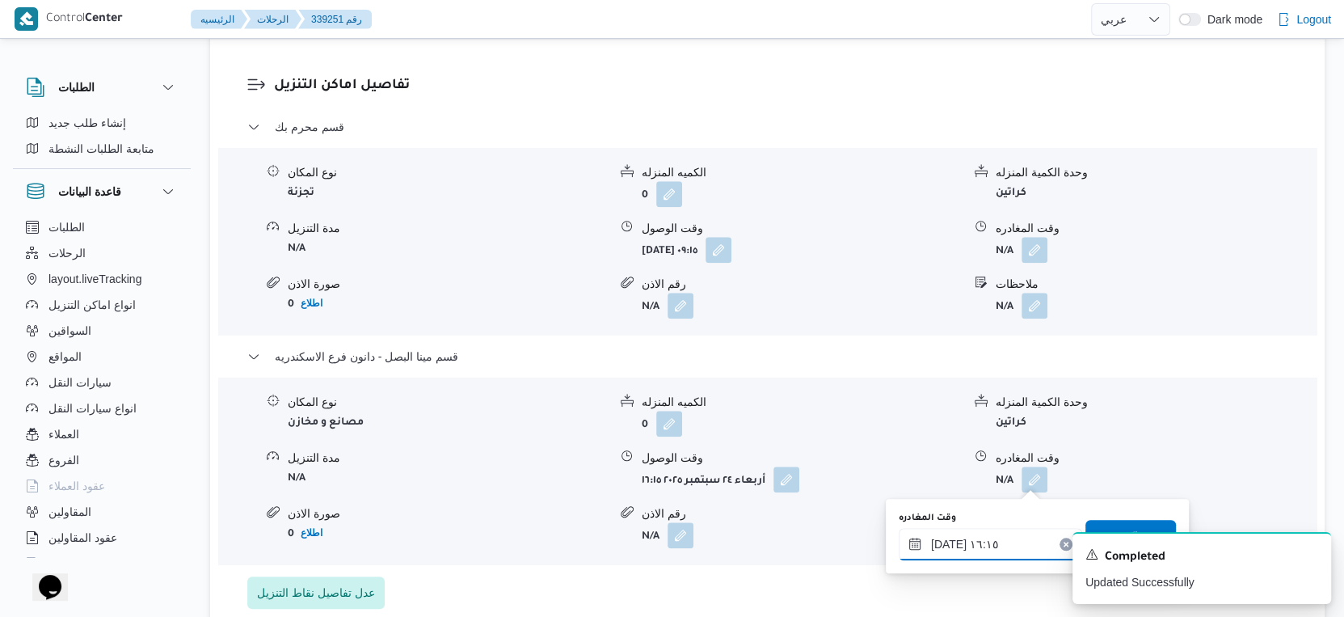
click at [947, 544] on input "[DATE] ١٦:١٥" at bounding box center [990, 544] width 183 height 32
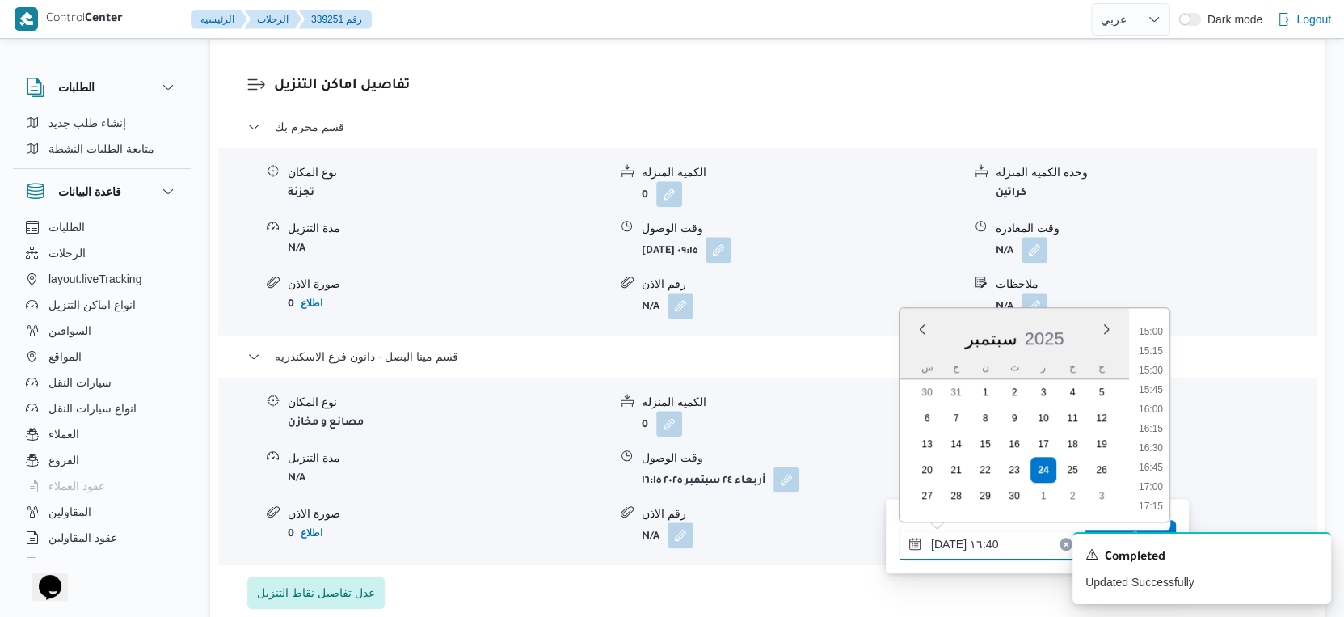
scroll to position [1436, 0]
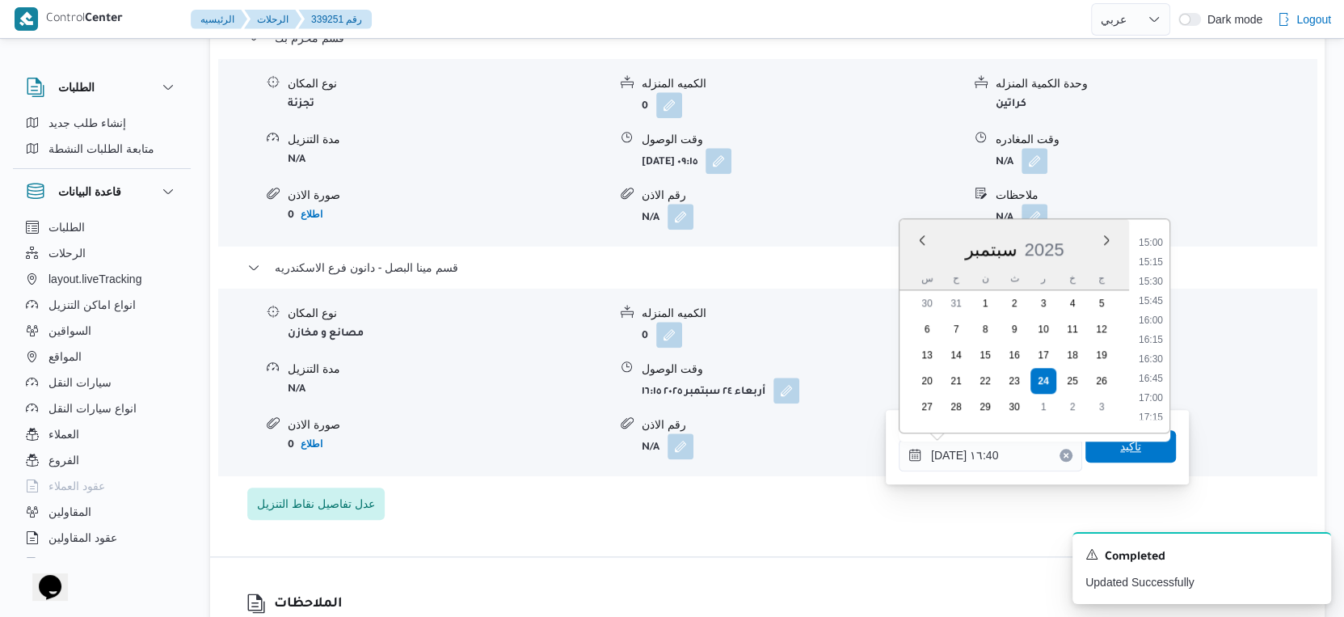
type input "[DATE] ١٦:٤٠"
click at [1142, 453] on span "تاكيد" at bounding box center [1131, 446] width 91 height 32
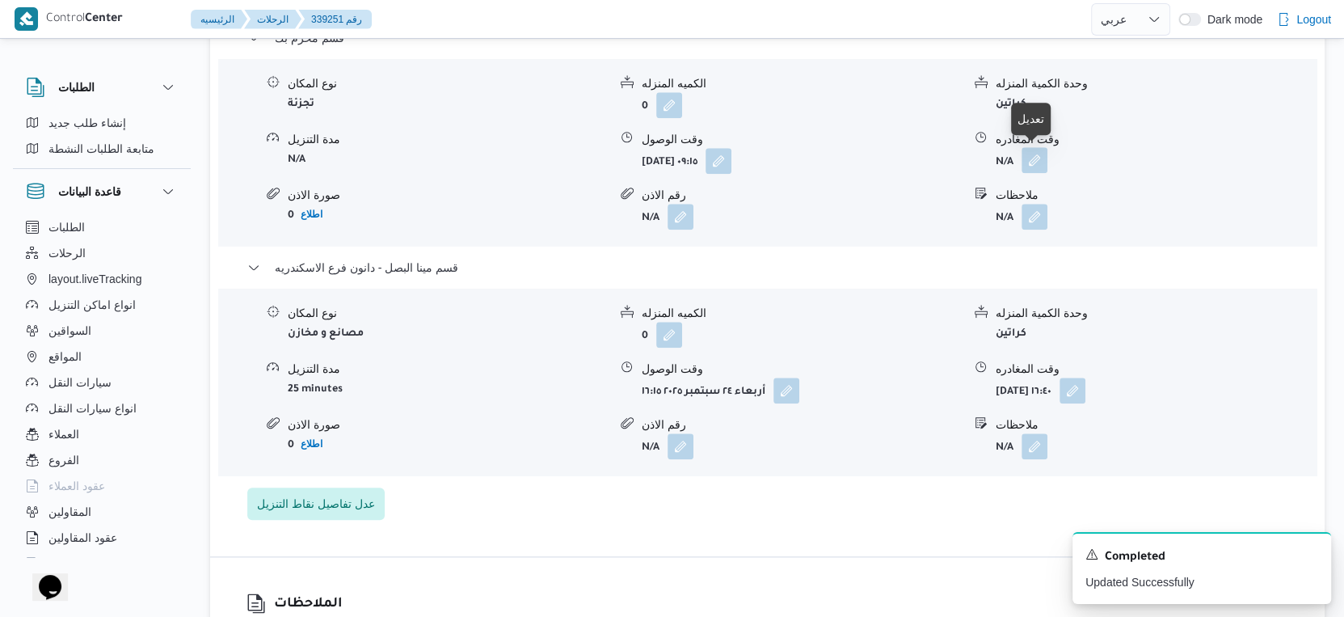
click at [1024, 162] on button "button" at bounding box center [1035, 160] width 26 height 26
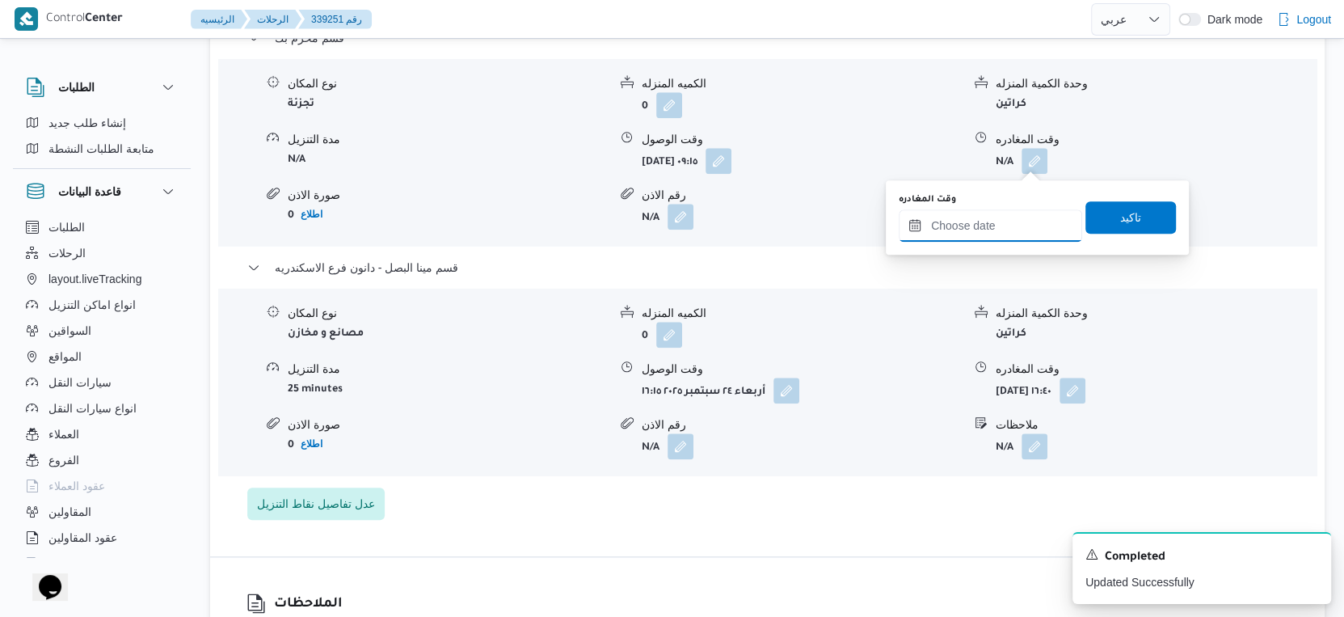
click at [1000, 217] on input "وقت المغادره" at bounding box center [990, 225] width 183 height 32
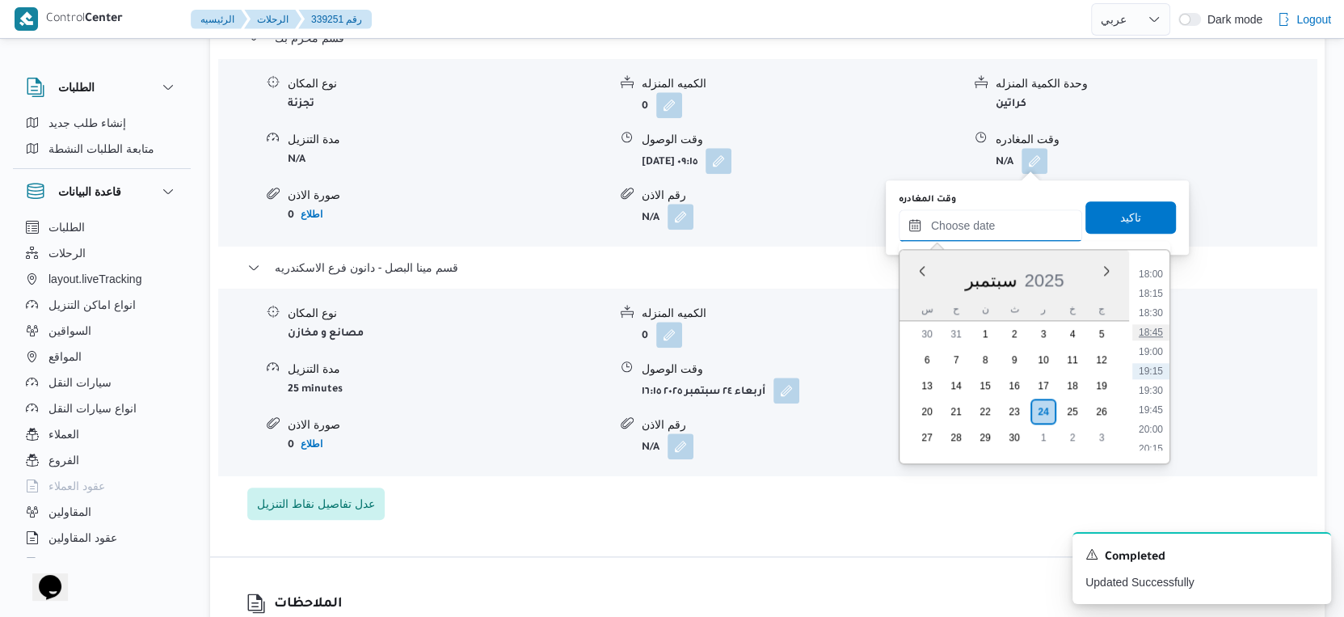
scroll to position [1124, 0]
click at [1149, 367] on li "15:45" at bounding box center [1150, 369] width 37 height 16
type input "[DATE] ١٥:٤٥"
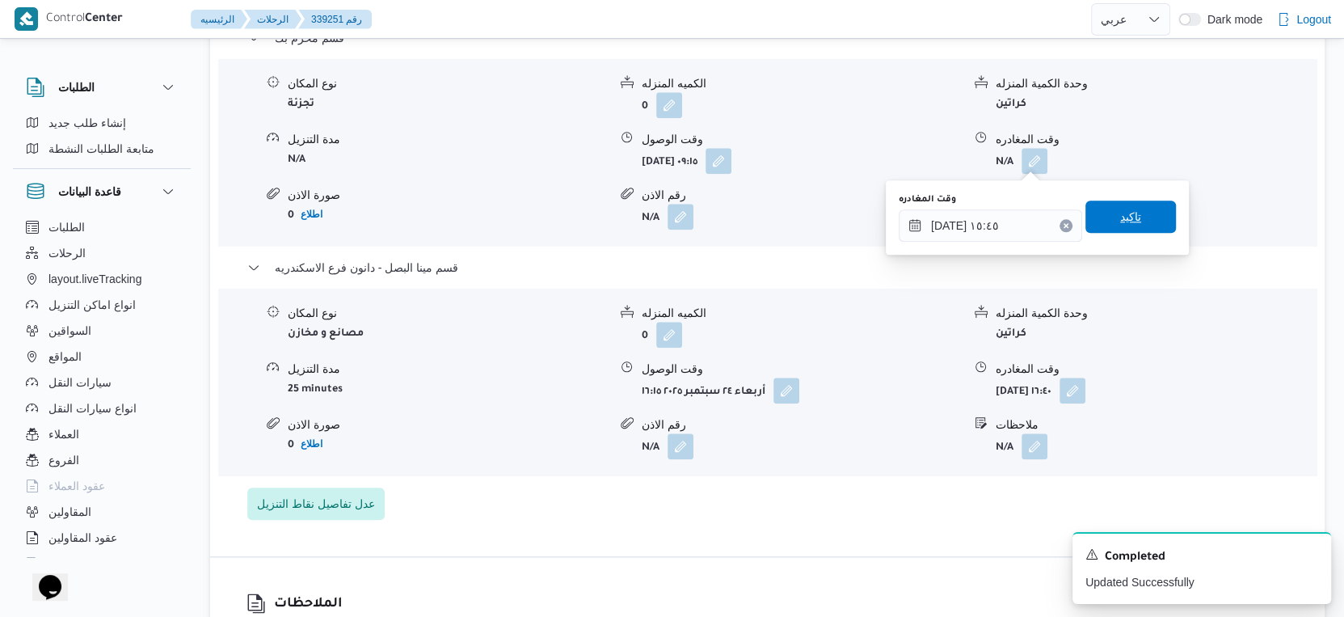
click at [1133, 211] on span "تاكيد" at bounding box center [1131, 216] width 91 height 32
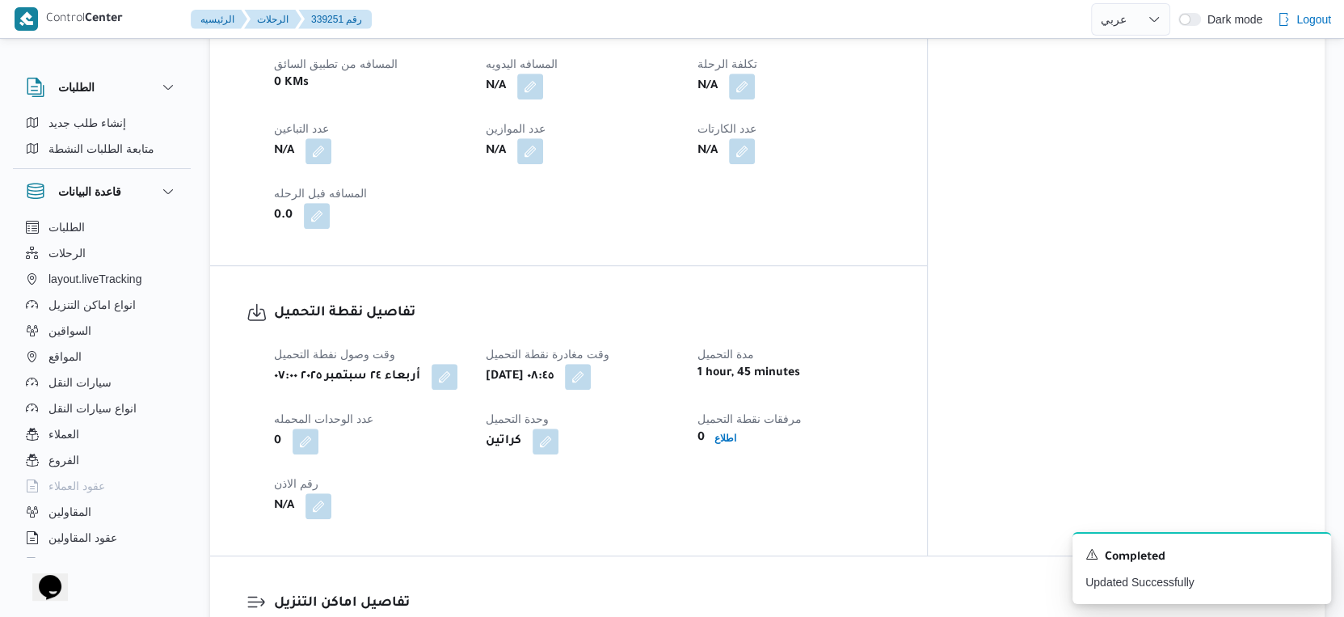
scroll to position [629, 0]
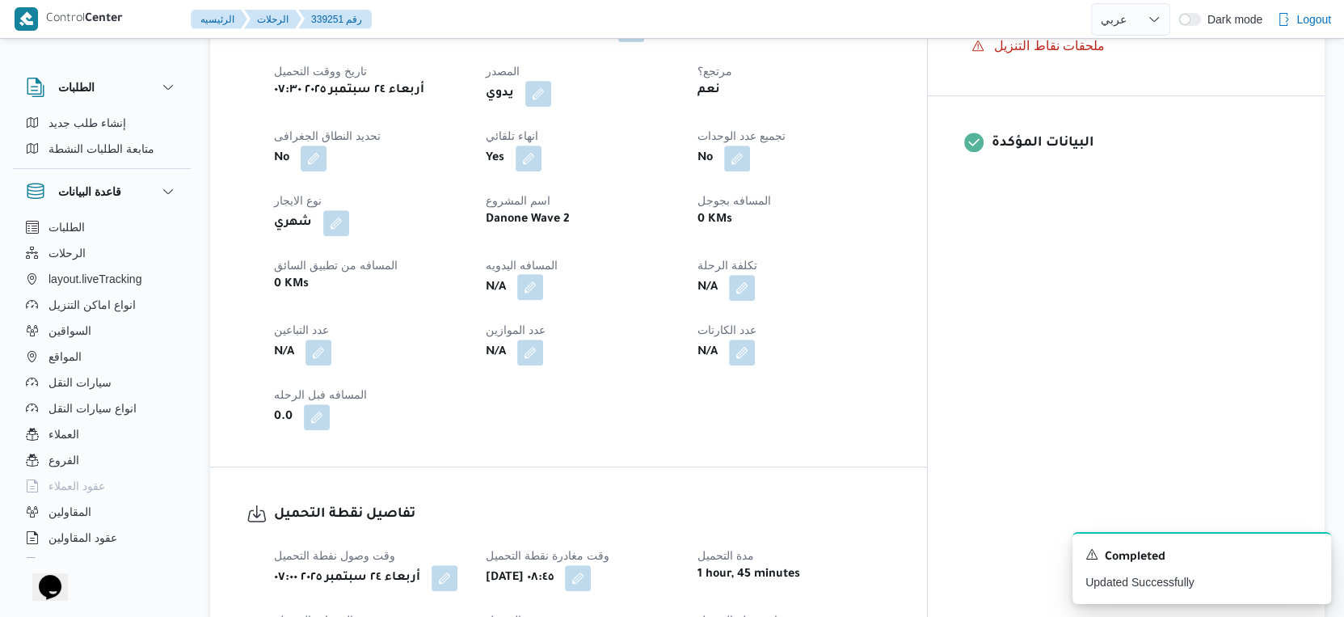
click at [543, 289] on button "button" at bounding box center [530, 287] width 26 height 26
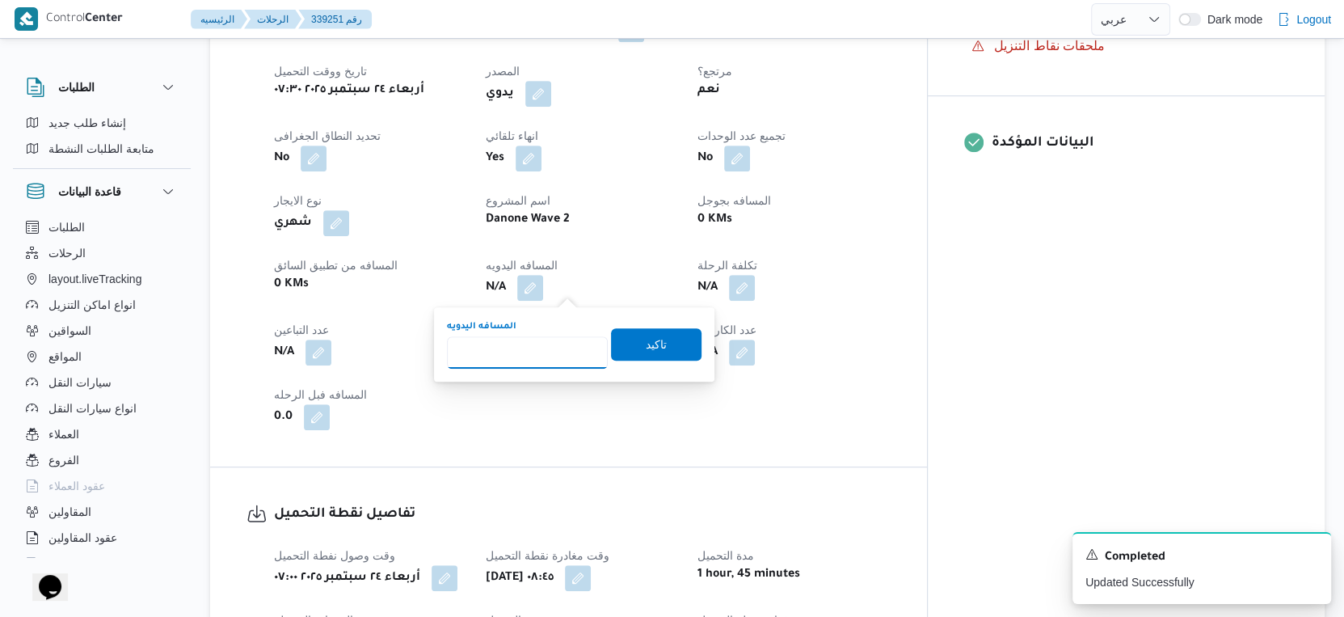
click at [521, 343] on input "المسافه اليدويه" at bounding box center [527, 352] width 161 height 32
type input "22"
click at [663, 346] on span "تاكيد" at bounding box center [656, 343] width 91 height 32
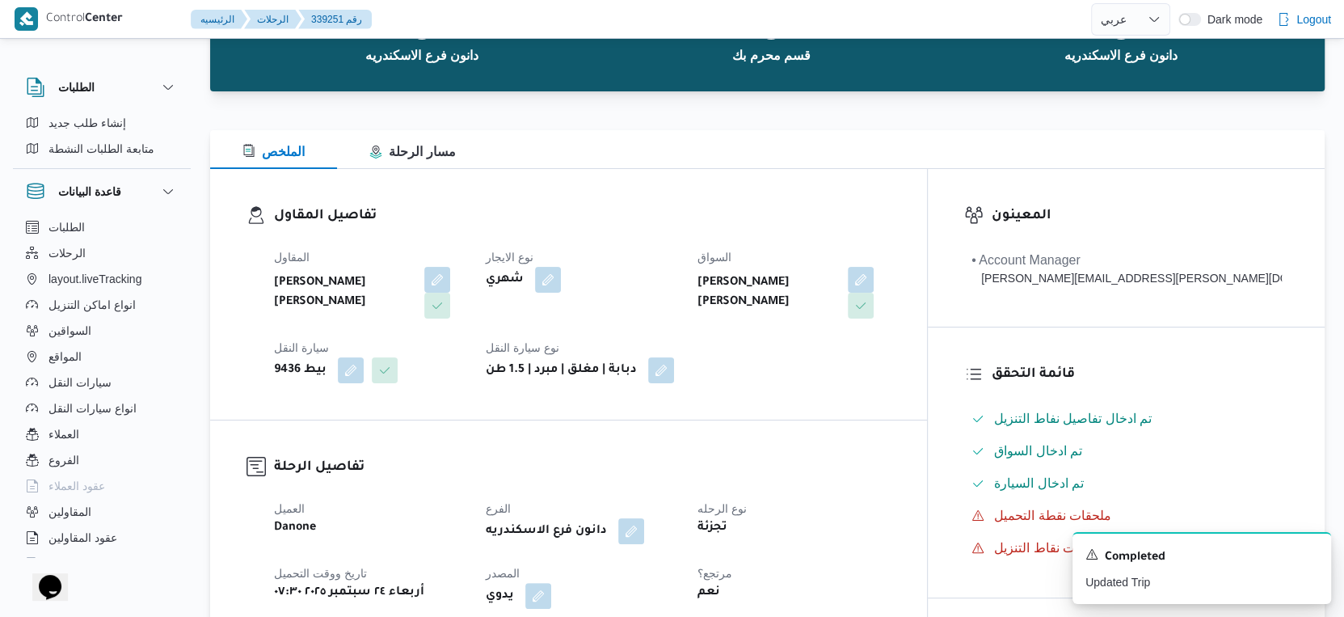
scroll to position [0, 0]
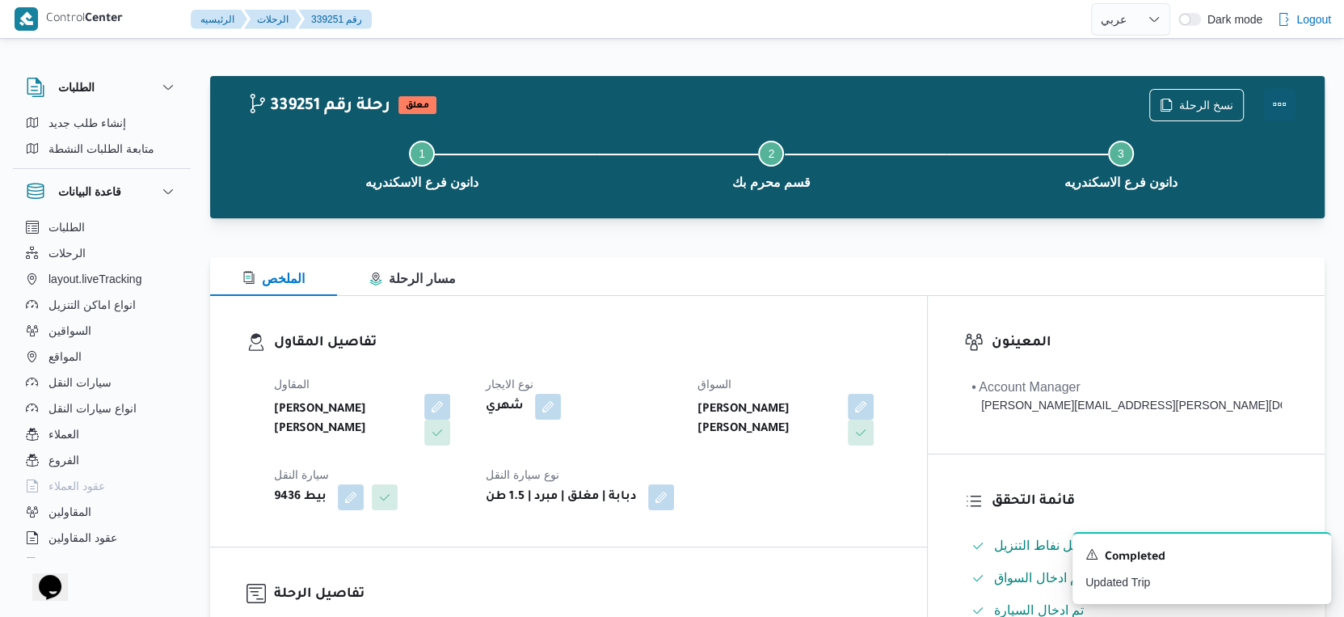
click at [1275, 98] on button "Actions" at bounding box center [1279, 104] width 32 height 32
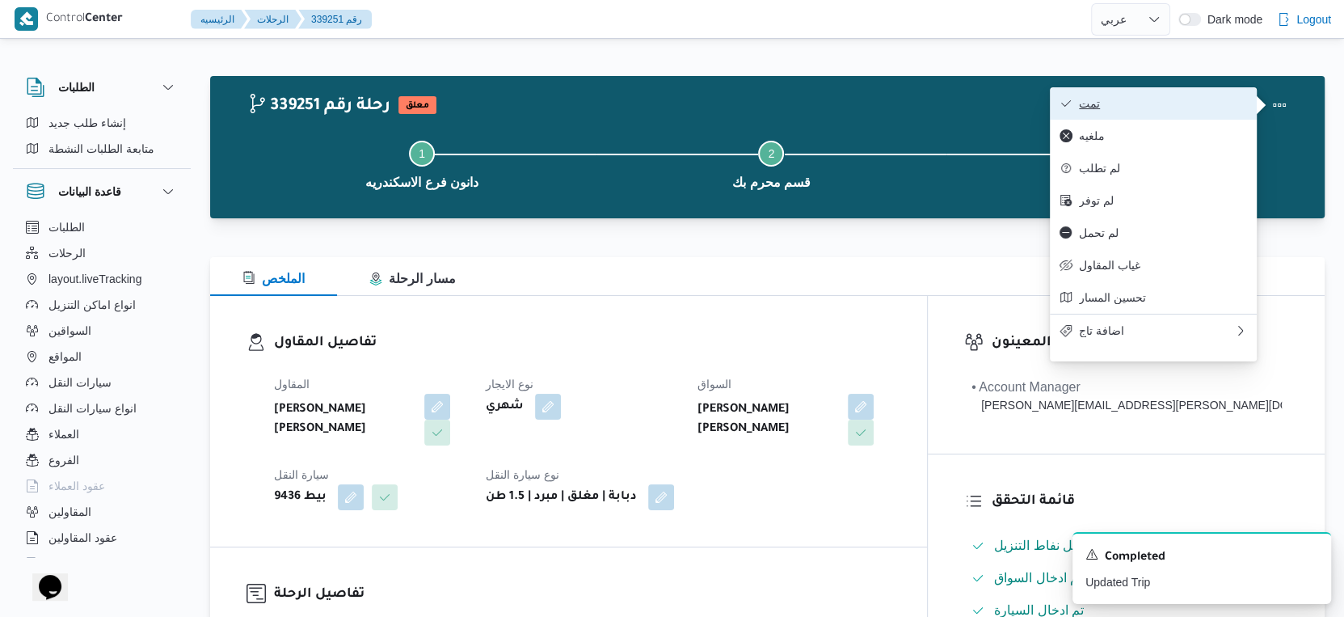
click at [1132, 98] on span "تمت" at bounding box center [1163, 103] width 168 height 13
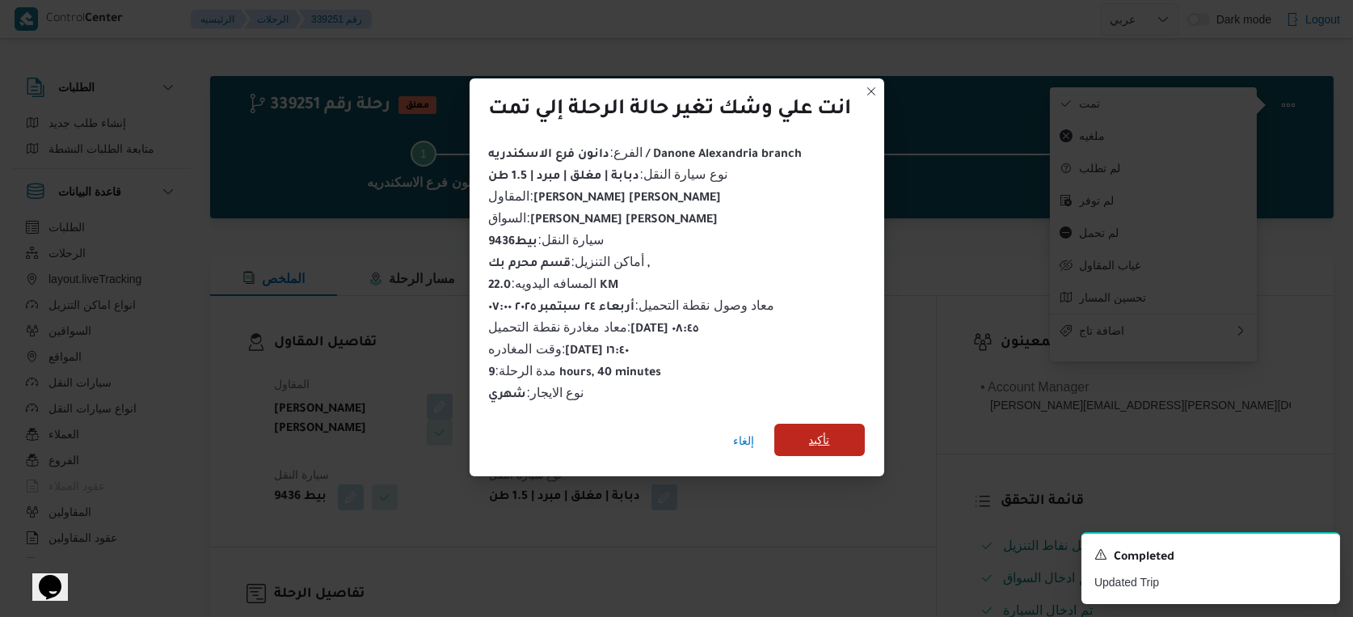
click at [842, 433] on span "تأكيد" at bounding box center [819, 440] width 91 height 32
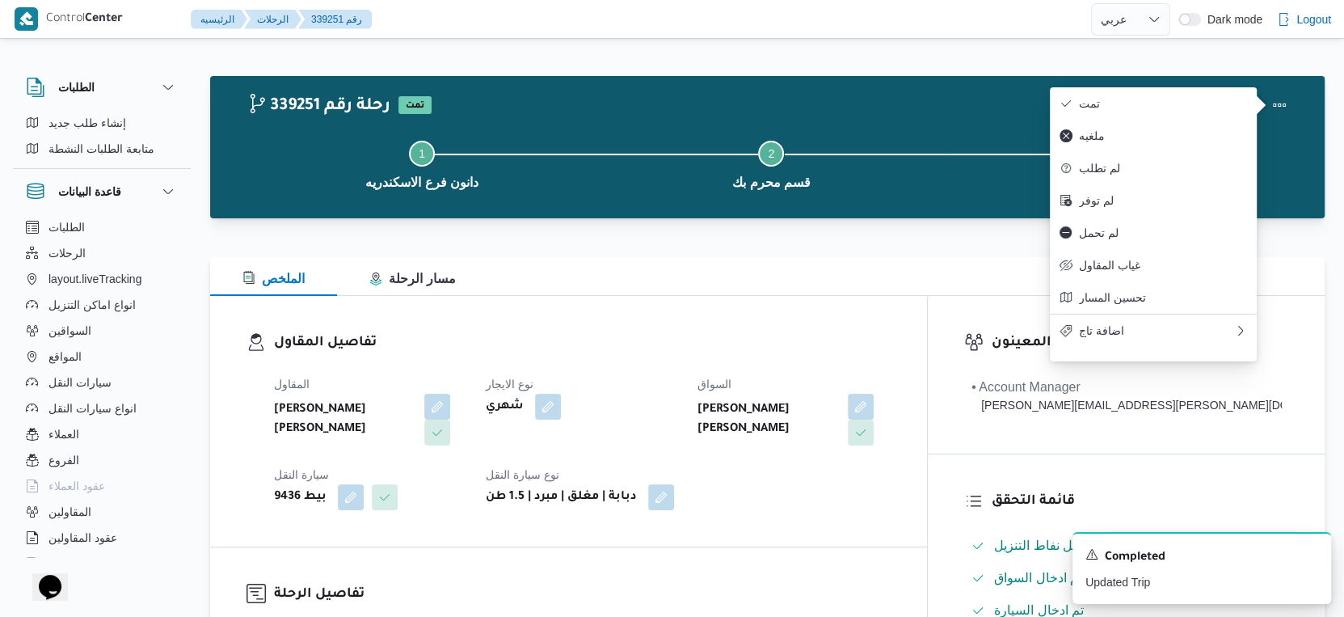
click at [678, 339] on h3 "تفاصيل المقاول" at bounding box center [582, 343] width 617 height 22
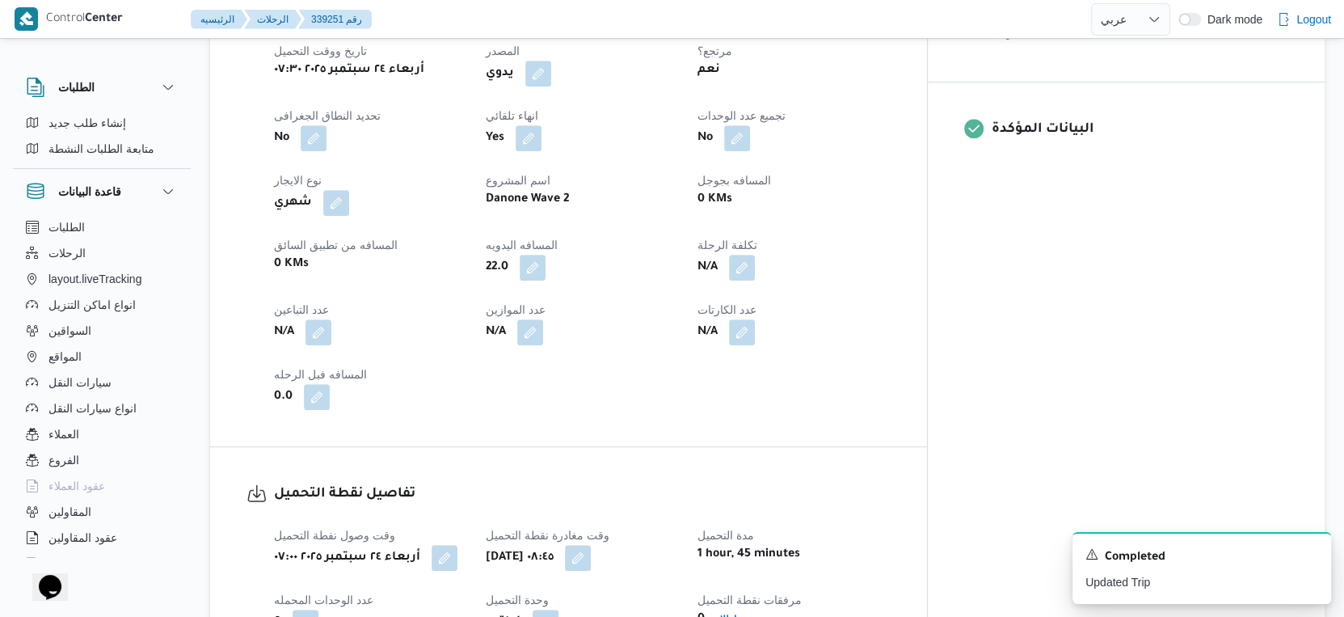
scroll to position [718, 0]
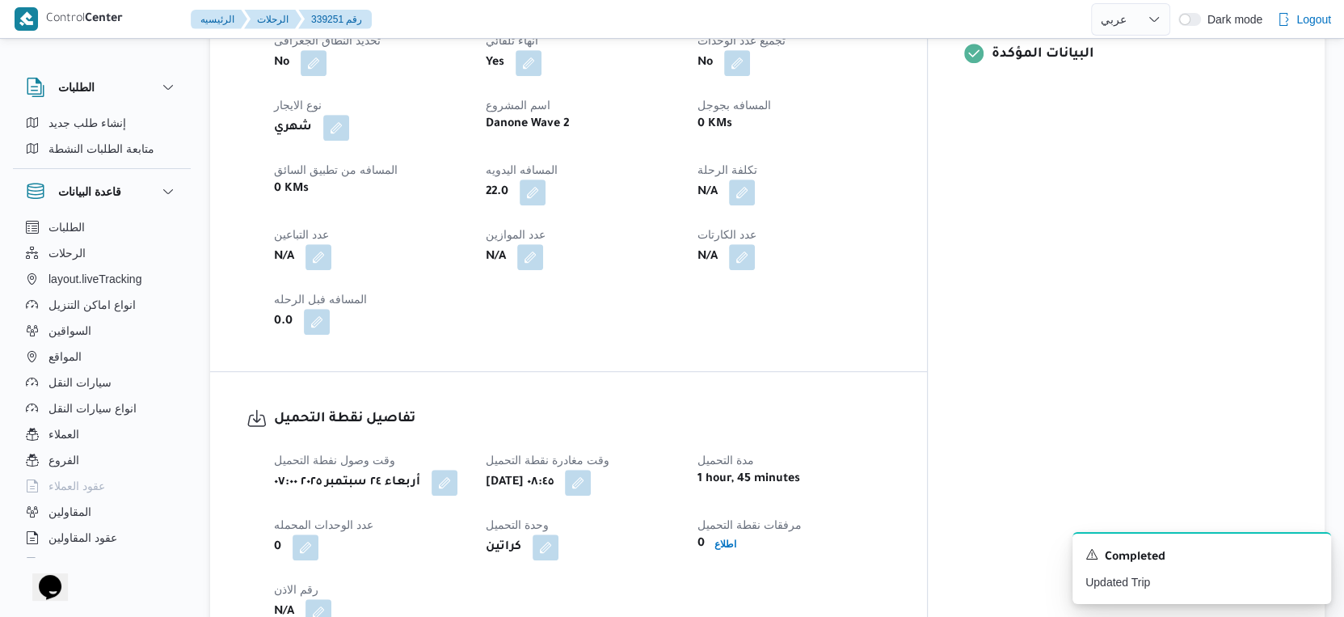
select select "ar"
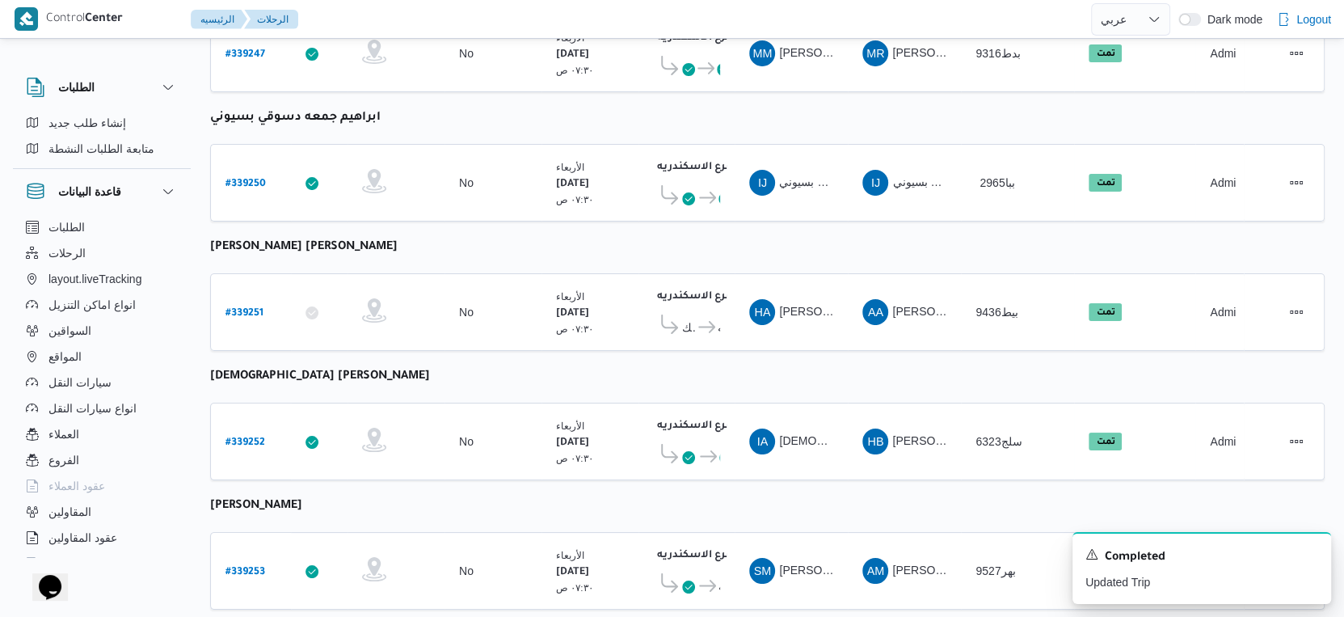
select select "ar"
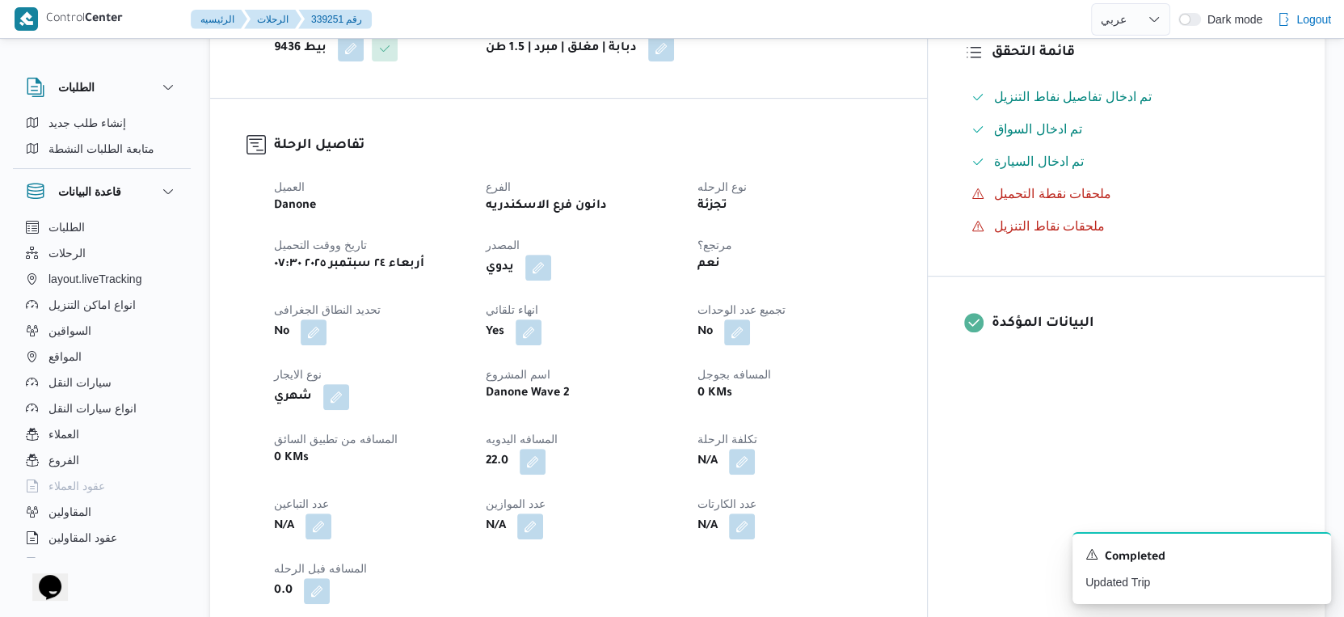
scroll to position [449, 0]
select select "ar"
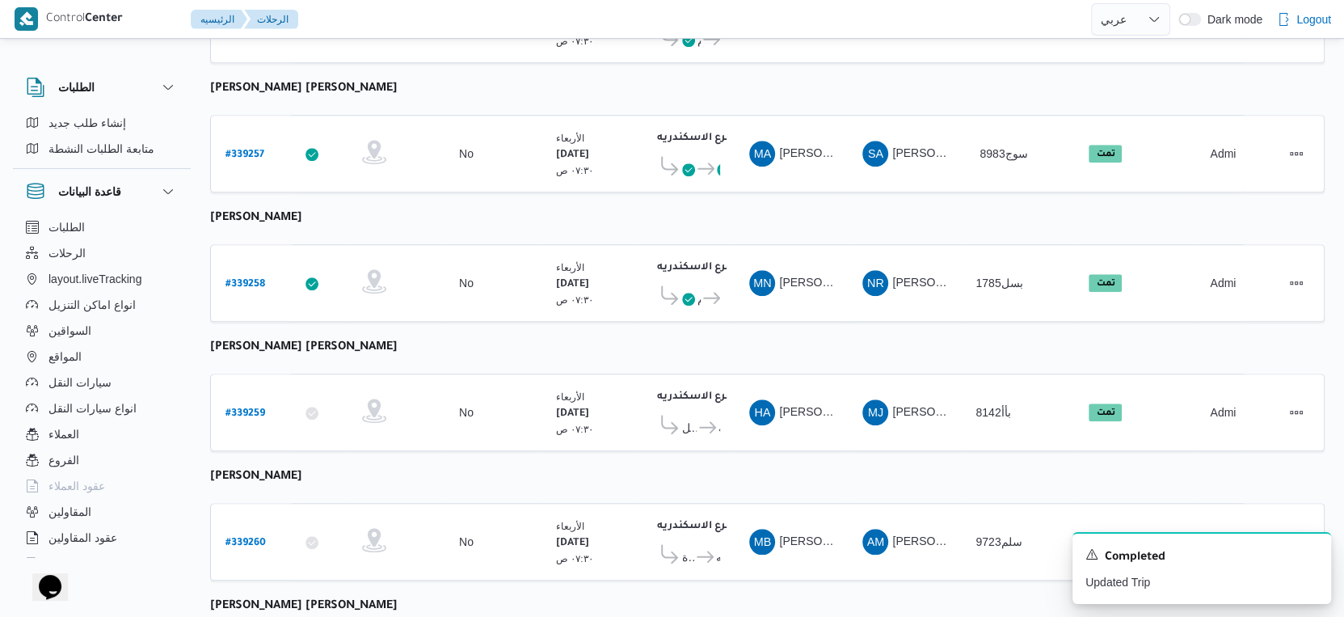
scroll to position [1319, 0]
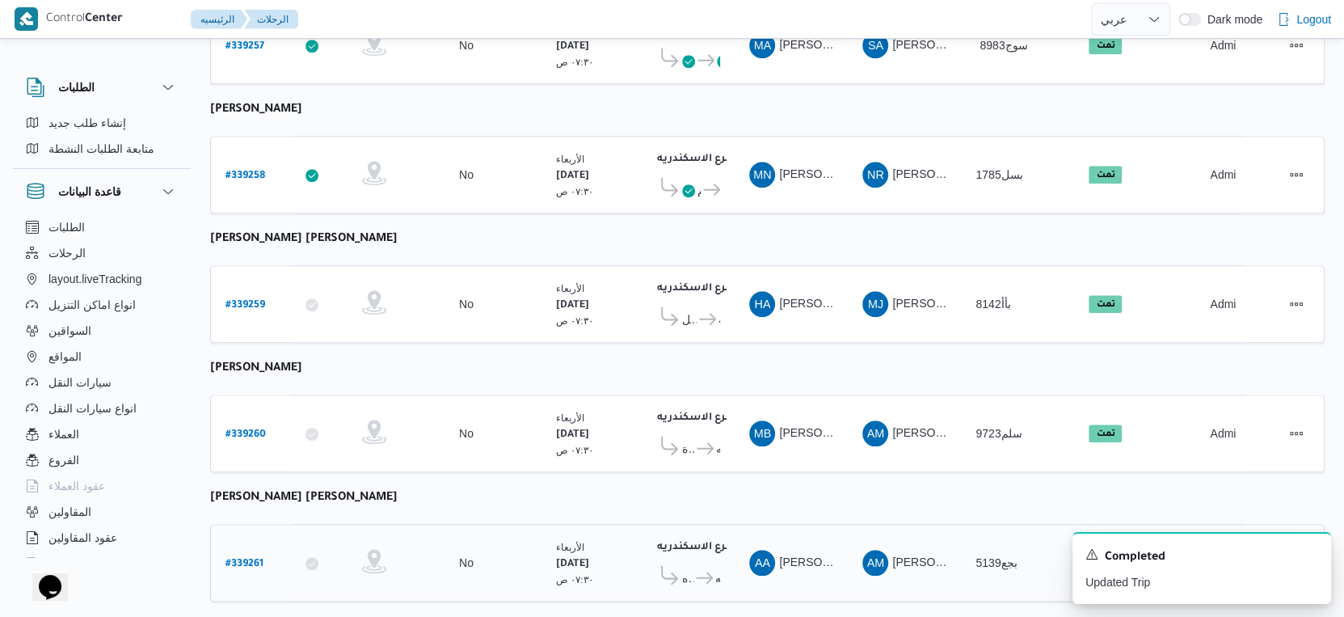
click at [257, 559] on b "# 339261" at bounding box center [245, 564] width 38 height 11
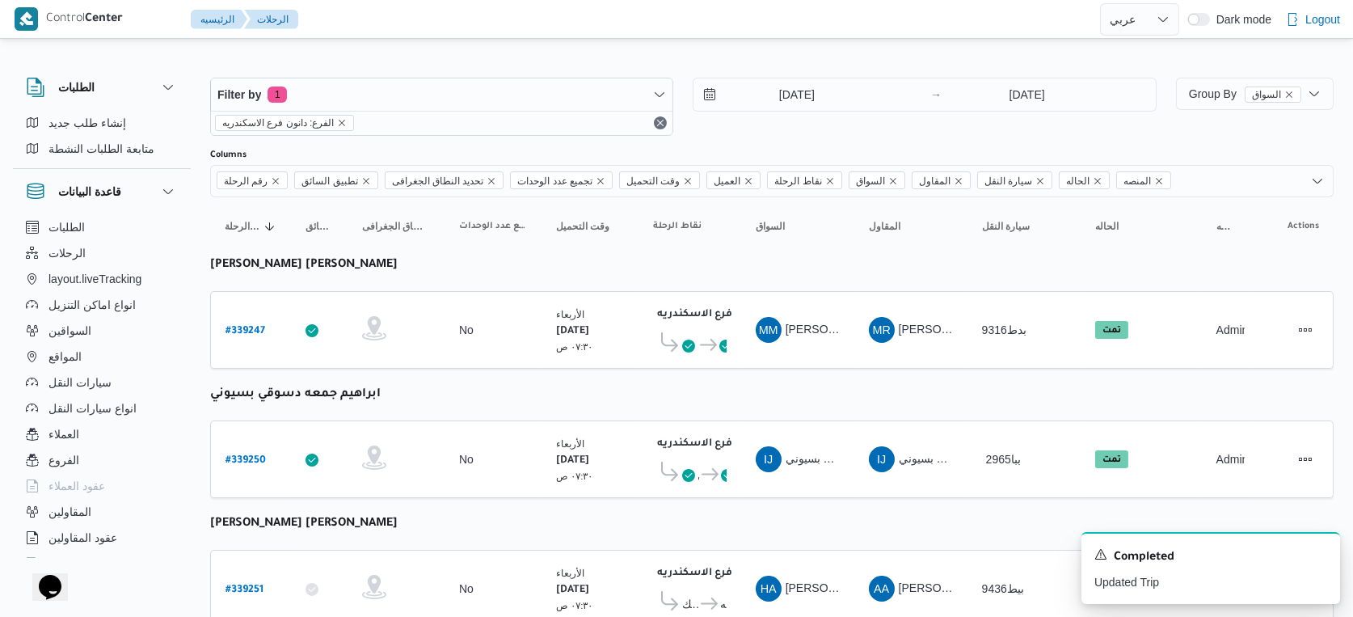
select select "ar"
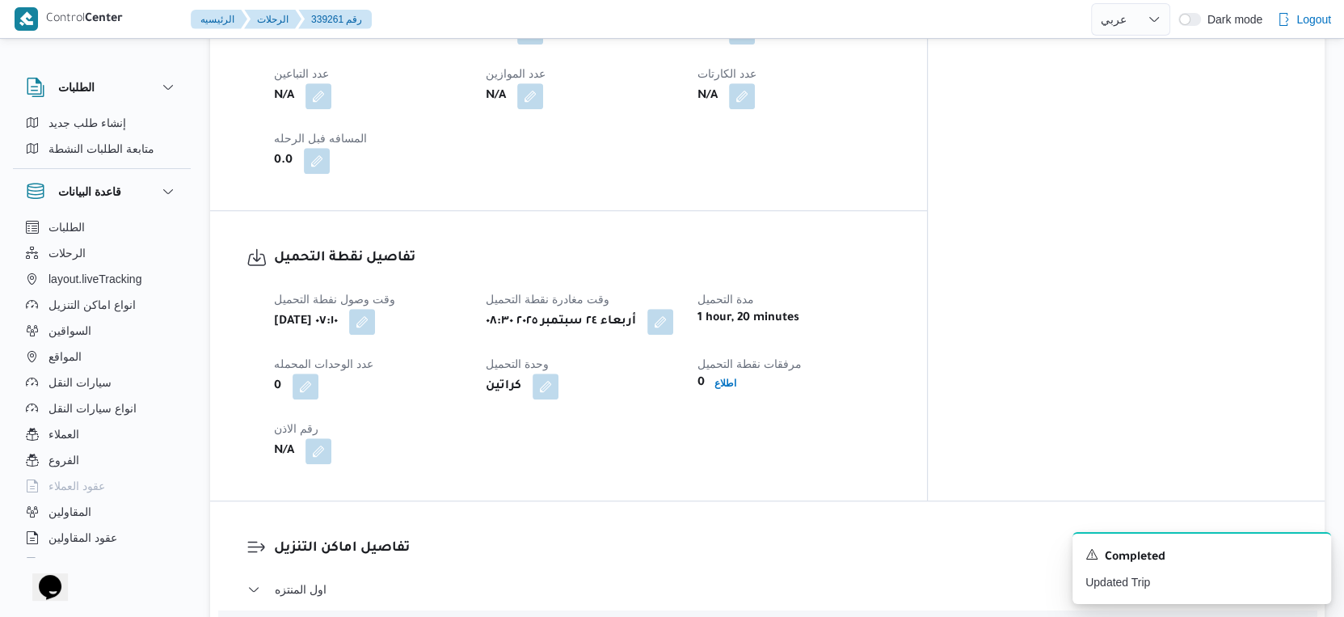
scroll to position [1077, 0]
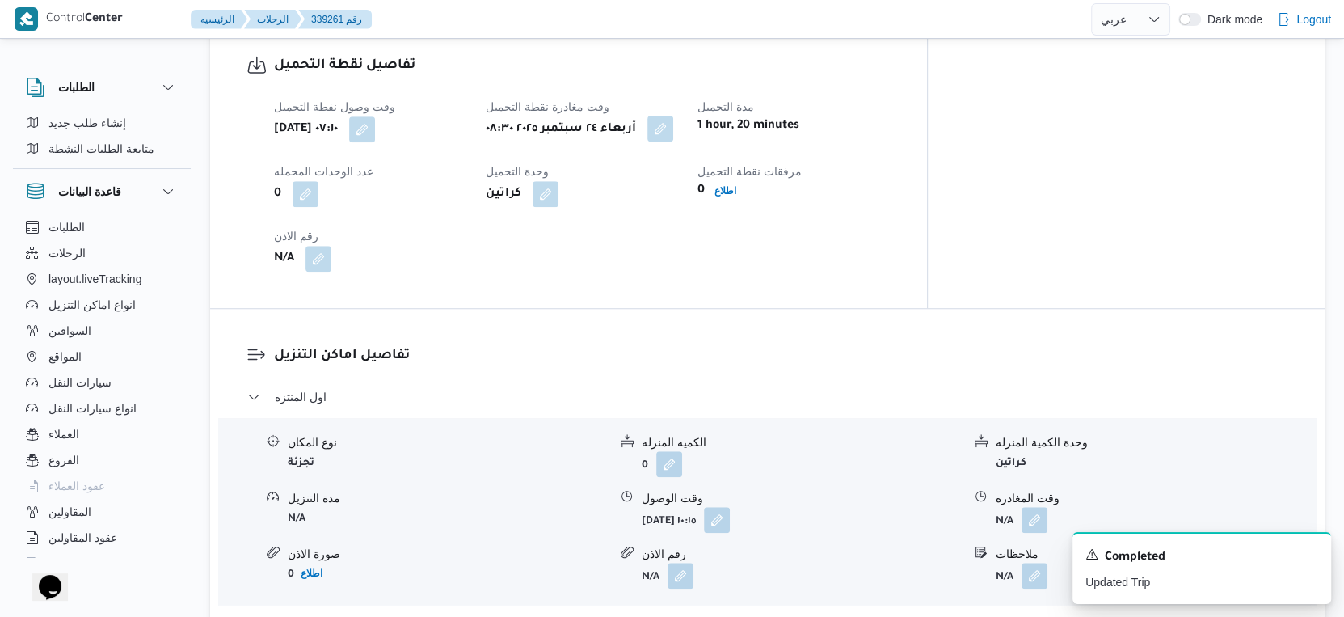
click at [673, 132] on button "button" at bounding box center [660, 129] width 26 height 26
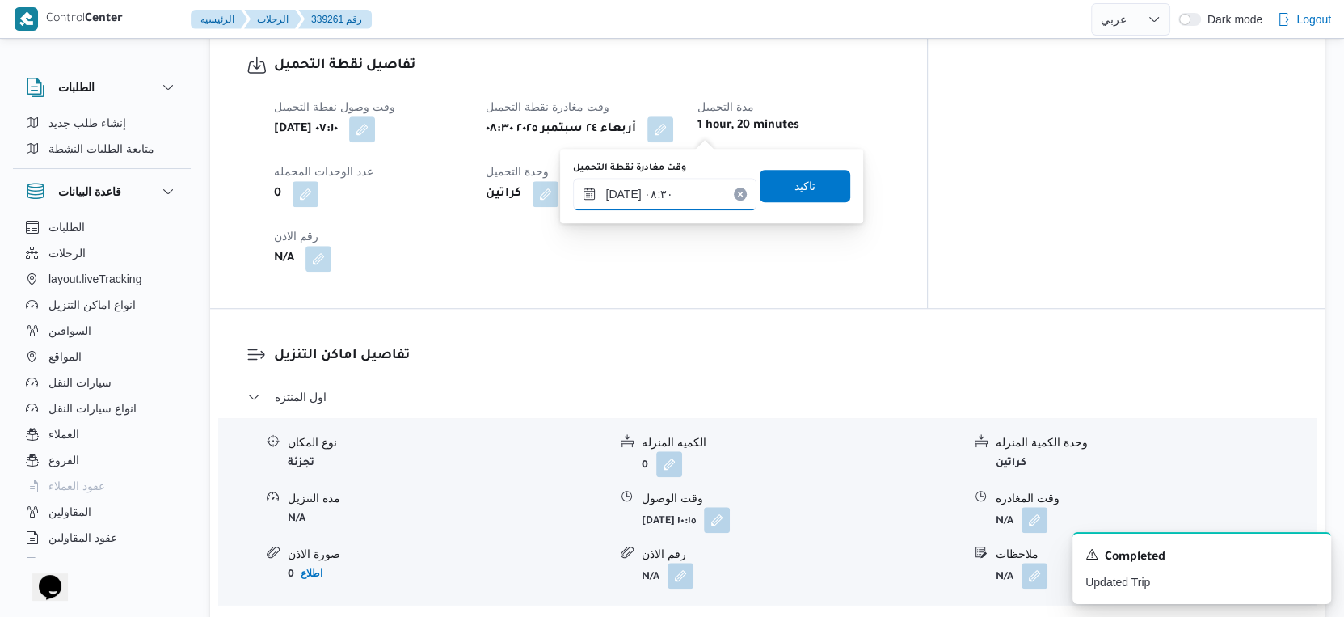
click at [690, 189] on input "[DATE] ٠٨:٣٠" at bounding box center [664, 194] width 183 height 32
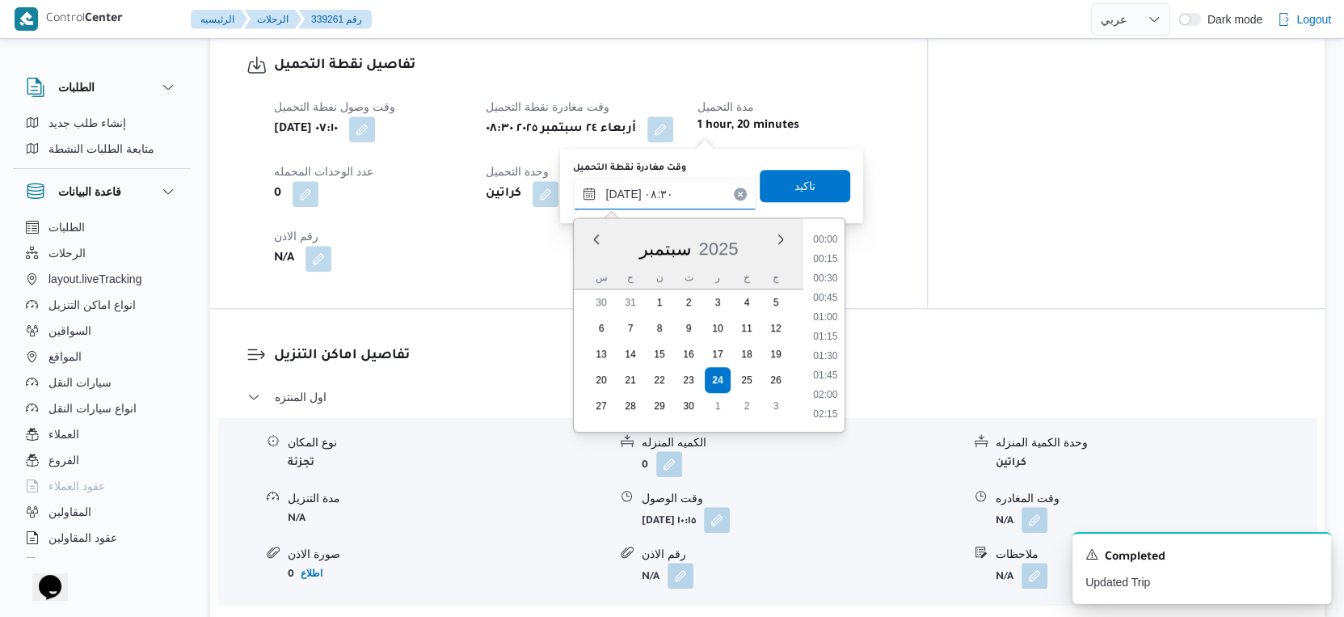
scroll to position [560, 0]
click at [817, 355] on li "08:45" at bounding box center [825, 358] width 37 height 16
type input "[DATE] ٠٨:٤٥"
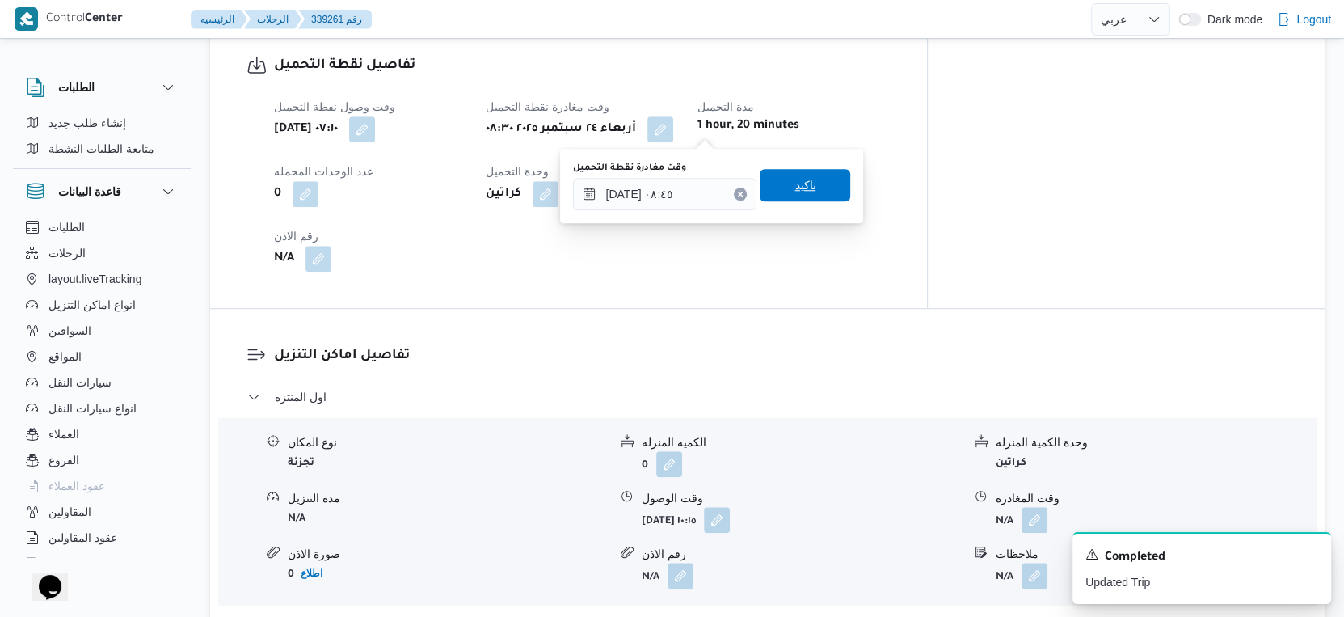
click at [803, 183] on span "تاكيد" at bounding box center [805, 185] width 91 height 32
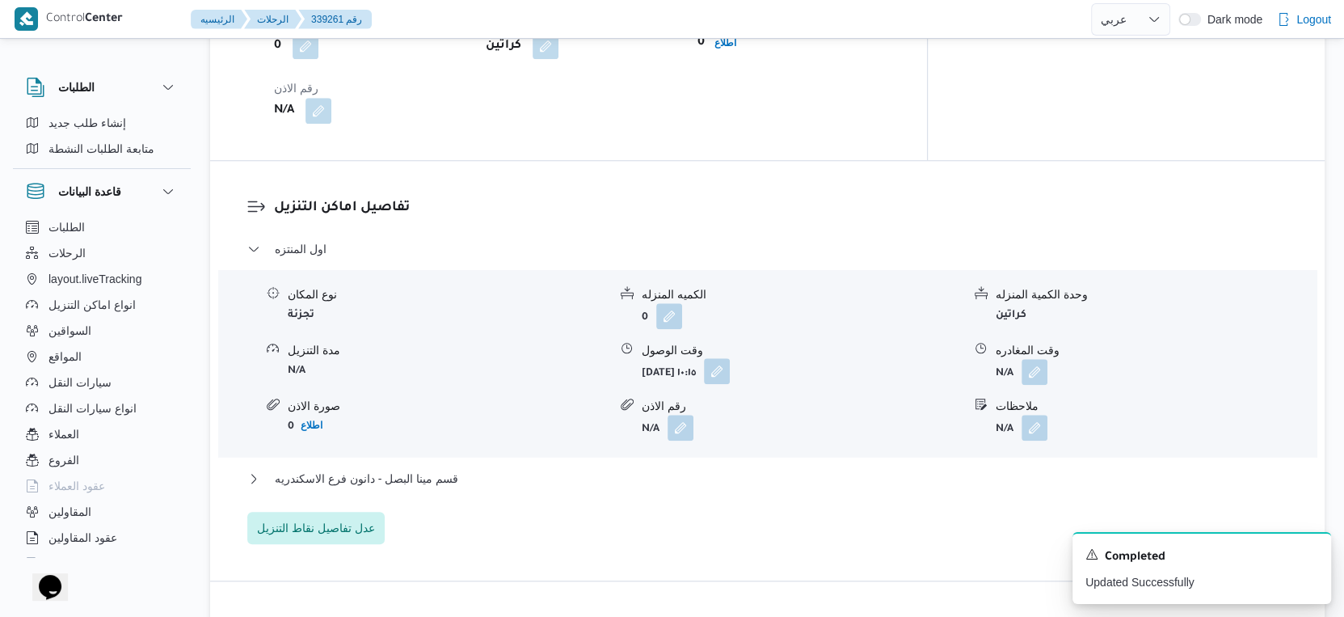
scroll to position [1257, 0]
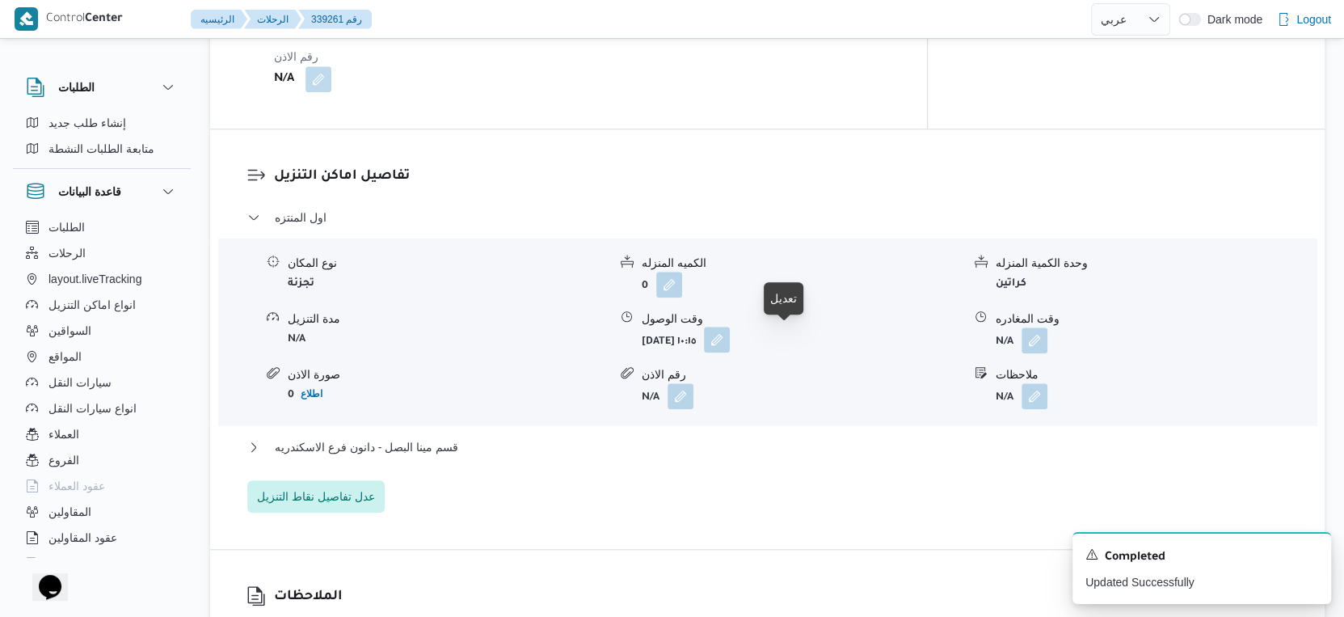
click at [730, 332] on button "button" at bounding box center [717, 340] width 26 height 26
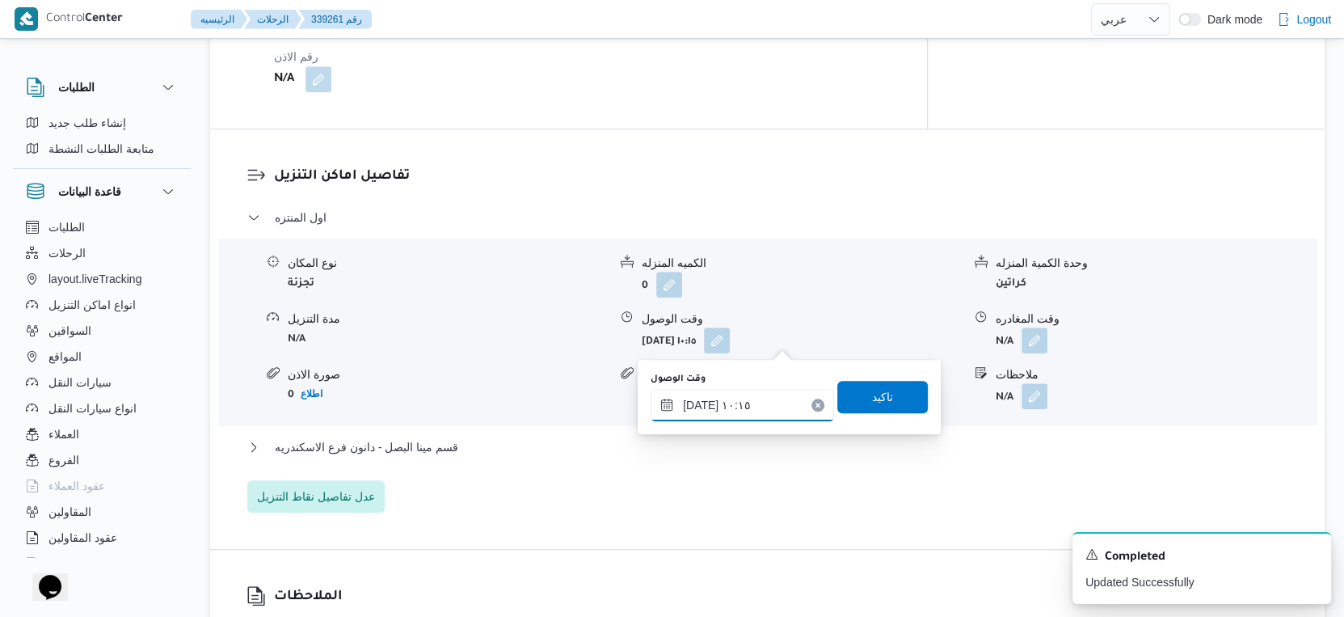
click at [758, 401] on input "[DATE] ١٠:١٥" at bounding box center [742, 405] width 183 height 32
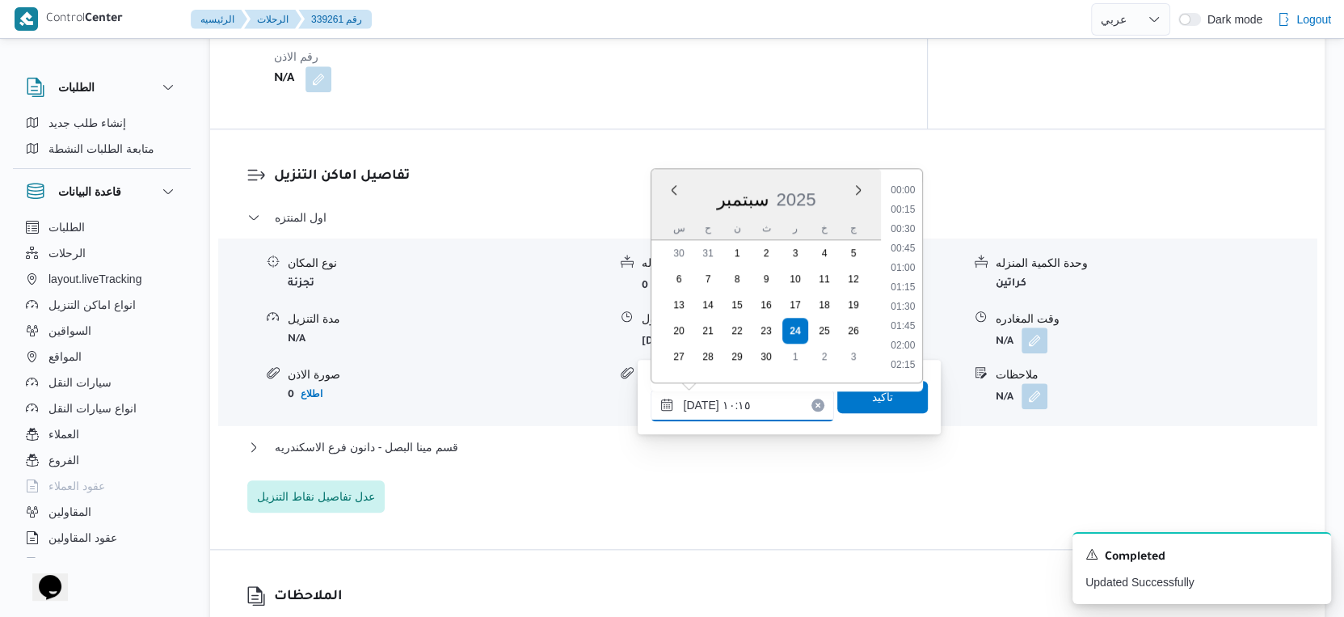
scroll to position [696, 0]
click at [909, 228] on li "09:30" at bounding box center [903, 231] width 37 height 16
type input "[DATE] ٠٩:٣٠"
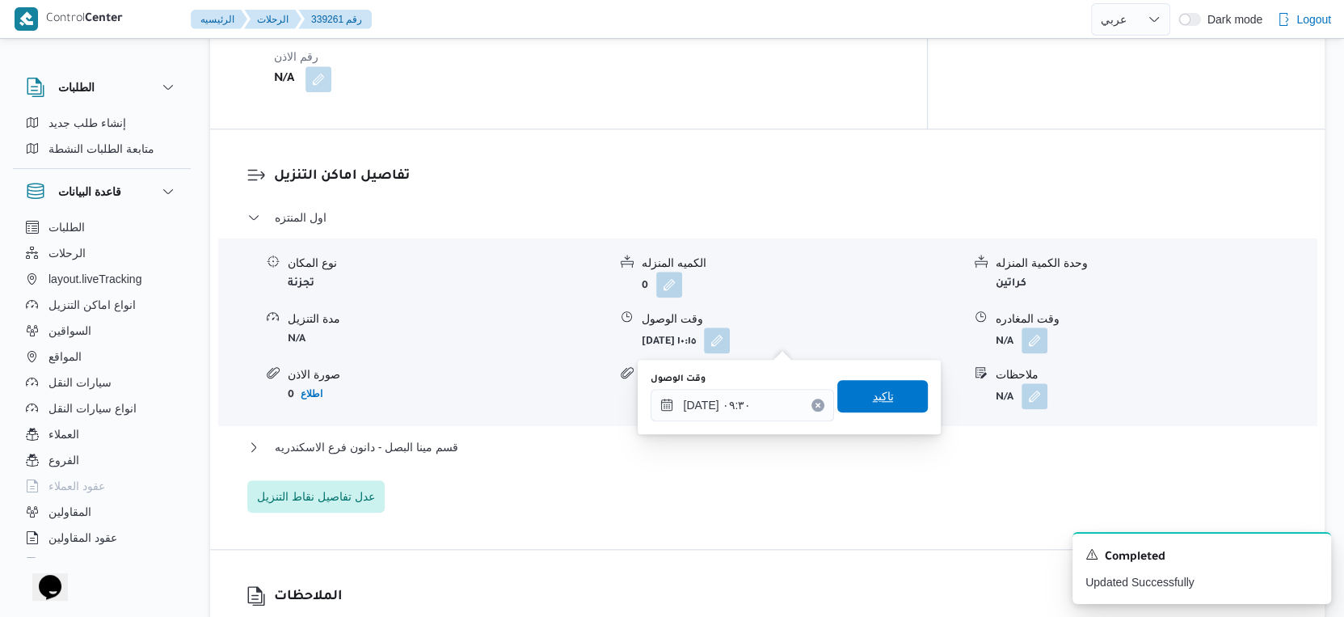
drag, startPoint x: 890, startPoint y: 377, endPoint x: 896, endPoint y: 398, distance: 22.8
click at [895, 395] on div "وقت الوصول [DATE] ٠٩:٣٠ تاكيد" at bounding box center [789, 397] width 280 height 52
click at [896, 398] on span "تاكيد" at bounding box center [882, 396] width 91 height 32
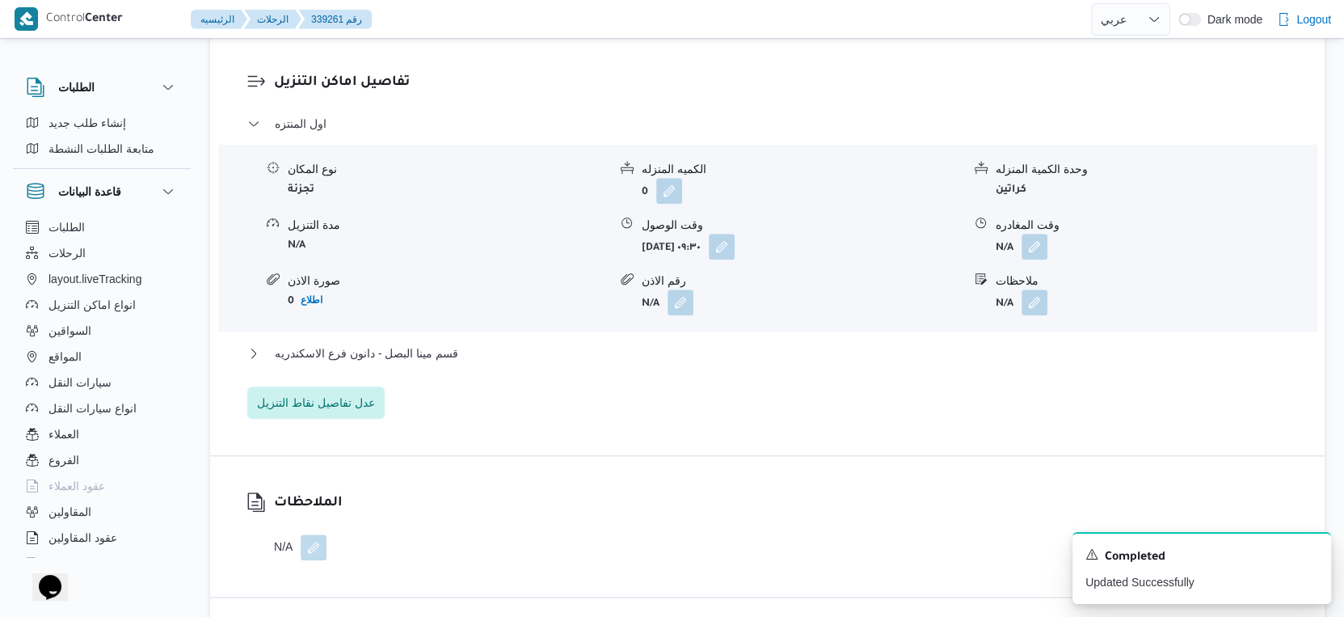
scroll to position [1436, 0]
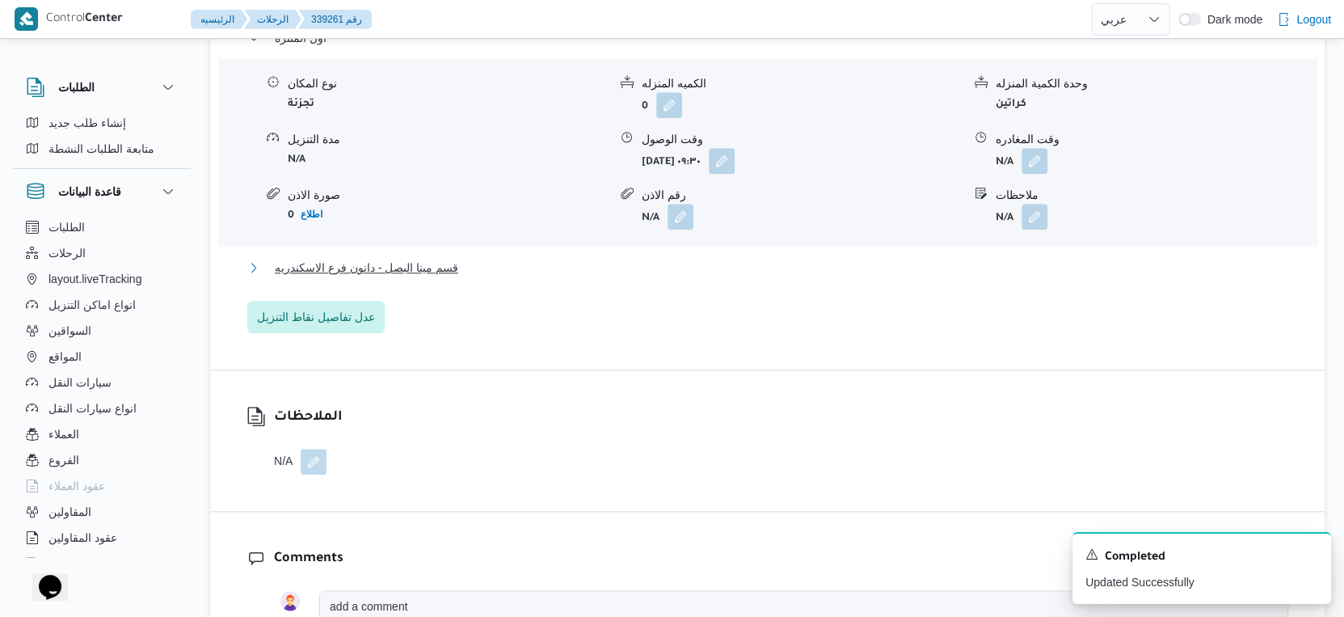
click at [509, 274] on button "قسم مينا البصل - دانون فرع الاسكندريه" at bounding box center [767, 267] width 1041 height 19
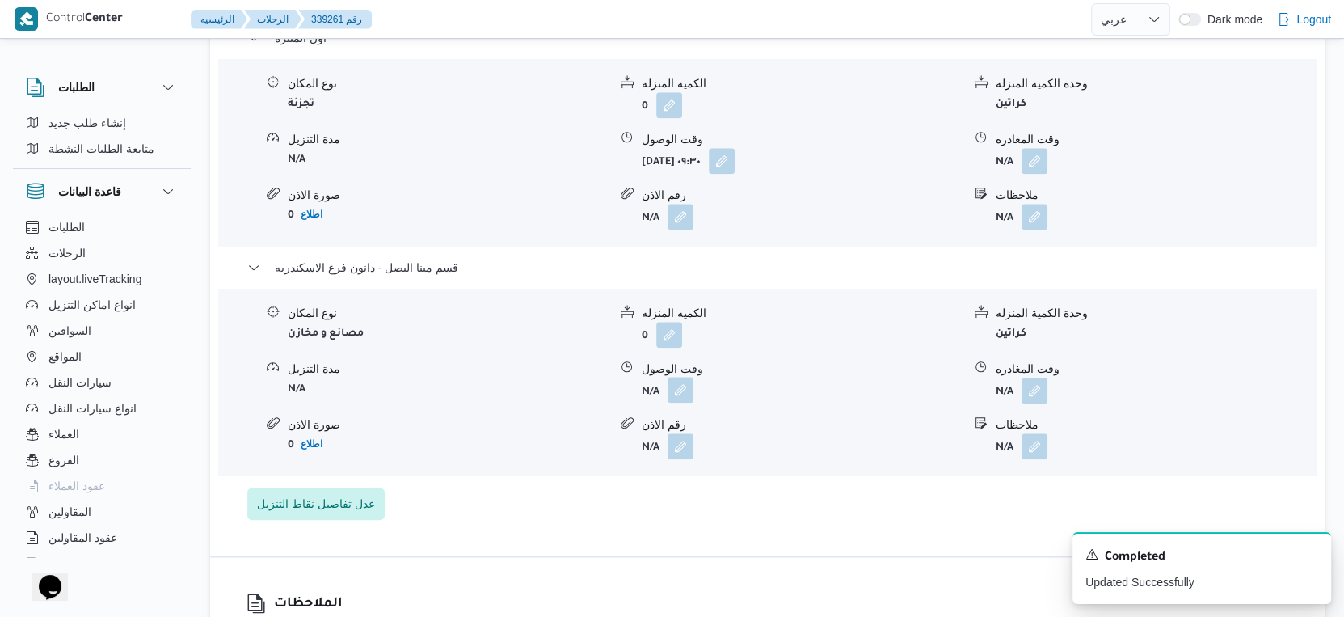
click at [688, 392] on button "button" at bounding box center [681, 390] width 26 height 26
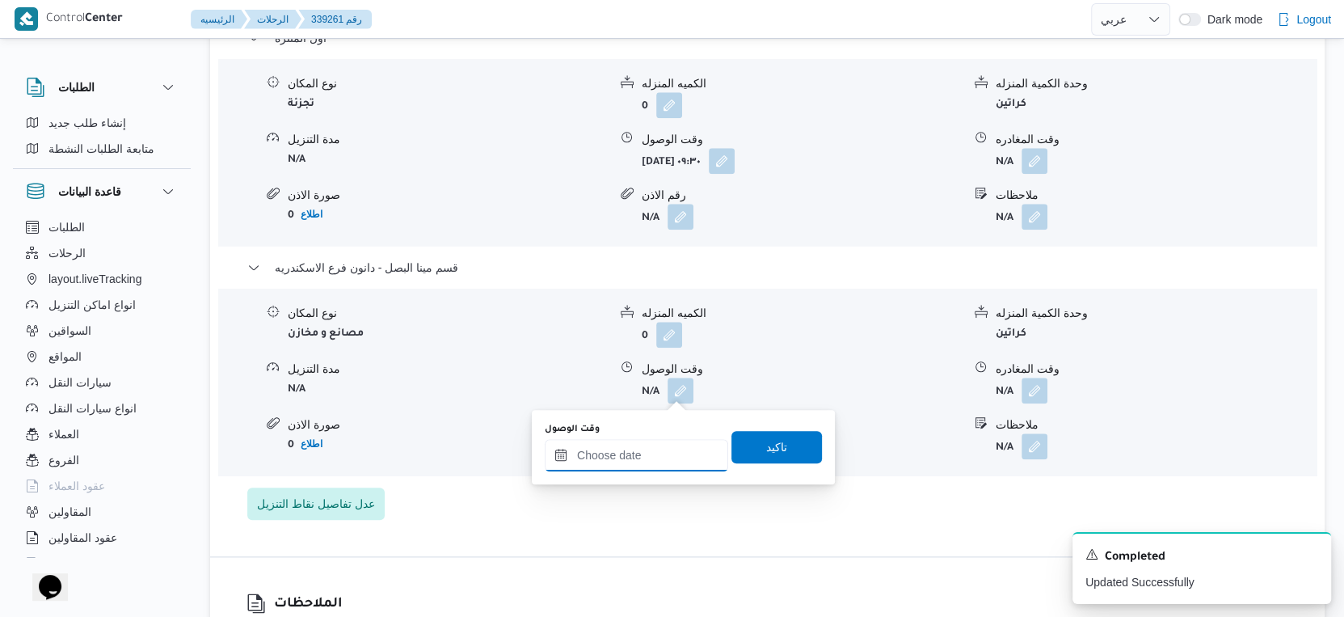
click at [652, 448] on input "وقت الوصول" at bounding box center [636, 455] width 183 height 32
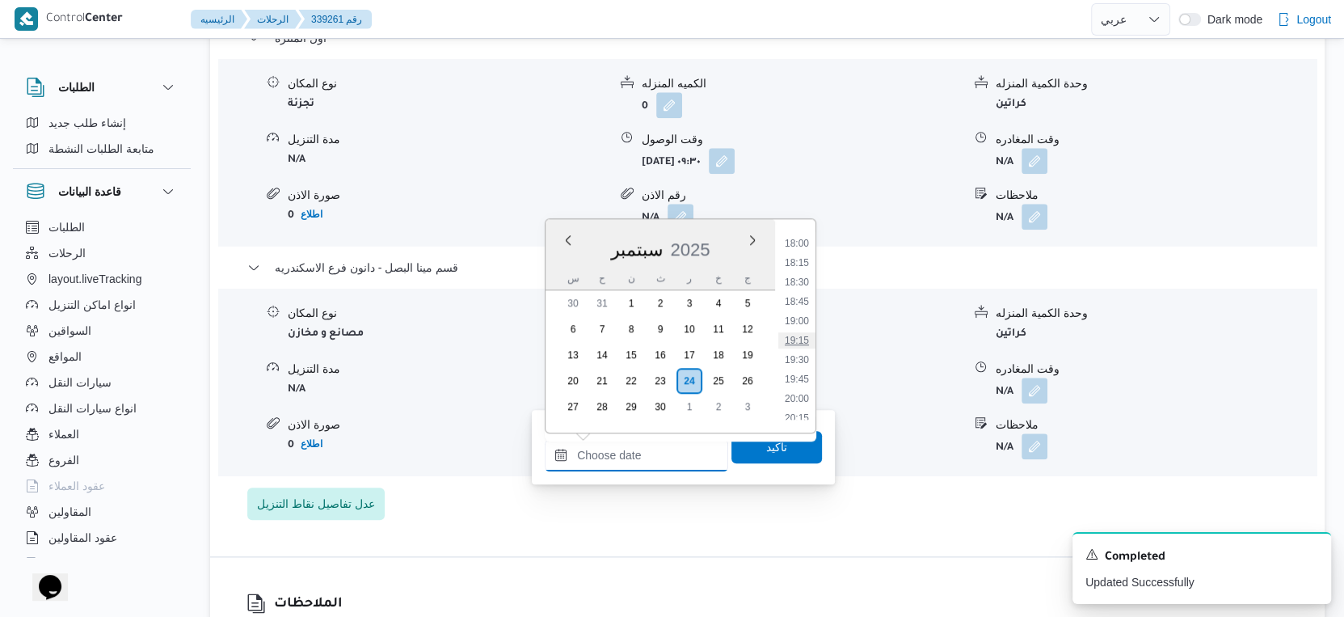
scroll to position [1304, 0]
click at [806, 389] on li "18:45" at bounding box center [796, 391] width 37 height 16
type input "[DATE] ١٨:٤٥"
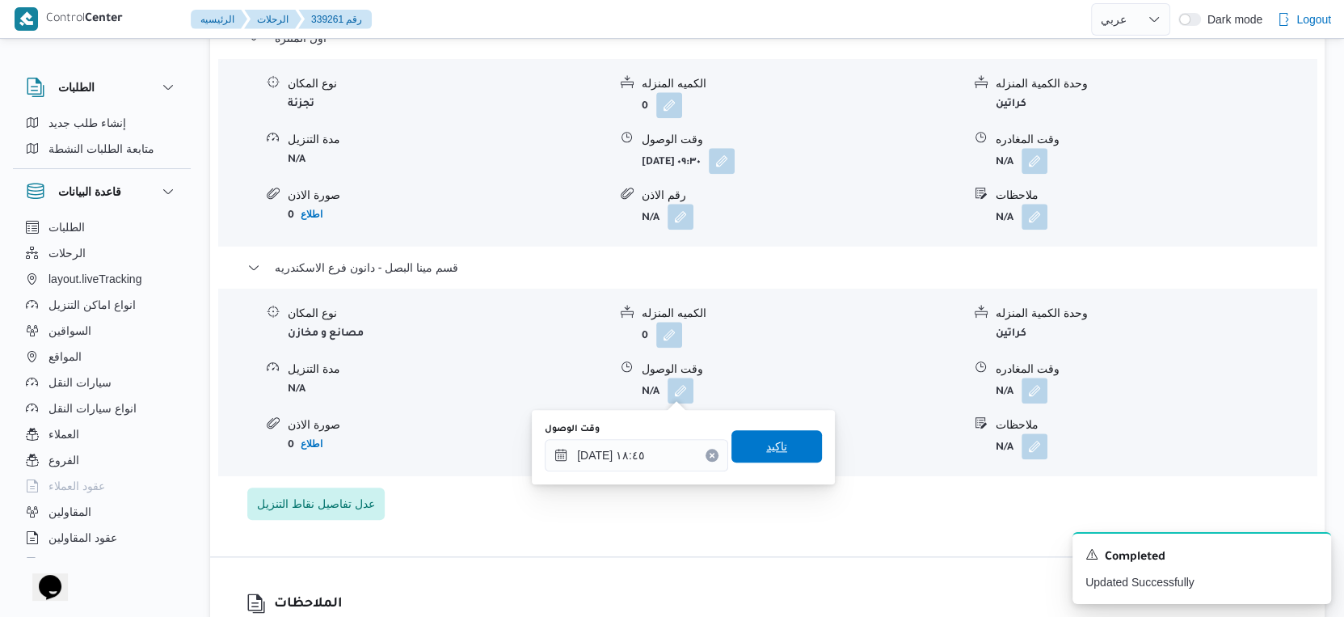
click at [778, 455] on span "تاكيد" at bounding box center [777, 446] width 91 height 32
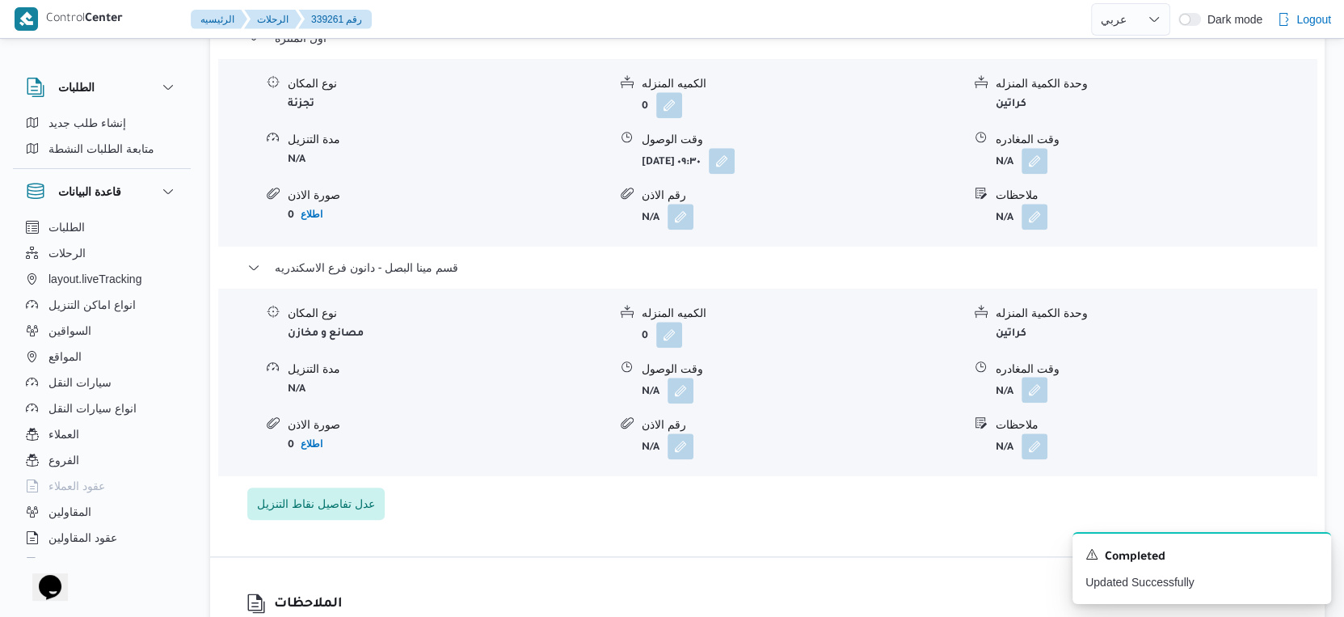
click at [1030, 381] on button "button" at bounding box center [1035, 390] width 26 height 26
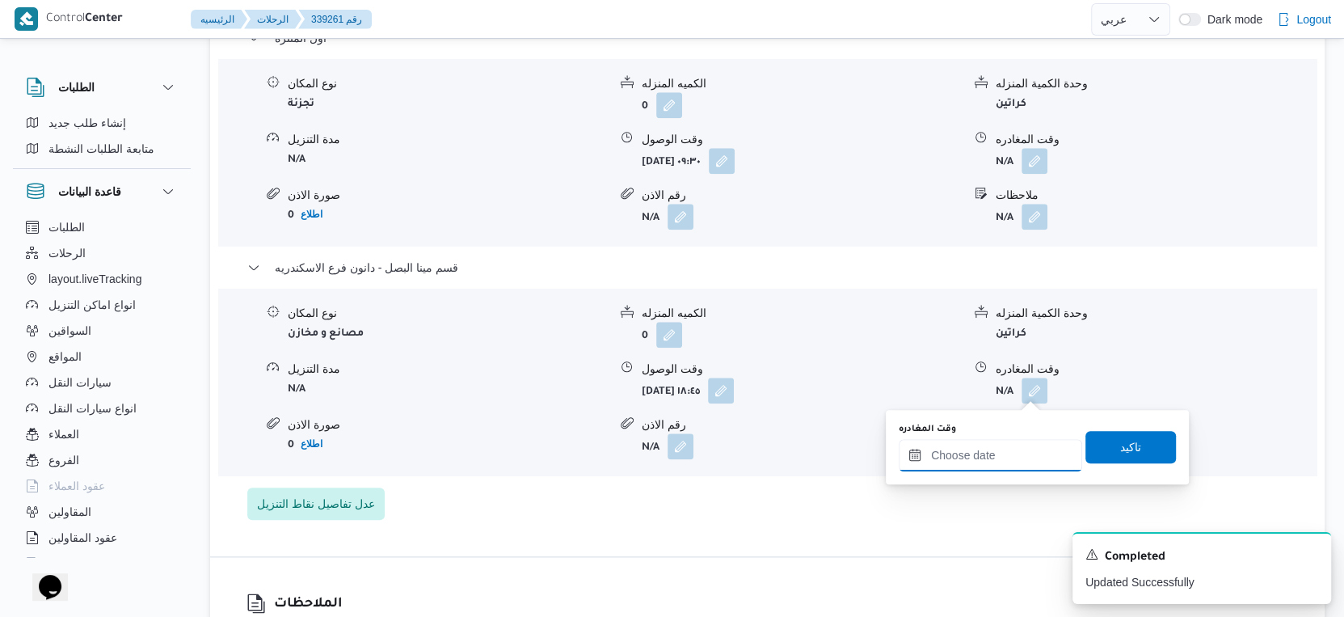
click at [1013, 439] on input "وقت المغادره" at bounding box center [990, 455] width 183 height 32
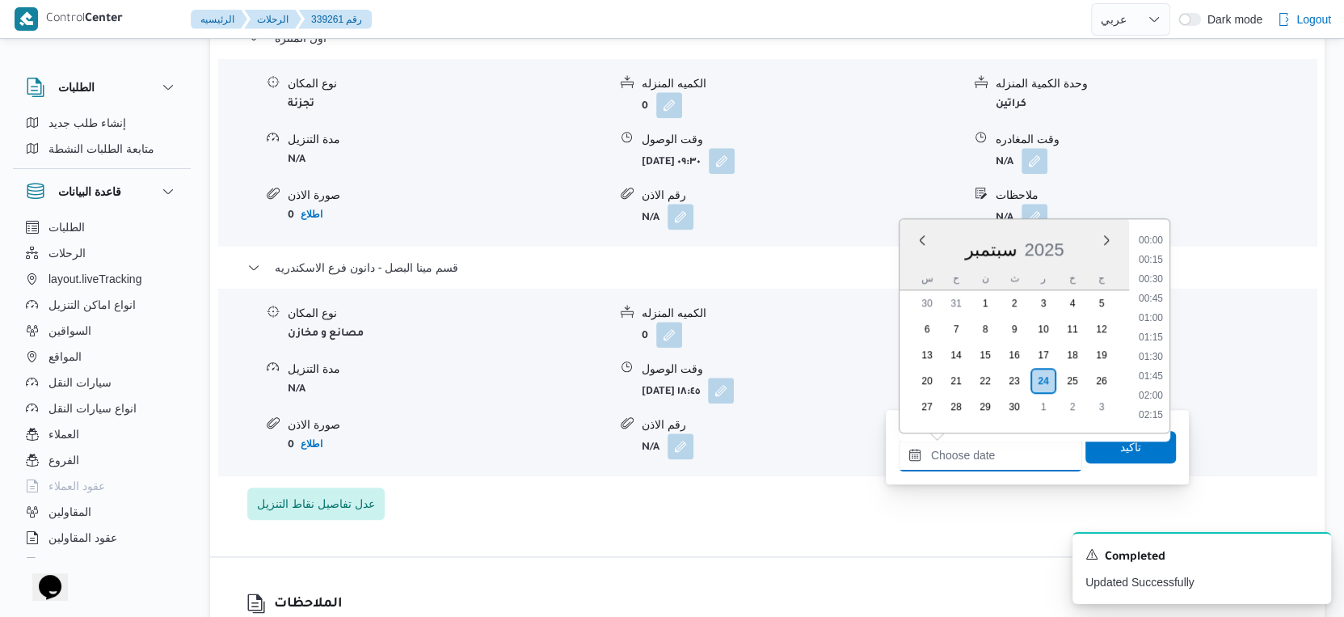
scroll to position [1394, 0]
click at [1150, 332] on li "19:15" at bounding box center [1150, 340] width 37 height 16
type input "[DATE] ١٩:١٥"
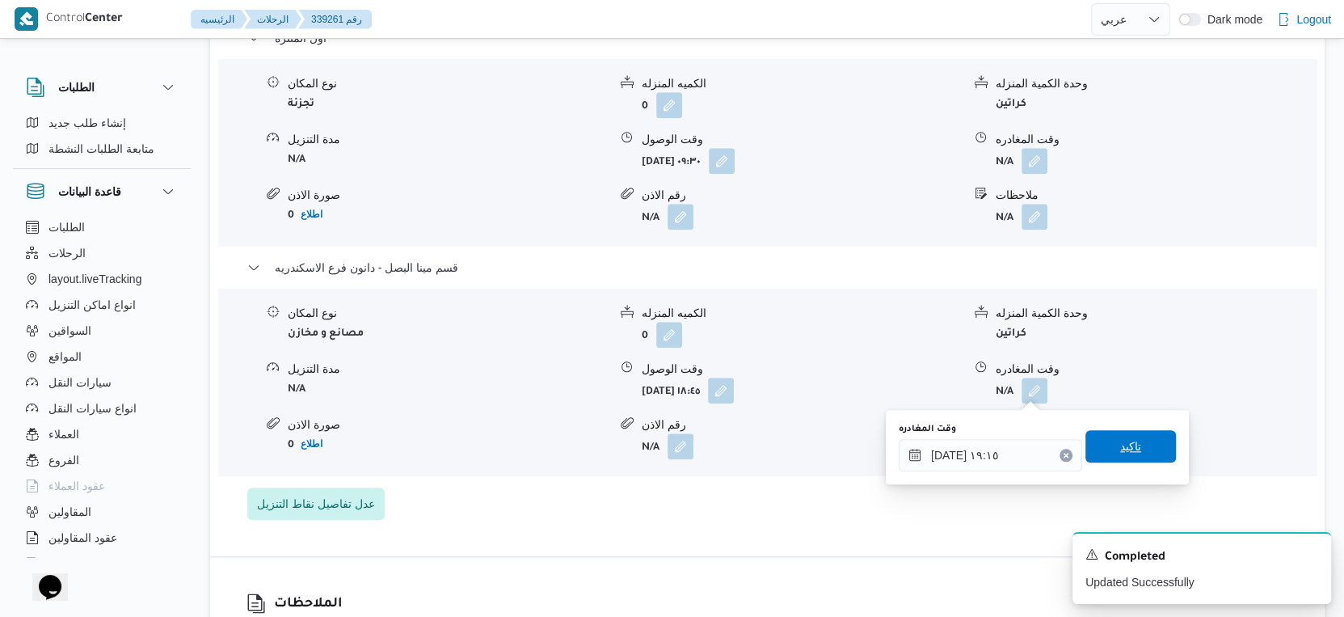
click at [1134, 449] on span "تاكيد" at bounding box center [1131, 446] width 91 height 32
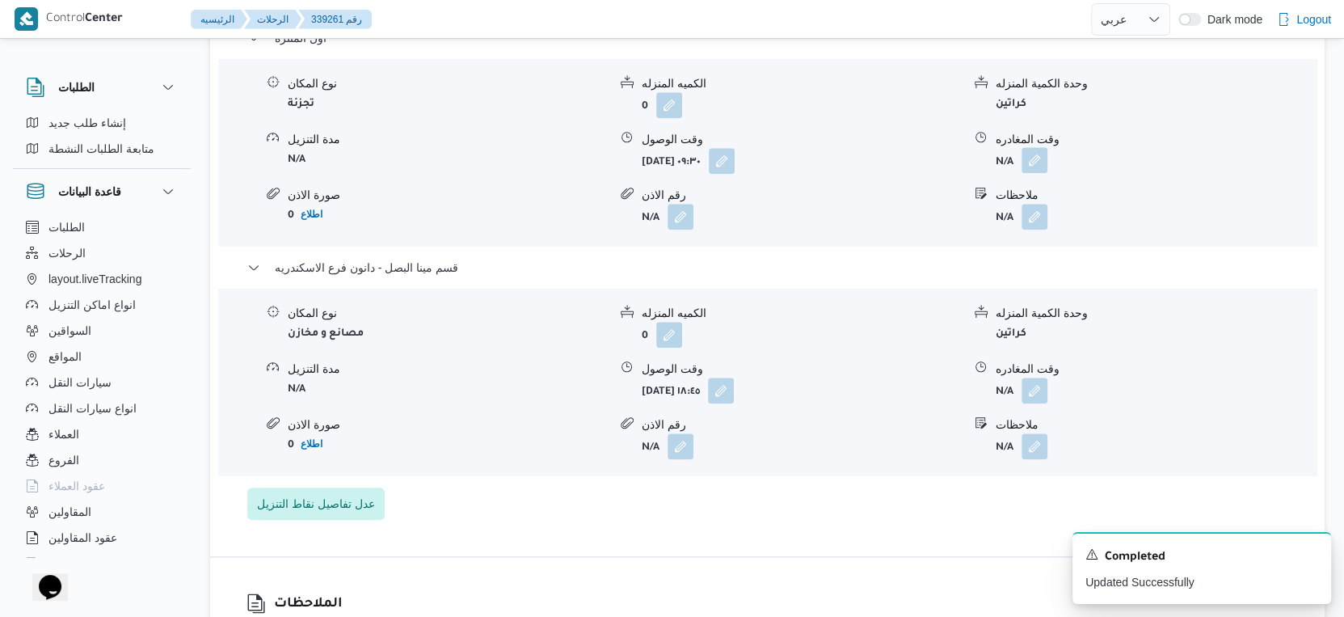
click at [1037, 160] on button "button" at bounding box center [1035, 160] width 26 height 26
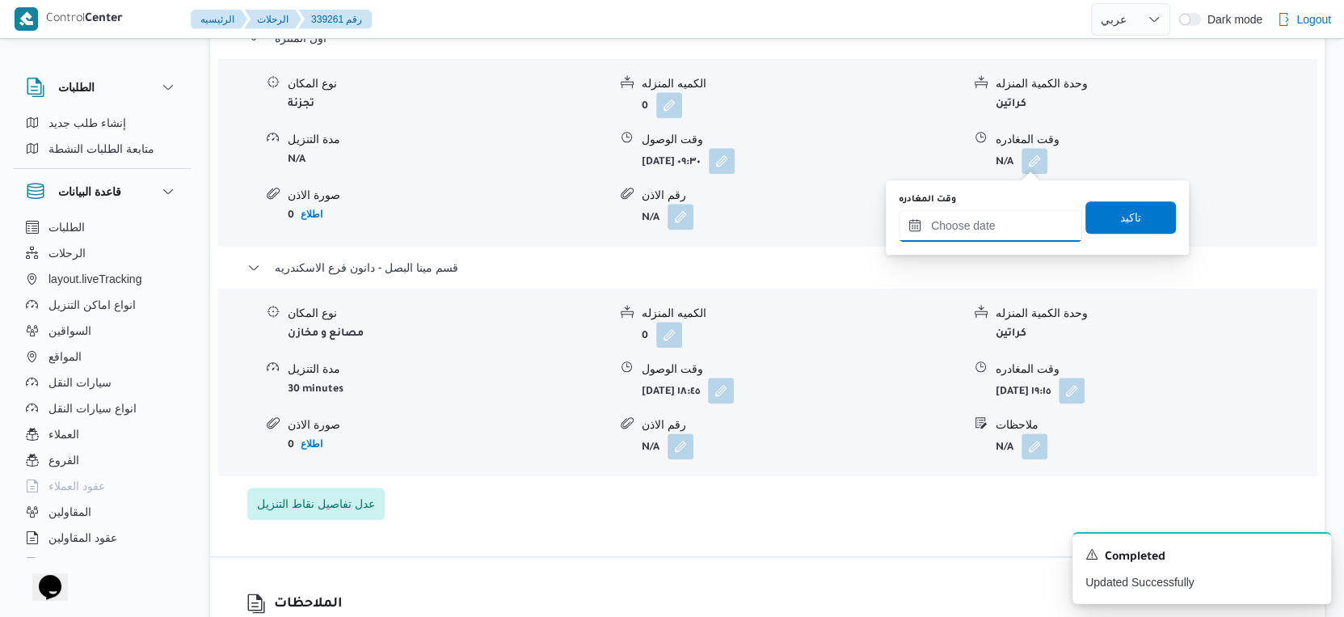
click at [1002, 235] on input "وقت المغادره" at bounding box center [990, 225] width 183 height 32
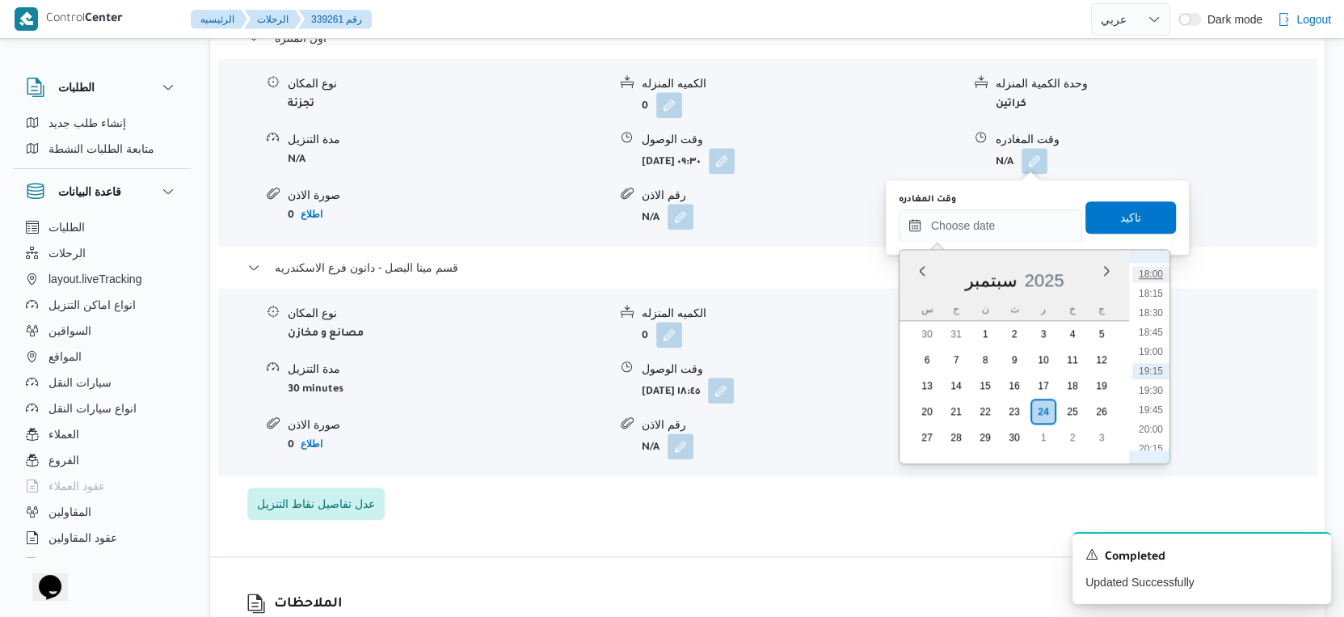
click at [1162, 273] on li "18:00" at bounding box center [1150, 274] width 37 height 16
type input "[DATE] ١٨:٠٠"
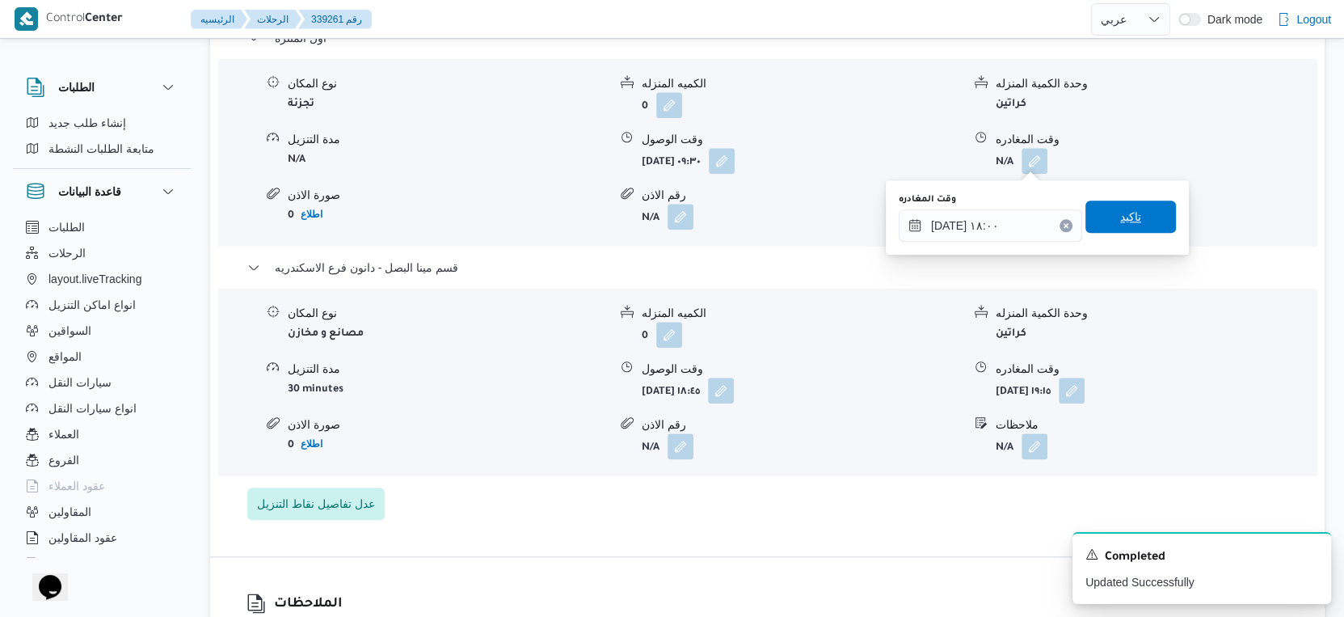
click at [1134, 222] on span "تاكيد" at bounding box center [1131, 216] width 91 height 32
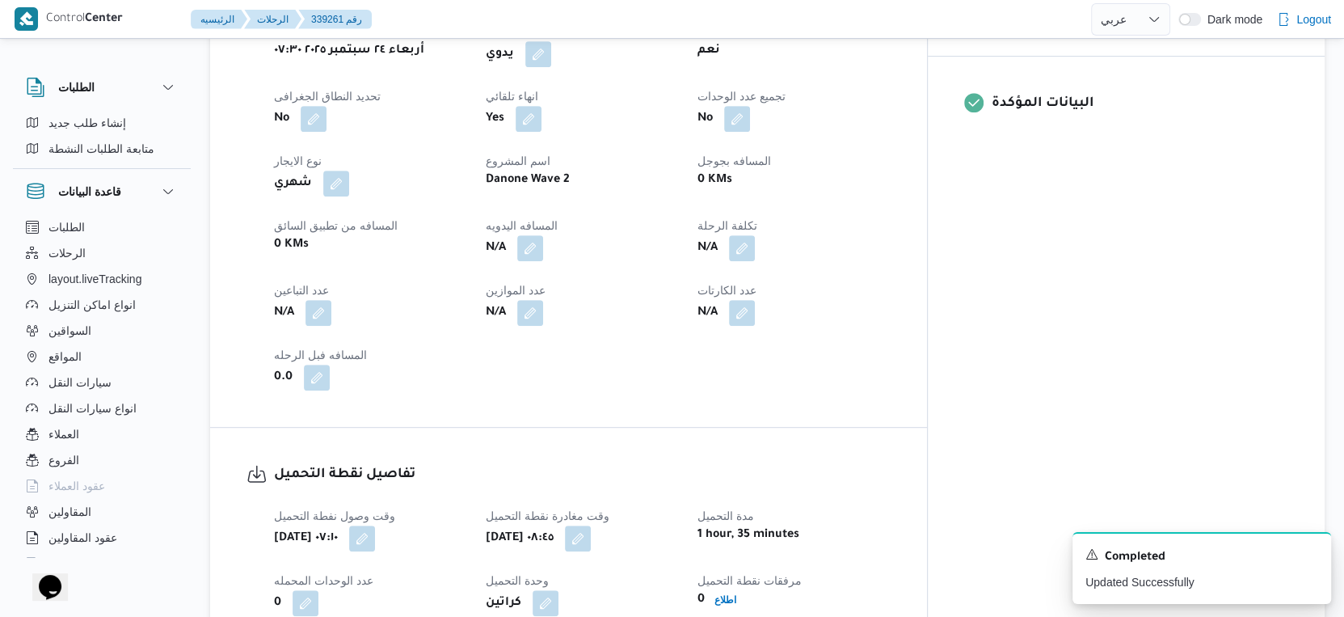
scroll to position [629, 0]
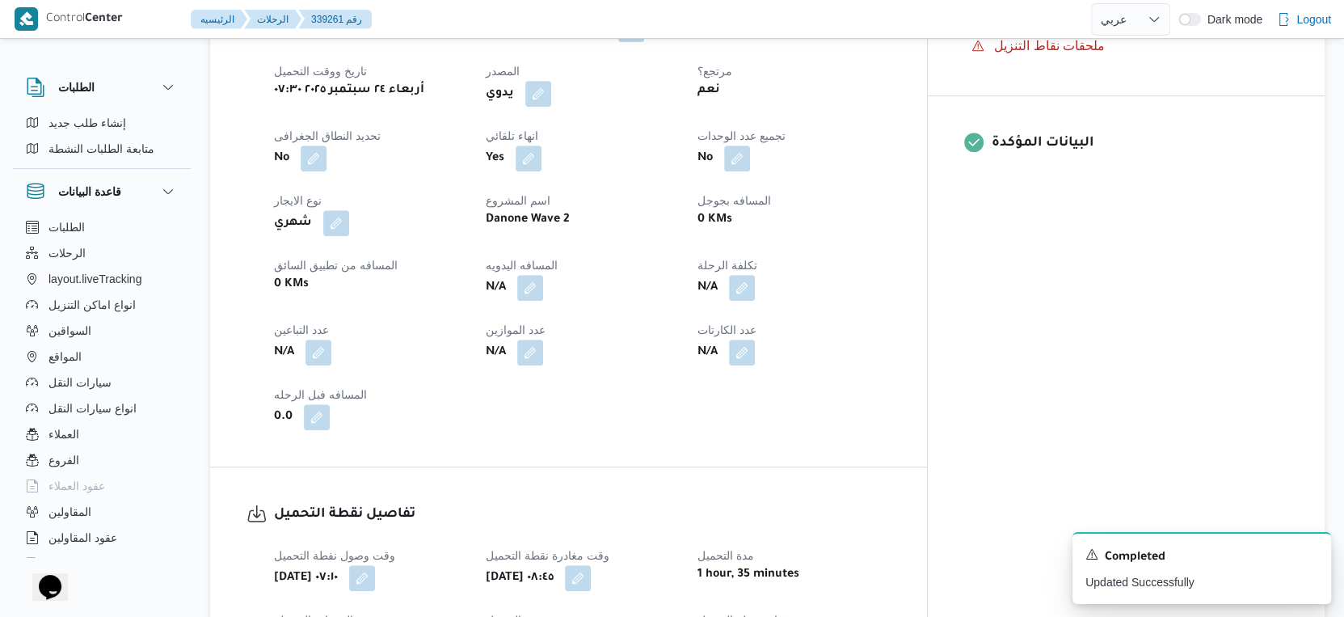
click at [584, 286] on div "N/A" at bounding box center [582, 287] width 196 height 29
click at [543, 289] on button "button" at bounding box center [530, 287] width 26 height 26
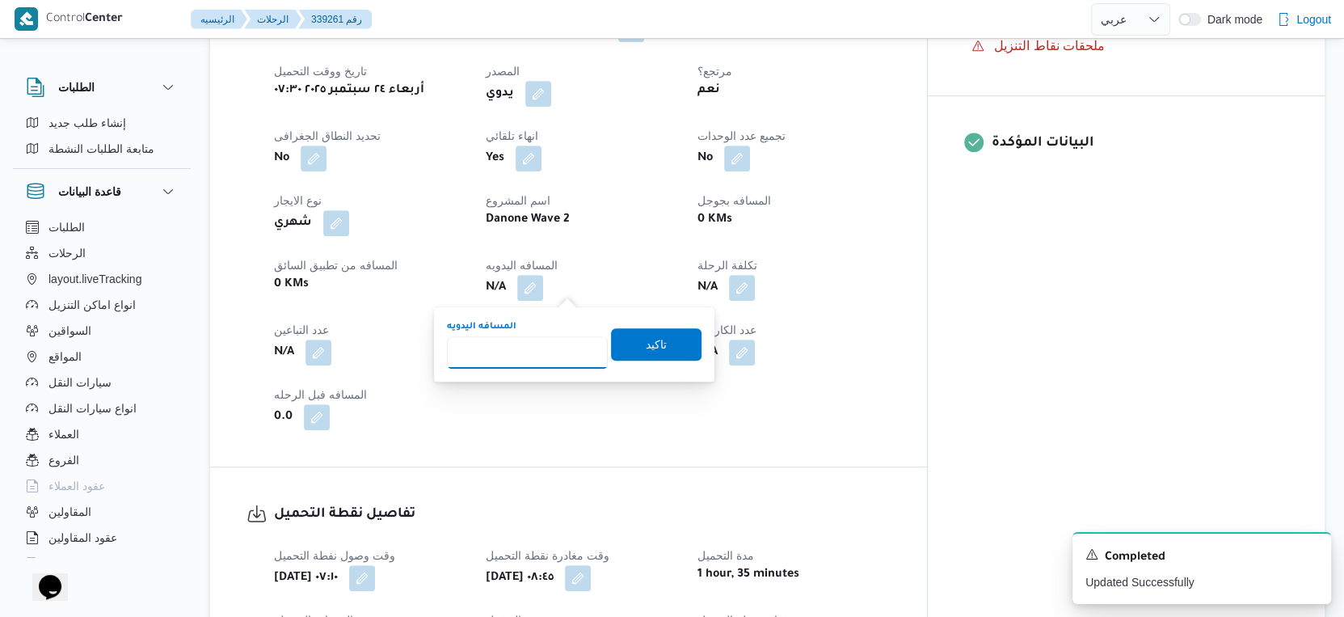
click at [521, 339] on input "المسافه اليدويه" at bounding box center [527, 352] width 161 height 32
type input "62"
click at [637, 333] on span "تاكيد" at bounding box center [656, 343] width 91 height 32
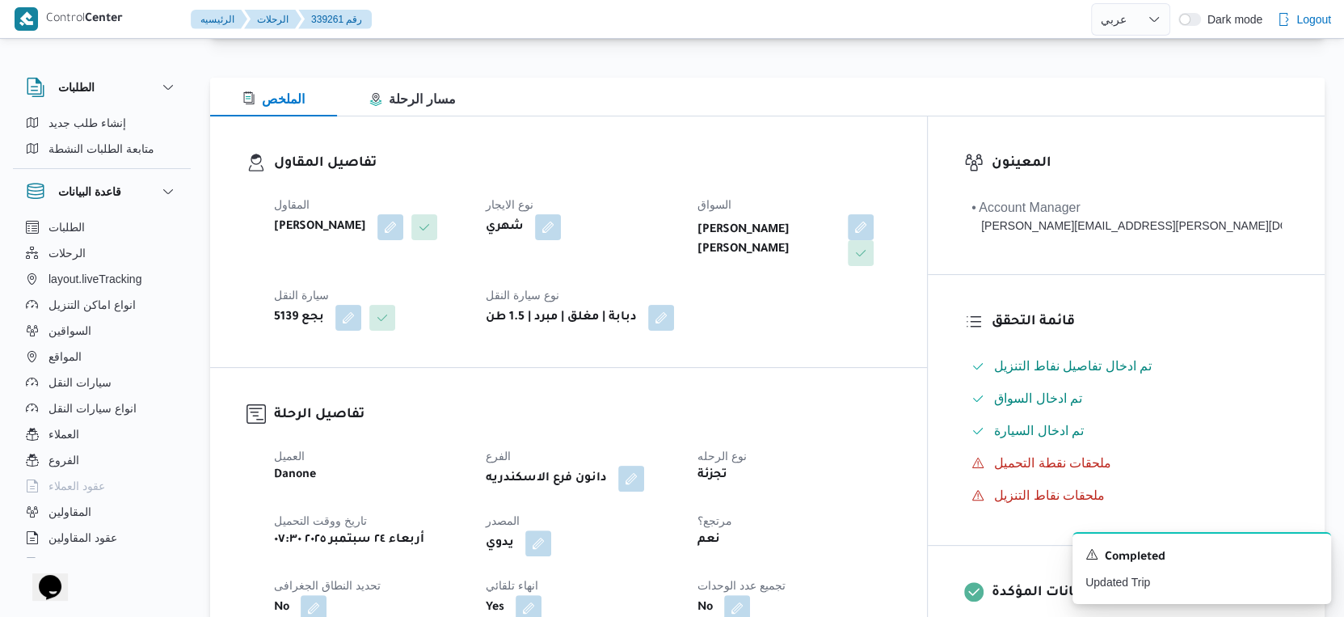
scroll to position [0, 0]
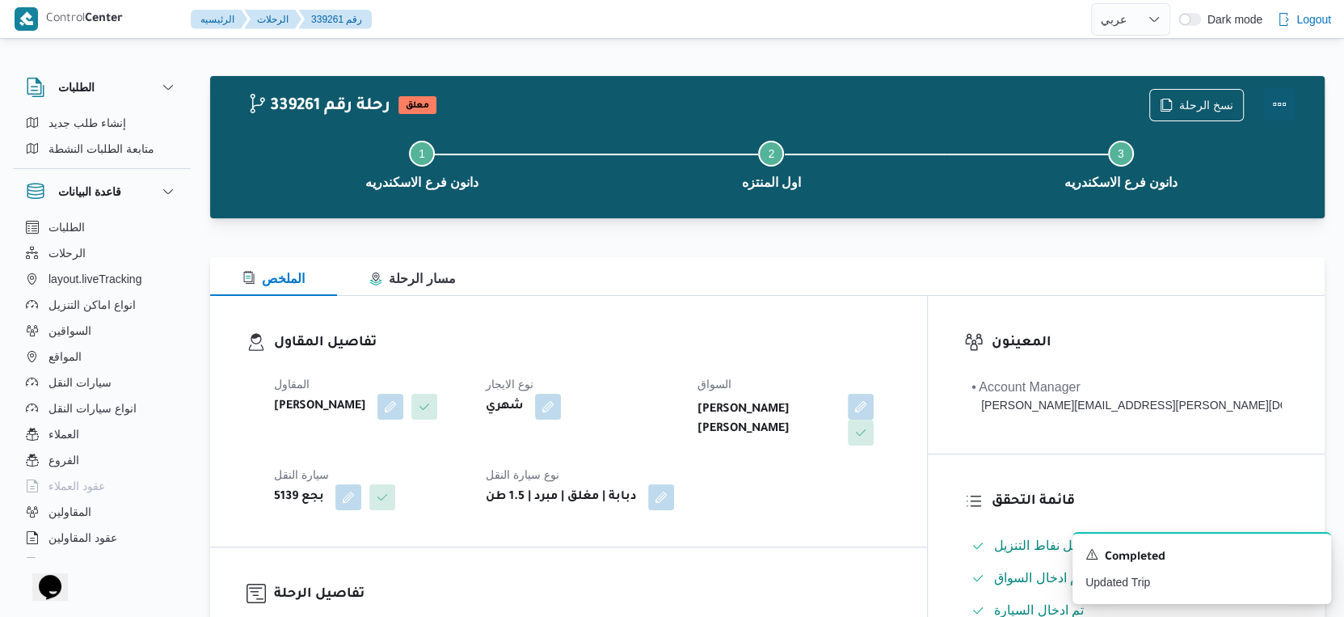
click at [1286, 95] on button "Actions" at bounding box center [1279, 104] width 32 height 32
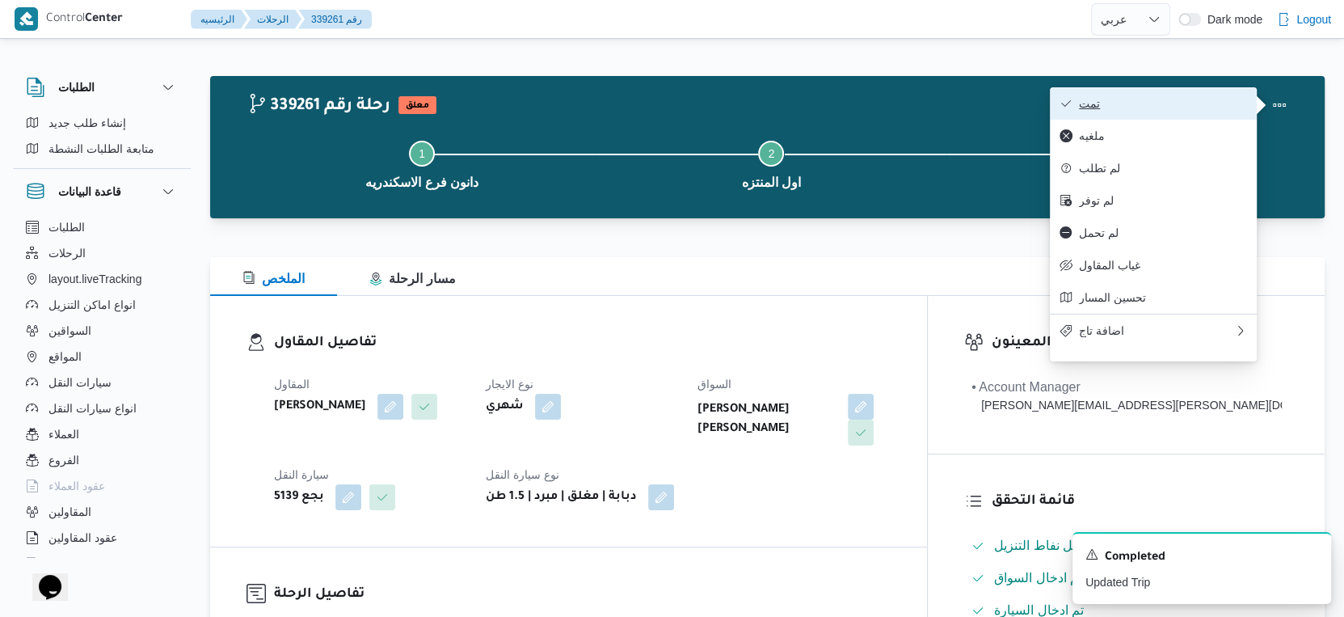
click at [1195, 97] on span "تمت" at bounding box center [1163, 103] width 168 height 13
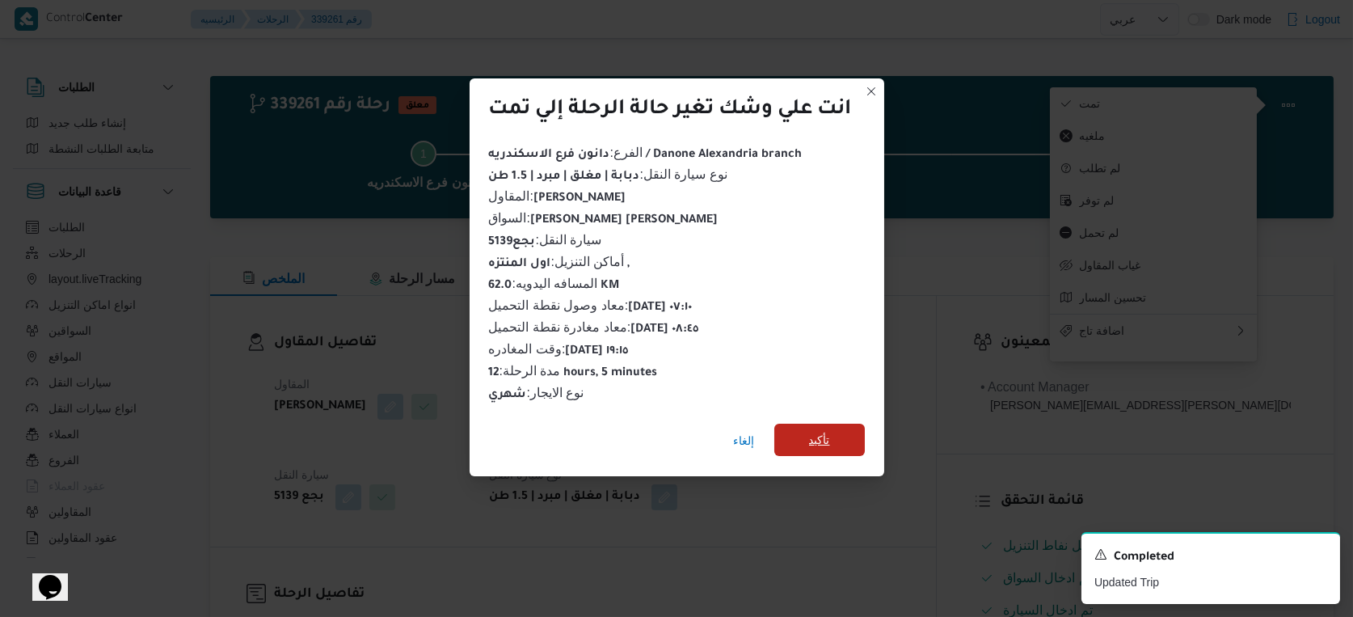
click at [838, 442] on span "تأكيد" at bounding box center [819, 440] width 91 height 32
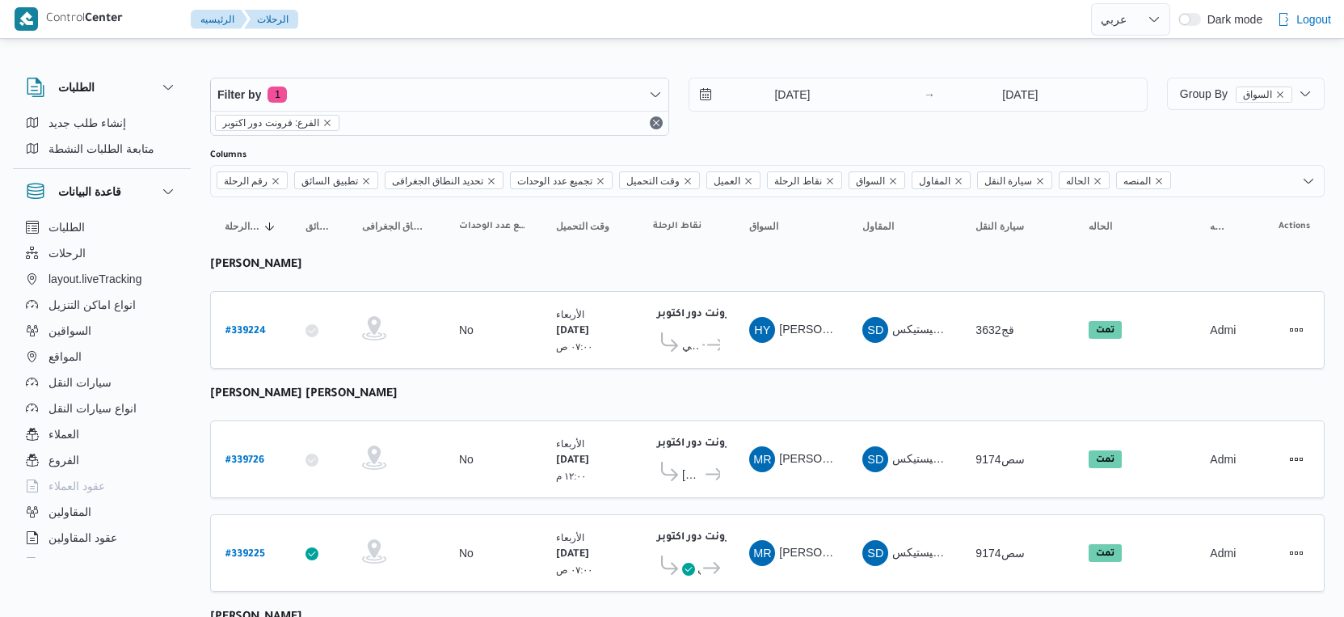
select select "ar"
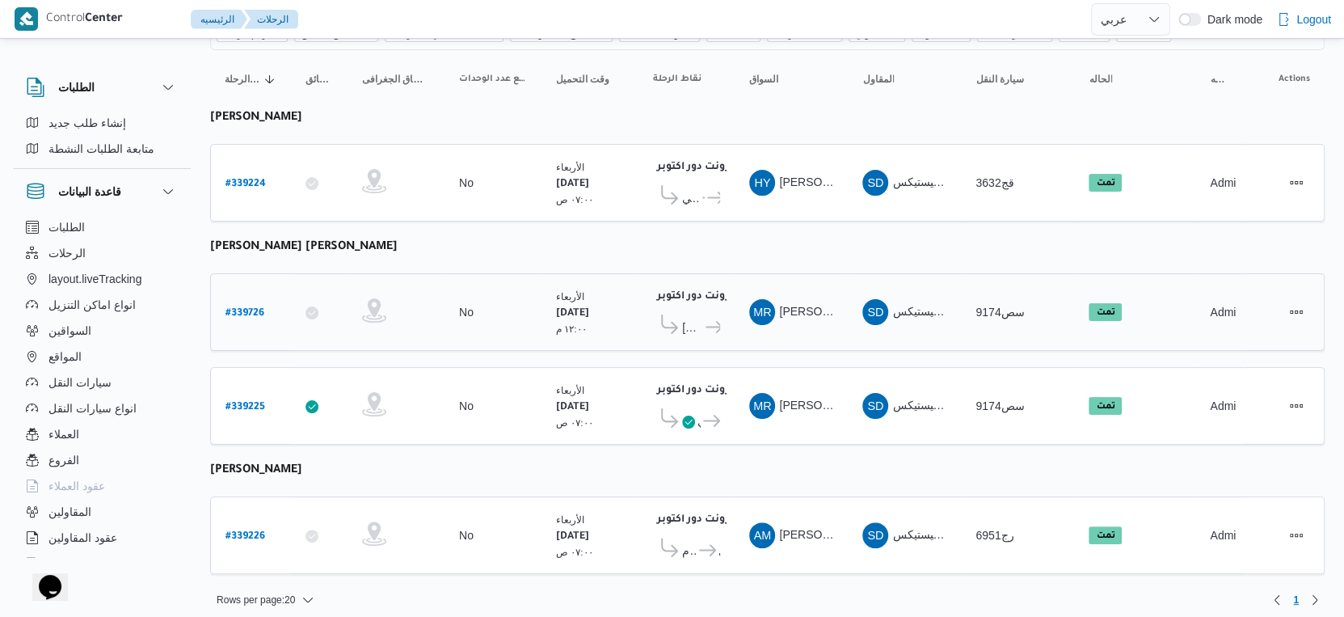
click at [242, 308] on b "# 339726" at bounding box center [245, 313] width 39 height 11
select select "ar"
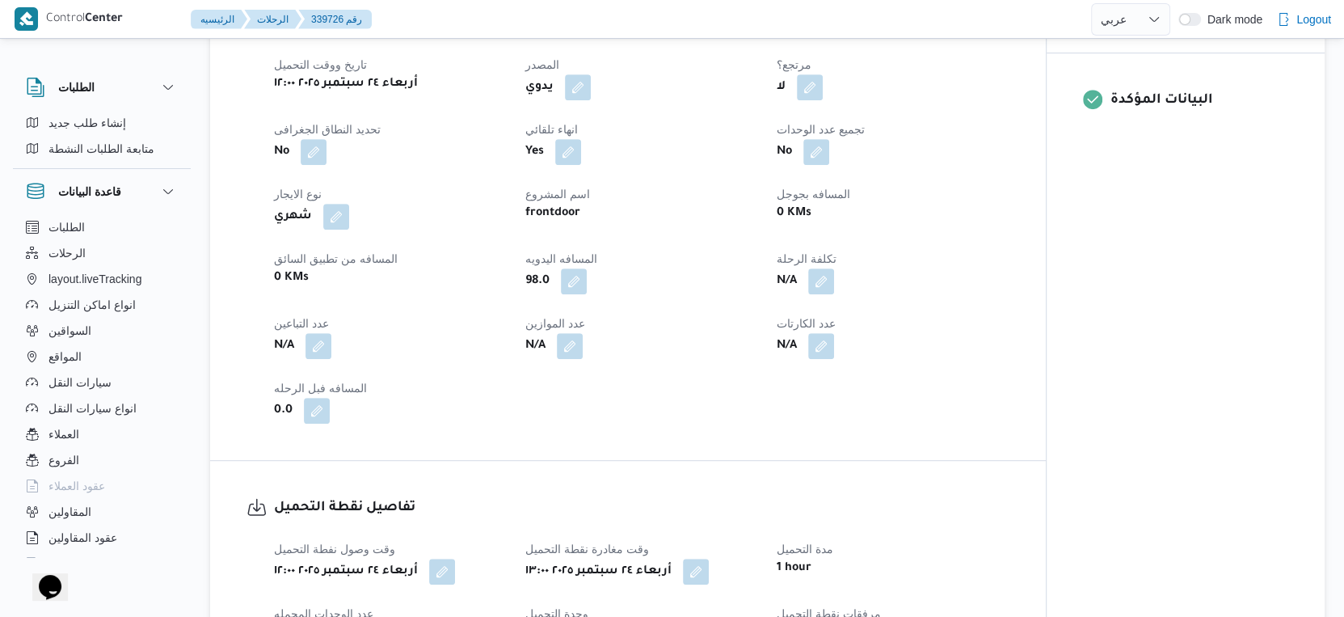
scroll to position [988, 0]
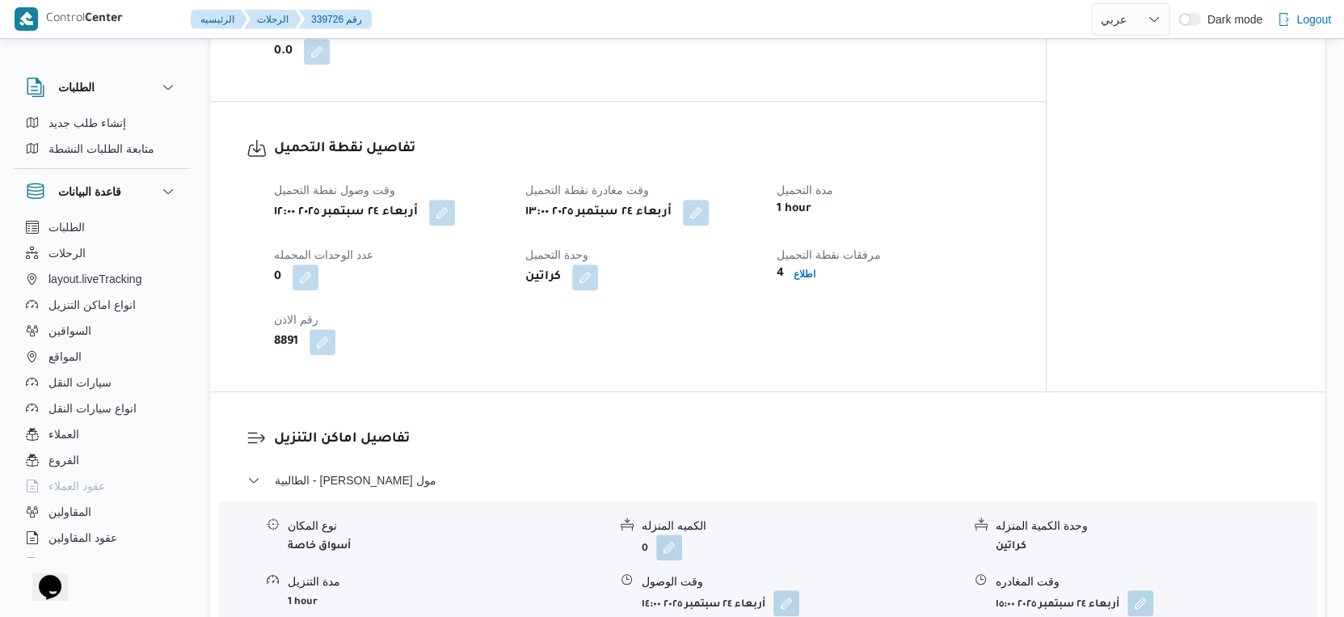
select select "ar"
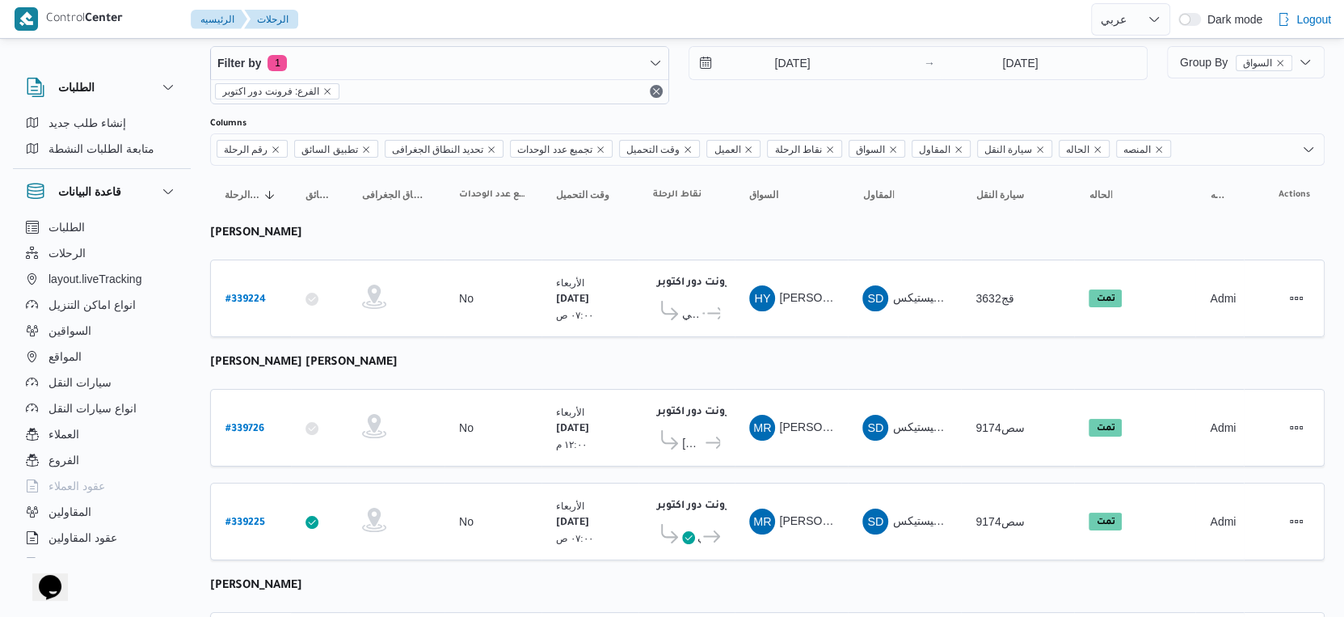
scroll to position [147, 0]
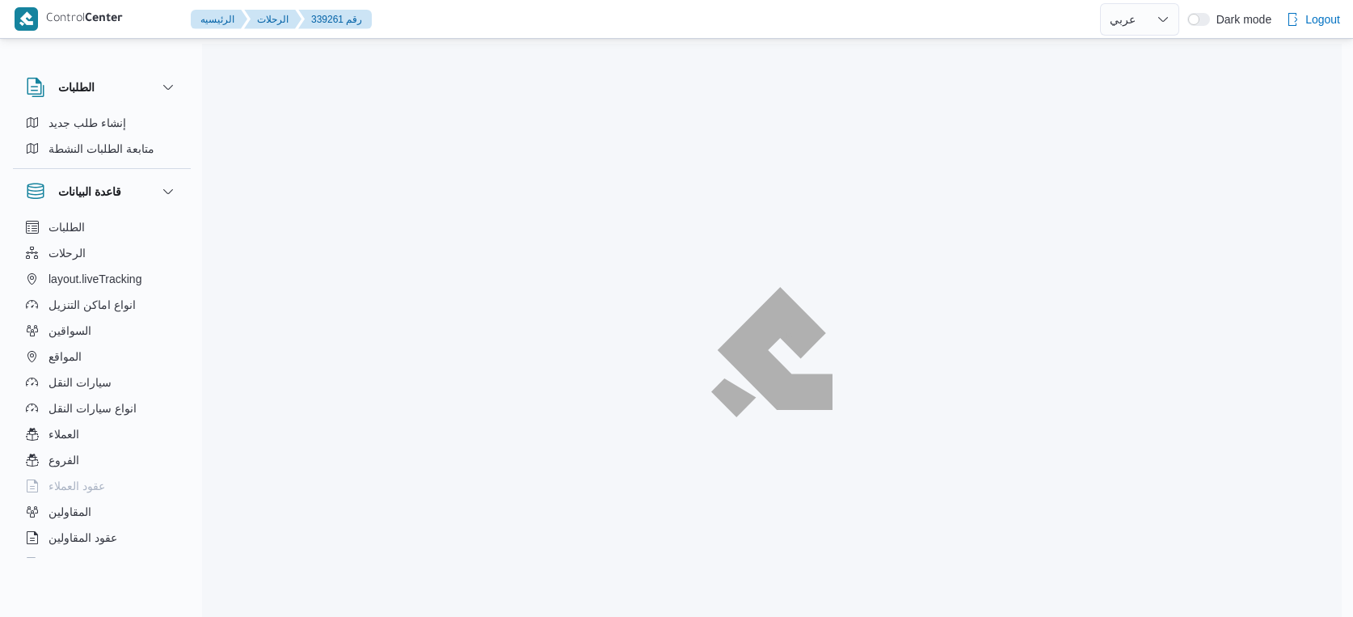
select select "ar"
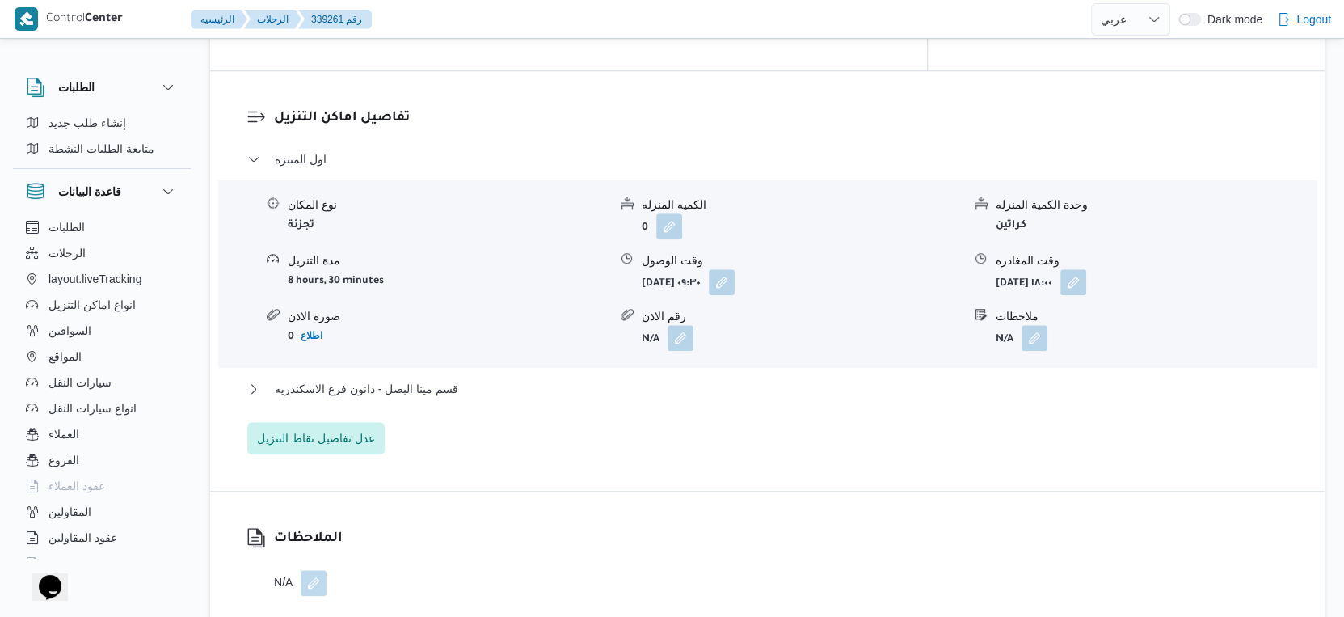
scroll to position [1347, 0]
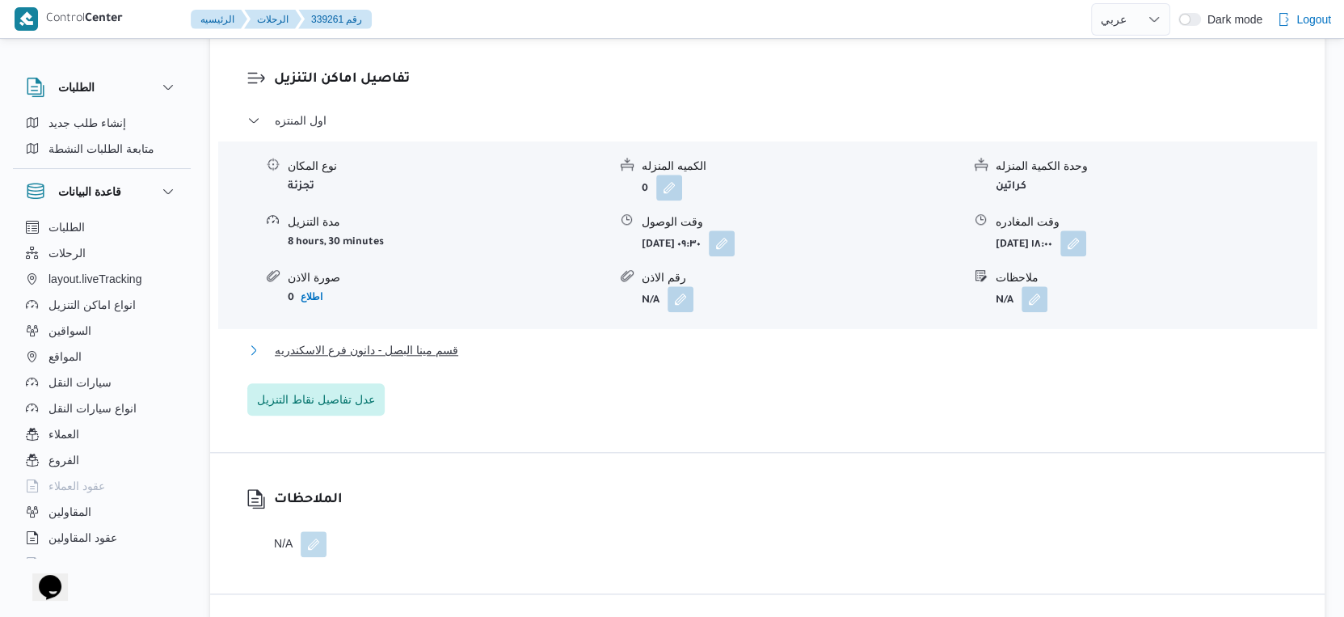
click at [484, 354] on button "قسم مينا البصل - دانون فرع الاسكندريه" at bounding box center [767, 349] width 1041 height 19
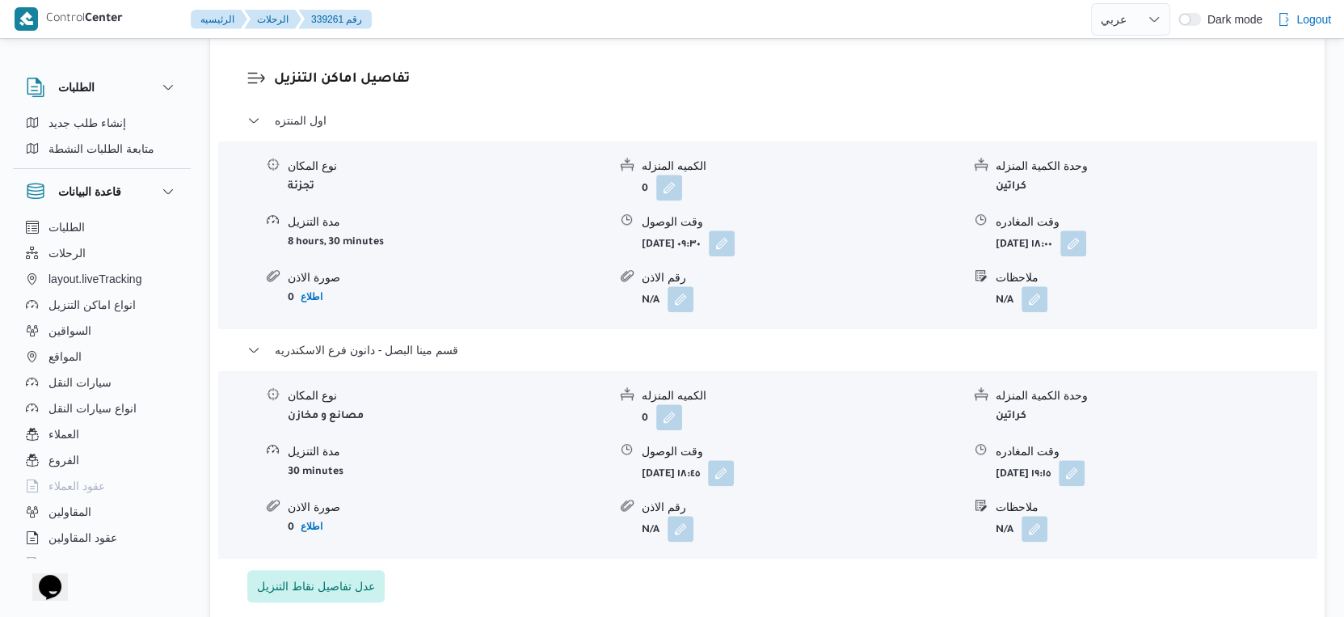
select select "ar"
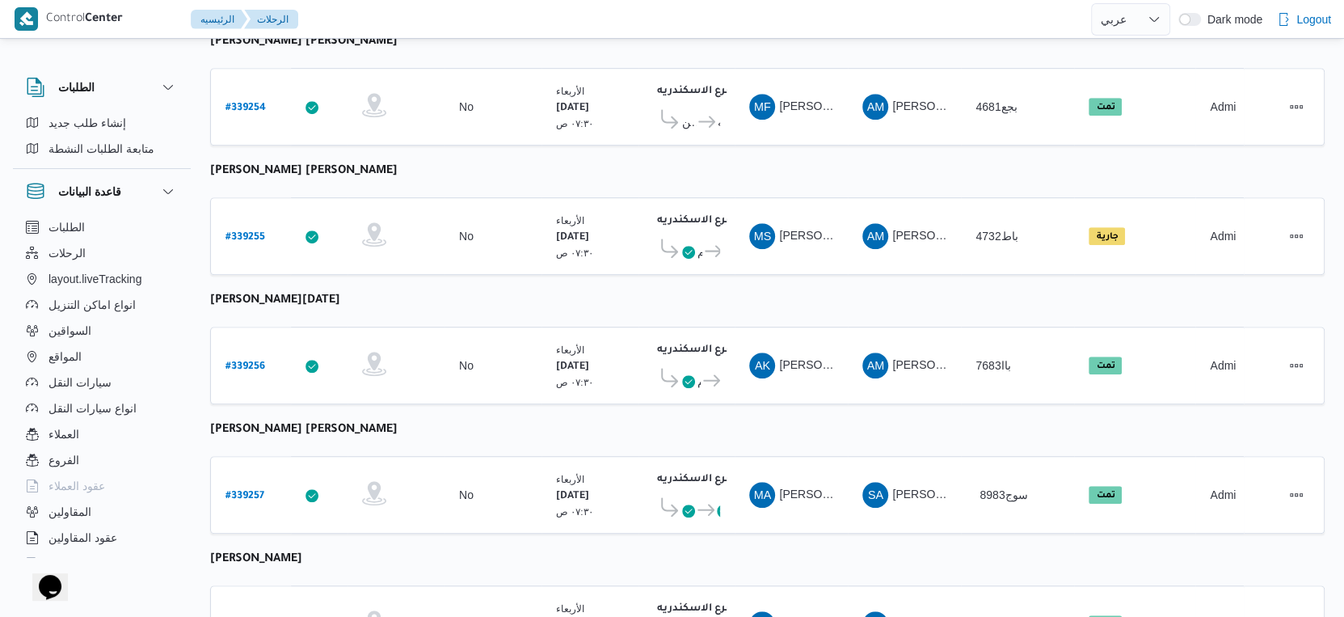
scroll to position [780, 0]
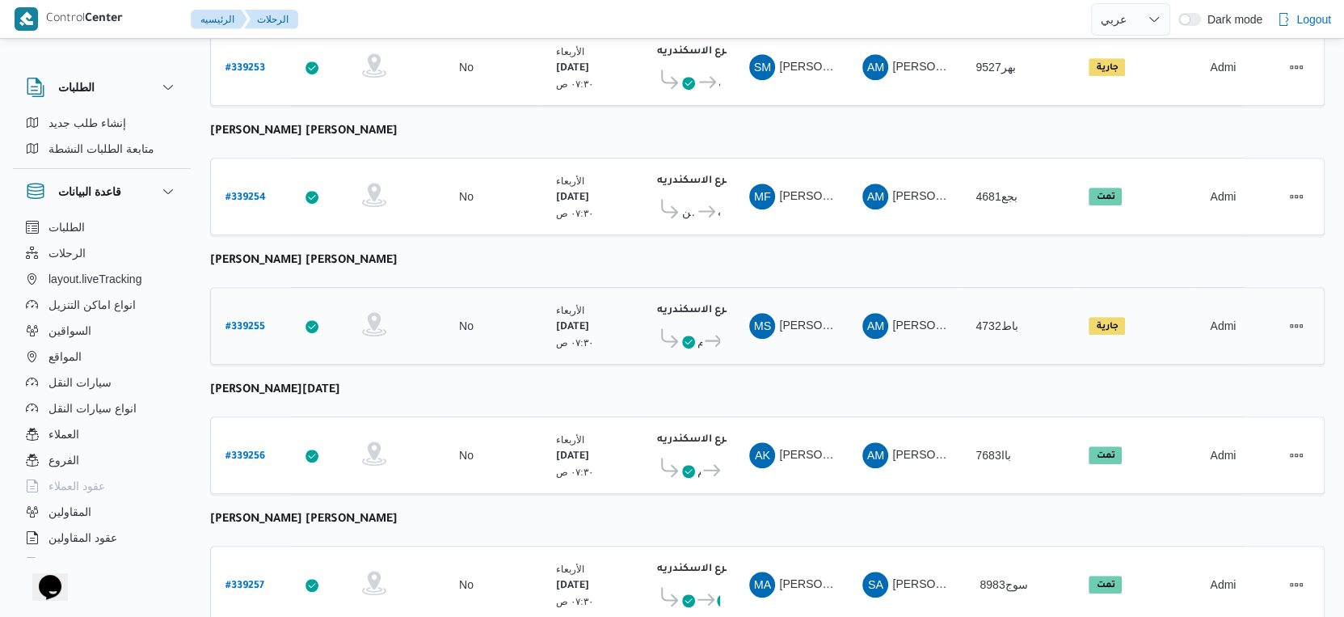
click at [263, 322] on b "# 339255" at bounding box center [246, 327] width 40 height 11
select select "ar"
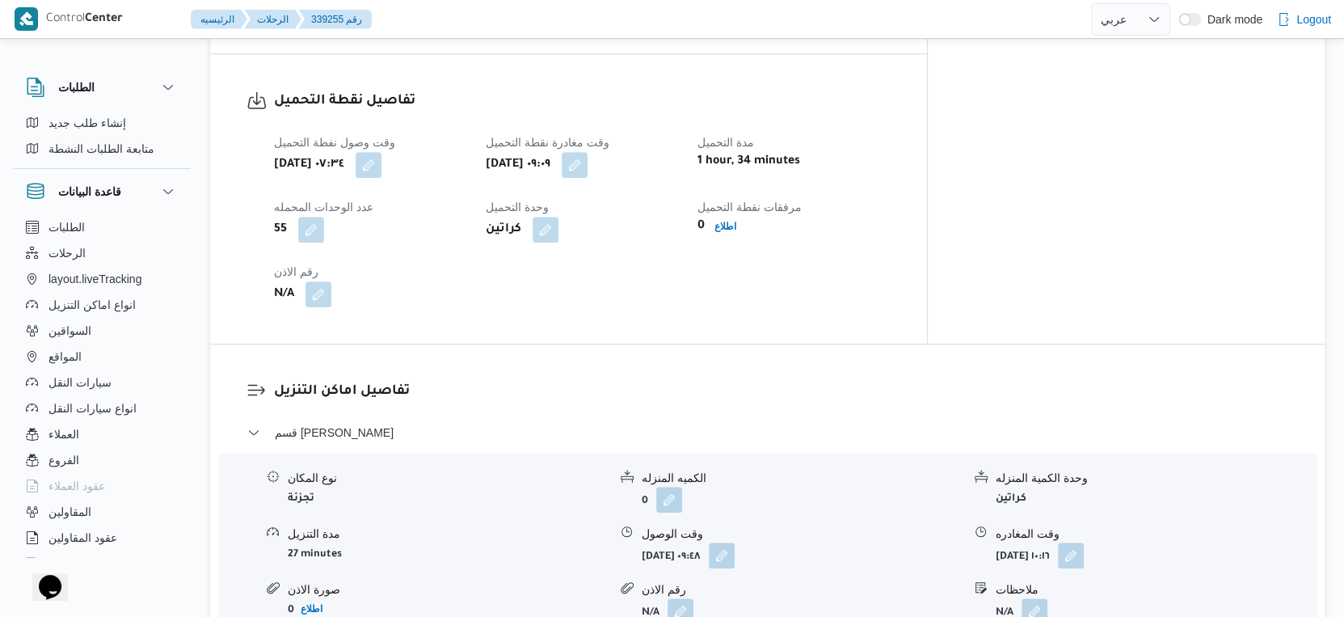
scroll to position [1049, 0]
click at [382, 150] on button "button" at bounding box center [369, 163] width 26 height 26
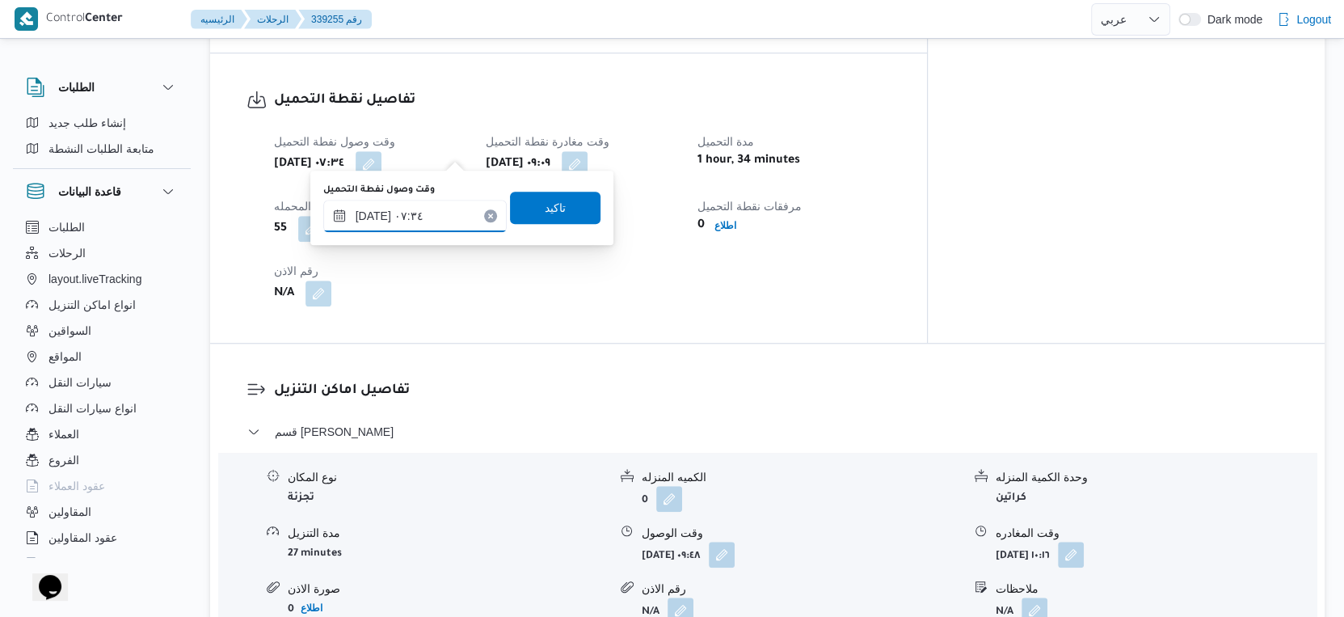
click at [371, 213] on input "[DATE] ٠٧:٣٤" at bounding box center [414, 216] width 183 height 32
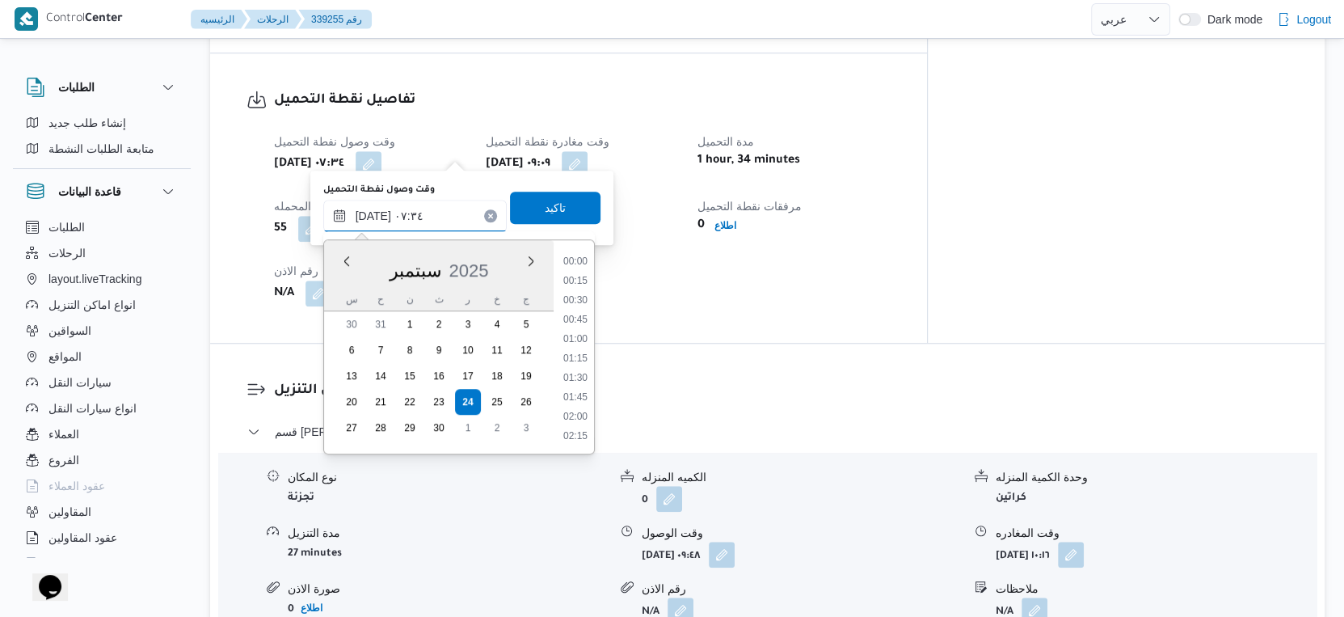
click at [371, 213] on input "[DATE] ٠٧:٣٤" at bounding box center [414, 216] width 183 height 32
type input "[DATE] ٠٧:٢٠"
click at [542, 188] on div "وقت وصول نفطة التحميل [DATE] ٠٧:٢٠ Previous Month Next month [DATE] [DATE] س ح …" at bounding box center [462, 208] width 280 height 52
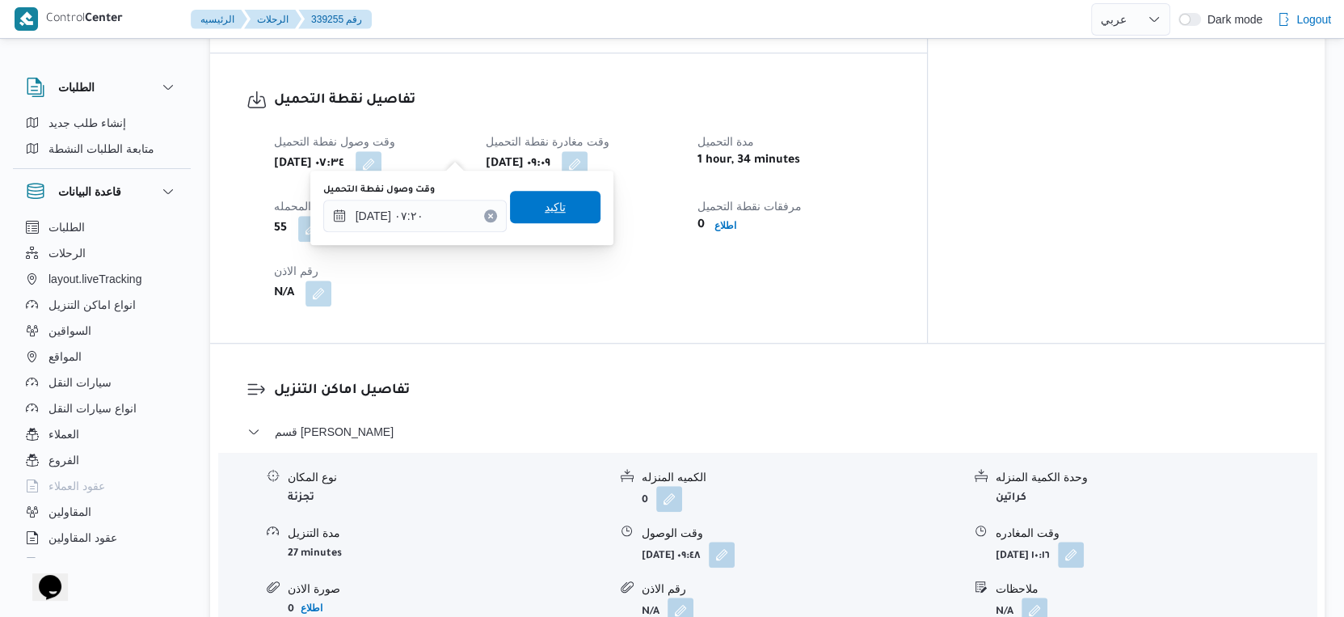
click at [545, 223] on span "تاكيد" at bounding box center [555, 207] width 91 height 32
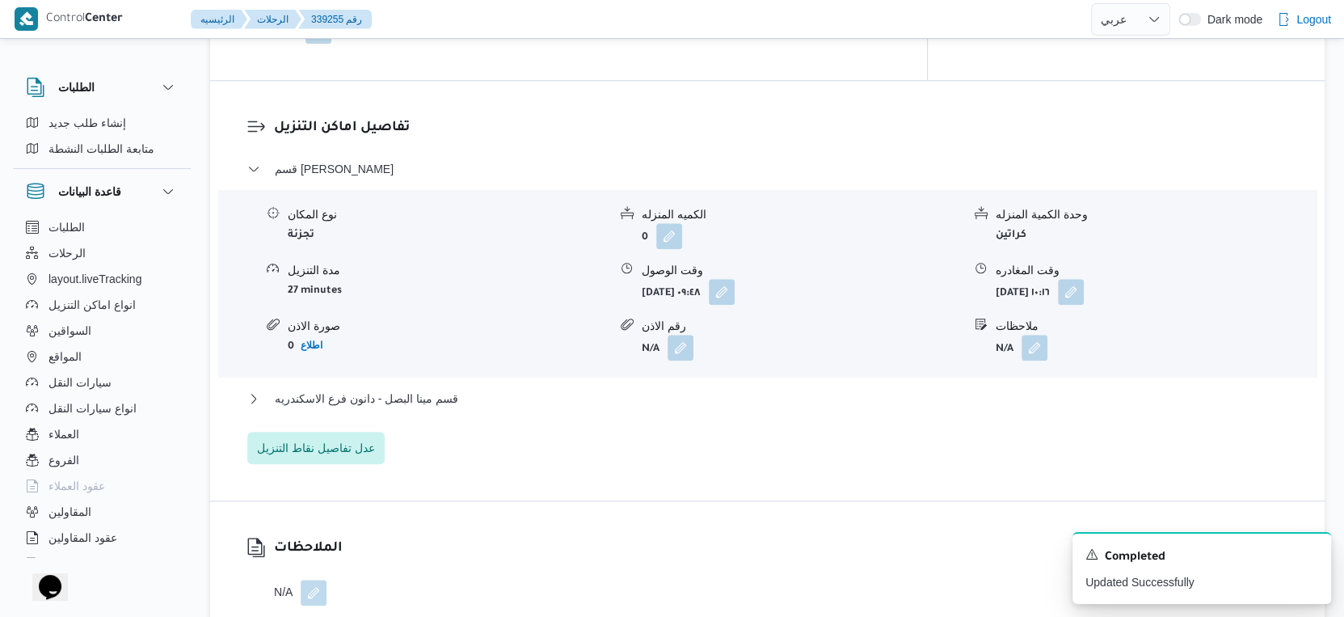
scroll to position [1319, 0]
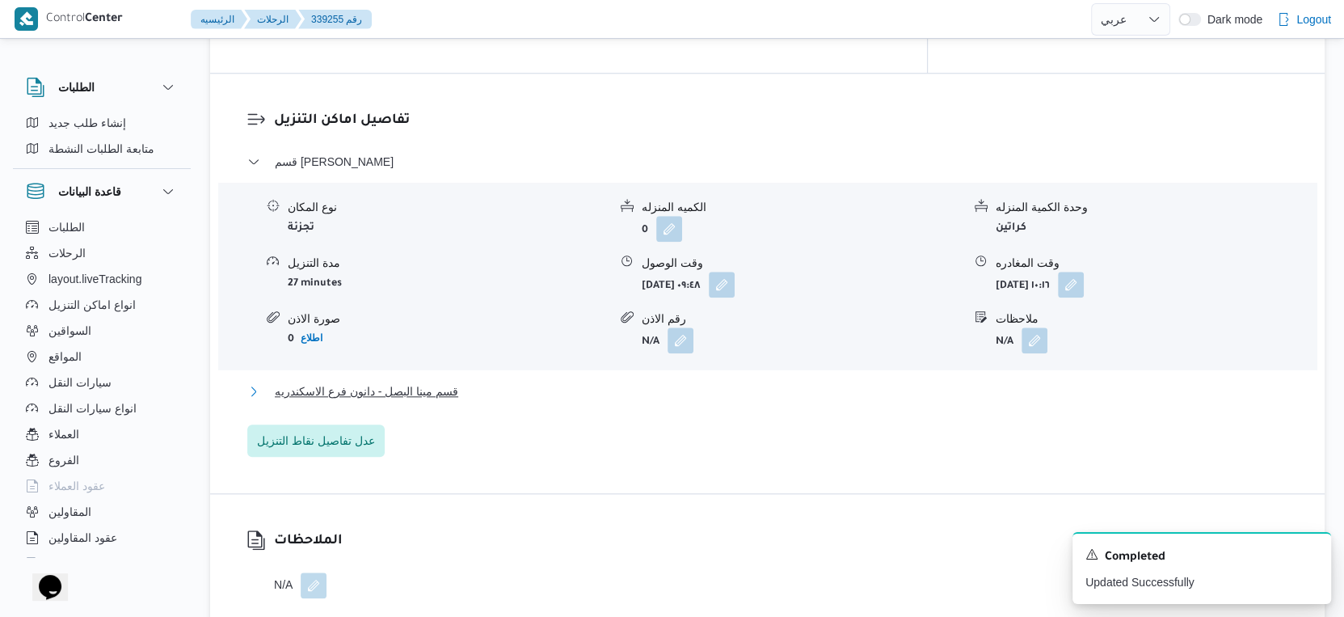
click at [464, 382] on button "قسم مينا البصل - دانون فرع الاسكندريه" at bounding box center [767, 391] width 1041 height 19
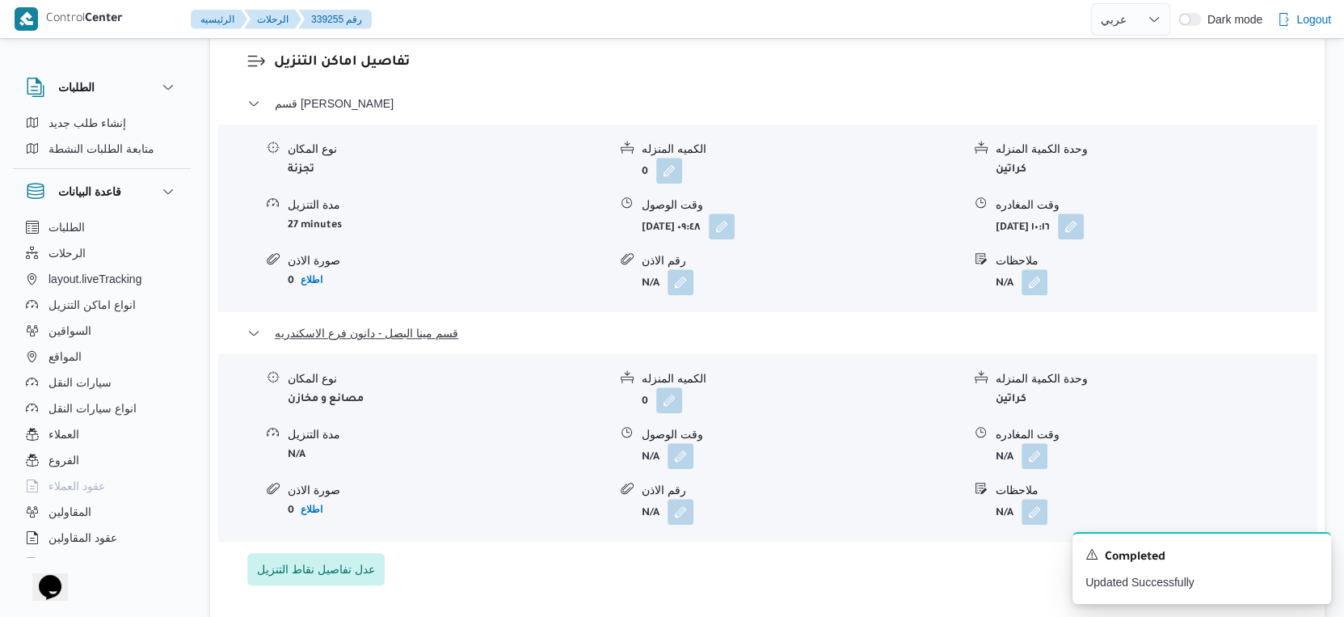
scroll to position [1408, 0]
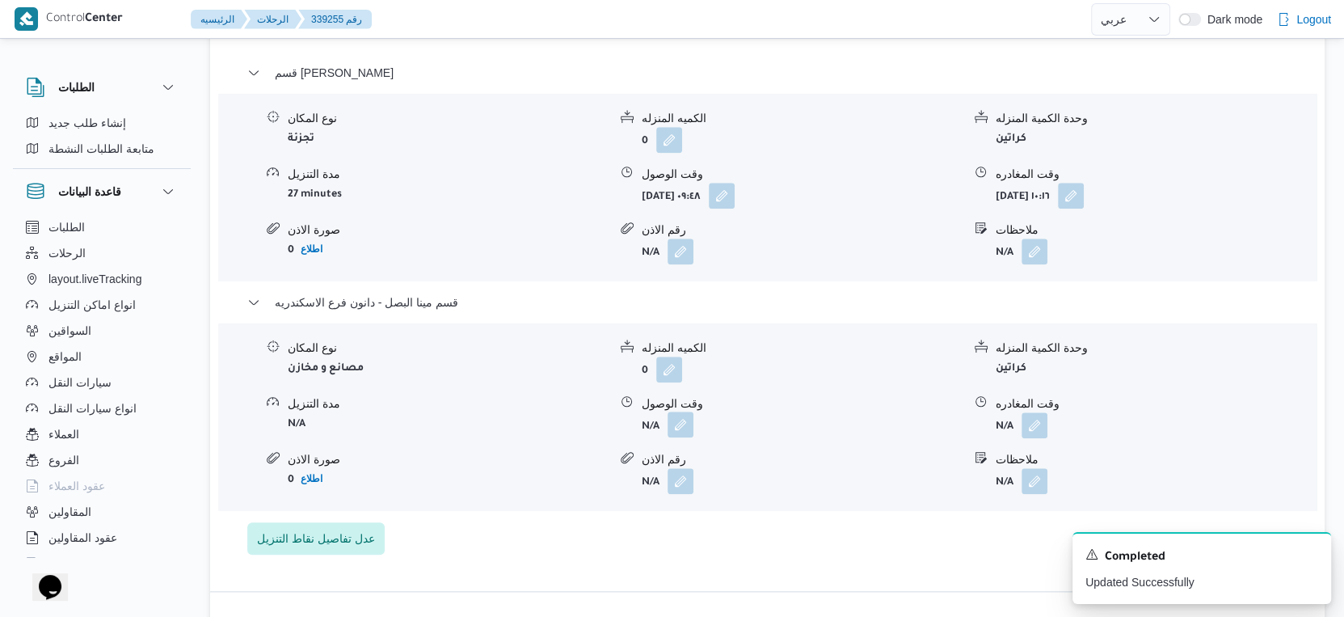
click at [693, 411] on button "button" at bounding box center [681, 424] width 26 height 26
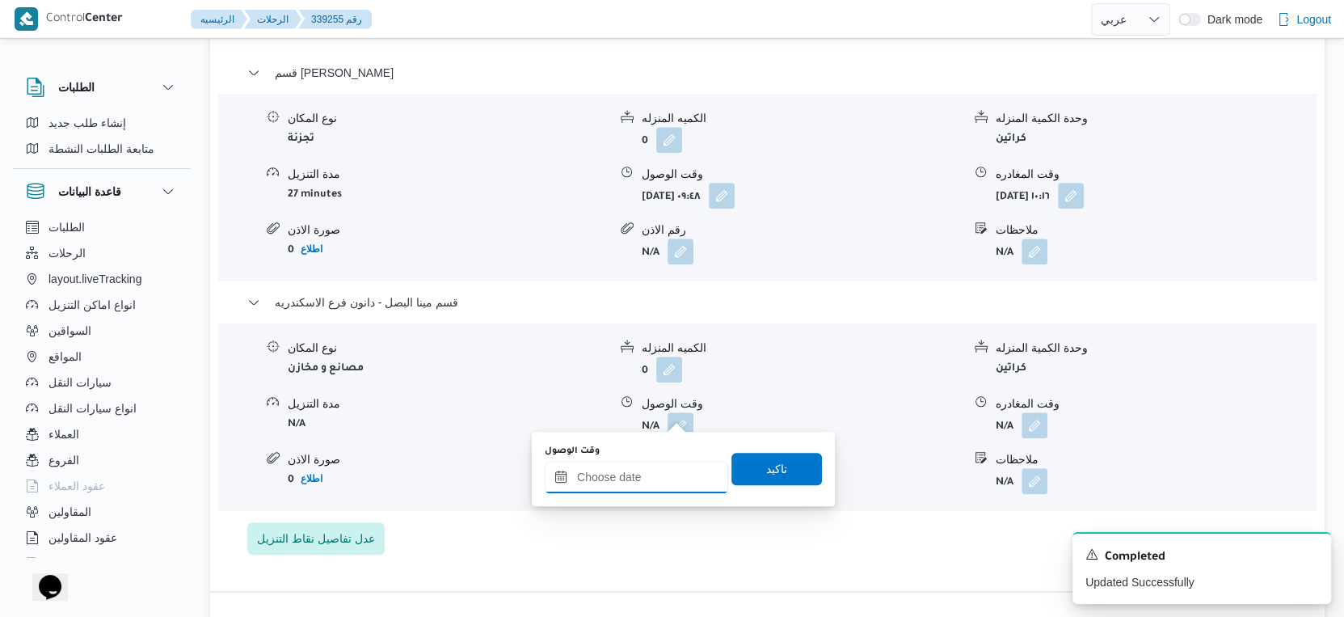
click at [658, 486] on input "وقت الوصول" at bounding box center [636, 477] width 183 height 32
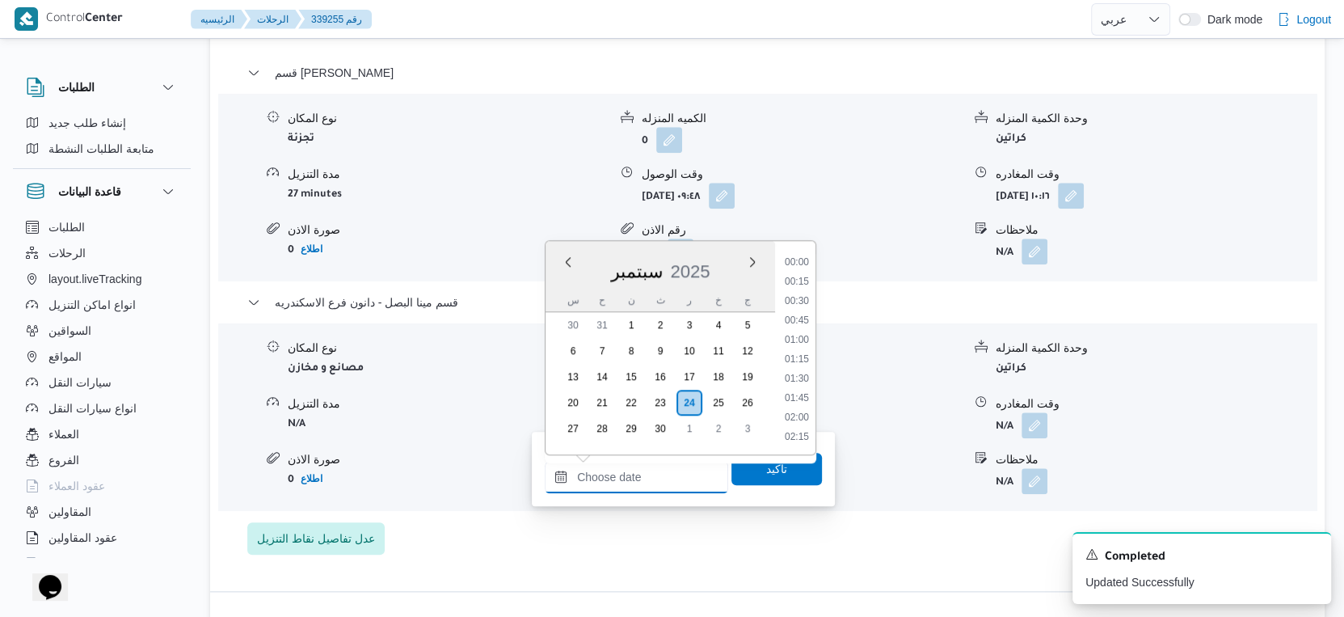
scroll to position [1394, 0]
click at [799, 279] on li "18:15" at bounding box center [796, 284] width 37 height 16
type input "[DATE] ١٨:١٥"
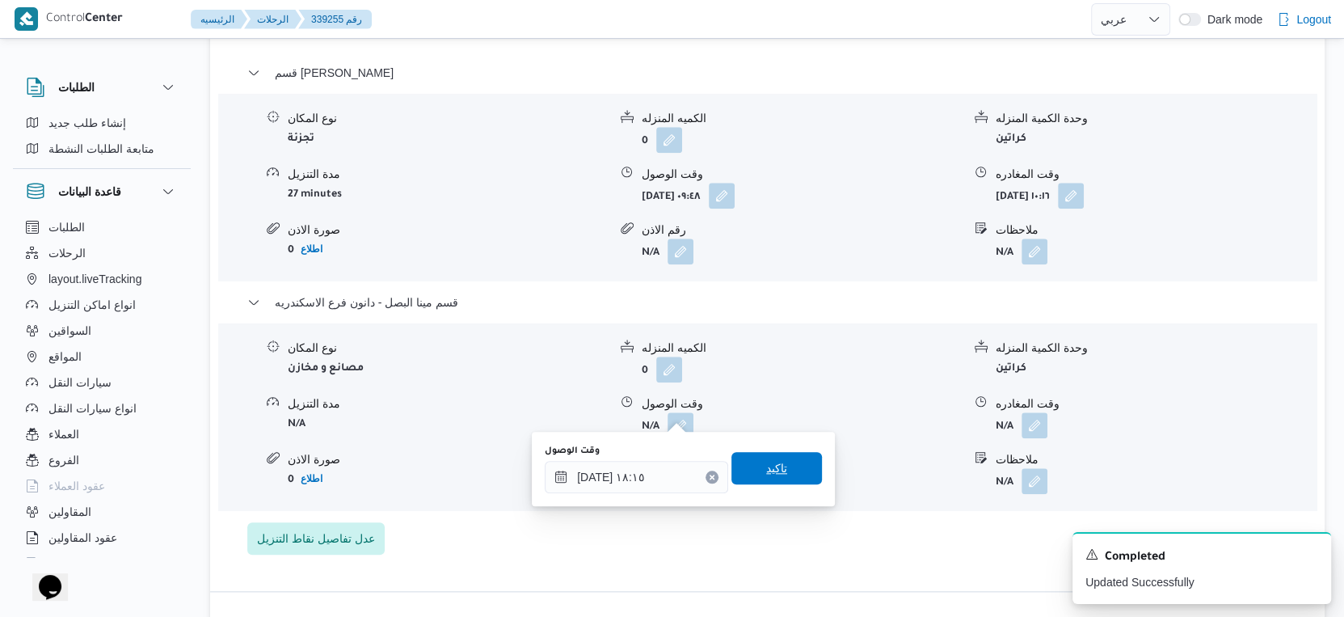
click at [782, 455] on span "تاكيد" at bounding box center [777, 468] width 91 height 32
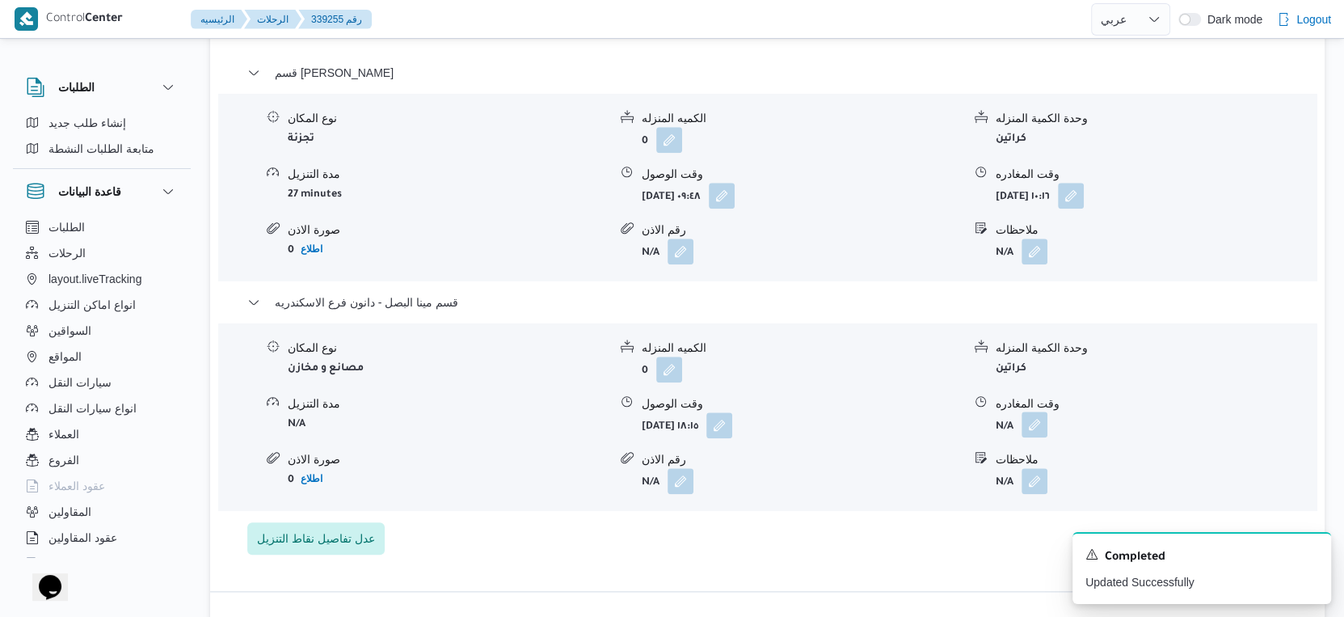
click at [1024, 411] on button "button" at bounding box center [1035, 424] width 26 height 26
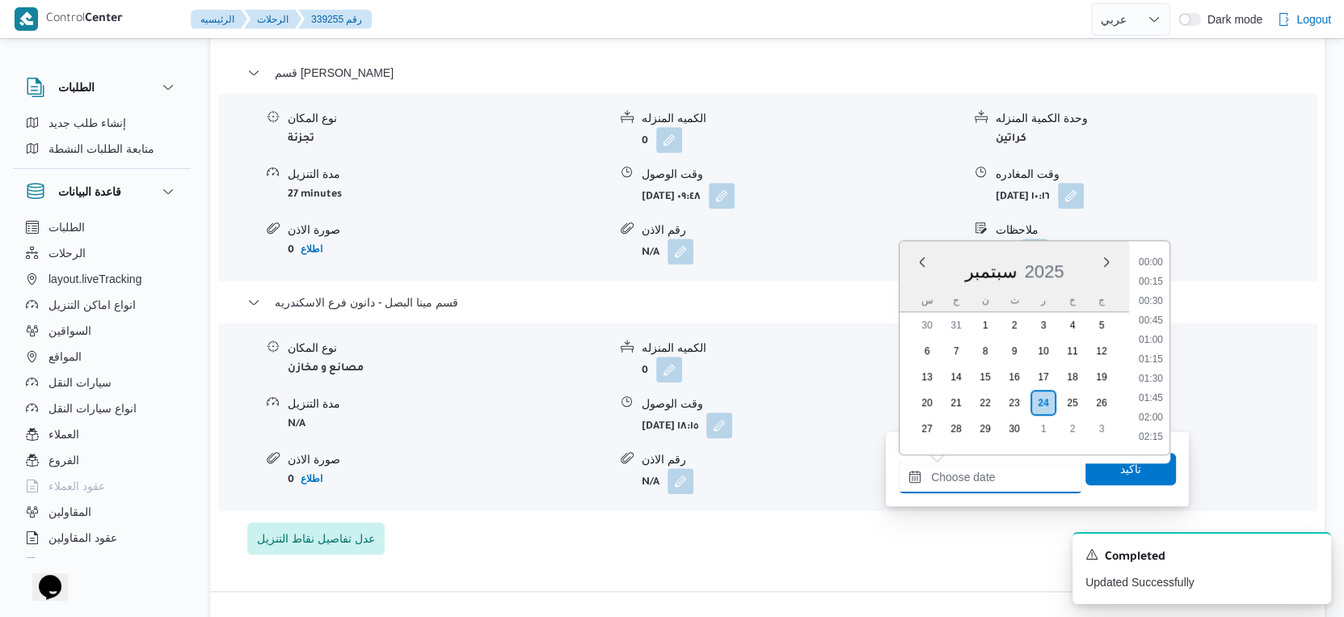
drag, startPoint x: 1015, startPoint y: 479, endPoint x: 1120, endPoint y: 401, distance: 130.6
click at [1015, 479] on input "وقت المغادره" at bounding box center [990, 477] width 183 height 32
click at [1155, 320] on li "18:45" at bounding box center [1150, 323] width 37 height 16
type input "[DATE] ١٨:٤٥"
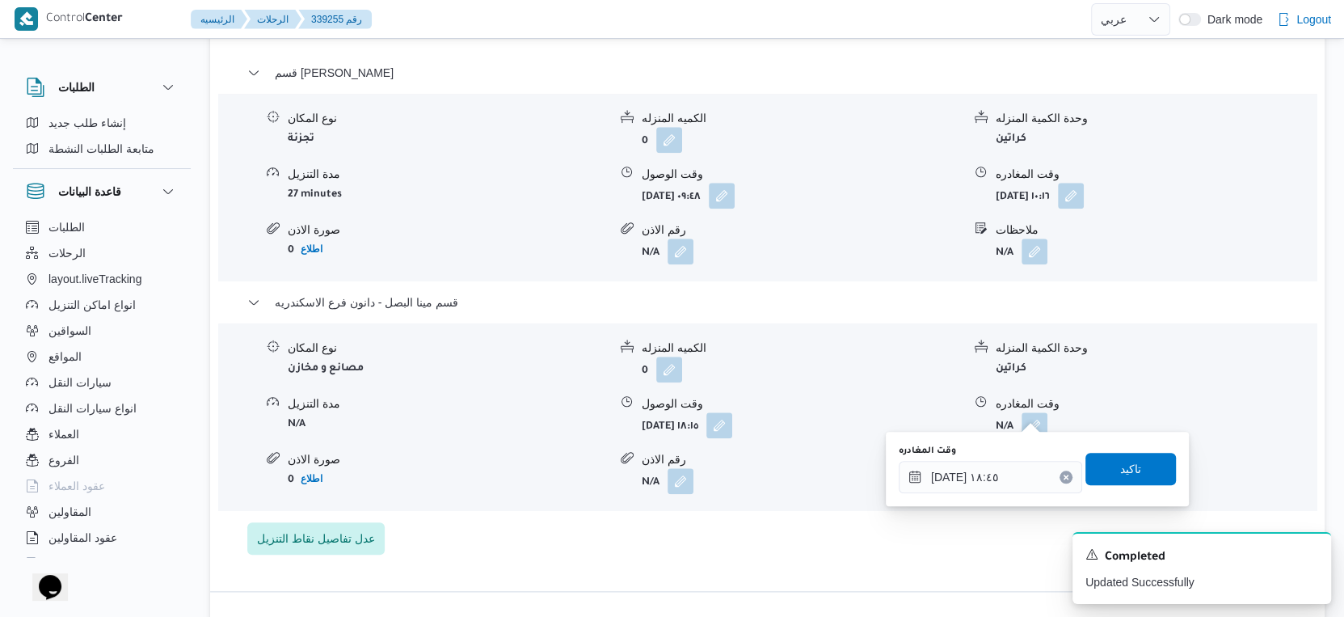
click at [1111, 445] on div "وقت المغادره [DATE] ١٨:٤٥ تاكيد" at bounding box center [1037, 469] width 280 height 52
click at [1123, 464] on span "تاكيد" at bounding box center [1130, 467] width 21 height 19
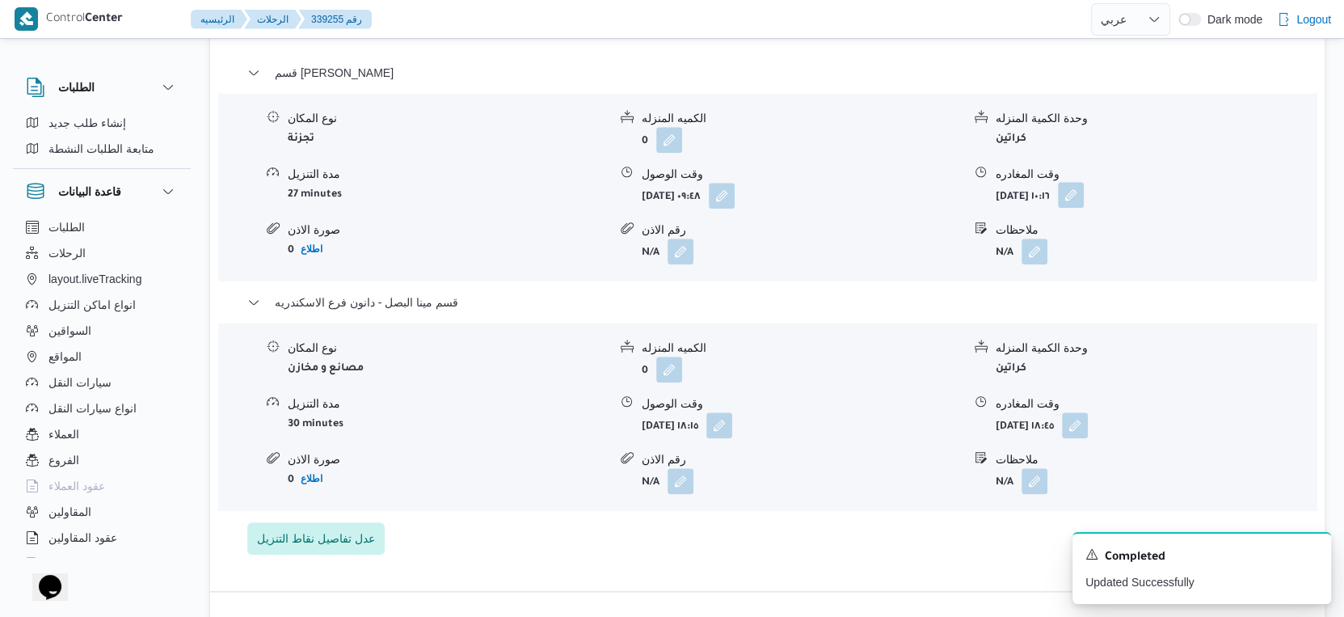
click at [1084, 182] on button "button" at bounding box center [1071, 195] width 26 height 26
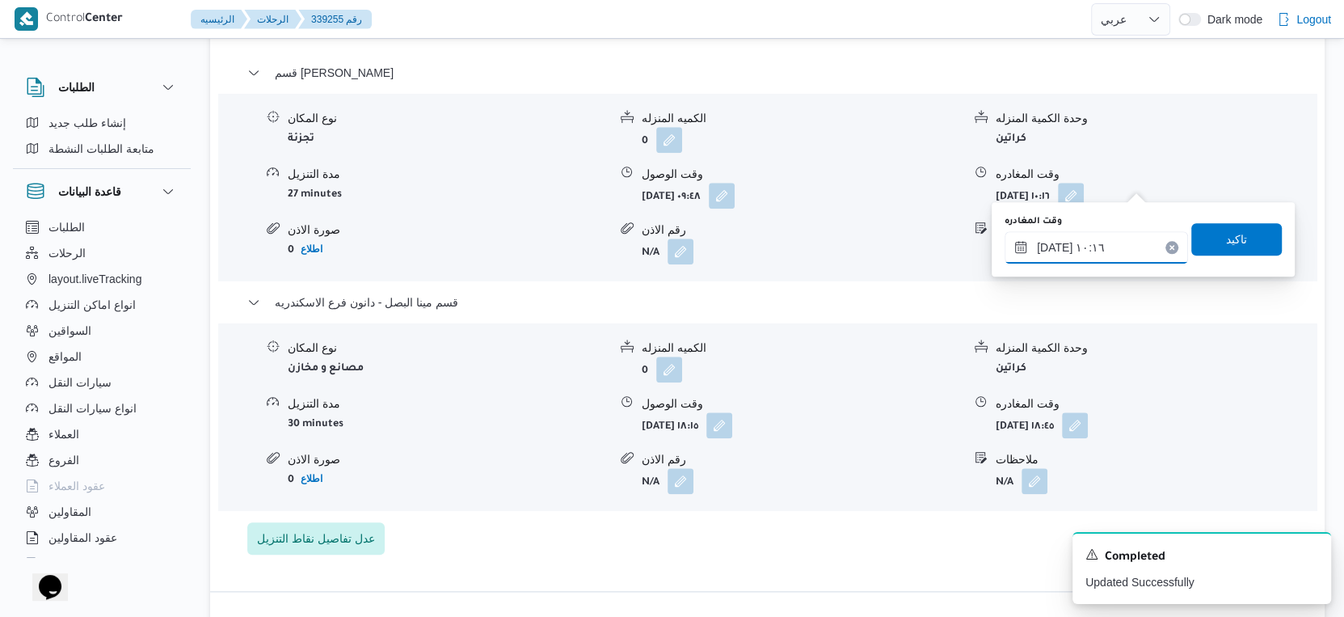
click at [1113, 232] on input "[DATE] ١٠:١٦" at bounding box center [1096, 247] width 183 height 32
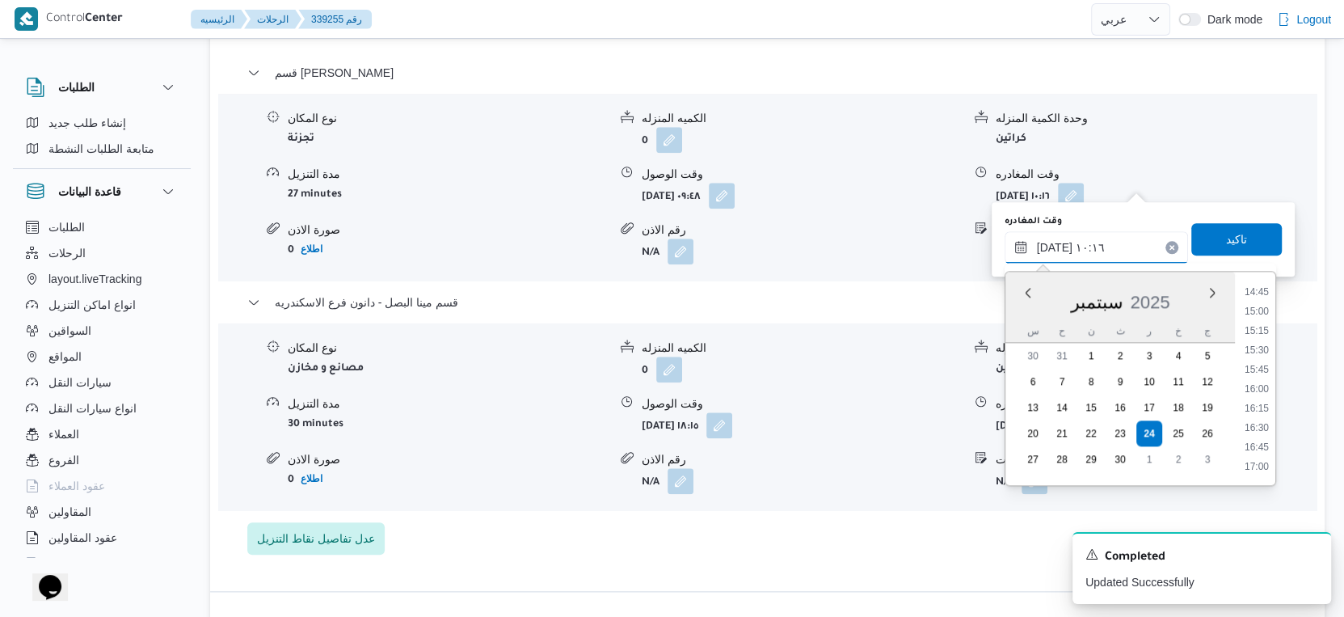
scroll to position [1235, 0]
click at [1259, 431] on li "17:45" at bounding box center [1256, 435] width 37 height 16
type input "[DATE] ١٧:٤٥"
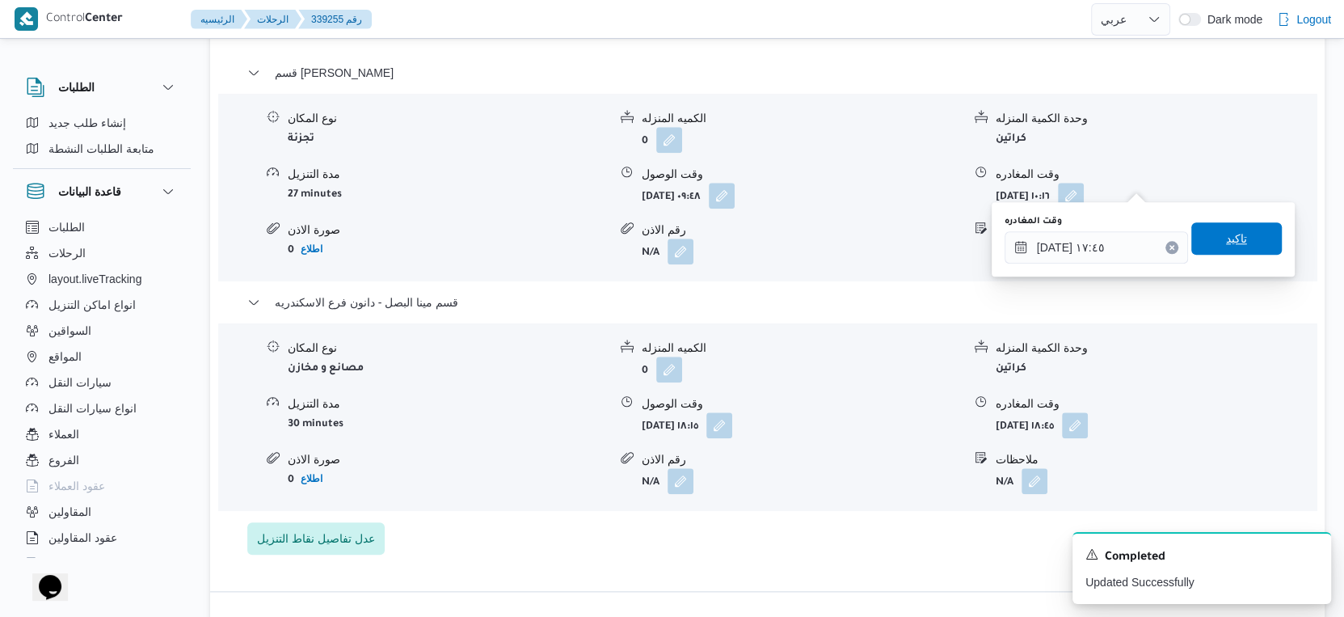
click at [1238, 229] on span "تاكيد" at bounding box center [1236, 238] width 91 height 32
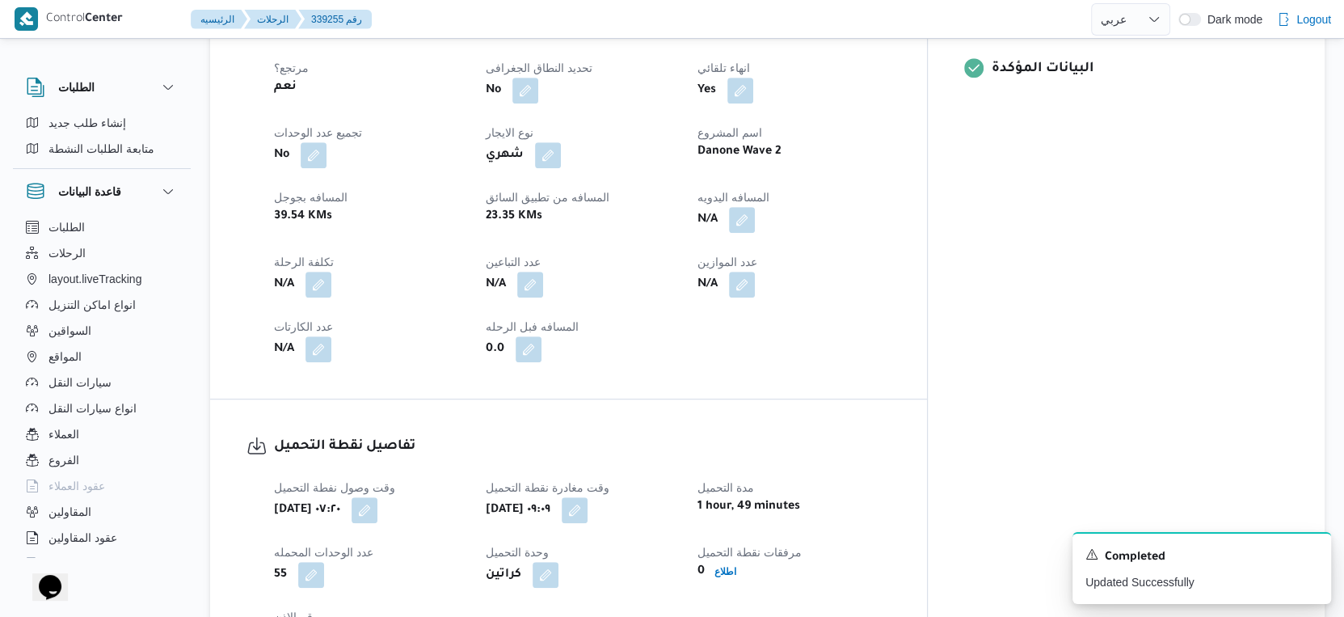
scroll to position [601, 0]
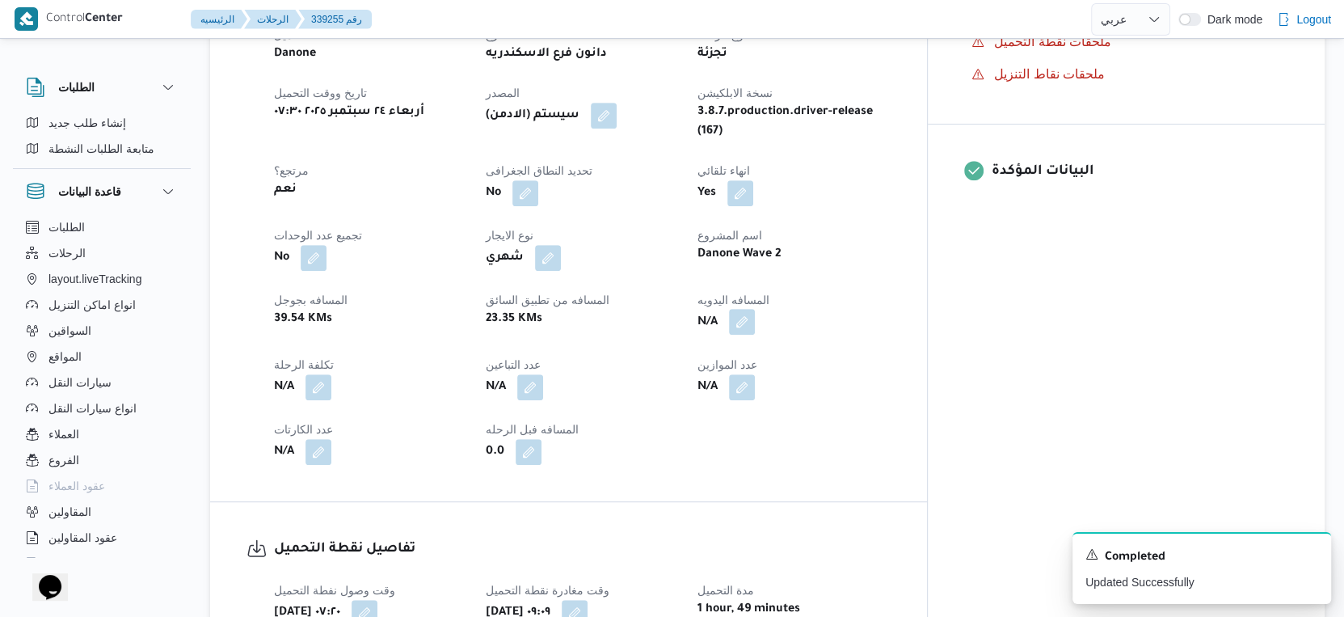
click at [755, 318] on button "button" at bounding box center [742, 322] width 26 height 26
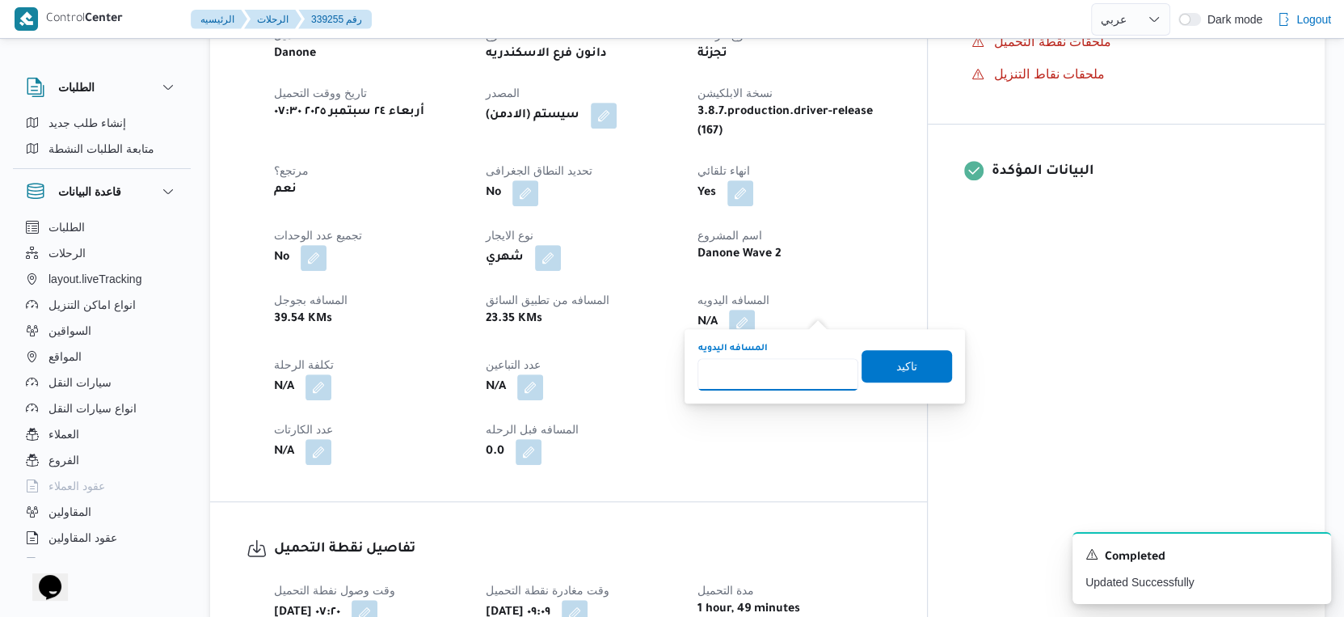
click at [766, 376] on input "المسافه اليدويه" at bounding box center [778, 374] width 161 height 32
type input "35"
click at [896, 363] on span "تاكيد" at bounding box center [906, 365] width 21 height 19
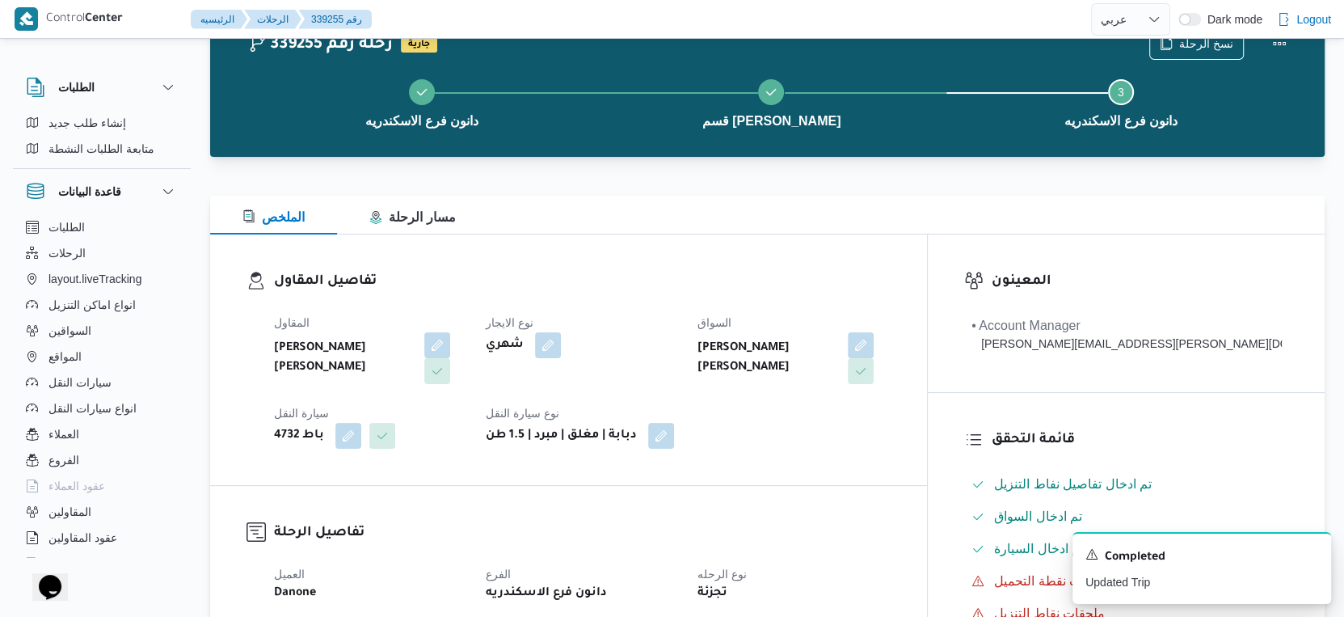
scroll to position [0, 0]
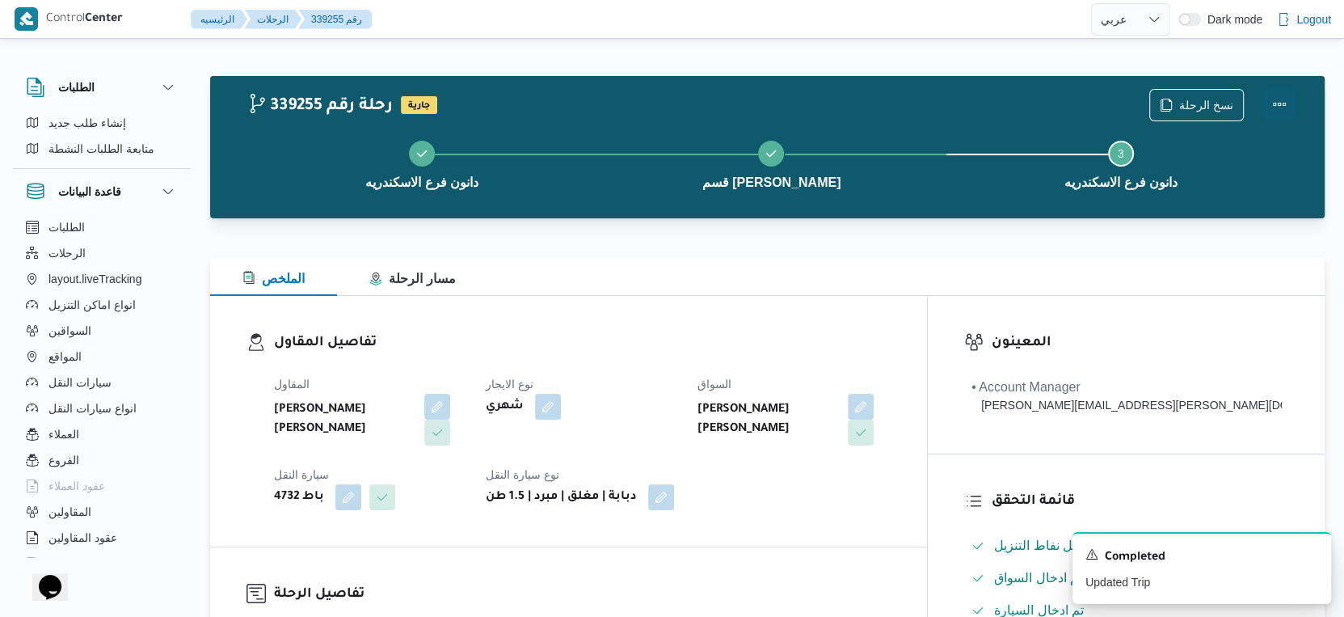
click at [1284, 89] on button "Actions" at bounding box center [1279, 104] width 32 height 32
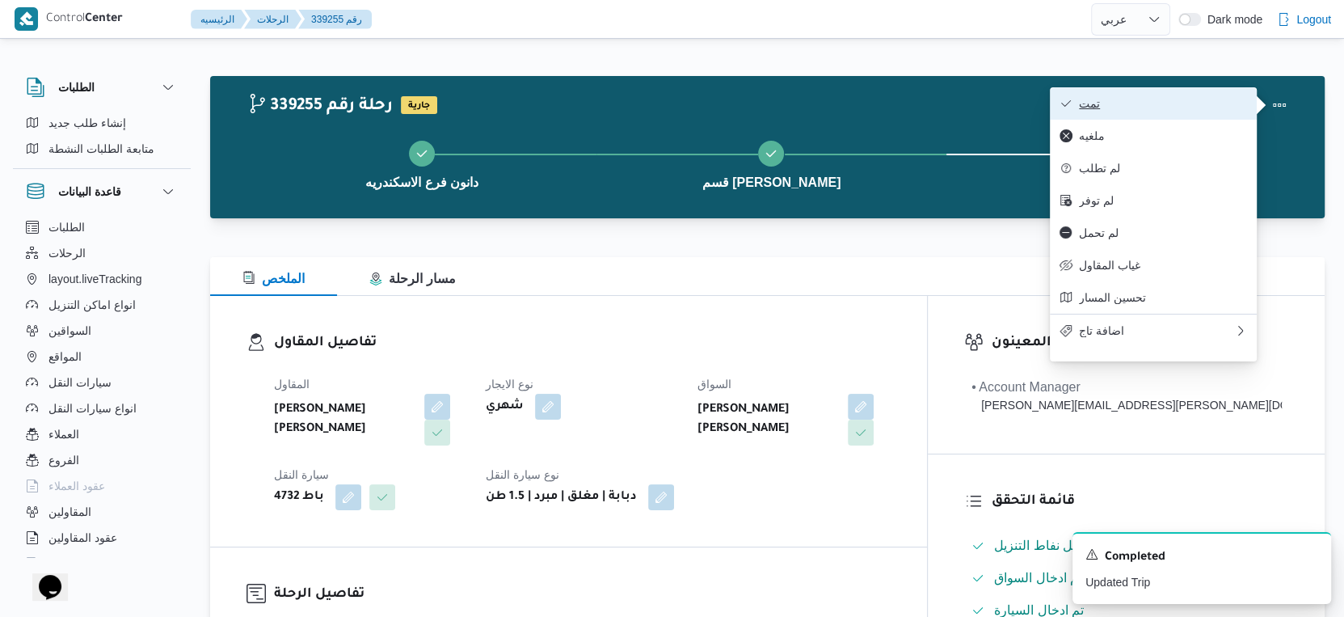
click at [1224, 98] on span "تمت" at bounding box center [1163, 103] width 168 height 13
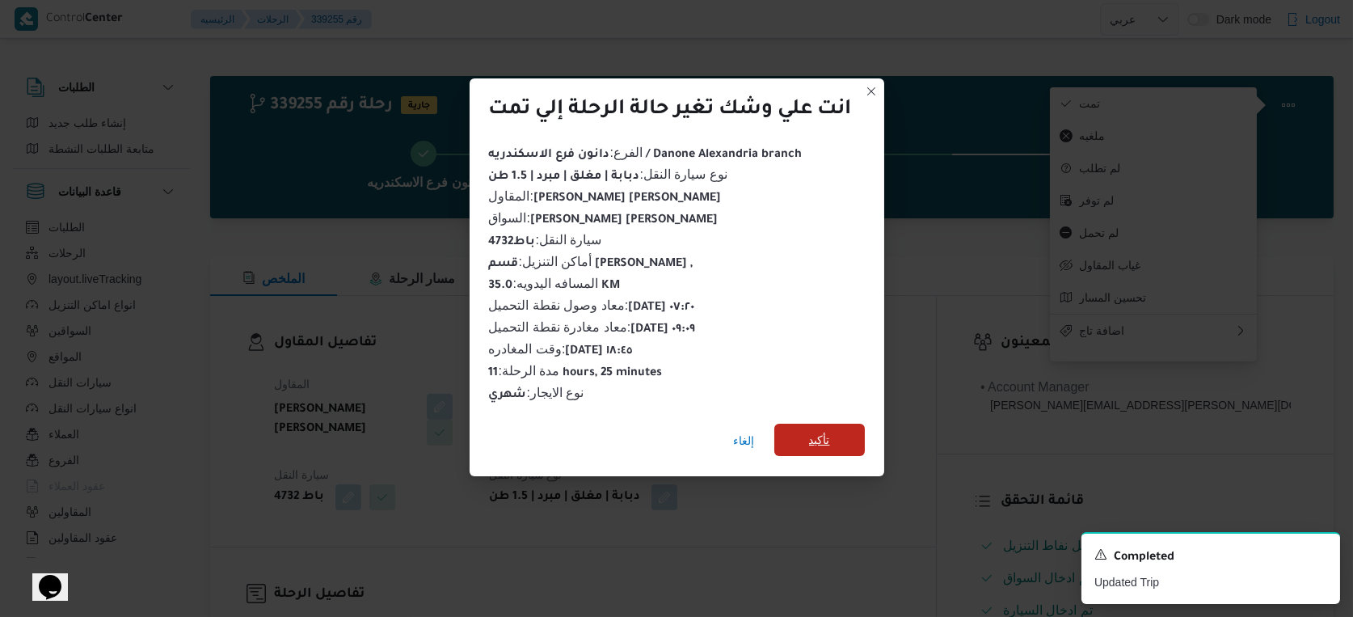
click at [815, 424] on span "تأكيد" at bounding box center [819, 440] width 91 height 32
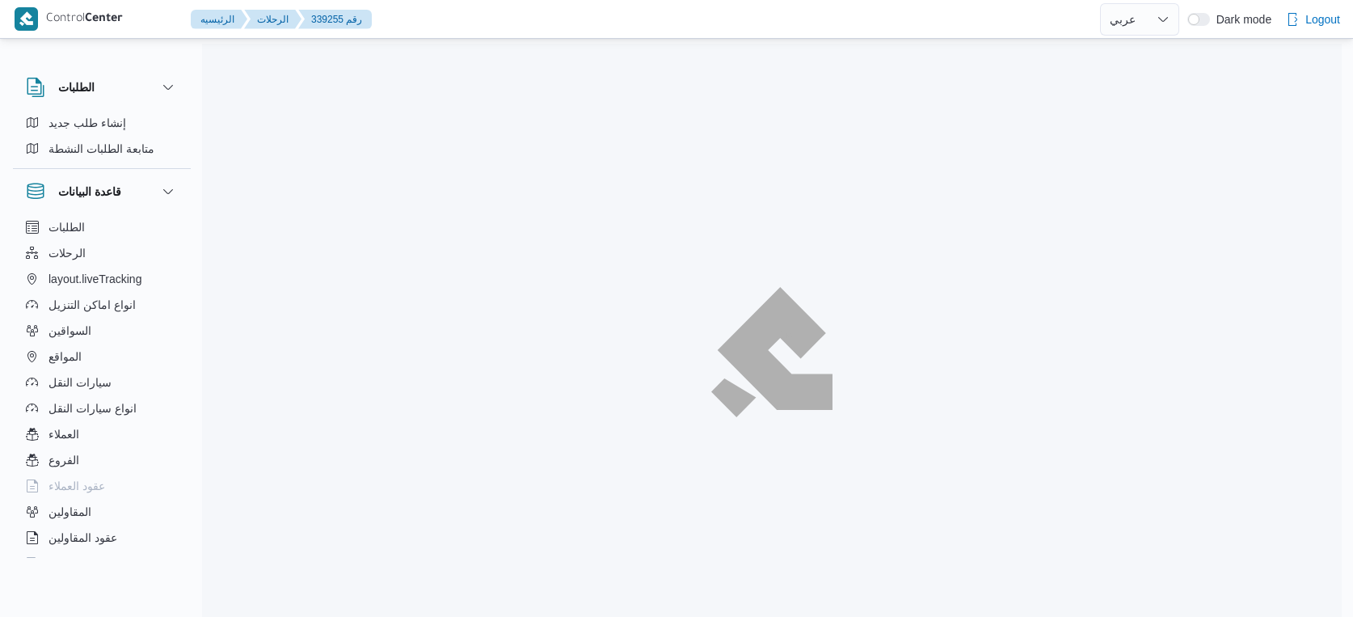
select select "ar"
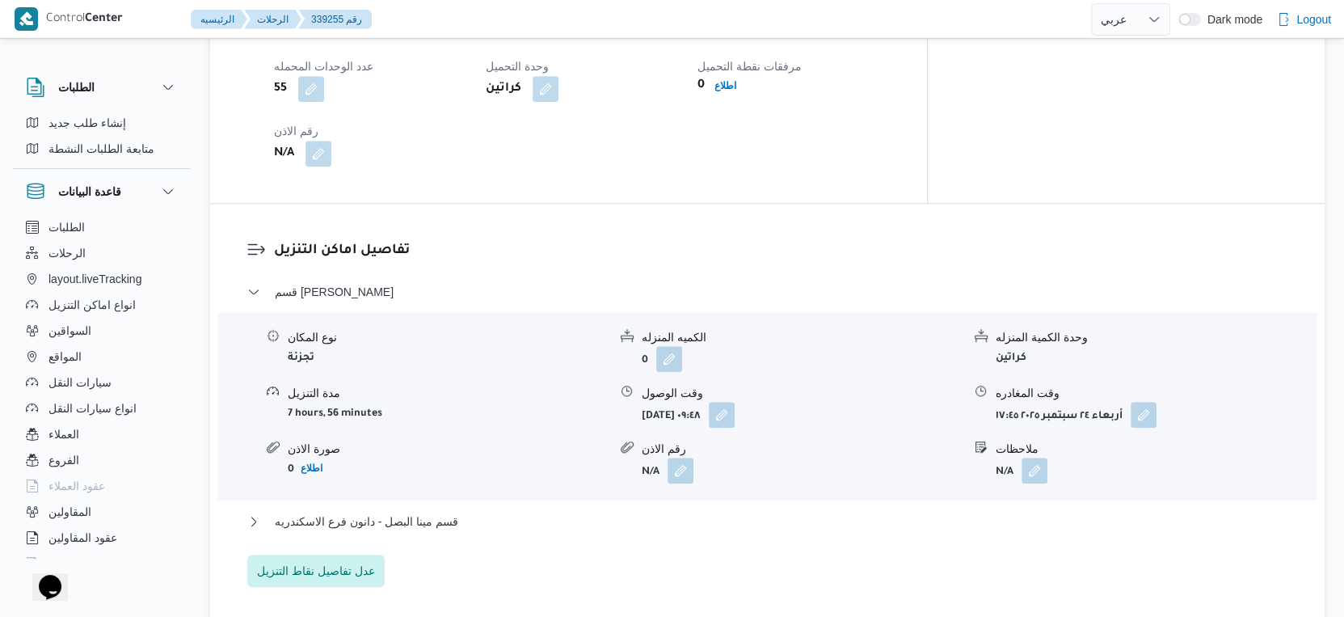
scroll to position [1436, 0]
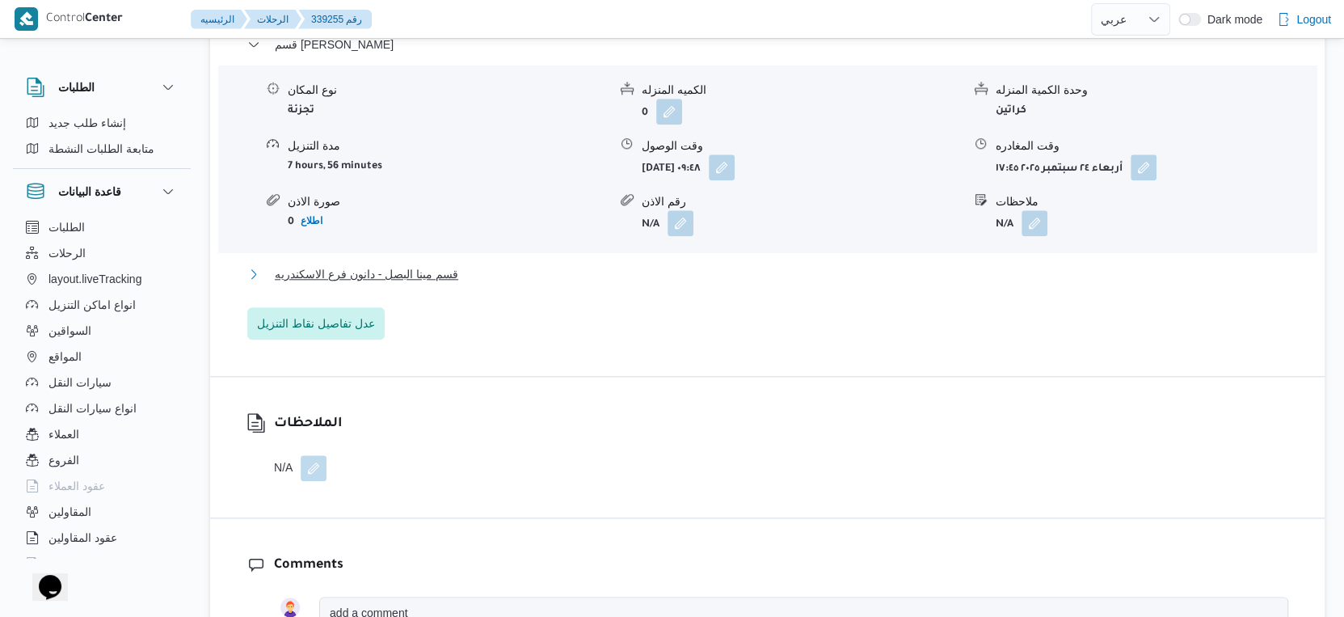
click at [444, 264] on span "قسم مينا البصل - دانون فرع الاسكندريه" at bounding box center [366, 273] width 183 height 19
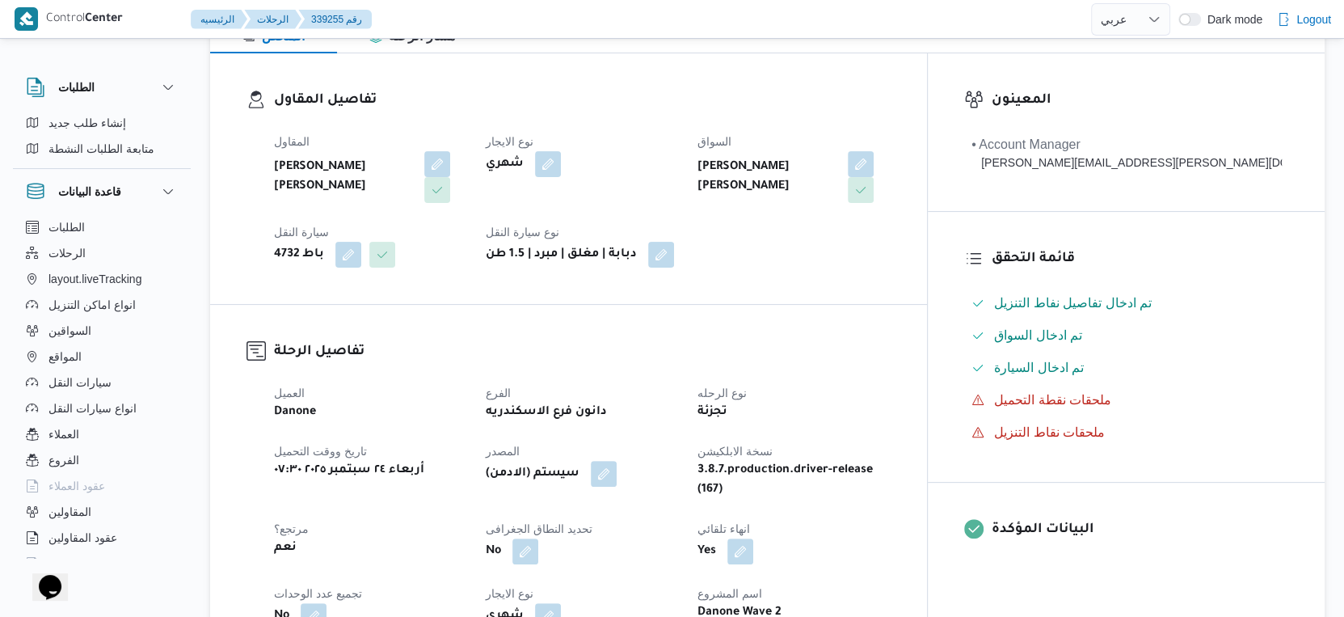
scroll to position [449, 0]
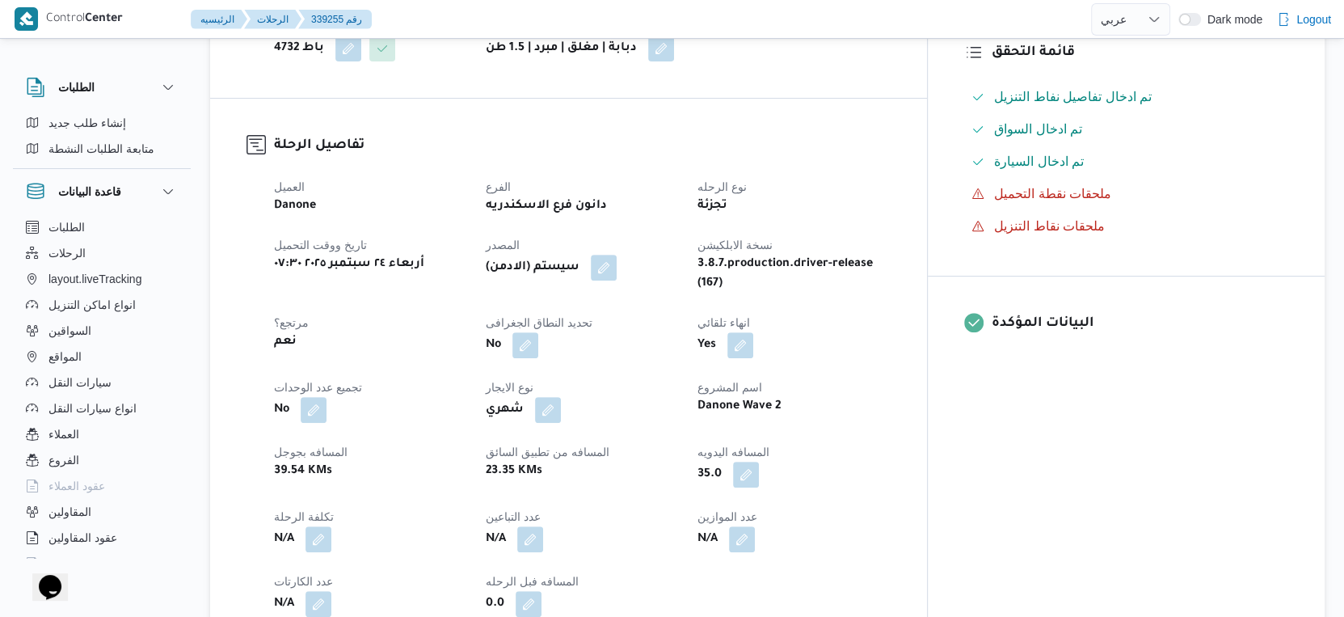
select select "ar"
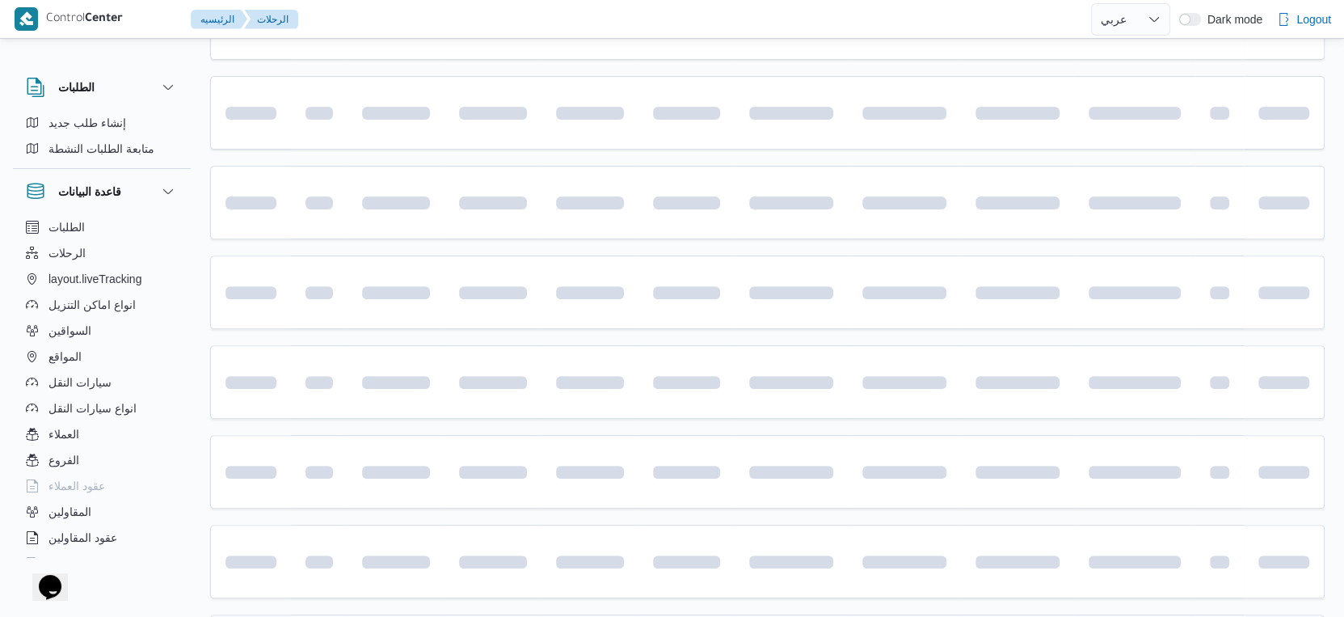
scroll to position [780, 0]
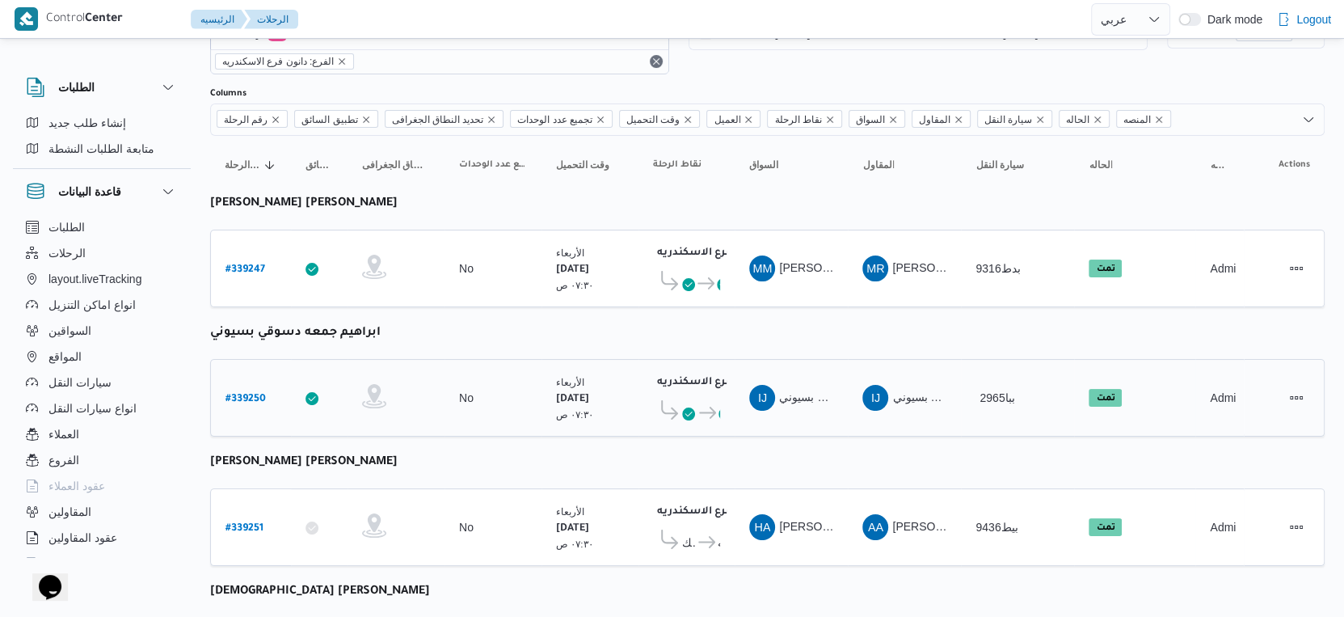
click at [254, 394] on b "# 339250" at bounding box center [246, 399] width 40 height 11
select select "ar"
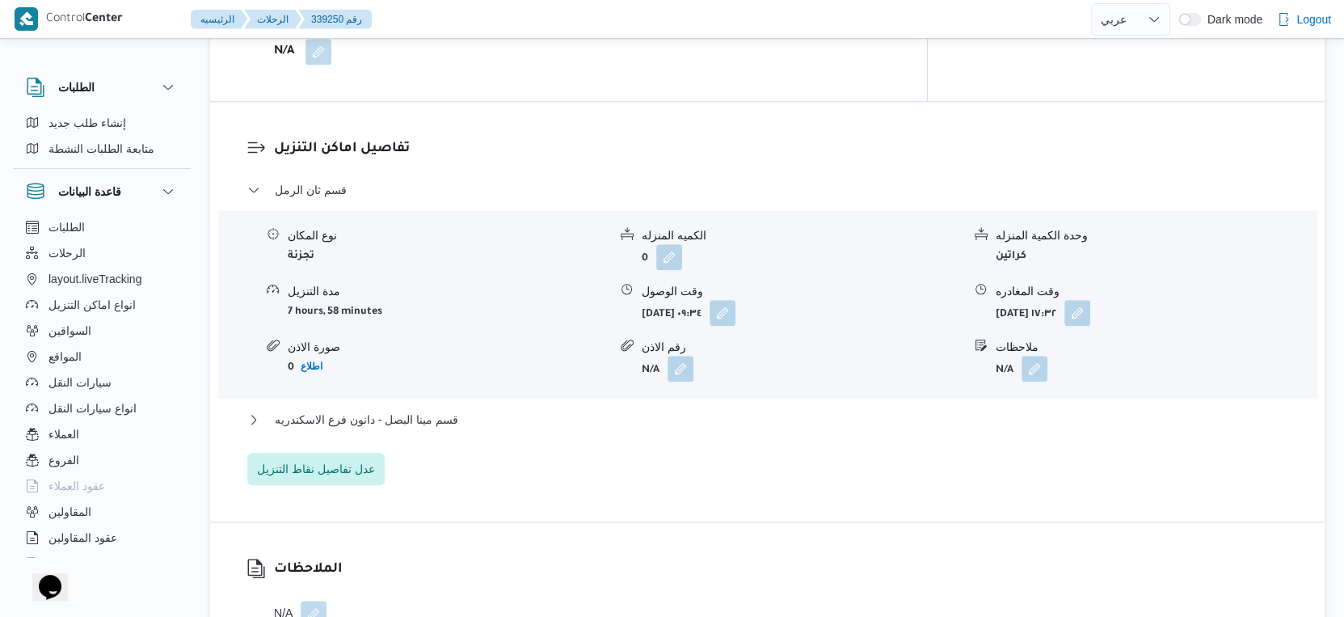
scroll to position [1347, 0]
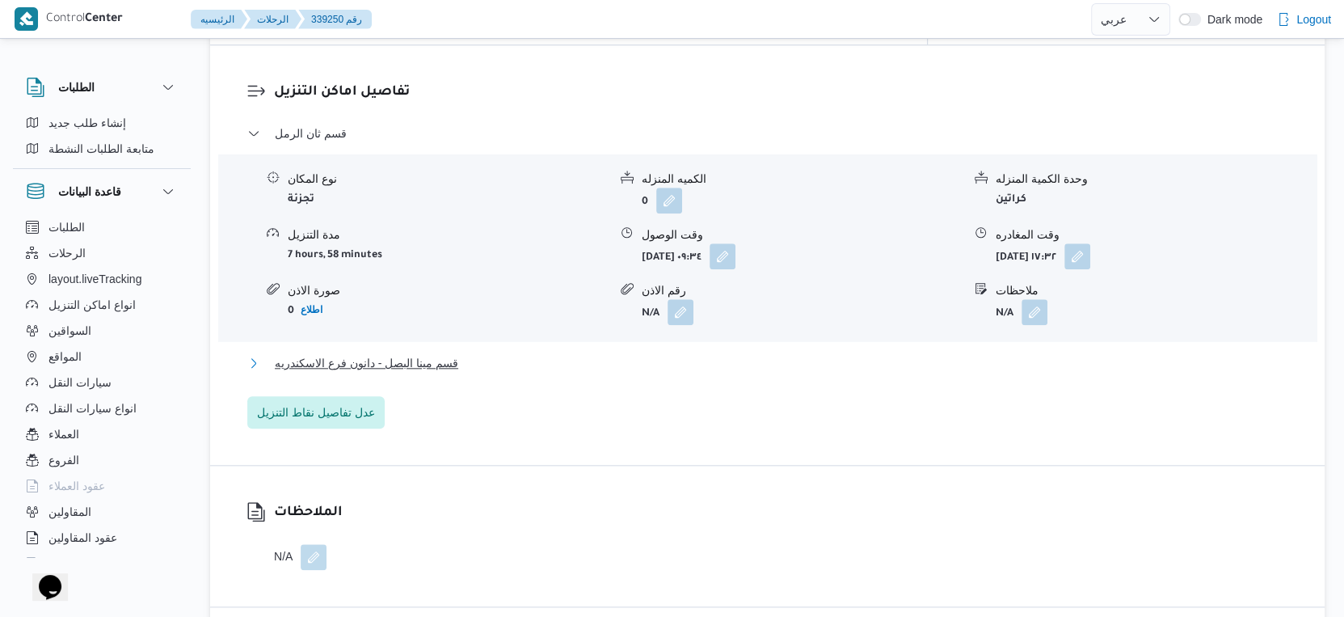
click at [493, 353] on button "قسم مينا البصل - دانون فرع الاسكندريه" at bounding box center [767, 362] width 1041 height 19
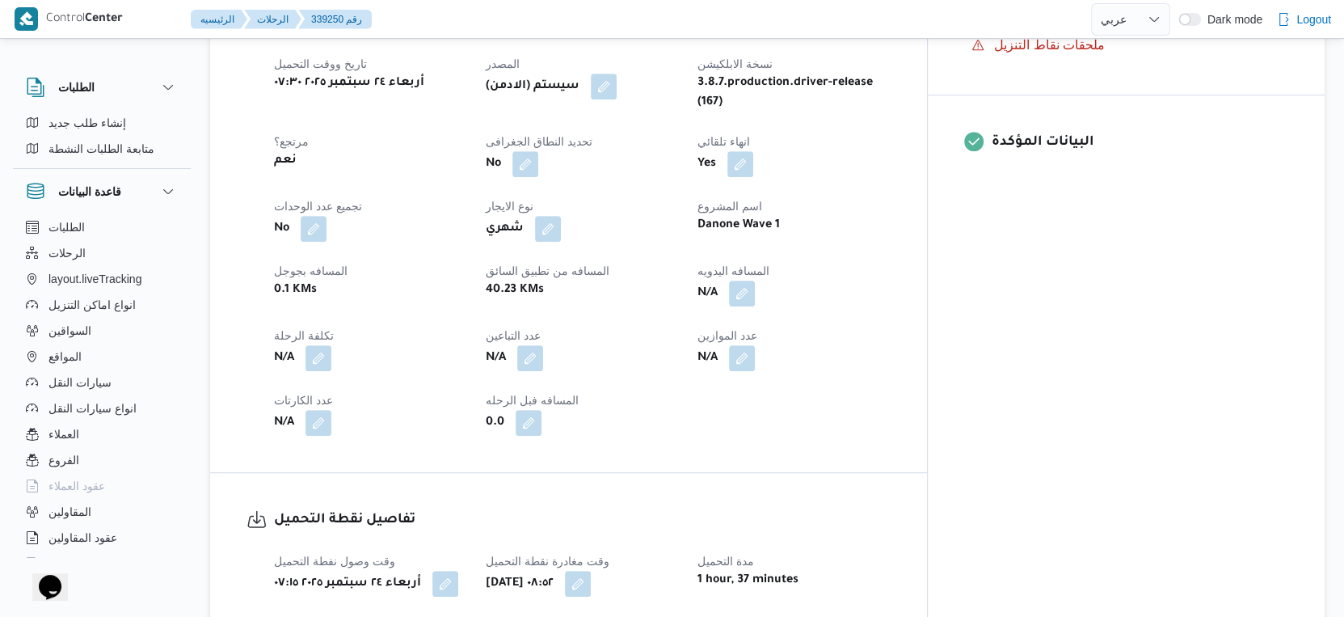
scroll to position [629, 0]
click at [755, 280] on button "button" at bounding box center [742, 293] width 26 height 26
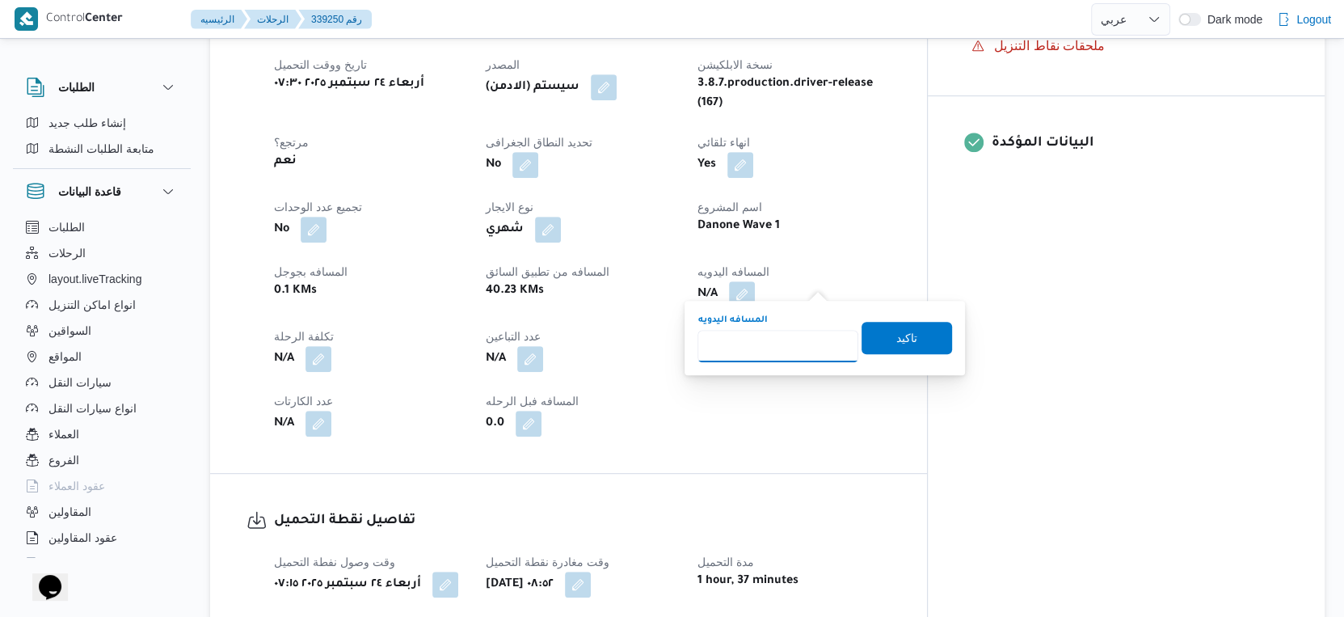
click at [771, 340] on input "المسافه اليدويه" at bounding box center [778, 346] width 161 height 32
type input "42"
click at [914, 343] on span "تاكيد" at bounding box center [907, 337] width 91 height 32
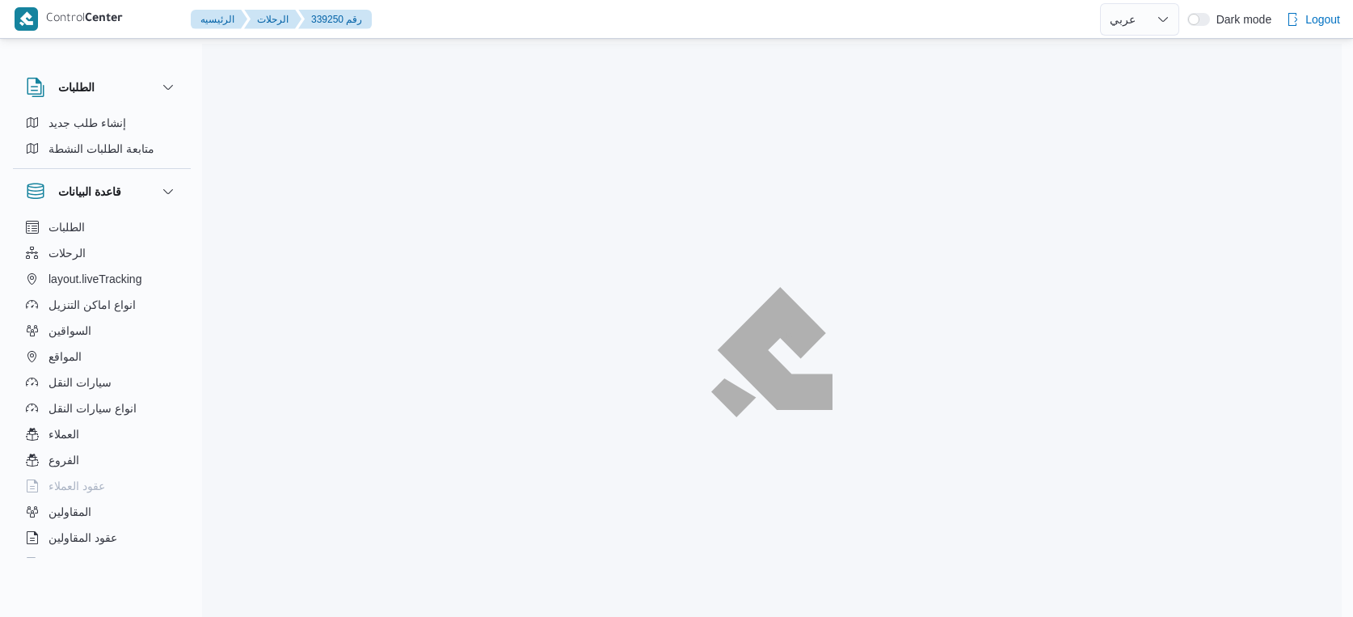
select select "ar"
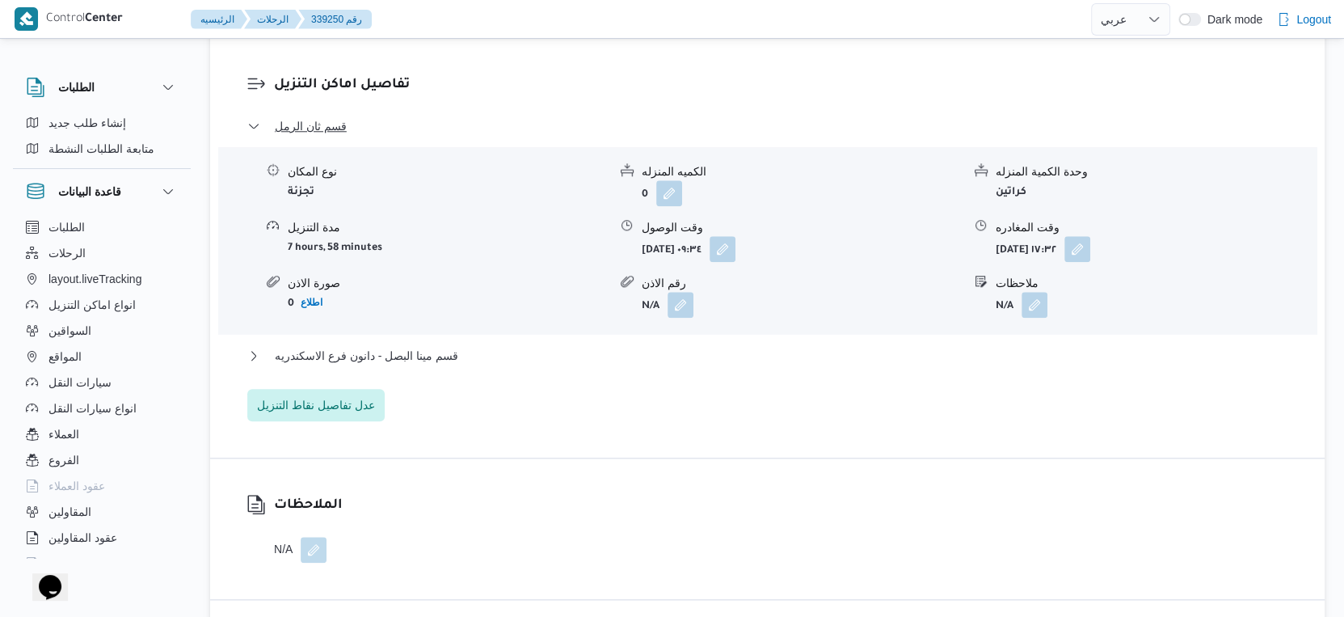
scroll to position [1436, 0]
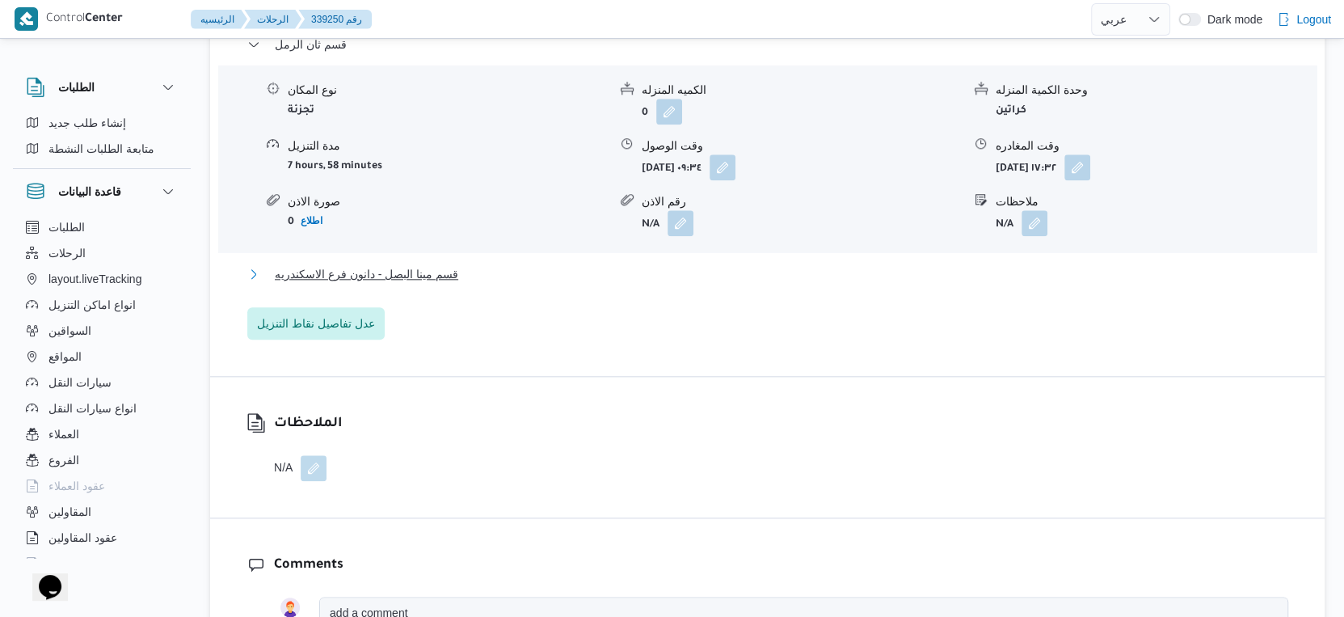
click at [460, 264] on button "قسم مينا البصل - دانون فرع الاسكندريه" at bounding box center [767, 273] width 1041 height 19
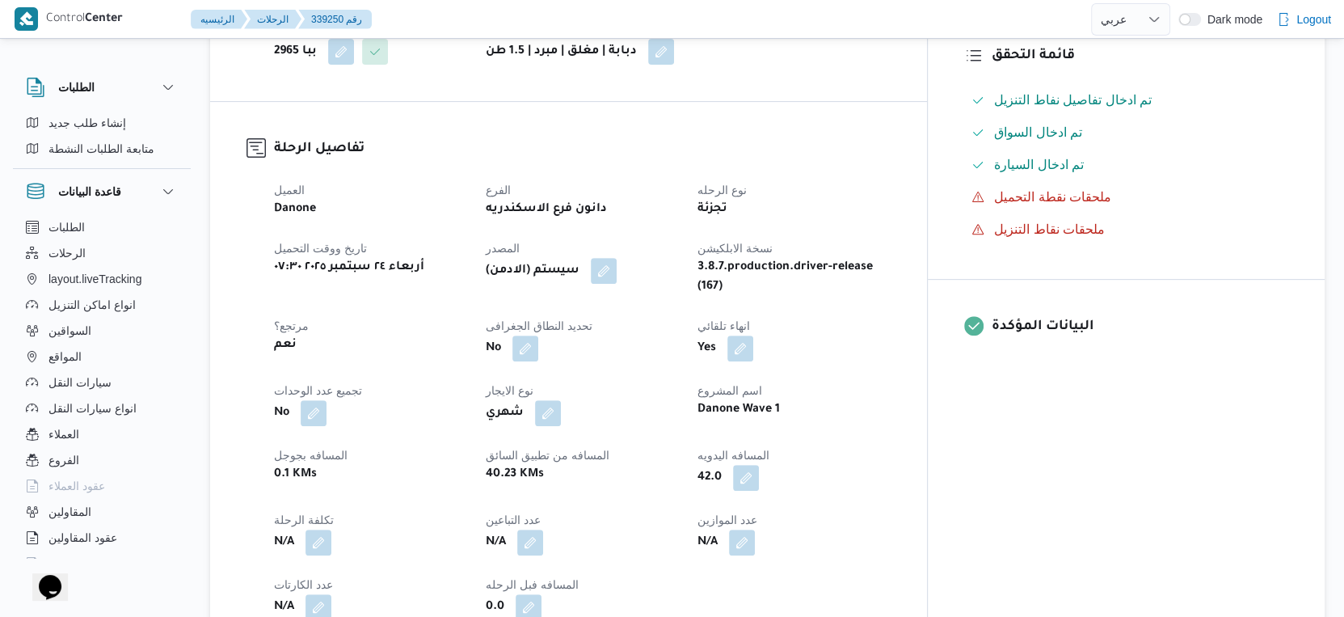
scroll to position [449, 0]
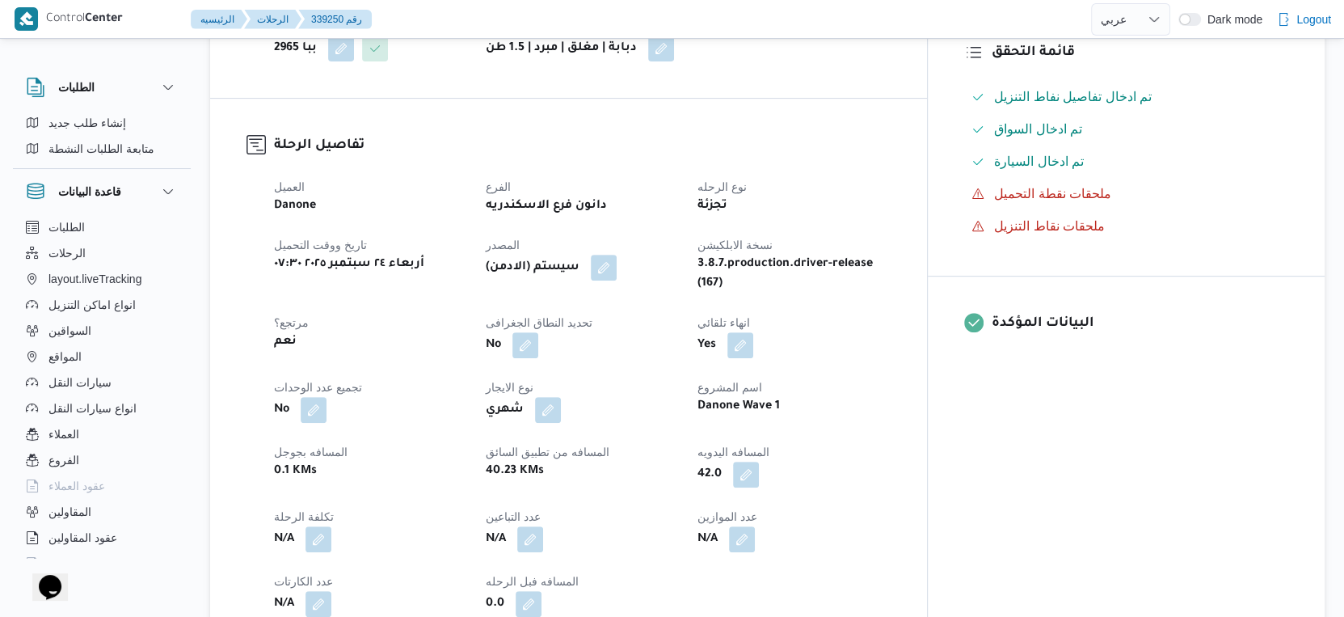
select select "ar"
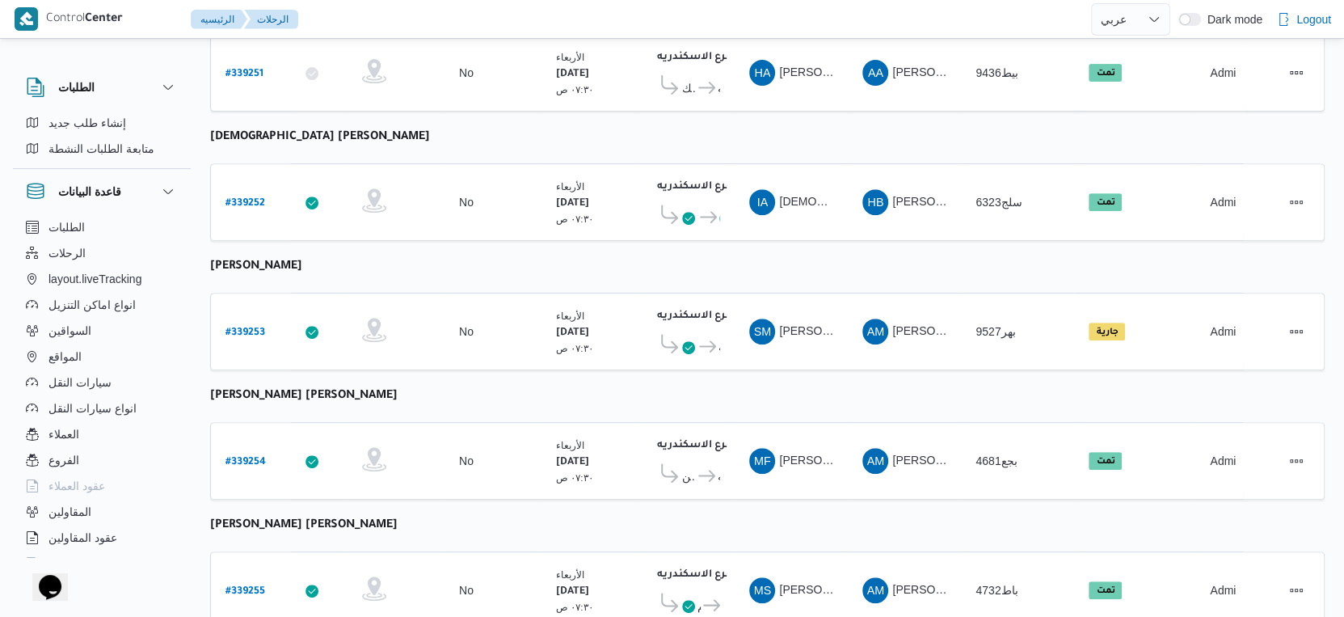
scroll to position [601, 0]
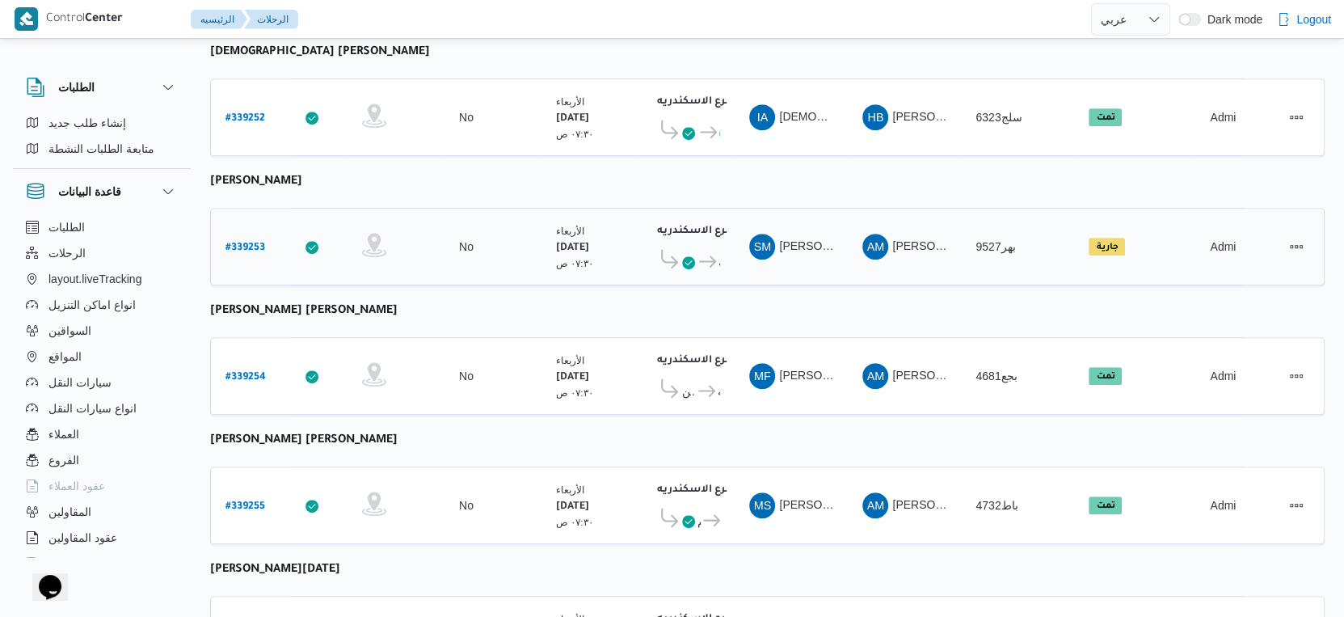
click at [243, 242] on b "# 339253" at bounding box center [246, 247] width 40 height 11
select select "ar"
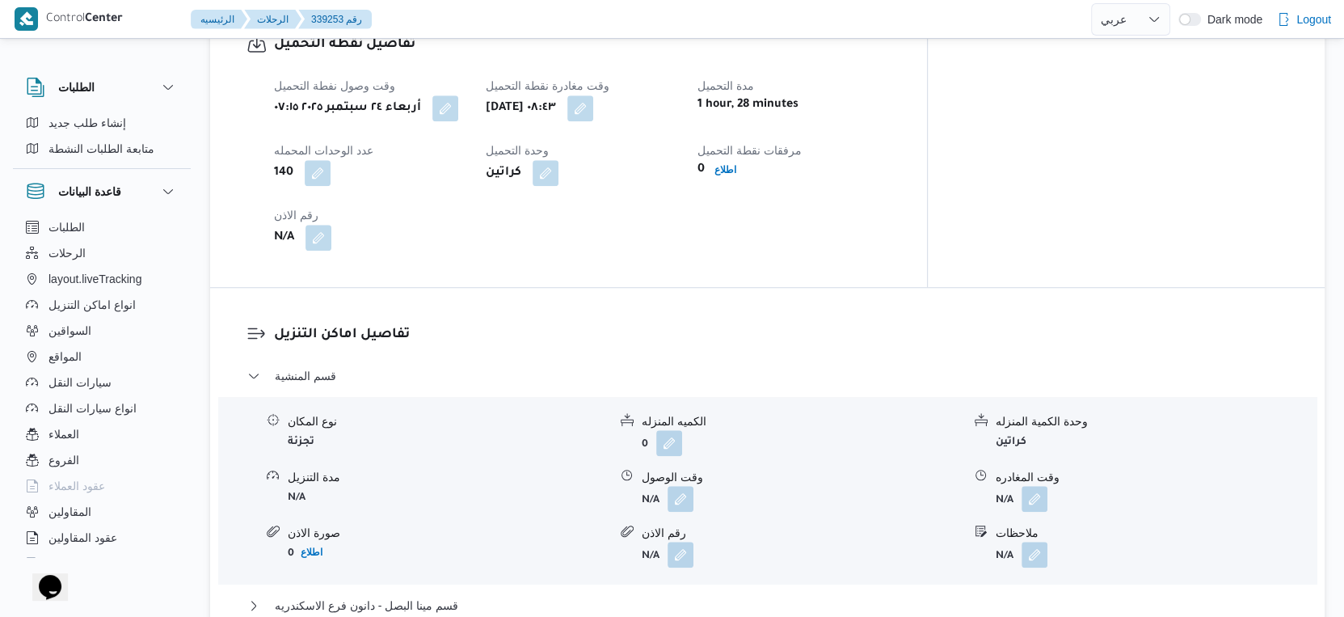
scroll to position [1077, 0]
click at [677, 512] on button "button" at bounding box center [681, 500] width 26 height 26
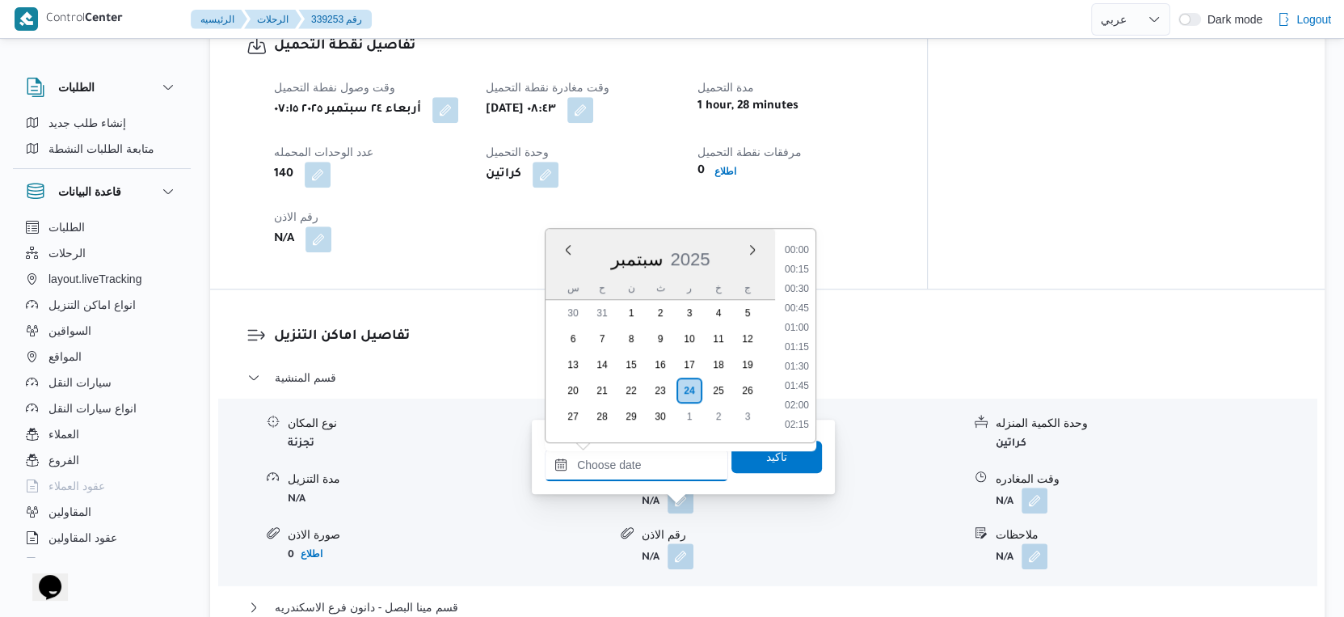
drag, startPoint x: 663, startPoint y: 472, endPoint x: 679, endPoint y: 450, distance: 27.2
click at [663, 472] on input "وقت الوصول" at bounding box center [636, 465] width 183 height 32
click at [800, 291] on li "09:15" at bounding box center [796, 293] width 37 height 16
type input "٢٤/٠٩/٢٠٢٥ ٠٩:١٥"
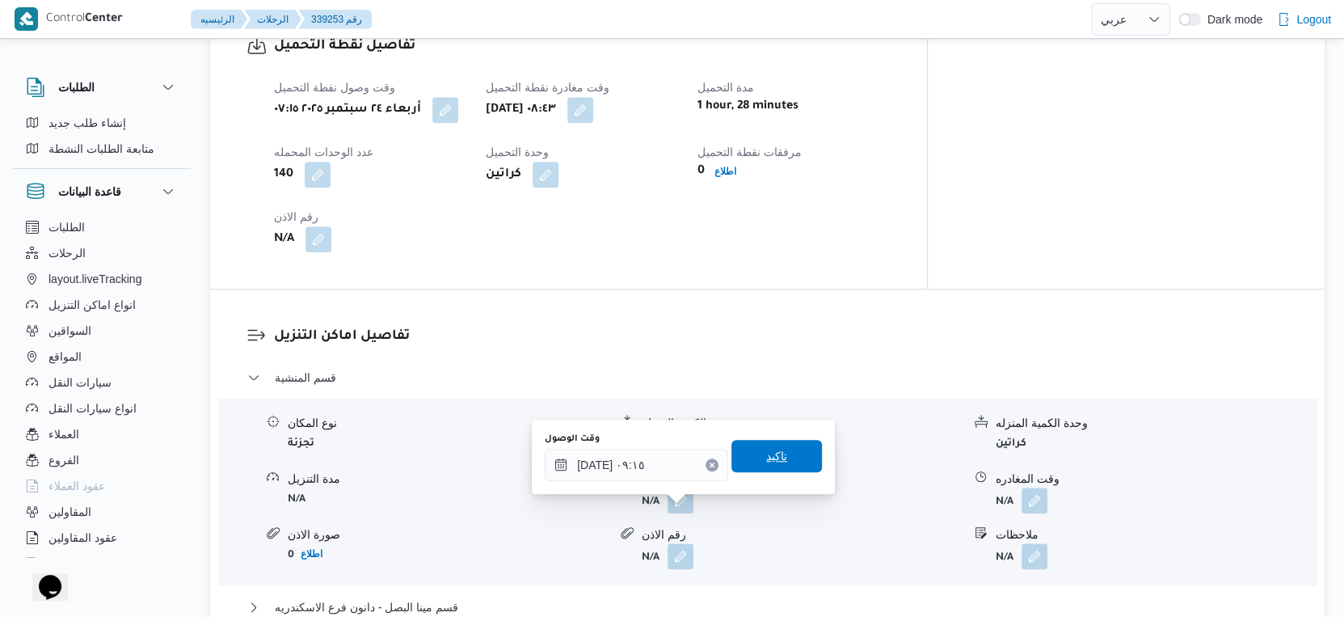
click at [783, 448] on span "تاكيد" at bounding box center [777, 456] width 91 height 32
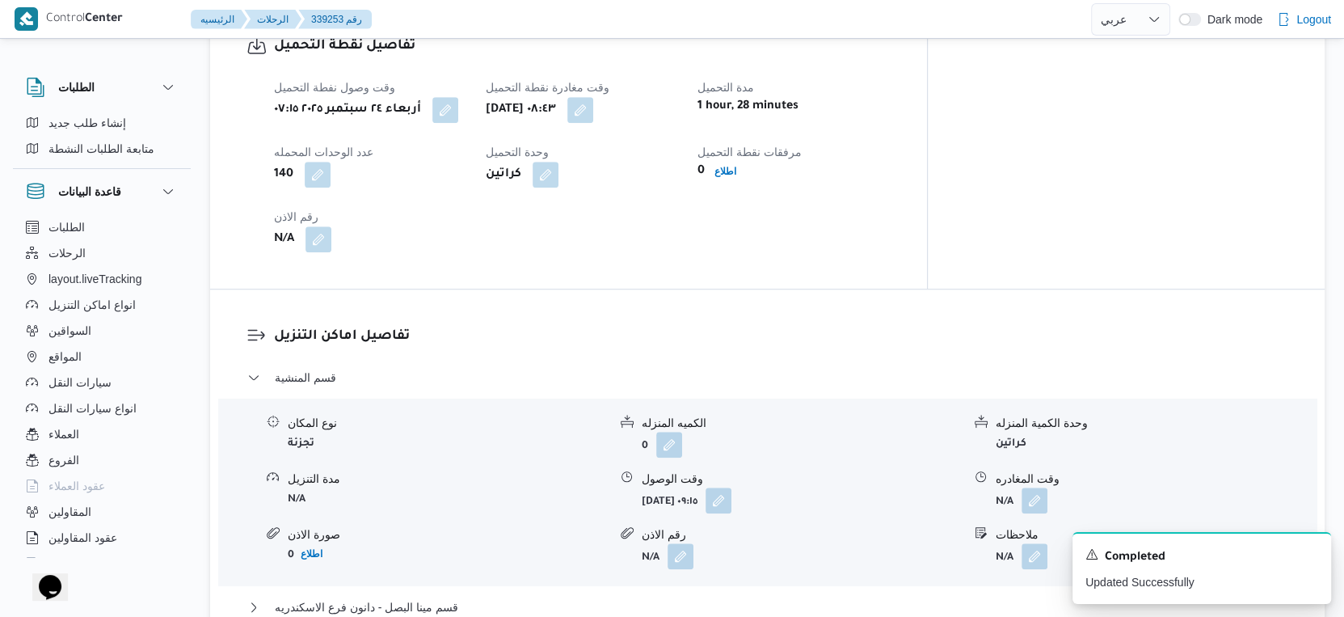
scroll to position [1347, 0]
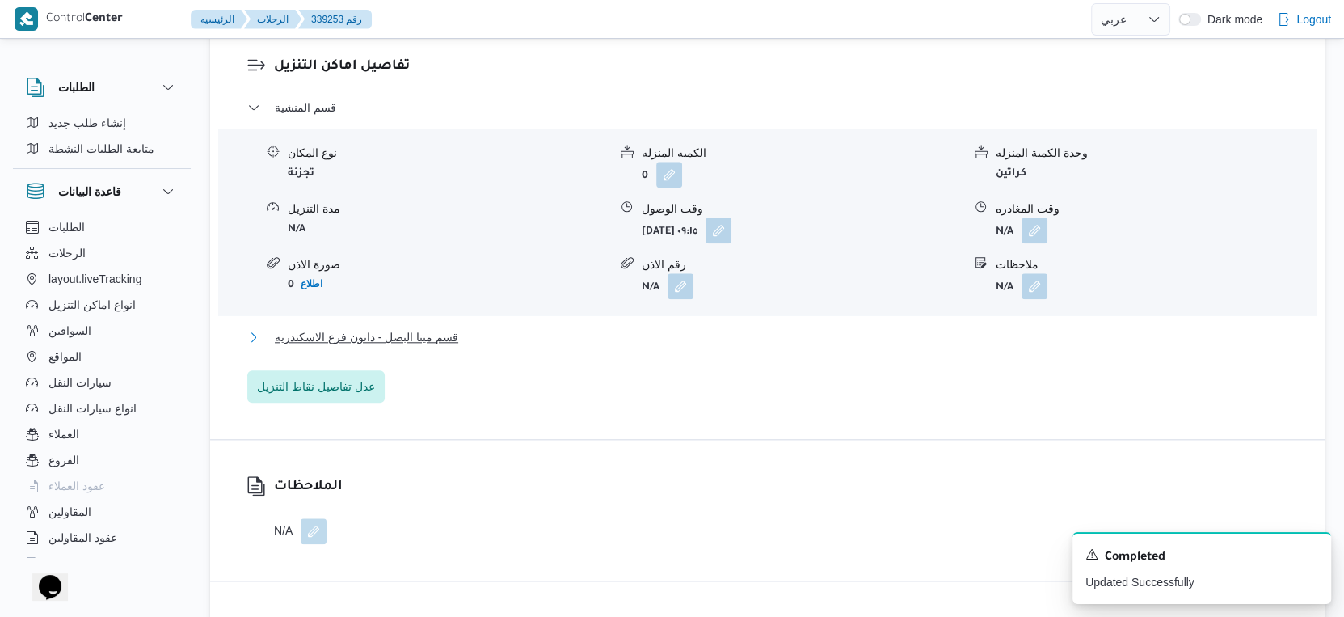
click at [490, 347] on button "قسم مينا البصل - دانون فرع الاسكندريه" at bounding box center [767, 336] width 1041 height 19
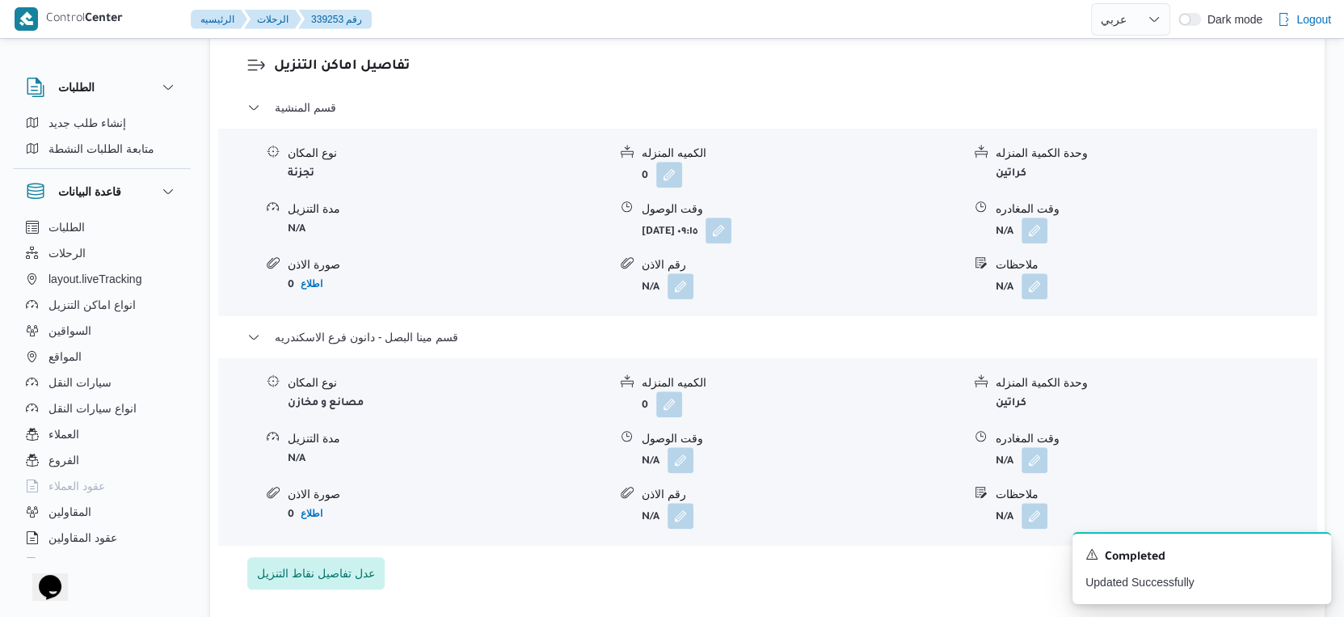
scroll to position [1527, 0]
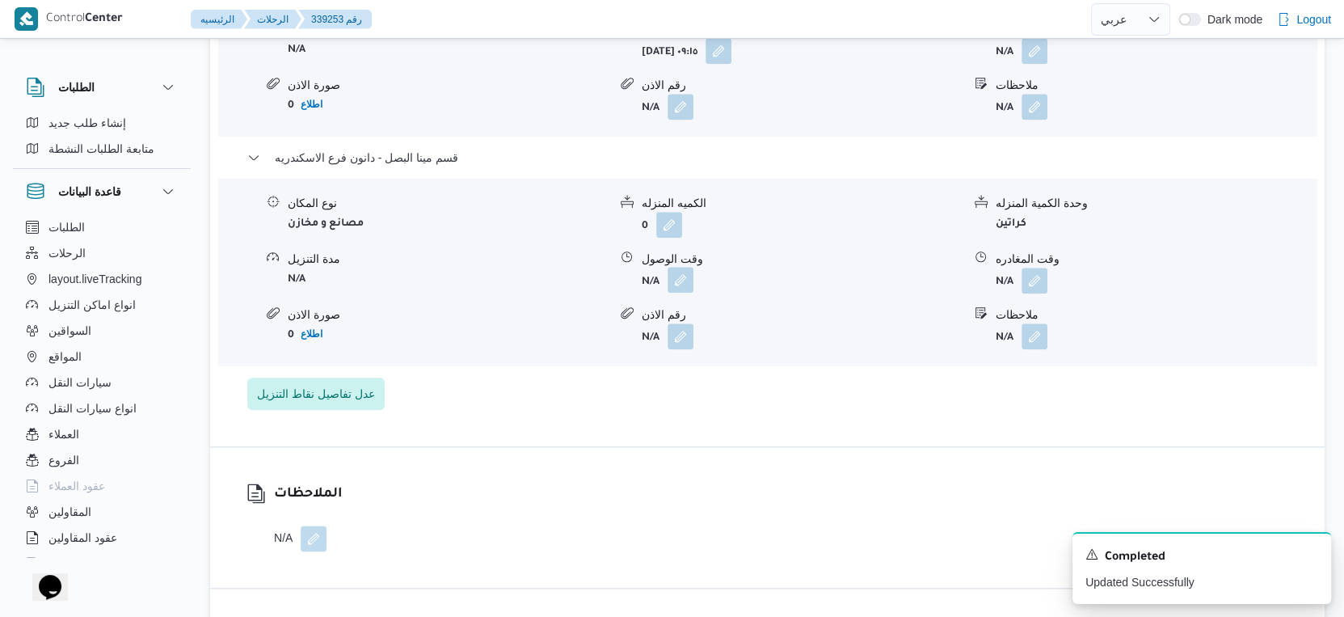
click at [673, 279] on span at bounding box center [677, 281] width 34 height 26
click at [654, 342] on b "N/A" at bounding box center [651, 337] width 18 height 11
click at [686, 293] on button "button" at bounding box center [681, 280] width 26 height 26
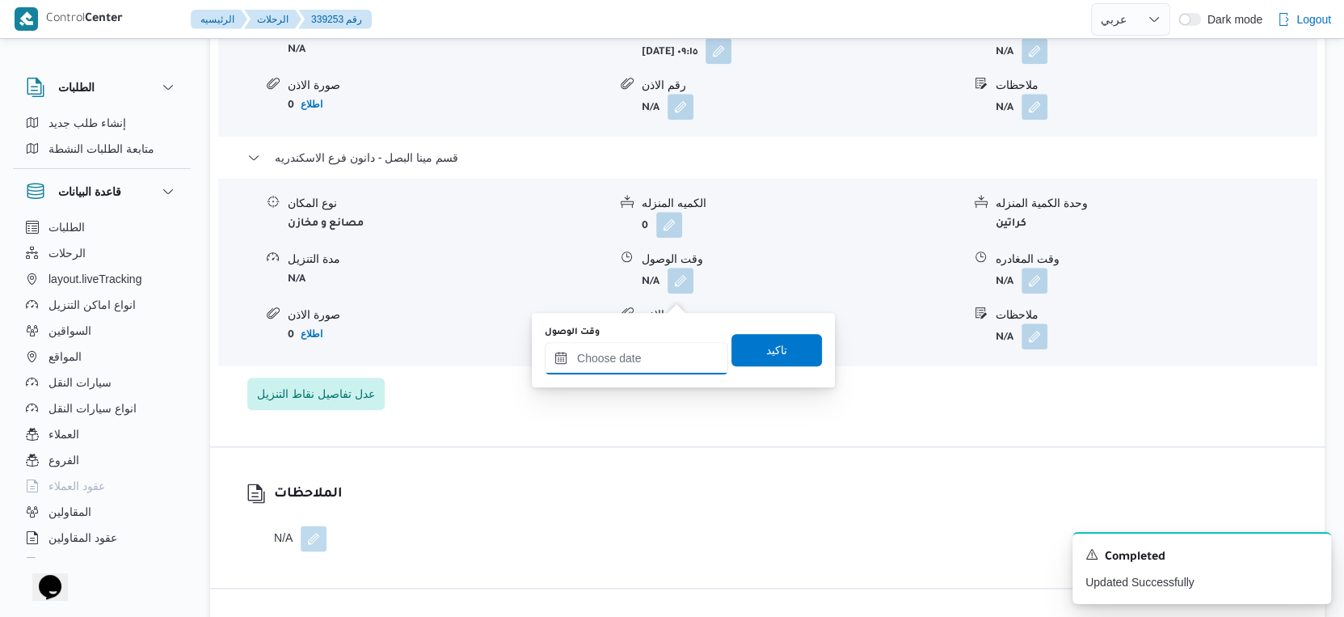
click at [639, 353] on input "وقت الوصول" at bounding box center [636, 358] width 183 height 32
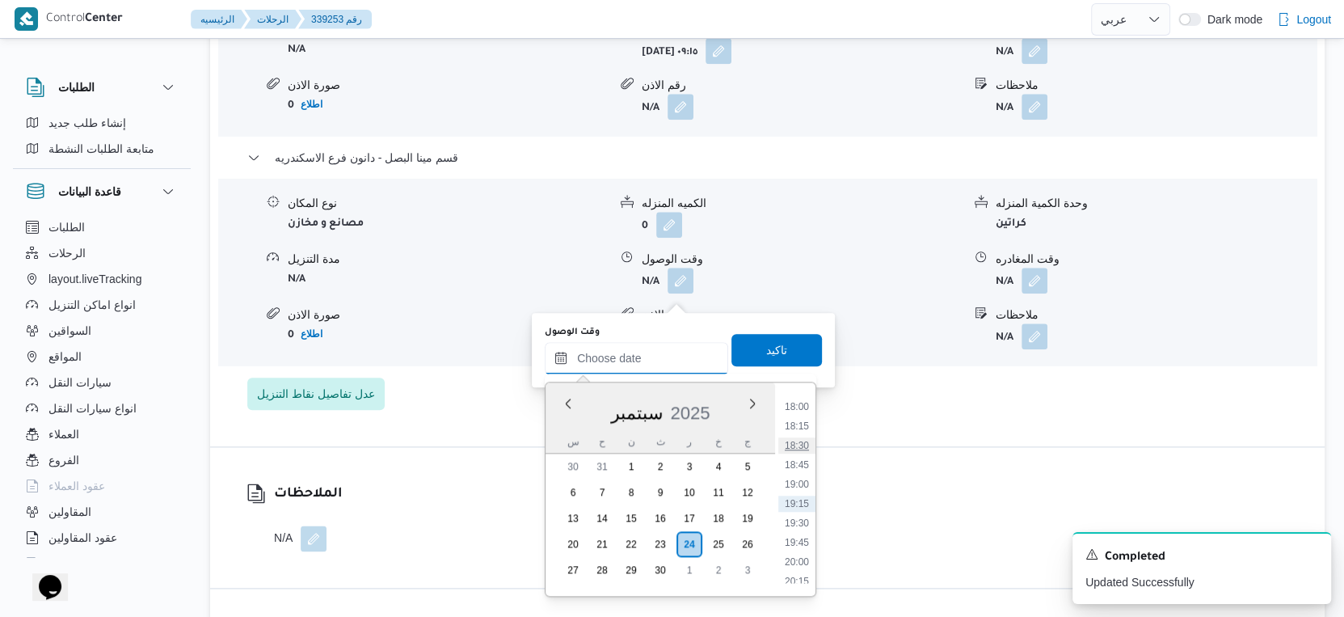
scroll to position [1304, 0]
drag, startPoint x: 805, startPoint y: 475, endPoint x: 807, endPoint y: 419, distance: 56.6
click at [805, 474] on li "17:45" at bounding box center [796, 477] width 37 height 16
type input "٢٤/٠٩/٢٠٢٥ ١٧:٤٥"
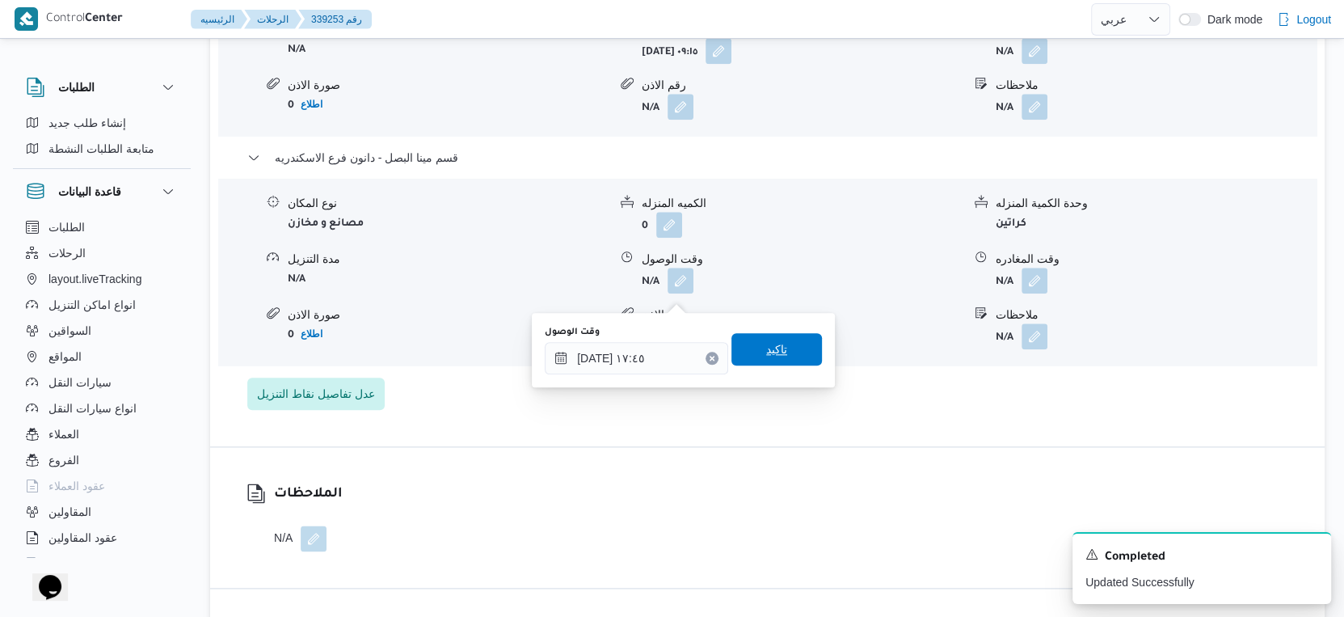
click at [794, 348] on span "تاكيد" at bounding box center [777, 349] width 91 height 32
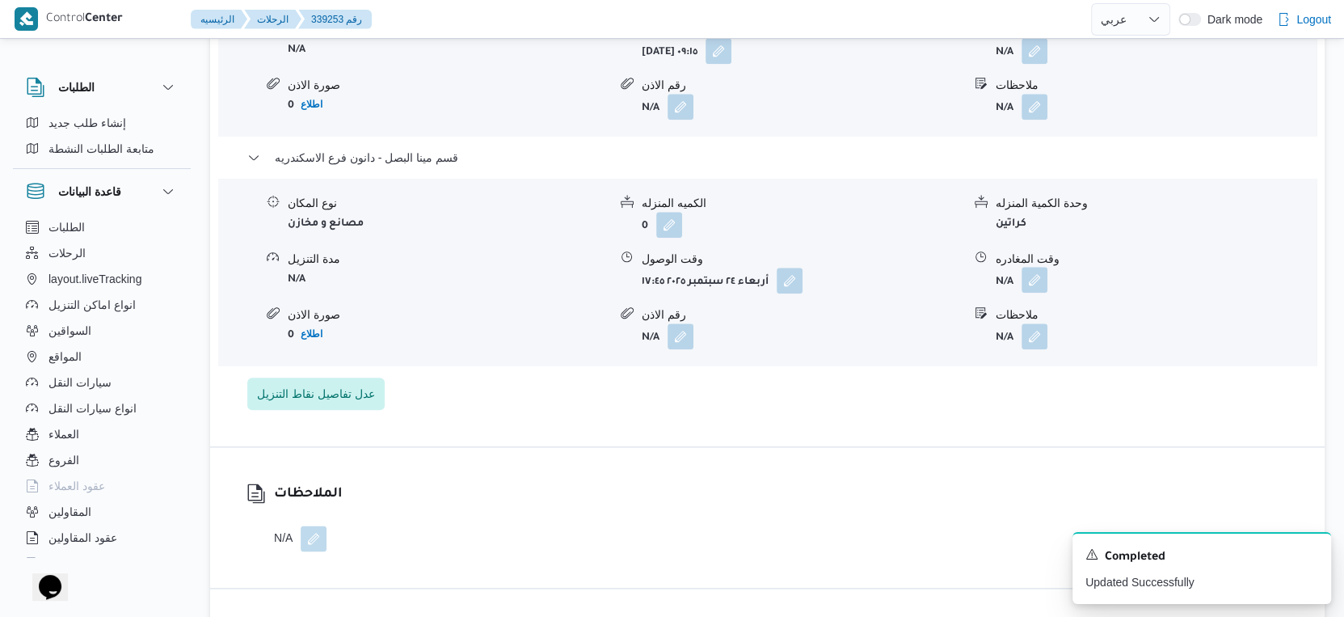
click at [1035, 293] on button "button" at bounding box center [1035, 280] width 26 height 26
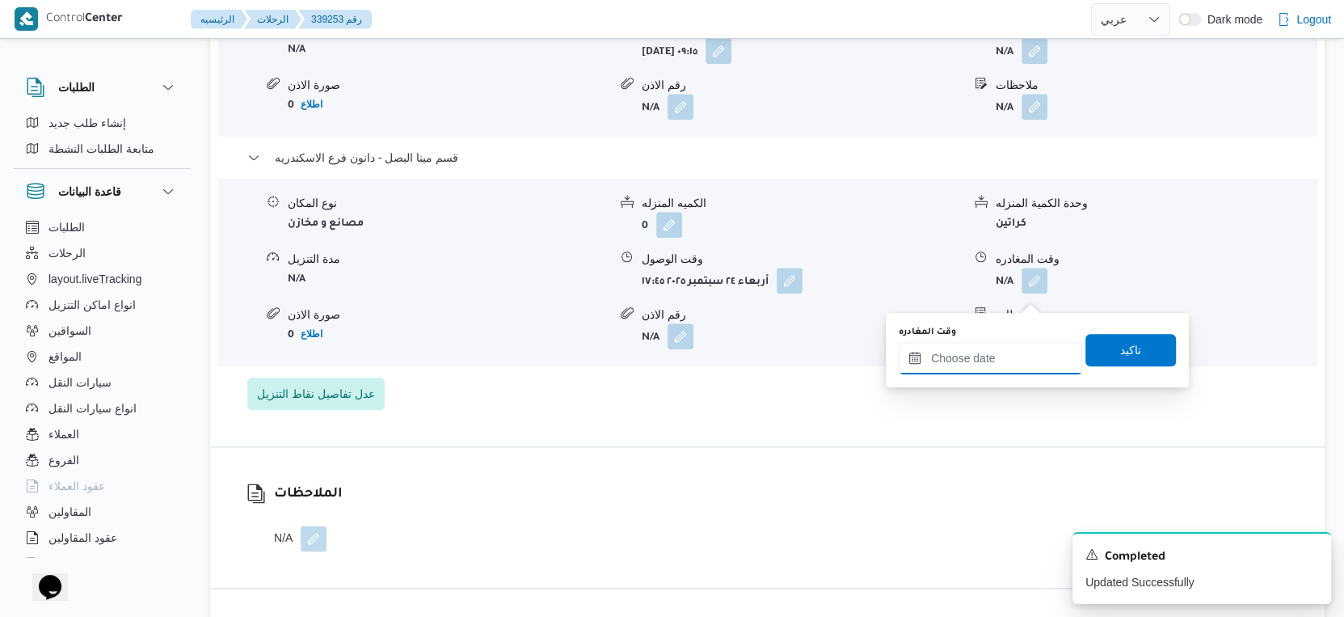
click at [997, 347] on input "وقت المغادره" at bounding box center [990, 358] width 183 height 32
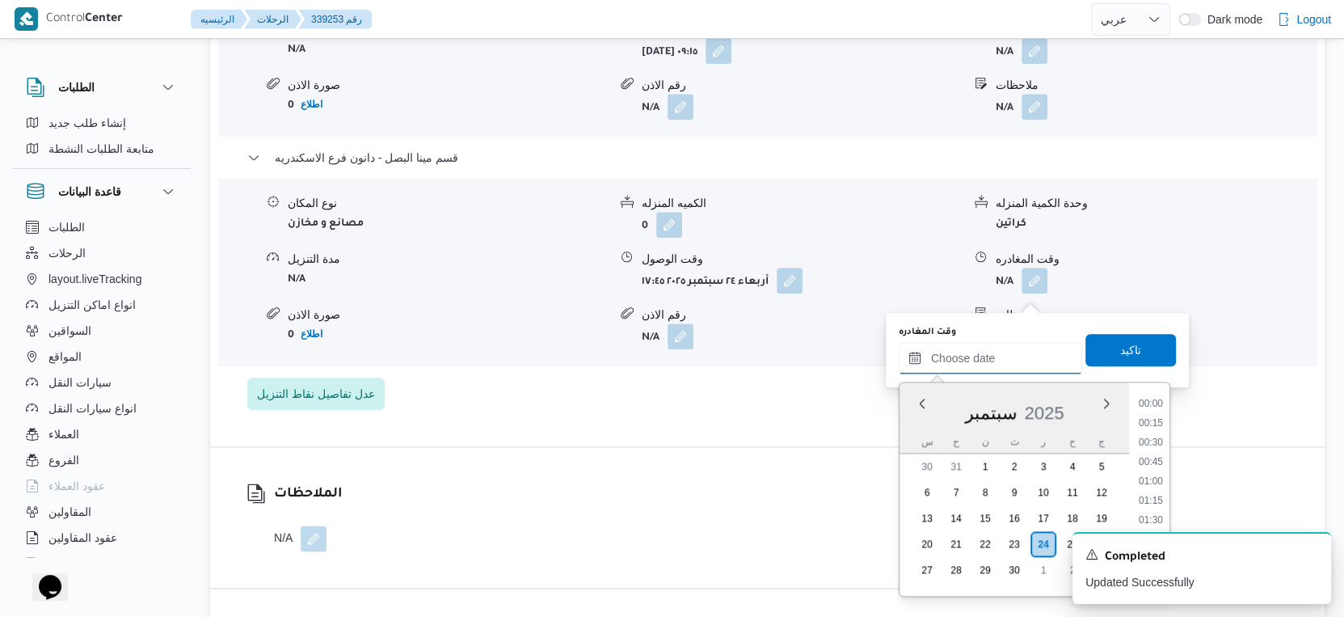
scroll to position [1394, 0]
drag, startPoint x: 1156, startPoint y: 441, endPoint x: 1136, endPoint y: 402, distance: 43.4
click at [1156, 440] on li "18:30" at bounding box center [1150, 445] width 37 height 16
type input "٢٤/٠٩/٢٠٢٥ ١٨:٣٠"
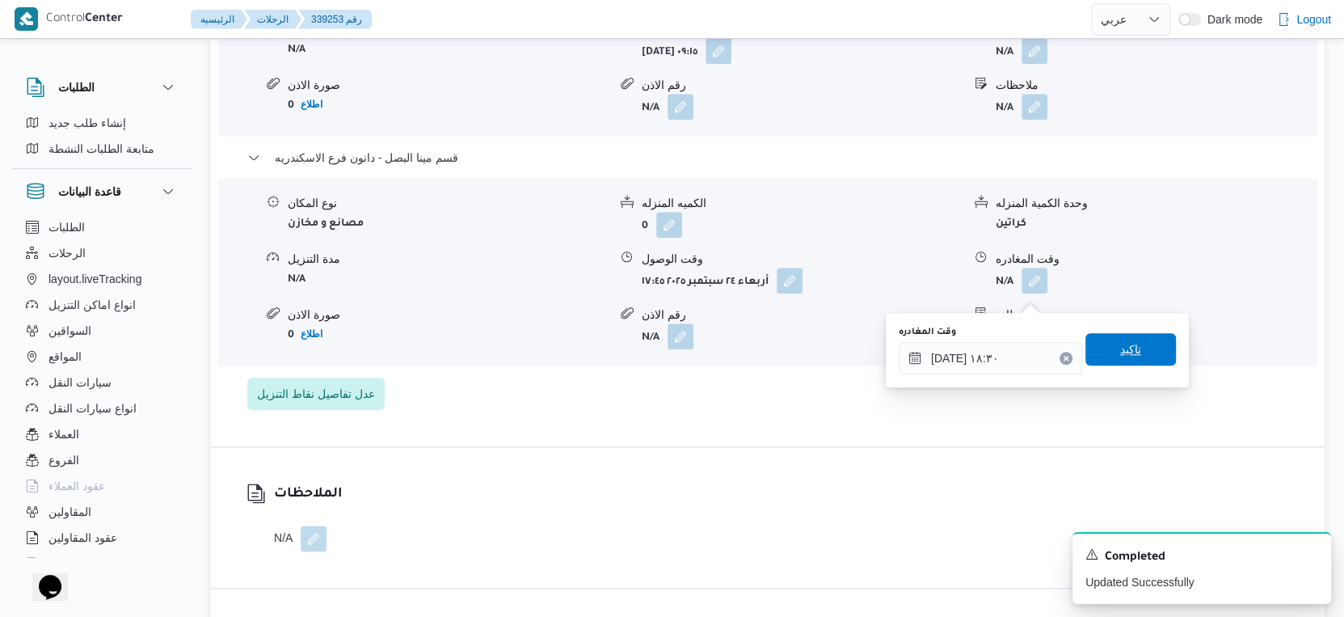
click at [1132, 338] on span "تاكيد" at bounding box center [1131, 349] width 91 height 32
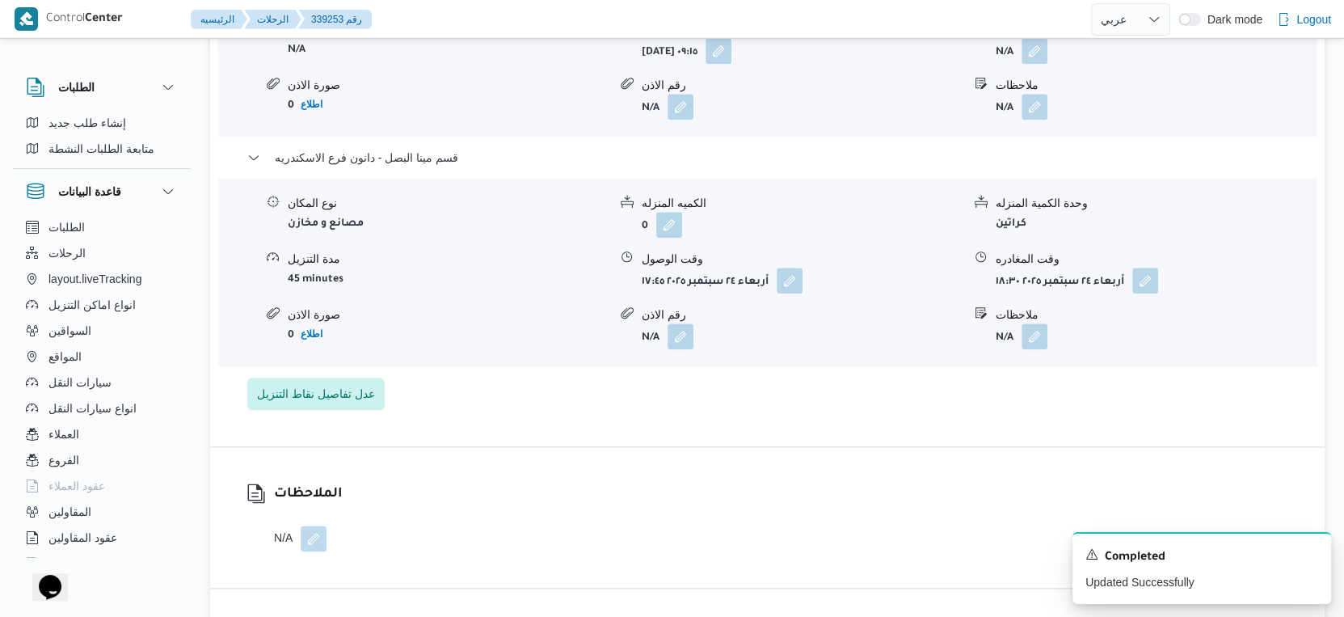
scroll to position [1347, 0]
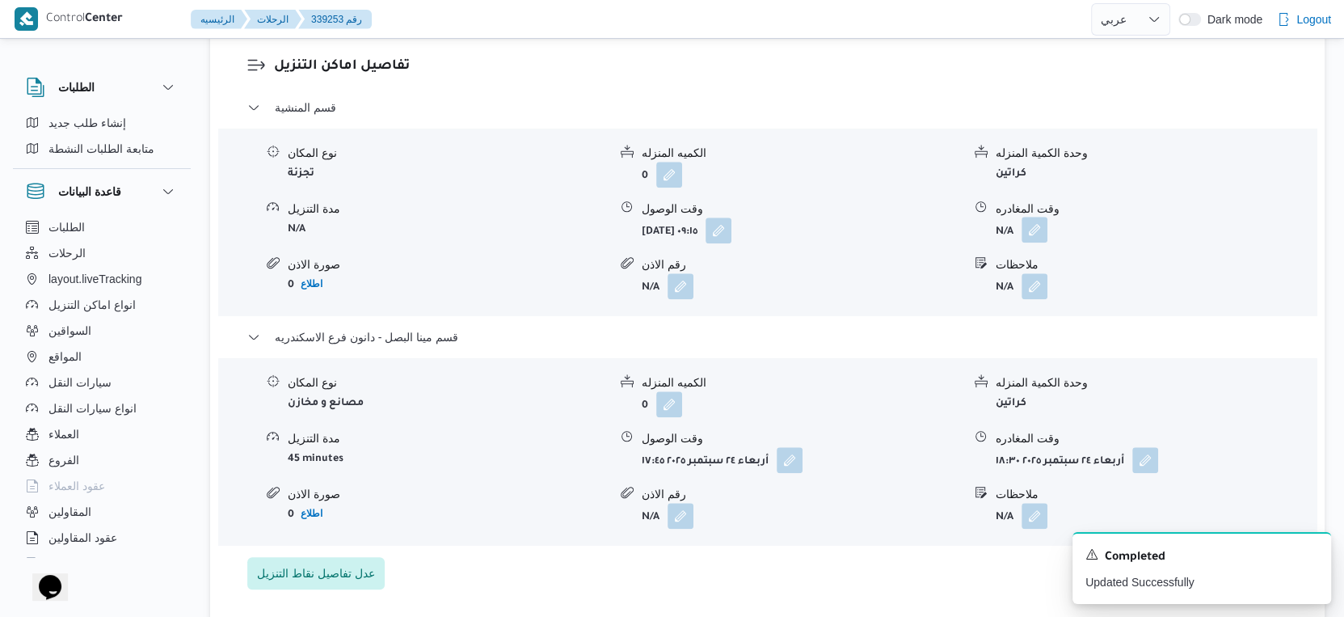
click at [1035, 238] on button "button" at bounding box center [1035, 230] width 26 height 26
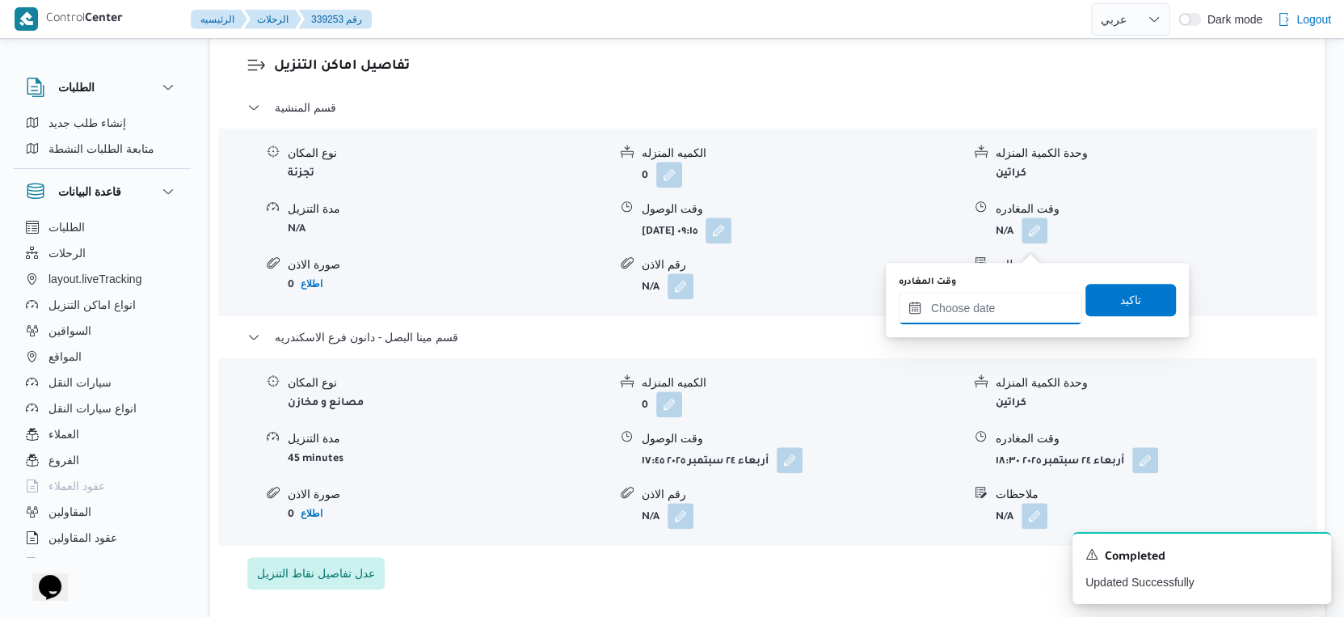
drag, startPoint x: 984, startPoint y: 305, endPoint x: 993, endPoint y: 322, distance: 19.2
click at [984, 305] on input "وقت المغادره" at bounding box center [990, 308] width 183 height 32
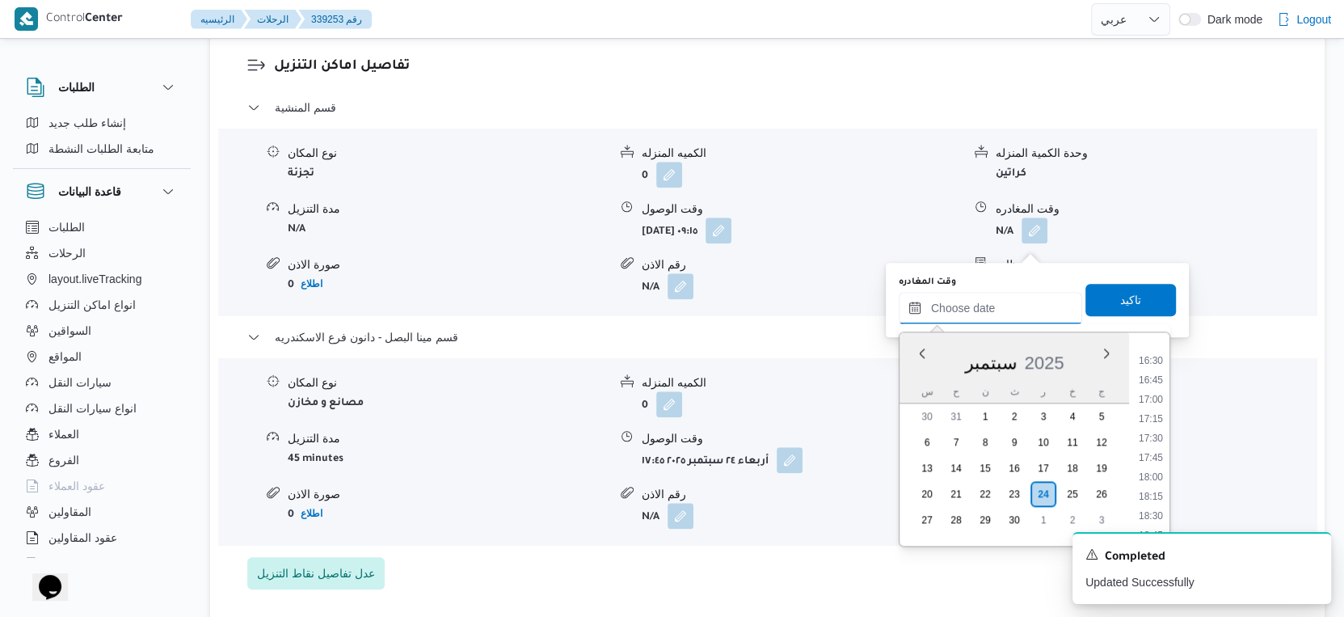
scroll to position [1304, 0]
click at [1154, 383] on li "17:15" at bounding box center [1150, 388] width 37 height 16
type input "٢٤/٠٩/٢٠٢٥ ١٧:١٥"
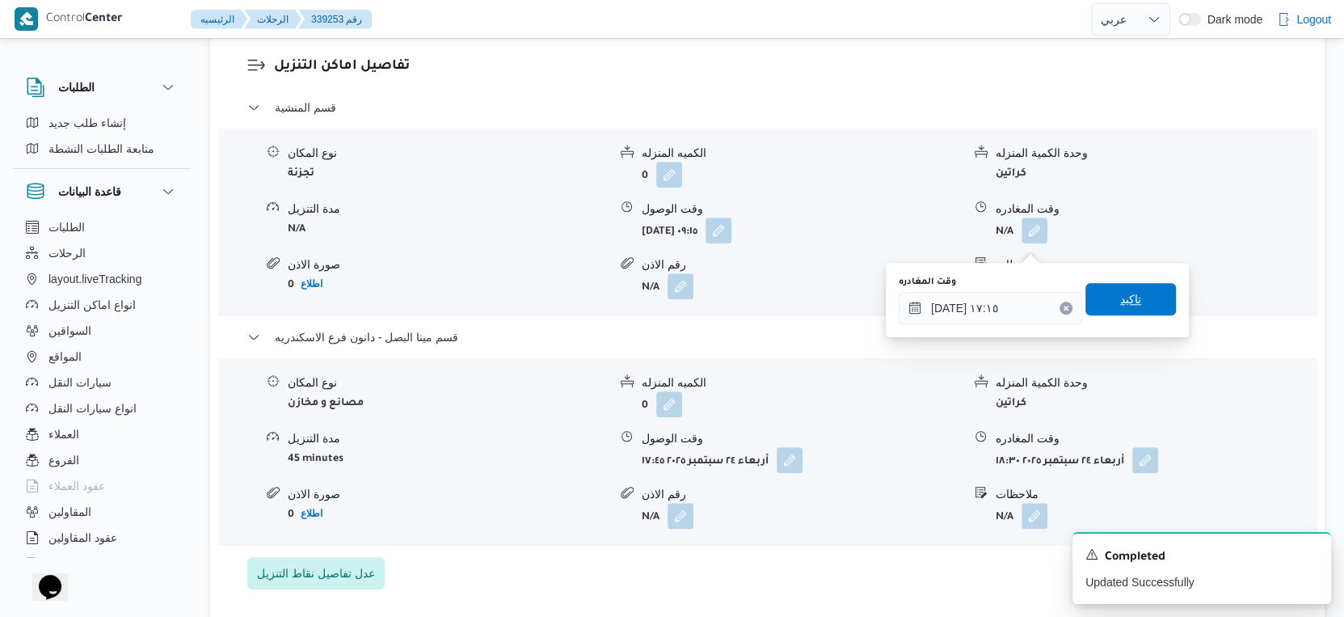
click at [1132, 306] on span "تاكيد" at bounding box center [1131, 299] width 91 height 32
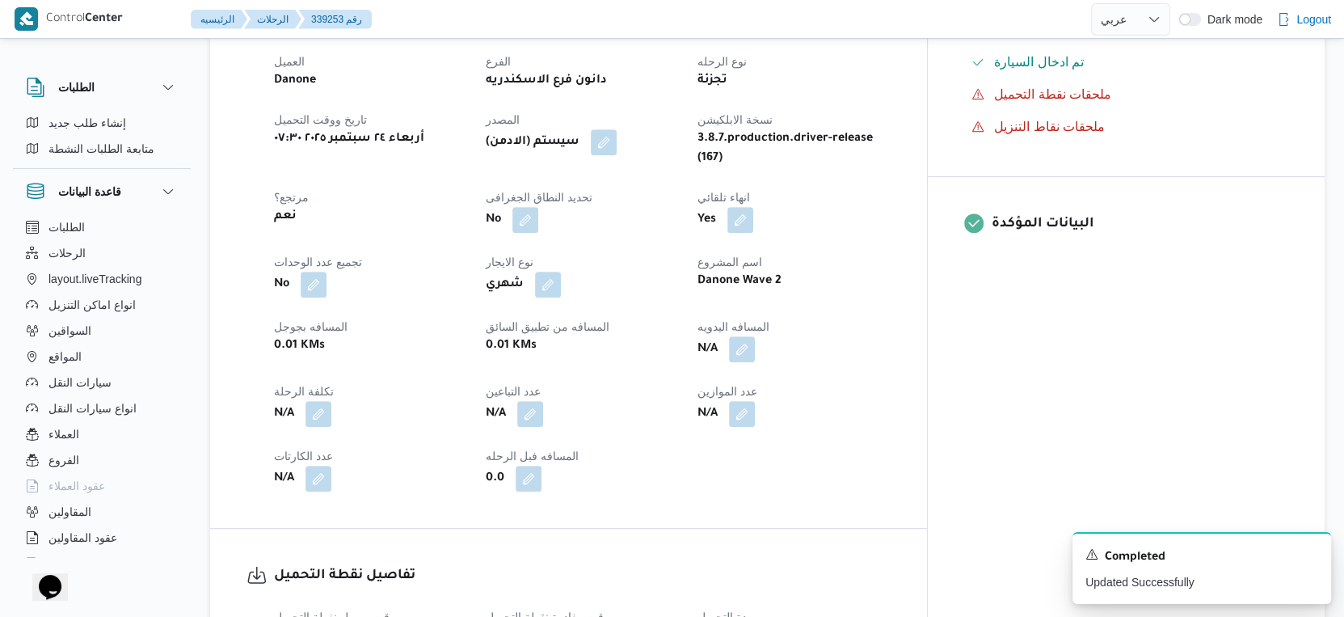
scroll to position [538, 0]
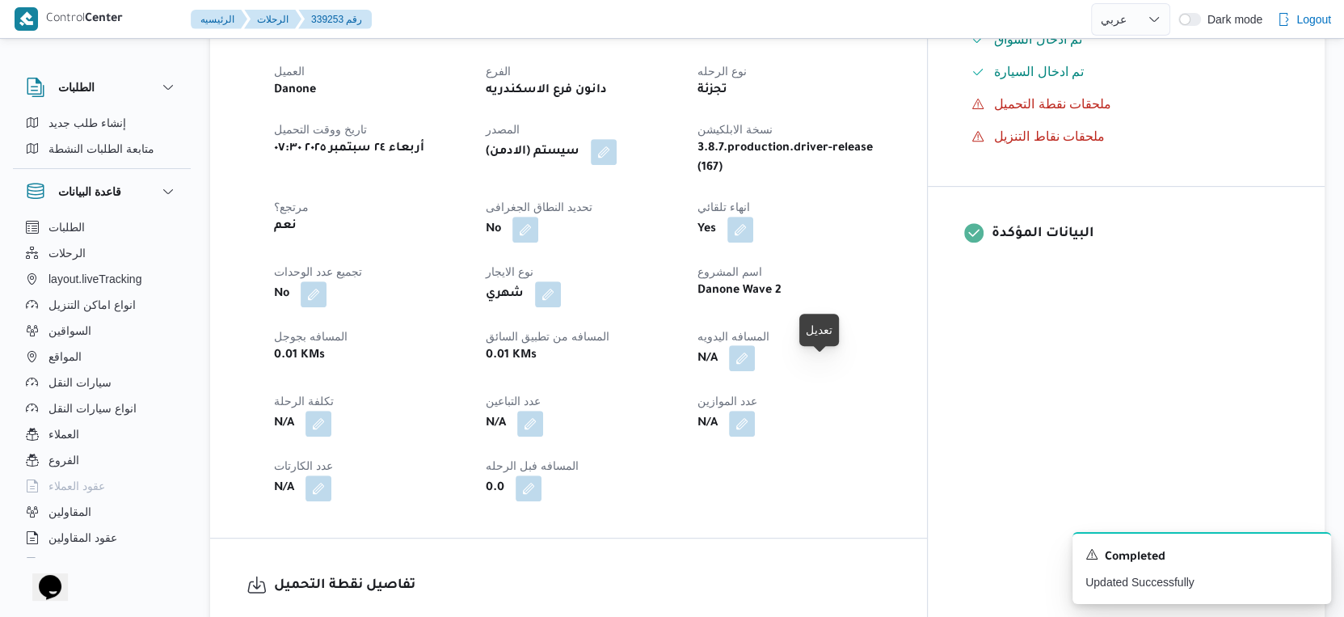
click at [755, 369] on button "button" at bounding box center [742, 358] width 26 height 26
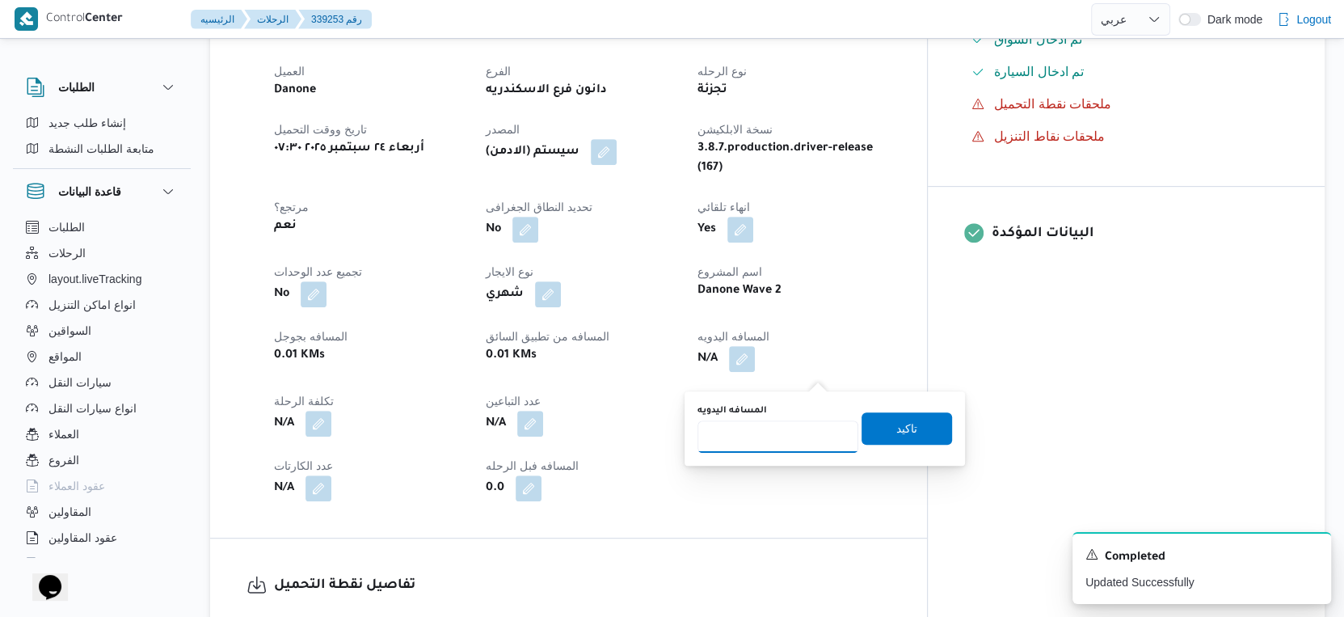
click at [764, 441] on input "المسافه اليدويه" at bounding box center [778, 436] width 161 height 32
type input "26"
click at [896, 424] on span "تاكيد" at bounding box center [906, 427] width 21 height 19
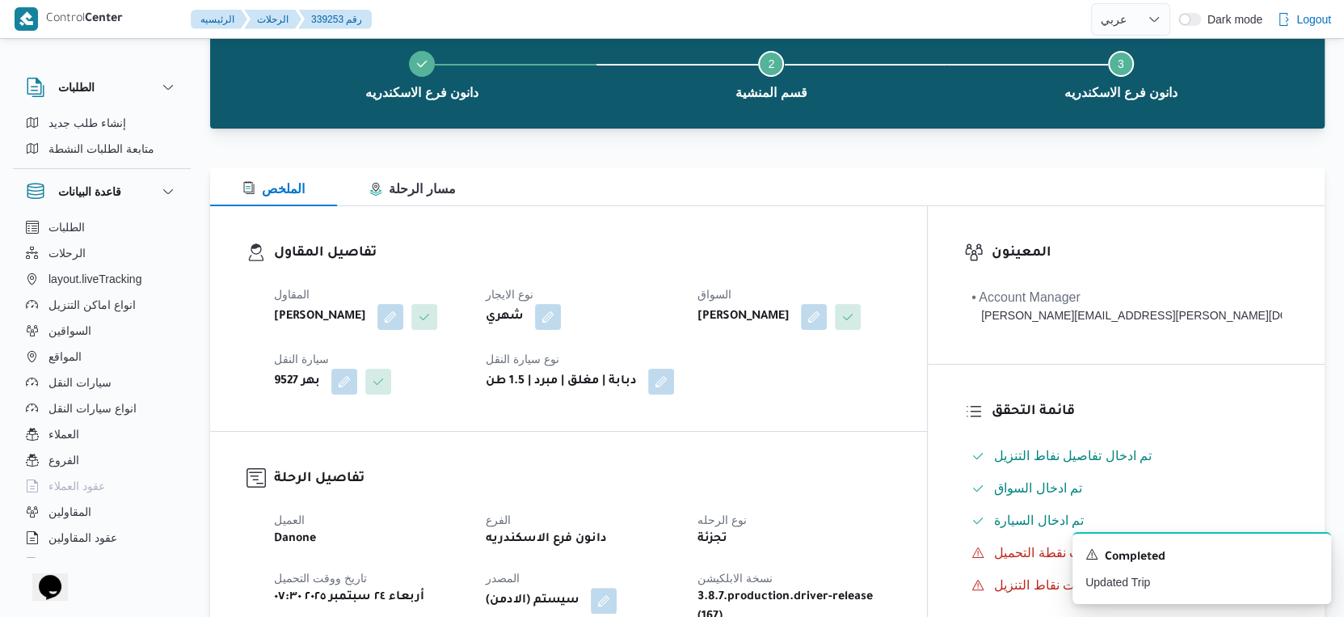
scroll to position [0, 0]
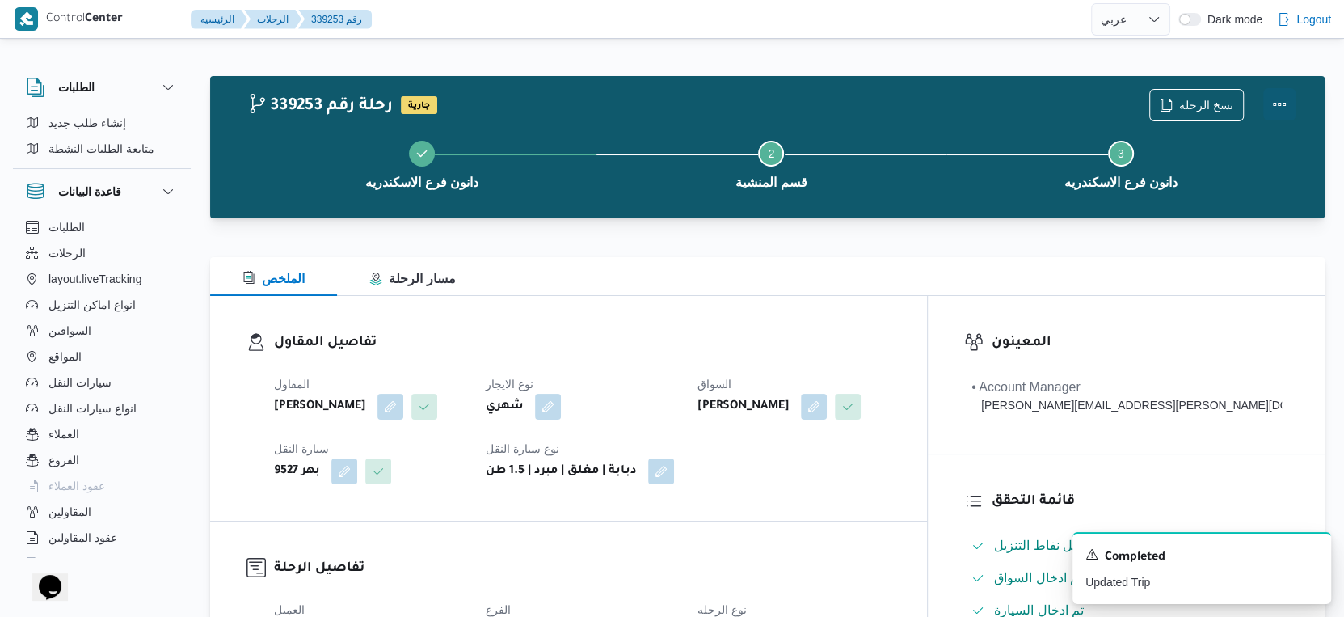
click at [1288, 103] on button "Actions" at bounding box center [1279, 104] width 32 height 32
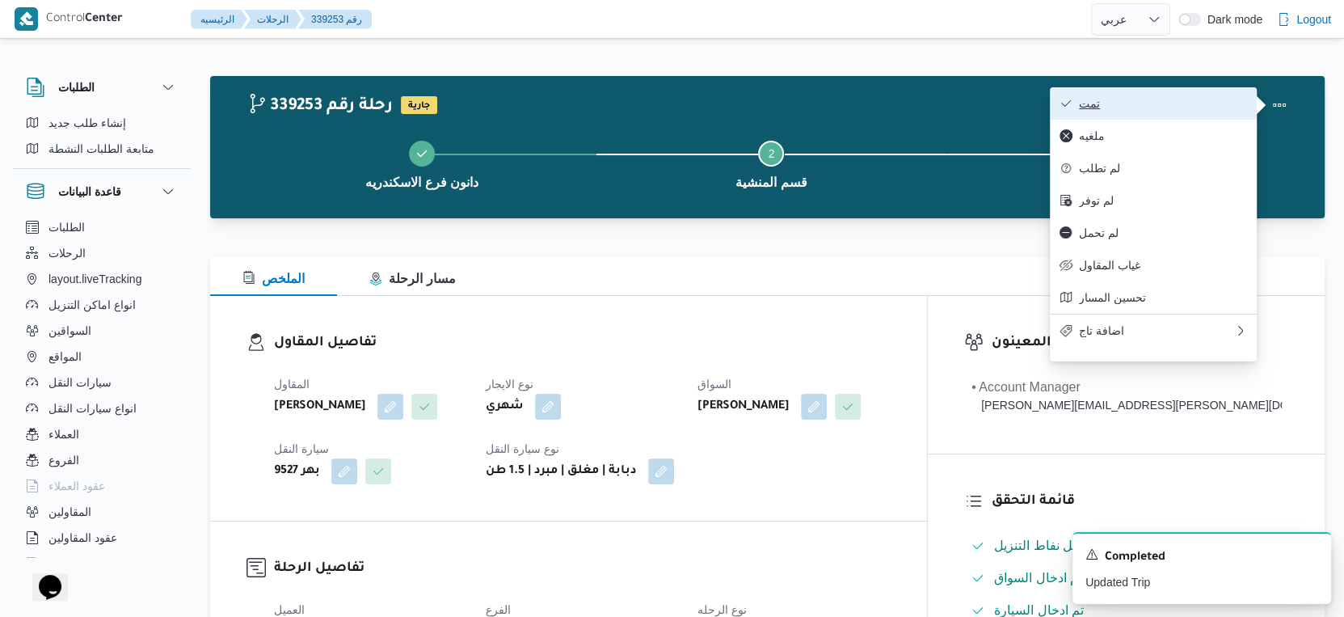
click at [1160, 91] on button "تمت" at bounding box center [1153, 103] width 207 height 32
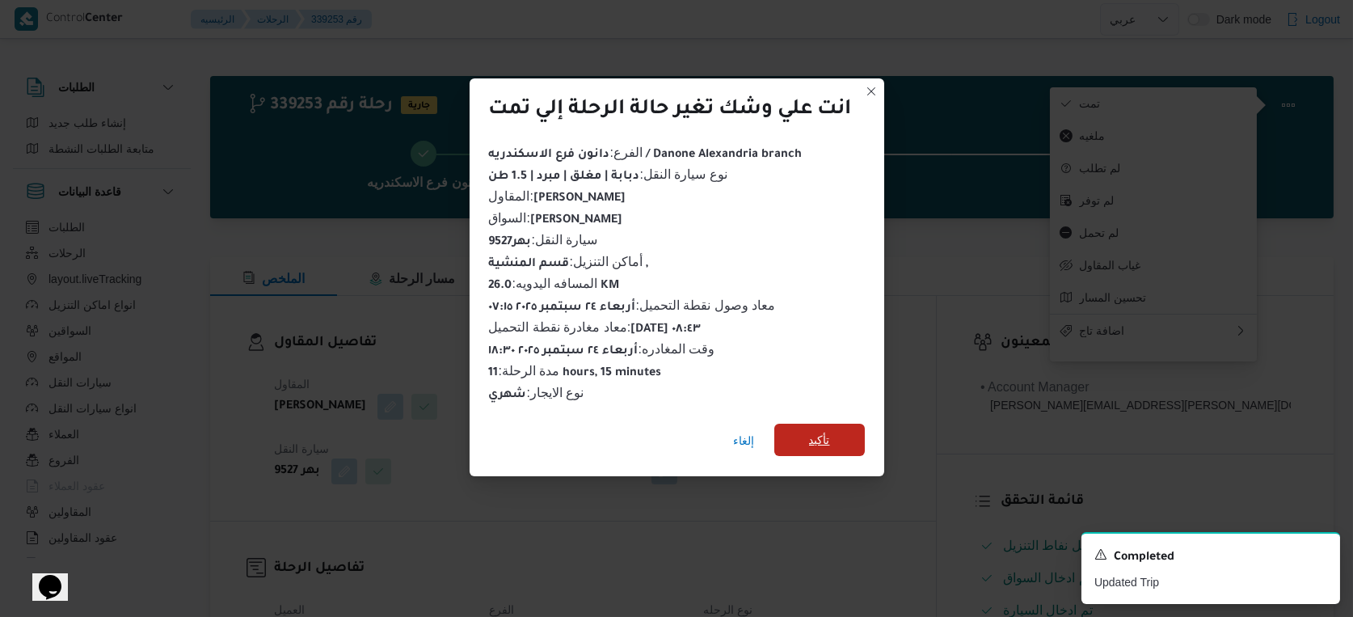
click at [833, 438] on span "تأكيد" at bounding box center [819, 440] width 91 height 32
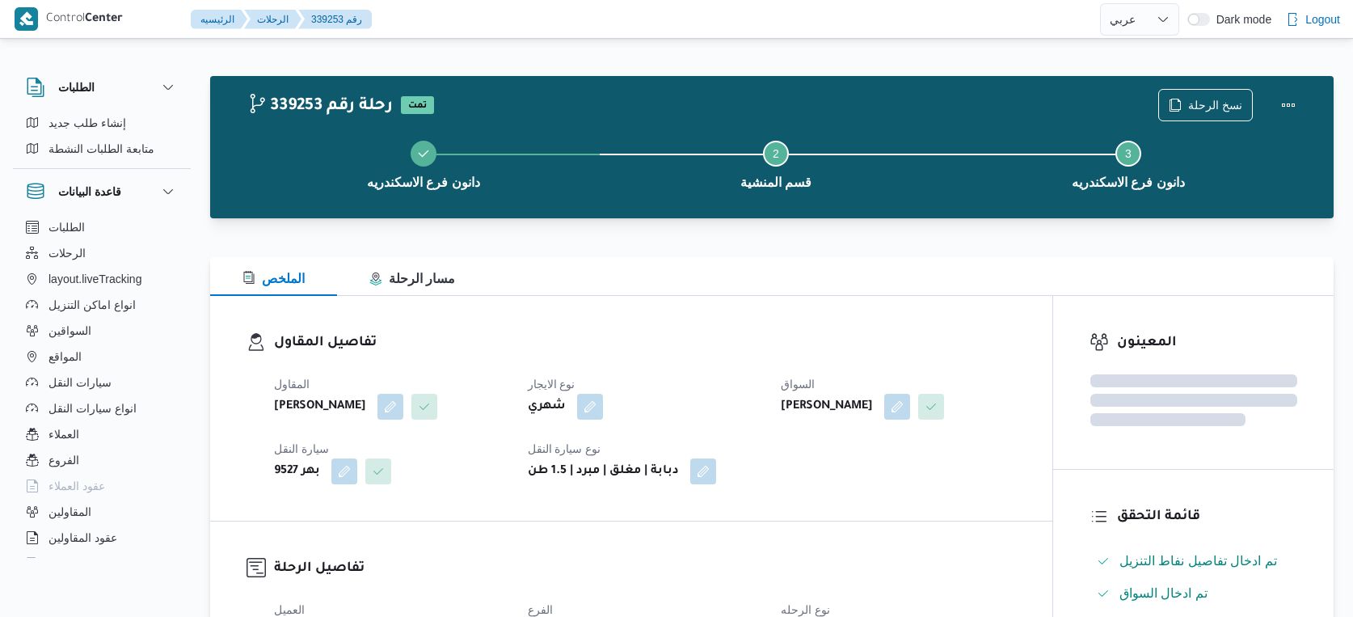
select select "ar"
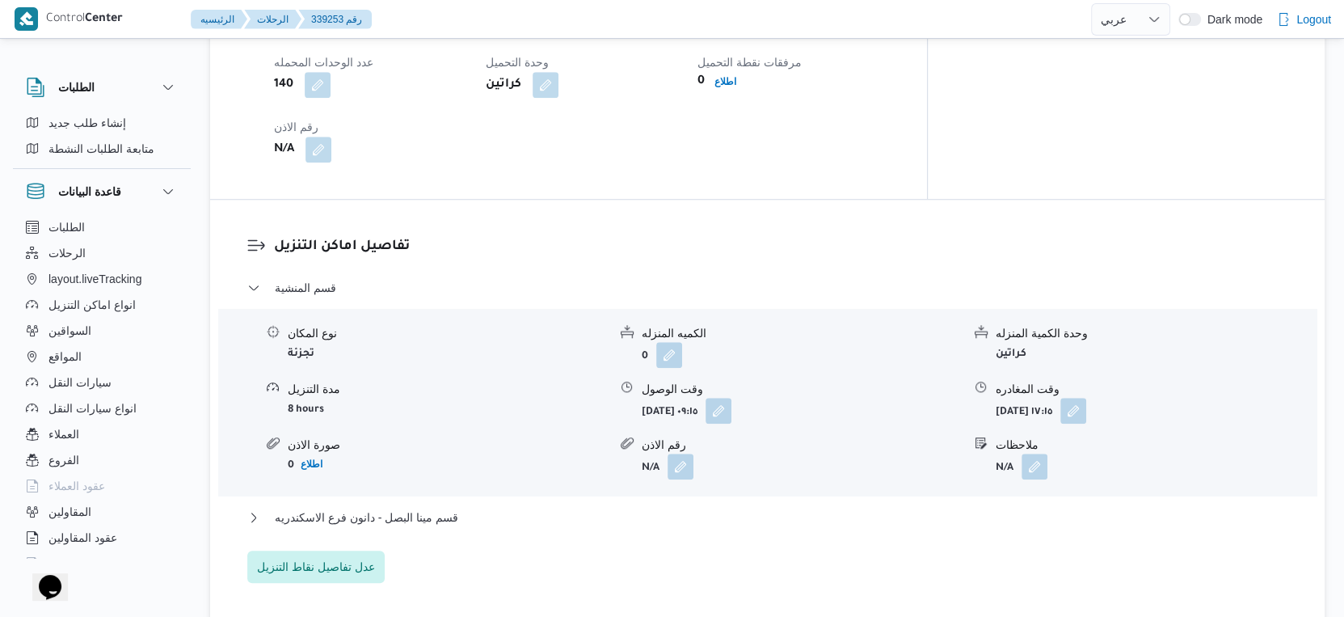
scroll to position [1347, 0]
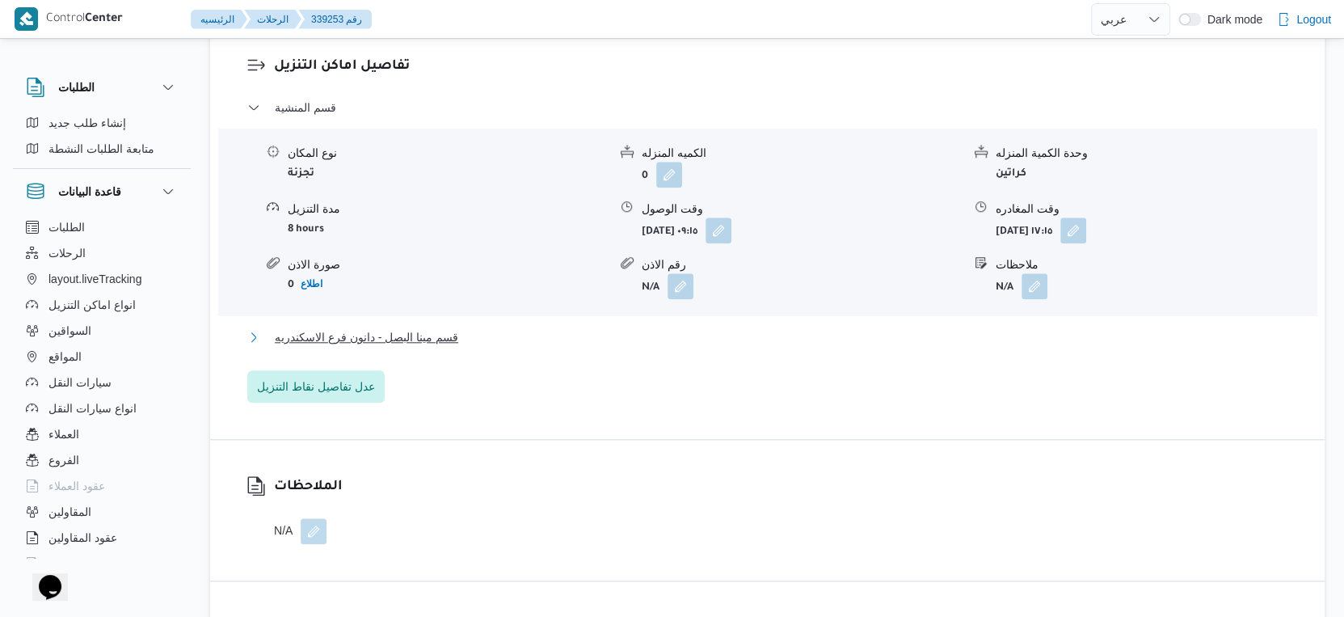
click at [487, 347] on button "قسم مينا البصل - دانون فرع الاسكندريه" at bounding box center [767, 336] width 1041 height 19
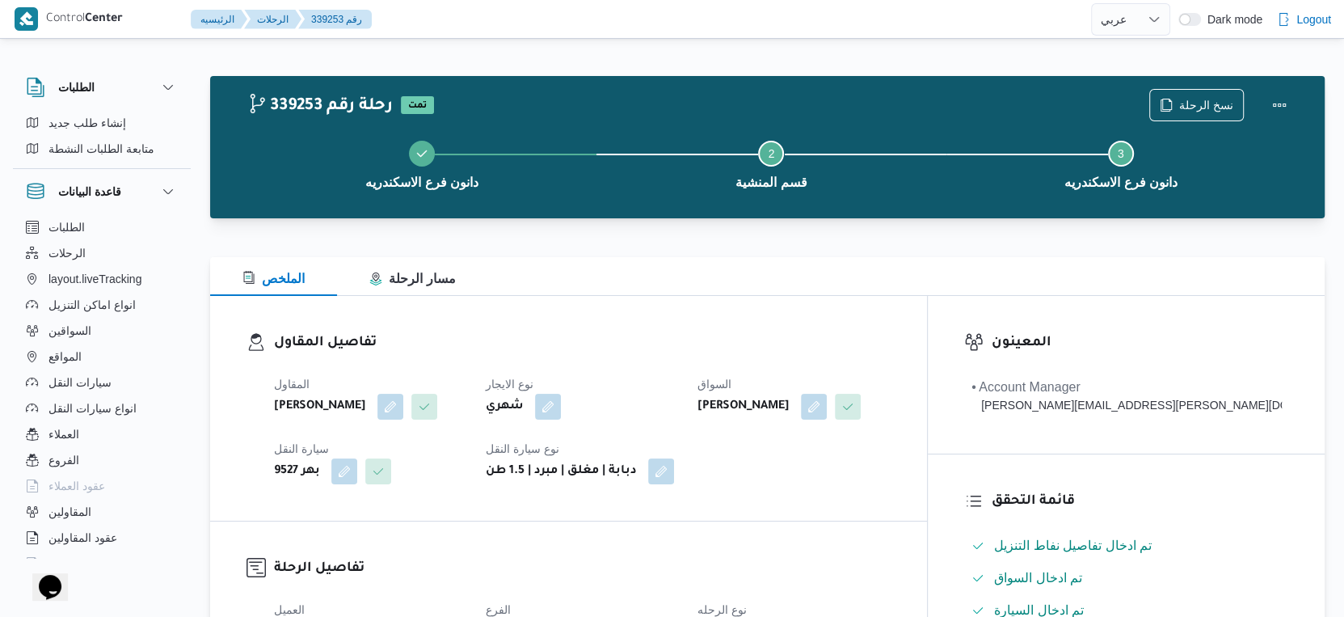
scroll to position [538, 0]
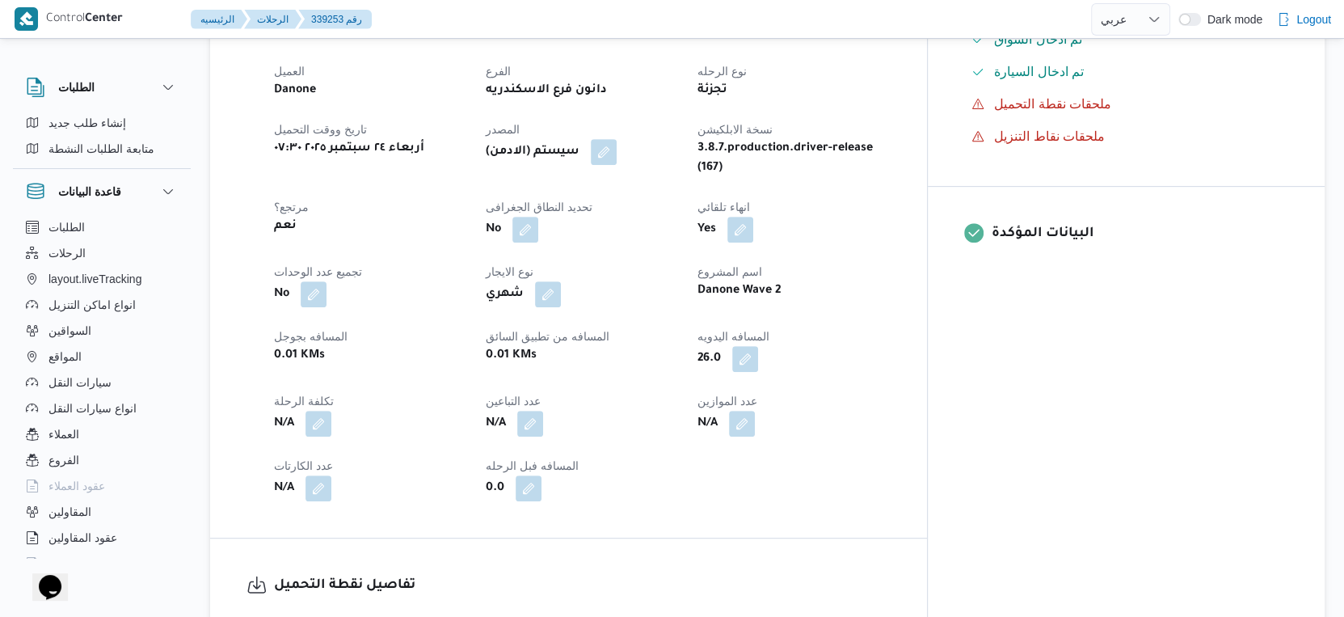
select select "ar"
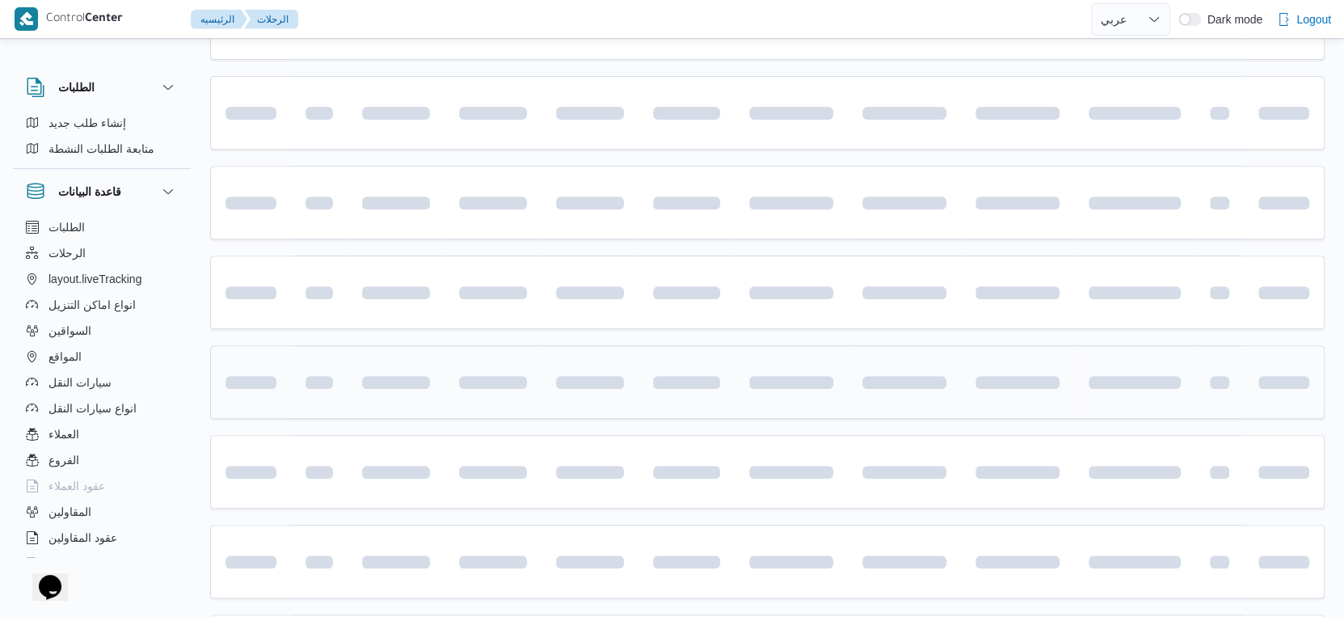
scroll to position [601, 0]
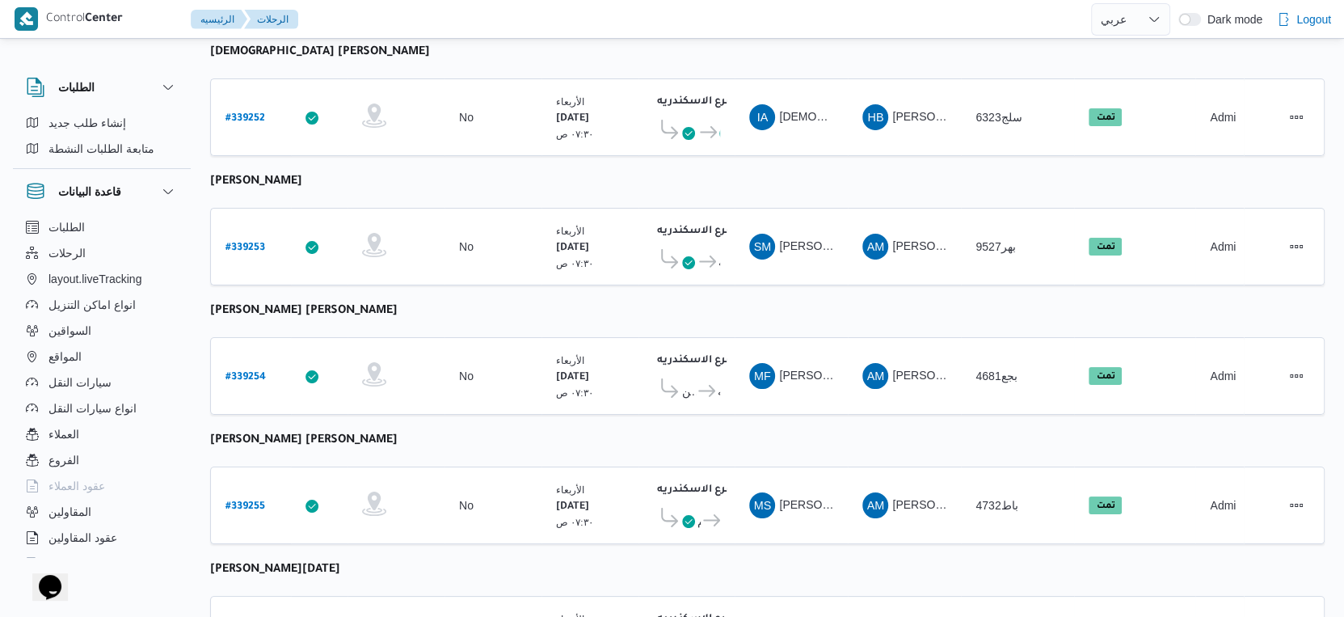
select select "ar"
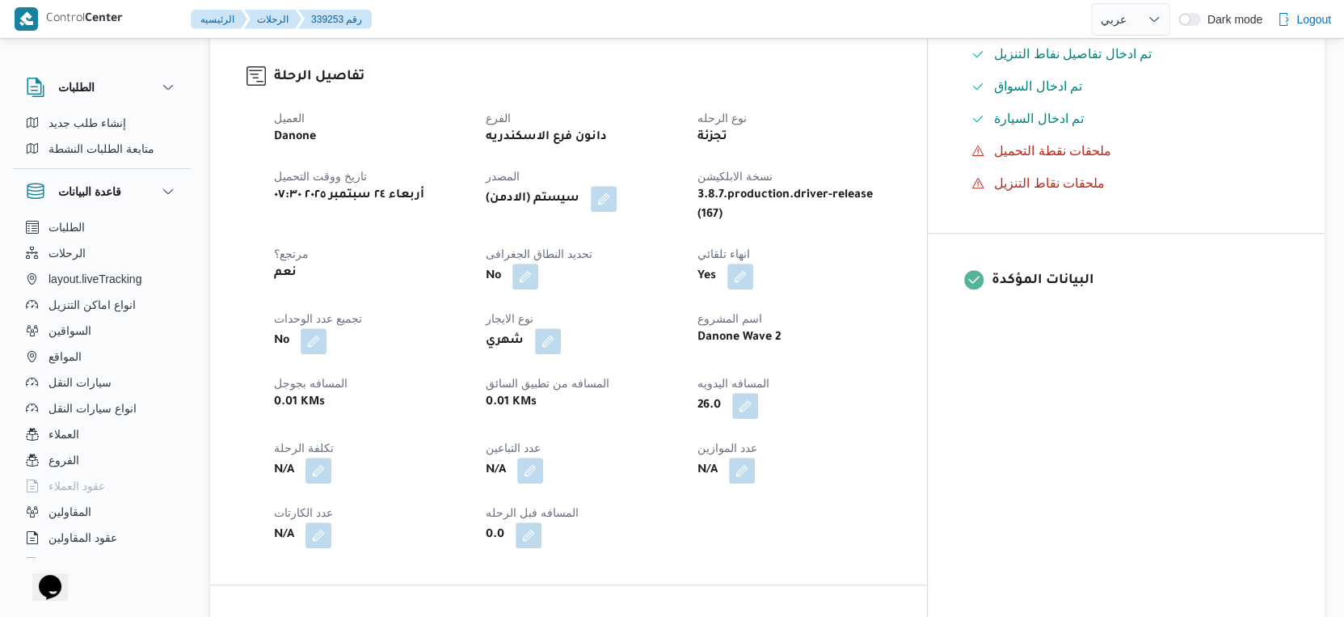
scroll to position [331, 0]
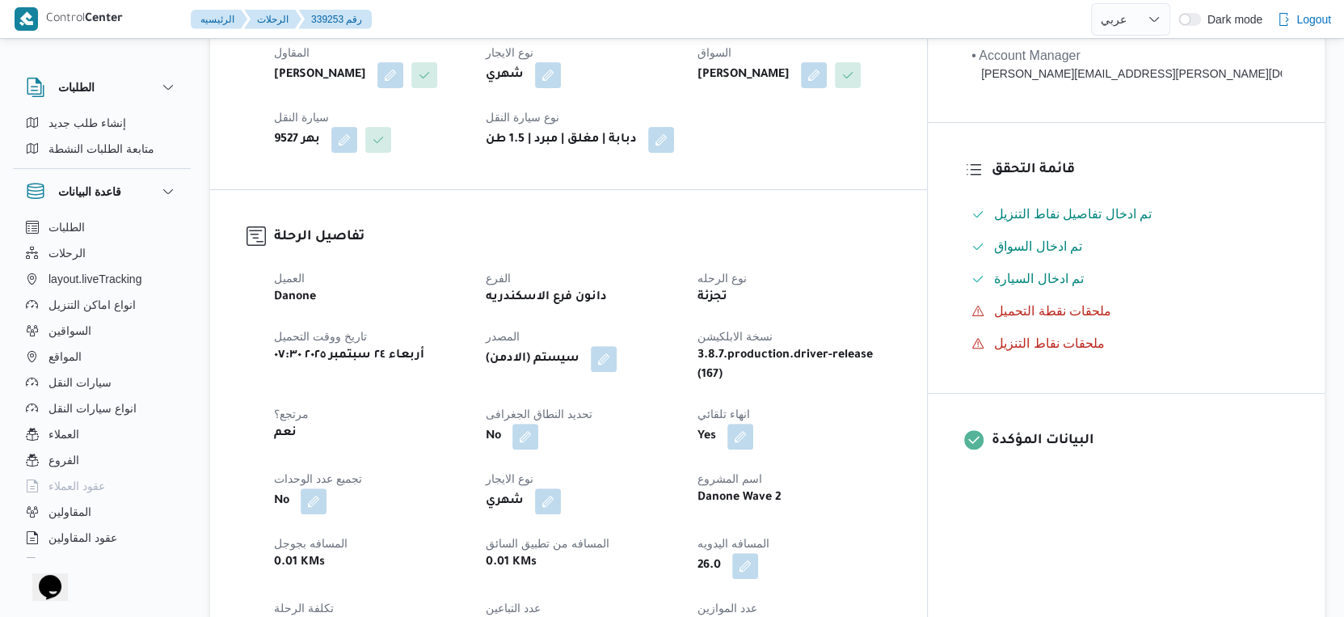
select select "ar"
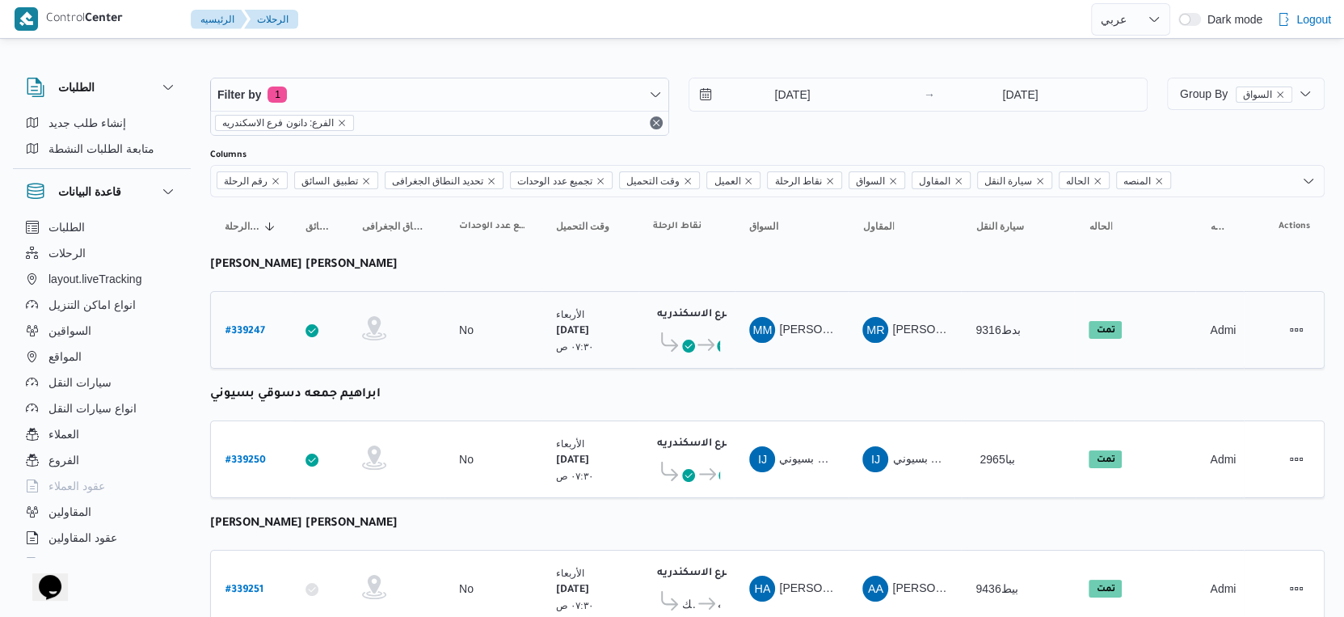
click at [245, 326] on b "# 339247" at bounding box center [246, 331] width 40 height 11
select select "ar"
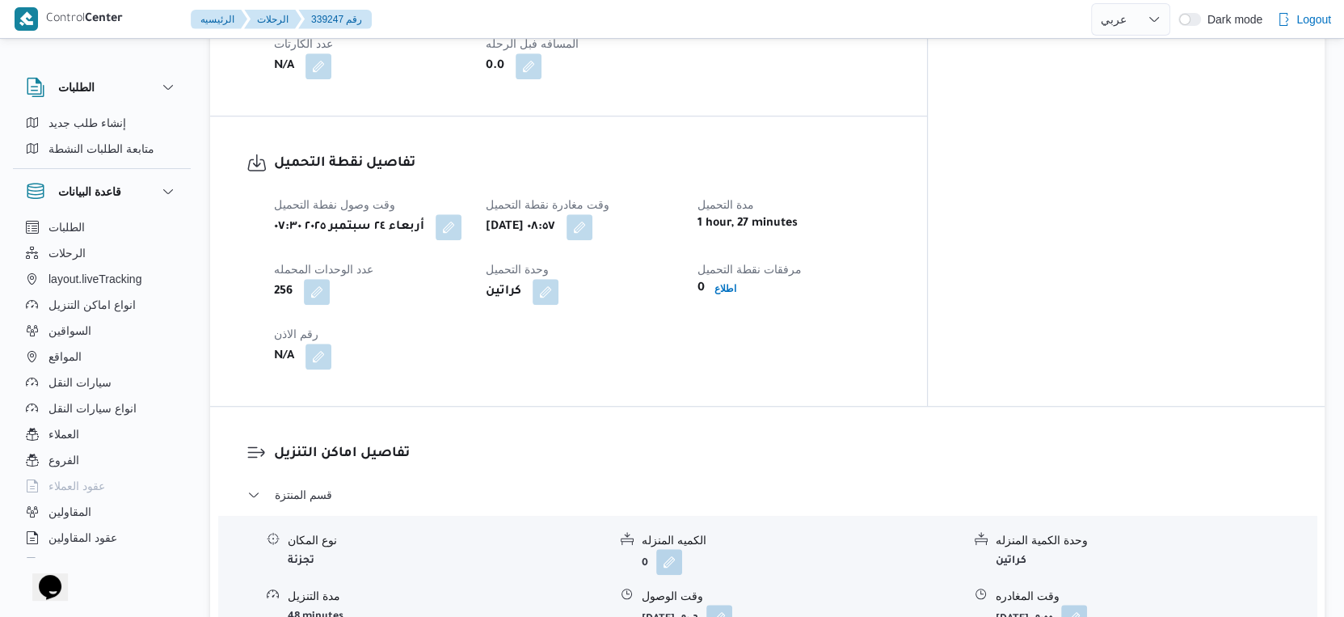
scroll to position [988, 0]
drag, startPoint x: 461, startPoint y: 206, endPoint x: 449, endPoint y: 217, distance: 15.4
click at [462, 212] on button "button" at bounding box center [449, 225] width 26 height 26
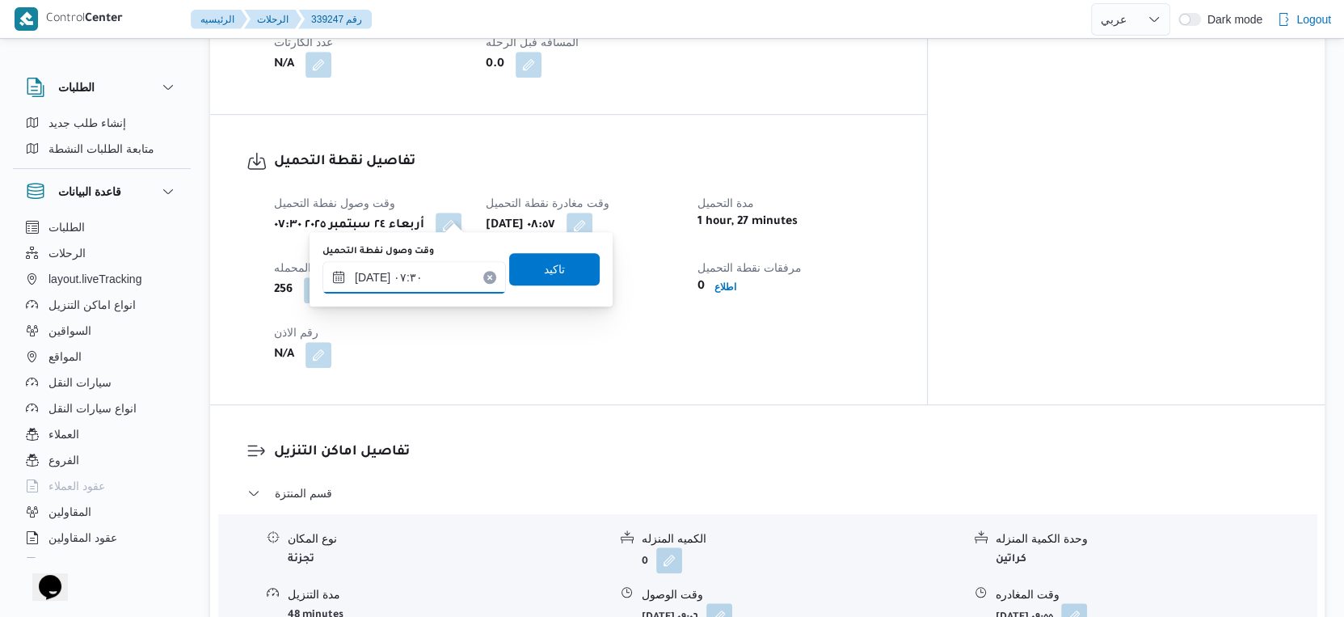
click at [421, 272] on input "٢٤/٠٩/٢٠٢٥ ٠٧:٣٠" at bounding box center [414, 277] width 183 height 32
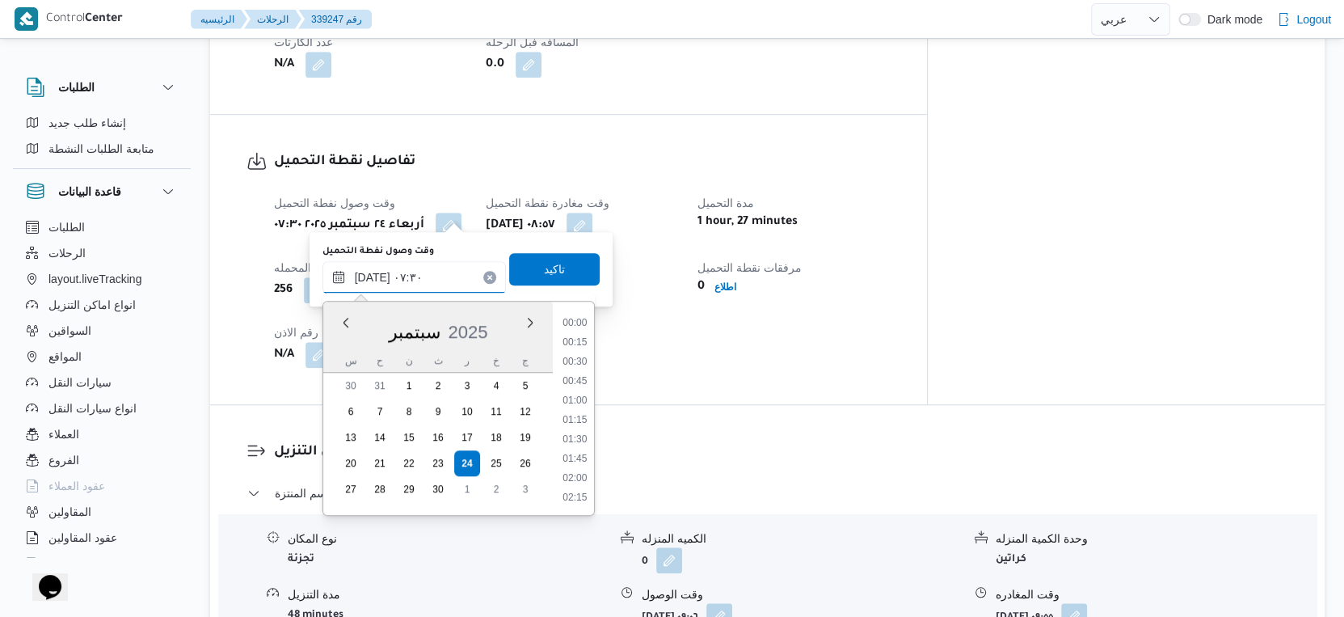
scroll to position [483, 0]
click at [579, 377] on li "07:00" at bounding box center [574, 383] width 37 height 16
type input "٢٤/٠٩/٢٠٢٥ ٠٧:٠٠"
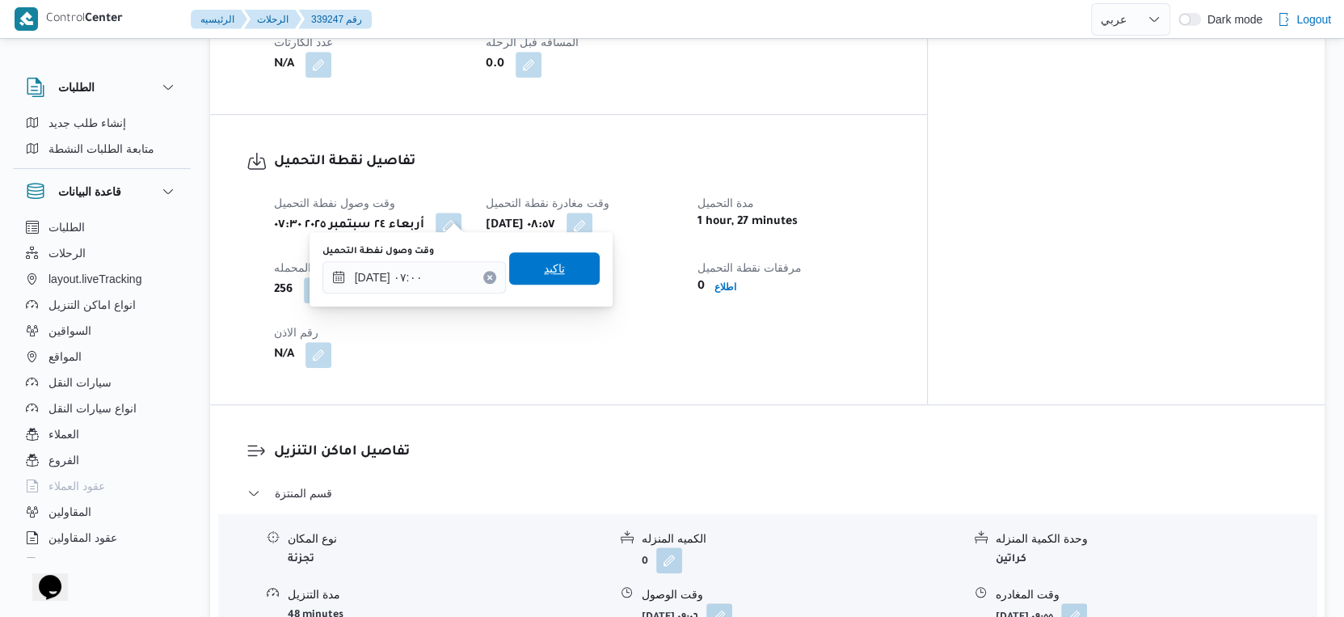
click at [569, 272] on span "تاكيد" at bounding box center [554, 268] width 91 height 32
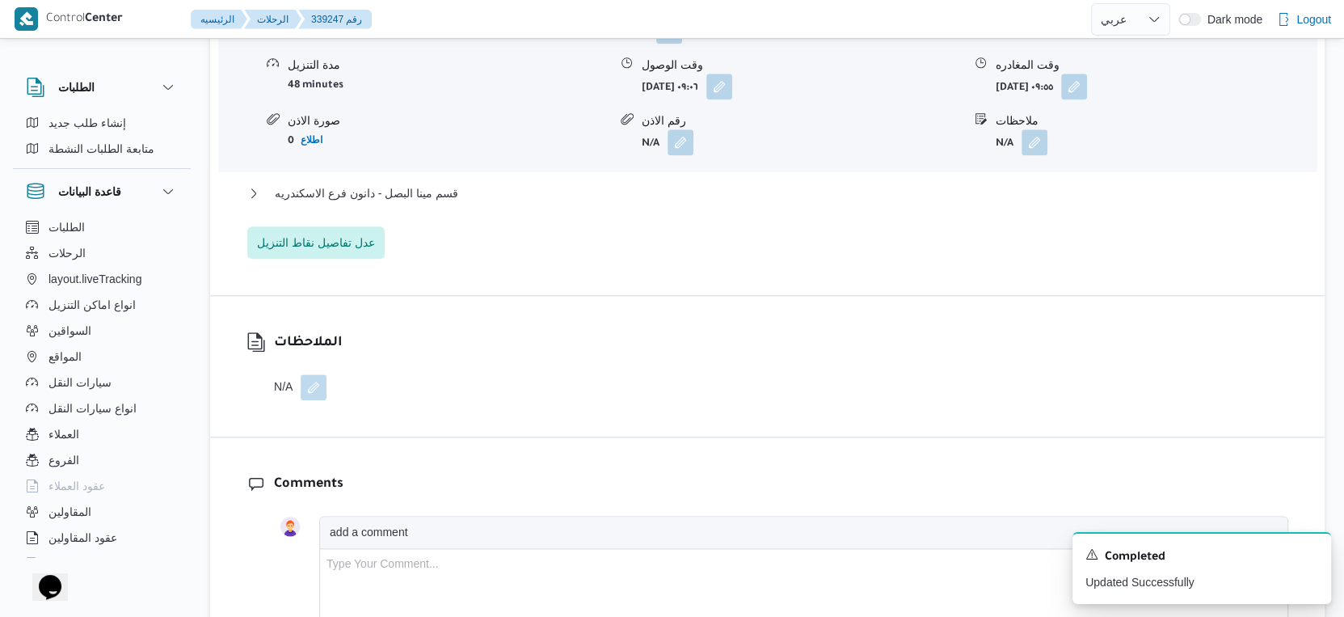
scroll to position [1527, 0]
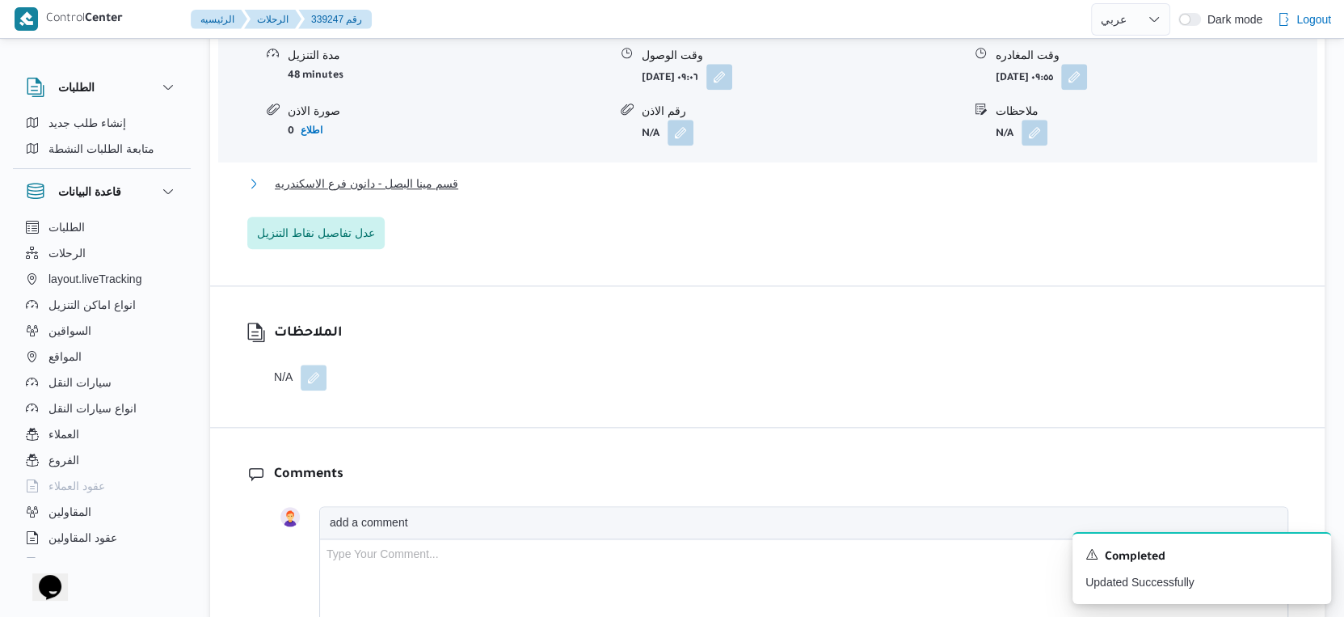
click at [474, 174] on button "قسم مينا البصل - دانون فرع الاسكندريه" at bounding box center [767, 183] width 1041 height 19
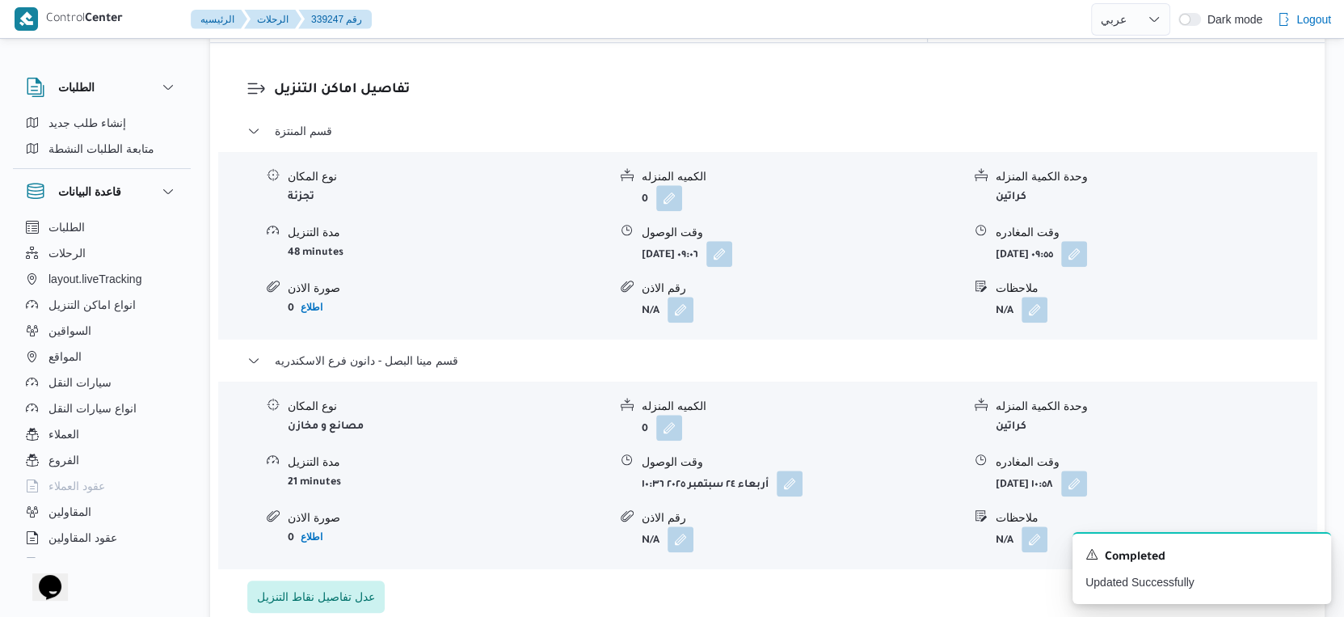
scroll to position [1347, 0]
click at [795, 472] on button "button" at bounding box center [790, 485] width 26 height 26
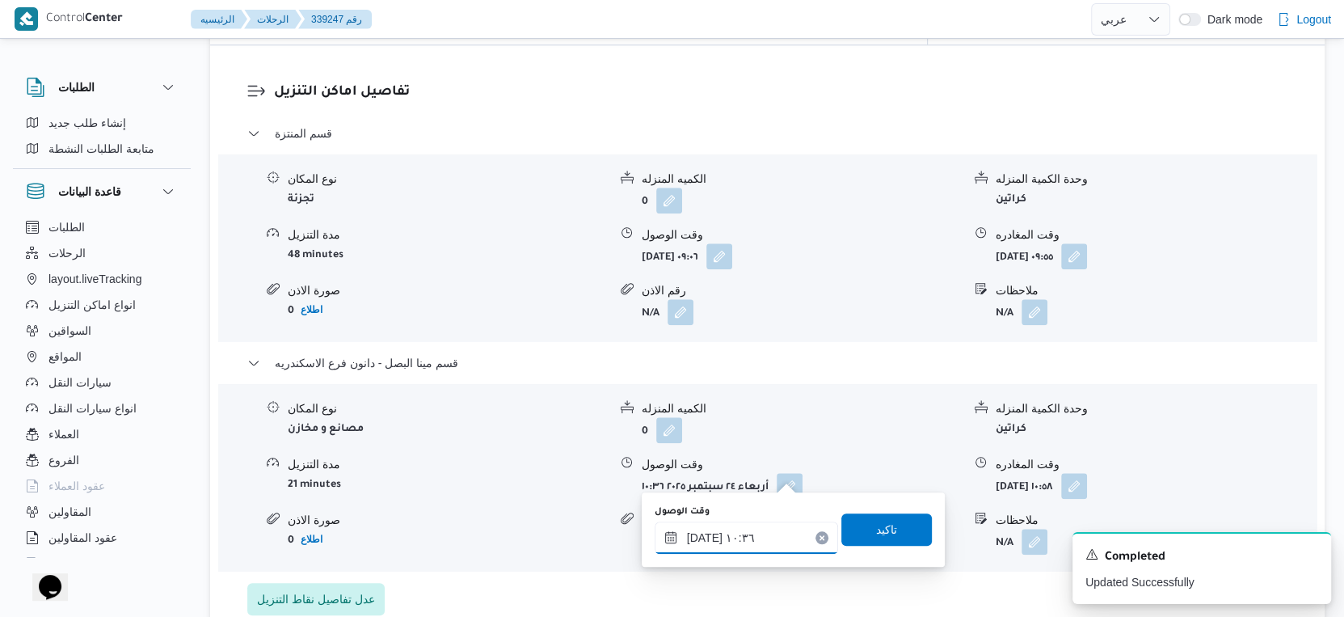
click at [765, 539] on input "٢٤/٠٩/٢٠٢٥ ١٠:٣٦" at bounding box center [746, 537] width 183 height 32
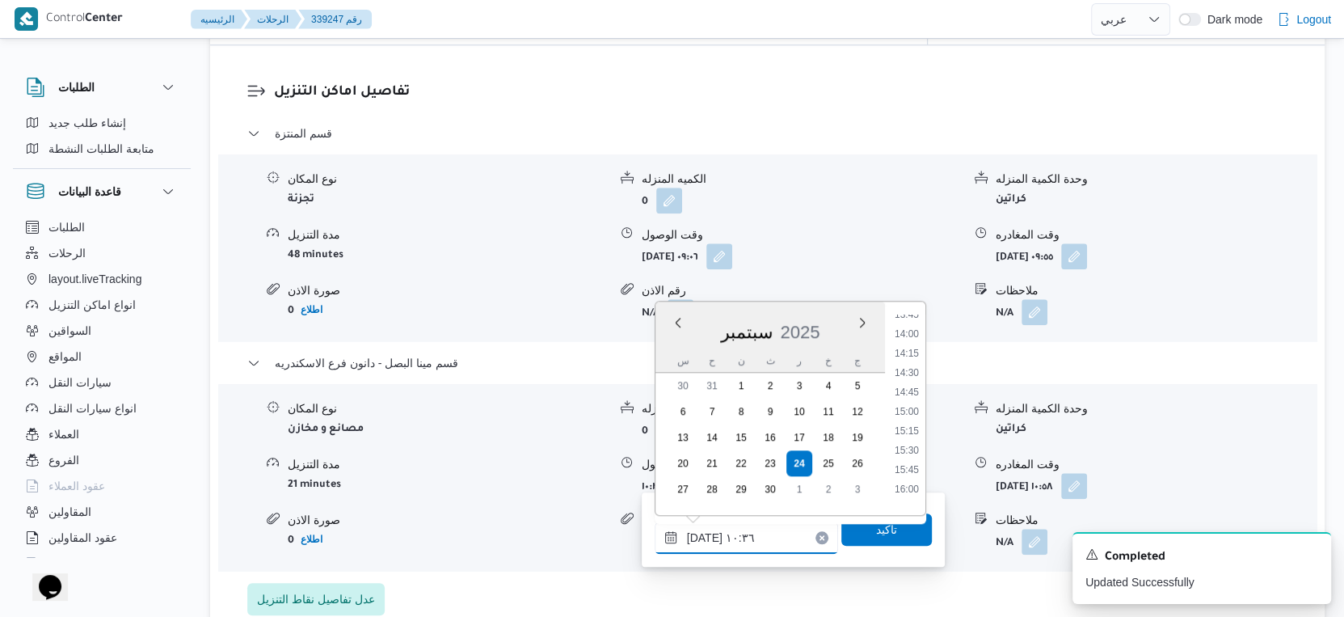
scroll to position [1435, 0]
click at [909, 357] on li "19:00" at bounding box center [906, 362] width 37 height 16
type input "٢٤/٠٩/٢٠٢٥ ١٩:٠٠"
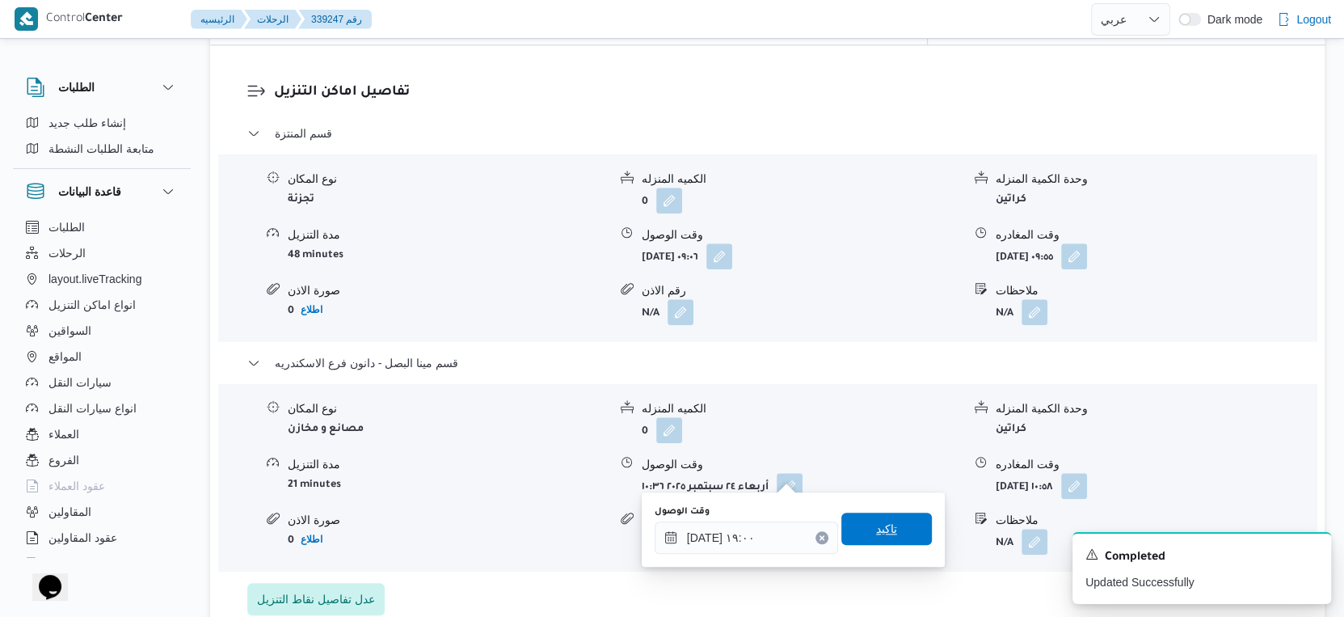
click at [902, 525] on span "تاكيد" at bounding box center [886, 528] width 91 height 32
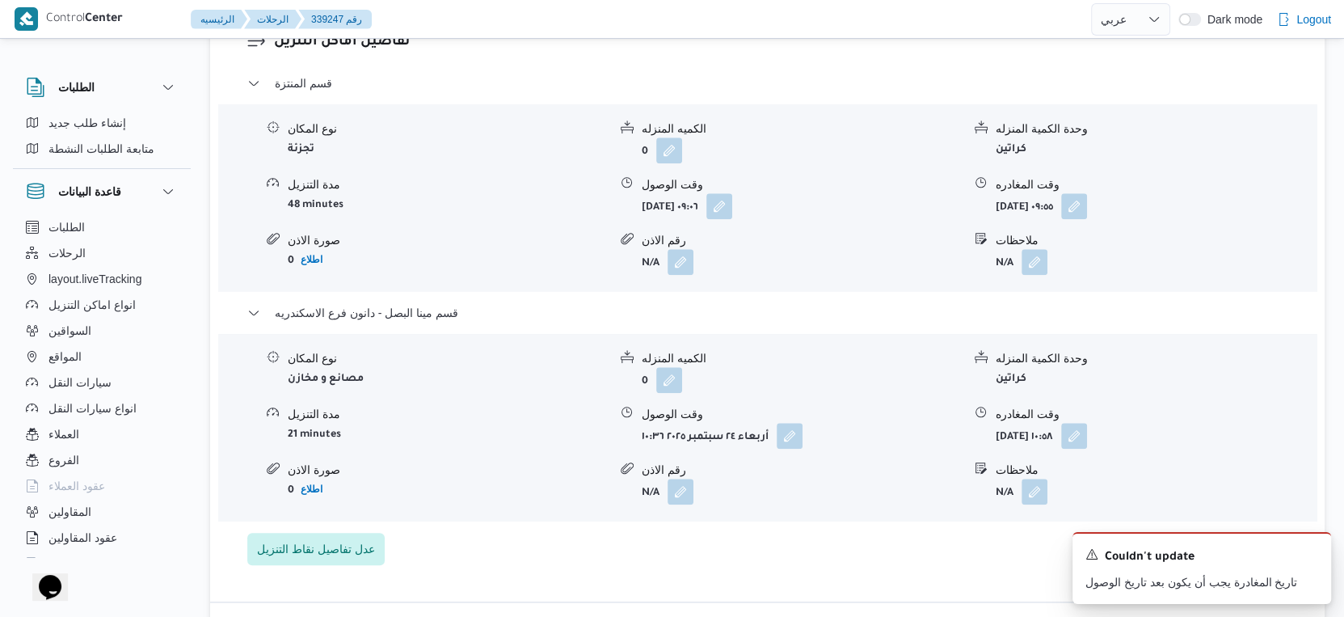
scroll to position [1436, 0]
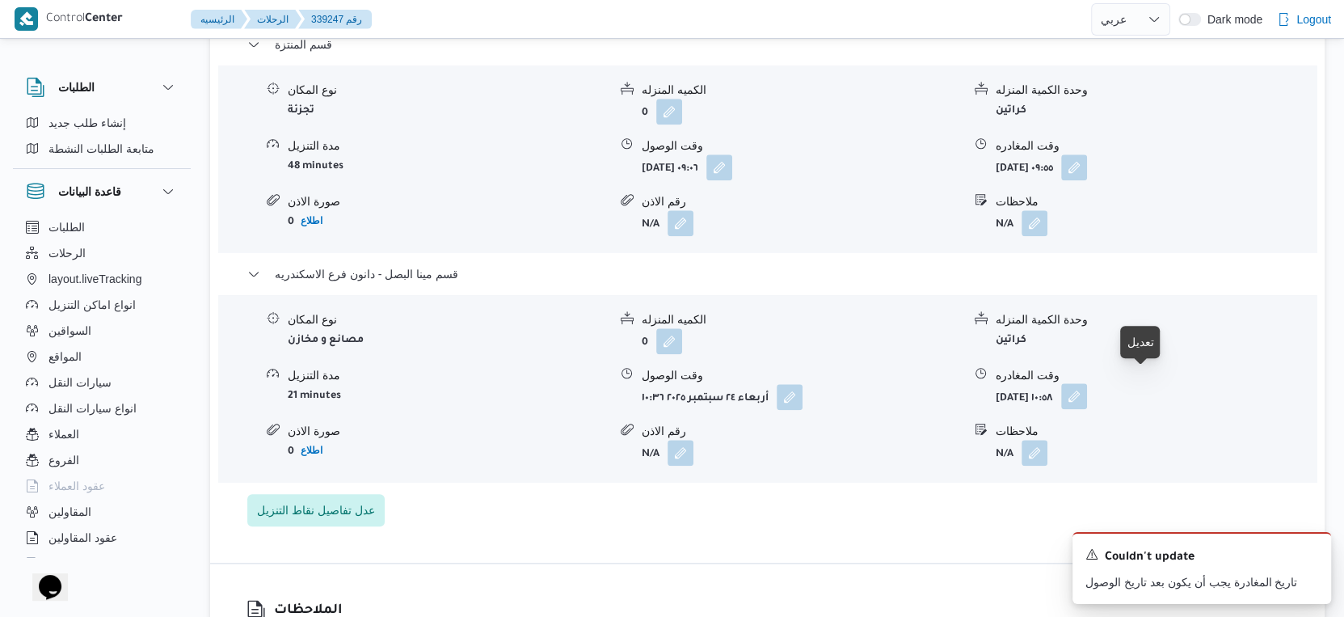
click at [1087, 383] on button "button" at bounding box center [1074, 396] width 26 height 26
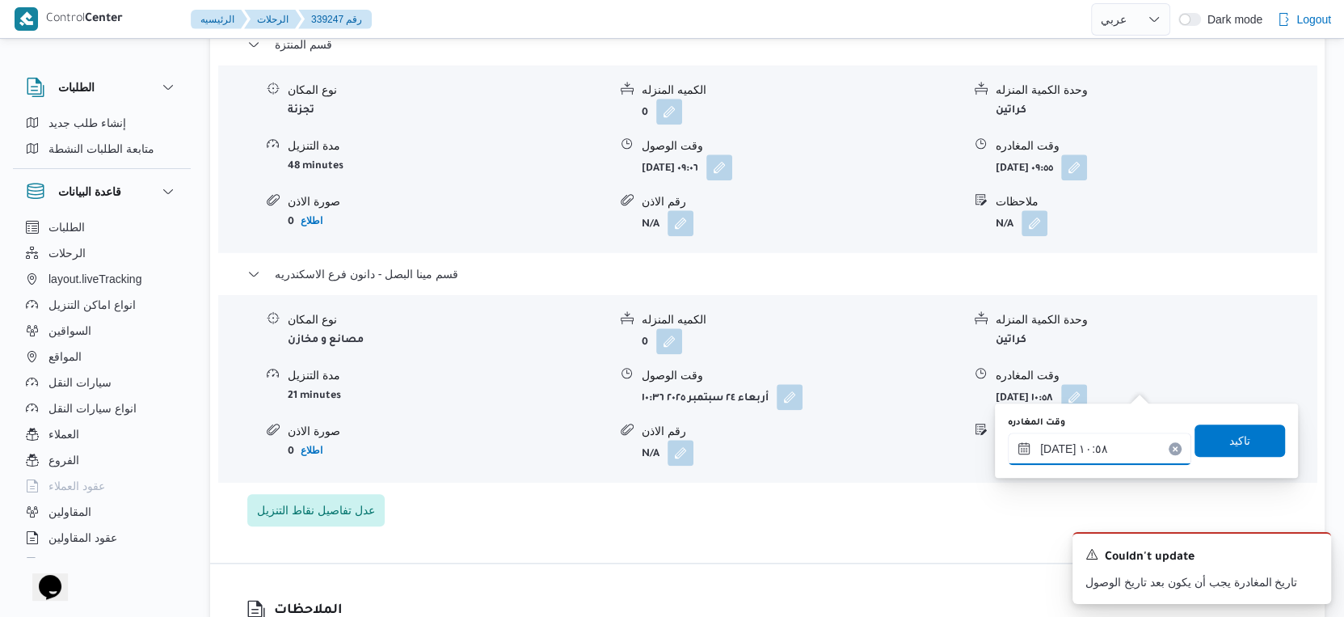
click at [1112, 441] on input "٢٤/٠٩/٢٠٢٥ ١٠:٥٨" at bounding box center [1099, 448] width 183 height 32
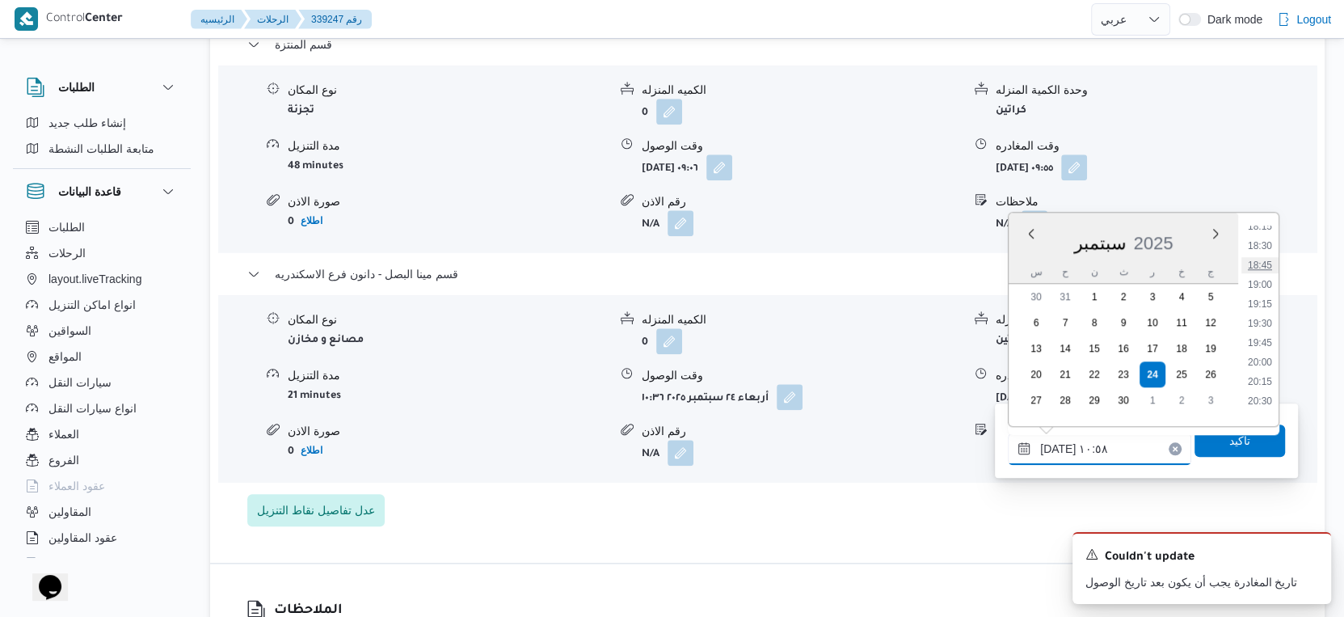
scroll to position [1453, 0]
click at [1261, 266] on li "19:15" at bounding box center [1260, 274] width 37 height 16
type input "٢٤/٠٩/٢٠٢٥ ١٩:١٥"
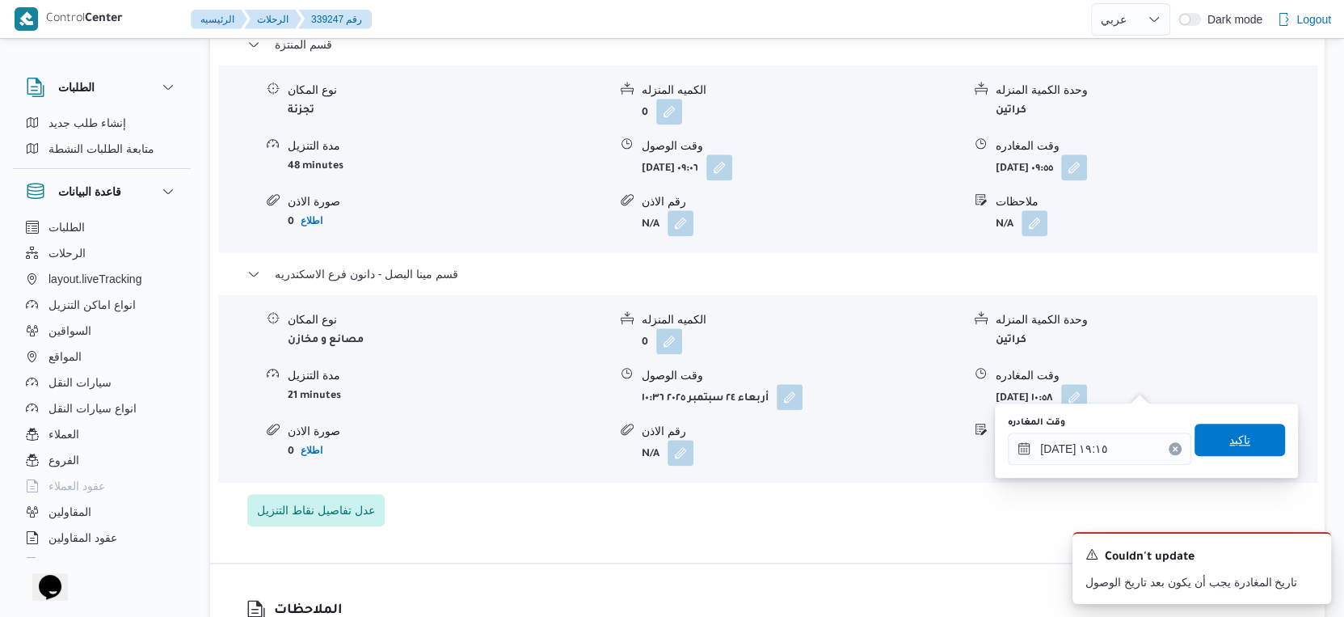
click at [1229, 439] on span "تاكيد" at bounding box center [1239, 439] width 21 height 19
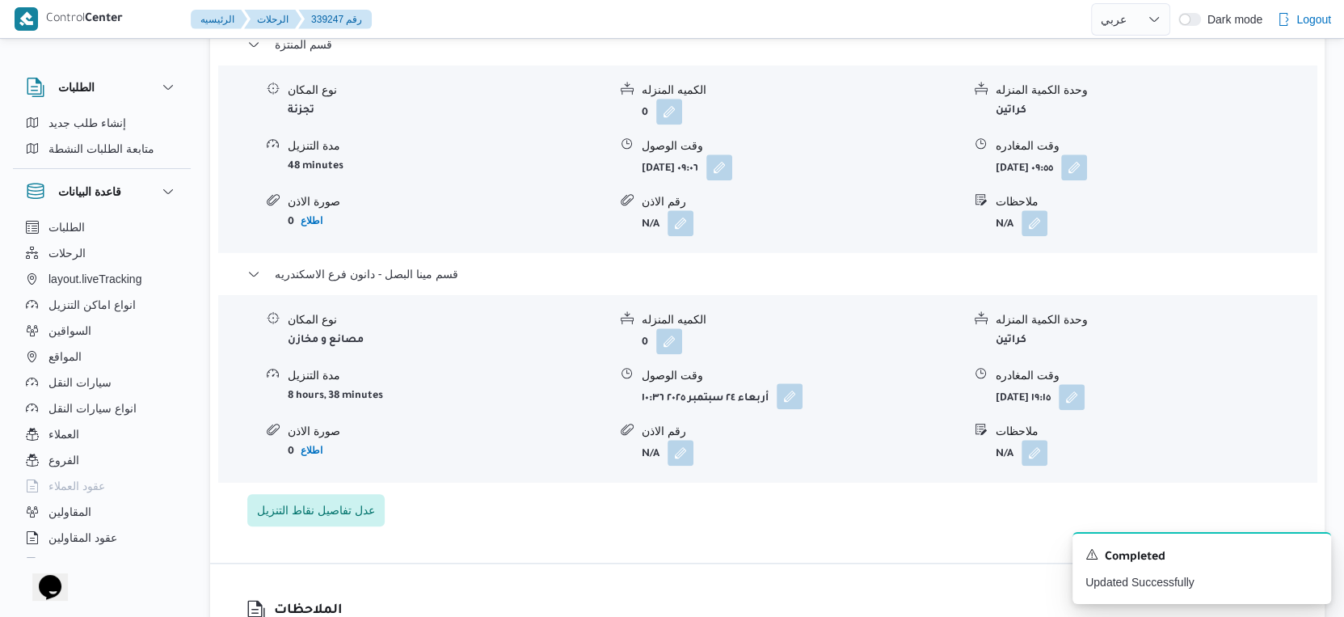
click at [793, 383] on button "button" at bounding box center [790, 396] width 26 height 26
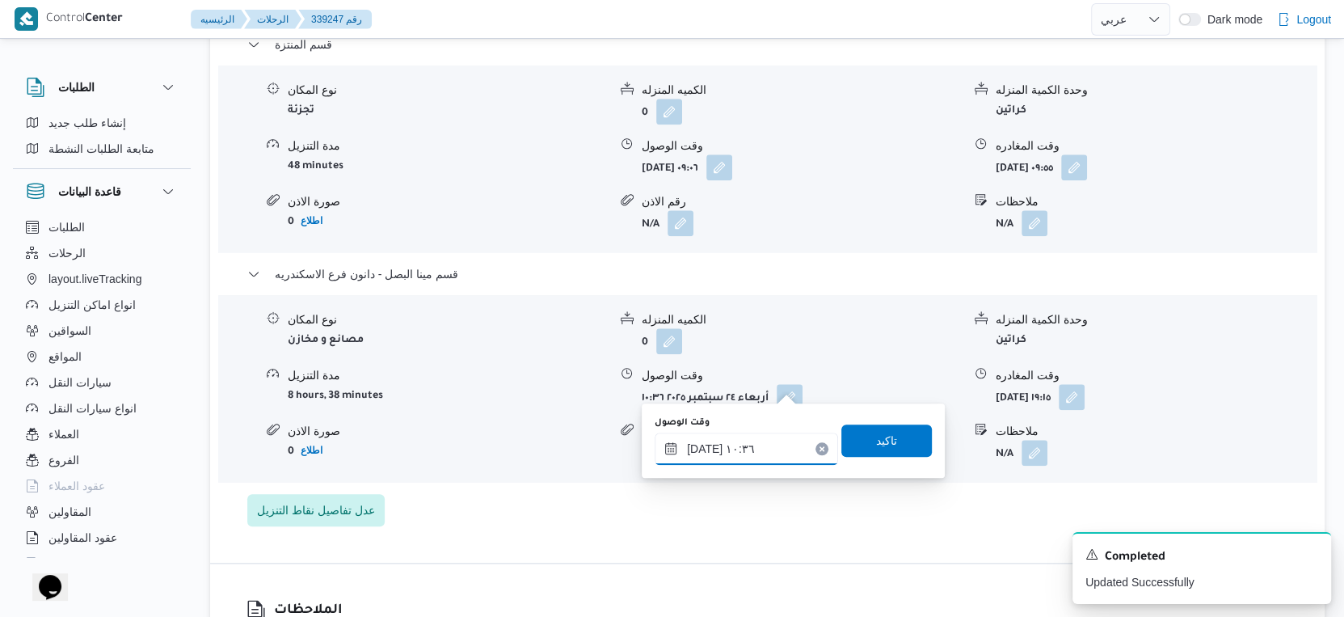
click at [755, 462] on input "٢٤/٠٩/٢٠٢٥ ١٠:٣٦" at bounding box center [746, 448] width 183 height 32
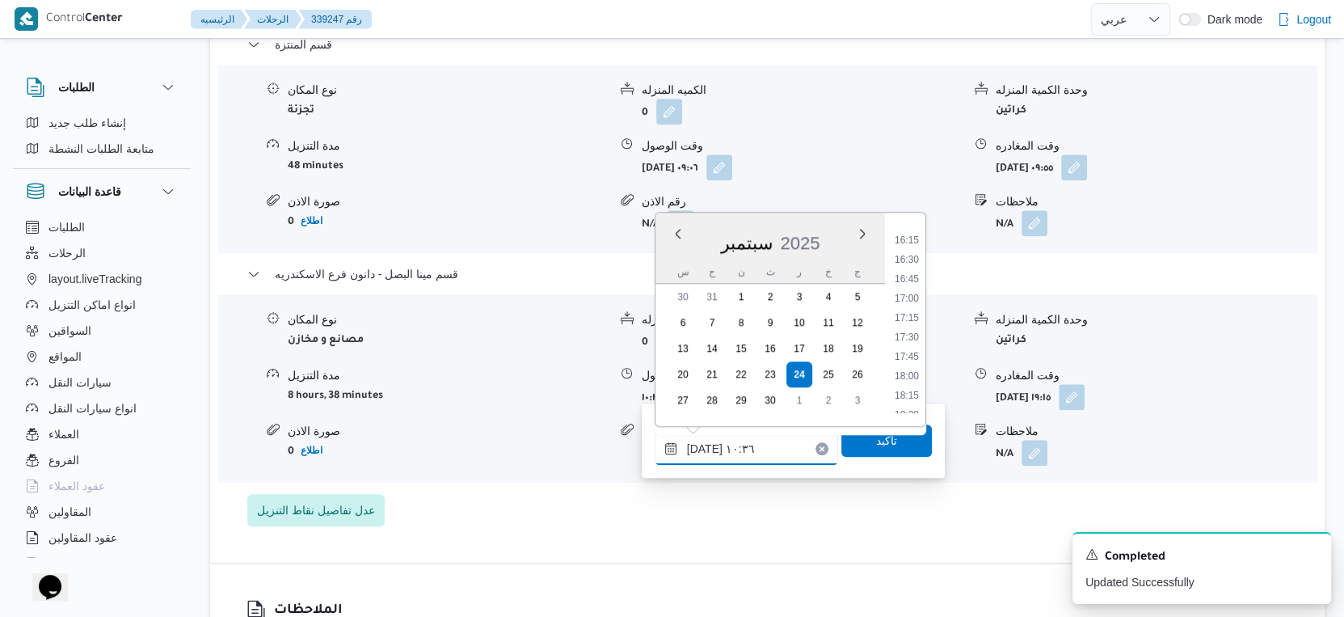
scroll to position [1435, 0]
click at [909, 271] on li "19:00" at bounding box center [906, 273] width 37 height 16
type input "٢٤/٠٩/٢٠٢٥ ١٩:٠٠"
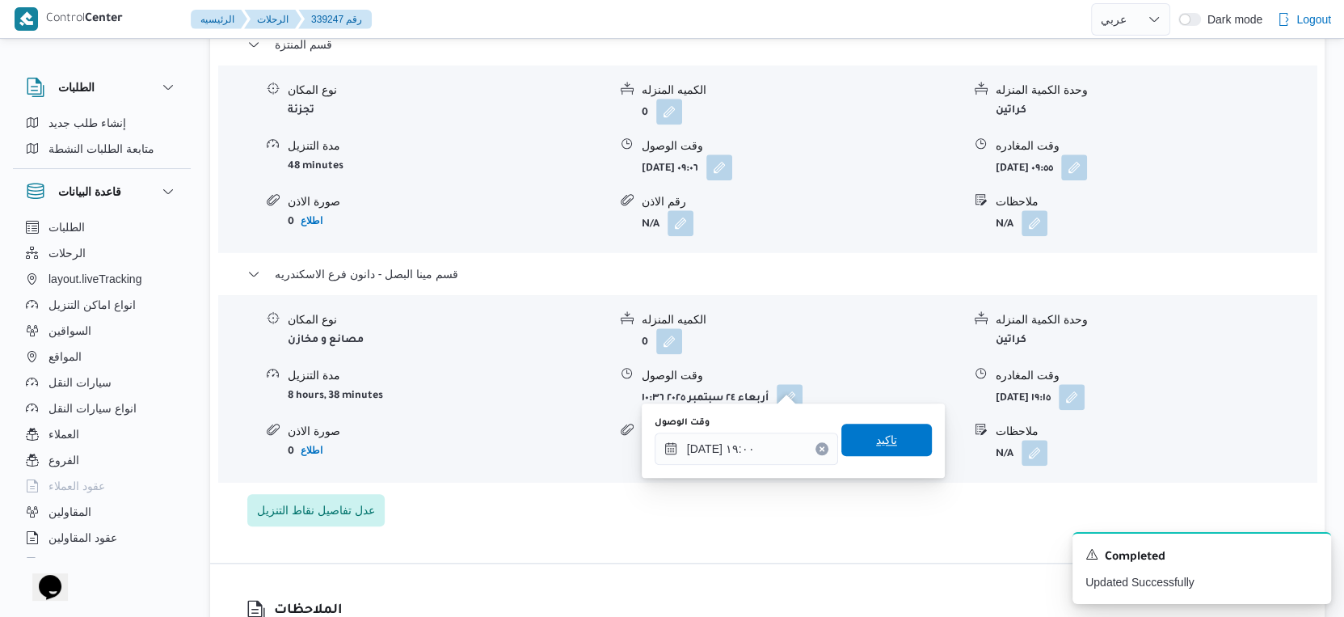
click at [888, 431] on span "تاكيد" at bounding box center [886, 440] width 91 height 32
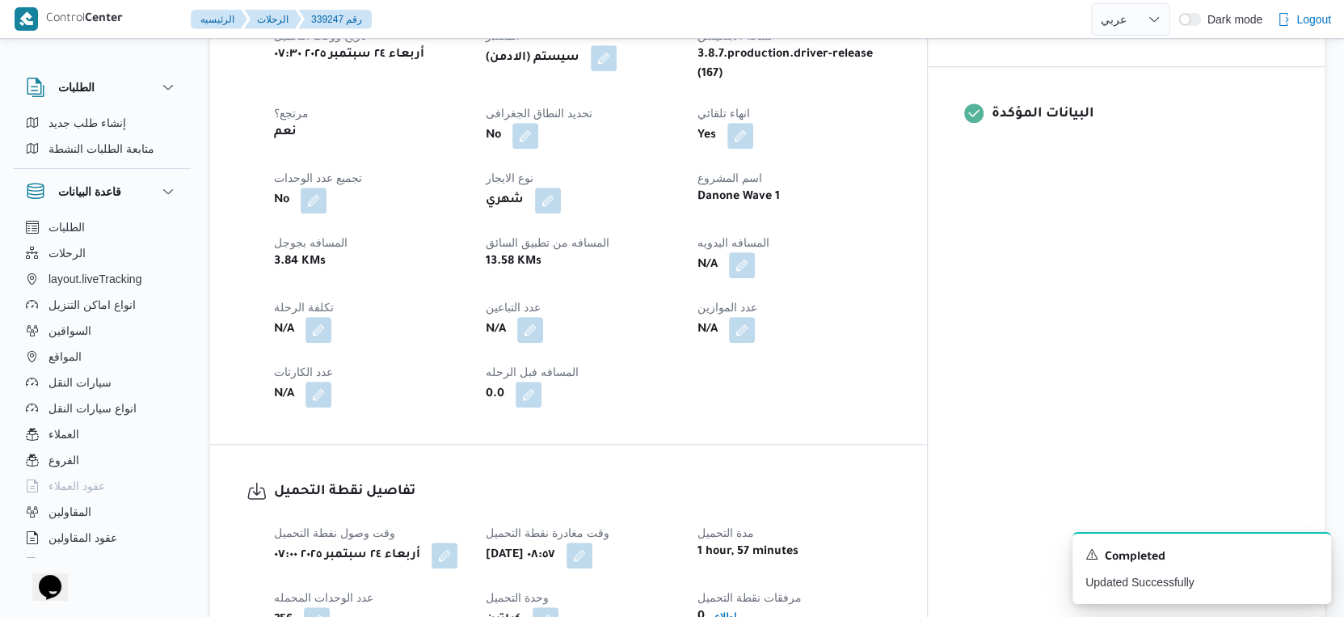
scroll to position [538, 0]
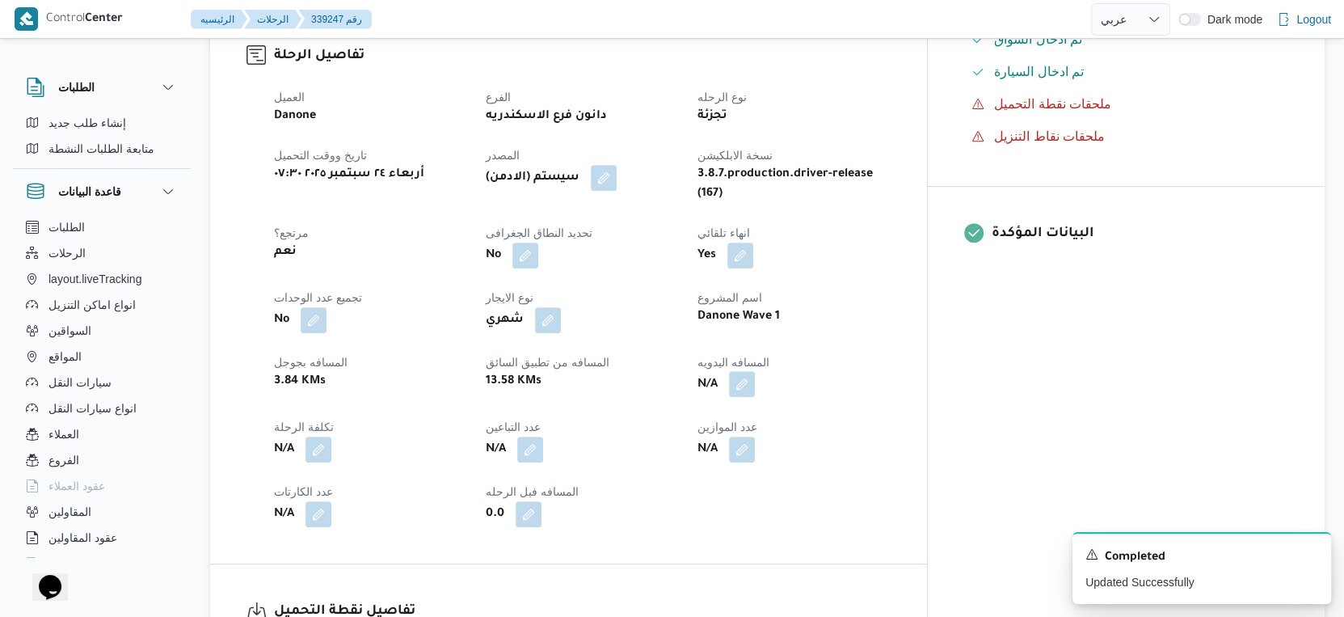
click at [755, 373] on button "button" at bounding box center [742, 384] width 26 height 26
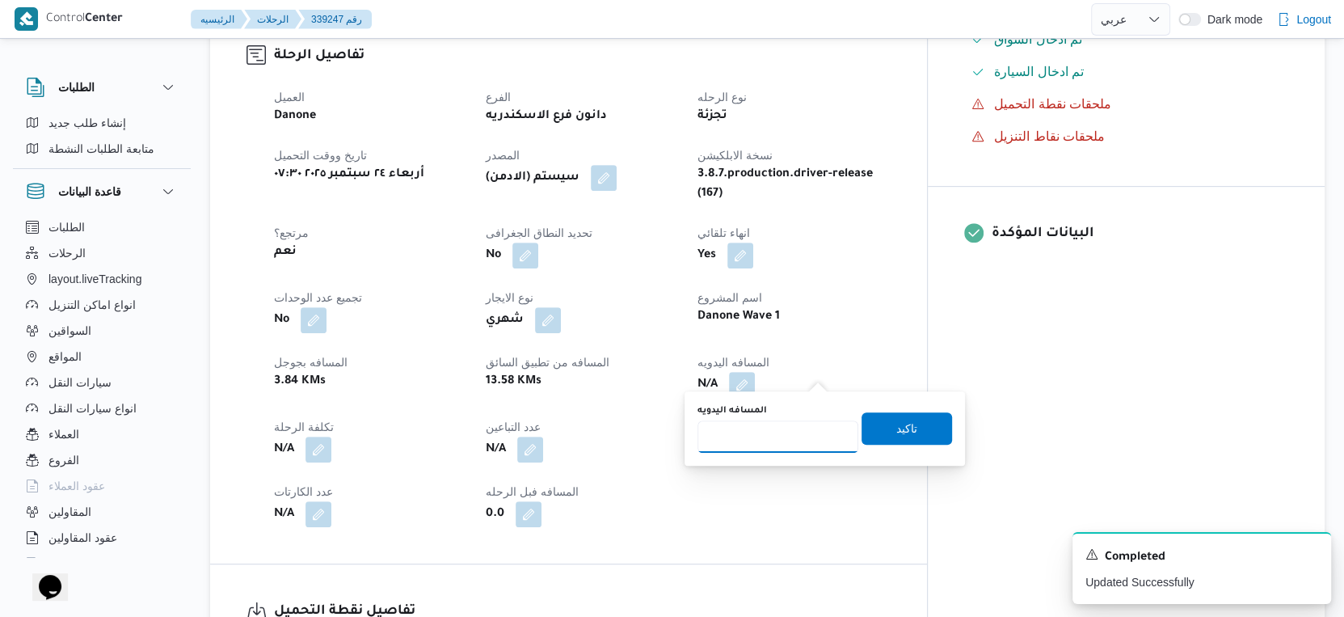
click at [771, 436] on input "المسافه اليدويه" at bounding box center [778, 436] width 161 height 32
type input "44"
click at [896, 422] on span "تاكيد" at bounding box center [906, 427] width 21 height 19
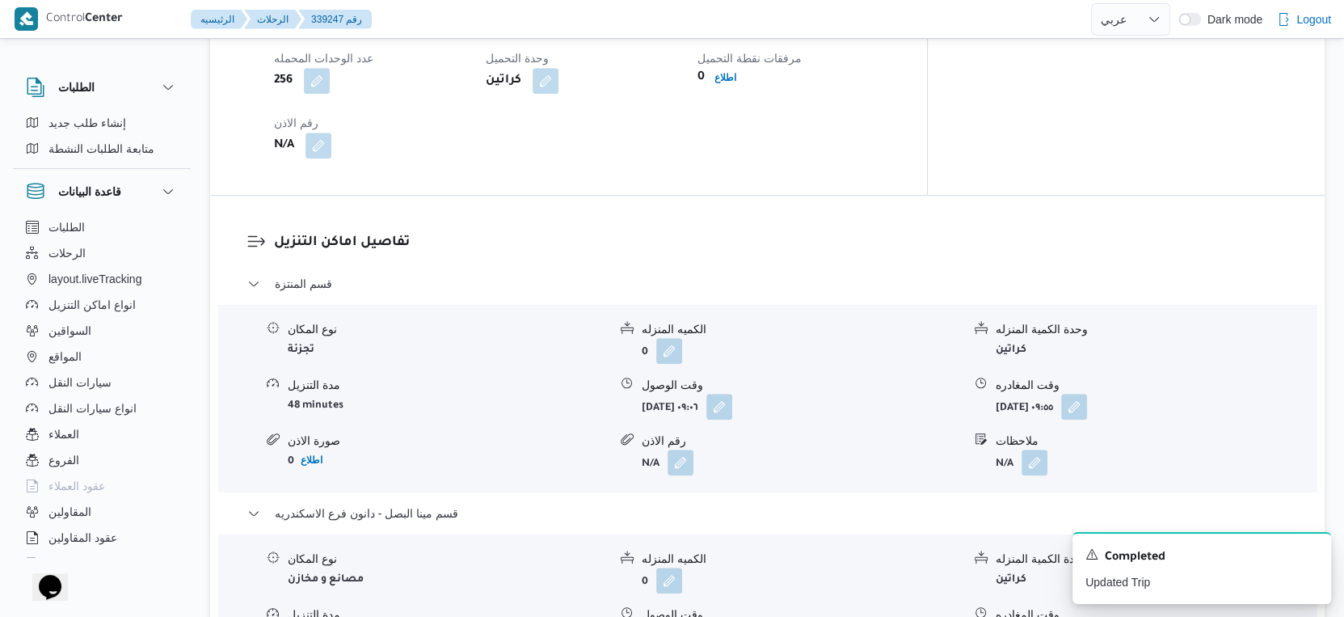
scroll to position [1077, 0]
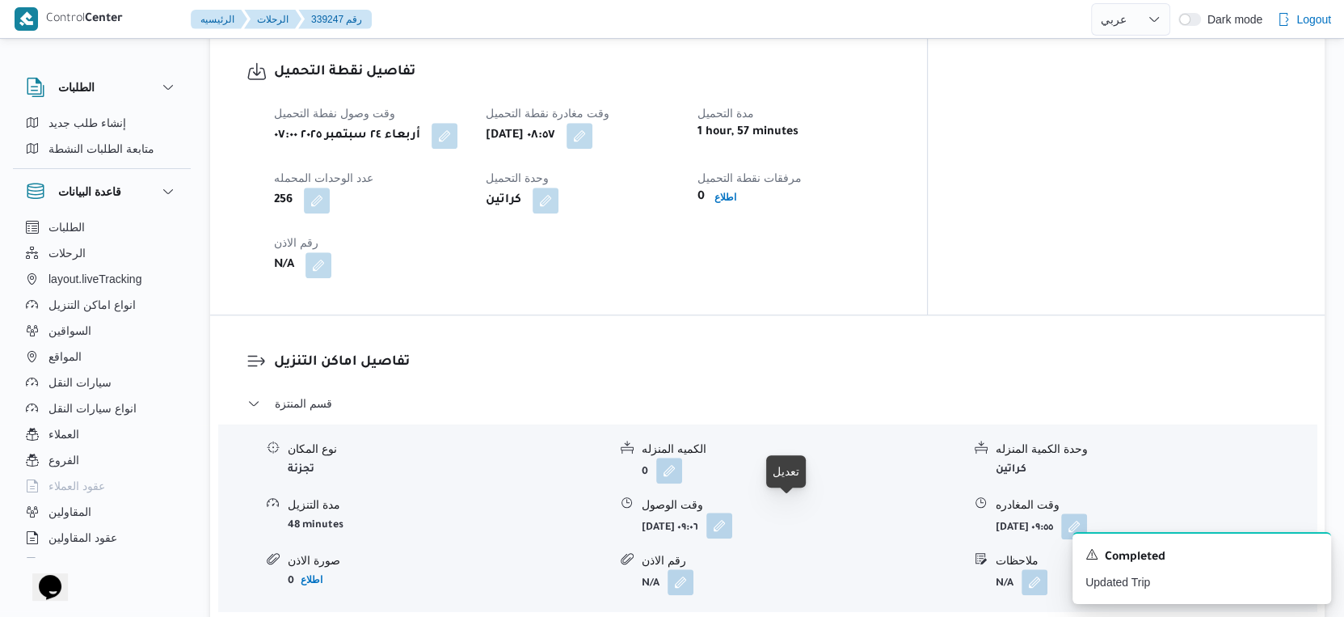
click at [732, 515] on button "button" at bounding box center [719, 525] width 26 height 26
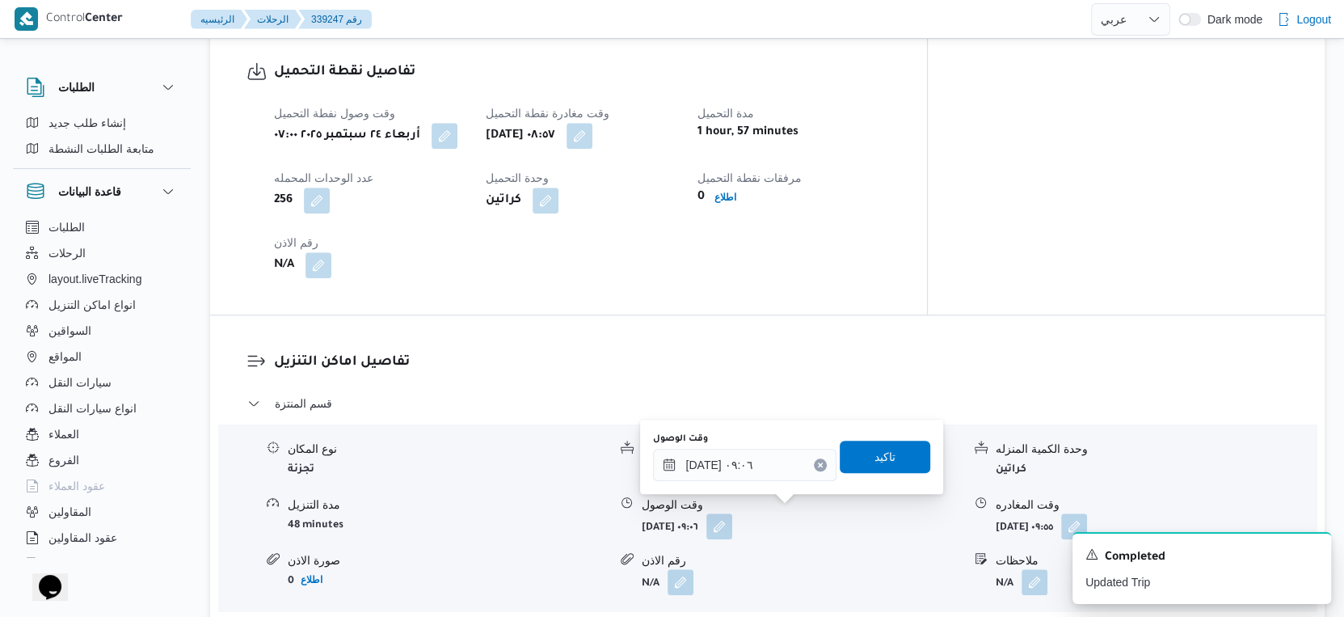
click at [764, 482] on div "You are in a dialog. To close this dialog, hit escape. وقت الوصول ٢٤/٠٩/٢٠٢٥ ٠٩…" at bounding box center [791, 457] width 303 height 74
click at [761, 470] on input "٢٤/٠٩/٢٠٢٥ ٠٩:٠٦" at bounding box center [744, 465] width 183 height 32
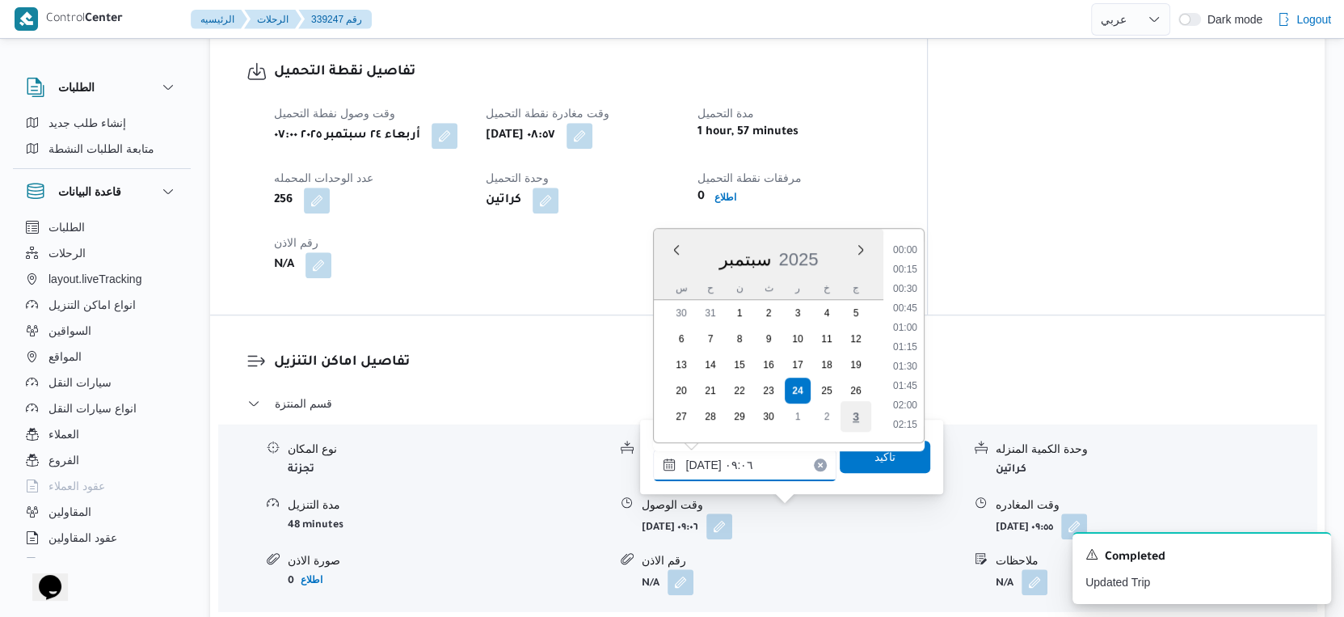
scroll to position [599, 0]
click at [911, 388] on li "09:30" at bounding box center [905, 388] width 37 height 16
type input "٢٤/٠٩/٢٠٢٥ ٠٩:٣٠"
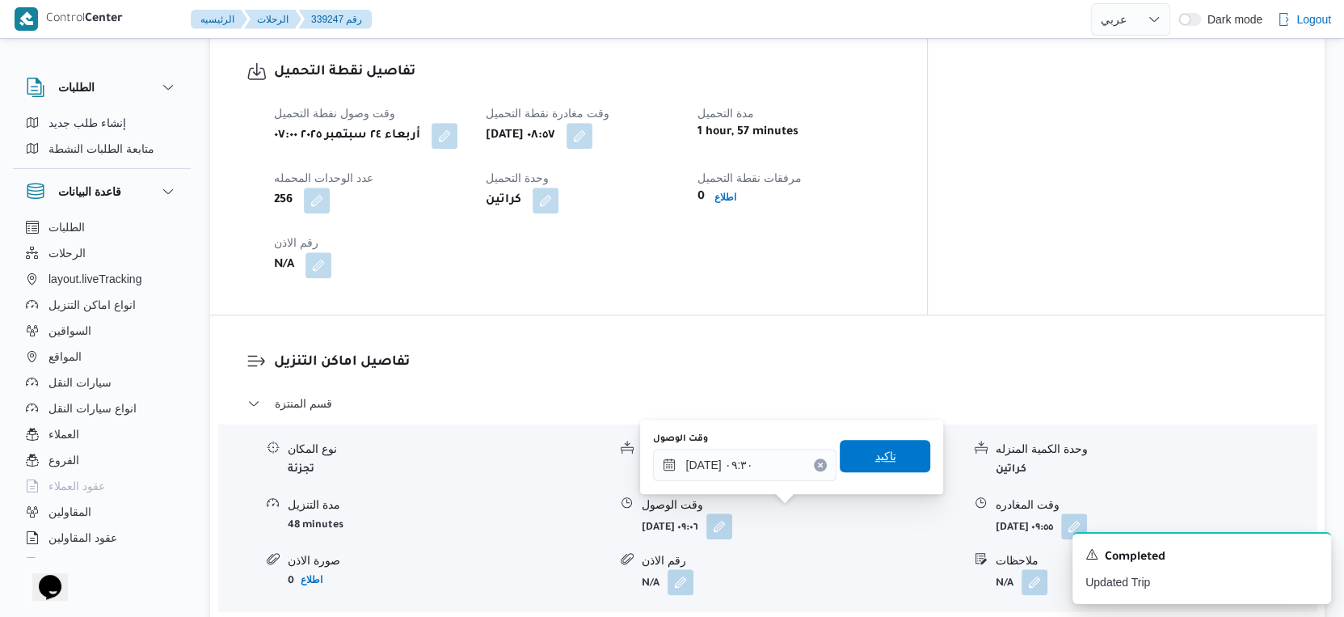
click at [896, 453] on span "تاكيد" at bounding box center [885, 456] width 91 height 32
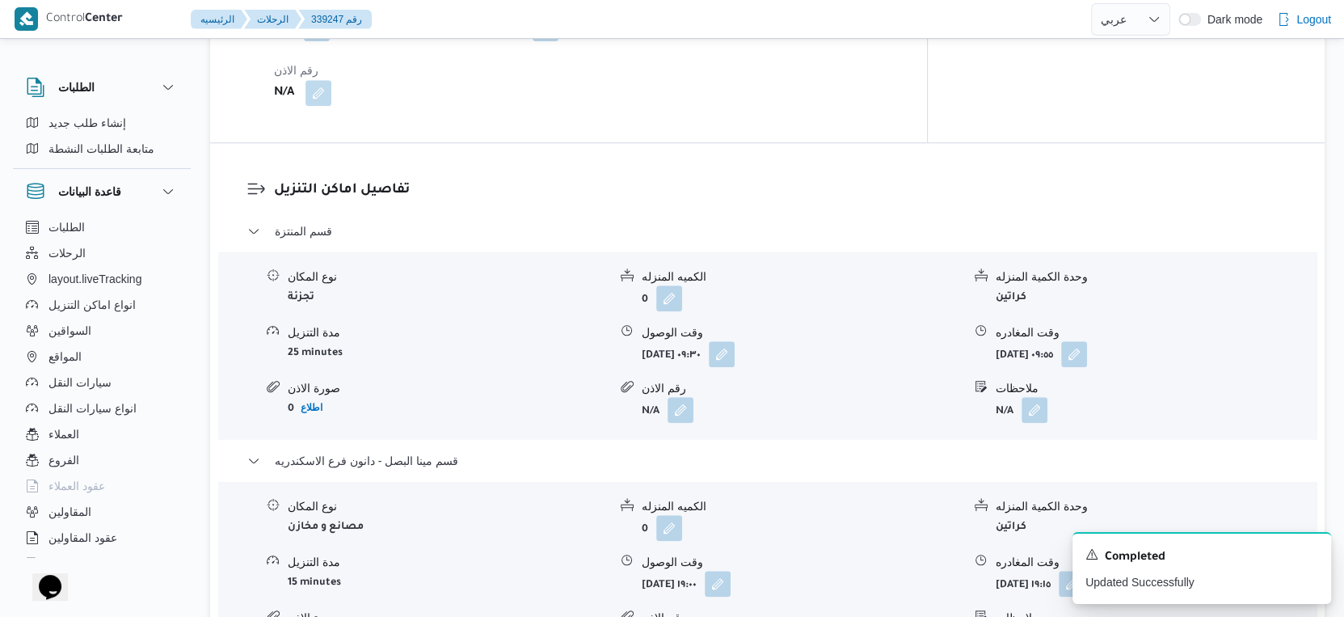
scroll to position [1347, 0]
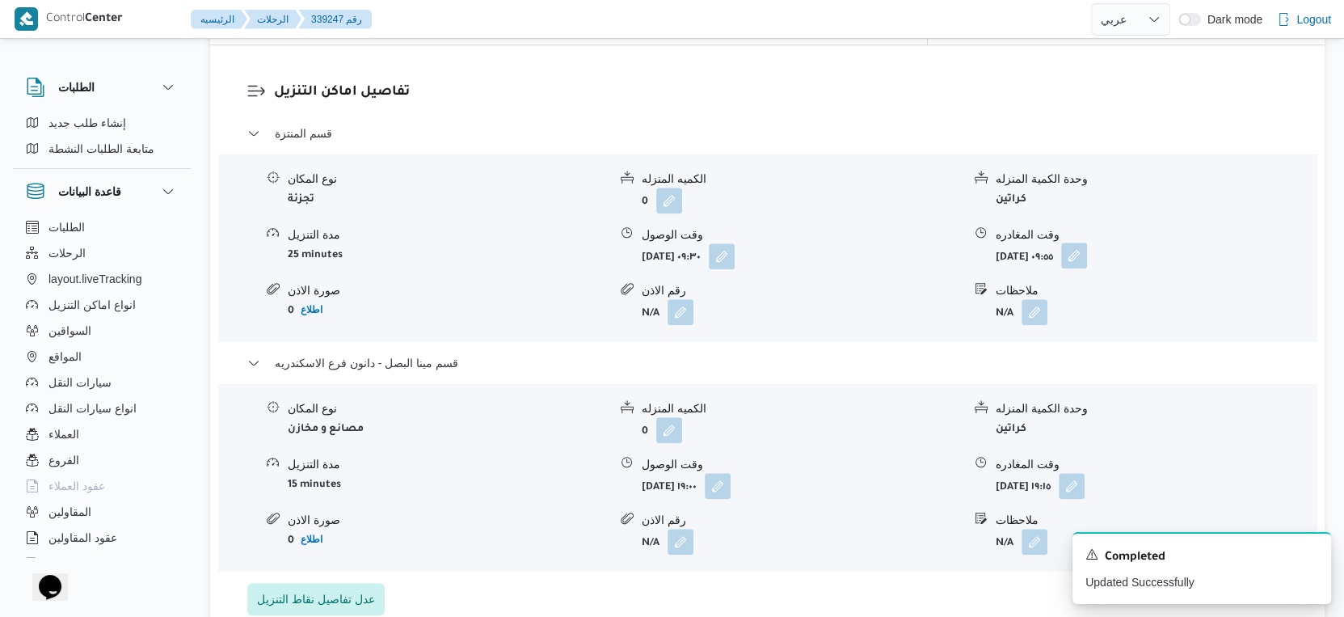
click at [1087, 242] on button "button" at bounding box center [1074, 255] width 26 height 26
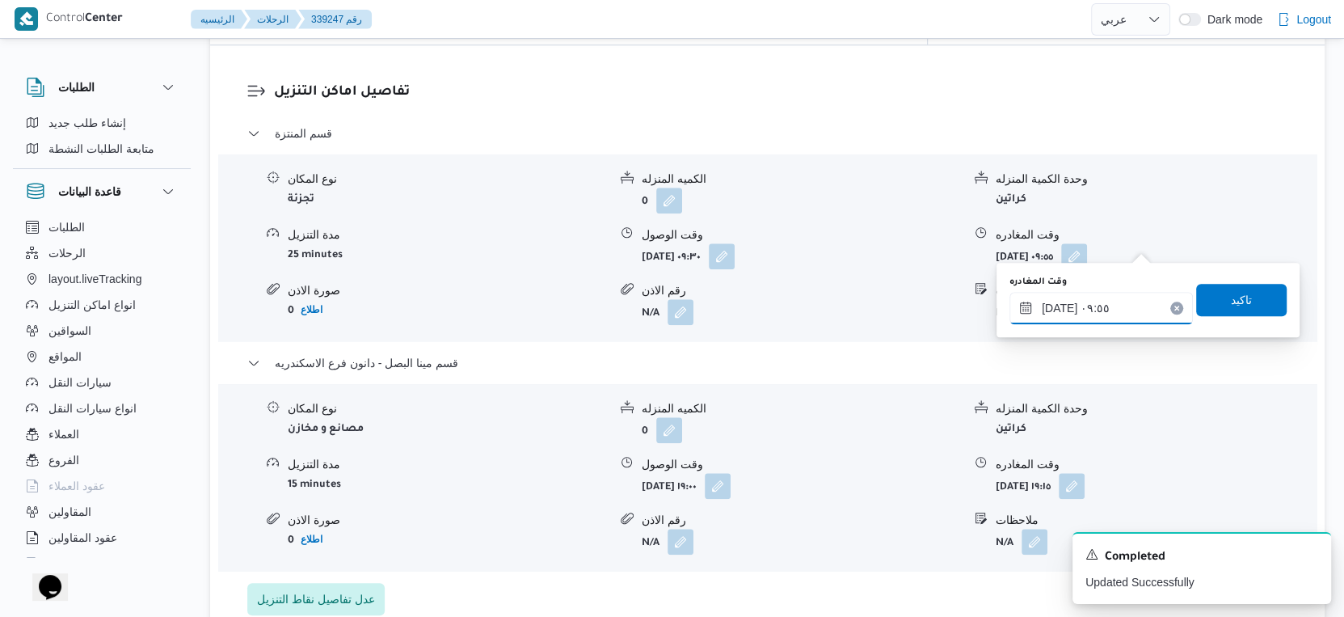
click at [1105, 300] on input "٢٤/٠٩/٢٠٢٥ ٠٩:٥٥" at bounding box center [1101, 308] width 183 height 32
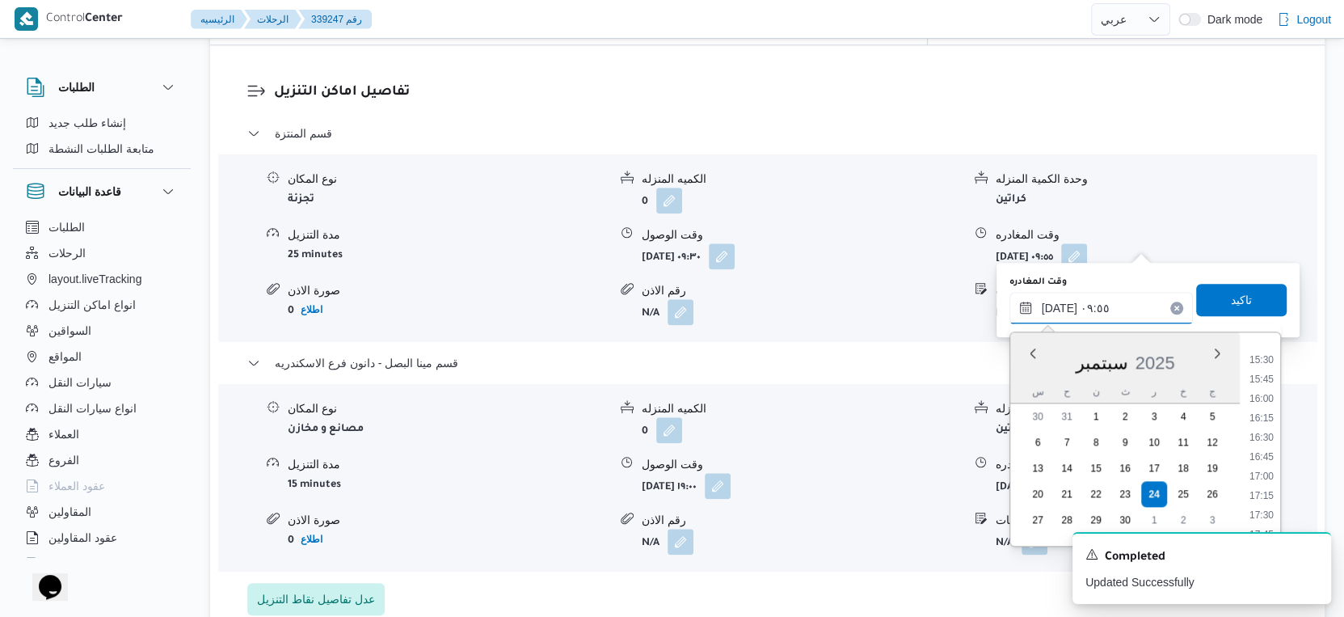
scroll to position [1376, 0]
click at [1268, 415] on li "18:30" at bounding box center [1261, 413] width 37 height 16
type input "٢٤/٠٩/٢٠٢٥ ١٨:٣٠"
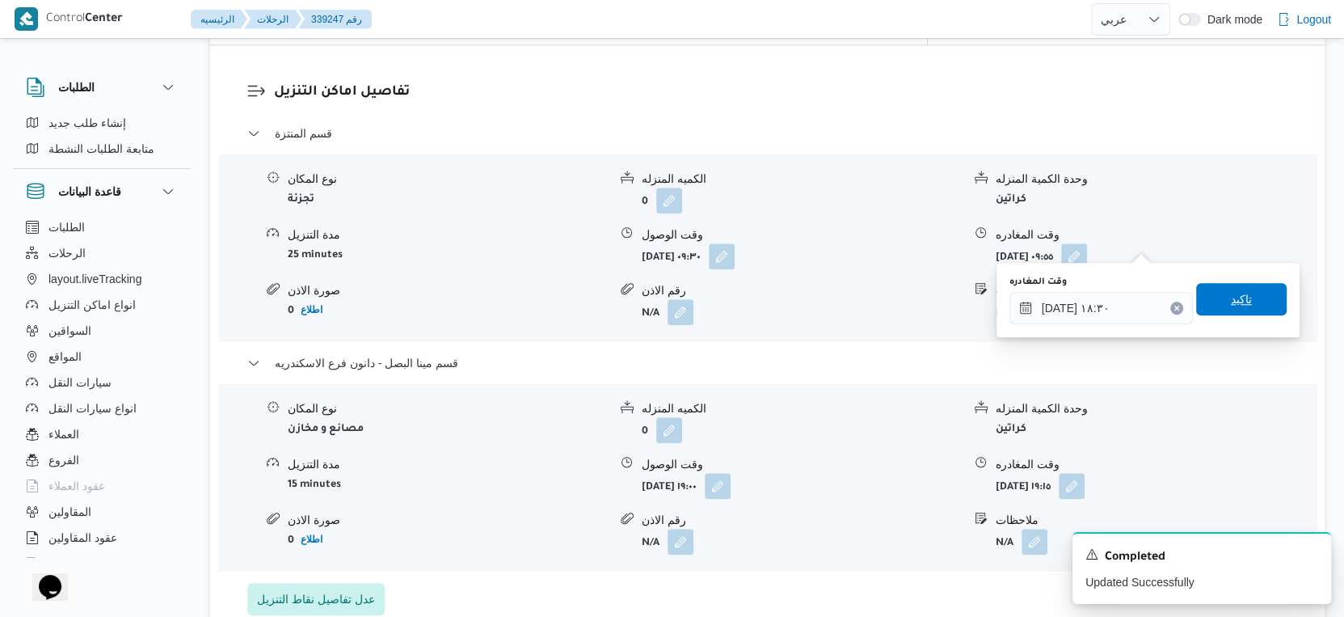
click at [1242, 301] on span "تاكيد" at bounding box center [1241, 299] width 91 height 32
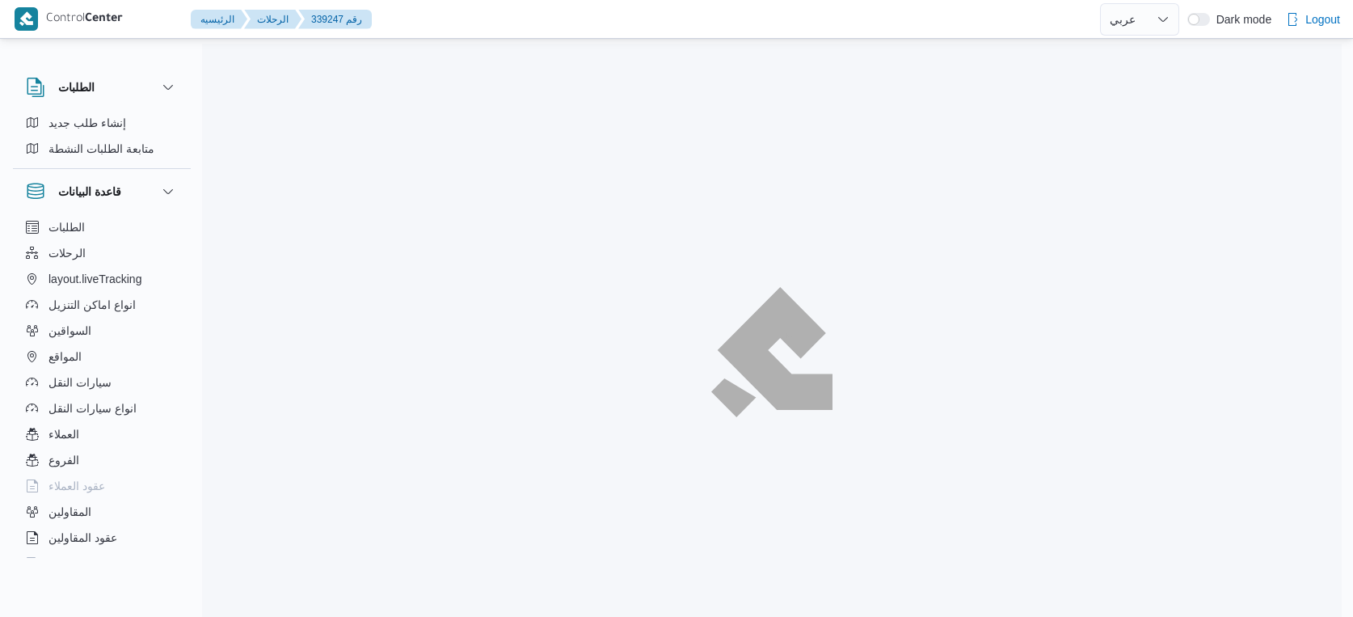
select select "ar"
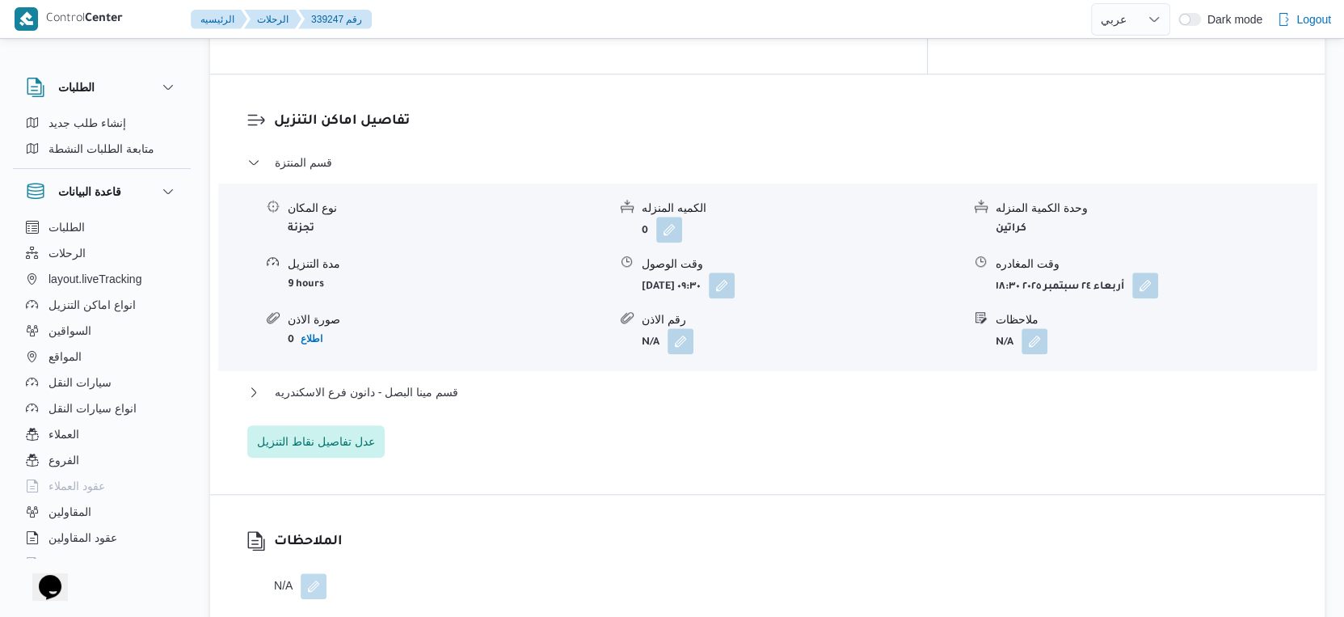
scroll to position [1347, 0]
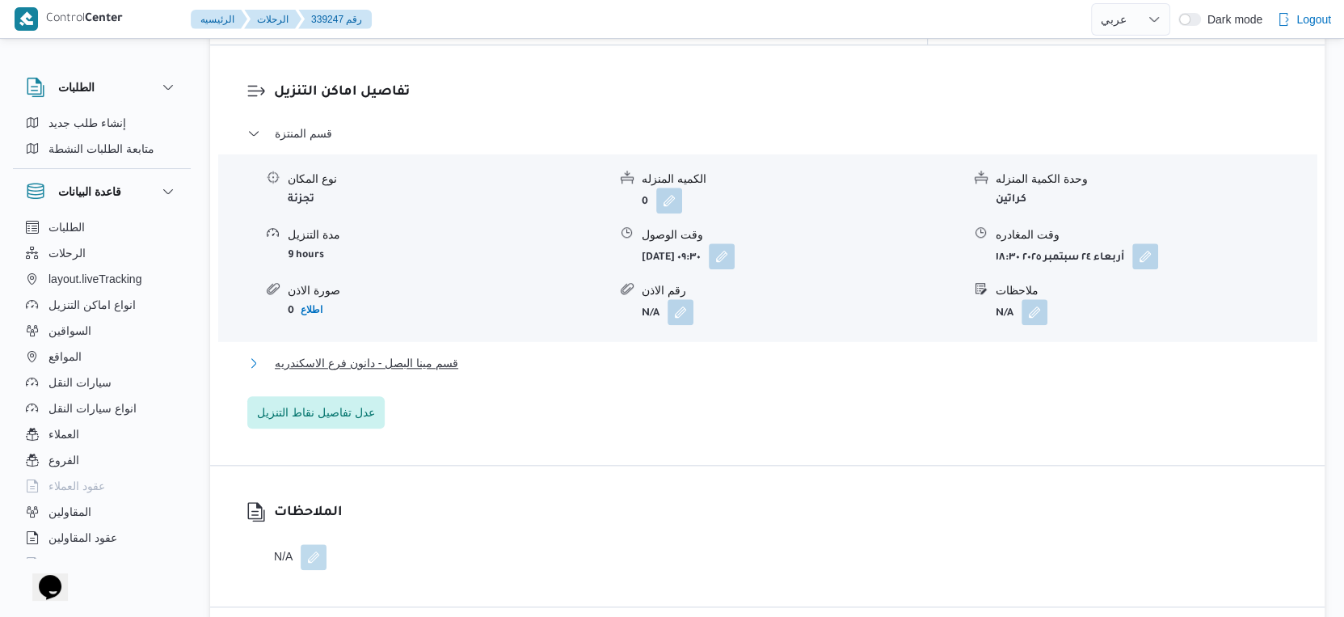
click at [456, 353] on span "قسم مينا البصل - دانون فرع الاسكندريه" at bounding box center [366, 362] width 183 height 19
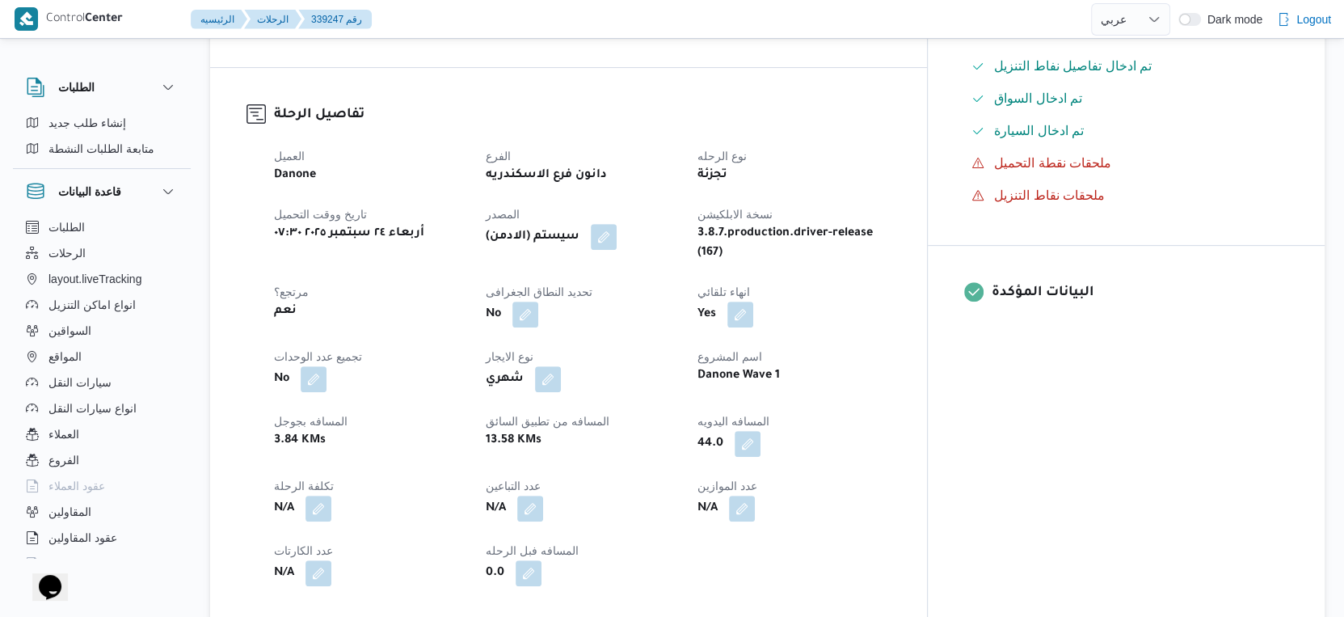
scroll to position [449, 0]
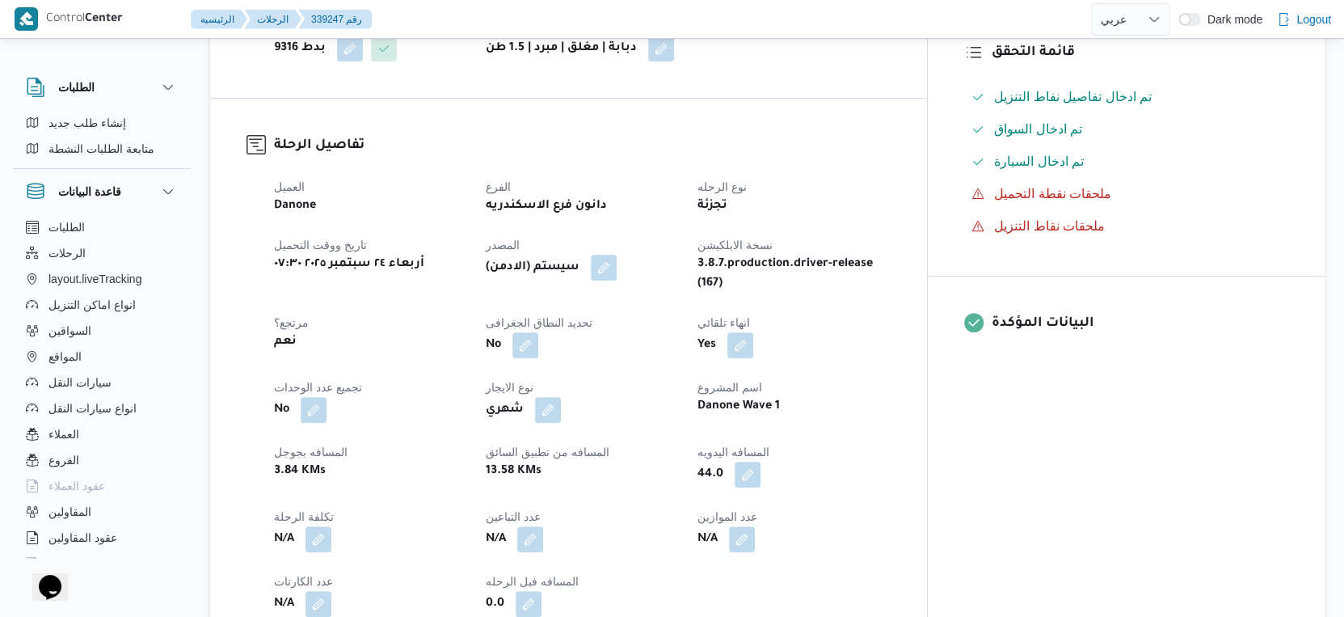
select select "ar"
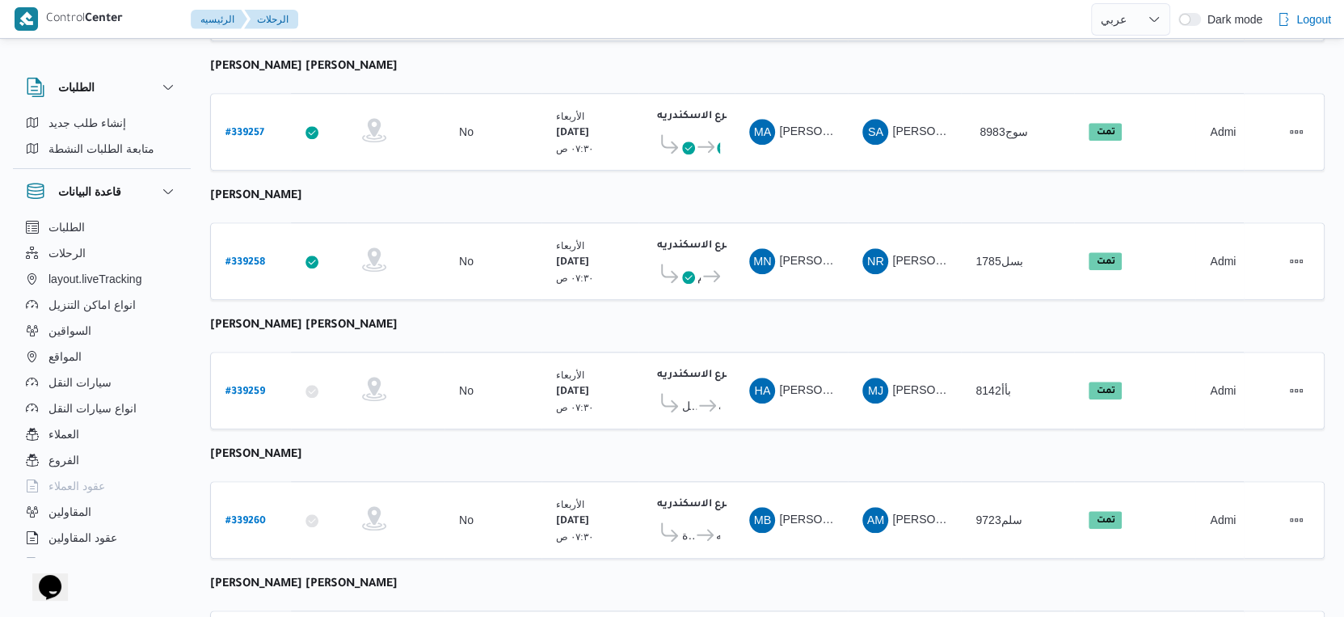
scroll to position [1319, 0]
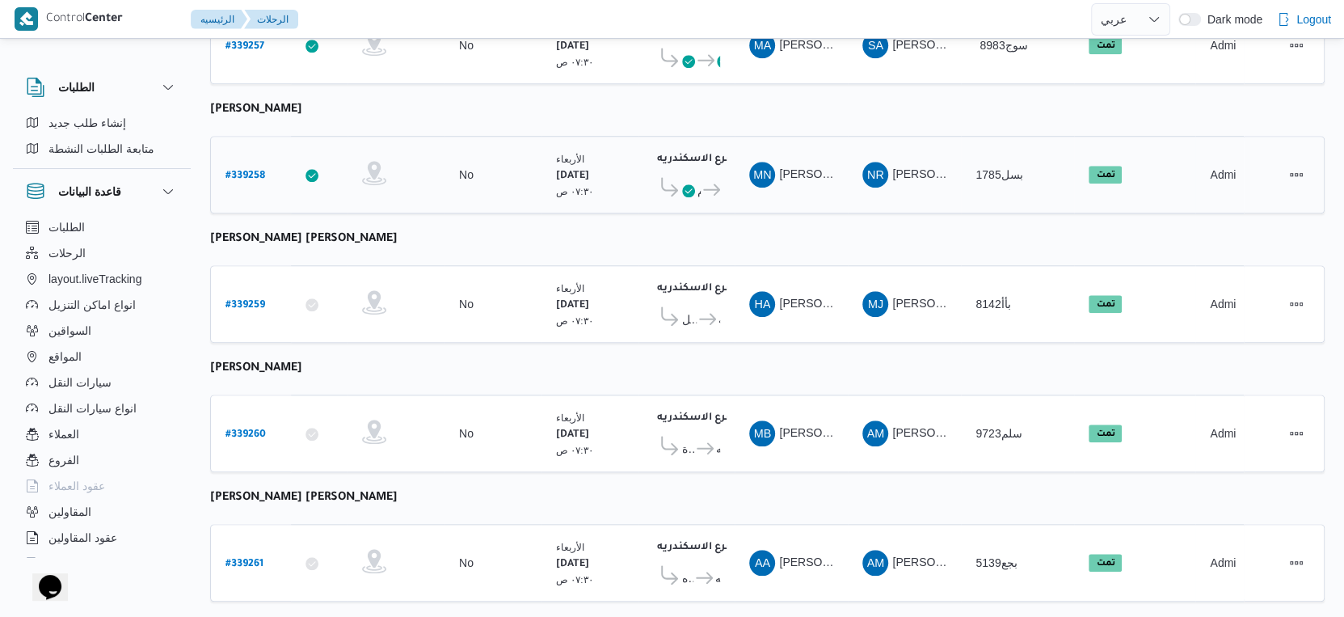
click at [244, 171] on b "# 339258" at bounding box center [246, 176] width 40 height 11
select select "ar"
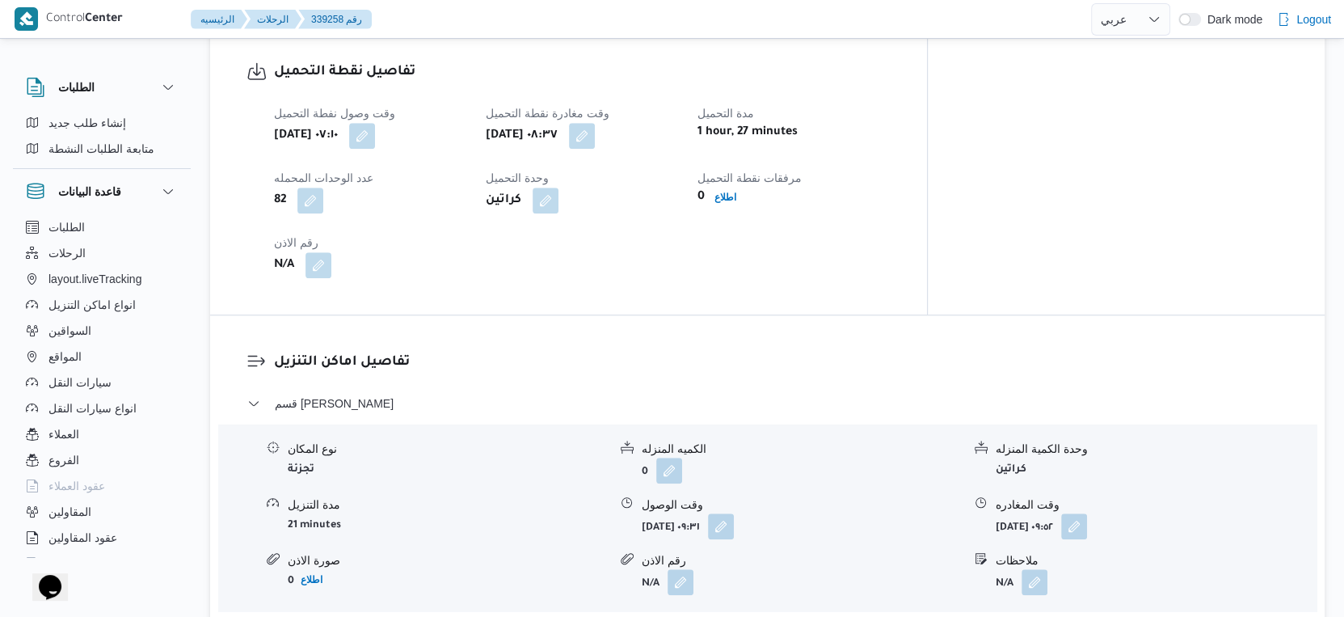
scroll to position [1257, 0]
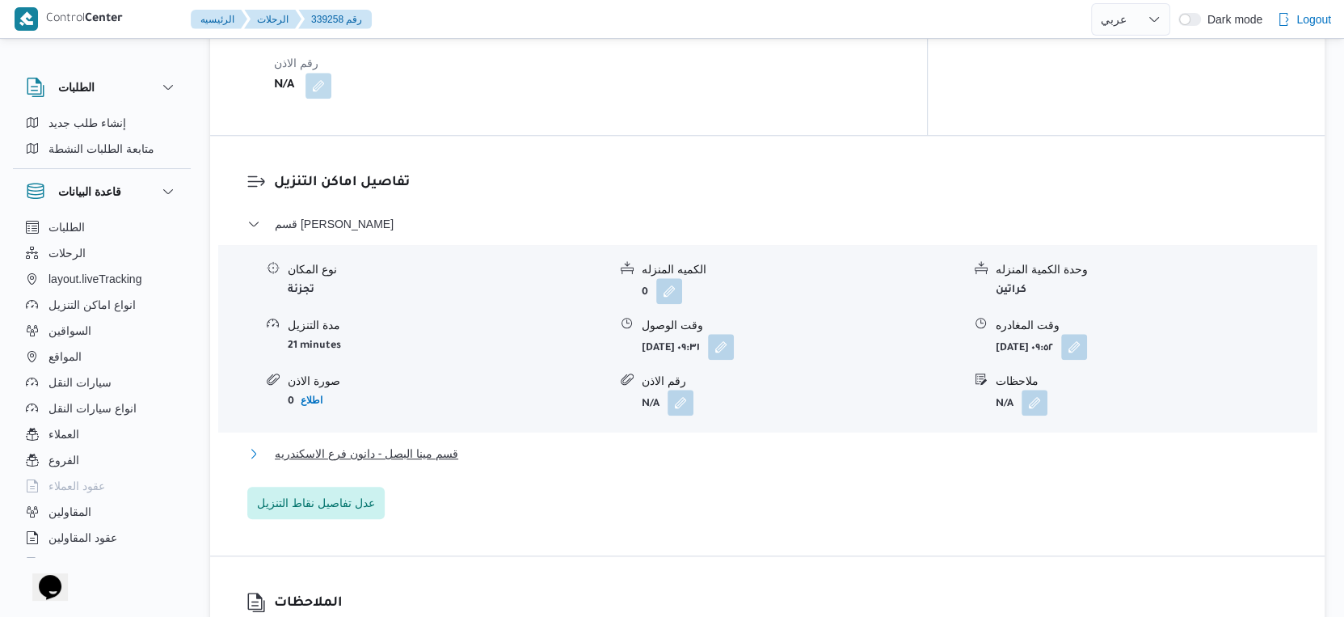
click at [489, 444] on button "قسم مينا البصل - دانون فرع الاسكندريه" at bounding box center [767, 453] width 1041 height 19
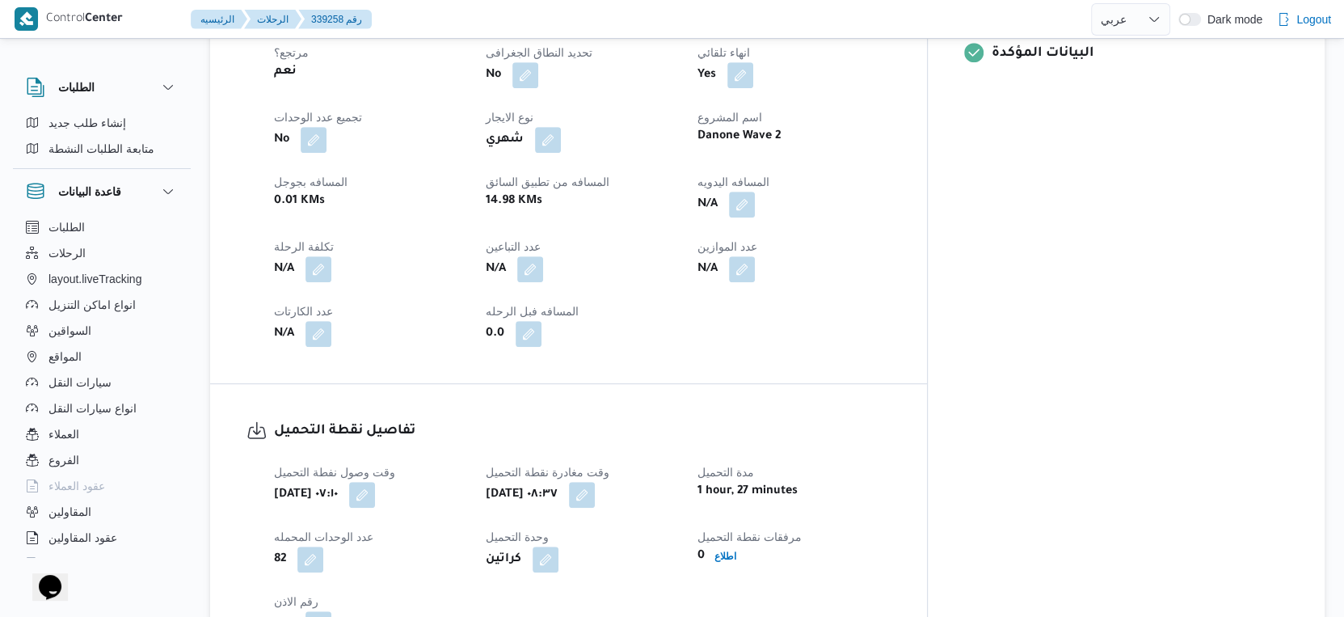
scroll to position [629, 0]
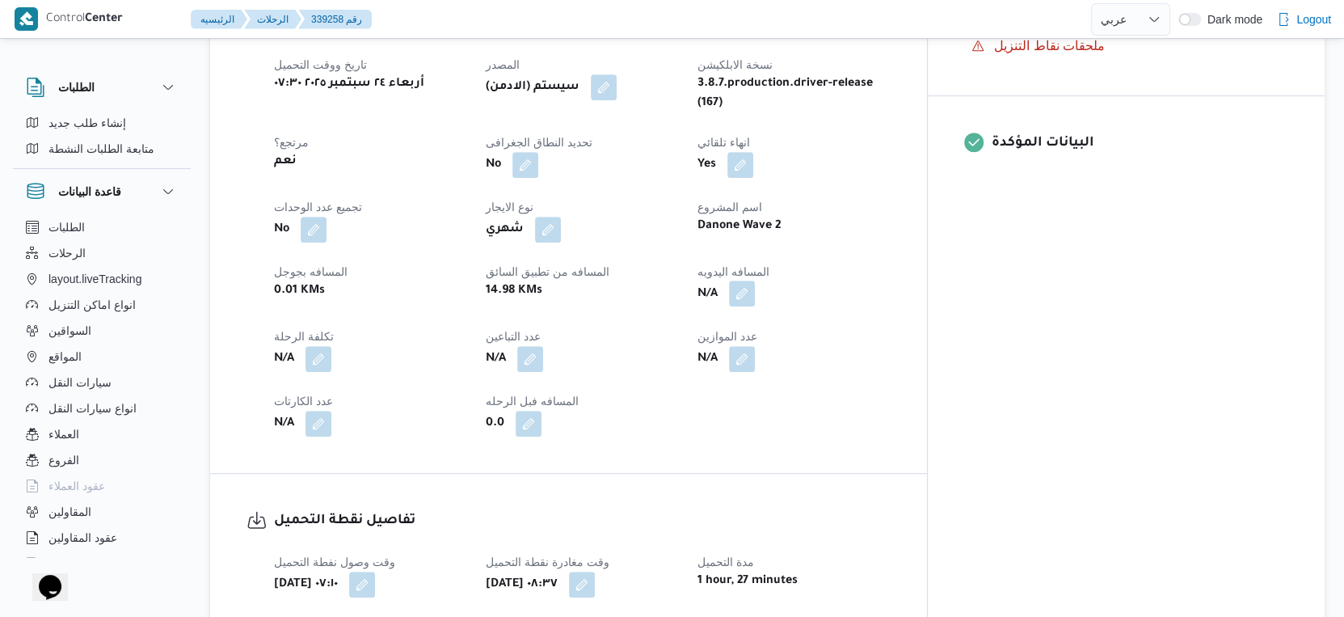
click at [755, 280] on button "button" at bounding box center [742, 293] width 26 height 26
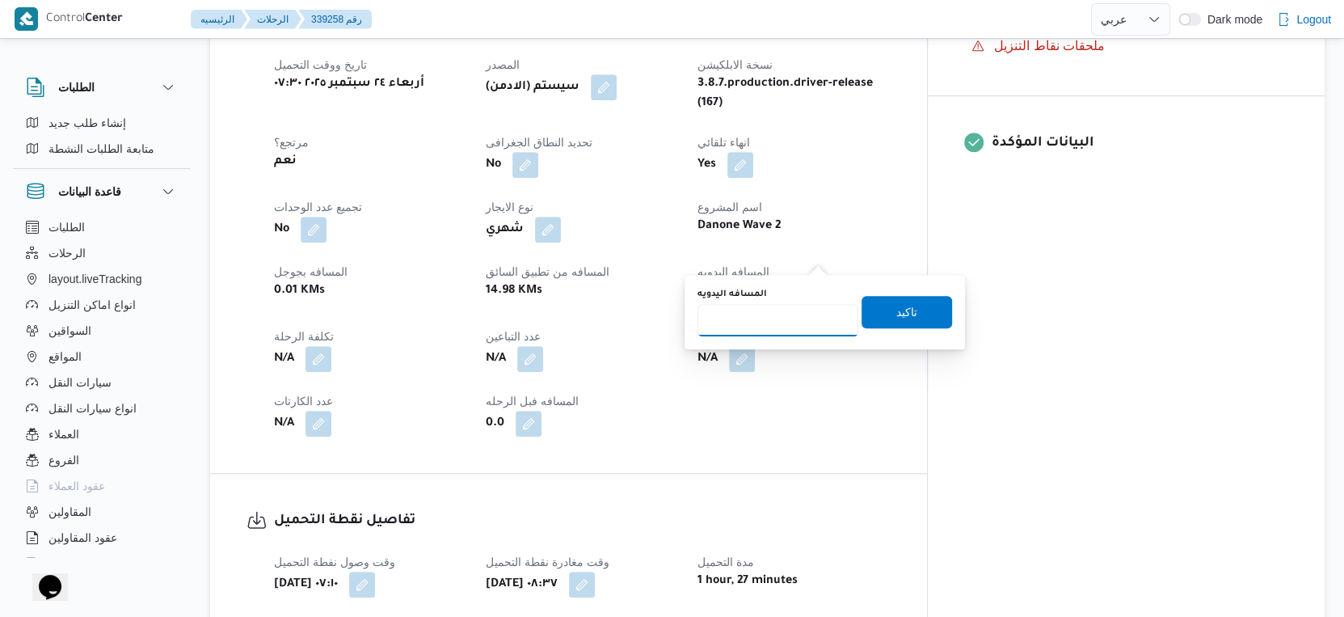
click at [774, 313] on input "المسافه اليدويه" at bounding box center [778, 320] width 161 height 32
type input "29"
click at [916, 310] on span "تاكيد" at bounding box center [907, 311] width 91 height 32
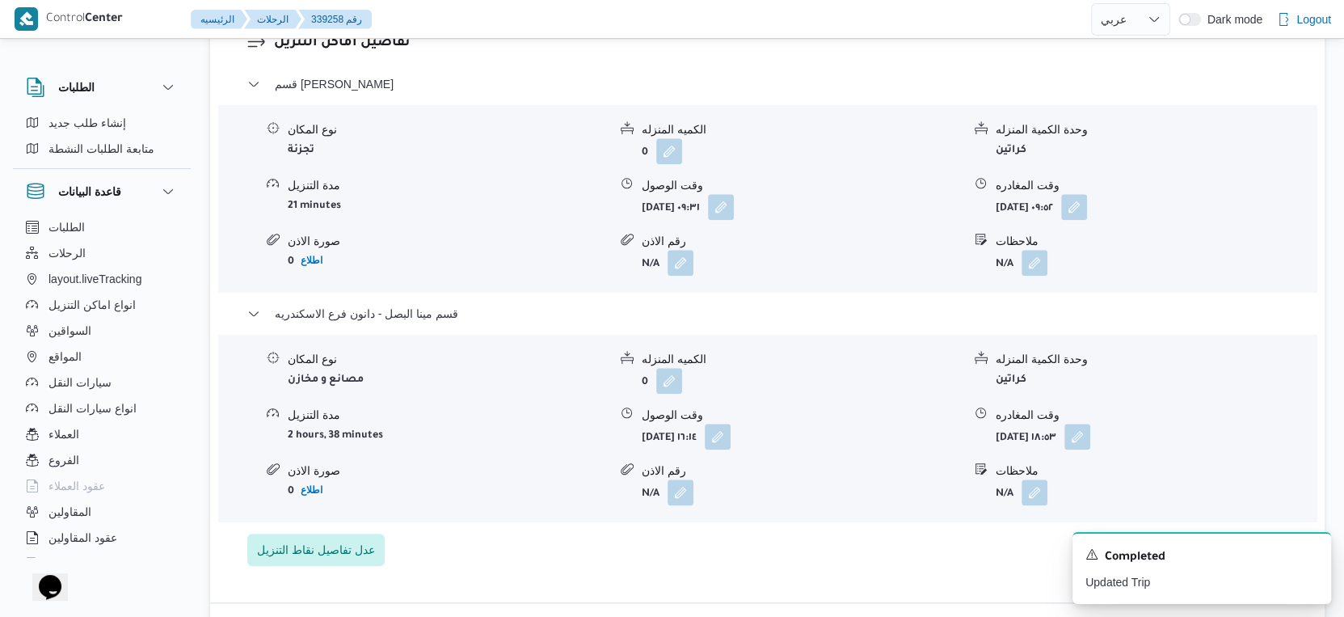
scroll to position [1436, 0]
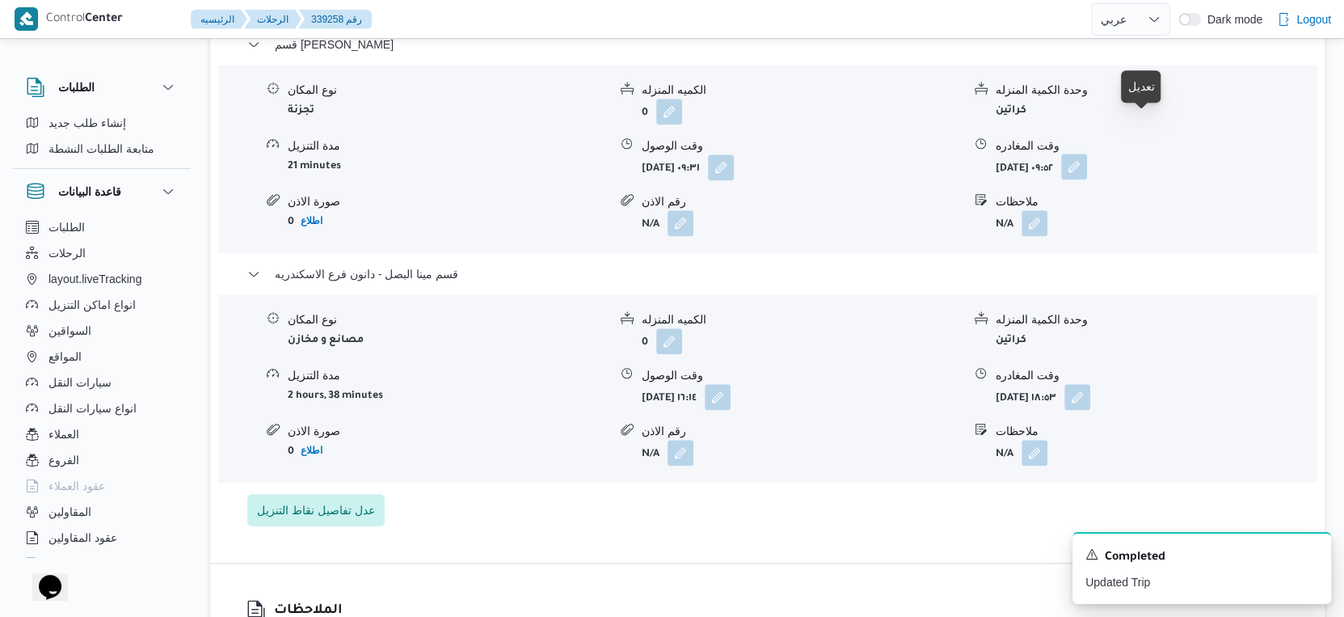
click at [1087, 154] on button "button" at bounding box center [1074, 167] width 26 height 26
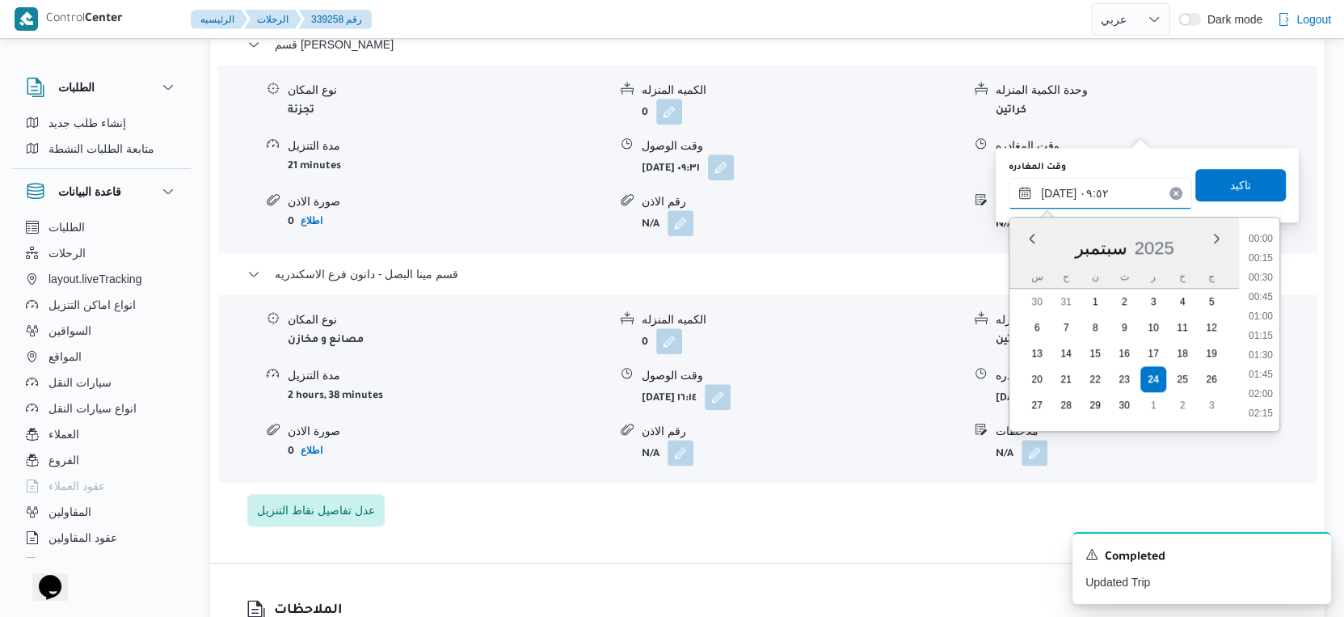
click at [1093, 191] on input "٢٤/٠٩/٢٠٢٥ ٠٩:٥٢" at bounding box center [1100, 193] width 183 height 32
click at [1270, 284] on li "16:00" at bounding box center [1260, 284] width 37 height 16
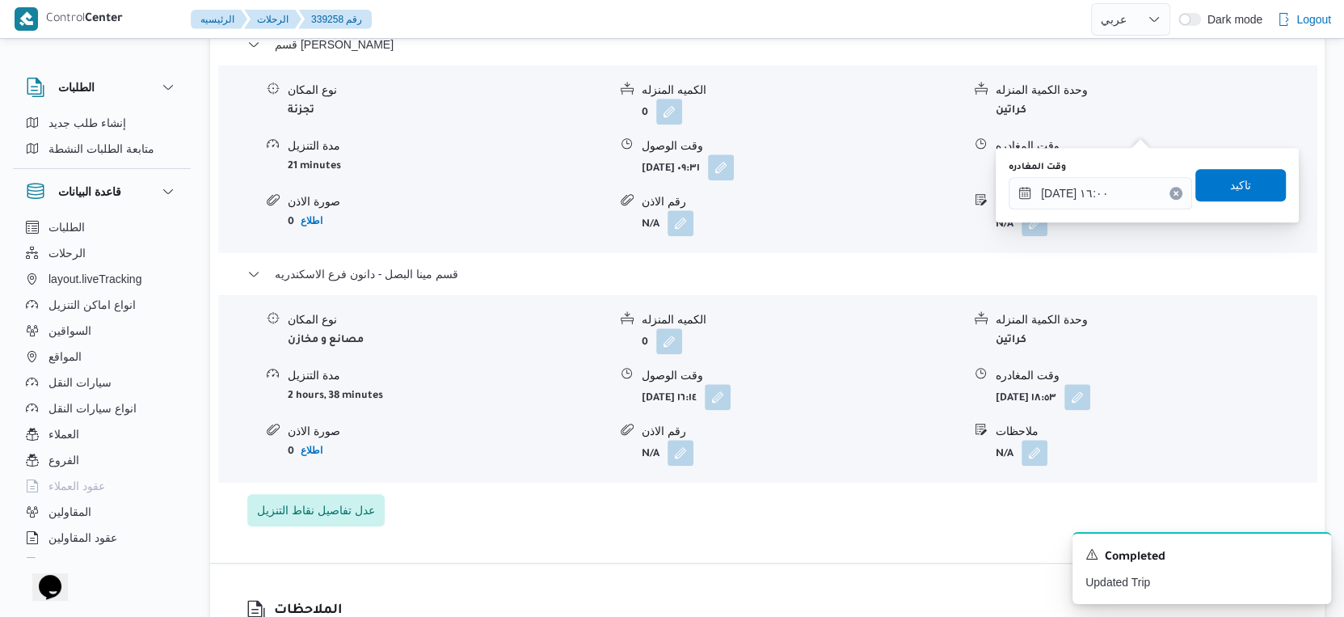
type input "٢٤/٠٩/٢٠٢٥ ٠٩:٥٢"
click at [1241, 146] on div "نوع المكان تجزئة الكميه المنزله 0 وحدة الكمية المنزله كراتين مدة التنزيل 21 min…" at bounding box center [767, 158] width 1111 height 183
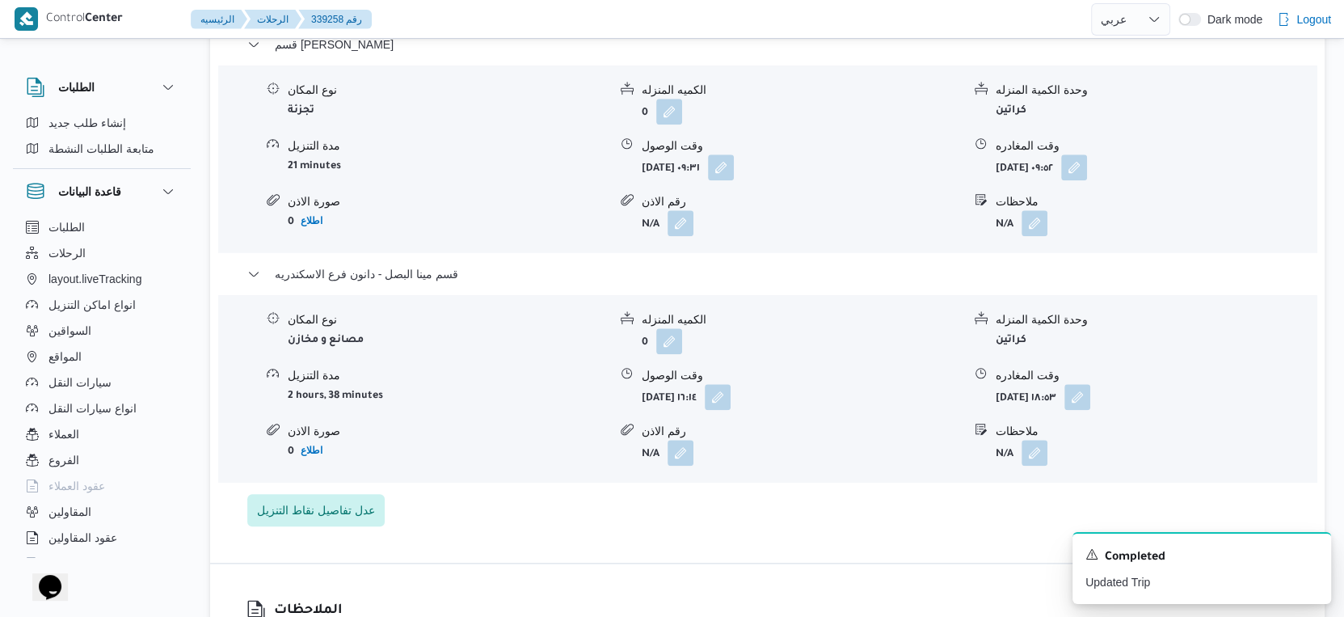
click at [1233, 210] on form "N/A" at bounding box center [1156, 223] width 320 height 26
click at [1087, 154] on button "button" at bounding box center [1074, 167] width 26 height 26
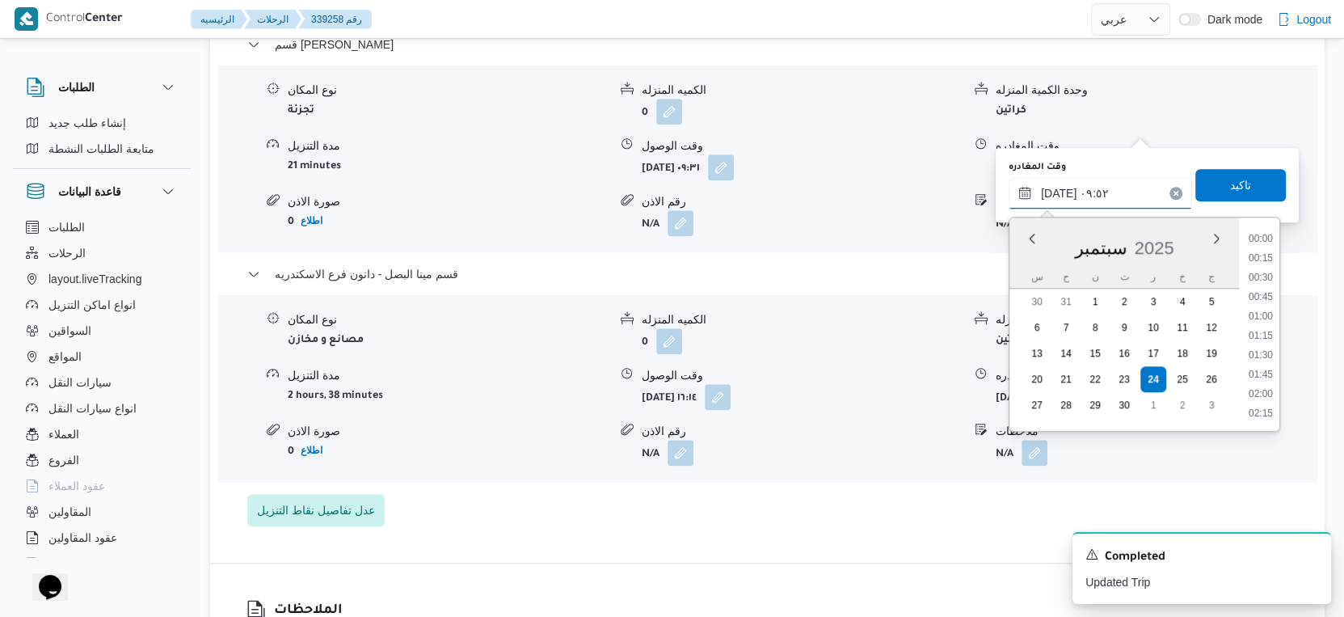
click at [1084, 190] on input "٢٤/٠٩/٢٠٢٥ ٠٩:٥٢" at bounding box center [1100, 193] width 183 height 32
click at [1266, 276] on li "16:00" at bounding box center [1260, 284] width 37 height 16
type input "٢٤/٠٩/٢٠٢٥ ١٦:٠٠"
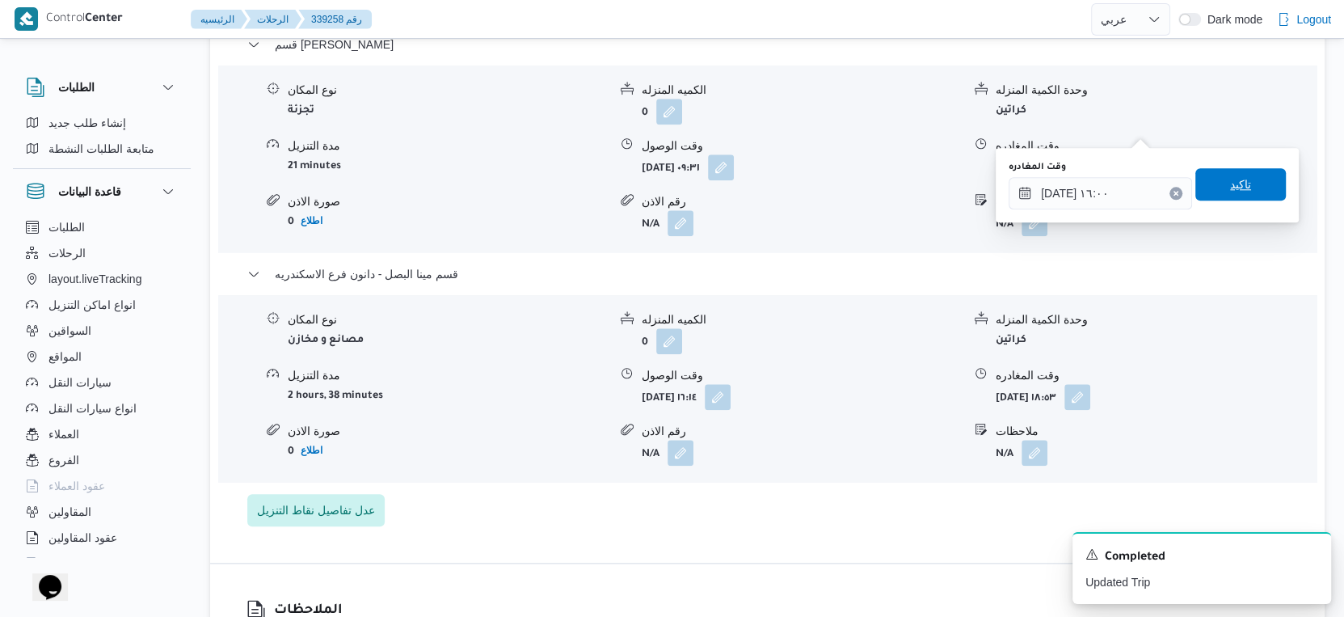
click at [1243, 187] on span "تاكيد" at bounding box center [1240, 184] width 91 height 32
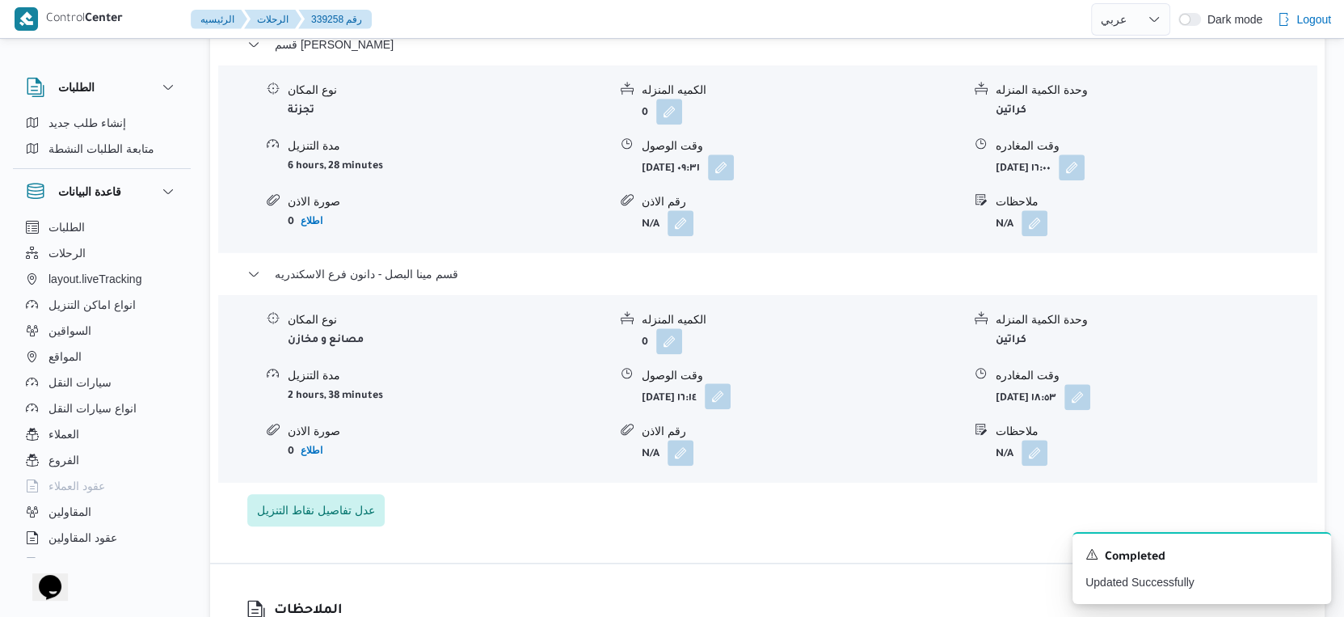
click at [731, 383] on button "button" at bounding box center [718, 396] width 26 height 26
click at [1162, 384] on form "أربعاء ٢٤ سبتمبر ٢٠٢٥ ١٨:٥٣" at bounding box center [1156, 397] width 320 height 26
click at [1160, 384] on form "أربعاء ٢٤ سبتمبر ٢٠٢٥ ١٨:٥٣" at bounding box center [1156, 397] width 320 height 26
click at [1090, 383] on button "button" at bounding box center [1078, 396] width 26 height 26
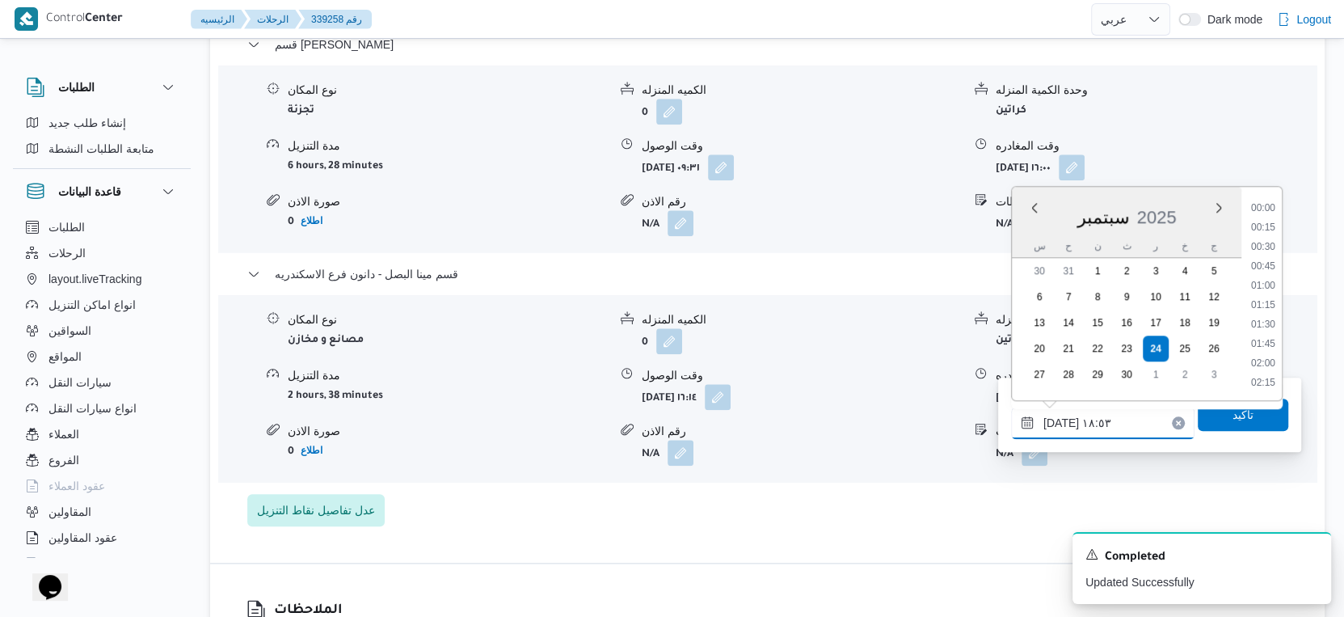
click at [1116, 415] on input "٢٤/٠٩/٢٠٢٥ ١٨:٥٣" at bounding box center [1102, 423] width 183 height 32
click at [1263, 217] on li "16:30" at bounding box center [1263, 223] width 37 height 16
type input "٢٤/٠٩/٢٠٢٥ ١٦:٣٠"
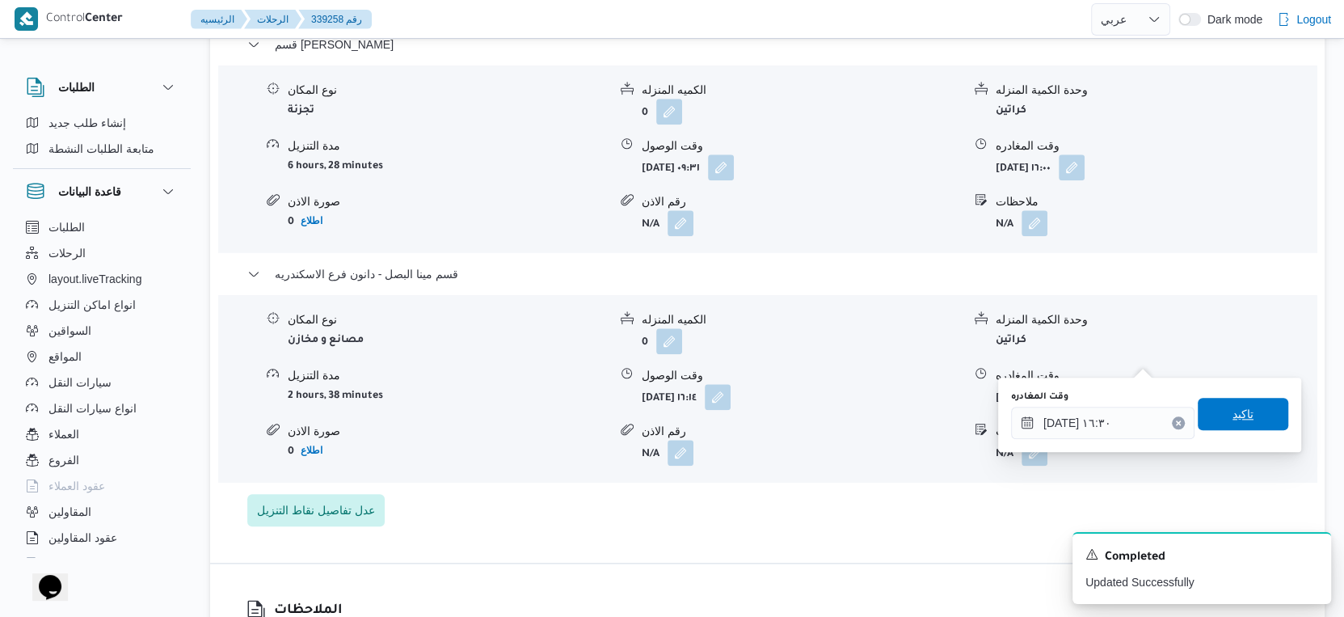
click at [1241, 415] on span "تاكيد" at bounding box center [1243, 414] width 91 height 32
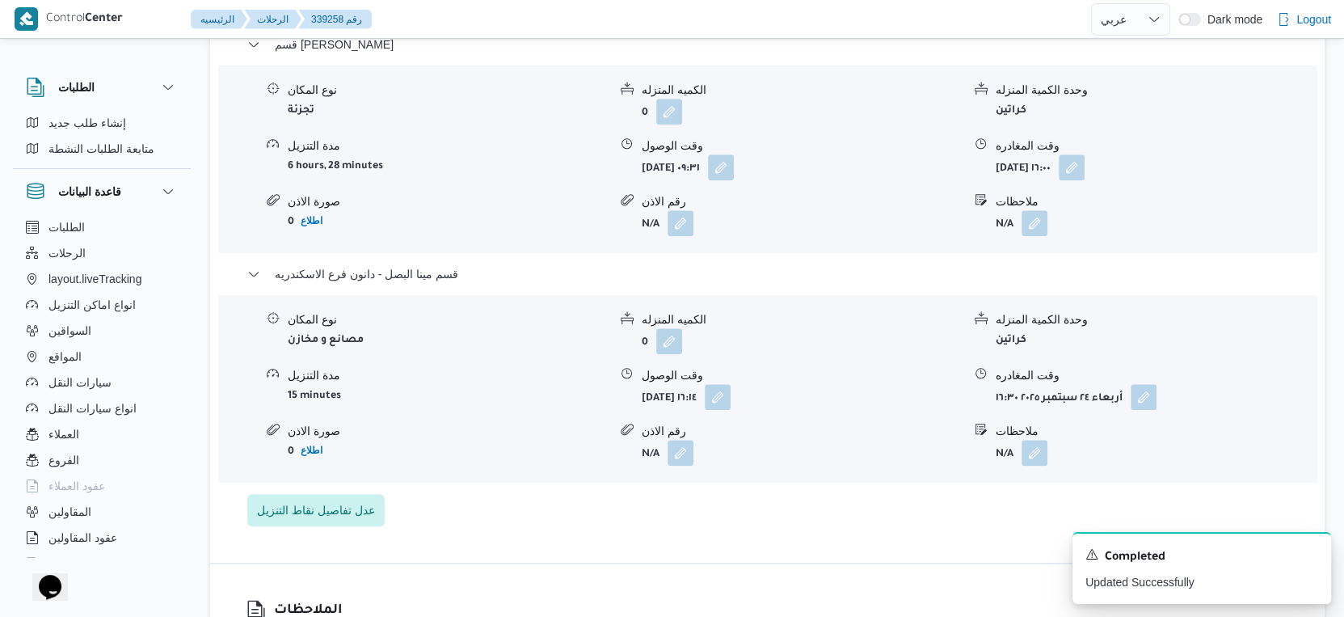
scroll to position [1257, 0]
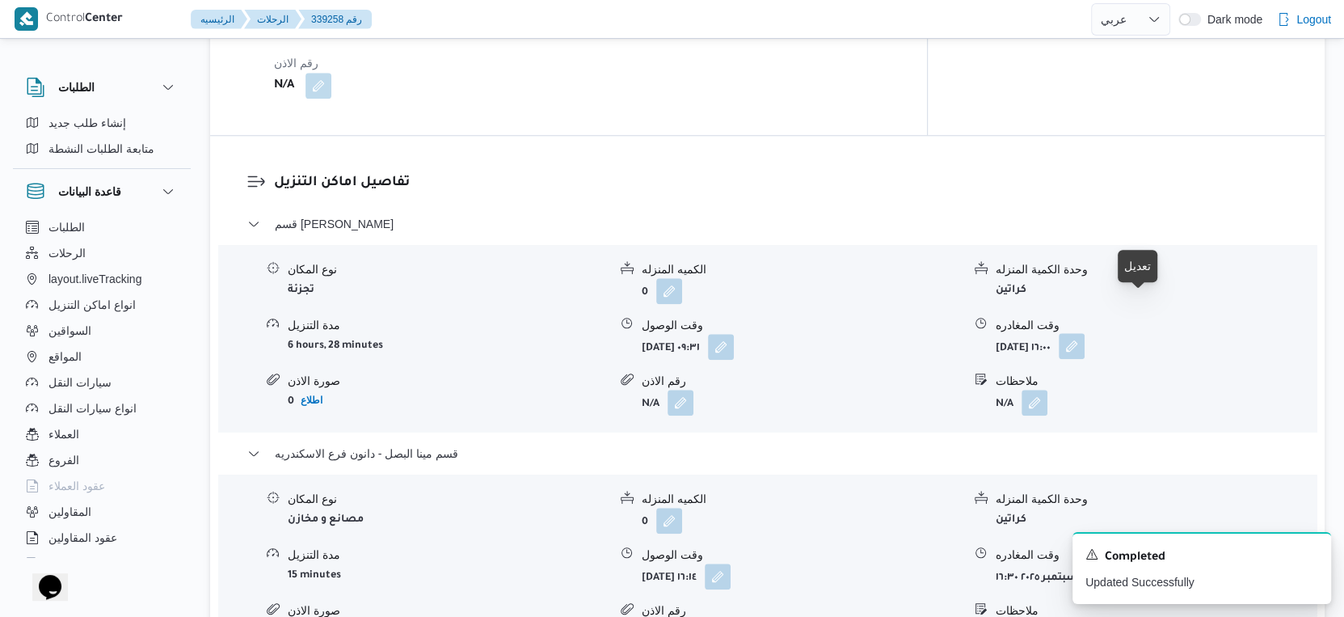
click at [1085, 333] on button "button" at bounding box center [1072, 346] width 26 height 26
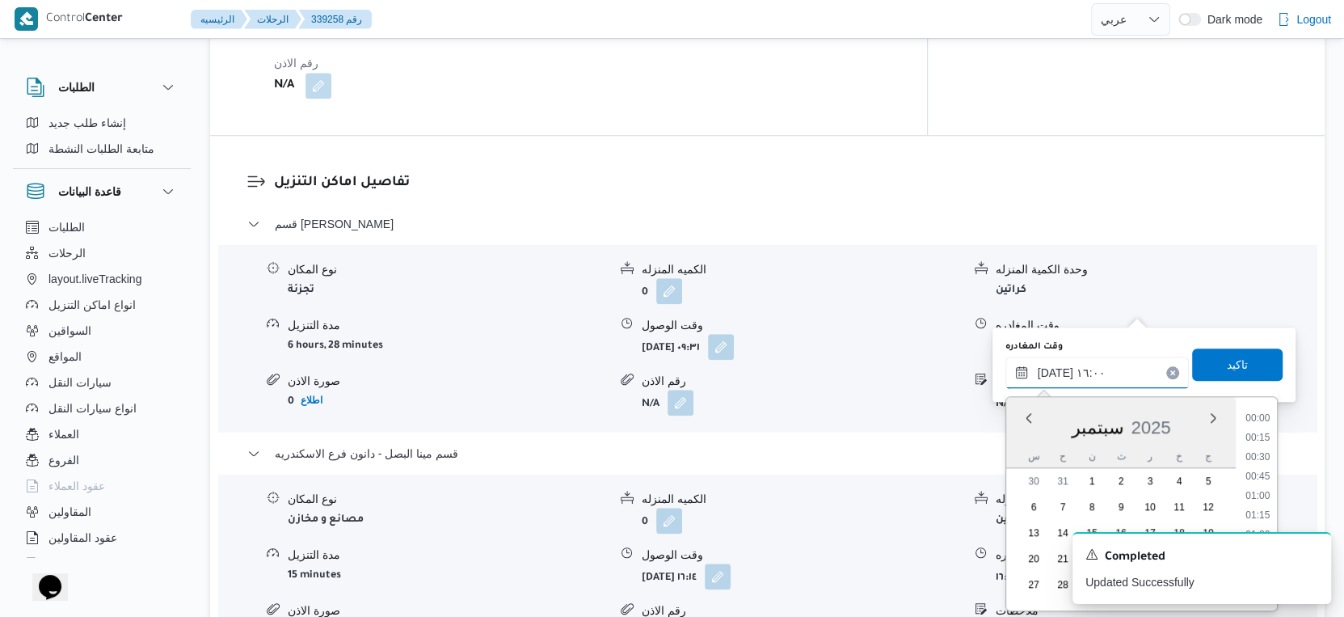
click at [1108, 370] on input "٢٤/٠٩/٢٠٢٥ ١٦:٠٠" at bounding box center [1097, 372] width 183 height 32
click at [1260, 473] on li "15:30" at bounding box center [1257, 479] width 37 height 16
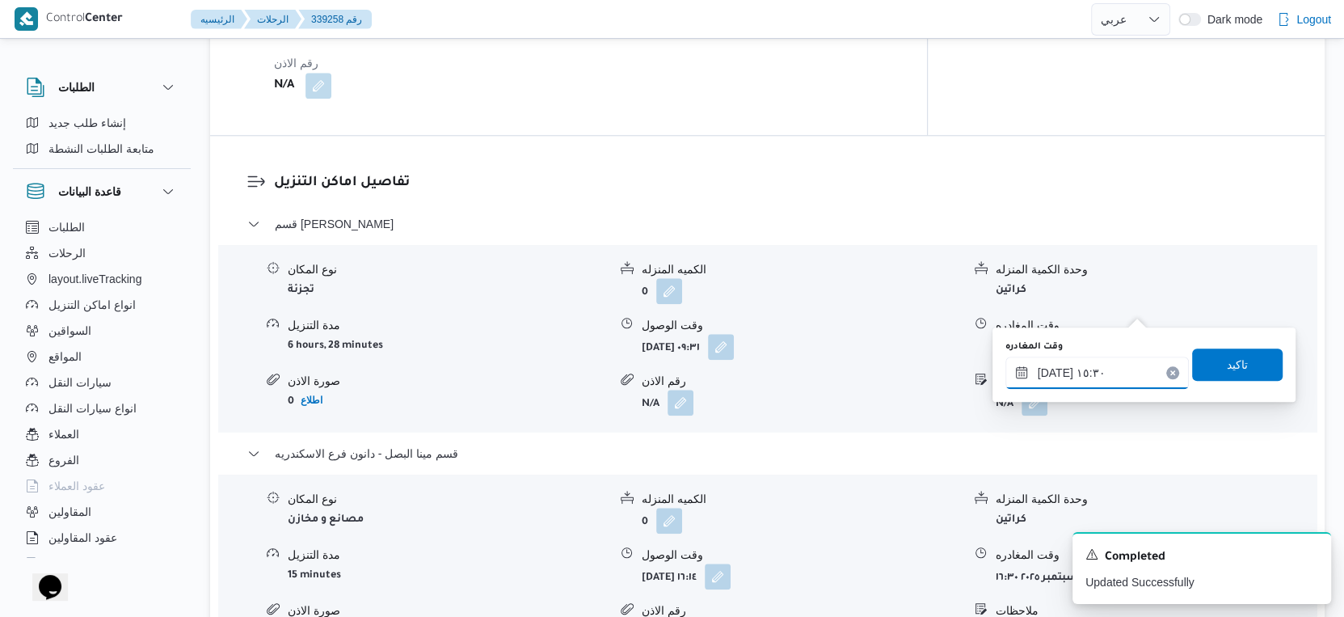
click at [1107, 369] on input "٢٤/٠٩/٢٠٢٥ ١٥:٣٠" at bounding box center [1097, 372] width 183 height 32
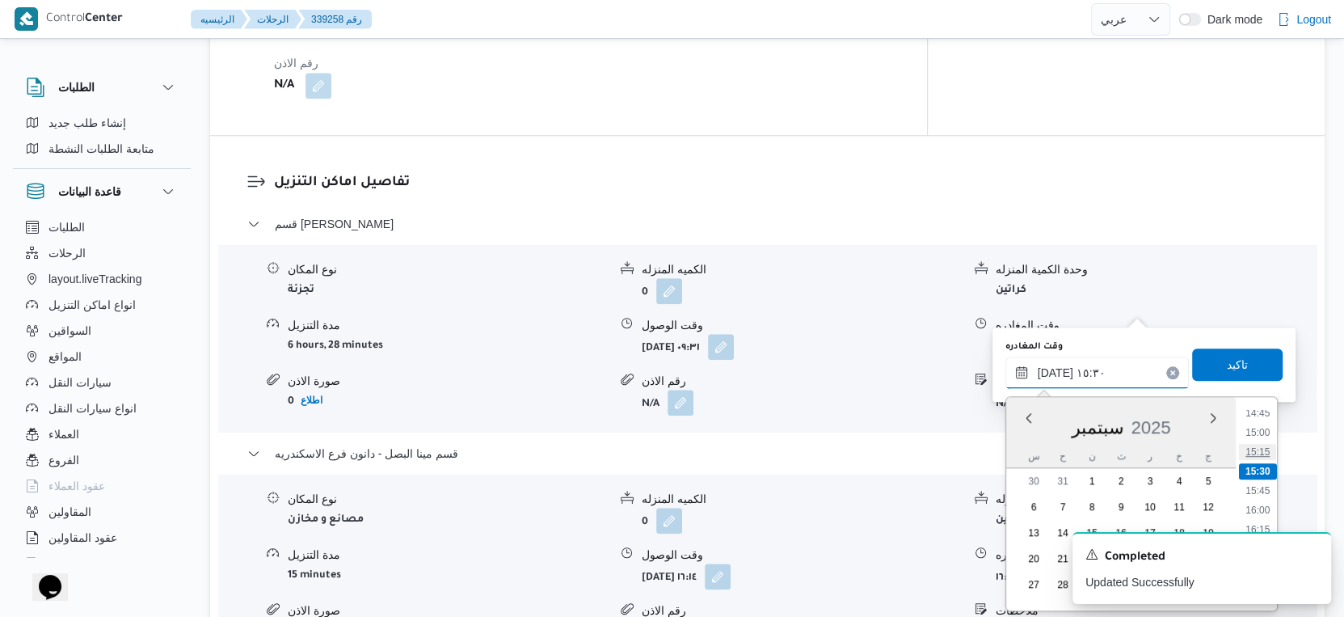
scroll to position [1193, 0]
type input "٢٤/٠٩/٢٠٢٥ ١٦:٠٠"
click at [900, 172] on h3 "تفاصيل اماكن التنزيل" at bounding box center [781, 183] width 1014 height 22
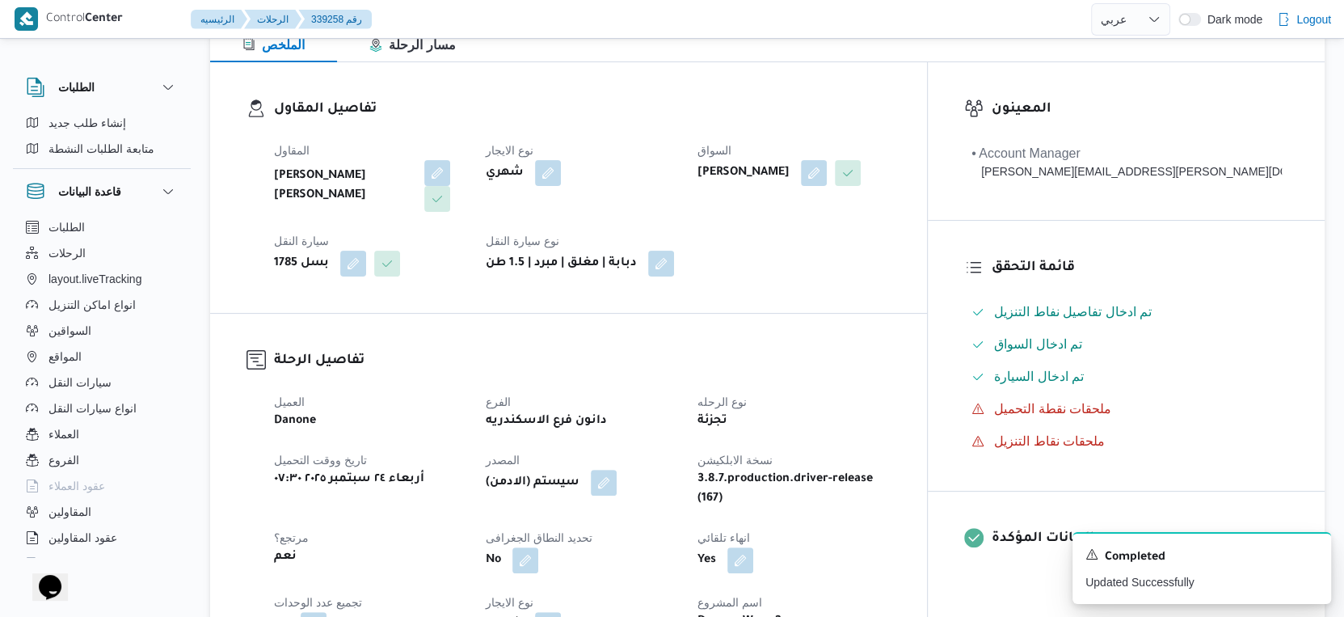
scroll to position [449, 0]
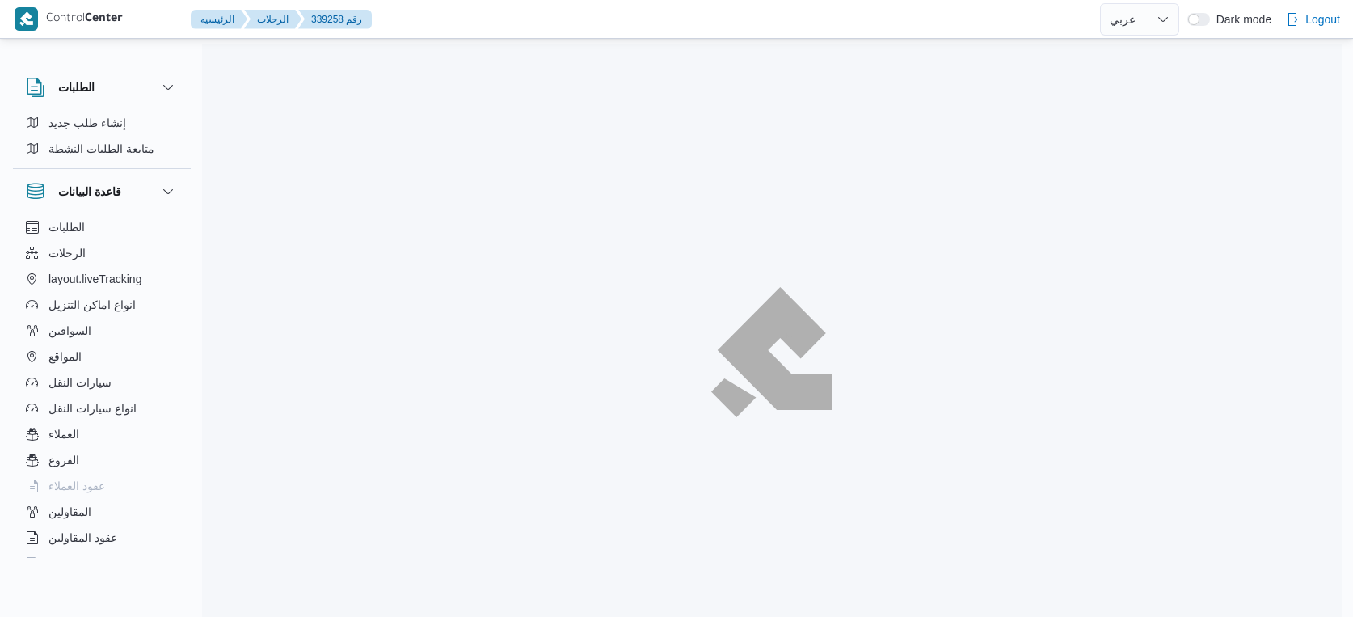
select select "ar"
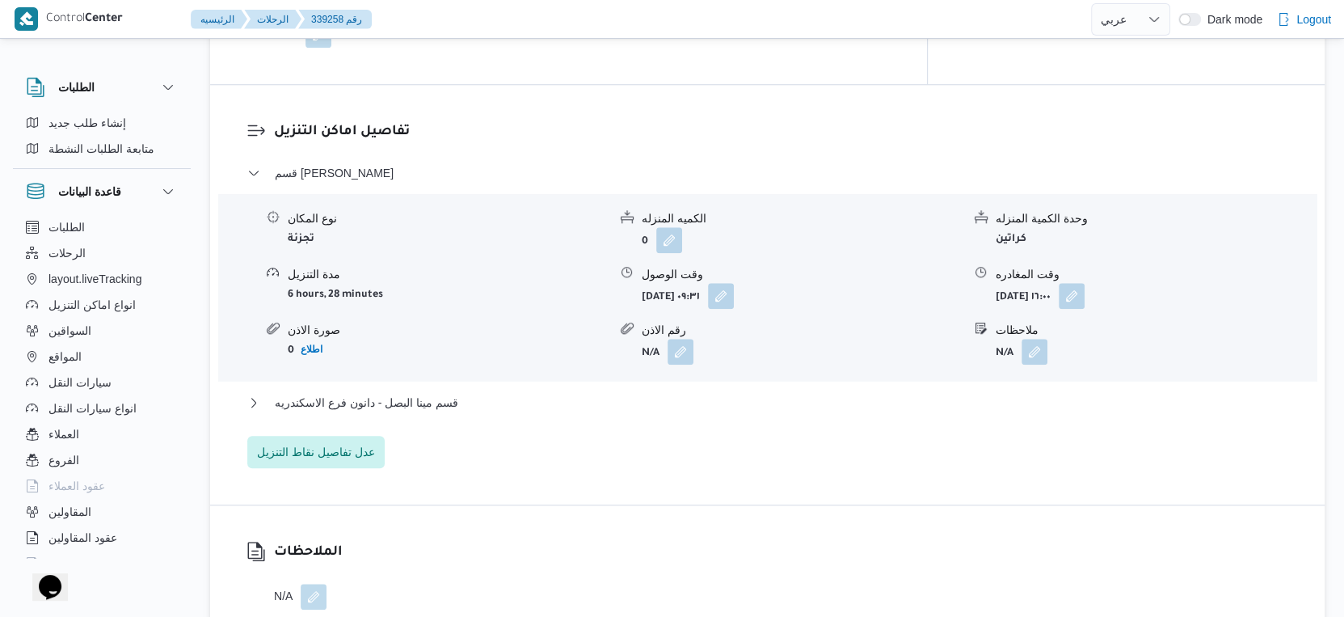
scroll to position [1347, 0]
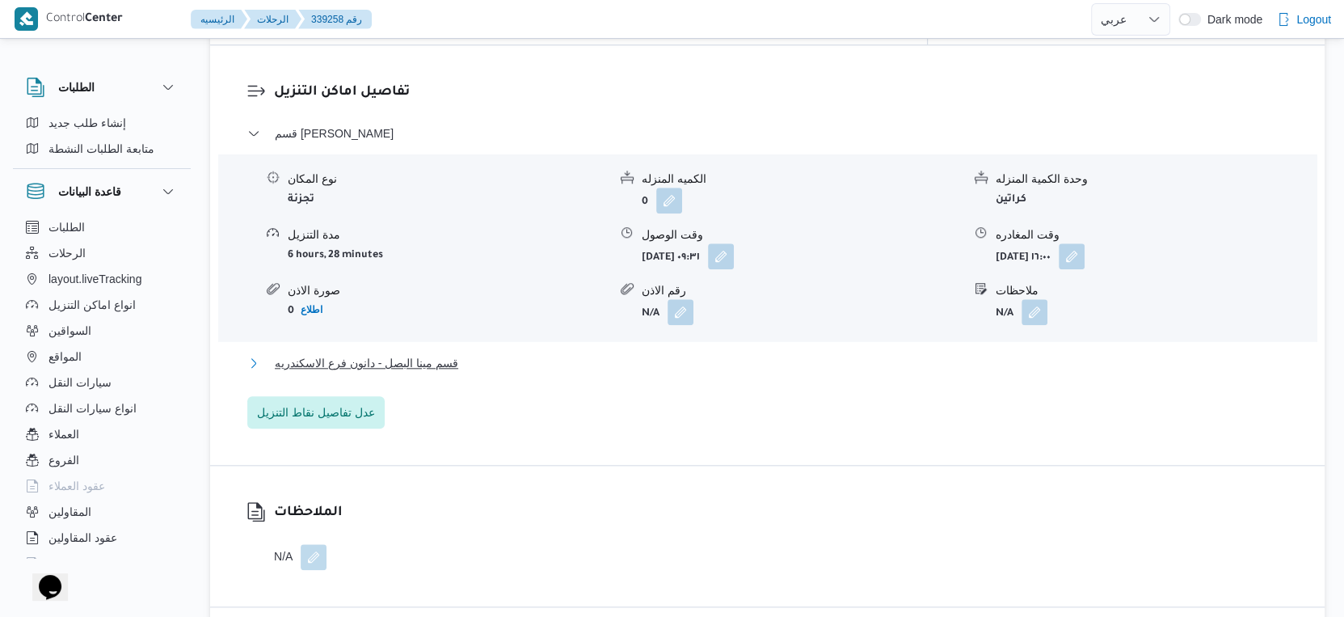
click at [480, 353] on button "قسم مينا البصل - دانون فرع الاسكندريه" at bounding box center [767, 362] width 1041 height 19
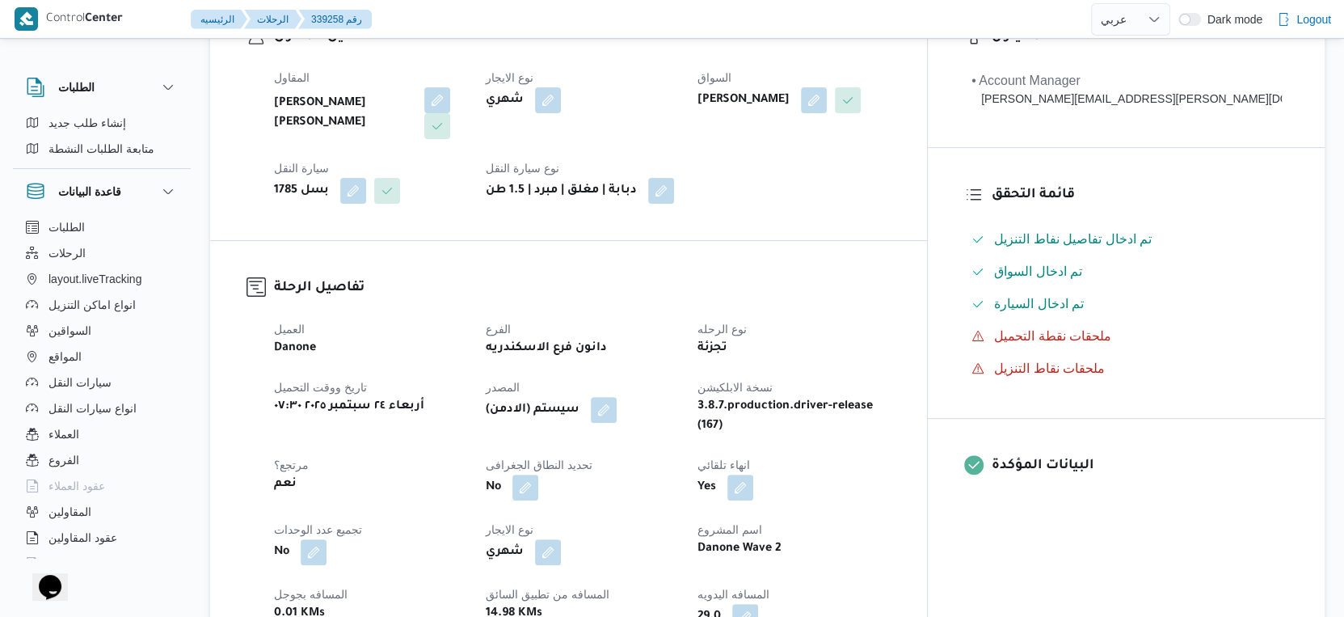
scroll to position [538, 0]
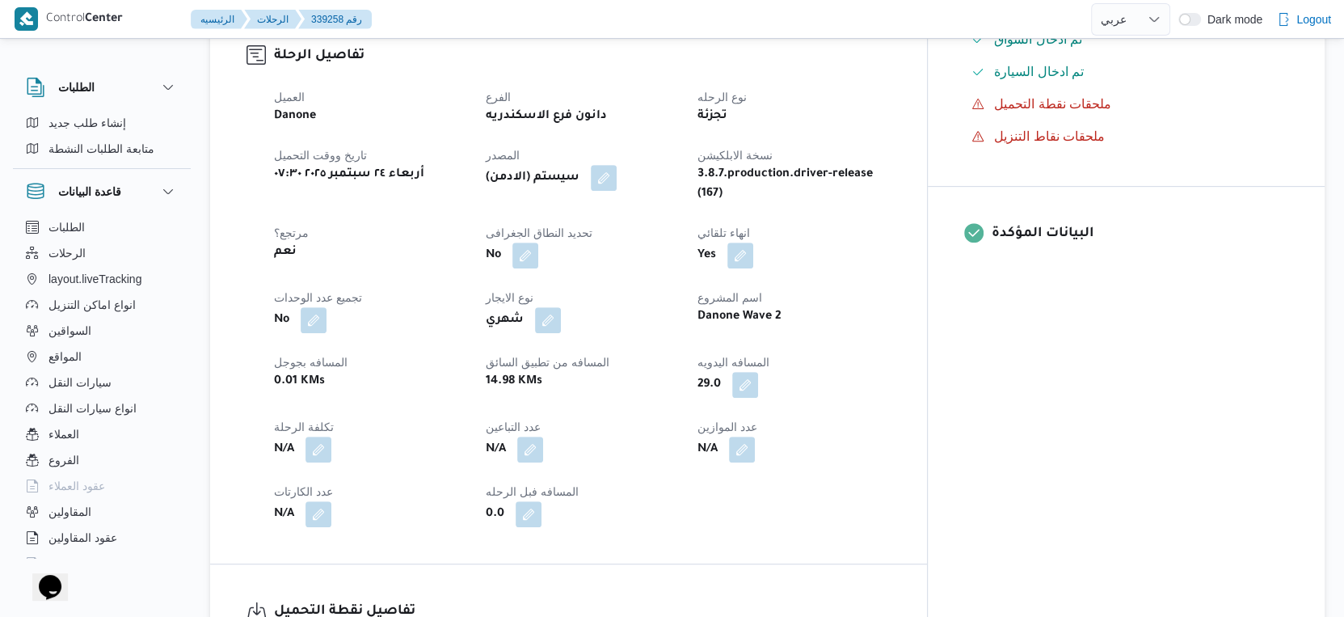
select select "ar"
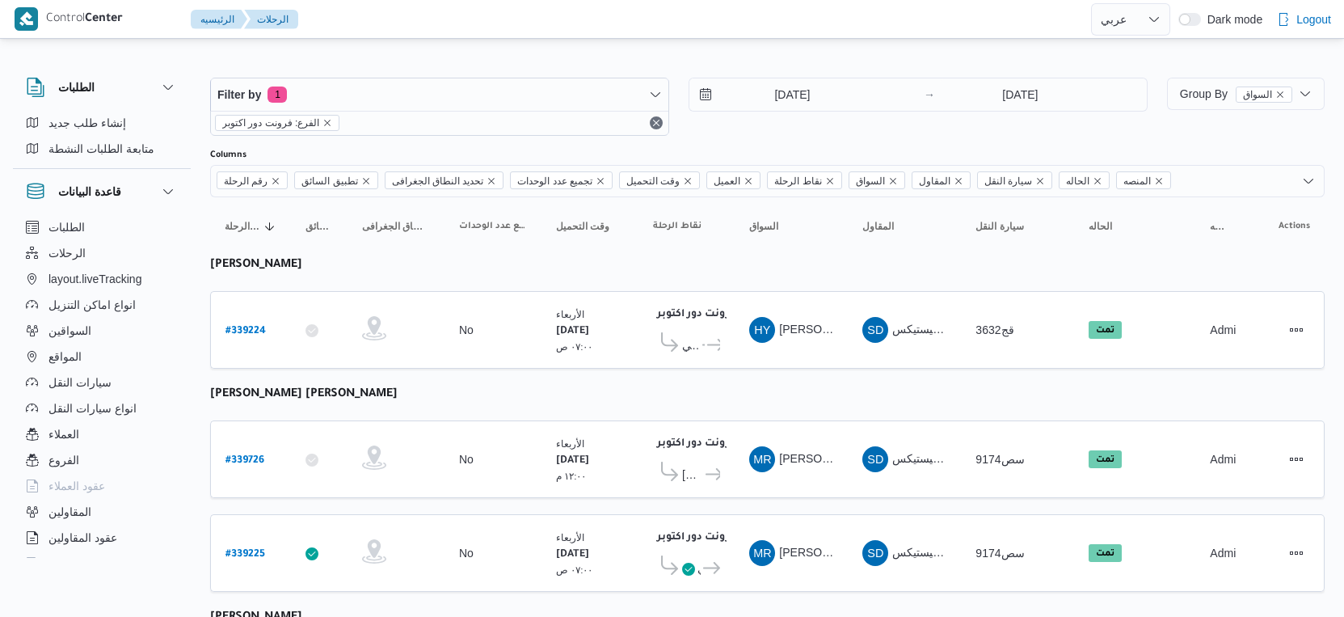
select select "ar"
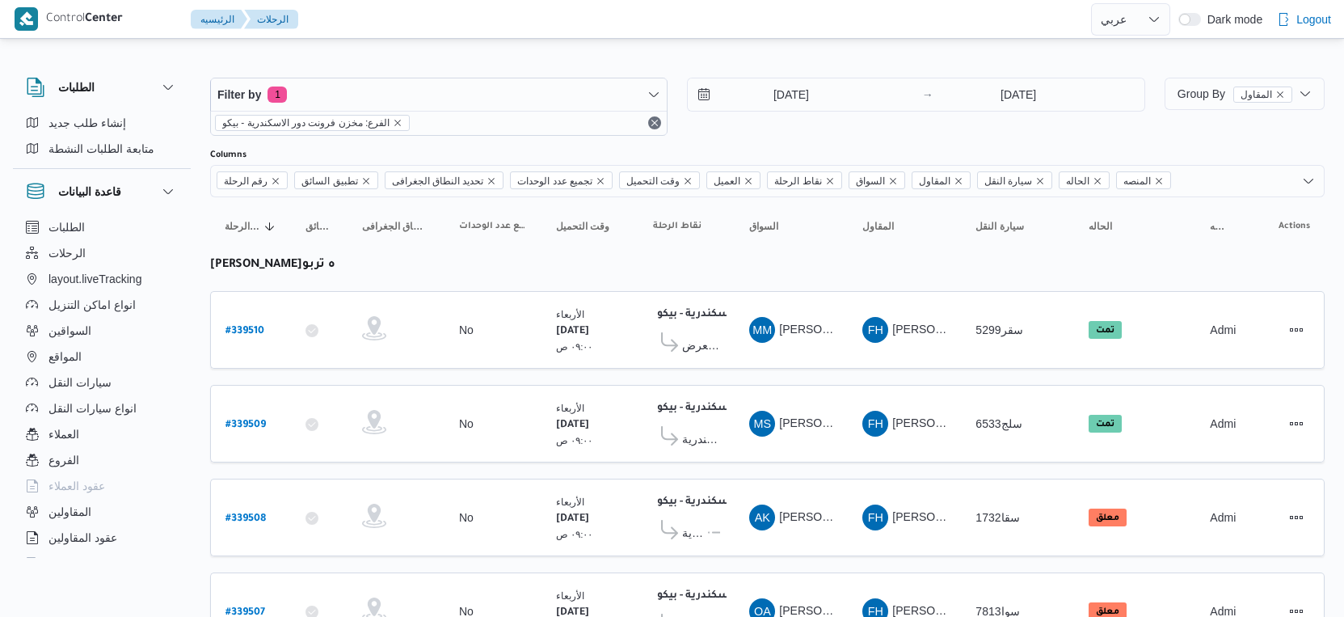
select select "ar"
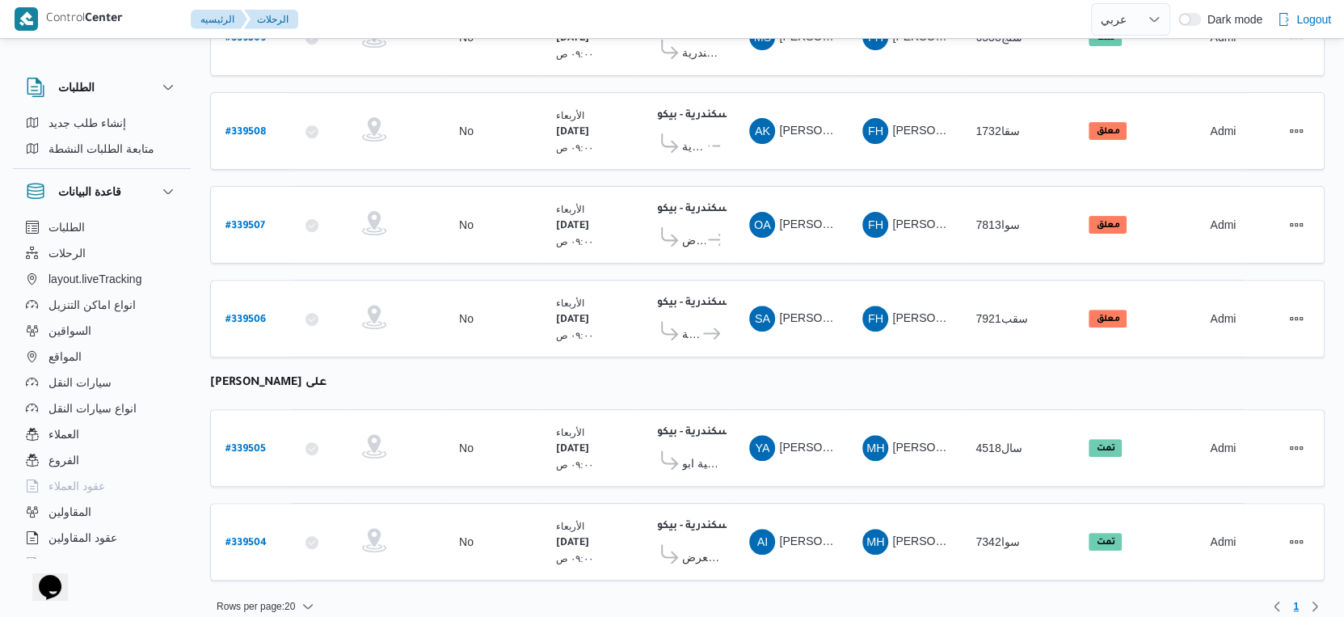
scroll to position [386, 0]
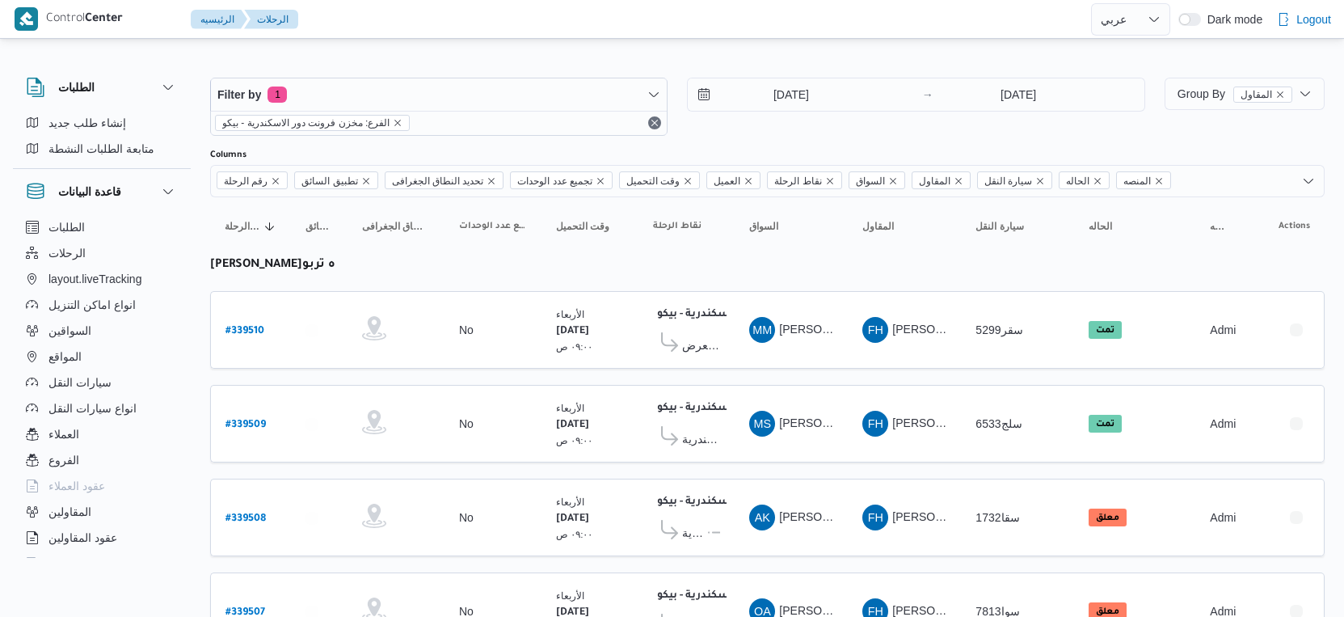
select select "ar"
click at [1207, 91] on span "Group By المقاول" at bounding box center [1235, 93] width 115 height 13
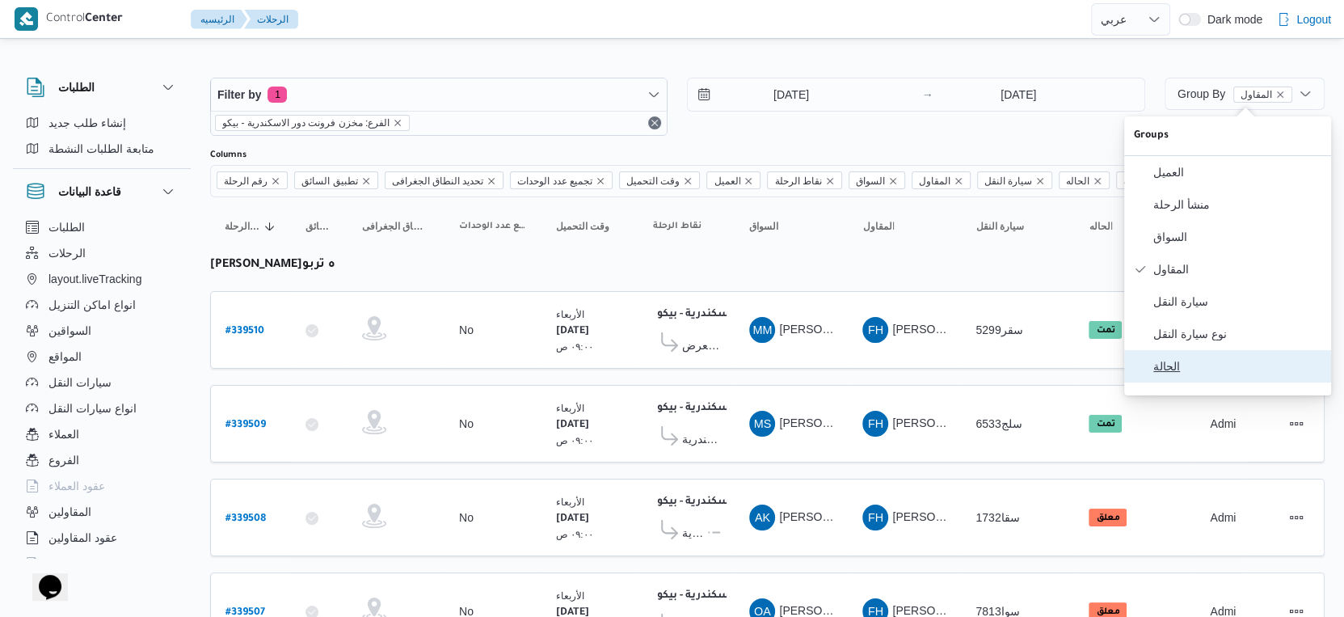
click at [1186, 373] on span "الحالة" at bounding box center [1237, 366] width 168 height 13
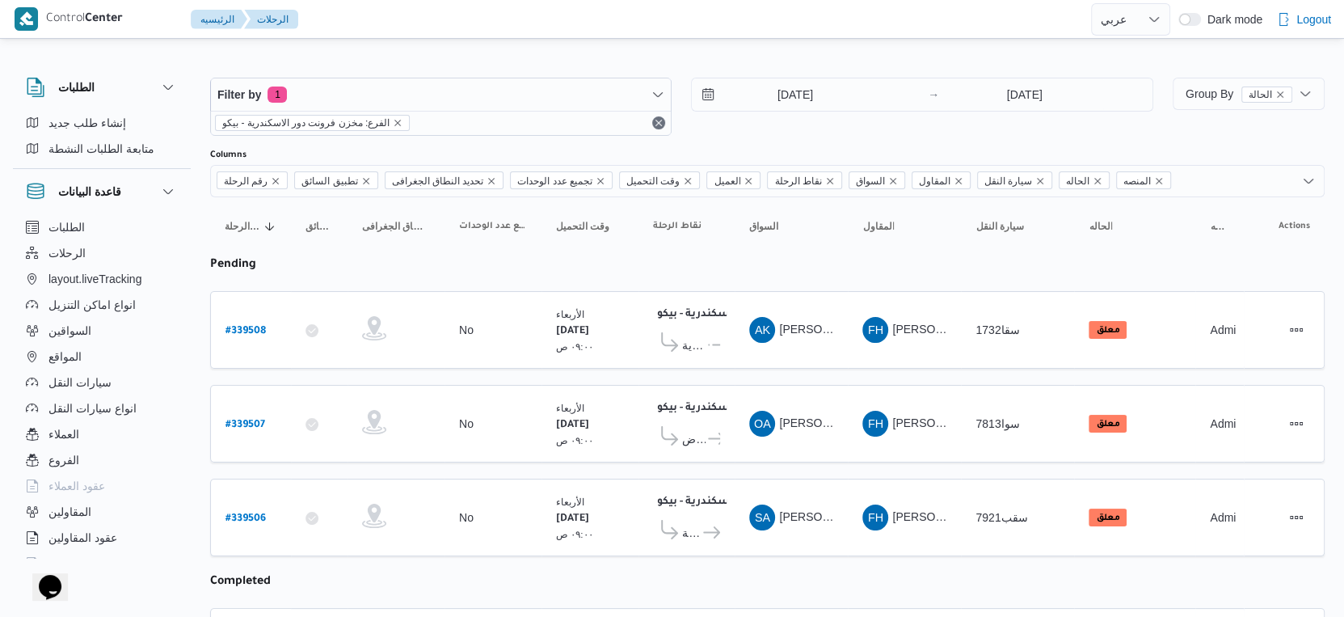
click at [798, 373] on table "رقم الرحلة Click to sort in ascending order تطبيق السائق Click to sort in ascen…" at bounding box center [767, 590] width 1115 height 786
click at [246, 326] on b "# 339508" at bounding box center [246, 331] width 40 height 11
select select "ar"
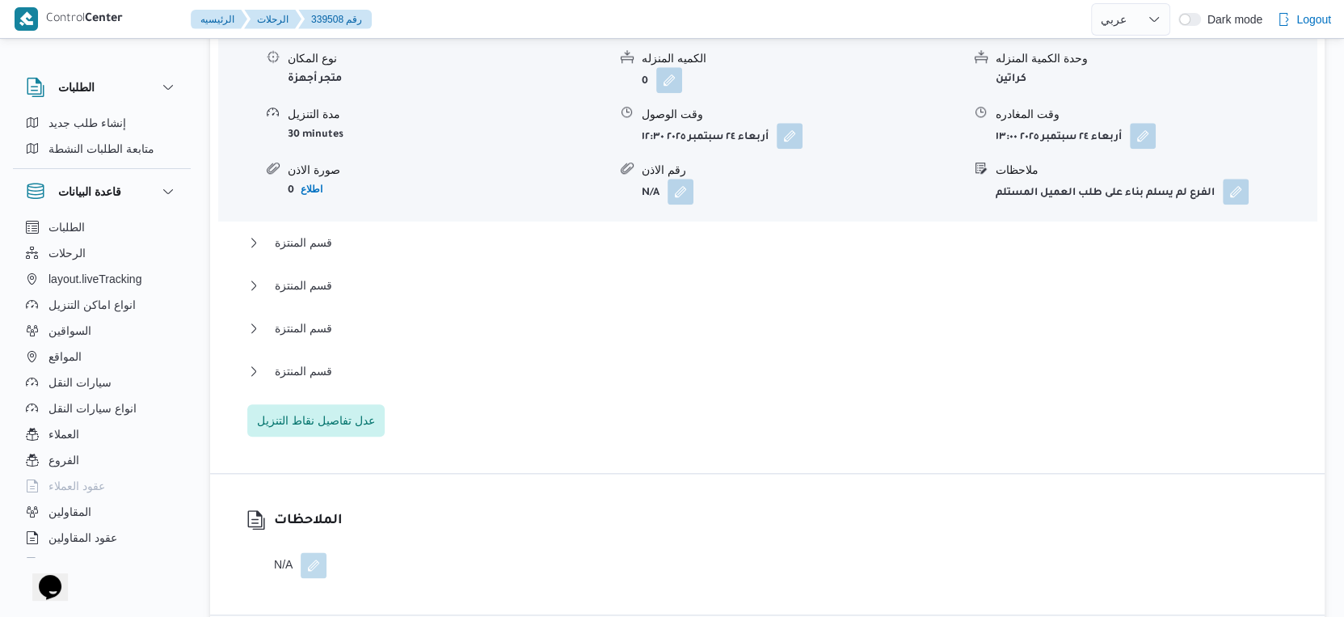
scroll to position [1436, 0]
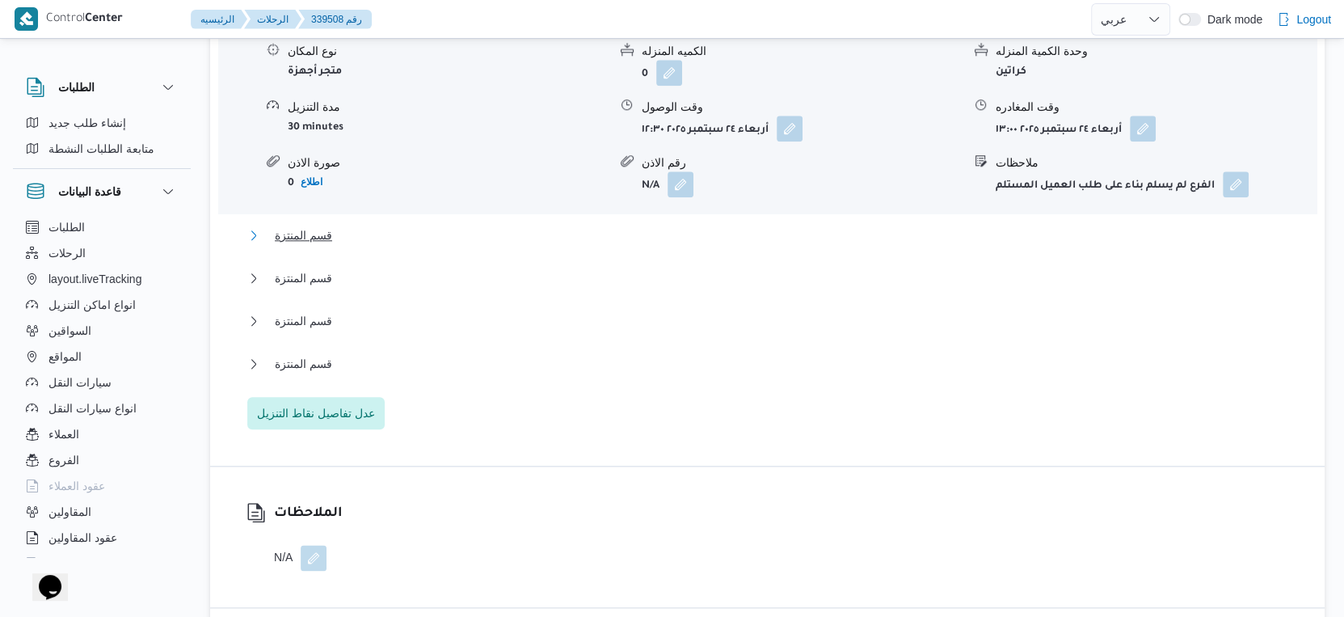
click at [352, 245] on button "قسم المنتزة" at bounding box center [767, 235] width 1041 height 19
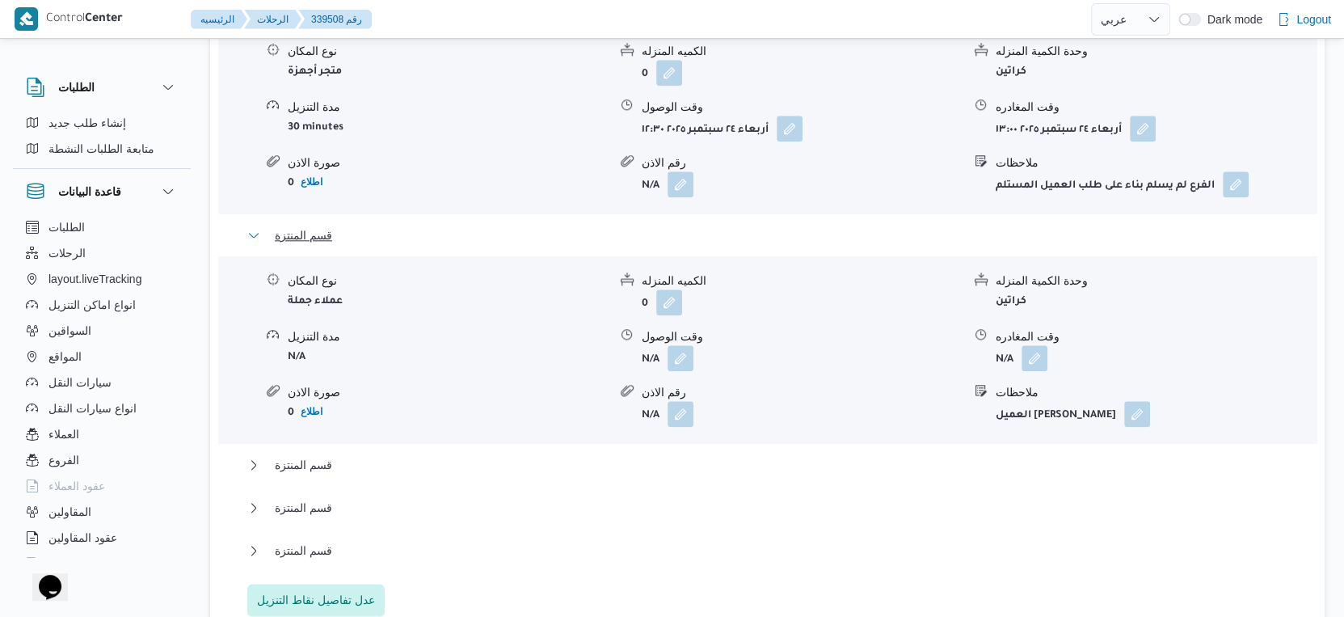
click at [352, 245] on button "قسم المنتزة" at bounding box center [767, 235] width 1041 height 19
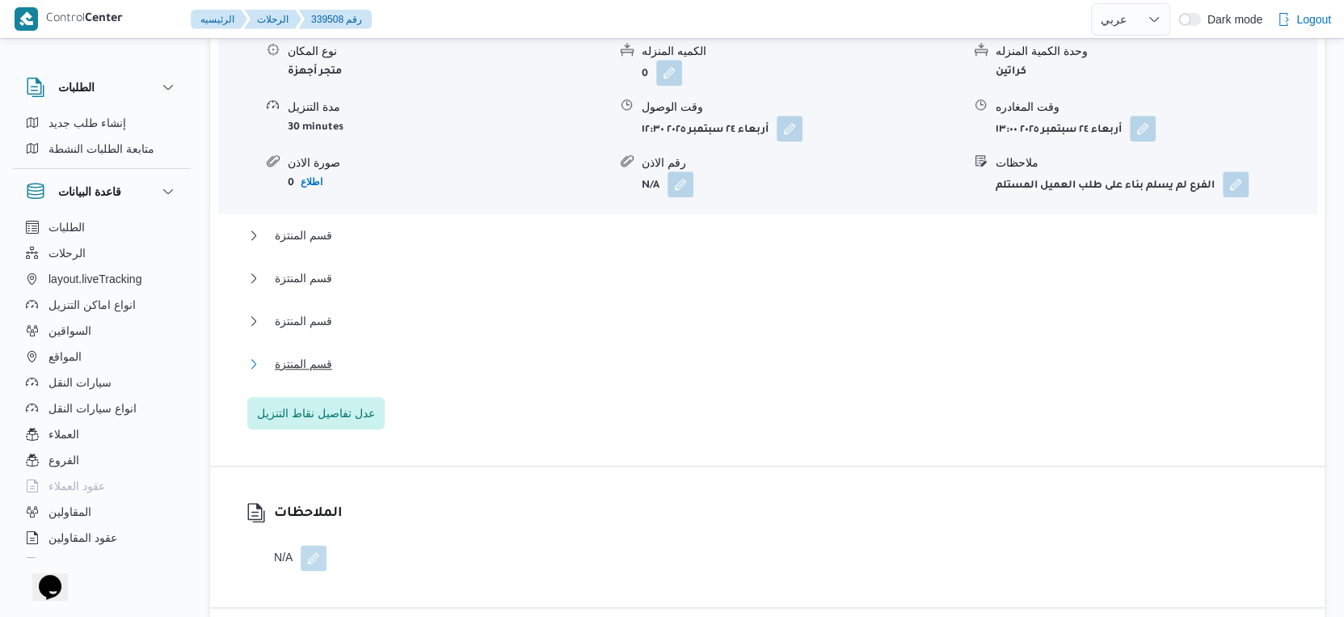
click at [365, 373] on button "قسم المنتزة" at bounding box center [767, 363] width 1041 height 19
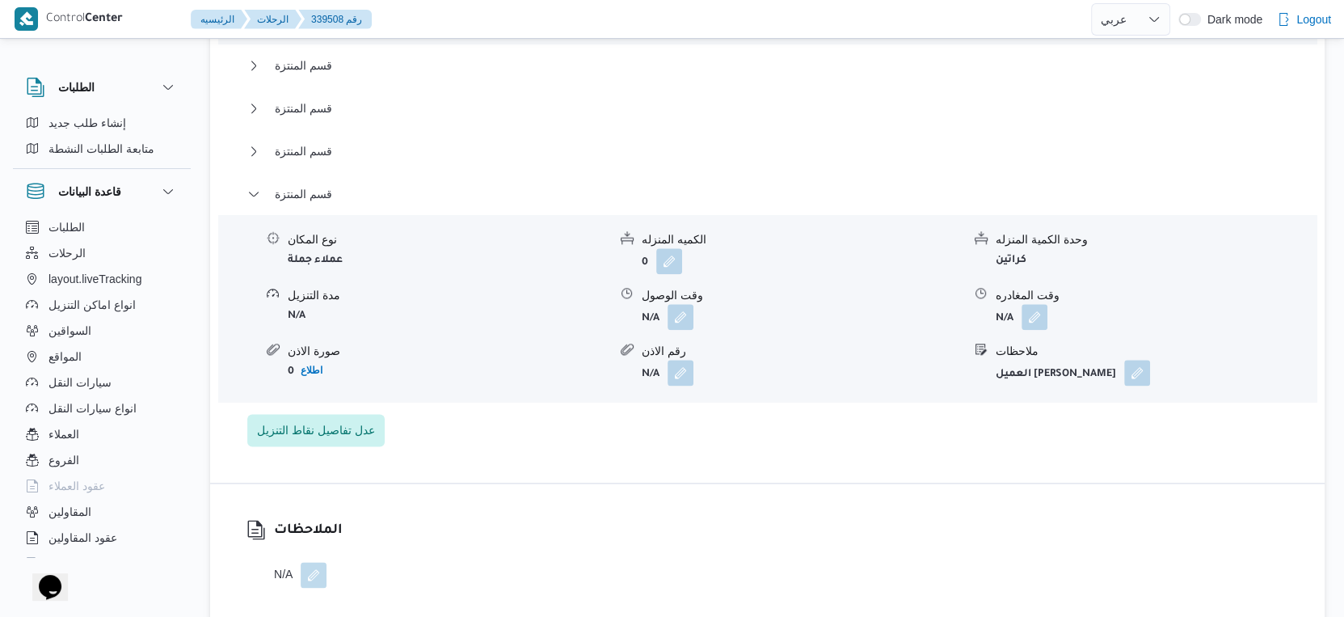
scroll to position [1617, 0]
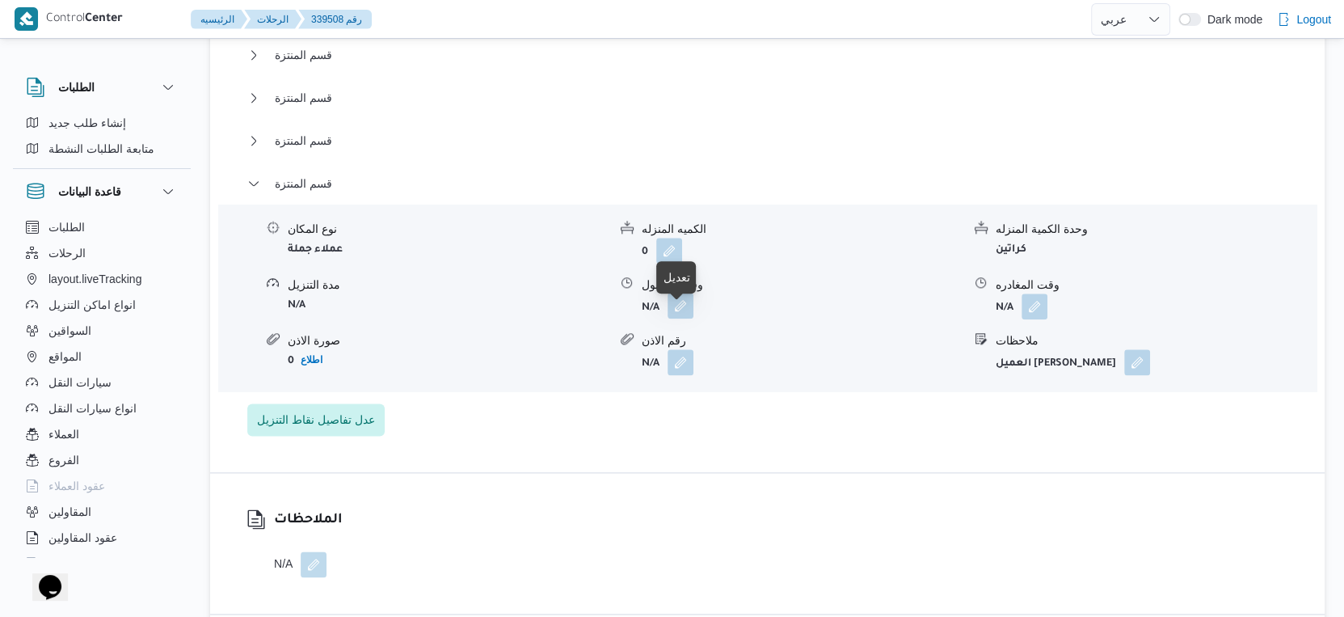
click at [689, 318] on button "button" at bounding box center [681, 306] width 26 height 26
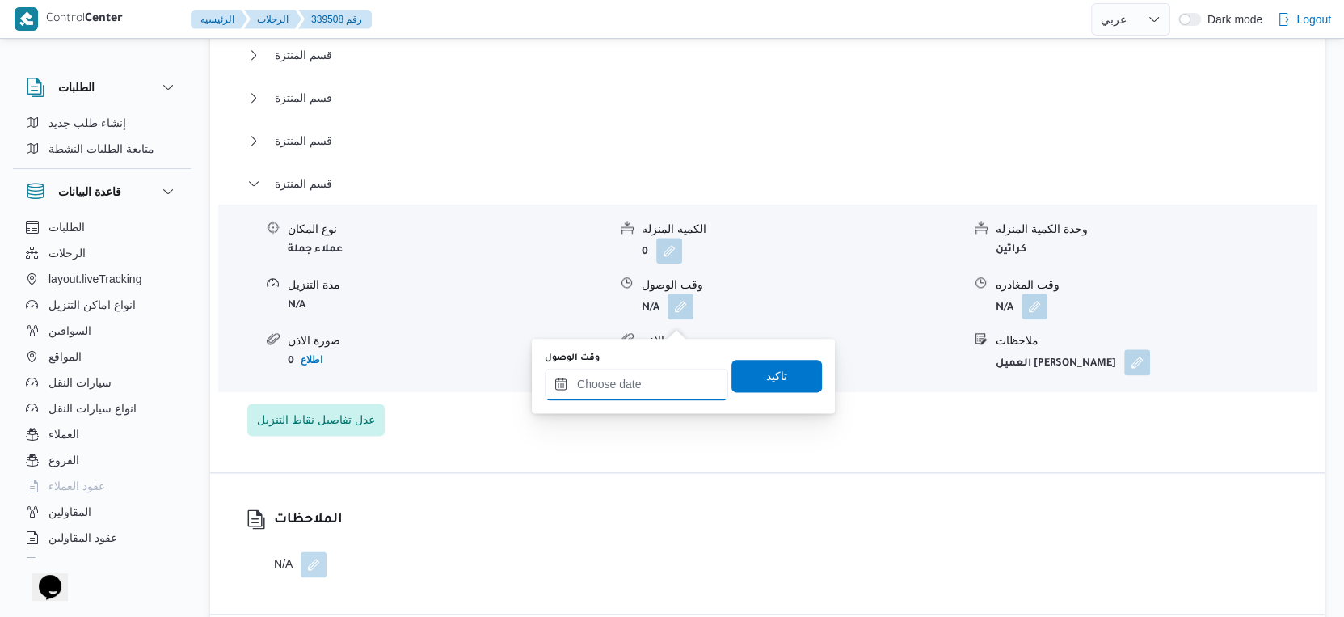
click at [660, 382] on input "وقت الوصول" at bounding box center [636, 384] width 183 height 32
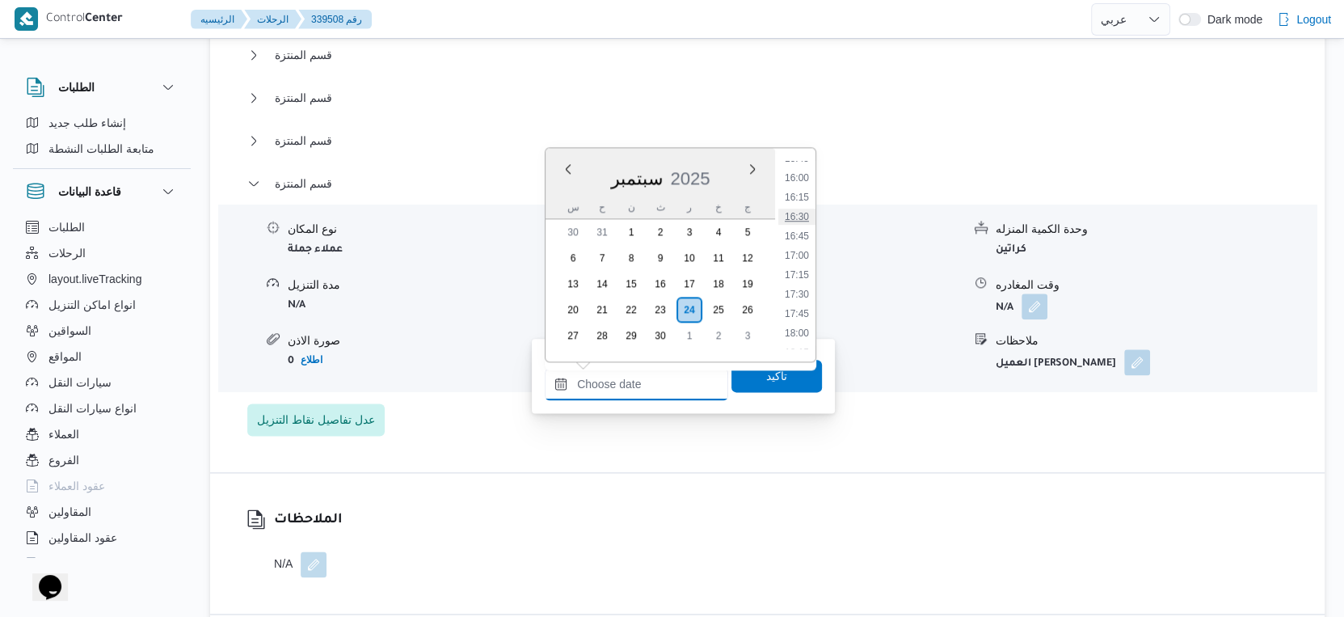
scroll to position [1144, 0]
click at [796, 344] on li "17:00" at bounding box center [796, 344] width 37 height 16
type input "[DATE] ١٧:٠٠"
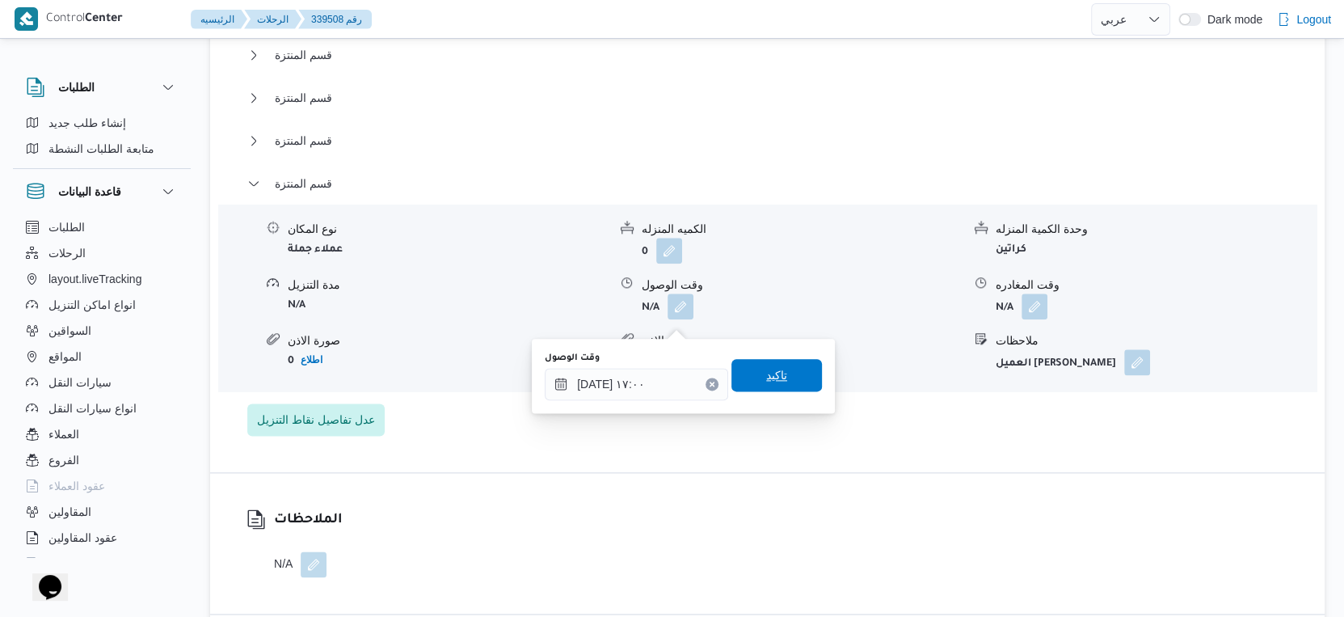
click at [786, 370] on span "تاكيد" at bounding box center [777, 375] width 91 height 32
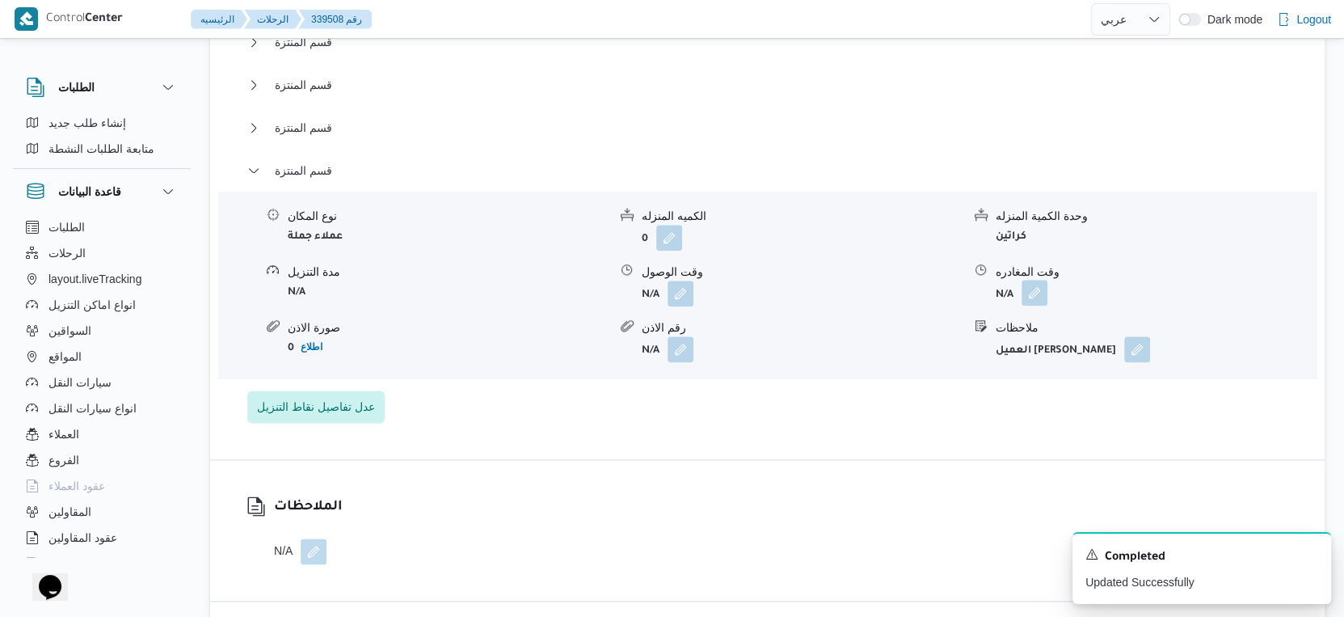
click at [1035, 306] on button "button" at bounding box center [1035, 293] width 26 height 26
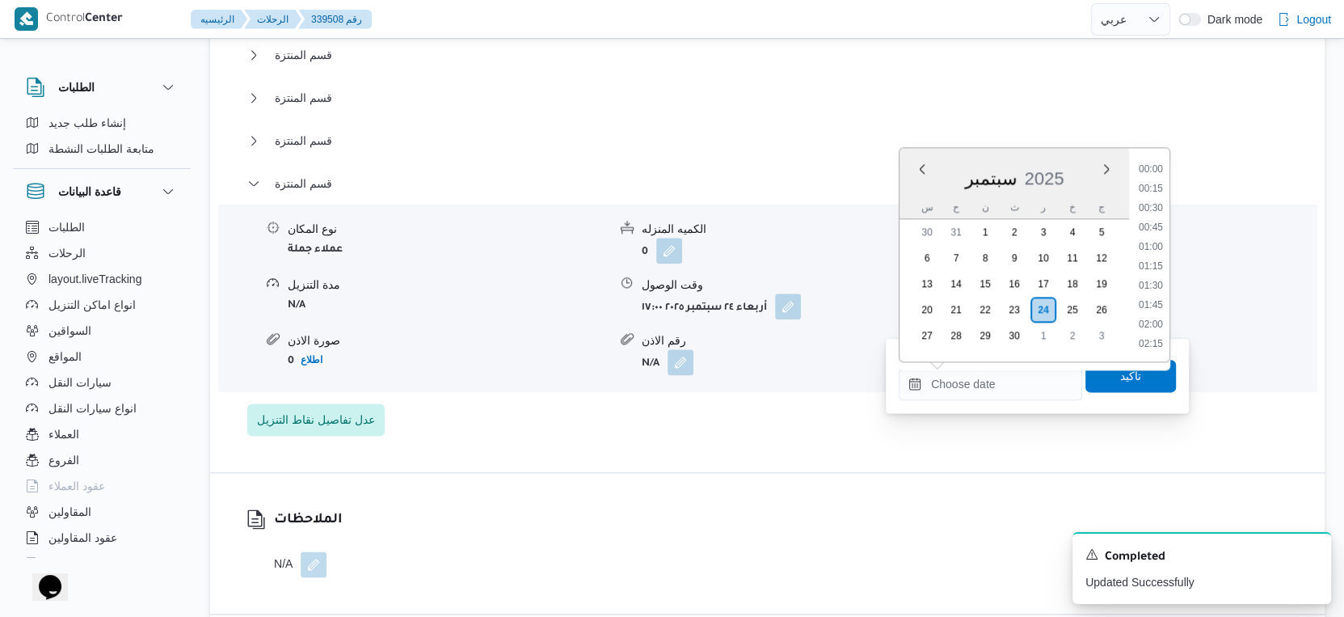
click at [1018, 390] on input "وقت المغادره" at bounding box center [990, 384] width 183 height 32
drag, startPoint x: 1152, startPoint y: 295, endPoint x: 1144, endPoint y: 327, distance: 33.3
click at [1152, 296] on li "17:30" at bounding box center [1150, 294] width 37 height 16
type input "[DATE] ١٧:٣٠"
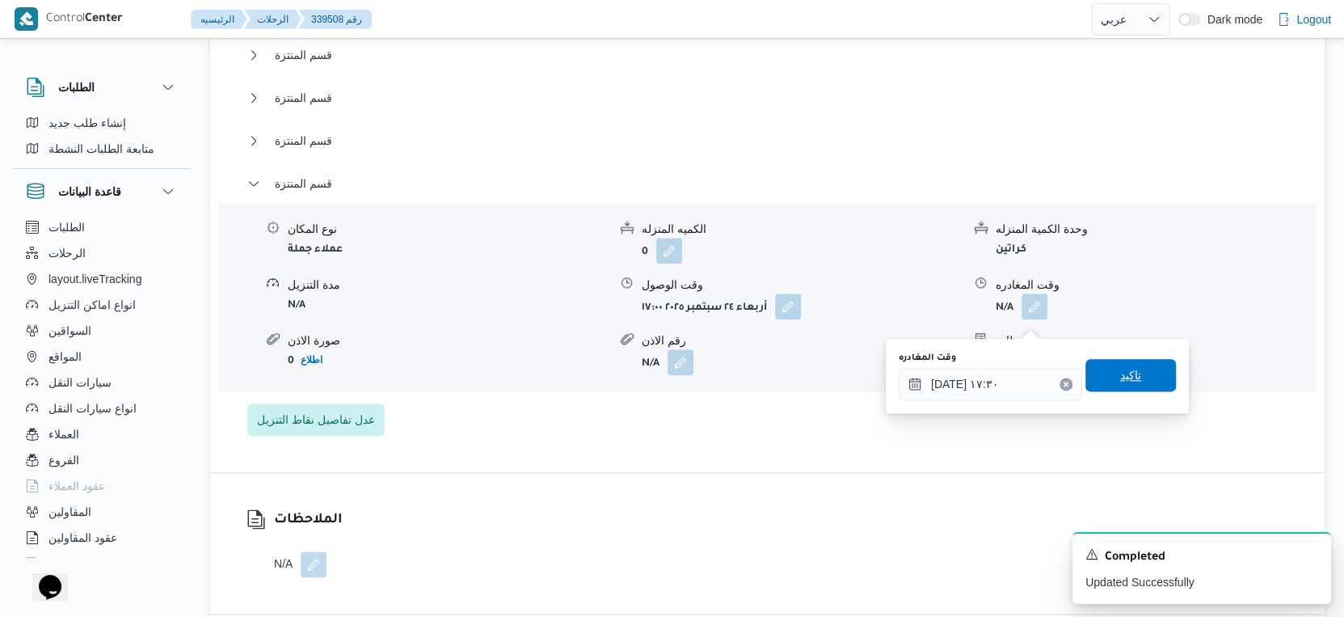
click at [1136, 380] on span "تاكيد" at bounding box center [1131, 375] width 91 height 32
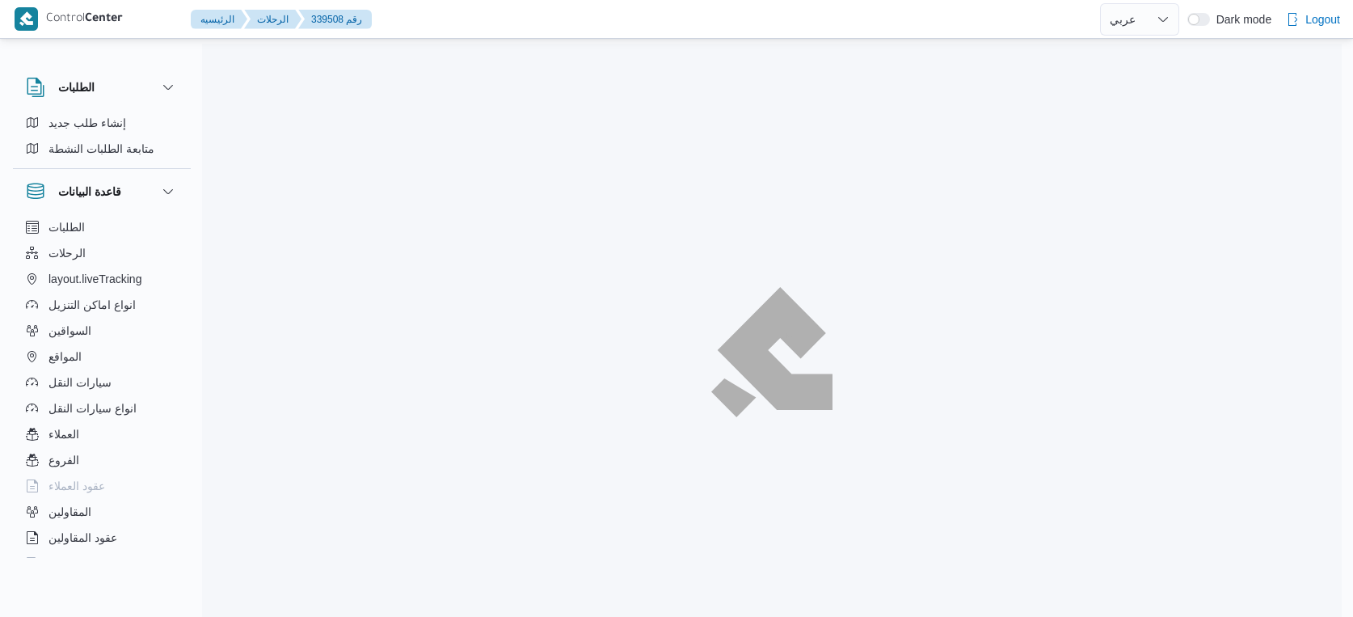
select select "ar"
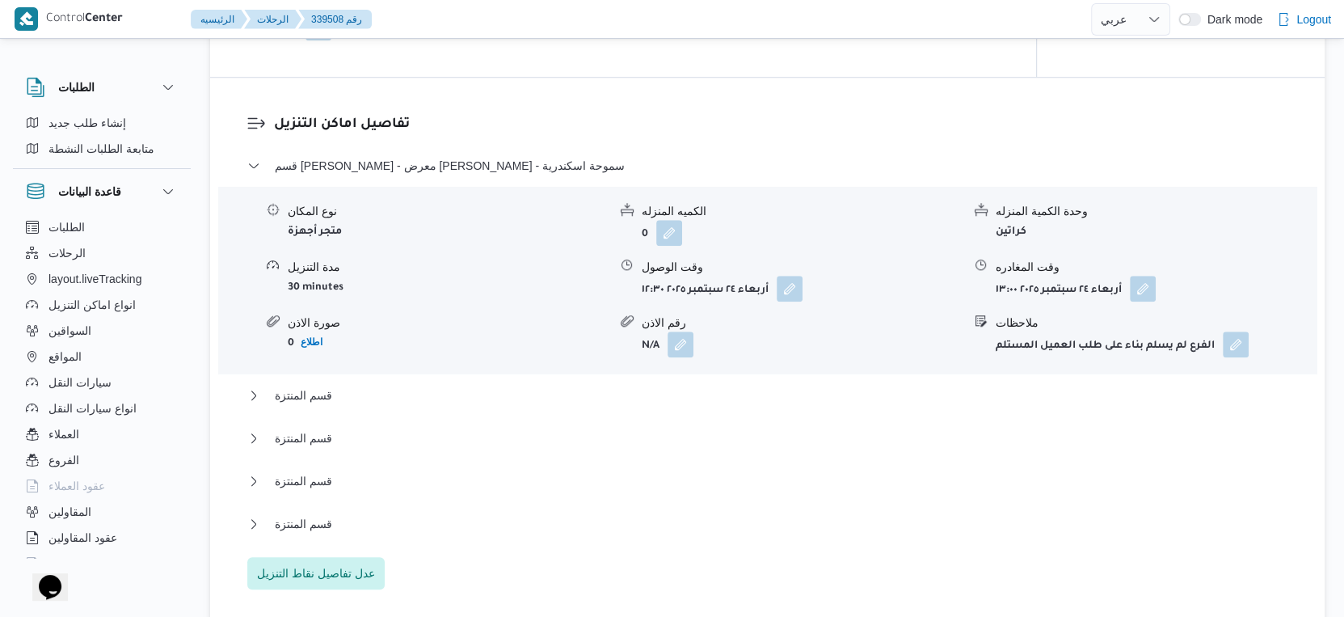
scroll to position [1436, 0]
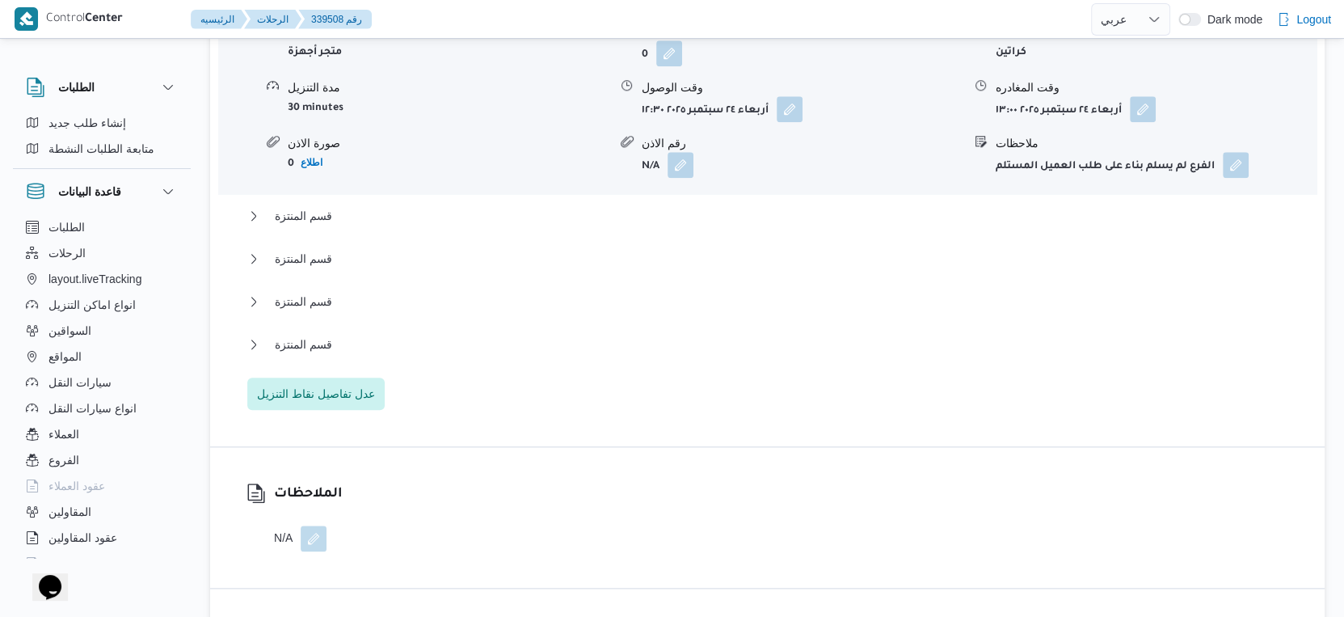
click at [377, 344] on div "قسم سيدى [PERSON_NAME] - معرض [PERSON_NAME] - سموحة اسكندرية نوع المكان متجر أج…" at bounding box center [767, 193] width 1041 height 433
click at [377, 352] on button "قسم المنتزة" at bounding box center [767, 344] width 1041 height 19
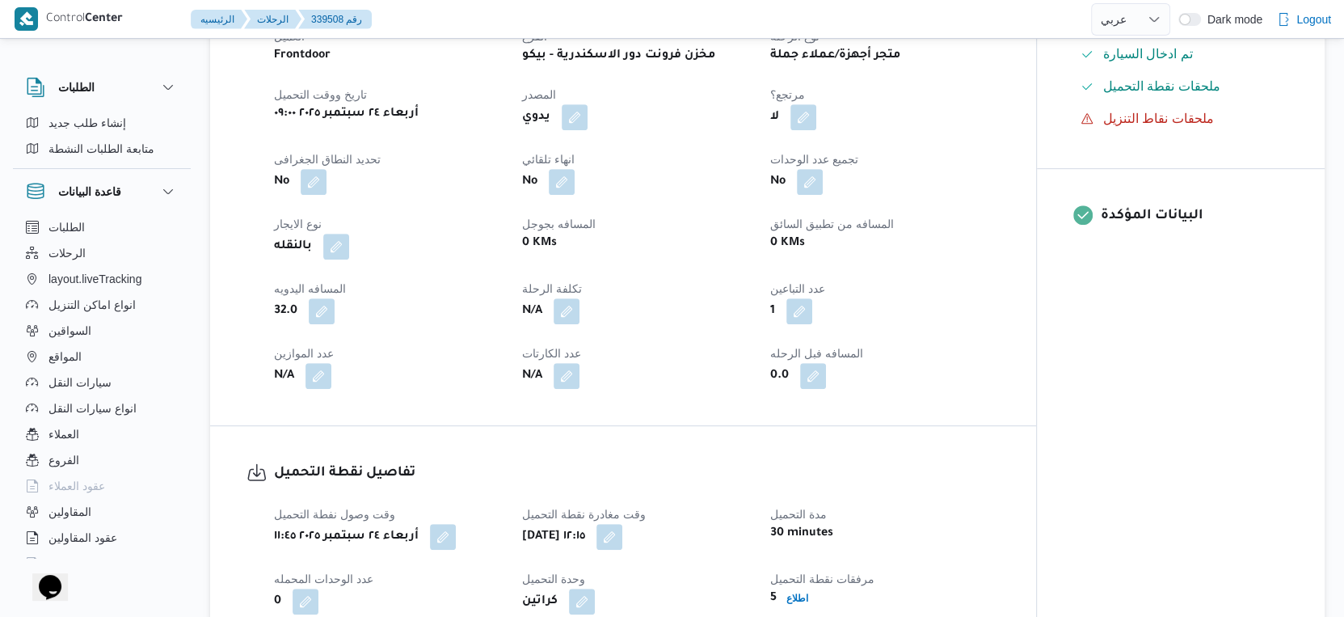
scroll to position [449, 0]
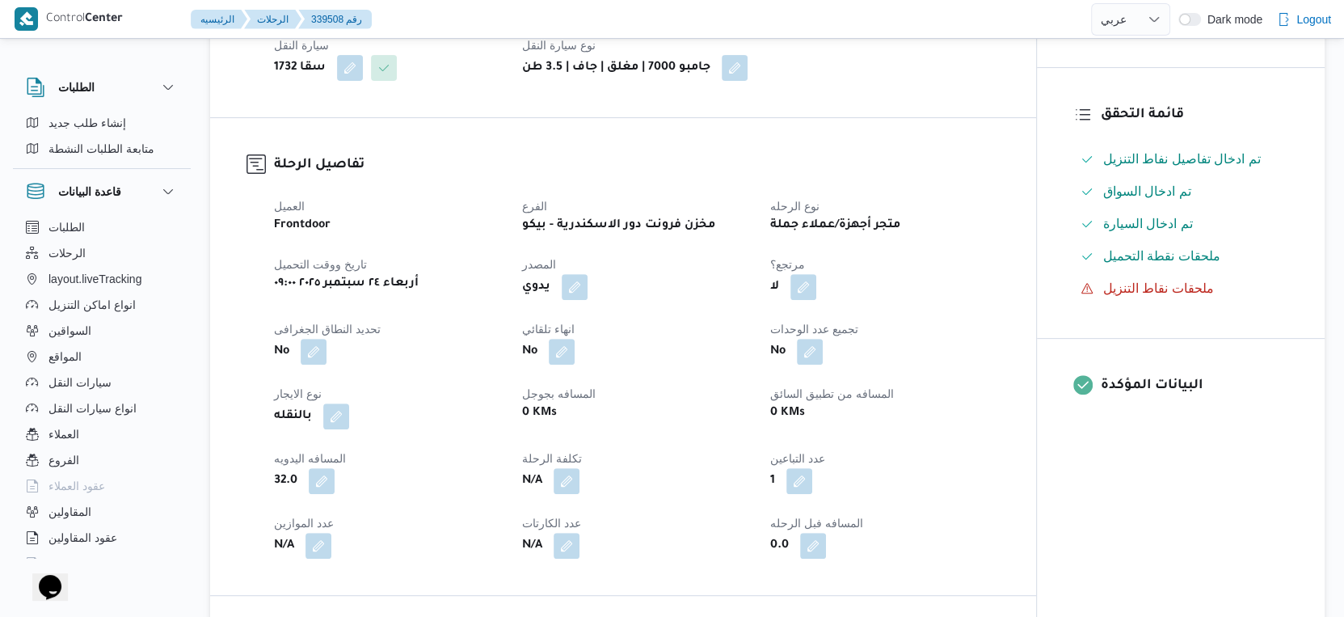
select select "ar"
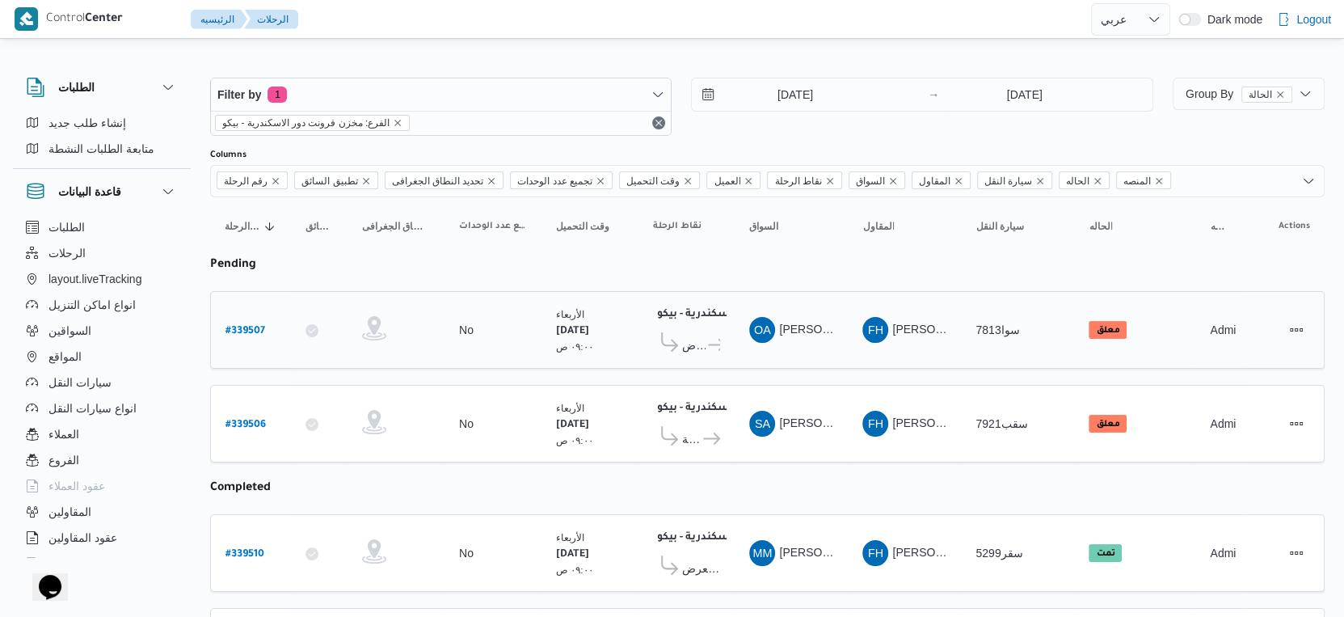
click at [252, 326] on b "# 339507" at bounding box center [246, 331] width 40 height 11
select select "ar"
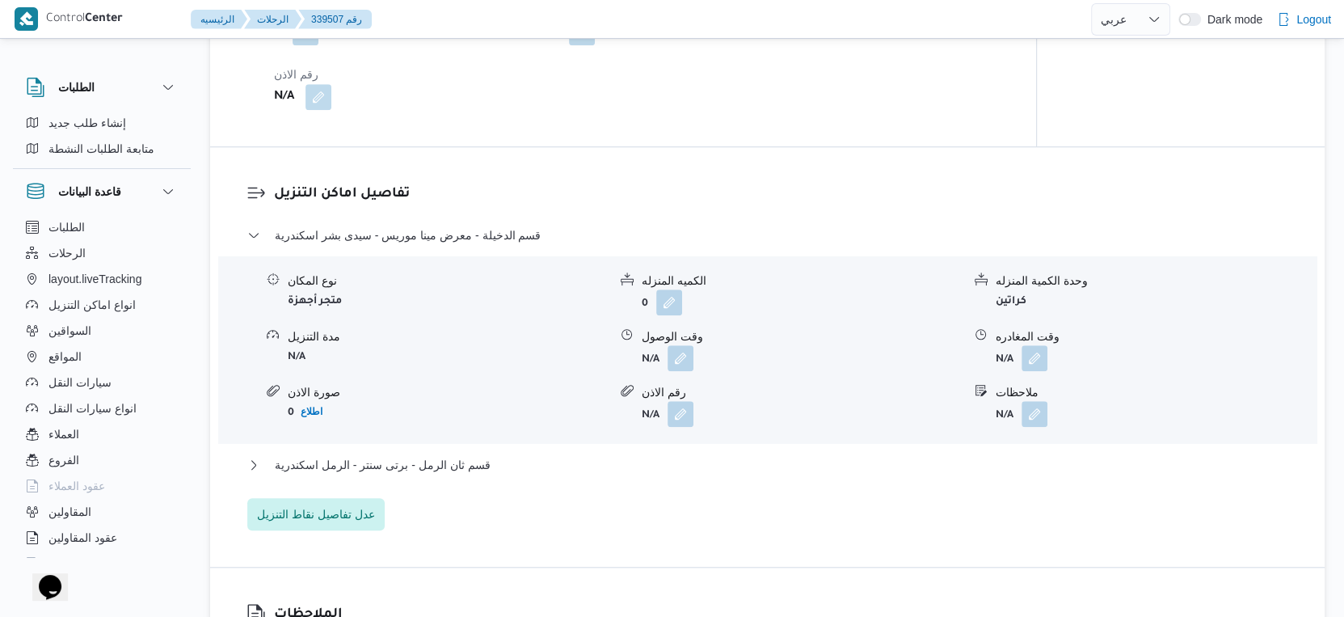
scroll to position [1167, 0]
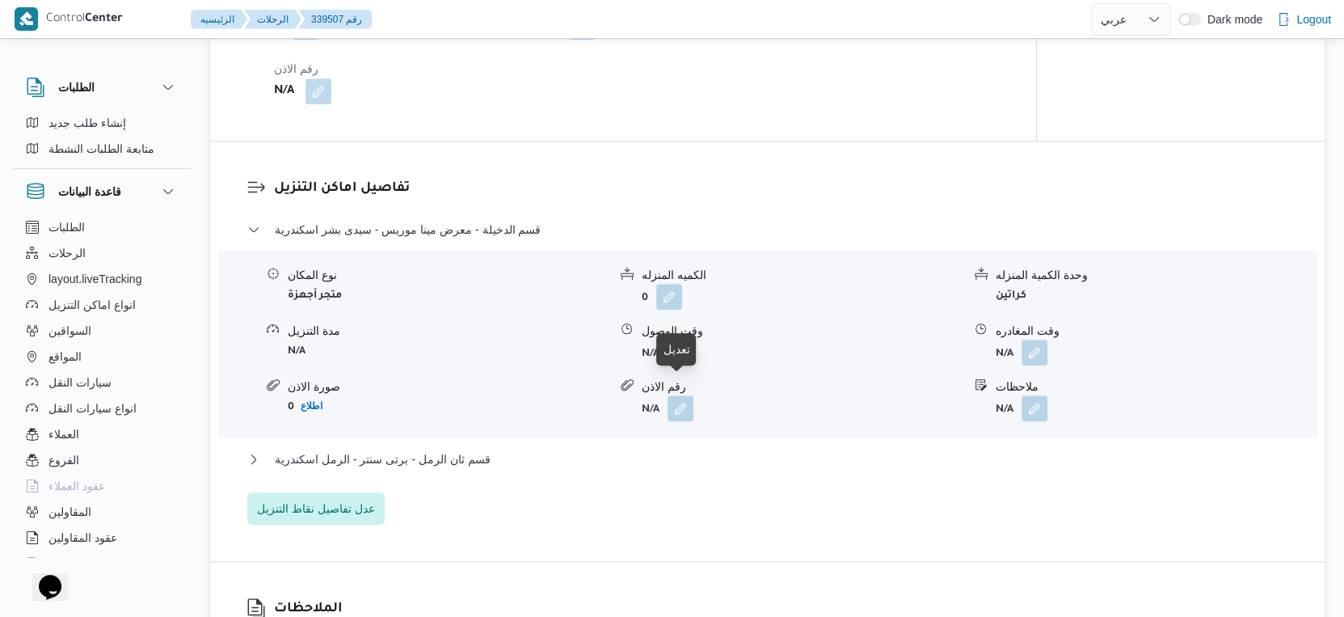
click at [680, 365] on button "button" at bounding box center [681, 352] width 26 height 26
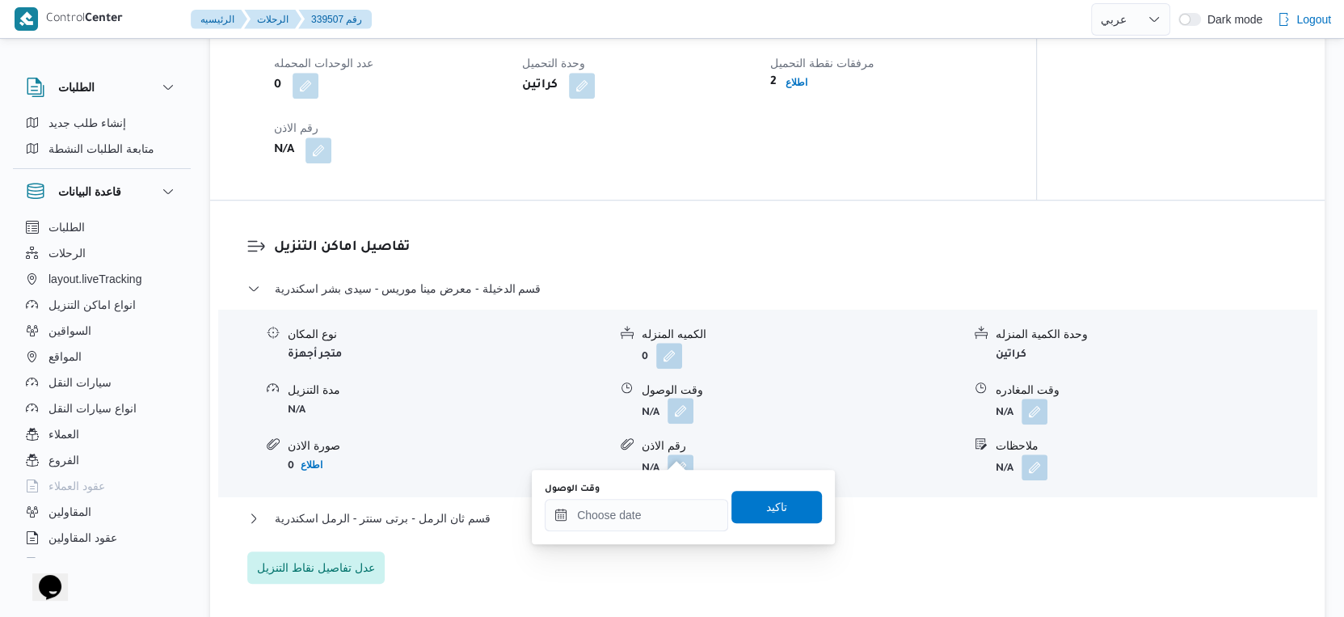
scroll to position [1077, 0]
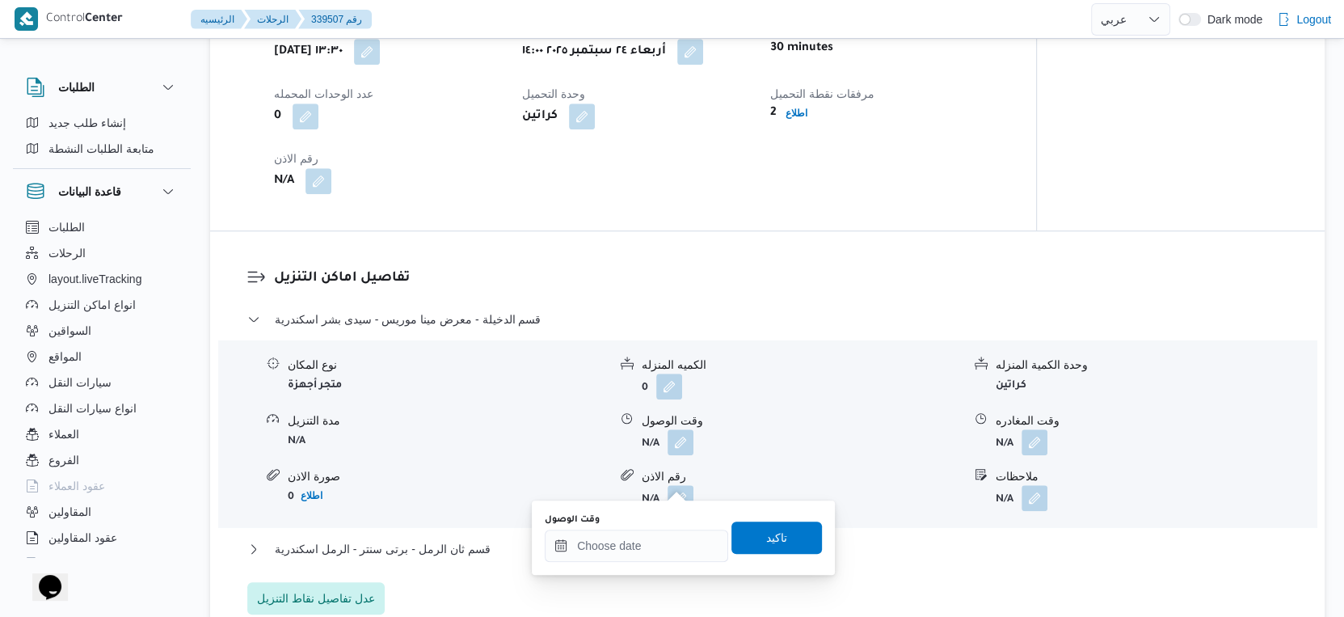
click at [653, 526] on div "وقت الوصول" at bounding box center [636, 537] width 183 height 48
click at [685, 540] on input "وقت الوصول" at bounding box center [636, 545] width 183 height 32
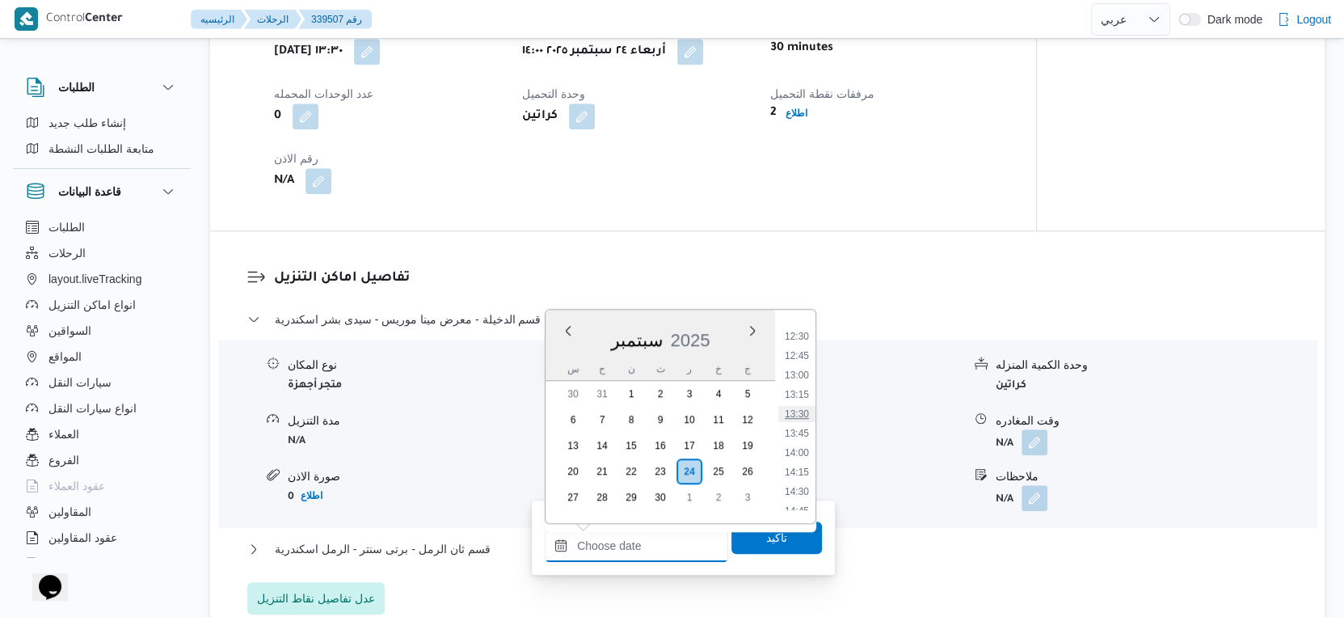
scroll to position [874, 0]
click at [994, 196] on div "وقت وصول نفطة التحميل أربعاء ٢٤ سبتمبر ٢٠٢٥ ١٣:٣٠ وقت مغادرة نقطة التحميل أربعا…" at bounding box center [636, 107] width 745 height 194
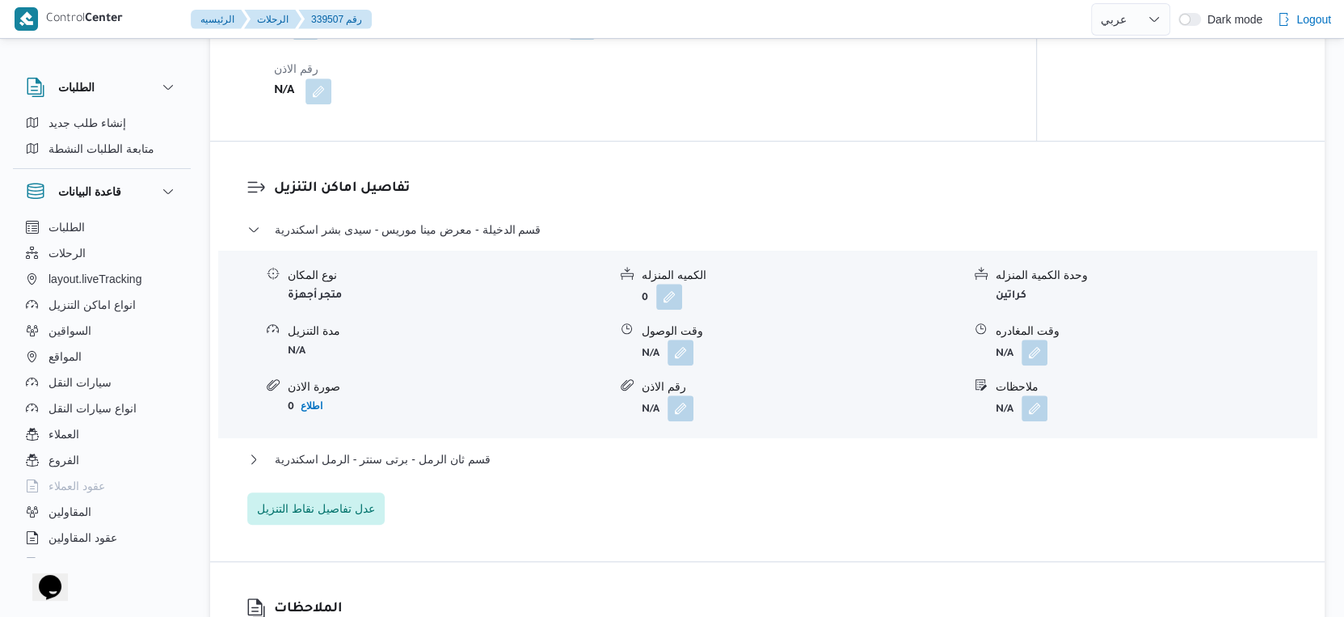
scroll to position [1077, 0]
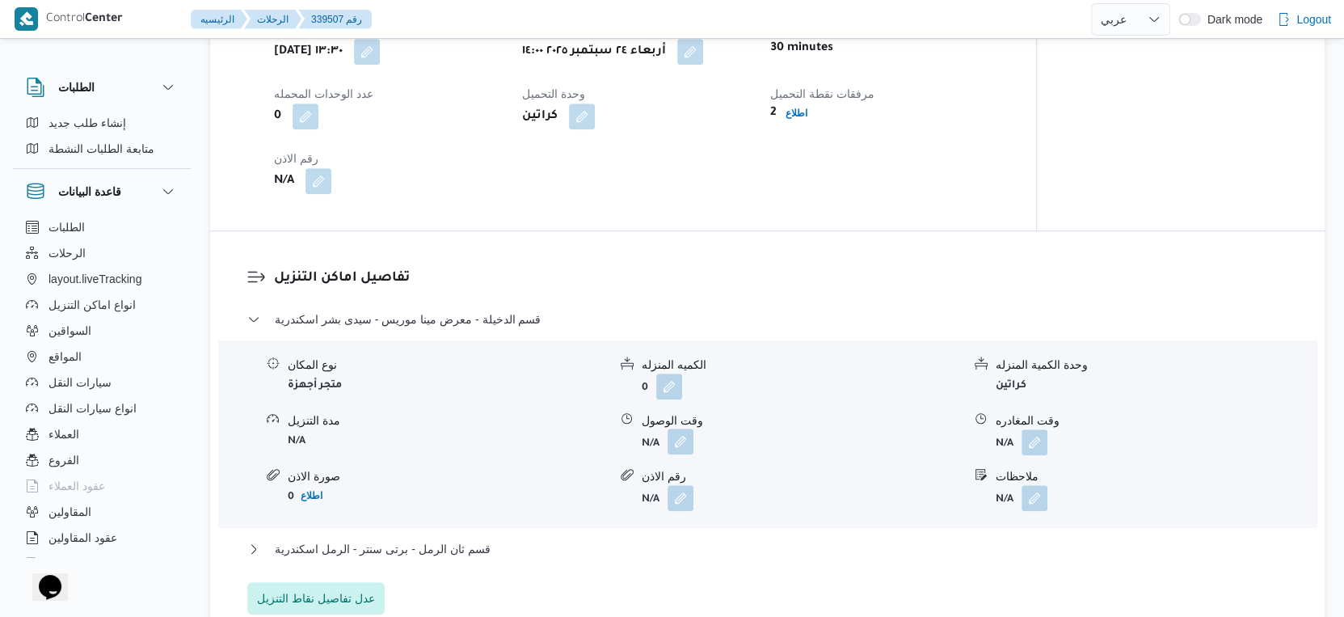
click at [684, 454] on button "button" at bounding box center [681, 441] width 26 height 26
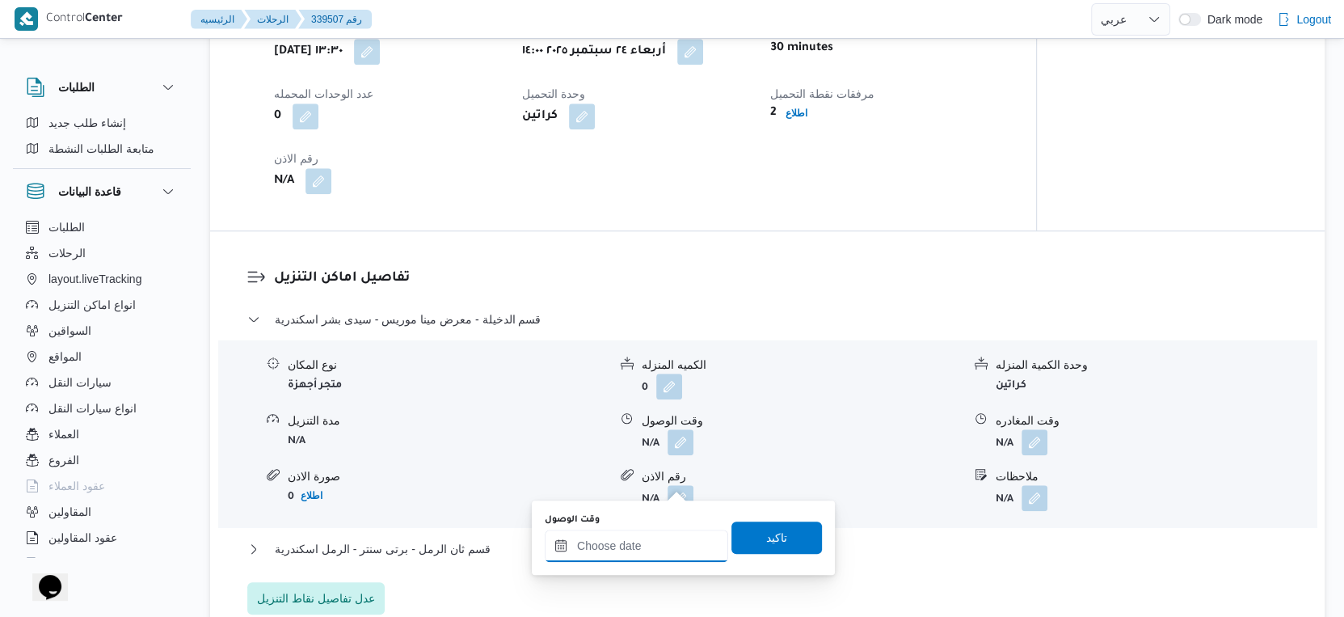
click at [648, 534] on div at bounding box center [636, 545] width 183 height 32
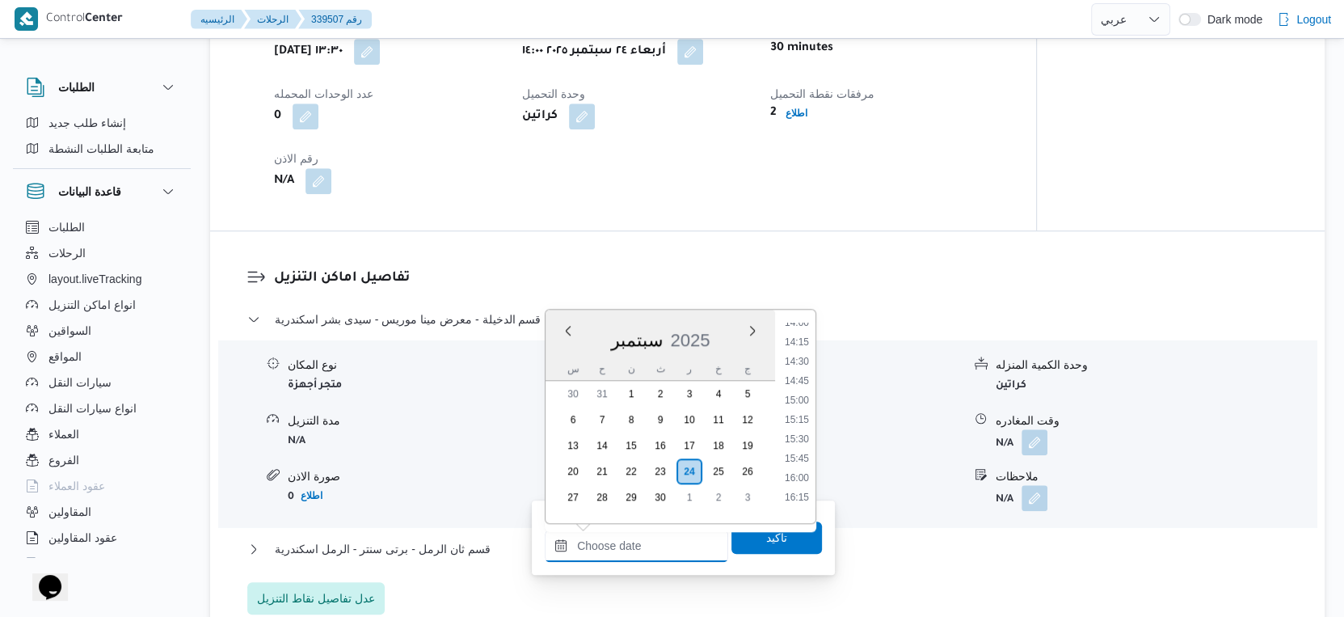
scroll to position [1053, 0]
drag, startPoint x: 805, startPoint y: 398, endPoint x: 791, endPoint y: 453, distance: 56.1
click at [805, 398] on li "14:30" at bounding box center [796, 402] width 37 height 16
type input "٢٤/٠٩/٢٠٢٥ ١٤:٣٠"
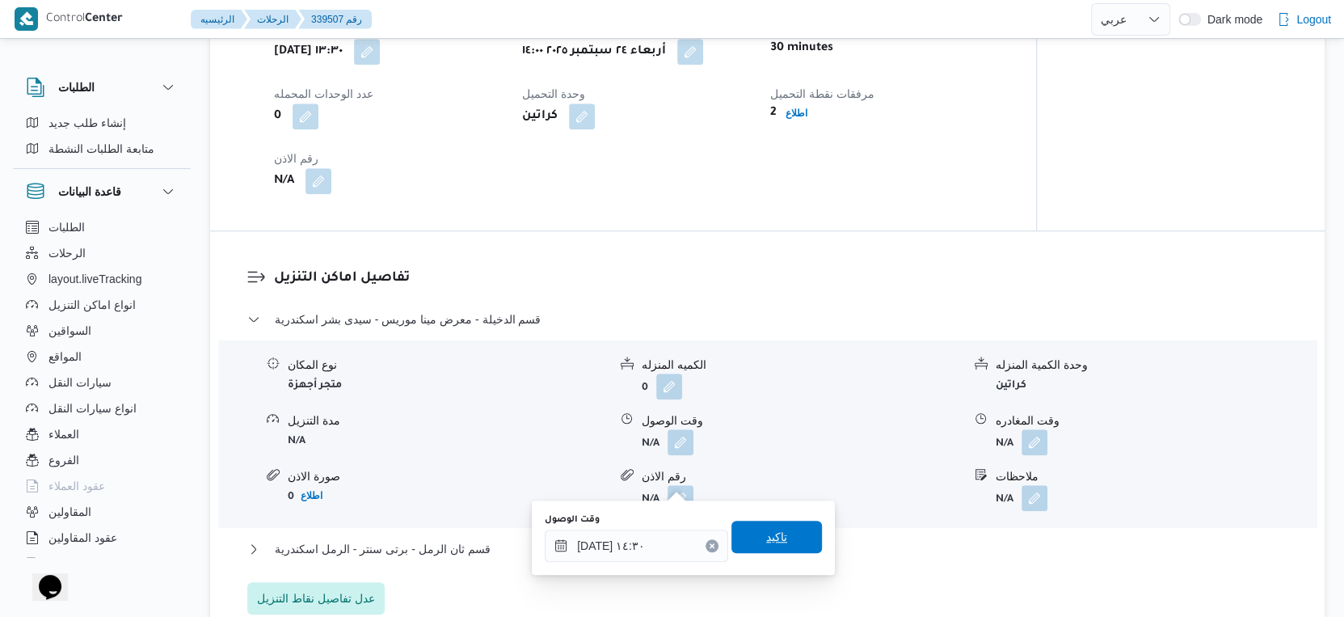
click at [779, 532] on span "تاكيد" at bounding box center [777, 537] width 91 height 32
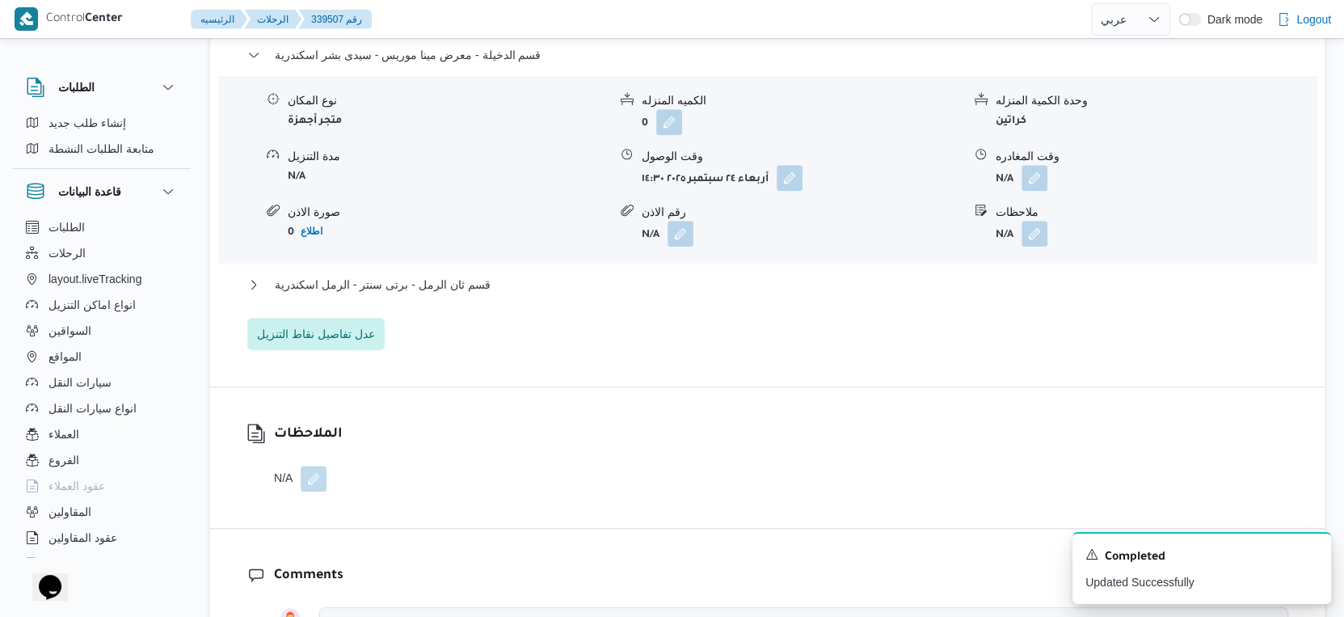
scroll to position [1347, 0]
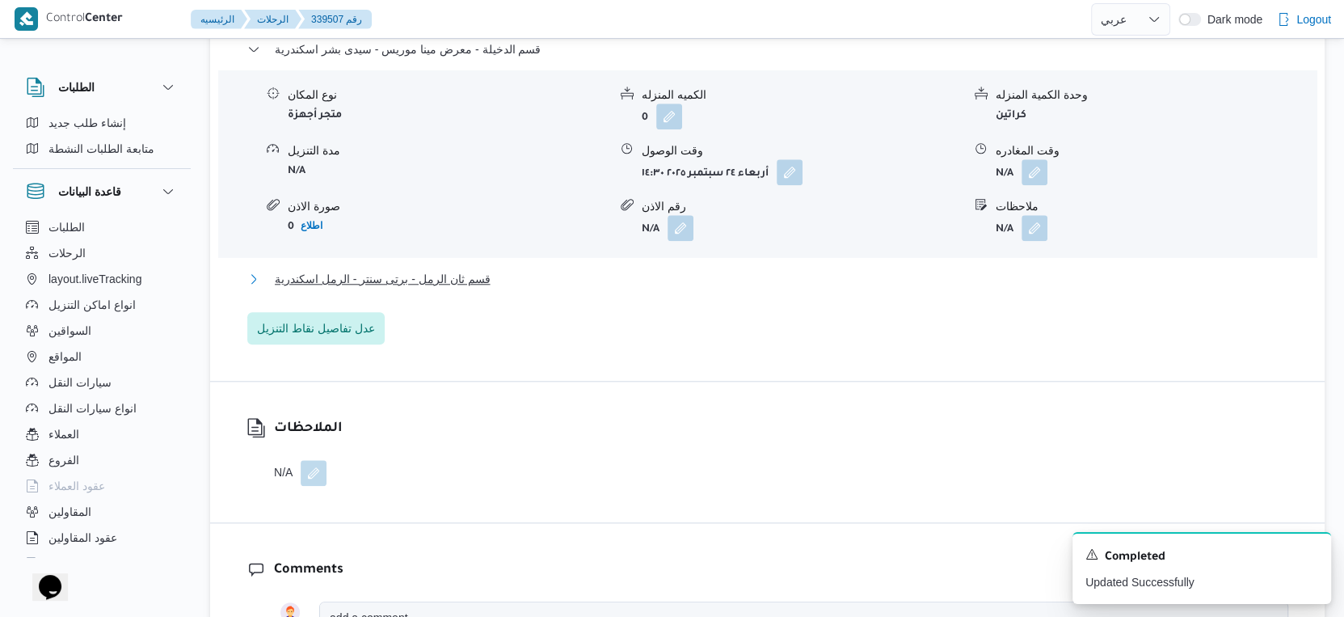
click at [498, 289] on button "قسم ثان الرمل - برتى سنتر - الرمل اسكندرية" at bounding box center [767, 278] width 1041 height 19
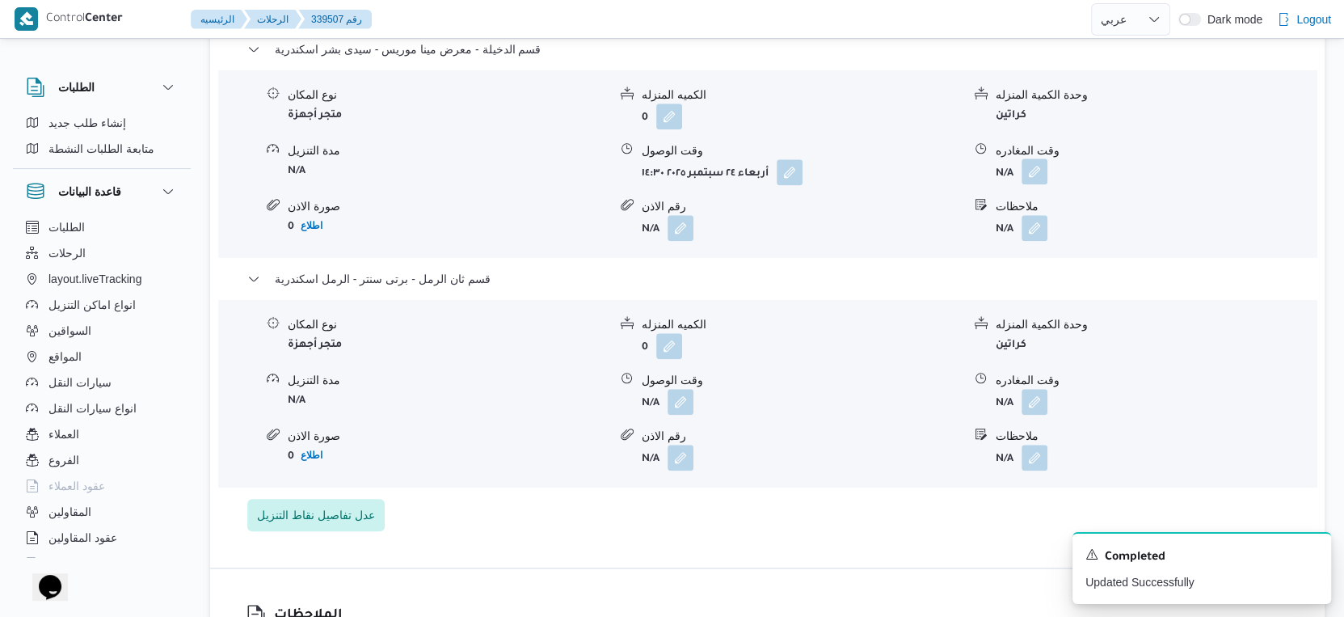
click at [1031, 184] on button "button" at bounding box center [1035, 171] width 26 height 26
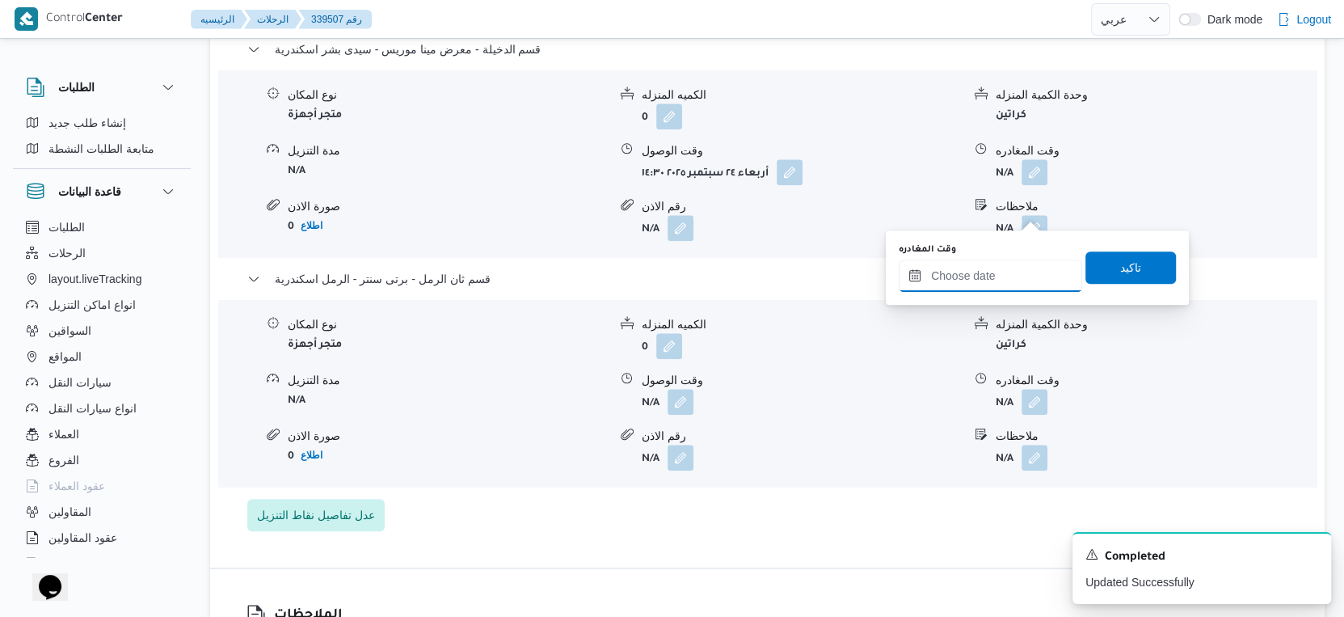
drag, startPoint x: 1008, startPoint y: 269, endPoint x: 1026, endPoint y: 288, distance: 25.7
click at [1008, 270] on input "وقت المغادره" at bounding box center [990, 275] width 183 height 32
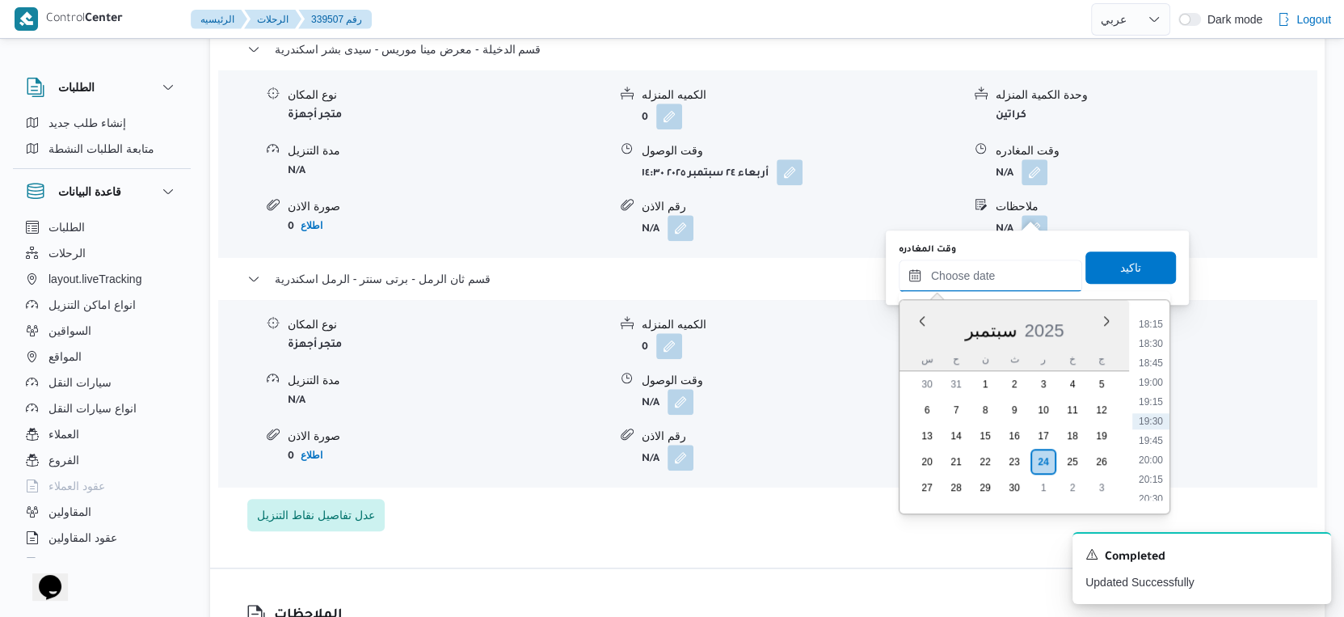
scroll to position [1144, 0]
drag, startPoint x: 1156, startPoint y: 415, endPoint x: 1145, endPoint y: 322, distance: 93.6
click at [1156, 415] on li "16:00" at bounding box center [1150, 419] width 37 height 16
type input "٢٤/٠٩/٢٠٢٥ ١٦:٠٠"
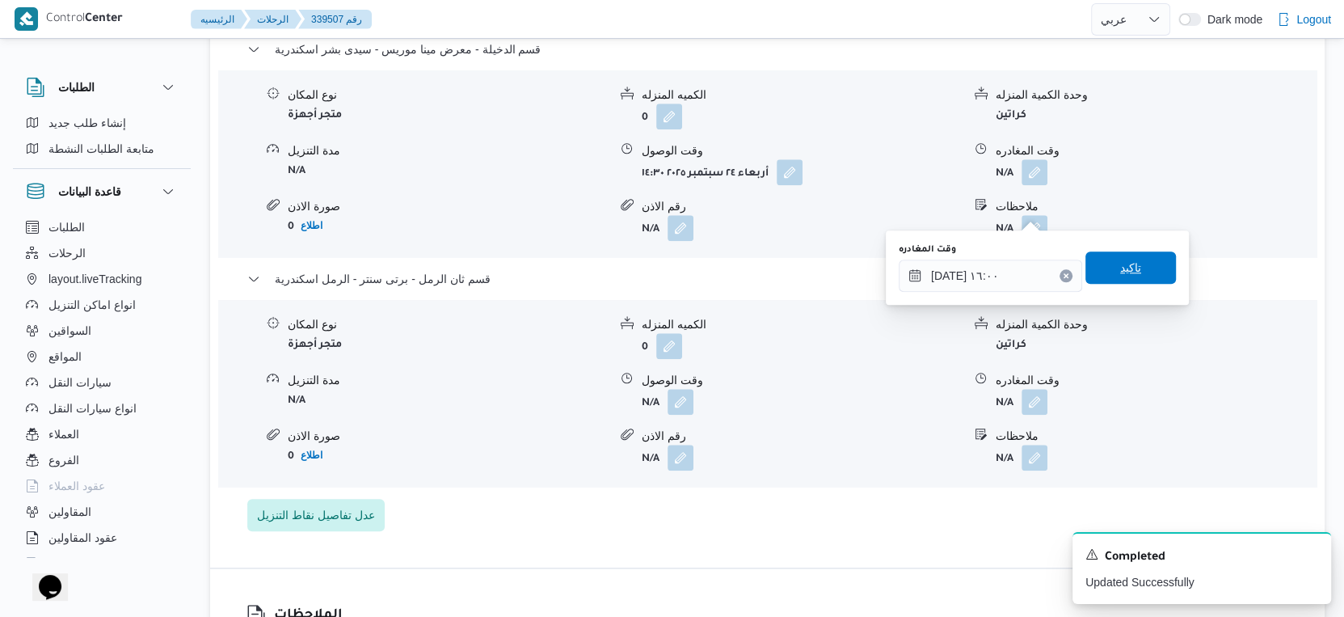
click at [1134, 267] on span "تاكيد" at bounding box center [1131, 267] width 91 height 32
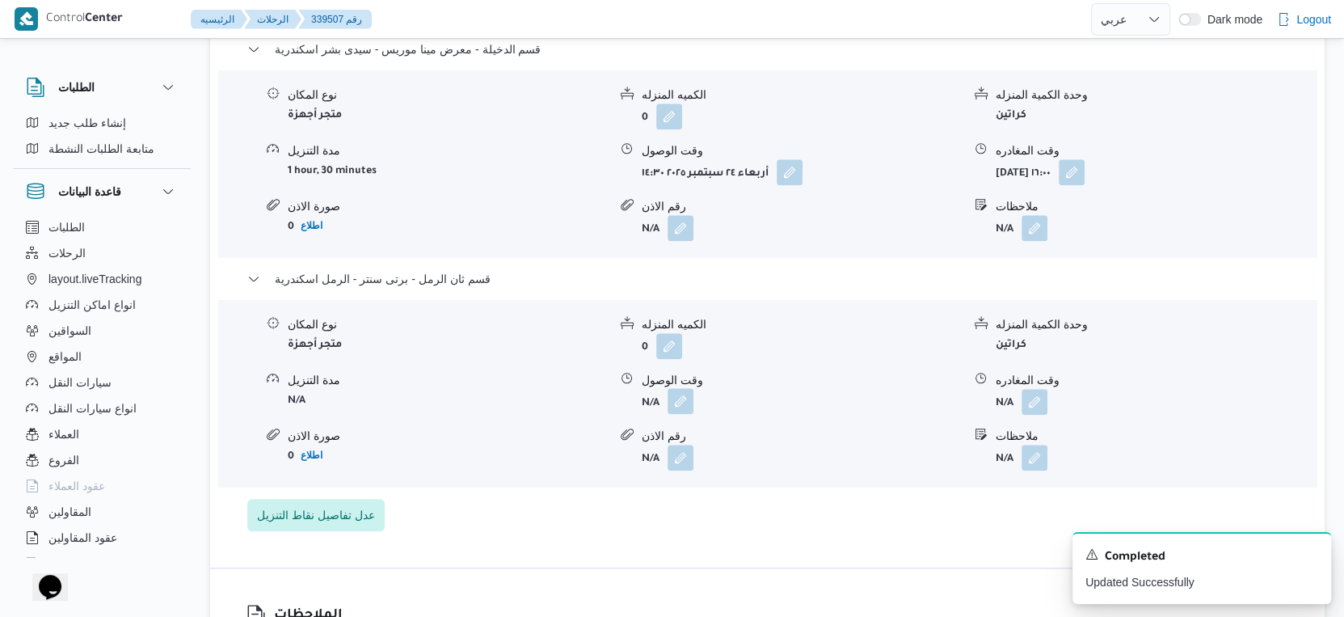
click at [674, 414] on button "button" at bounding box center [681, 401] width 26 height 26
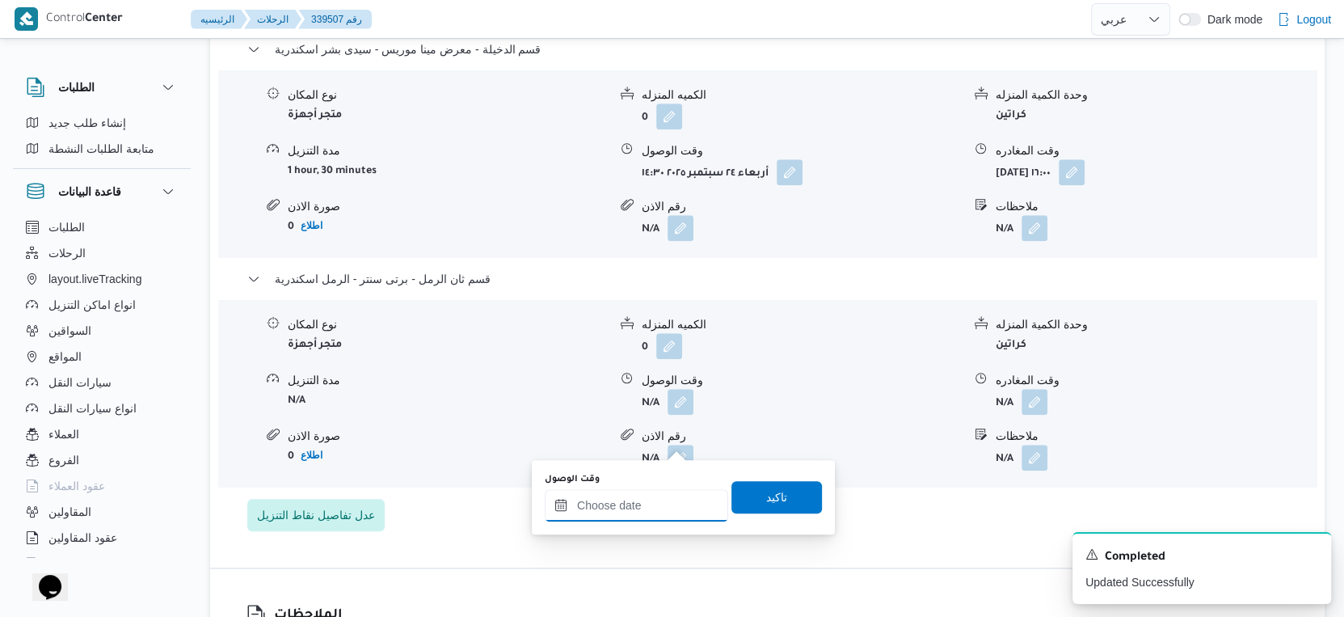
click at [647, 512] on input "وقت الوصول" at bounding box center [636, 505] width 183 height 32
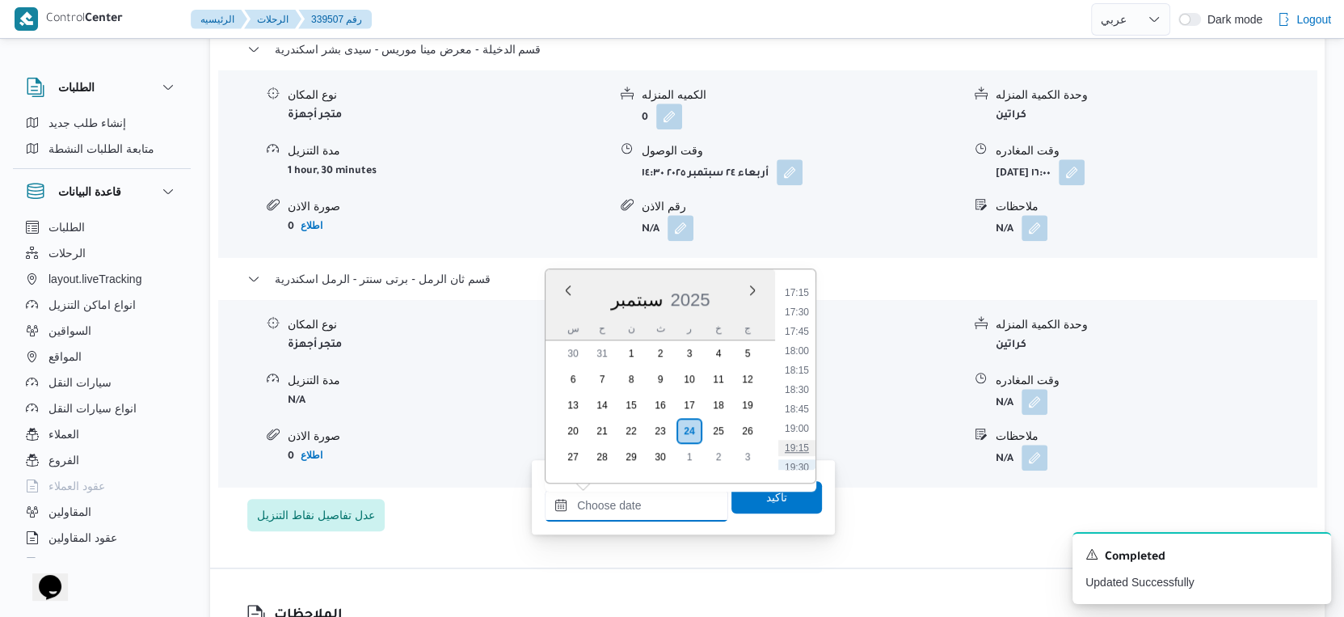
scroll to position [1233, 0]
click at [795, 331] on li "16:30" at bounding box center [796, 338] width 37 height 16
type input "٢٤/٠٩/٢٠٢٥ ١٦:٣٠"
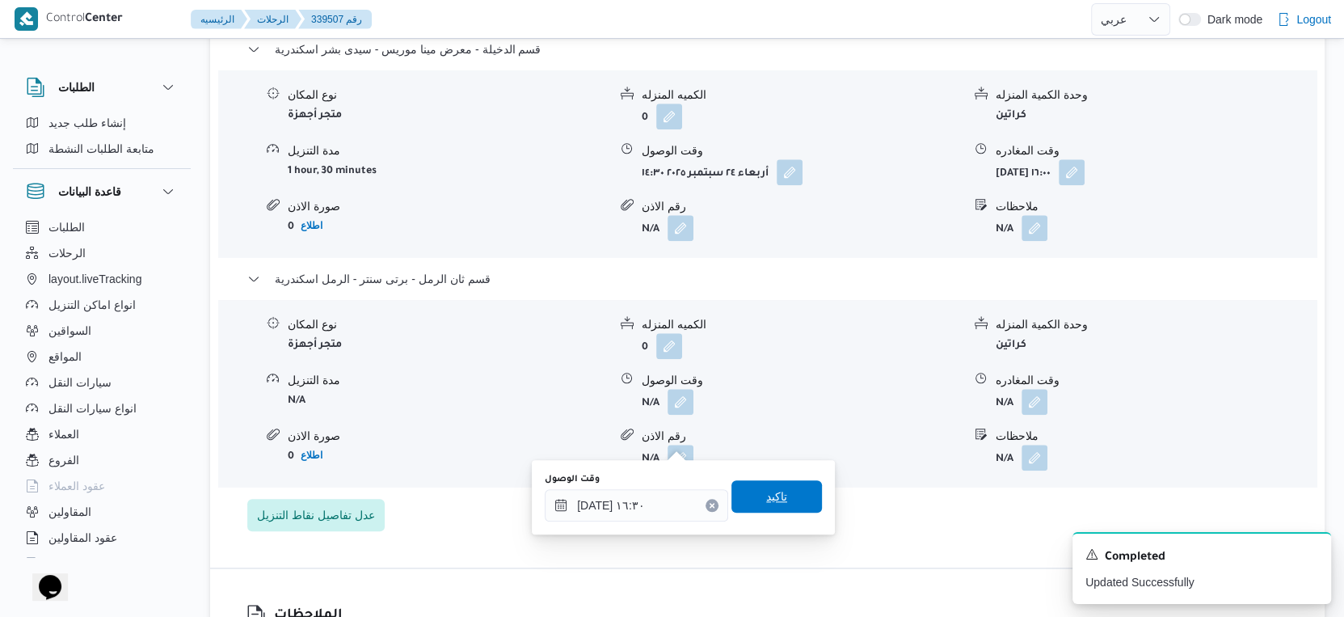
click at [769, 491] on span "تاكيد" at bounding box center [776, 496] width 21 height 19
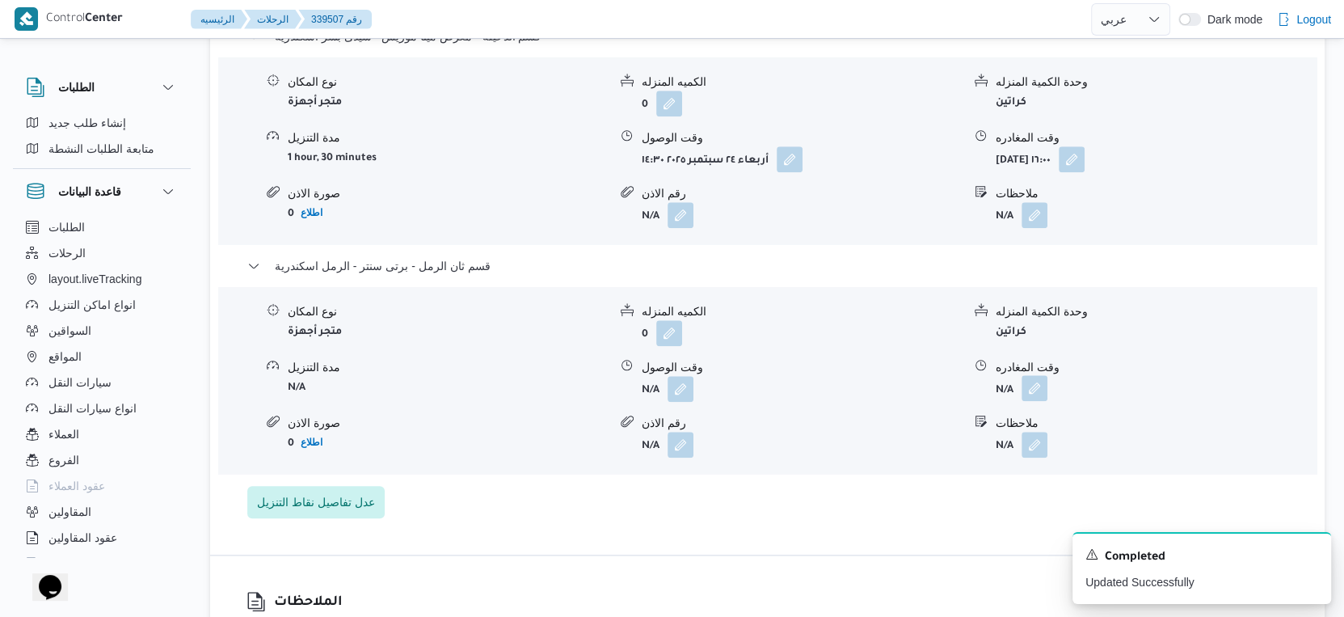
click at [1032, 401] on button "button" at bounding box center [1035, 388] width 26 height 26
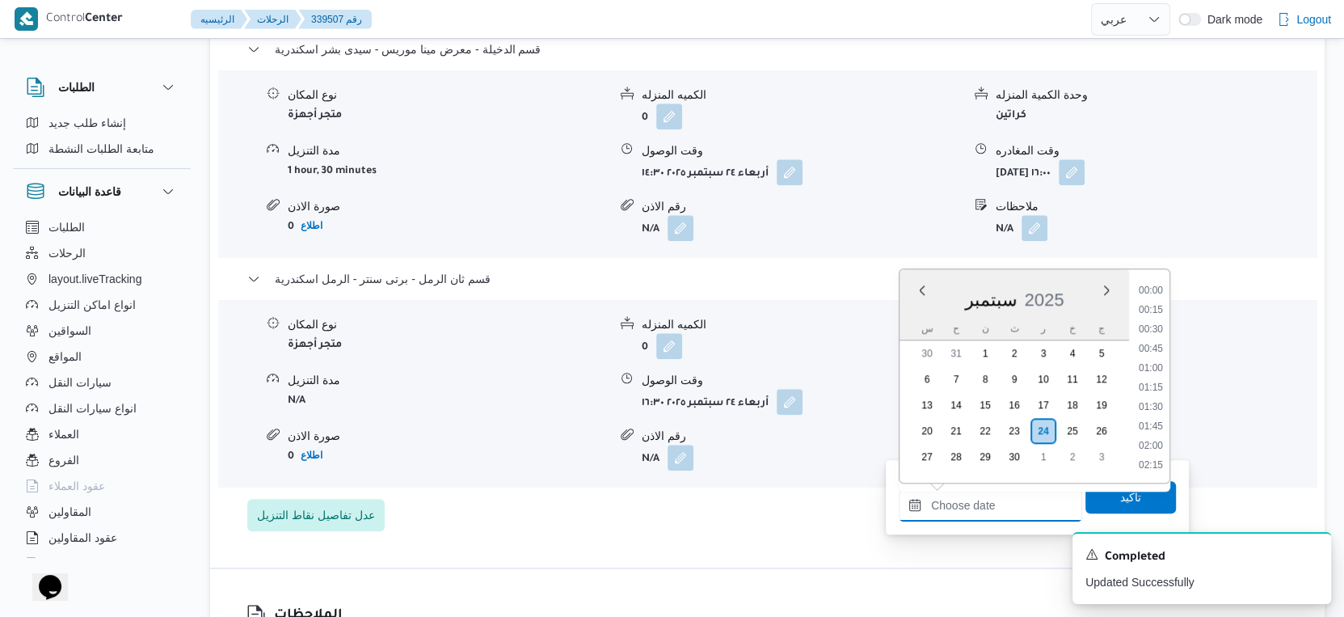
click at [1008, 497] on input "وقت المغادره" at bounding box center [990, 505] width 183 height 32
drag, startPoint x: 1153, startPoint y: 376, endPoint x: 1147, endPoint y: 396, distance: 21.0
click at [1153, 376] on li "17:00" at bounding box center [1150, 377] width 37 height 16
type input "٢٤/٠٩/٢٠٢٥ ١٧:٠٠"
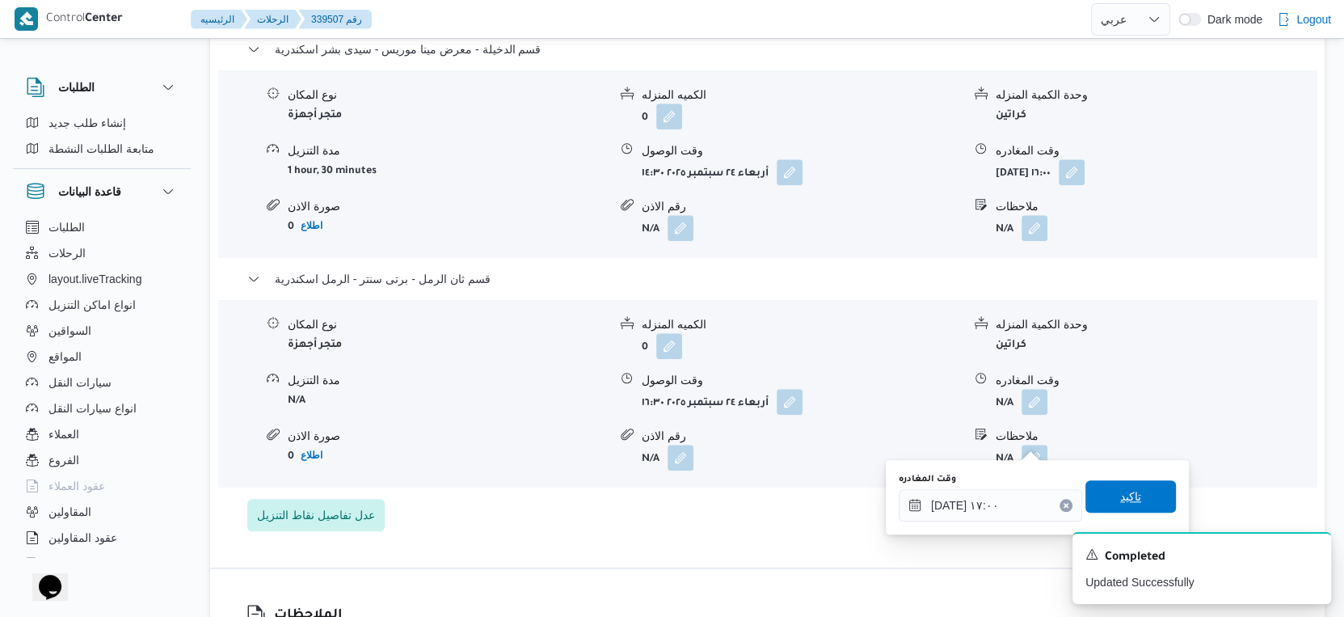
click at [1124, 504] on span "تاكيد" at bounding box center [1130, 496] width 21 height 19
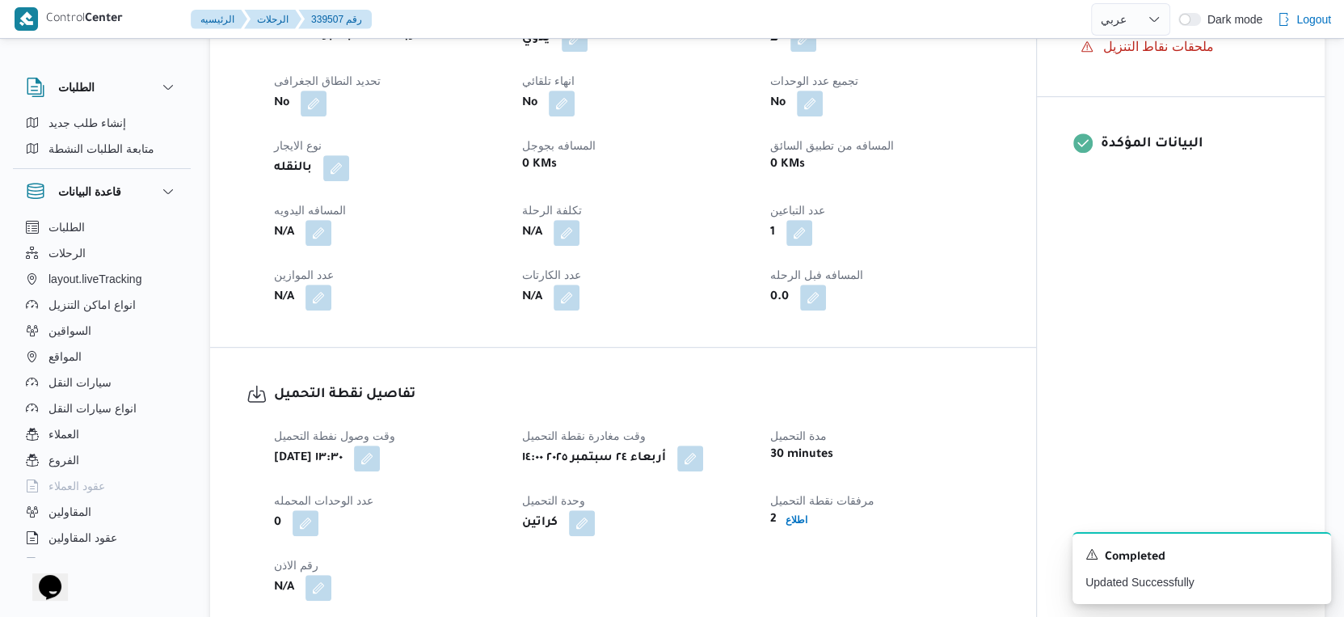
scroll to position [629, 0]
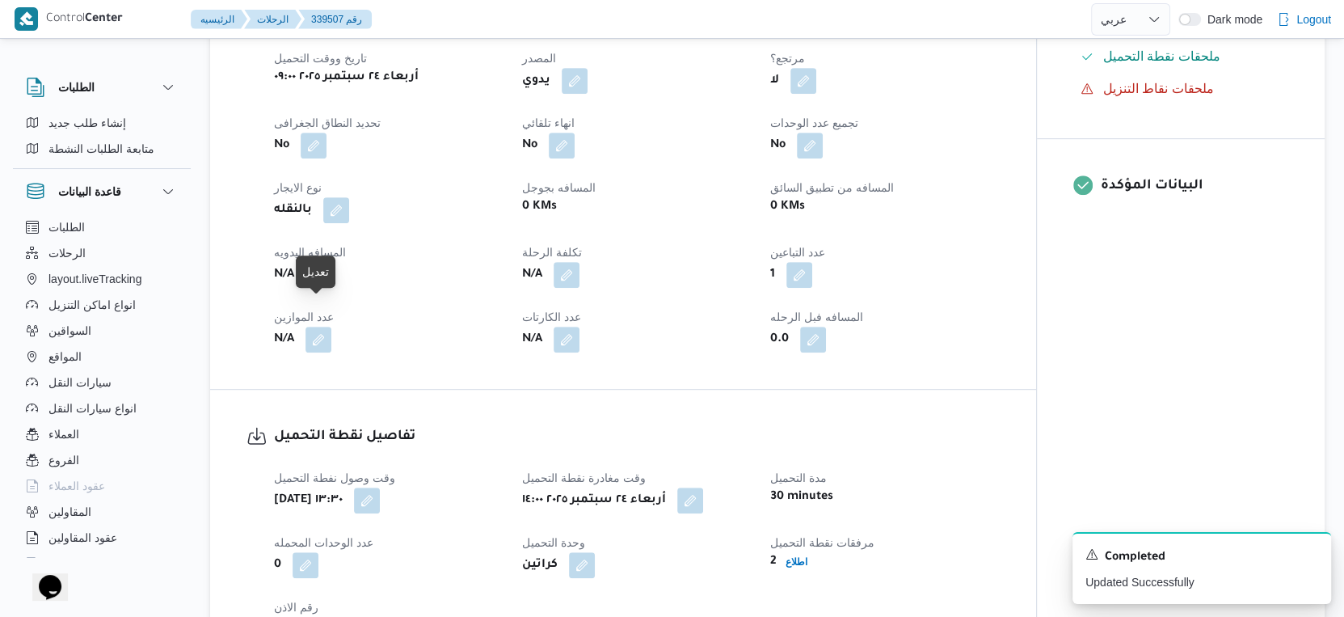
click at [311, 287] on button "button" at bounding box center [319, 274] width 26 height 26
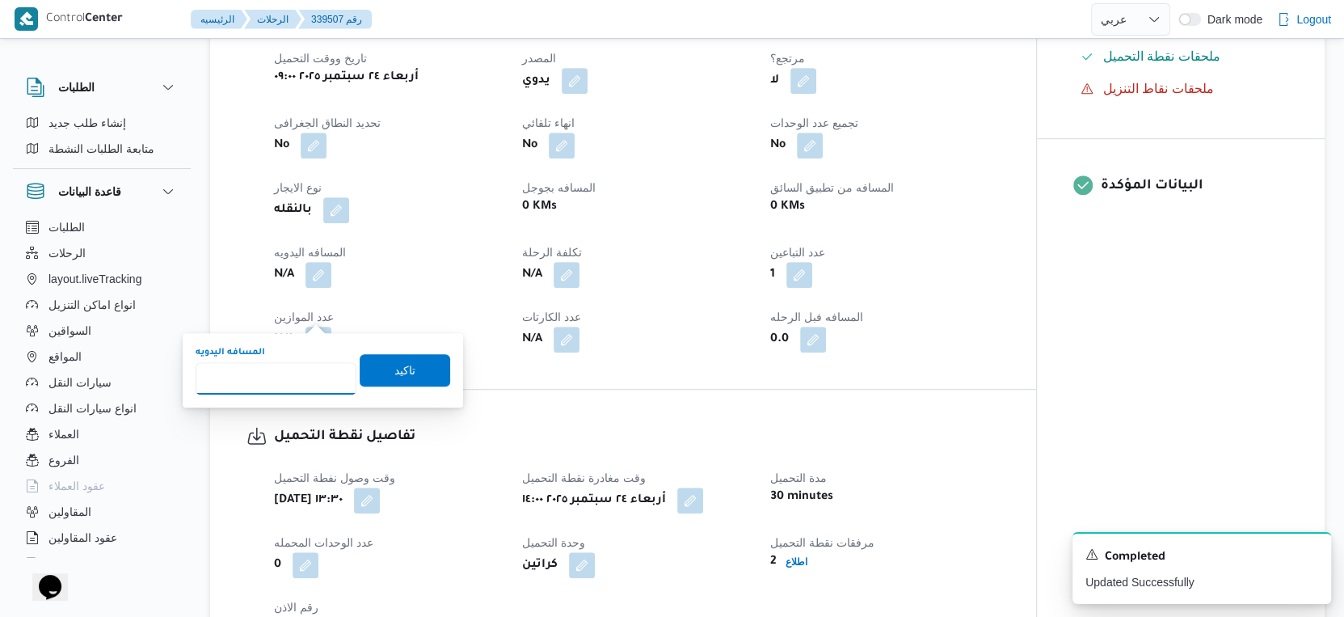
click at [276, 382] on input "المسافه اليدويه" at bounding box center [276, 378] width 161 height 32
type input "18"
click at [398, 376] on span "تاكيد" at bounding box center [404, 369] width 21 height 19
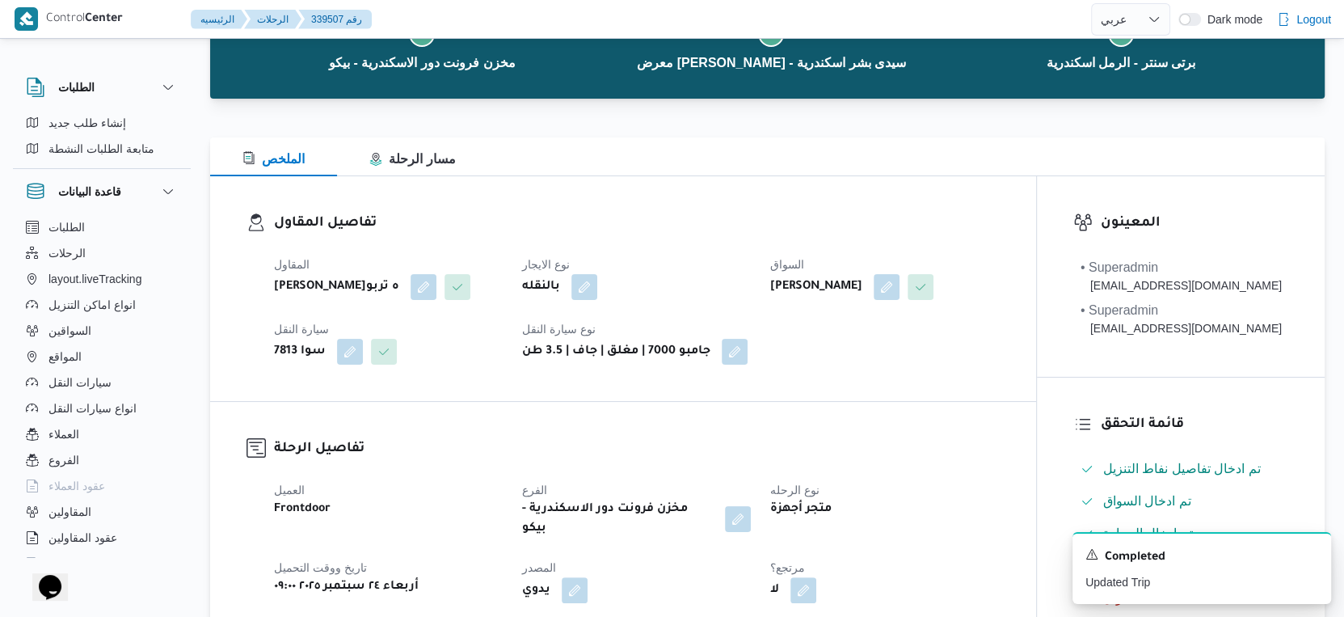
scroll to position [0, 0]
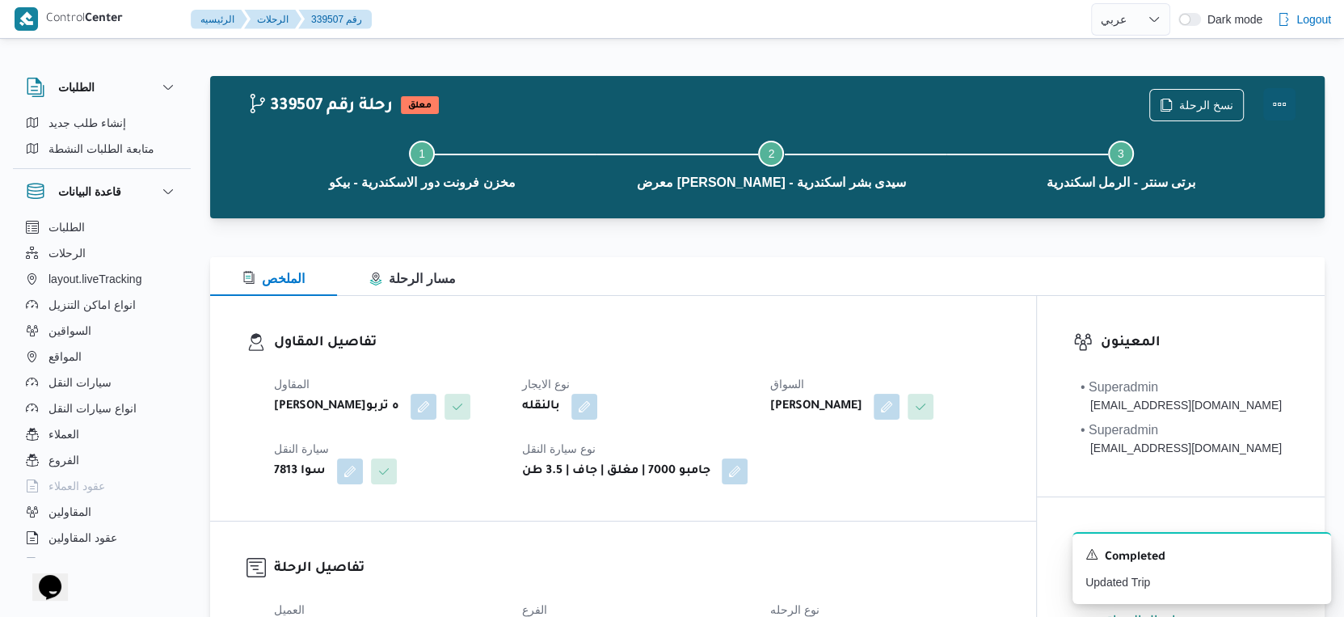
click at [1275, 102] on button "Actions" at bounding box center [1279, 104] width 32 height 32
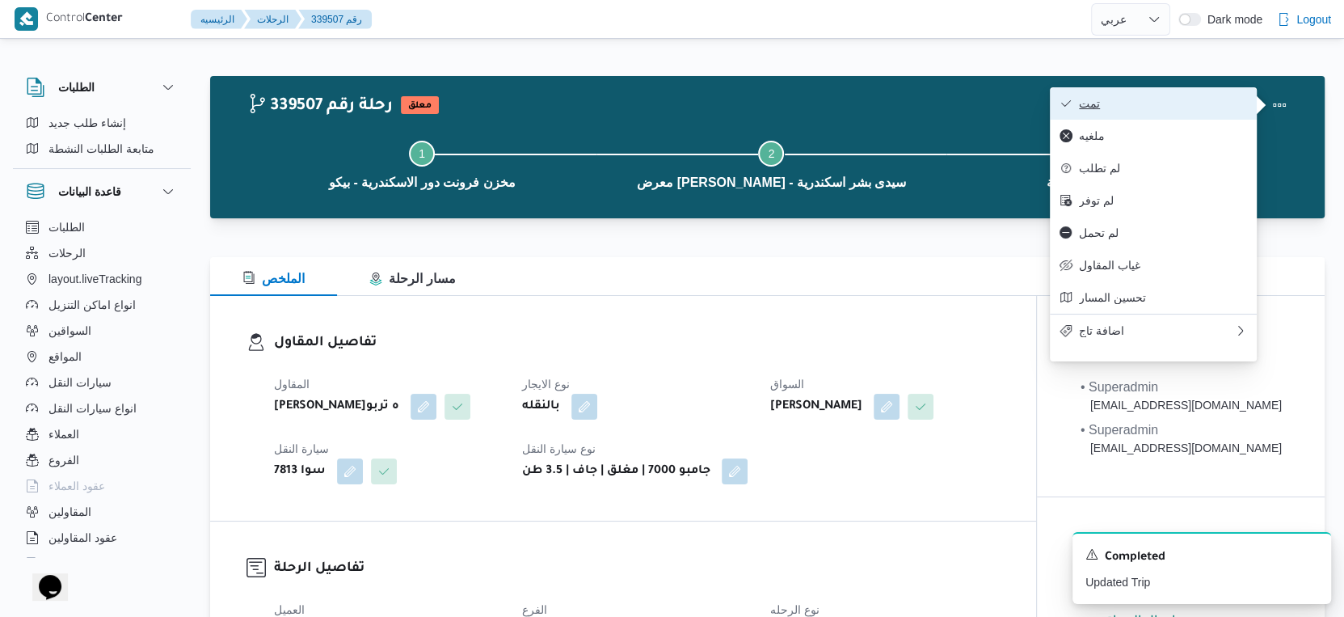
click at [1159, 102] on span "تمت" at bounding box center [1163, 103] width 168 height 13
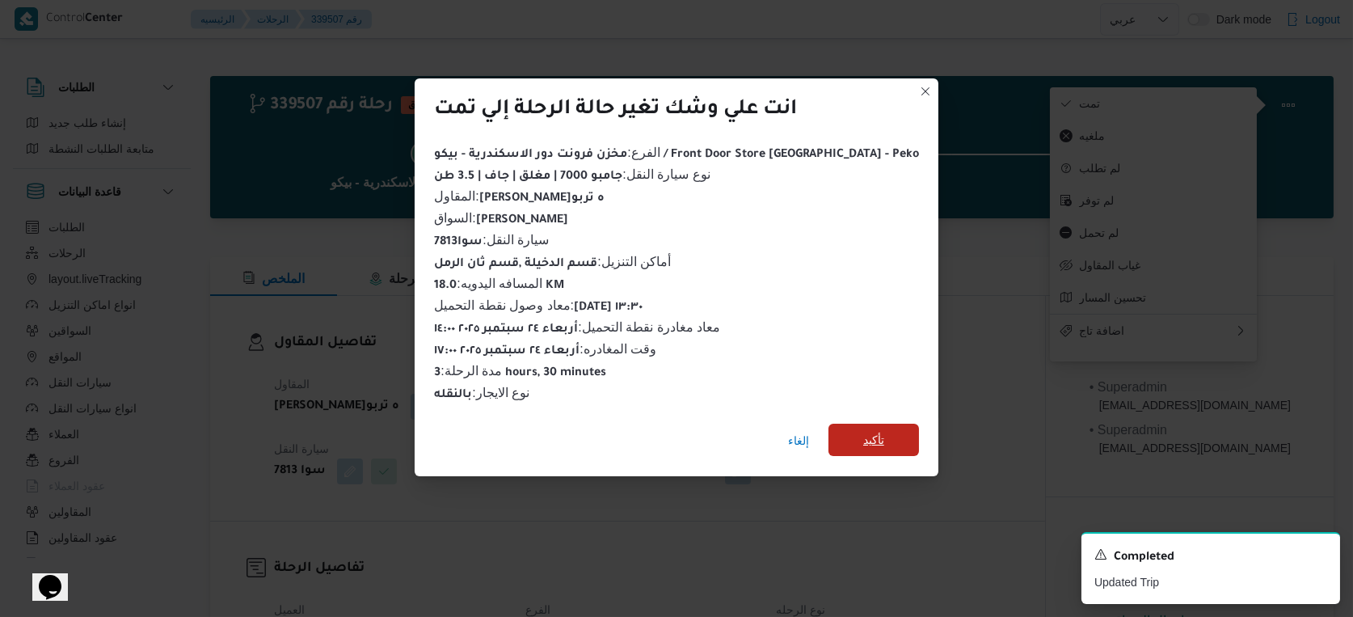
click at [863, 436] on span "تأكيد" at bounding box center [873, 439] width 21 height 19
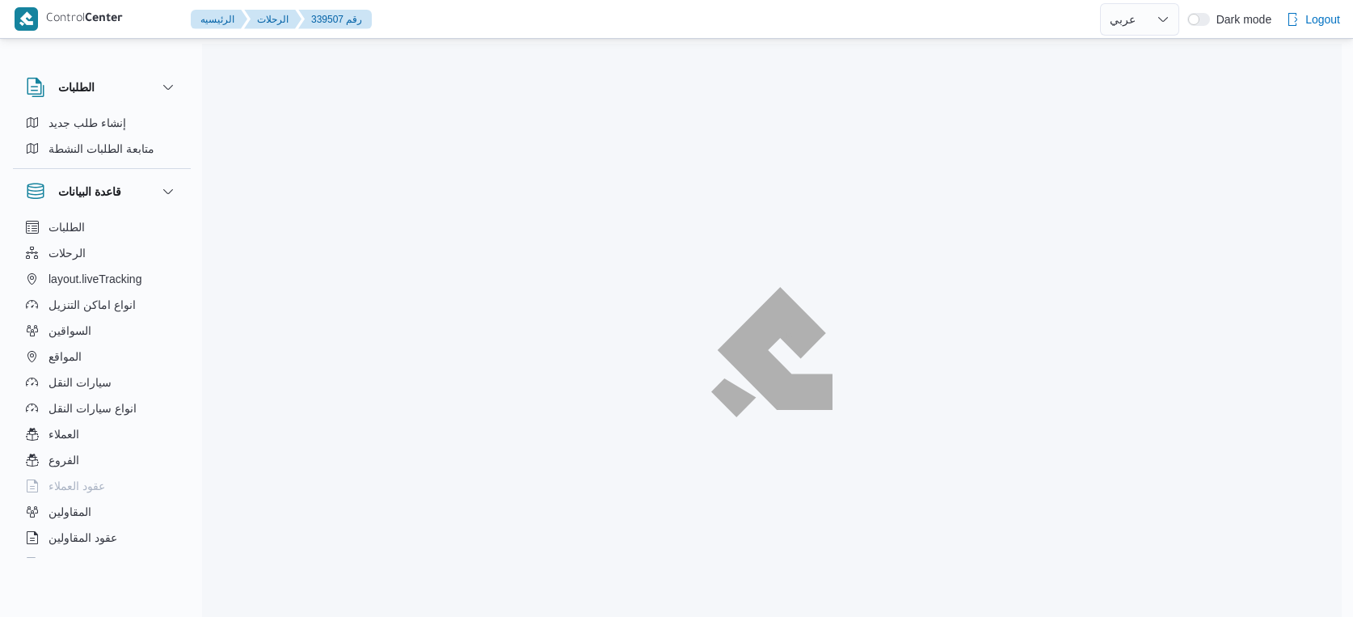
select select "ar"
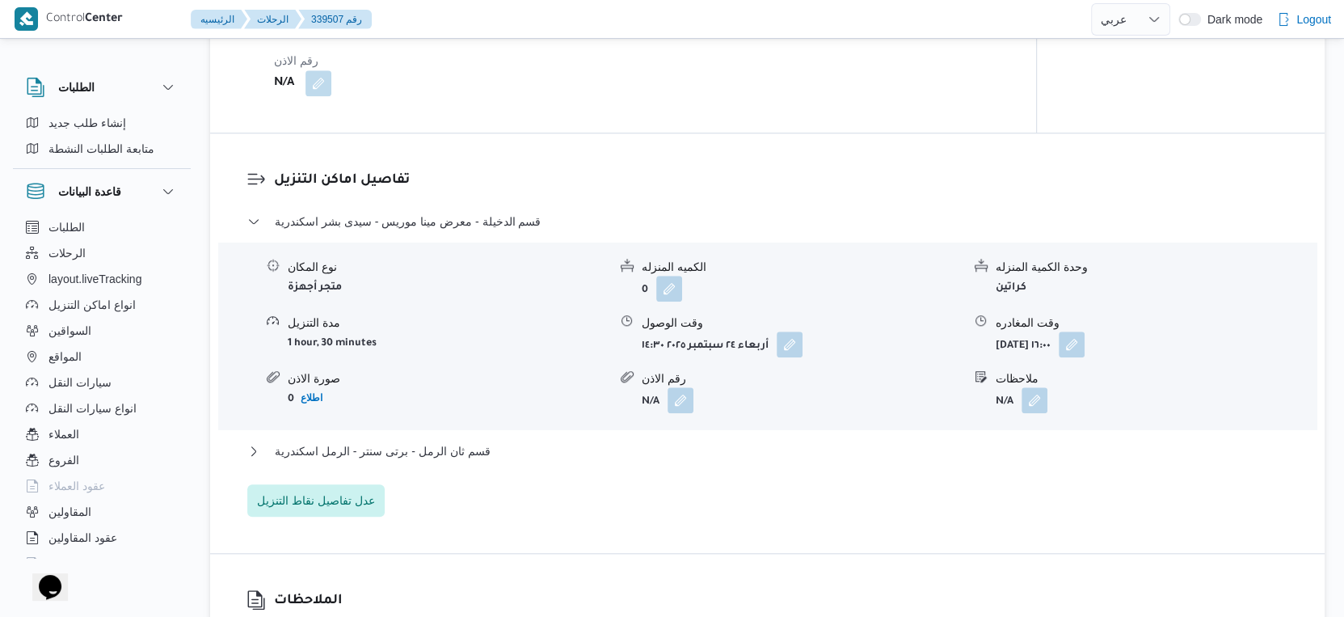
scroll to position [1257, 0]
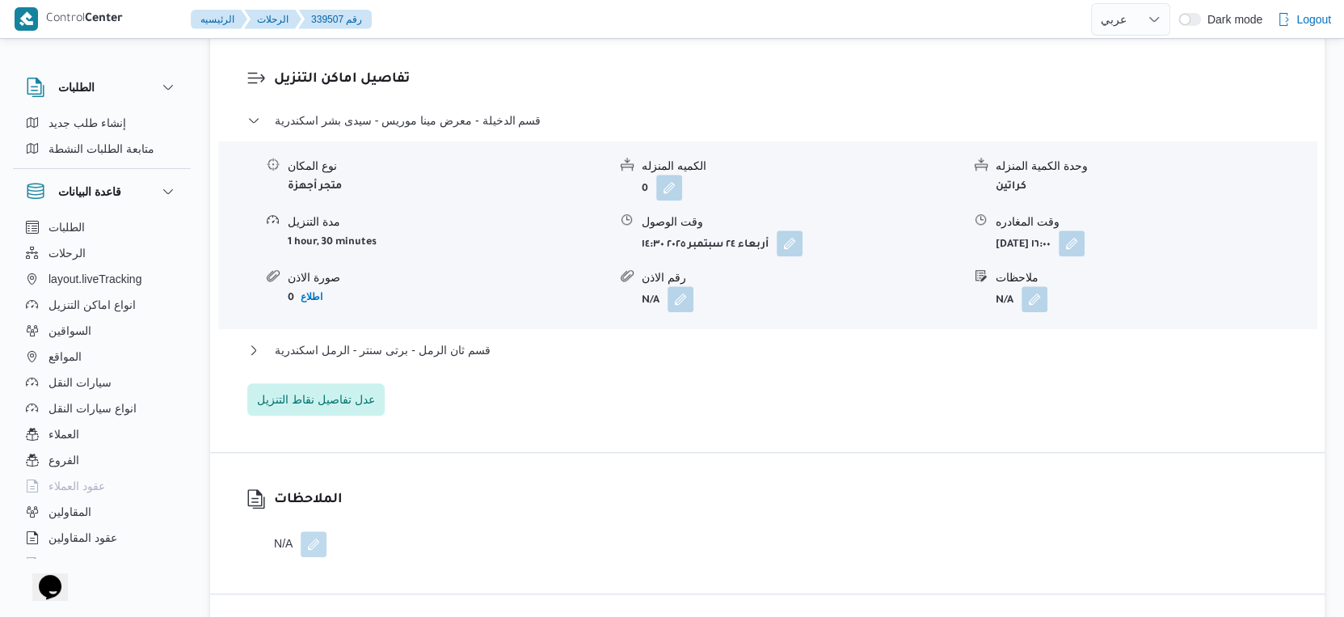
click at [493, 376] on div "قسم الدخيلة - معرض مينا موريس - سيدى بشر اسكندرية نوع المكان متجر أجهزة الكميه …" at bounding box center [767, 263] width 1041 height 305
click at [493, 360] on button "قسم ثان الرمل - برتى سنتر - الرمل اسكندرية" at bounding box center [767, 349] width 1041 height 19
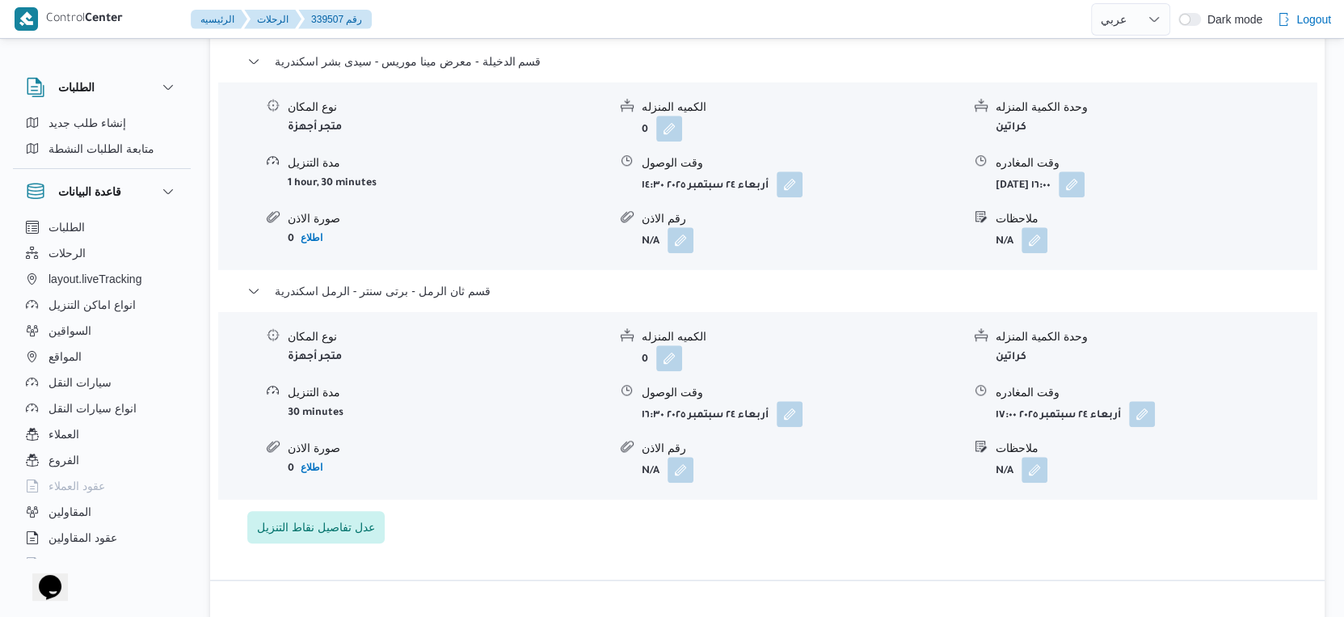
scroll to position [1347, 0]
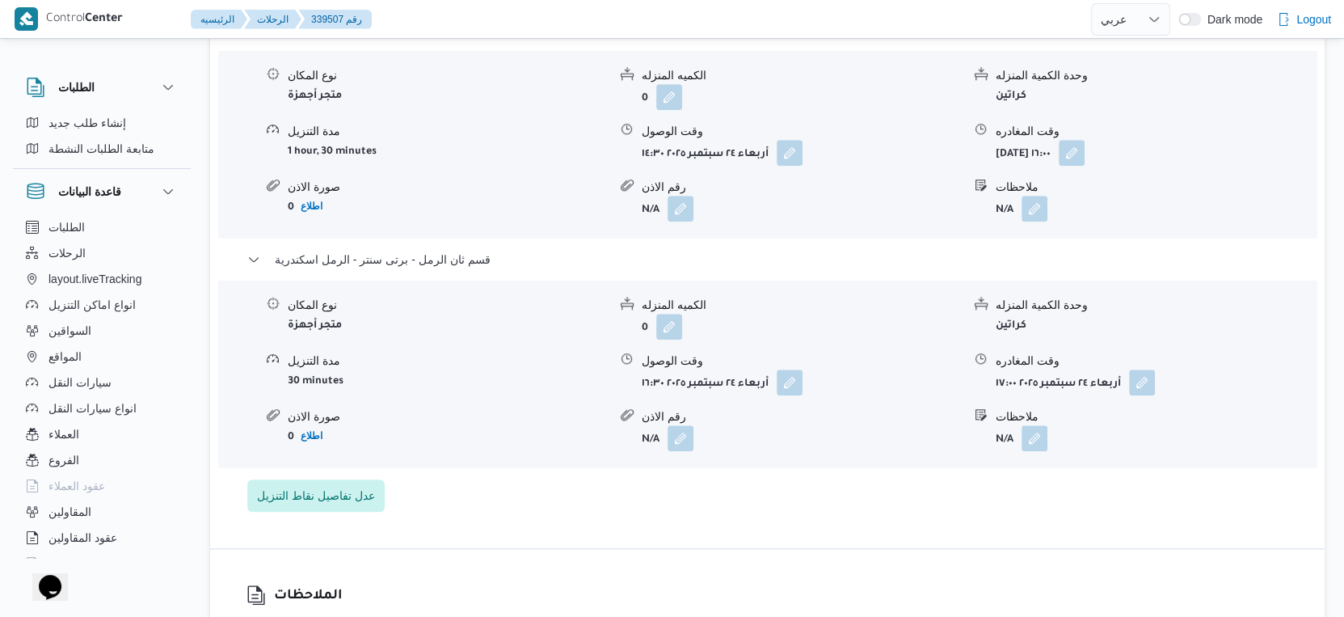
select select "ar"
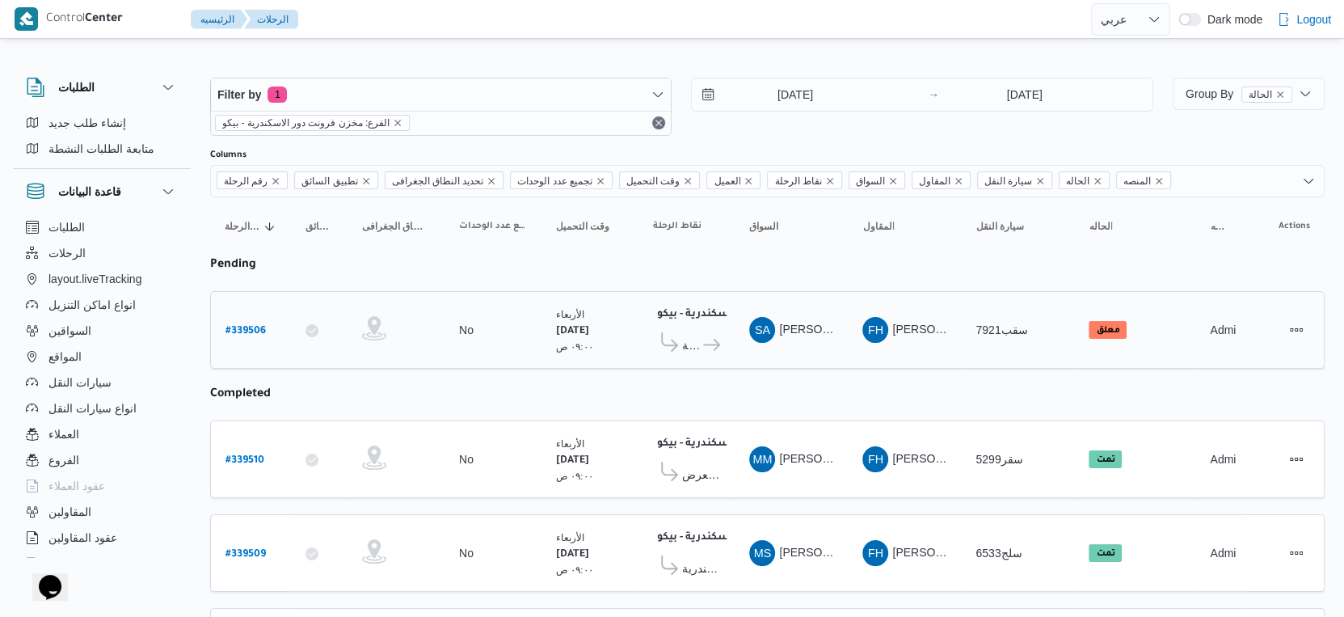
click at [706, 335] on span "معرض اسكاروس - الدخيلة" at bounding box center [710, 344] width 19 height 19
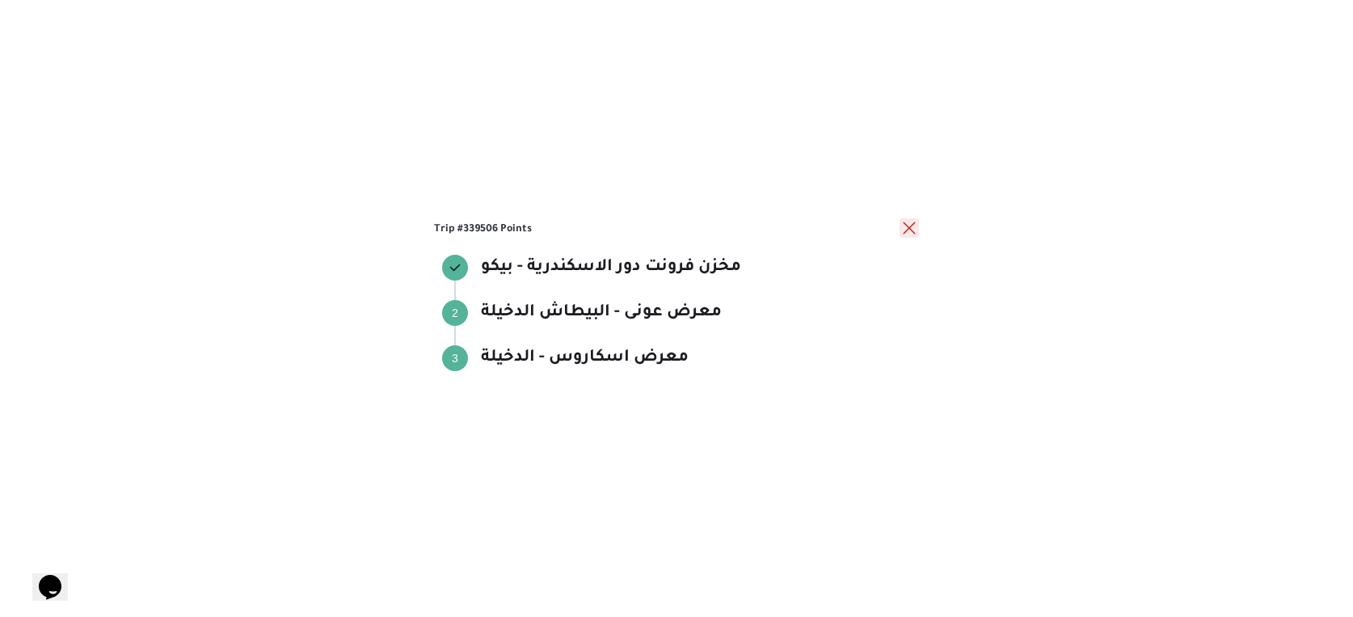
drag, startPoint x: 910, startPoint y: 221, endPoint x: 402, endPoint y: 342, distance: 522.5
click at [909, 221] on button "close" at bounding box center [909, 228] width 19 height 19
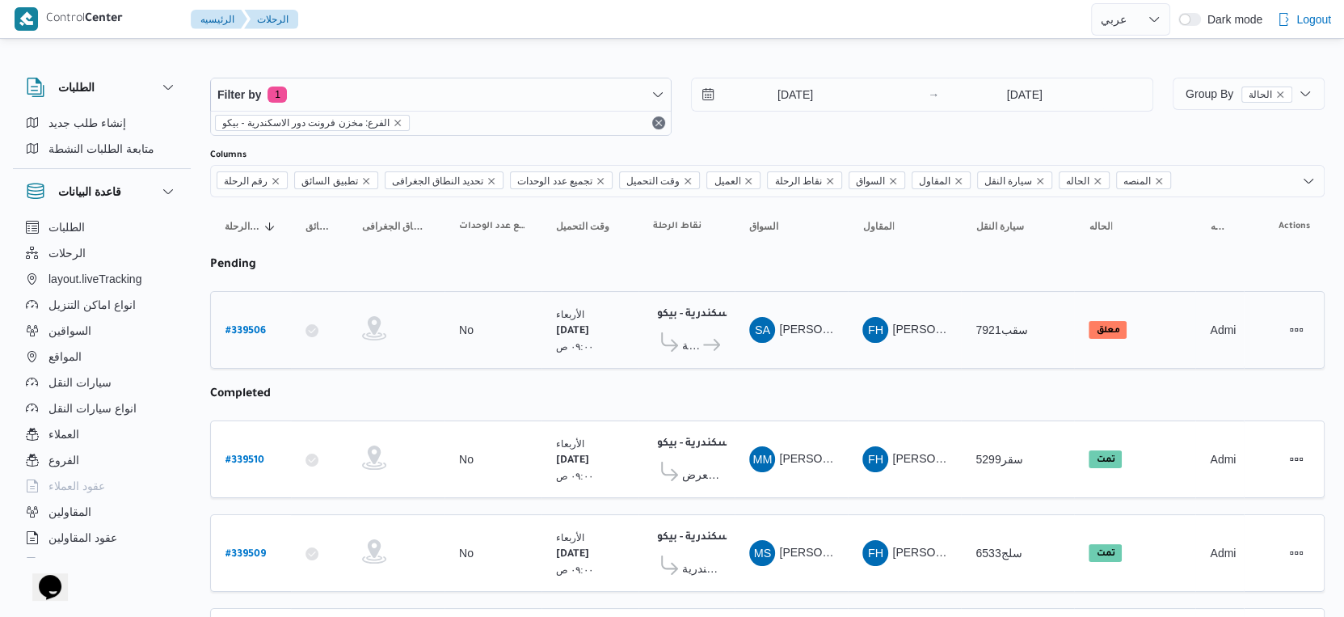
click at [264, 326] on b "# 339506" at bounding box center [246, 331] width 40 height 11
select select "ar"
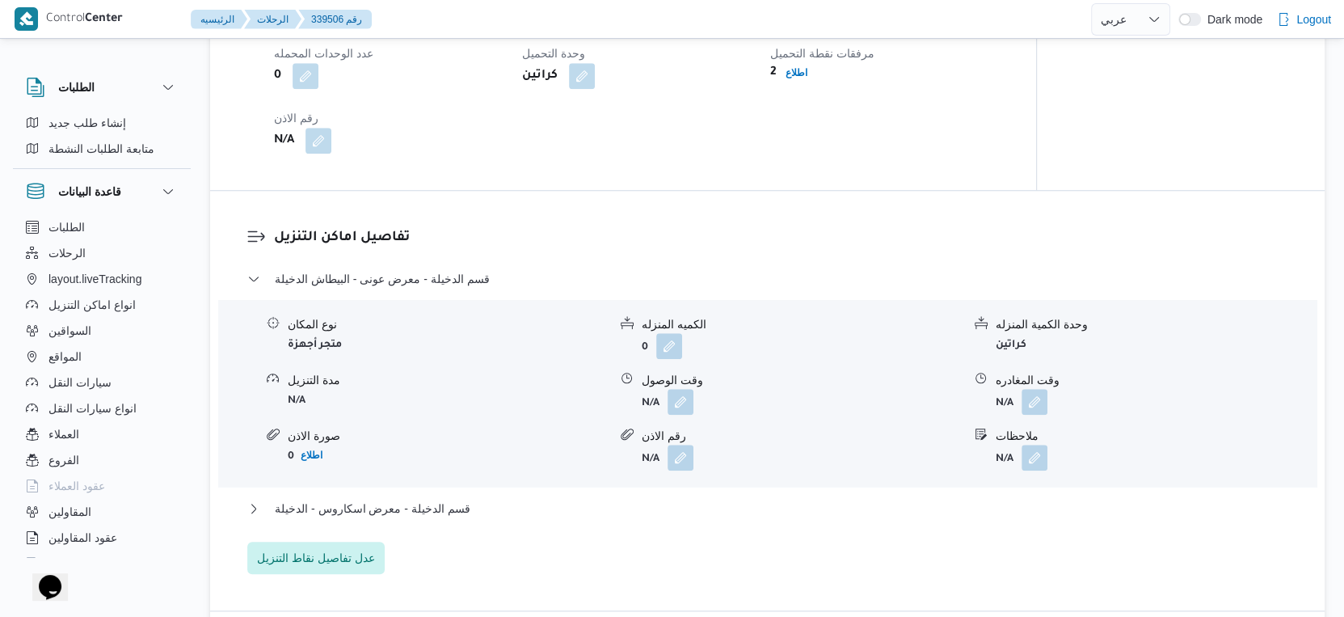
scroll to position [1077, 0]
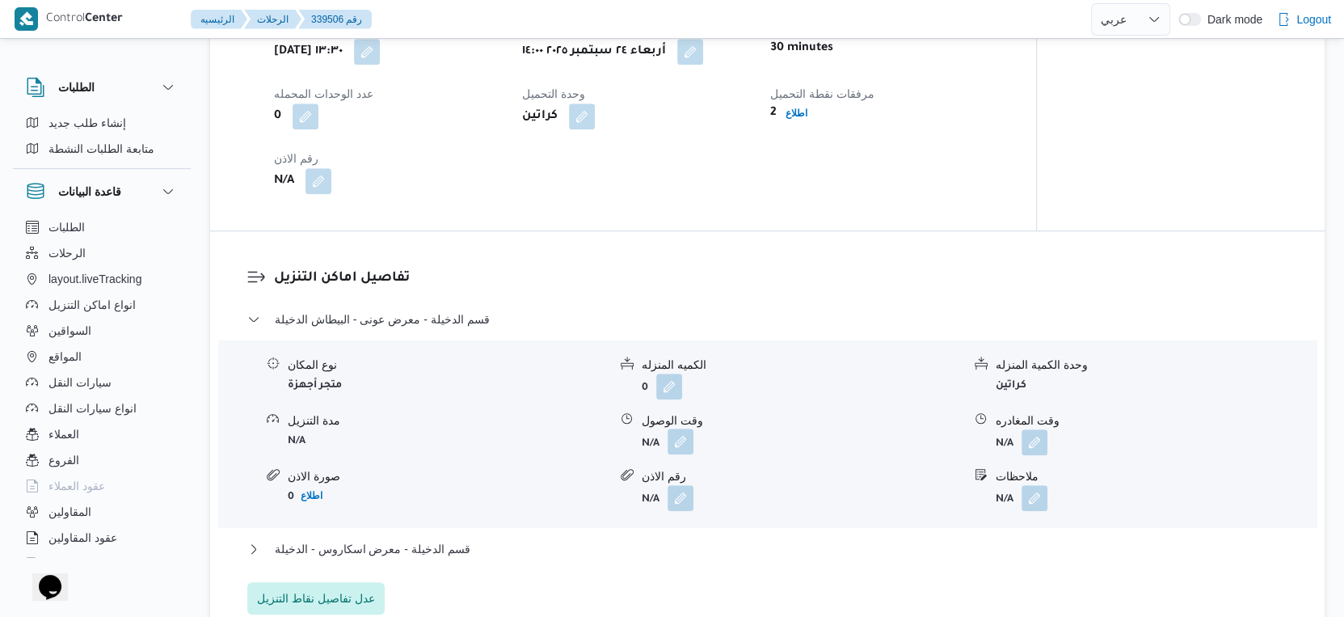
click at [688, 454] on button "button" at bounding box center [681, 441] width 26 height 26
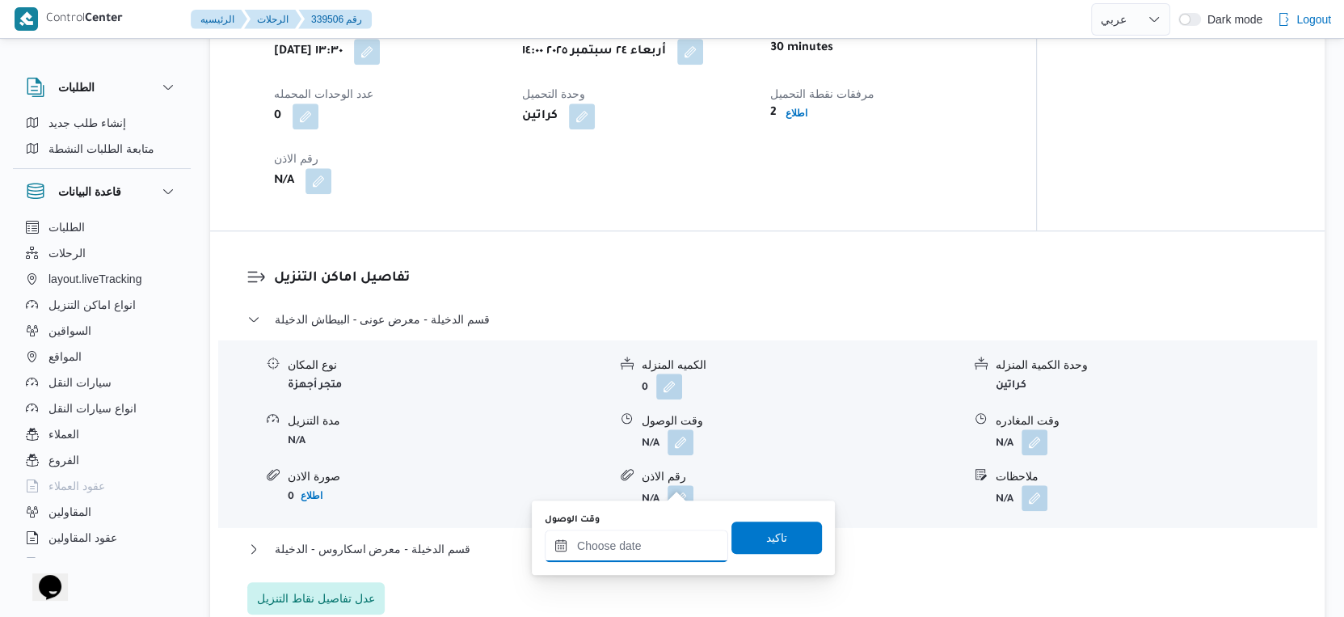
click at [647, 547] on input "وقت الوصول" at bounding box center [636, 545] width 183 height 32
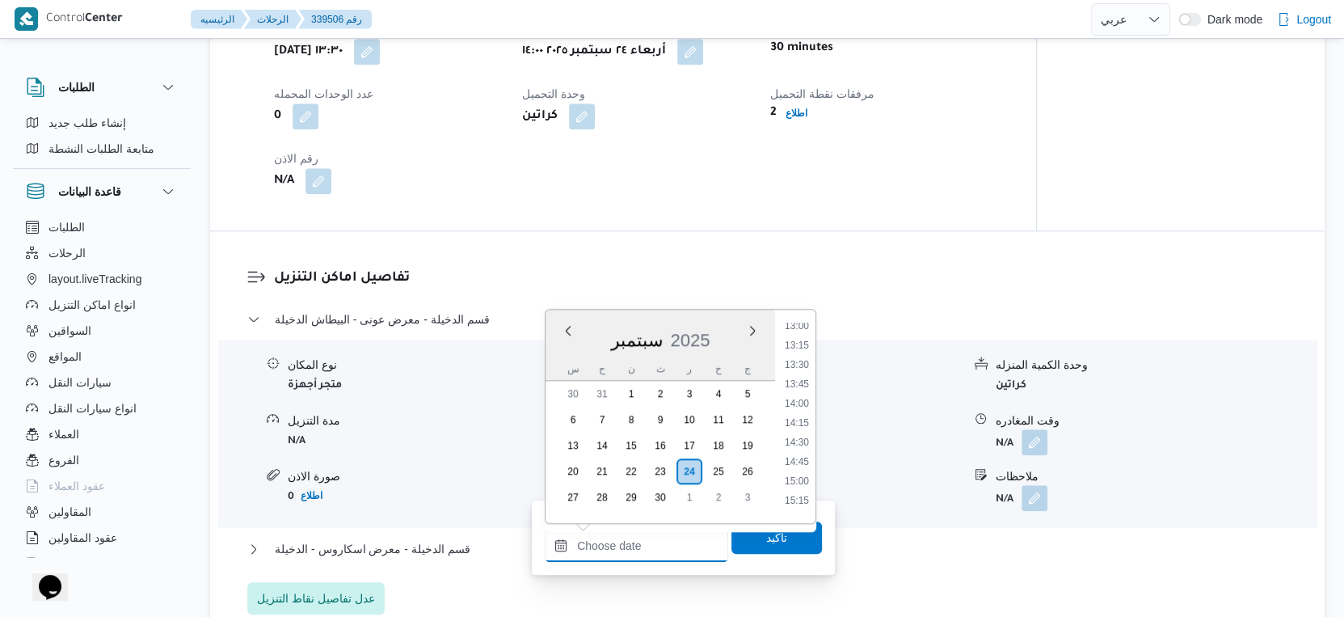
scroll to position [1053, 0]
drag, startPoint x: 803, startPoint y: 403, endPoint x: 802, endPoint y: 436, distance: 33.2
click at [803, 403] on li "14:30" at bounding box center [796, 402] width 37 height 16
type input "٢٤/٠٩/٢٠٢٥ ١٤:٣٠"
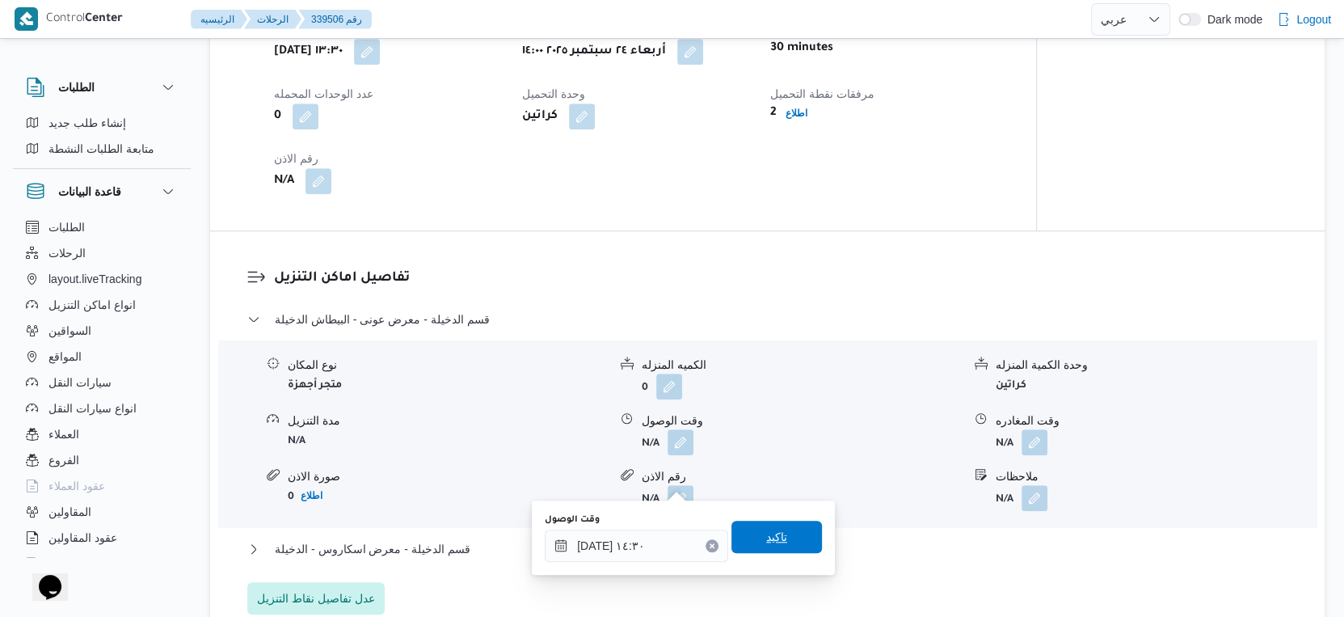
click at [782, 525] on span "تاكيد" at bounding box center [777, 537] width 91 height 32
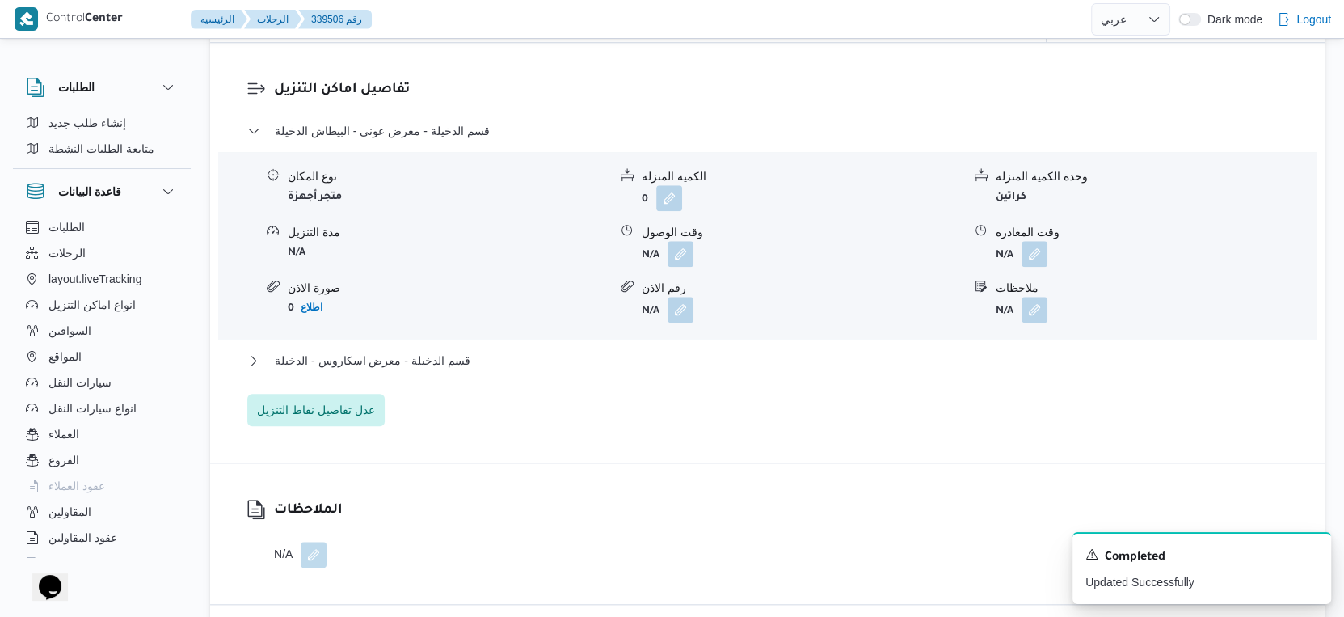
scroll to position [1347, 0]
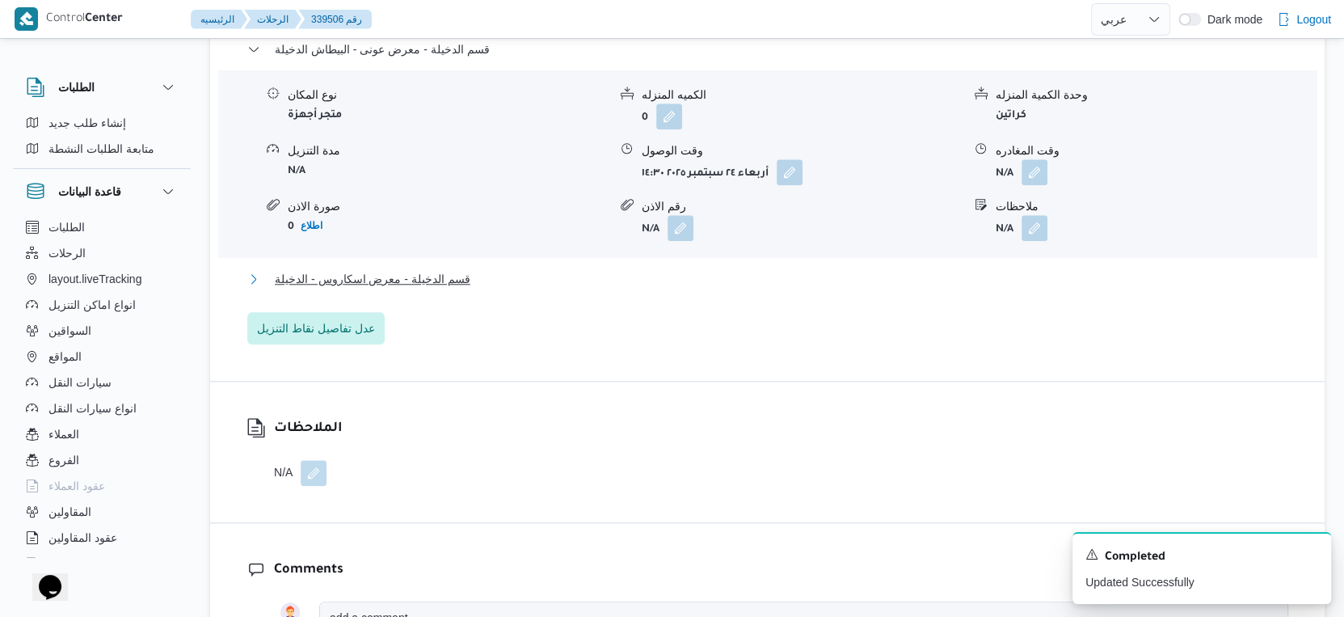
click at [496, 289] on button "قسم الدخيلة - معرض اسكاروس - الدخيلة" at bounding box center [767, 278] width 1041 height 19
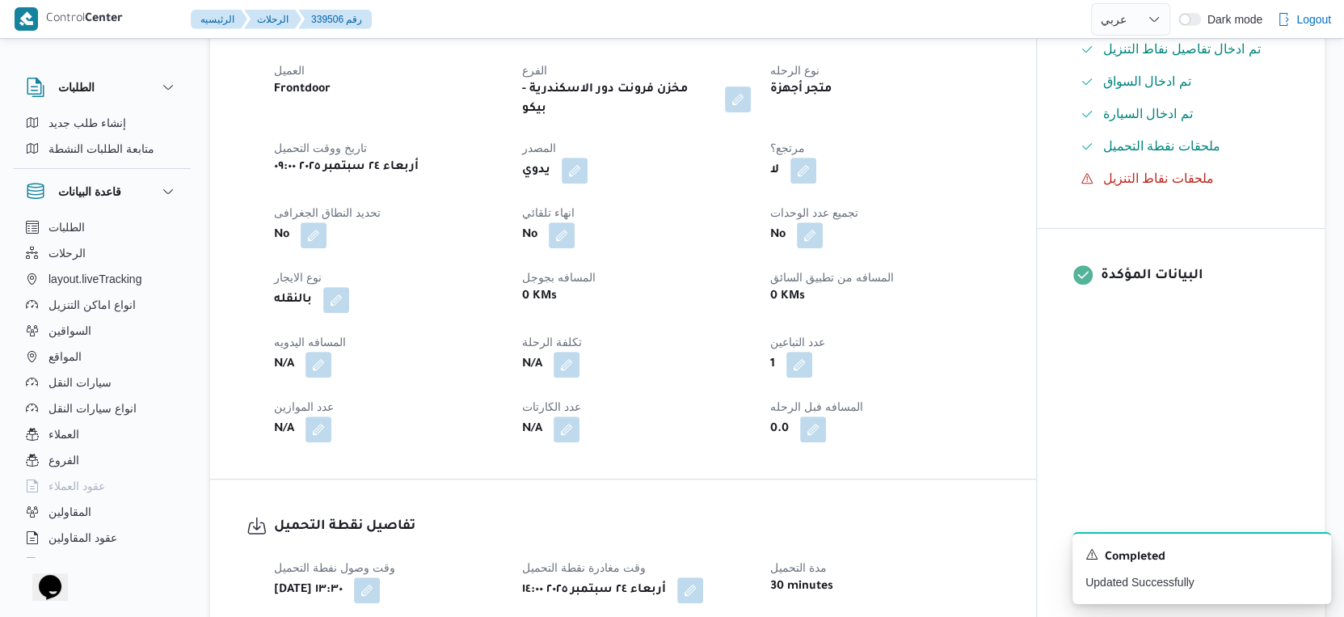
scroll to position [538, 0]
click at [318, 377] on button "button" at bounding box center [319, 365] width 26 height 26
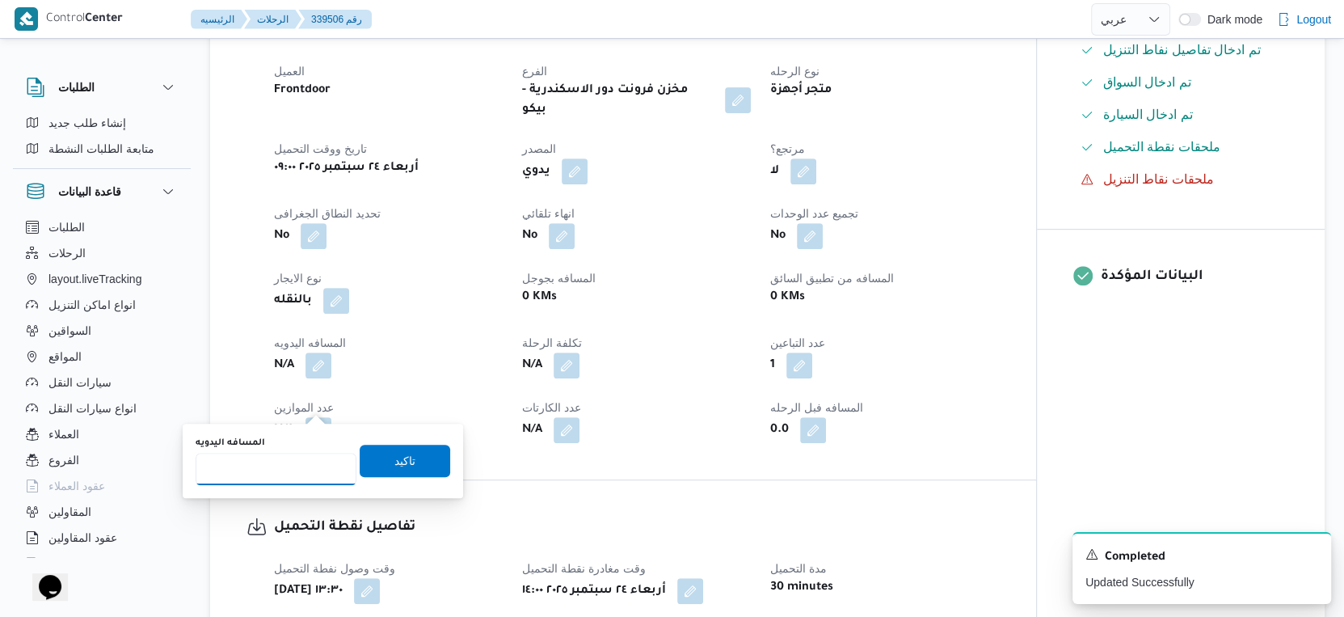
click at [273, 458] on input "المسافه اليدويه" at bounding box center [276, 469] width 161 height 32
type input "35"
click at [402, 460] on span "تاكيد" at bounding box center [404, 459] width 21 height 19
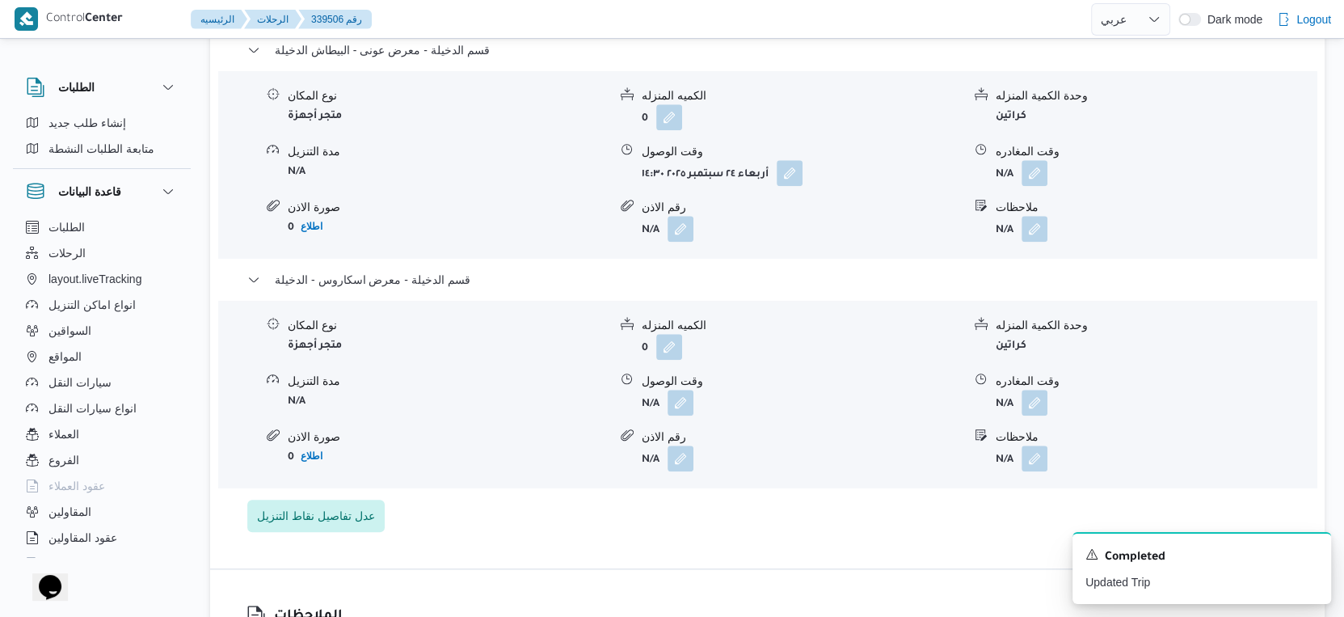
scroll to position [1347, 0]
click at [1030, 184] on button "button" at bounding box center [1035, 171] width 26 height 26
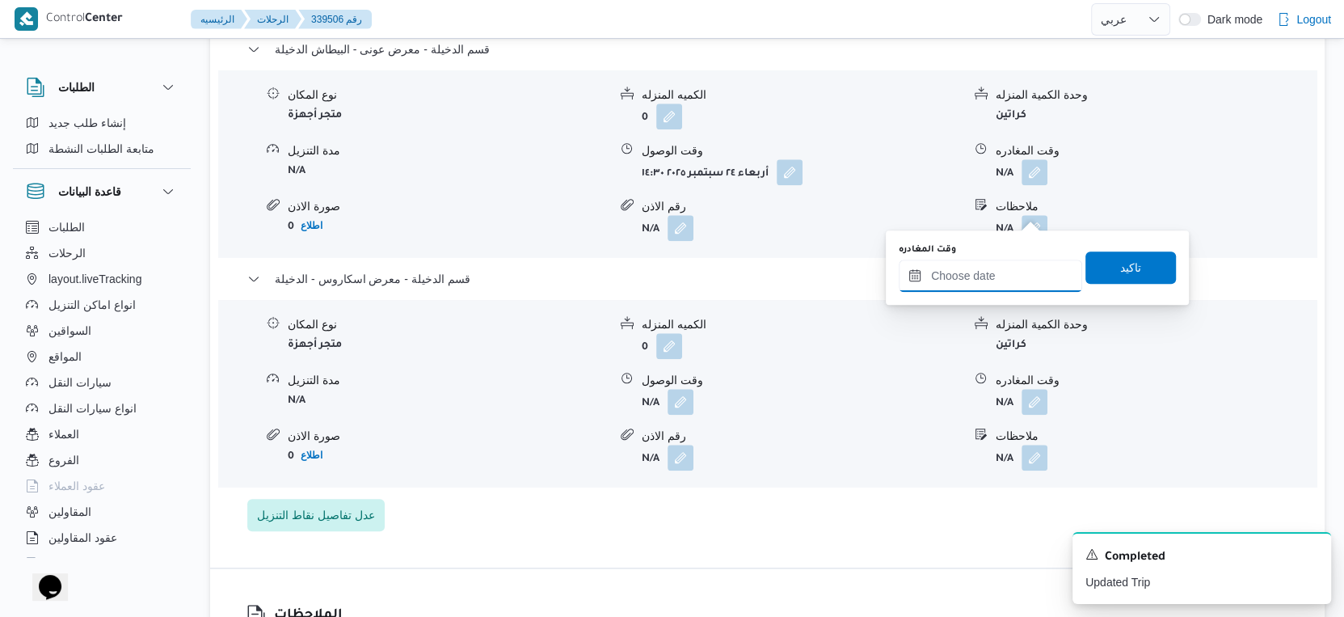
click at [1009, 272] on input "وقت المغادره" at bounding box center [990, 275] width 183 height 32
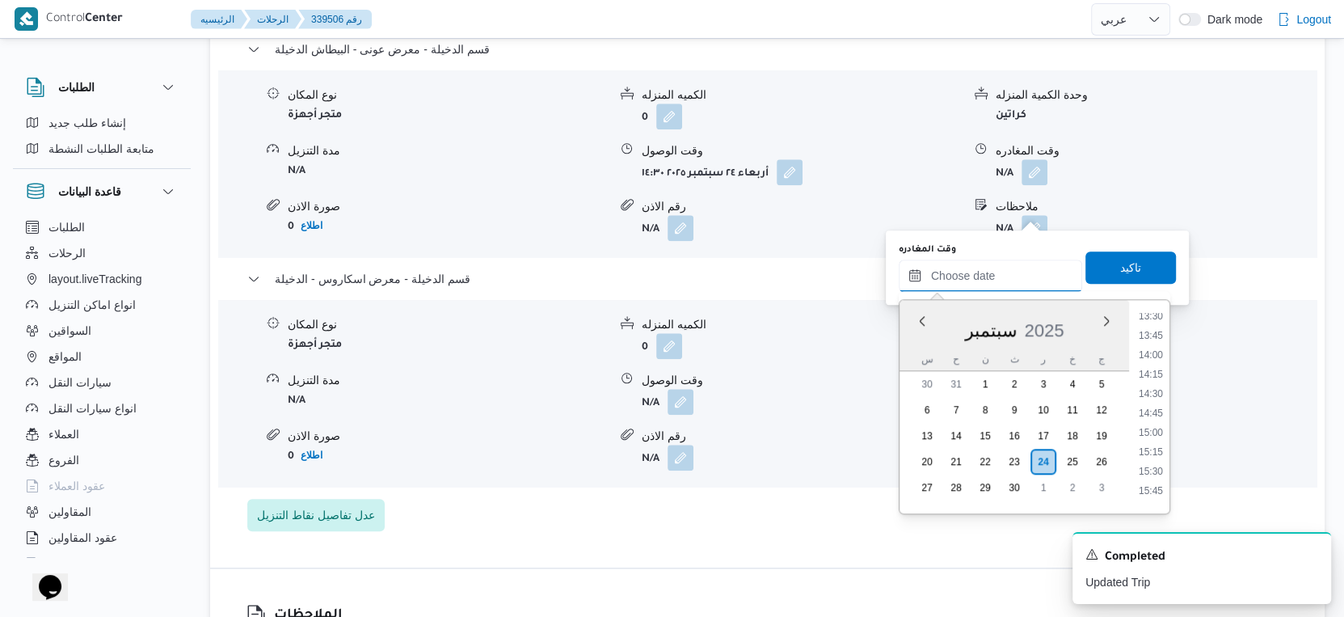
scroll to position [1144, 0]
drag, startPoint x: 1160, startPoint y: 385, endPoint x: 1150, endPoint y: 332, distance: 53.4
click at [1160, 384] on li "15:30" at bounding box center [1150, 380] width 37 height 16
type input "٢٤/٠٩/٢٠٢٥ ١٥:٣٠"
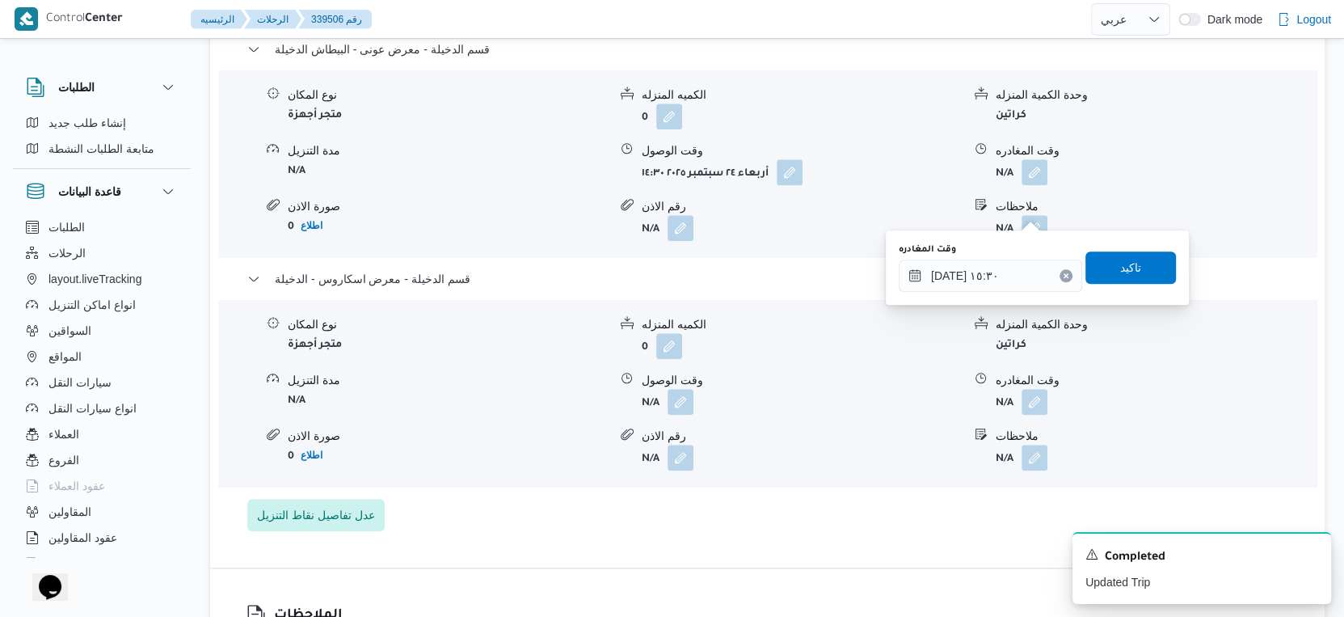
click at [1133, 250] on div "وقت المغادره ٢٤/٠٩/٢٠٢٥ ١٥:٣٠ تاكيد" at bounding box center [1037, 268] width 280 height 52
click at [684, 414] on button "button" at bounding box center [681, 401] width 26 height 26
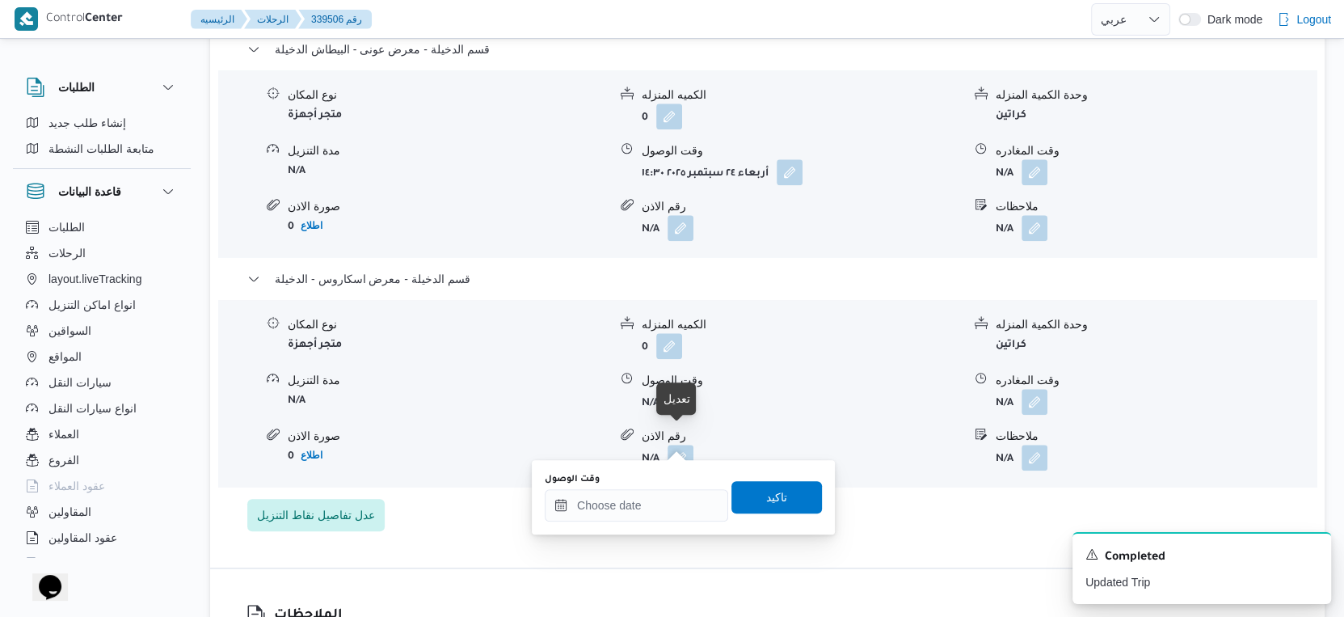
scroll to position [0, 0]
drag, startPoint x: 651, startPoint y: 510, endPoint x: 706, endPoint y: 492, distance: 57.0
click at [651, 510] on input "وقت الوصول" at bounding box center [636, 505] width 183 height 32
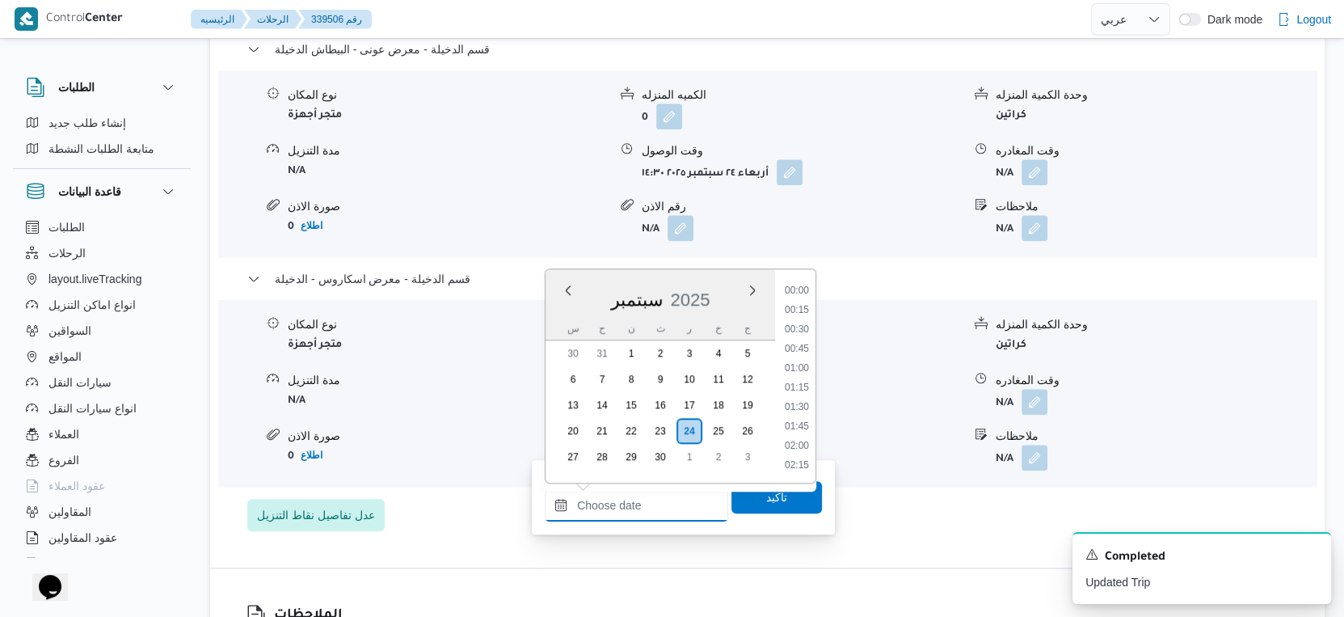
scroll to position [1413, 0]
click at [1048, 185] on form "N/A" at bounding box center [1156, 172] width 320 height 26
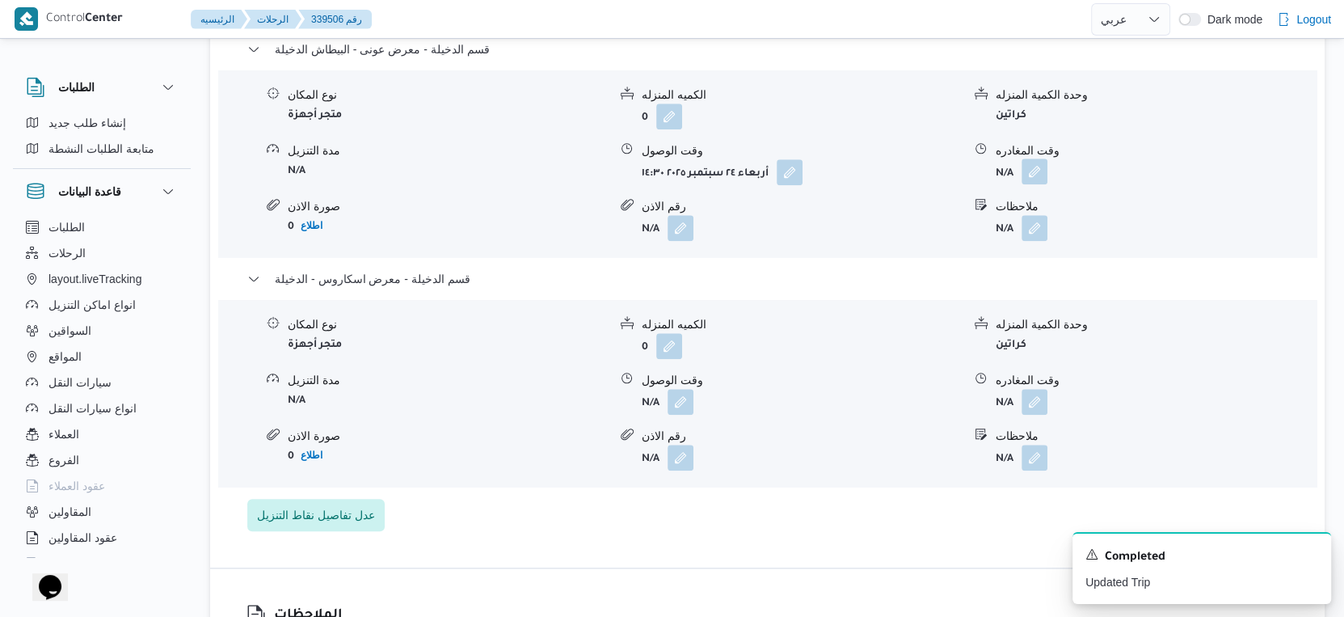
click at [1027, 185] on span at bounding box center [1031, 172] width 34 height 26
click at [1030, 184] on button "button" at bounding box center [1035, 171] width 26 height 26
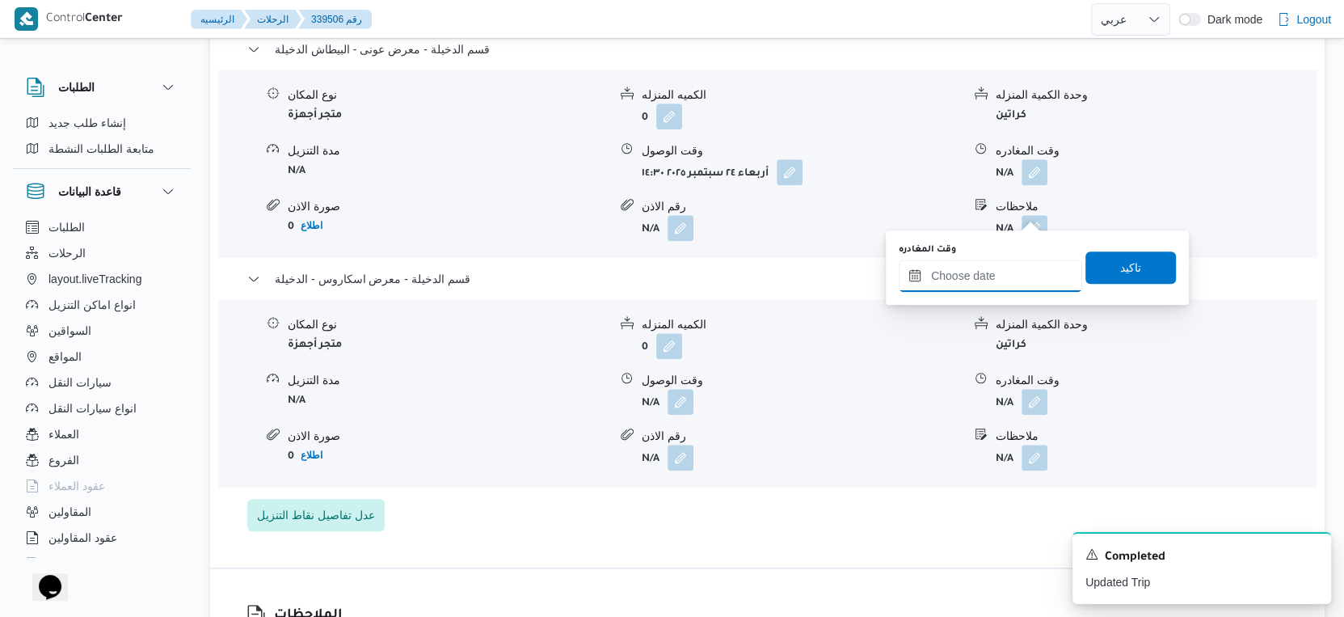
click at [1010, 270] on input "وقت المغادره" at bounding box center [990, 275] width 183 height 32
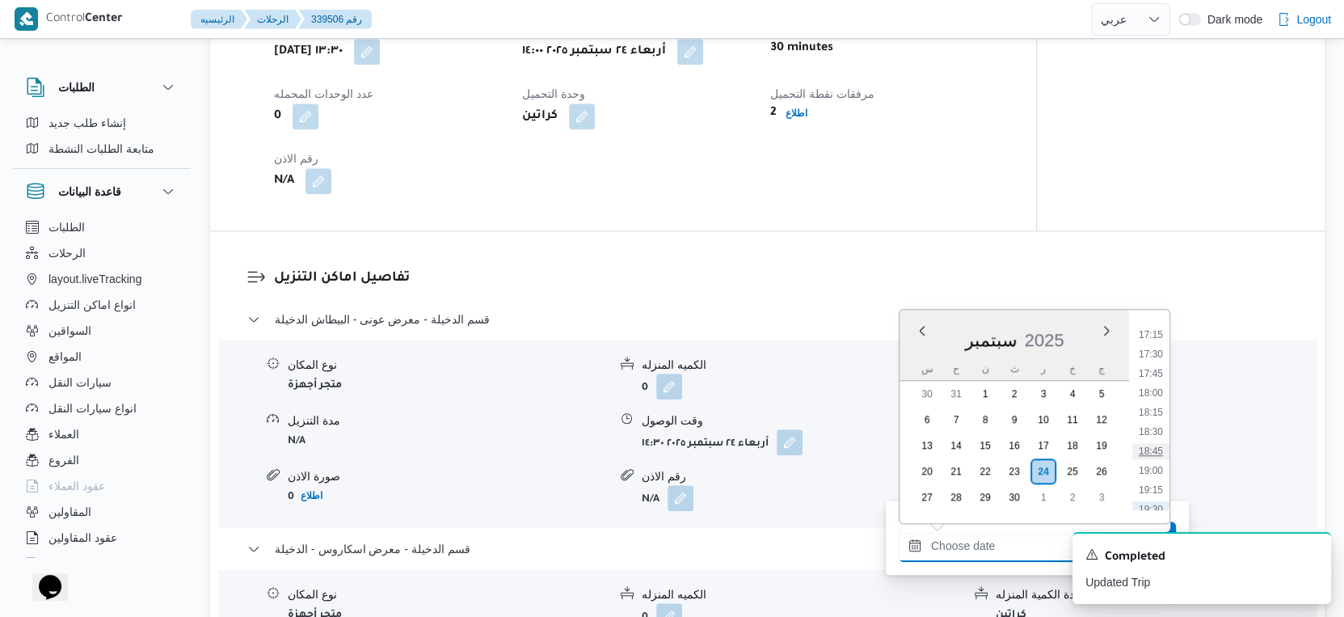
scroll to position [1144, 0]
click at [1157, 388] on li "15:30" at bounding box center [1150, 390] width 37 height 16
type input "٢٤/٠٩/٢٠٢٥ ١٥:٣٠"
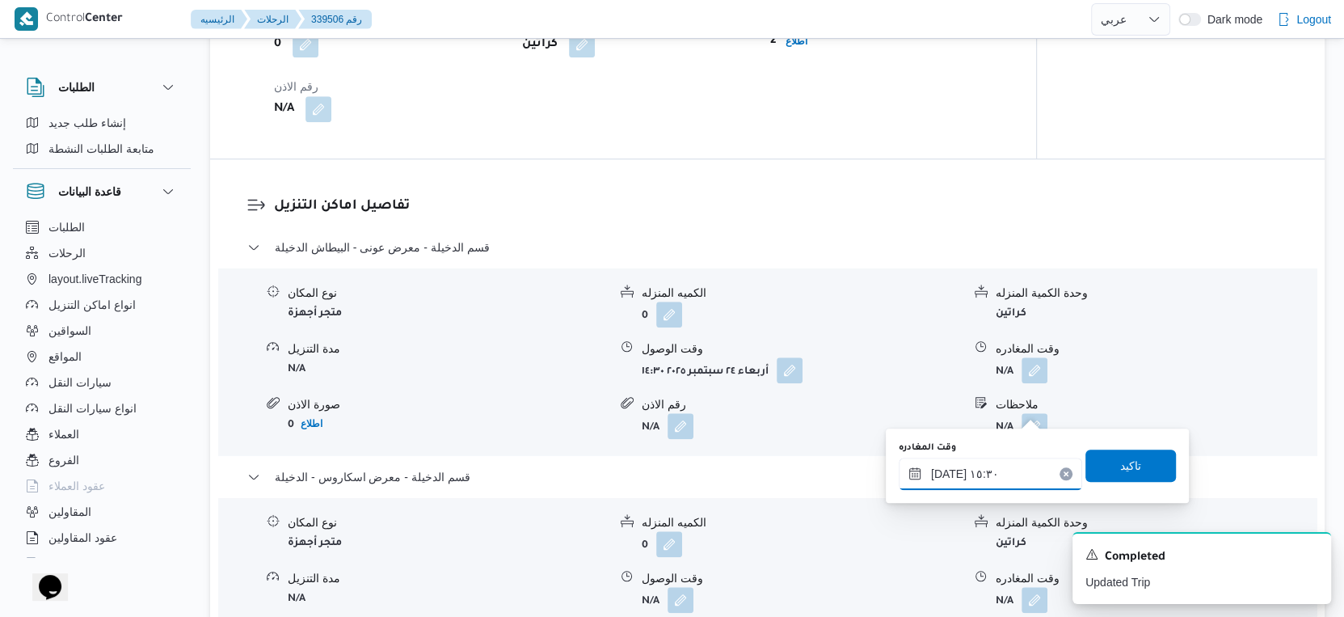
scroll to position [1257, 0]
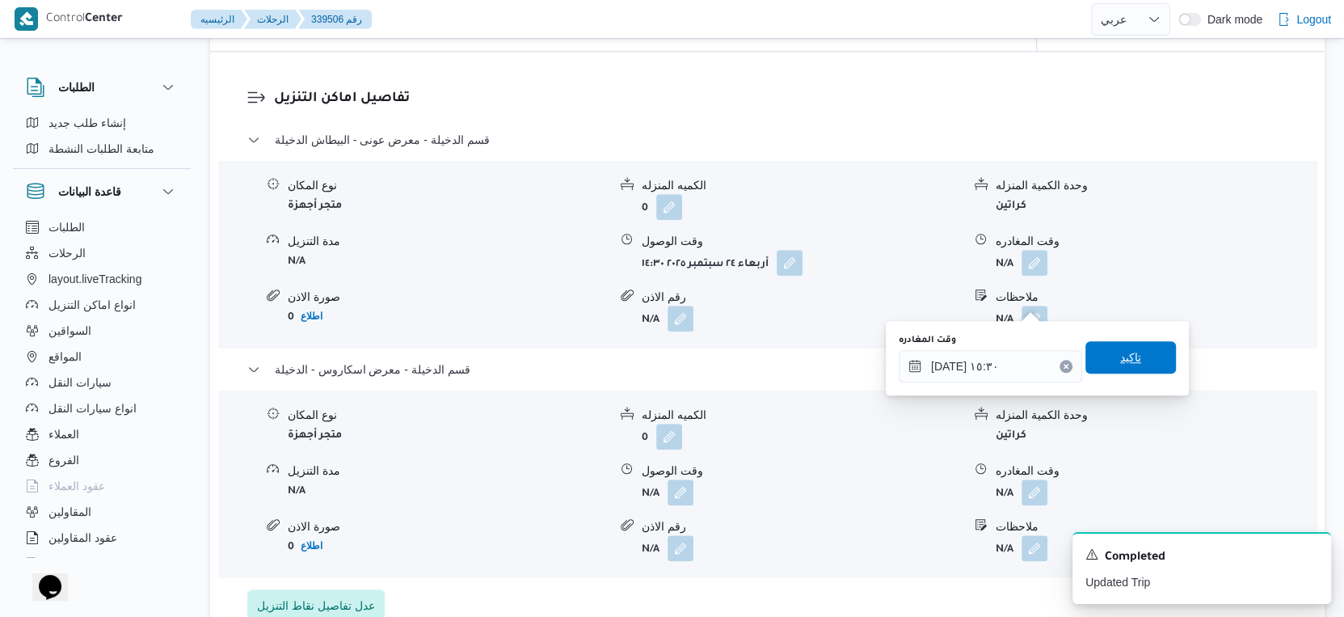
click at [1133, 361] on span "تاكيد" at bounding box center [1131, 357] width 91 height 32
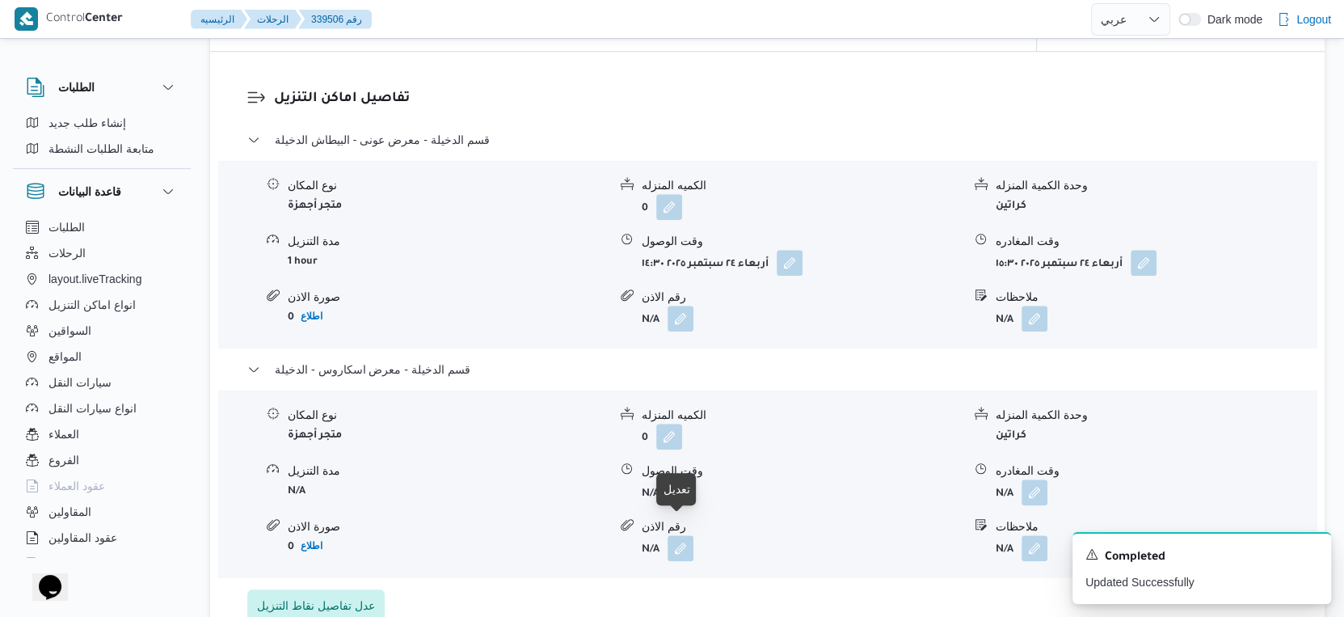
click at [680, 504] on button "button" at bounding box center [681, 492] width 26 height 26
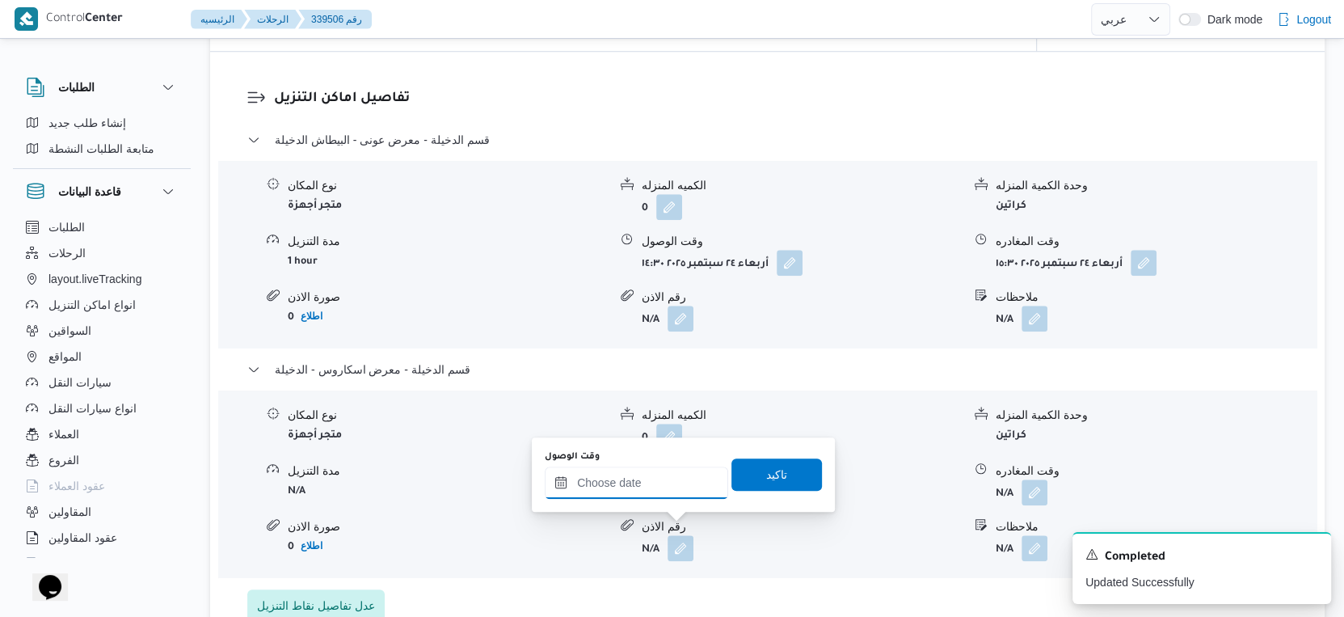
click at [664, 479] on input "وقت الوصول" at bounding box center [636, 482] width 183 height 32
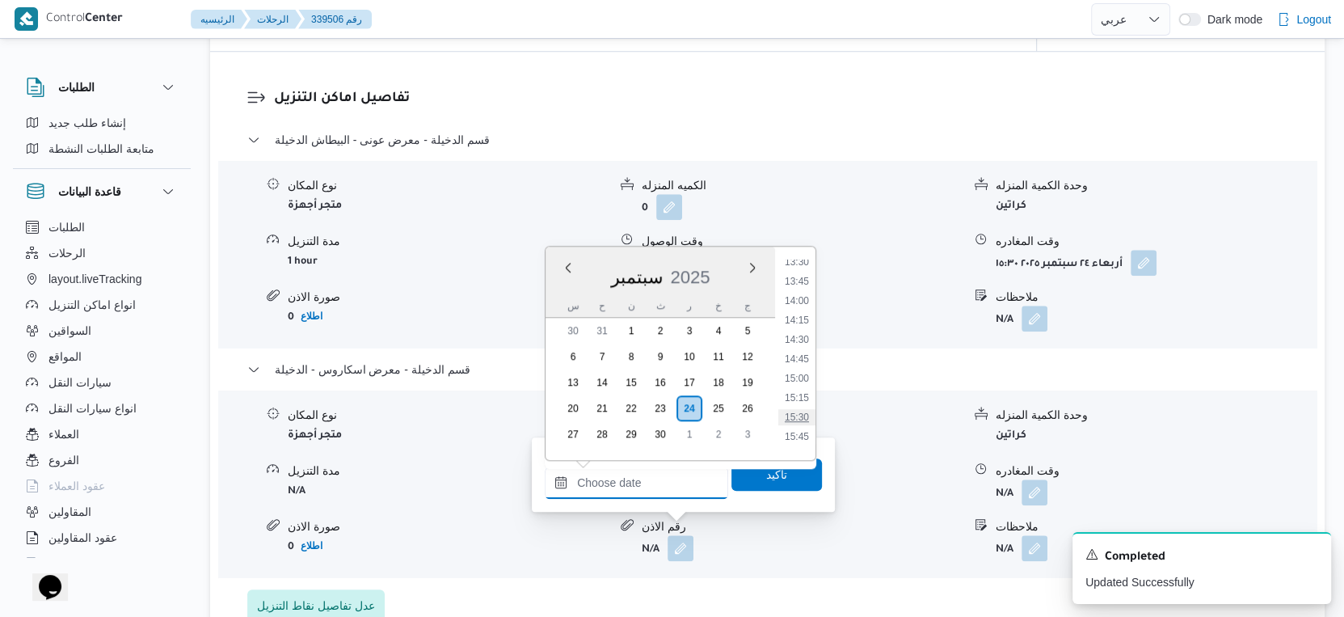
scroll to position [1144, 0]
drag, startPoint x: 805, startPoint y: 359, endPoint x: 791, endPoint y: 465, distance: 106.8
click at [805, 359] on li "16:00" at bounding box center [796, 365] width 37 height 16
type input "٢٤/٠٩/٢٠٢٥ ١٦:٠٠"
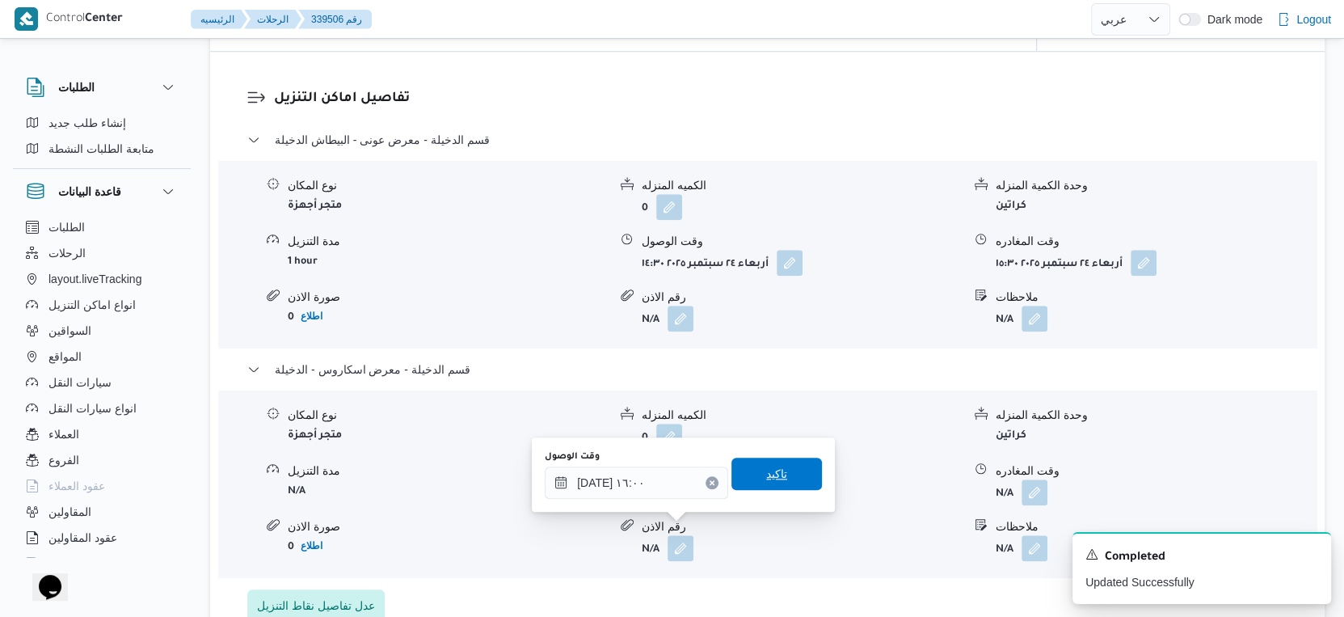
click at [792, 477] on span "تاكيد" at bounding box center [777, 473] width 91 height 32
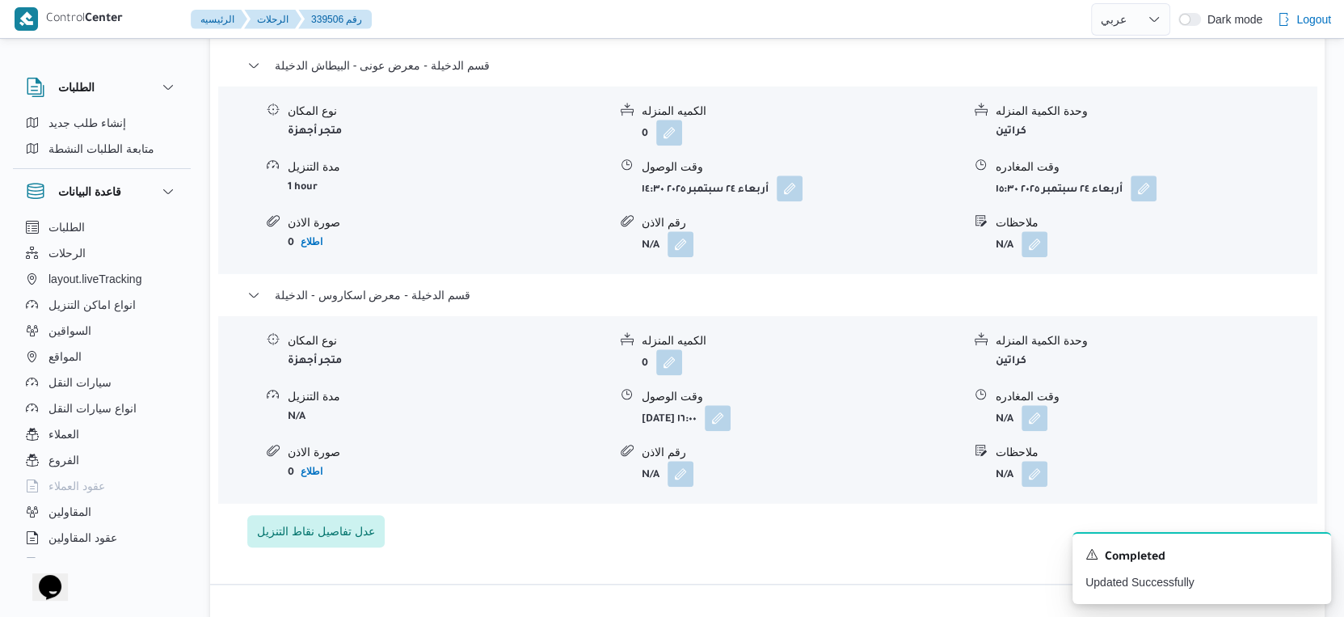
scroll to position [1436, 0]
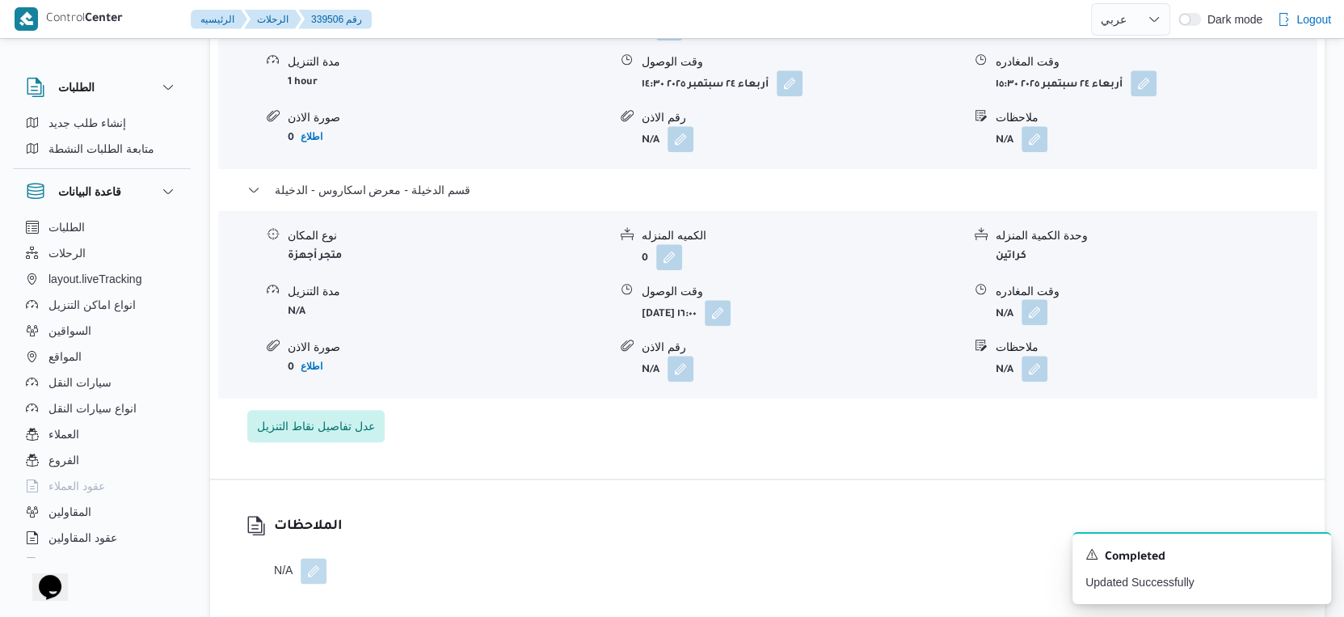
click at [1039, 325] on button "button" at bounding box center [1035, 312] width 26 height 26
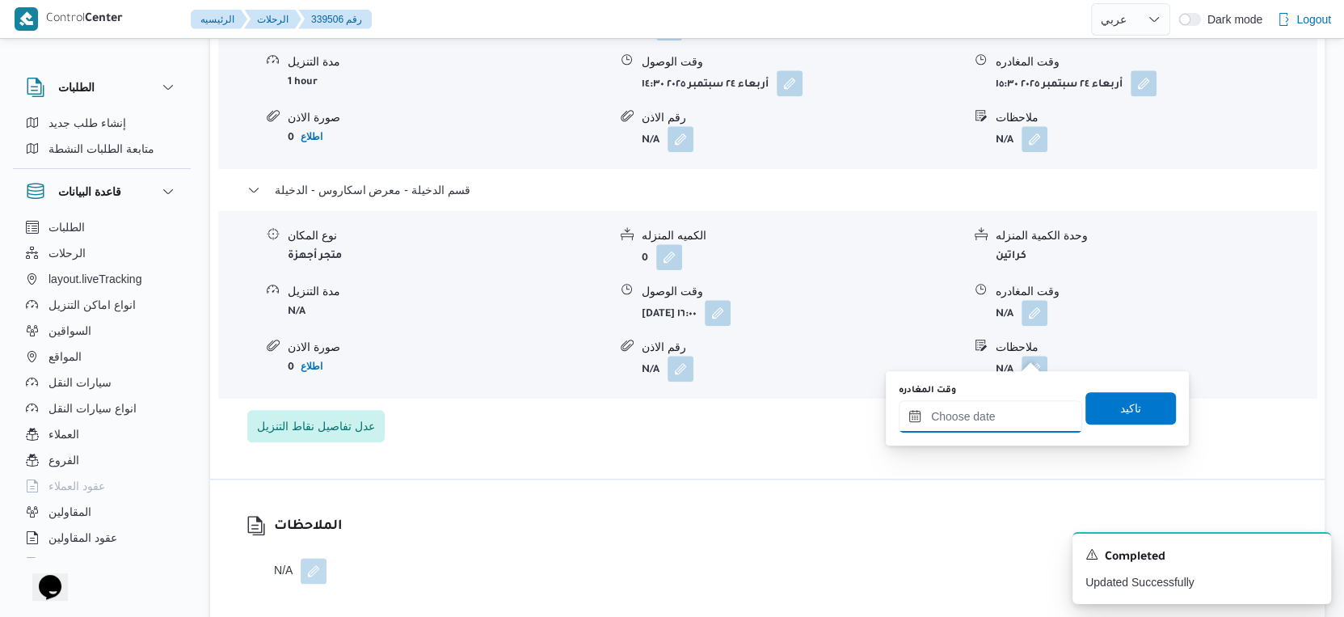
click at [1008, 409] on input "وقت المغادره" at bounding box center [990, 416] width 183 height 32
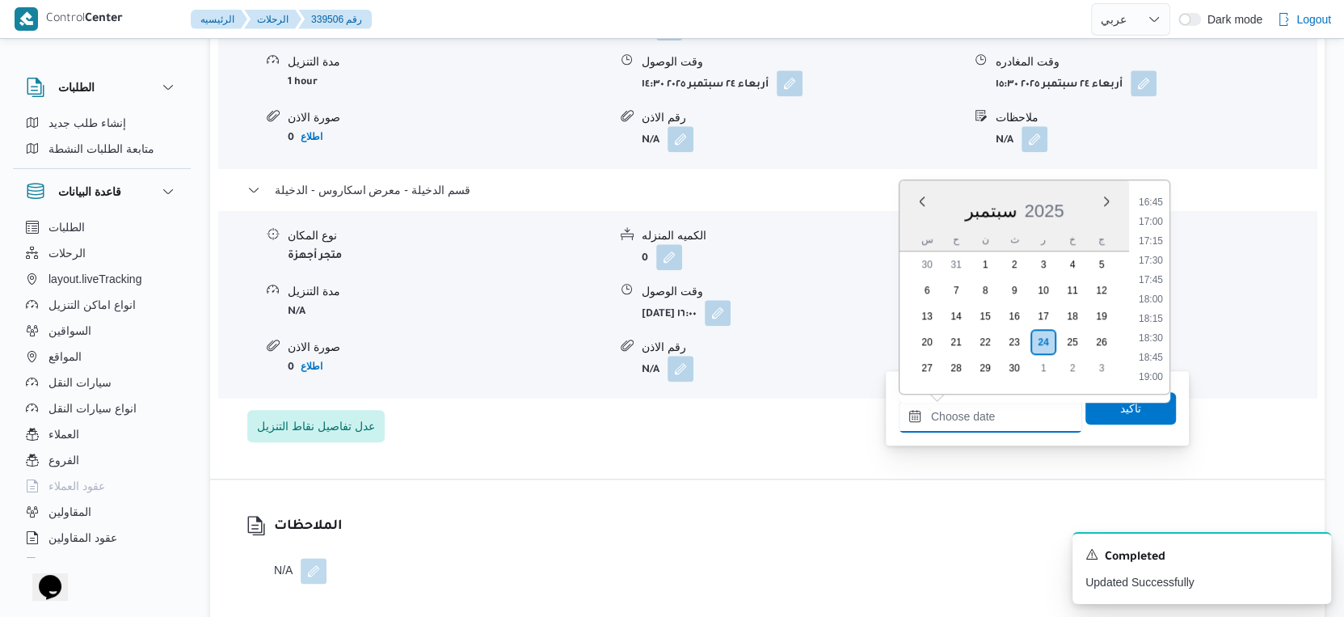
scroll to position [1144, 0]
click at [1154, 372] on li "17:00" at bounding box center [1150, 377] width 37 height 16
type input "٢٤/٠٩/٢٠٢٥ ١٧:٠٠"
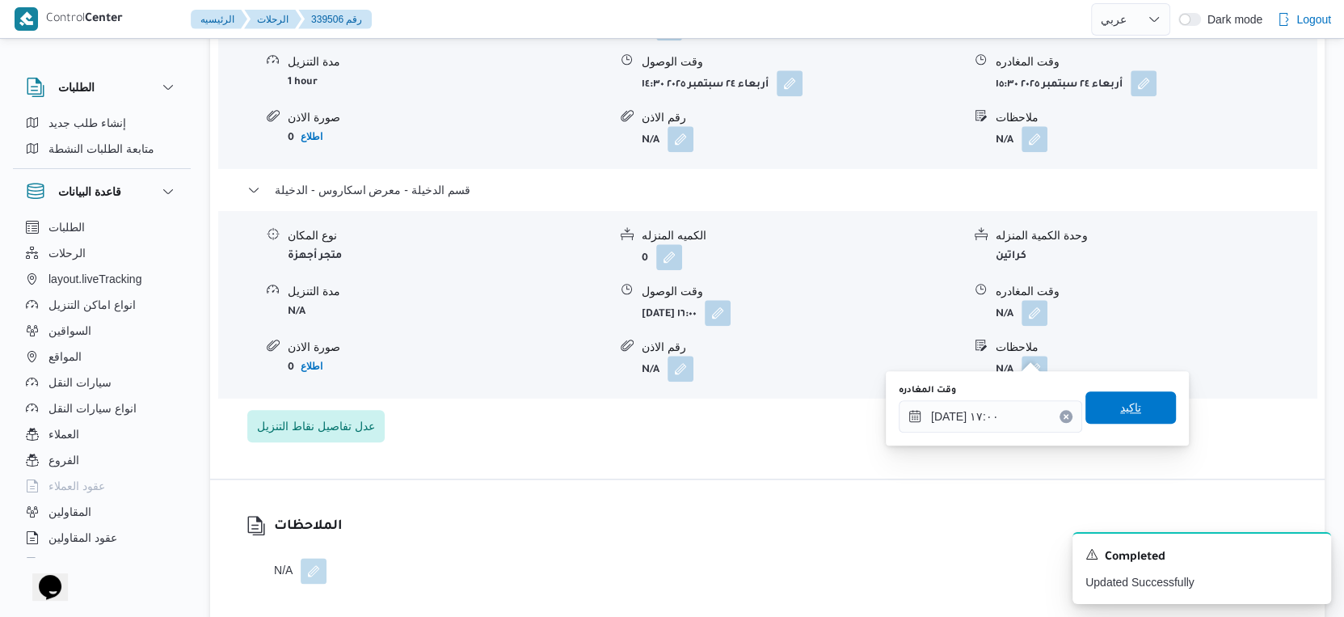
click at [1123, 409] on span "تاكيد" at bounding box center [1130, 407] width 21 height 19
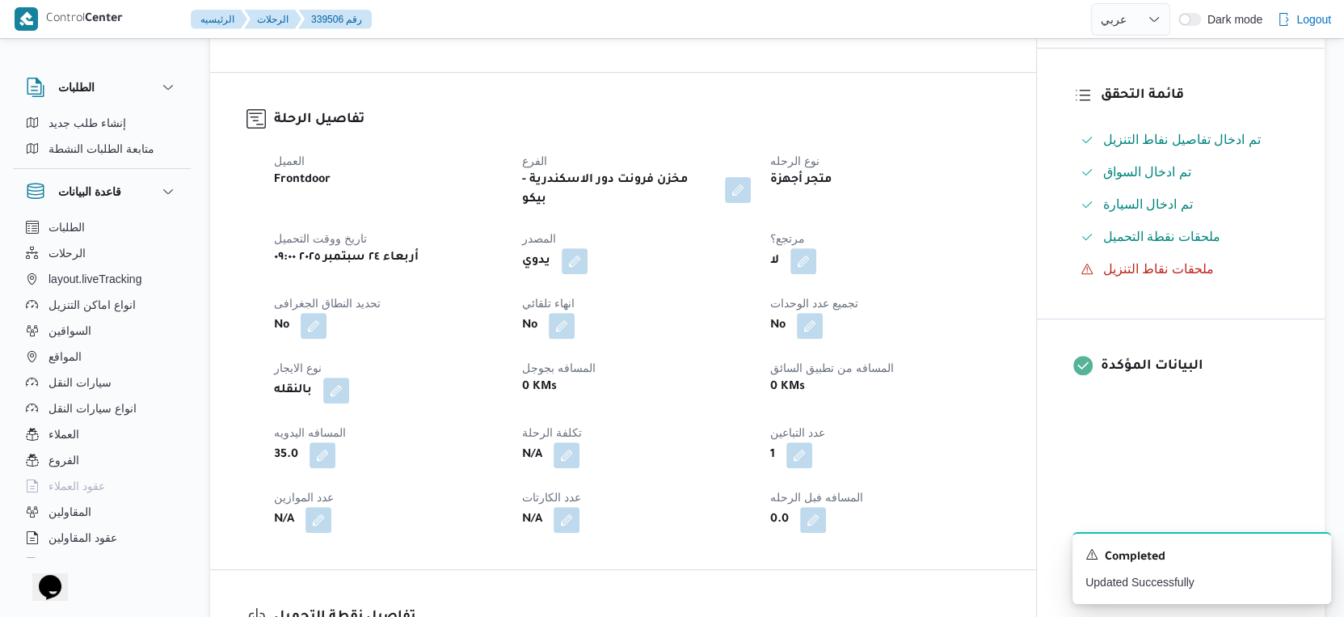
scroll to position [0, 0]
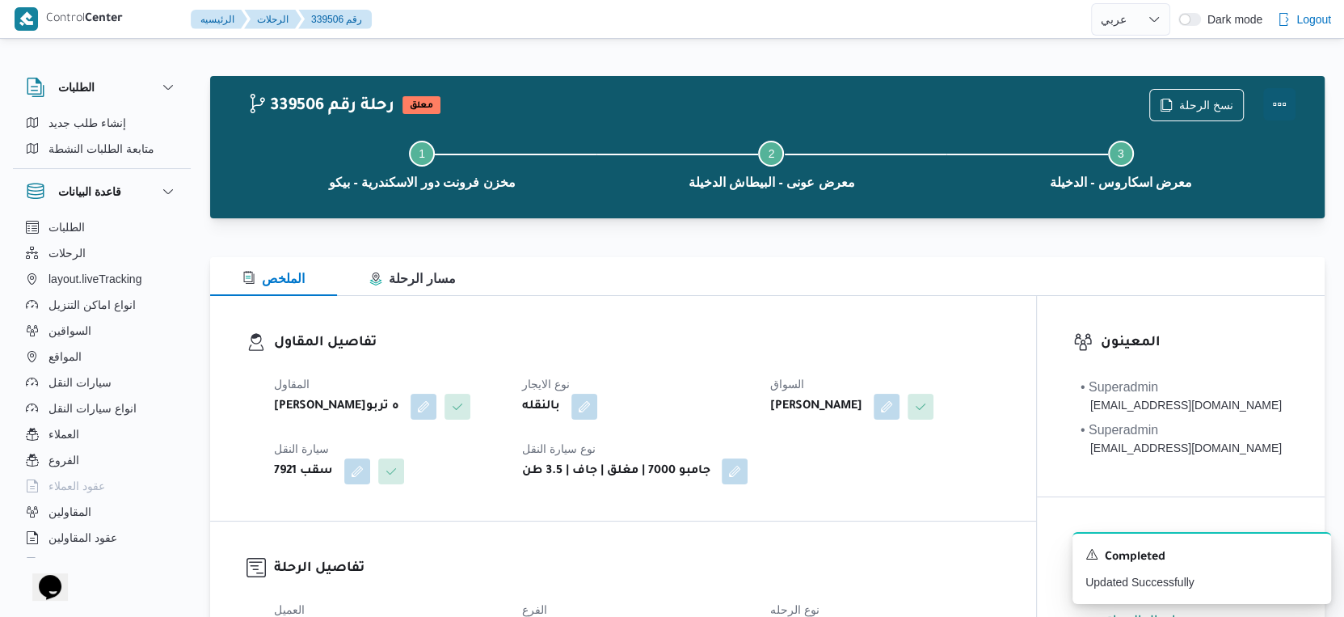
click at [1279, 102] on button "Actions" at bounding box center [1279, 104] width 32 height 32
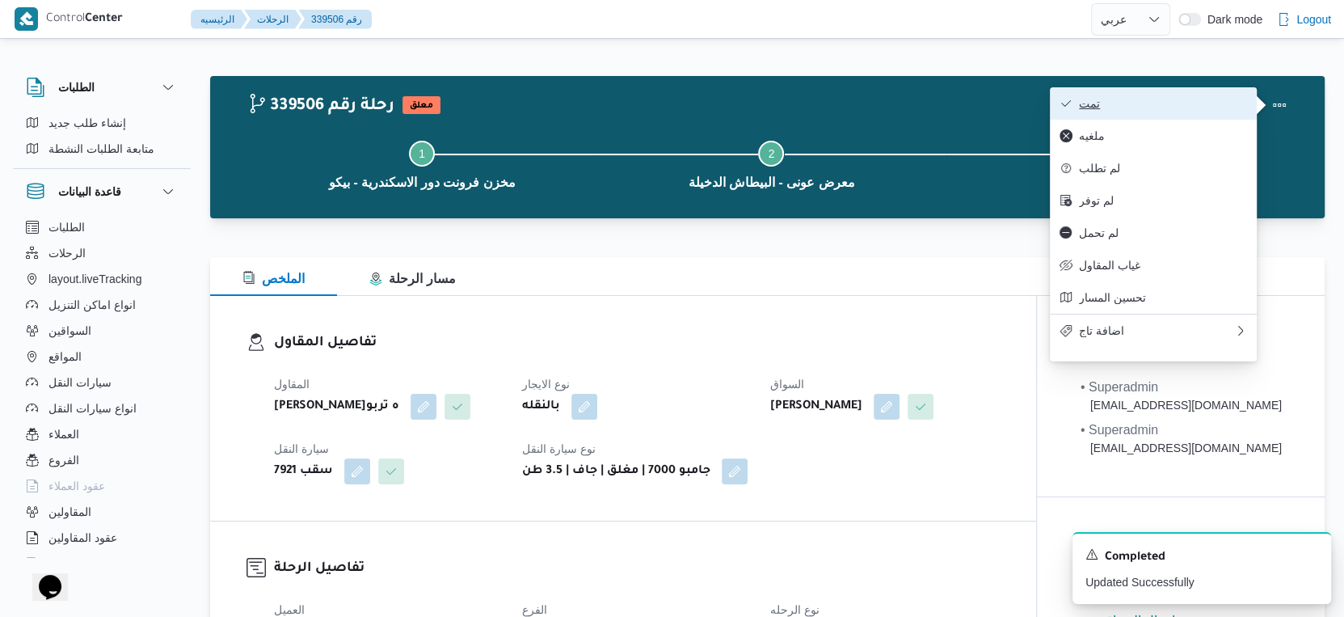
click at [1176, 108] on span "تمت" at bounding box center [1163, 103] width 168 height 13
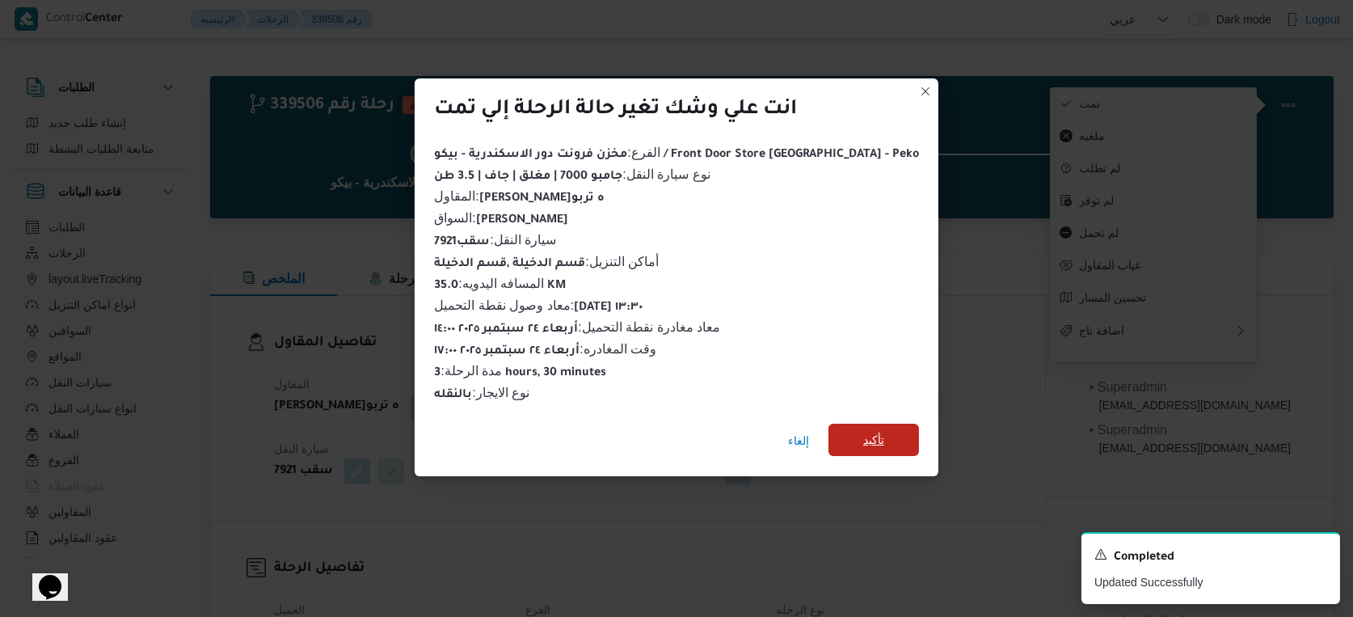
click at [860, 425] on span "تأكيد" at bounding box center [874, 440] width 91 height 32
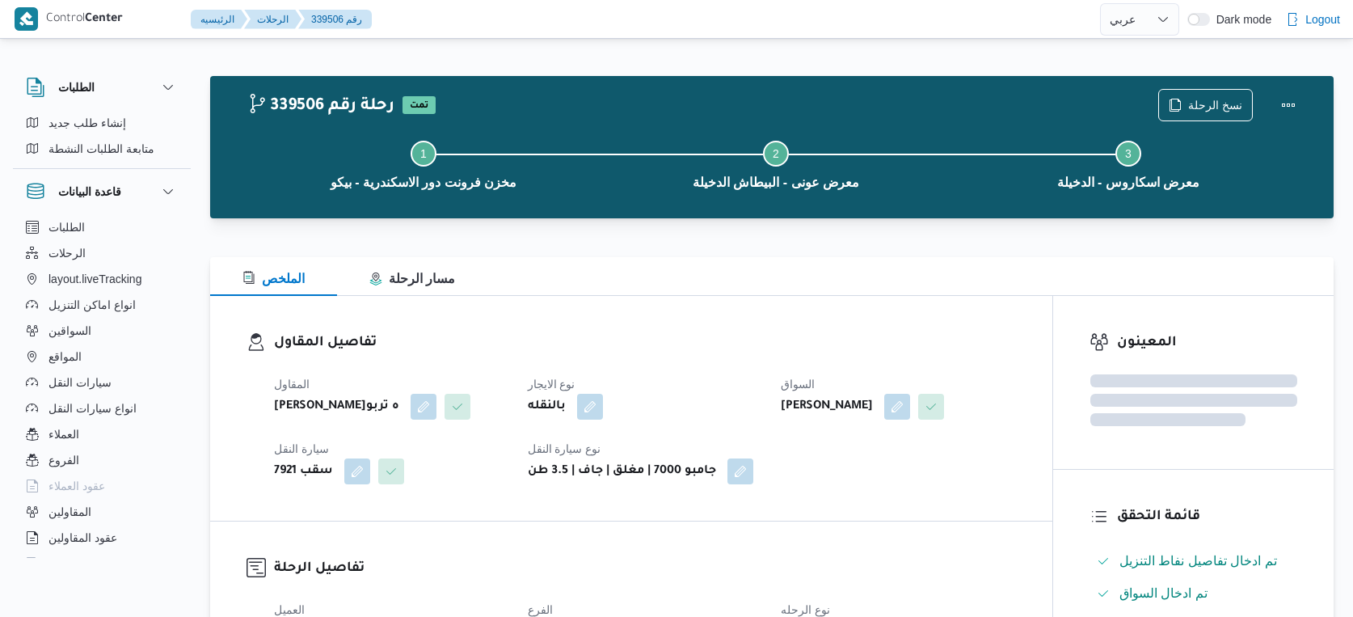
select select "ar"
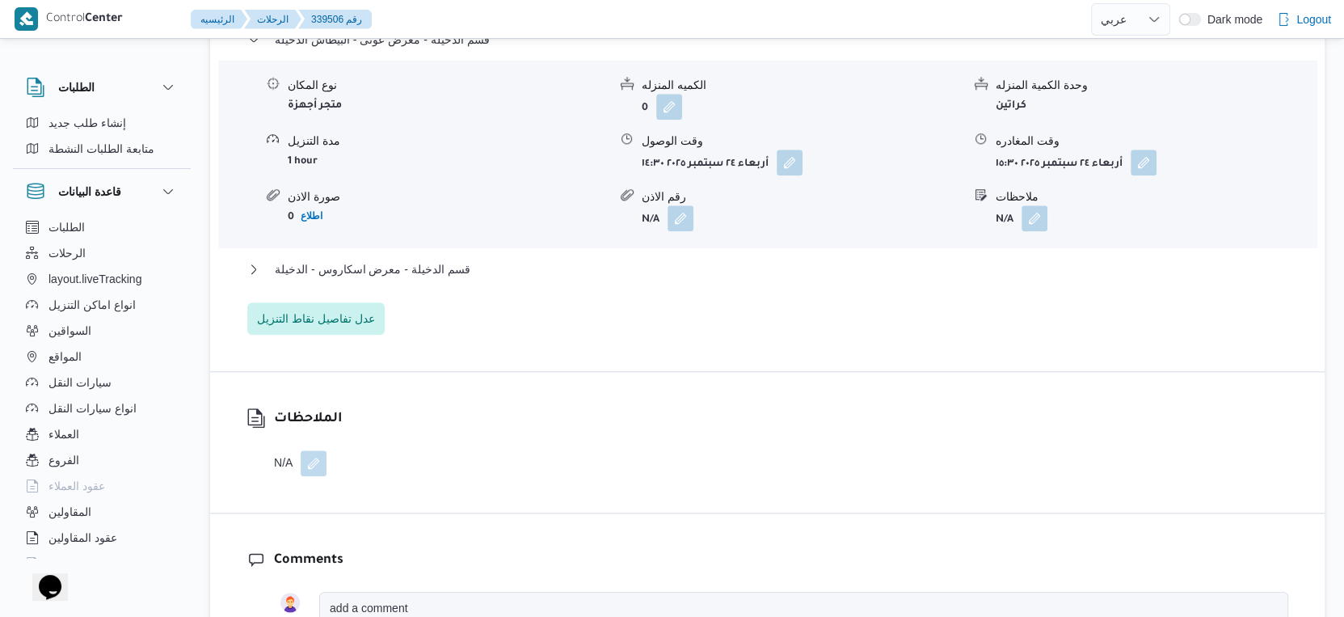
scroll to position [1347, 0]
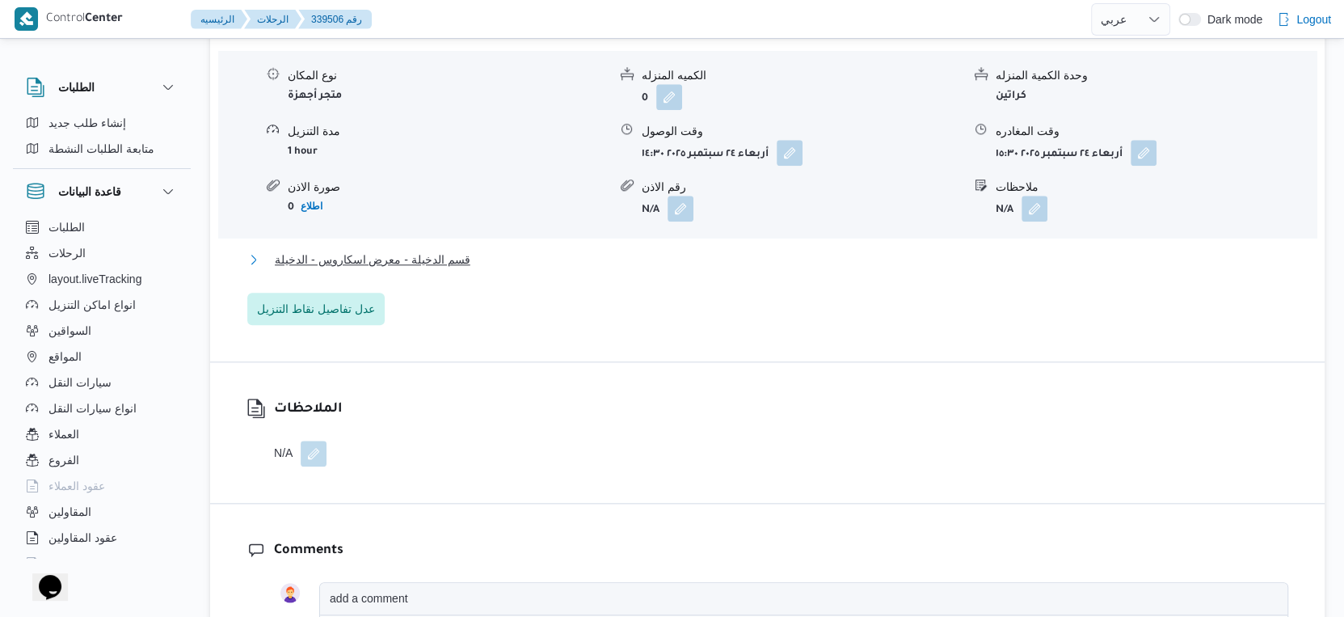
click at [485, 269] on button "قسم الدخيلة - معرض اسكاروس - الدخيلة" at bounding box center [767, 259] width 1041 height 19
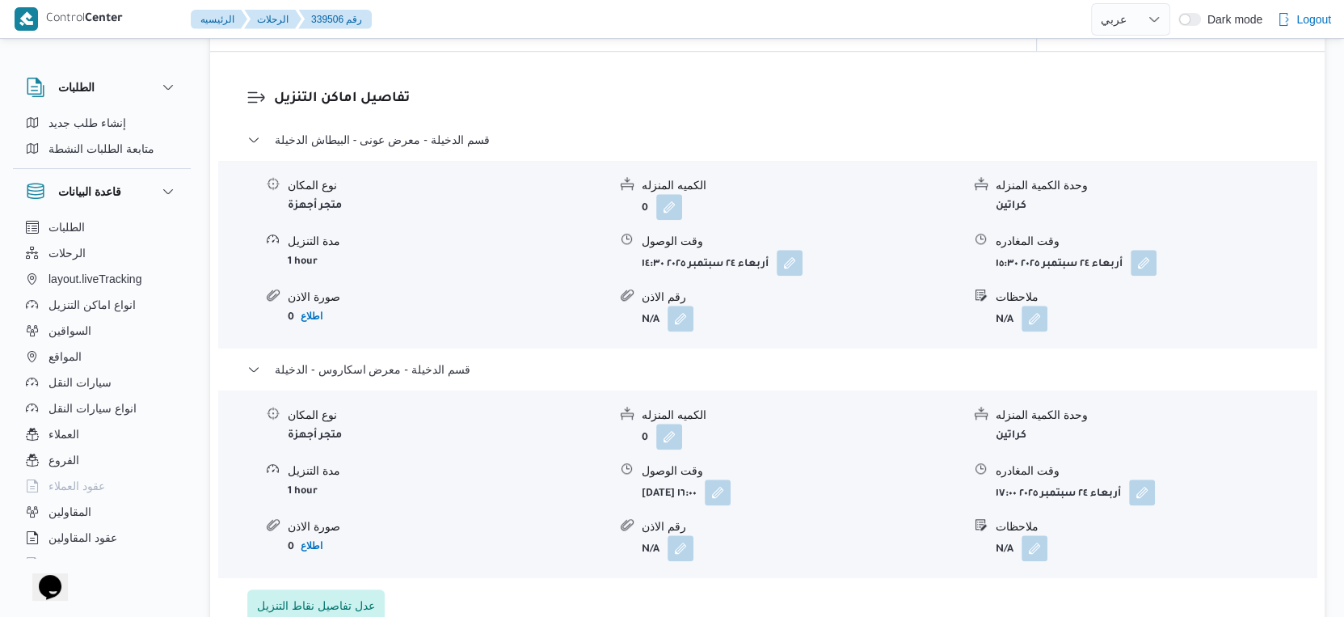
scroll to position [1257, 0]
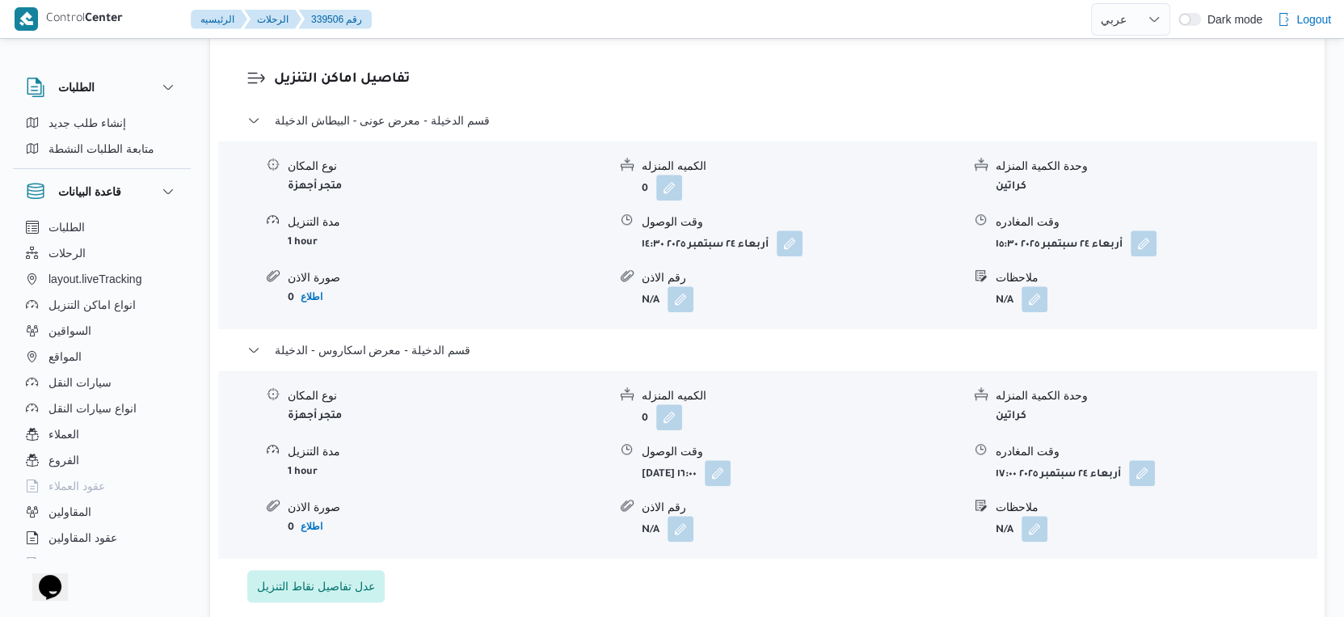
select select "ar"
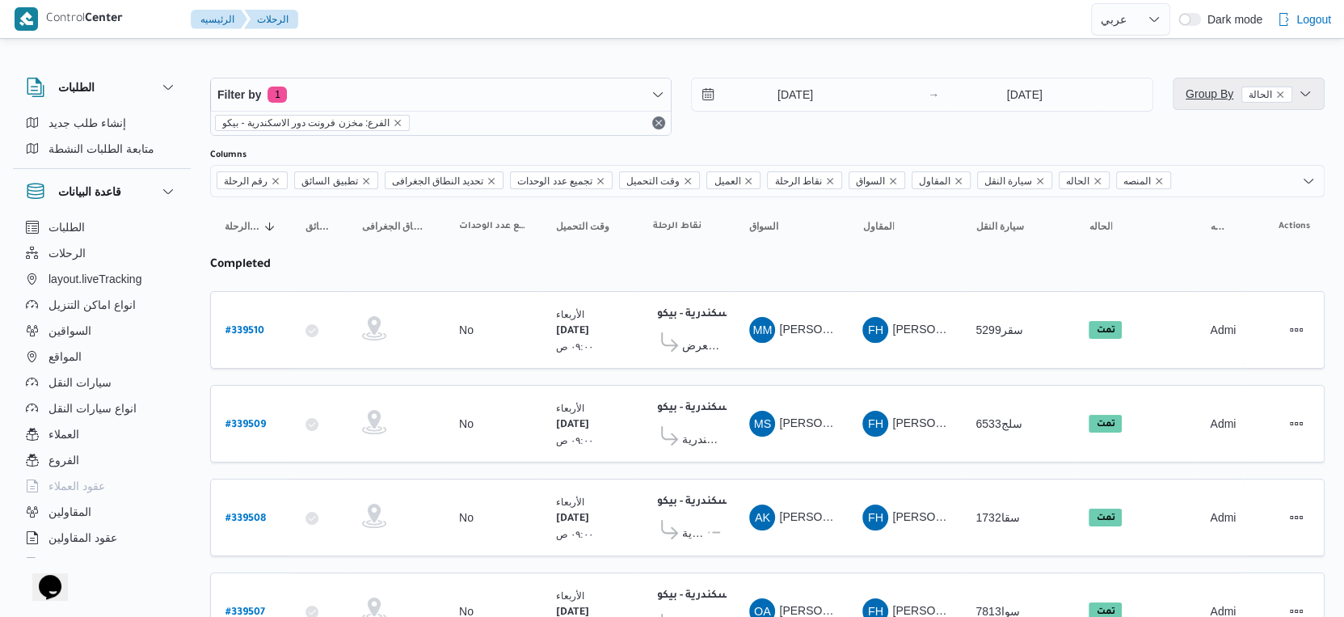
click at [1225, 87] on span "Group By الحالة" at bounding box center [1239, 93] width 107 height 13
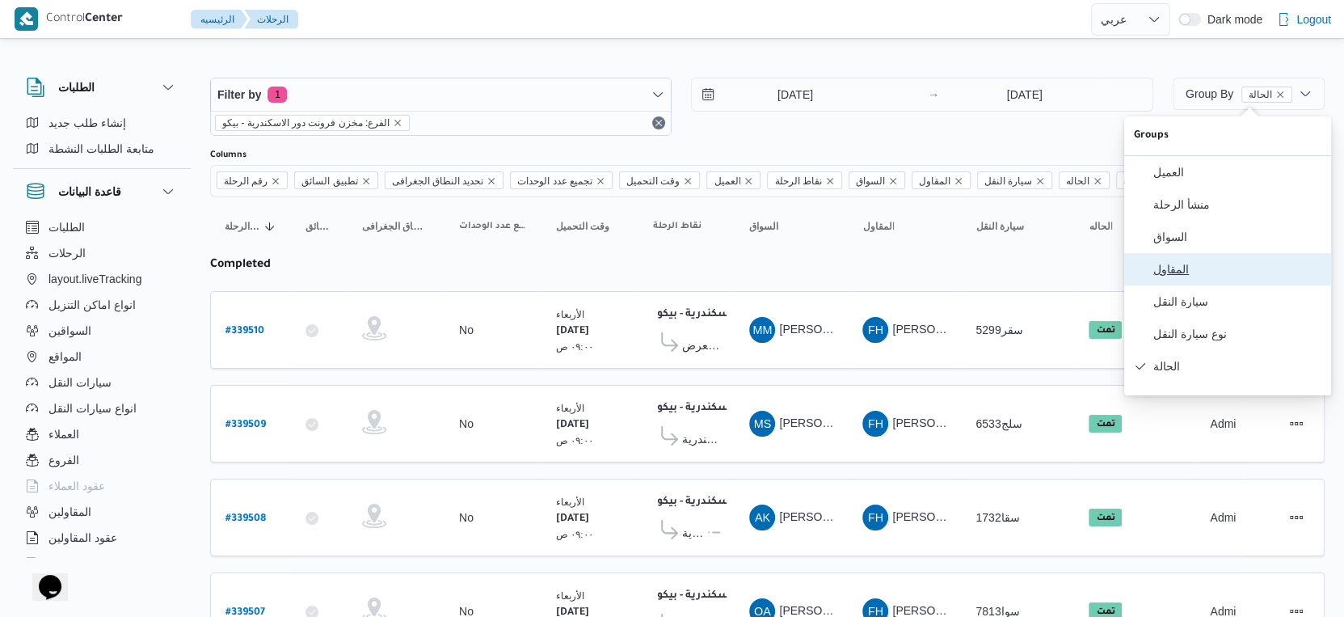
click at [1182, 276] on span "المقاول" at bounding box center [1237, 269] width 168 height 13
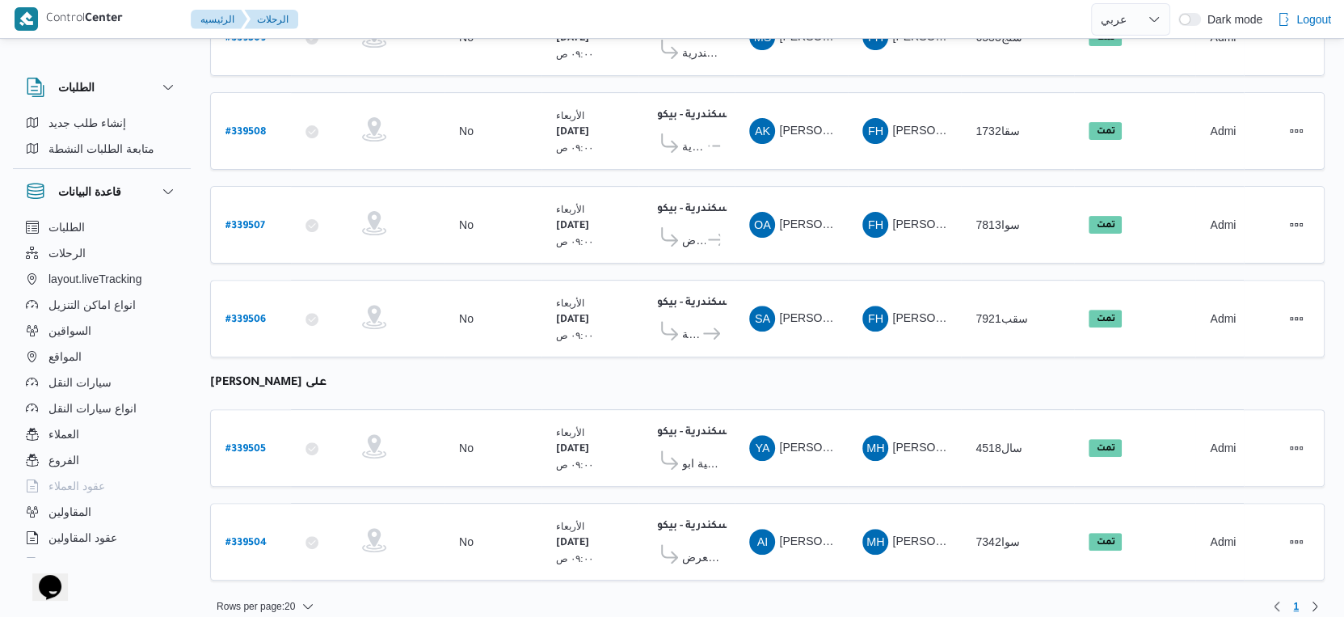
click at [740, 369] on table "رقم الرحلة Click to sort in ascending order تطبيق السائق Click to sort in ascen…" at bounding box center [767, 204] width 1115 height 786
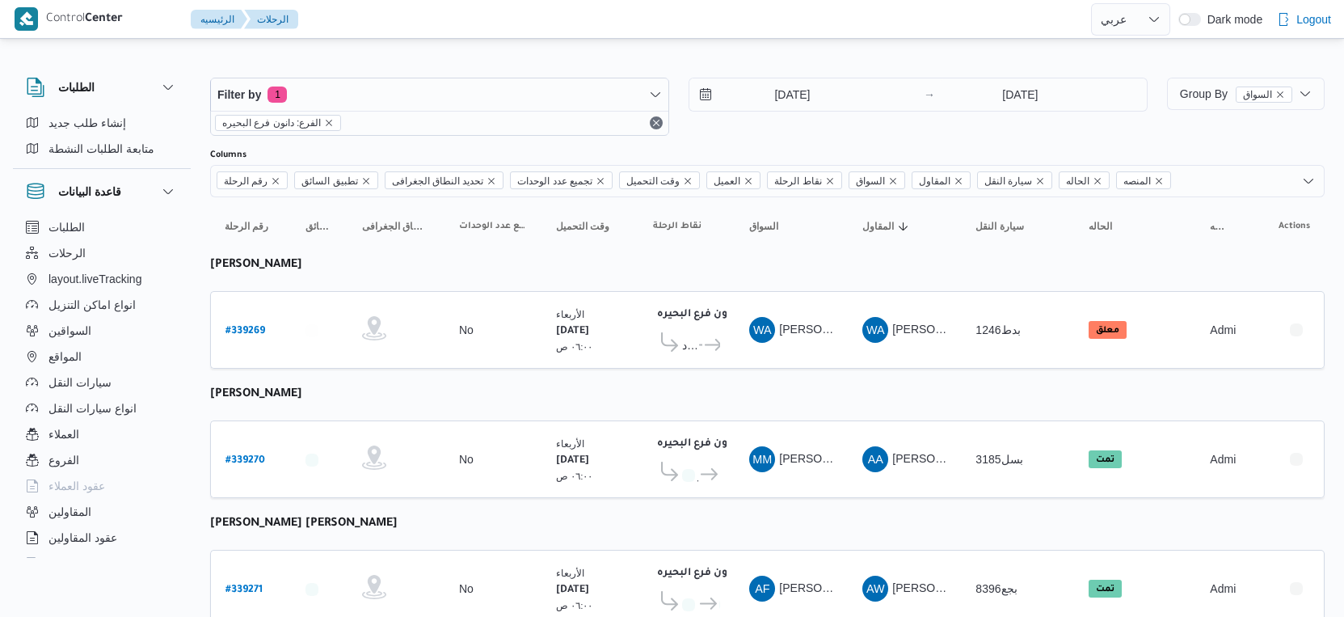
select select "ar"
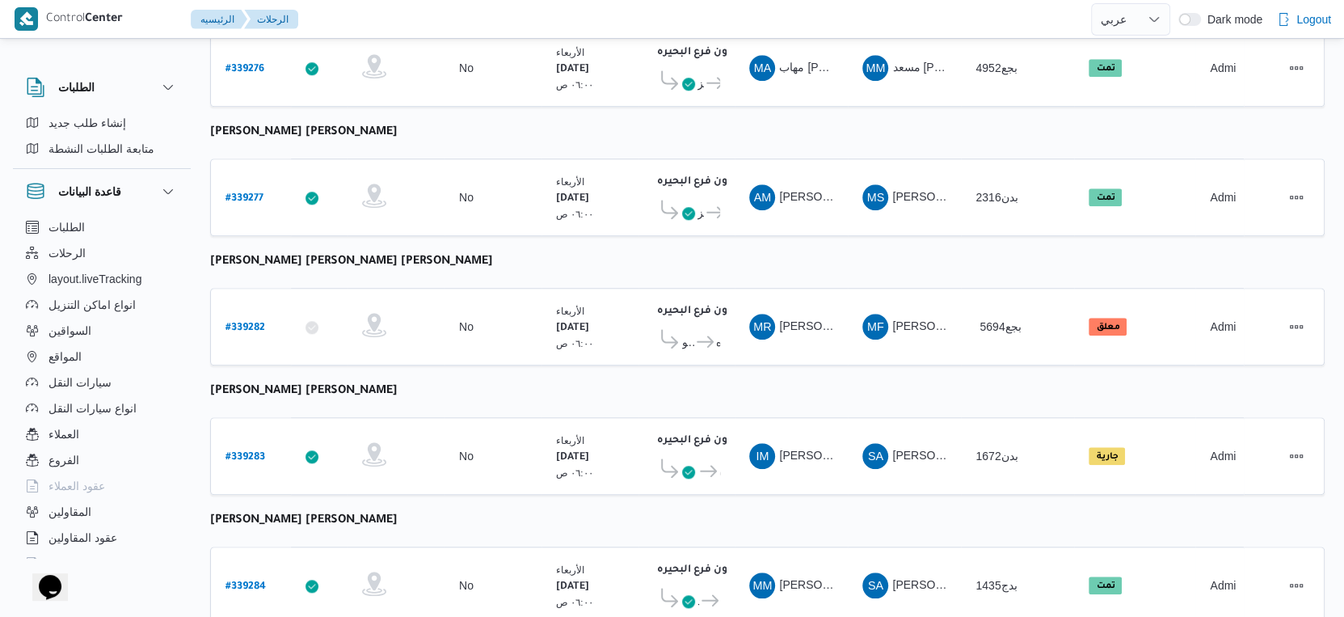
scroll to position [1319, 0]
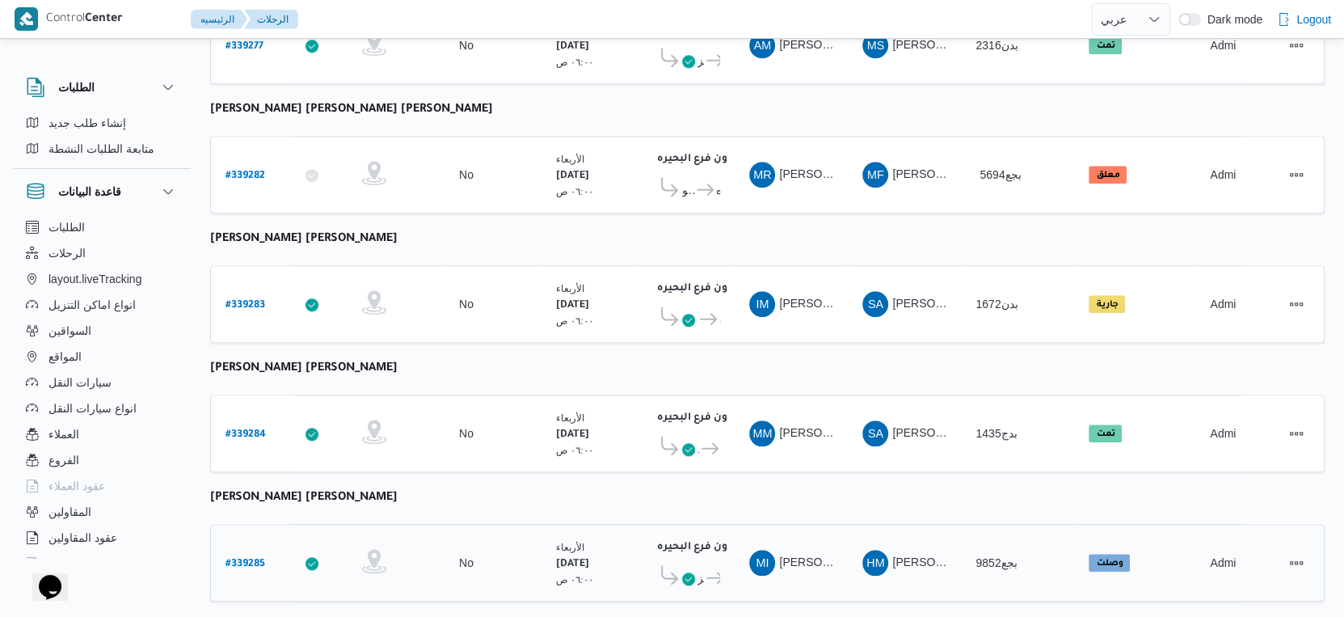
click at [242, 559] on b "# 339285" at bounding box center [246, 564] width 40 height 11
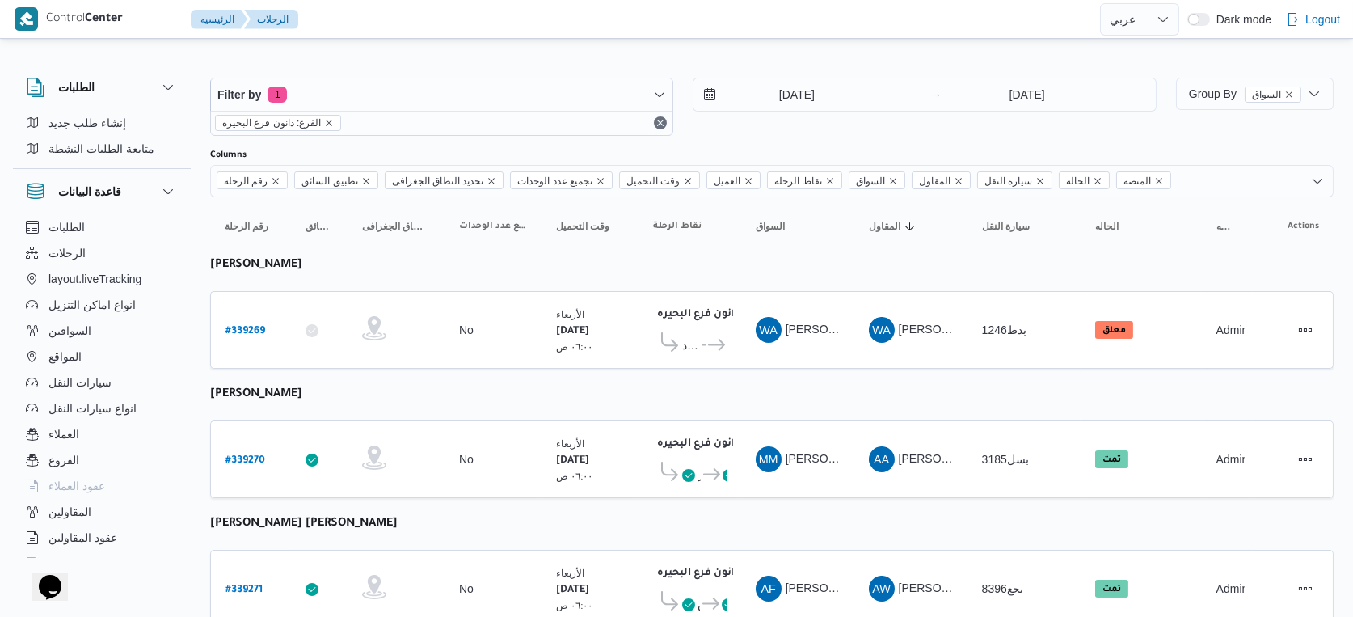
select select "ar"
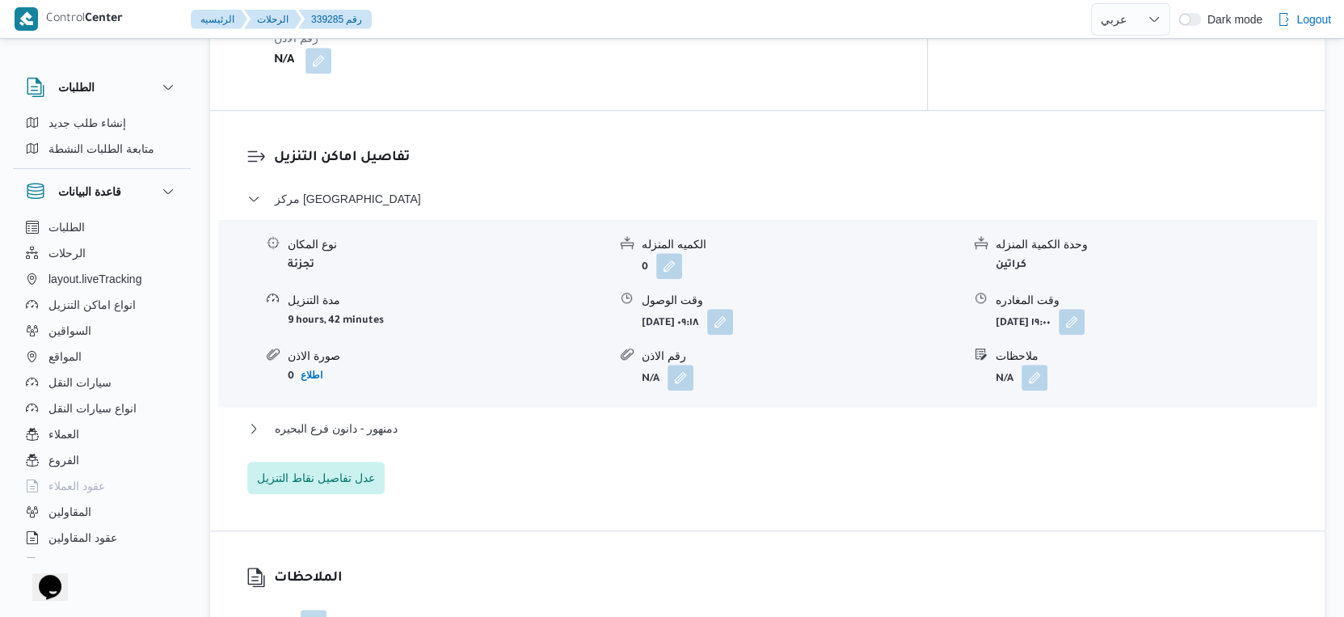
scroll to position [1436, 0]
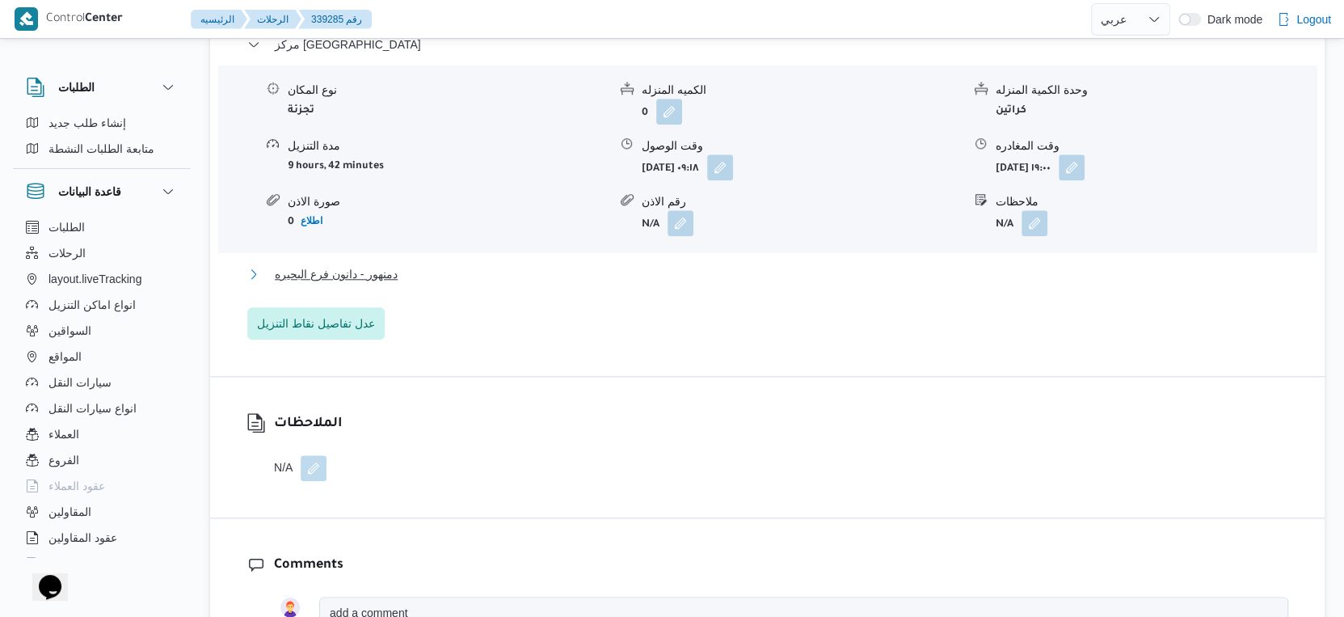
click at [389, 264] on span "دمنهور - دانون فرع البحيره" at bounding box center [336, 273] width 123 height 19
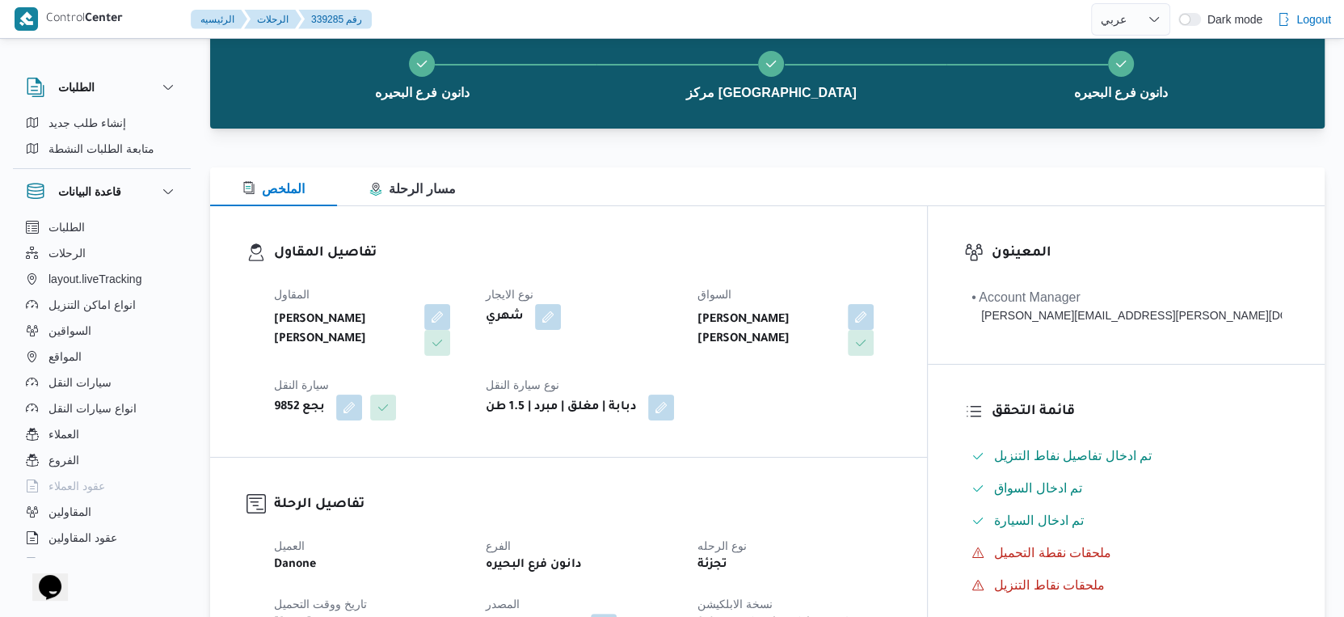
scroll to position [0, 0]
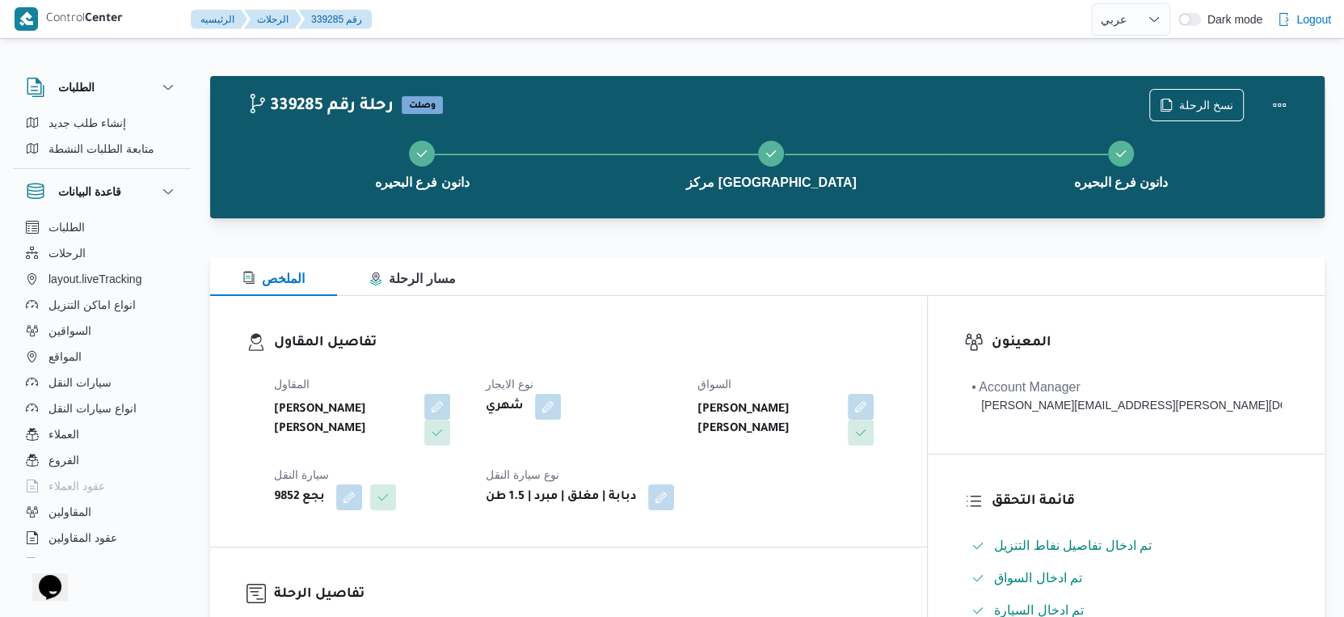
select select "ar"
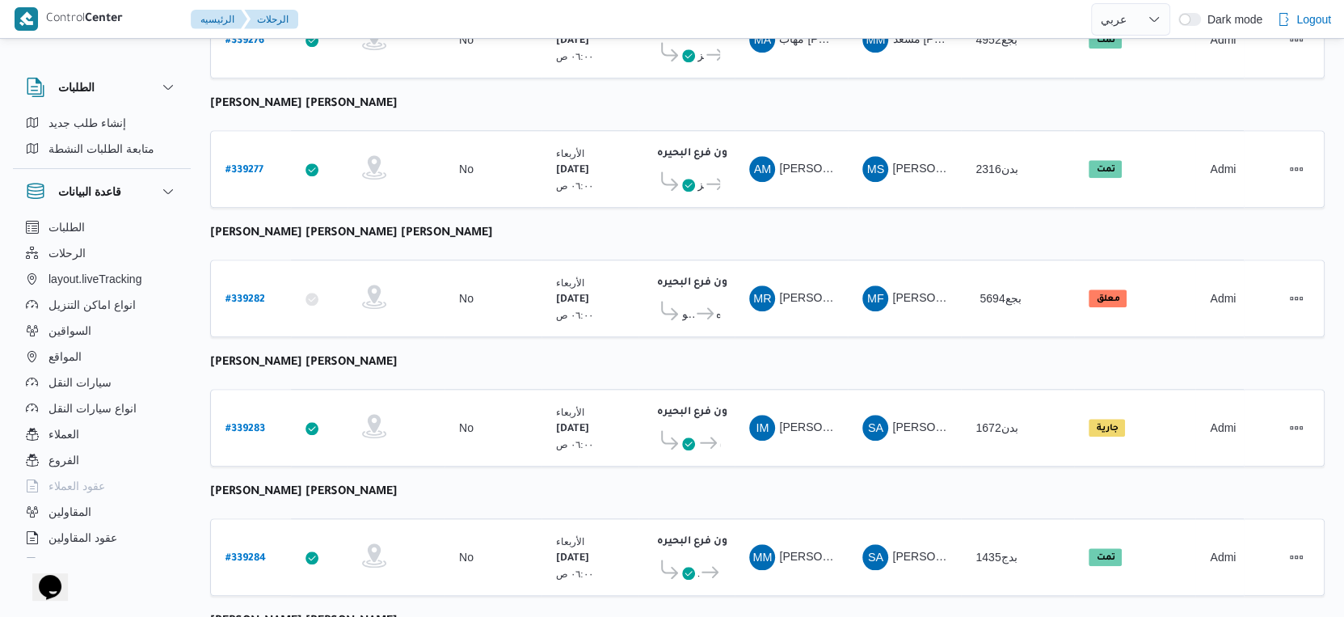
scroll to position [1319, 0]
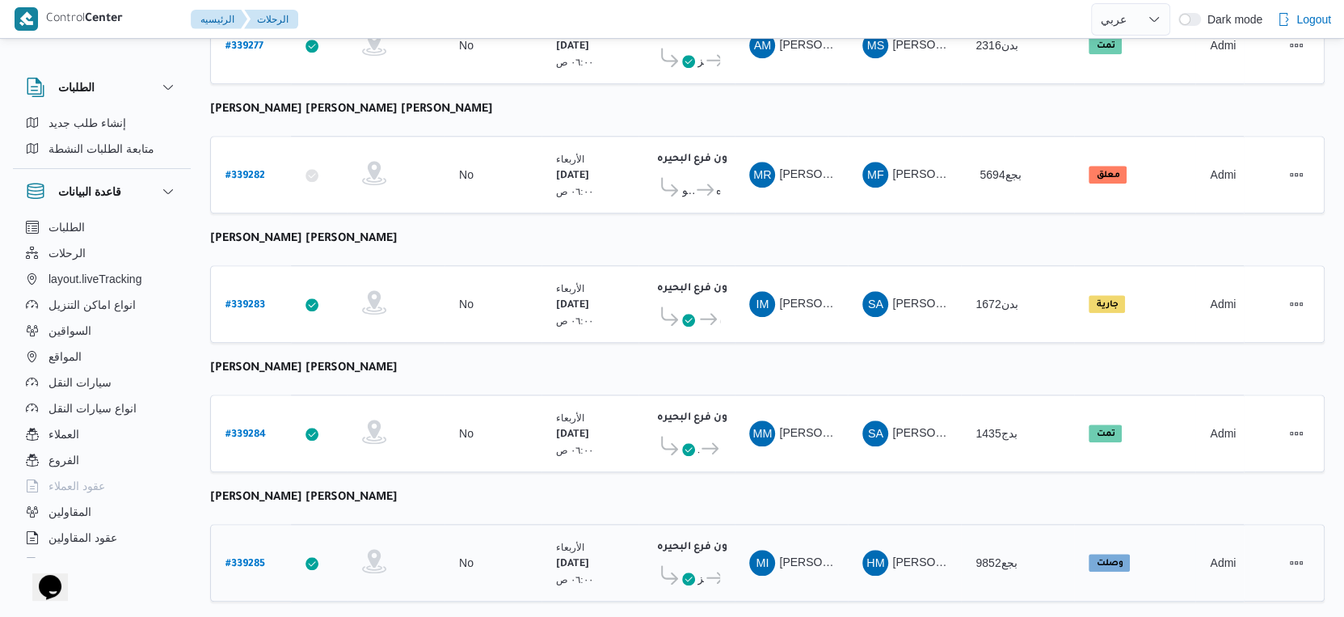
click at [713, 571] on icon at bounding box center [714, 577] width 17 height 12
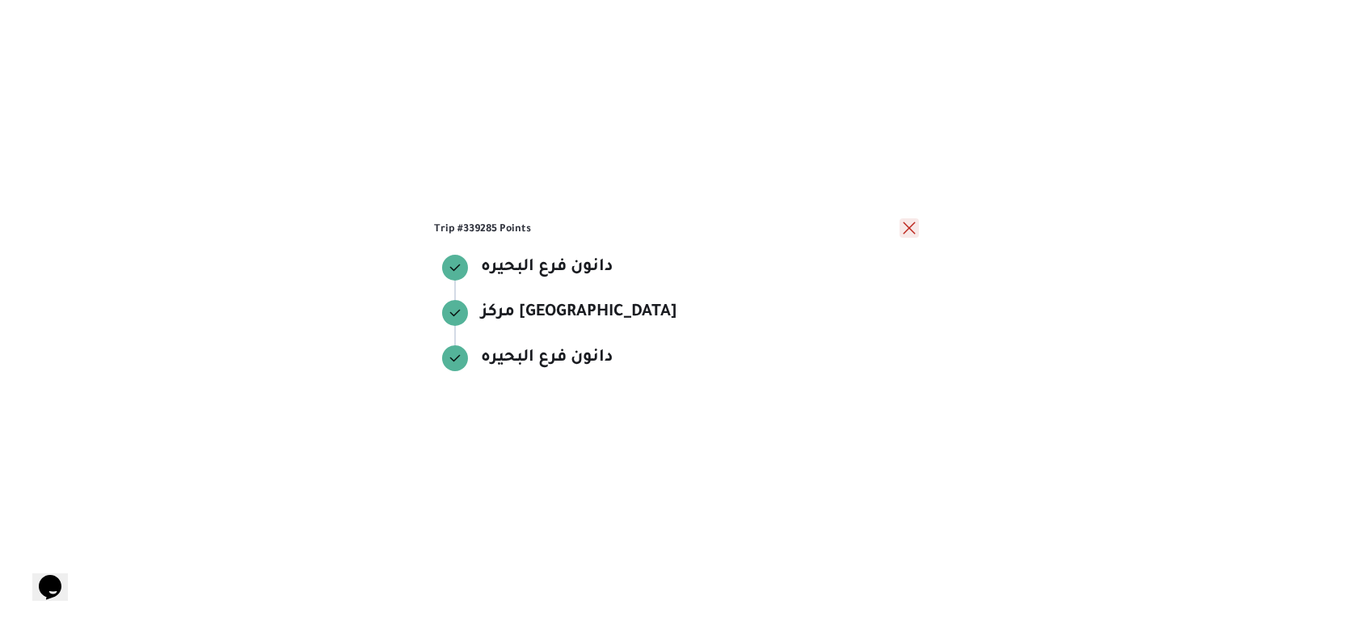
click at [908, 228] on button "close" at bounding box center [909, 227] width 19 height 19
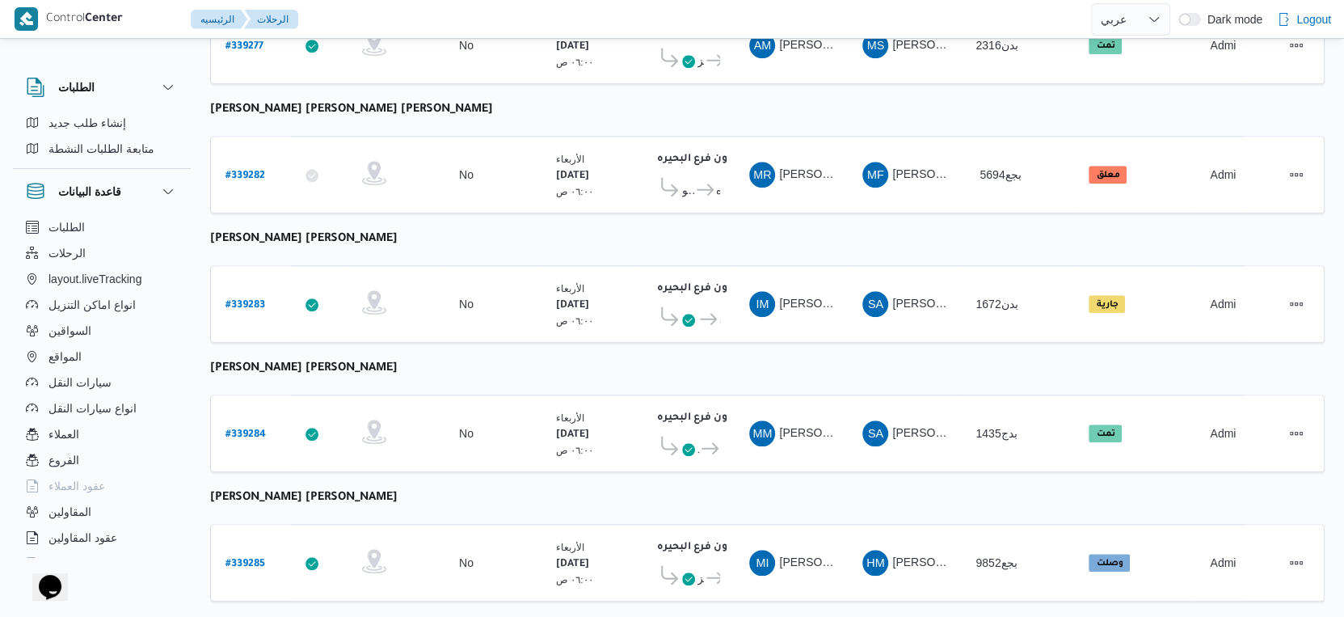
scroll to position [1140, 0]
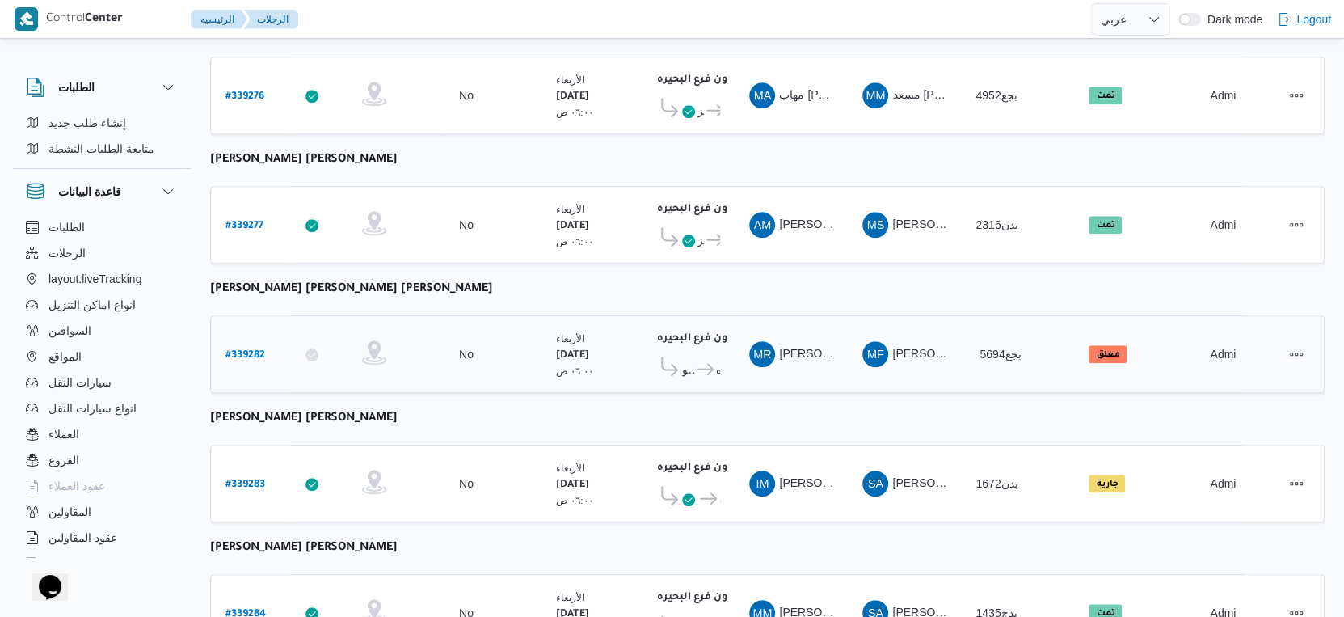
click at [249, 350] on b "# 339282" at bounding box center [246, 355] width 40 height 11
select select "ar"
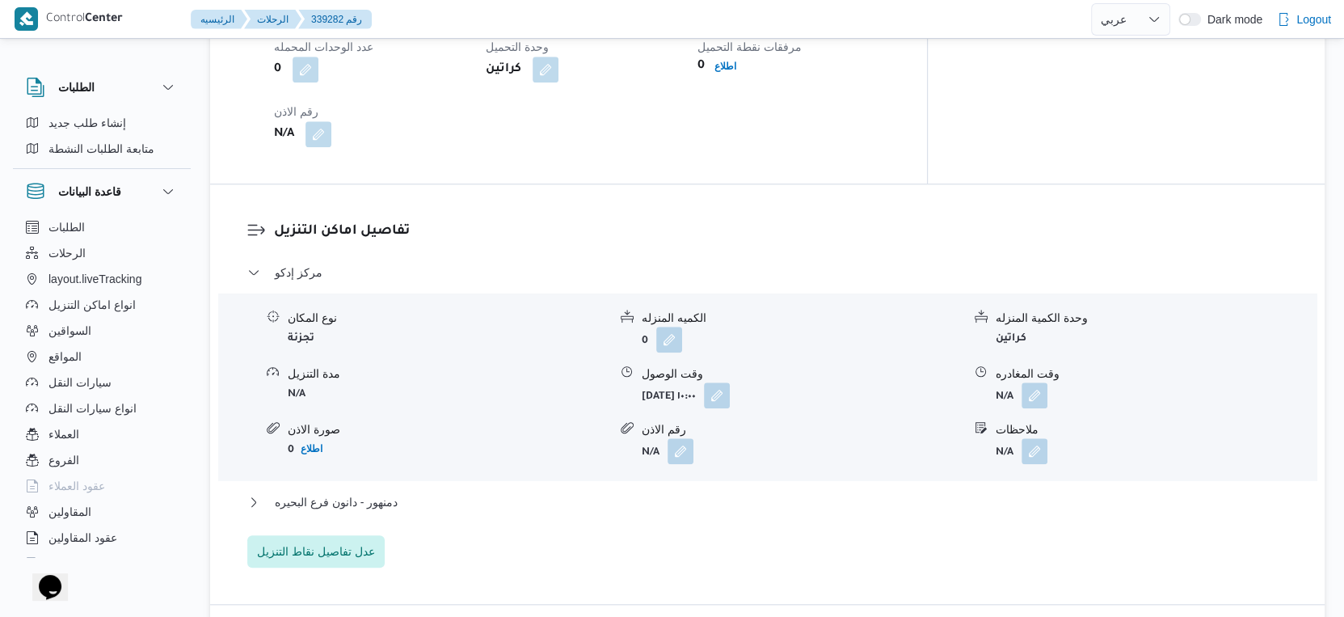
scroll to position [1050, 0]
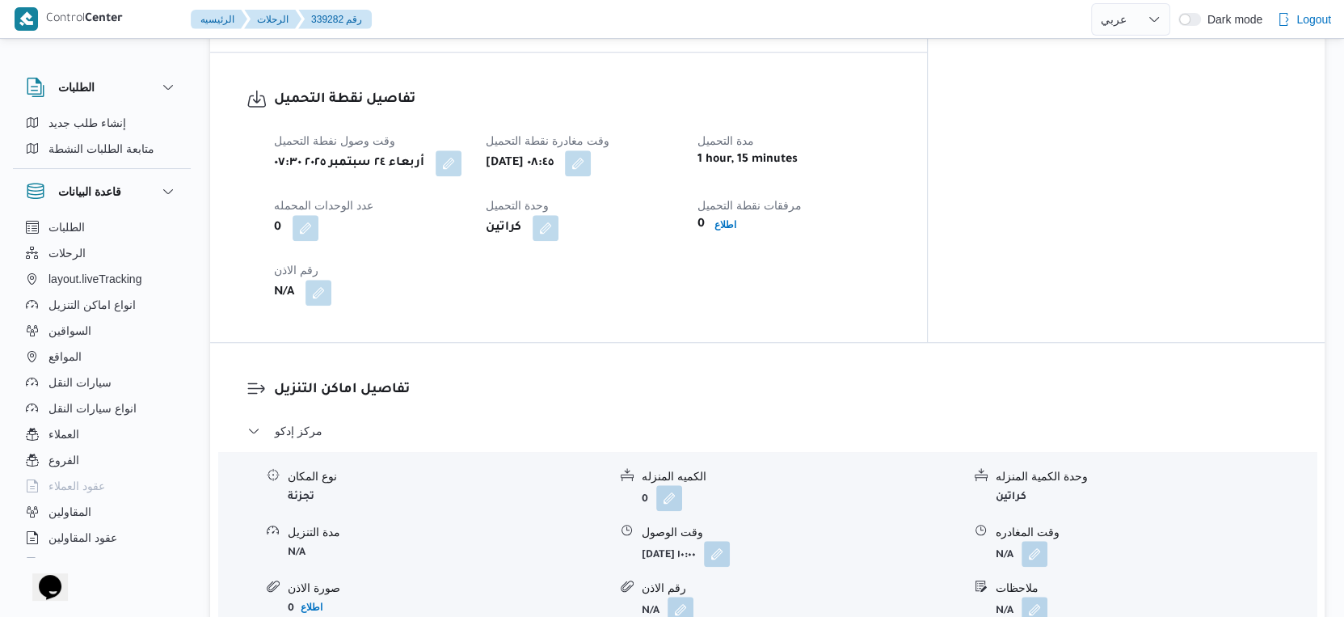
click at [680, 162] on div "[DATE] ٠٨:٤٥" at bounding box center [582, 163] width 196 height 29
click at [698, 172] on div "وقت وصول نفطة التحميل أربعاء ٢٤ سبتمبر ٢٠٢٥ ٠٧:٣٠ وقت مغادرة نقطة التحميل أربعا…" at bounding box center [582, 218] width 636 height 194
click at [591, 155] on button "button" at bounding box center [578, 163] width 26 height 26
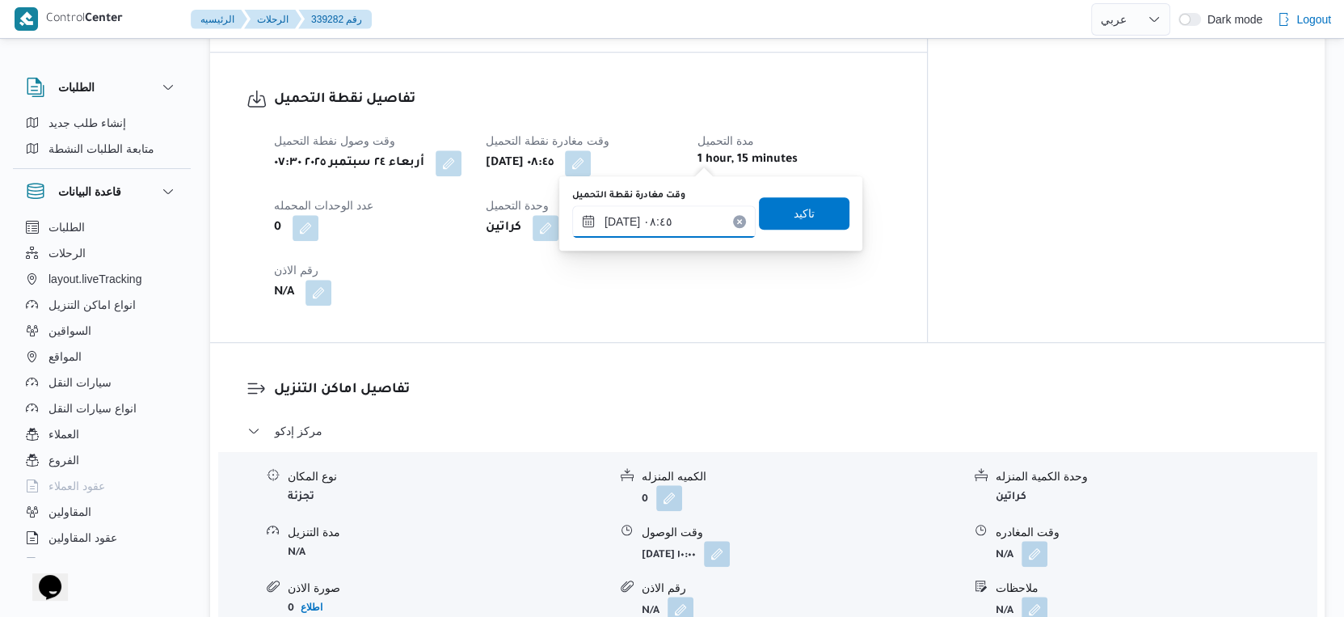
click at [685, 220] on input "٢٤/٠٩/٢٠٢٥ ٠٨:٤٥" at bounding box center [663, 221] width 183 height 32
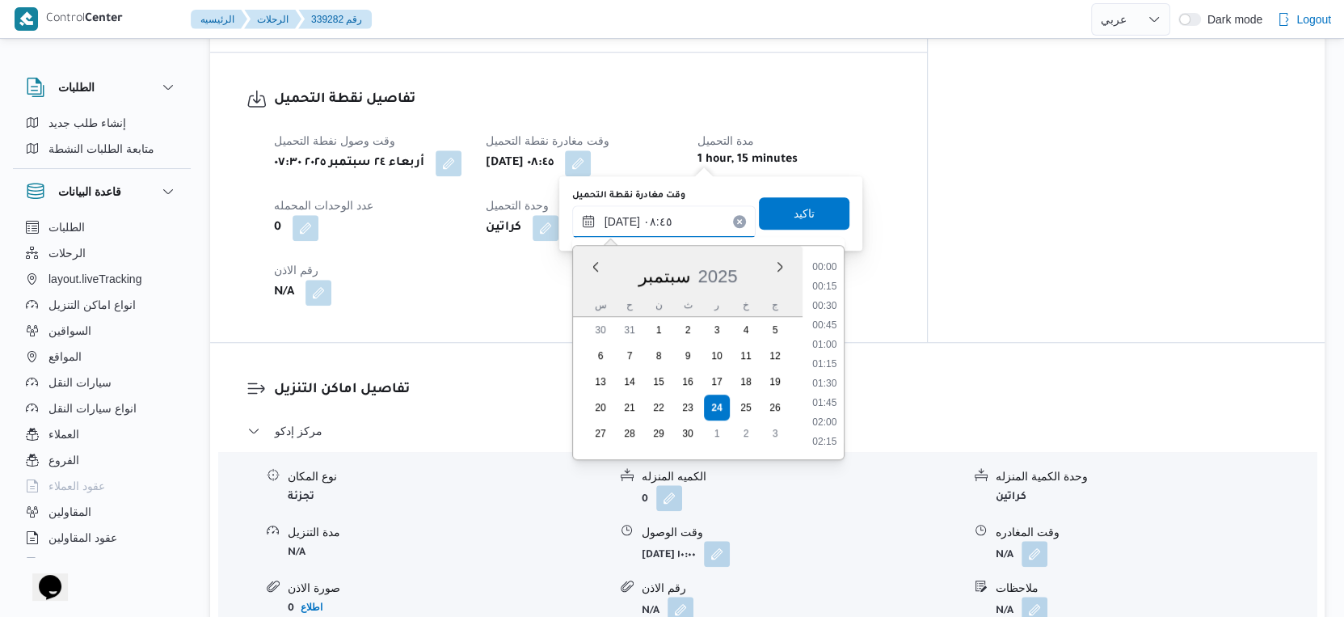
scroll to position [580, 0]
click at [818, 342] on li "08:30" at bounding box center [824, 346] width 37 height 16
type input "٢٤/٠٩/٢٠٢٥ ٠٨:٣٠"
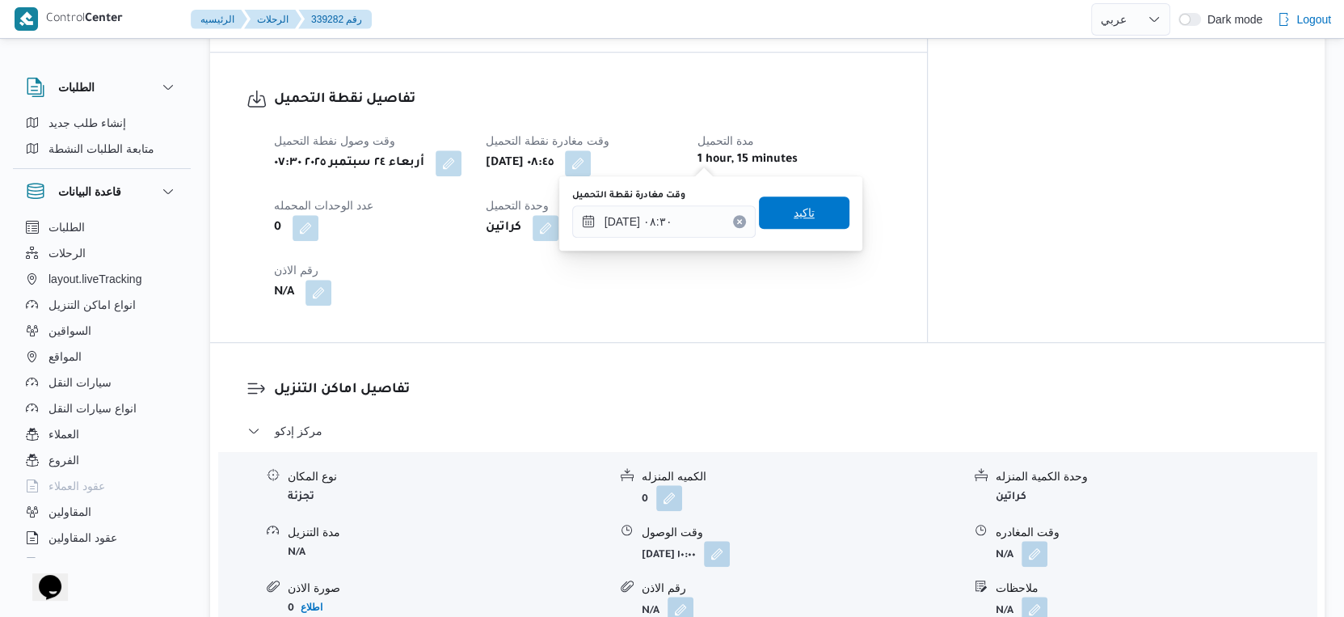
click at [811, 217] on span "تاكيد" at bounding box center [804, 212] width 91 height 32
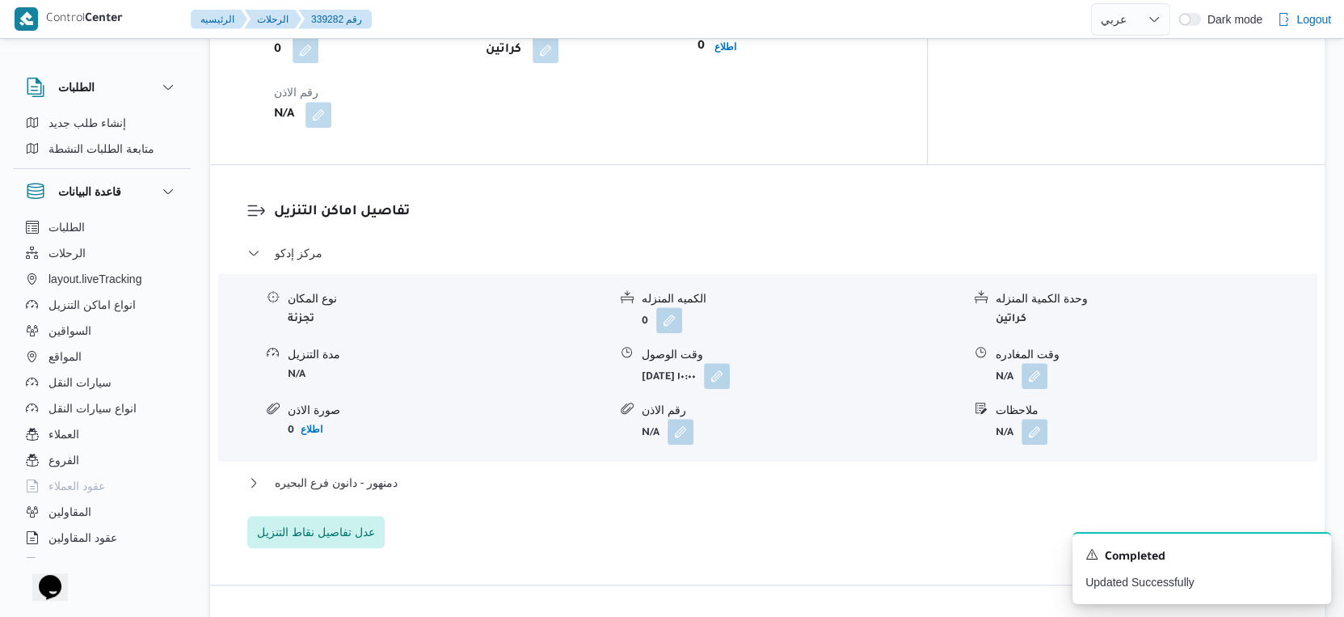
scroll to position [1229, 0]
click at [436, 473] on button "دمنهور - دانون فرع البحيره" at bounding box center [767, 480] width 1041 height 19
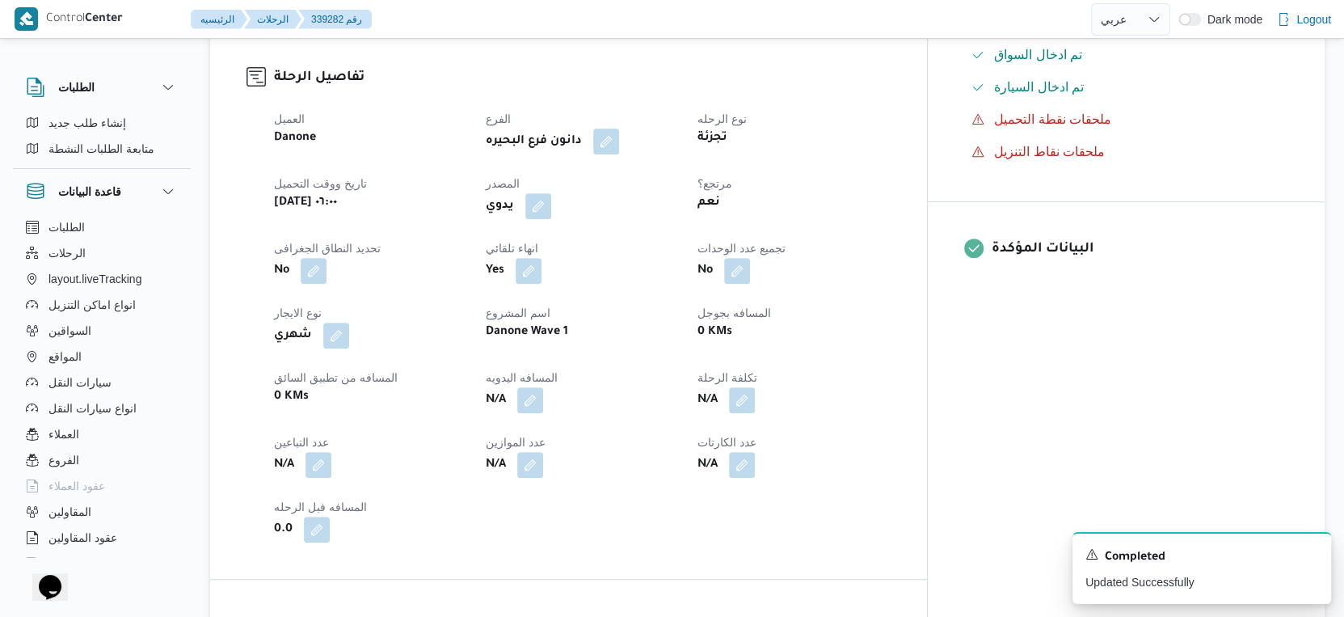
scroll to position [511, 0]
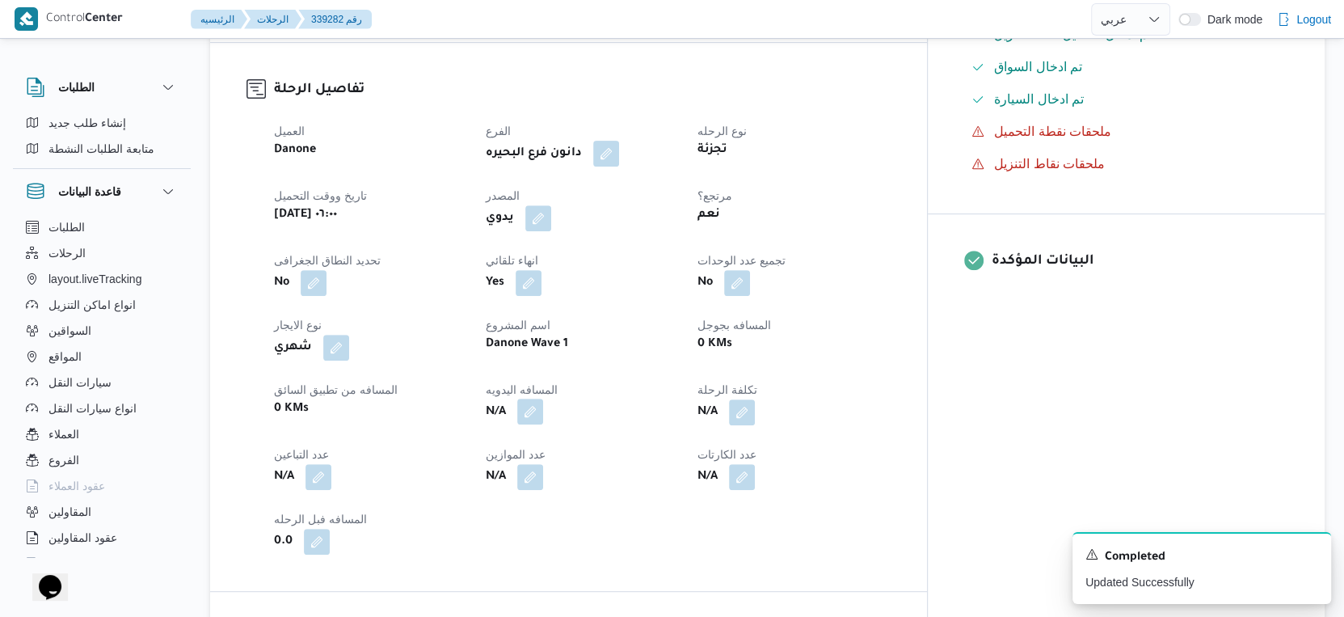
click at [543, 404] on button "button" at bounding box center [530, 411] width 26 height 26
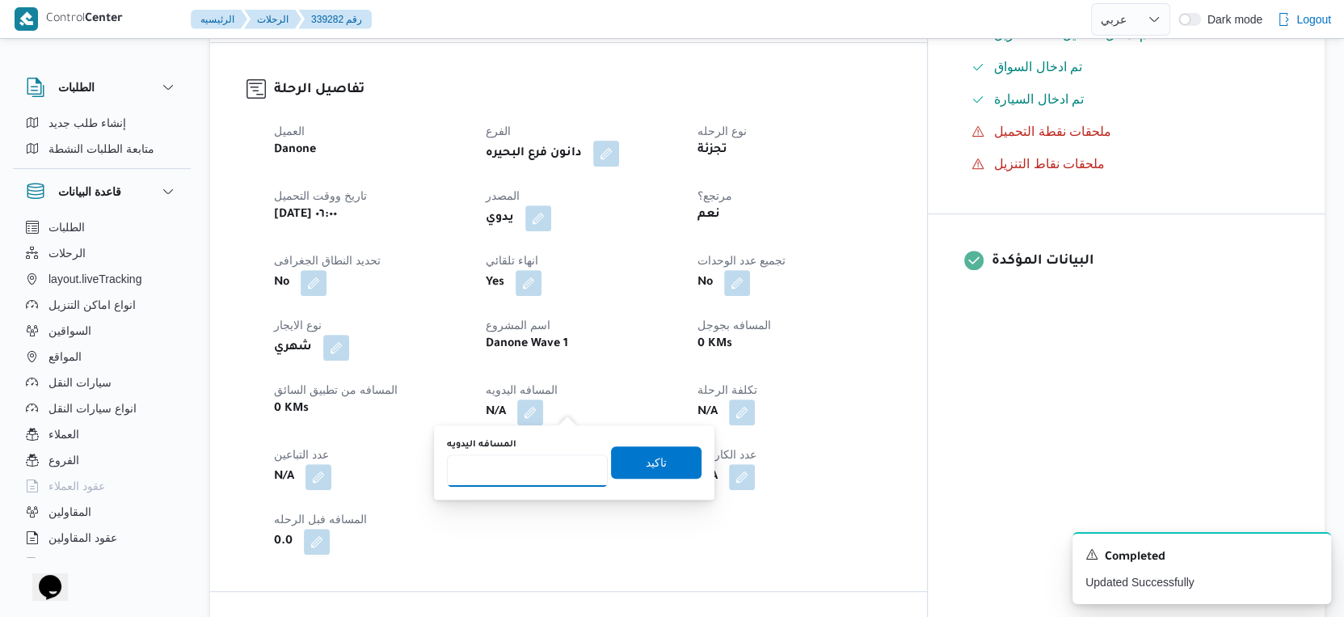
click at [531, 467] on input "المسافه اليدويه" at bounding box center [527, 470] width 161 height 32
type input "169"
click at [646, 465] on span "تاكيد" at bounding box center [656, 461] width 21 height 19
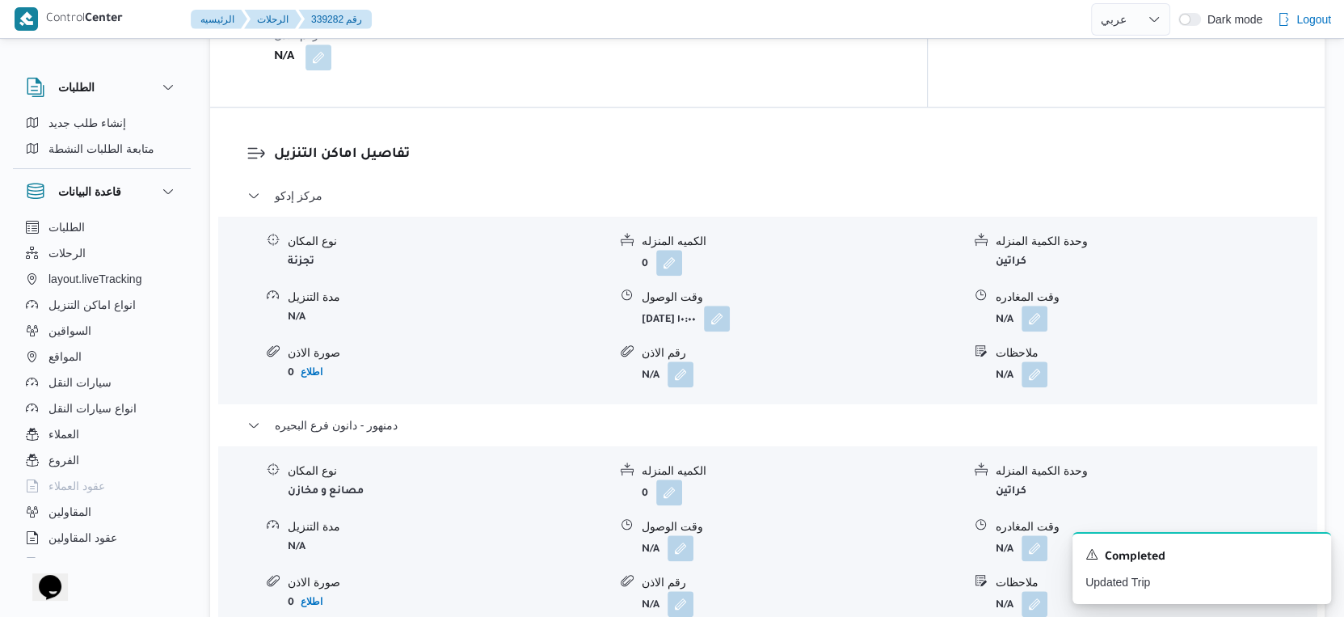
scroll to position [1436, 0]
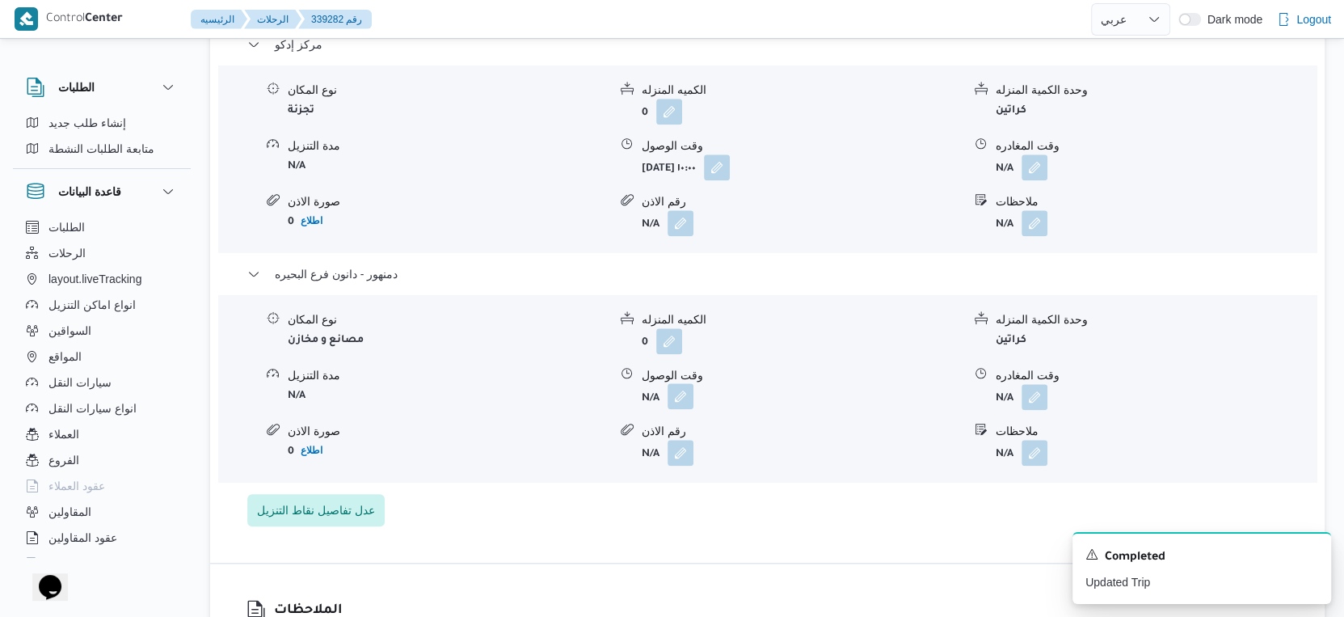
click at [671, 393] on button "button" at bounding box center [681, 396] width 26 height 26
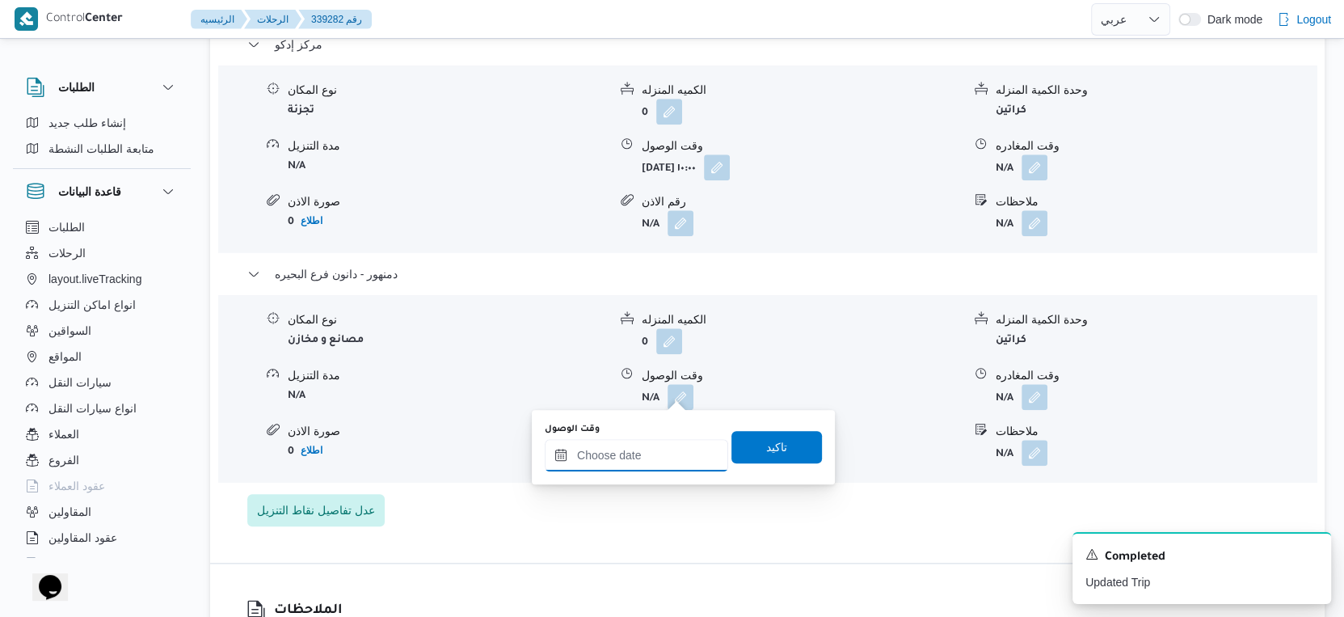
drag, startPoint x: 662, startPoint y: 400, endPoint x: 670, endPoint y: 441, distance: 41.2
click at [649, 454] on input "وقت الوصول" at bounding box center [636, 455] width 183 height 32
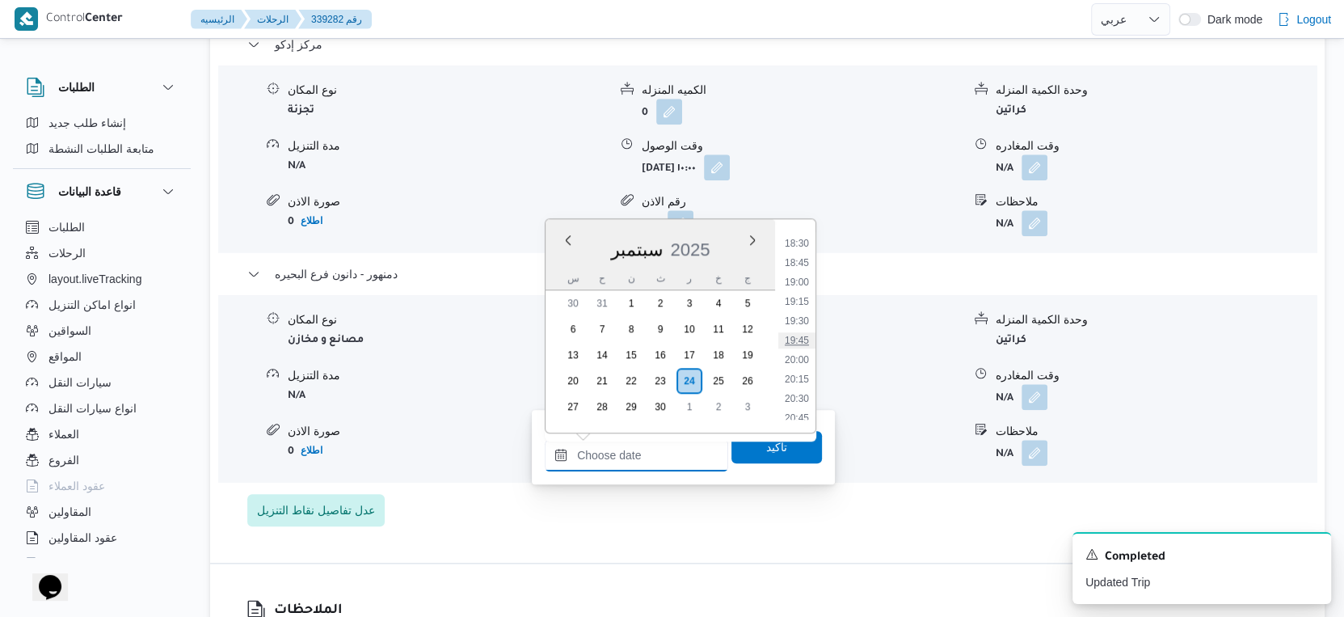
scroll to position [1163, 0]
click at [799, 234] on li "15:00" at bounding box center [796, 241] width 37 height 16
type input "٢٤/٠٩/٢٠٢٥ ١٥:٠٠"
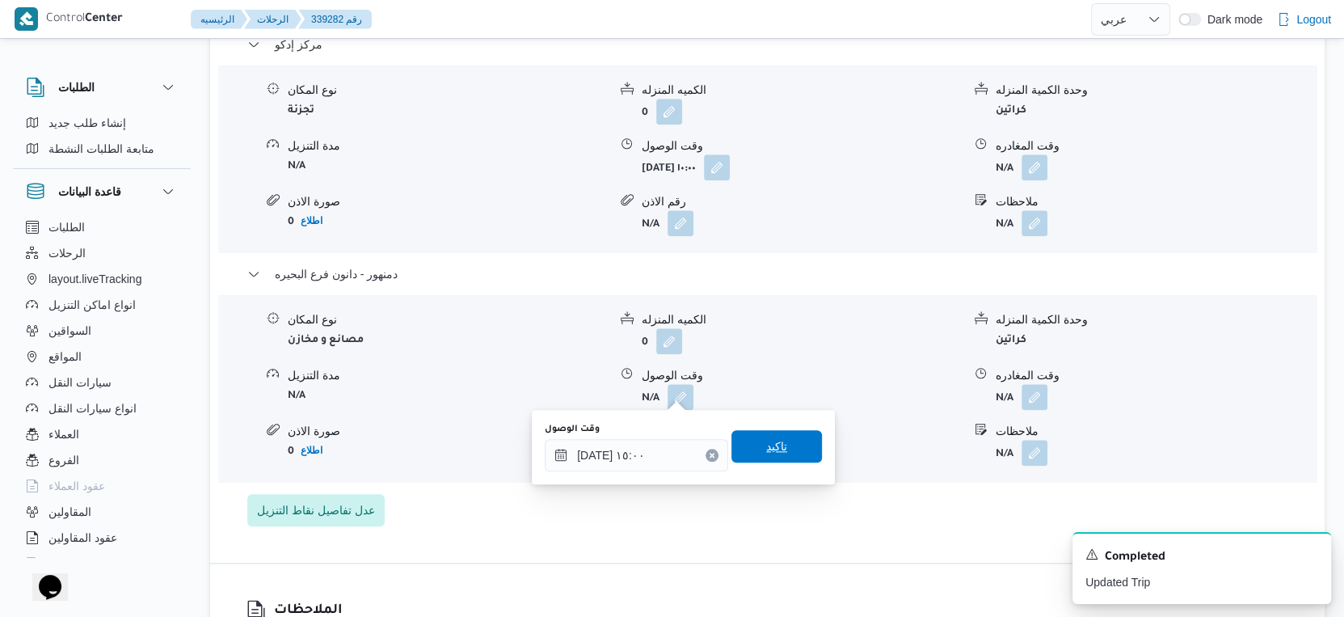
click at [778, 445] on span "تاكيد" at bounding box center [777, 446] width 91 height 32
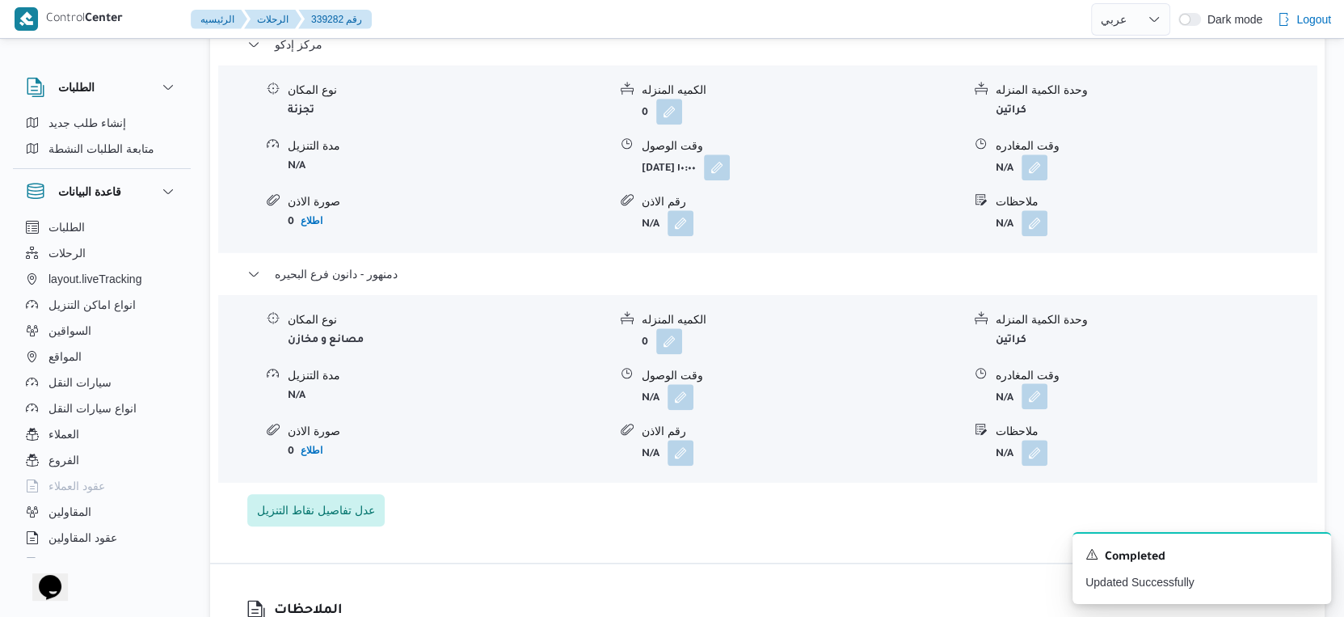
click at [1035, 390] on button "button" at bounding box center [1035, 396] width 26 height 26
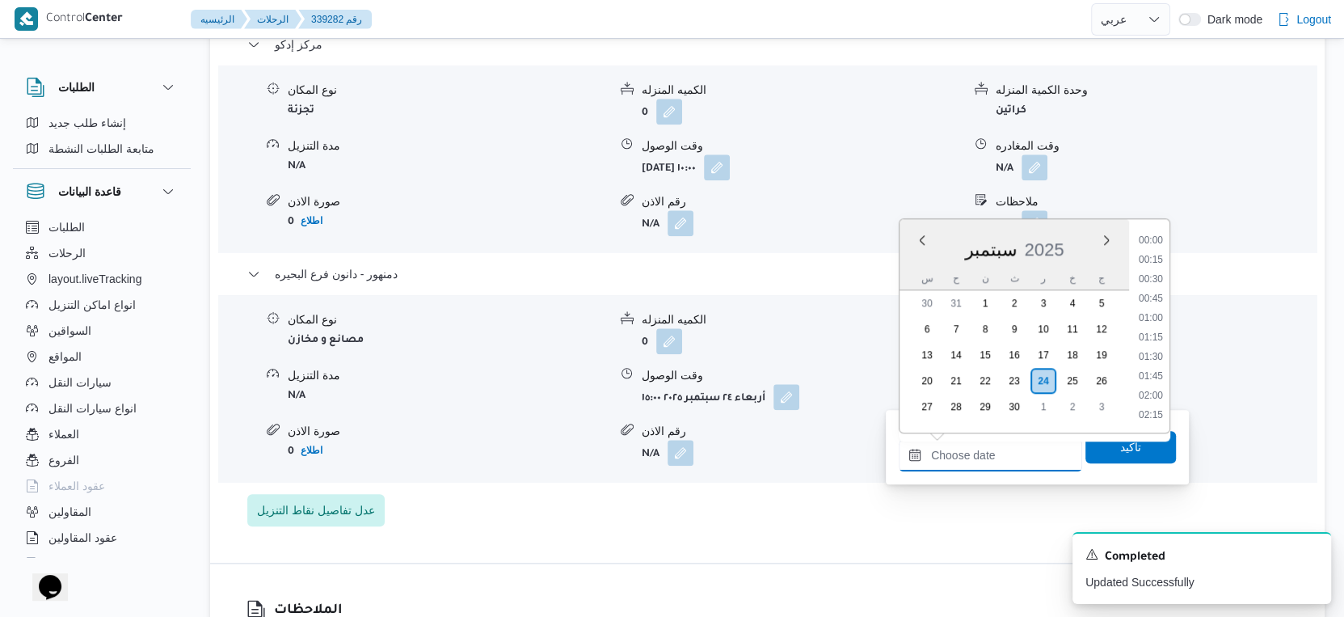
drag, startPoint x: 1003, startPoint y: 457, endPoint x: 1130, endPoint y: 347, distance: 167.9
click at [1003, 457] on input "وقت المغادره" at bounding box center [990, 455] width 183 height 32
click at [1149, 254] on li "15:15" at bounding box center [1150, 260] width 37 height 16
type input "٢٤/٠٩/٢٠٢٥ ١٥:١٥"
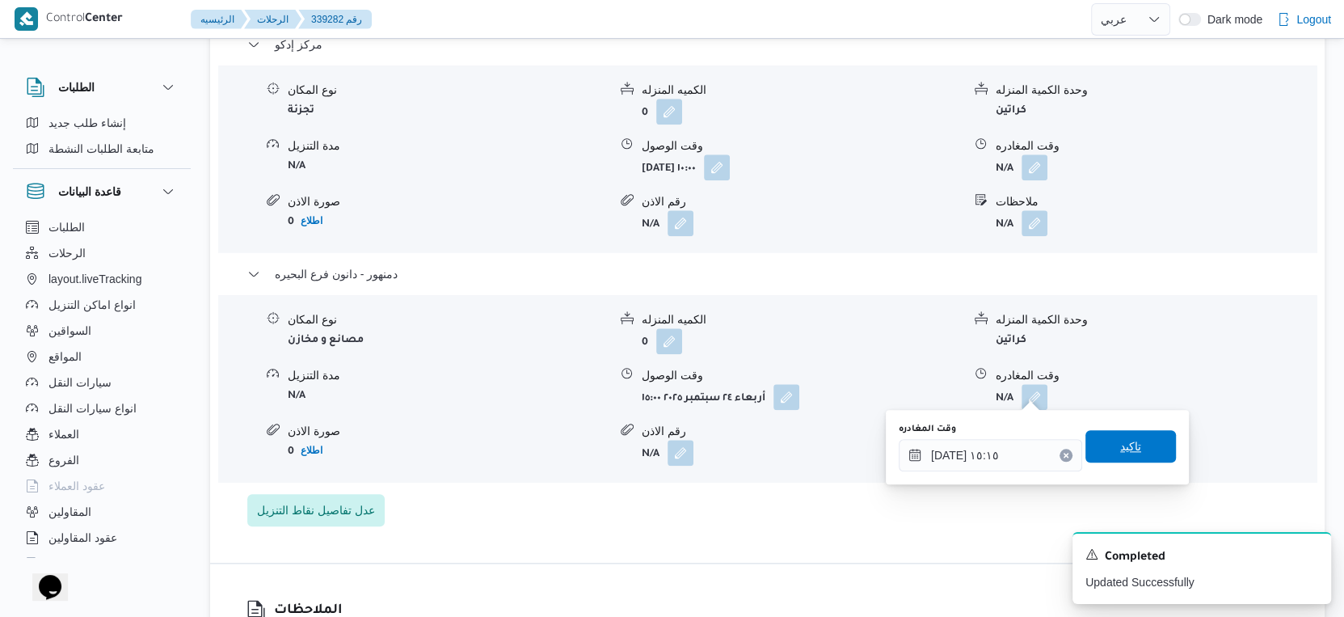
click at [1143, 458] on span "تاكيد" at bounding box center [1131, 446] width 91 height 32
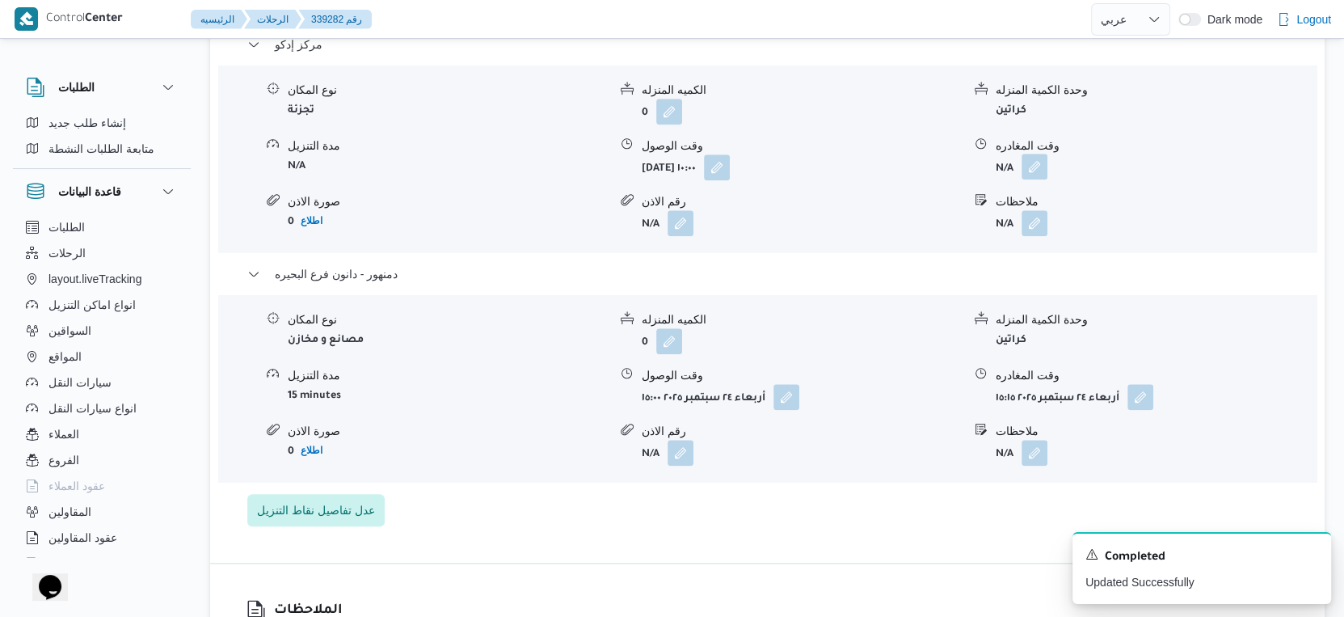
click at [1032, 158] on button "button" at bounding box center [1035, 167] width 26 height 26
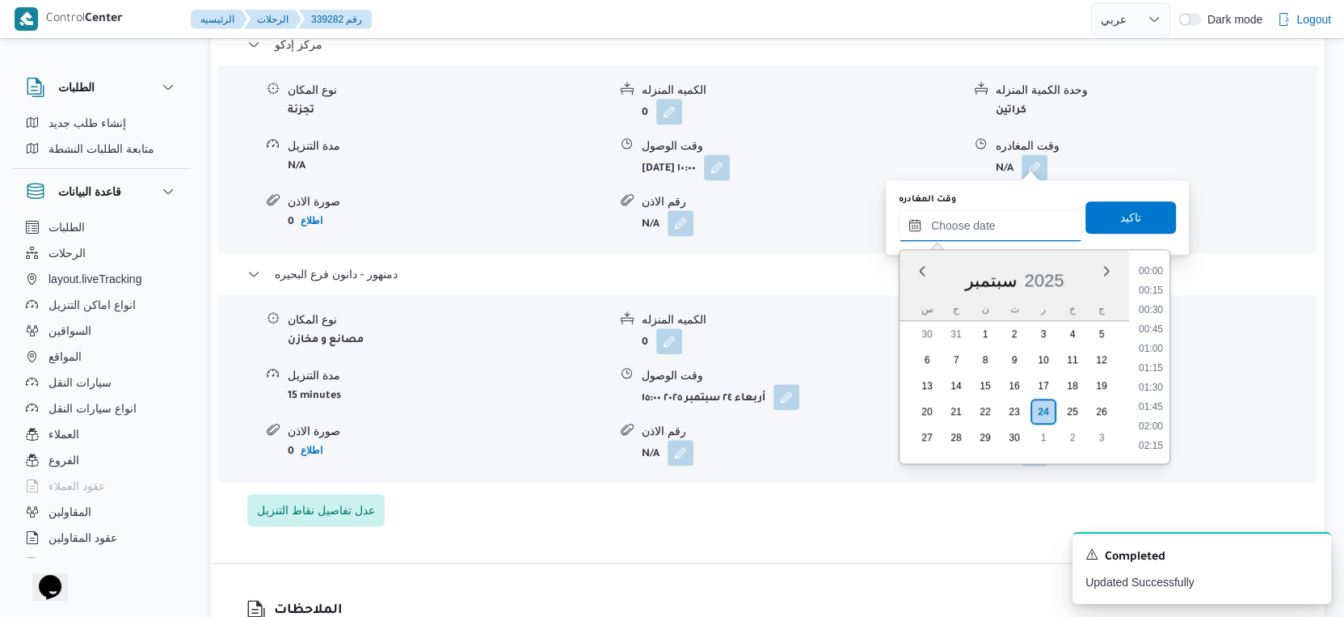
drag, startPoint x: 991, startPoint y: 234, endPoint x: 1014, endPoint y: 239, distance: 23.9
click at [991, 234] on input "وقت المغادره" at bounding box center [990, 225] width 183 height 32
click at [1153, 280] on li "14:00" at bounding box center [1150, 284] width 37 height 16
type input "[DATE] ١٤:٠٠"
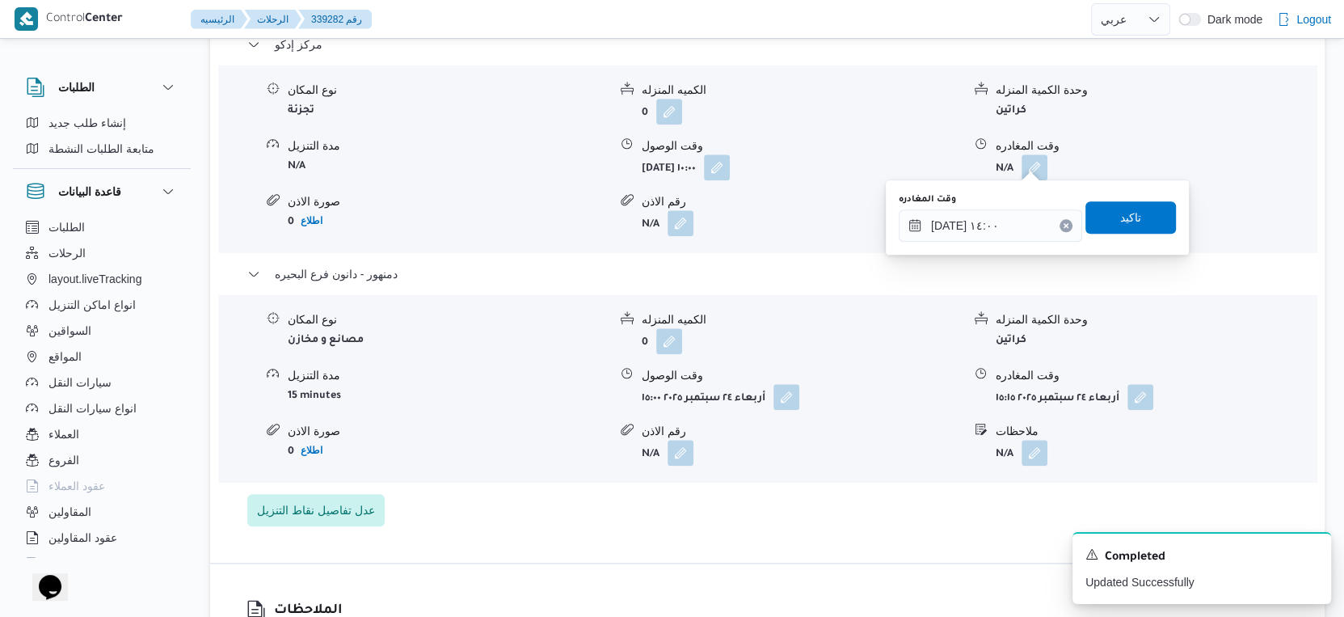
drag, startPoint x: 1130, startPoint y: 199, endPoint x: 1121, endPoint y: 216, distance: 19.2
click at [1129, 199] on div "وقت المغادره ٢٤/٠٩/٢٠٢٥ ١٤:٠٠ تاكيد" at bounding box center [1037, 218] width 280 height 52
click at [1121, 216] on span "تاكيد" at bounding box center [1130, 216] width 21 height 19
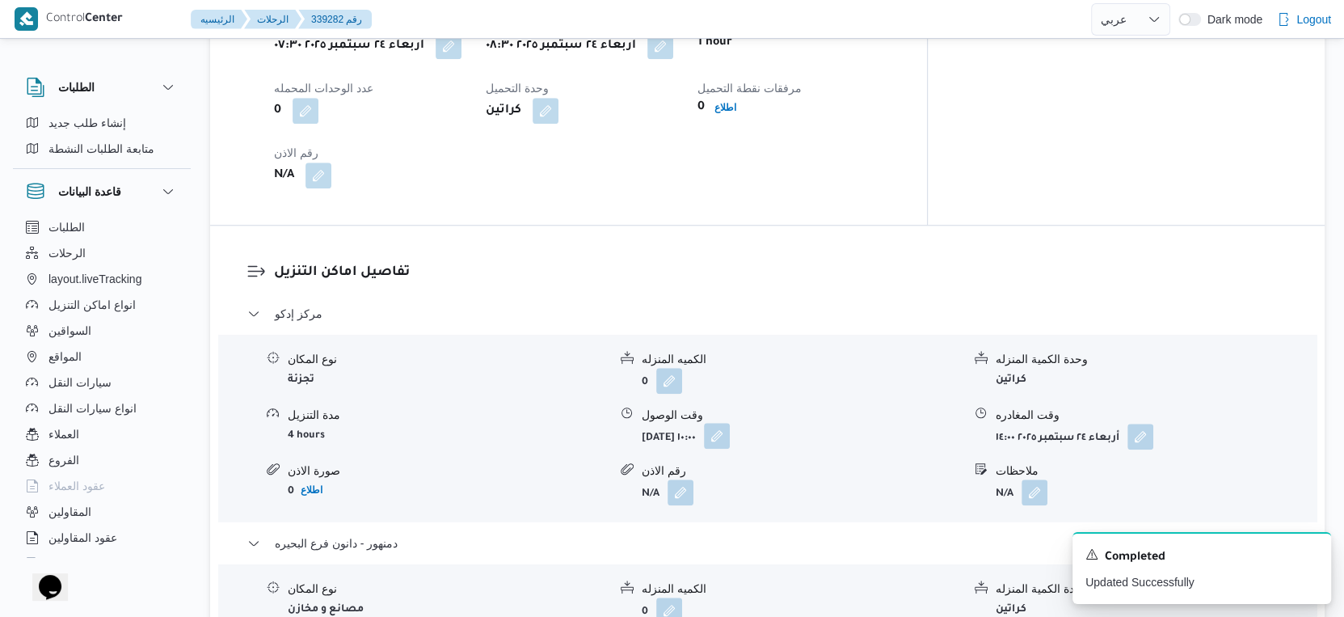
scroll to position [1167, 0]
click at [730, 430] on button "button" at bounding box center [717, 436] width 26 height 26
click at [766, 304] on button "مركز إدكو" at bounding box center [767, 313] width 1041 height 19
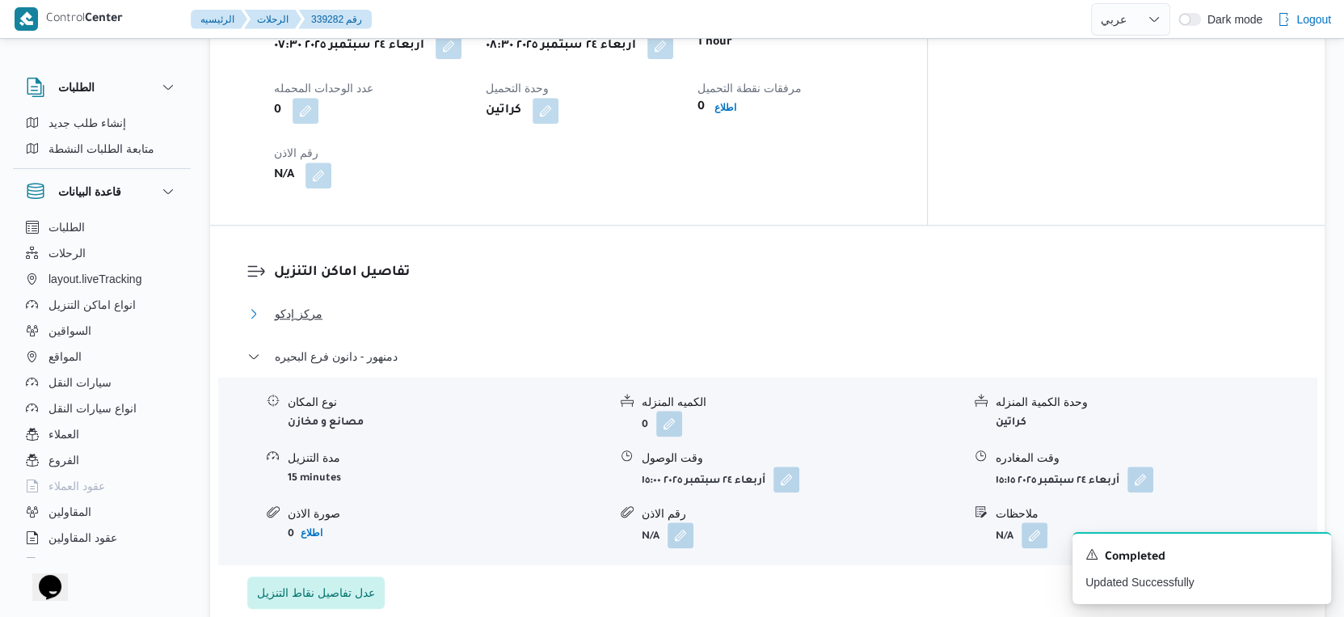
click at [766, 304] on button "مركز إدكو" at bounding box center [767, 313] width 1041 height 19
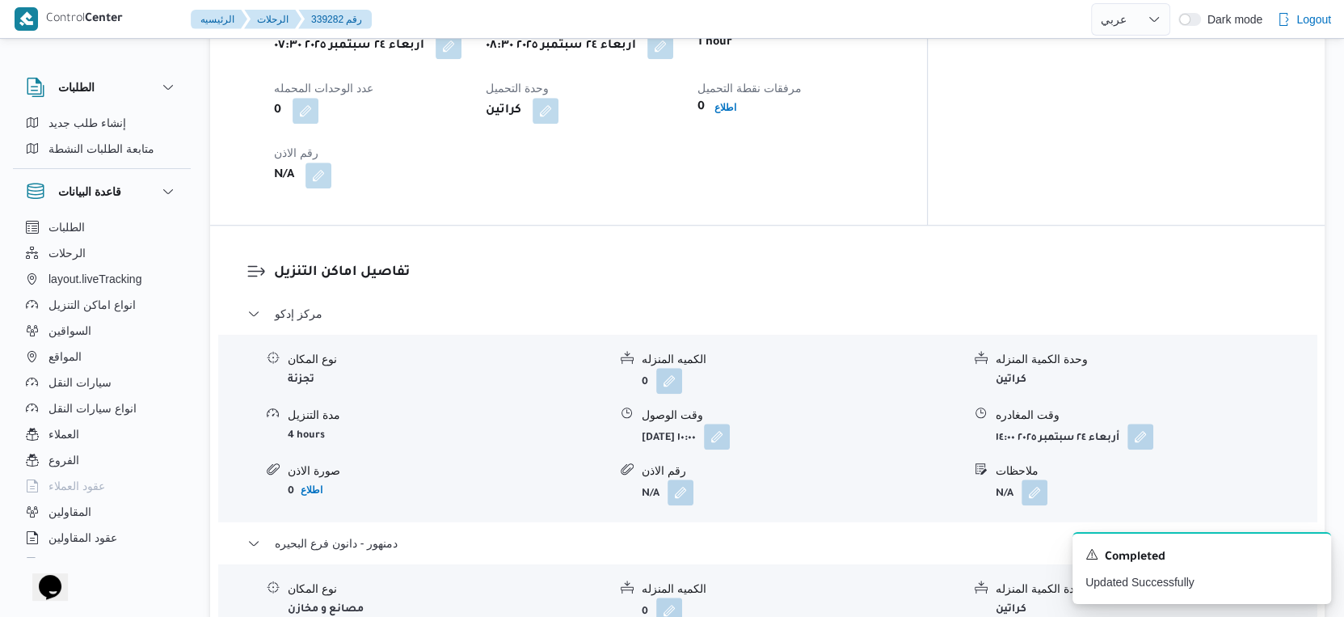
click at [773, 245] on div "تفاصيل اماكن التنزيل مركز إدكو نوع المكان تجزئة الكميه المنزله 0 وحدة الكمية ال…" at bounding box center [767, 529] width 1115 height 606
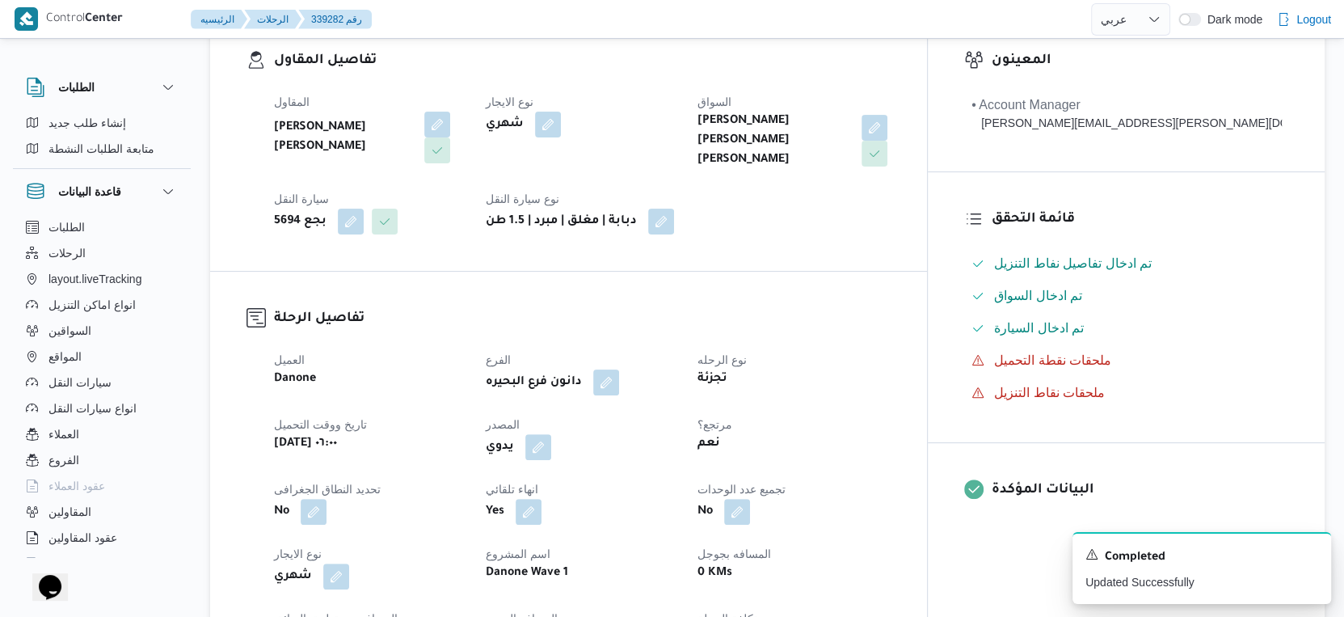
scroll to position [0, 0]
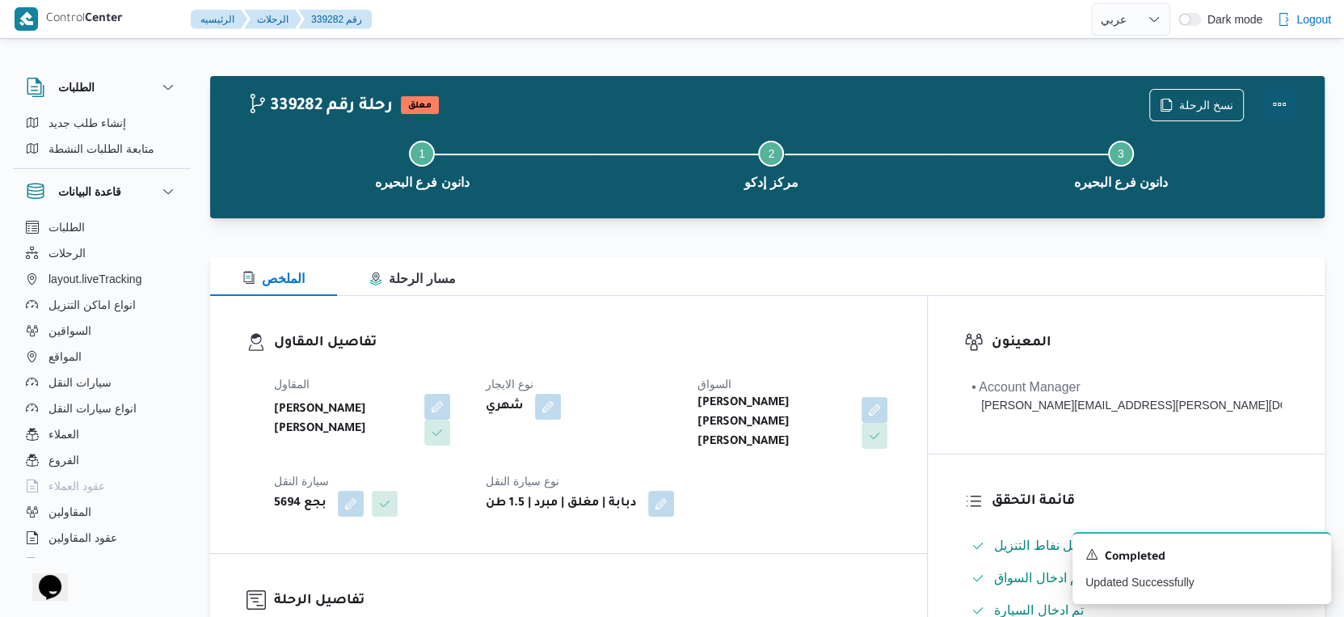
click at [1284, 101] on button "Actions" at bounding box center [1279, 104] width 32 height 32
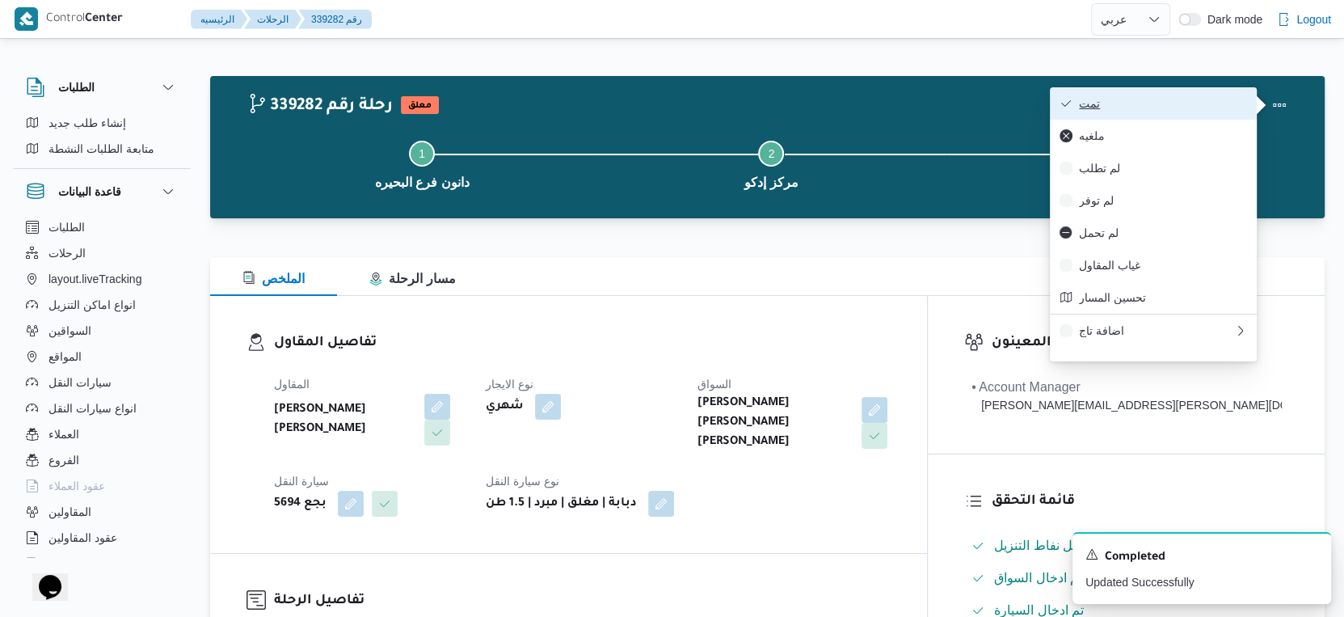
click at [1169, 95] on button "تمت" at bounding box center [1153, 103] width 207 height 32
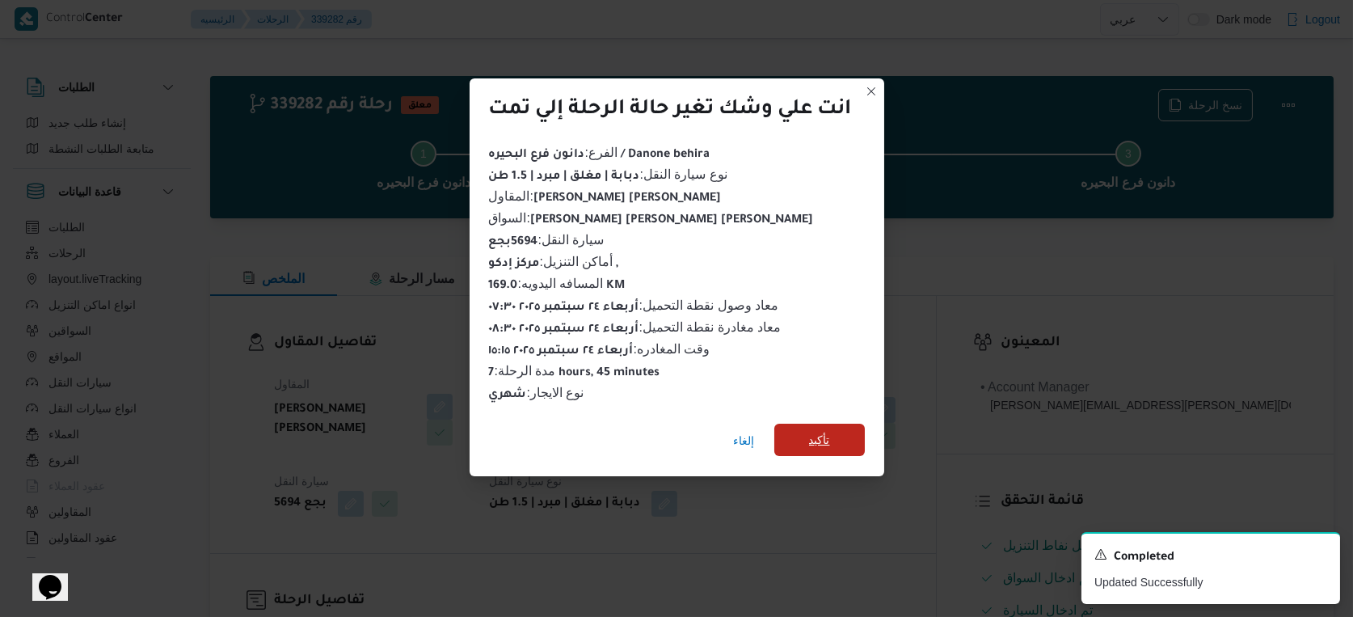
click at [803, 436] on span "تأكيد" at bounding box center [819, 440] width 91 height 32
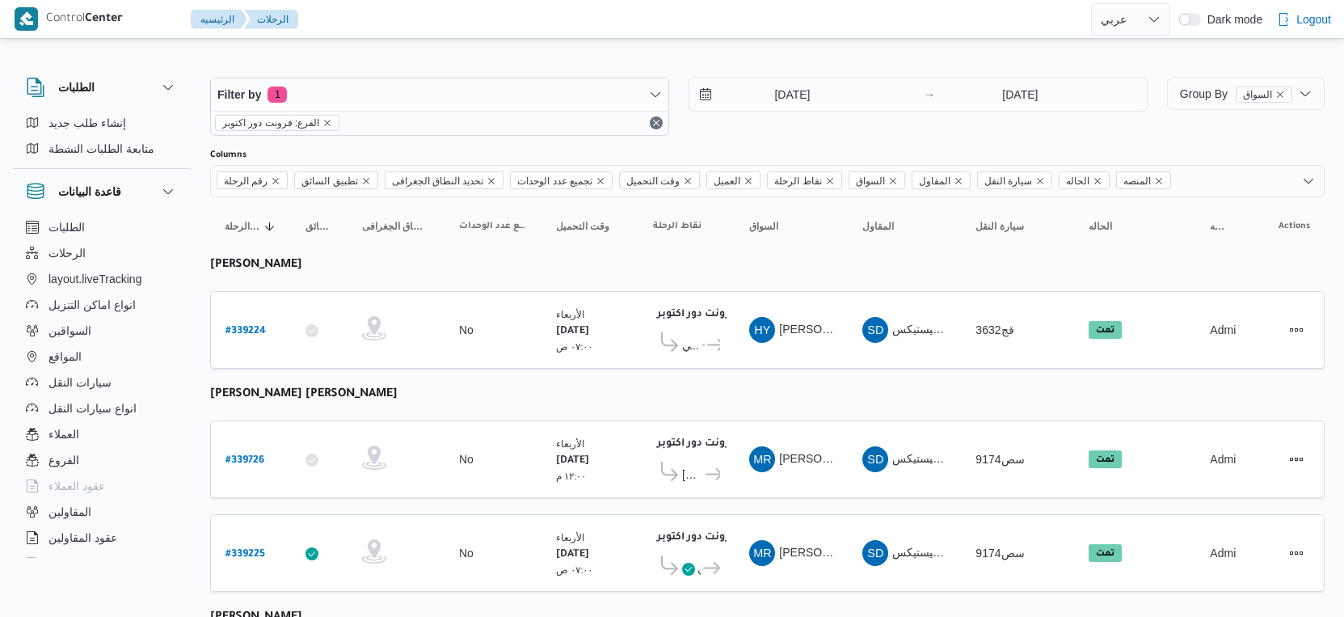
select select "ar"
click at [703, 339] on icon at bounding box center [710, 345] width 17 height 12
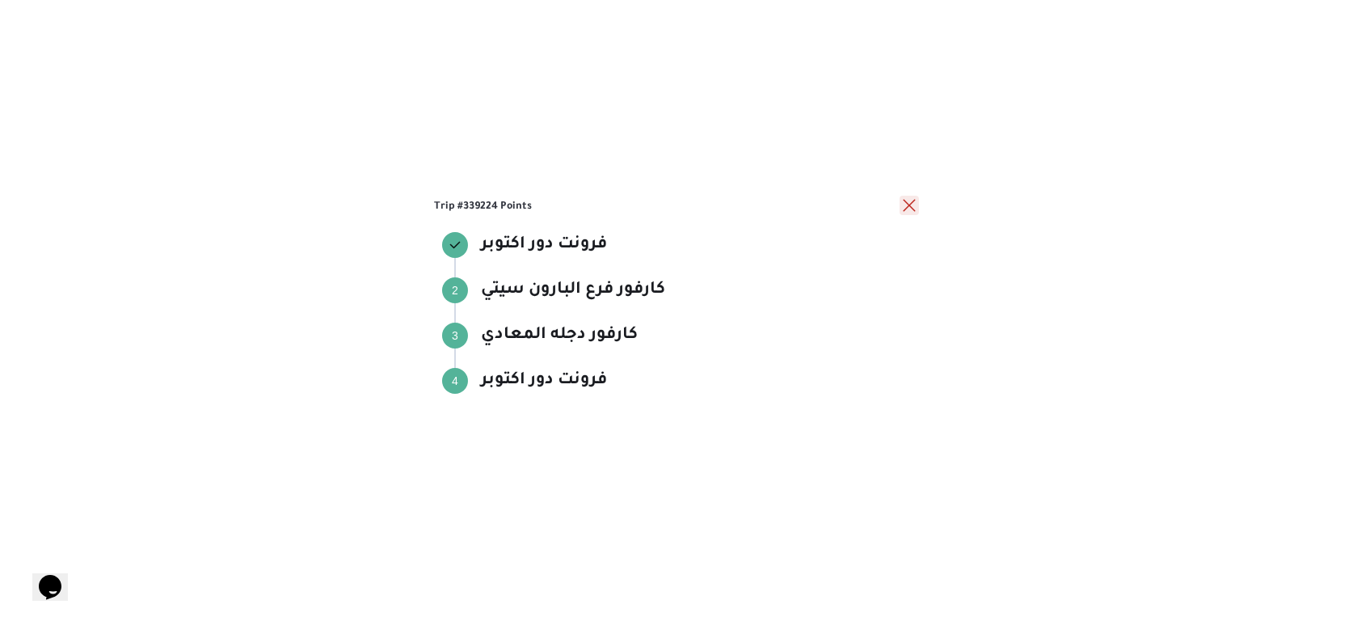
click at [912, 207] on button "close" at bounding box center [909, 205] width 19 height 19
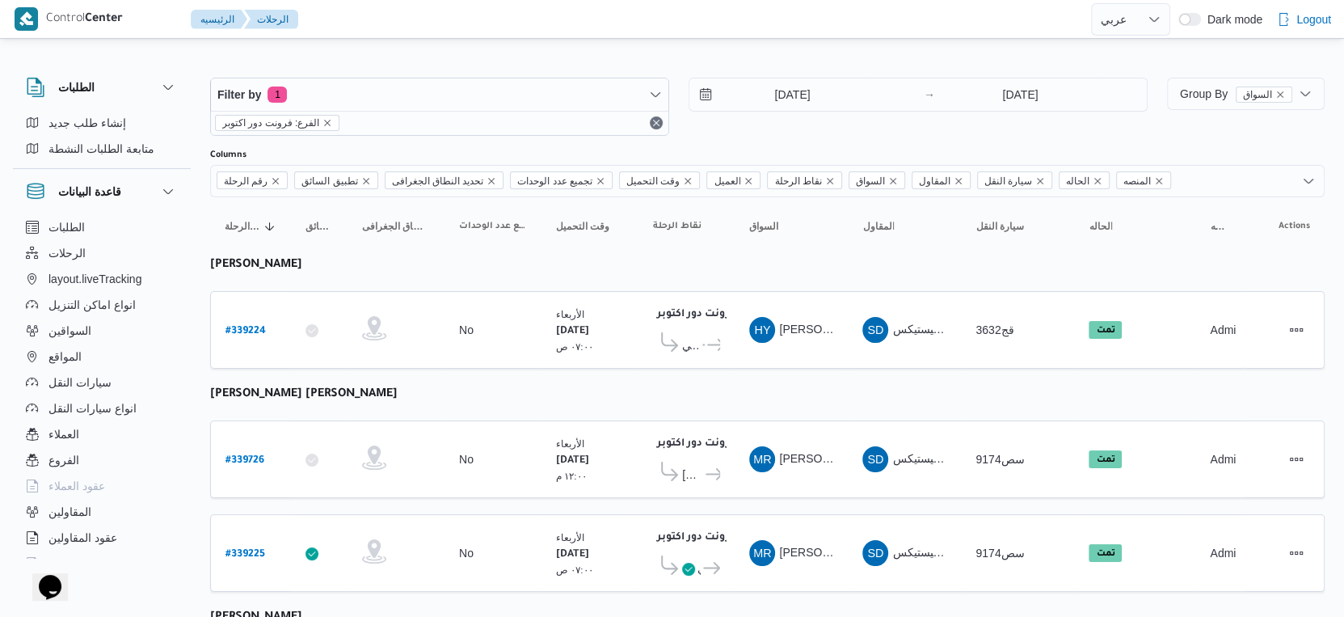
scroll to position [147, 0]
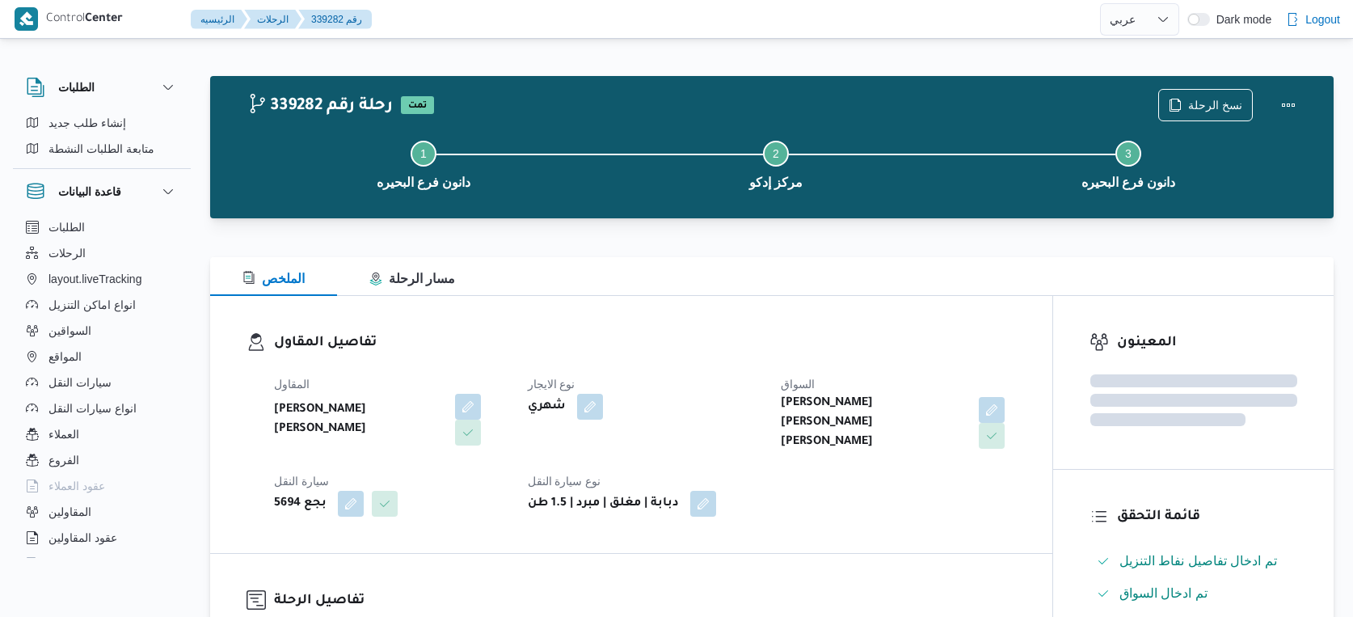
select select "ar"
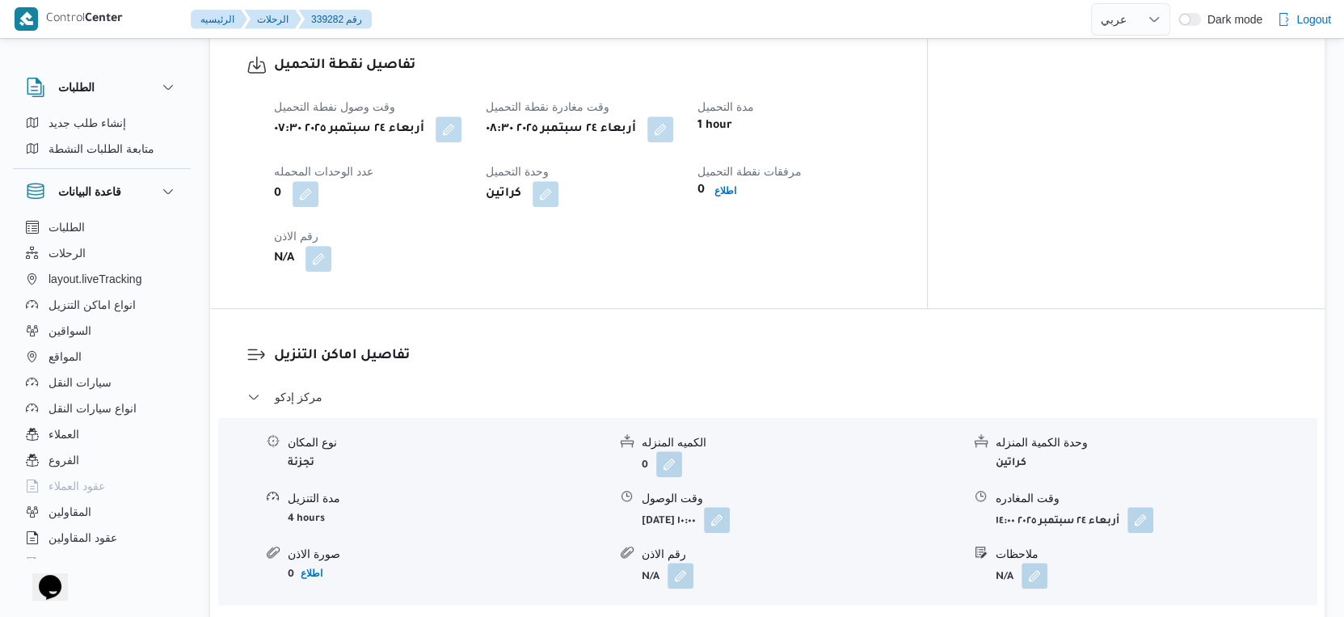
scroll to position [1257, 0]
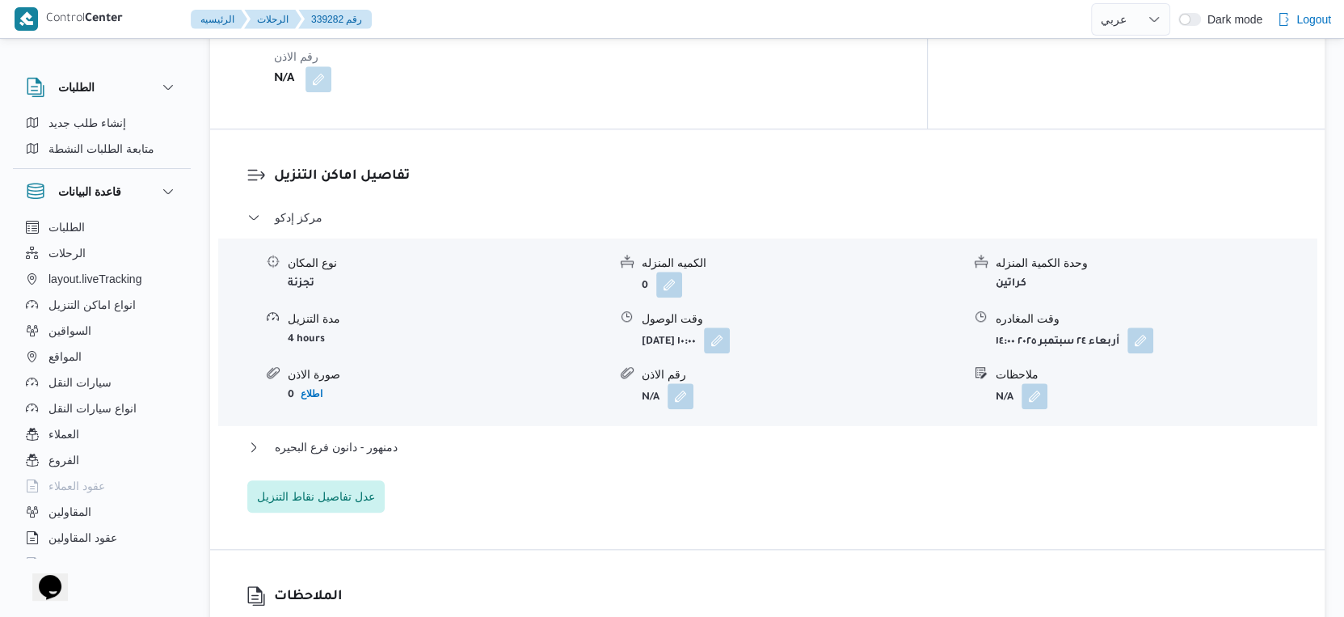
click at [427, 450] on div "دمنهور - دانون فرع البحيره" at bounding box center [767, 452] width 1041 height 31
click at [449, 422] on div "مركز إدكو نوع المكان تجزئة الكميه المنزله 0 وحدة الكمية المنزله كراتين مدة التن…" at bounding box center [767, 360] width 1041 height 305
click at [447, 449] on button "دمنهور - دانون فرع البحيره" at bounding box center [767, 446] width 1041 height 19
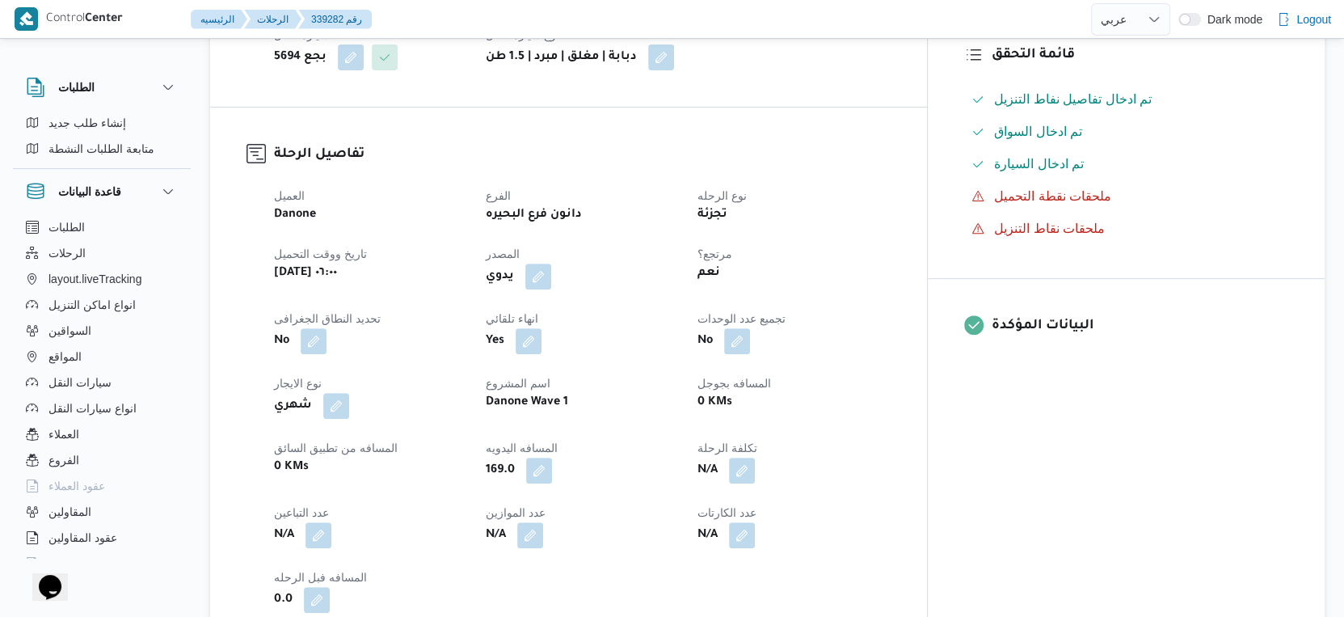
scroll to position [449, 0]
select select "ar"
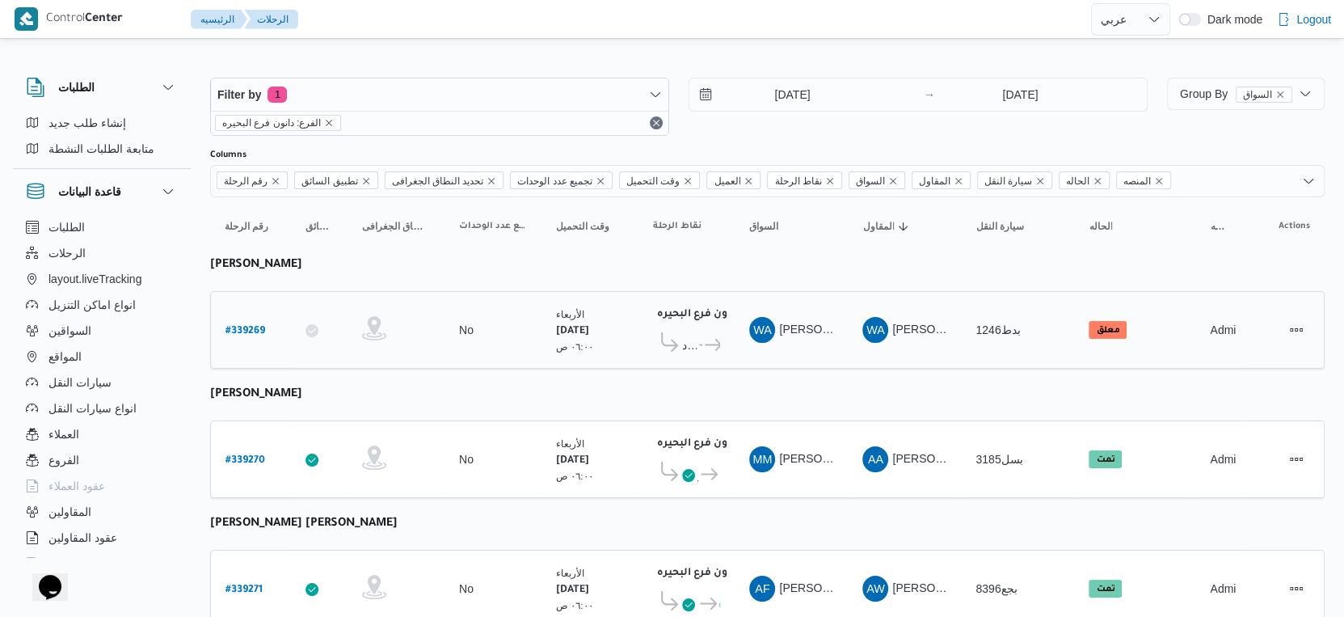
click at [259, 326] on b "# 339269" at bounding box center [246, 331] width 40 height 11
select select "ar"
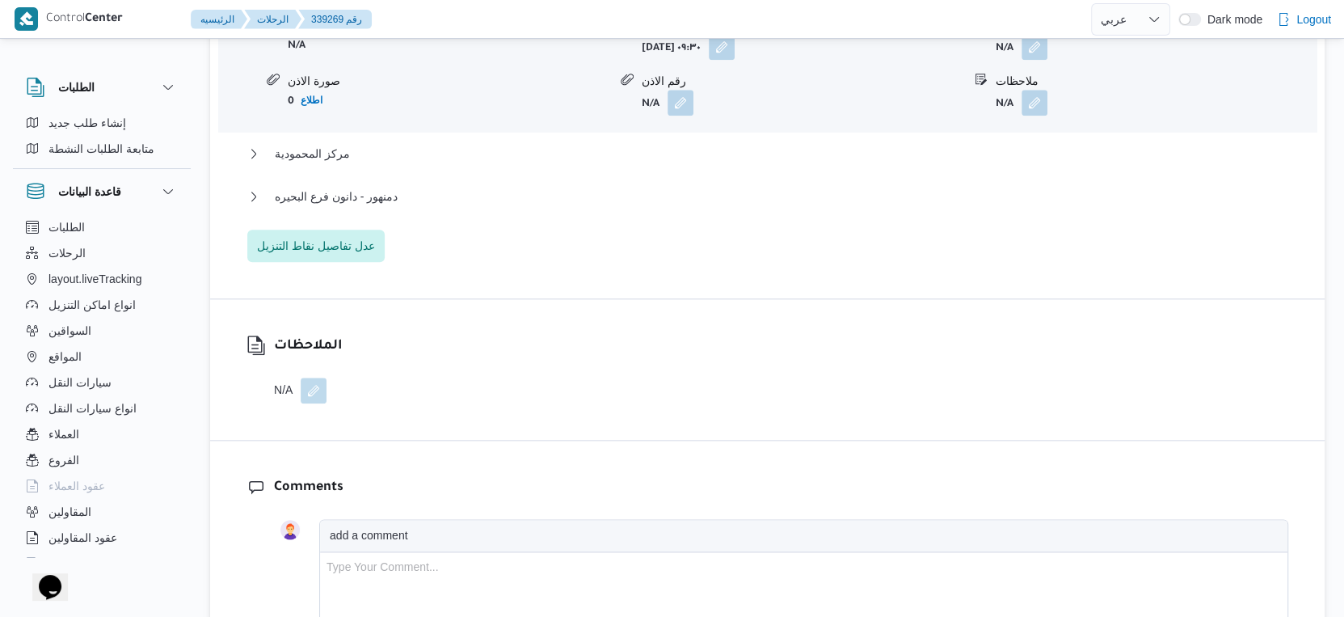
scroll to position [1527, 0]
click at [422, 184] on button "دمنهور - دانون فرع البحيره" at bounding box center [767, 193] width 1041 height 19
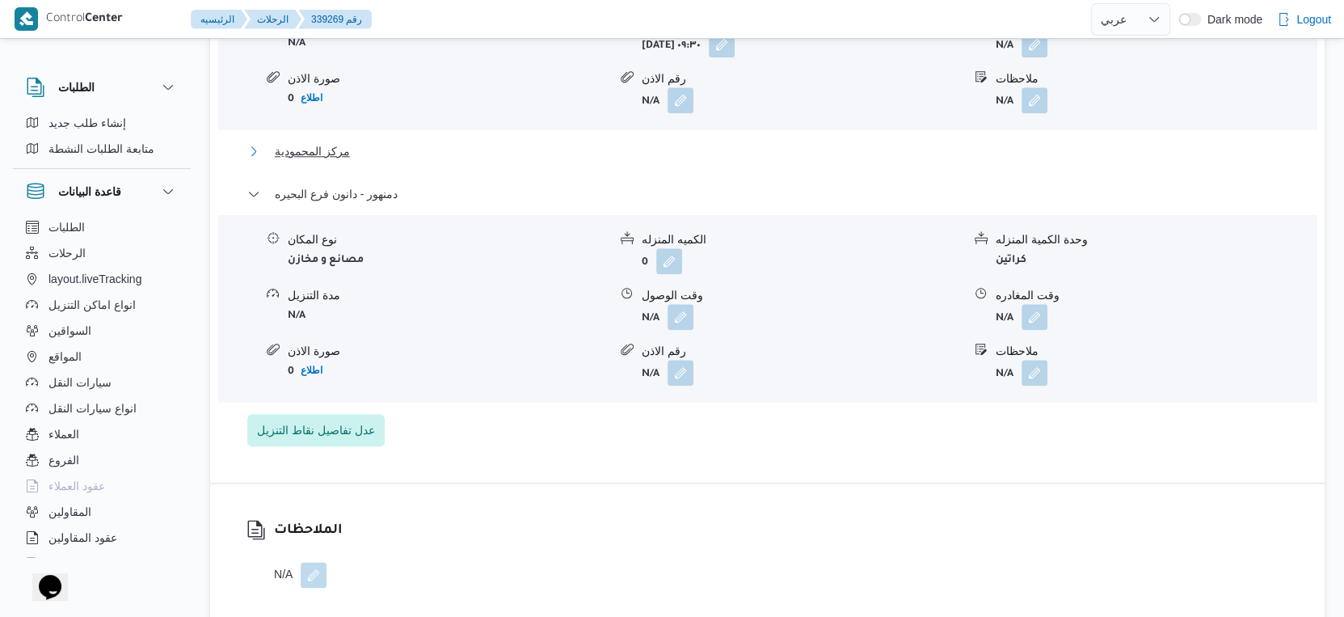
click at [373, 144] on button "مركز المحمودية" at bounding box center [767, 150] width 1041 height 19
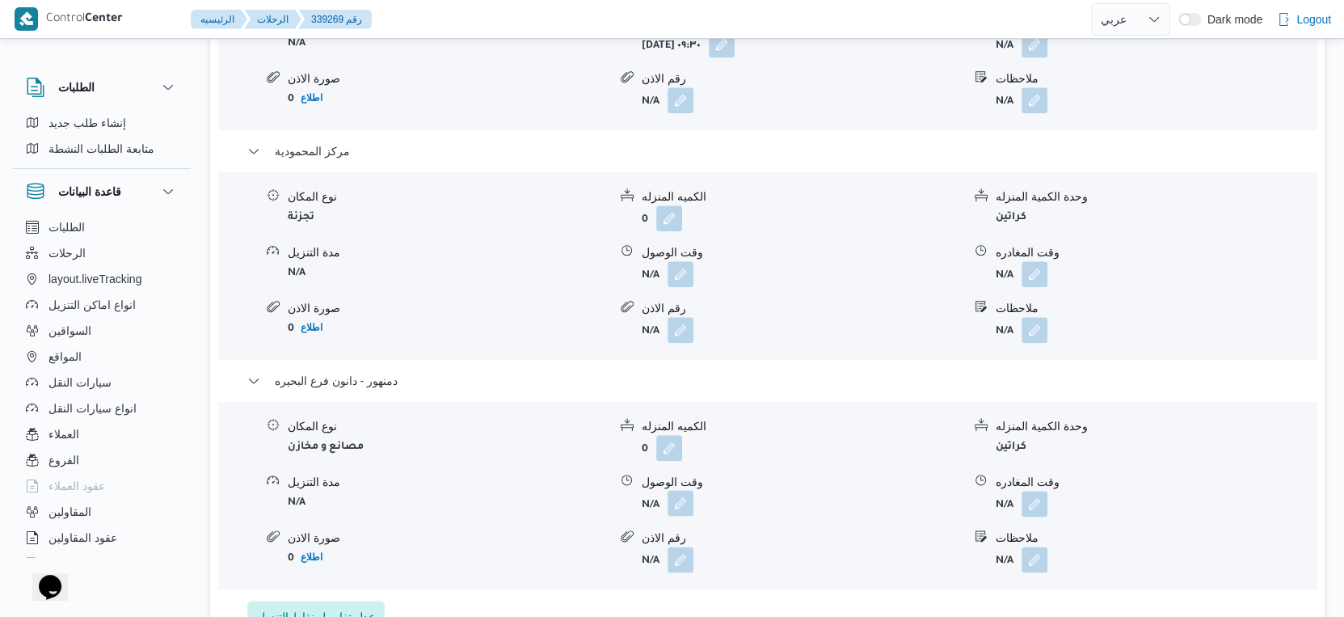
click at [679, 507] on button "button" at bounding box center [681, 503] width 26 height 26
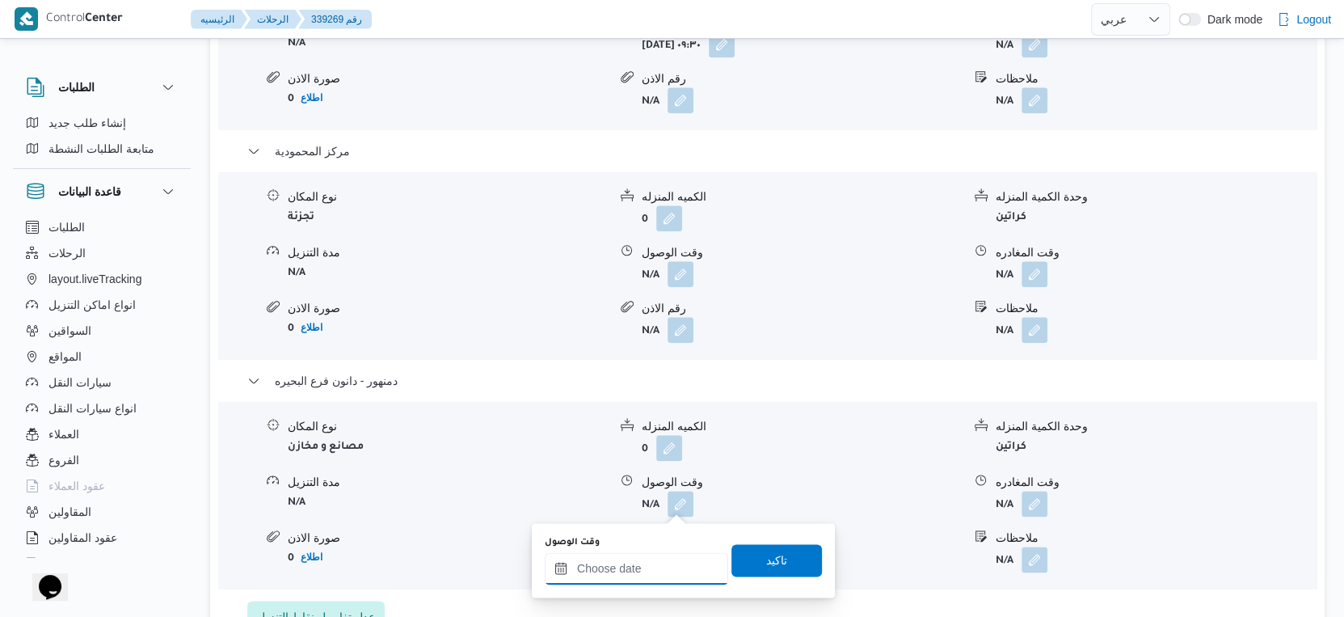
click at [647, 561] on input "وقت الوصول" at bounding box center [636, 568] width 183 height 32
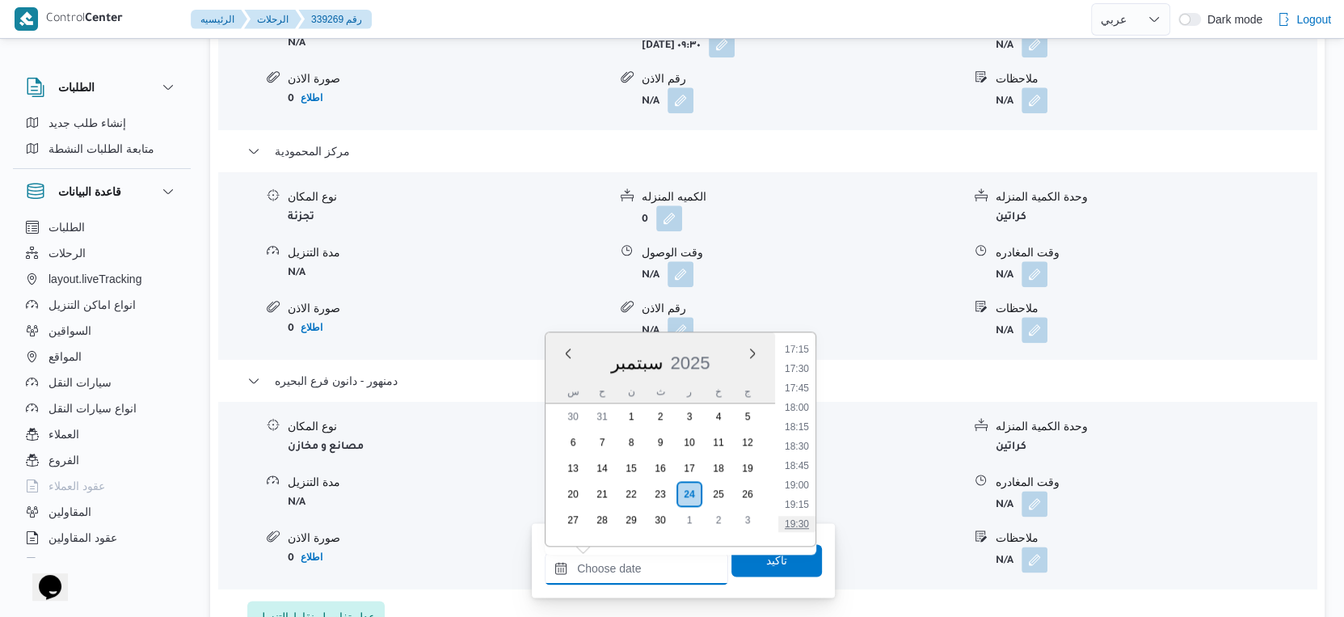
scroll to position [1253, 0]
click at [799, 392] on li "16:45" at bounding box center [796, 400] width 37 height 16
type input "٢٤/٠٩/٢٠٢٥ ١٦:٤٥"
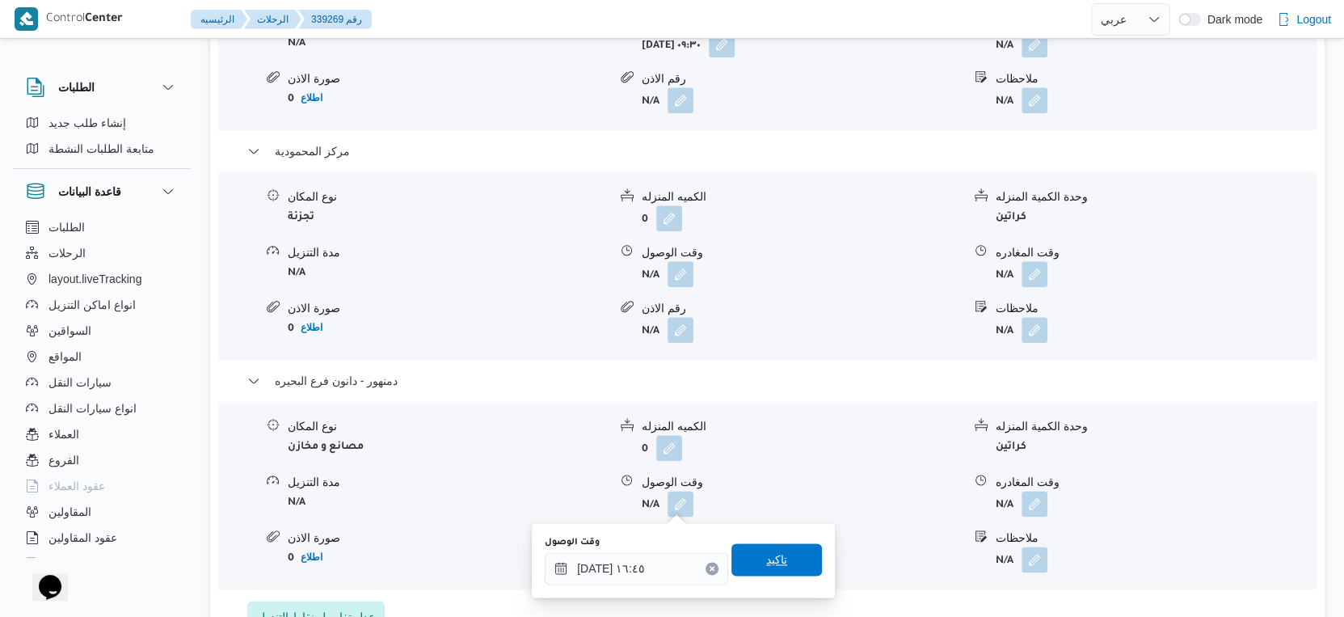
click at [779, 549] on span "تاكيد" at bounding box center [777, 559] width 91 height 32
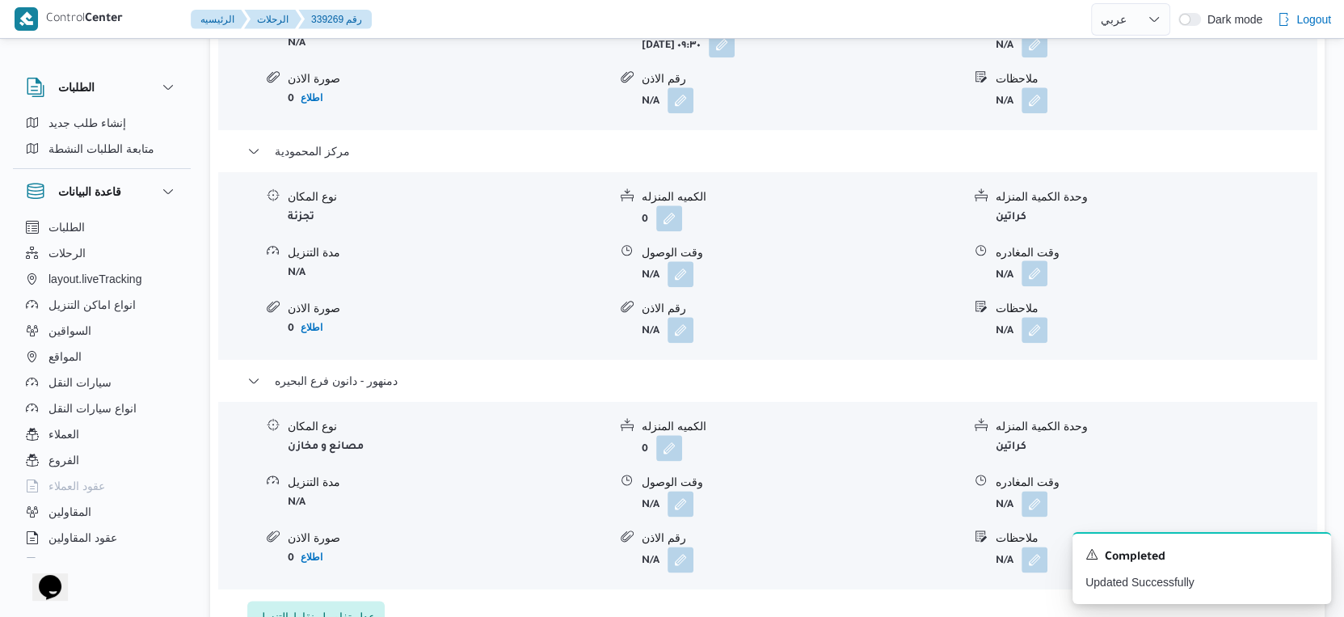
click at [1031, 272] on button "button" at bounding box center [1035, 273] width 26 height 26
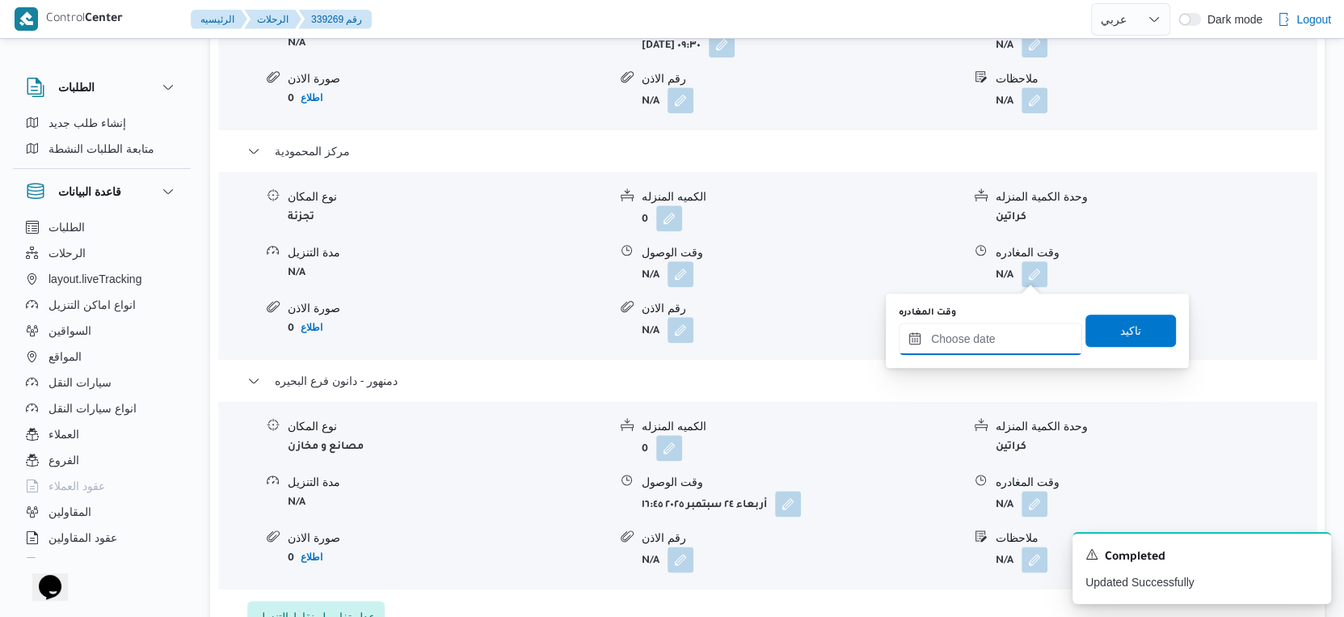
drag, startPoint x: 1027, startPoint y: 284, endPoint x: 1060, endPoint y: 349, distance: 73.4
click at [1014, 334] on input "وقت المغادره" at bounding box center [990, 339] width 183 height 32
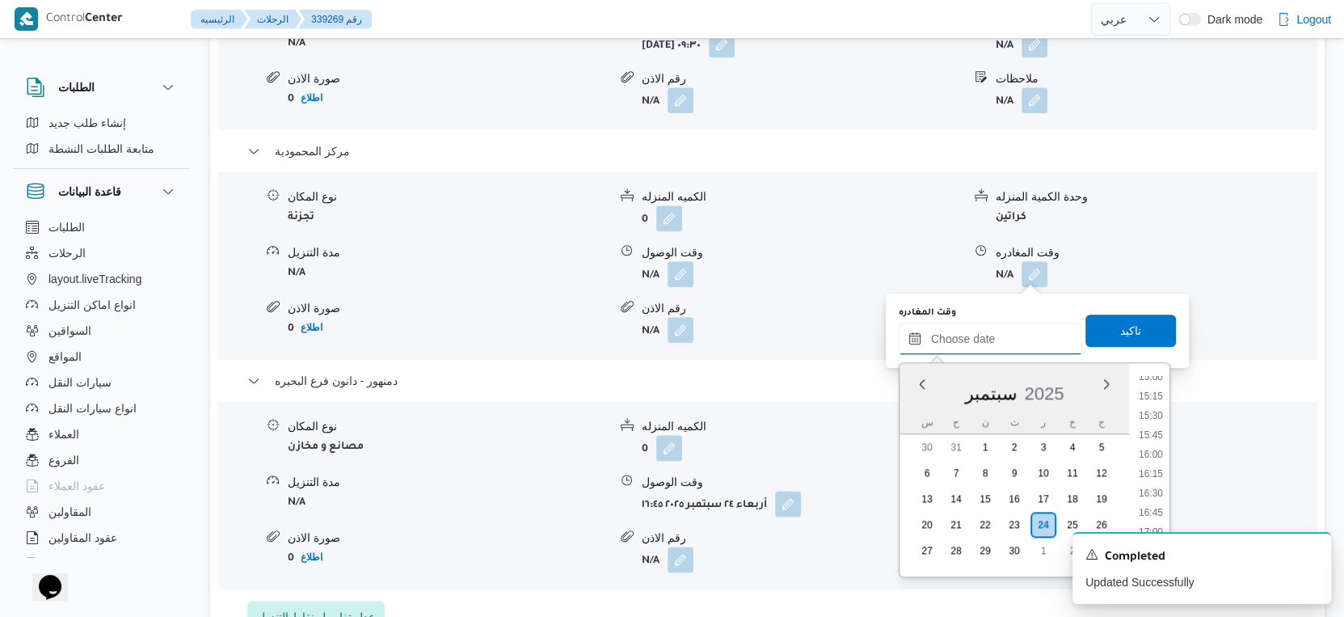
scroll to position [1163, 0]
click at [1157, 458] on li "16:00" at bounding box center [1150, 462] width 37 height 16
type input "٢٤/٠٩/٢٠٢٥ ١٦:٠٠"
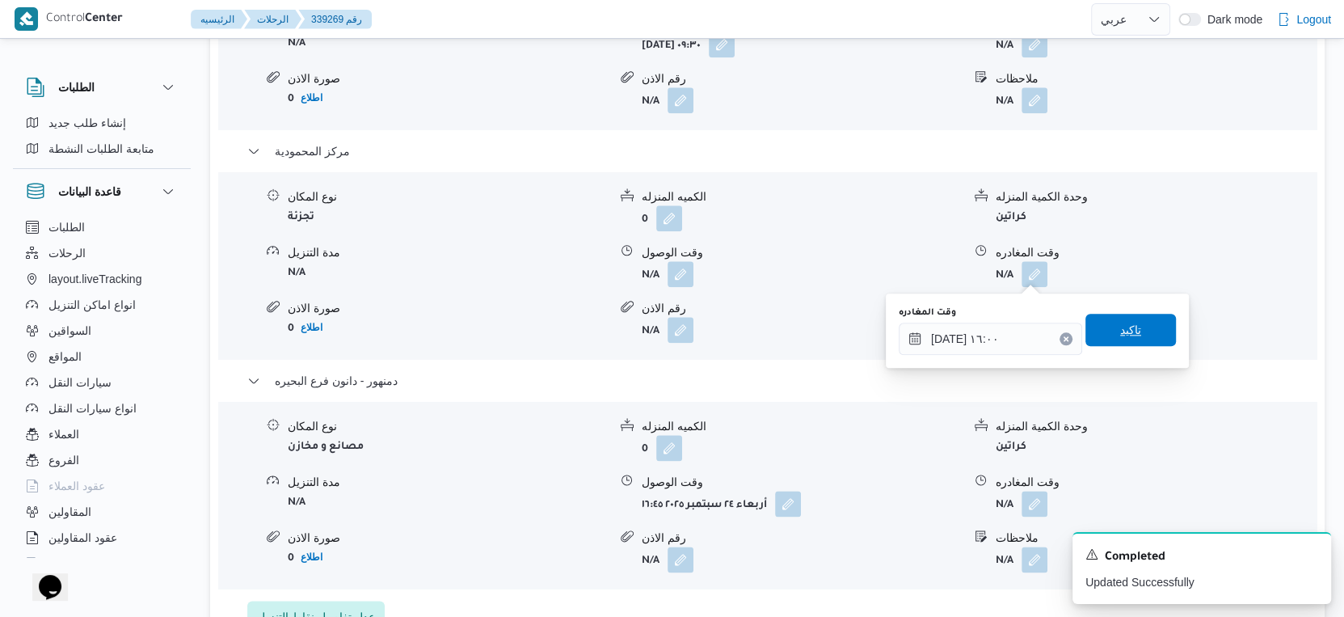
click at [1139, 327] on span "تاكيد" at bounding box center [1131, 330] width 91 height 32
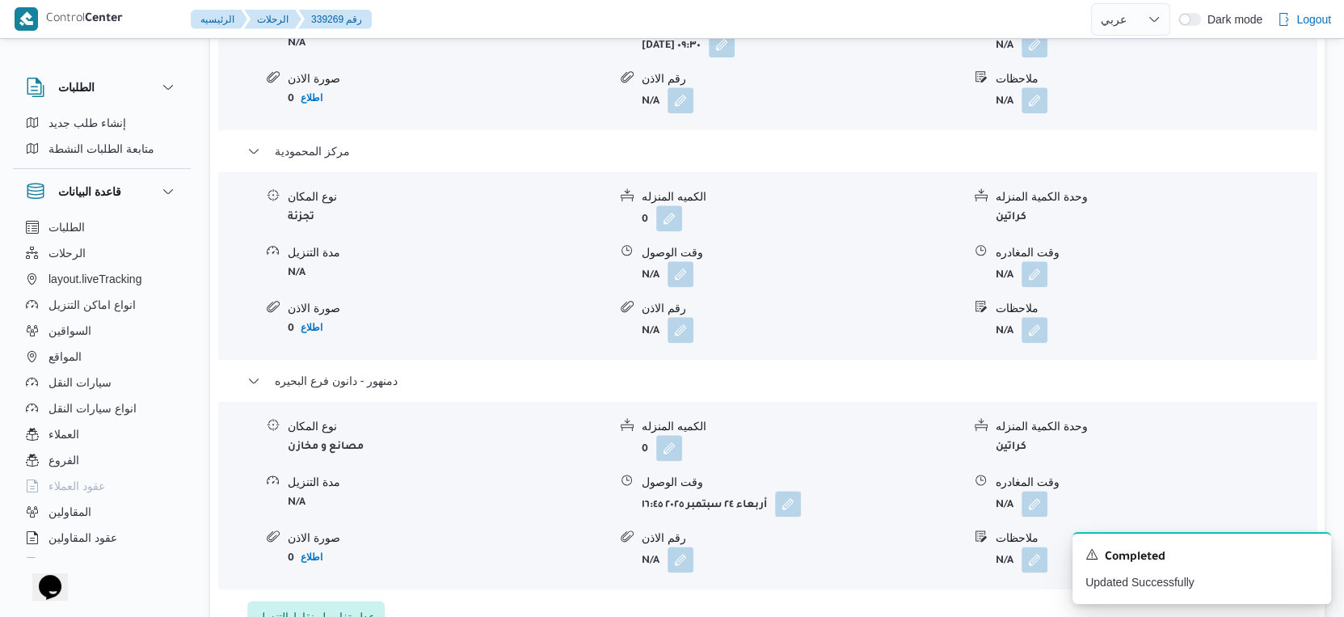
scroll to position [1617, 0]
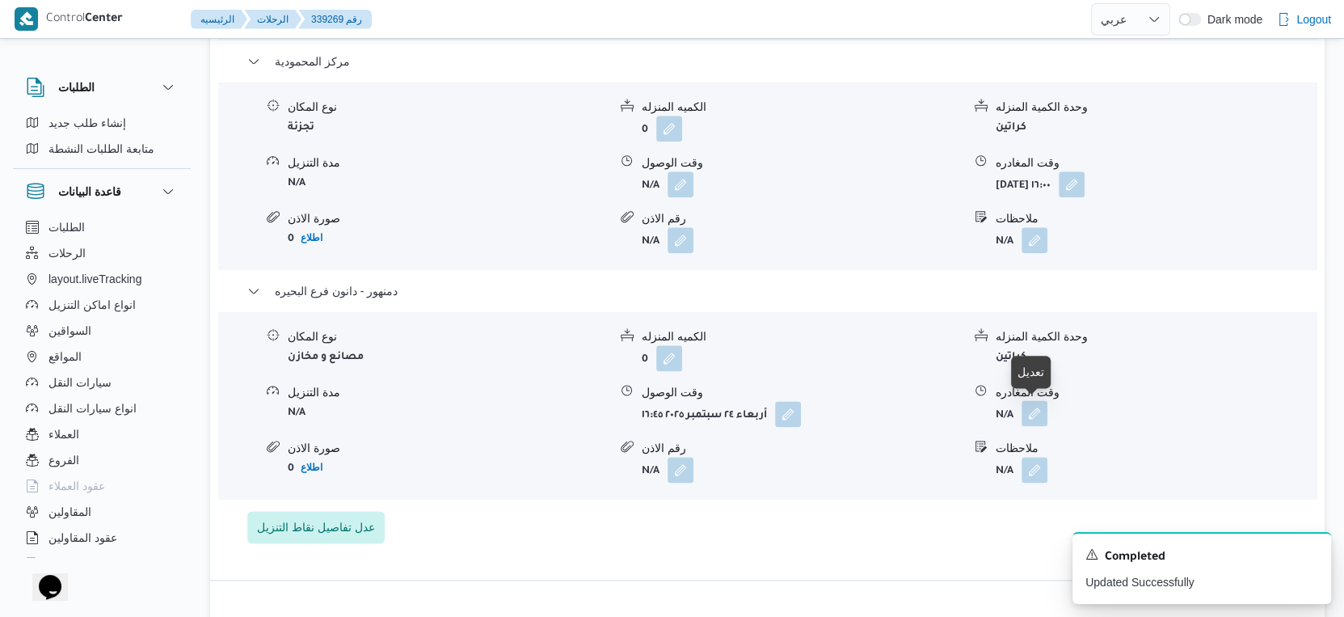
click at [1036, 415] on button "button" at bounding box center [1035, 413] width 26 height 26
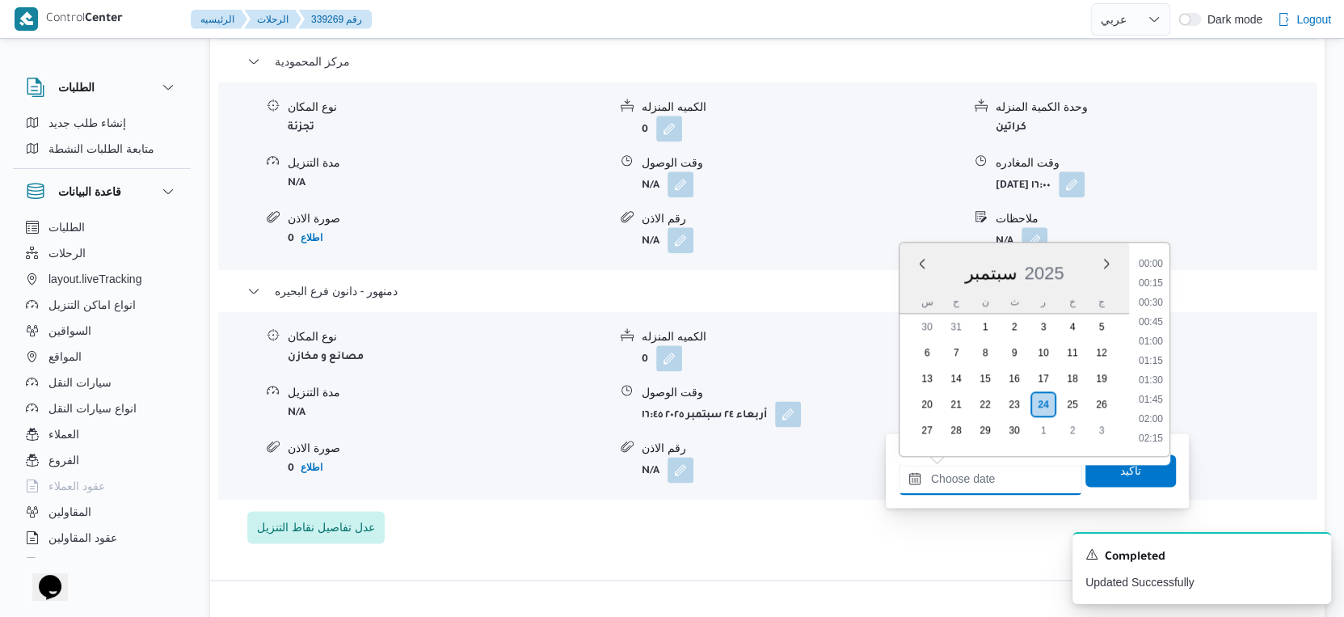
drag, startPoint x: 1008, startPoint y: 472, endPoint x: 1139, endPoint y: 407, distance: 146.4
click at [1008, 472] on input "وقت المغادره" at bounding box center [990, 478] width 183 height 32
click at [1153, 289] on li "16:30" at bounding box center [1150, 291] width 37 height 16
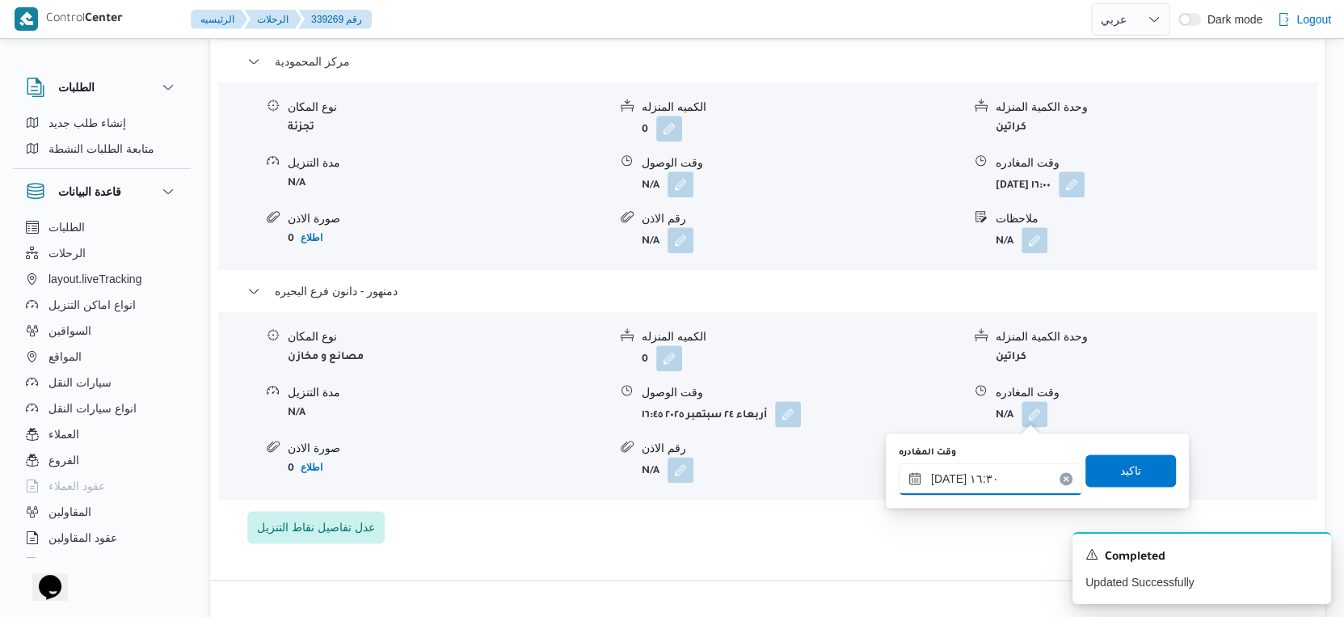
click at [946, 476] on input "٢٤/٠٩/٢٠٢٥ ١٦:٣٠" at bounding box center [990, 478] width 183 height 32
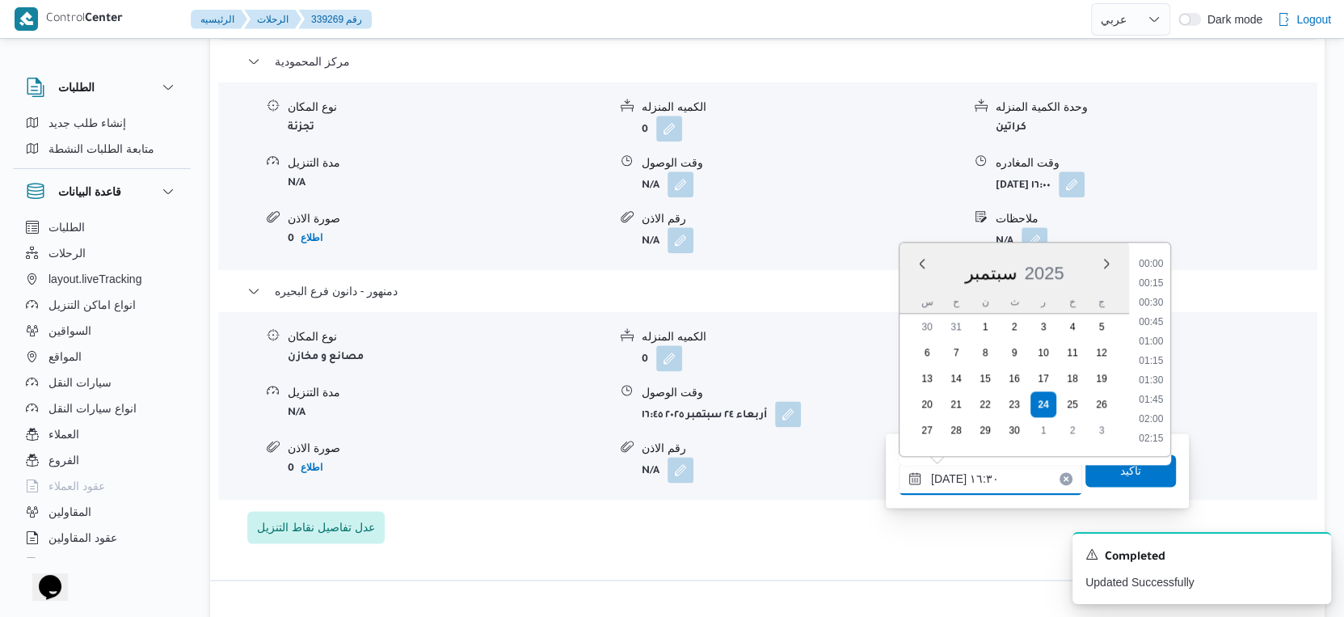
click at [946, 476] on input "٢٤/٠٩/٢٠٢٥ ١٦:٣٠" at bounding box center [990, 478] width 183 height 32
type input "٢٤/٠٩/٢٠٢٥ ١٦:٥٠"
click at [1094, 469] on span "تاكيد" at bounding box center [1131, 469] width 91 height 32
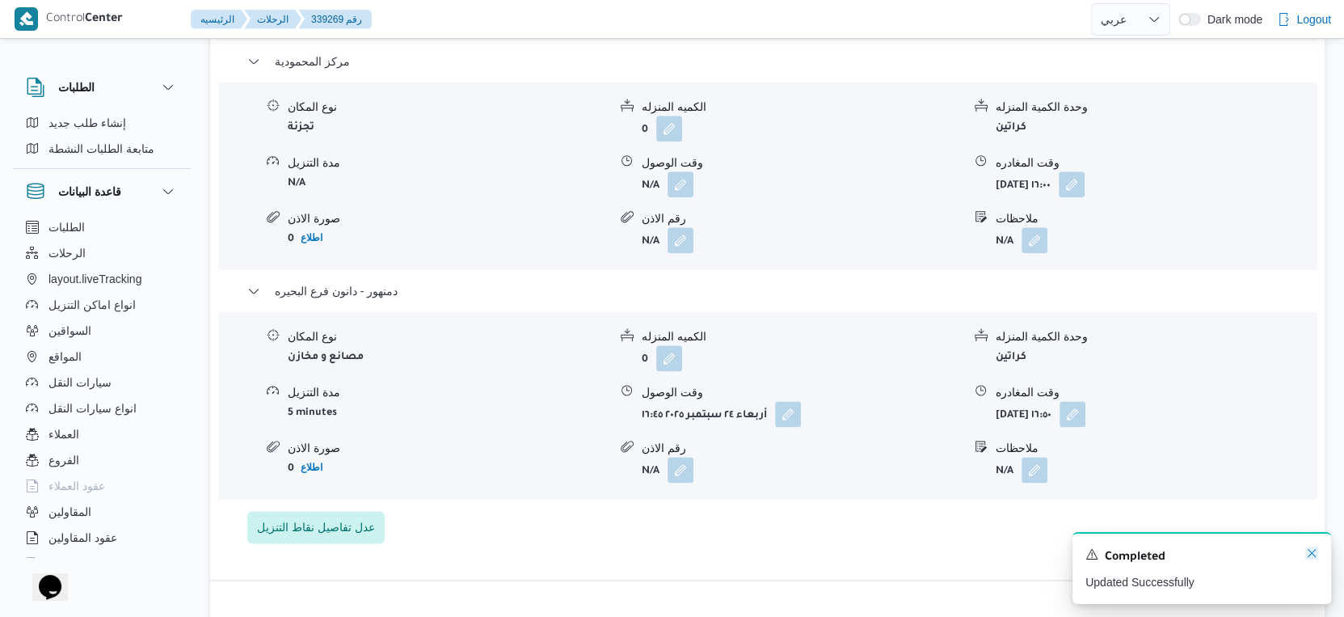
click at [1310, 550] on icon "Dismiss toast" at bounding box center [1311, 552] width 13 height 13
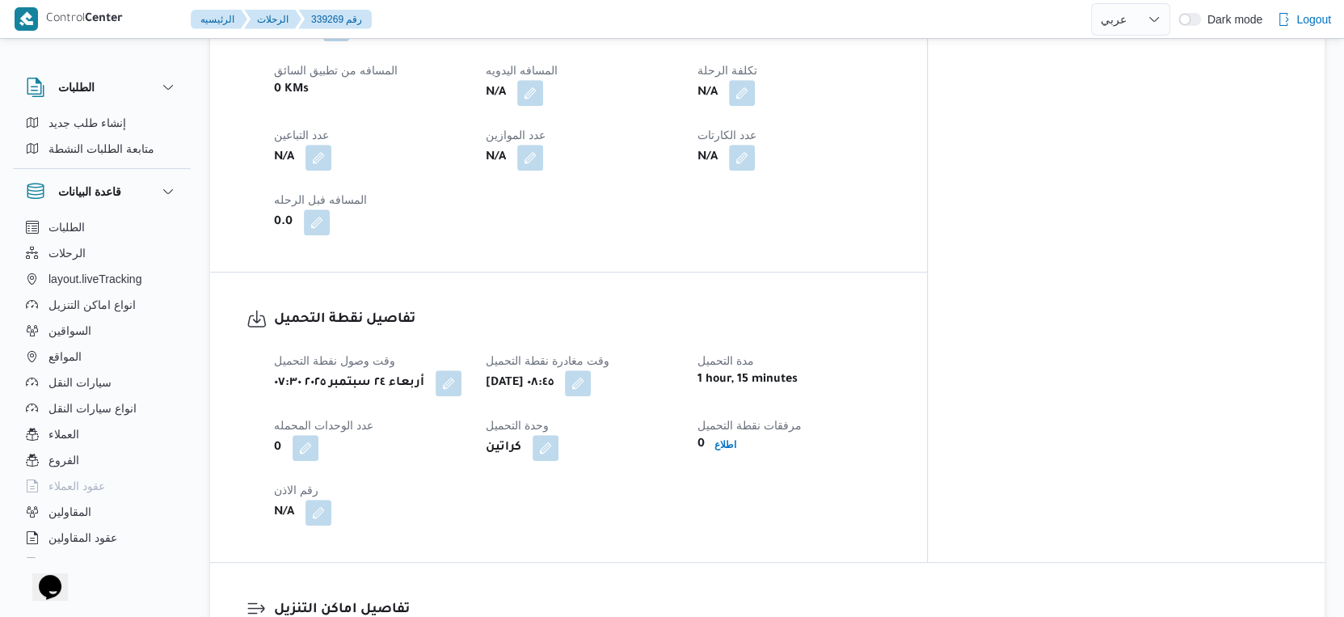
scroll to position [629, 0]
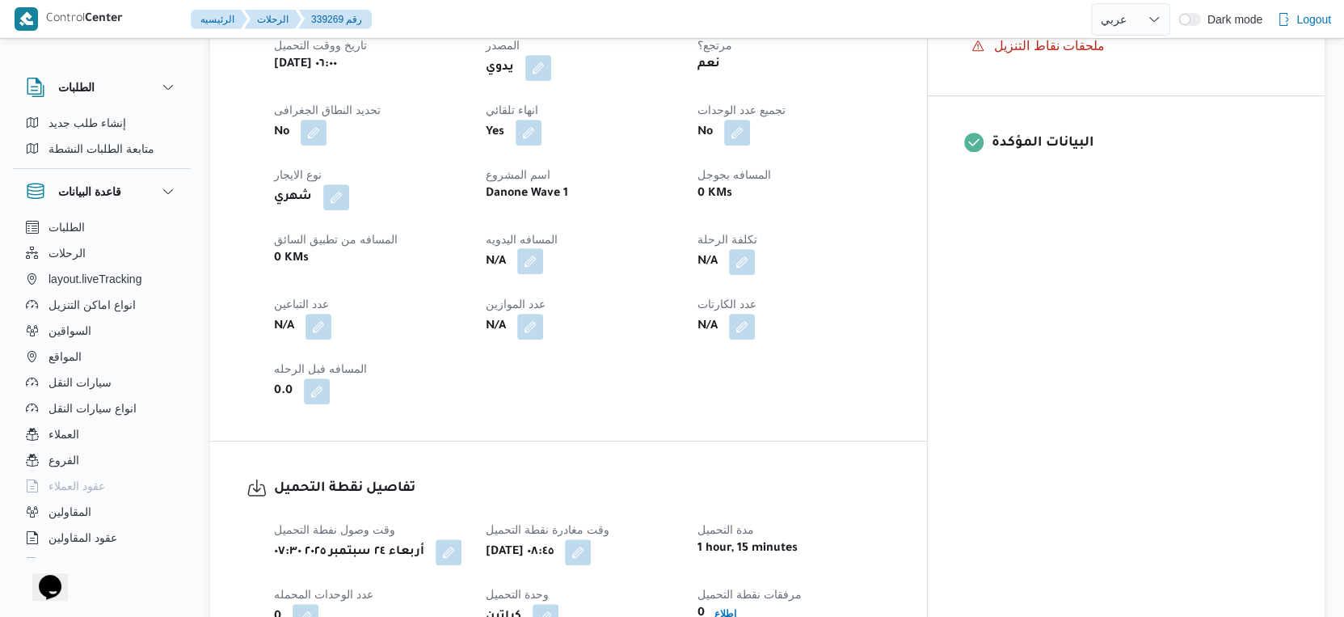
click at [543, 262] on button "button" at bounding box center [530, 261] width 26 height 26
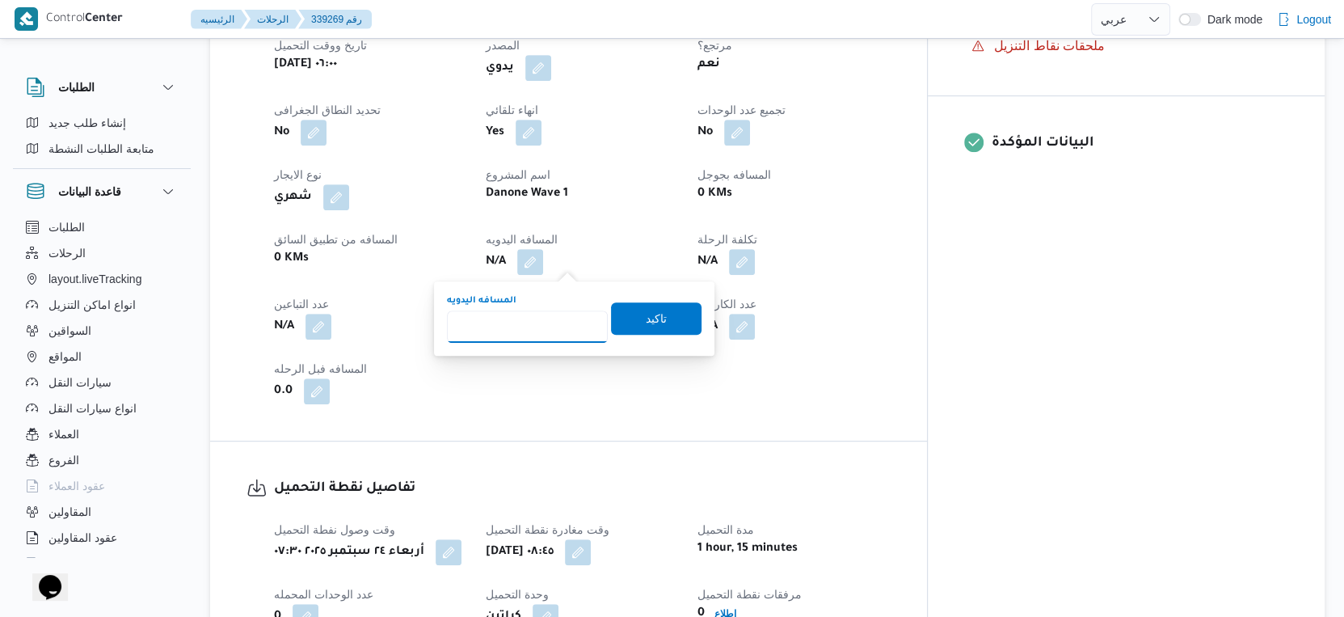
click at [528, 322] on input "المسافه اليدويه" at bounding box center [527, 326] width 161 height 32
type input "139"
click at [682, 314] on span "تاكيد" at bounding box center [656, 318] width 91 height 32
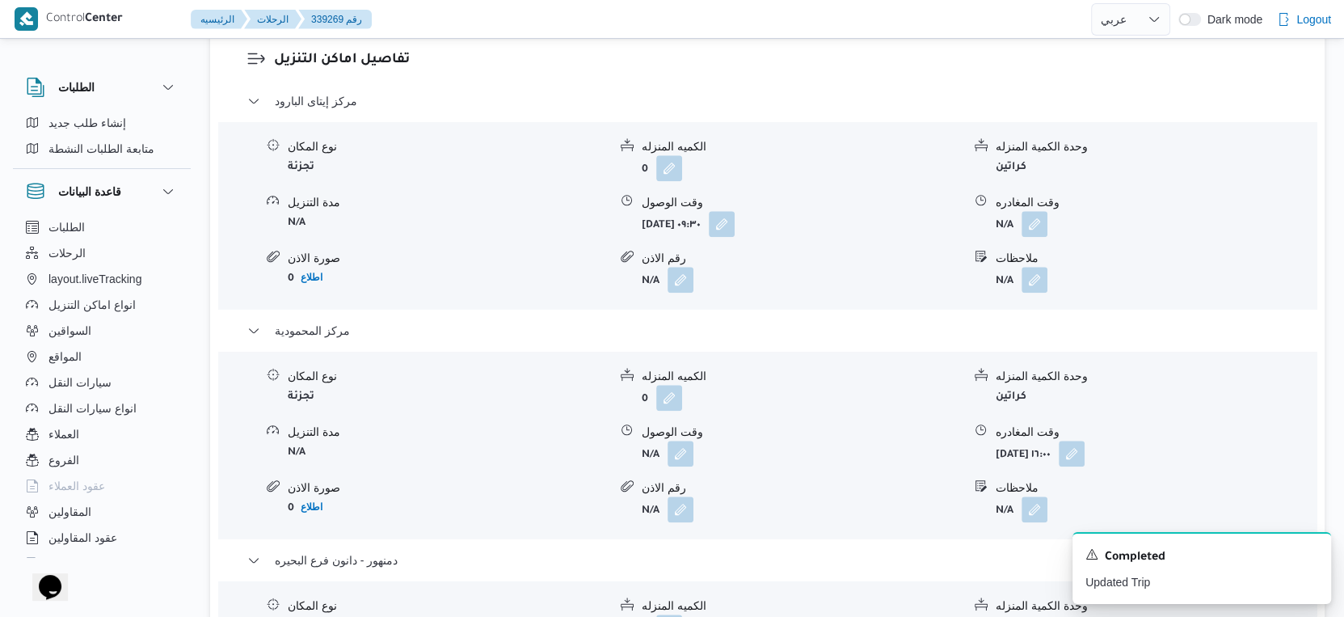
scroll to position [1077, 0]
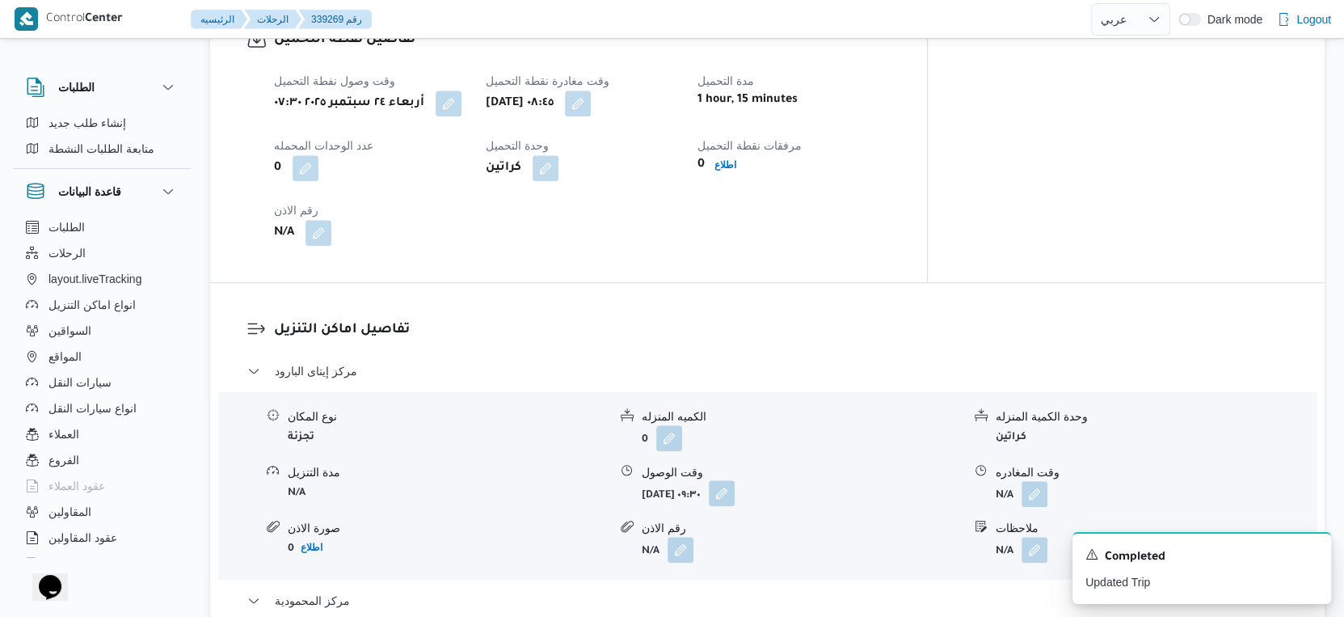
click at [735, 494] on button "button" at bounding box center [722, 493] width 26 height 26
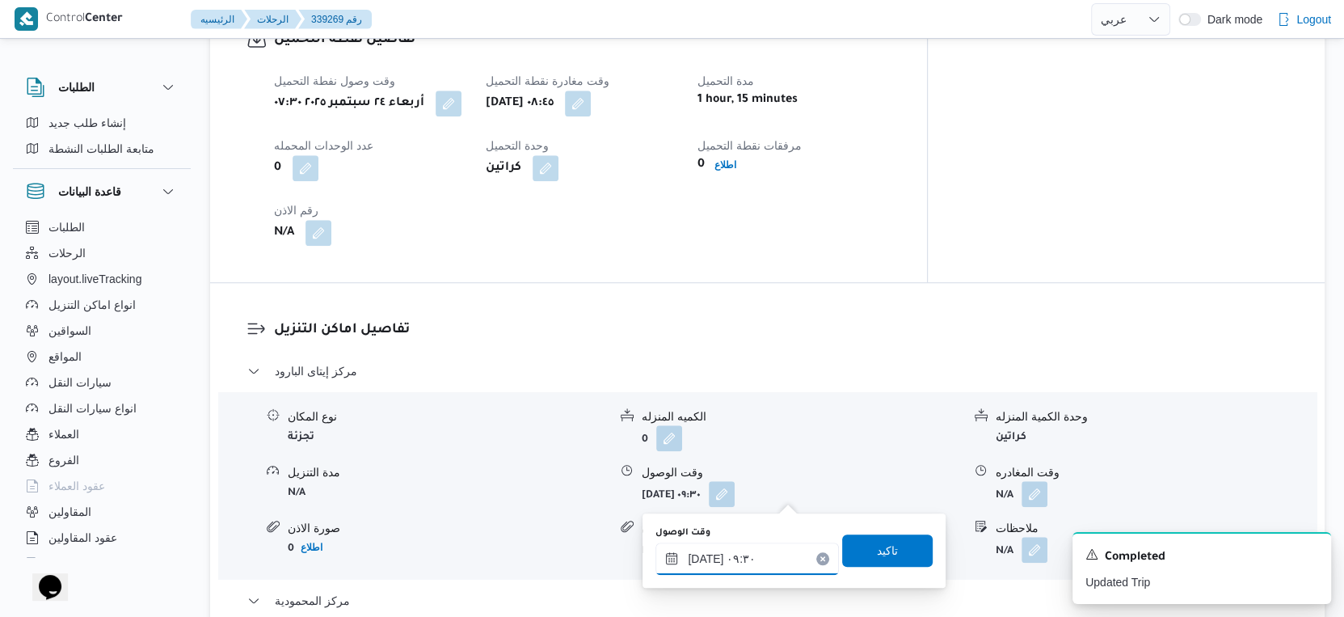
click at [734, 566] on input "٢٤/٠٩/٢٠٢٥ ٠٩:٣٠" at bounding box center [747, 558] width 183 height 32
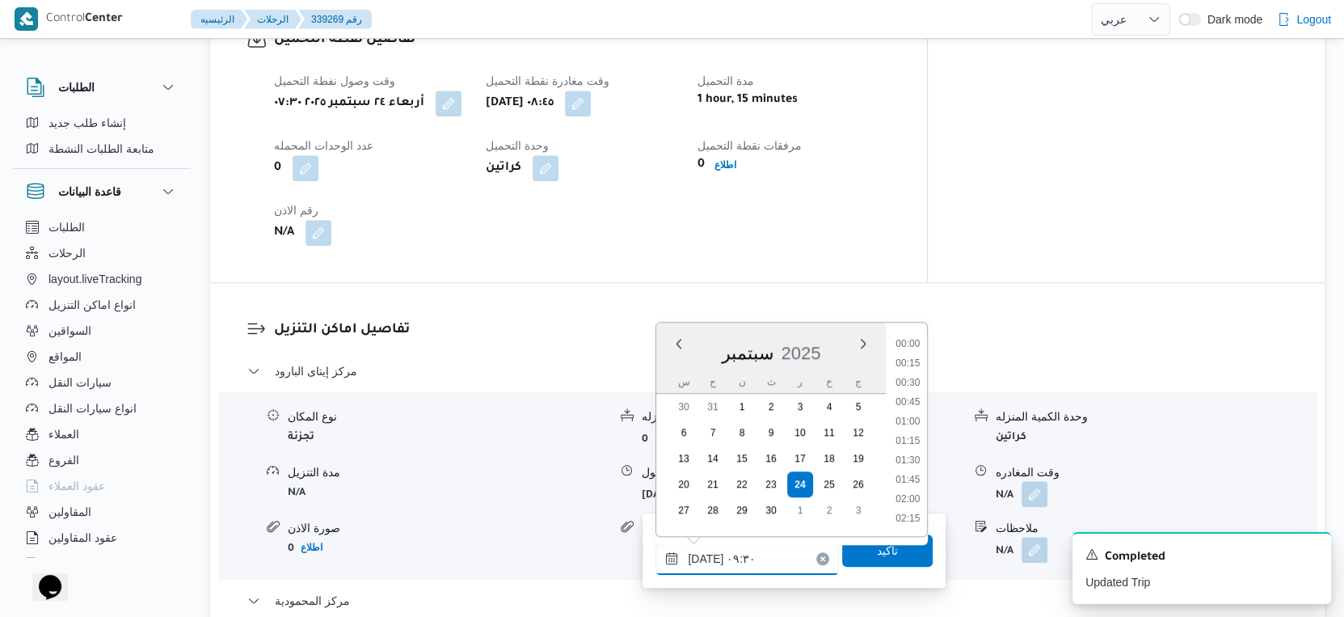
scroll to position [639, 0]
click at [905, 419] on li "09:15" at bounding box center [908, 423] width 37 height 16
type input "٢٤/٠٩/٢٠٢٥ ٠٩:١٥"
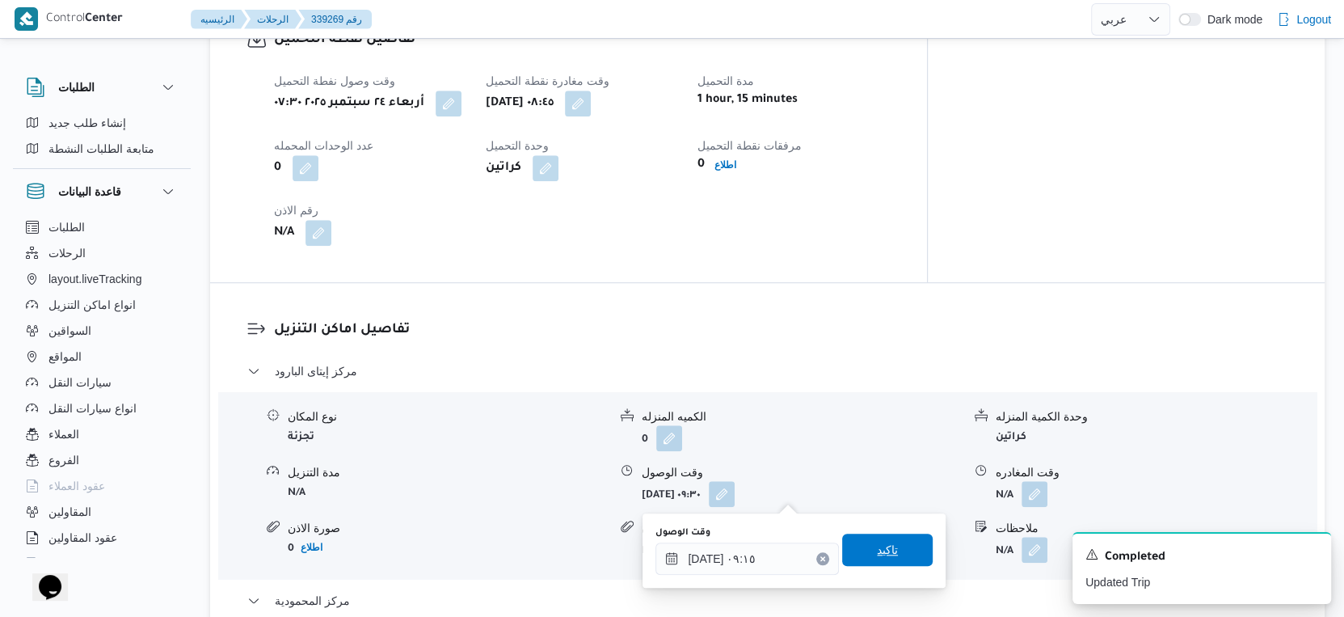
click at [895, 542] on span "تاكيد" at bounding box center [887, 549] width 91 height 32
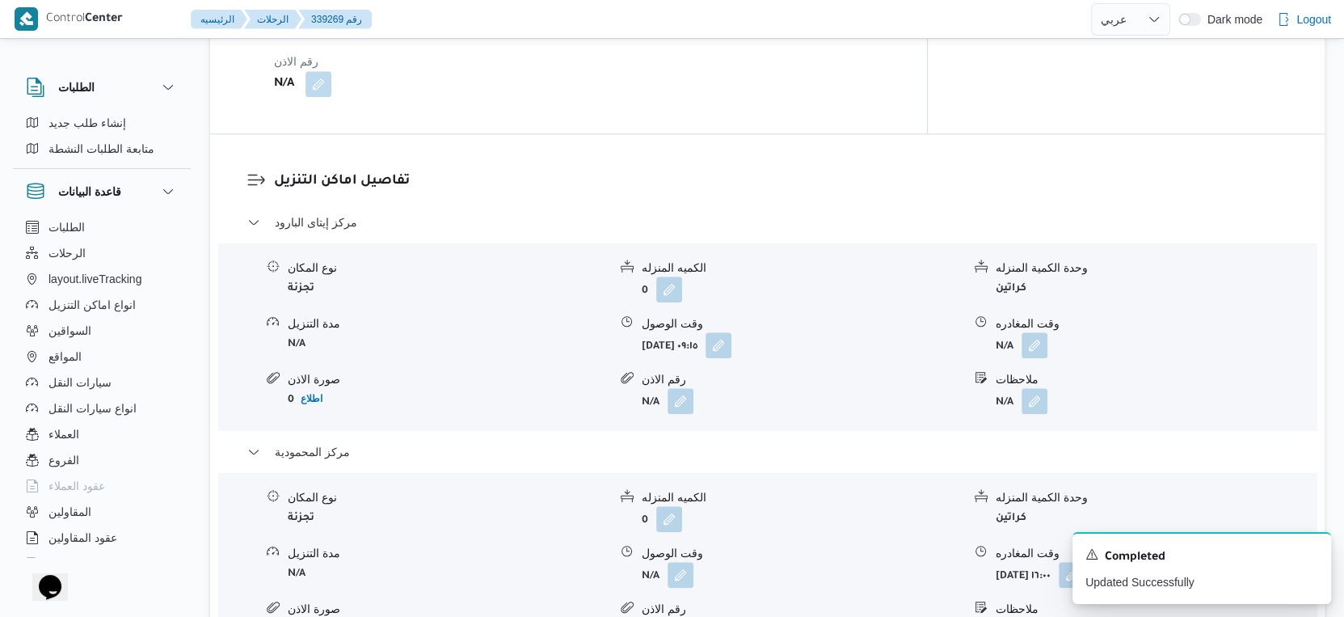
scroll to position [1527, 0]
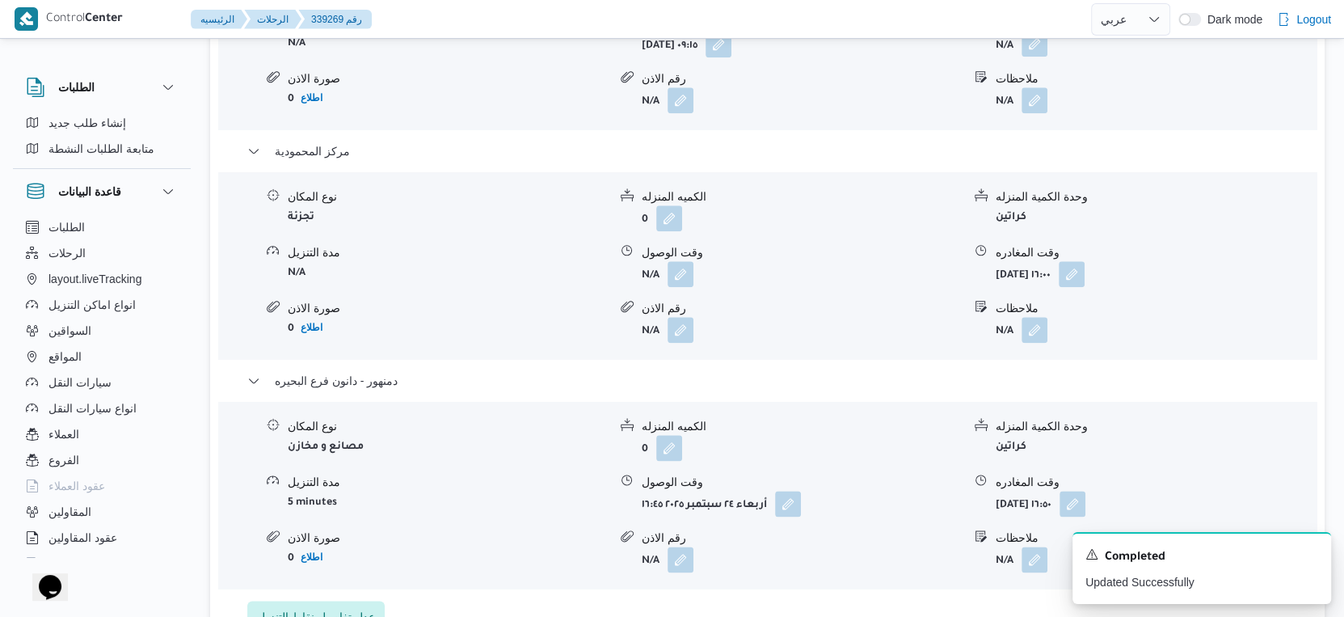
click at [1028, 48] on button "button" at bounding box center [1035, 44] width 26 height 26
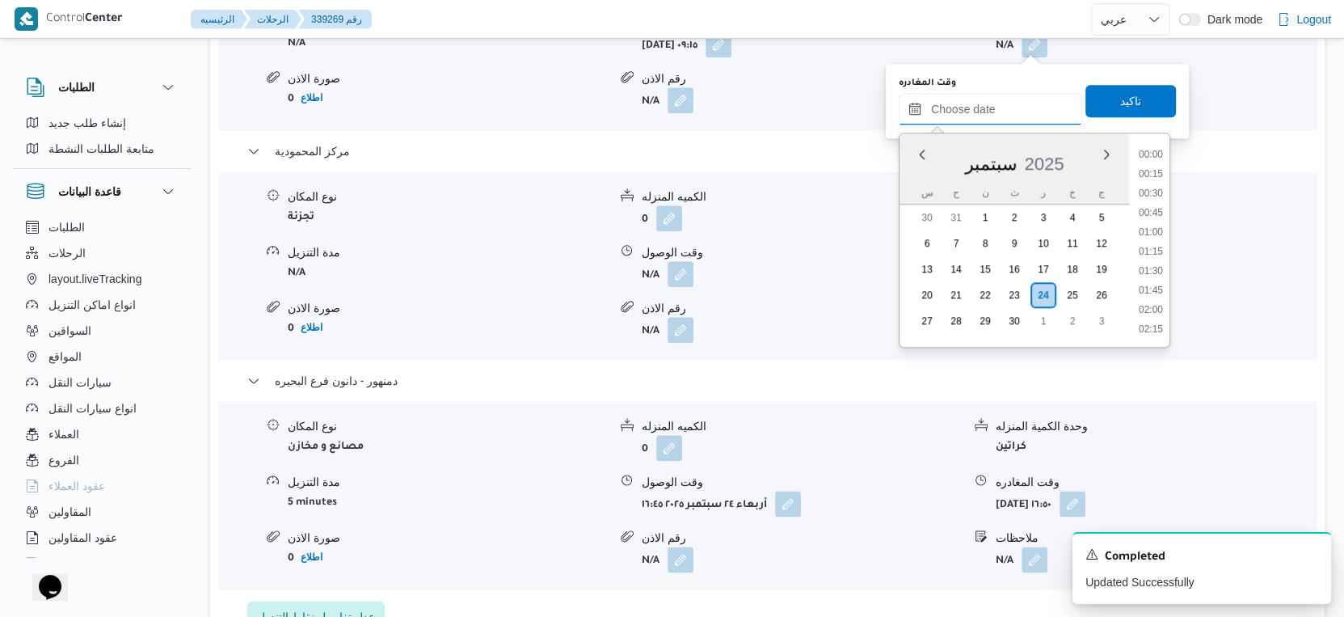
click at [997, 102] on input "وقت المغادره" at bounding box center [990, 109] width 183 height 32
click at [1153, 162] on li "14:00" at bounding box center [1150, 167] width 37 height 16
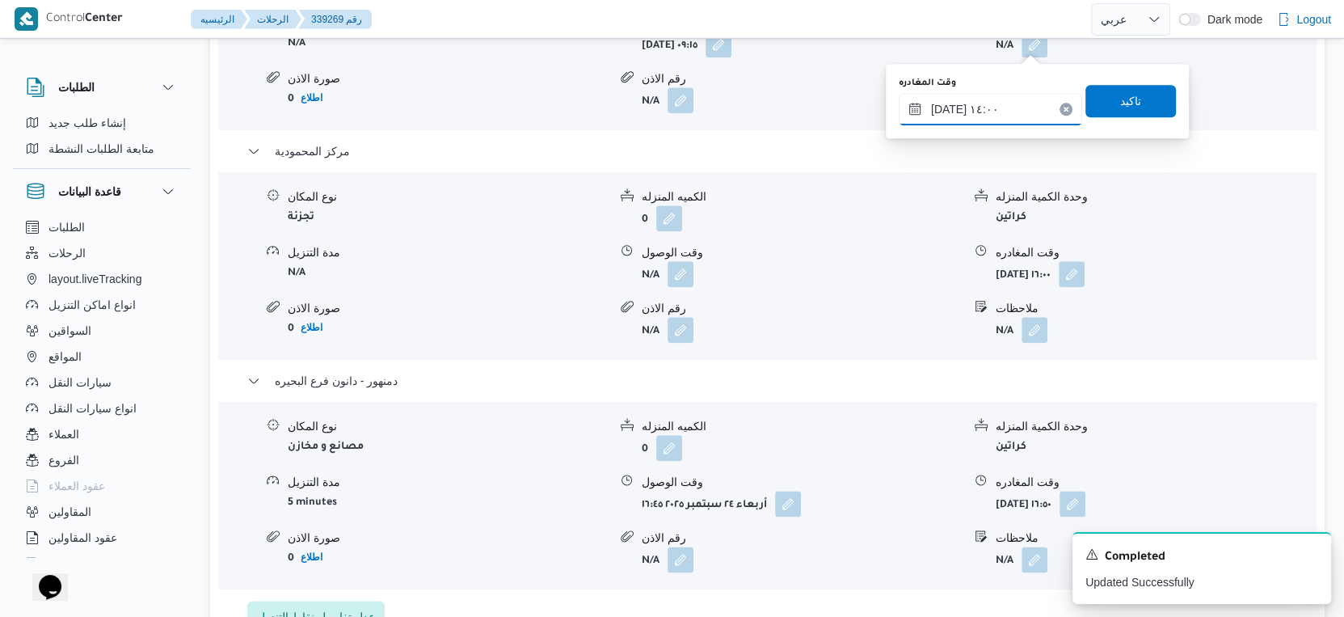
scroll to position [1436, 0]
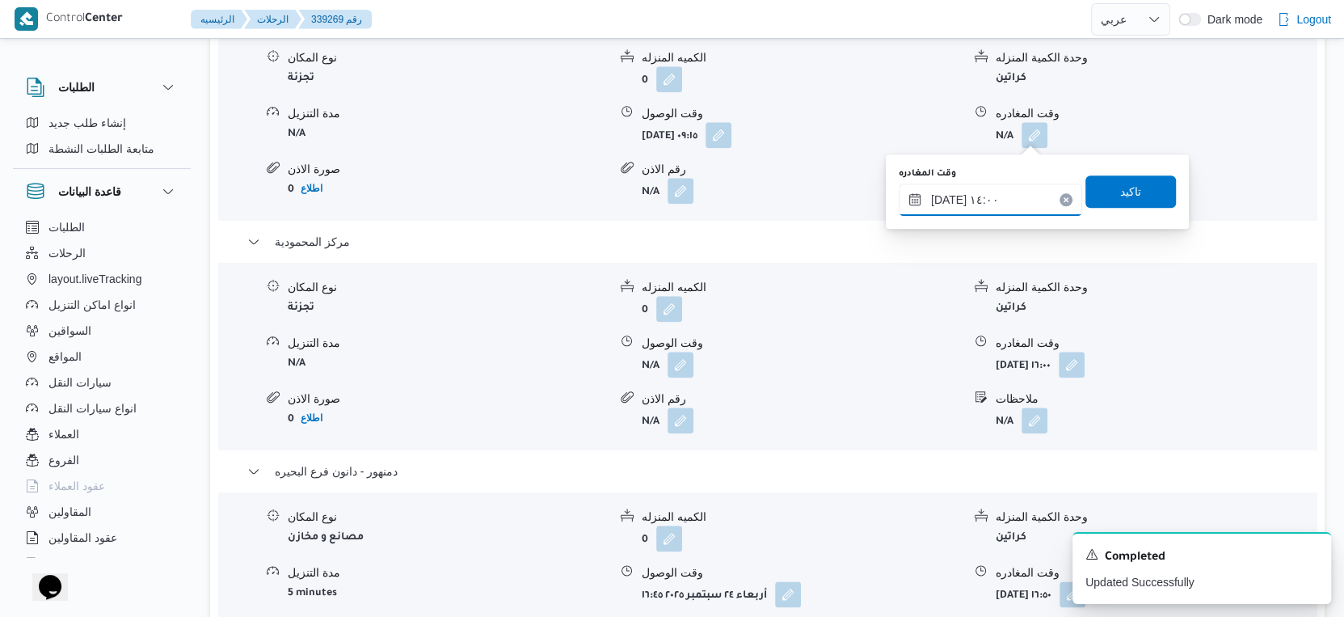
click at [965, 200] on input "٢٤/٠٩/٢٠٢٥ ١٤:٠٠" at bounding box center [990, 199] width 183 height 32
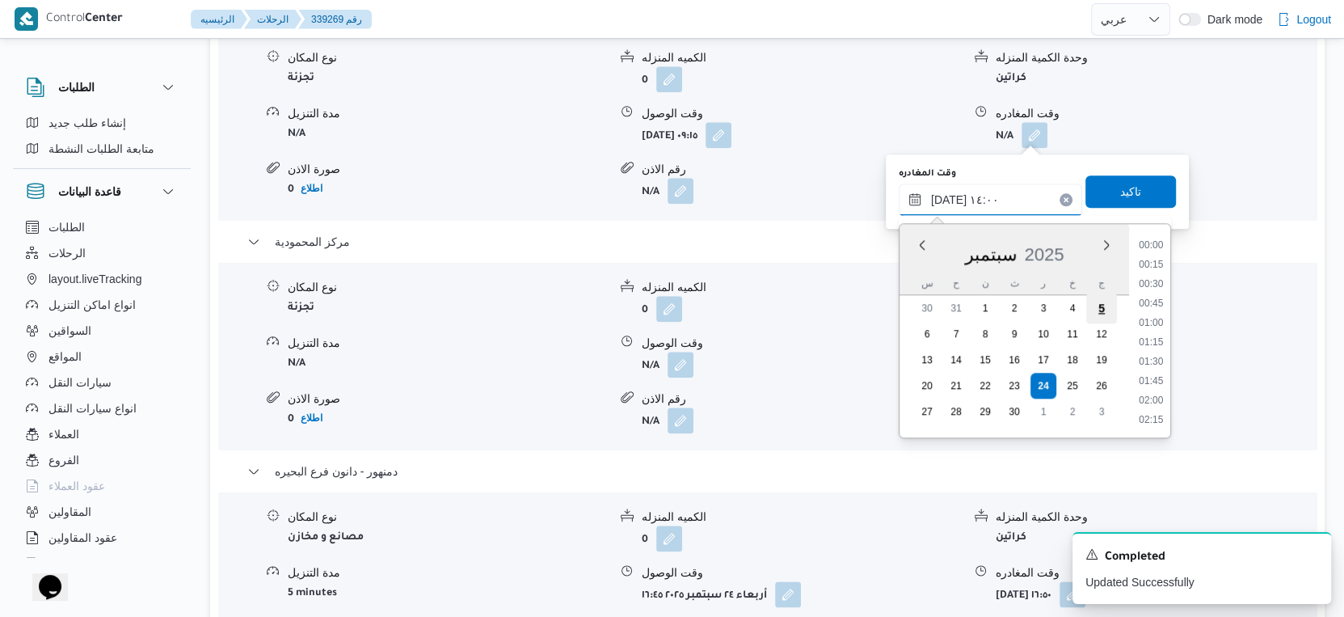
scroll to position [986, 0]
click at [1151, 264] on li "13:00" at bounding box center [1150, 267] width 37 height 16
type input "٢٤/٠٩/٢٠٢٥ ١٣:٠٠"
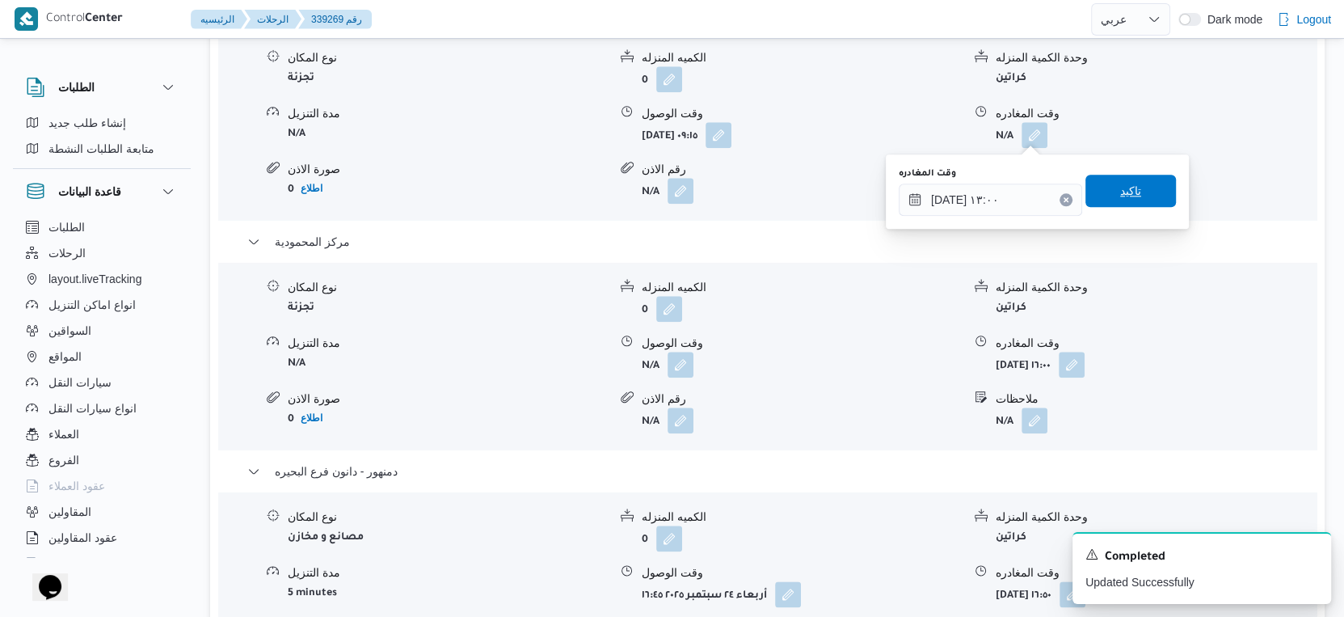
click at [1129, 183] on span "تاكيد" at bounding box center [1131, 191] width 91 height 32
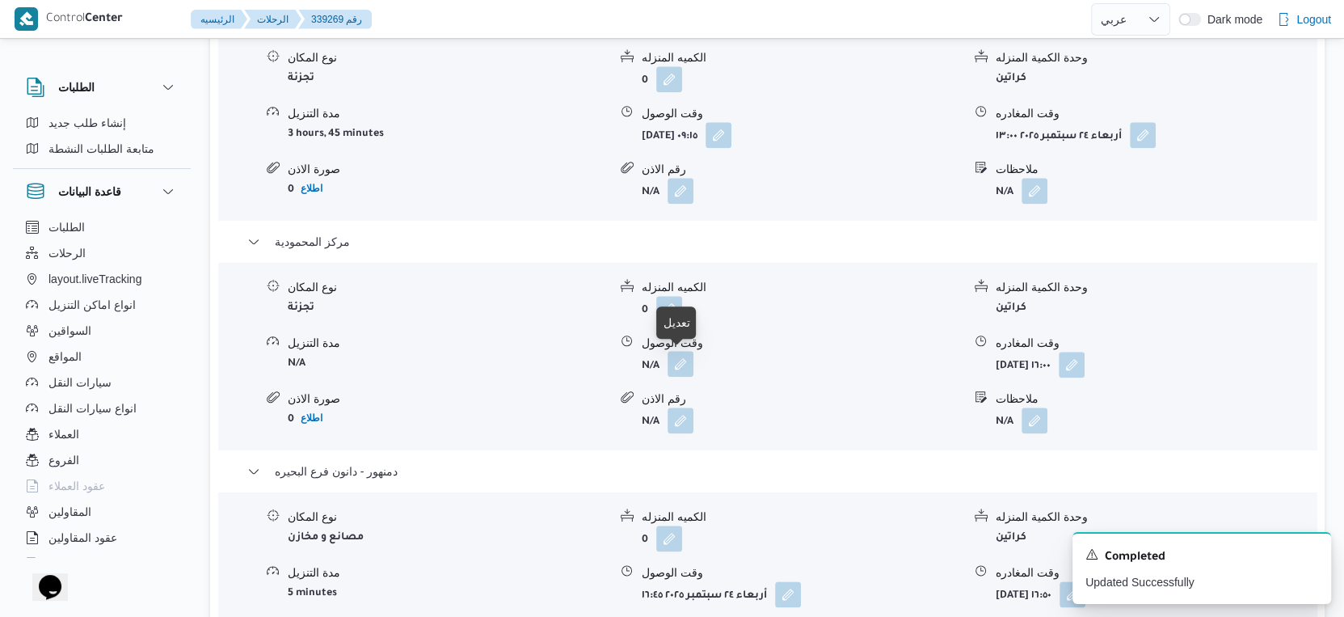
click at [681, 361] on button "button" at bounding box center [681, 364] width 26 height 26
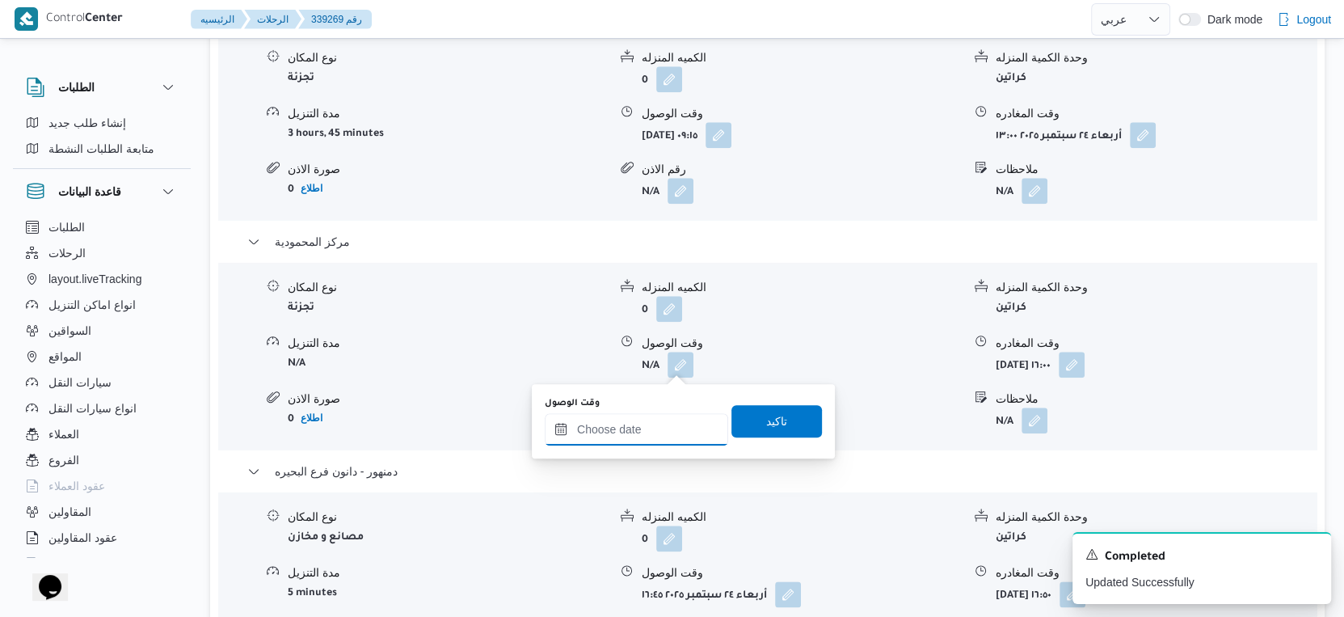
click at [657, 420] on input "وقت الوصول" at bounding box center [636, 429] width 183 height 32
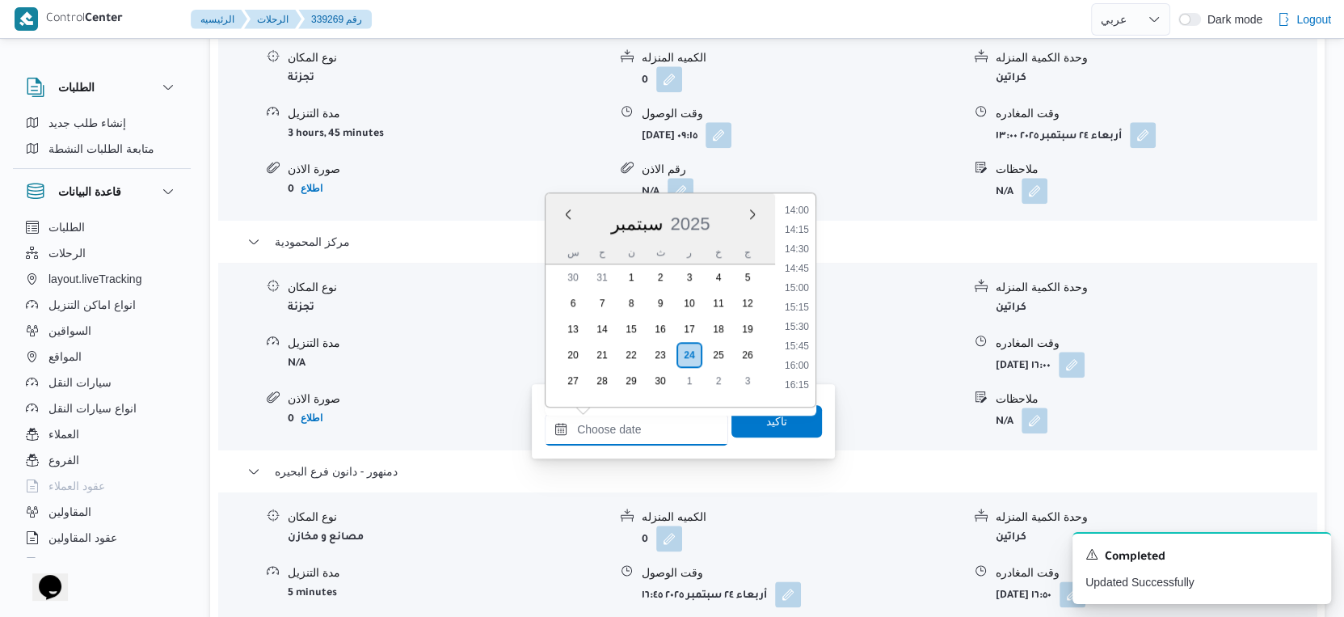
scroll to position [984, 0]
click at [801, 279] on li "13:30" at bounding box center [796, 278] width 37 height 16
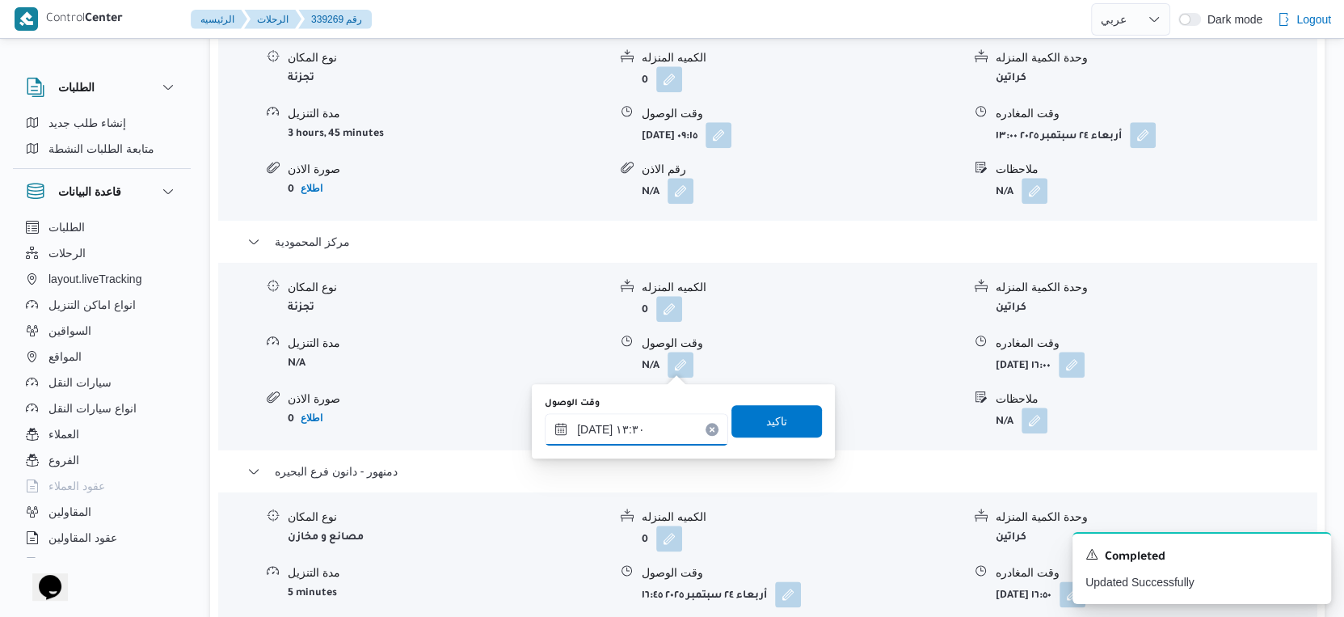
type input "٢٤/٠٩/٢٠٢٥ ١٣:٣٠"
click at [785, 416] on span "تاكيد" at bounding box center [777, 420] width 91 height 32
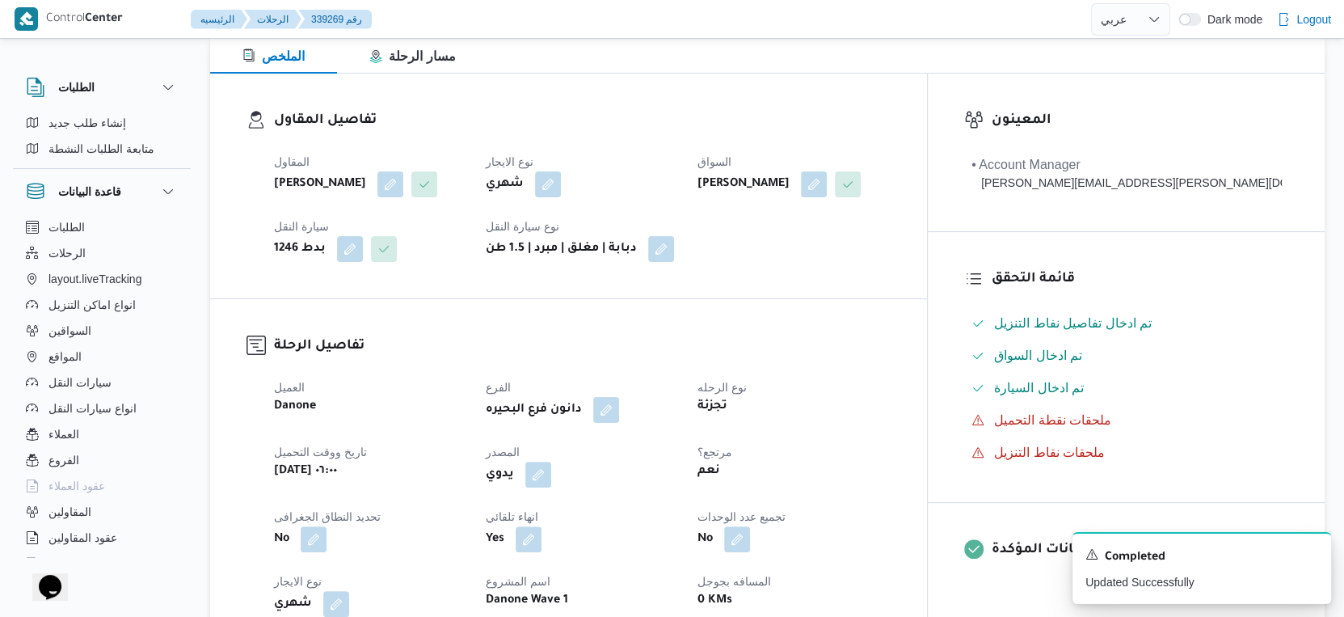
scroll to position [0, 0]
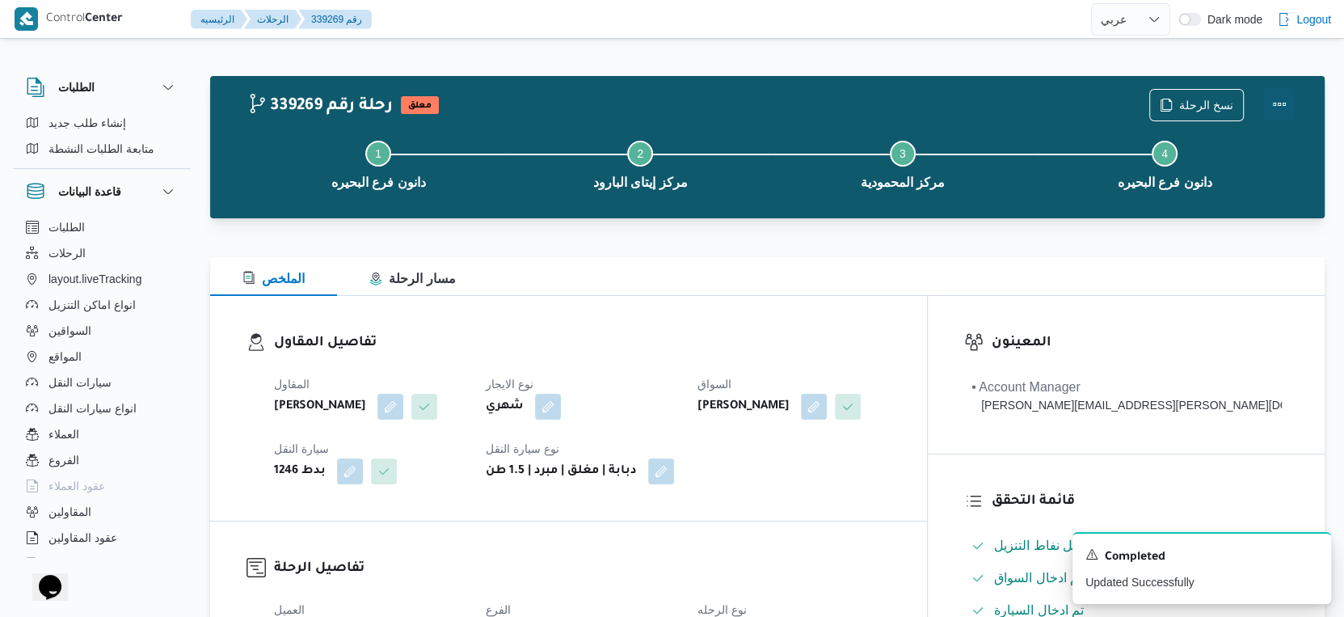
click at [1275, 100] on button "Actions" at bounding box center [1279, 104] width 32 height 32
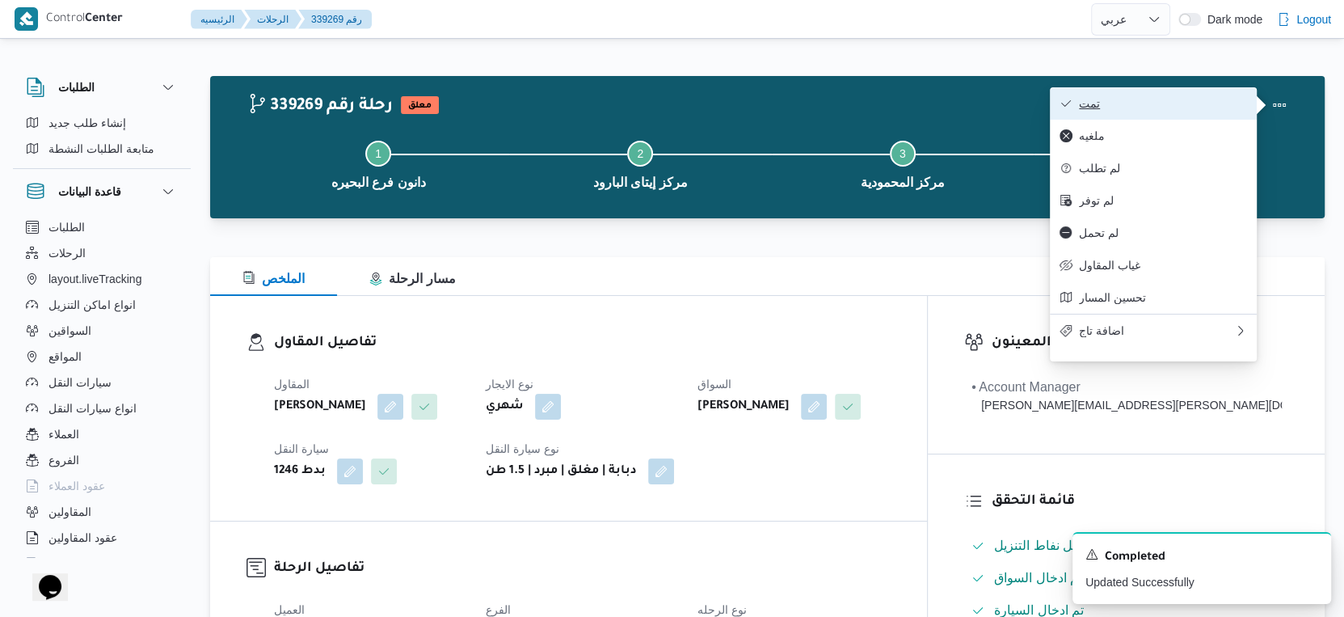
click at [1166, 102] on span "تمت" at bounding box center [1163, 103] width 168 height 13
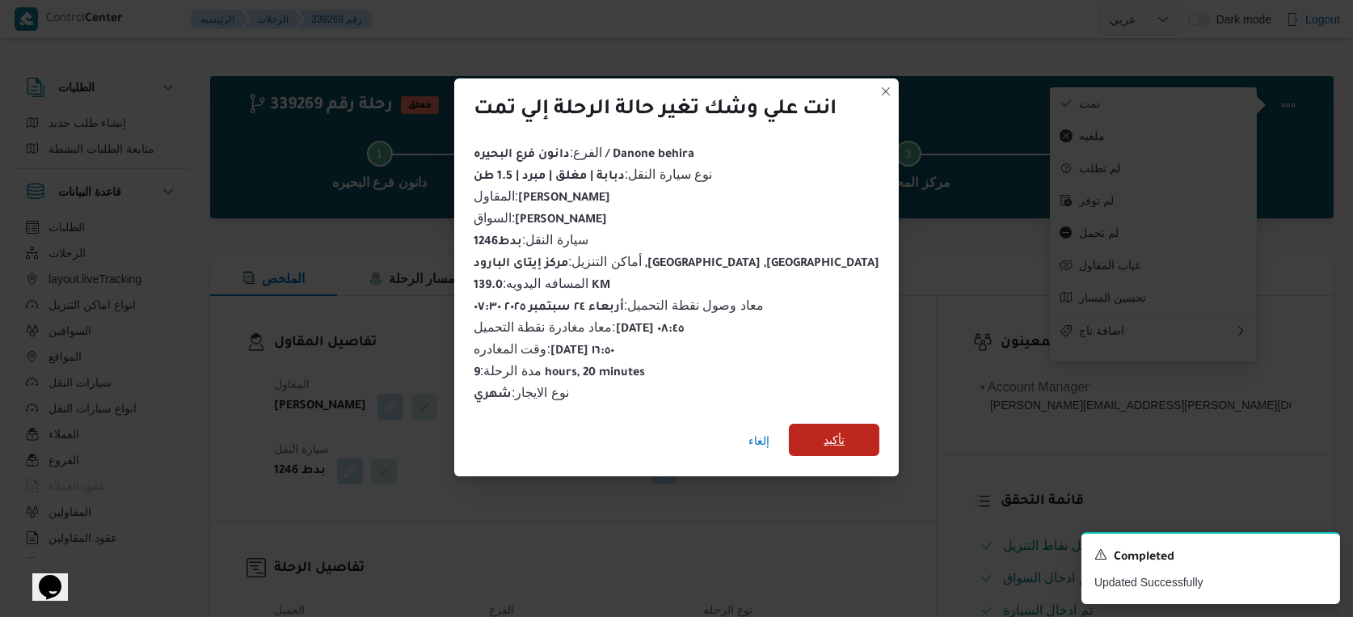
click at [816, 424] on span "تأكيد" at bounding box center [834, 440] width 91 height 32
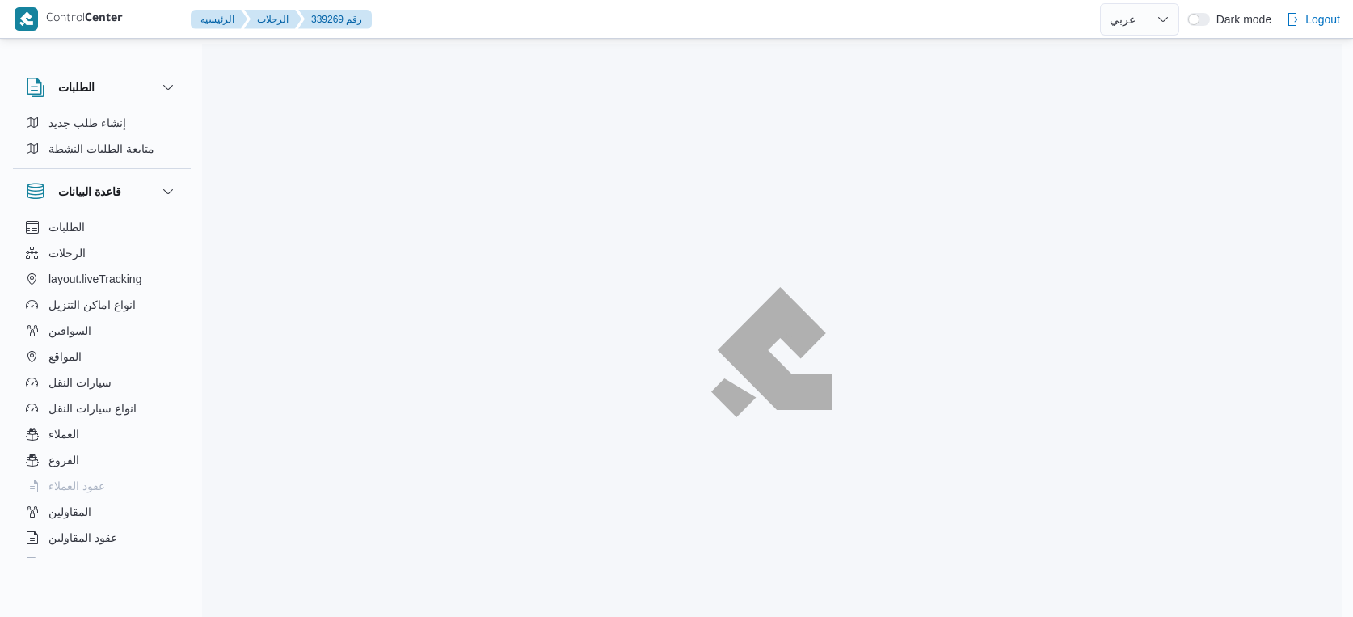
select select "ar"
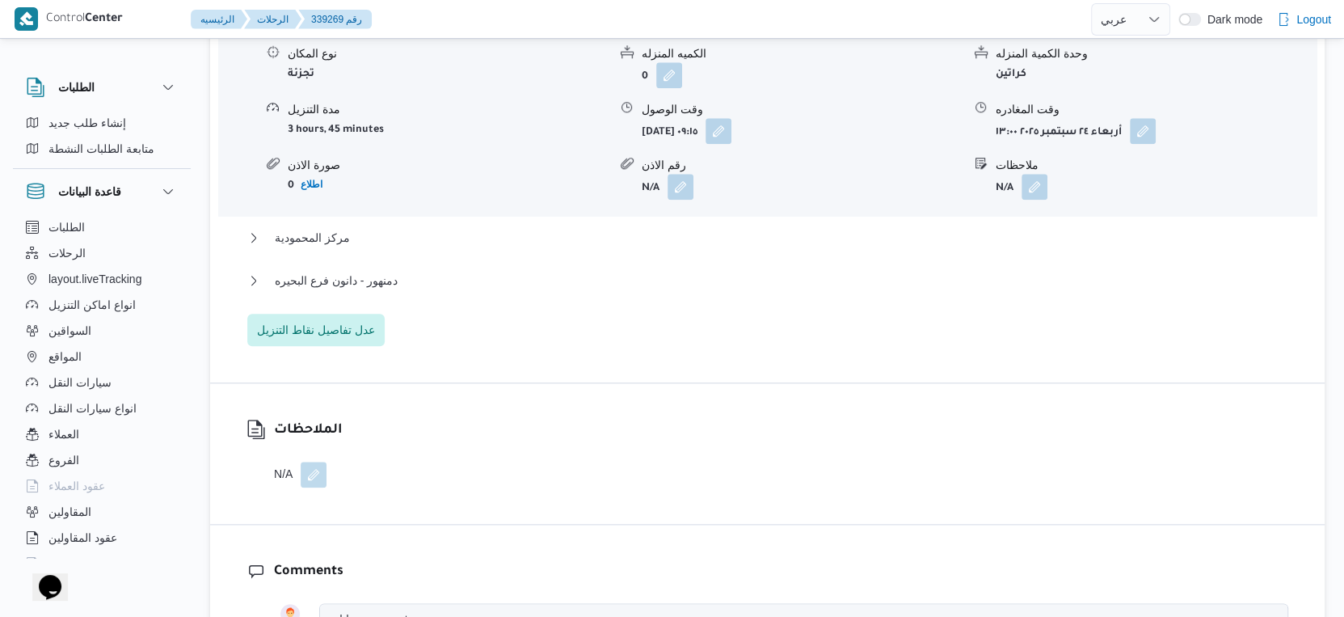
scroll to position [1436, 0]
click at [363, 232] on button "مركز المحمودية" at bounding box center [767, 235] width 1041 height 19
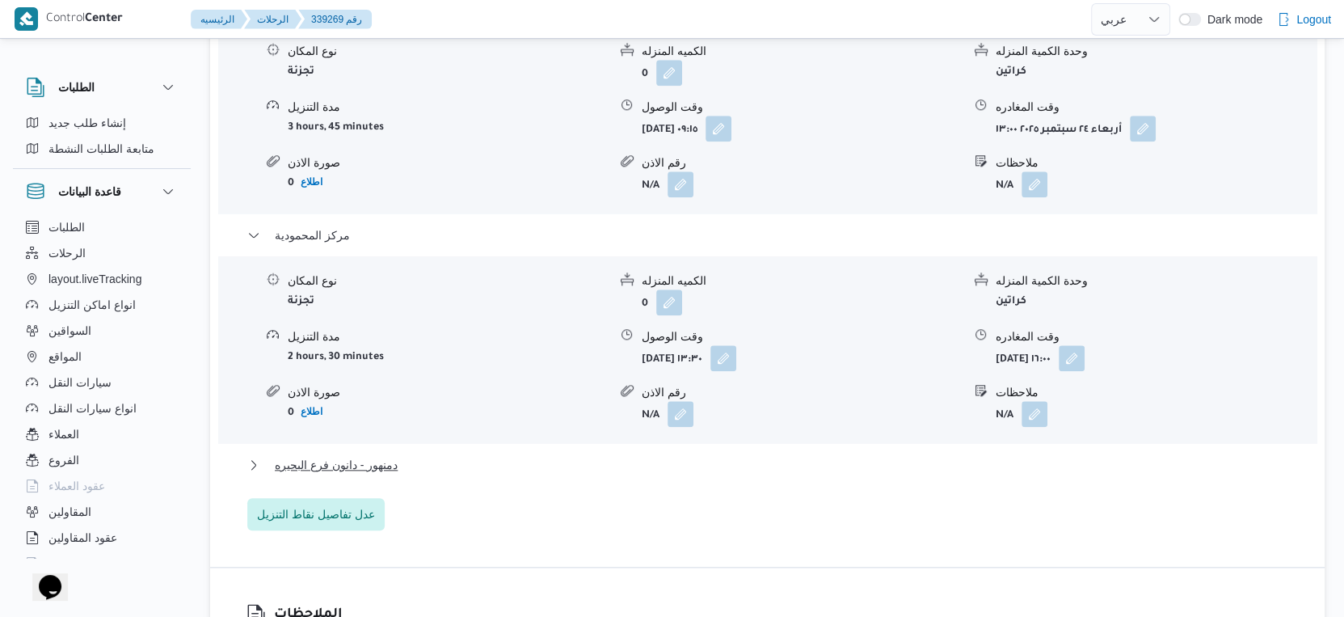
scroll to position [1617, 0]
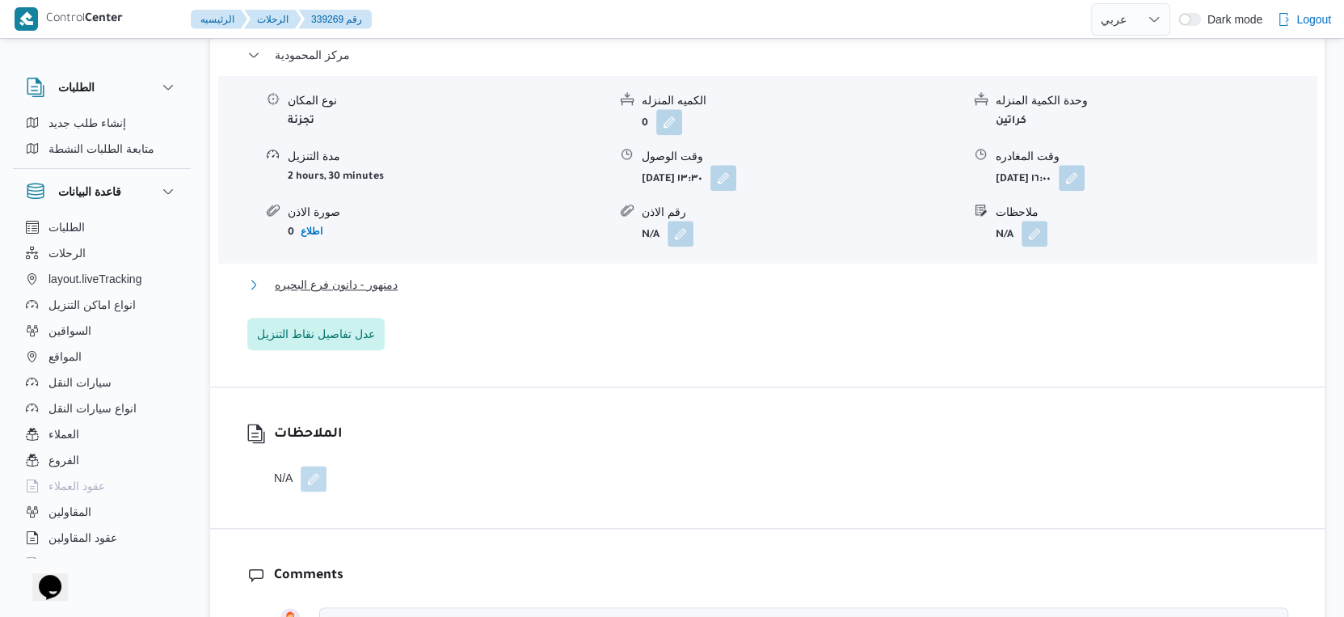
click at [379, 288] on span "دمنهور - دانون فرع البحيره" at bounding box center [336, 284] width 123 height 19
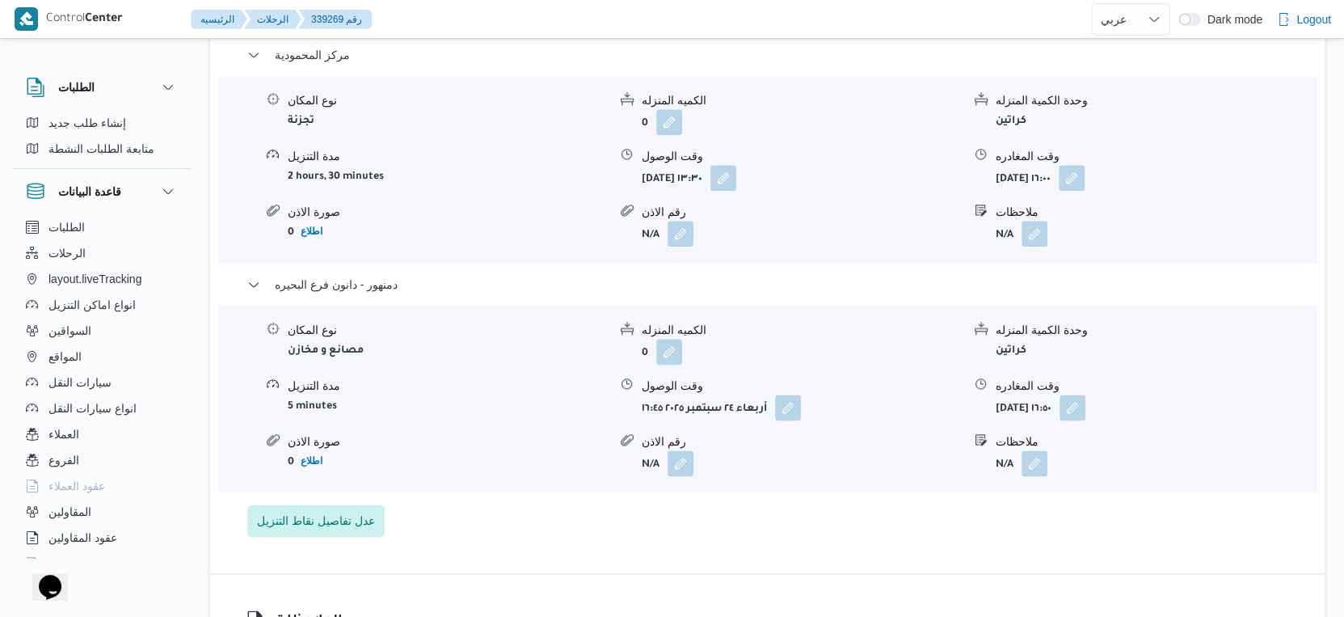
select select "ar"
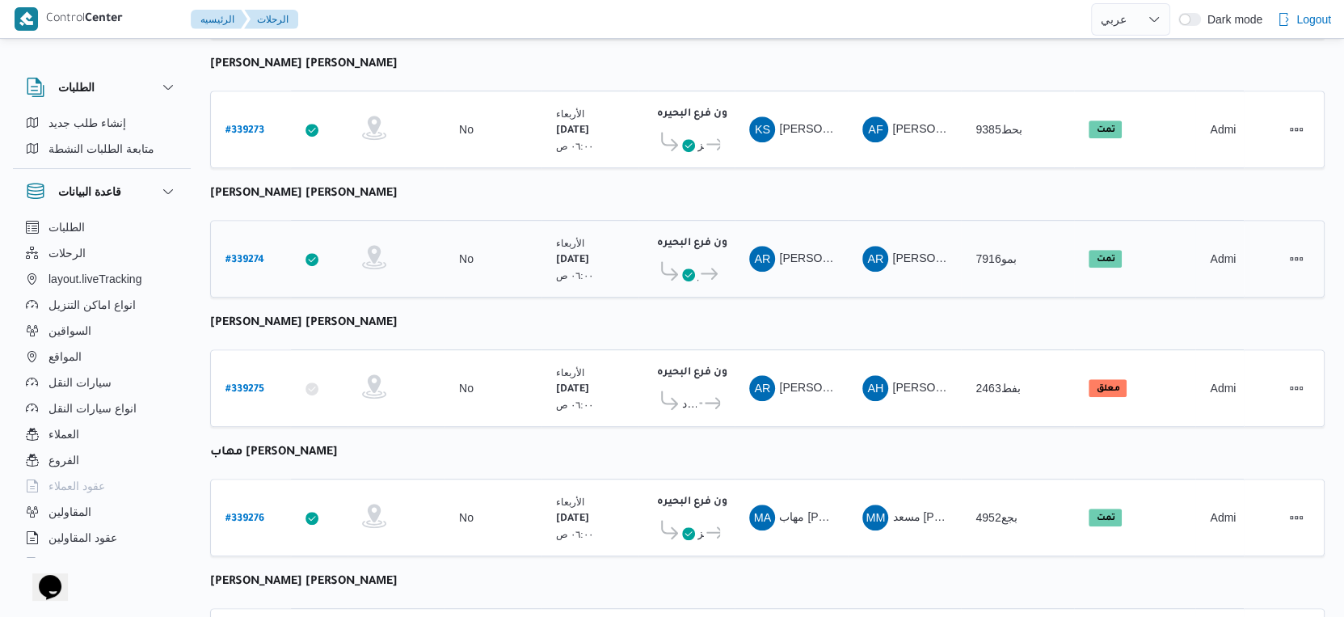
click at [249, 255] on b "# 339274" at bounding box center [245, 260] width 39 height 11
select select "ar"
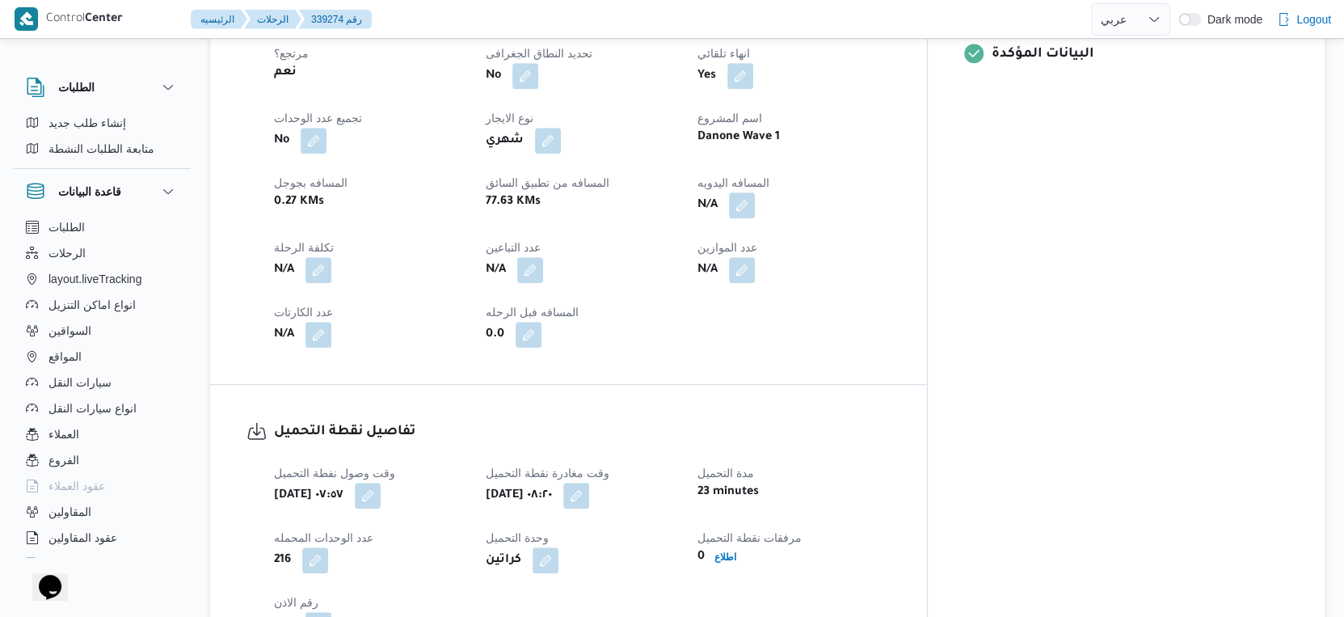
scroll to position [988, 0]
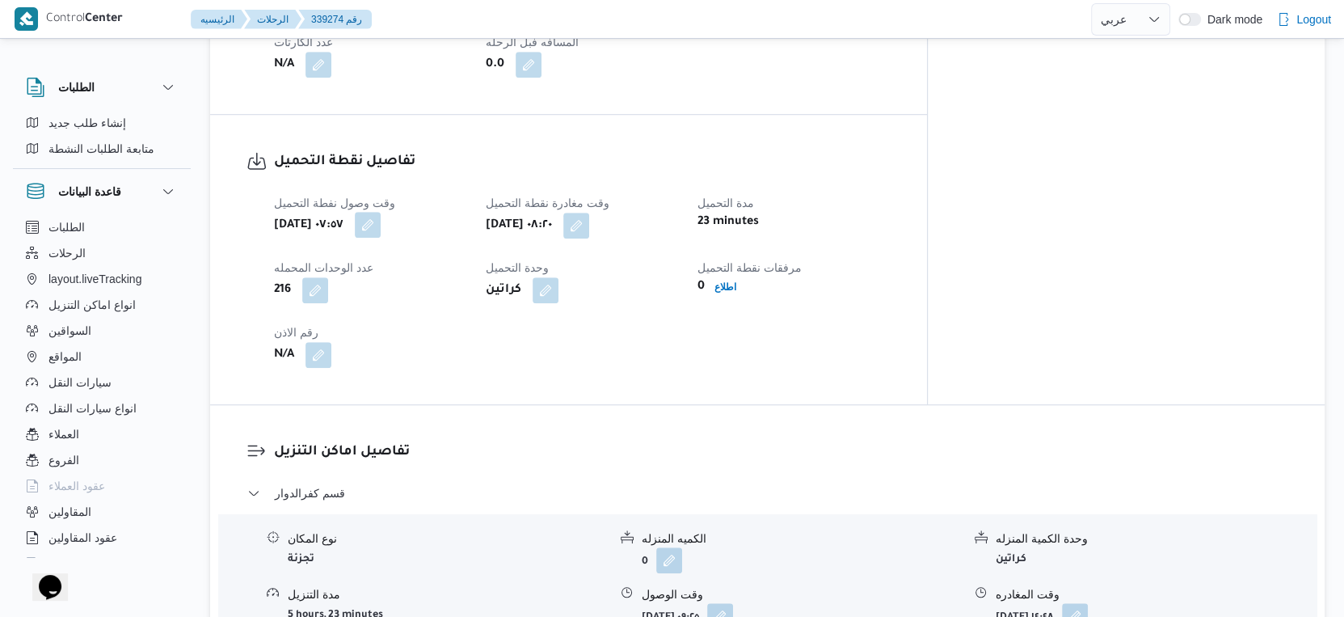
click at [381, 213] on button "button" at bounding box center [368, 225] width 26 height 26
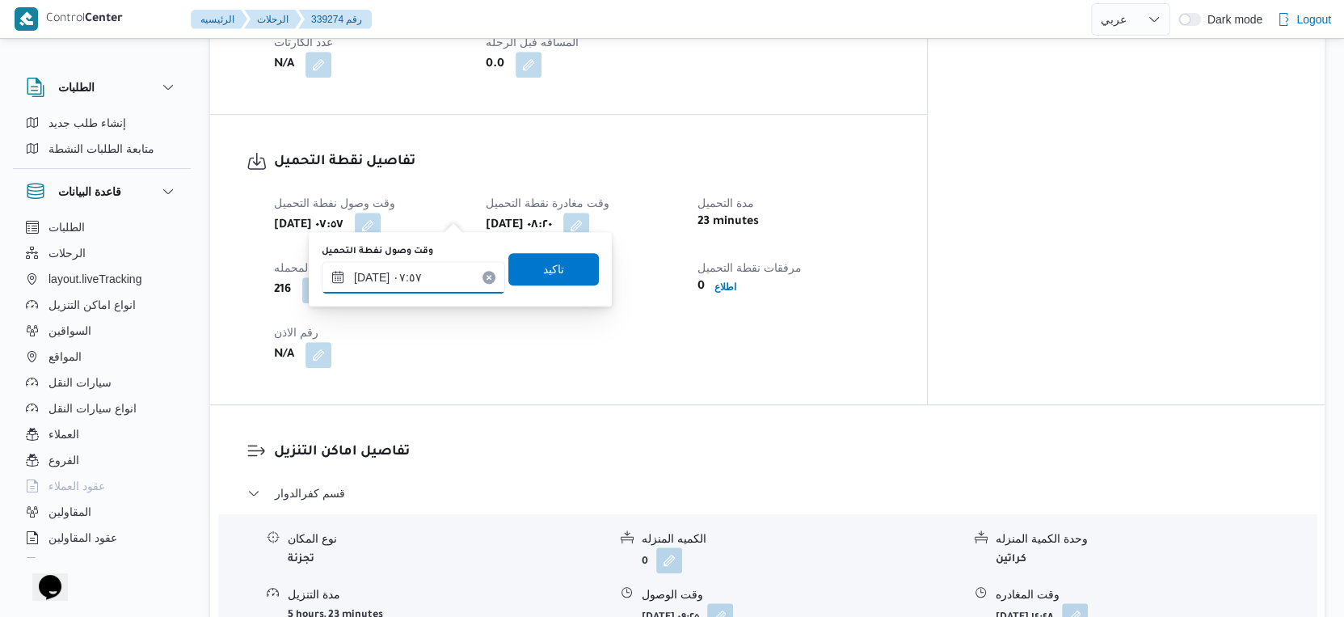
click at [433, 273] on input "[DATE] ٠٧:٥٧" at bounding box center [413, 277] width 183 height 32
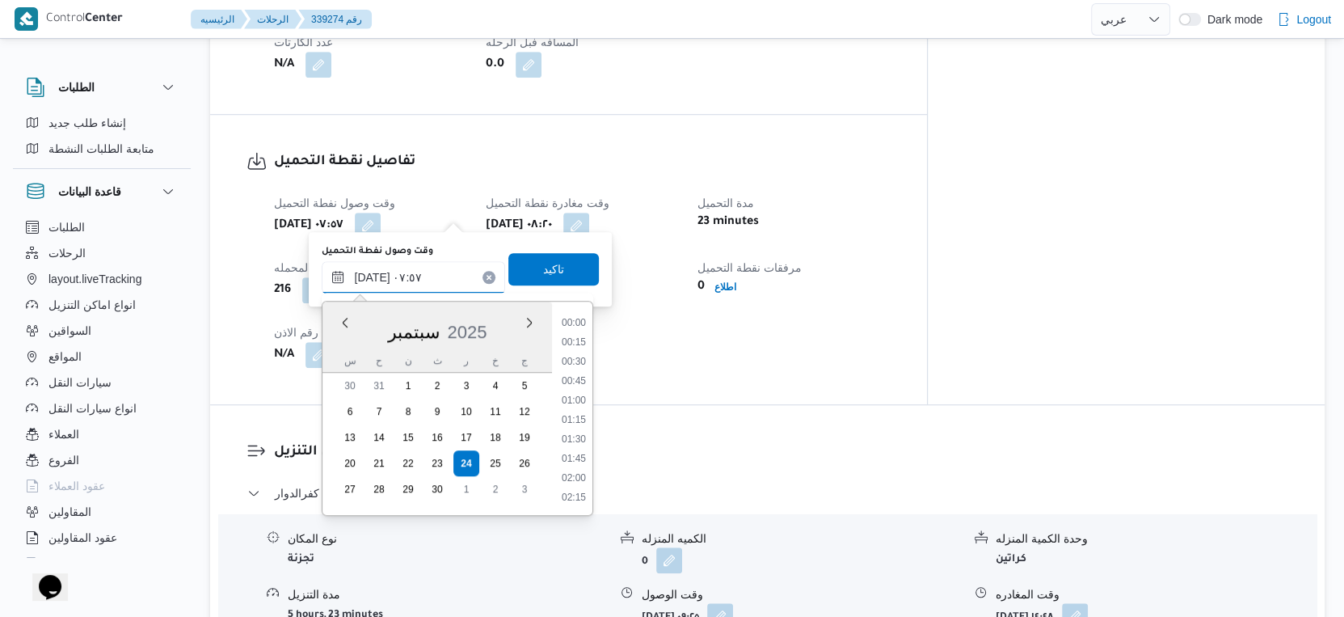
scroll to position [503, 0]
click at [575, 398] on li "07:30" at bounding box center [573, 402] width 37 height 16
type input "[DATE] ٠٧:٣٠"
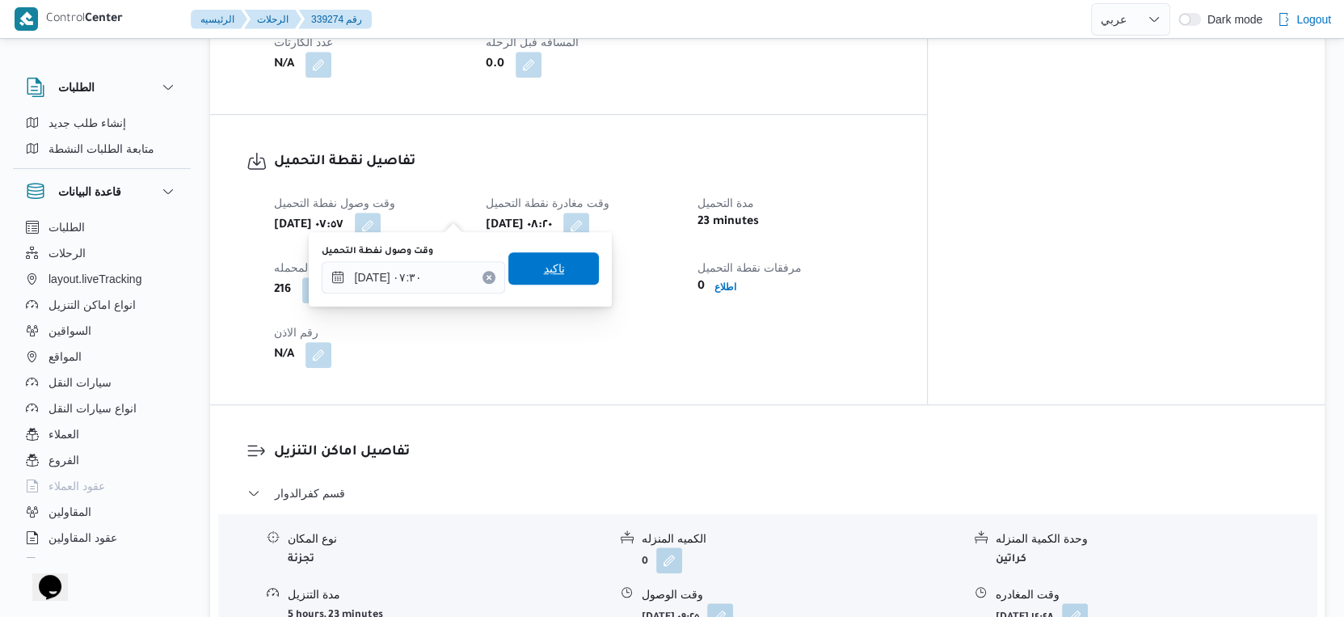
click at [553, 282] on span "تاكيد" at bounding box center [553, 268] width 91 height 32
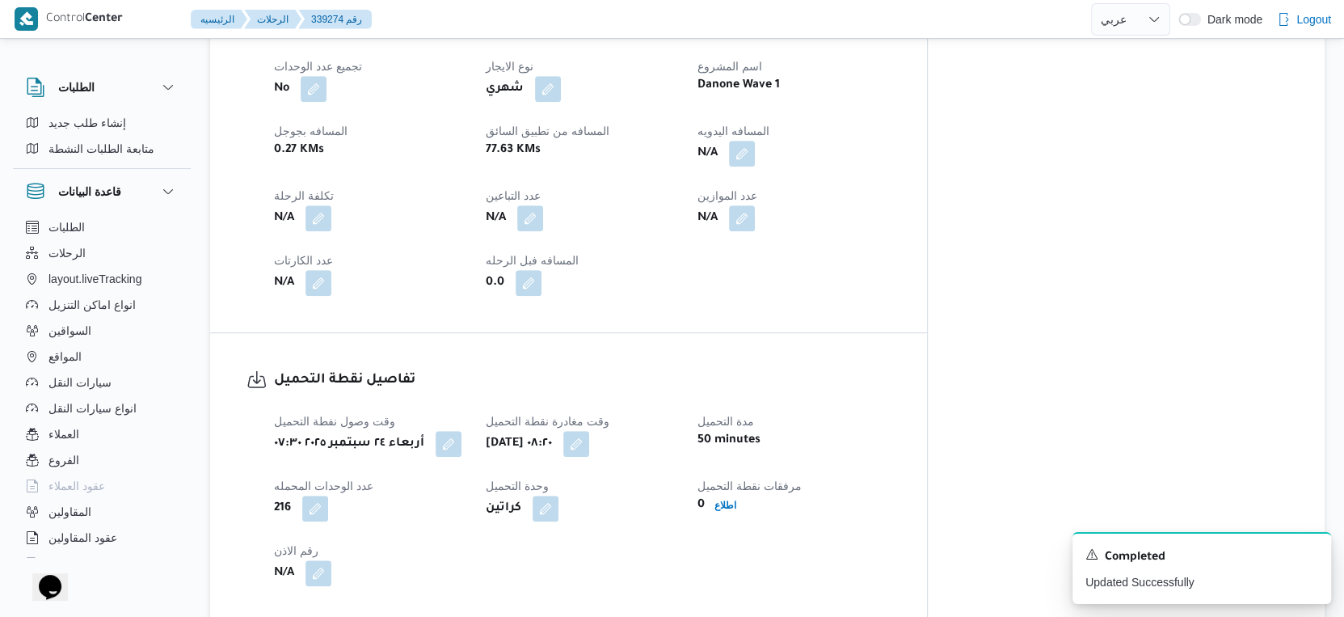
scroll to position [629, 0]
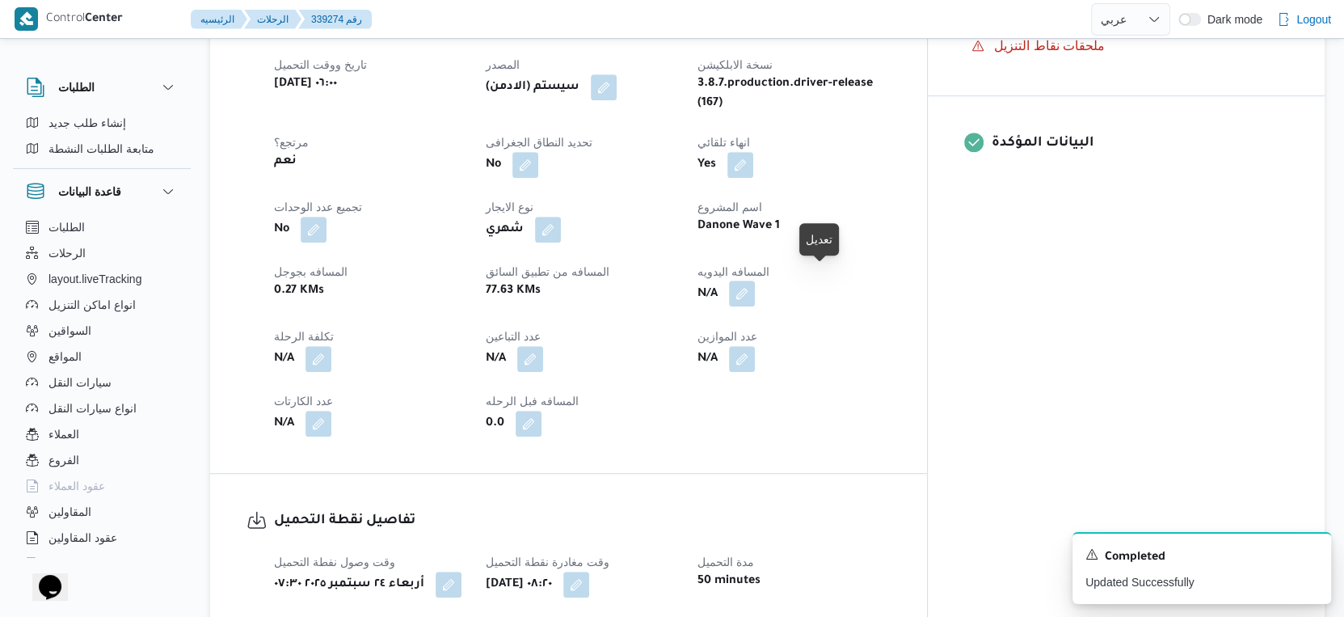
click at [755, 280] on button "button" at bounding box center [742, 293] width 26 height 26
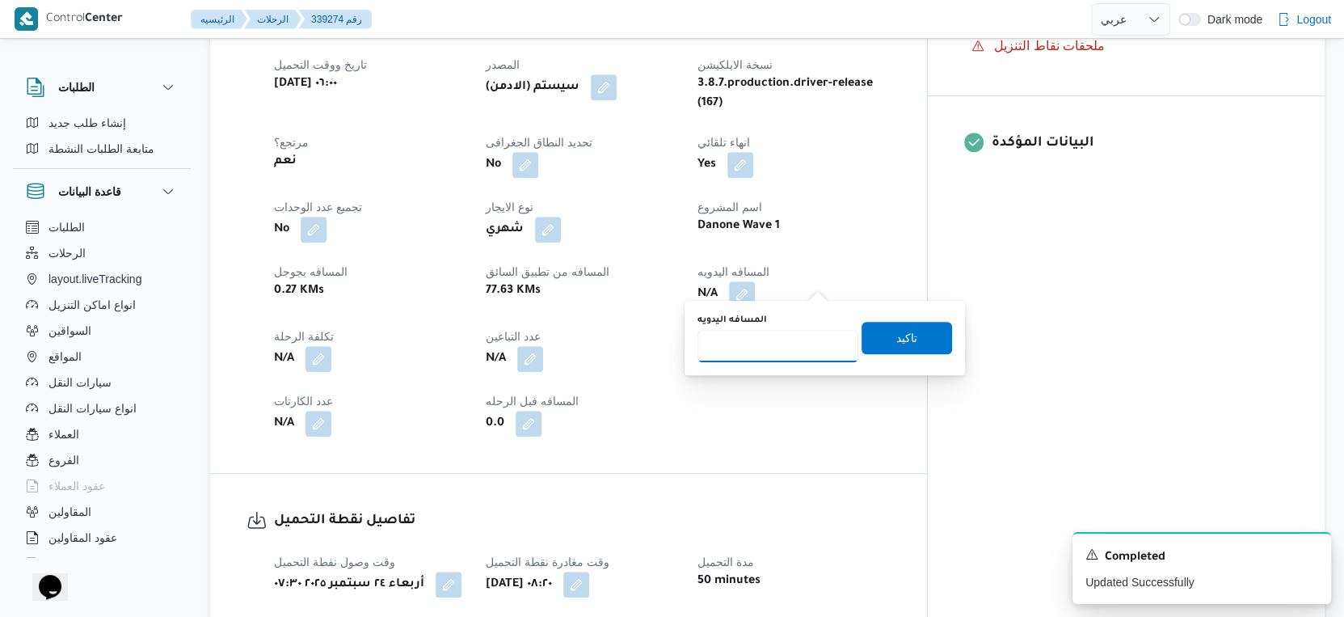
click at [745, 343] on input "المسافه اليدويه" at bounding box center [778, 346] width 161 height 32
type input "101"
click at [929, 332] on span "تاكيد" at bounding box center [907, 337] width 91 height 32
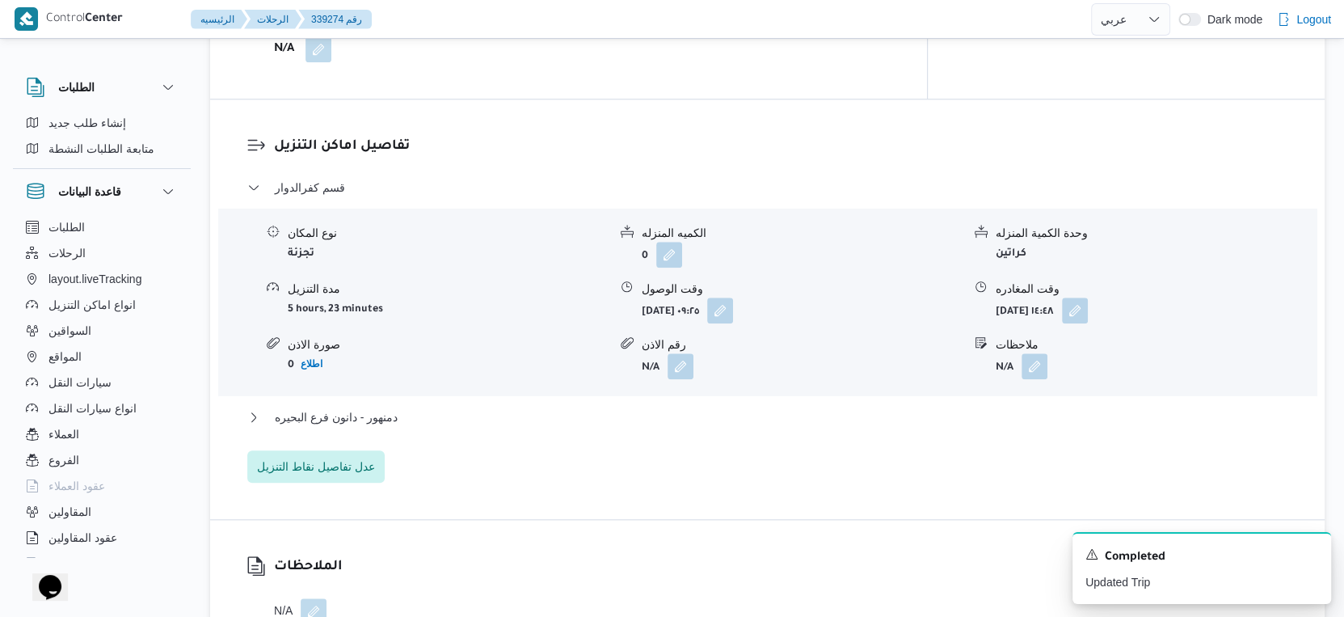
scroll to position [1347, 0]
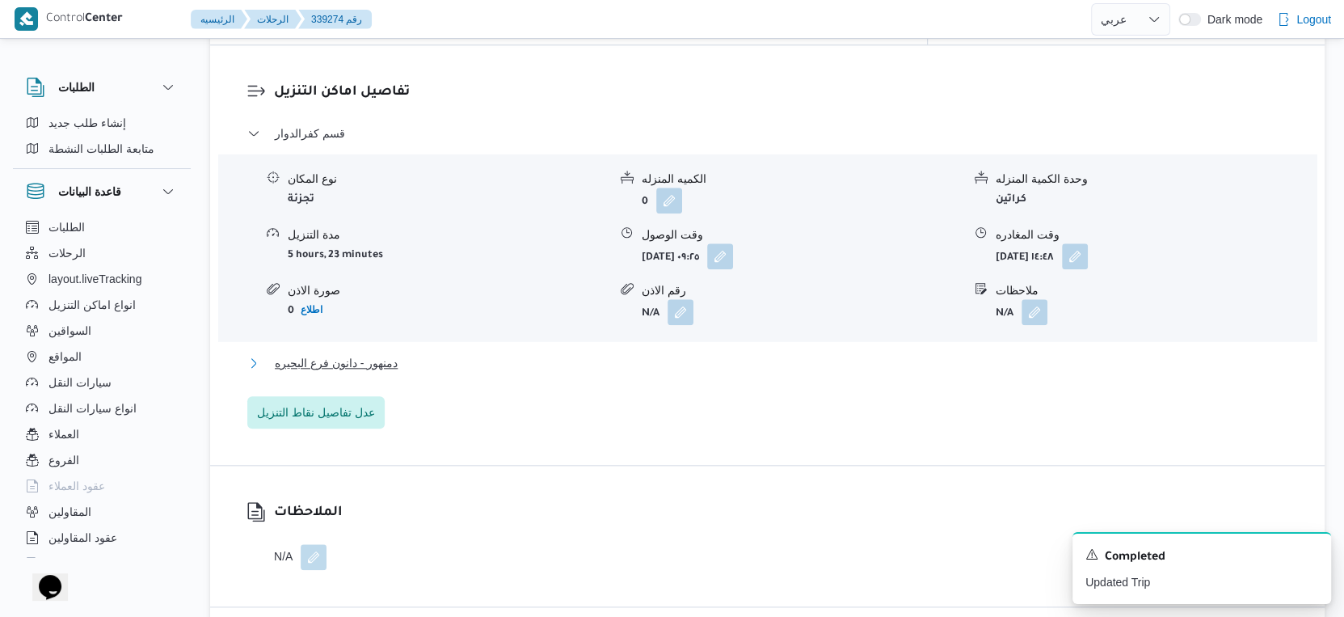
click at [436, 353] on button "دمنهور - دانون فرع البحيره" at bounding box center [767, 362] width 1041 height 19
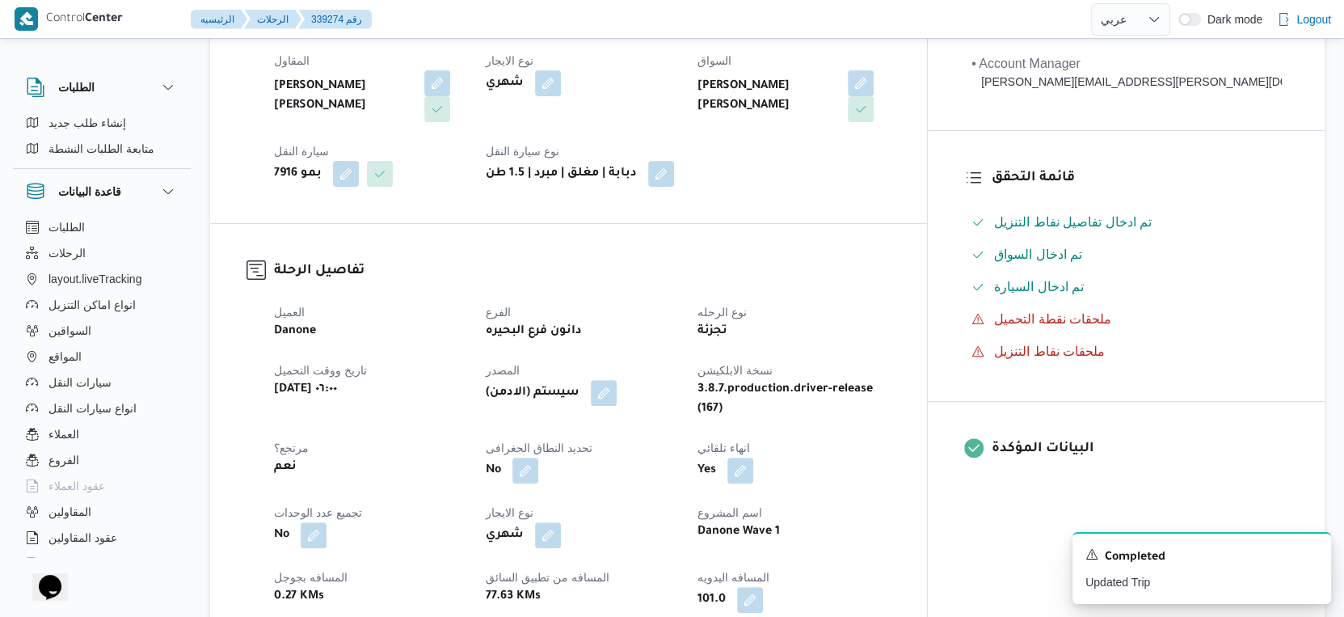
scroll to position [359, 0]
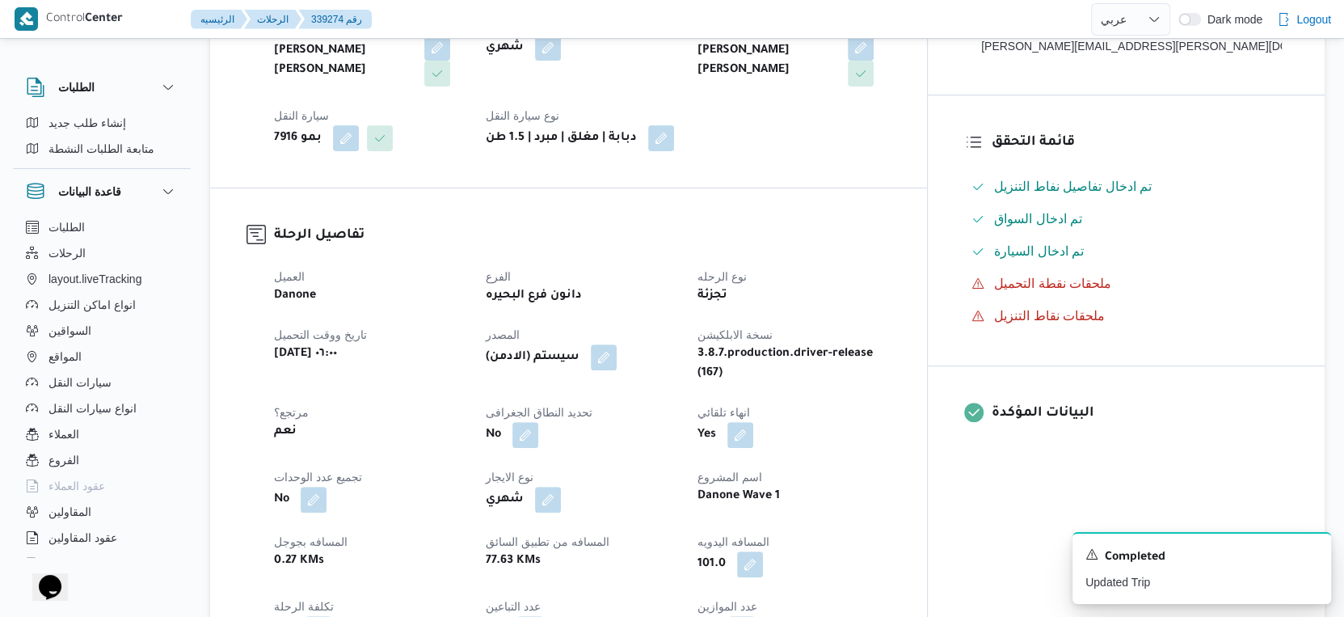
select select "ar"
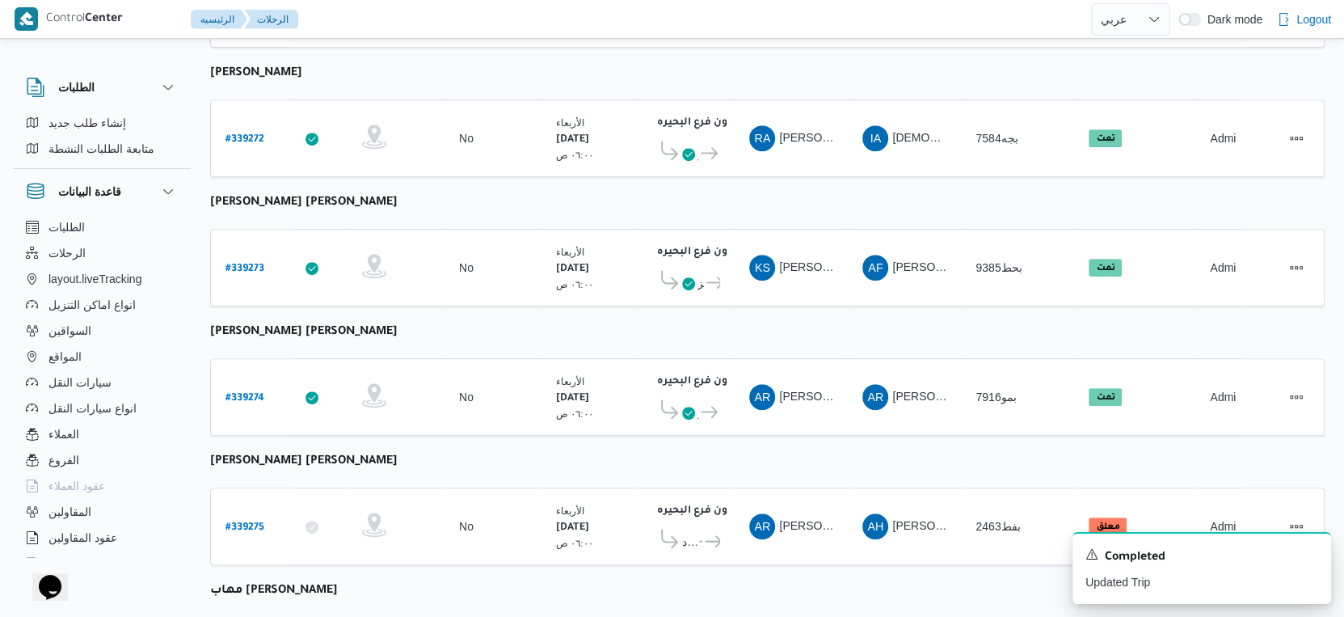
scroll to position [490, 0]
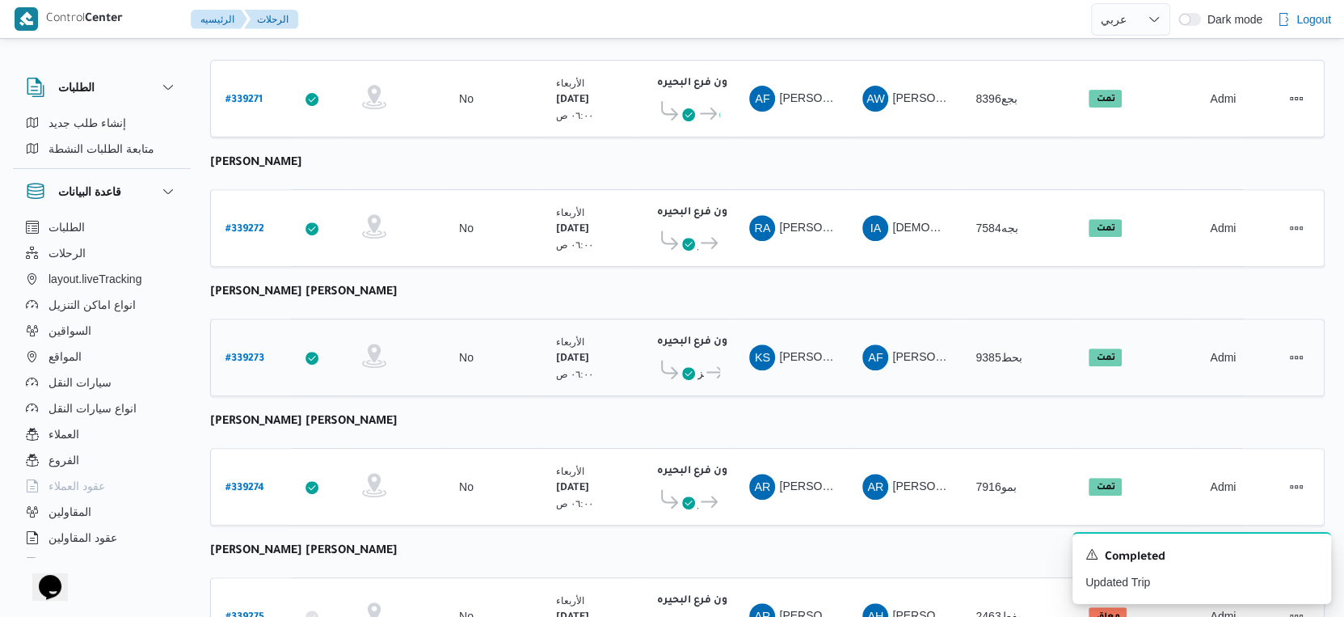
click at [254, 353] on b "# 339273" at bounding box center [245, 358] width 39 height 11
select select "ar"
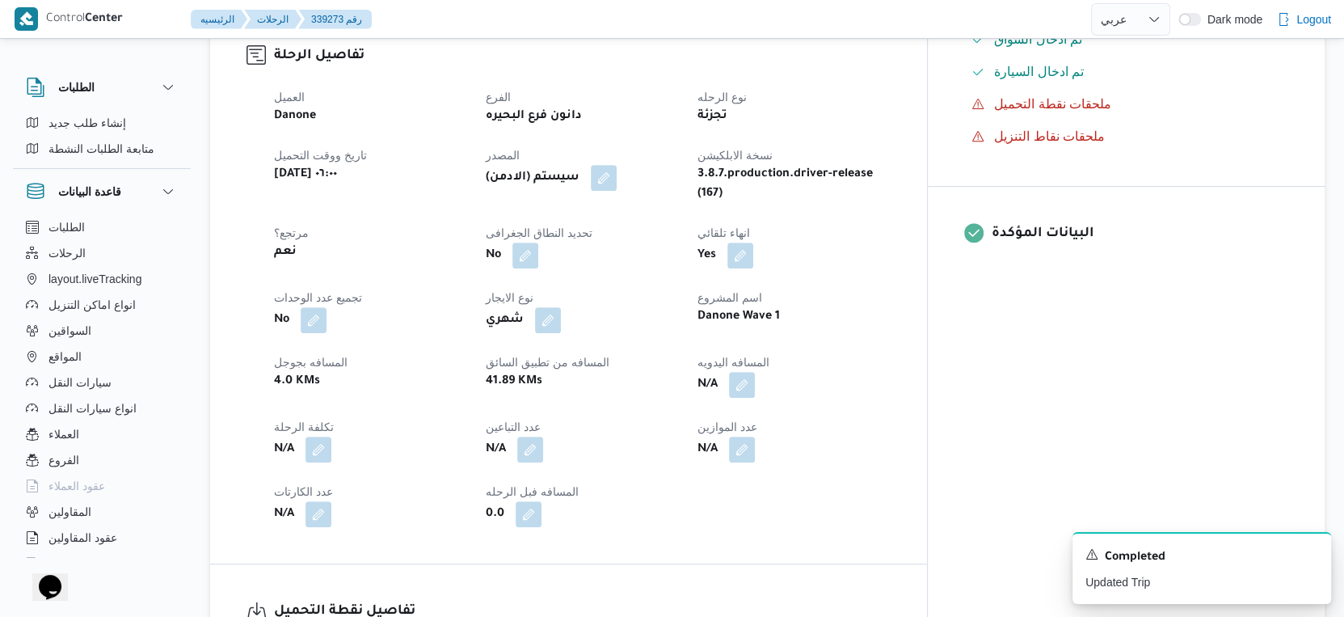
scroll to position [988, 0]
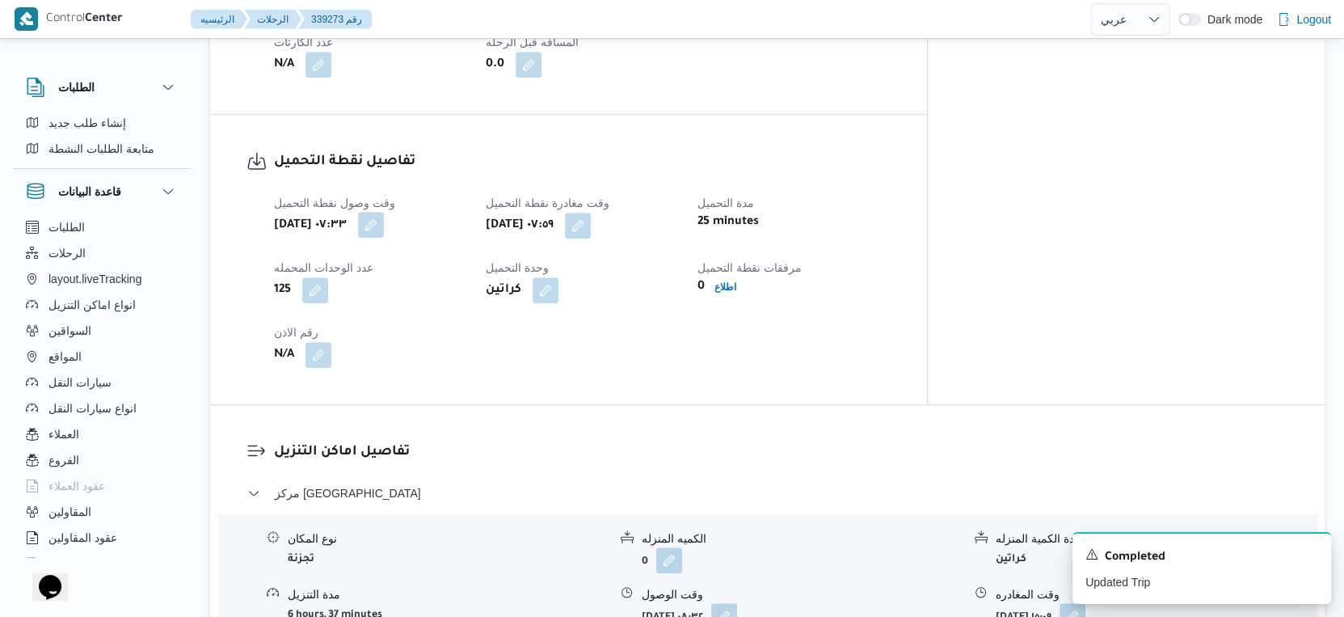
click at [384, 212] on button "button" at bounding box center [371, 225] width 26 height 26
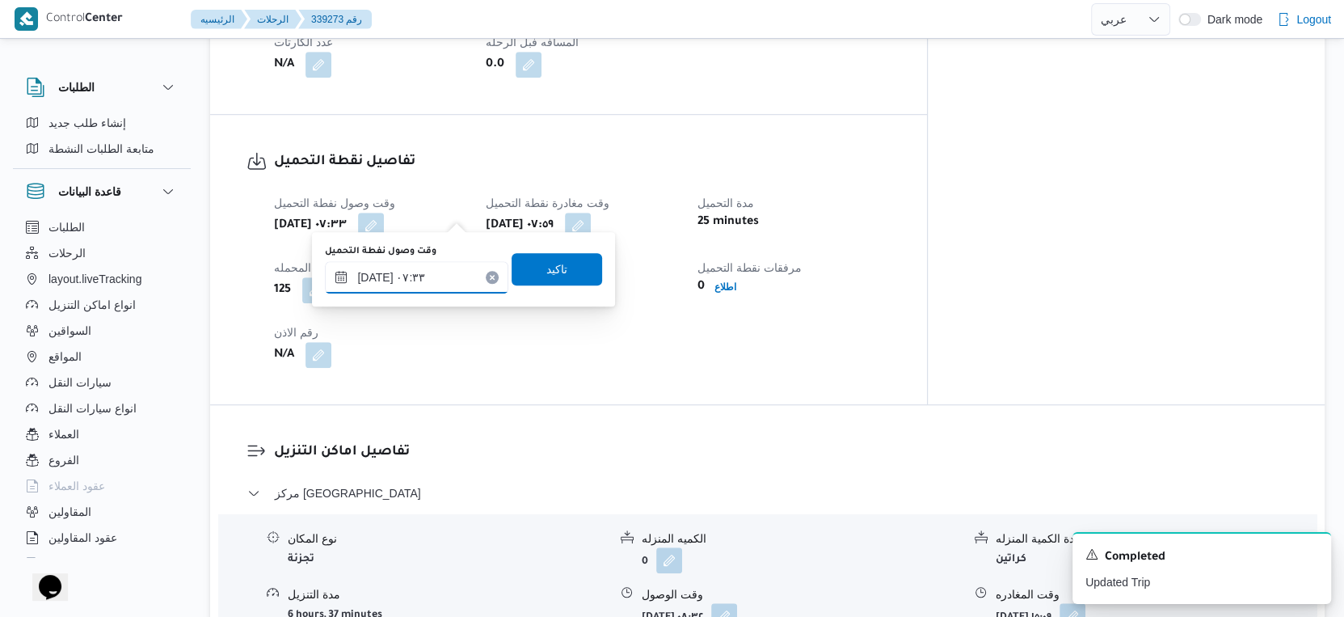
click at [377, 276] on input "[DATE] ٠٧:٣٣" at bounding box center [416, 277] width 183 height 32
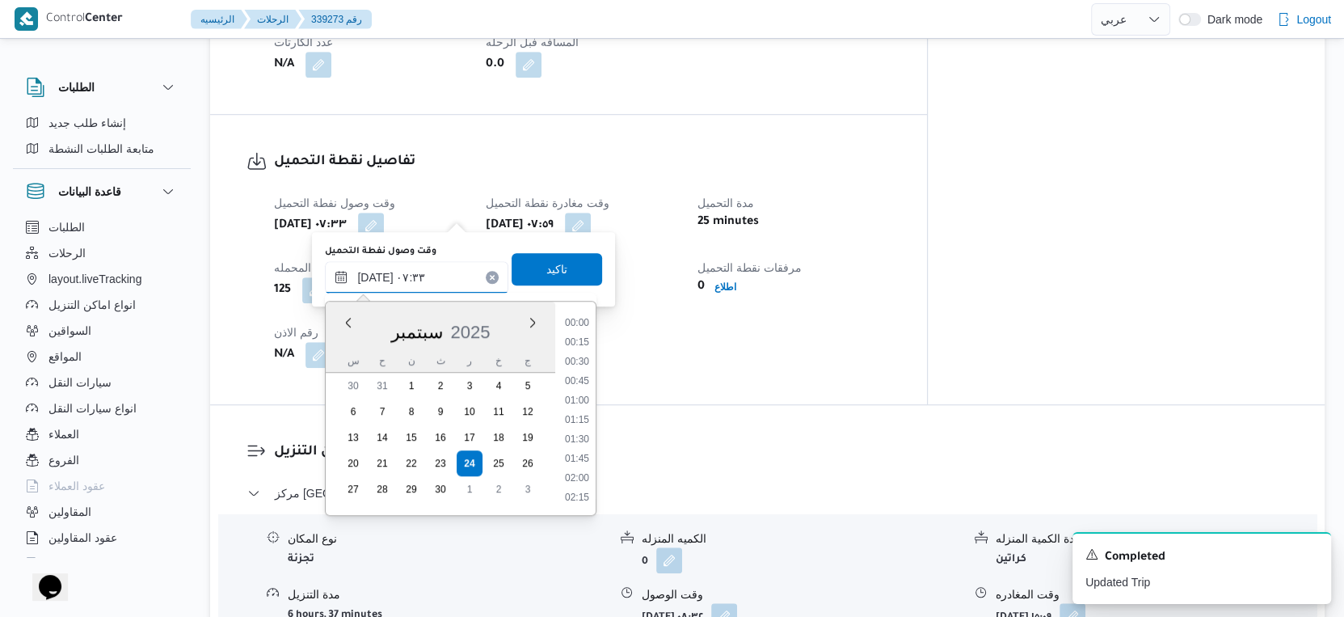
scroll to position [483, 0]
click at [377, 276] on input "[DATE] ٠٧:٣٣" at bounding box center [416, 277] width 183 height 32
type input "٢٤/٠٩/٢٠٢٥ ٠٧:٢٠"
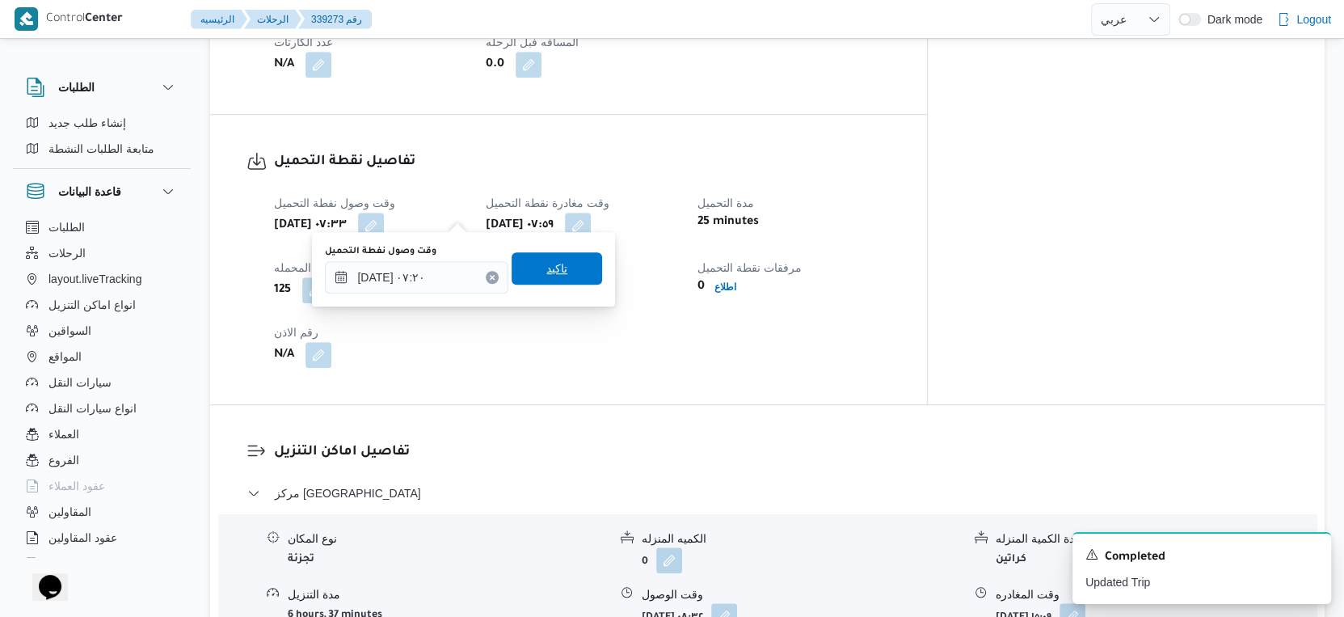
click at [550, 270] on span "تاكيد" at bounding box center [556, 268] width 21 height 19
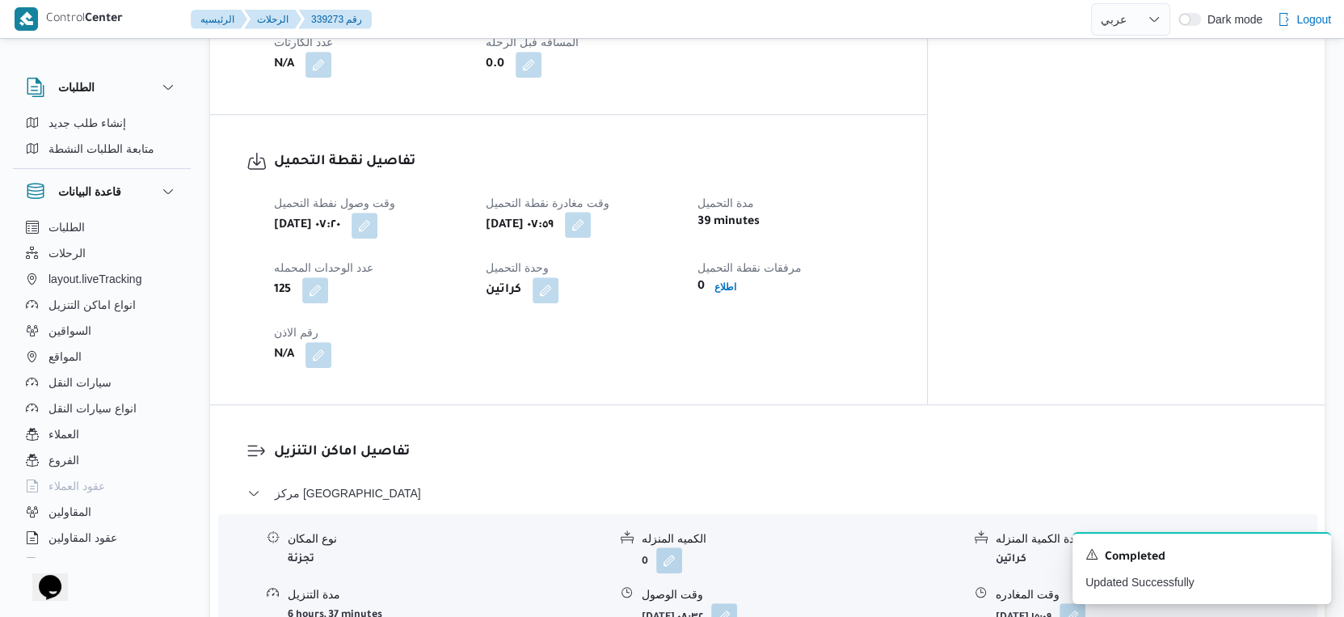
click at [591, 213] on span at bounding box center [574, 226] width 34 height 26
click at [670, 276] on div "كراتين" at bounding box center [582, 290] width 196 height 29
click at [591, 213] on button "button" at bounding box center [578, 225] width 26 height 26
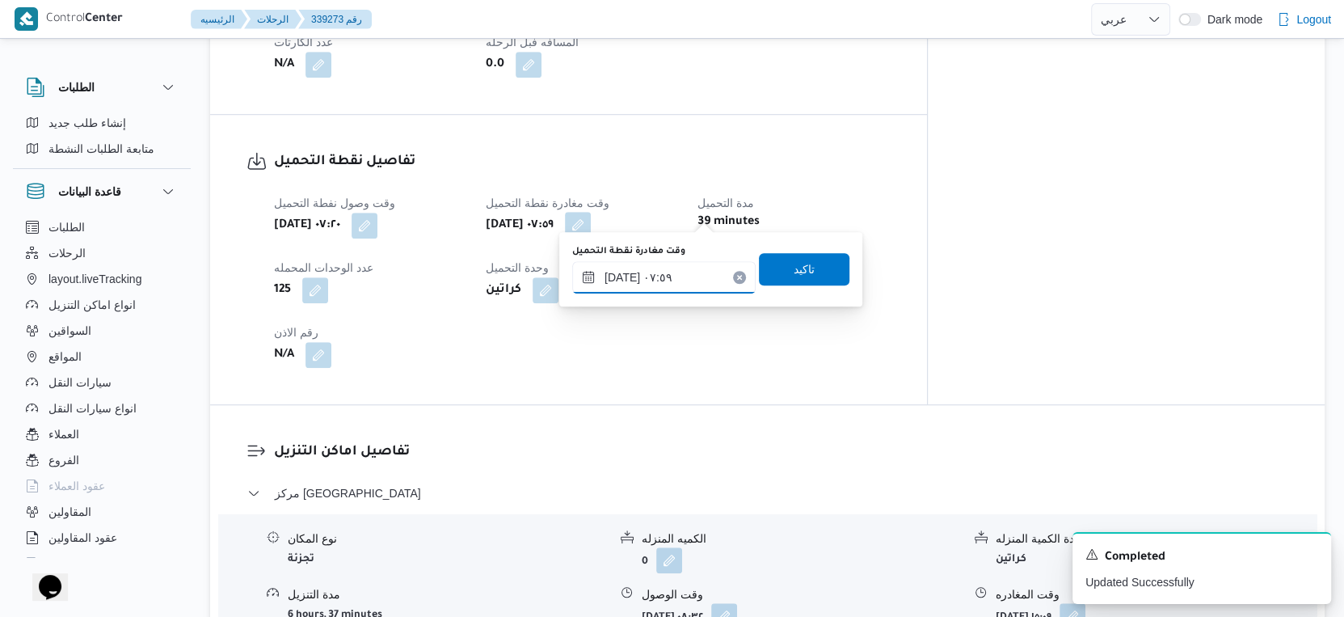
click at [685, 261] on input "٢٤/٠٩/٢٠٢٥ ٠٧:٥٩" at bounding box center [663, 277] width 183 height 32
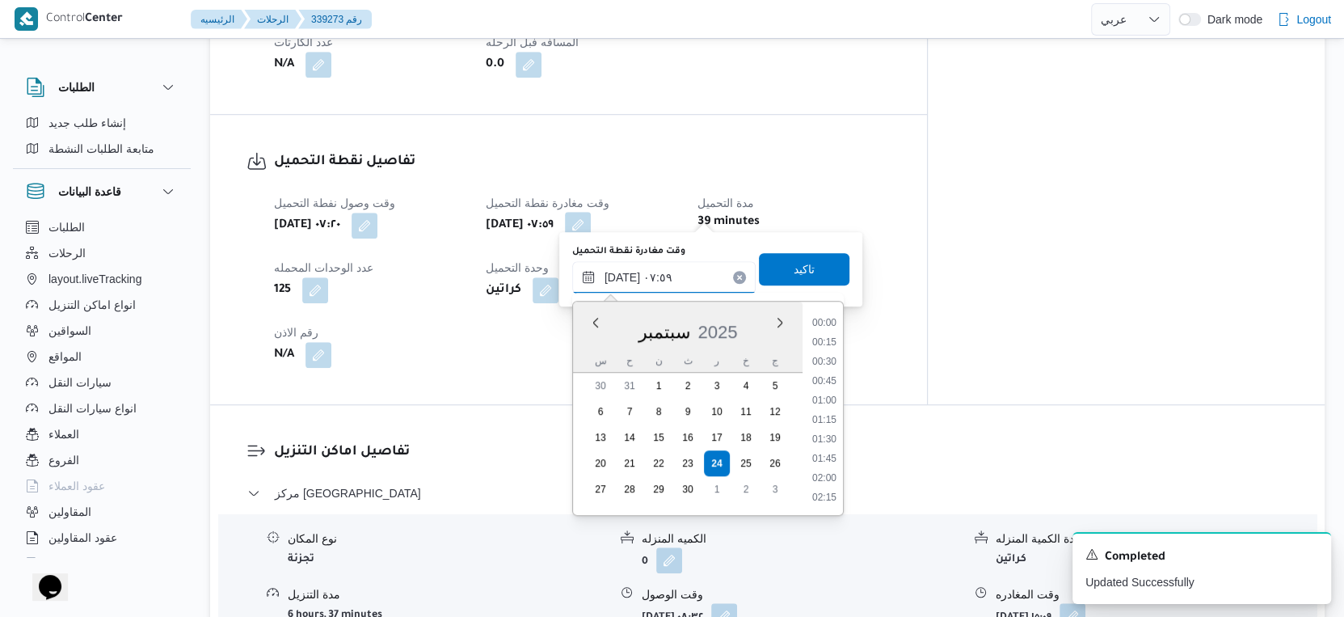
scroll to position [503, 0]
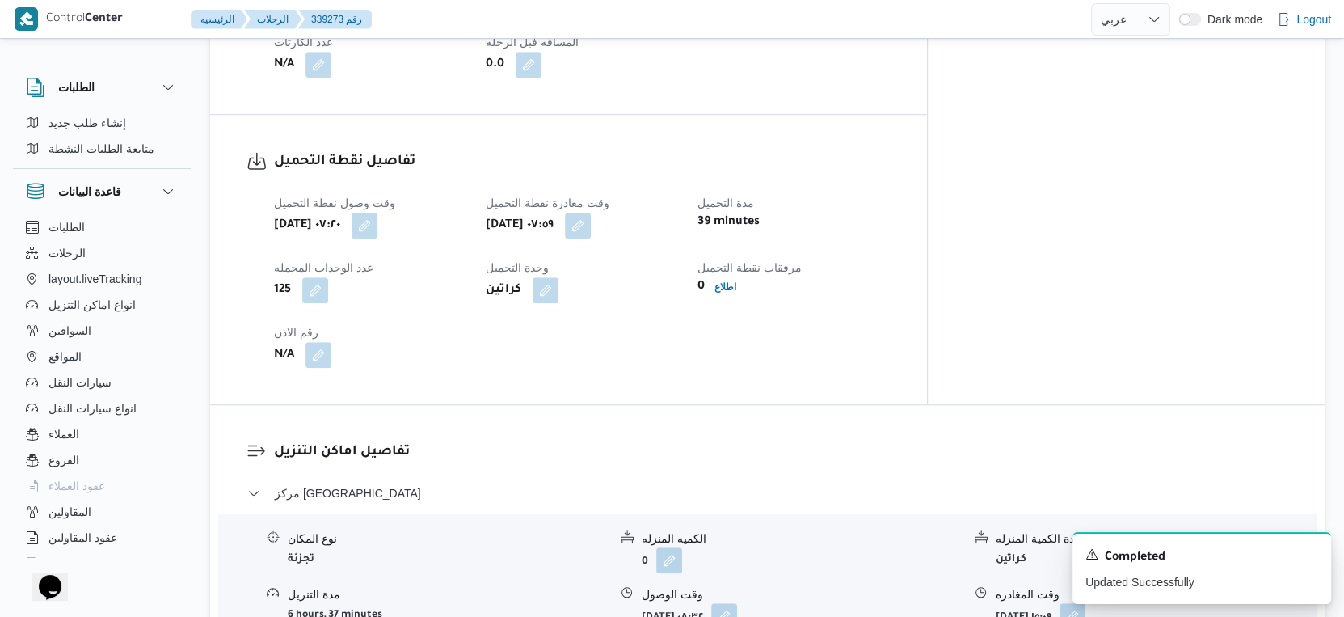
click at [900, 361] on div "وقت وصول نفطة التحميل أربعاء ٢٤ سبتمبر ٢٠٢٥ ٠٧:٢٠ وقت مغادرة نقطة التحميل أربعا…" at bounding box center [582, 280] width 636 height 194
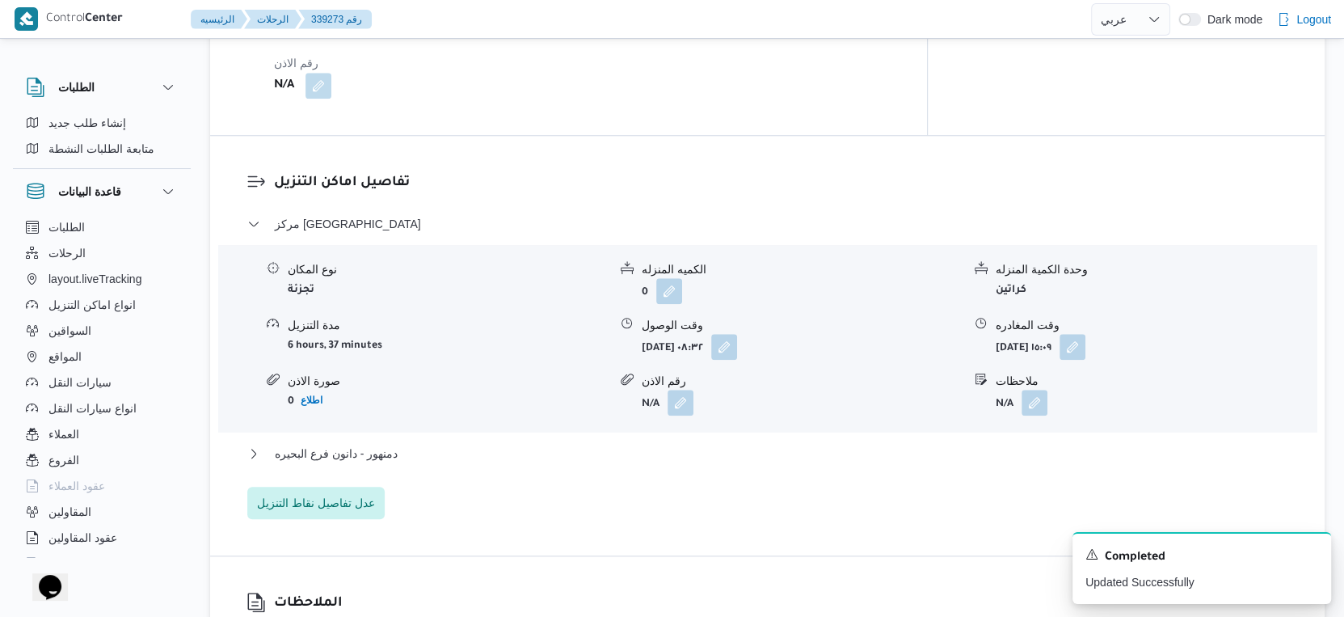
scroll to position [1436, 0]
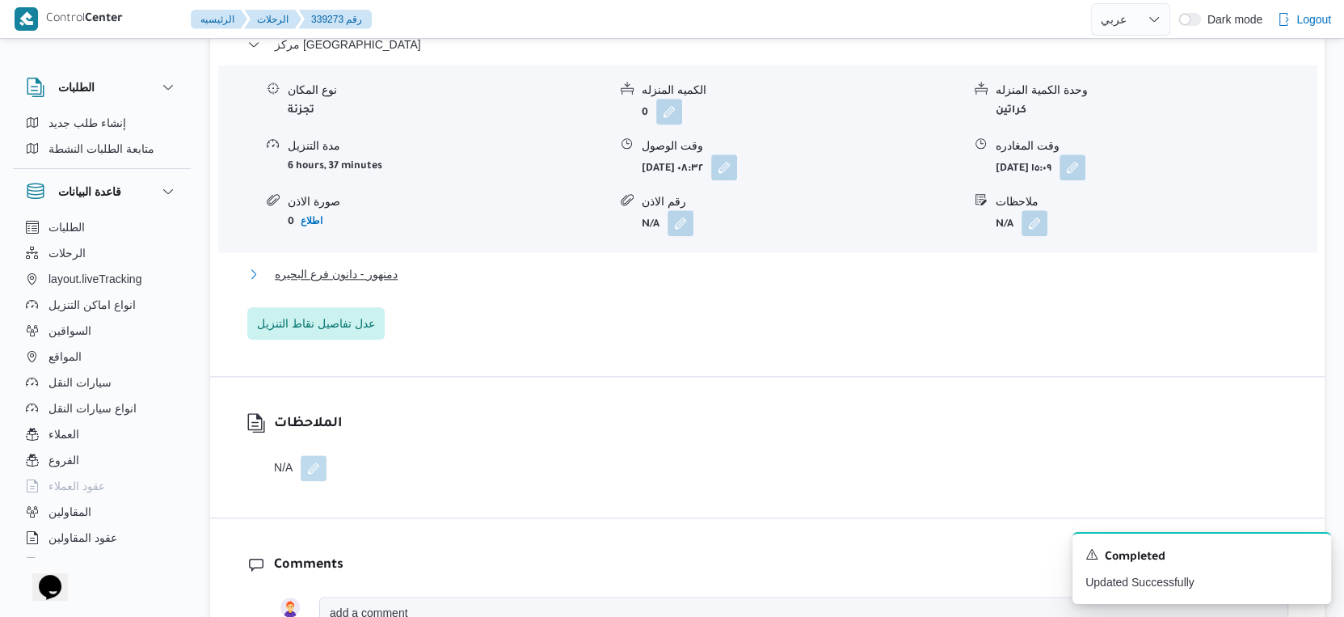
click at [428, 264] on button "دمنهور - دانون فرع البحيره" at bounding box center [767, 273] width 1041 height 19
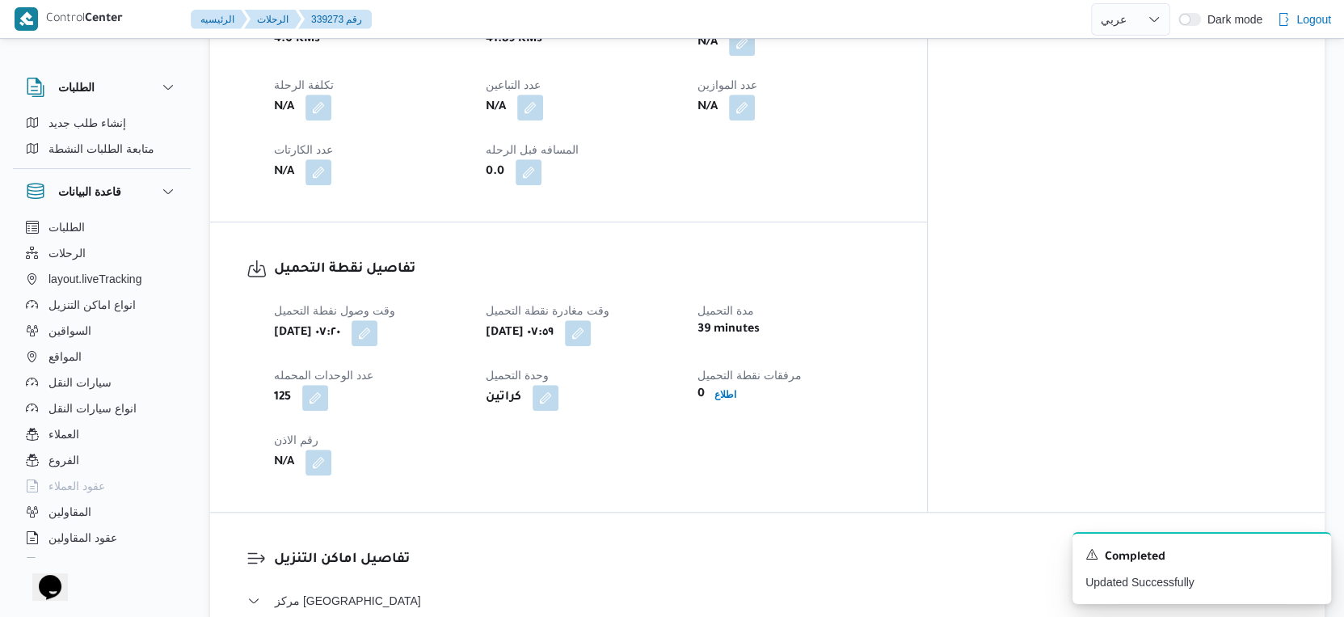
scroll to position [718, 0]
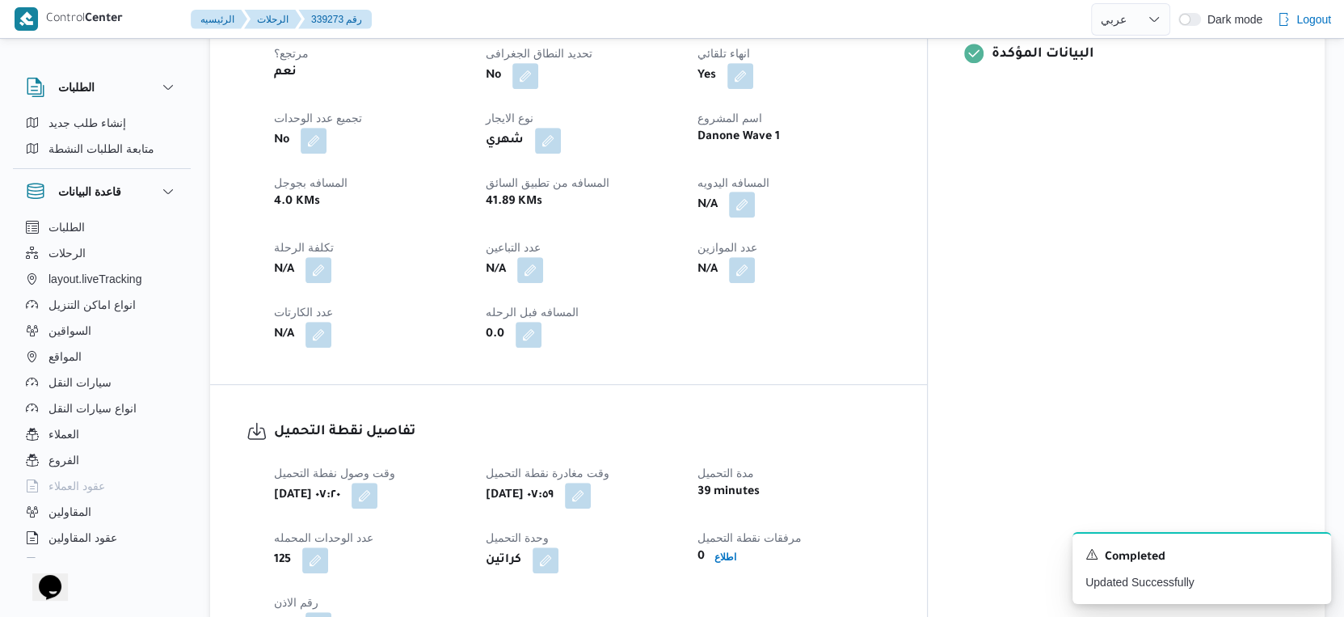
click at [755, 192] on button "button" at bounding box center [742, 205] width 26 height 26
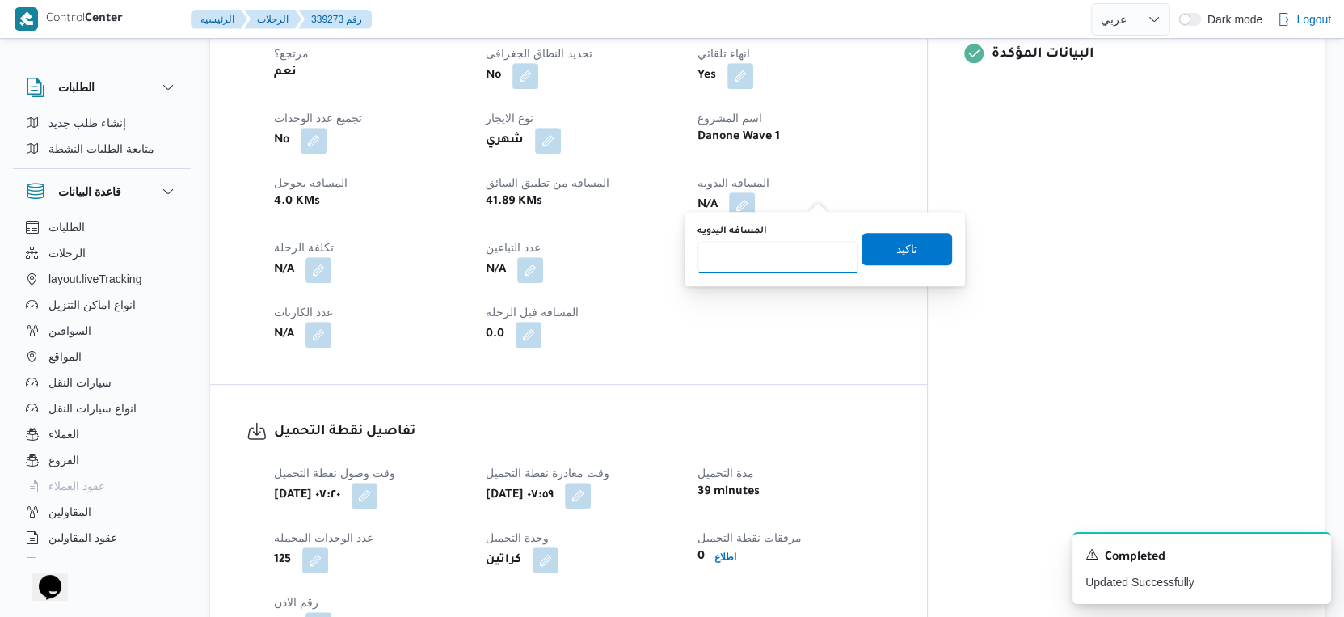
click at [768, 247] on input "المسافه اليدويه" at bounding box center [778, 257] width 161 height 32
type input "40"
click at [896, 253] on span "تاكيد" at bounding box center [906, 247] width 21 height 19
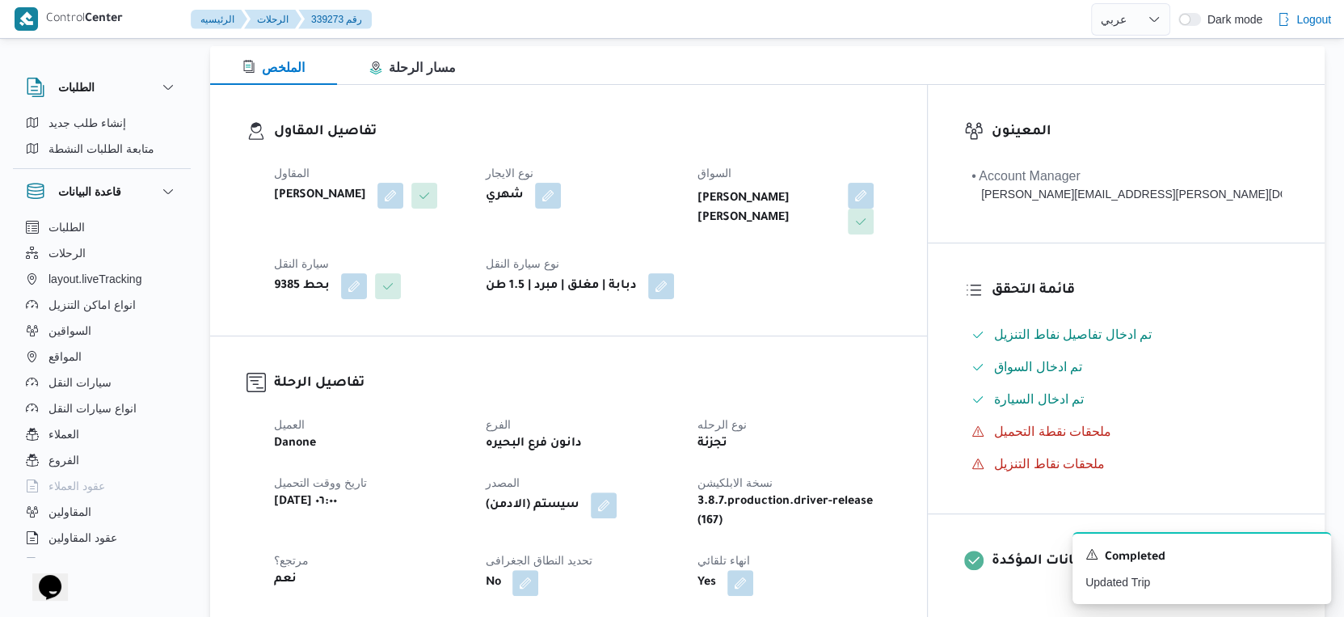
scroll to position [449, 0]
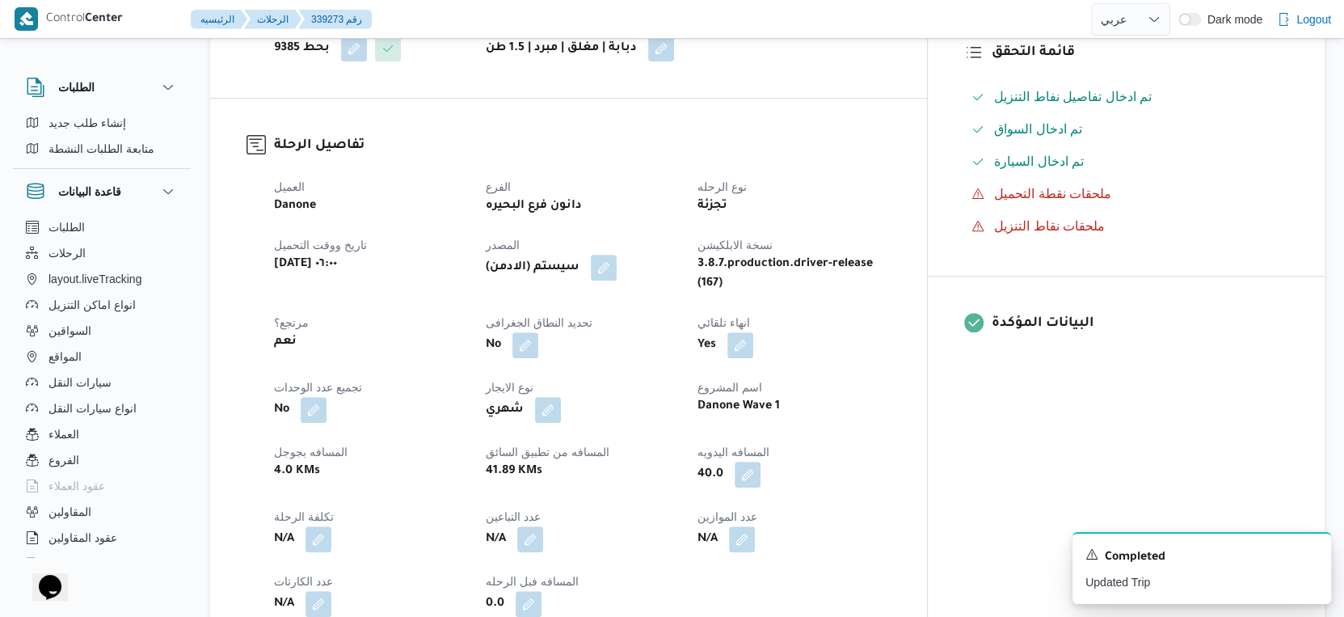
select select "ar"
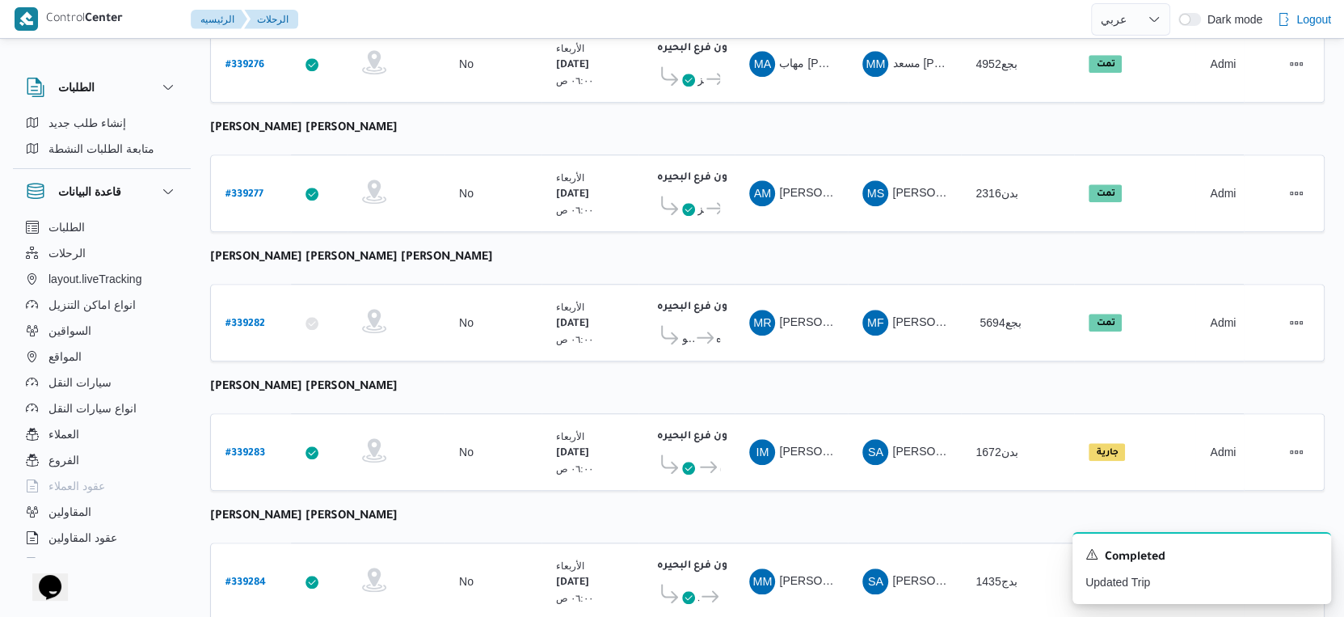
scroll to position [1319, 0]
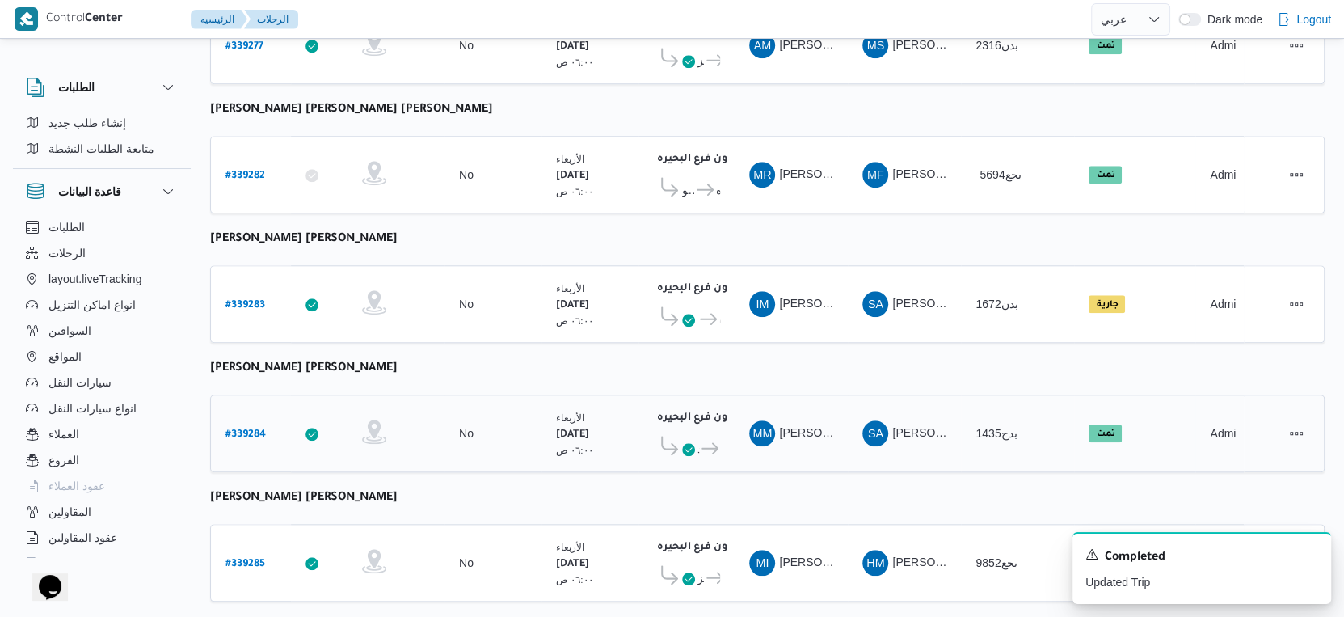
click at [240, 429] on b "# 339284" at bounding box center [246, 434] width 40 height 11
select select "ar"
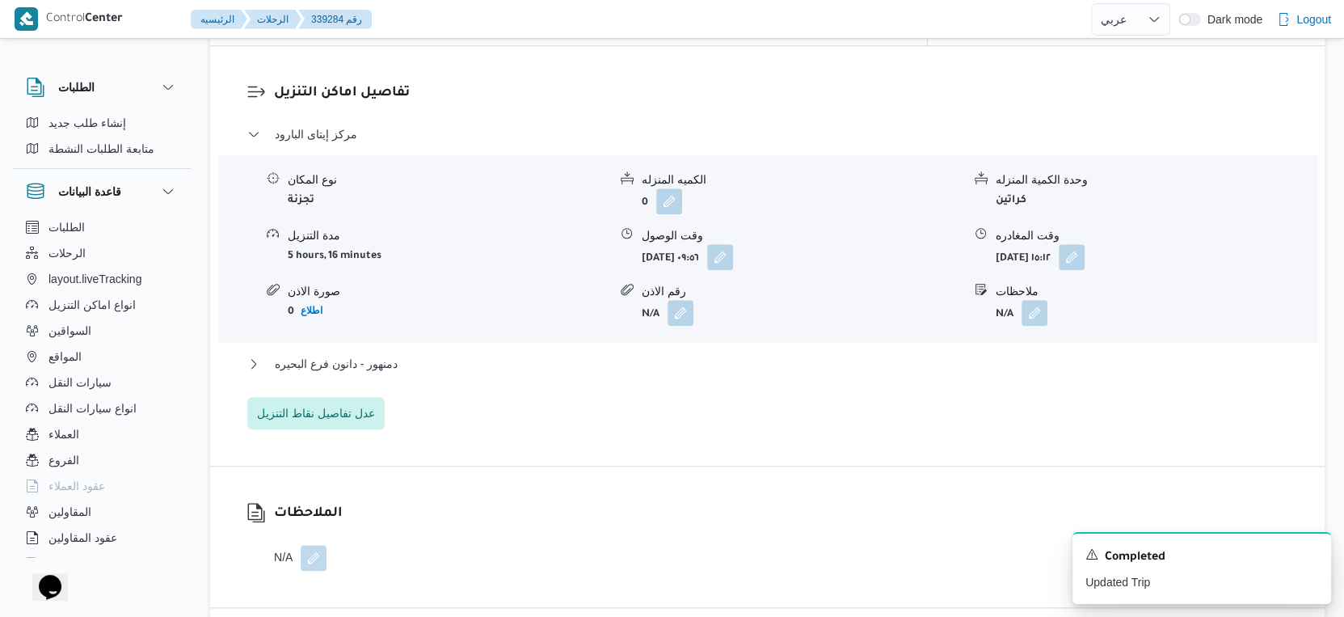
scroll to position [1347, 0]
click at [422, 337] on div "مركز إيتاى البارود نوع المكان تجزئة الكميه المنزله 0 وحدة الكمية المنزله كراتين…" at bounding box center [767, 276] width 1041 height 305
click at [418, 339] on div "مركز إيتاى البارود نوع المكان تجزئة الكميه المنزله 0 وحدة الكمية المنزله كراتين…" at bounding box center [767, 276] width 1041 height 305
click at [420, 353] on button "دمنهور - دانون فرع البحيره" at bounding box center [767, 362] width 1041 height 19
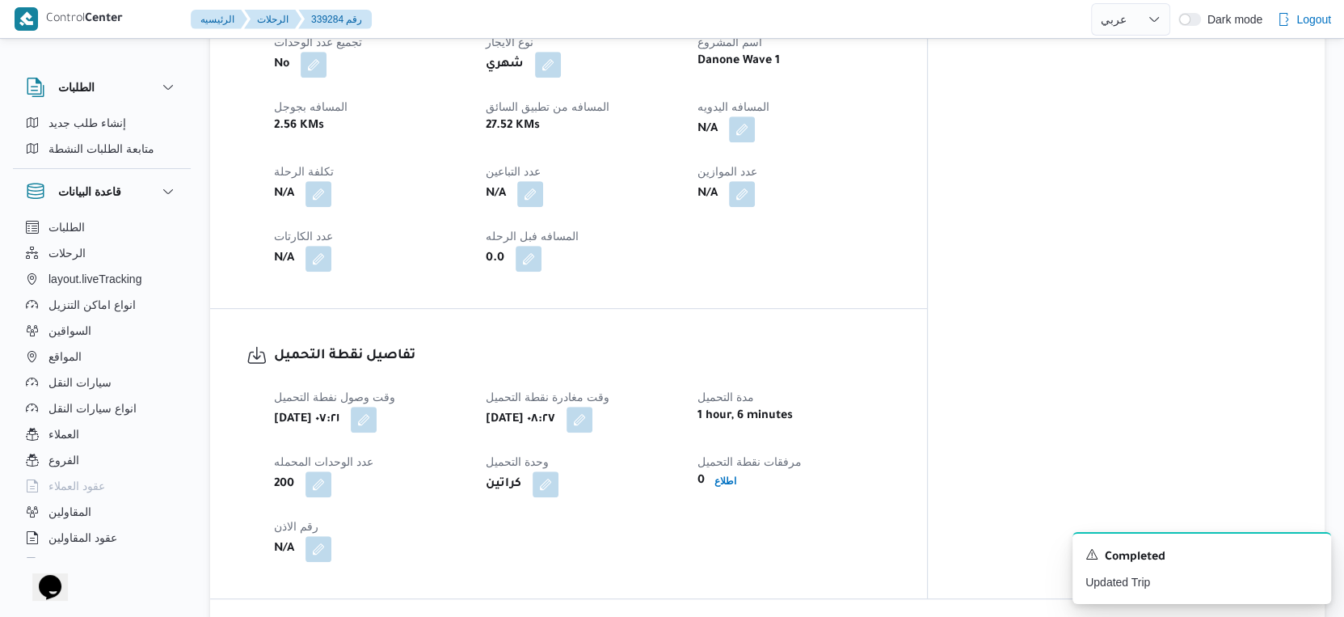
scroll to position [718, 0]
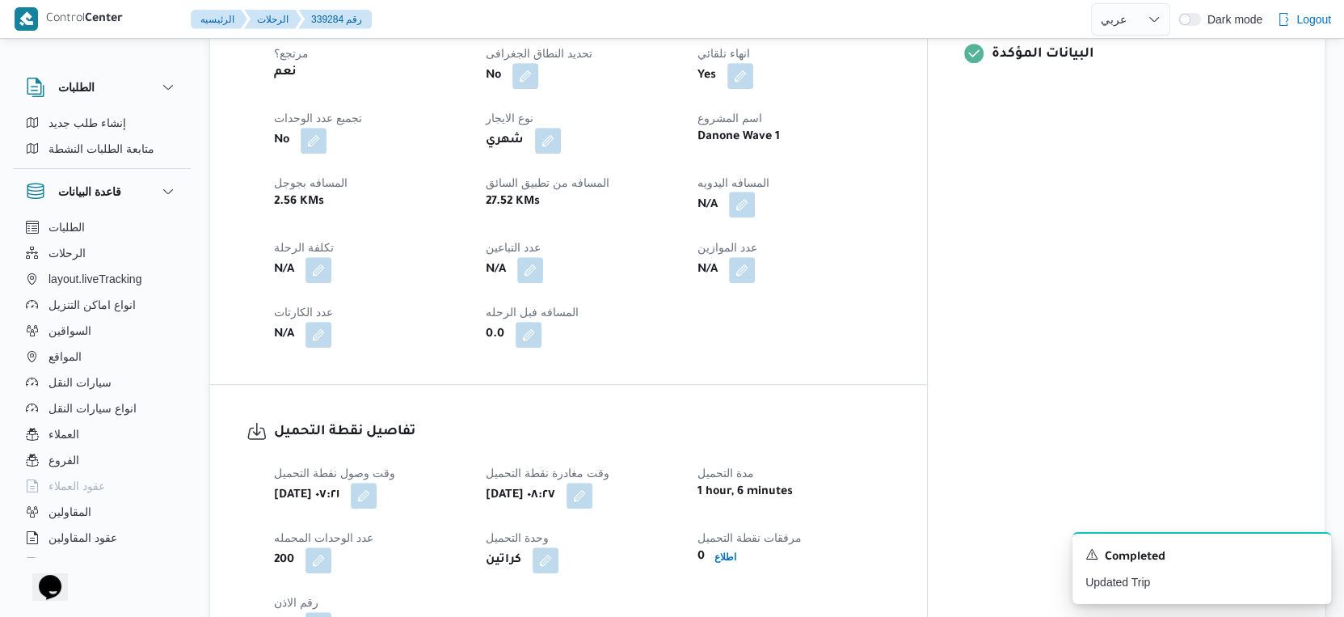
click at [755, 192] on button "button" at bounding box center [742, 205] width 26 height 26
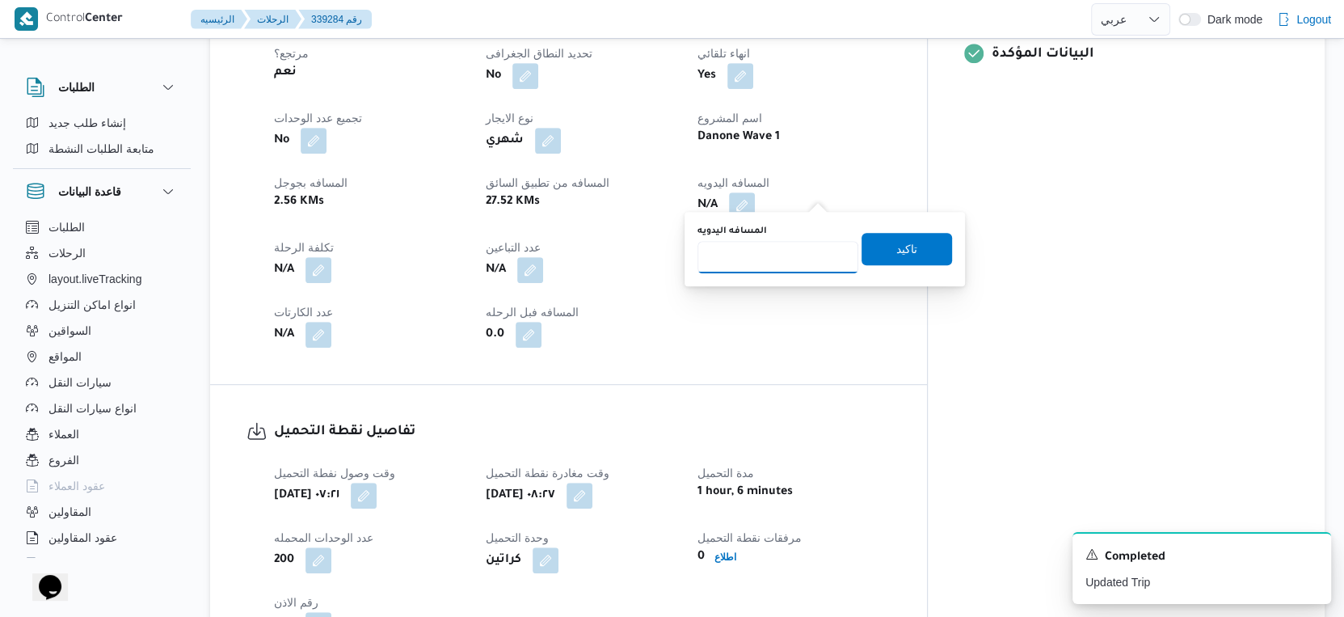
click at [770, 260] on input "المسافه اليدويه" at bounding box center [778, 257] width 161 height 32
type input "68"
click at [922, 250] on span "تاكيد" at bounding box center [907, 248] width 91 height 32
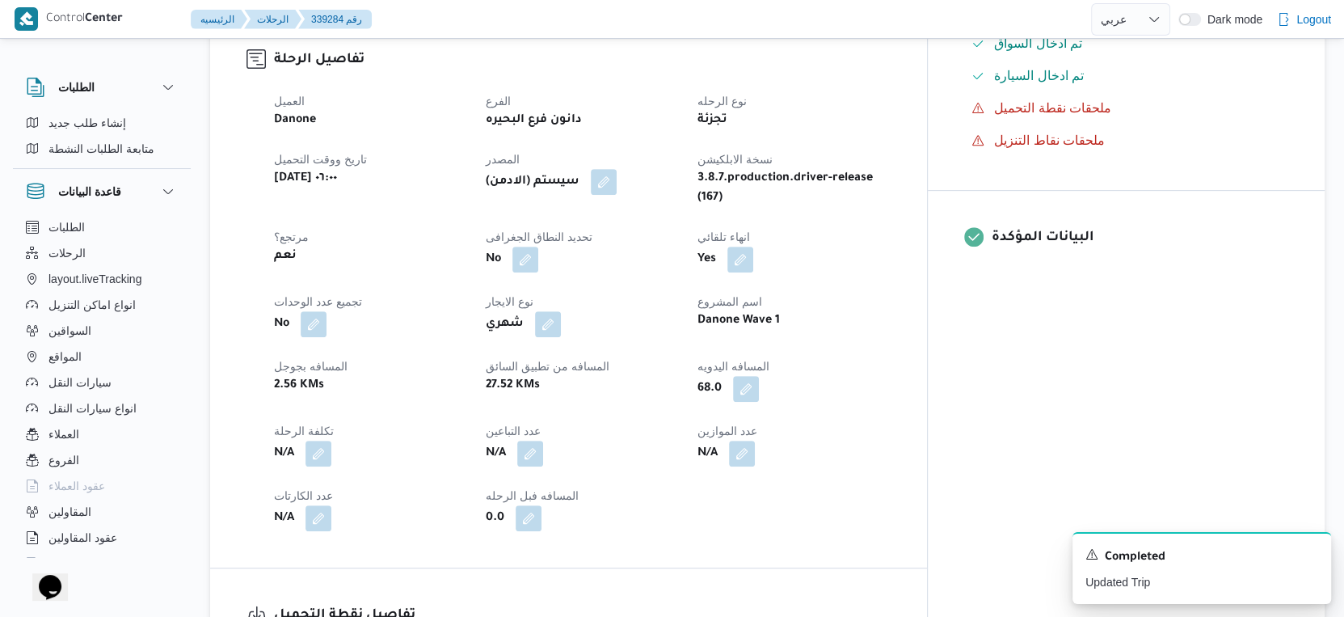
scroll to position [538, 0]
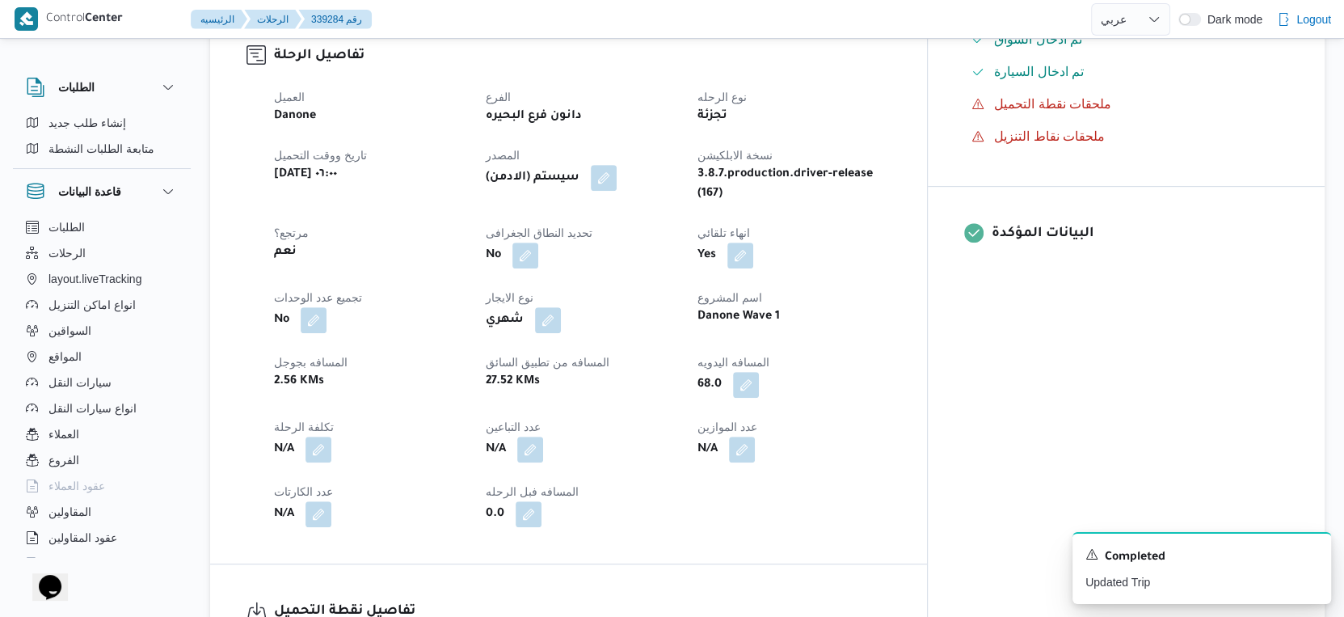
select select "ar"
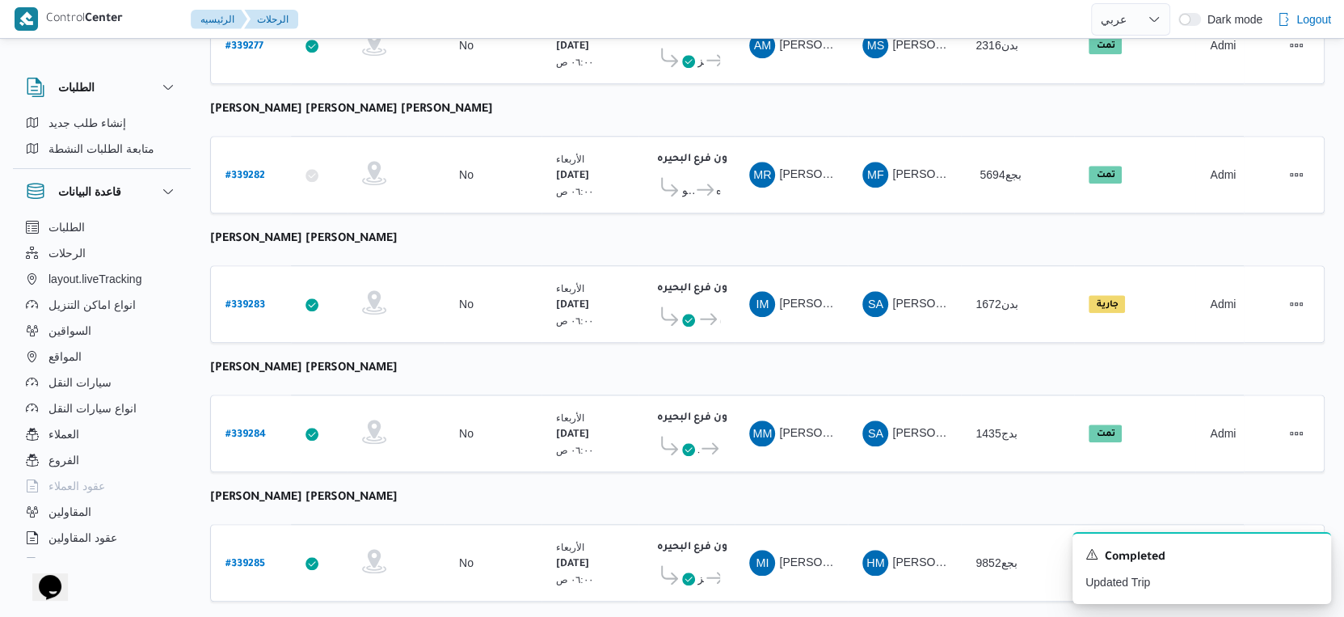
scroll to position [959, 0]
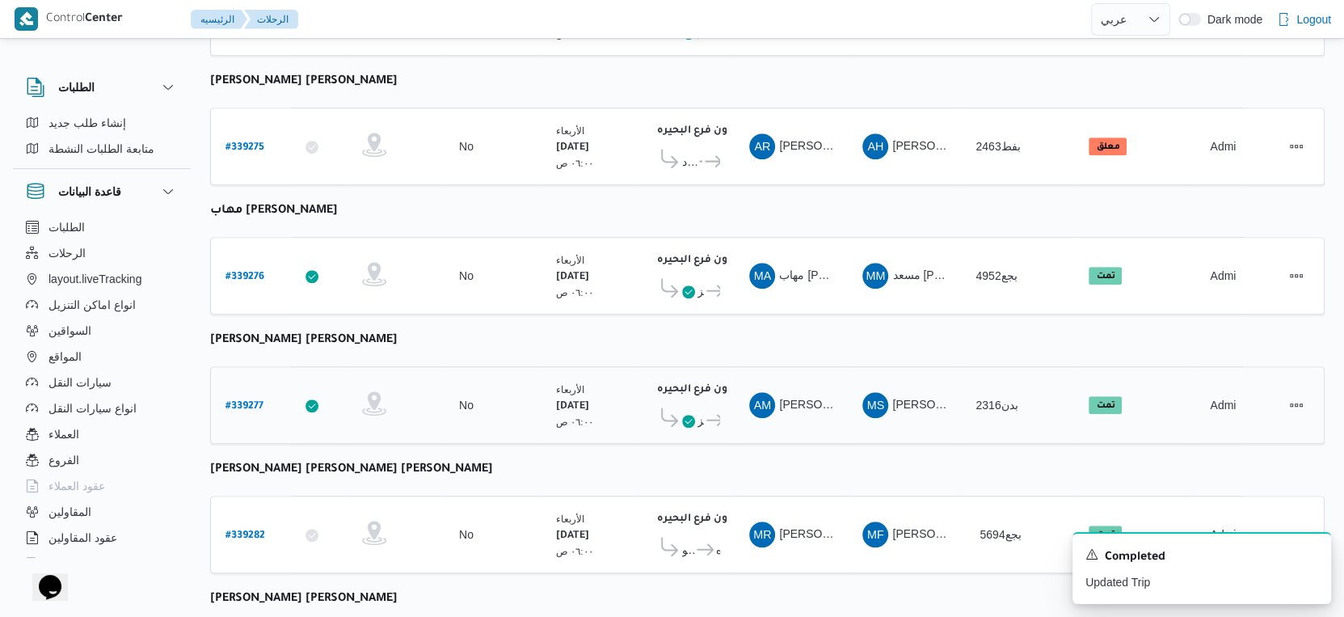
click at [244, 401] on b "# 339277" at bounding box center [245, 406] width 38 height 11
select select "ar"
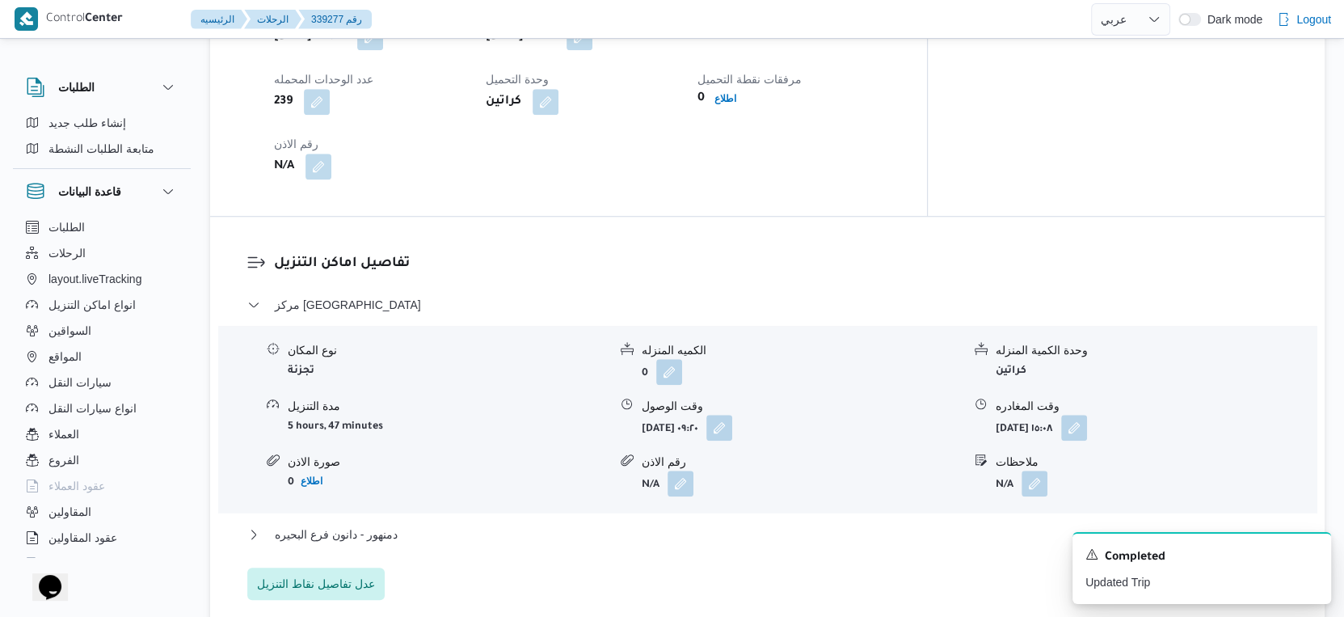
scroll to position [1409, 0]
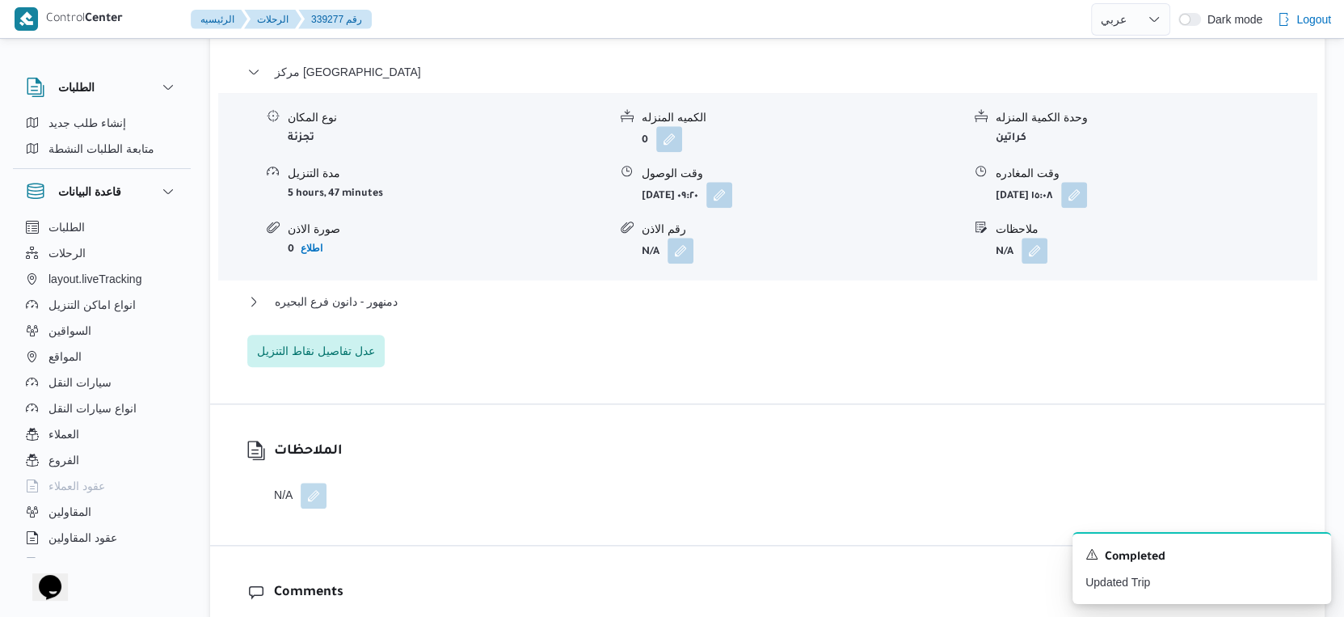
click at [421, 297] on div "دمنهور - دانون فرع البحيره" at bounding box center [767, 307] width 1041 height 31
click at [420, 292] on button "دمنهور - دانون فرع البحيره" at bounding box center [767, 301] width 1041 height 19
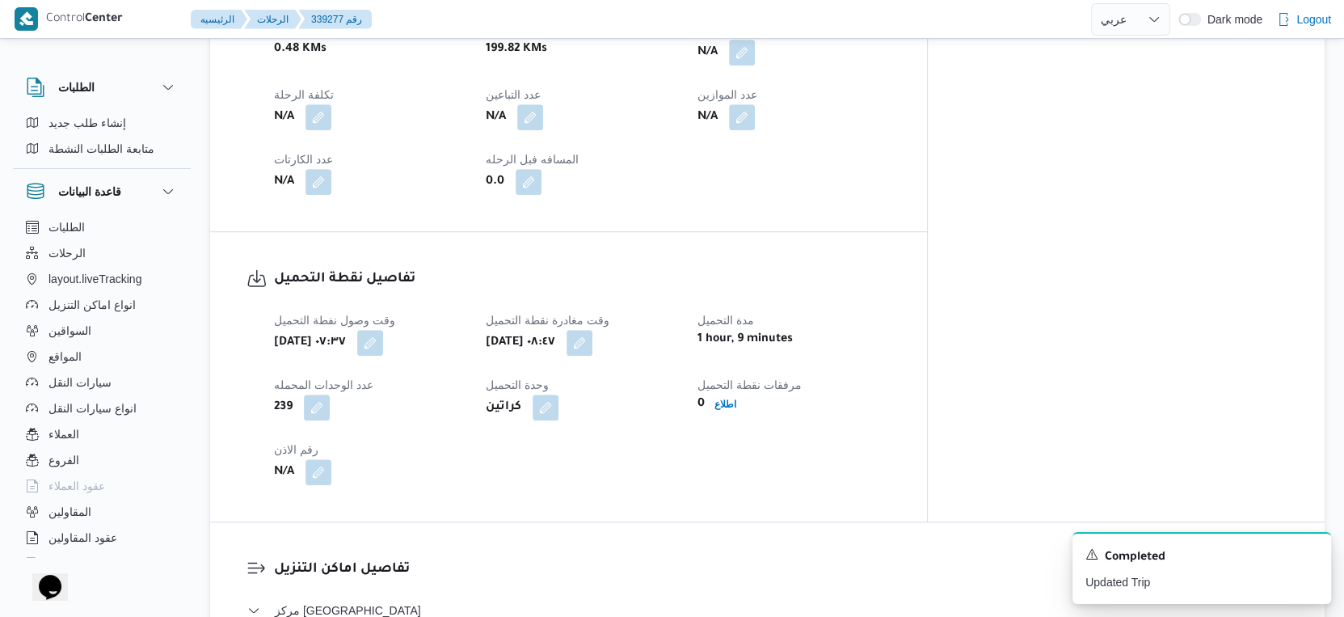
scroll to position [511, 0]
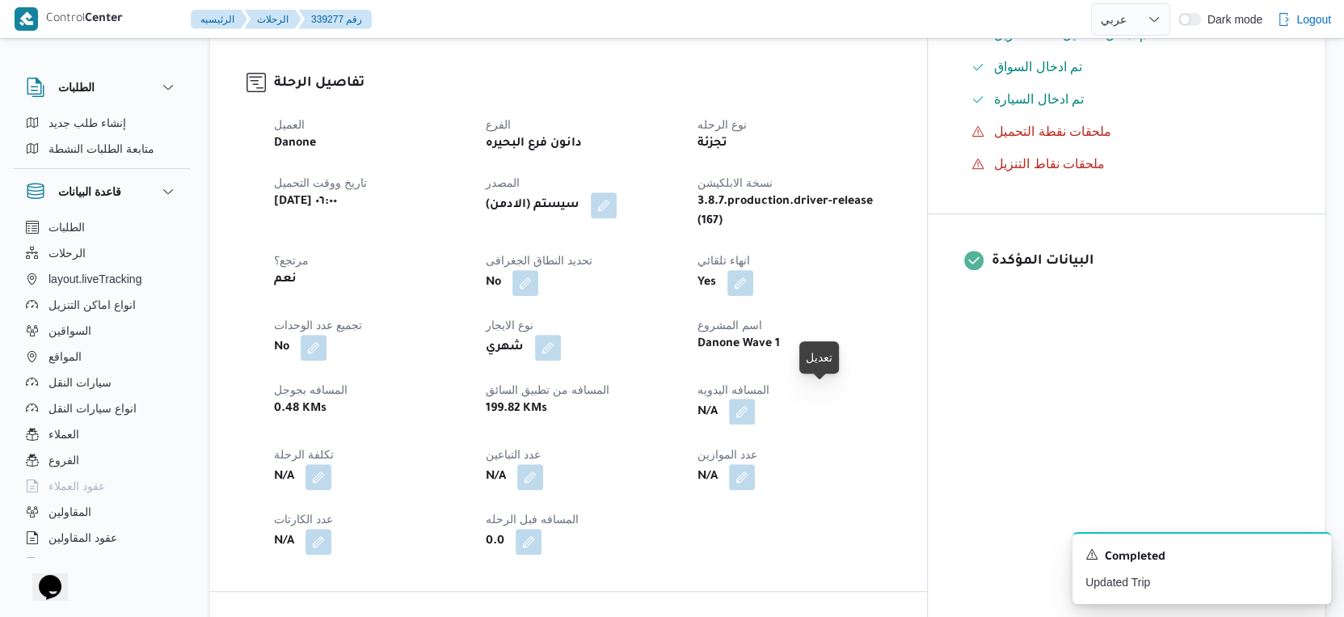
click at [755, 398] on button "button" at bounding box center [742, 411] width 26 height 26
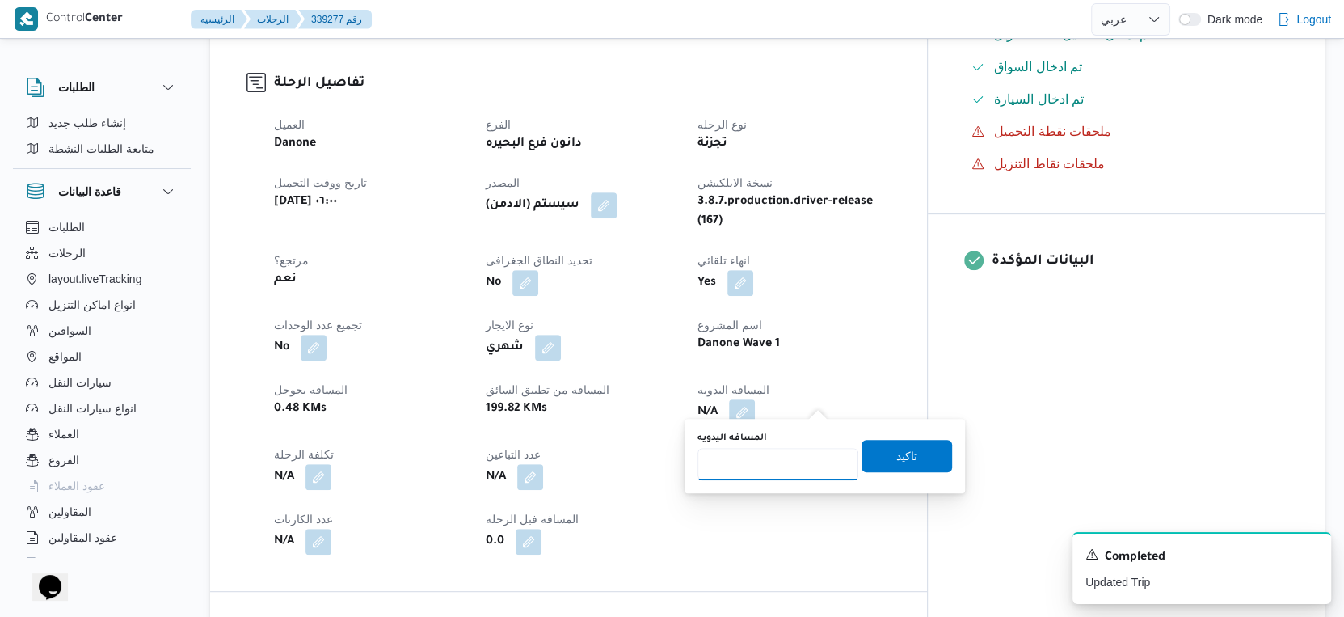
click at [778, 467] on input "المسافه اليدويه" at bounding box center [778, 464] width 161 height 32
type input "118"
click at [908, 448] on span "تاكيد" at bounding box center [907, 455] width 91 height 32
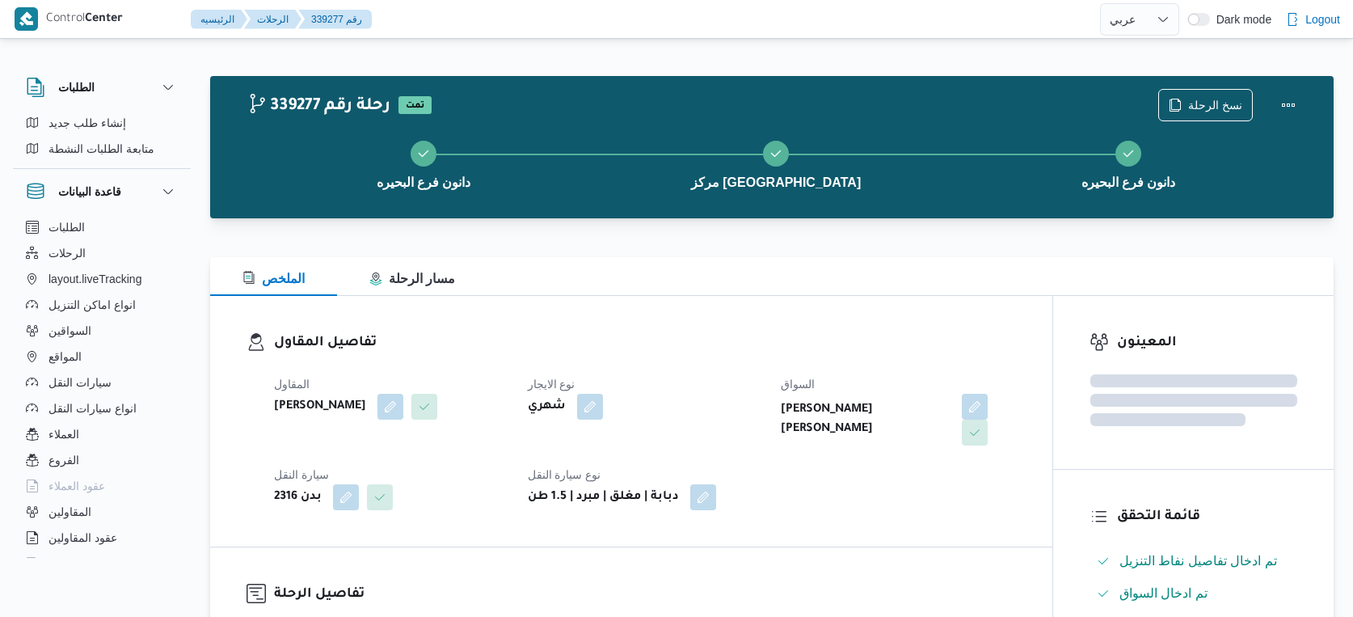
select select "ar"
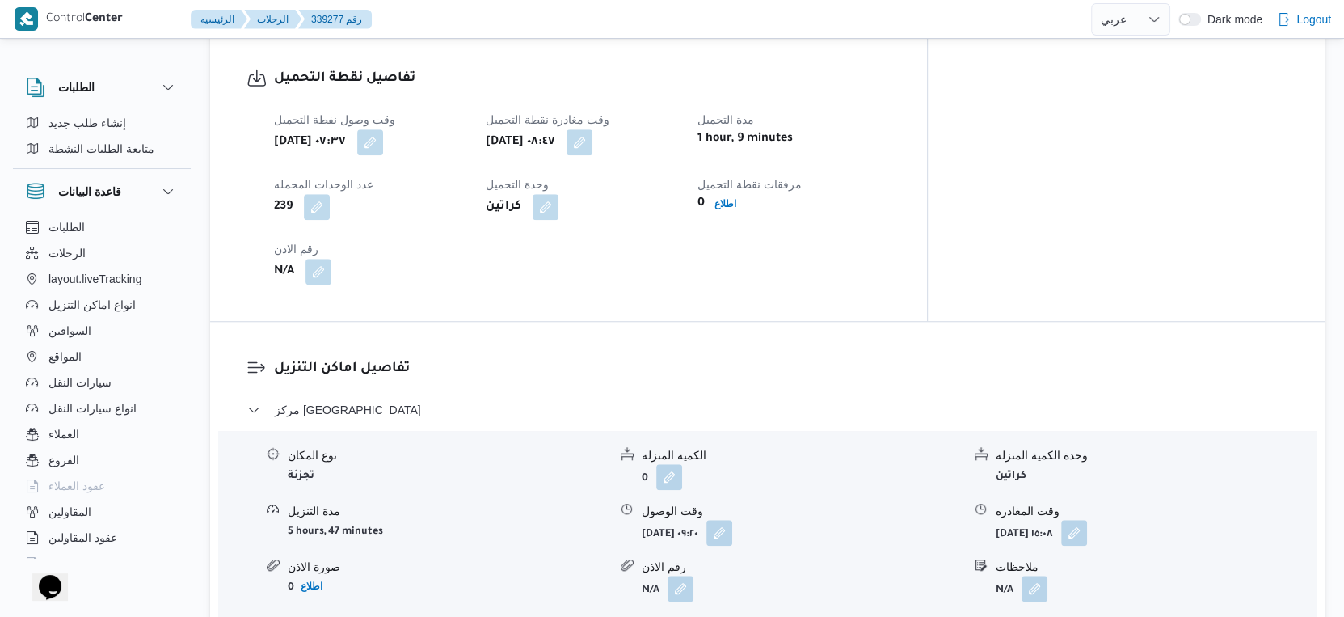
scroll to position [1077, 0]
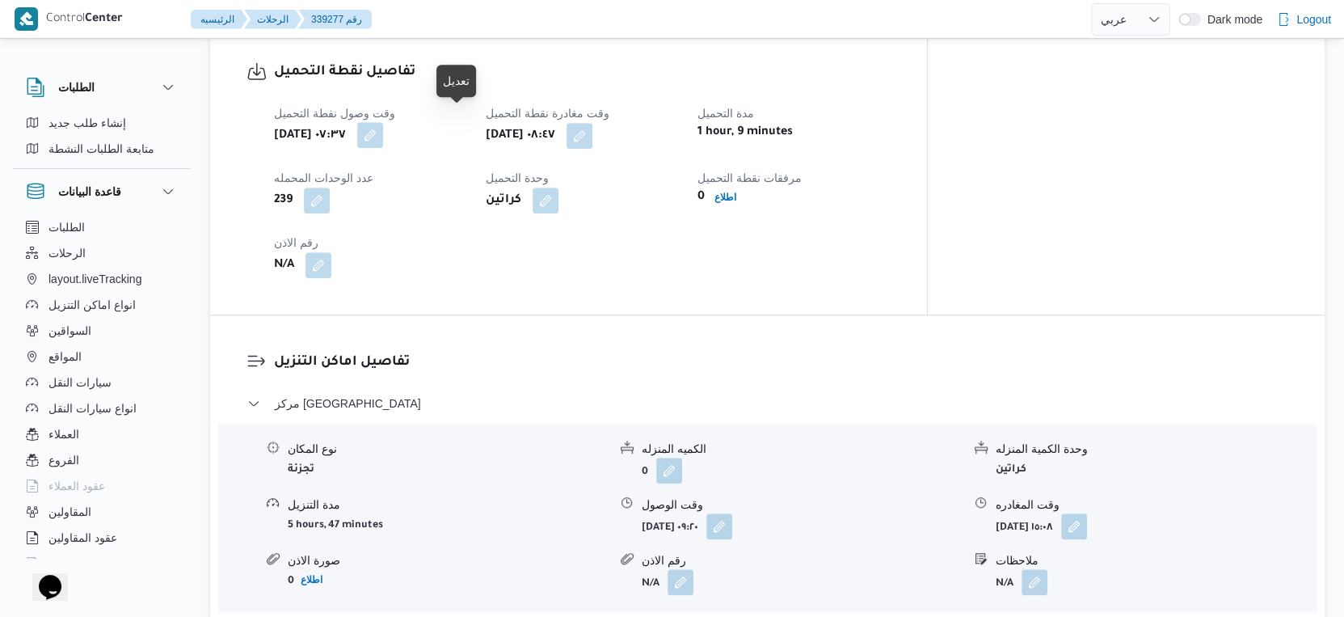
click at [383, 122] on button "button" at bounding box center [370, 135] width 26 height 26
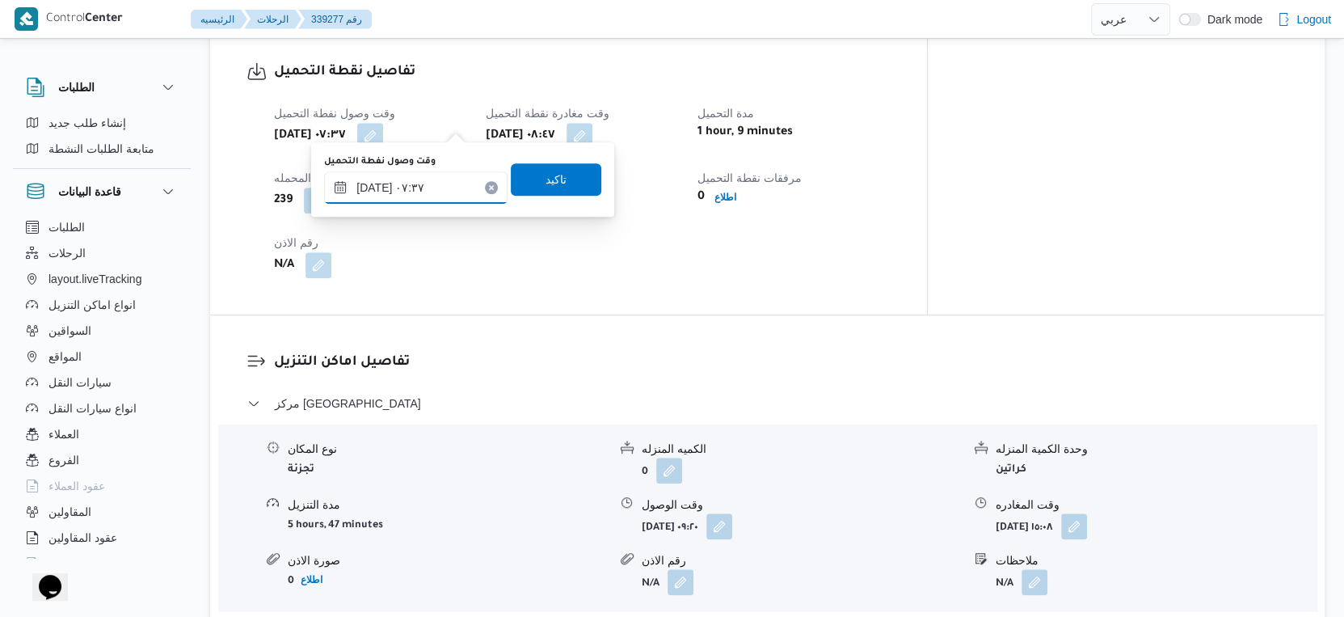
click at [381, 190] on input "٢٤/٠٩/٢٠٢٥ ٠٧:٣٧" at bounding box center [415, 187] width 183 height 32
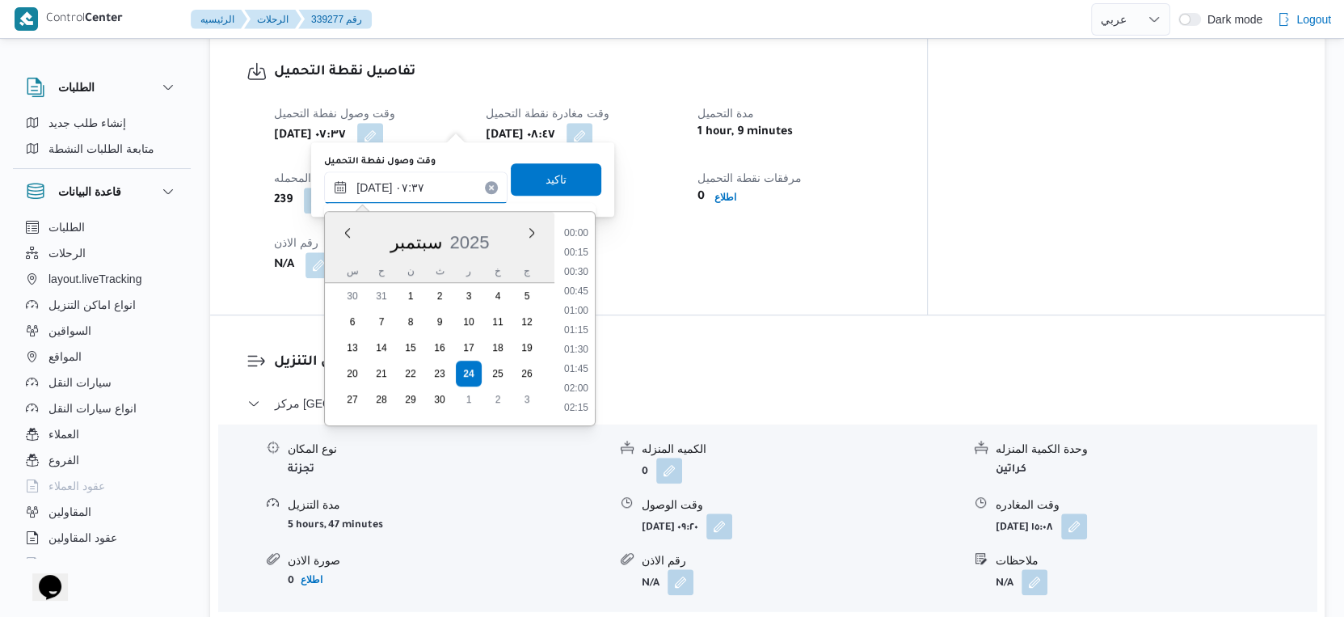
scroll to position [483, 0]
type input "٢٤/٠٩/٢٠٢٥ ٠٧:٢٦"
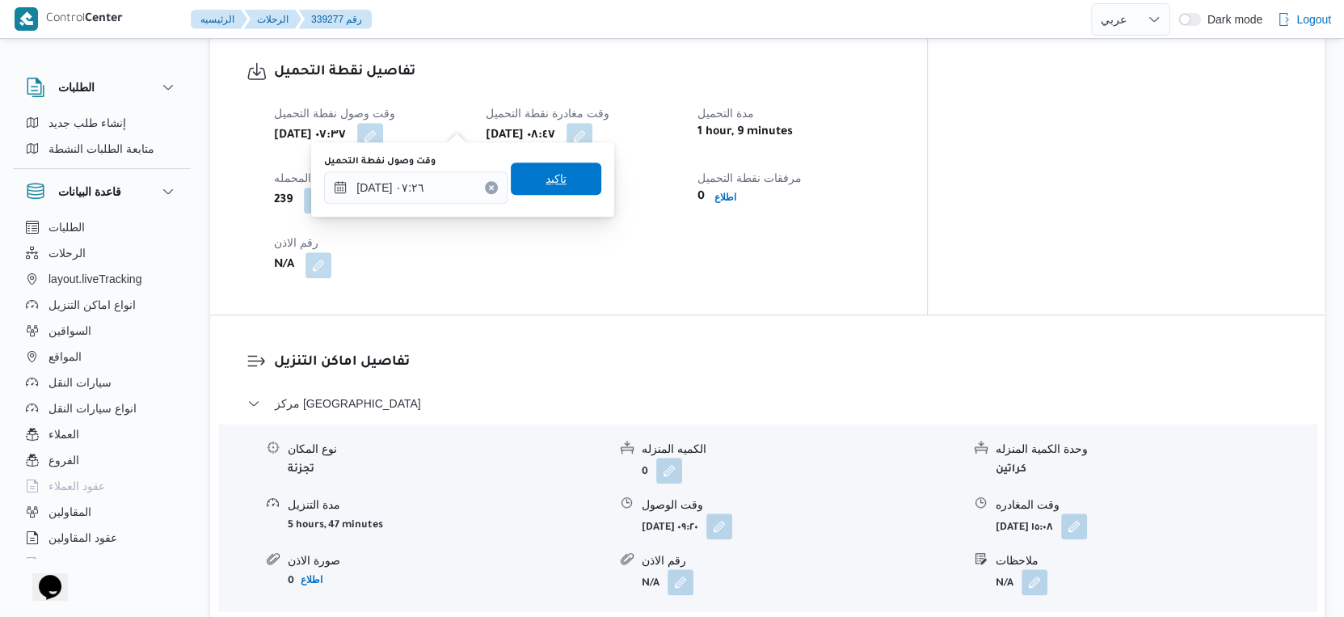
click at [546, 175] on span "تاكيد" at bounding box center [556, 178] width 21 height 19
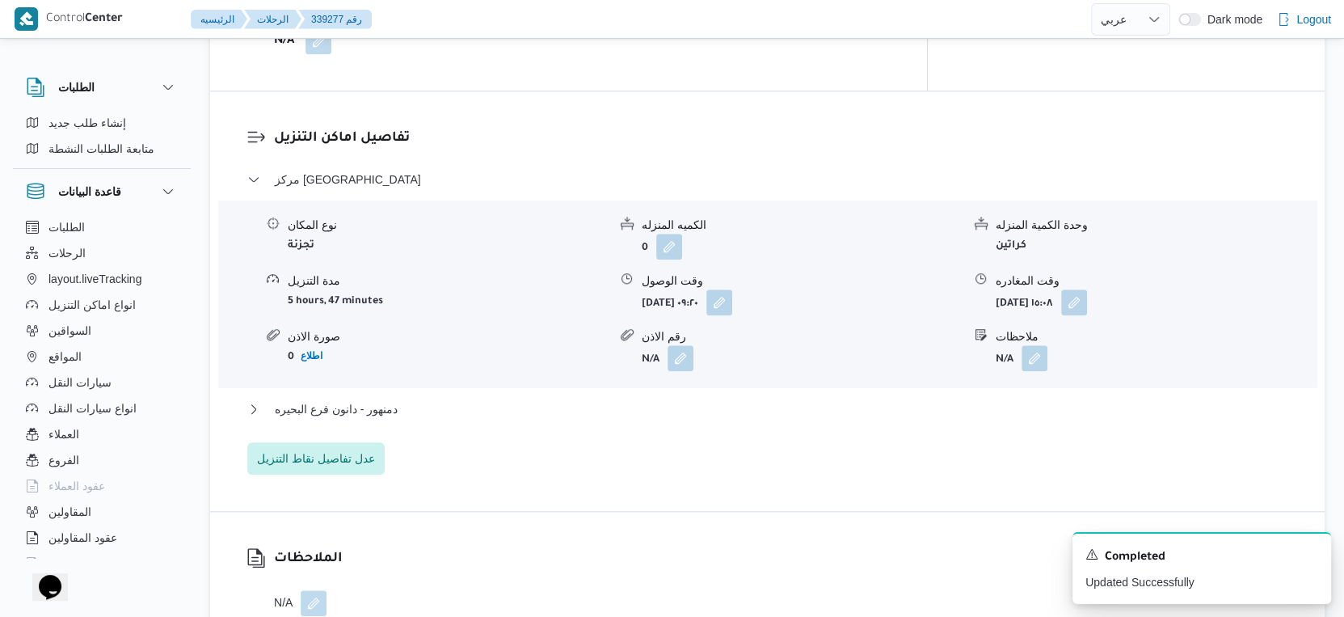
scroll to position [1347, 0]
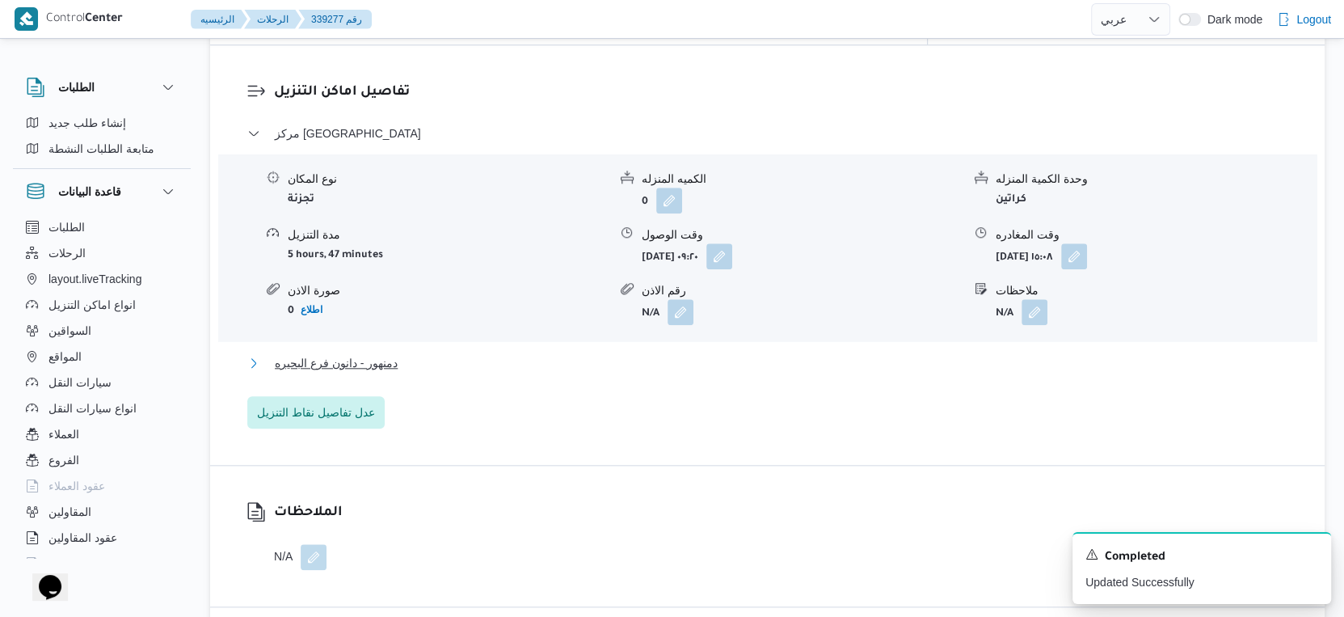
click at [461, 356] on button "دمنهور - دانون فرع البحيره" at bounding box center [767, 362] width 1041 height 19
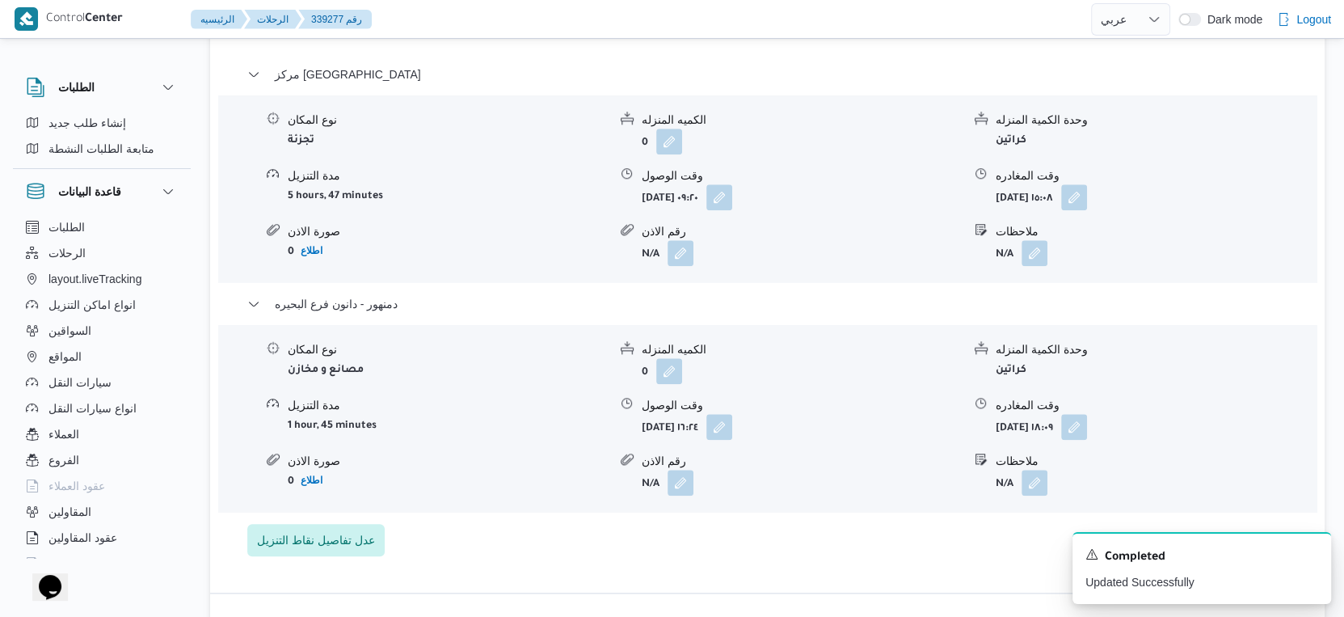
scroll to position [1436, 0]
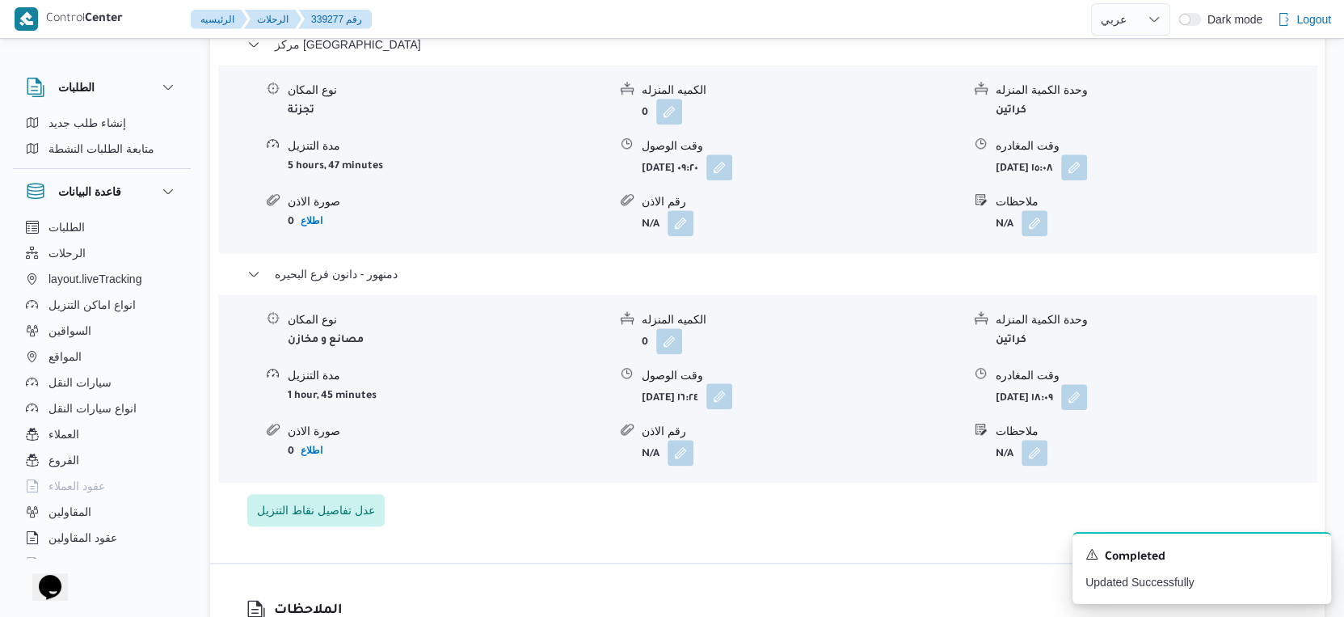
click at [732, 383] on button "button" at bounding box center [719, 396] width 26 height 26
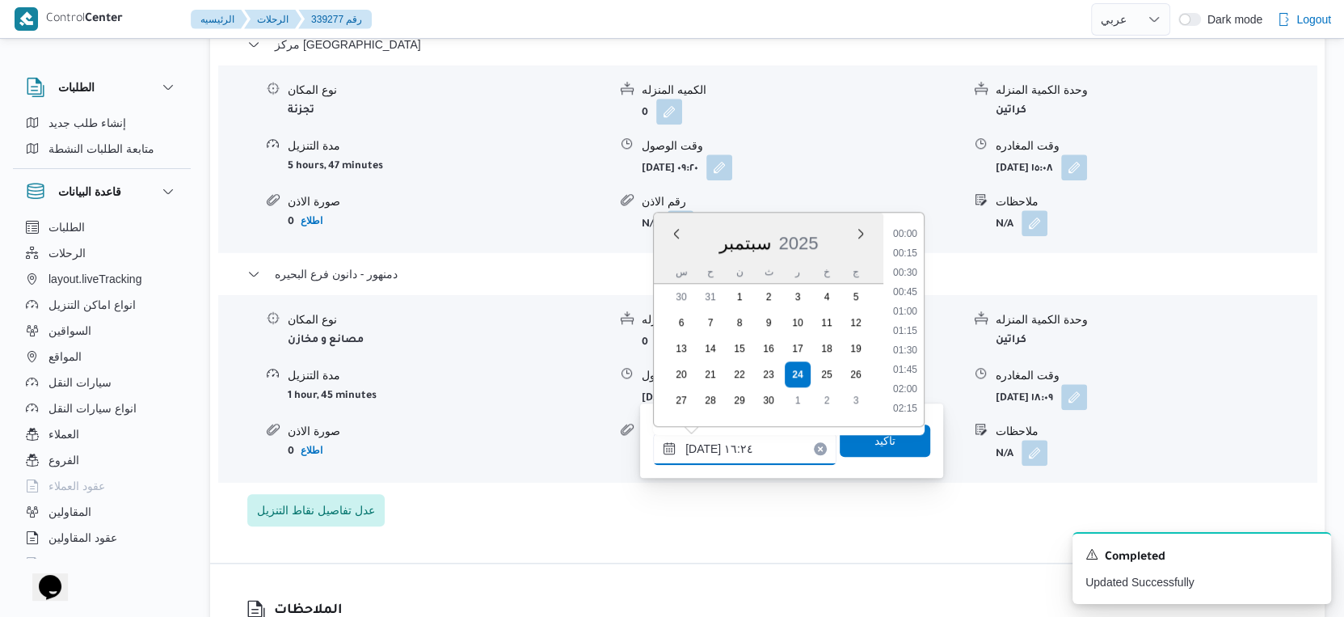
click at [759, 440] on input "٢٤/٠٩/٢٠٢٥ ١٦:٢٤" at bounding box center [744, 448] width 183 height 32
click at [916, 289] on li "15:45" at bounding box center [905, 294] width 37 height 16
type input "٢٤/٠٩/٢٠٢٥ ١٥:٤٥"
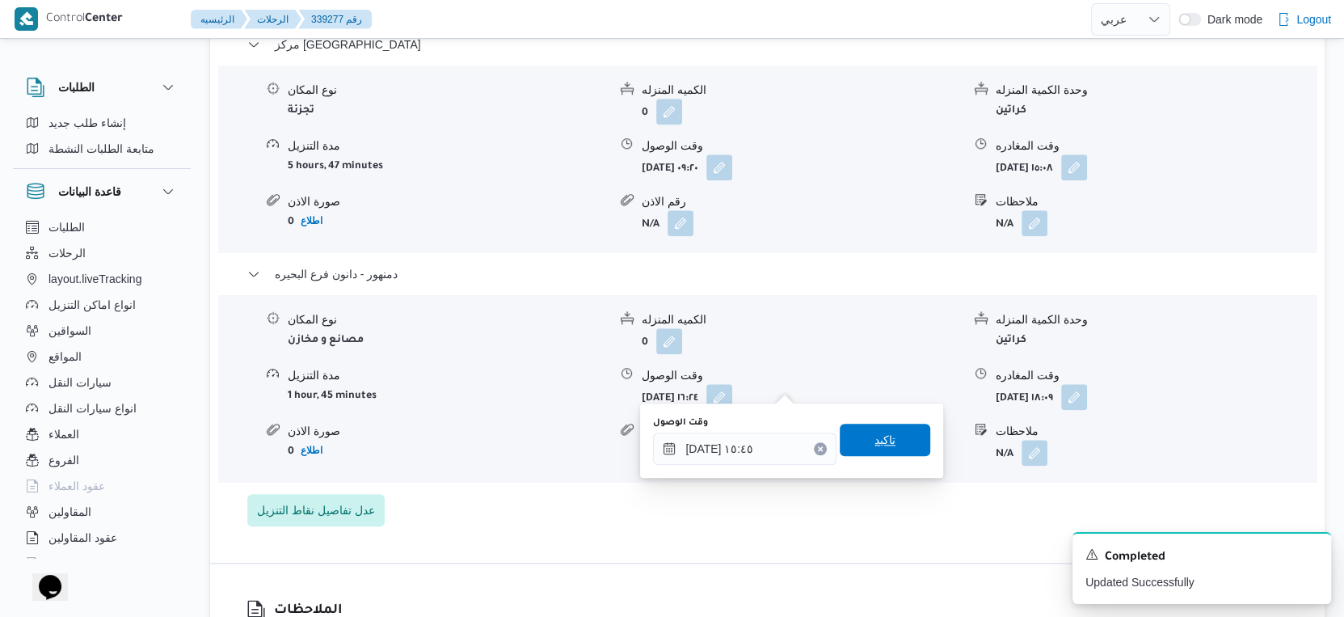
click at [890, 432] on span "تاكيد" at bounding box center [885, 440] width 91 height 32
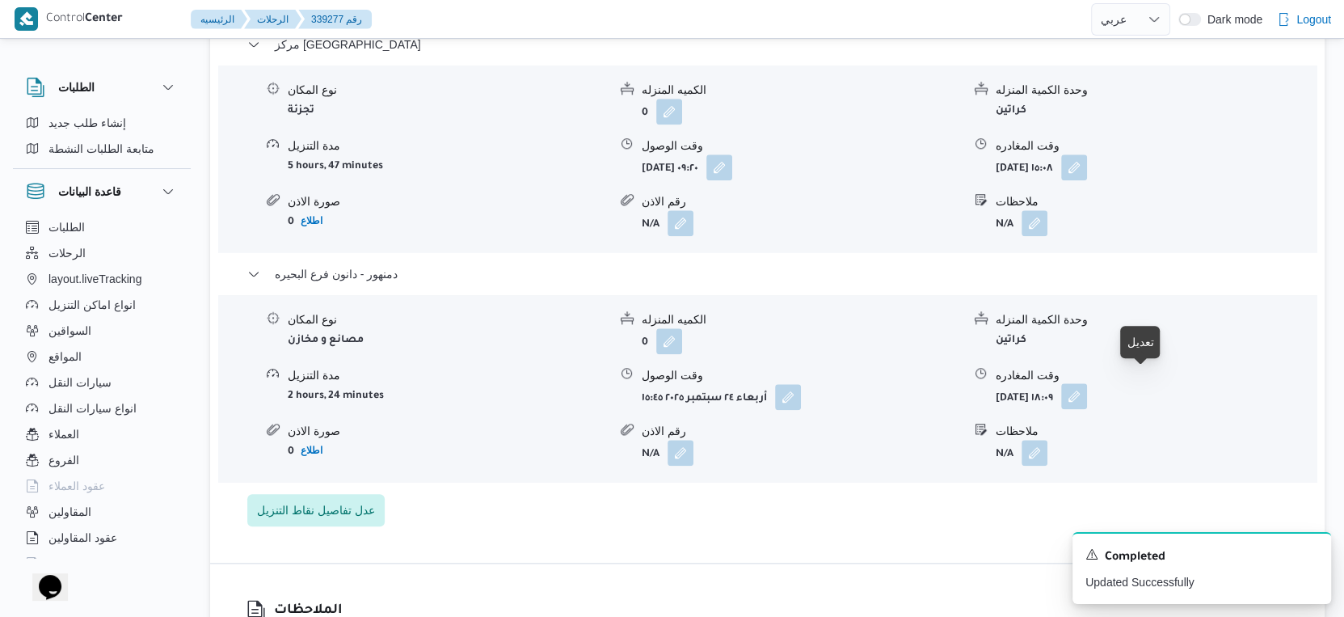
click at [1087, 383] on button "button" at bounding box center [1074, 396] width 26 height 26
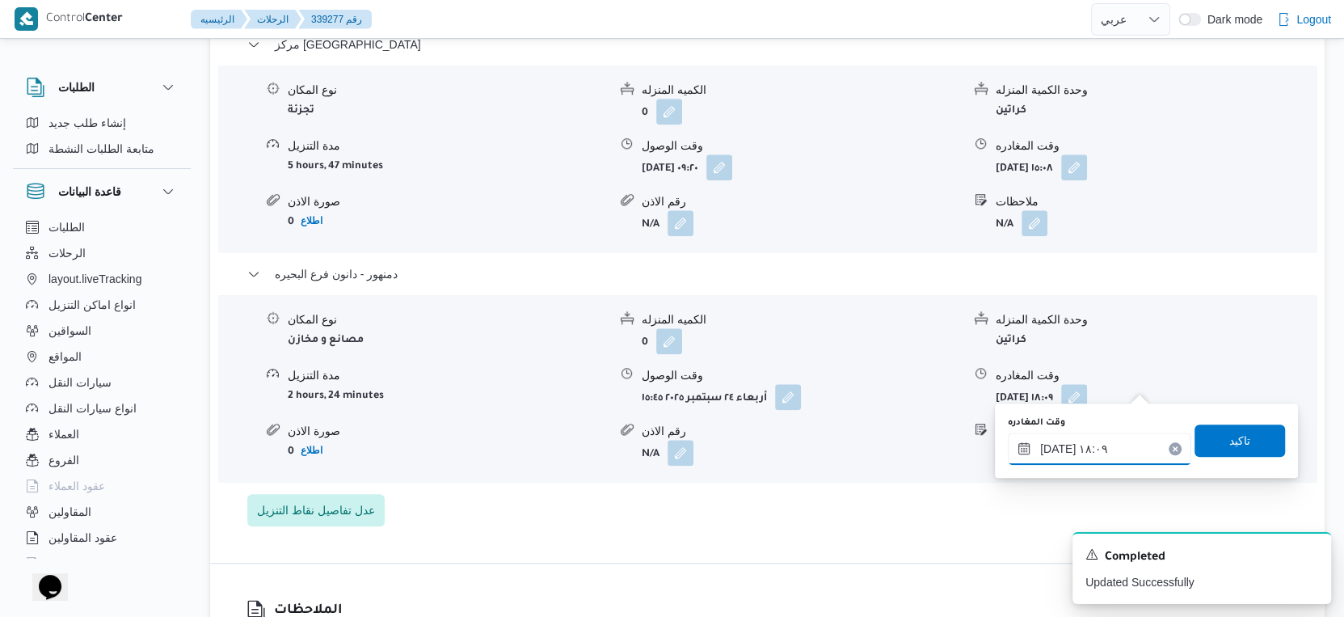
click at [1089, 441] on input "٢٤/٠٩/٢٠٢٥ ١٨:٠٩" at bounding box center [1099, 448] width 183 height 32
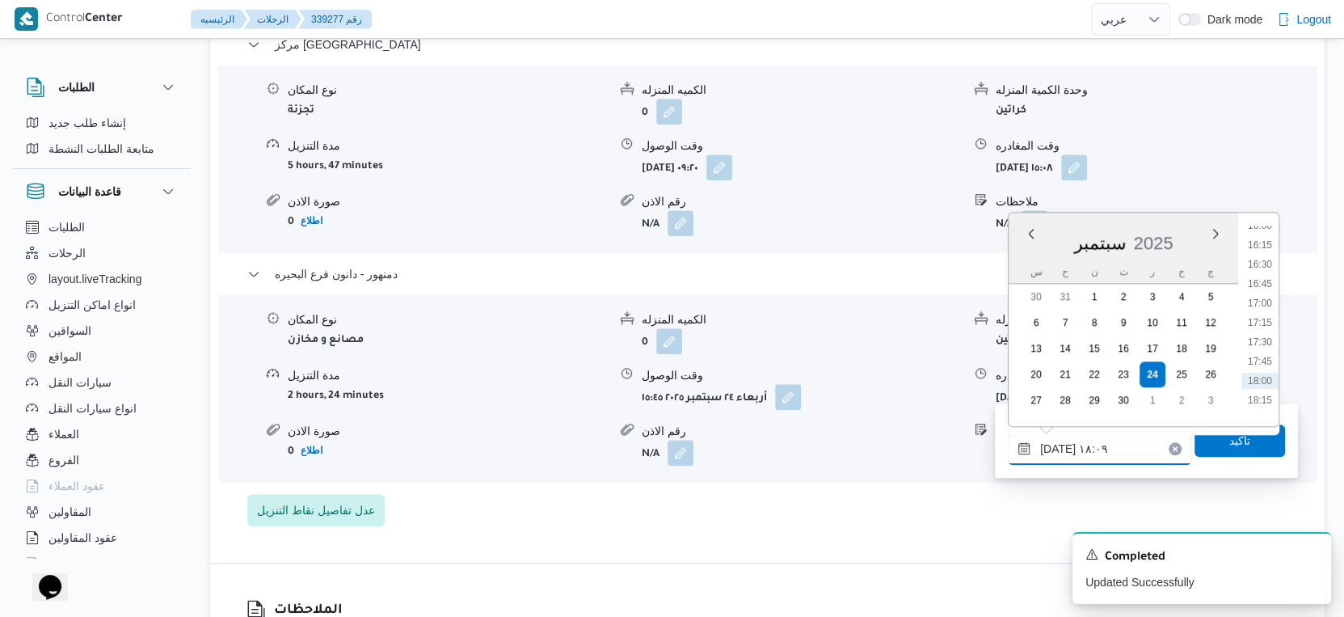
scroll to position [1207, 0]
click at [1266, 241] on li "15:45" at bounding box center [1260, 249] width 37 height 16
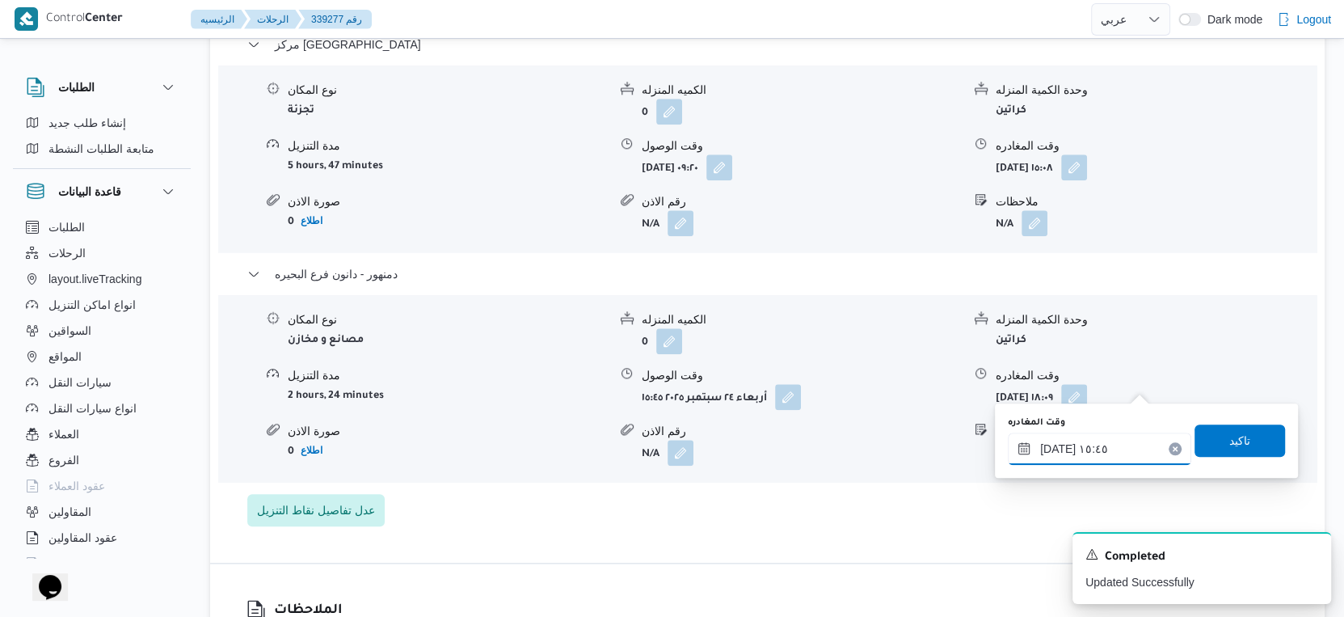
click at [1056, 443] on input "٢٤/٠٩/٢٠٢٥ ١٥:٤٥" at bounding box center [1099, 448] width 183 height 32
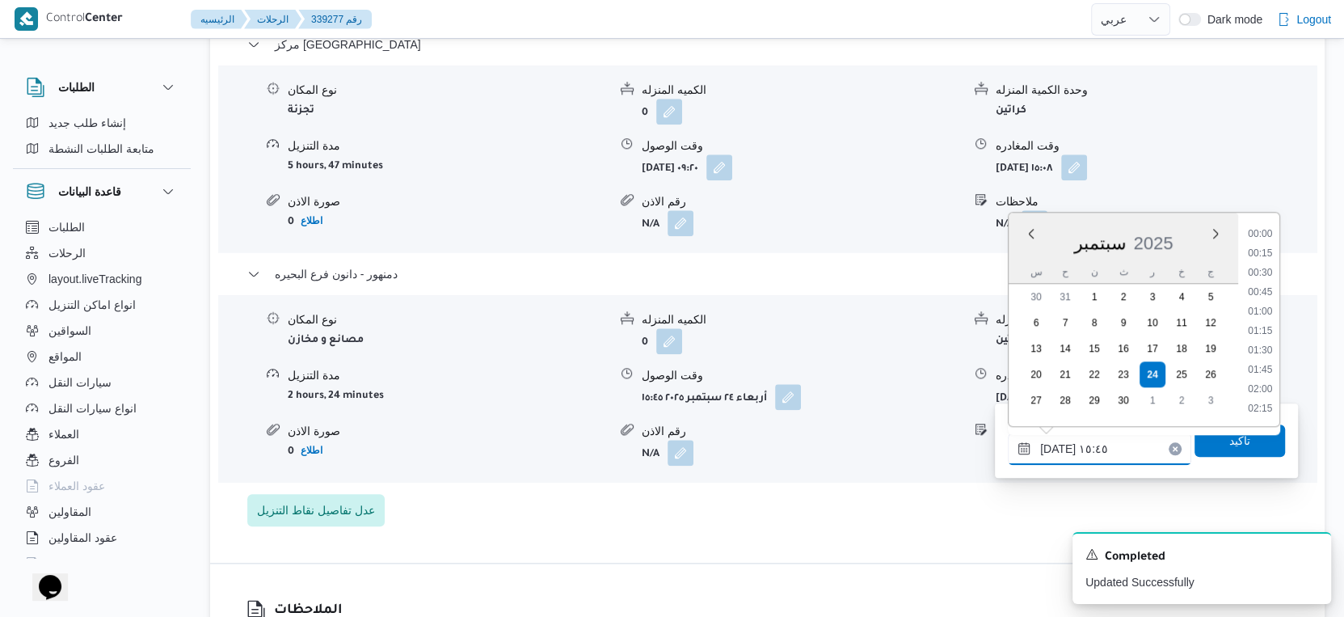
click at [1056, 443] on input "٢٤/٠٩/٢٠٢٥ ١٥:٤٥" at bounding box center [1099, 448] width 183 height 32
type input "٢٤/٠٩/٢٠٢٥ ١٥:٥٠"
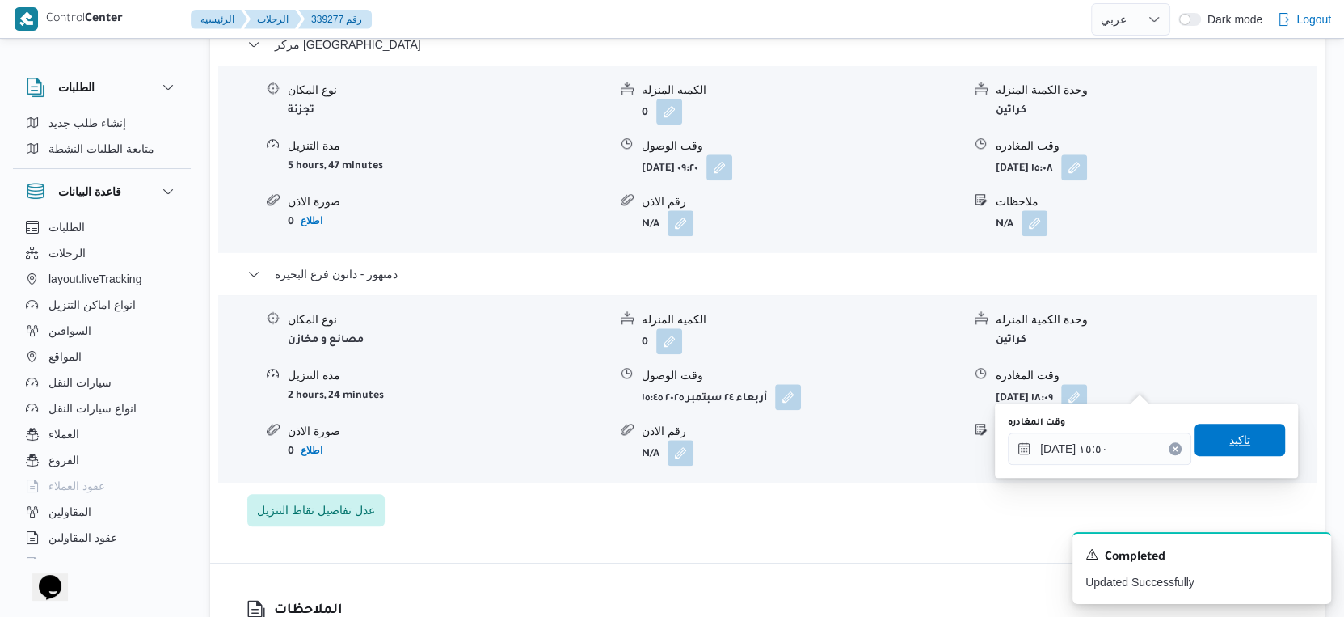
click at [1267, 448] on span "تاكيد" at bounding box center [1240, 440] width 91 height 32
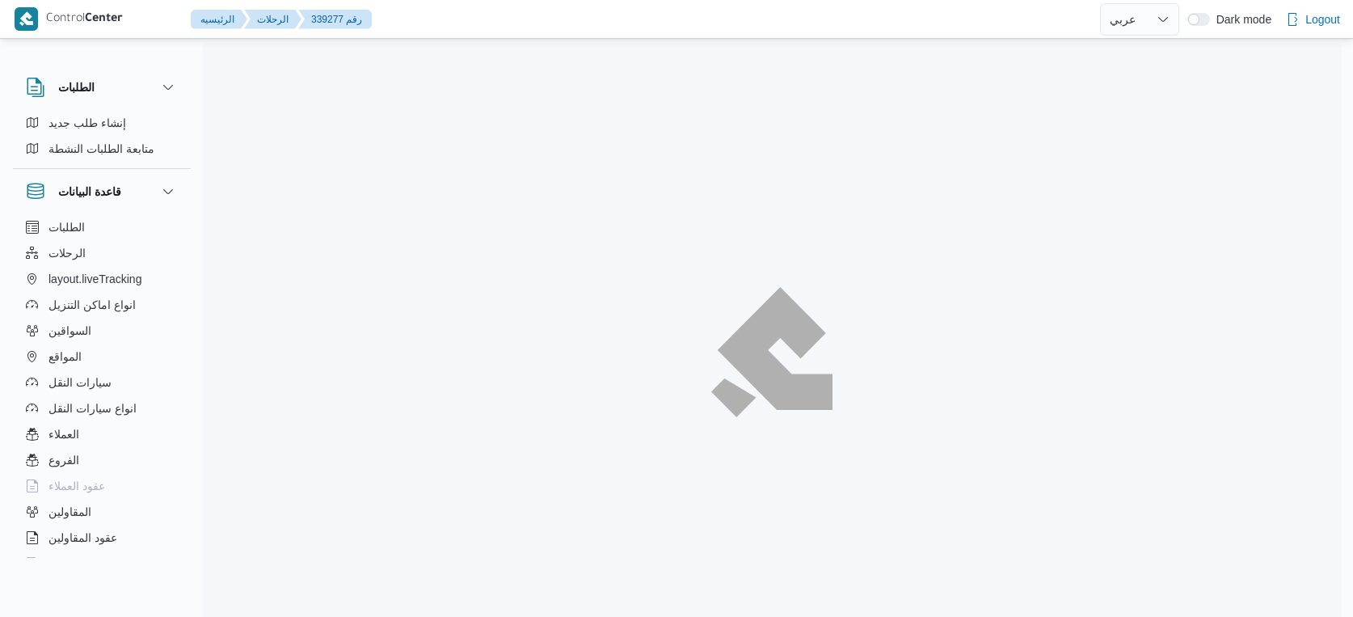
select select "ar"
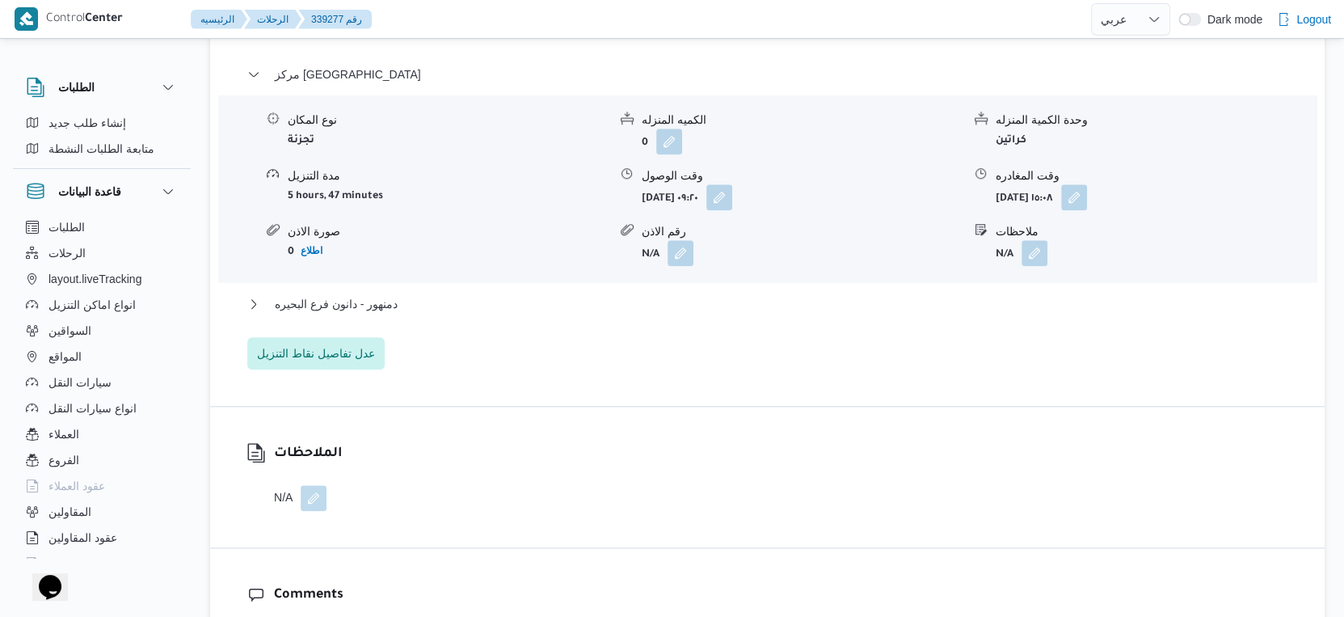
scroll to position [1436, 0]
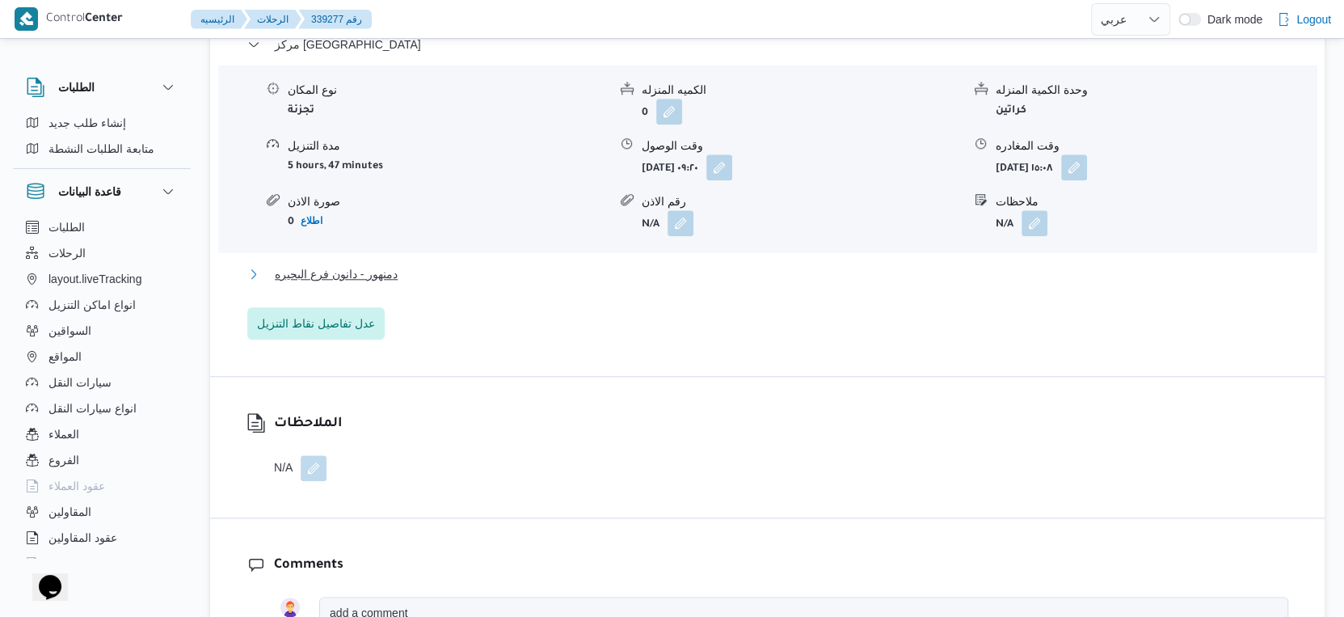
click at [361, 264] on span "دمنهور - دانون فرع البحيره" at bounding box center [336, 273] width 123 height 19
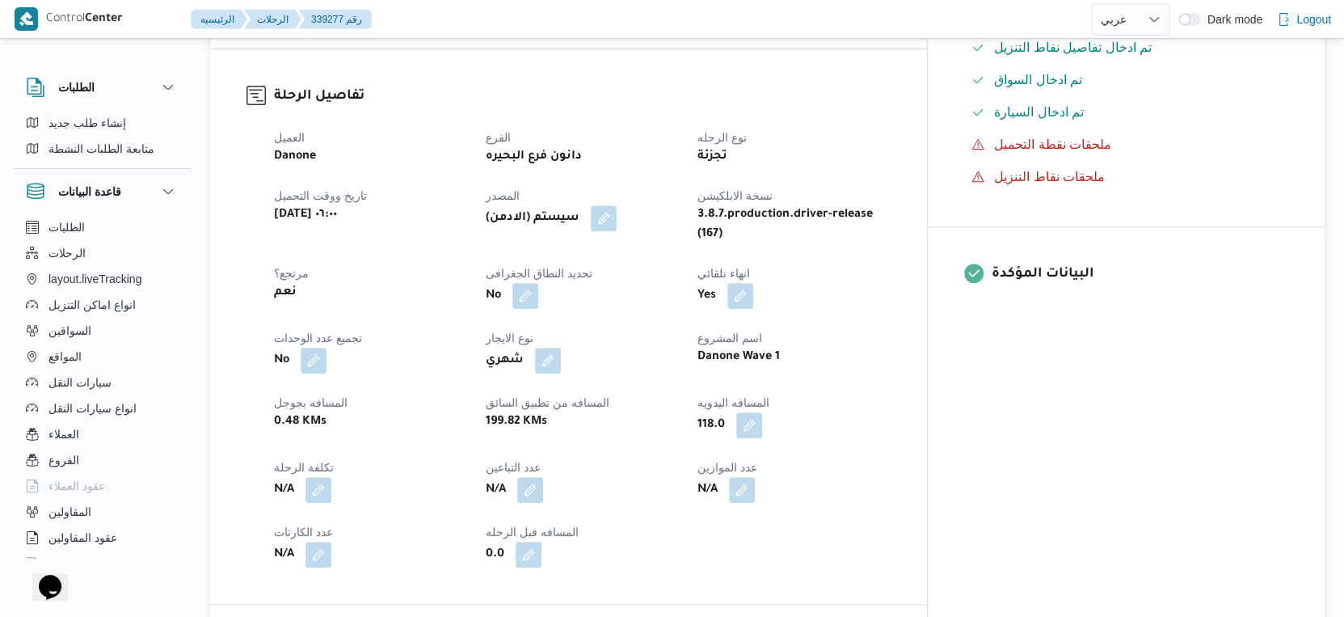
scroll to position [359, 0]
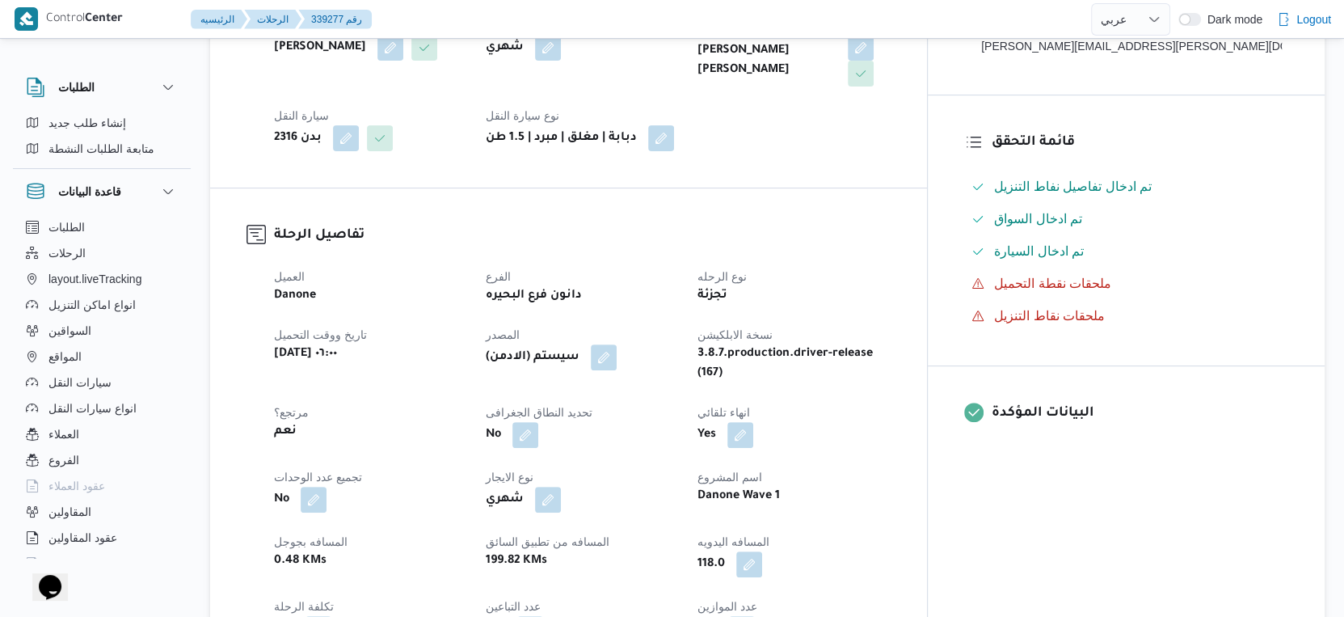
select select "ar"
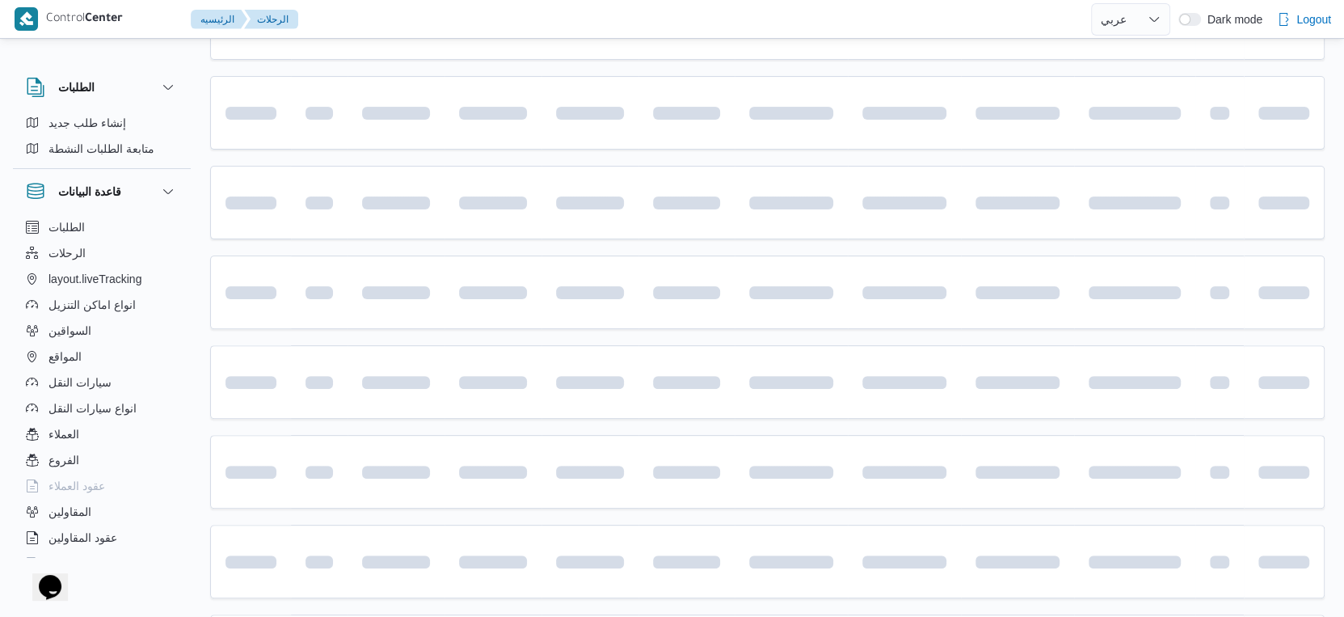
scroll to position [959, 0]
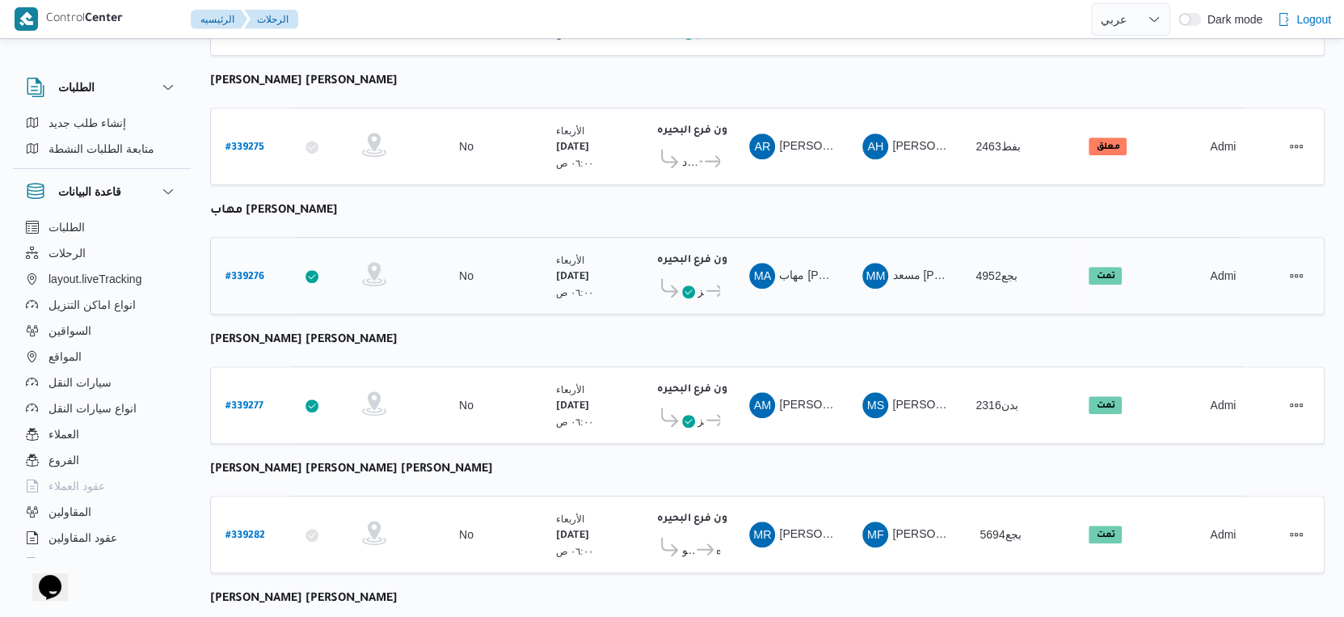
click at [246, 272] on b "# 339276" at bounding box center [245, 277] width 39 height 11
select select "ar"
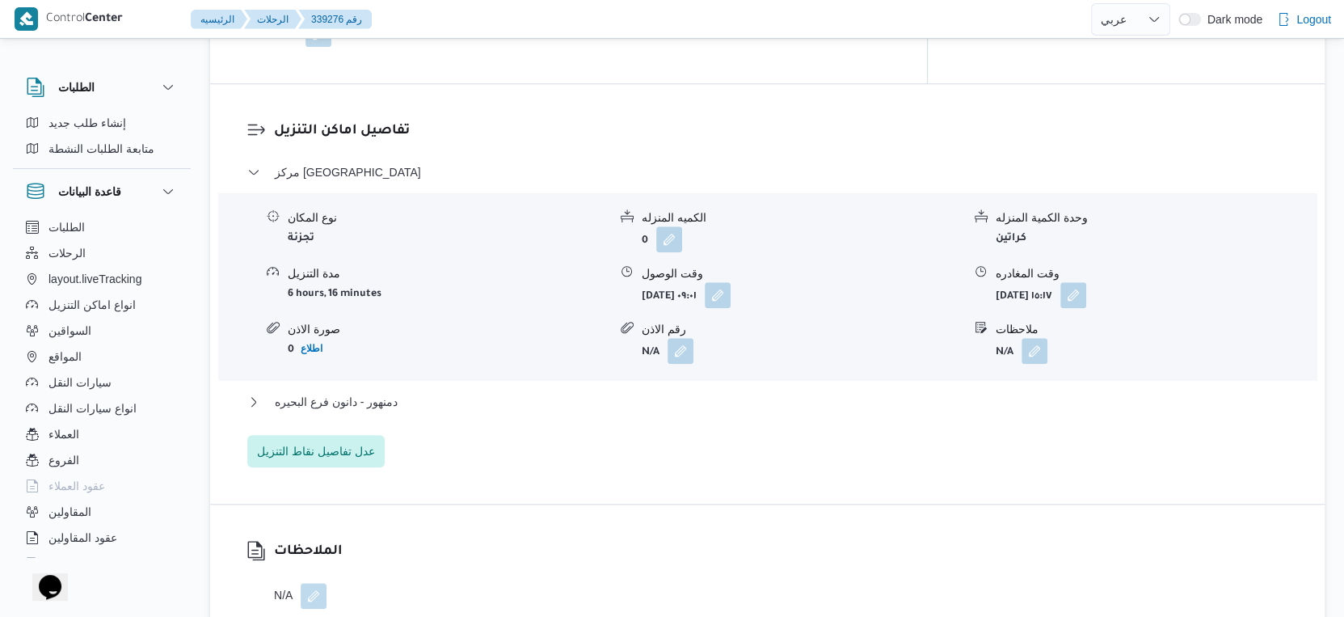
scroll to position [1319, 0]
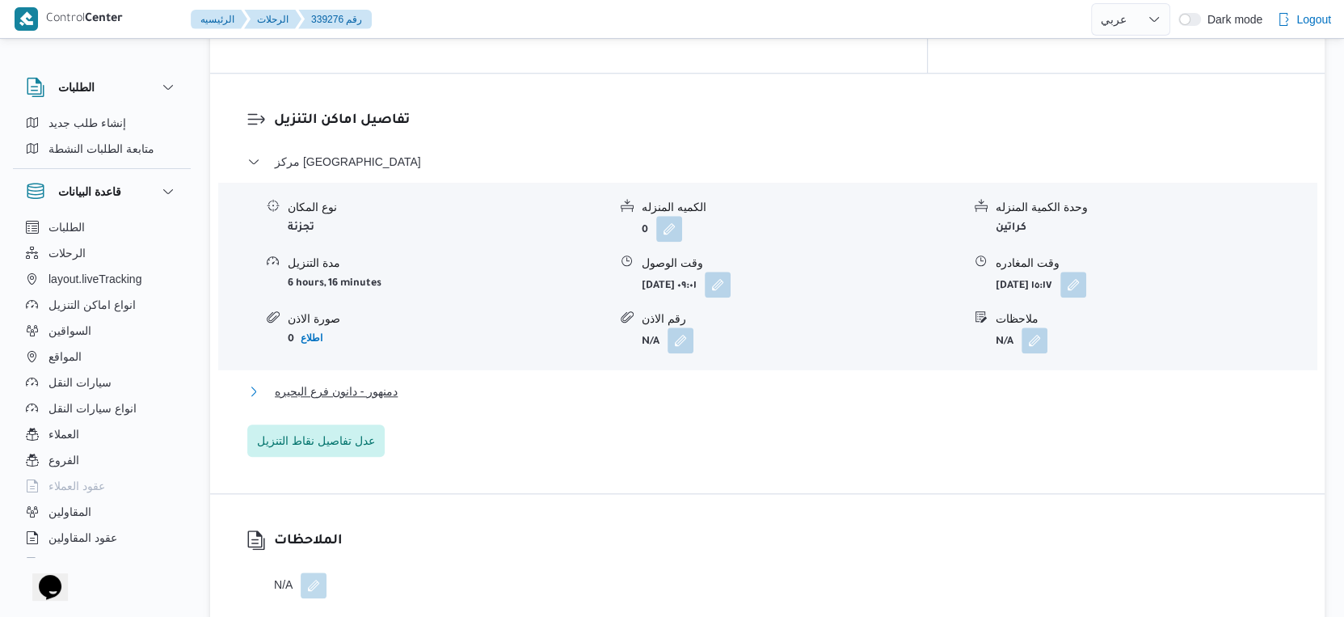
click at [396, 382] on span "دمنهور - دانون فرع البحيره" at bounding box center [336, 391] width 123 height 19
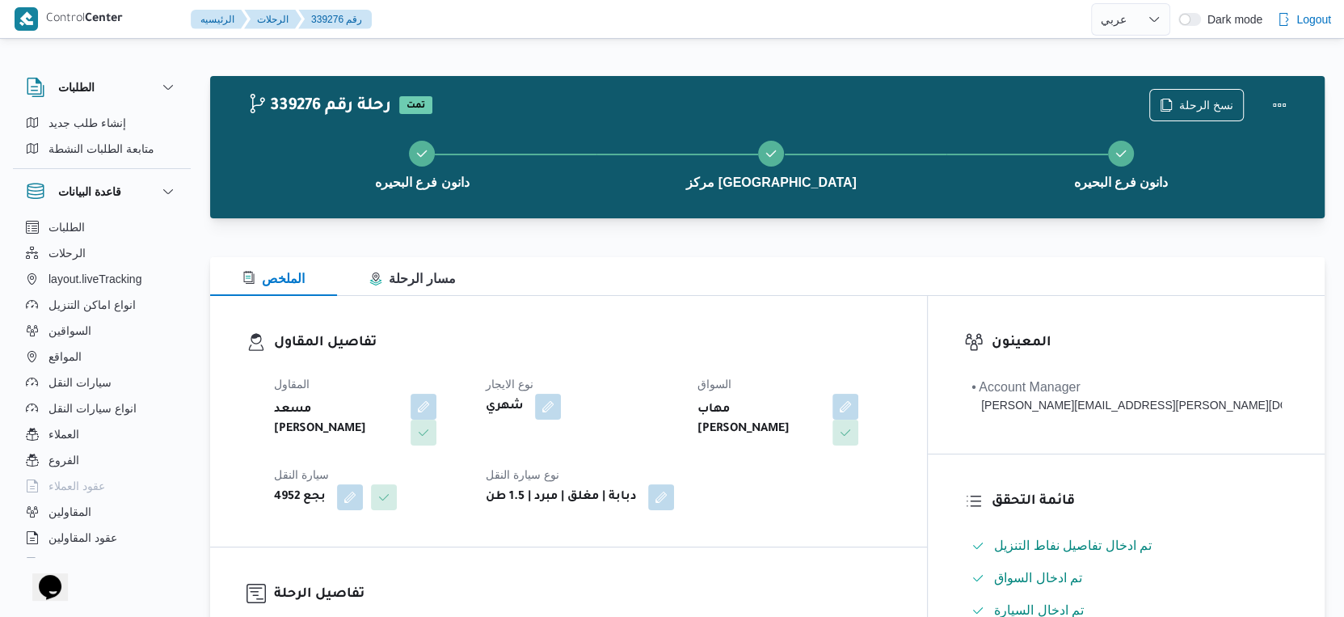
scroll to position [538, 0]
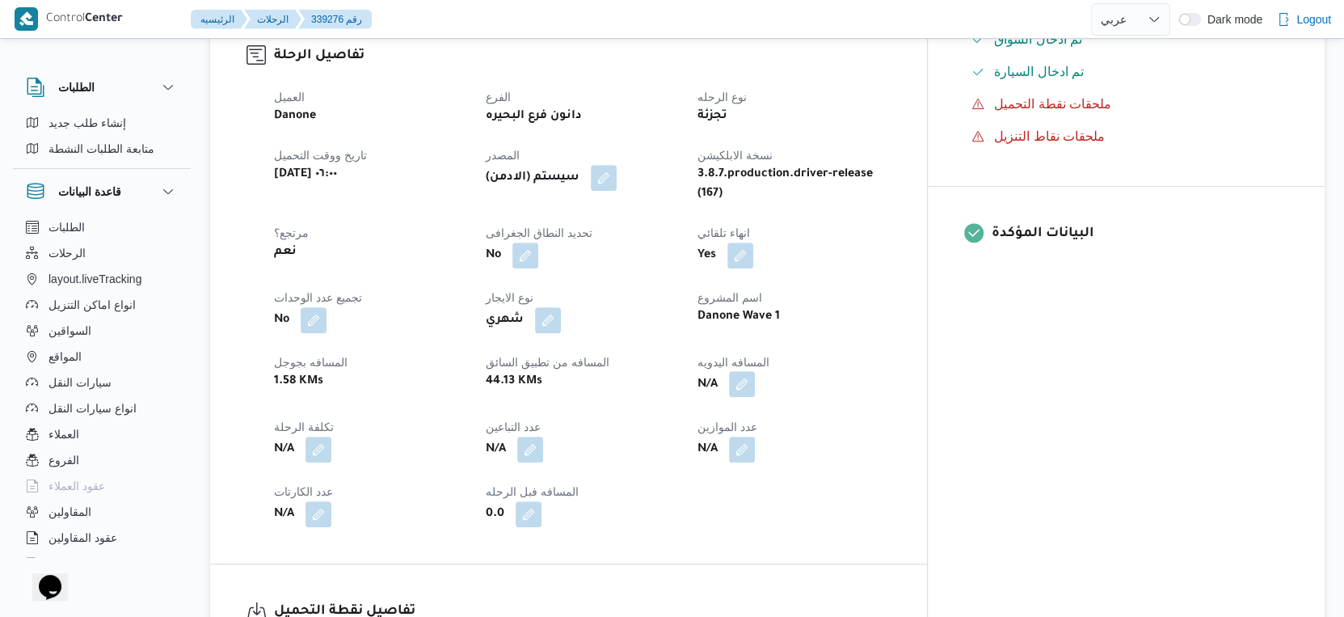
click at [755, 374] on button "button" at bounding box center [742, 384] width 26 height 26
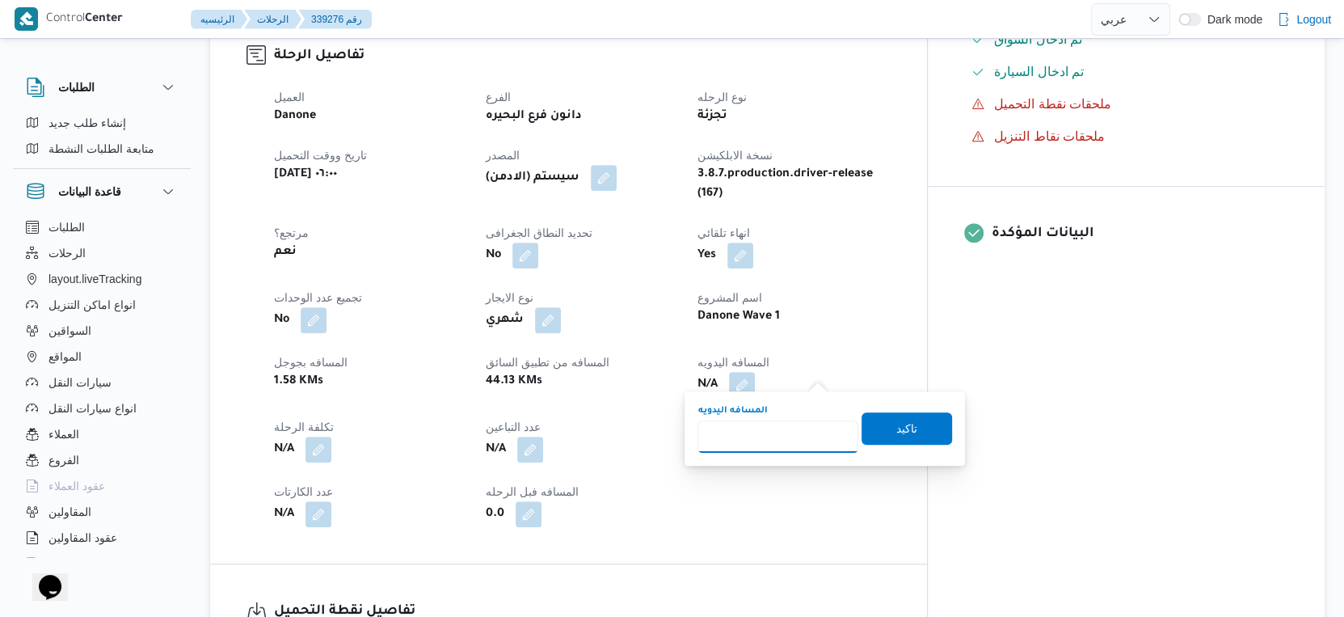
click at [770, 436] on input "المسافه اليدويه" at bounding box center [778, 436] width 161 height 32
type input "46"
click at [896, 420] on span "تاكيد" at bounding box center [906, 427] width 21 height 19
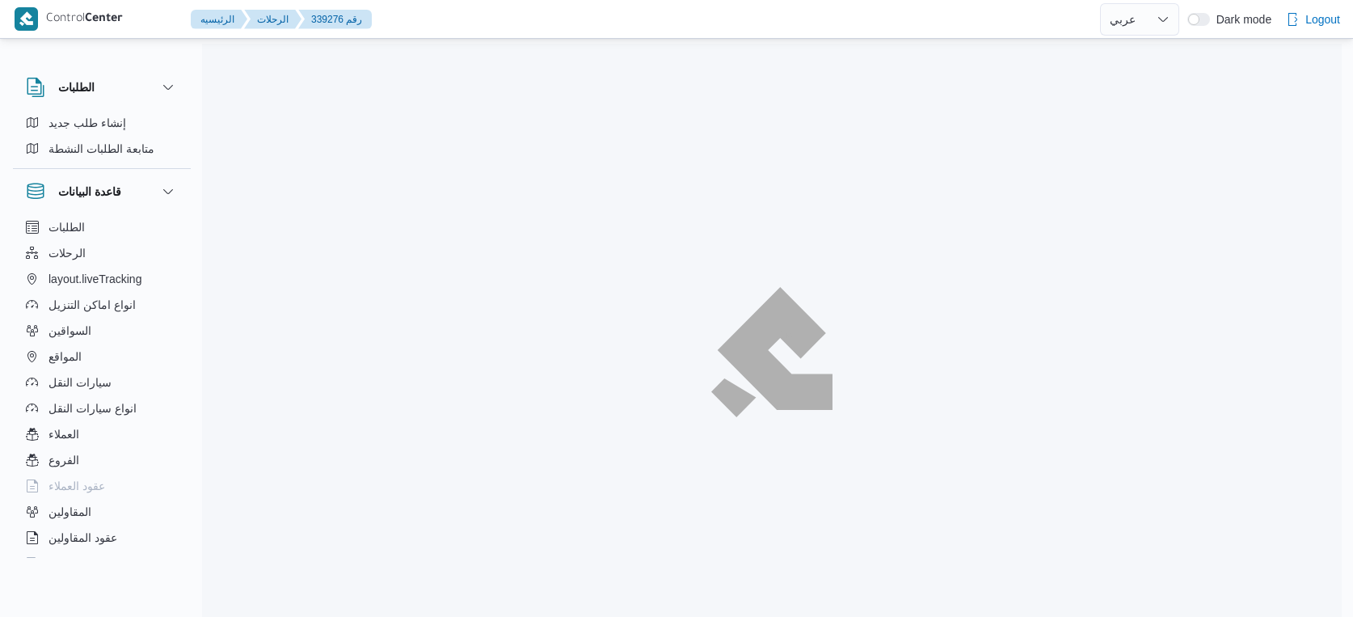
select select "ar"
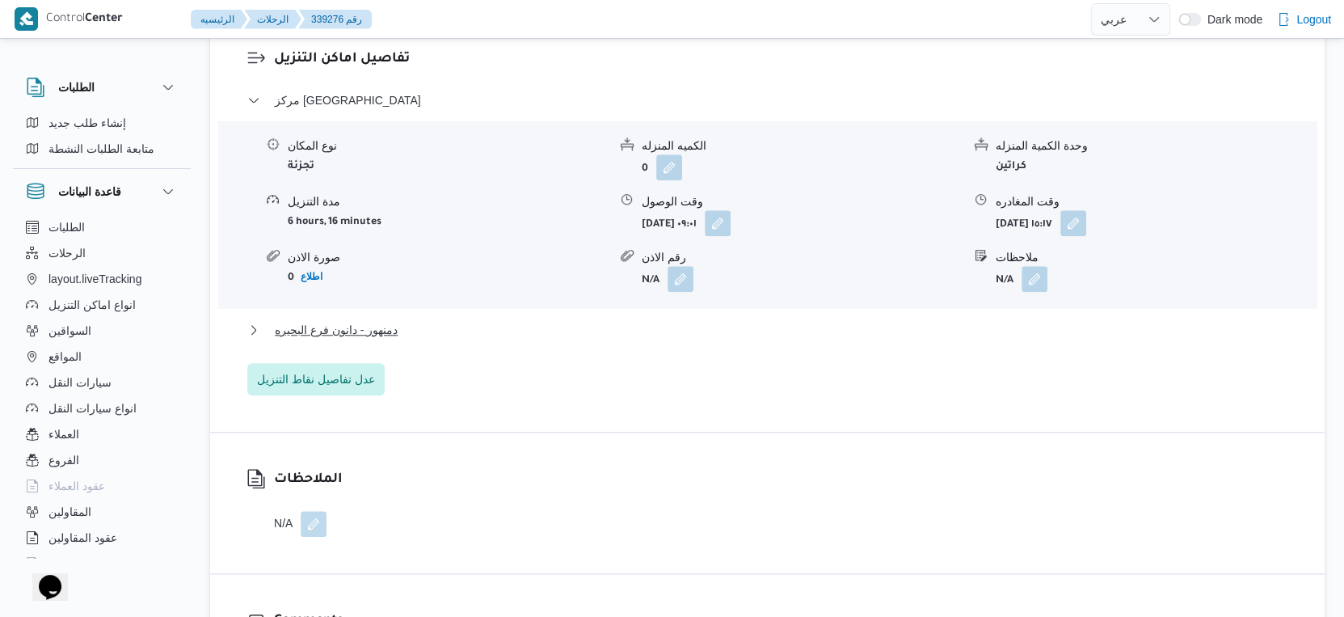
scroll to position [1391, 0]
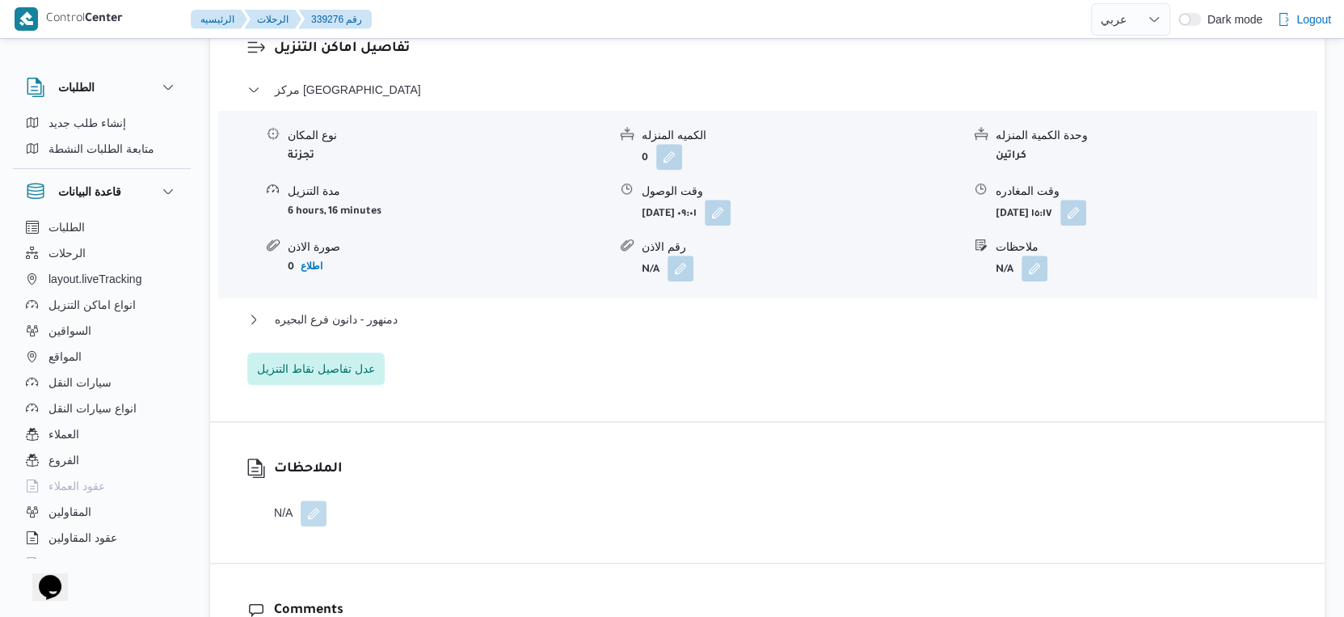
click at [368, 293] on div "مركز دمنهور نوع المكان تجزئة الكميه المنزله 0 وحدة الكمية المنزله كراتين مدة ال…" at bounding box center [767, 232] width 1041 height 305
click at [370, 310] on span "دمنهور - دانون فرع البحيره" at bounding box center [336, 319] width 123 height 19
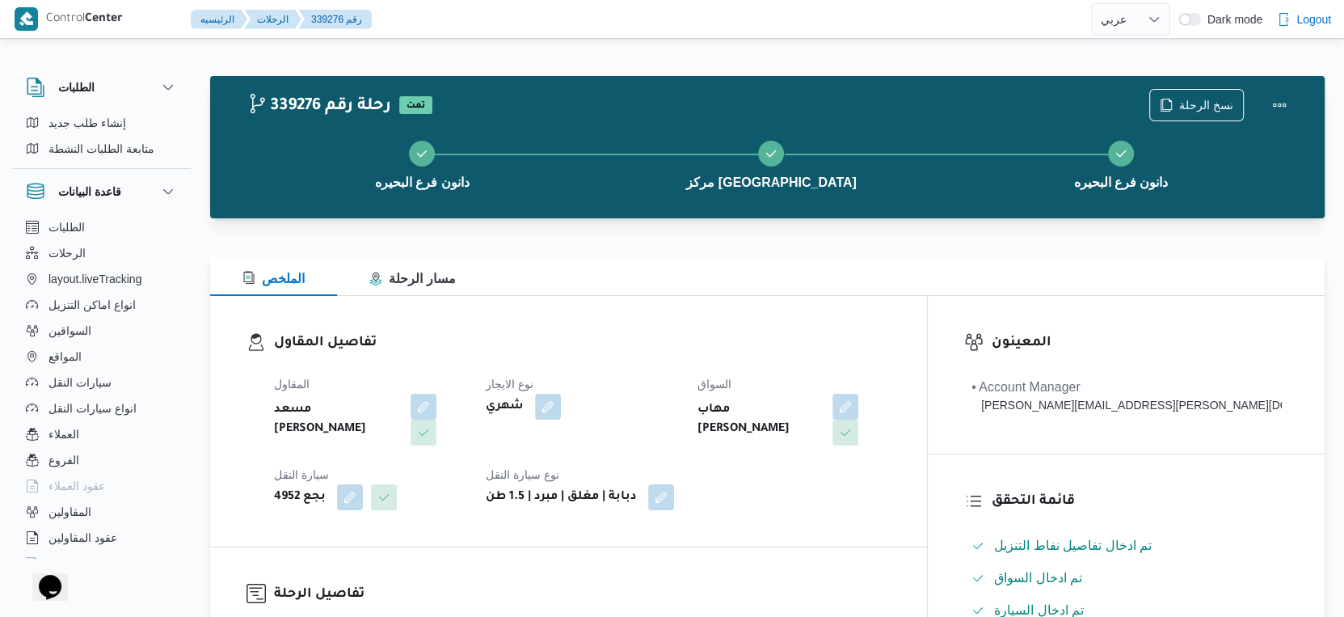
scroll to position [359, 0]
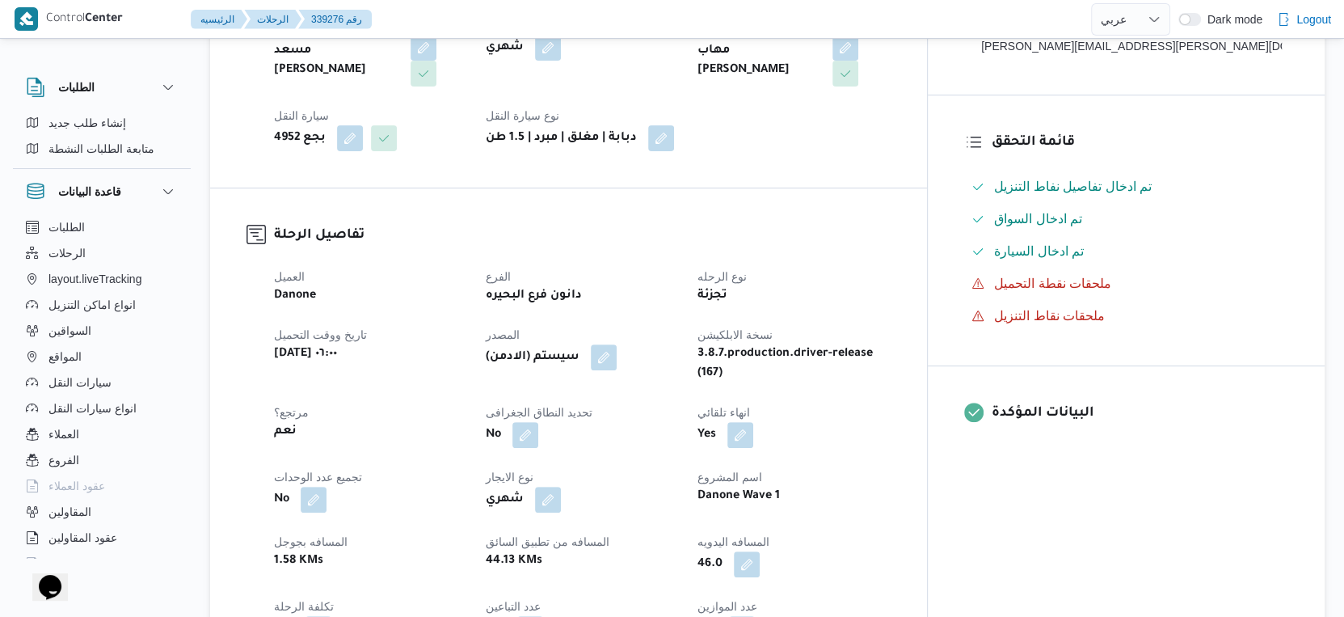
select select "ar"
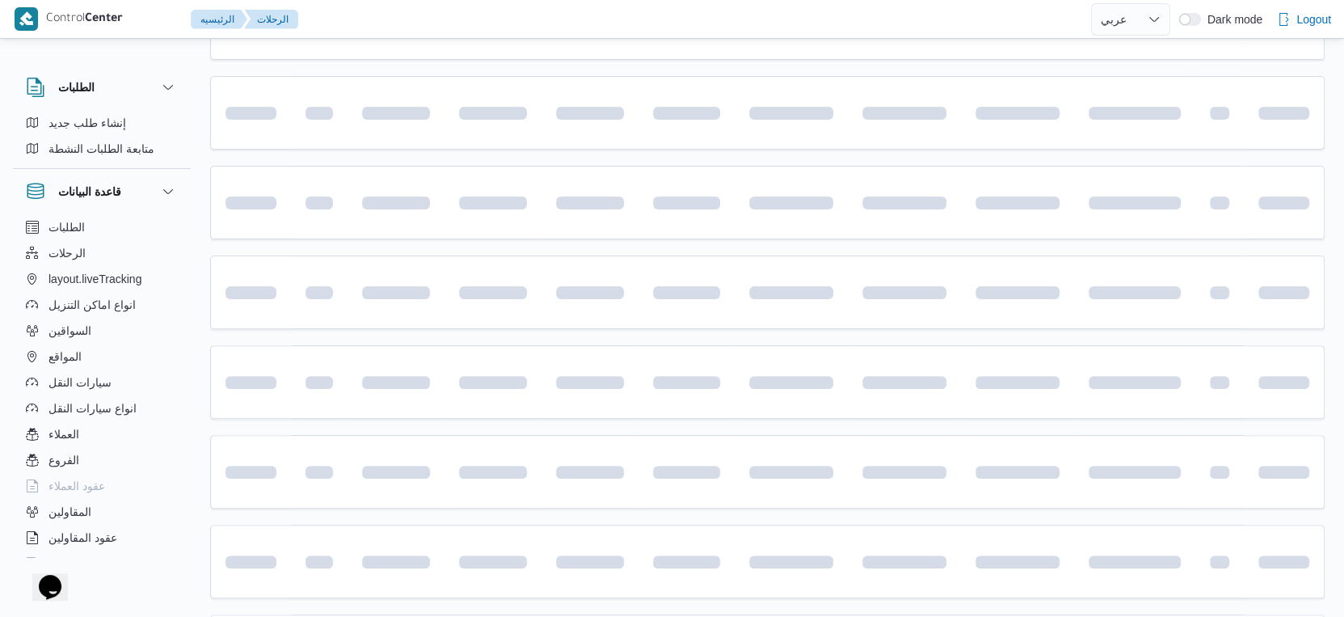
scroll to position [959, 0]
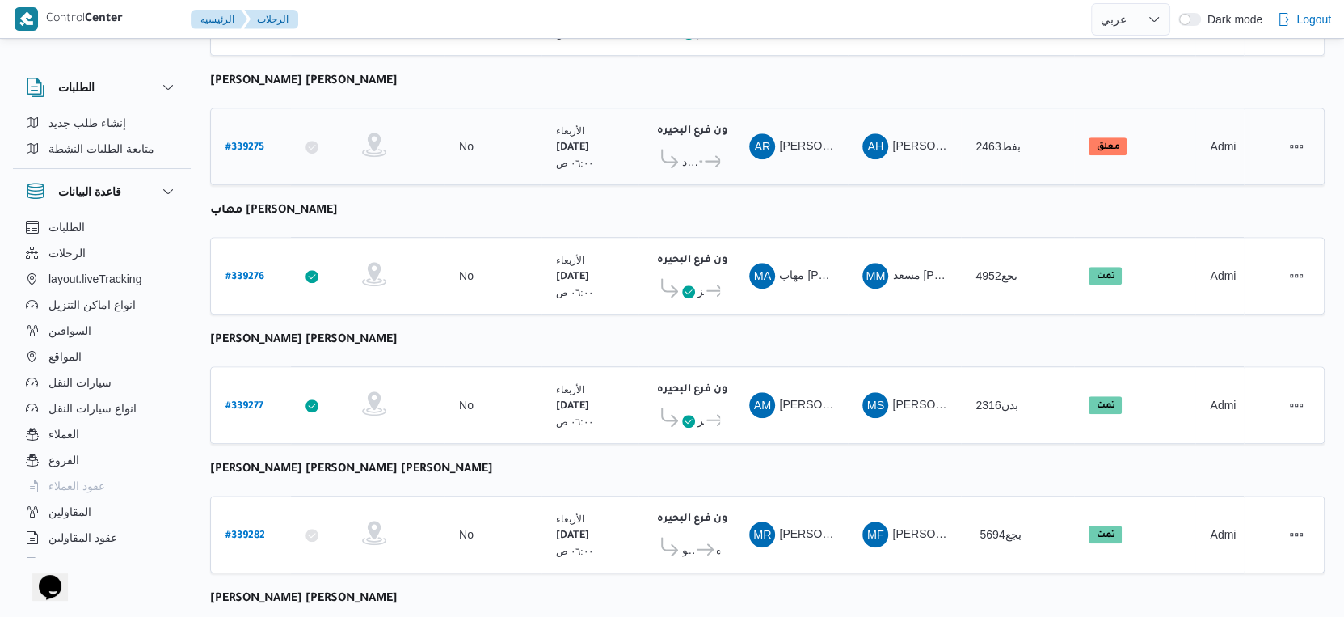
click at [251, 142] on b "# 339275" at bounding box center [245, 147] width 39 height 11
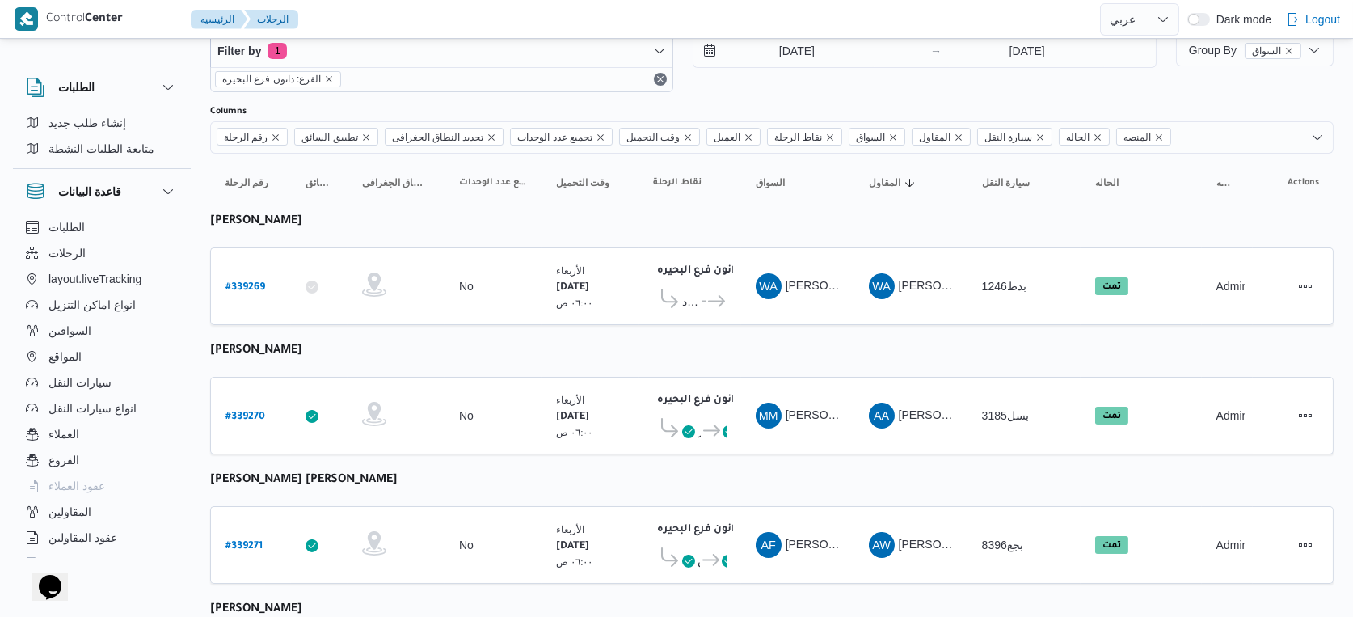
select select "ar"
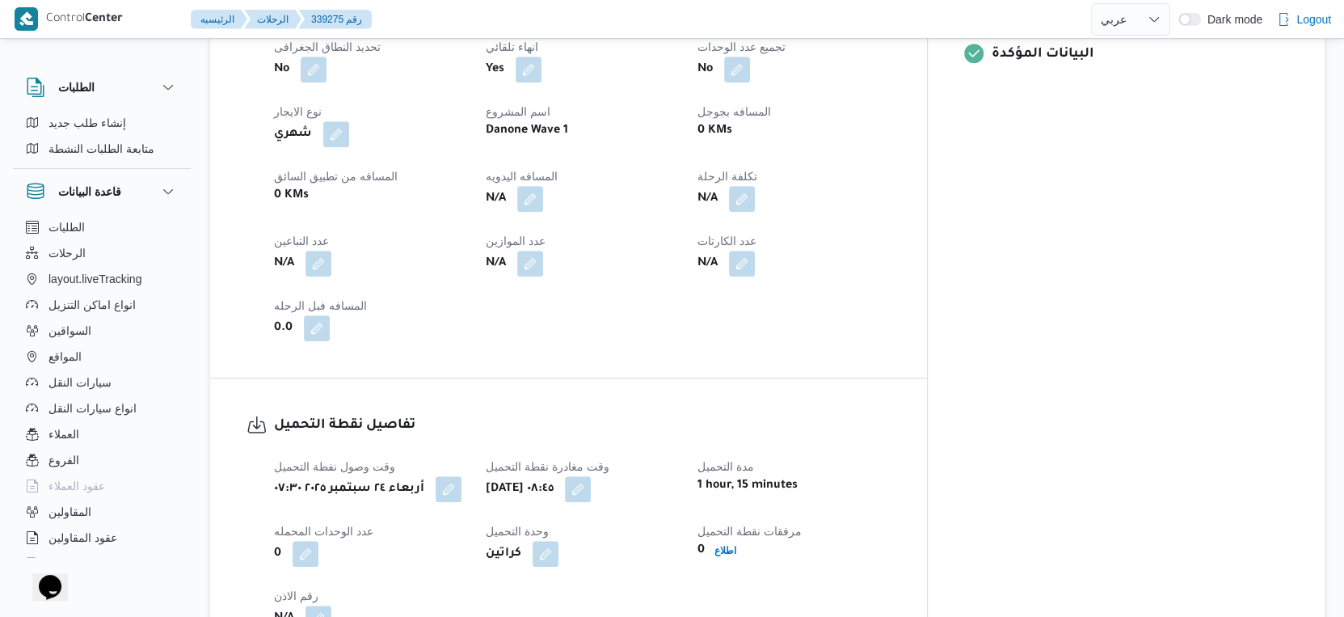
scroll to position [629, 0]
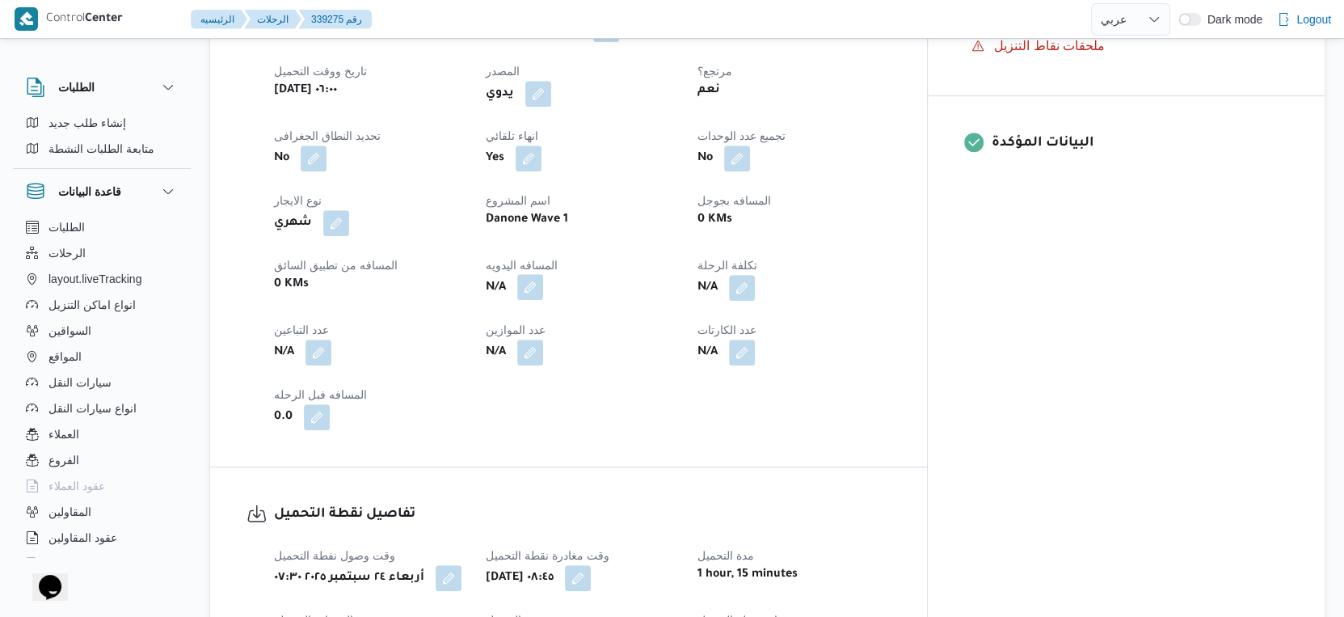
click at [543, 287] on button "button" at bounding box center [530, 287] width 26 height 26
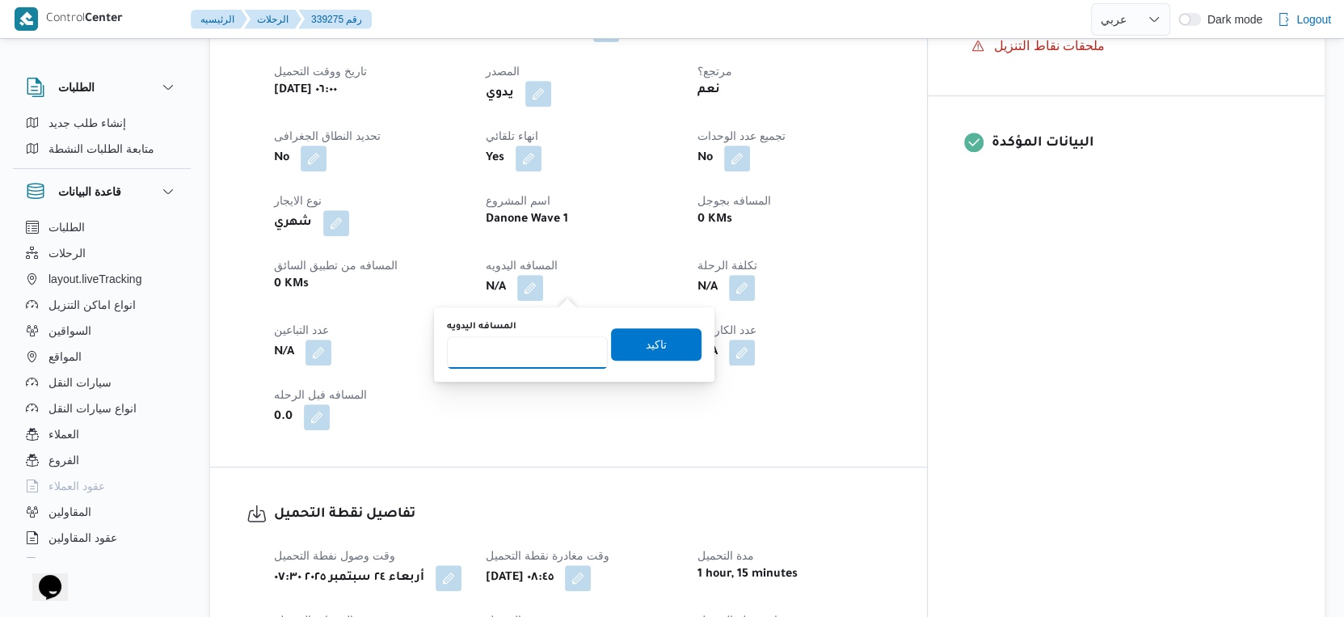
click at [522, 349] on input "المسافه اليدويه" at bounding box center [527, 352] width 161 height 32
type input "73"
click at [656, 346] on span "تاكيد" at bounding box center [656, 343] width 91 height 32
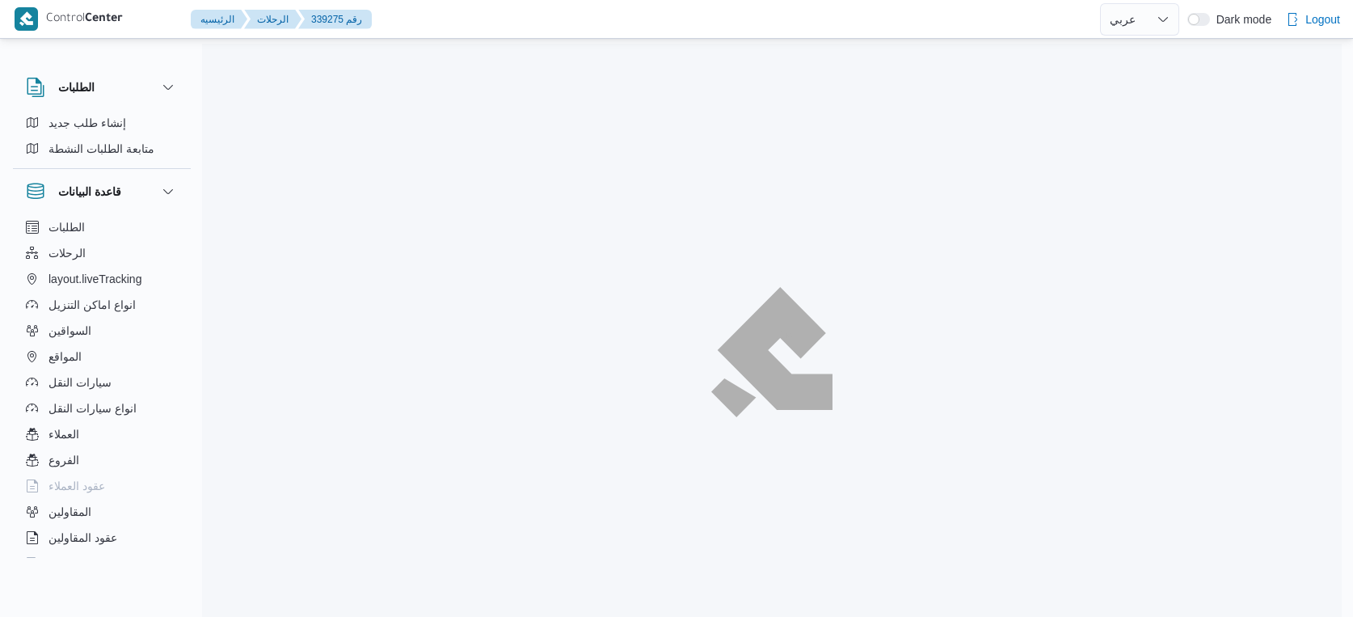
select select "ar"
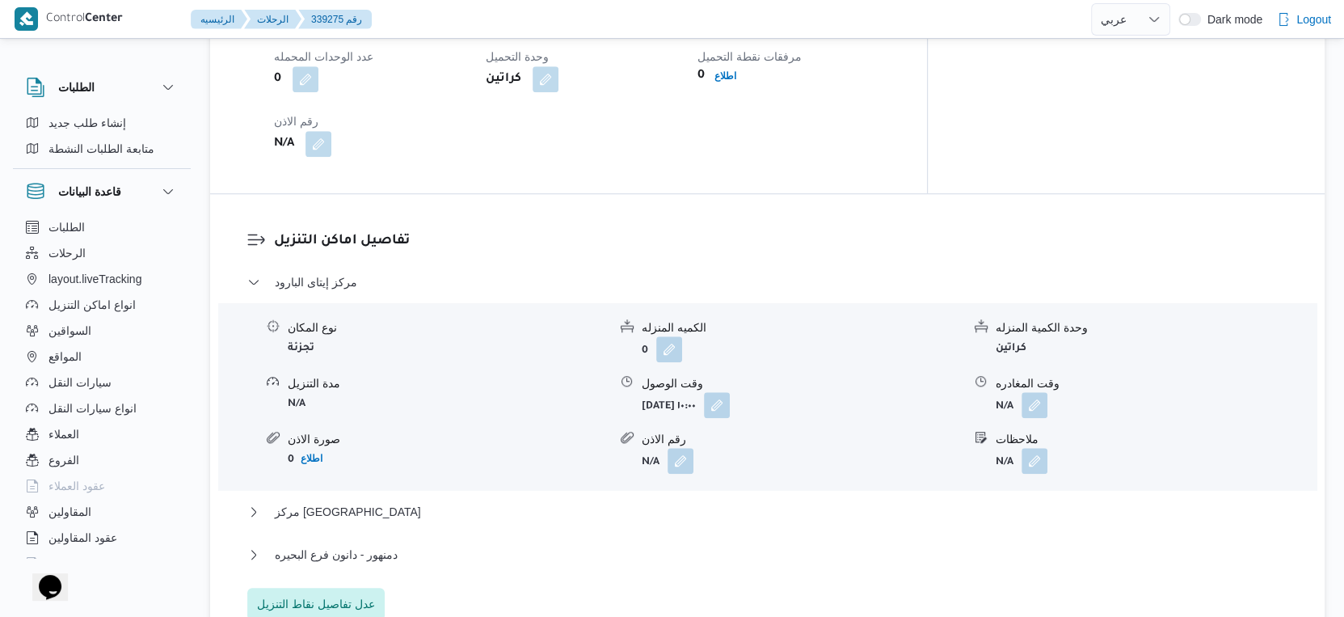
scroll to position [1347, 0]
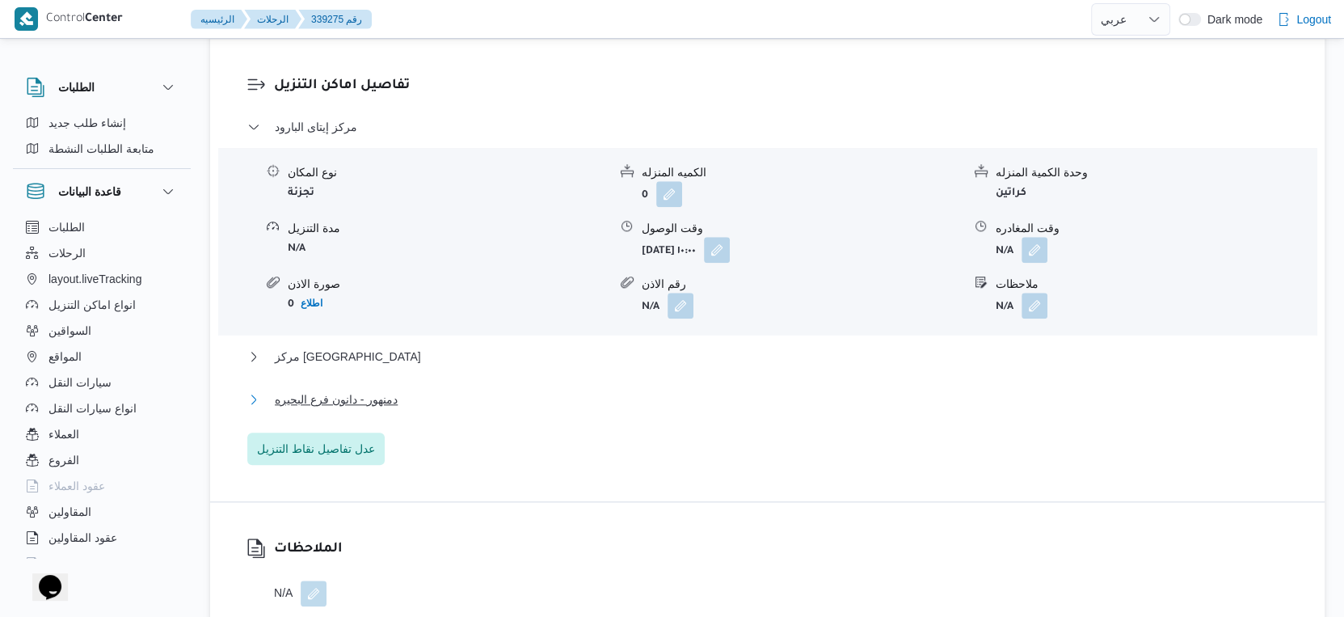
click at [394, 394] on span "دمنهور - دانون فرع البحيره" at bounding box center [336, 399] width 123 height 19
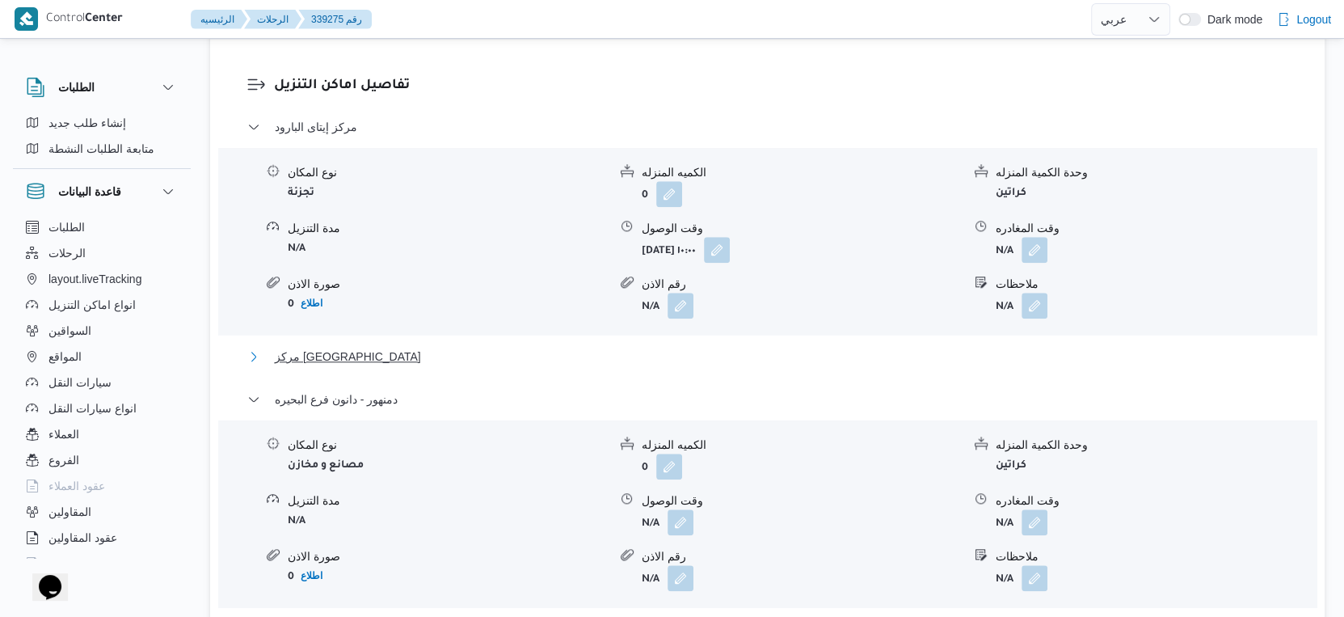
click at [348, 356] on button "مركز [GEOGRAPHIC_DATA]" at bounding box center [767, 356] width 1041 height 19
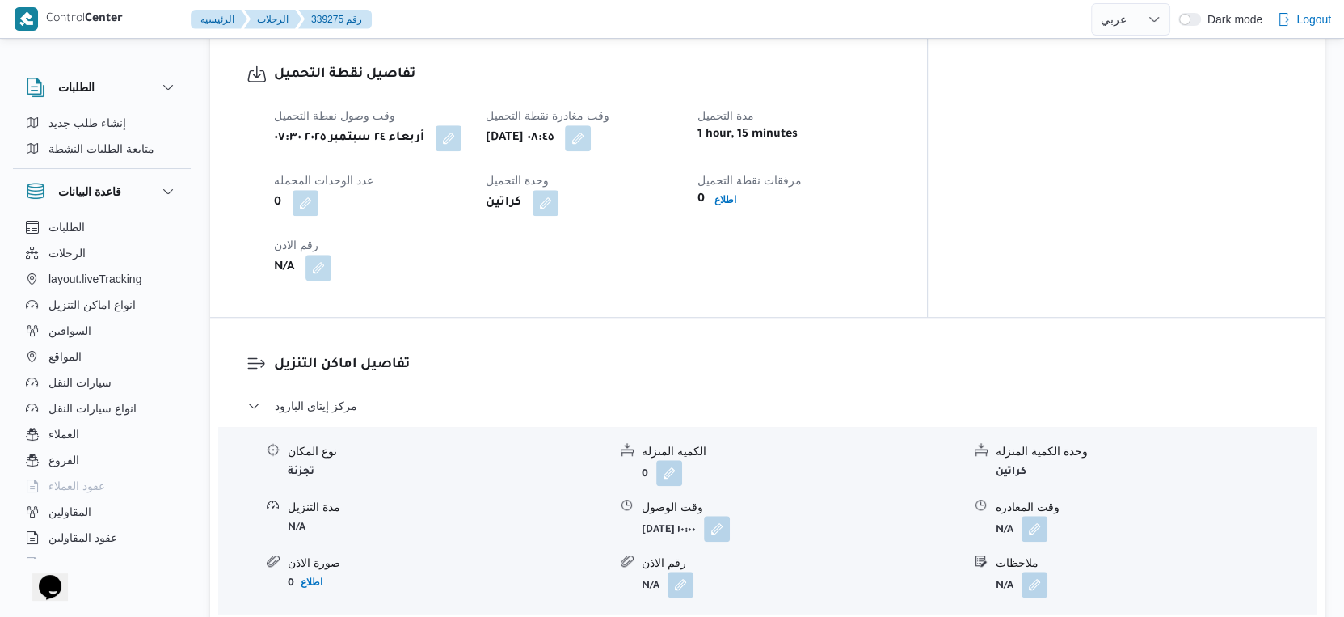
scroll to position [1077, 0]
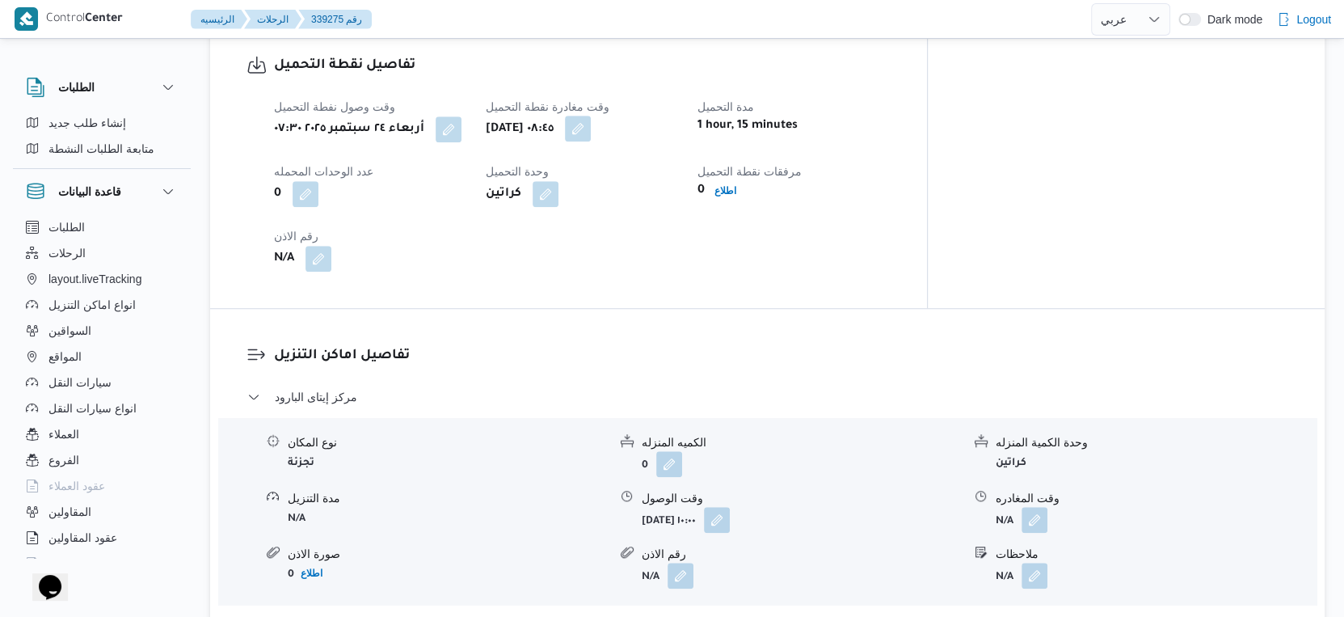
click at [591, 129] on button "button" at bounding box center [578, 129] width 26 height 26
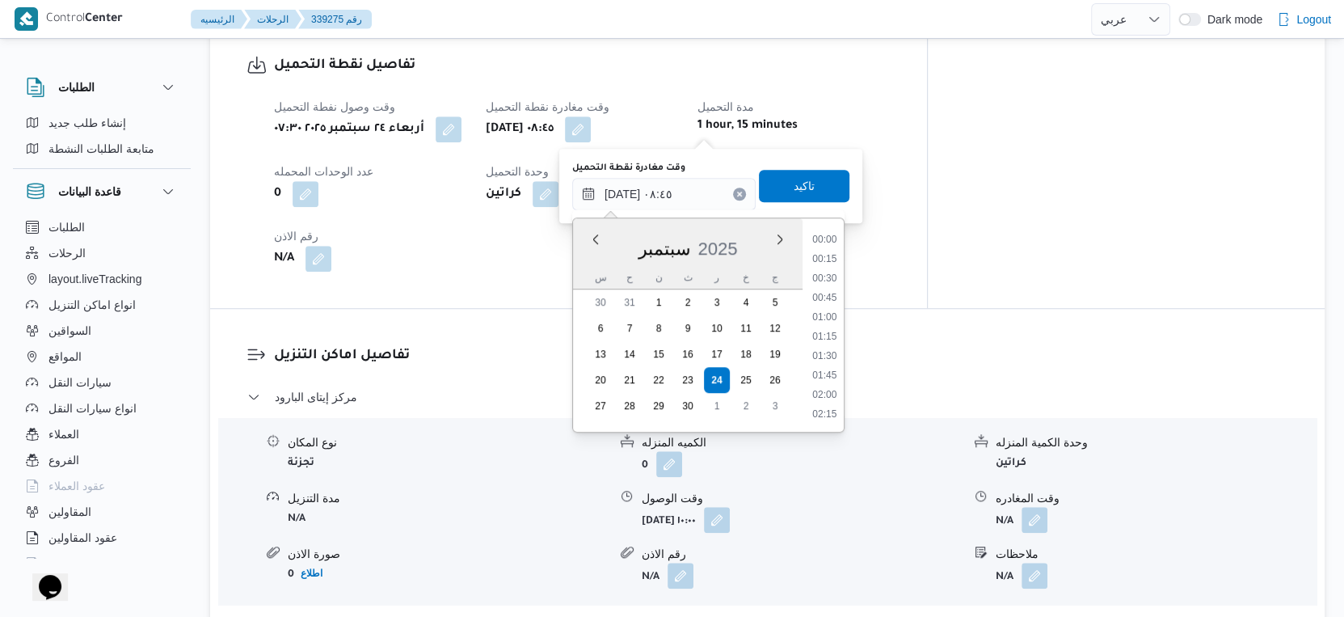
click at [651, 179] on input "[DATE] ٠٨:٤٥" at bounding box center [663, 194] width 183 height 32
click at [827, 316] on li "08:30" at bounding box center [824, 318] width 37 height 16
type input "[DATE] ٠٨:٣٠"
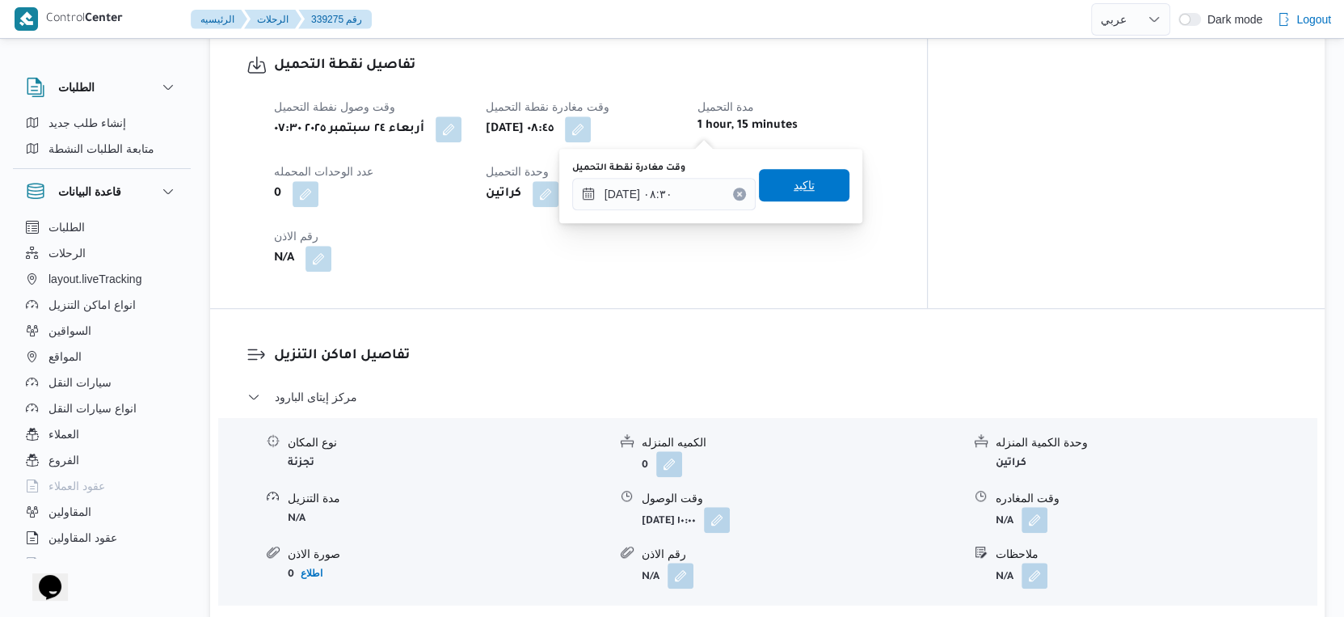
click at [808, 181] on span "تاكيد" at bounding box center [804, 185] width 91 height 32
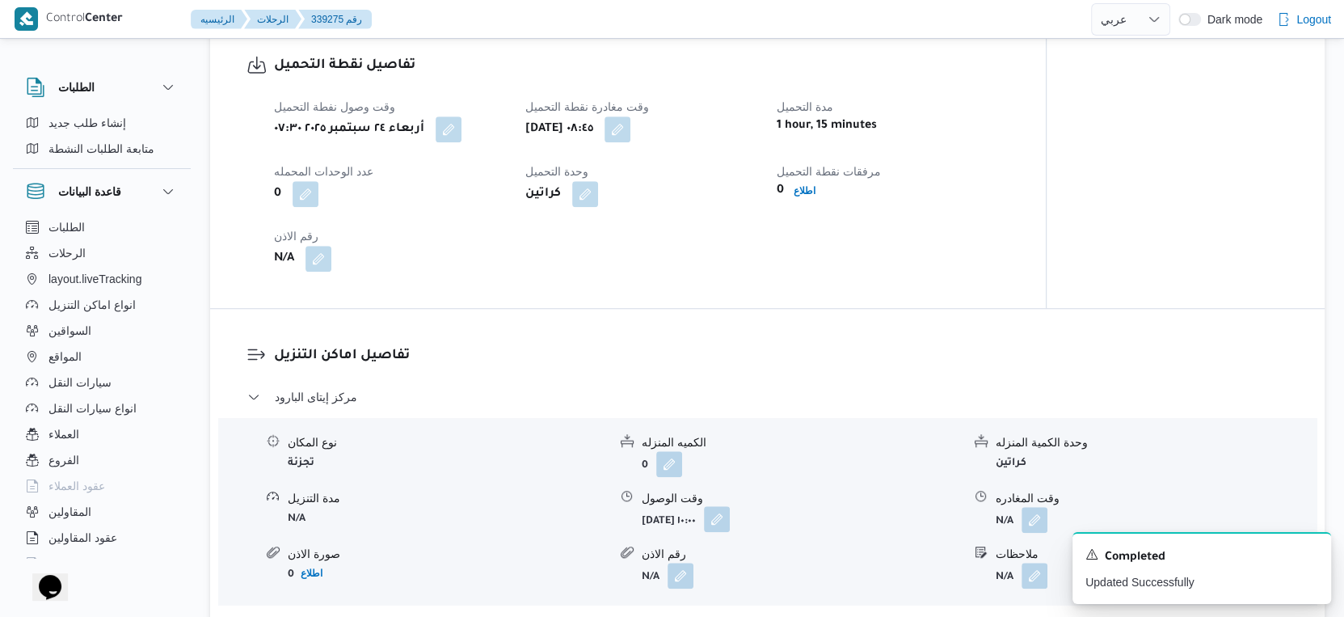
click at [730, 521] on button "button" at bounding box center [717, 519] width 26 height 26
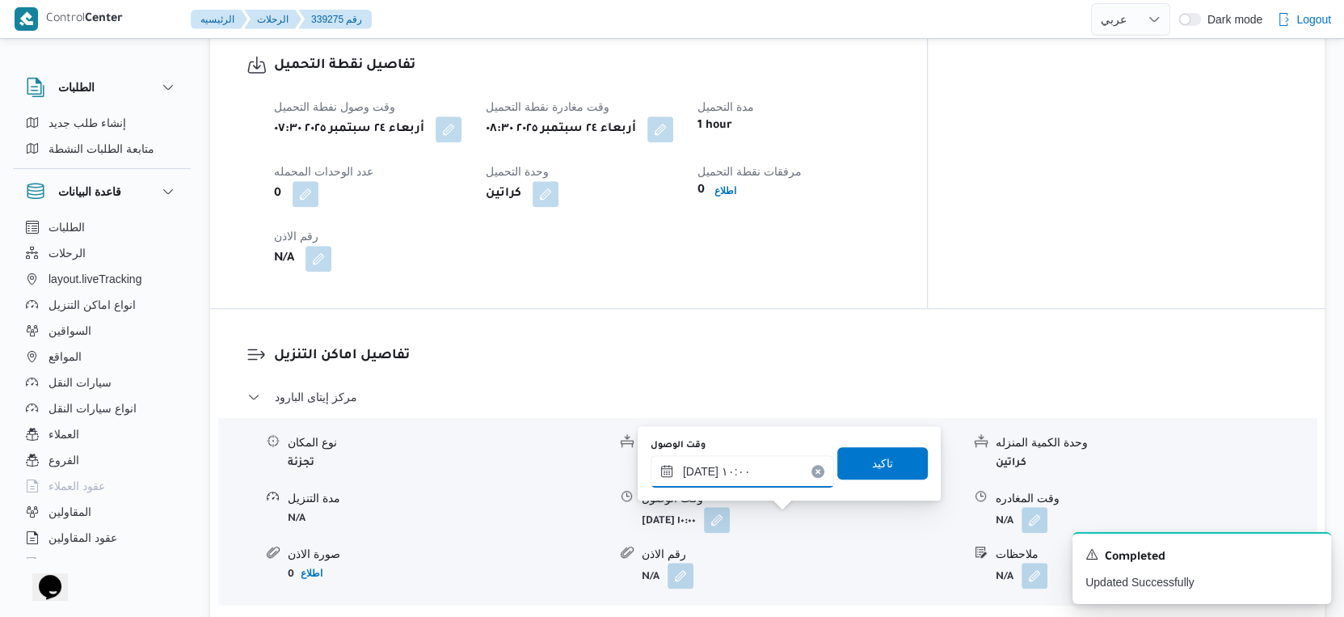
click at [761, 478] on input "٢٤/٠٩/٢٠٢٥ ١٠:٠٠" at bounding box center [742, 471] width 183 height 32
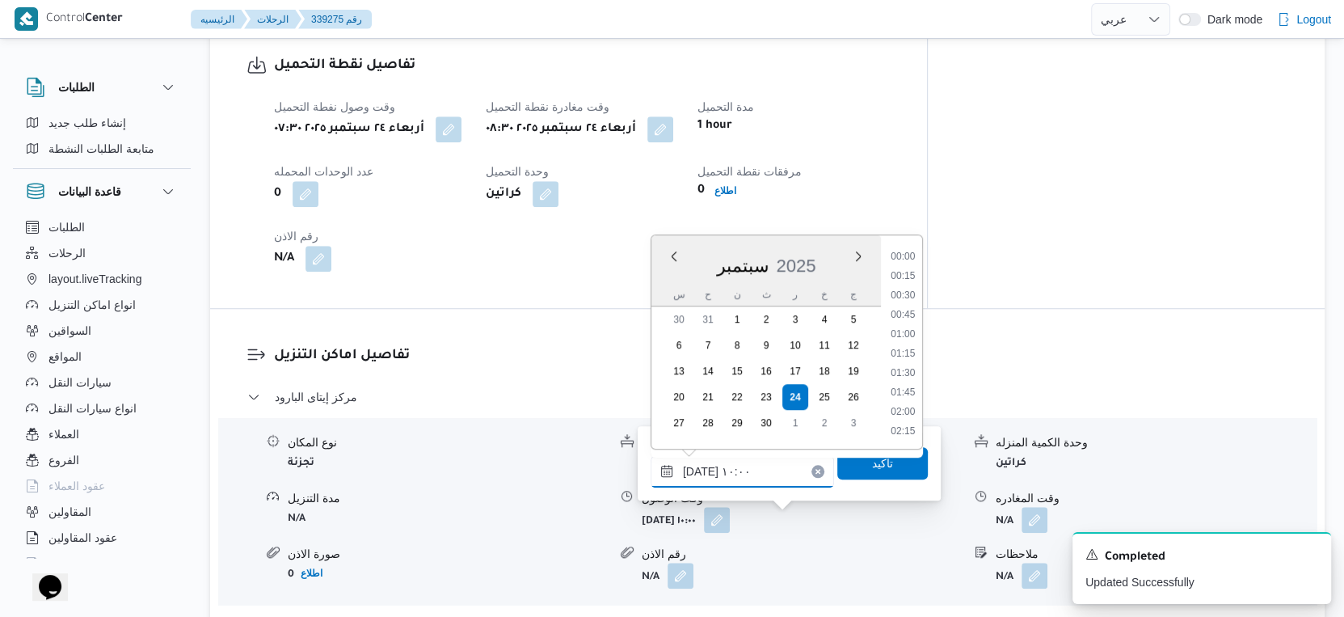
scroll to position [677, 0]
click at [900, 272] on li "09:00" at bounding box center [902, 277] width 37 height 16
type input "٢٤/٠٩/٢٠٢٥ ٠٩:٠٠"
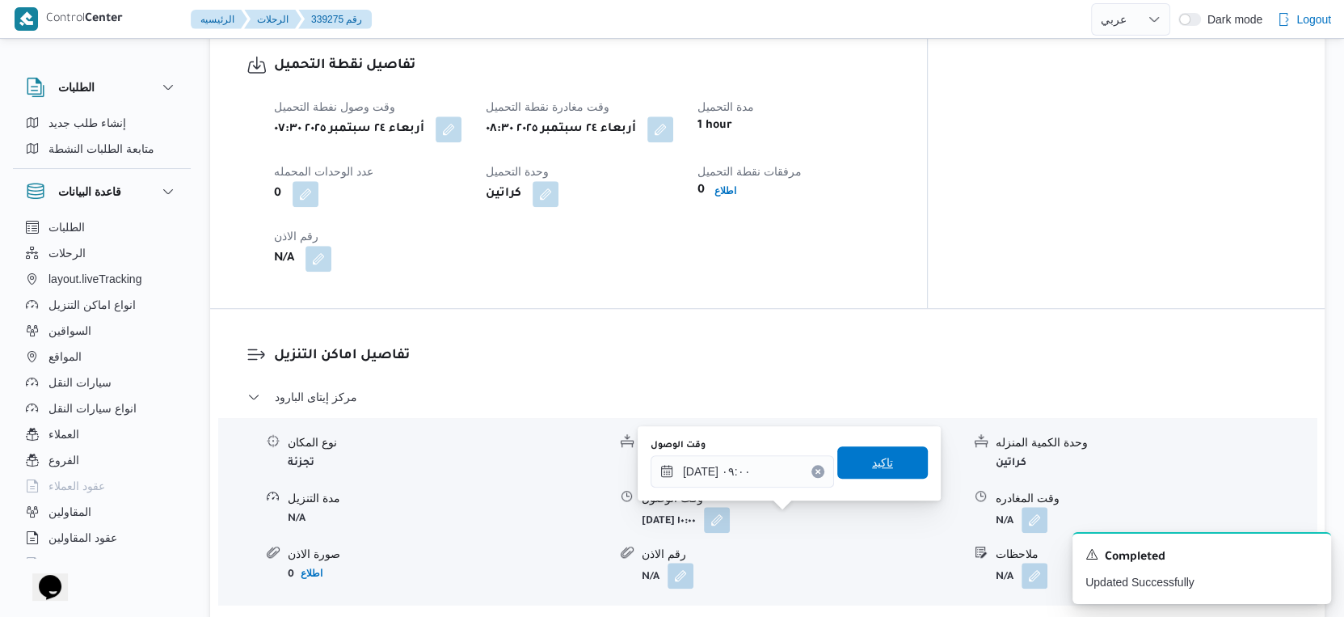
click at [888, 477] on span "تاكيد" at bounding box center [882, 462] width 91 height 32
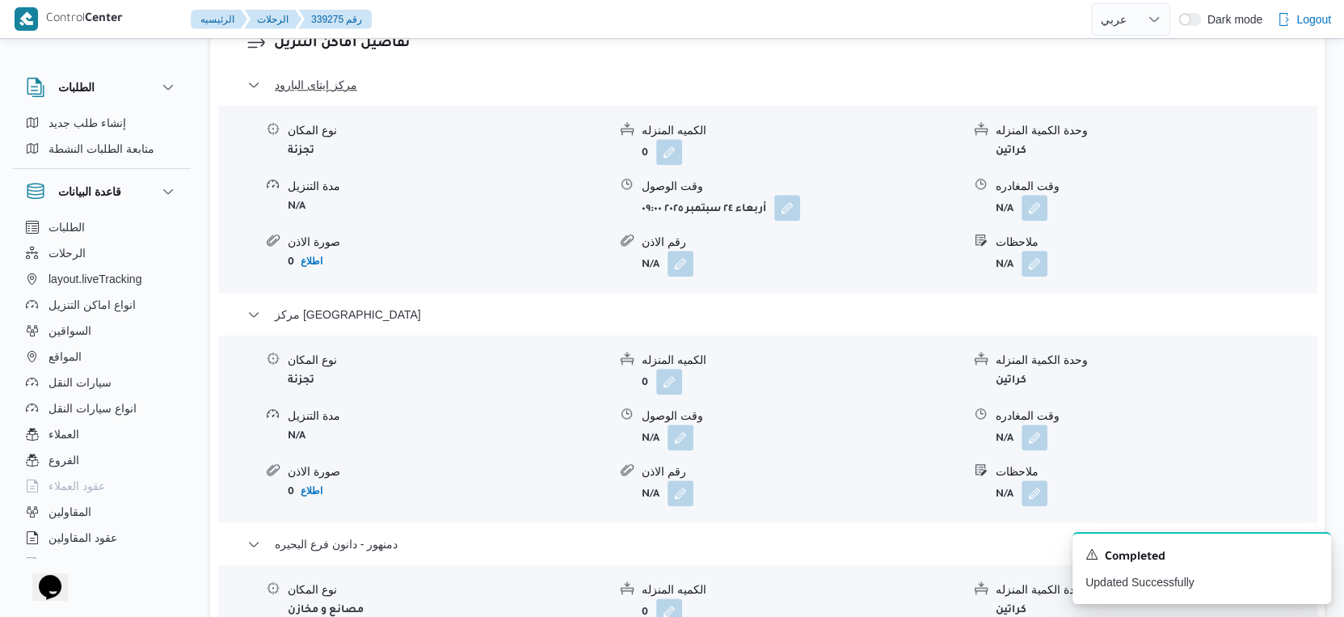
scroll to position [1436, 0]
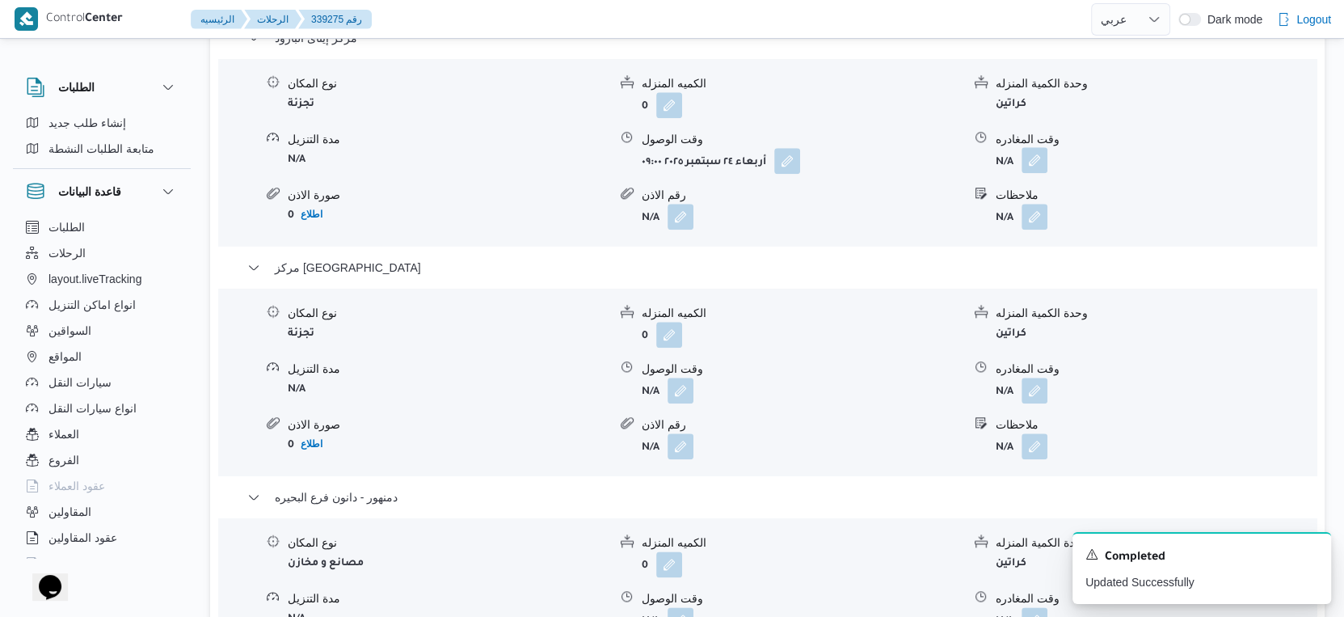
click at [1039, 152] on button "button" at bounding box center [1035, 160] width 26 height 26
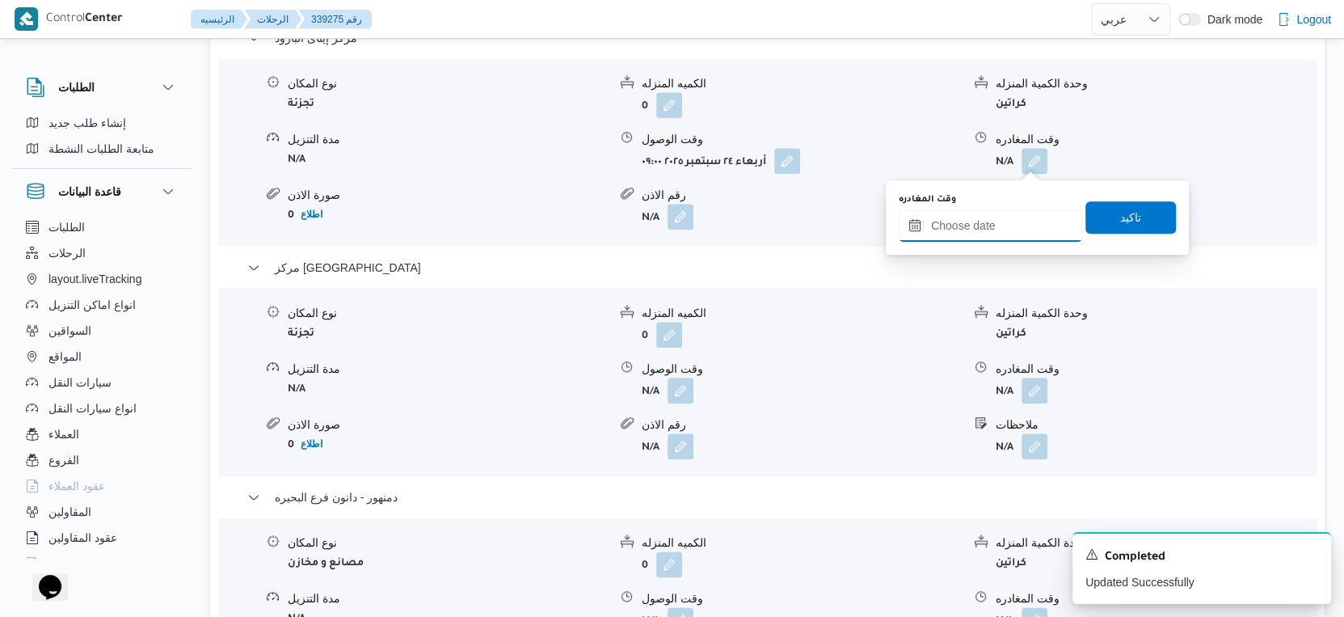
click at [1006, 217] on input "وقت المغادره" at bounding box center [990, 225] width 183 height 32
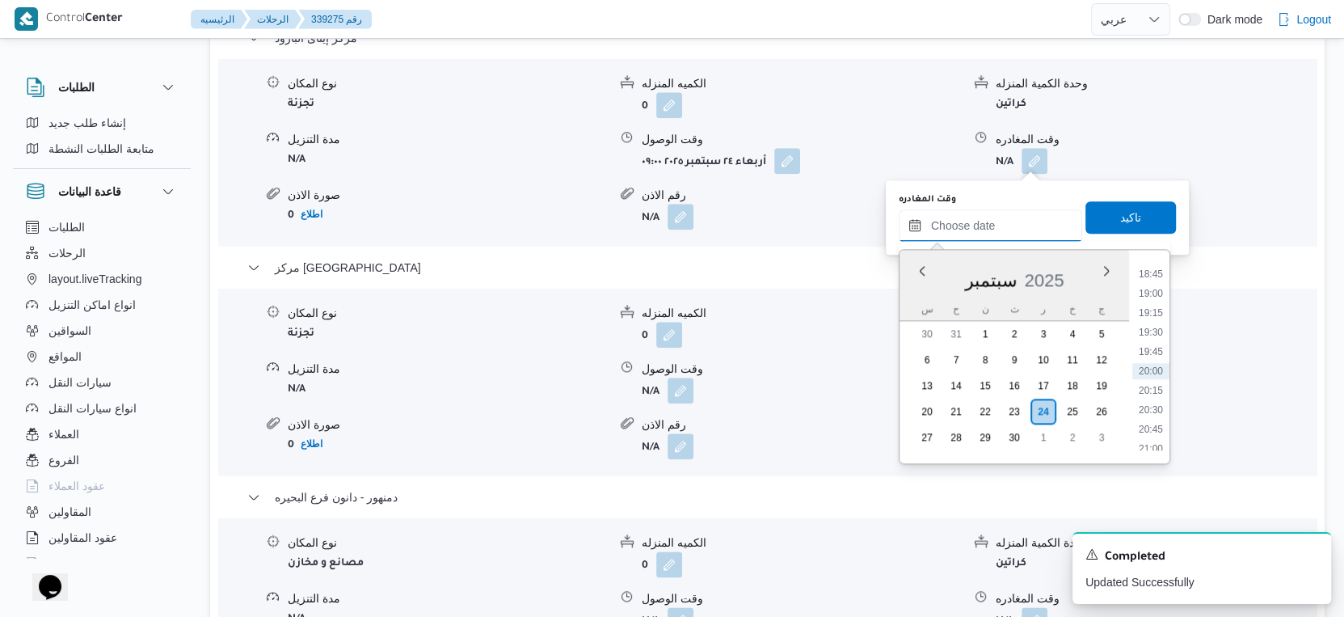
scroll to position [1617, 0]
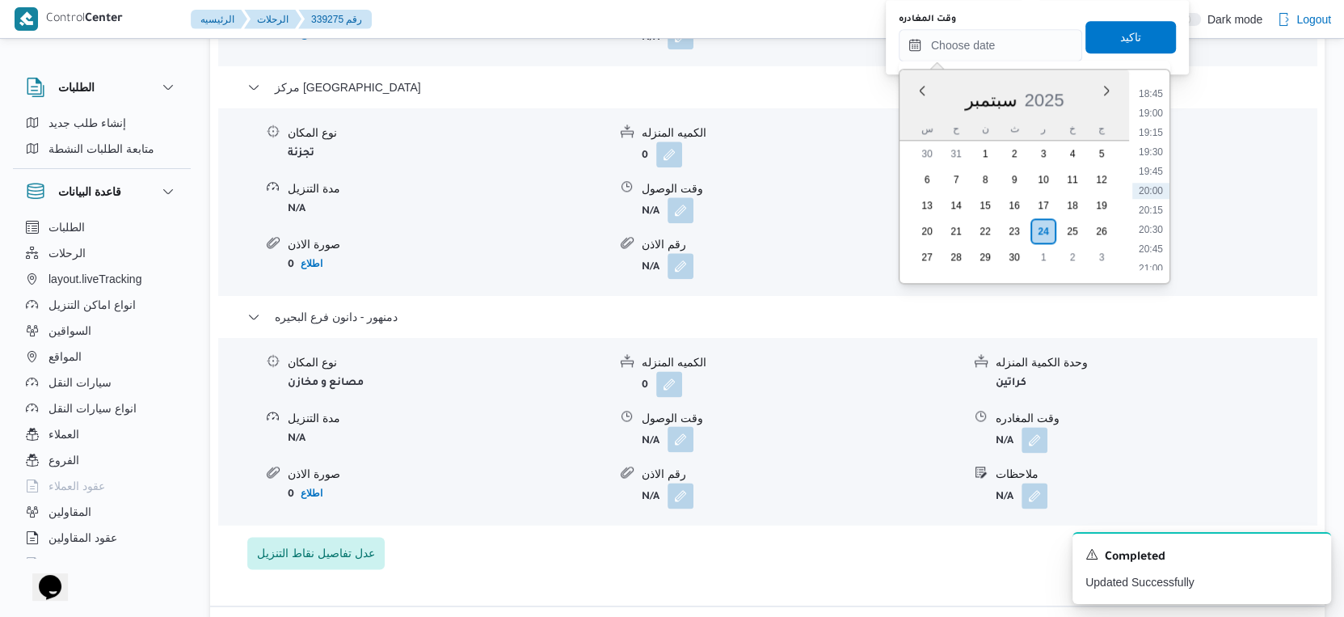
click at [679, 429] on button "button" at bounding box center [681, 439] width 26 height 26
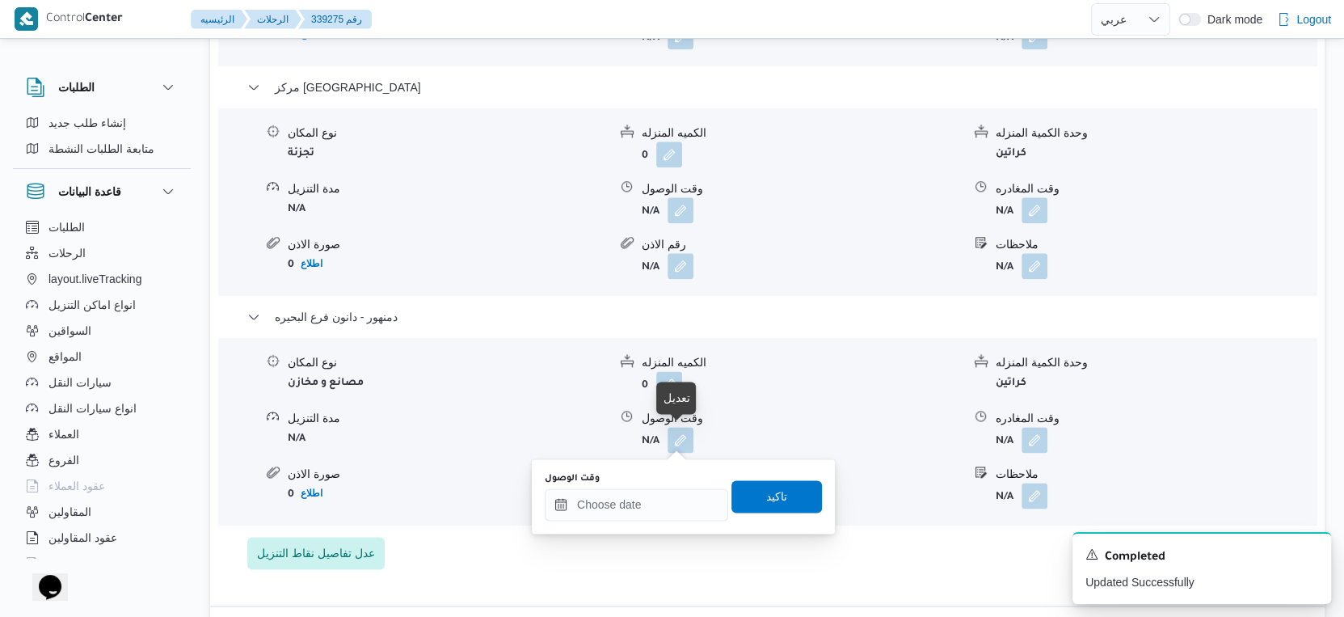
scroll to position [0, 0]
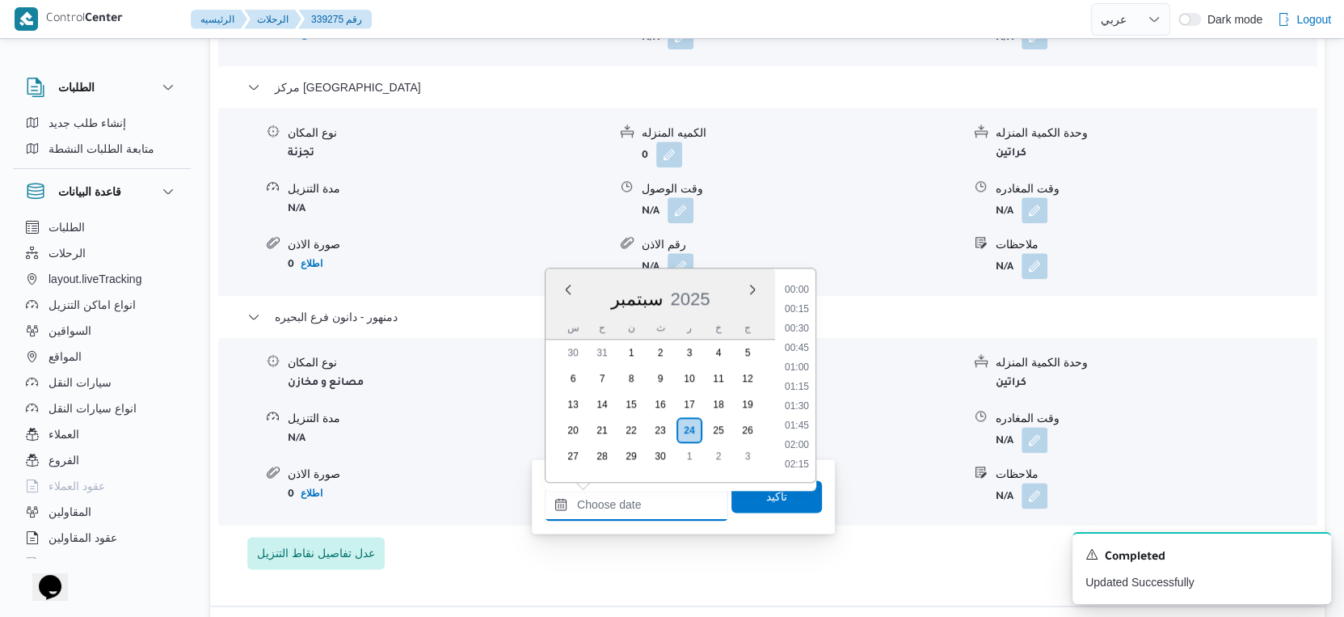
click at [643, 508] on input "وقت الوصول" at bounding box center [636, 504] width 183 height 32
click at [804, 307] on li "15:30" at bounding box center [796, 309] width 37 height 16
type input "٢٤/٠٩/٢٠٢٥ ١٥:٣٠"
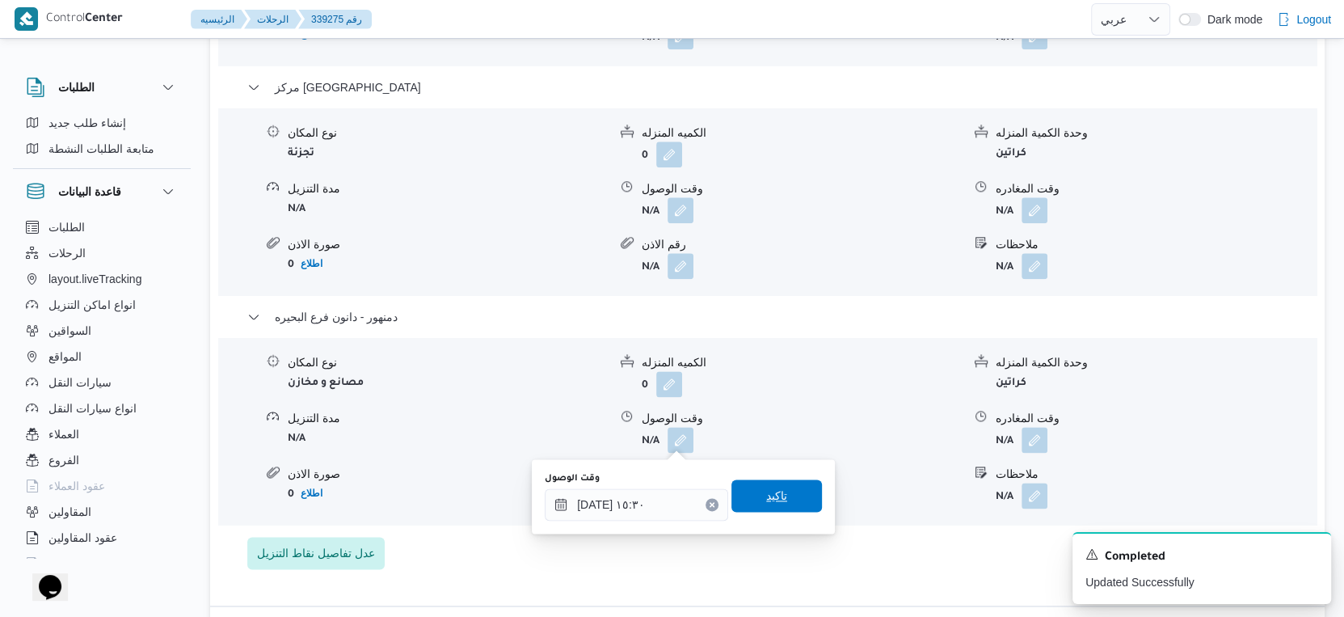
drag, startPoint x: 795, startPoint y: 491, endPoint x: 1054, endPoint y: 431, distance: 266.3
click at [800, 491] on span "تاكيد" at bounding box center [777, 496] width 91 height 32
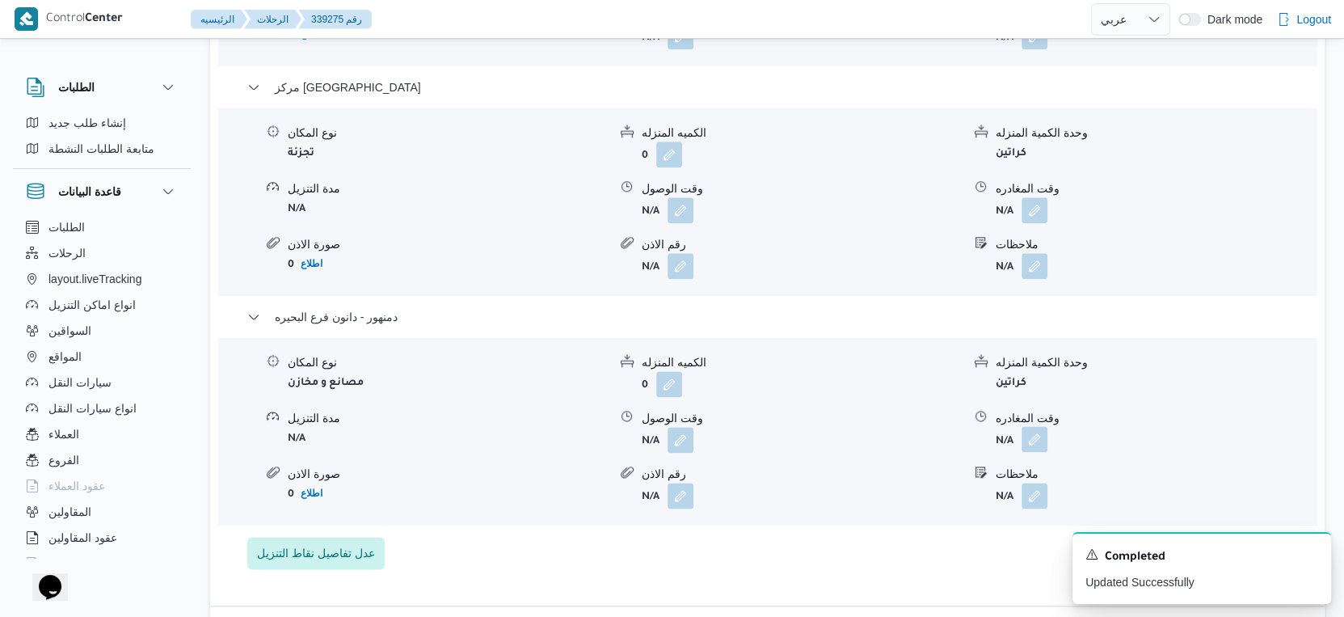
click at [1038, 434] on button "button" at bounding box center [1035, 439] width 26 height 26
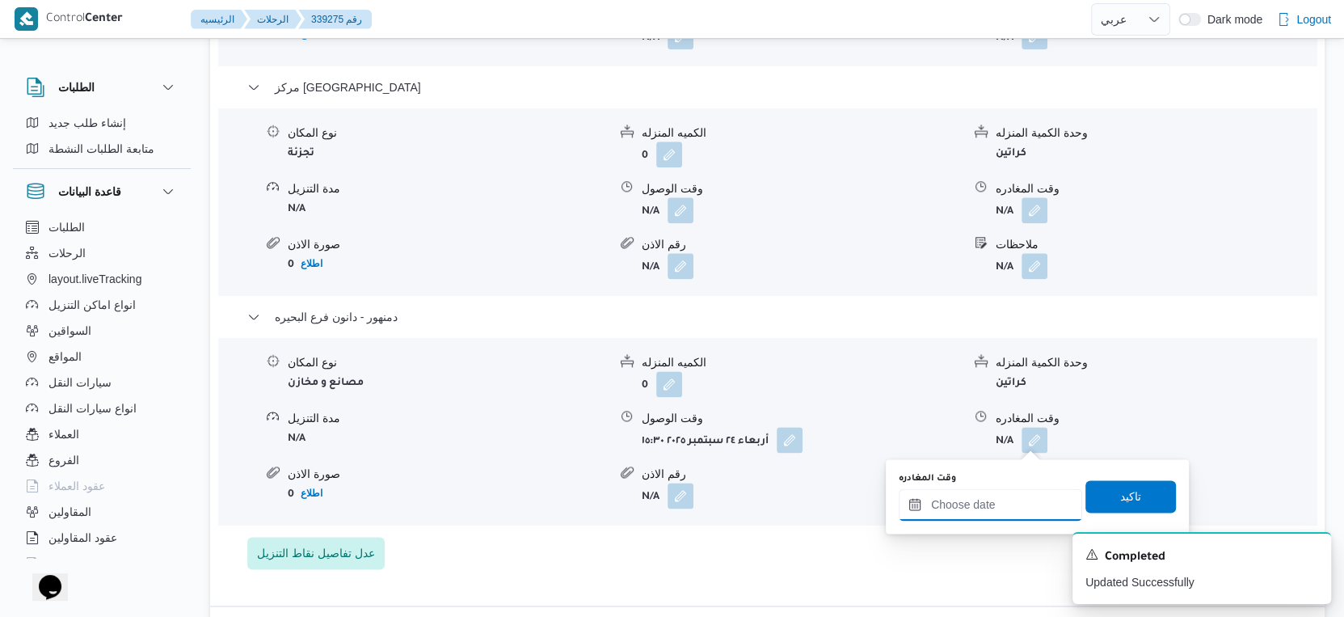
click at [1014, 491] on input "وقت المغادره" at bounding box center [990, 504] width 183 height 32
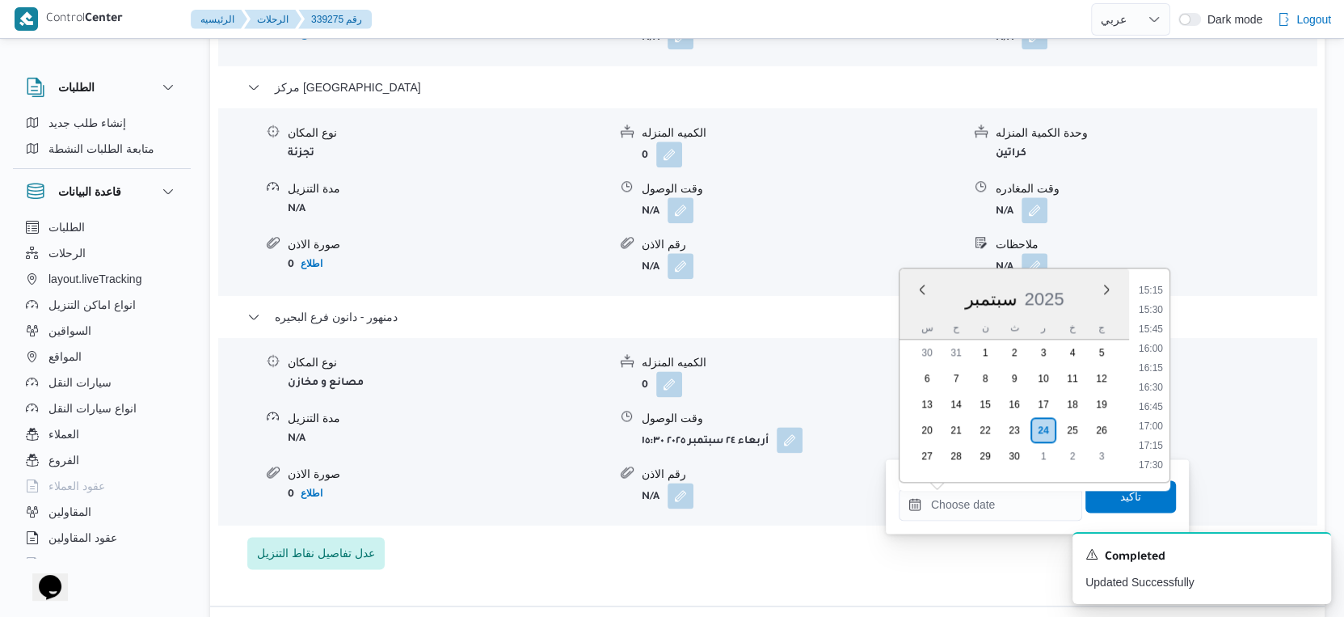
drag, startPoint x: 1152, startPoint y: 326, endPoint x: 1149, endPoint y: 336, distance: 10.8
click at [1152, 325] on li "15:45" at bounding box center [1150, 329] width 37 height 16
type input "٢٤/٠٩/٢٠٢٥ ١٥:٤٥"
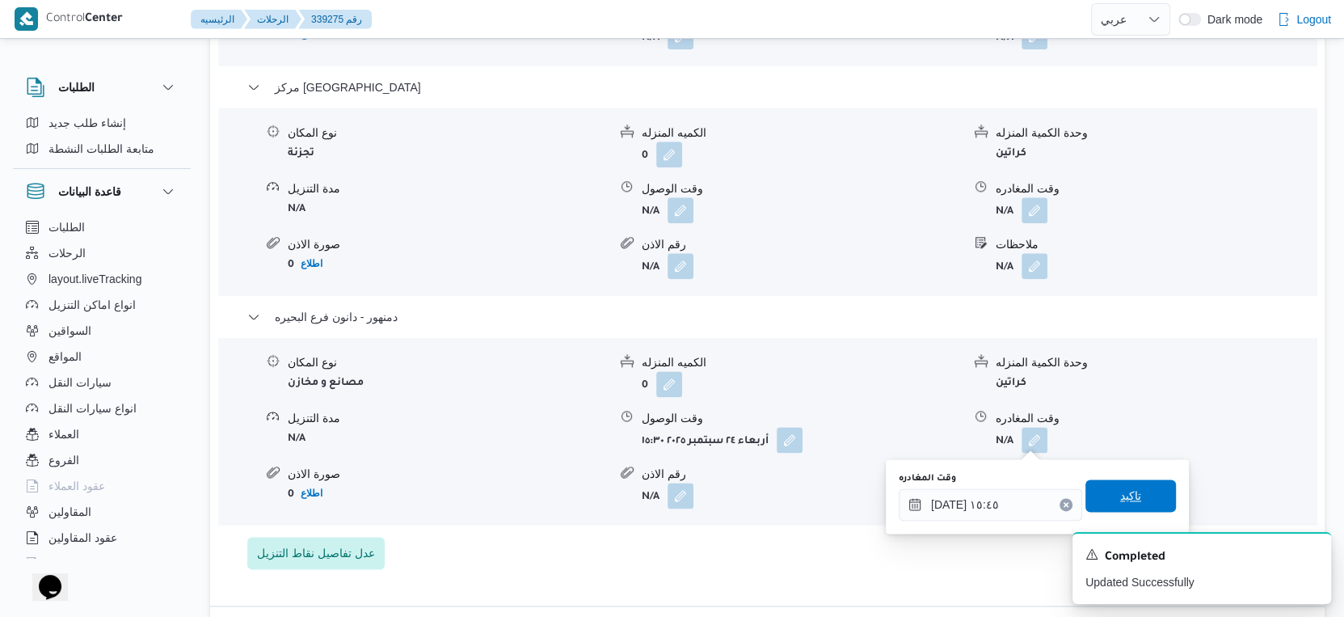
click at [1145, 497] on span "تاكيد" at bounding box center [1131, 495] width 91 height 32
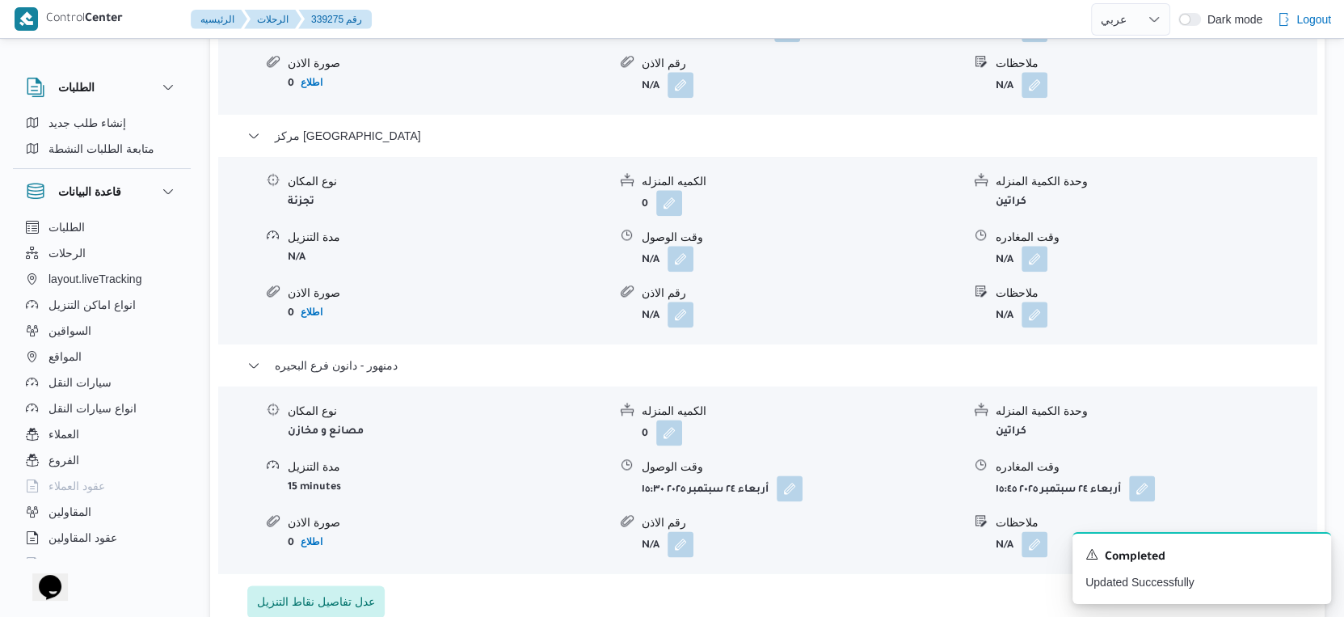
scroll to position [1527, 0]
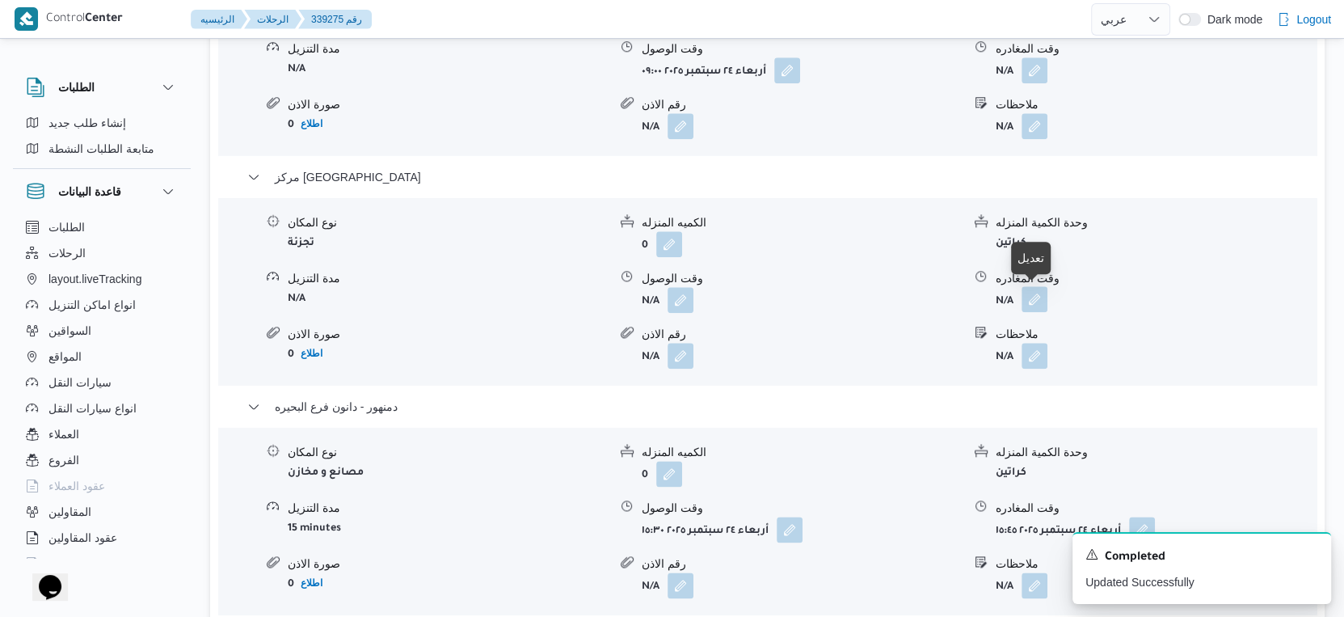
click at [1038, 297] on button "button" at bounding box center [1035, 299] width 26 height 26
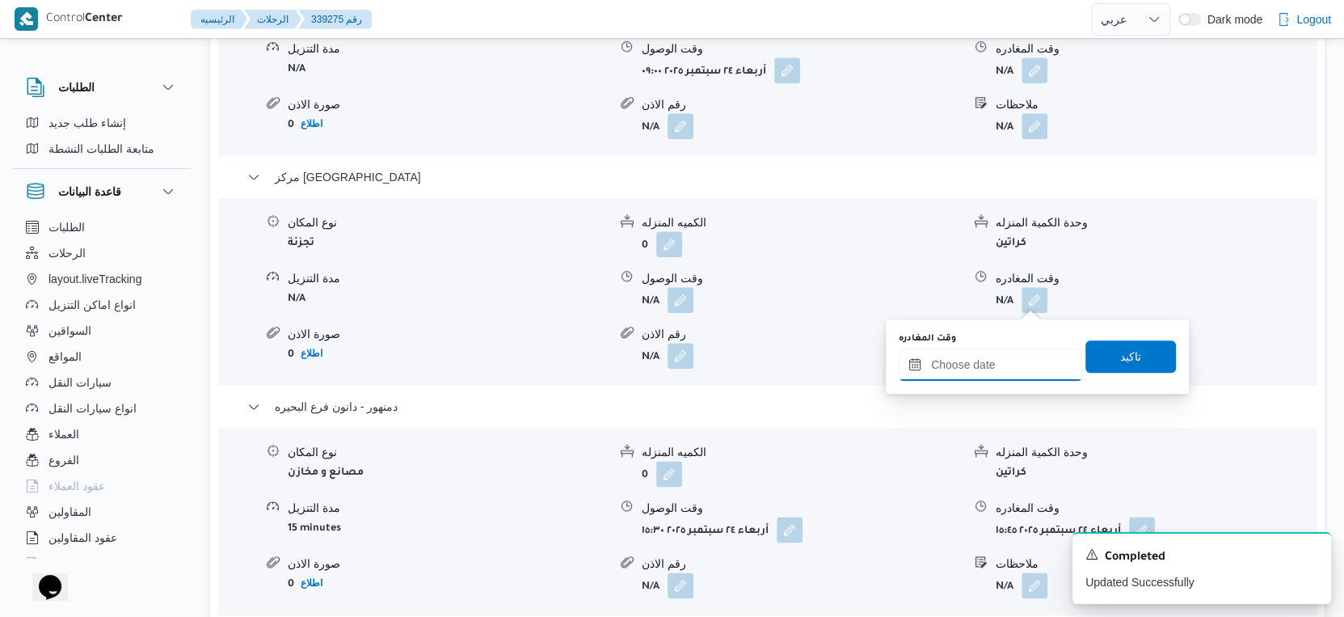
drag, startPoint x: 997, startPoint y: 356, endPoint x: 1019, endPoint y: 373, distance: 27.6
click at [997, 356] on input "وقت المغادره" at bounding box center [990, 364] width 183 height 32
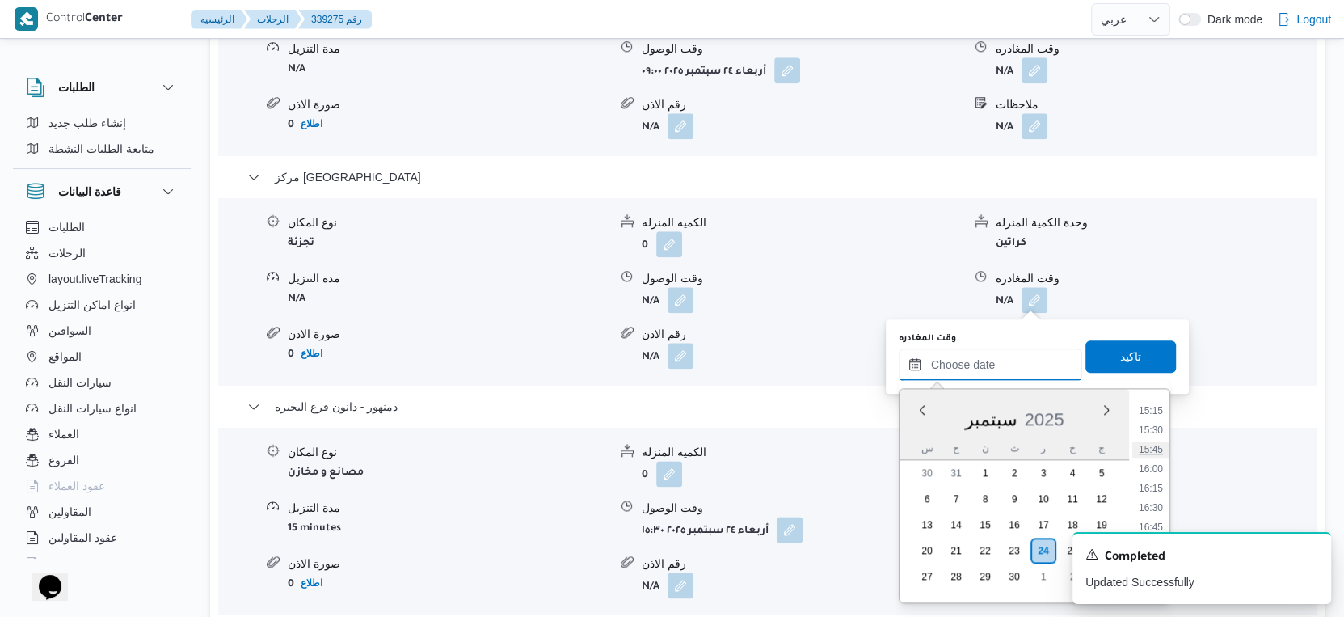
scroll to position [1092, 0]
drag, startPoint x: 1153, startPoint y: 478, endPoint x: 1152, endPoint y: 461, distance: 17.1
click at [1153, 478] on li "15:00" at bounding box center [1150, 482] width 37 height 16
type input "٢٤/٠٩/٢٠٢٥ ١٥:٠٠"
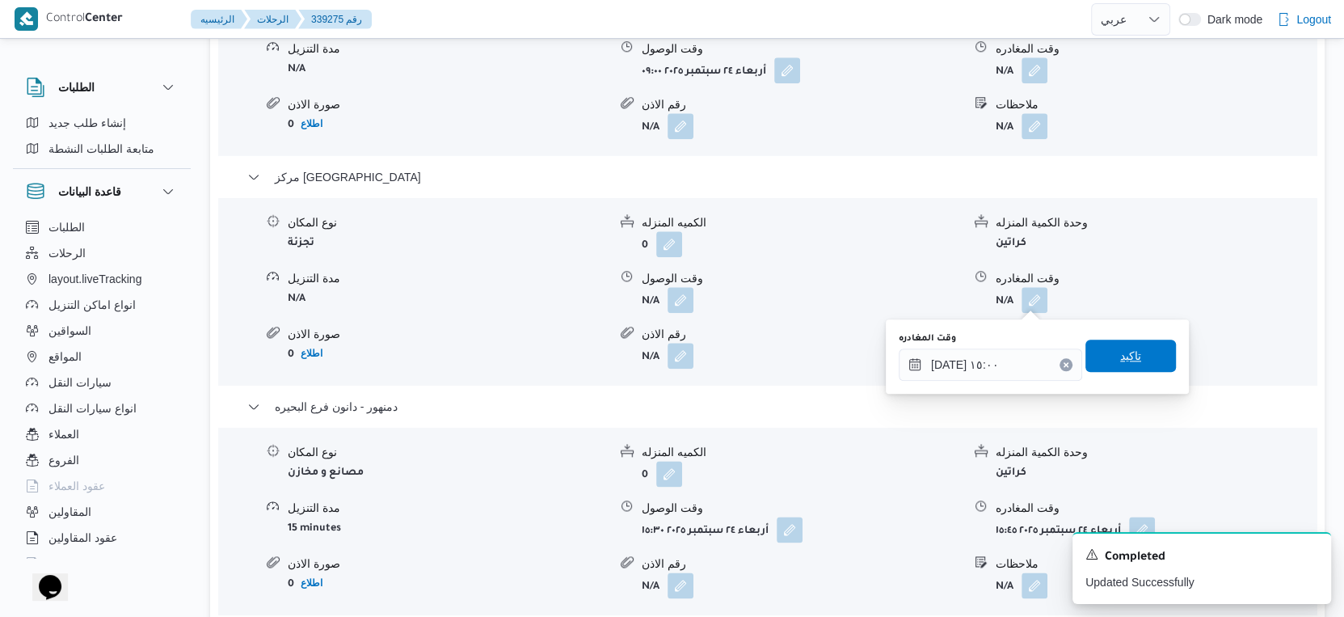
click at [1142, 351] on span "تاكيد" at bounding box center [1131, 355] width 91 height 32
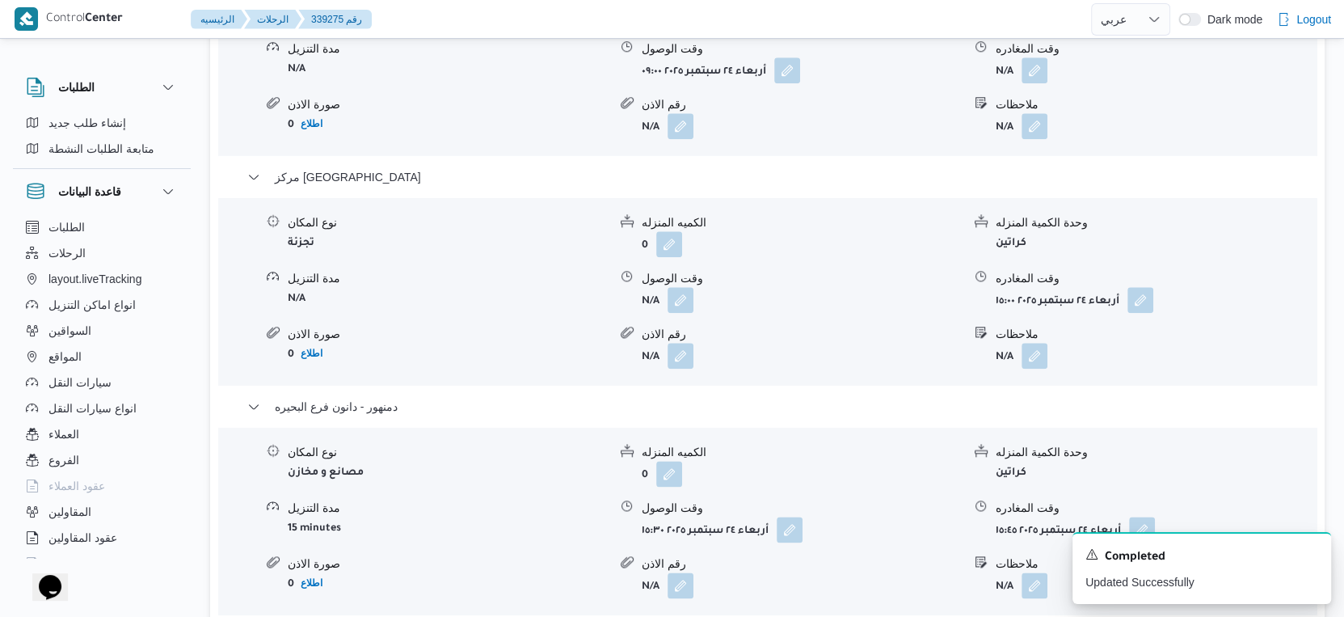
scroll to position [1436, 0]
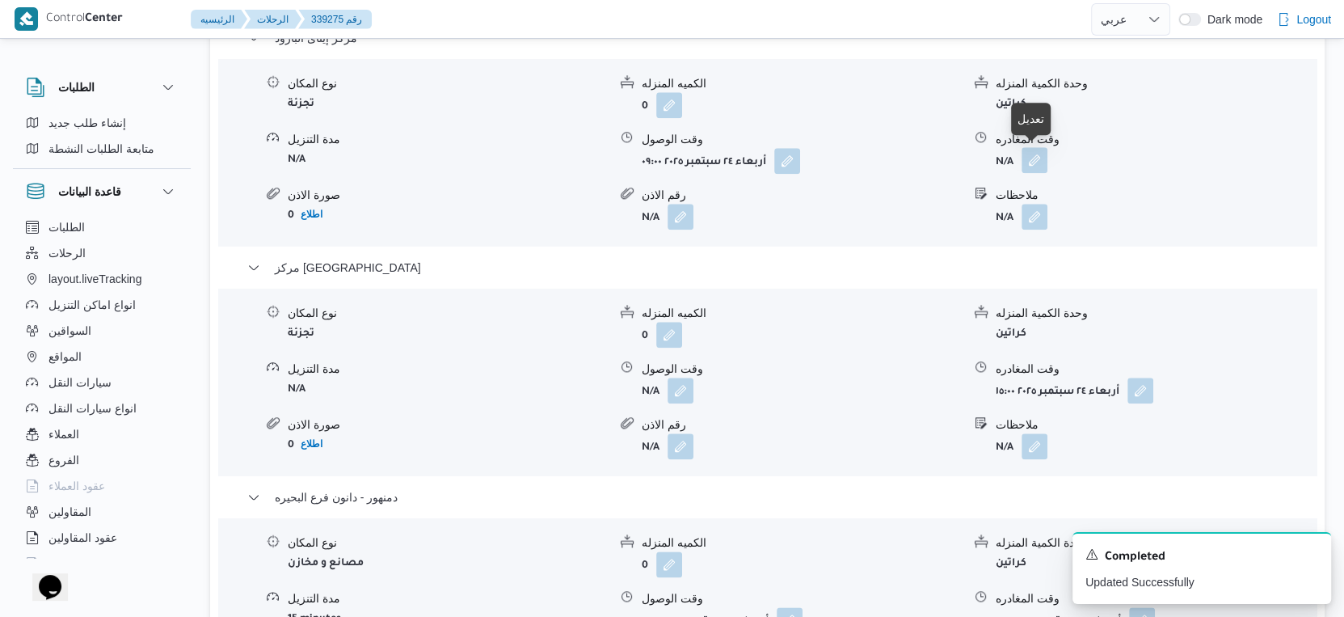
click at [1039, 158] on button "button" at bounding box center [1035, 160] width 26 height 26
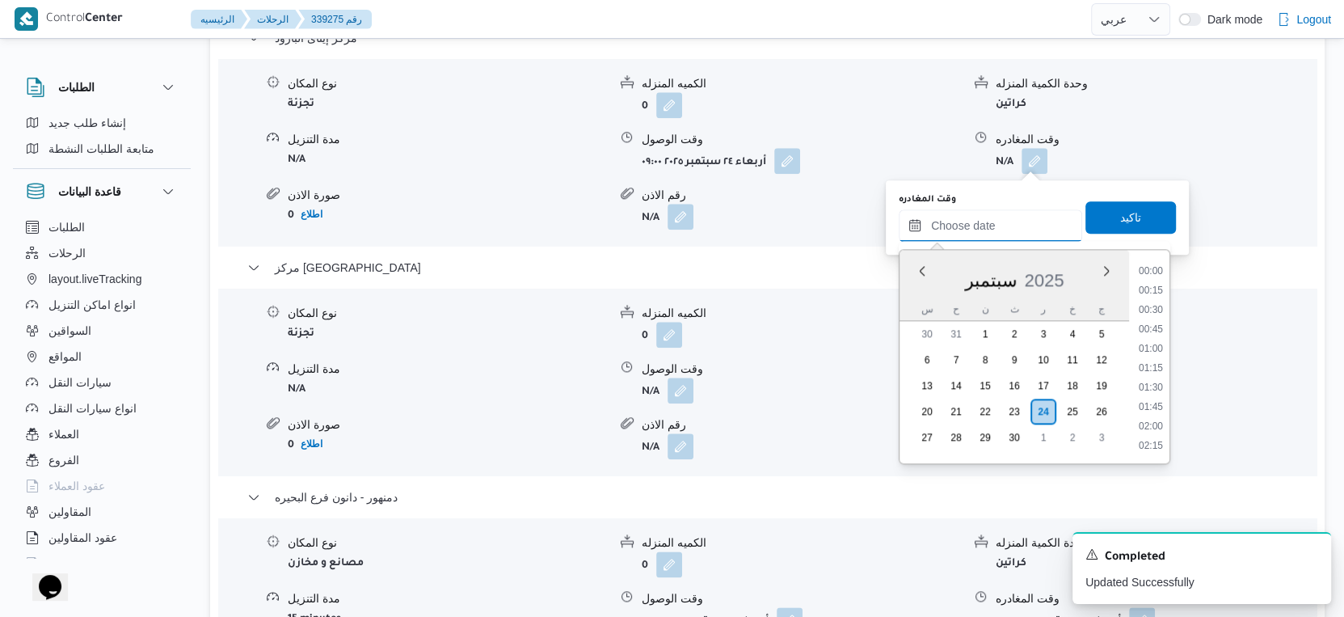
drag, startPoint x: 997, startPoint y: 209, endPoint x: 1013, endPoint y: 223, distance: 21.2
click at [997, 209] on input "وقت المغادره" at bounding box center [990, 225] width 183 height 32
click at [1159, 276] on li "13:00" at bounding box center [1150, 277] width 37 height 16
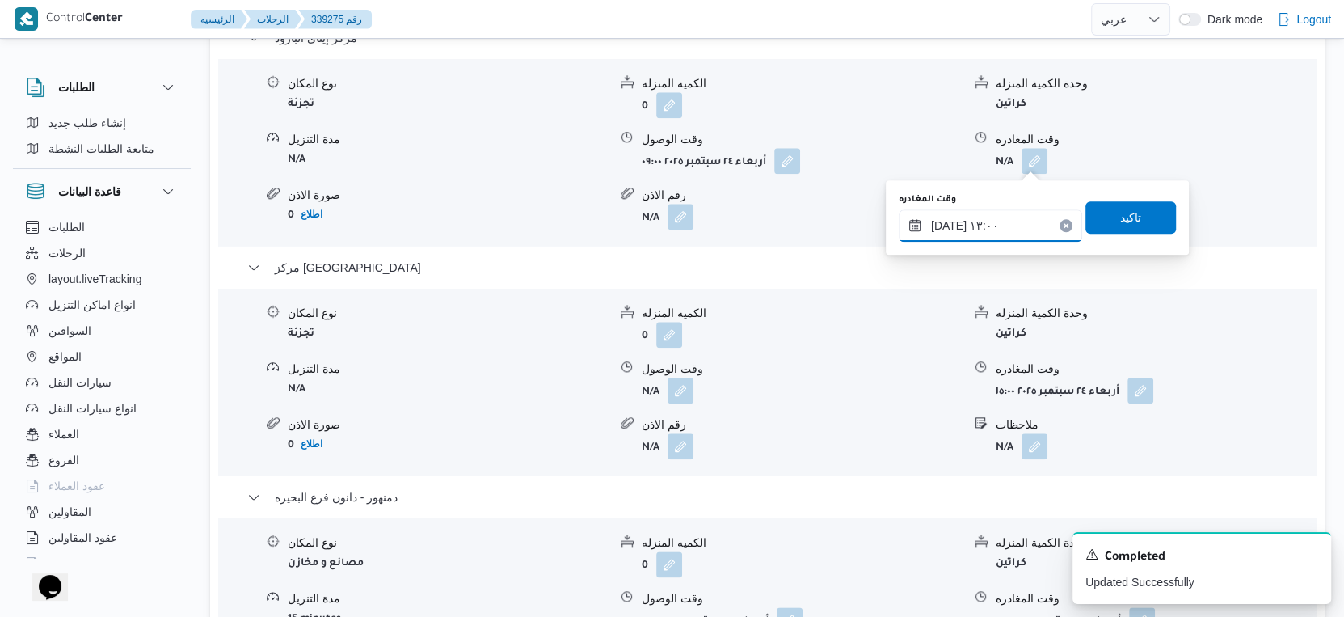
click at [994, 220] on input "٢٤/٠٩/٢٠٢٥ ١٣:٠٠" at bounding box center [990, 225] width 183 height 32
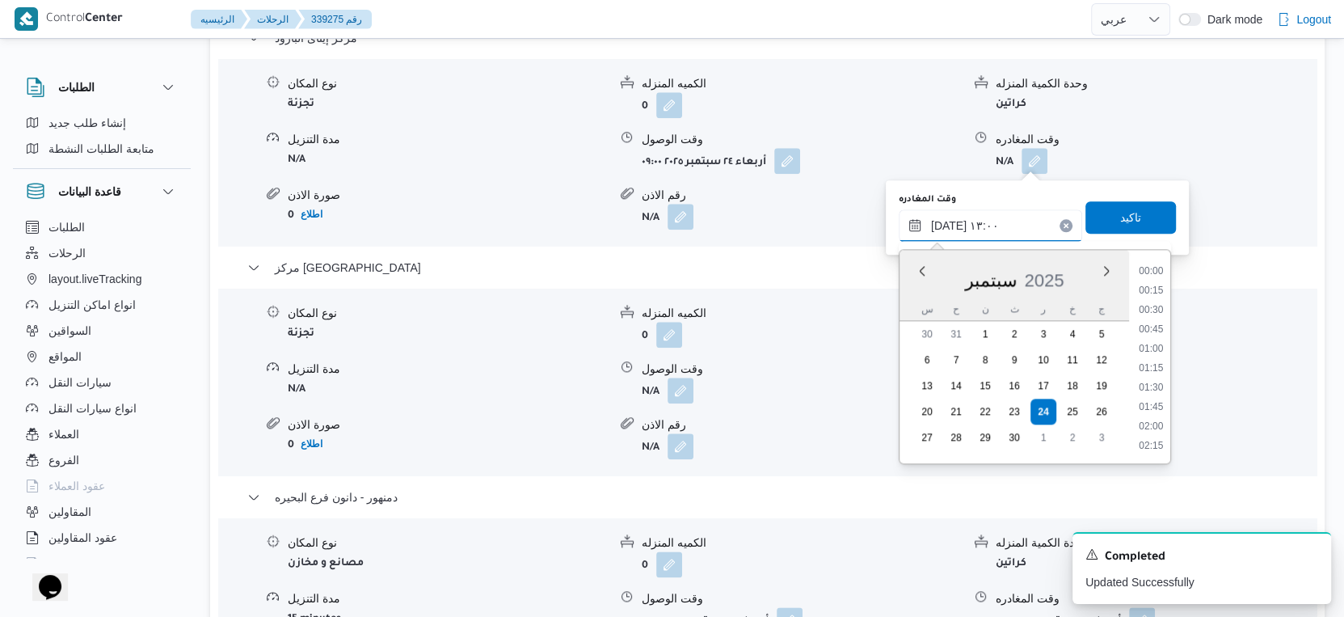
scroll to position [909, 0]
click at [1156, 291] on li "12:00" at bounding box center [1150, 293] width 37 height 16
type input "٢٤/٠٩/٢٠٢٥ ١٢:٠٠"
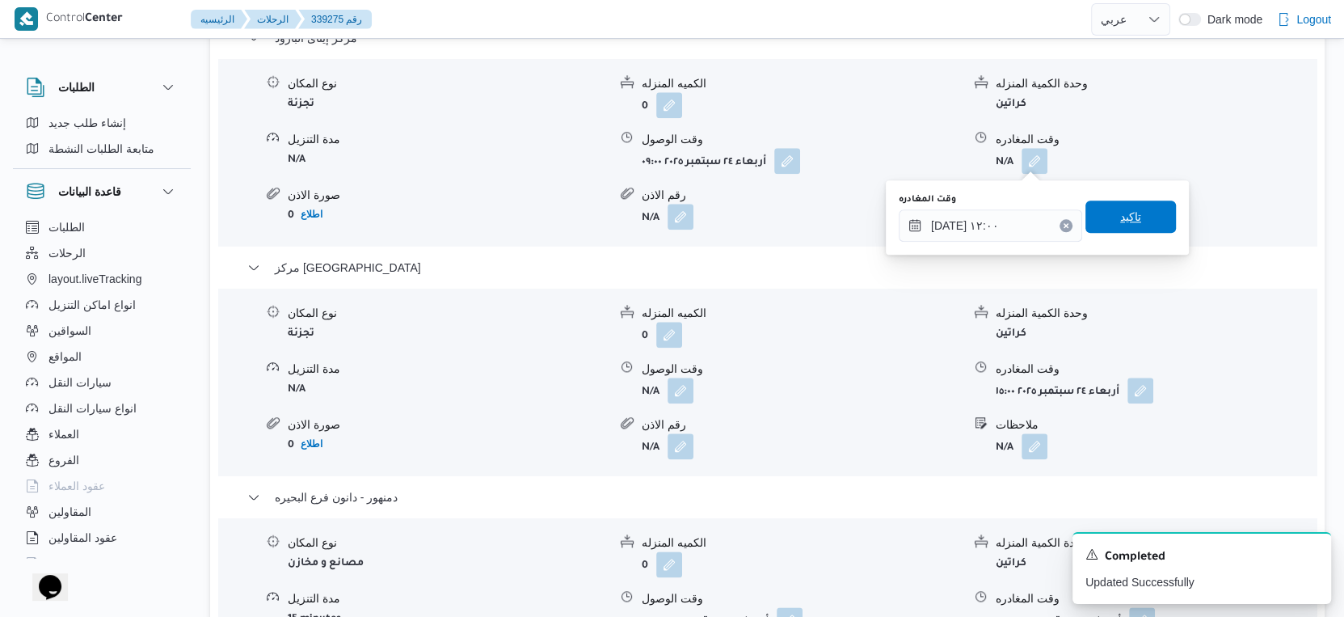
click at [1141, 217] on span "تاكيد" at bounding box center [1131, 216] width 91 height 32
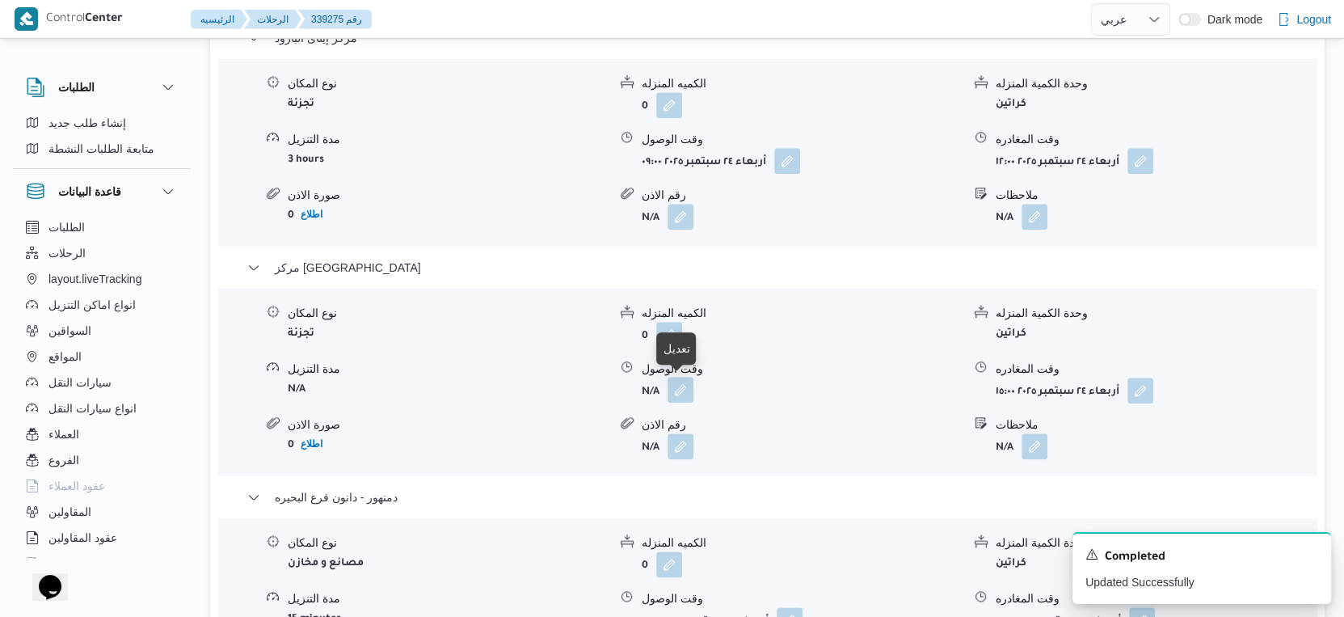
click at [686, 387] on button "button" at bounding box center [681, 390] width 26 height 26
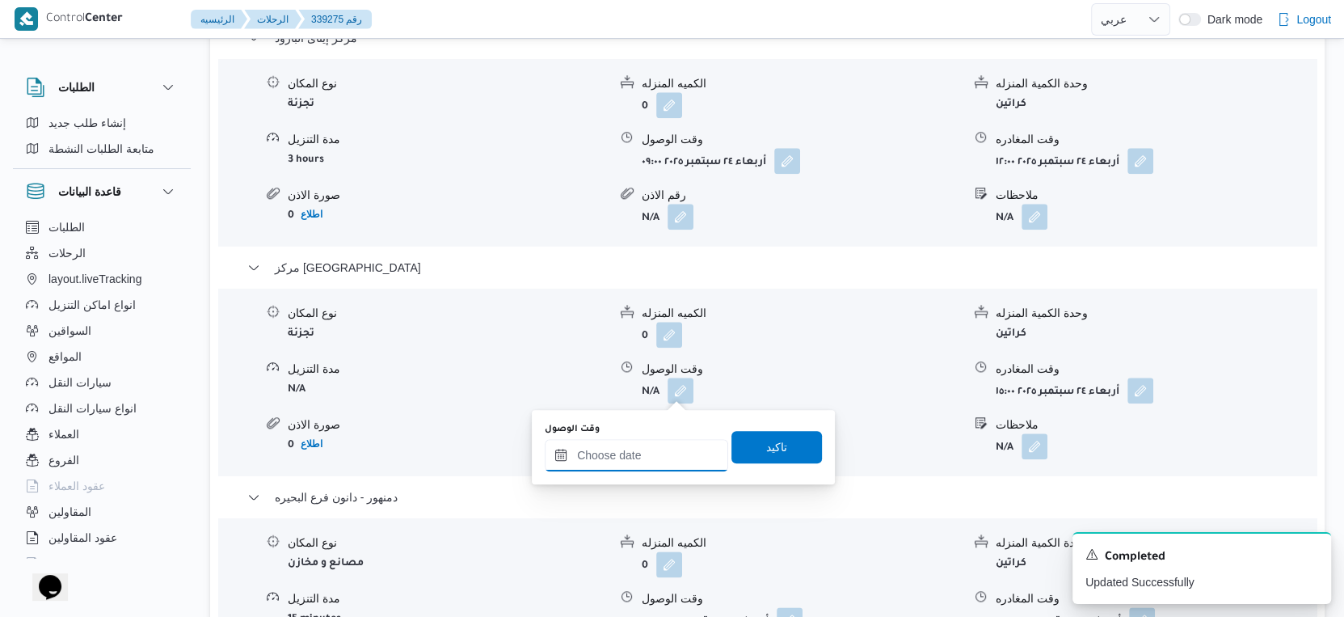
drag, startPoint x: 655, startPoint y: 448, endPoint x: 667, endPoint y: 447, distance: 12.2
click at [655, 448] on input "وقت الوصول" at bounding box center [636, 455] width 183 height 32
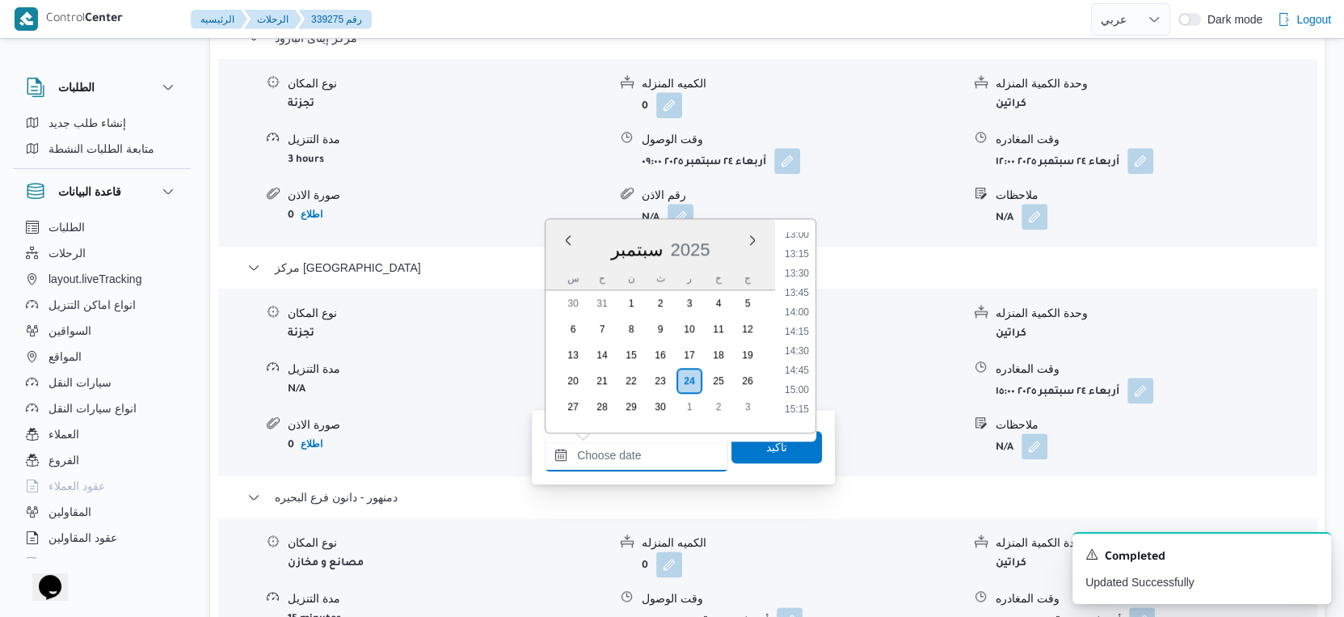
scroll to position [913, 0]
click at [797, 294] on li "12:30" at bounding box center [796, 297] width 37 height 16
type input "٢٤/٠٩/٢٠٢٥ ١٢:٣٠"
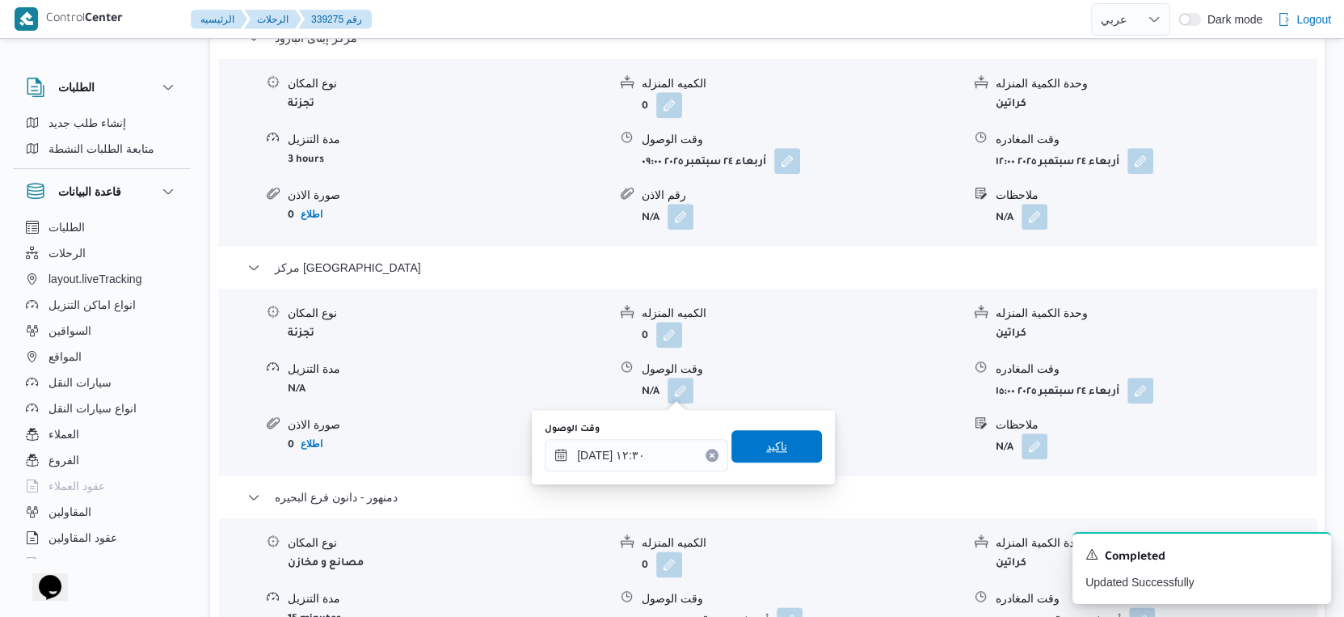
click at [778, 442] on span "تاكيد" at bounding box center [777, 446] width 91 height 32
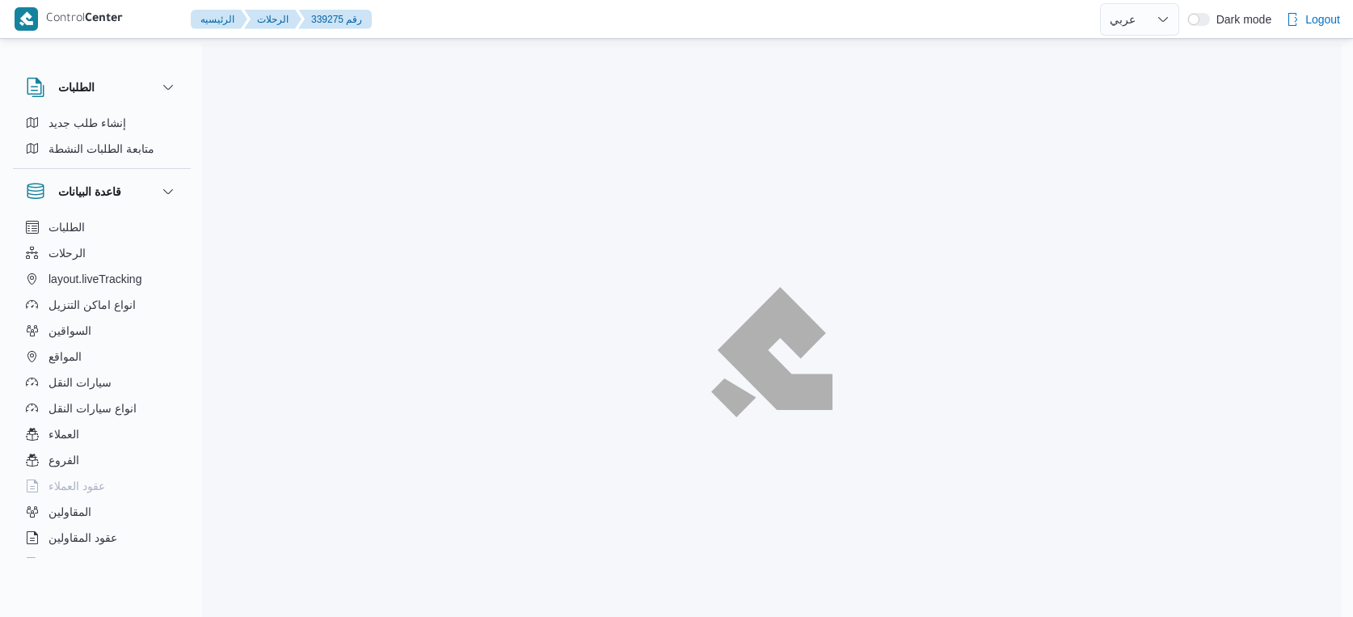
select select "ar"
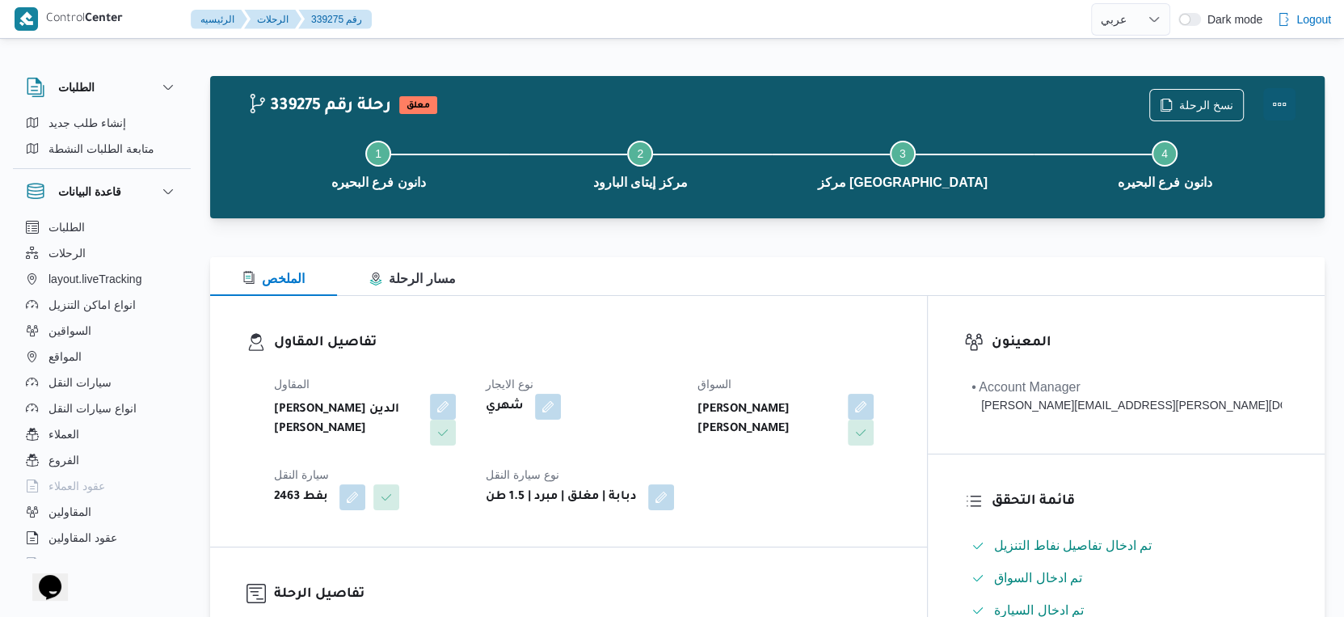
click at [1274, 102] on button "Actions" at bounding box center [1279, 104] width 32 height 32
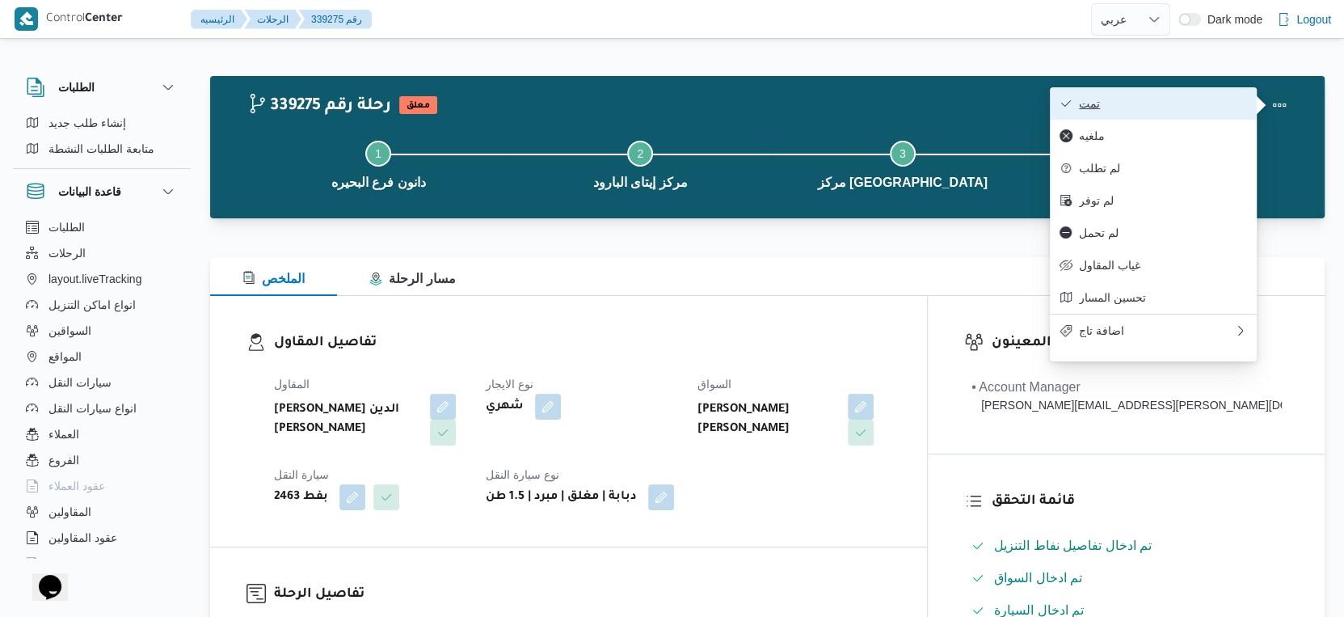
click at [1165, 100] on span "تمت" at bounding box center [1163, 103] width 168 height 13
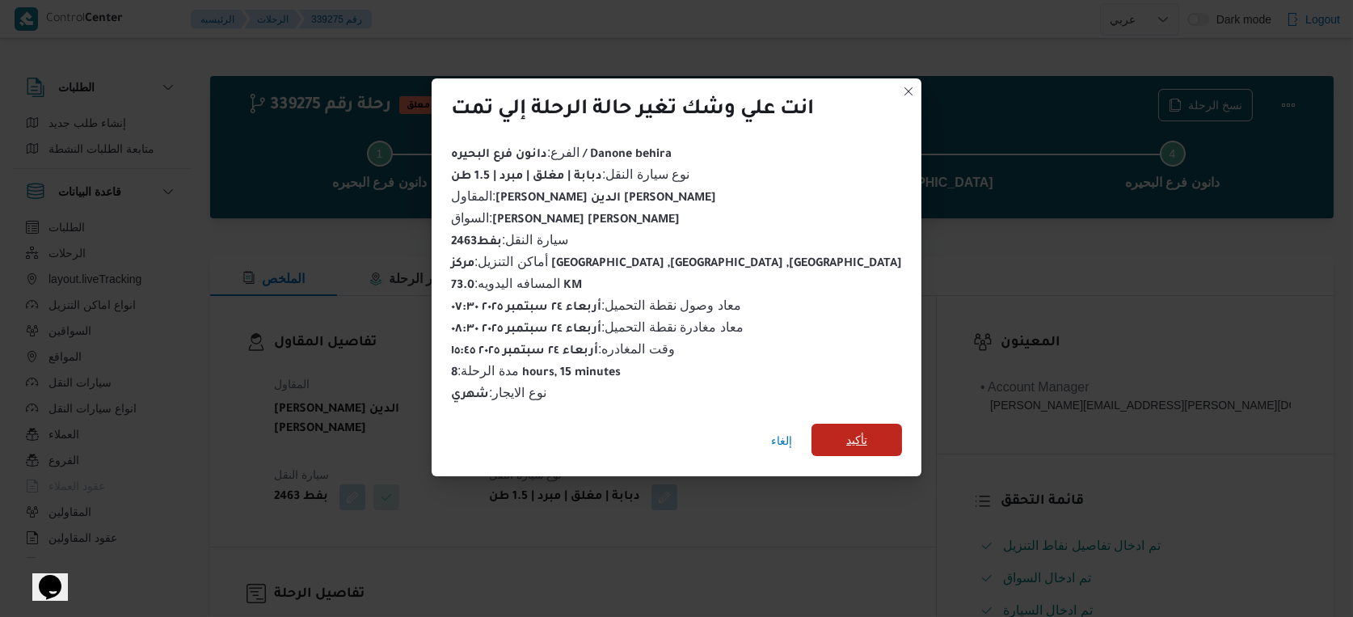
click at [851, 432] on span "تأكيد" at bounding box center [857, 440] width 91 height 32
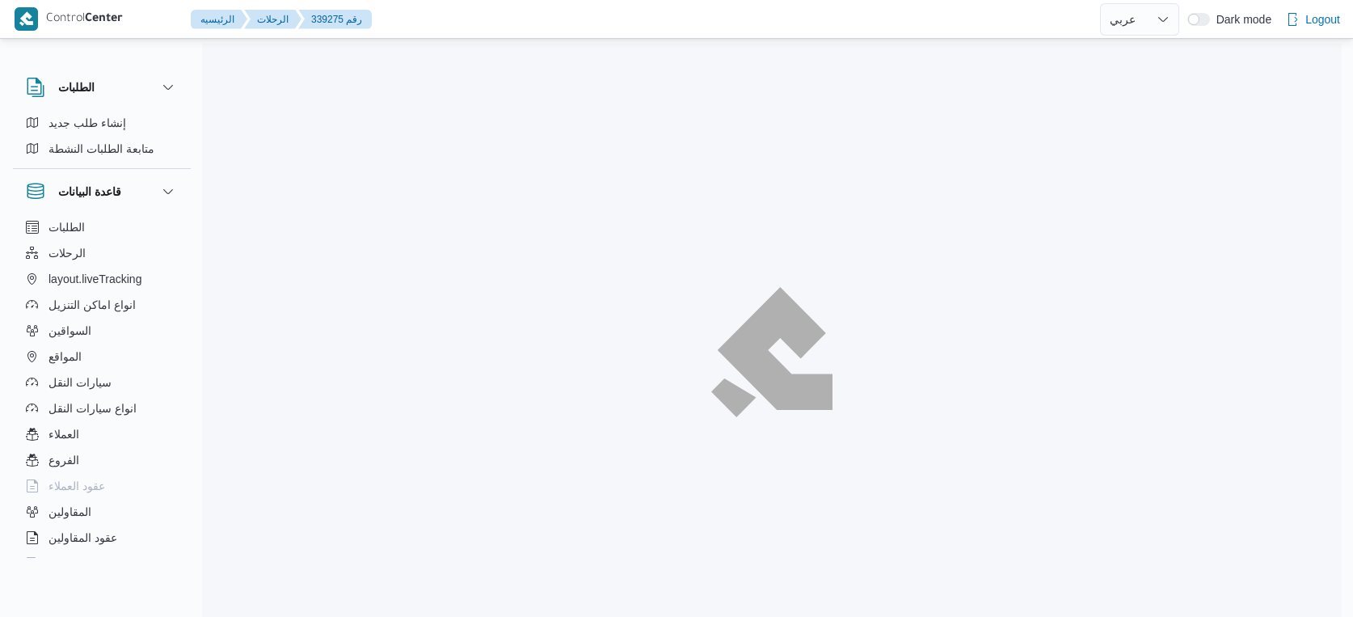
select select "ar"
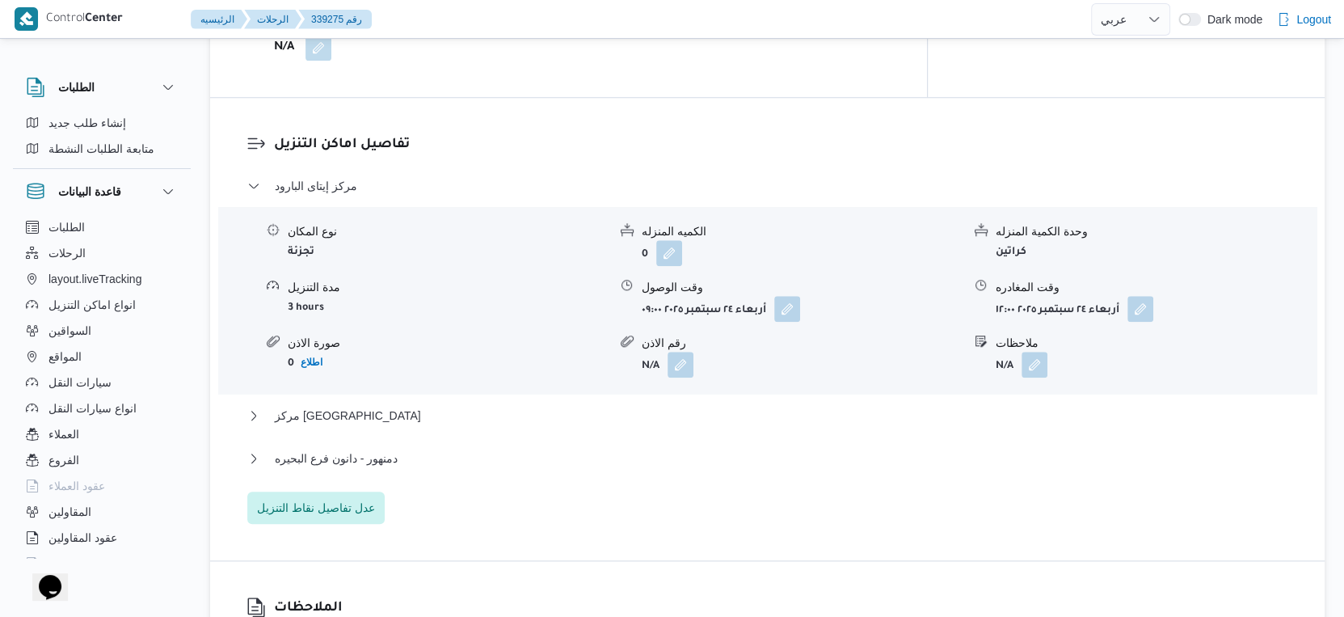
scroll to position [1347, 0]
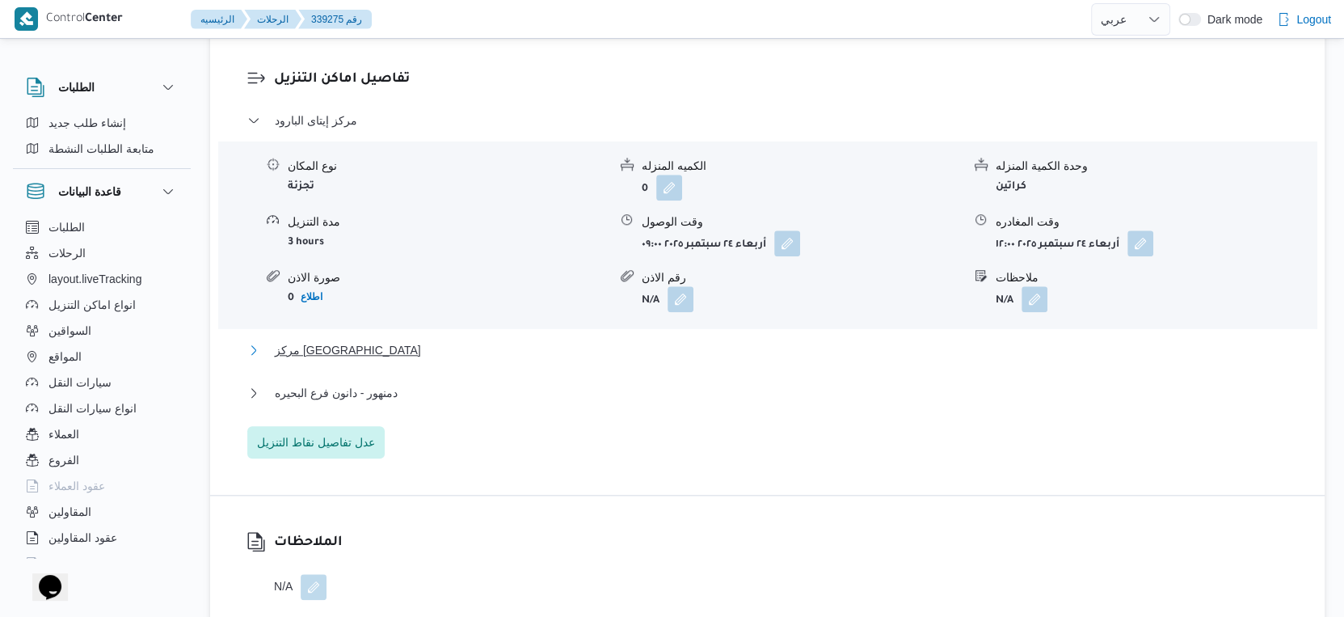
click at [394, 358] on button "مركز دمنهور" at bounding box center [767, 349] width 1041 height 19
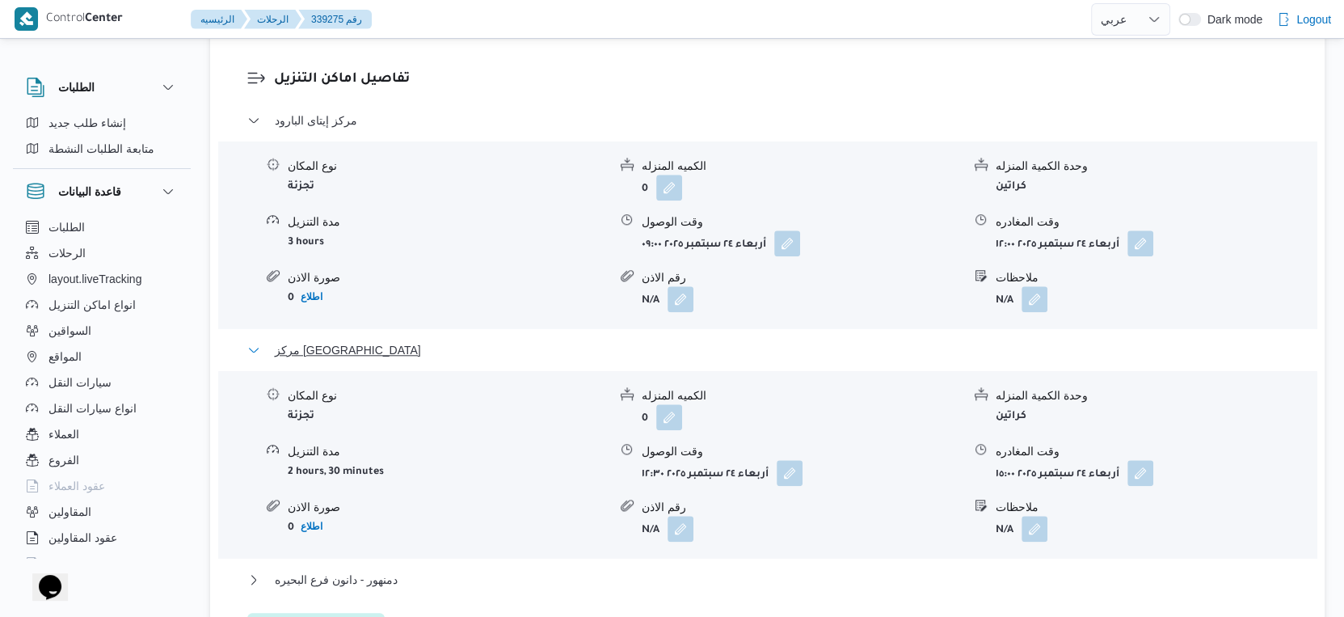
click at [409, 348] on button "مركز دمنهور" at bounding box center [767, 349] width 1041 height 19
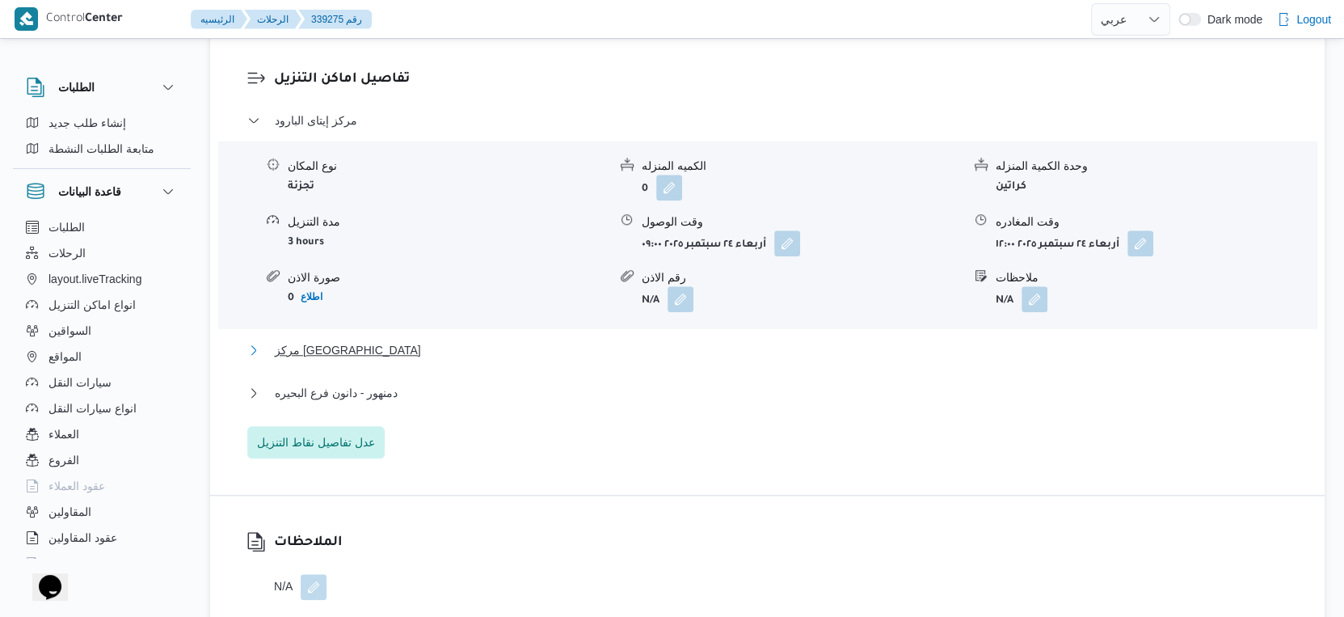
click at [411, 348] on button "مركز دمنهور" at bounding box center [767, 349] width 1041 height 19
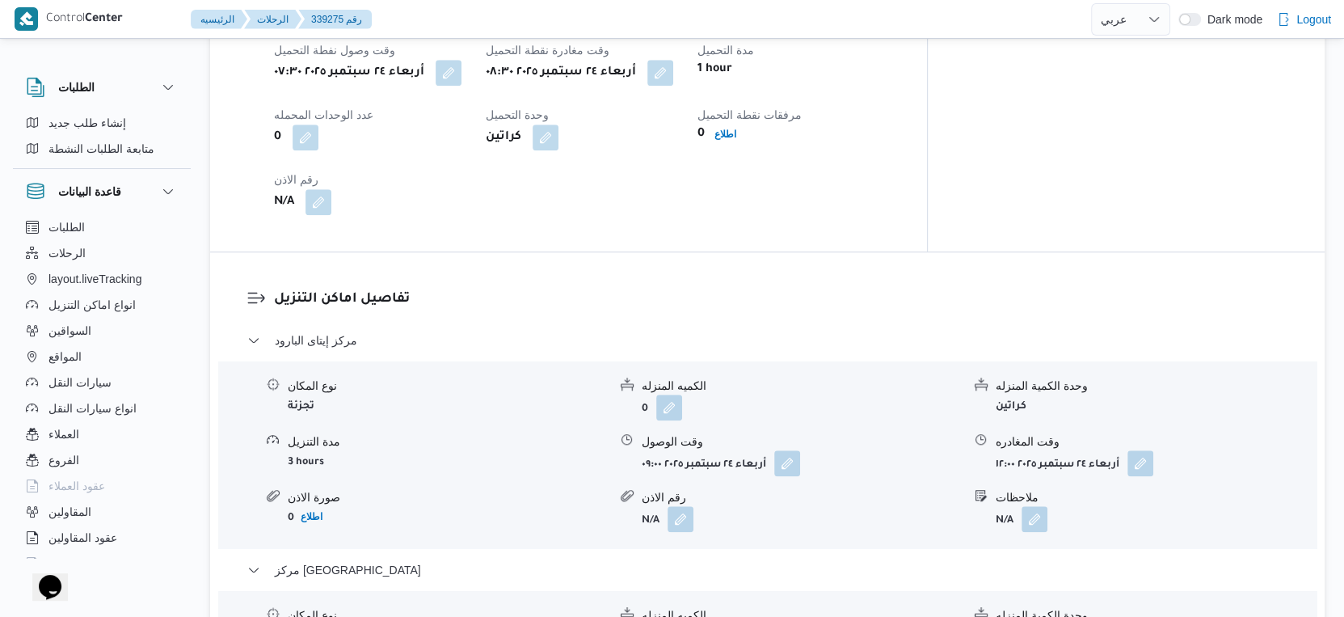
scroll to position [988, 0]
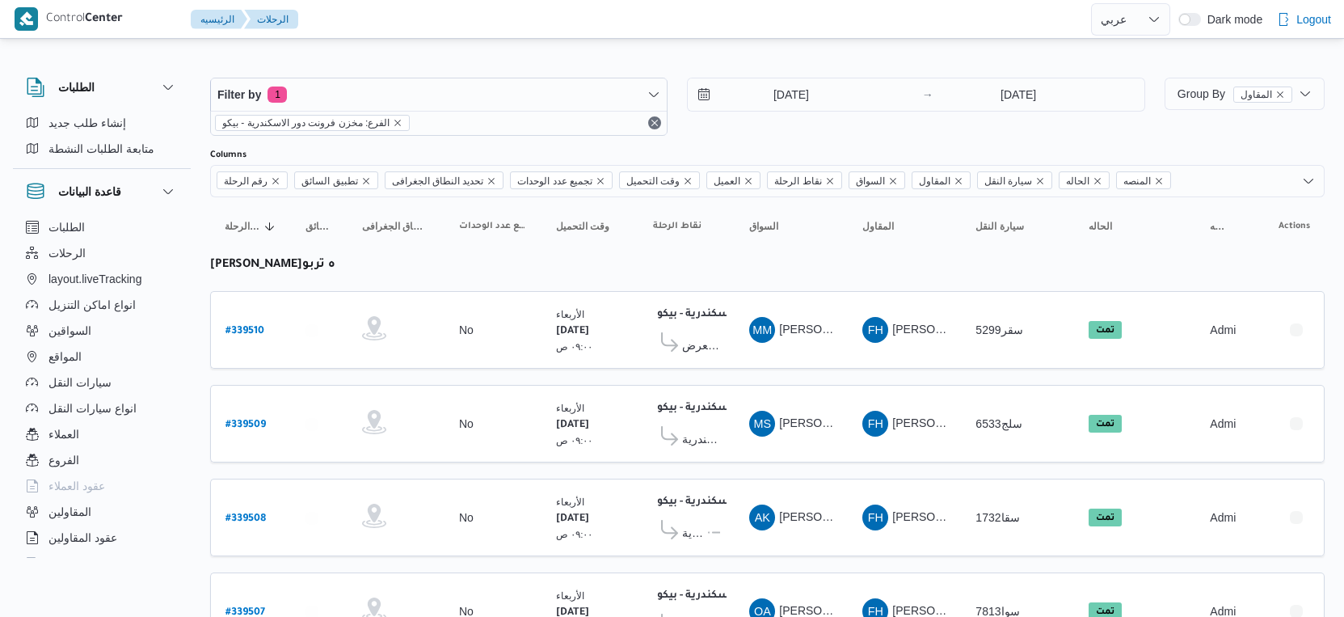
select select "ar"
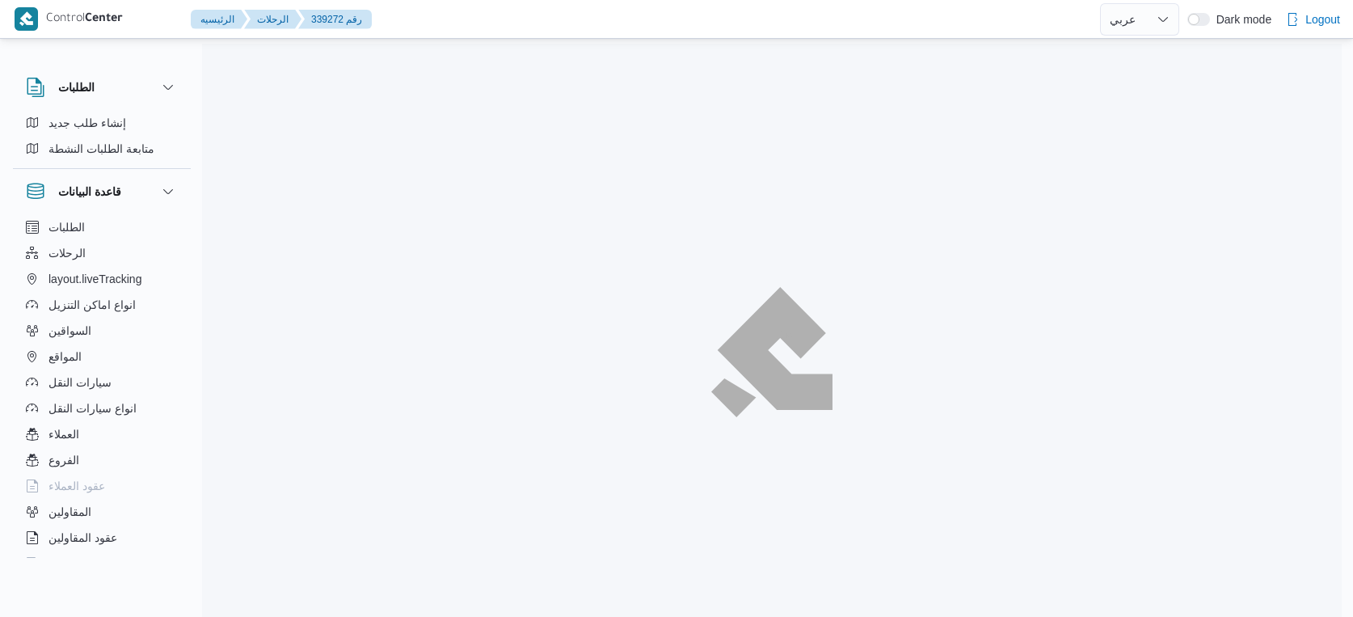
select select "ar"
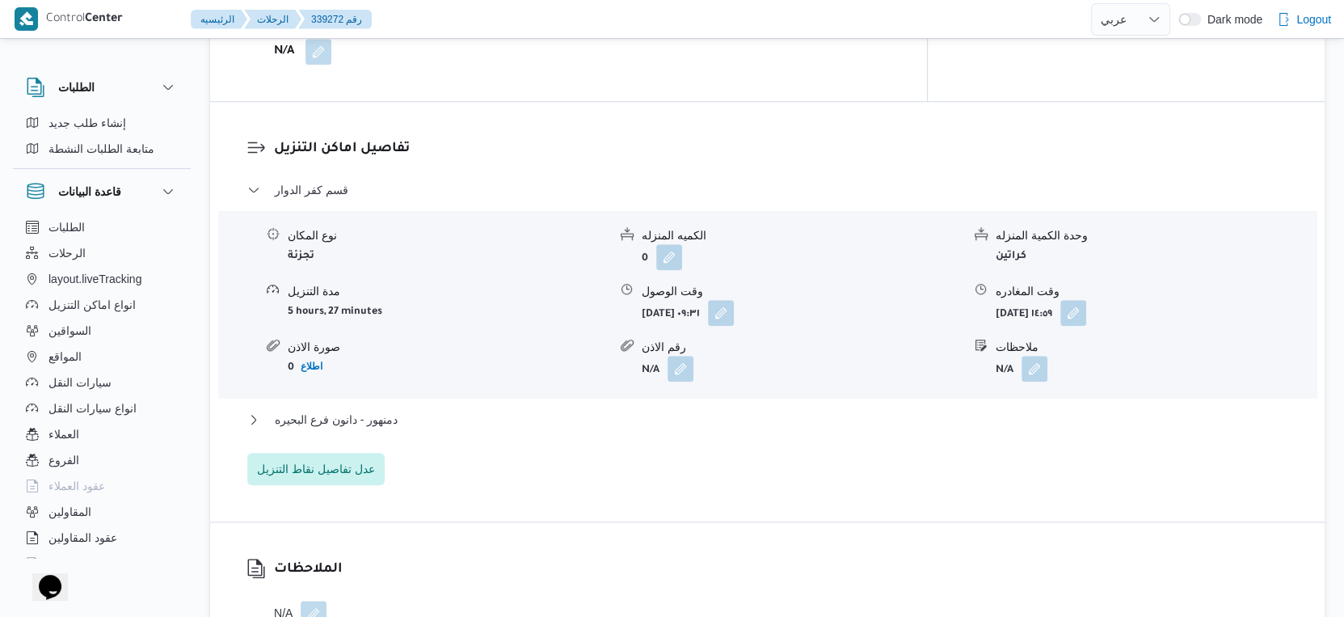
scroll to position [1301, 0]
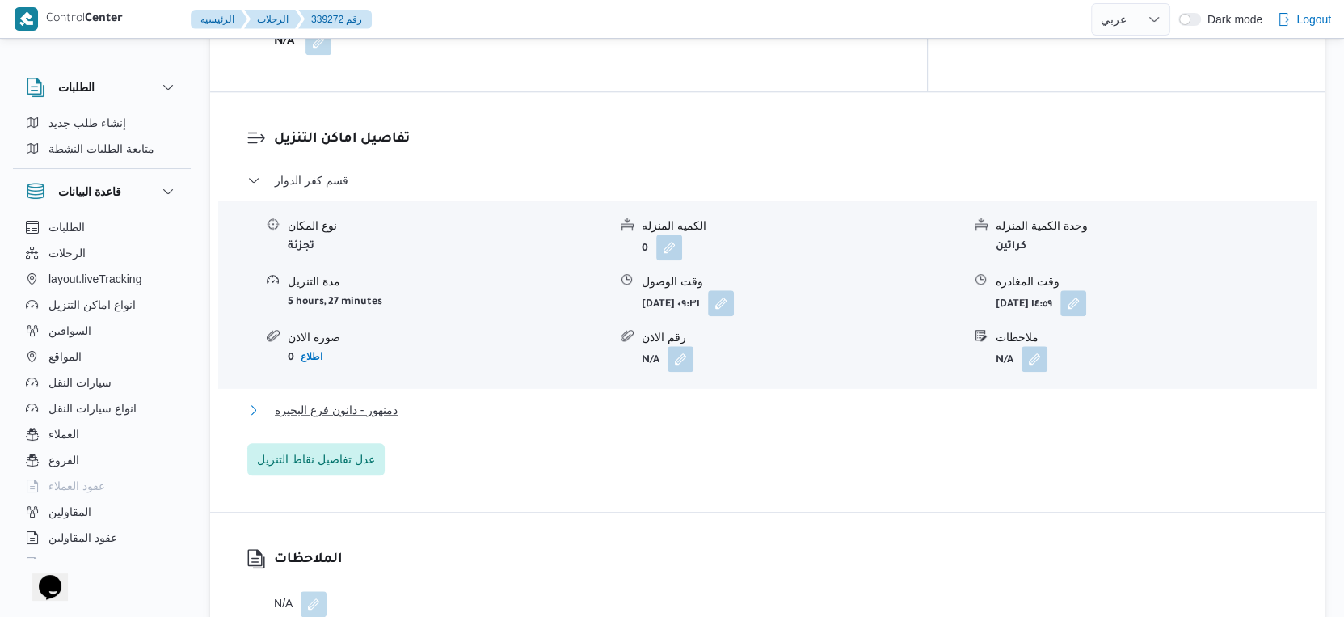
click at [407, 400] on button "دمنهور - دانون فرع البحيره" at bounding box center [767, 409] width 1041 height 19
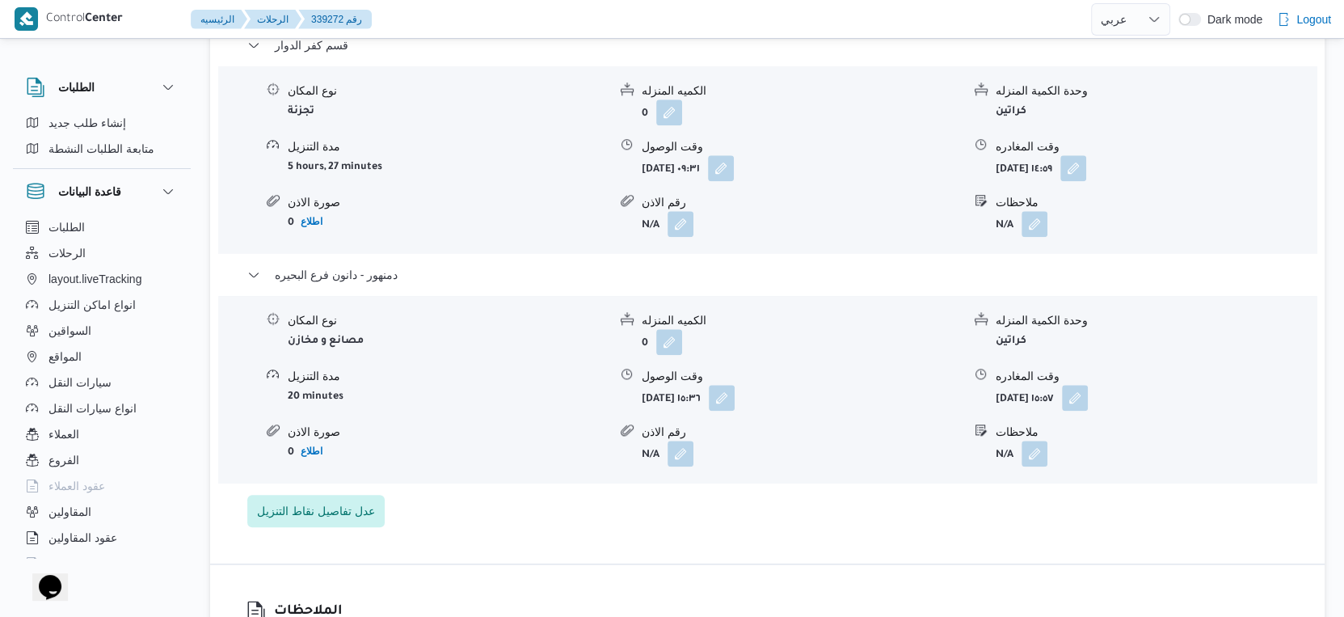
scroll to position [1436, 0]
select select "ar"
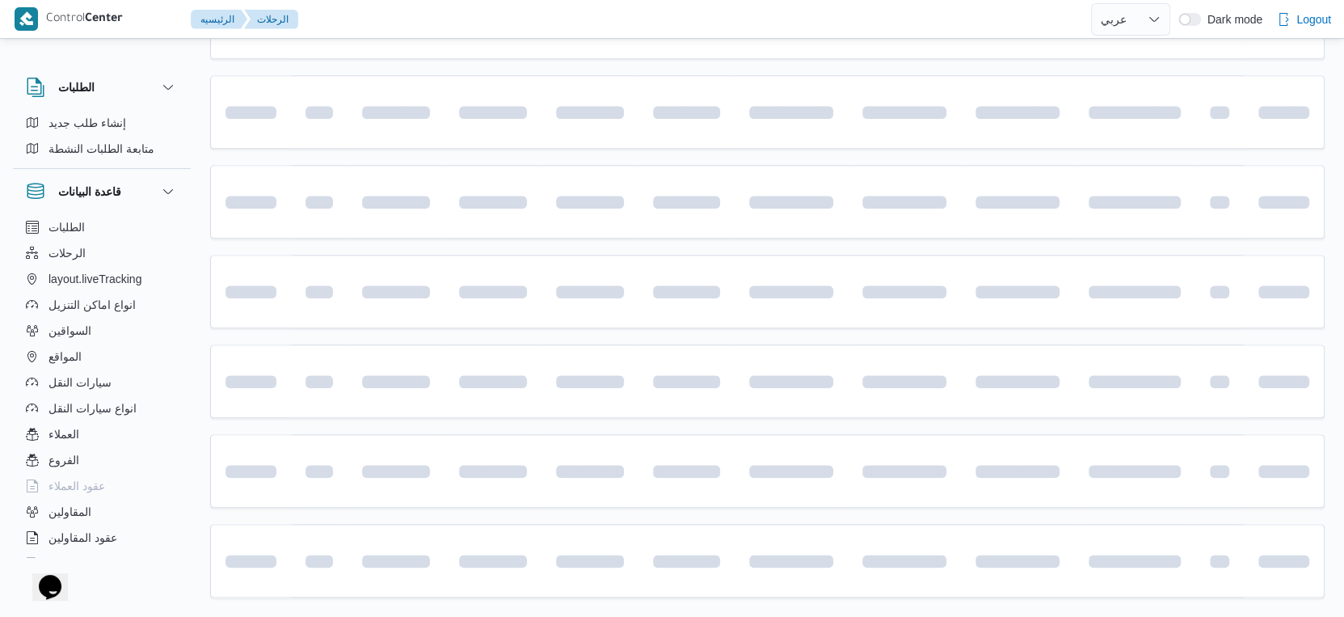
scroll to position [404, 0]
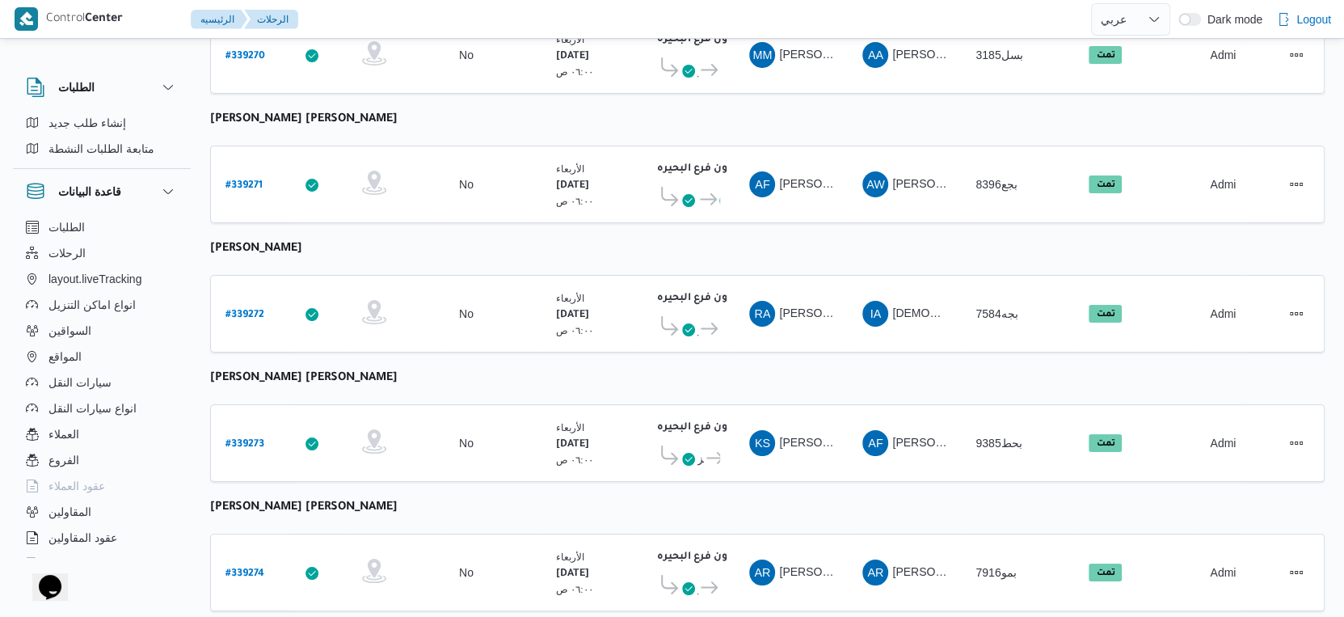
select select "ar"
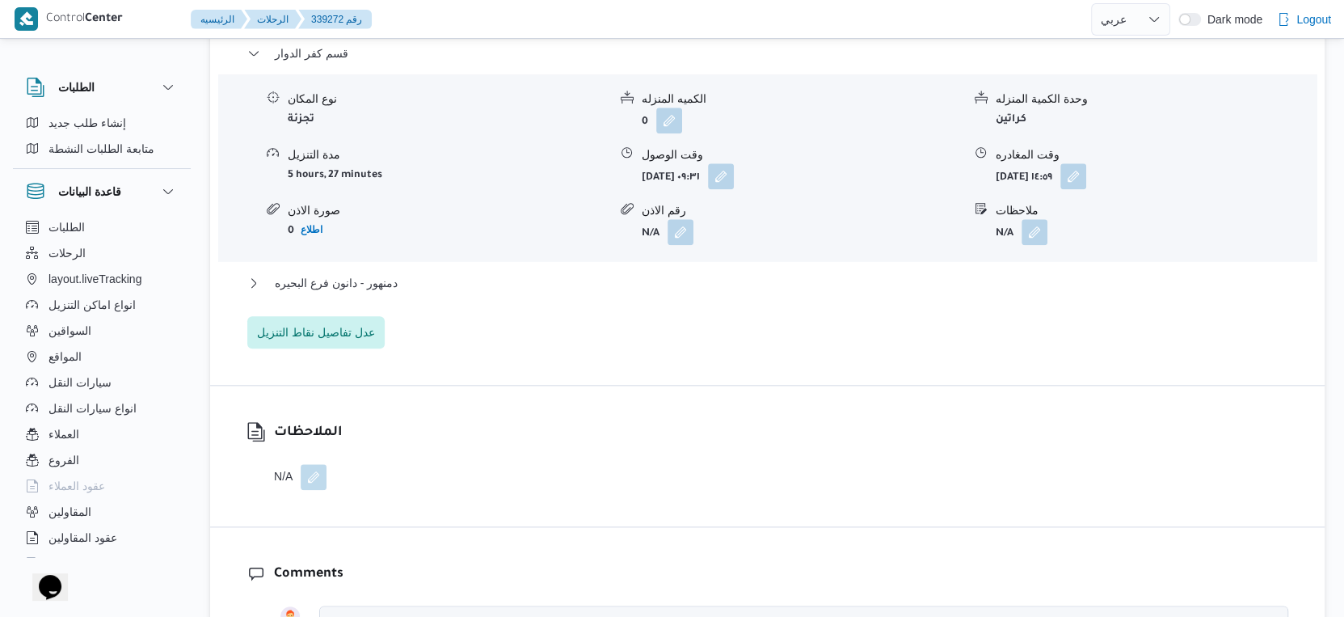
scroll to position [1436, 0]
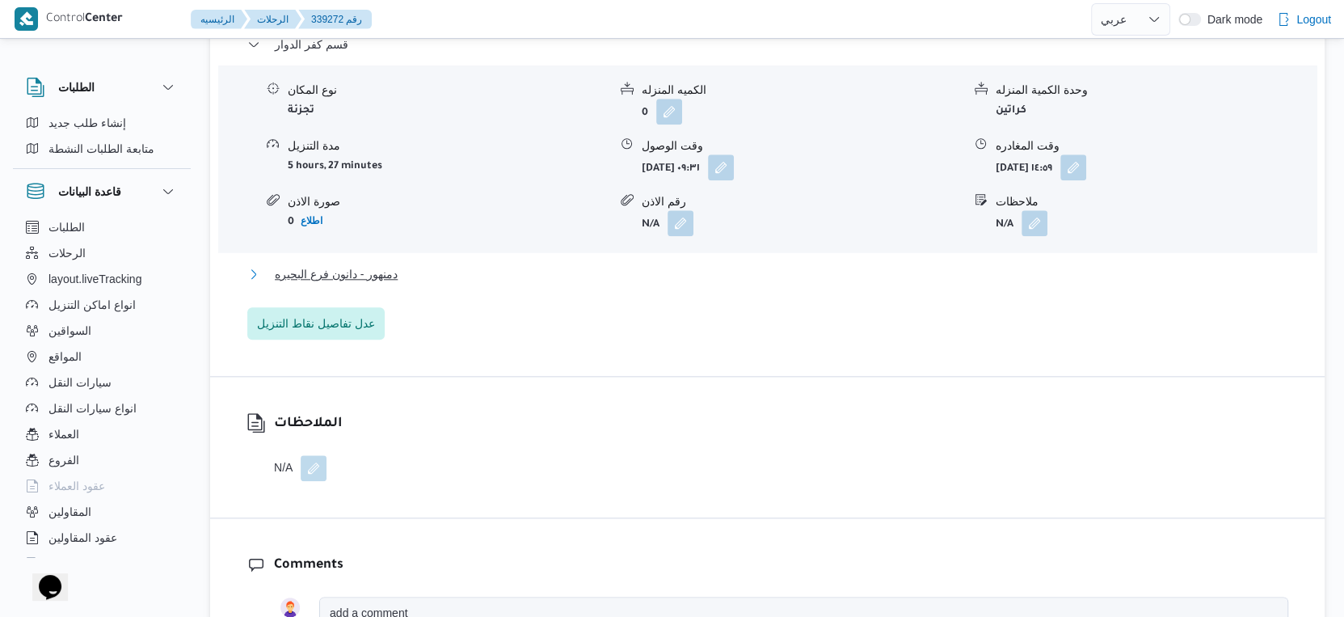
click at [424, 264] on button "دمنهور - دانون فرع البحيره" at bounding box center [767, 273] width 1041 height 19
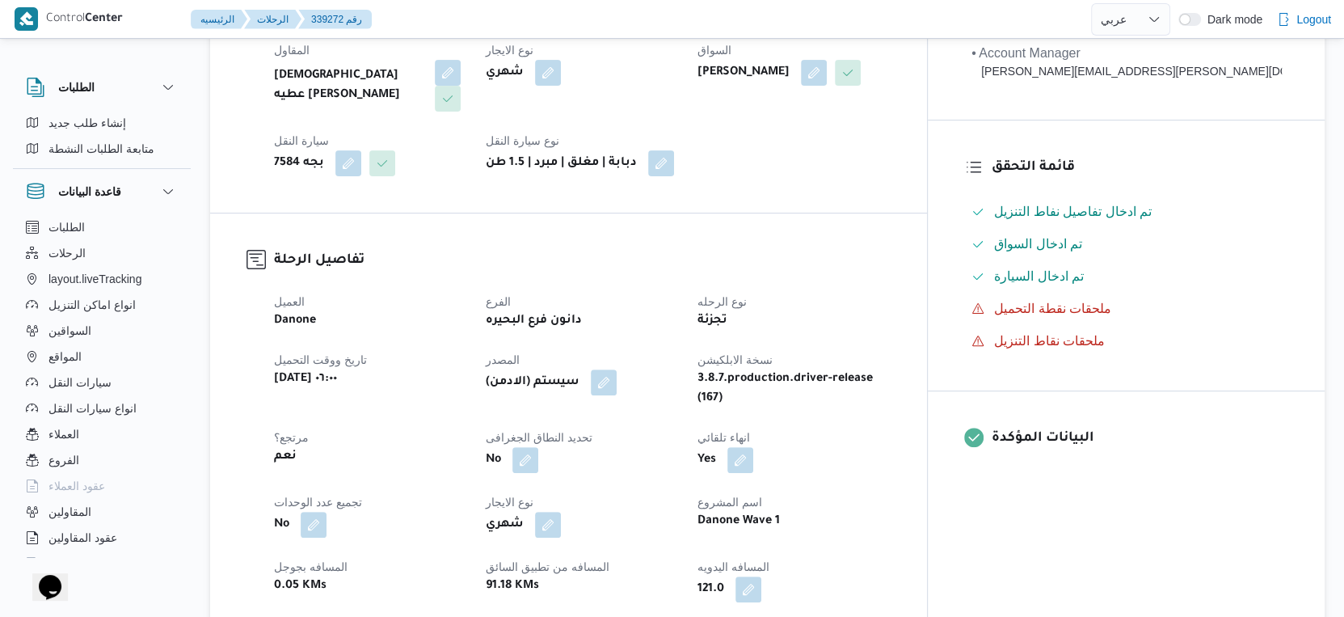
scroll to position [449, 0]
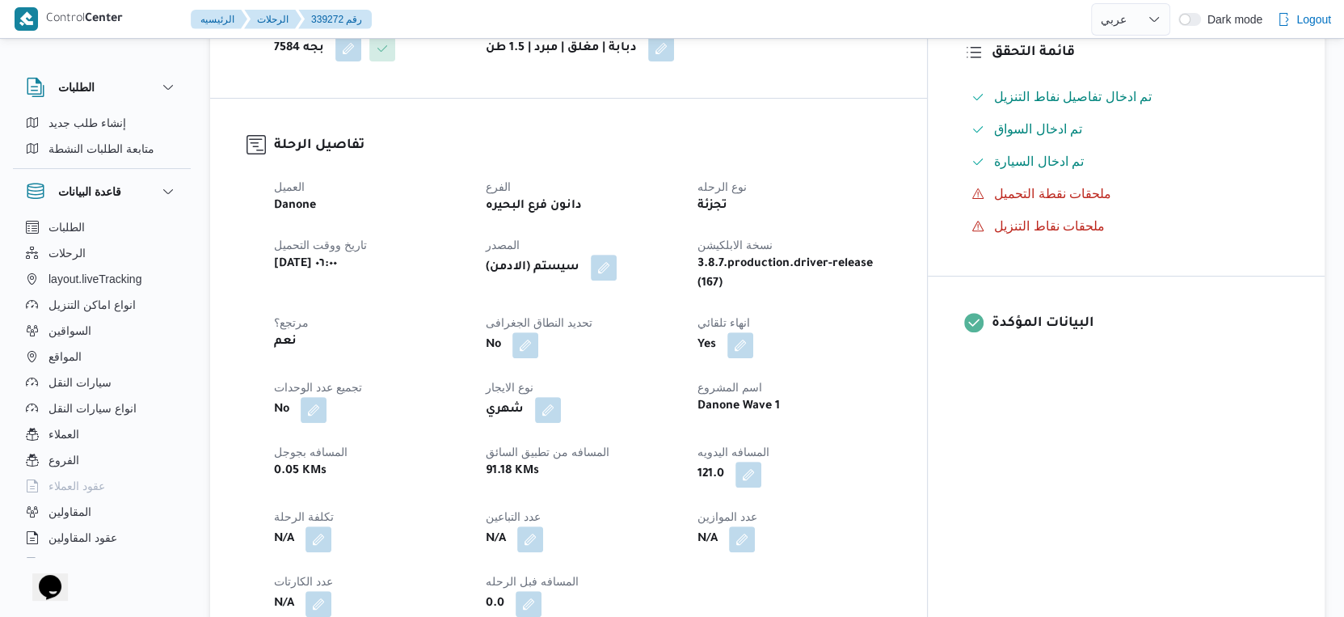
select select "ar"
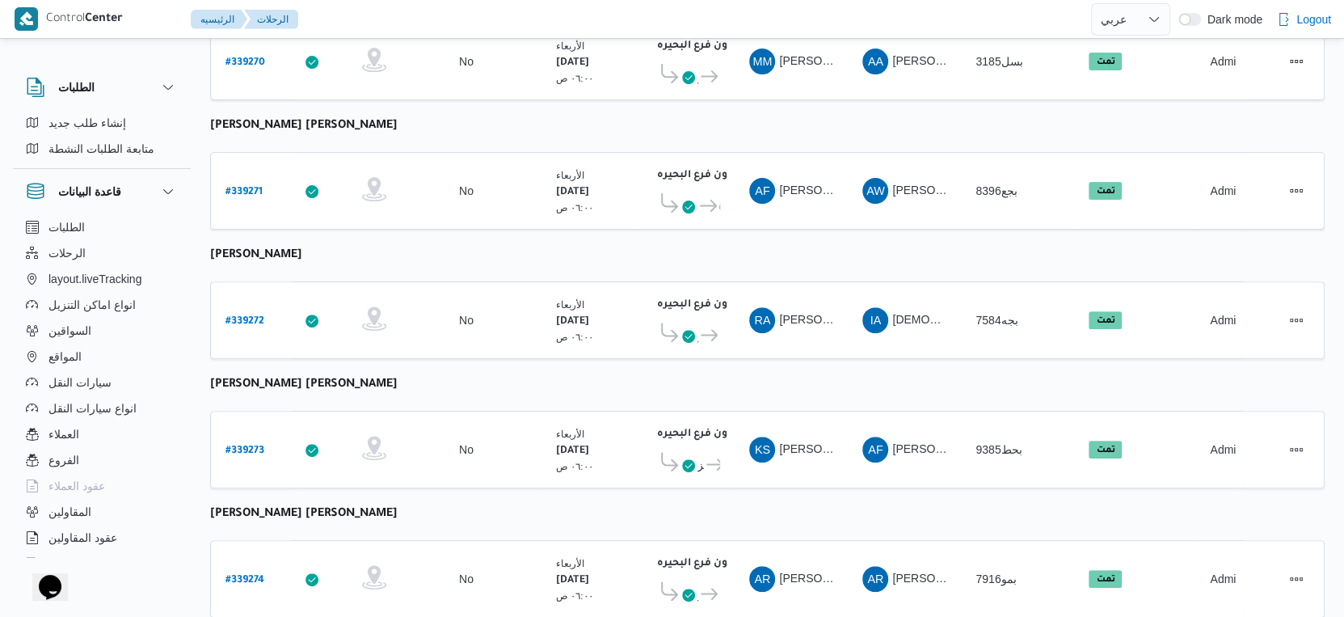
scroll to position [207, 0]
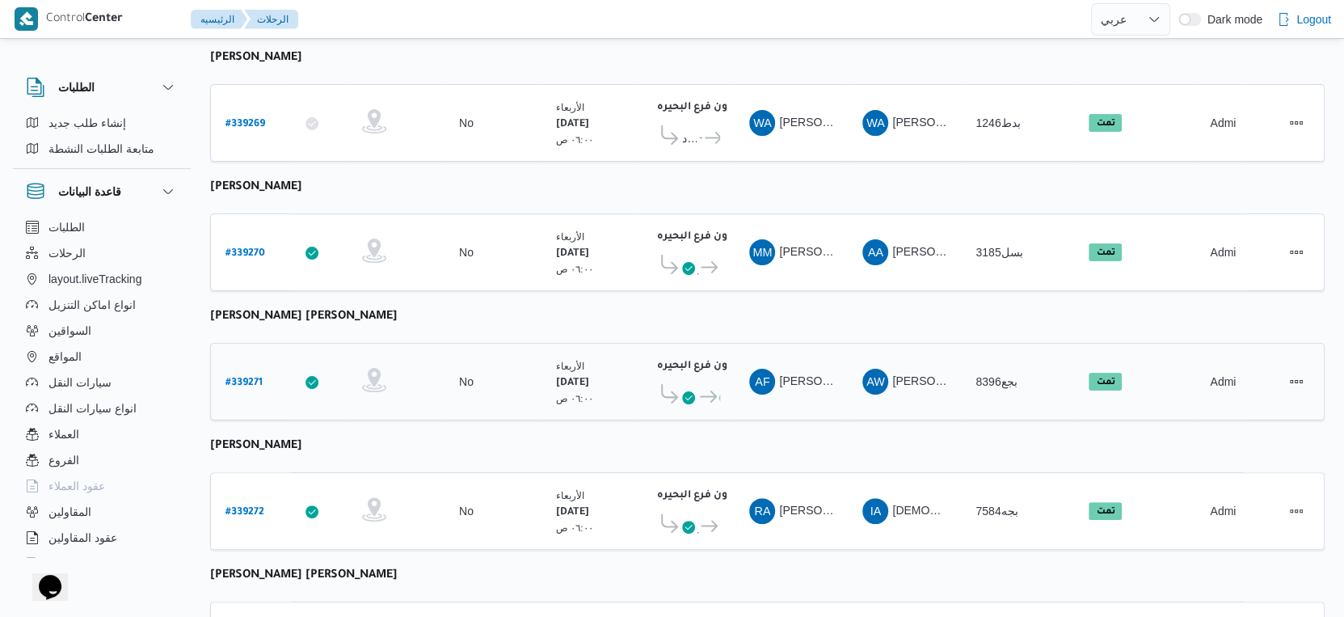
click at [252, 377] on b "# 339271" at bounding box center [244, 382] width 37 height 11
select select "ar"
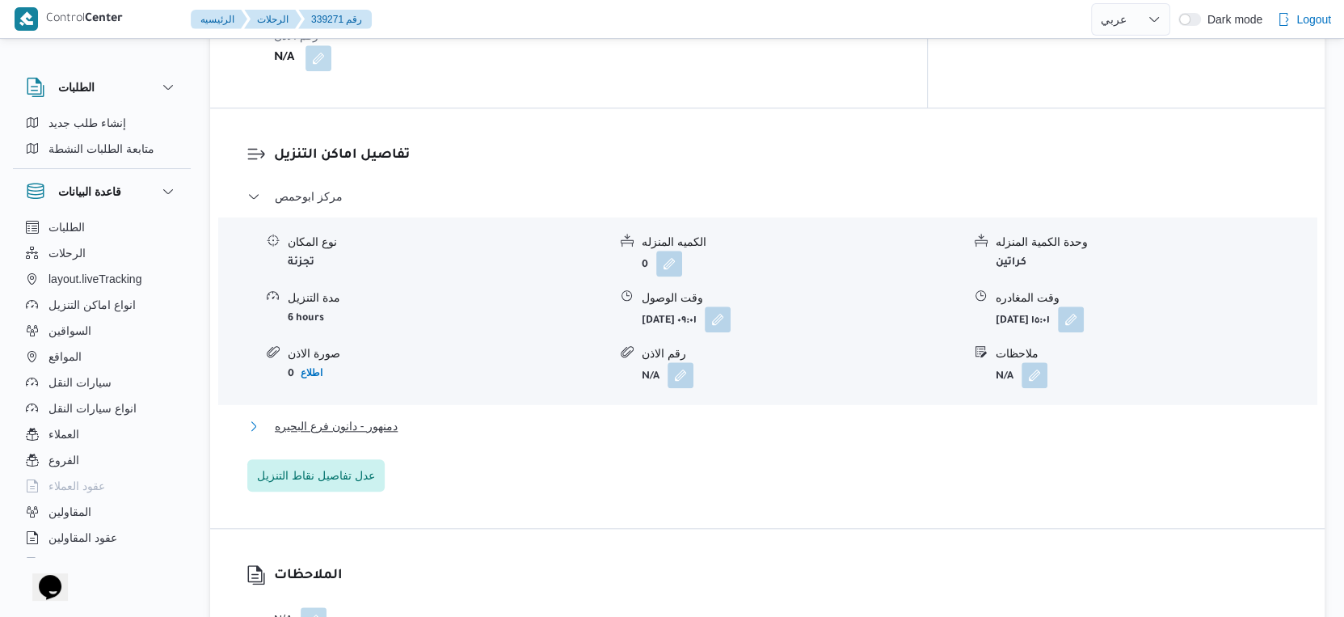
click at [407, 416] on button "دمنهور - دانون فرع البحيره" at bounding box center [767, 425] width 1041 height 19
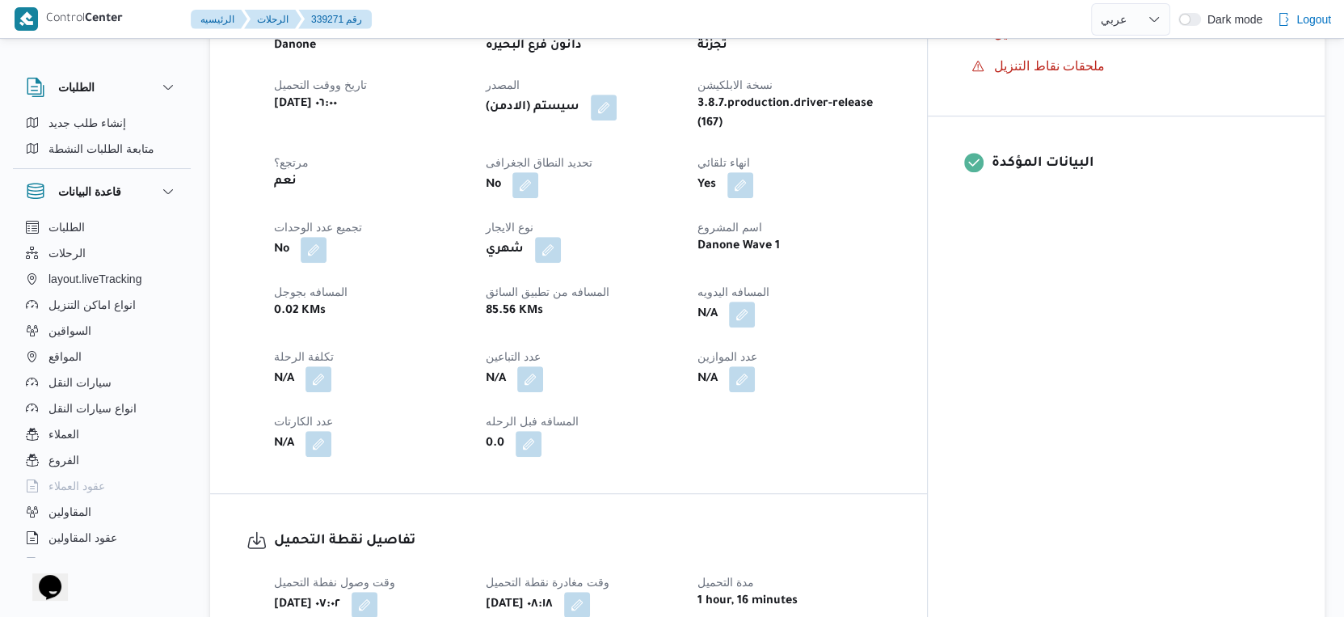
scroll to position [566, 0]
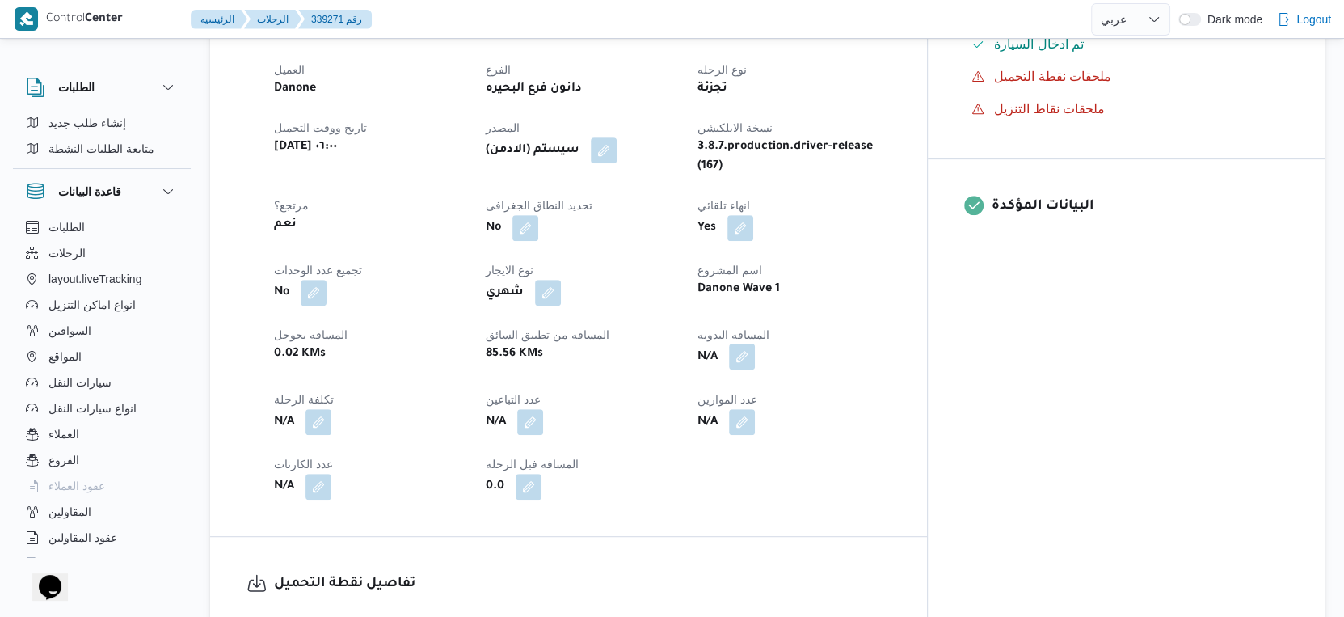
click at [755, 344] on button "button" at bounding box center [742, 357] width 26 height 26
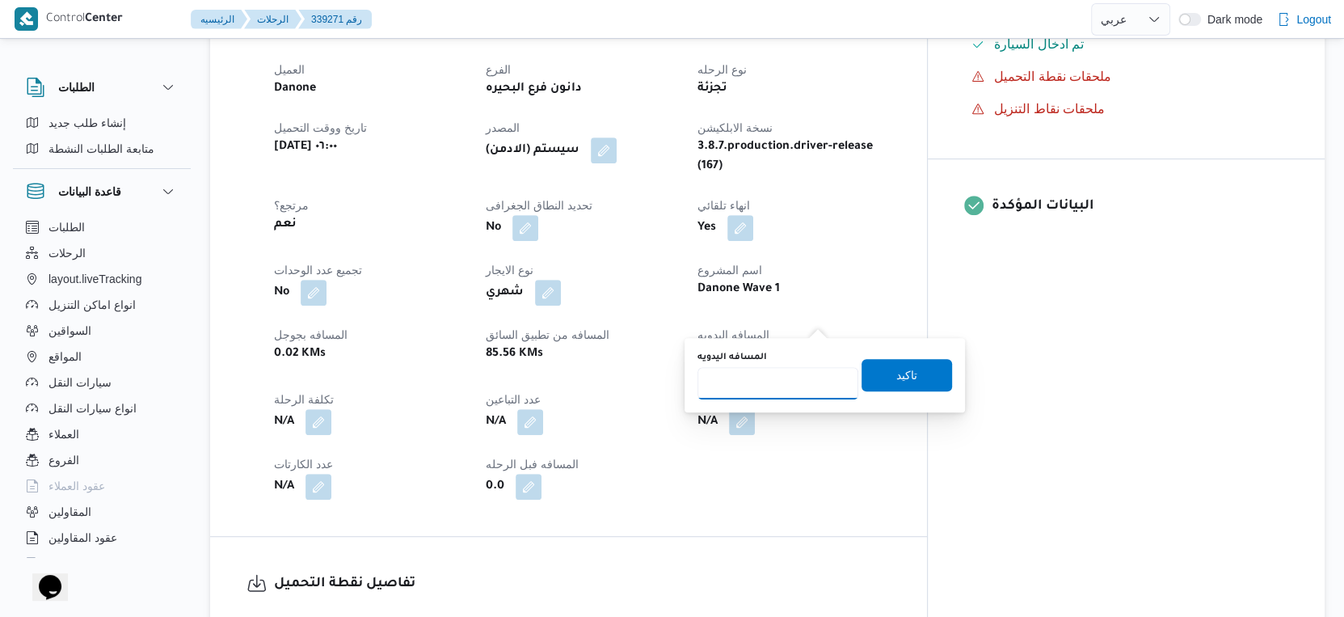
click at [765, 388] on input "المسافه اليدويه" at bounding box center [778, 383] width 161 height 32
type input "77"
click at [896, 369] on span "تاكيد" at bounding box center [906, 374] width 21 height 19
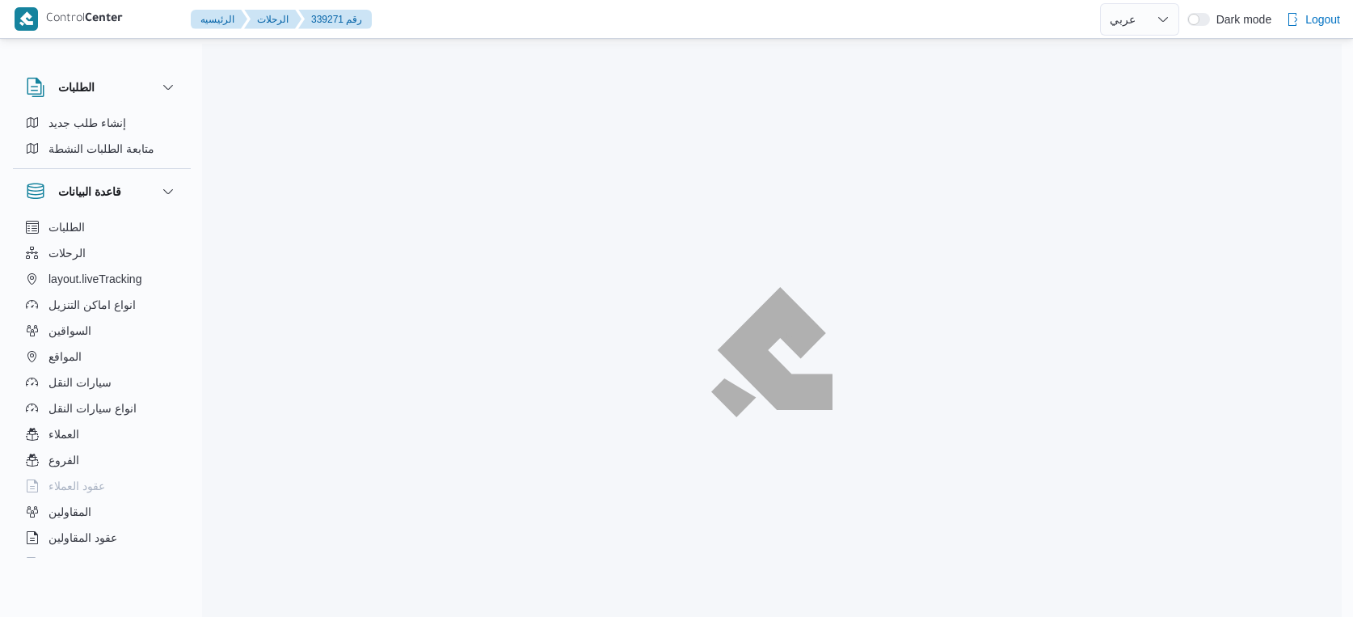
select select "ar"
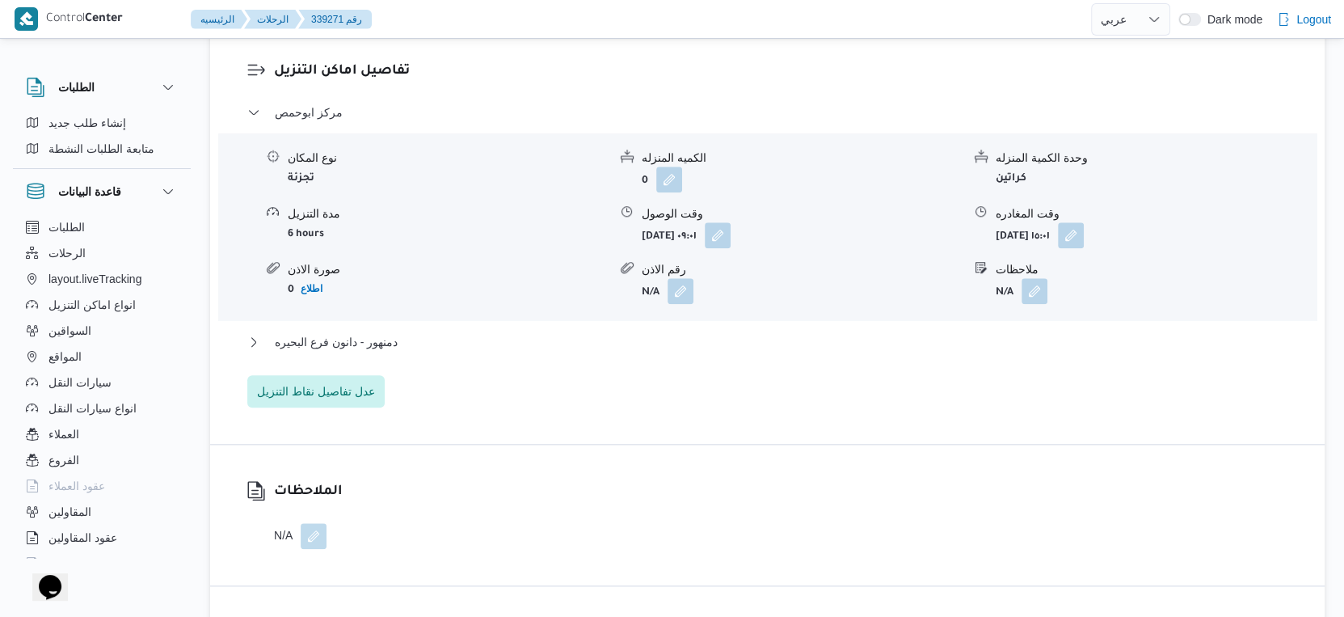
scroll to position [1391, 0]
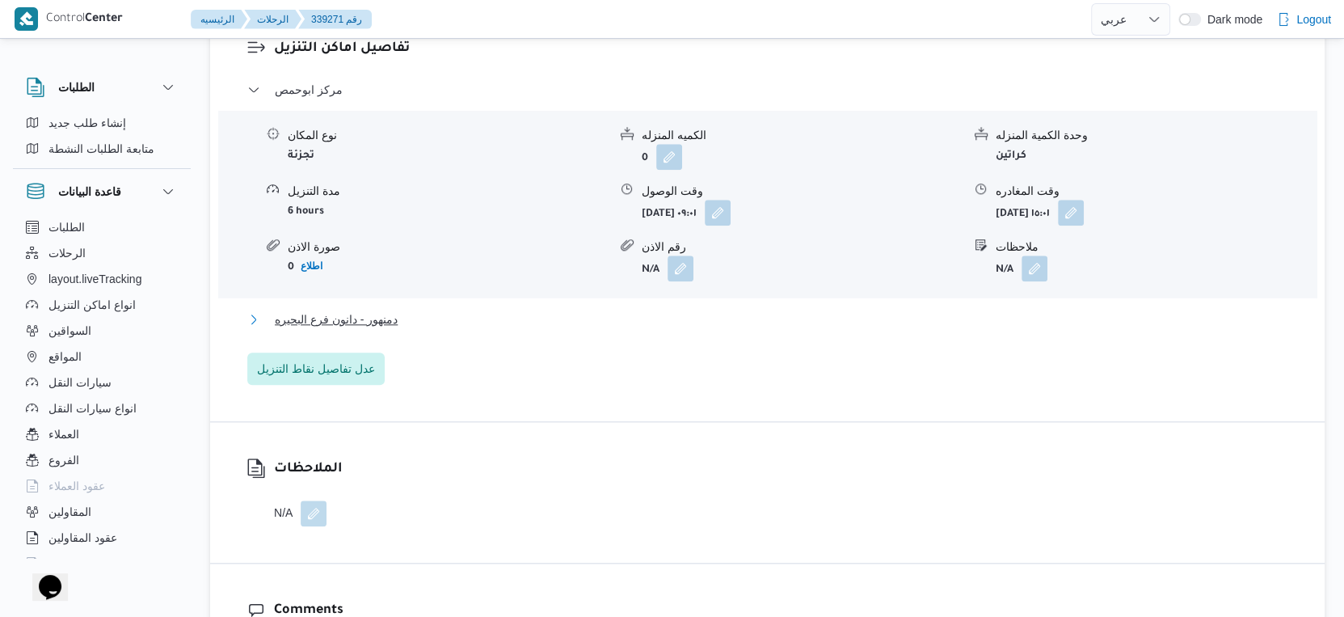
click at [418, 310] on button "دمنهور - دانون فرع البحيره" at bounding box center [767, 319] width 1041 height 19
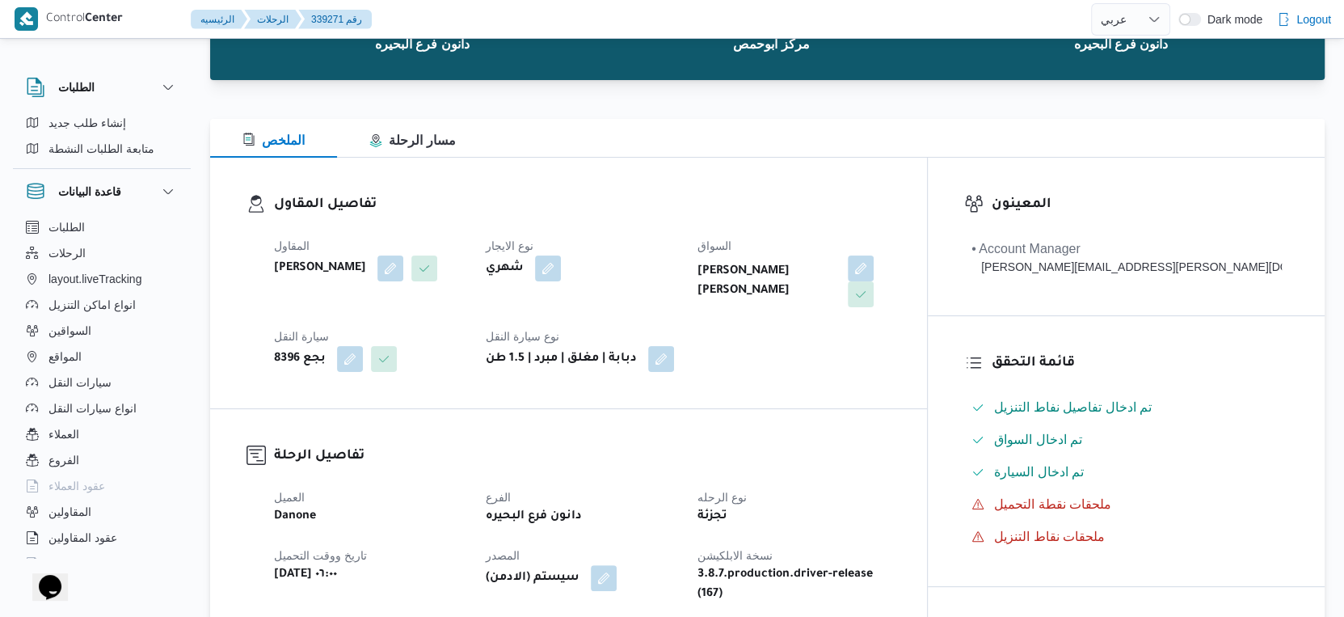
scroll to position [359, 0]
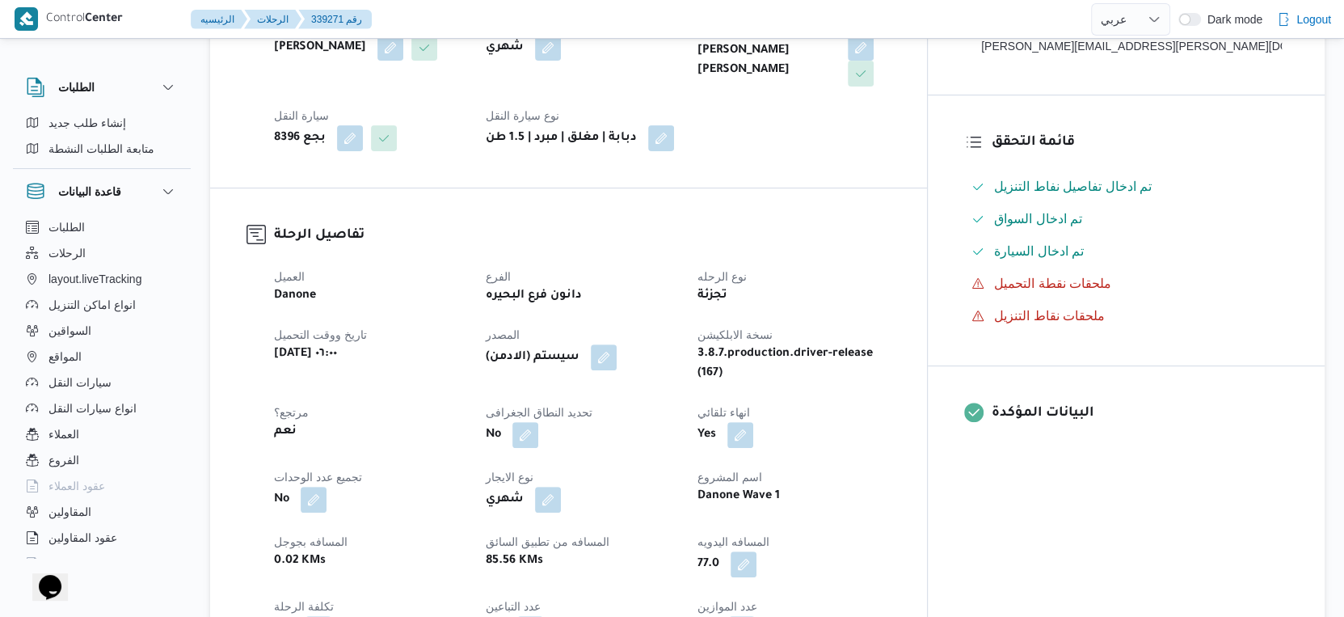
select select "ar"
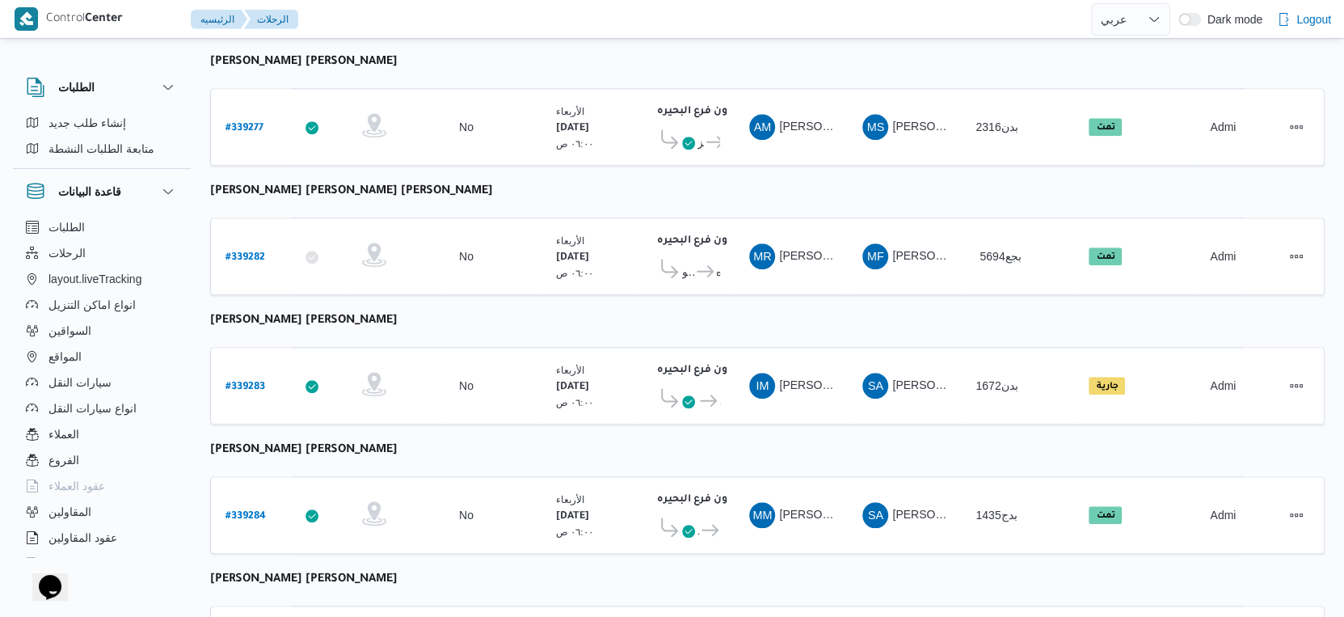
scroll to position [1319, 0]
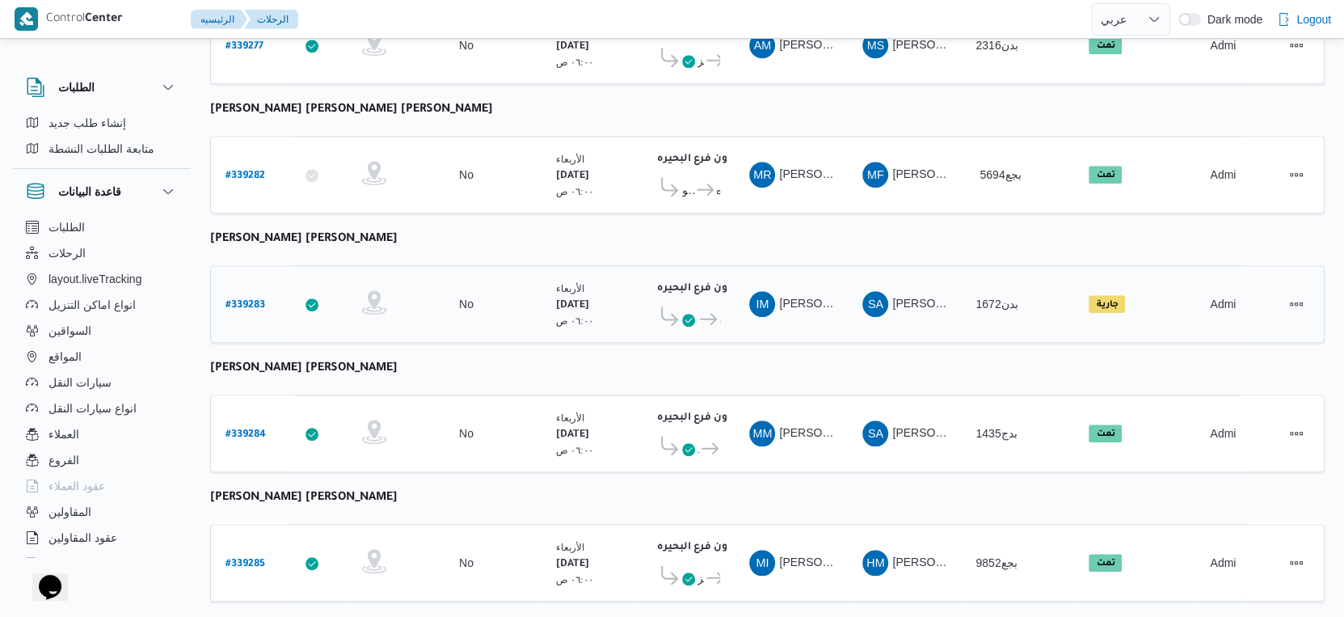
click at [247, 300] on b "# 339283" at bounding box center [246, 305] width 40 height 11
select select "ar"
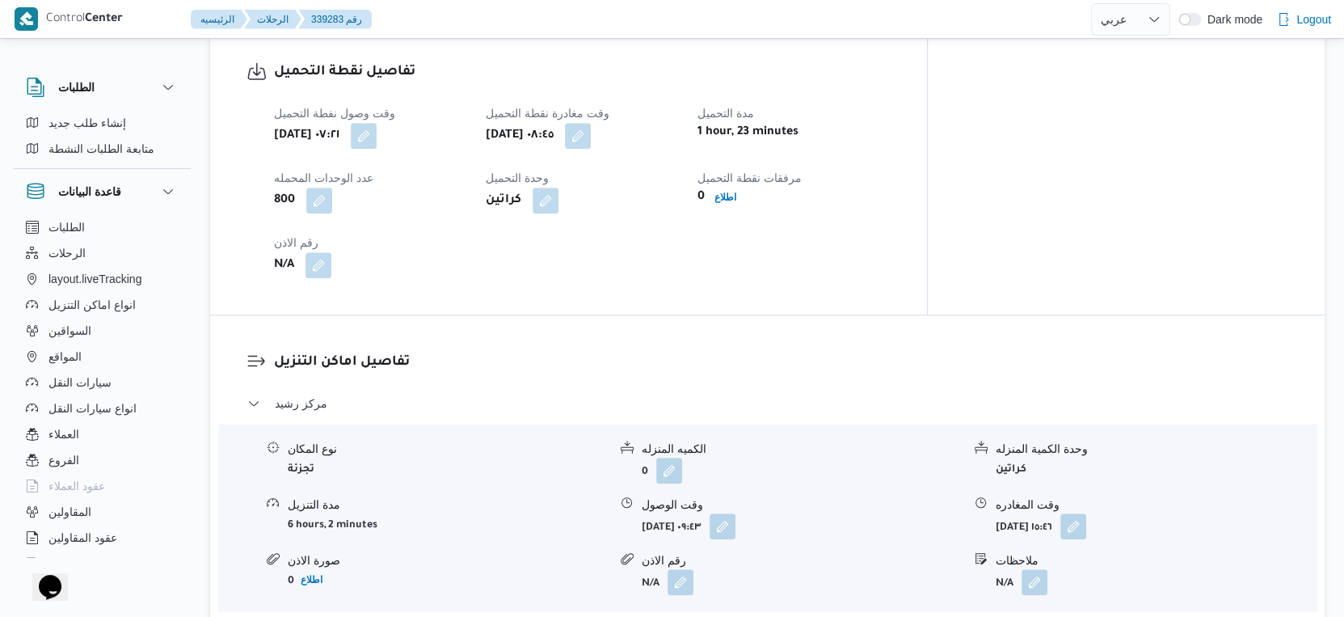
scroll to position [629, 0]
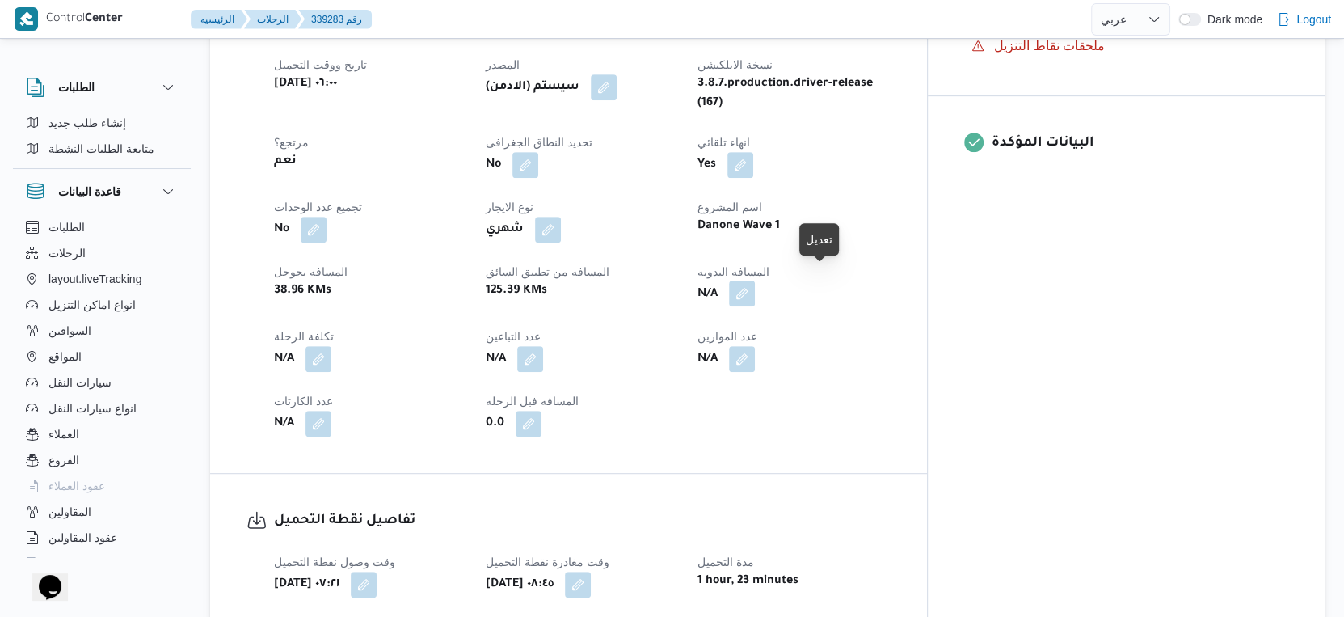
click at [755, 288] on button "button" at bounding box center [742, 293] width 26 height 26
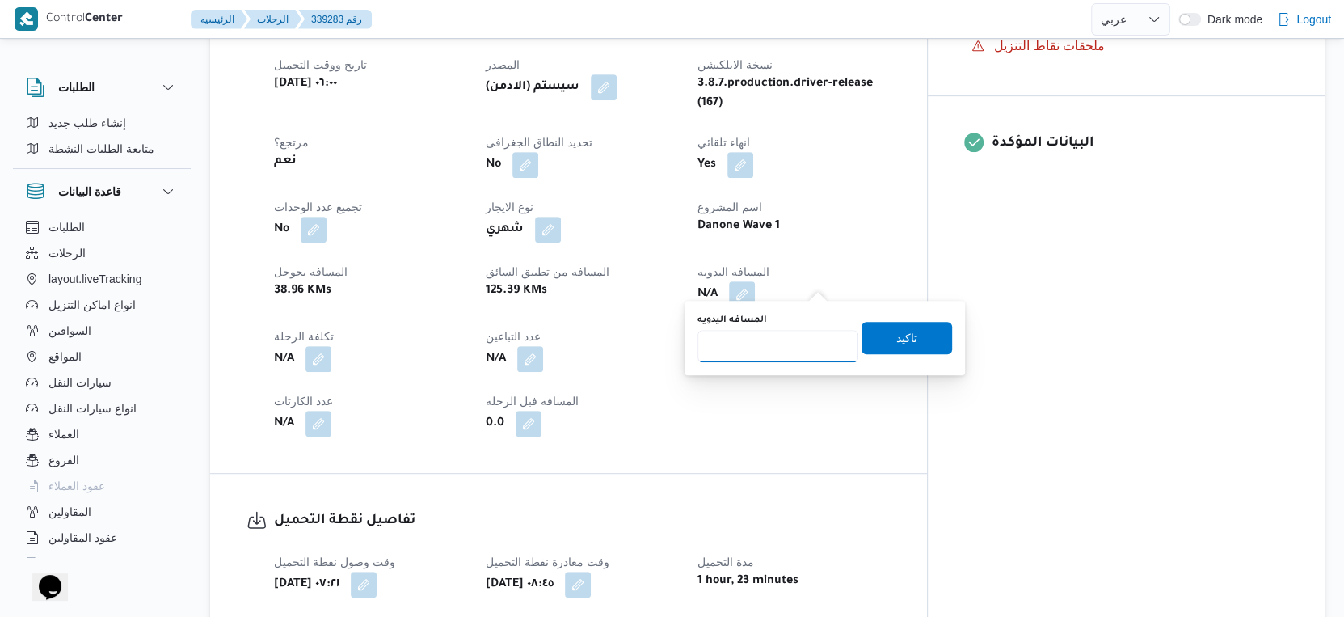
click at [783, 352] on input "المسافه اليدويه" at bounding box center [778, 346] width 161 height 32
type input "165"
click at [896, 340] on span "تاكيد" at bounding box center [906, 336] width 21 height 19
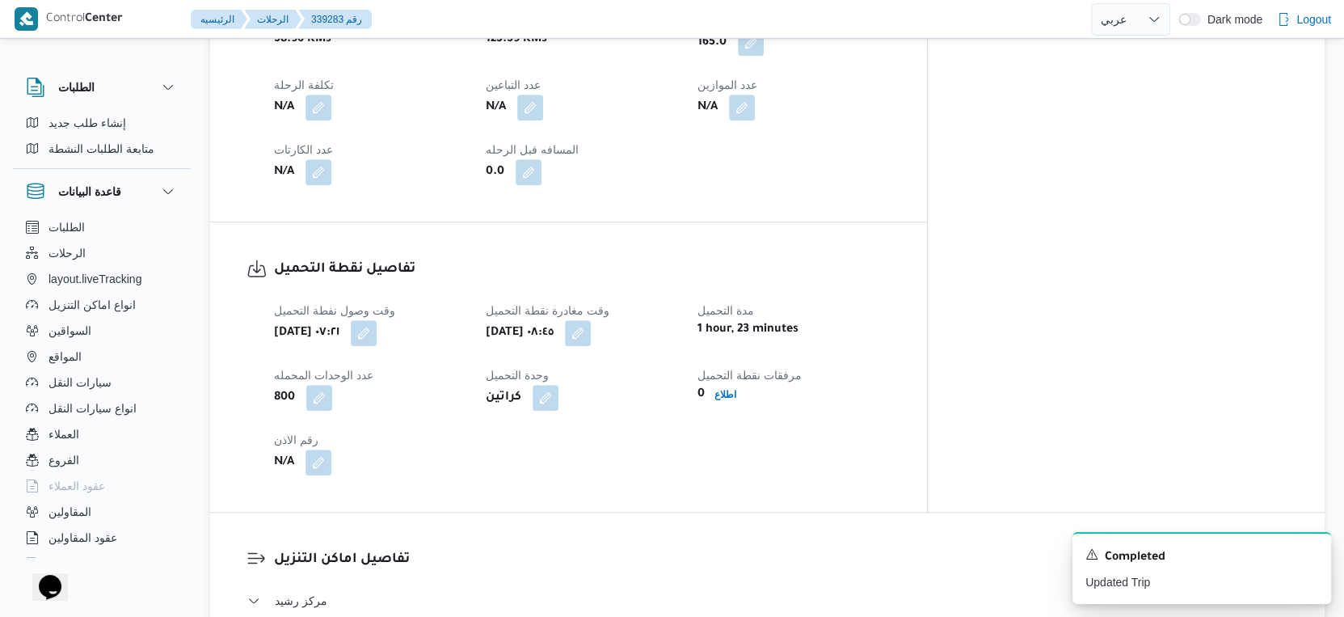
scroll to position [1257, 0]
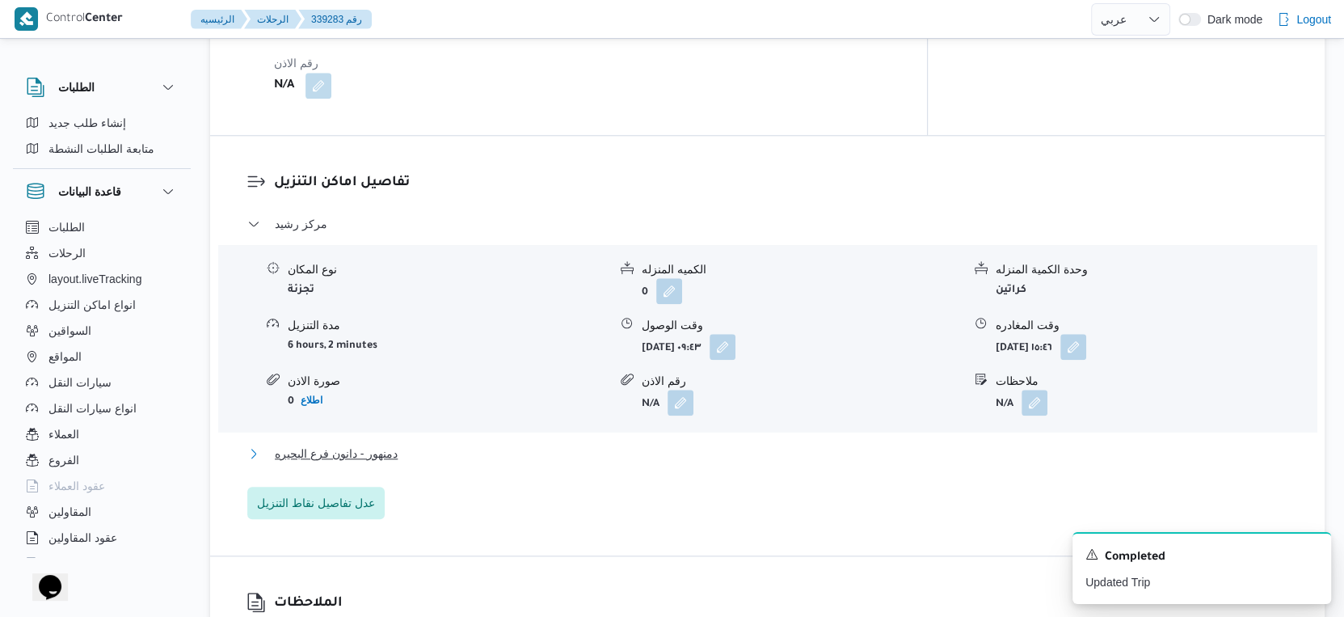
click at [368, 444] on span "دمنهور - دانون فرع البحيره" at bounding box center [336, 453] width 123 height 19
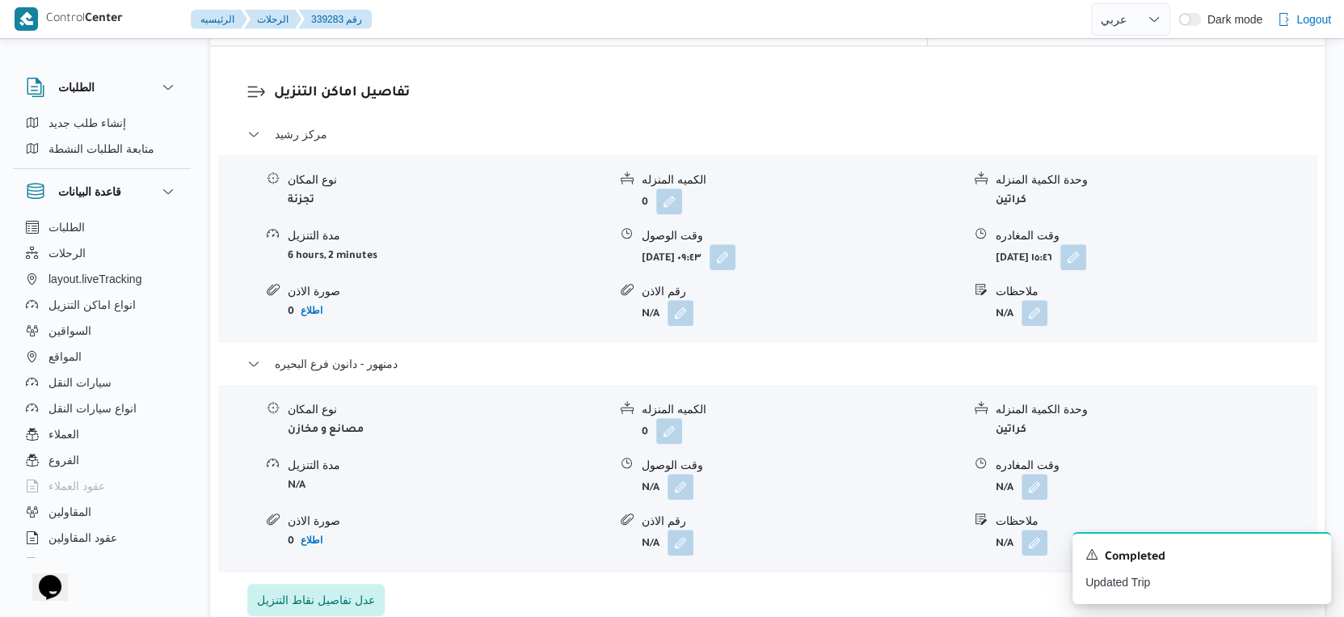
scroll to position [1347, 0]
click at [683, 474] on button "button" at bounding box center [681, 485] width 26 height 26
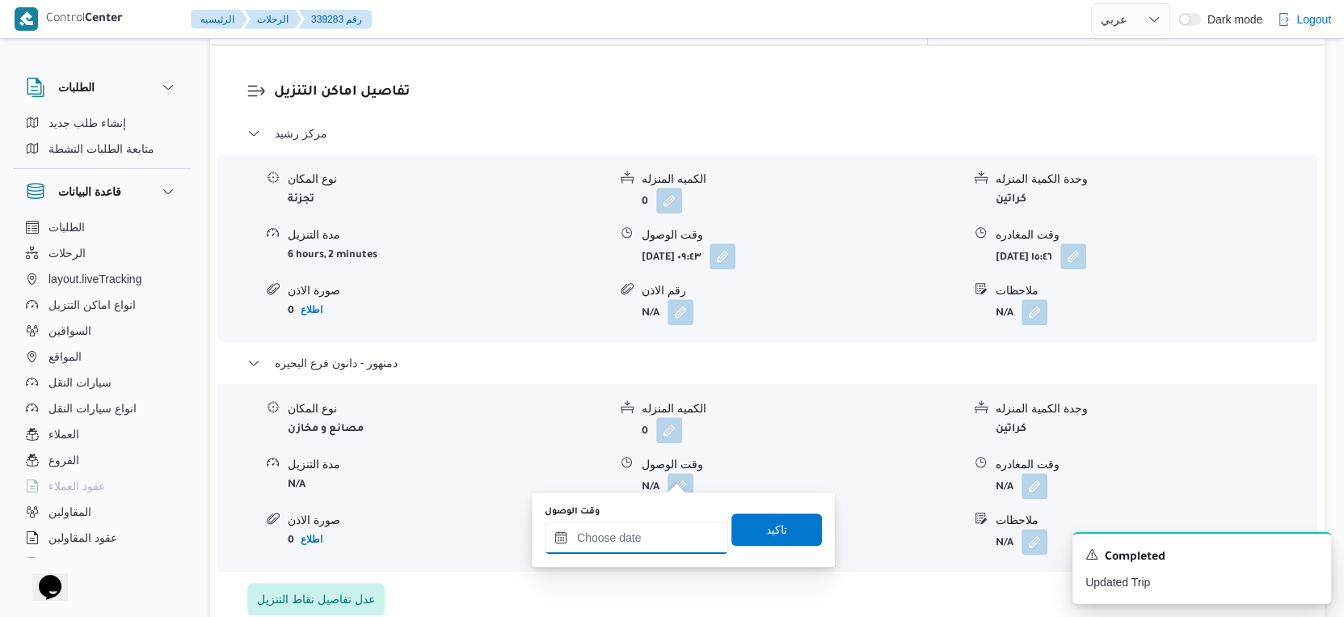
click at [651, 546] on input "وقت الوصول" at bounding box center [636, 537] width 183 height 32
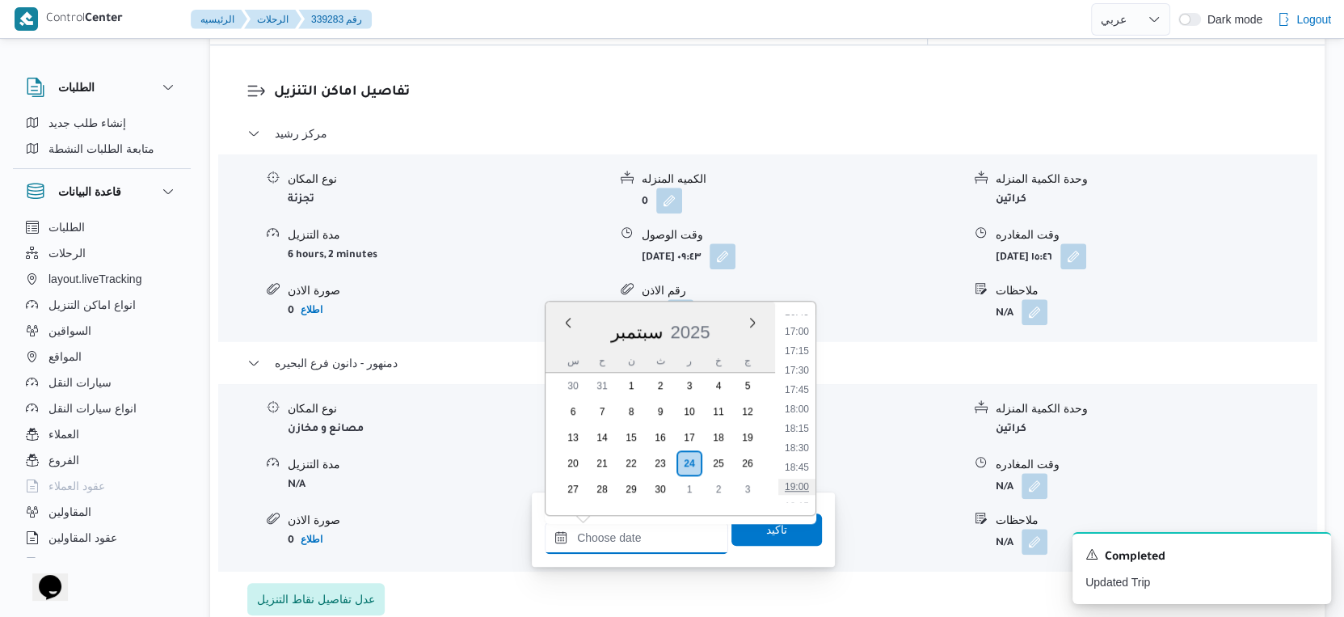
scroll to position [1292, 0]
drag, startPoint x: 799, startPoint y: 386, endPoint x: 786, endPoint y: 462, distance: 76.9
click at [799, 386] on li "17:30" at bounding box center [796, 389] width 37 height 16
type input "[DATE] ١٧:٣٠"
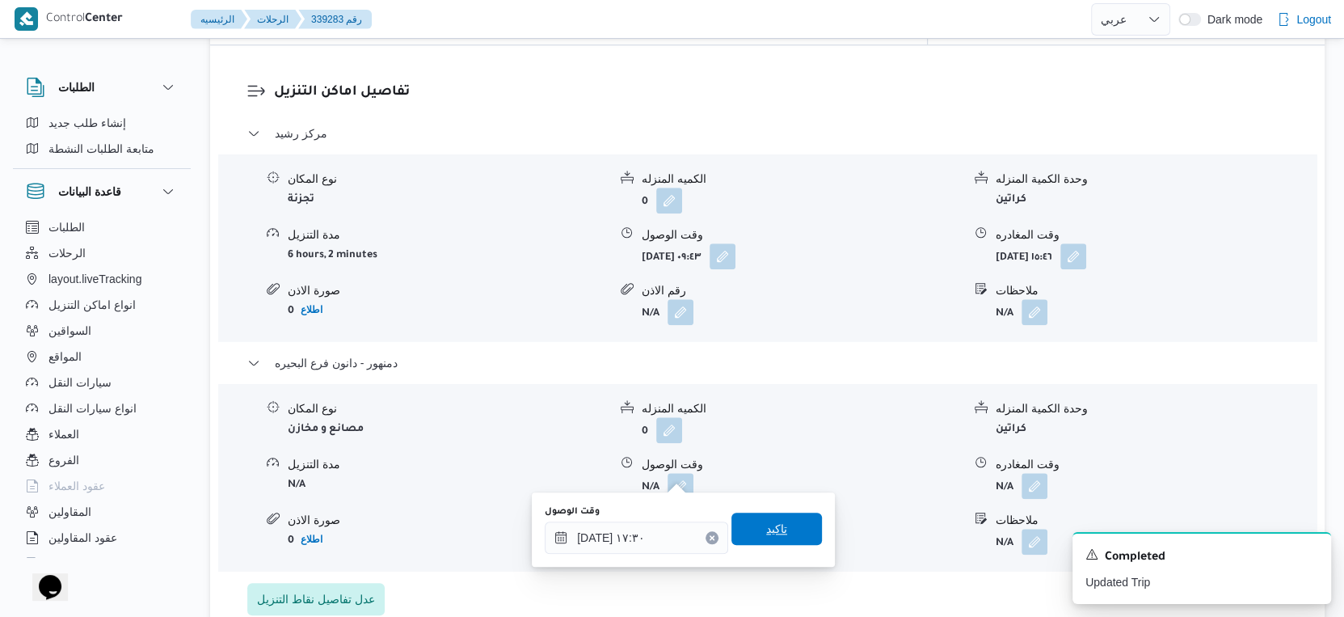
click at [772, 525] on span "تاكيد" at bounding box center [776, 528] width 21 height 19
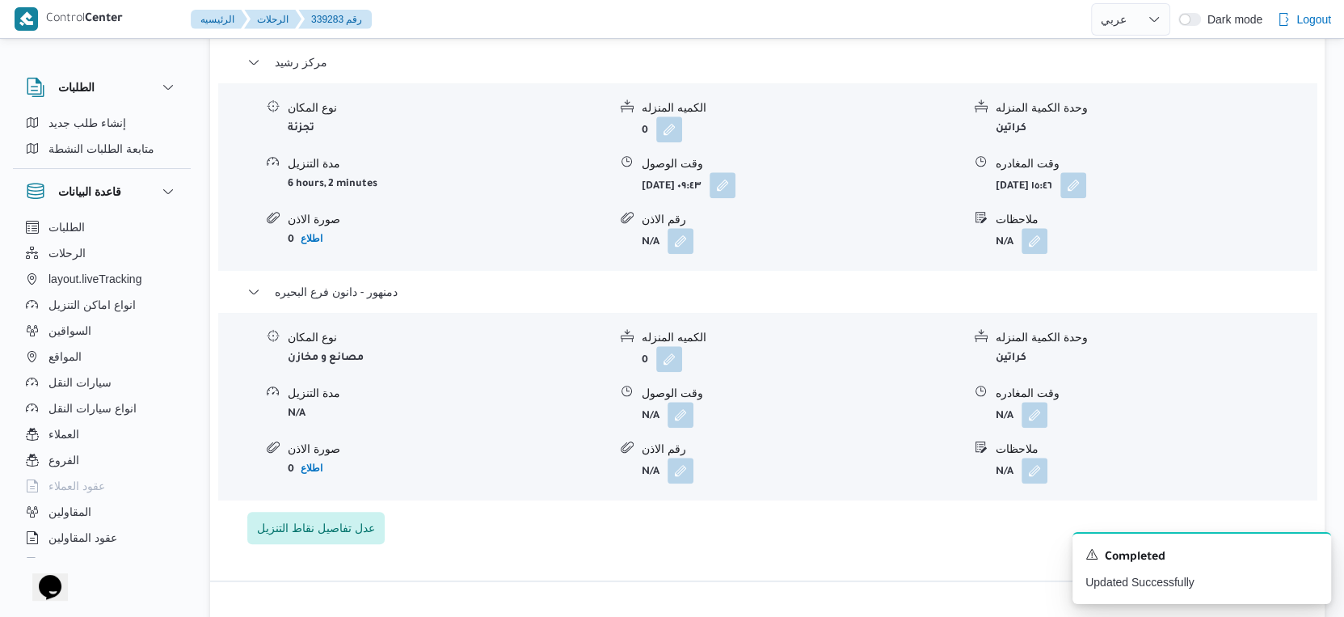
scroll to position [1436, 0]
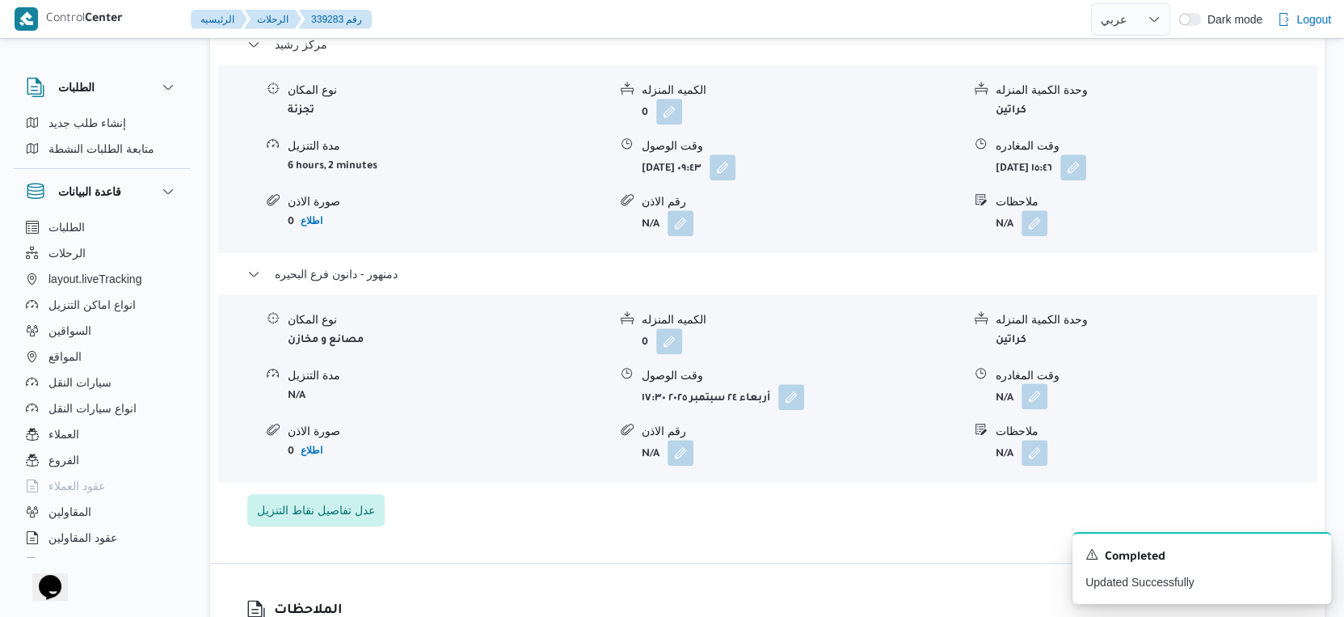
click at [1027, 383] on button "button" at bounding box center [1035, 396] width 26 height 26
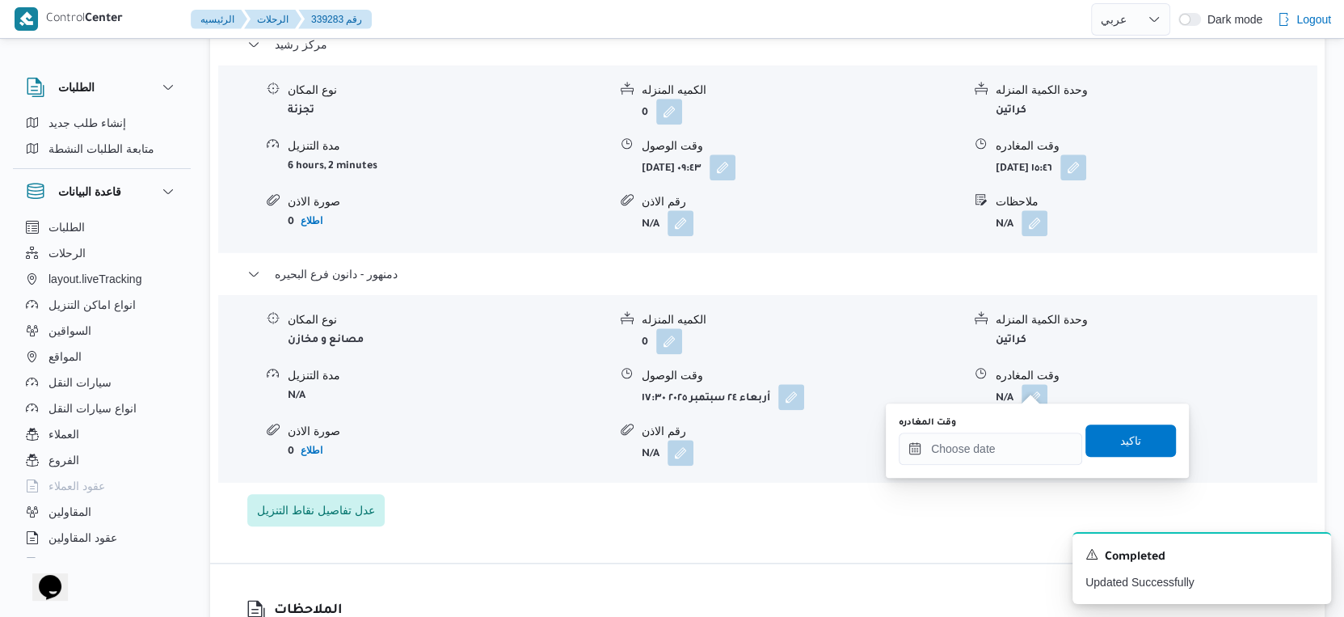
click at [1000, 466] on div "You are in a dialog. To close this dialog, hit escape. وقت المغادره تاكيد" at bounding box center [1037, 440] width 303 height 74
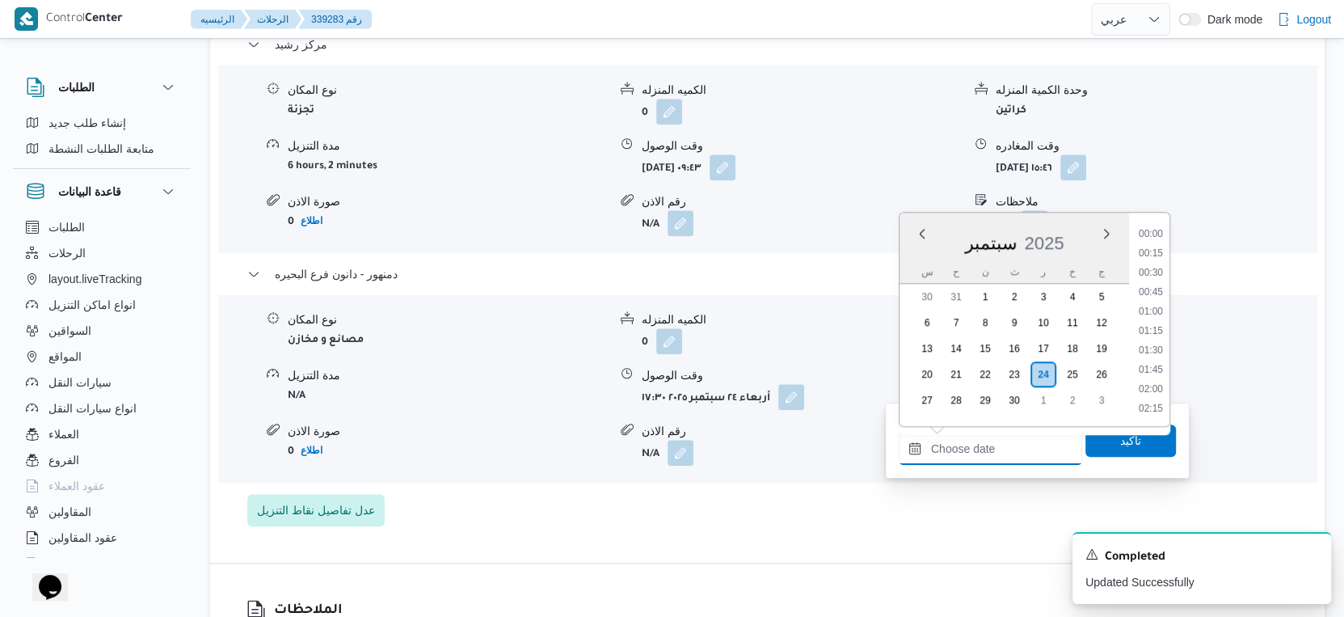
drag, startPoint x: 1018, startPoint y: 437, endPoint x: 1134, endPoint y: 393, distance: 124.6
click at [1018, 437] on input "وقت المغادره" at bounding box center [990, 448] width 183 height 32
drag, startPoint x: 1156, startPoint y: 290, endPoint x: 1118, endPoint y: 328, distance: 53.7
click at [1156, 292] on li "17:30" at bounding box center [1150, 300] width 37 height 16
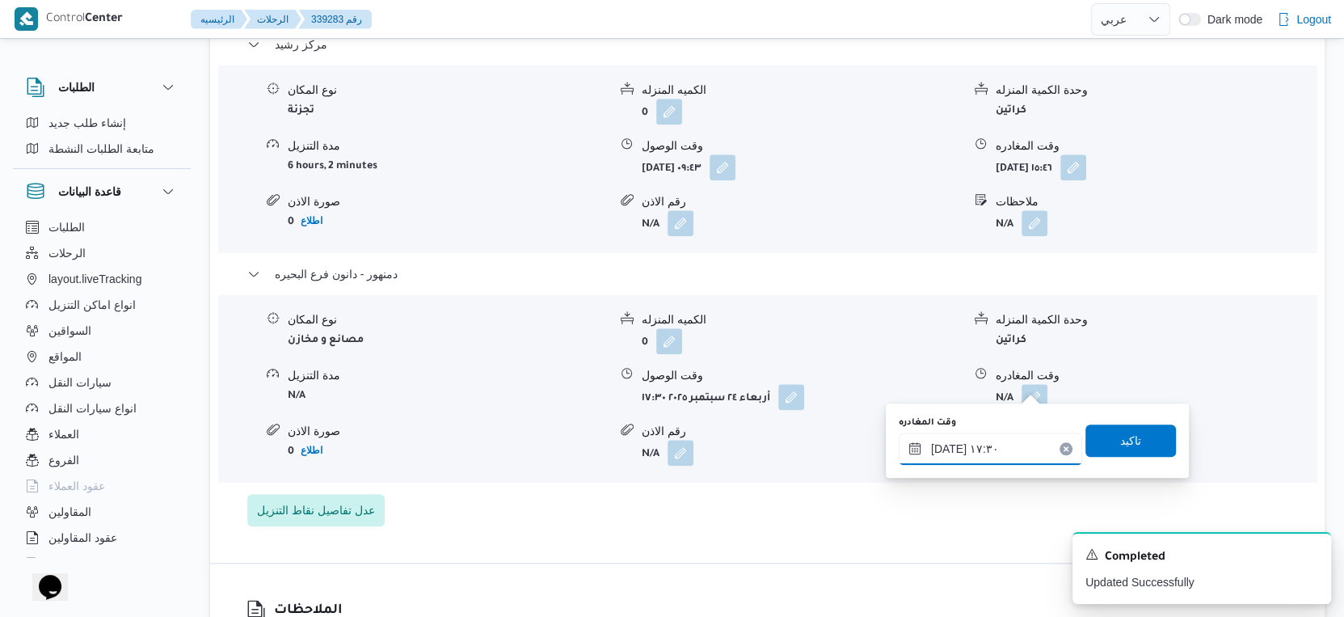
click at [942, 443] on input "[DATE] ١٧:٣٠" at bounding box center [990, 448] width 183 height 32
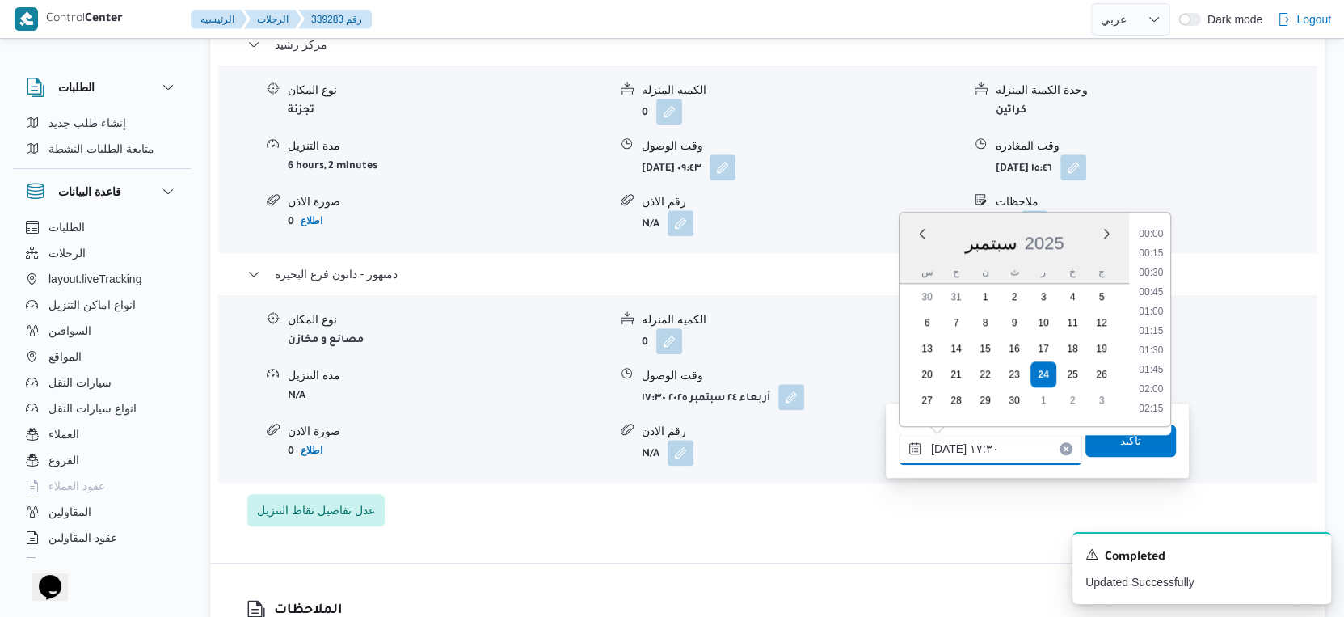
scroll to position [1259, 0]
click at [942, 443] on input "[DATE] ١٧:٣٠" at bounding box center [990, 448] width 183 height 32
type input "[DATE] ١٧:٣٥"
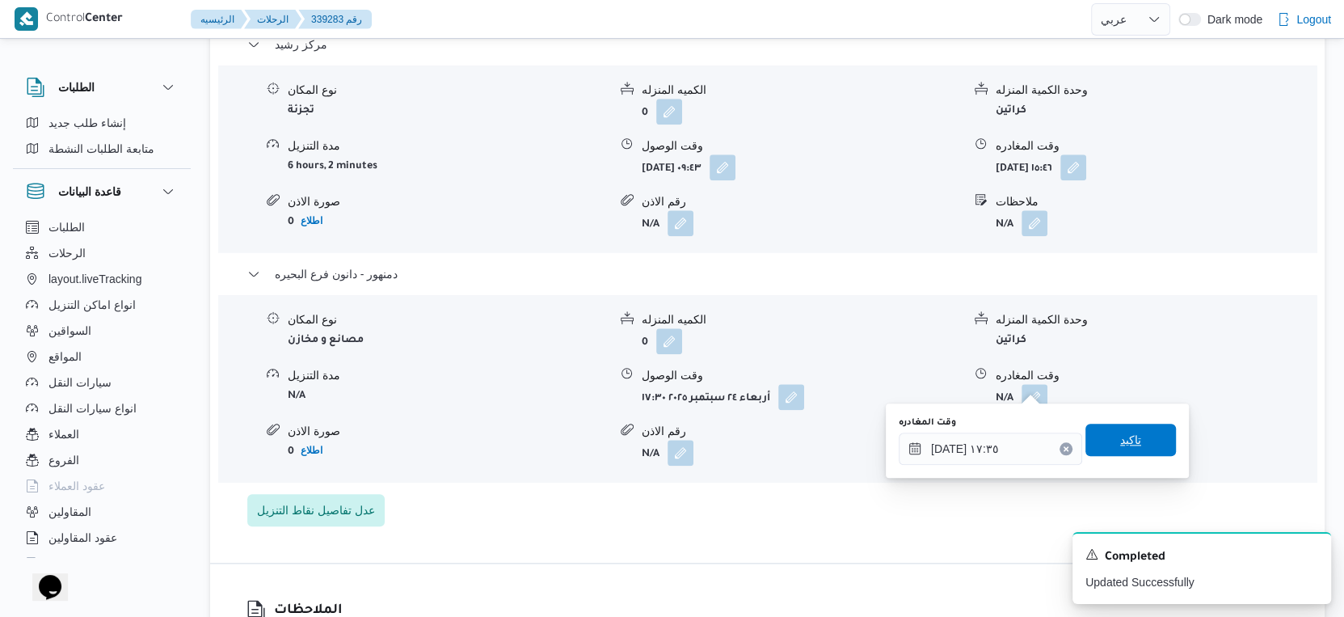
click at [1093, 442] on span "تاكيد" at bounding box center [1131, 440] width 91 height 32
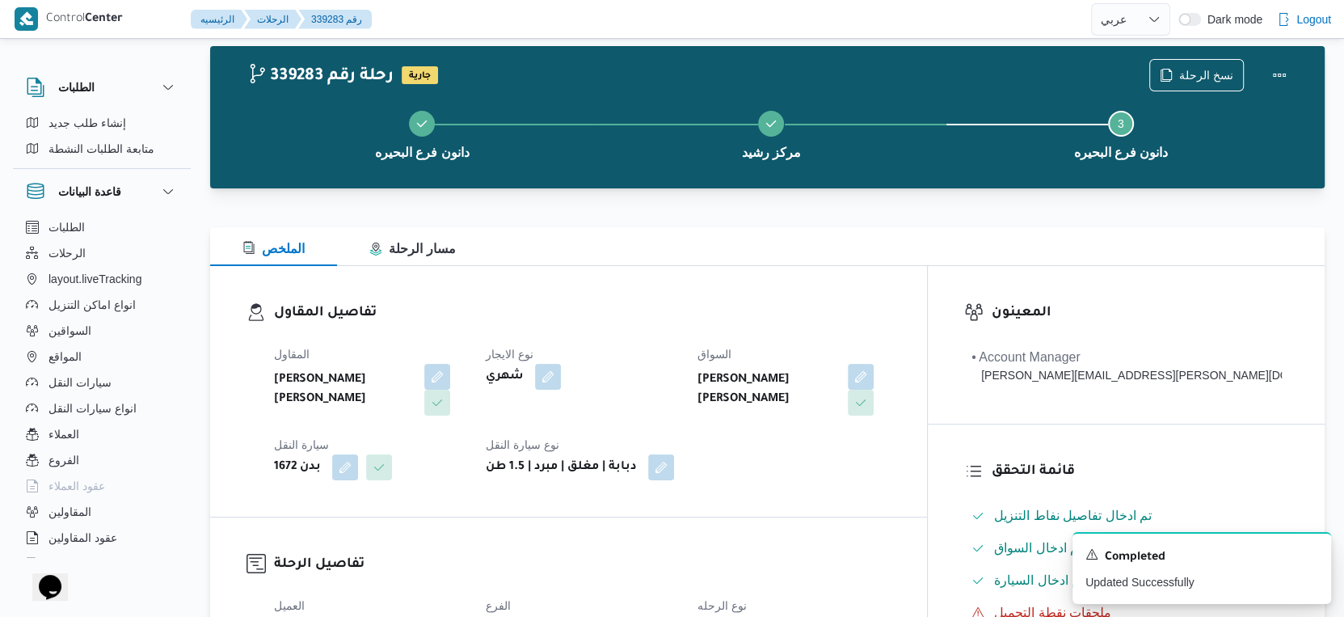
scroll to position [0, 0]
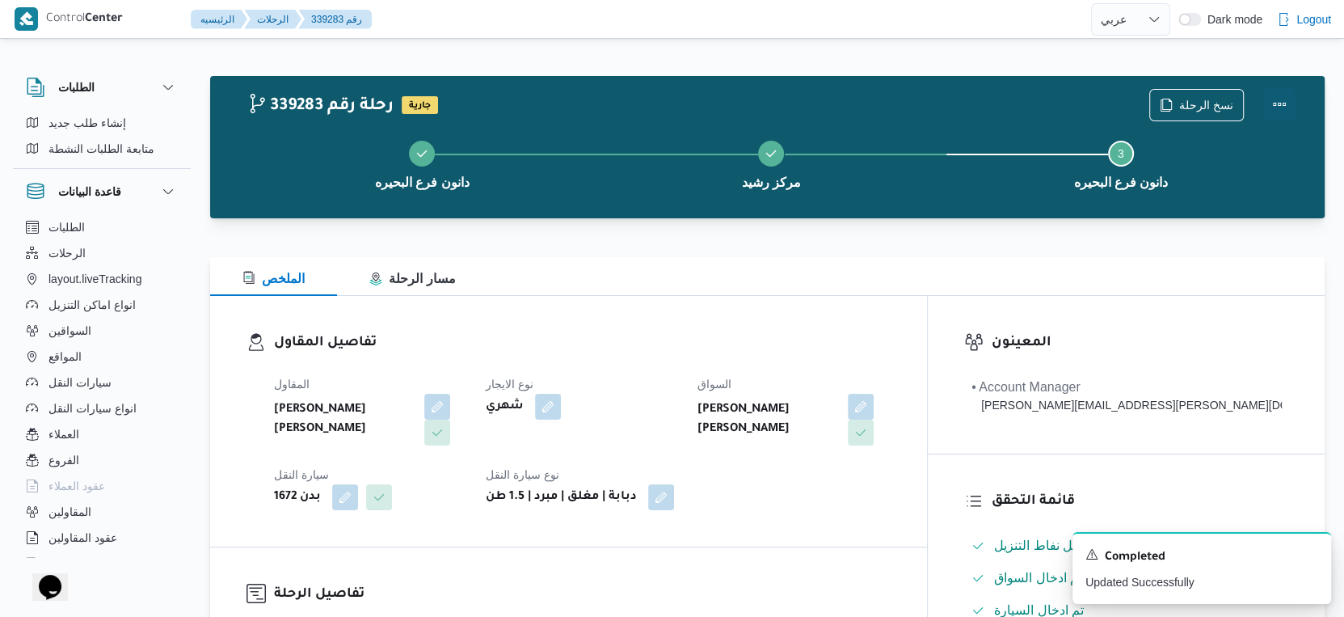
click at [1278, 97] on button "Actions" at bounding box center [1279, 104] width 32 height 32
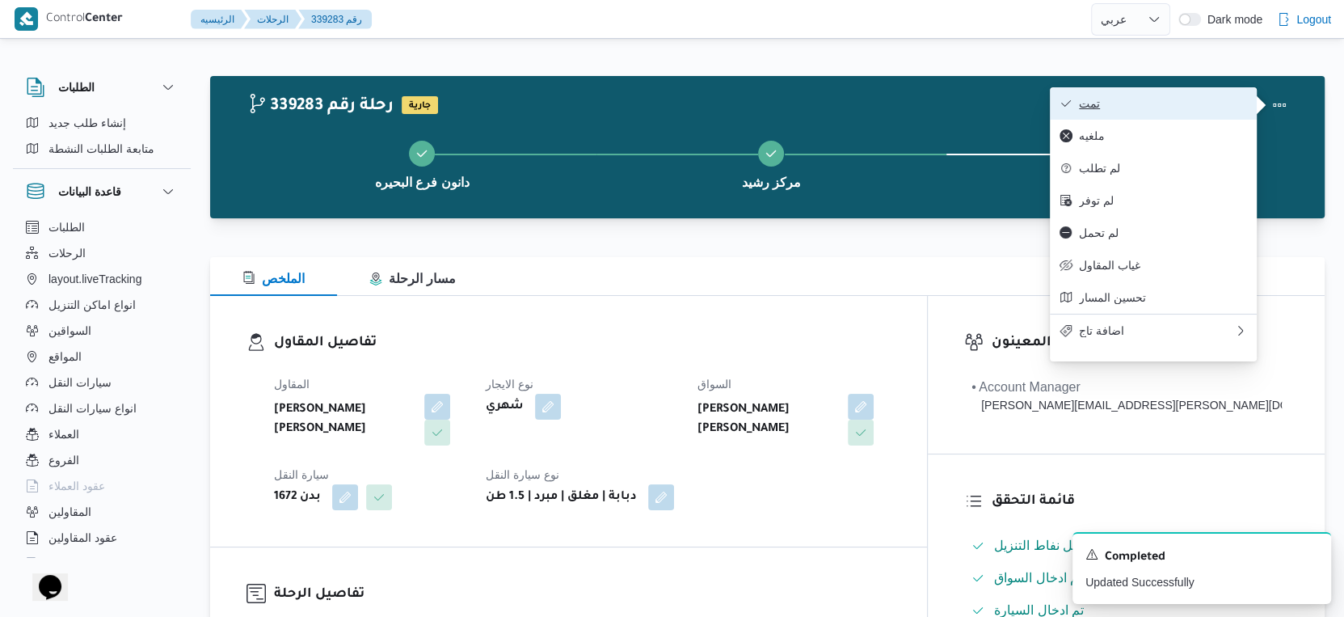
click at [1178, 100] on span "تمت" at bounding box center [1163, 103] width 168 height 13
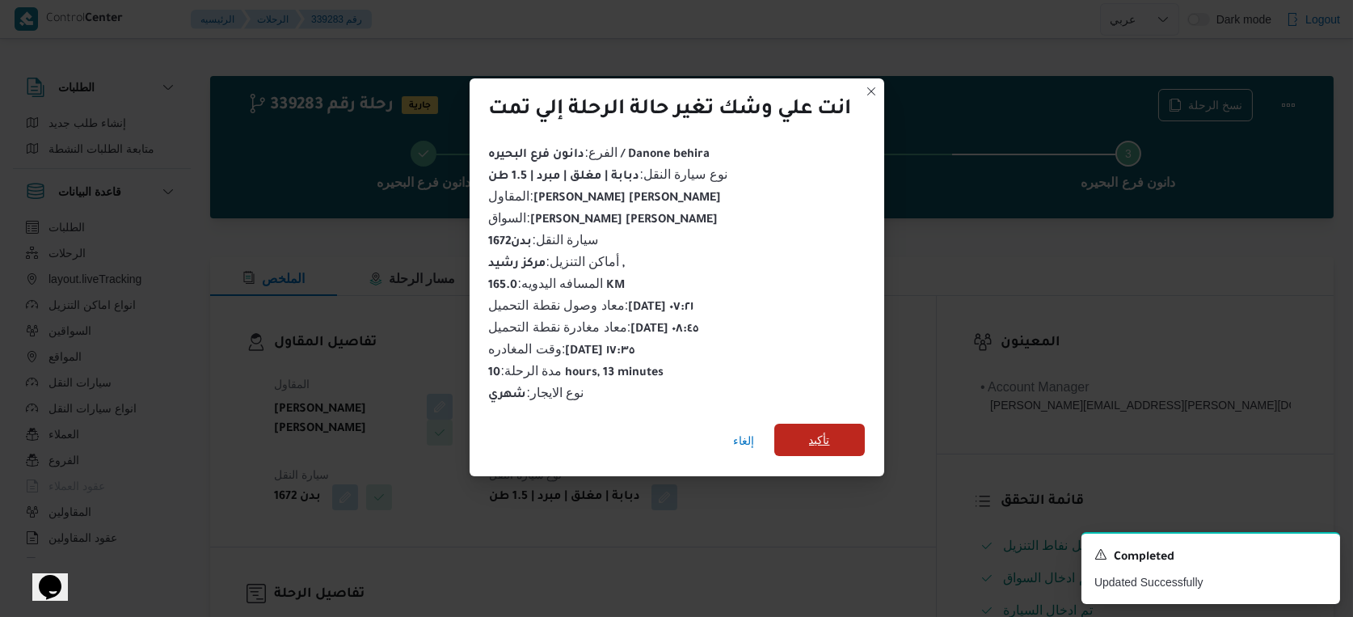
click at [800, 438] on span "تأكيد" at bounding box center [819, 440] width 91 height 32
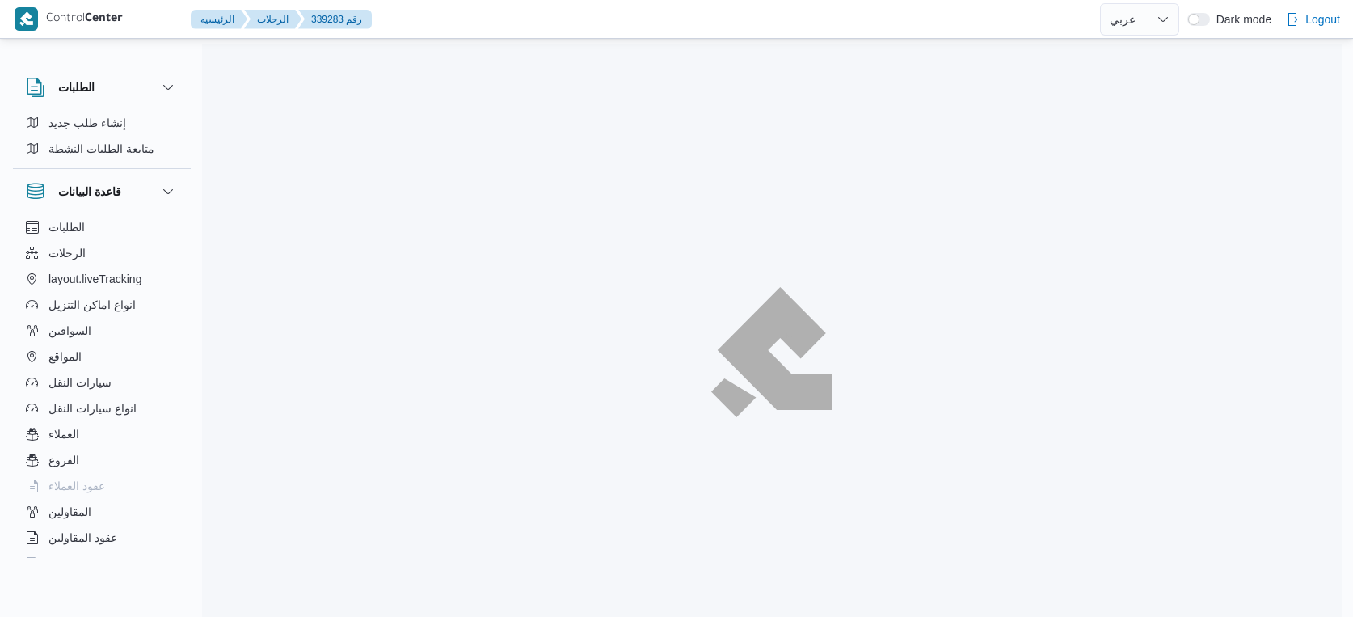
select select "ar"
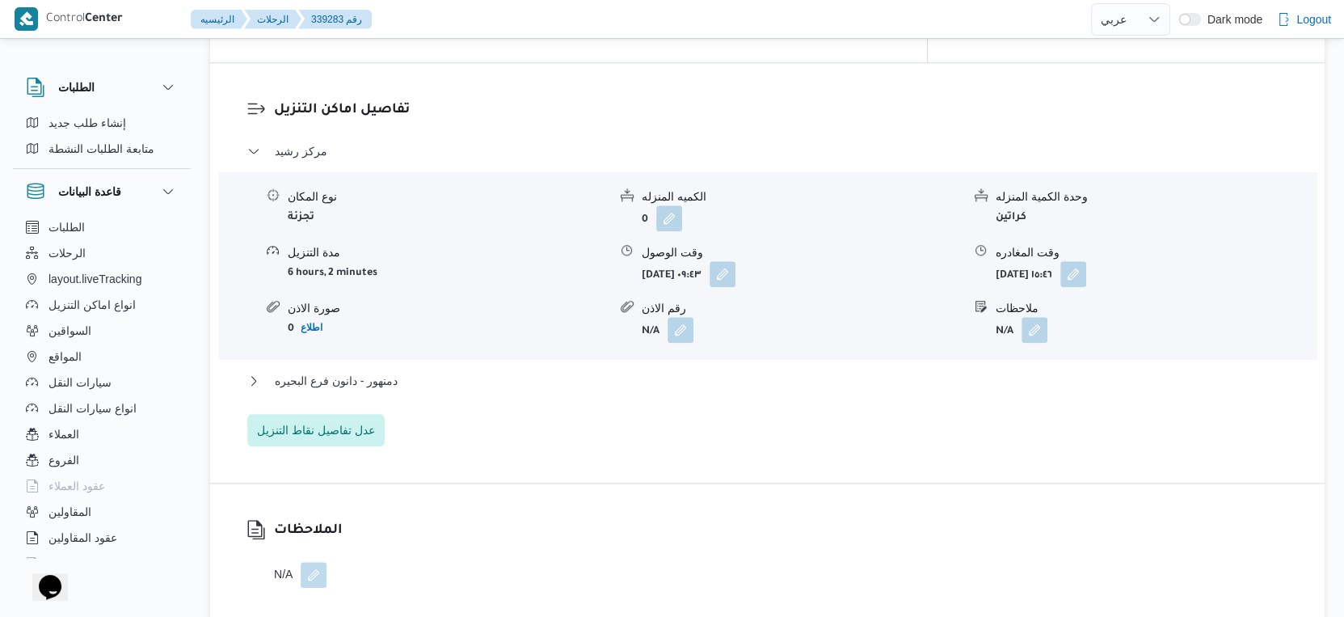
scroll to position [1347, 0]
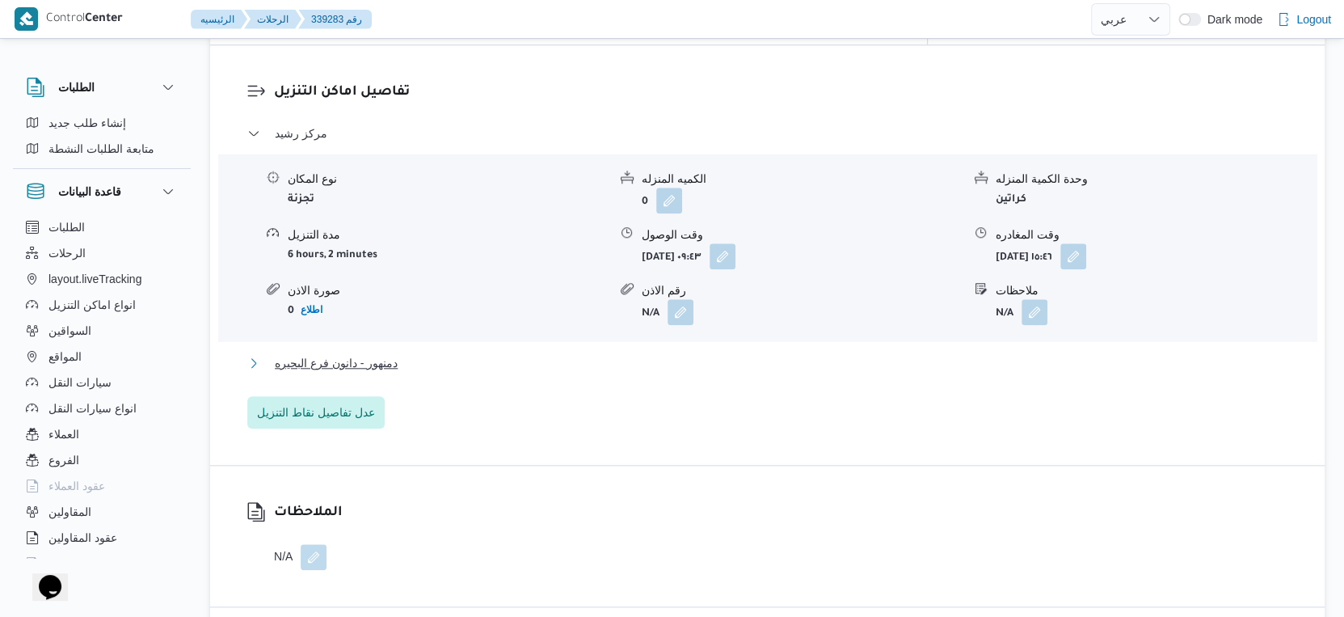
click at [444, 354] on button "دمنهور - دانون فرع البحيره" at bounding box center [767, 362] width 1041 height 19
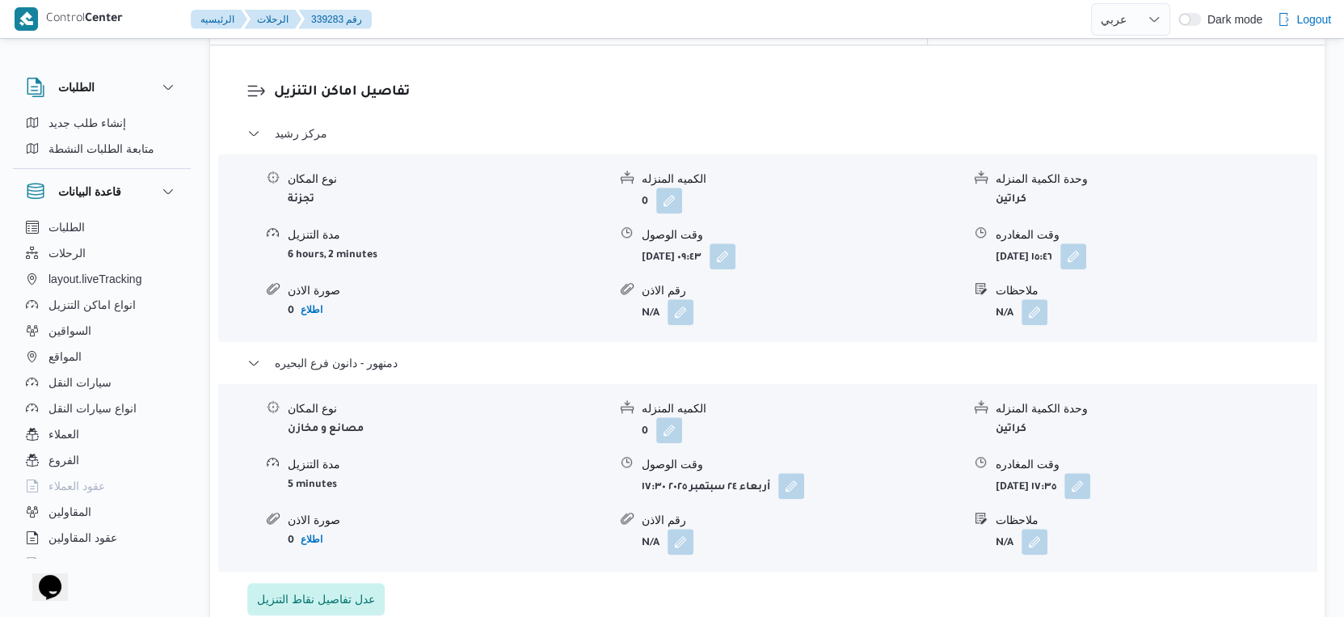
click at [508, 456] on div "مدة التنزيل" at bounding box center [448, 464] width 320 height 17
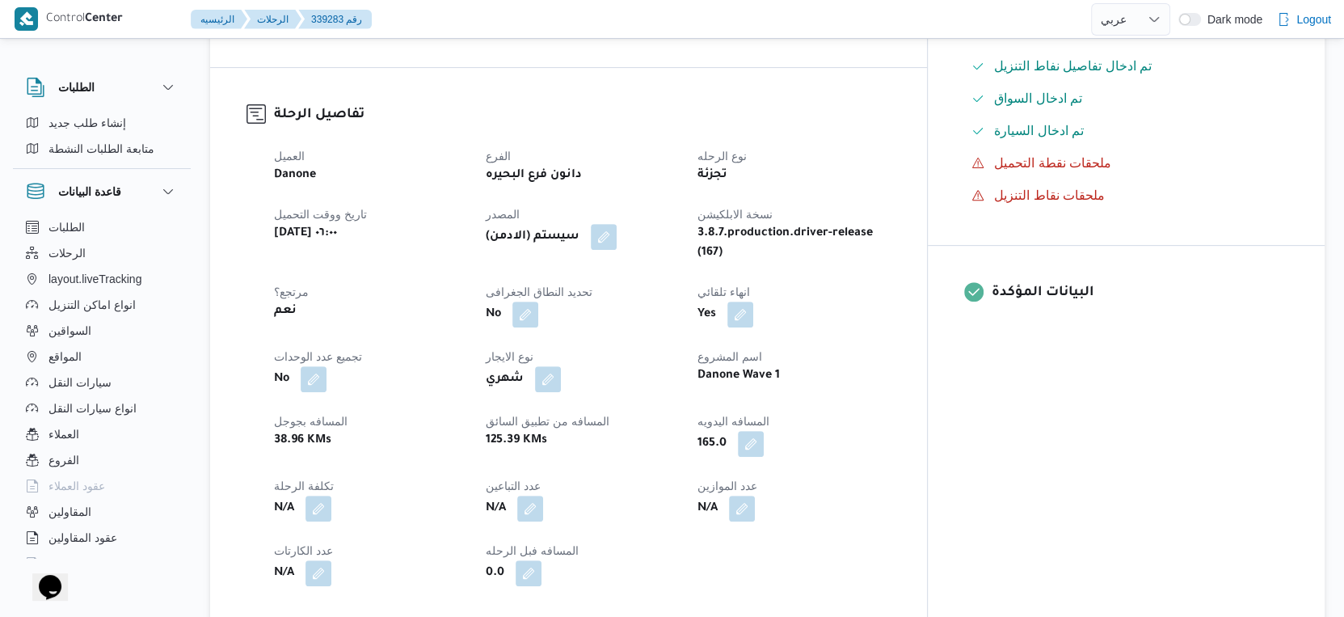
scroll to position [449, 0]
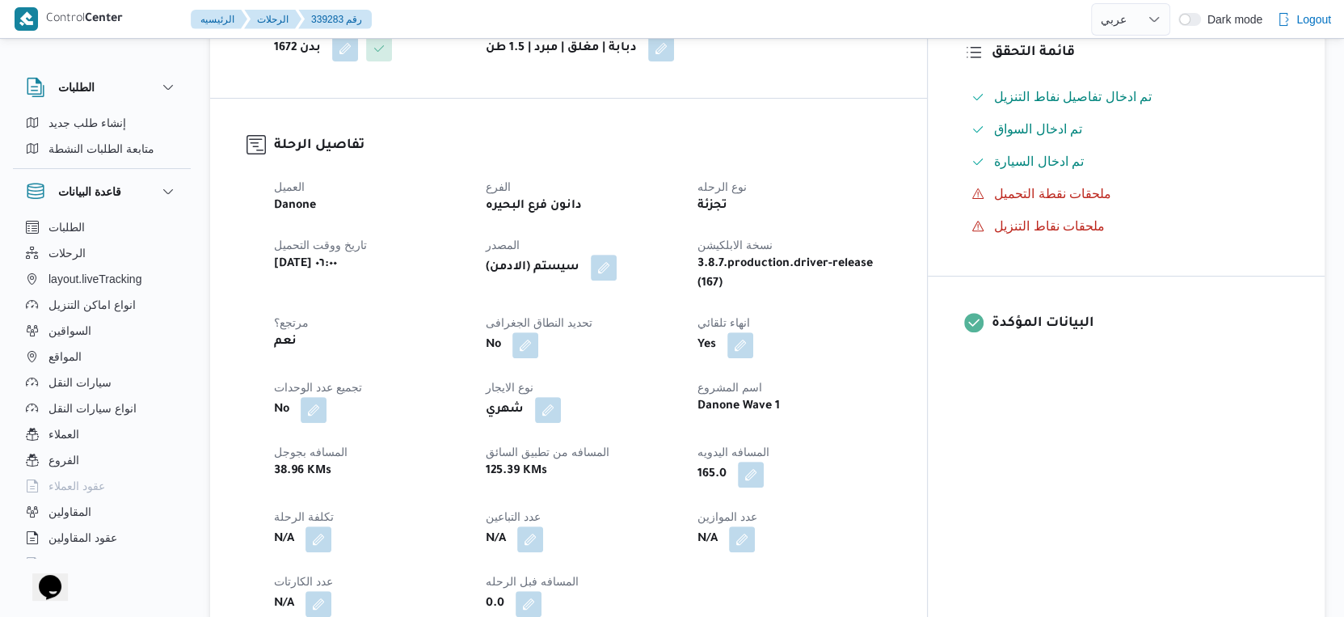
select select "ar"
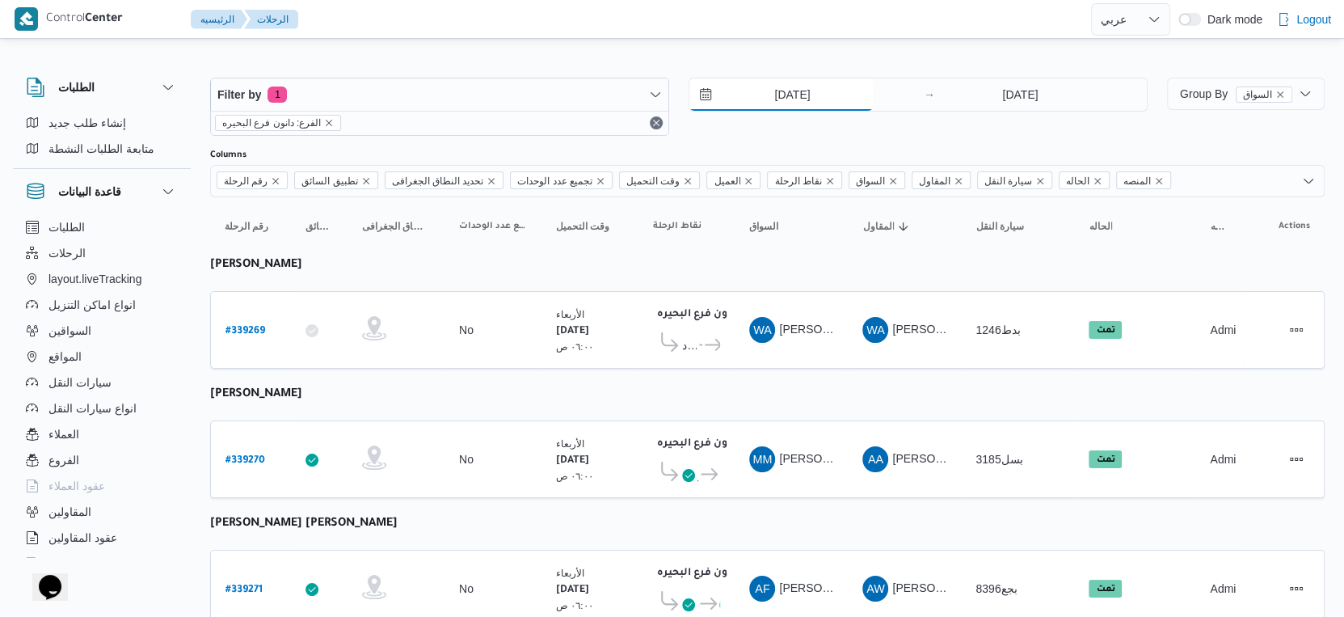
click at [787, 98] on input "[DATE]" at bounding box center [780, 94] width 183 height 32
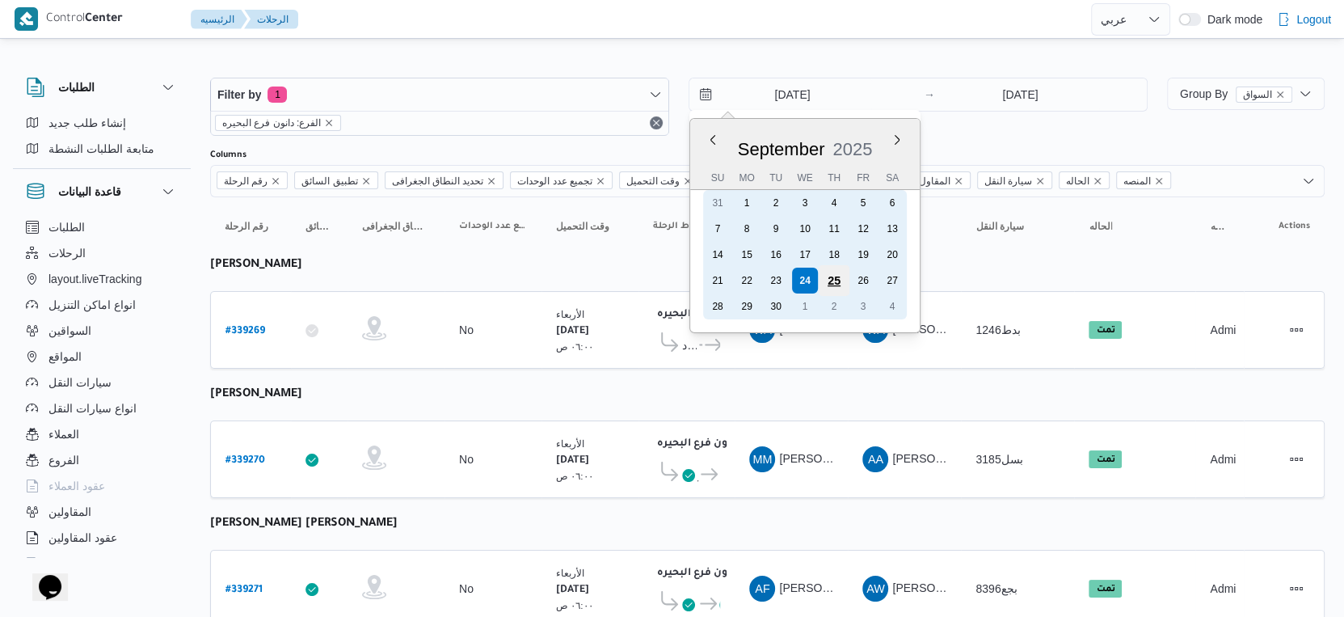
click at [834, 279] on div "25" at bounding box center [834, 280] width 31 height 31
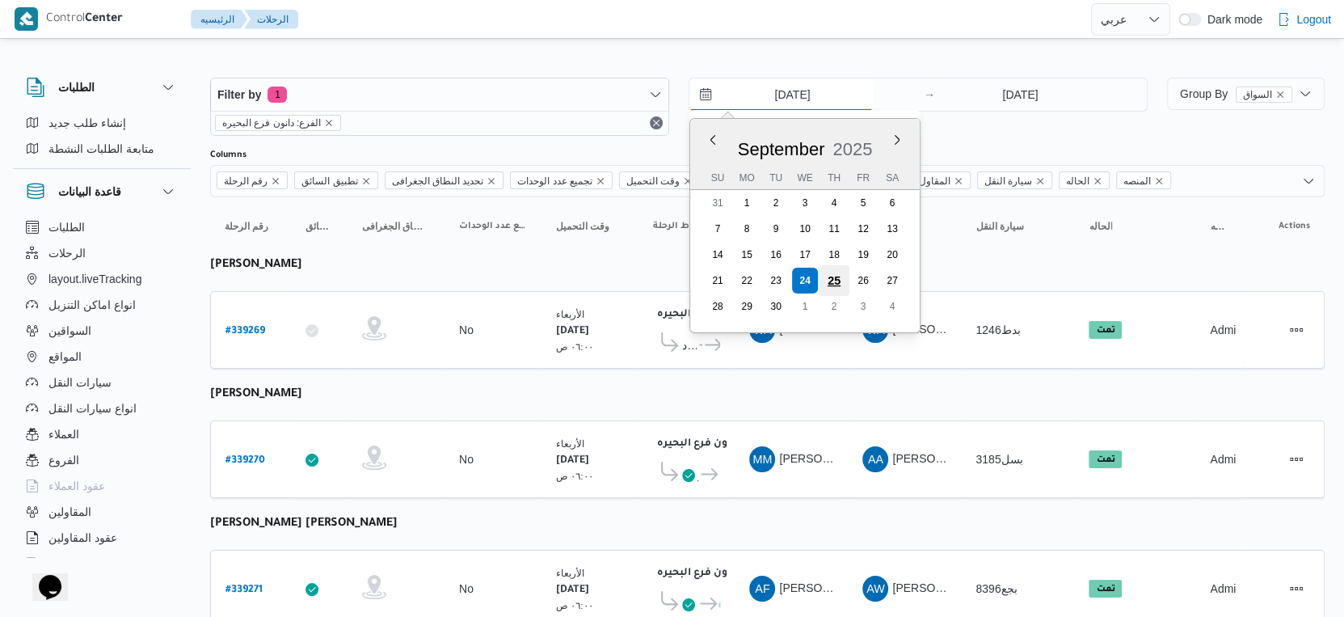
type input "[DATE]"
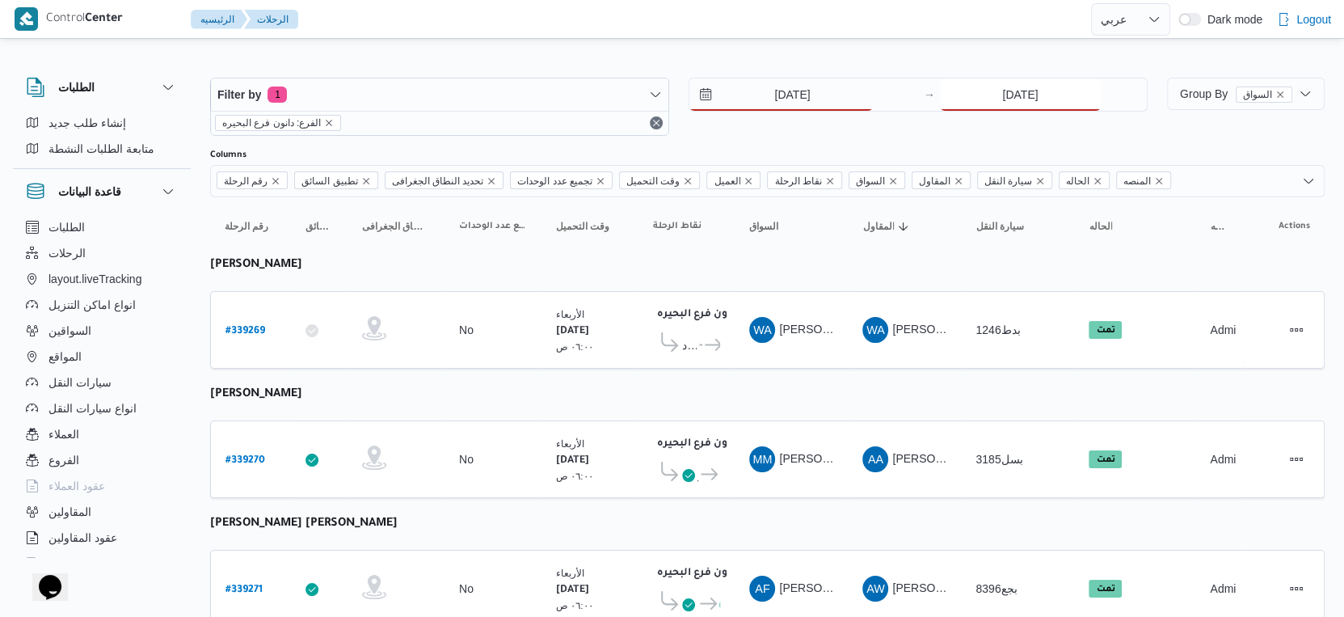
click at [1032, 97] on input "[DATE]" at bounding box center [1020, 94] width 161 height 32
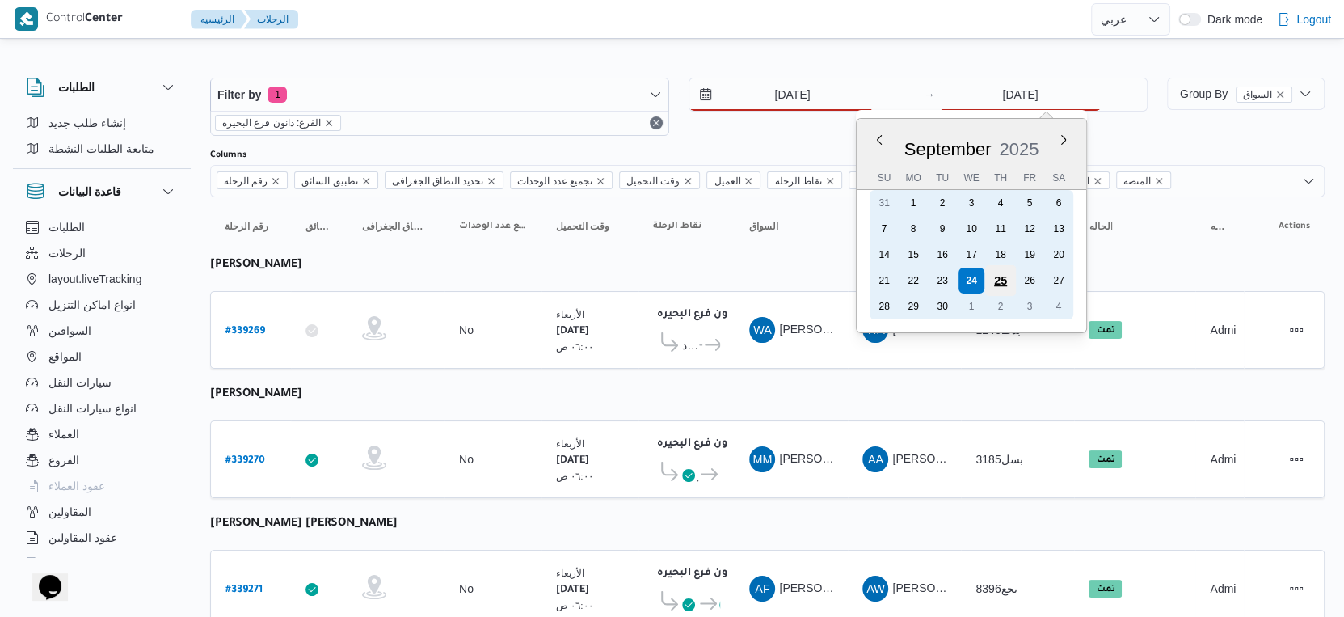
click at [1000, 279] on div "25" at bounding box center [1000, 280] width 31 height 31
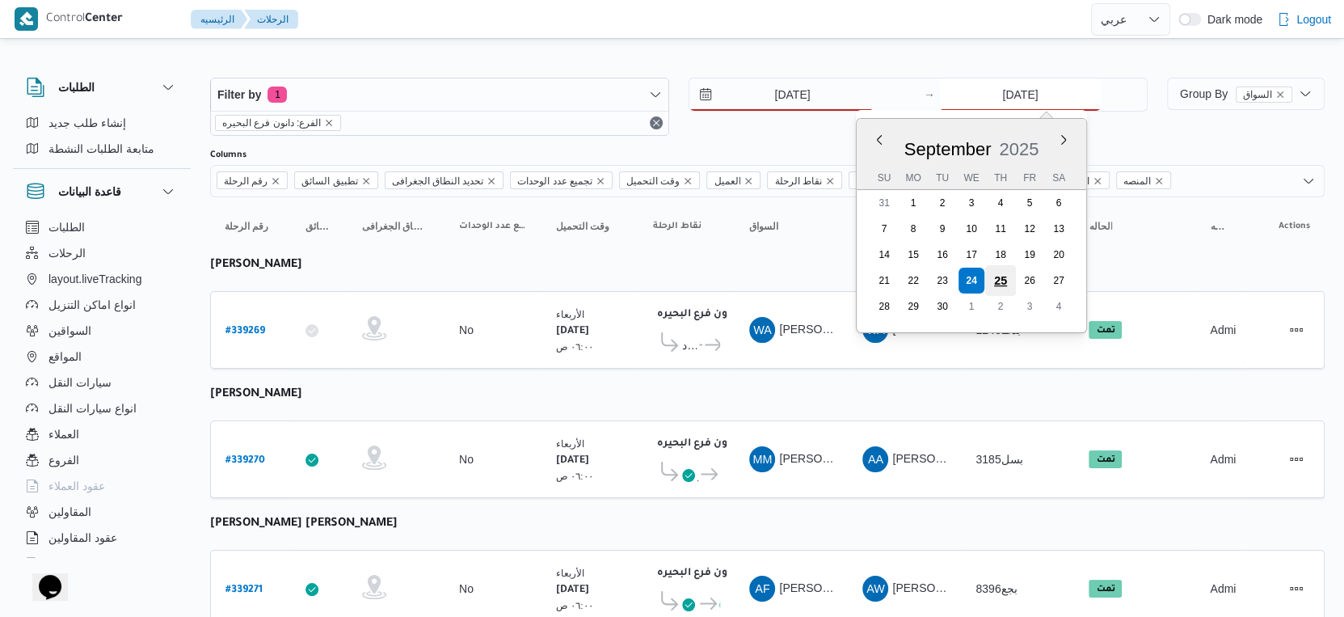
type input "[DATE]"
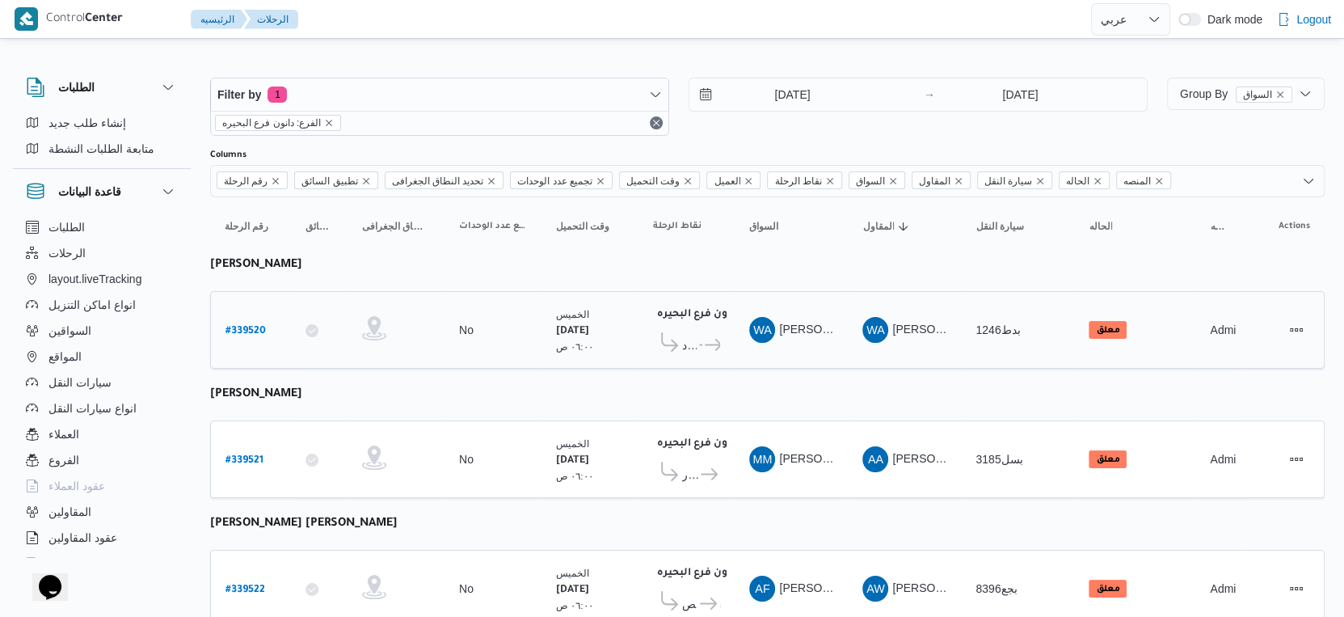
click at [735, 364] on td "السواق WA [PERSON_NAME]" at bounding box center [791, 330] width 113 height 78
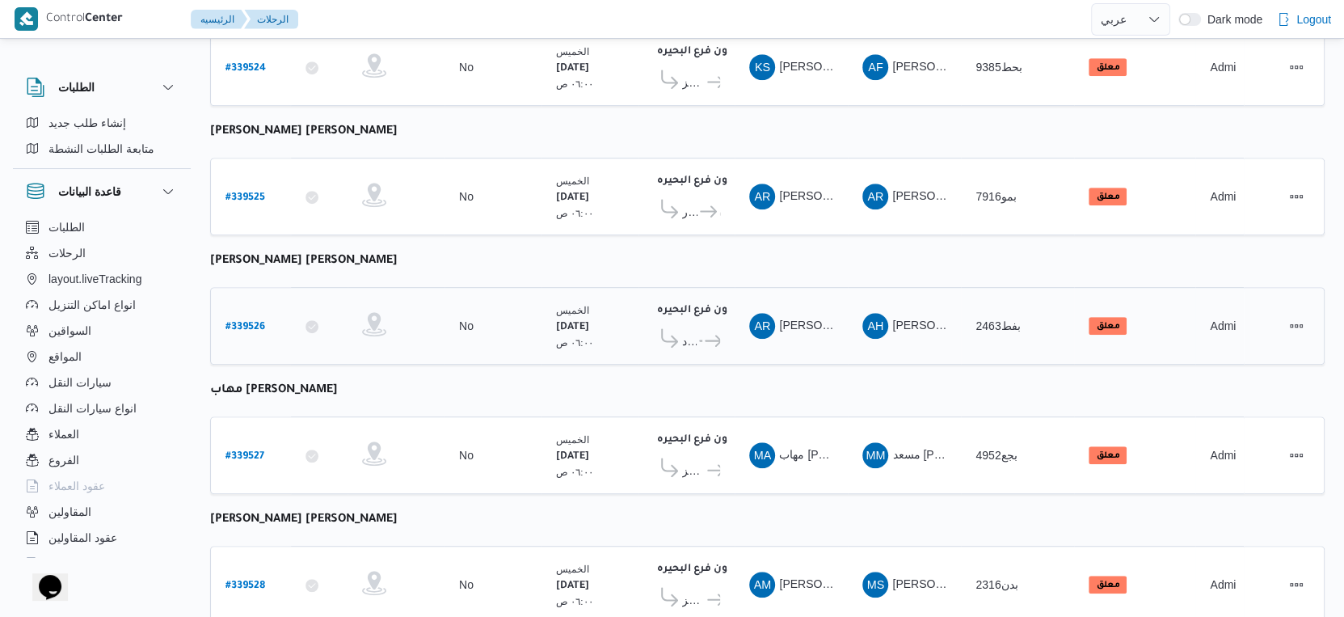
click at [244, 322] on b "# 339526" at bounding box center [246, 327] width 40 height 11
select select "ar"
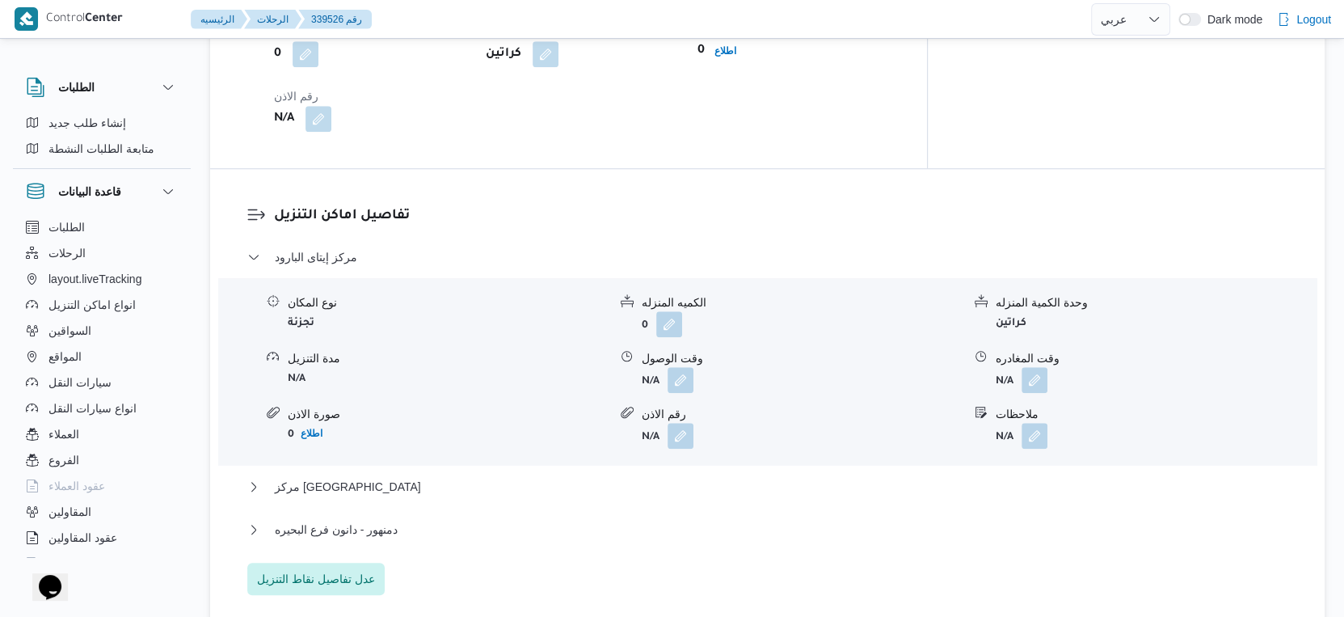
scroll to position [1229, 0]
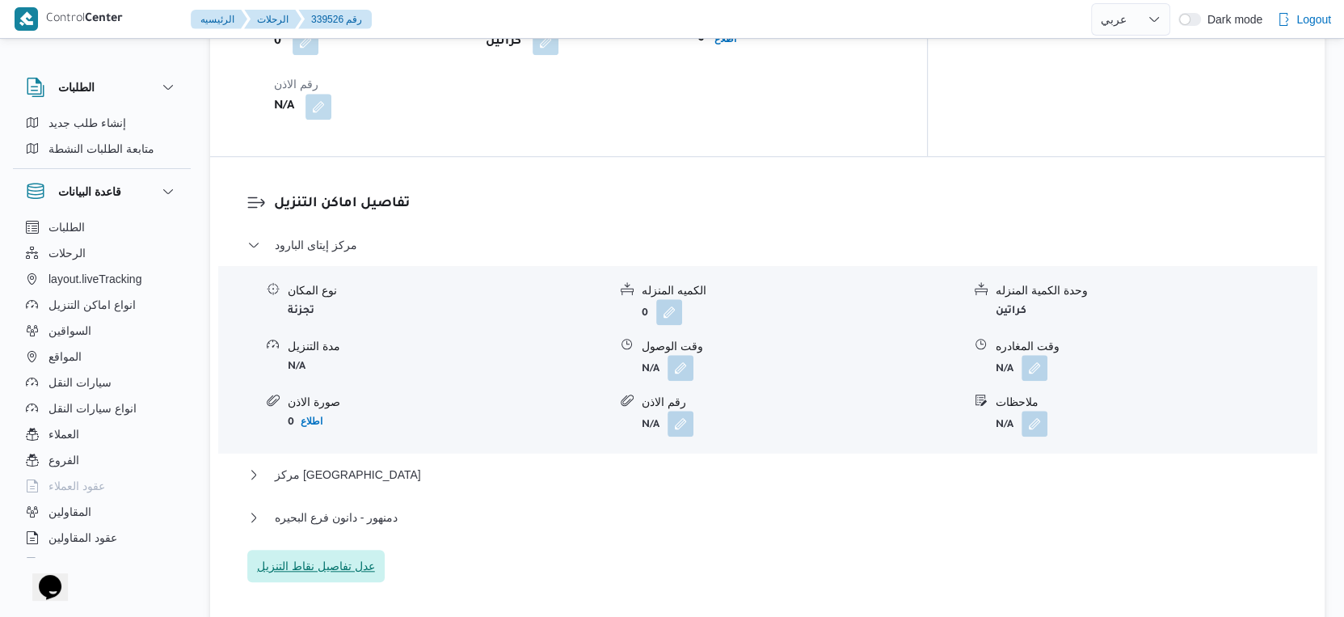
click at [342, 567] on span "عدل تفاصيل نقاط التنزيل" at bounding box center [316, 565] width 118 height 19
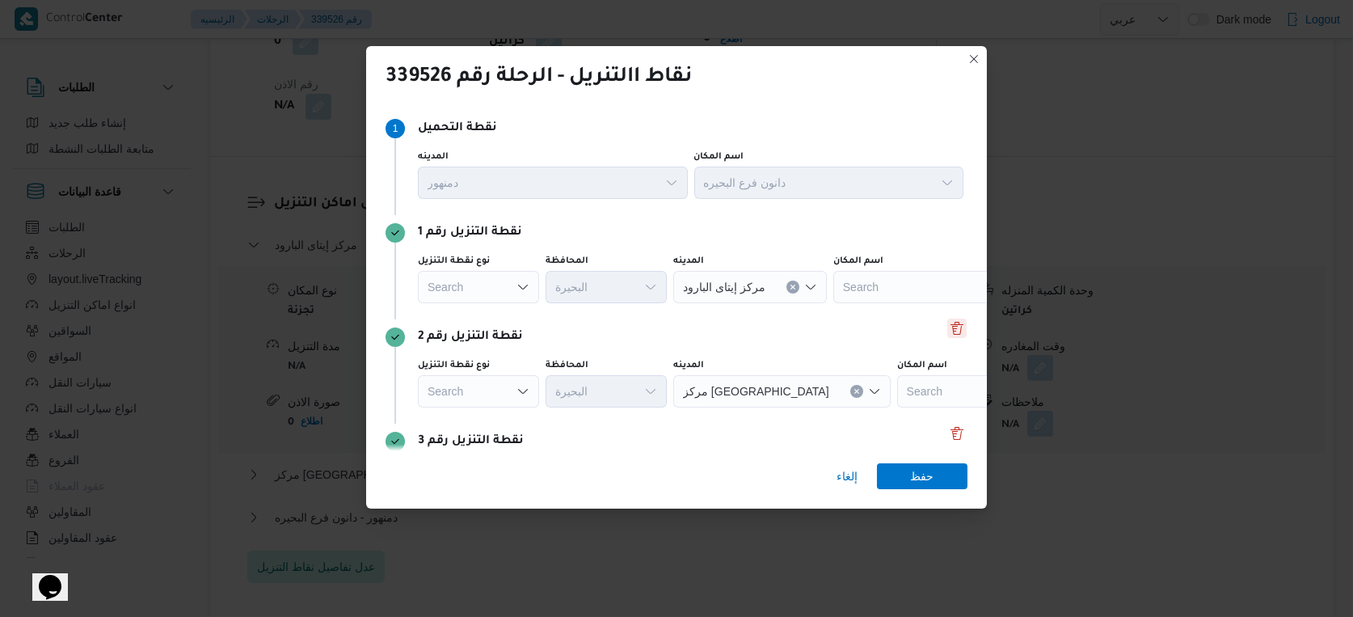
click at [950, 323] on button "Delete" at bounding box center [956, 327] width 19 height 19
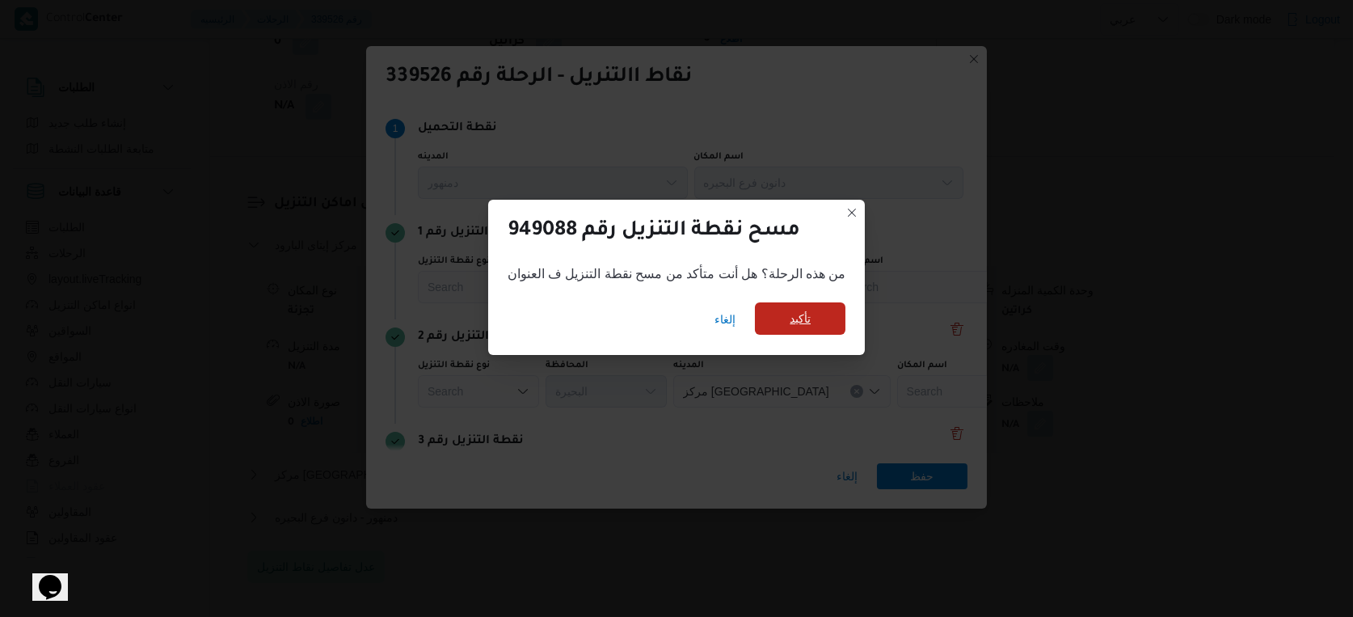
click at [815, 314] on span "تأكيد" at bounding box center [800, 318] width 91 height 32
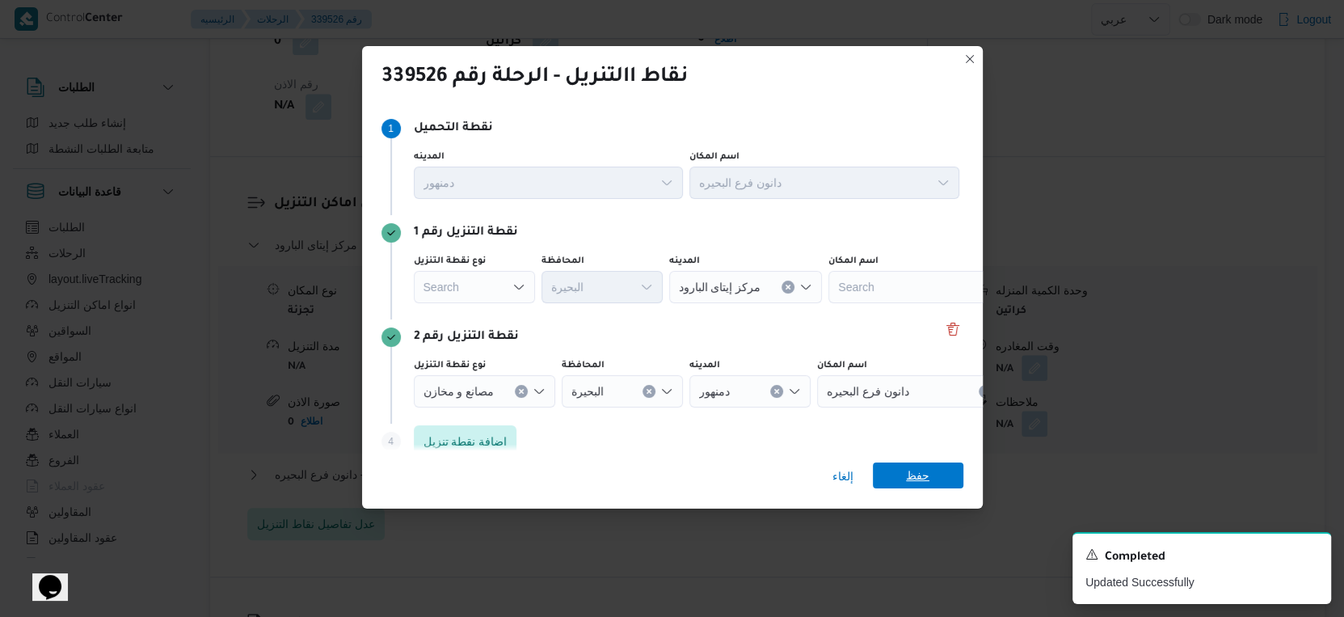
click at [915, 478] on span "حفظ" at bounding box center [917, 475] width 23 height 26
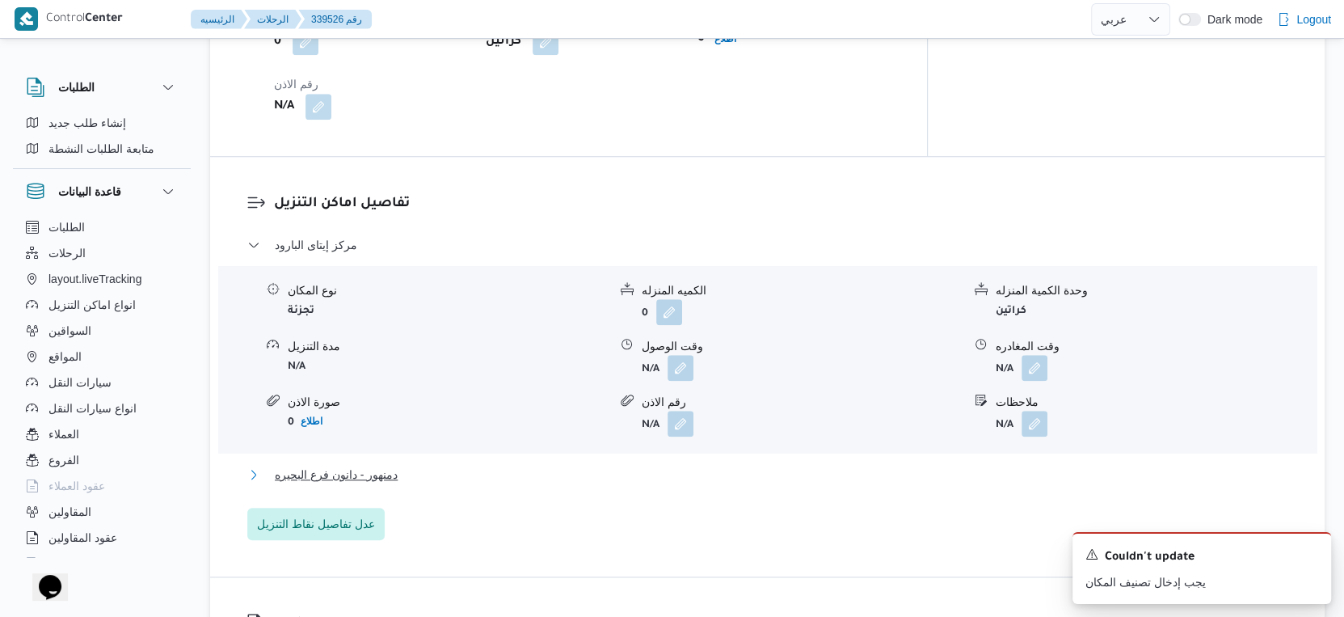
click at [354, 479] on span "دمنهور - دانون فرع البحيره" at bounding box center [336, 474] width 123 height 19
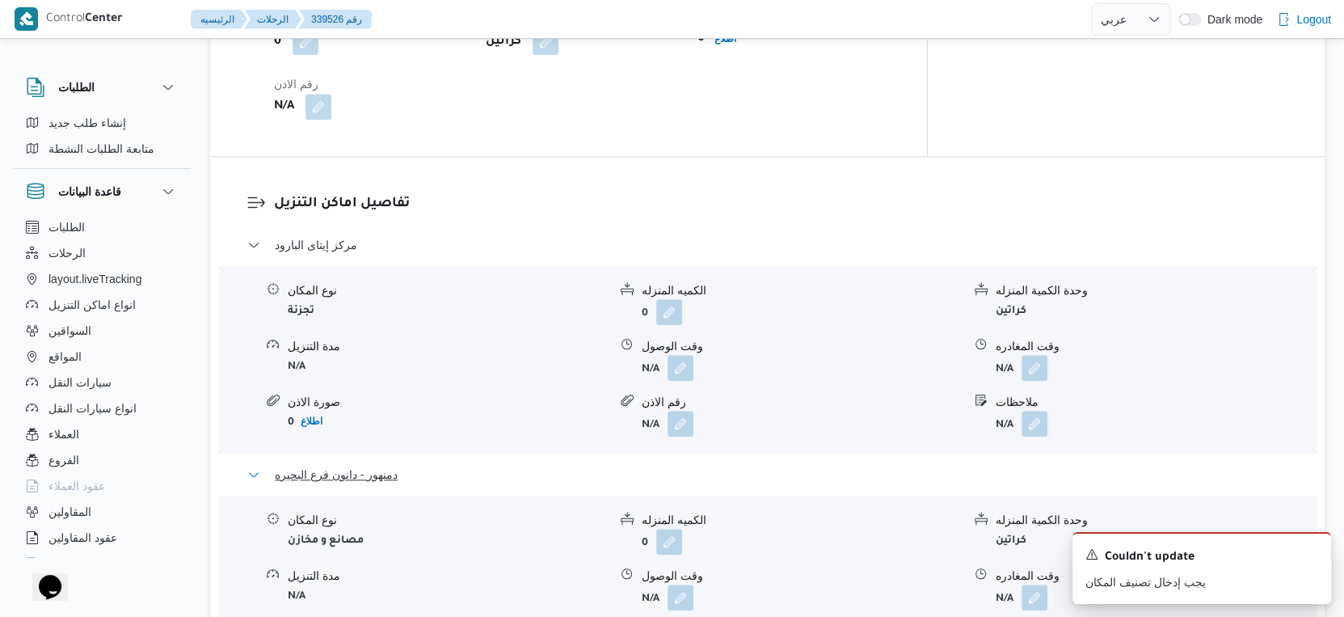
click at [354, 479] on span "دمنهور - دانون فرع البحيره" at bounding box center [336, 474] width 123 height 19
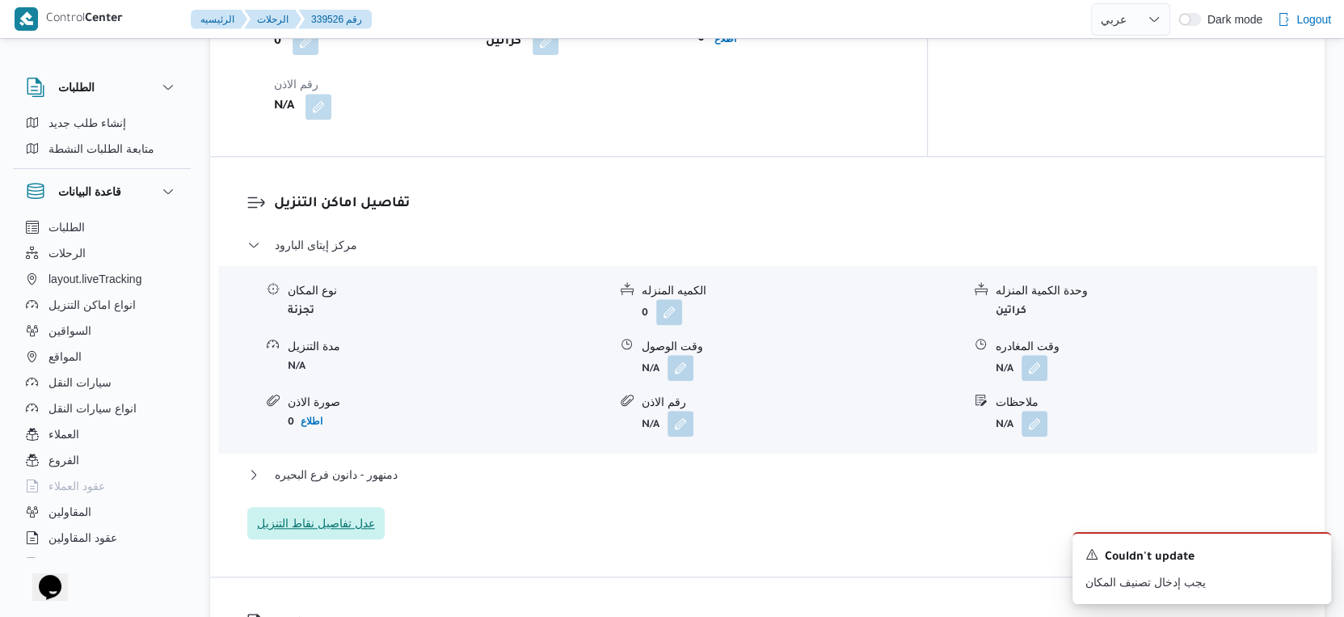
click at [339, 508] on span "عدل تفاصيل نقاط التنزيل" at bounding box center [315, 523] width 137 height 32
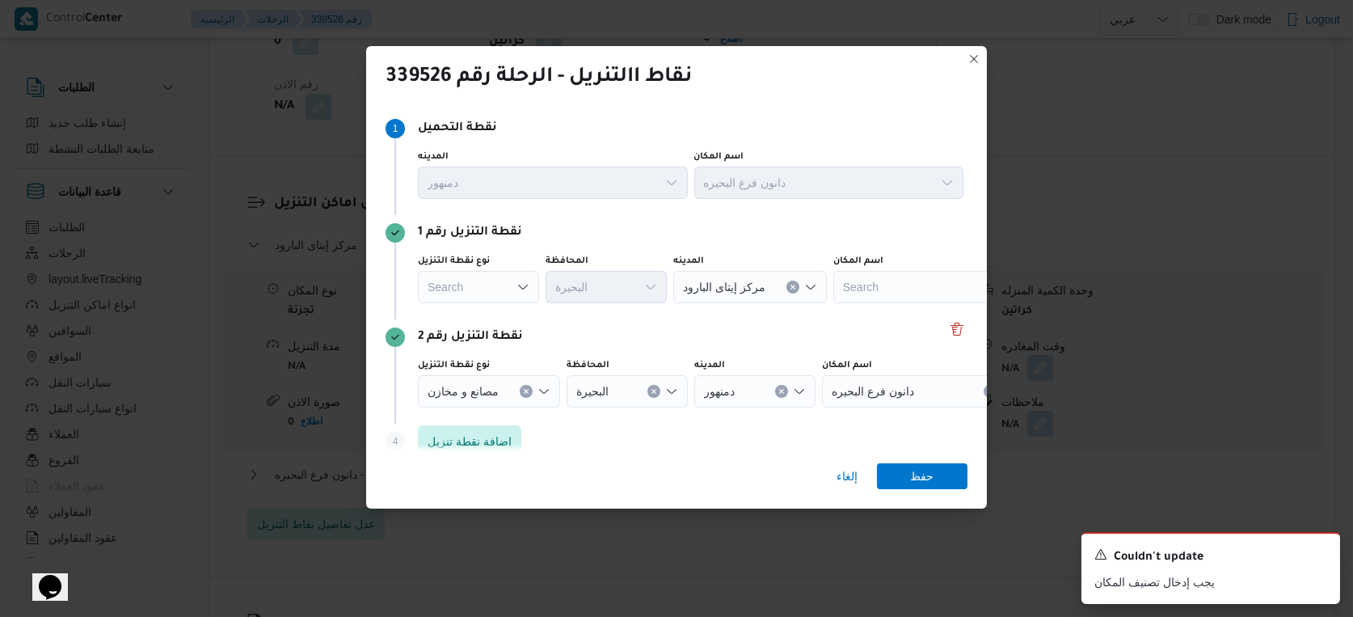
click at [507, 289] on div "Search" at bounding box center [478, 287] width 121 height 32
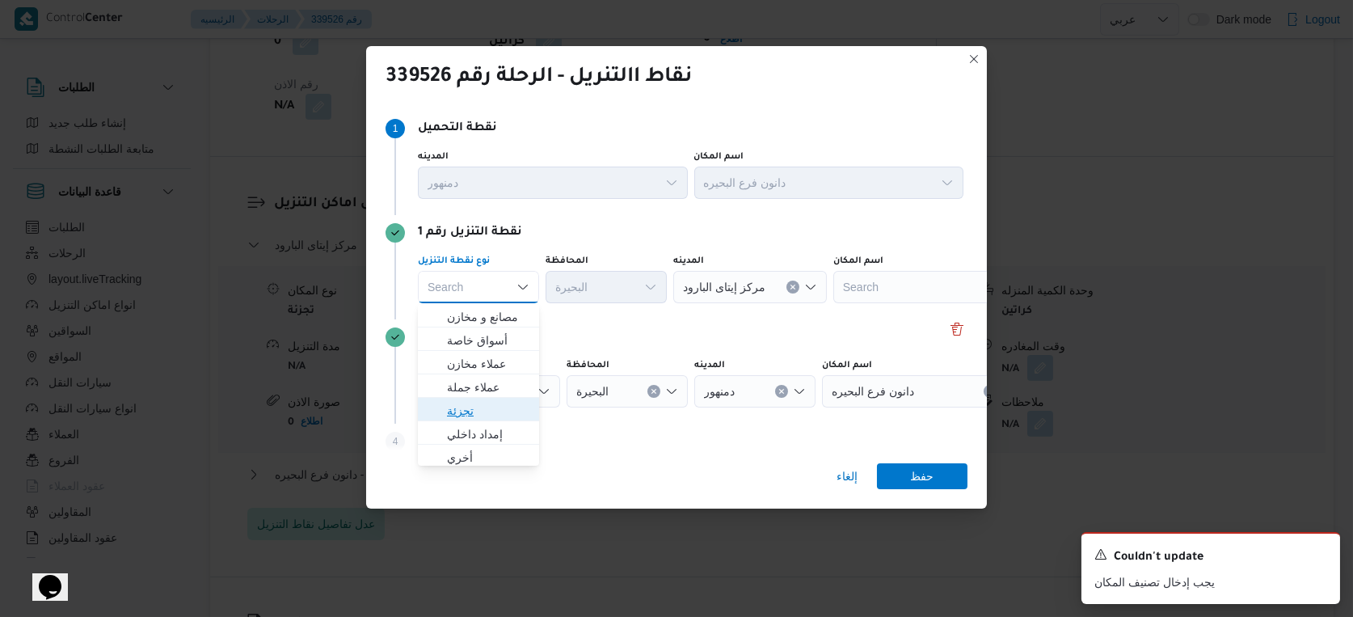
drag, startPoint x: 473, startPoint y: 412, endPoint x: 537, endPoint y: 371, distance: 76.0
click at [476, 412] on span "تجزئة" at bounding box center [488, 410] width 82 height 19
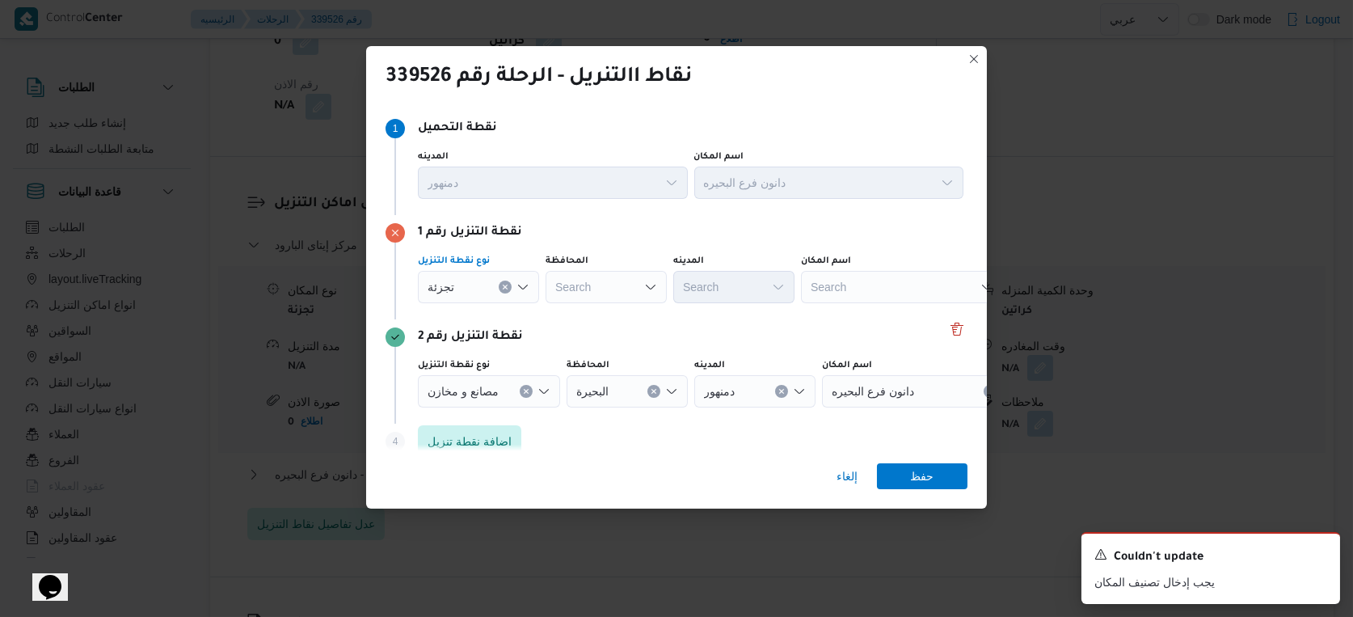
click at [601, 301] on div "Search" at bounding box center [606, 287] width 121 height 32
type input "[PERSON_NAME]"
click at [602, 279] on div "البحير البحير" at bounding box center [606, 287] width 121 height 32
click at [596, 313] on mark "[PERSON_NAME]" at bounding box center [622, 316] width 95 height 13
click at [712, 285] on div "Search" at bounding box center [733, 287] width 121 height 32
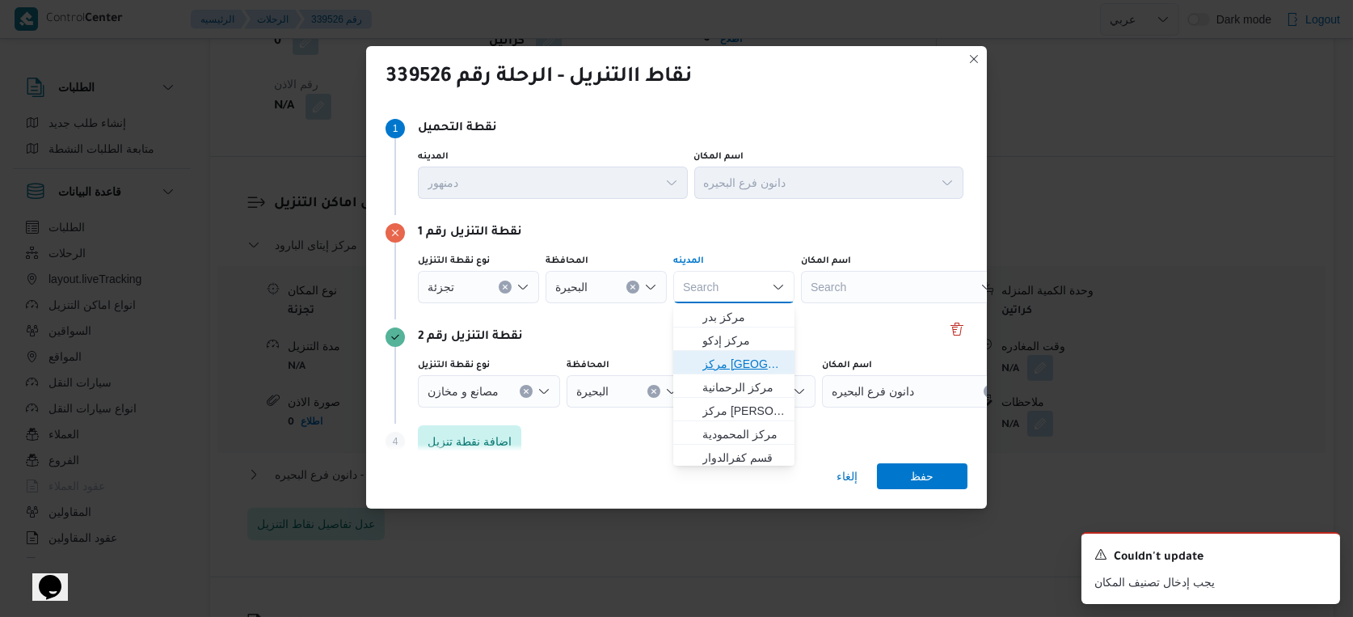
click at [743, 361] on span "مركز [GEOGRAPHIC_DATA]" at bounding box center [743, 363] width 82 height 19
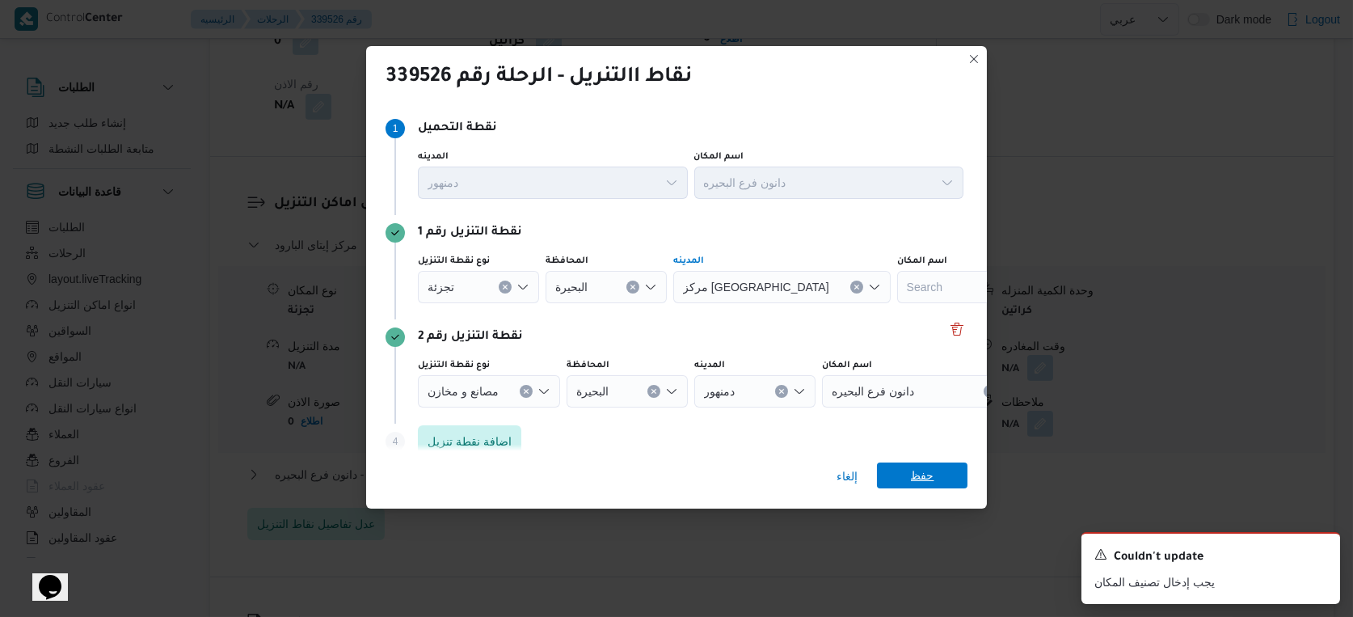
click at [927, 477] on span "حفظ" at bounding box center [922, 475] width 23 height 26
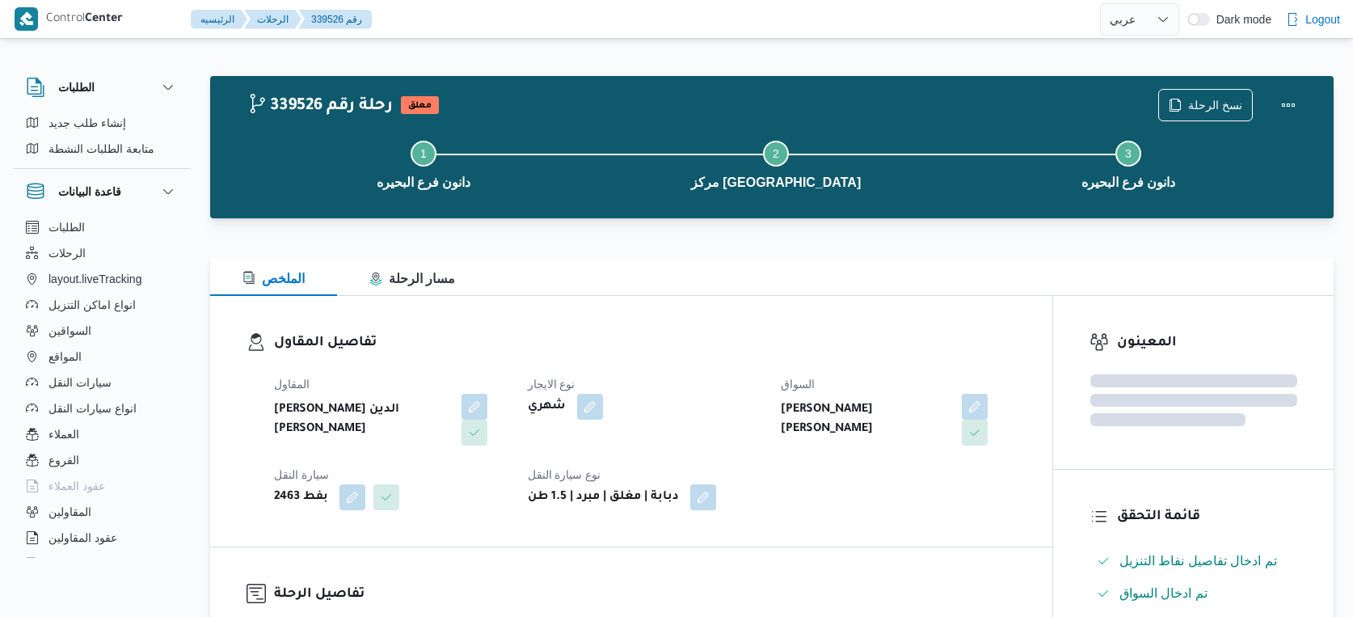
select select "ar"
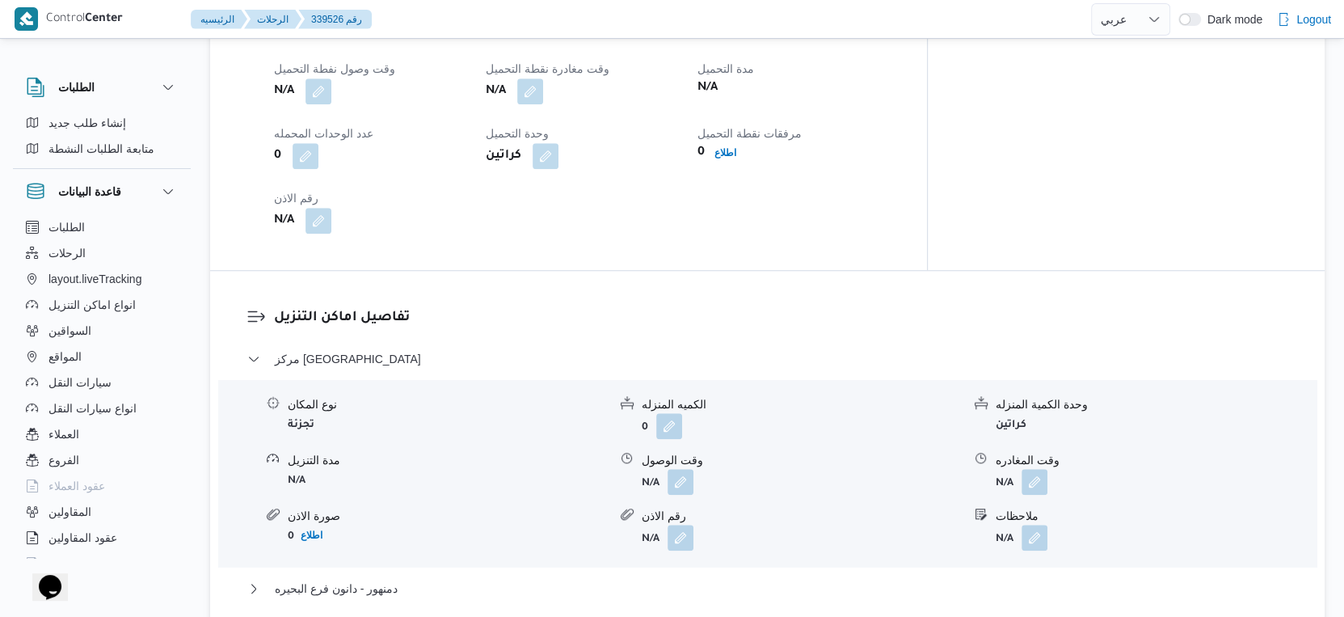
scroll to position [1211, 0]
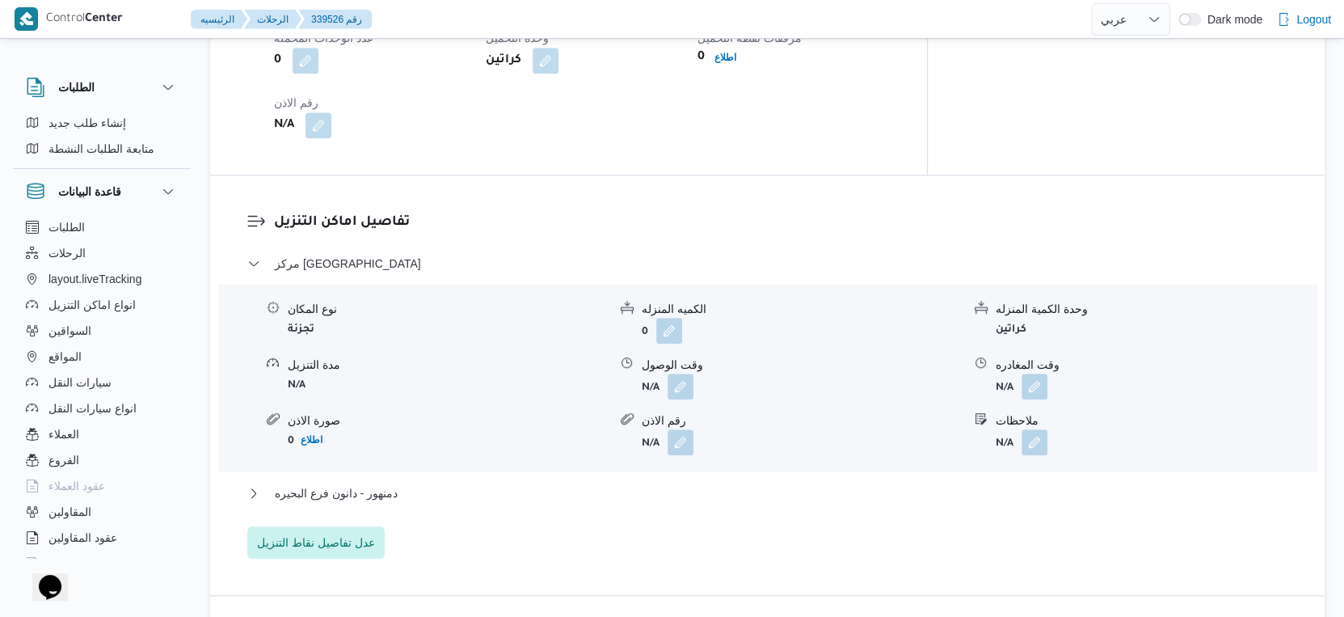
select select "ar"
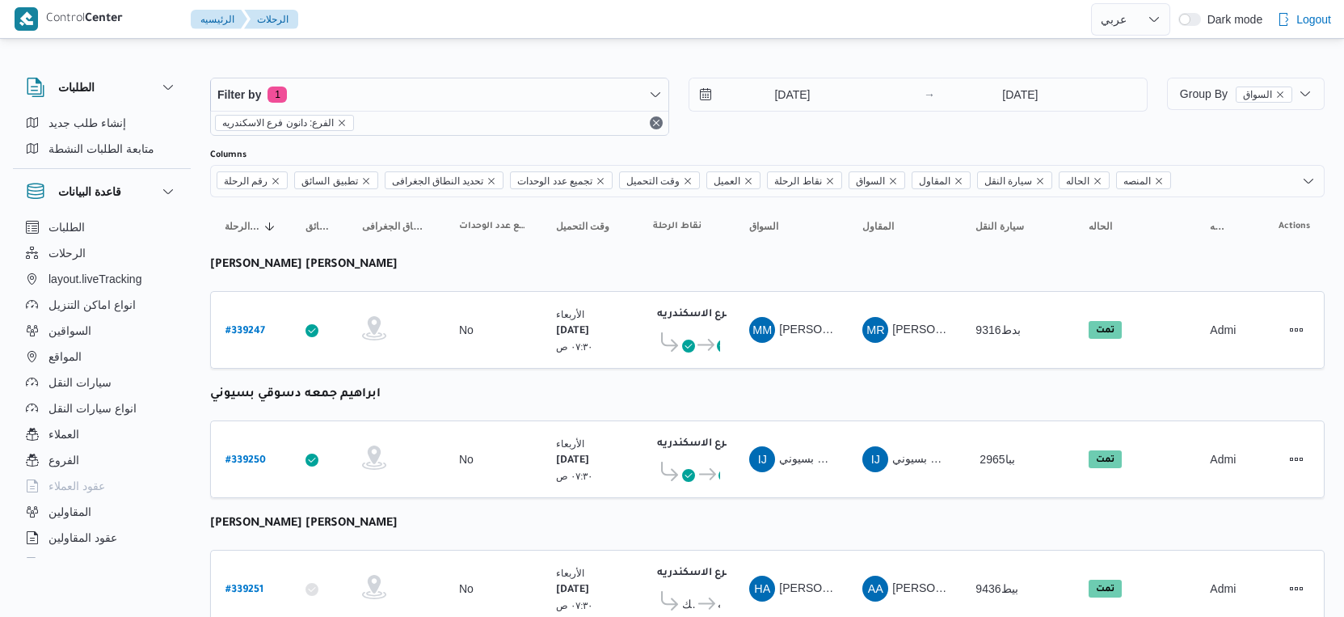
select select "ar"
click at [807, 87] on input "[DATE]" at bounding box center [780, 94] width 183 height 32
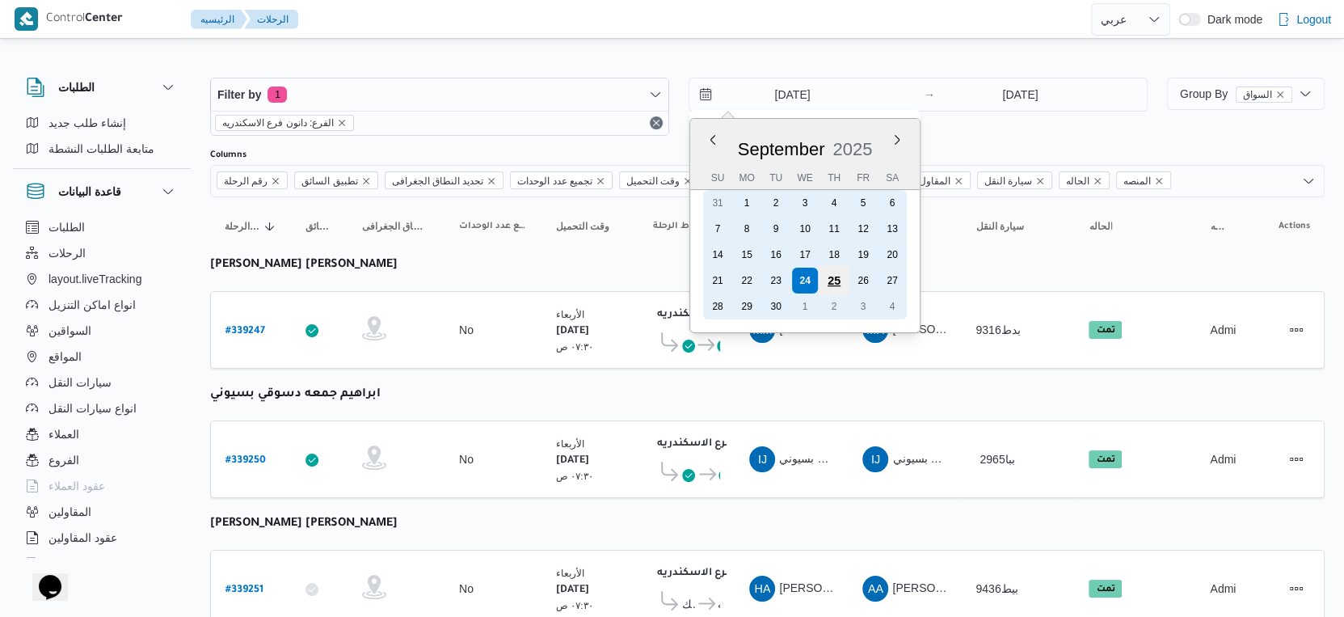
click at [829, 276] on div "25" at bounding box center [834, 280] width 31 height 31
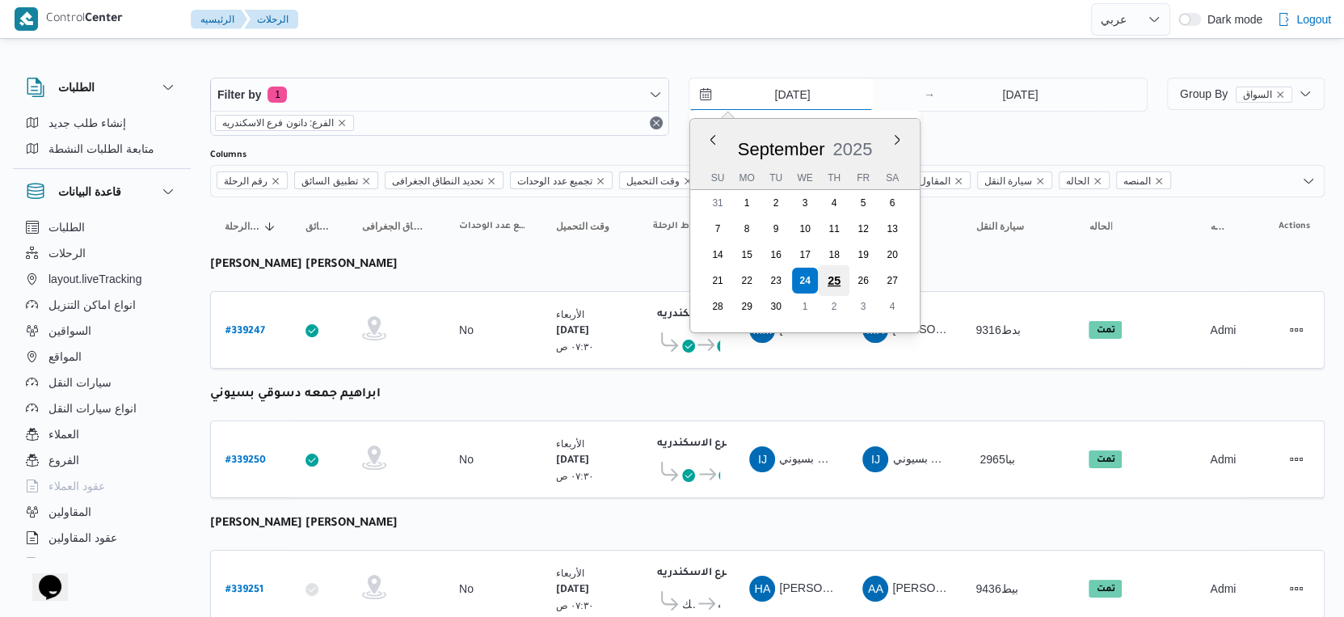
type input "[DATE]"
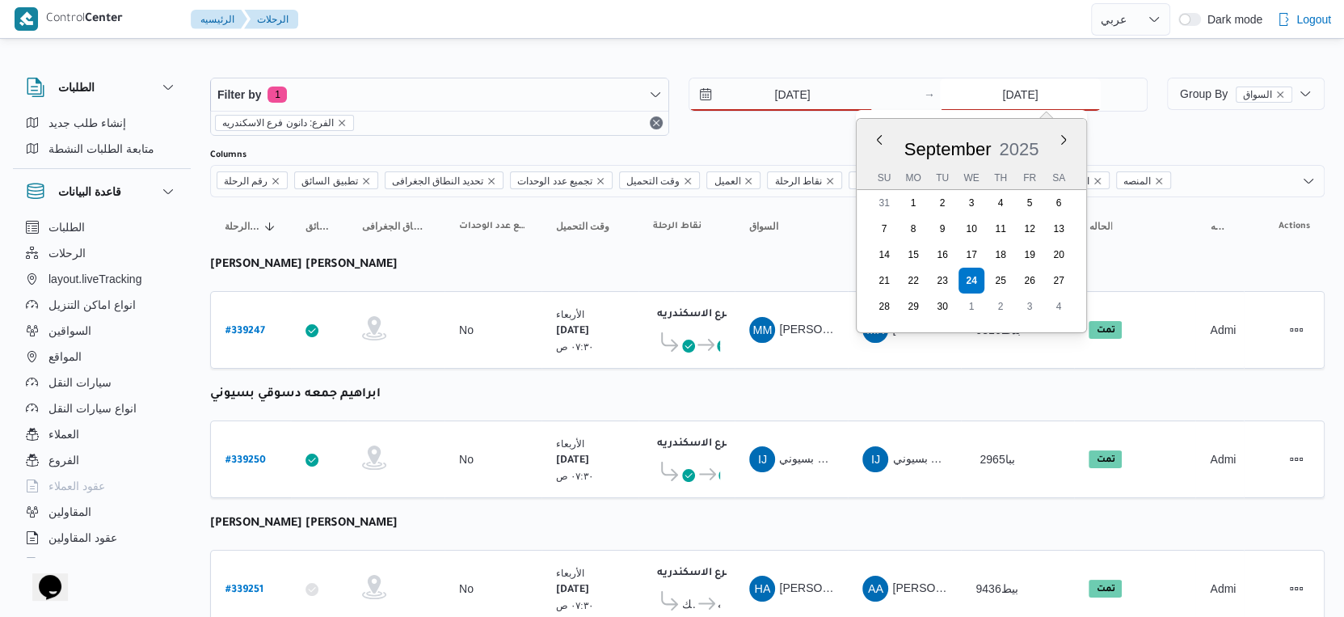
click at [1018, 109] on div "[DATE] Previous Month Next month [DATE] [DATE] Su Mo Tu We Th Fr Sa 31 1 2 3 4 …" at bounding box center [1043, 94] width 207 height 32
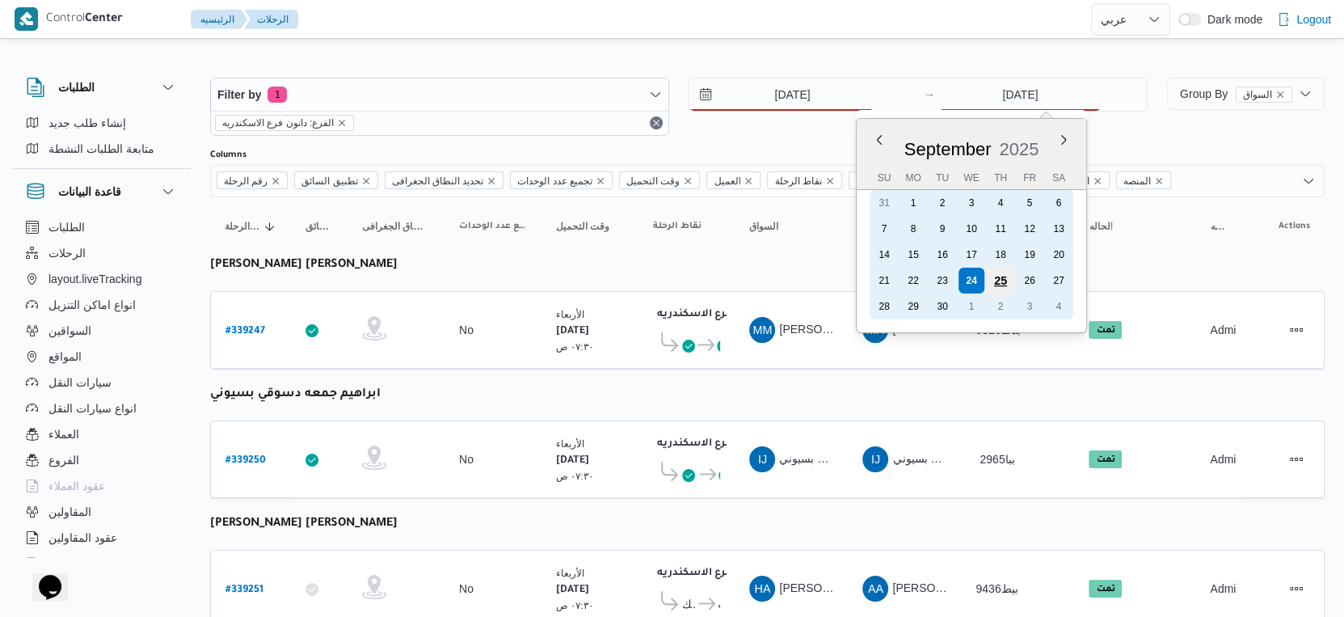
click at [996, 275] on div "25" at bounding box center [1000, 280] width 31 height 31
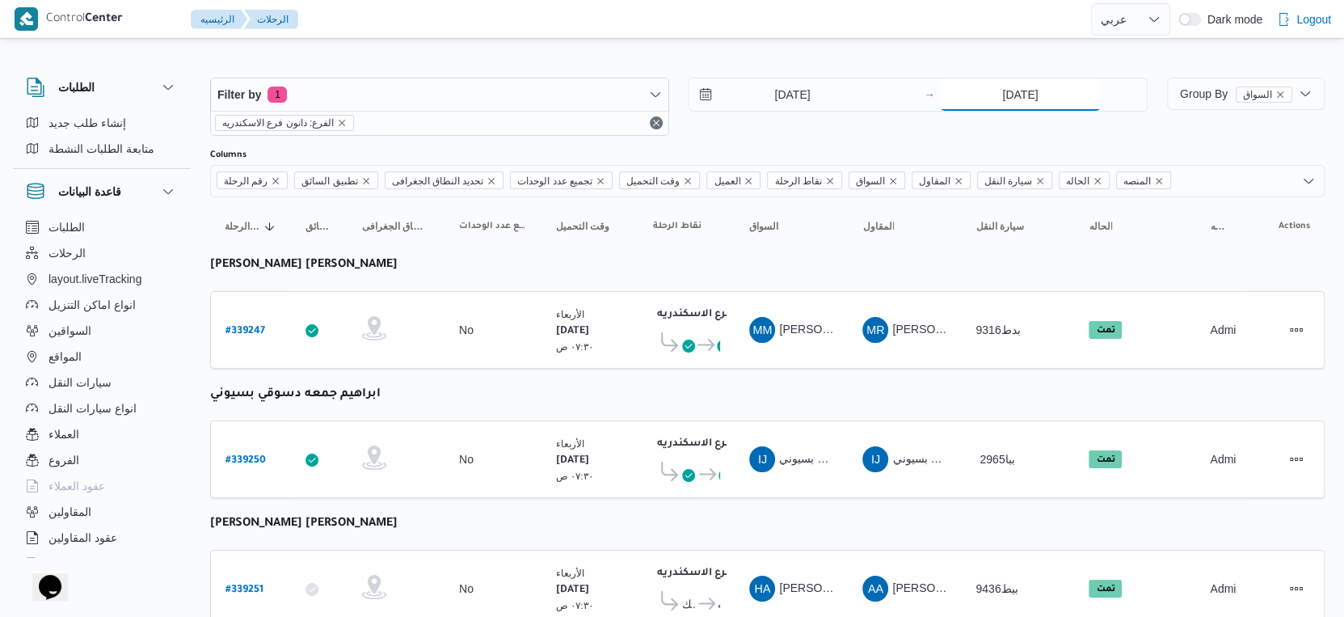
type input "[DATE]"
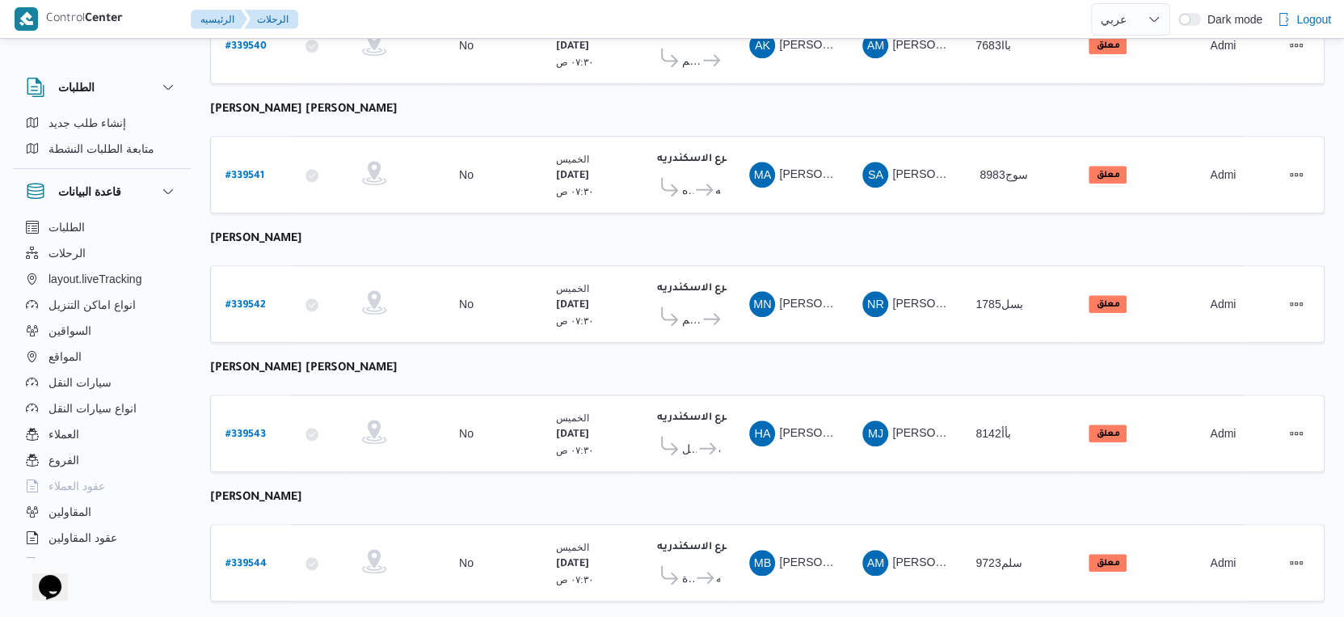
scroll to position [1319, 0]
click at [560, 306] on td "وقت التحميل [DATE] ٠٧:٣٠ ص" at bounding box center [590, 304] width 97 height 78
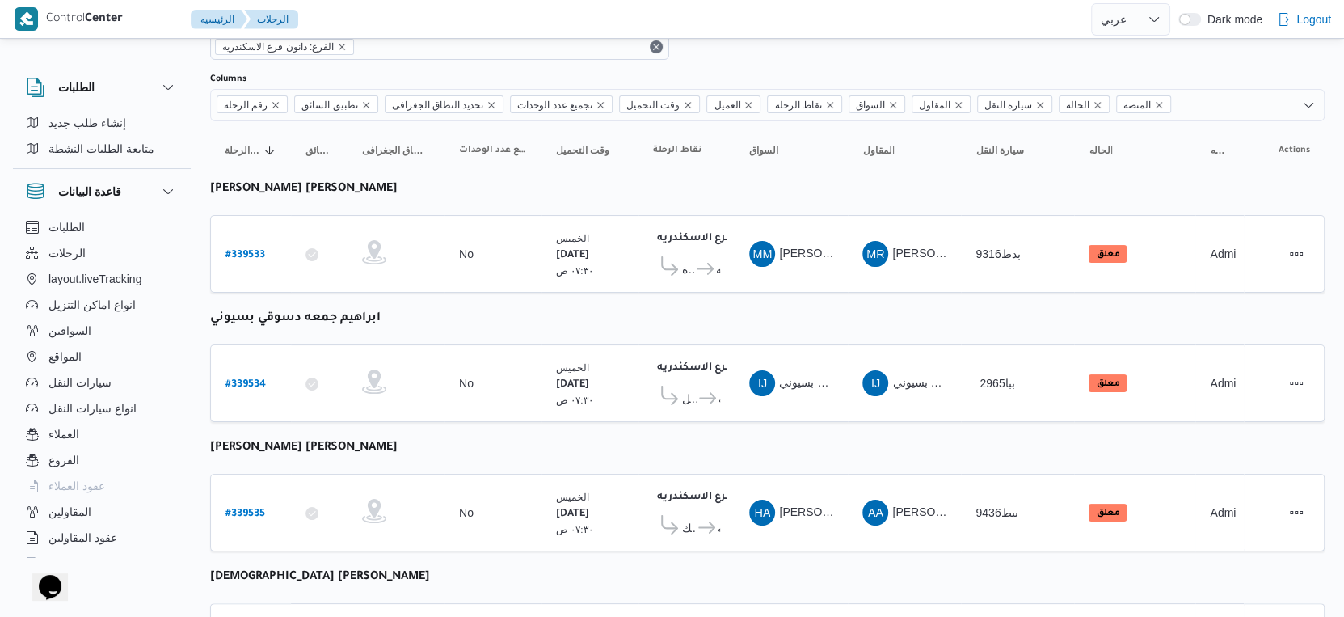
scroll to position [0, 0]
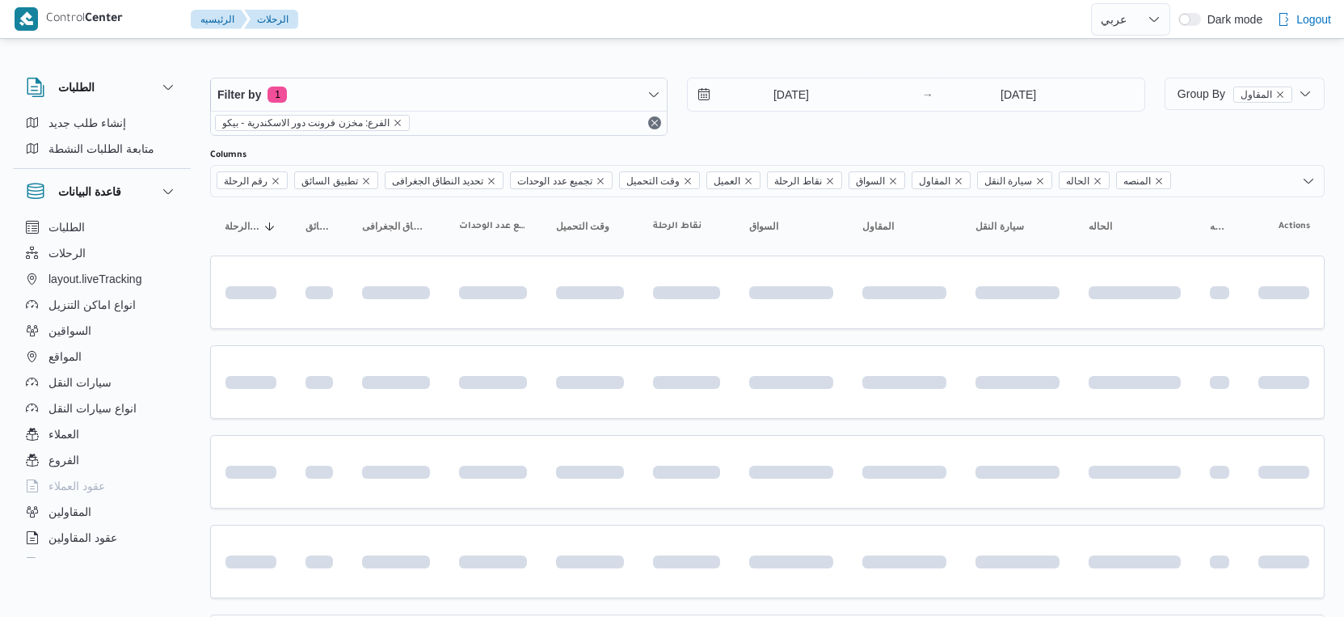
select select "ar"
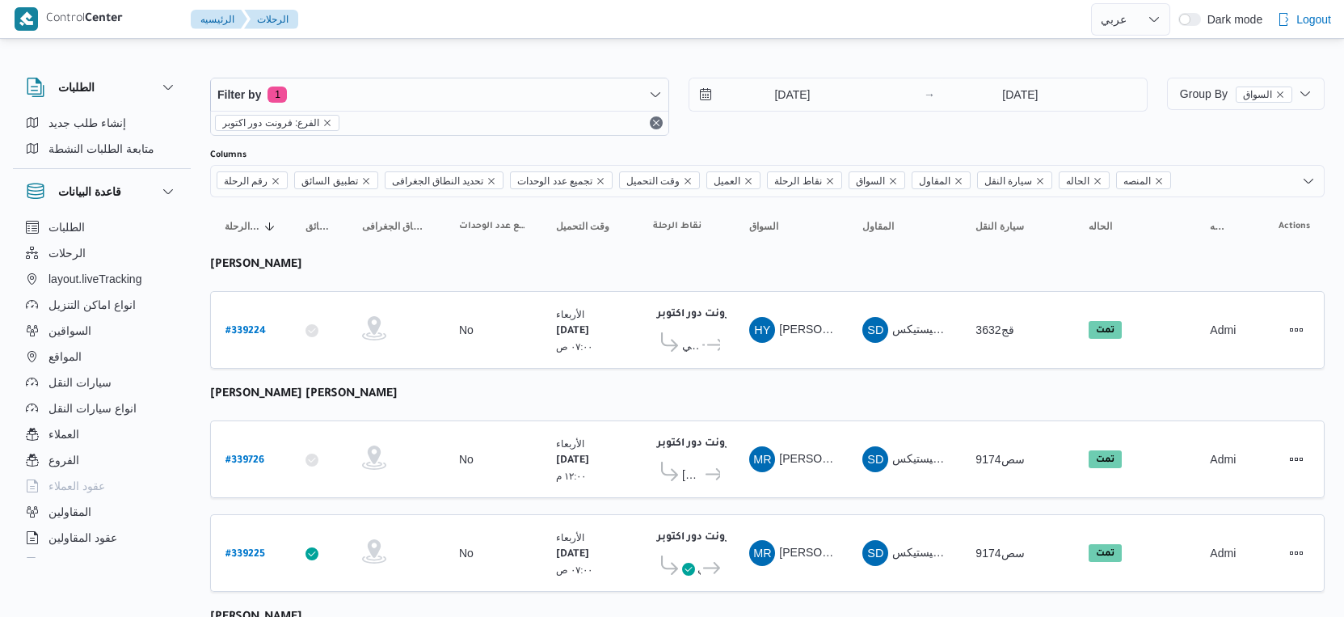
select select "ar"
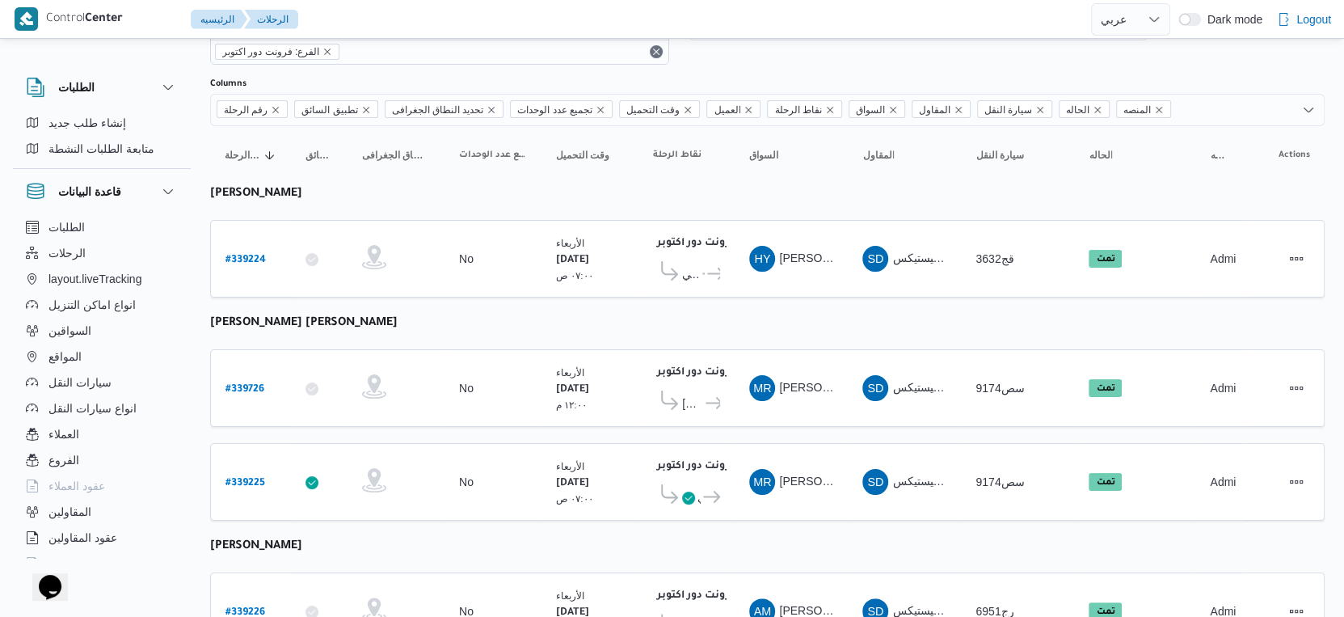
scroll to position [147, 0]
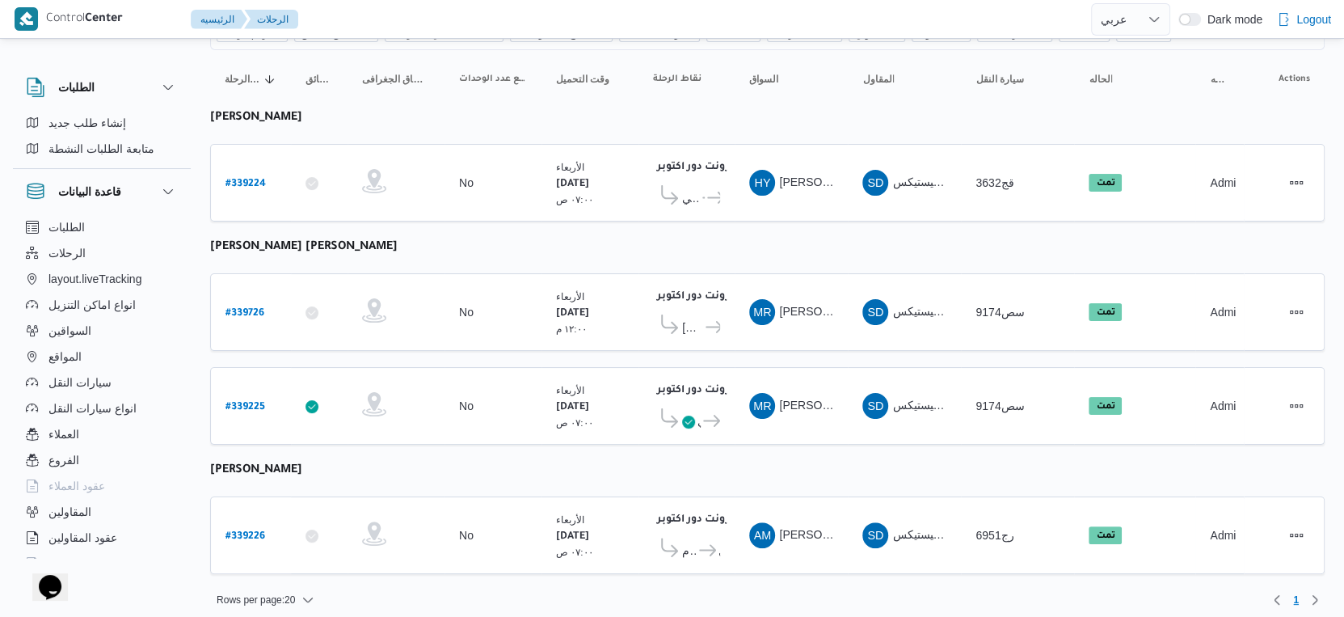
click at [629, 227] on table "رقم الرحلة Click to sort in ascending order تطبيق السائق Click to sort in ascen…" at bounding box center [767, 320] width 1115 height 540
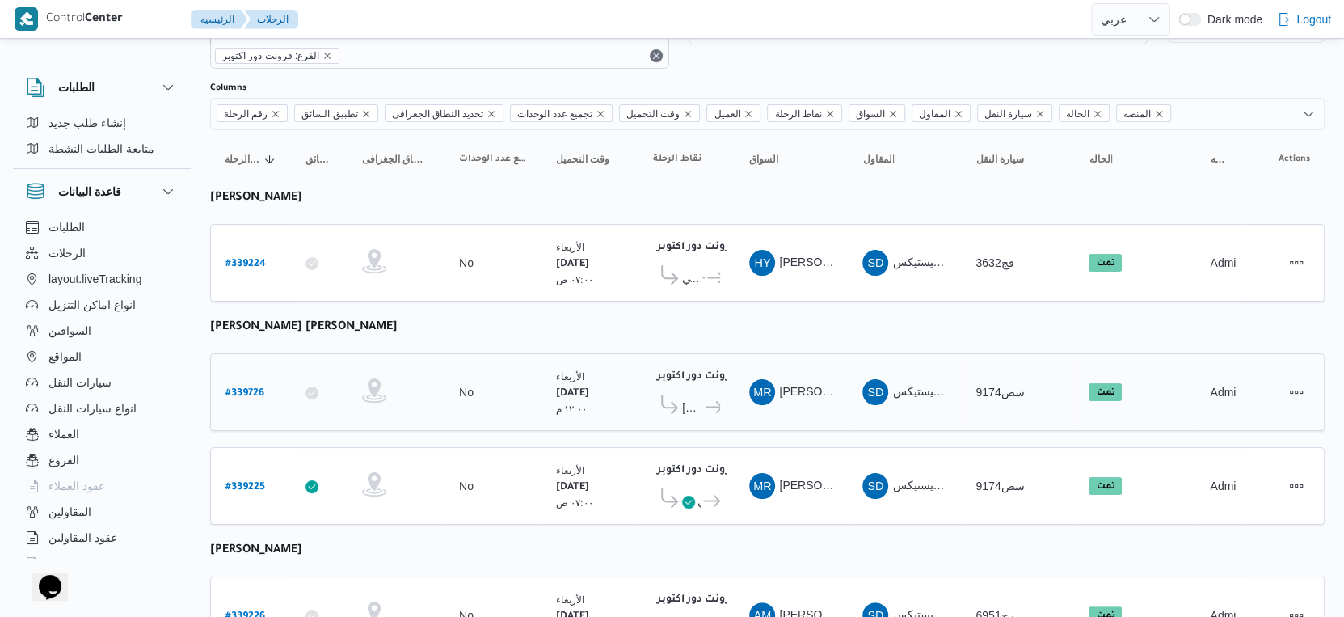
scroll to position [0, 0]
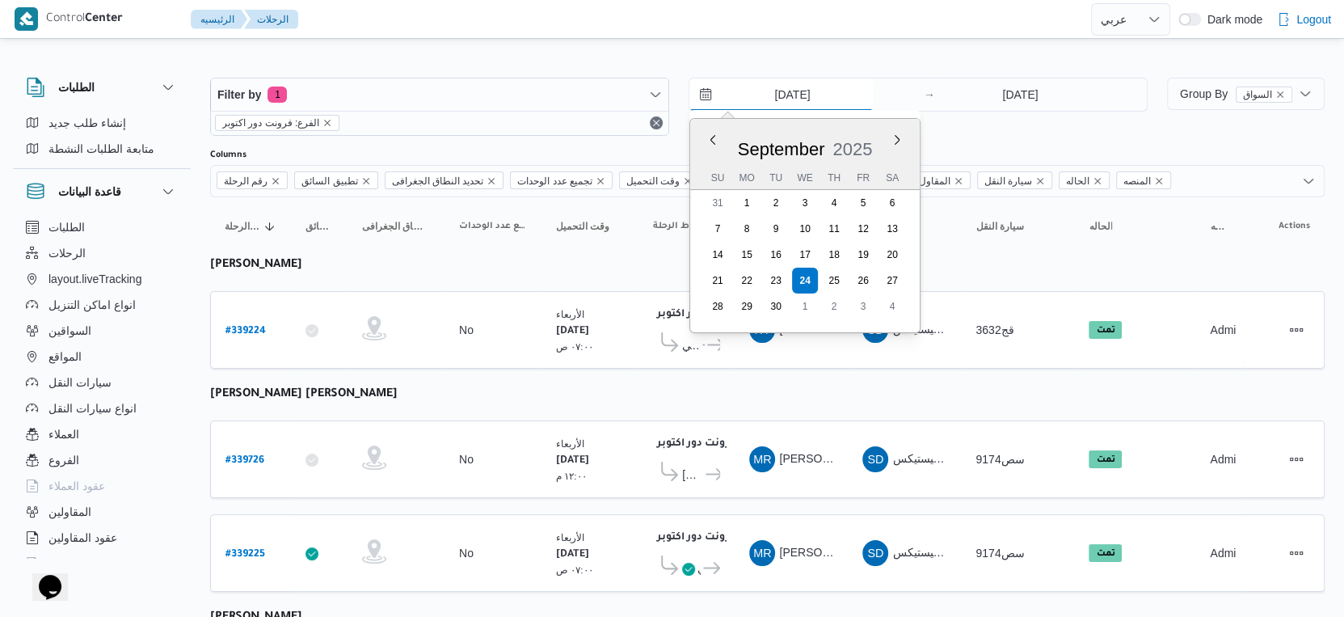
click at [805, 89] on input "[DATE]" at bounding box center [780, 94] width 183 height 32
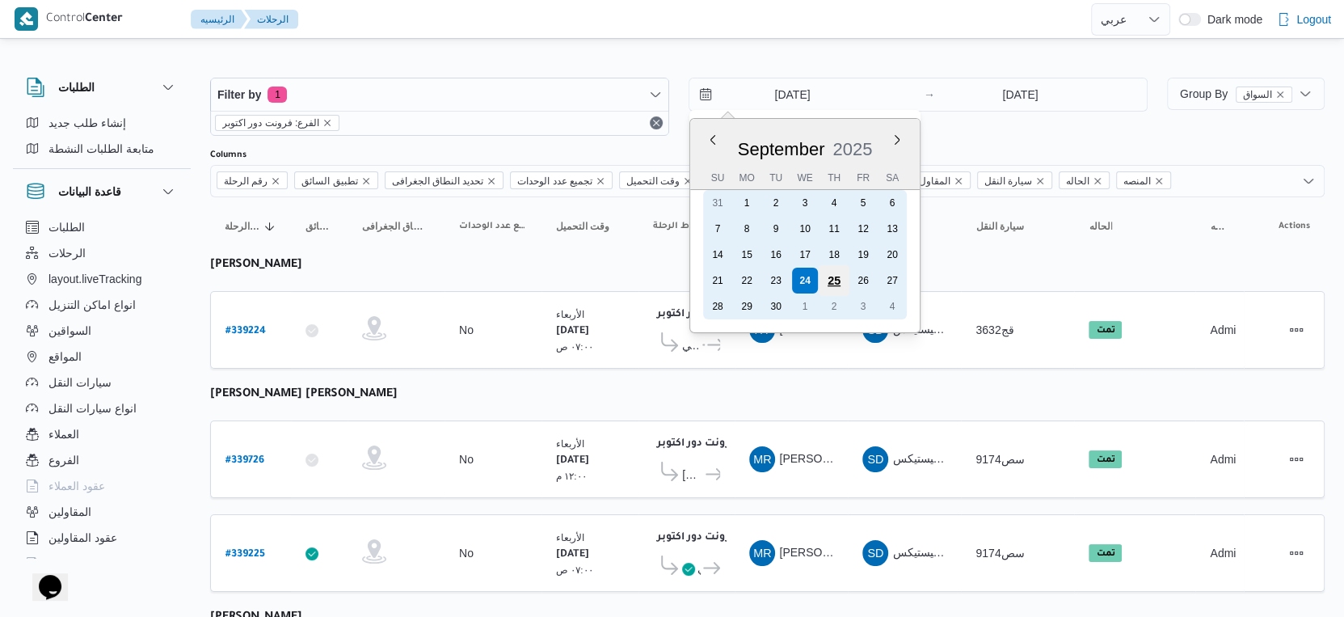
click at [831, 272] on div "25" at bounding box center [834, 280] width 31 height 31
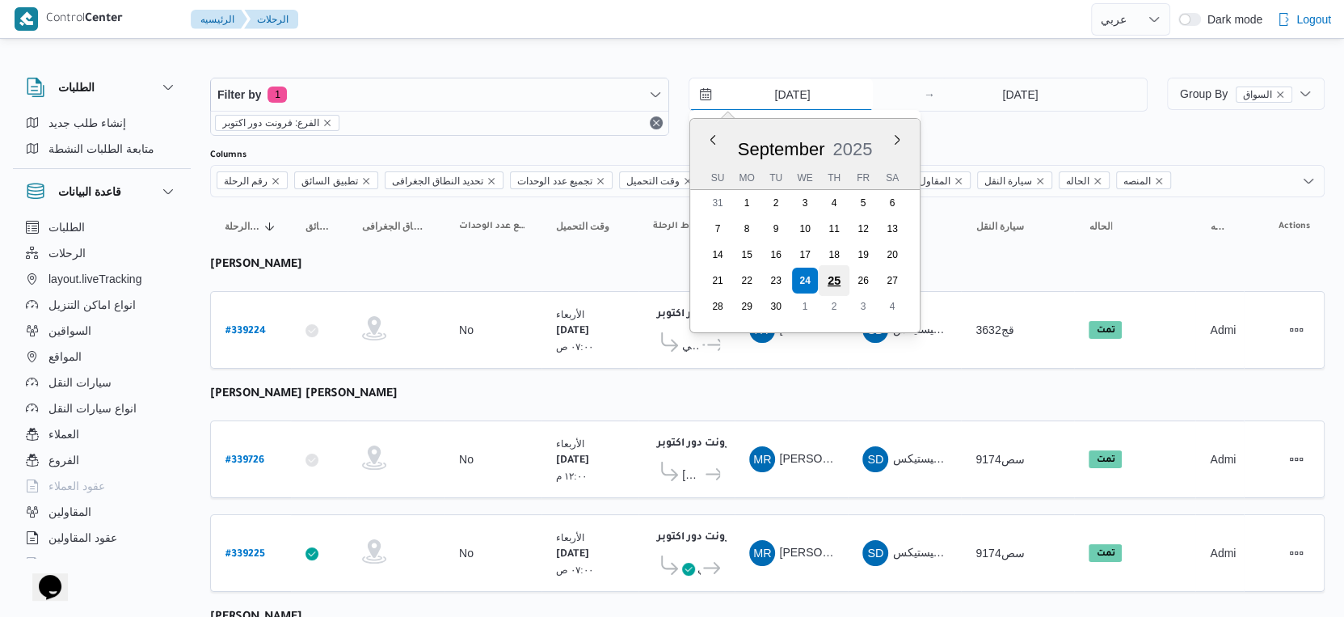
type input "[DATE]"
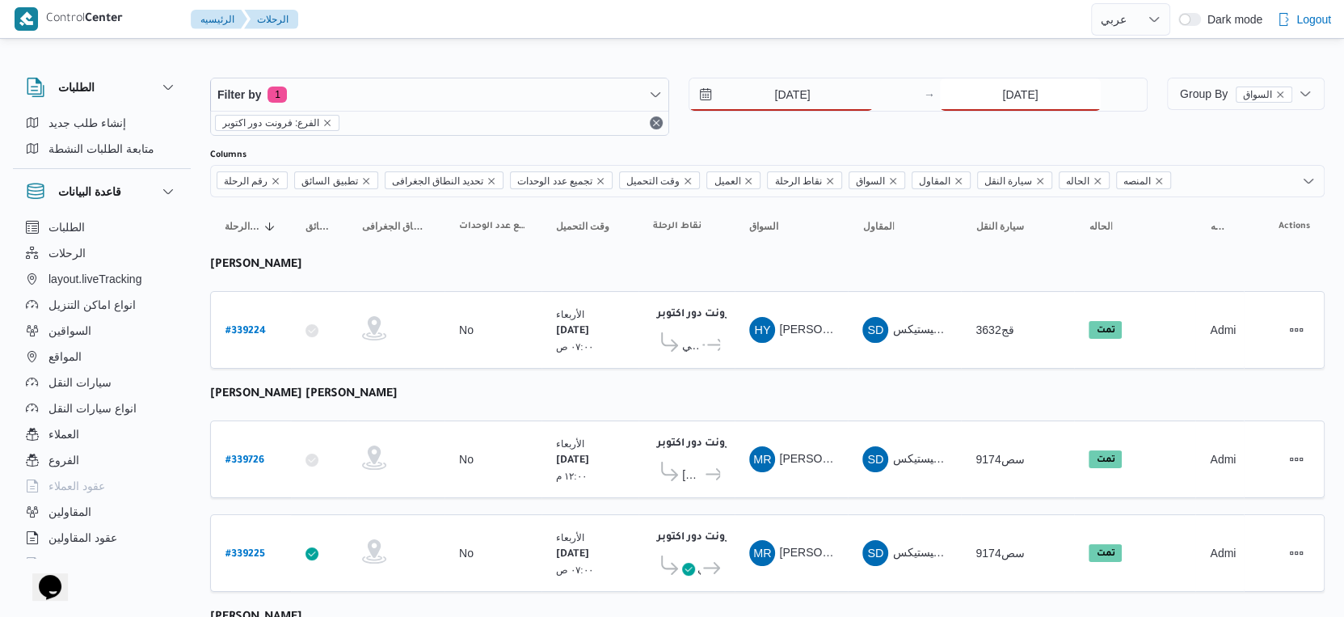
click at [1024, 106] on input "[DATE]" at bounding box center [1020, 94] width 161 height 32
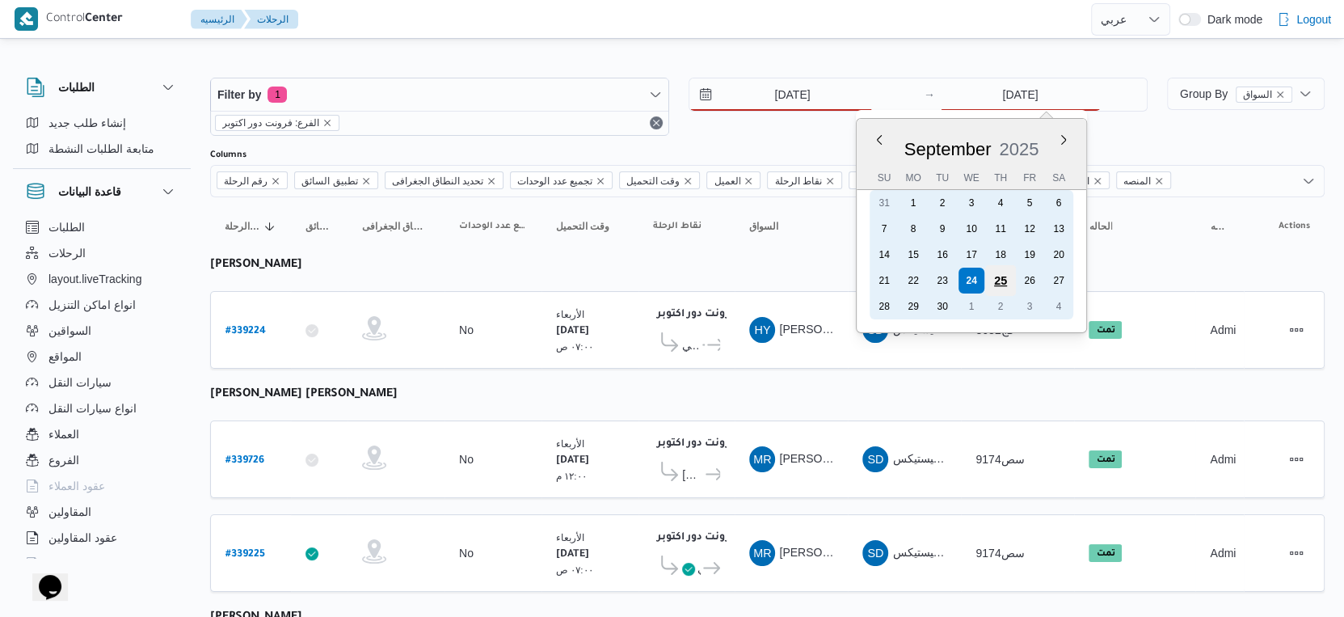
click at [993, 274] on div "25" at bounding box center [1000, 280] width 31 height 31
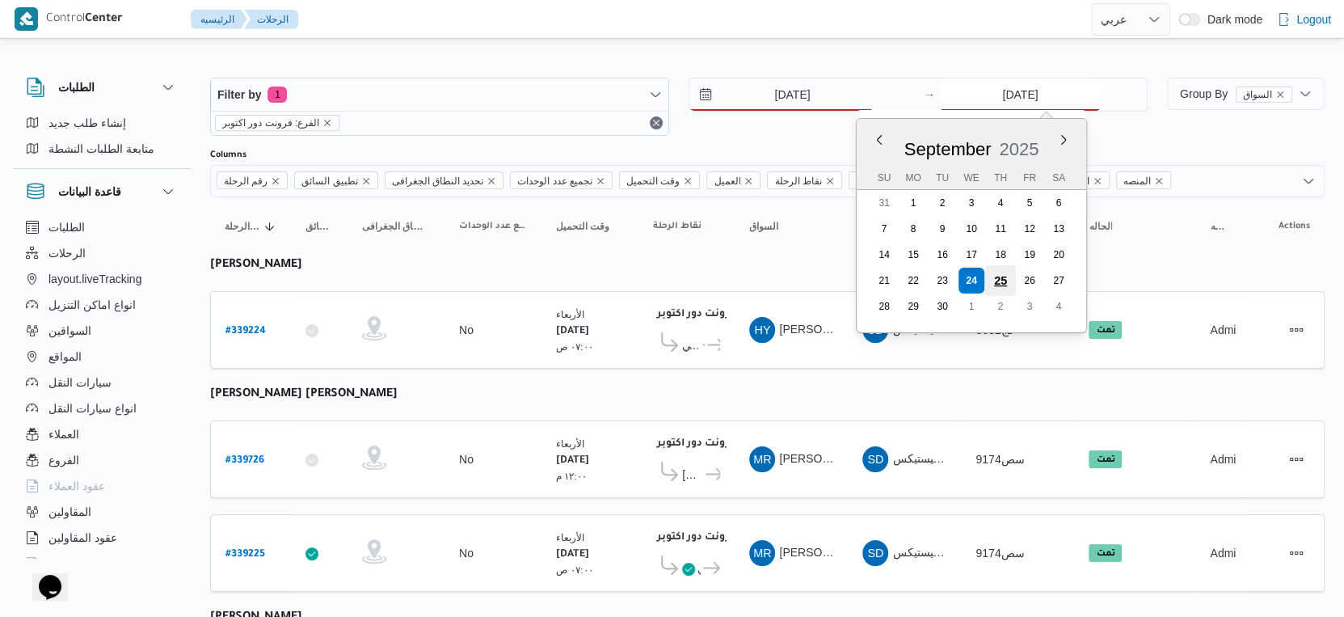
type input "[DATE]"
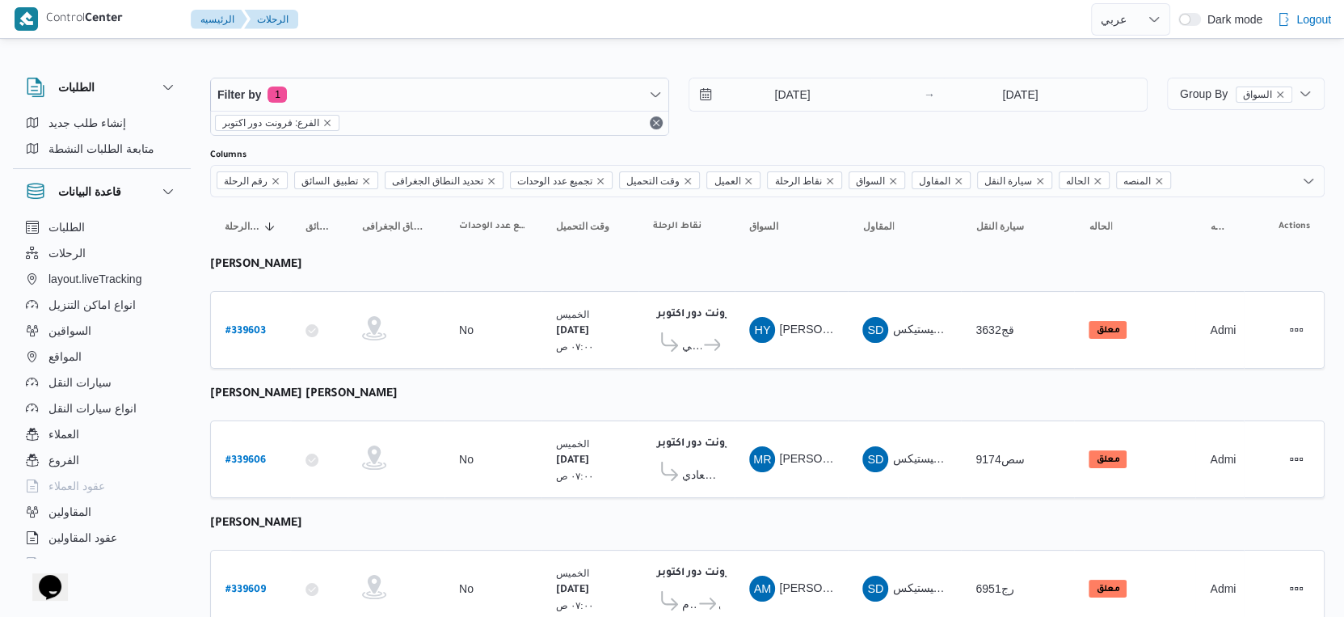
click at [701, 378] on table "رقم الرحلة Click to sort in ascending order تطبيق السائق Click to sort in ascen…" at bounding box center [767, 420] width 1115 height 446
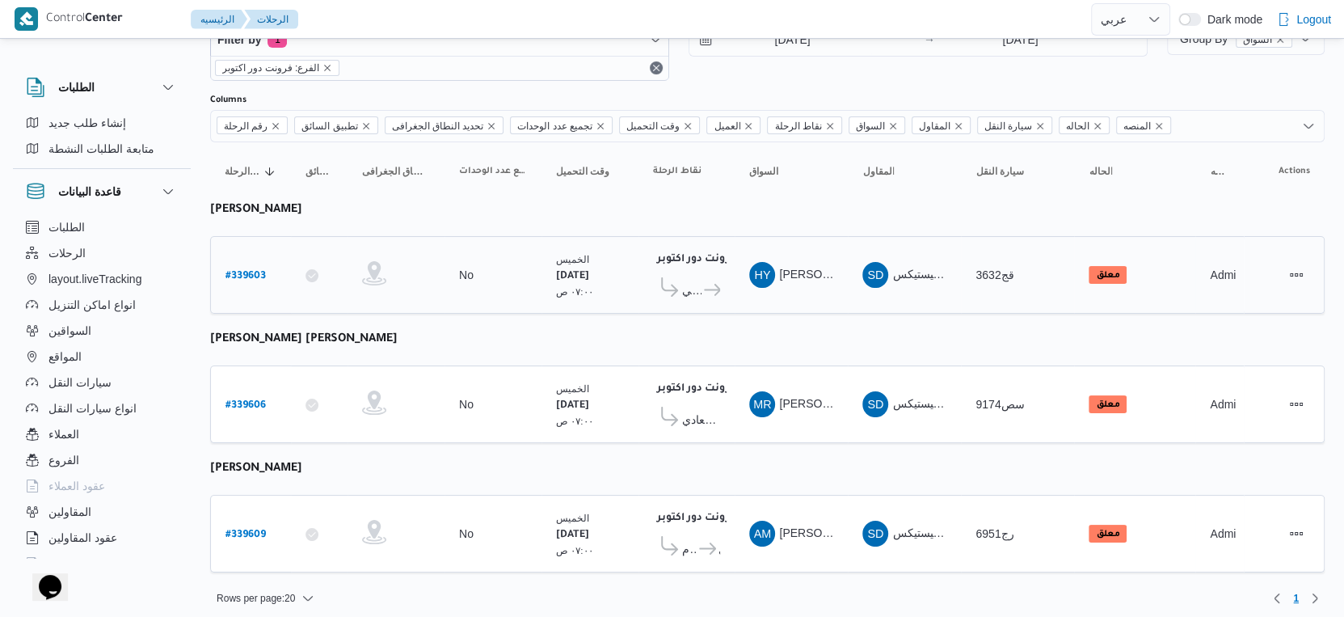
click at [710, 289] on icon at bounding box center [712, 290] width 17 height 12
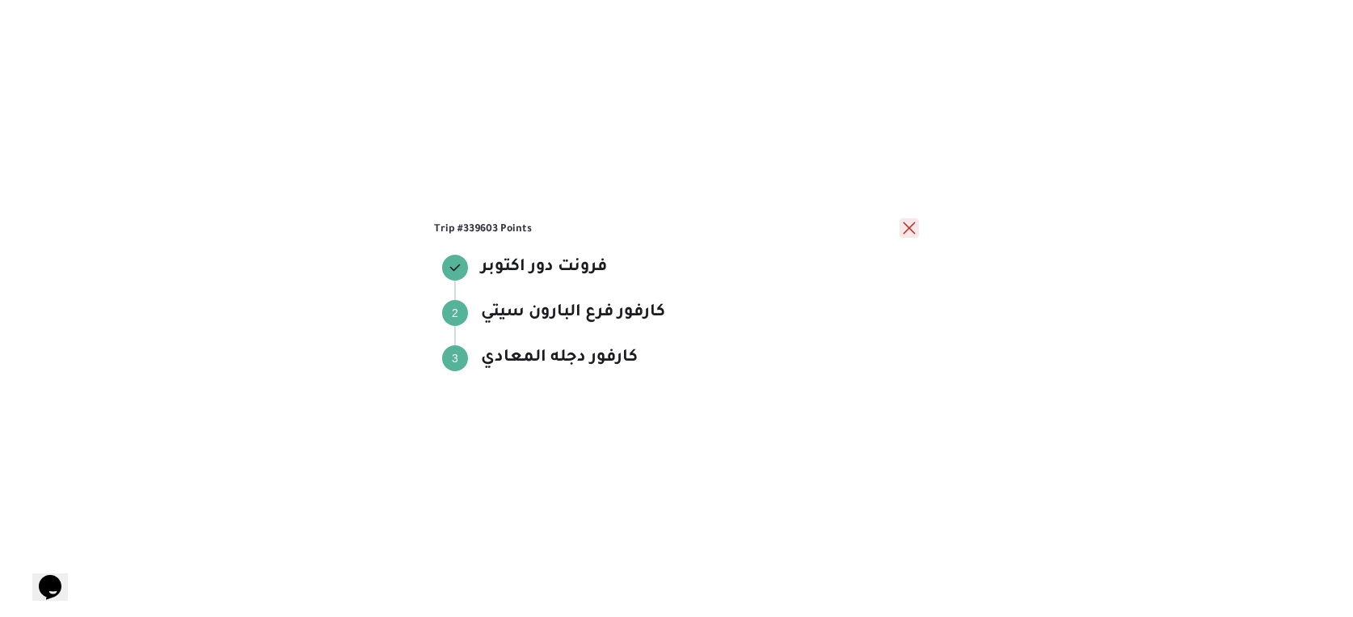
click at [913, 226] on button "close" at bounding box center [909, 227] width 19 height 19
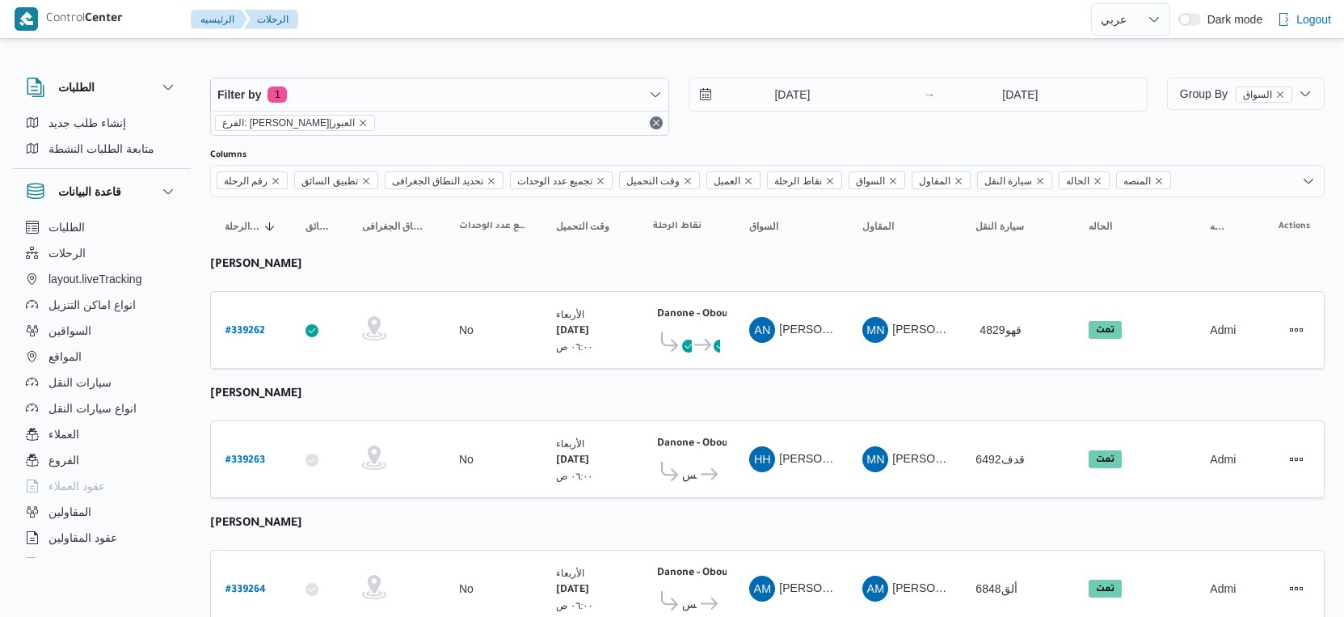
select select "ar"
click at [784, 98] on input "[DATE]" at bounding box center [780, 94] width 183 height 32
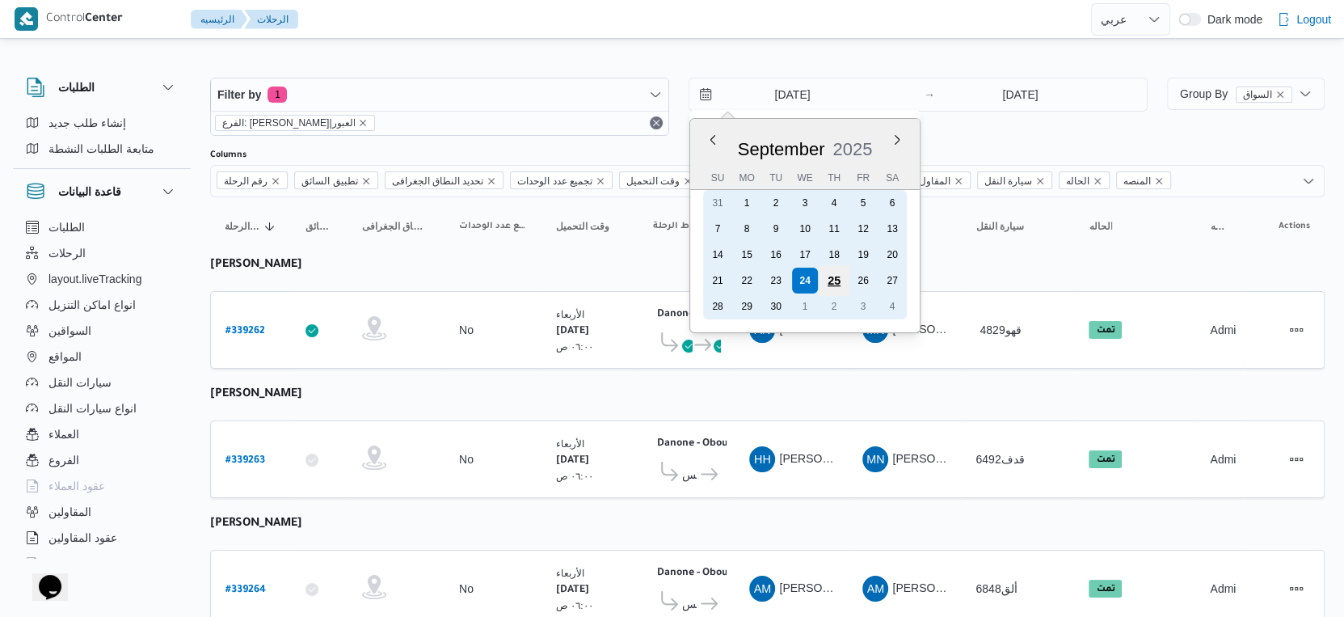
click at [835, 273] on div "25" at bounding box center [834, 280] width 31 height 31
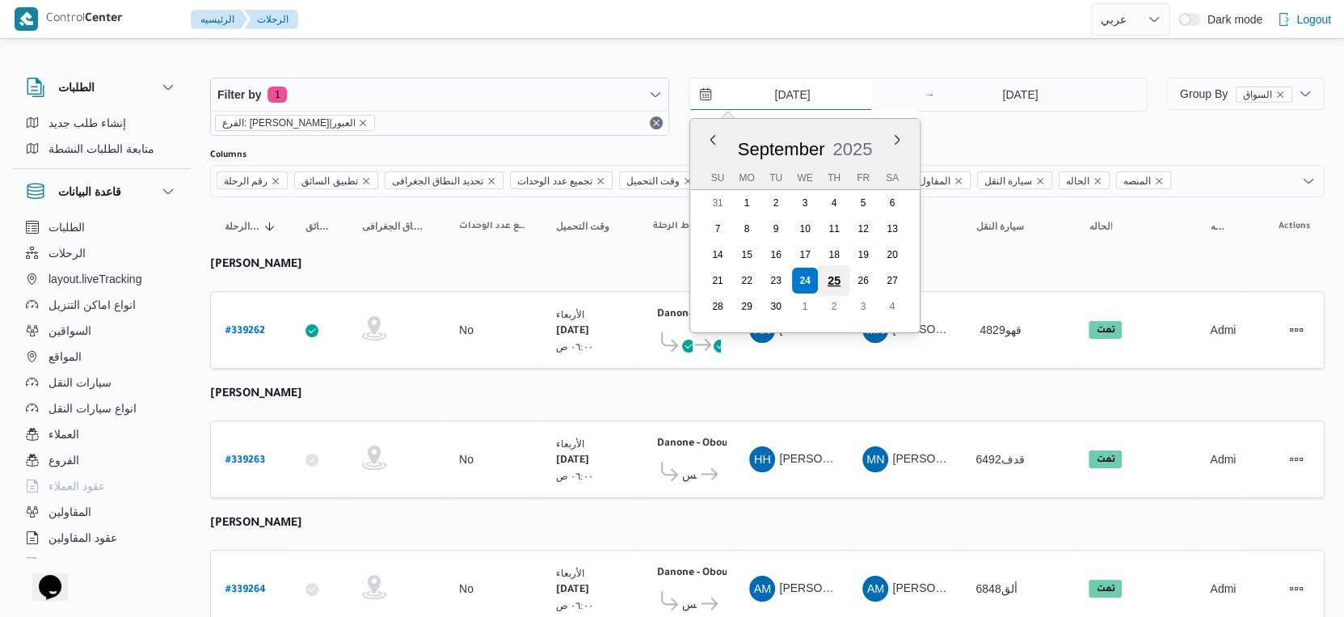
type input "[DATE]"
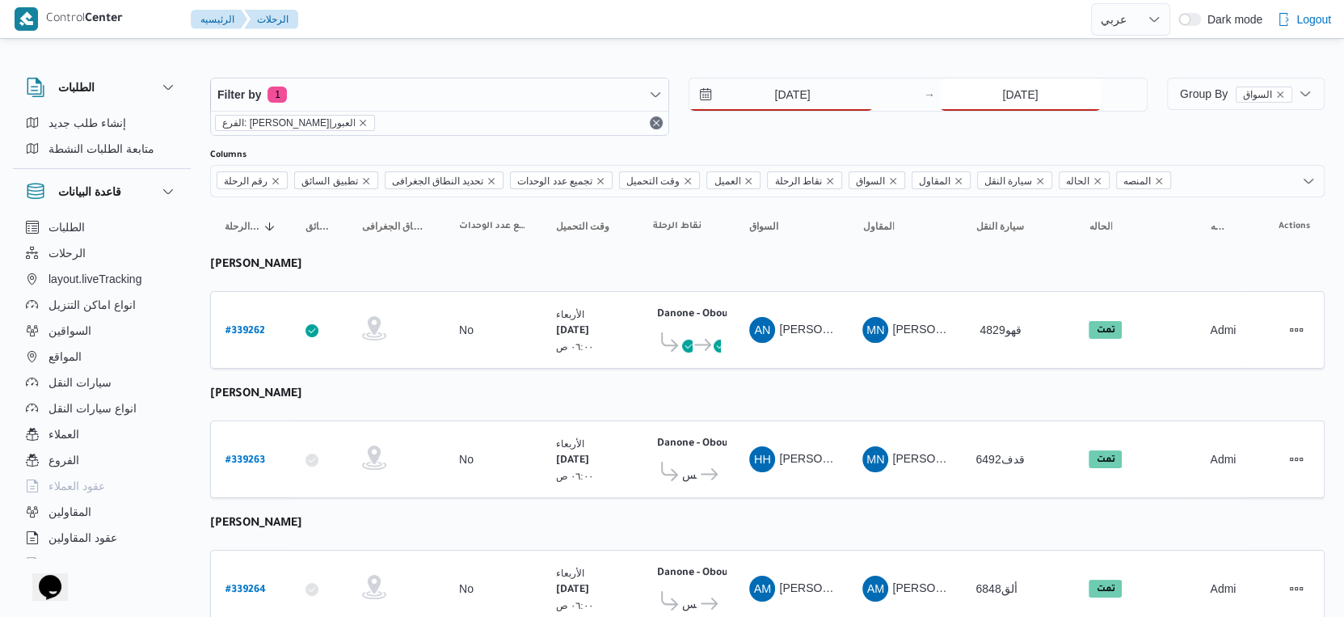
click at [1008, 91] on input "[DATE]" at bounding box center [1020, 94] width 161 height 32
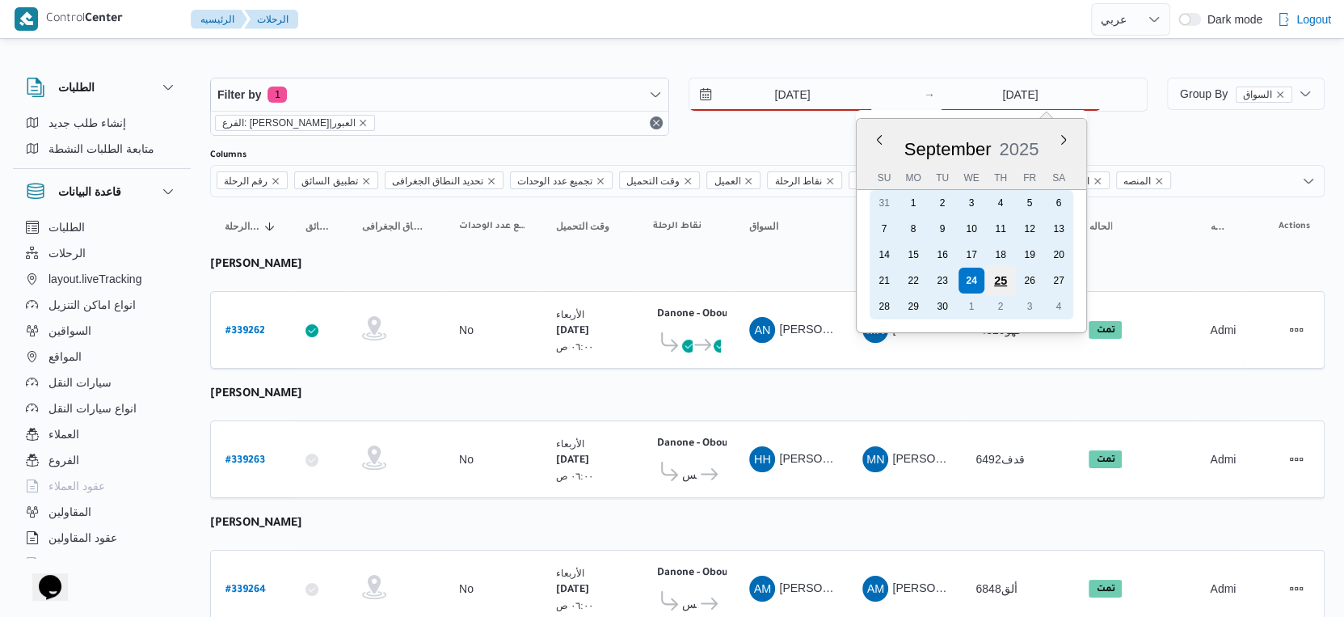
click at [997, 271] on div "25" at bounding box center [1000, 280] width 31 height 31
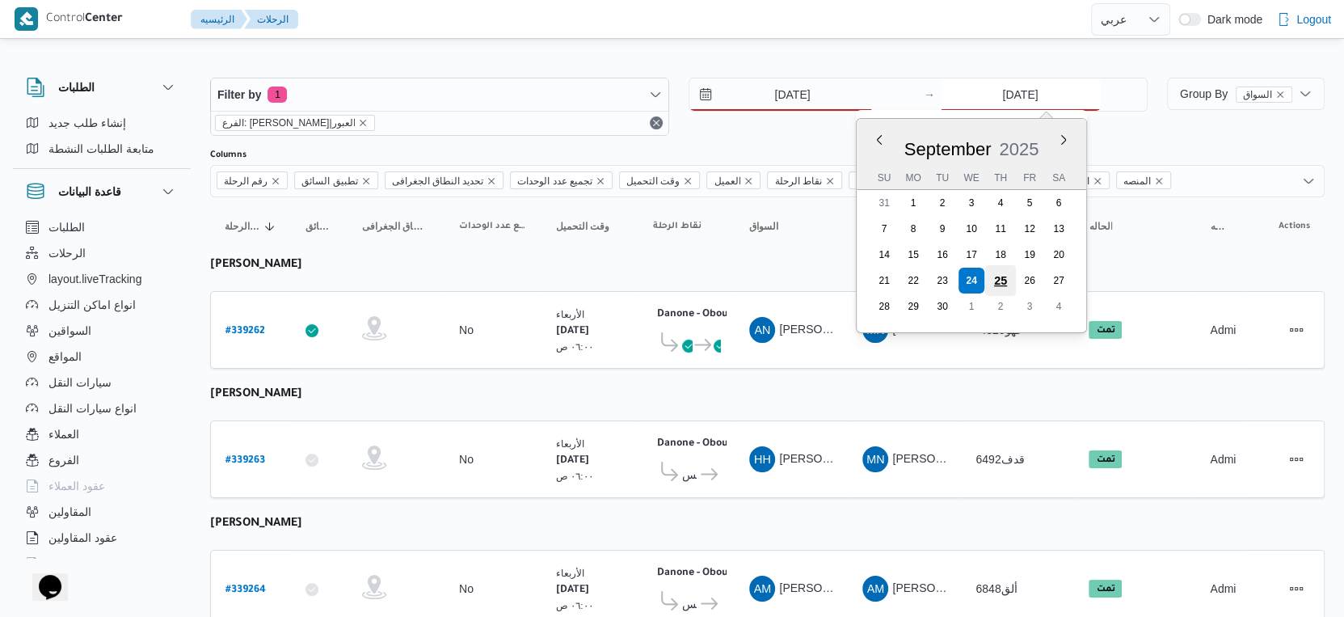
type input "25/9/2025"
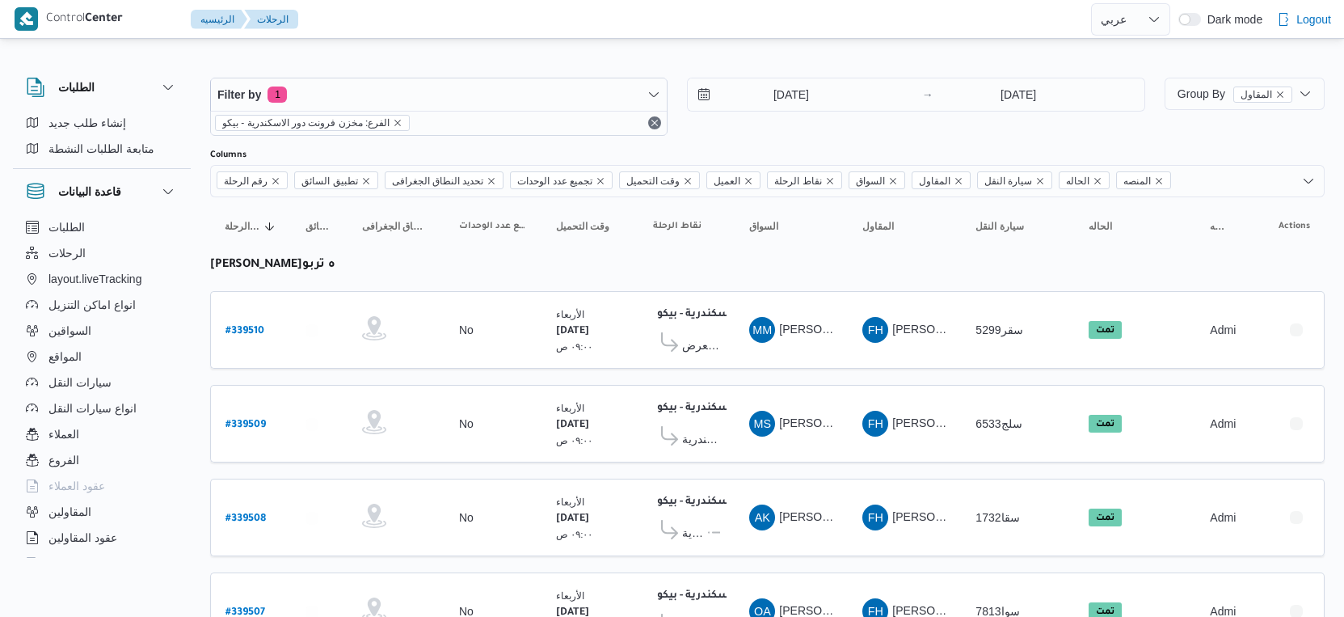
select select "ar"
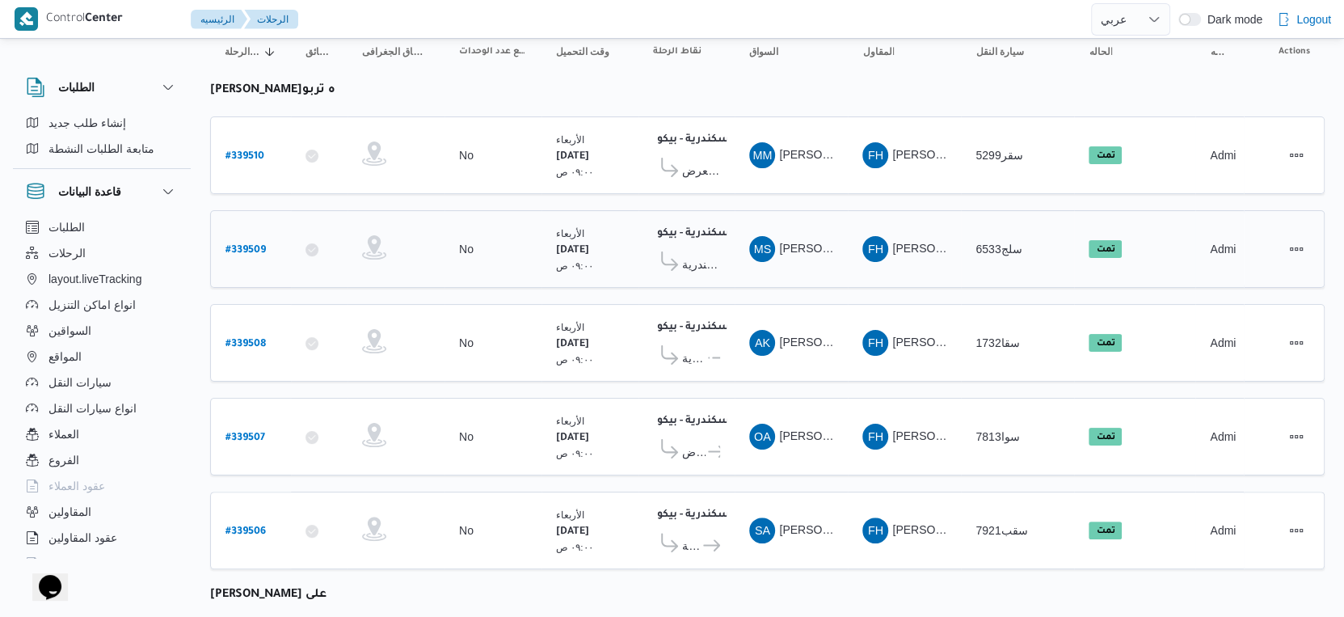
scroll to position [386, 0]
